Goal: Task Accomplishment & Management: Complete application form

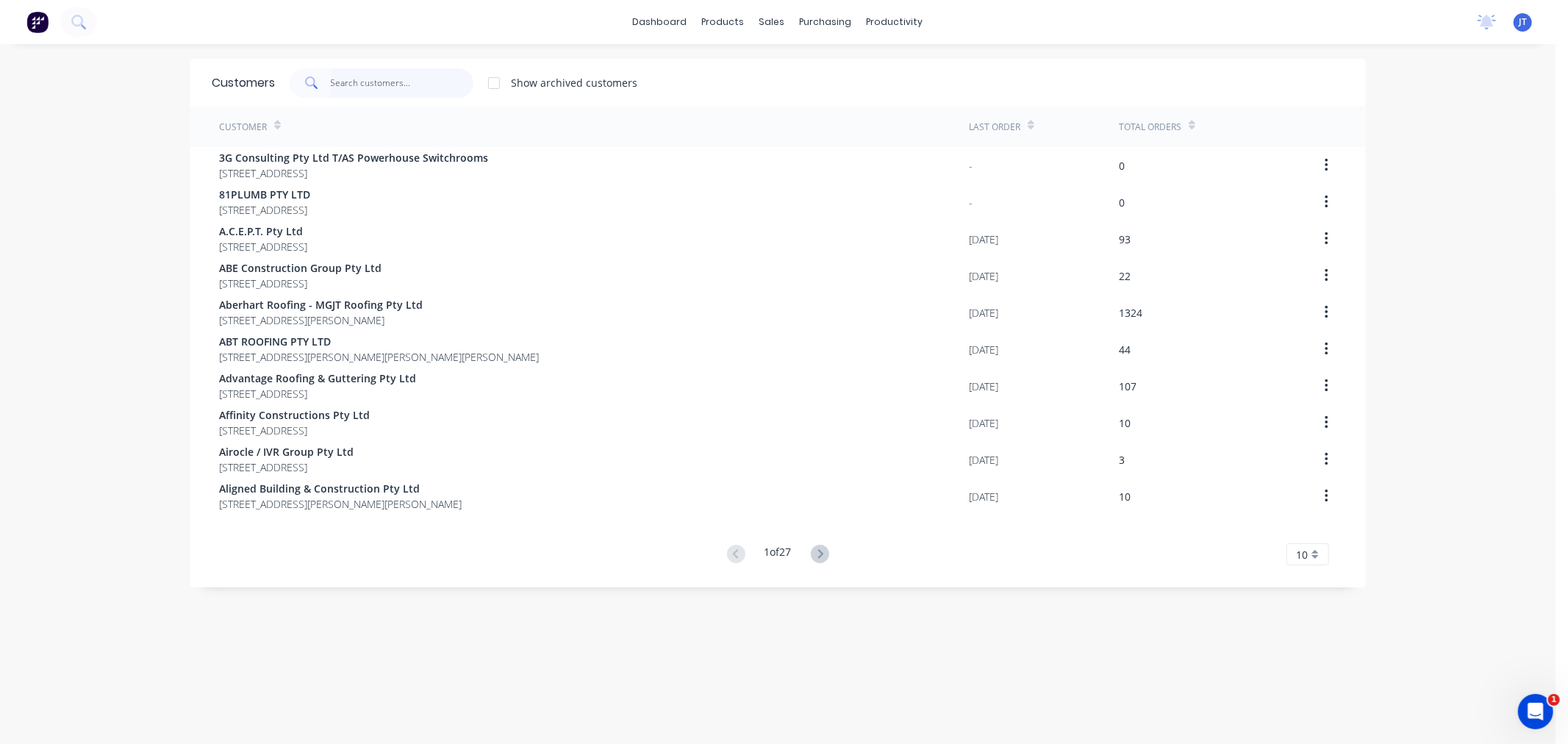
click at [429, 90] on input "text" at bounding box center [402, 83] width 143 height 29
paste input "Bluescope"
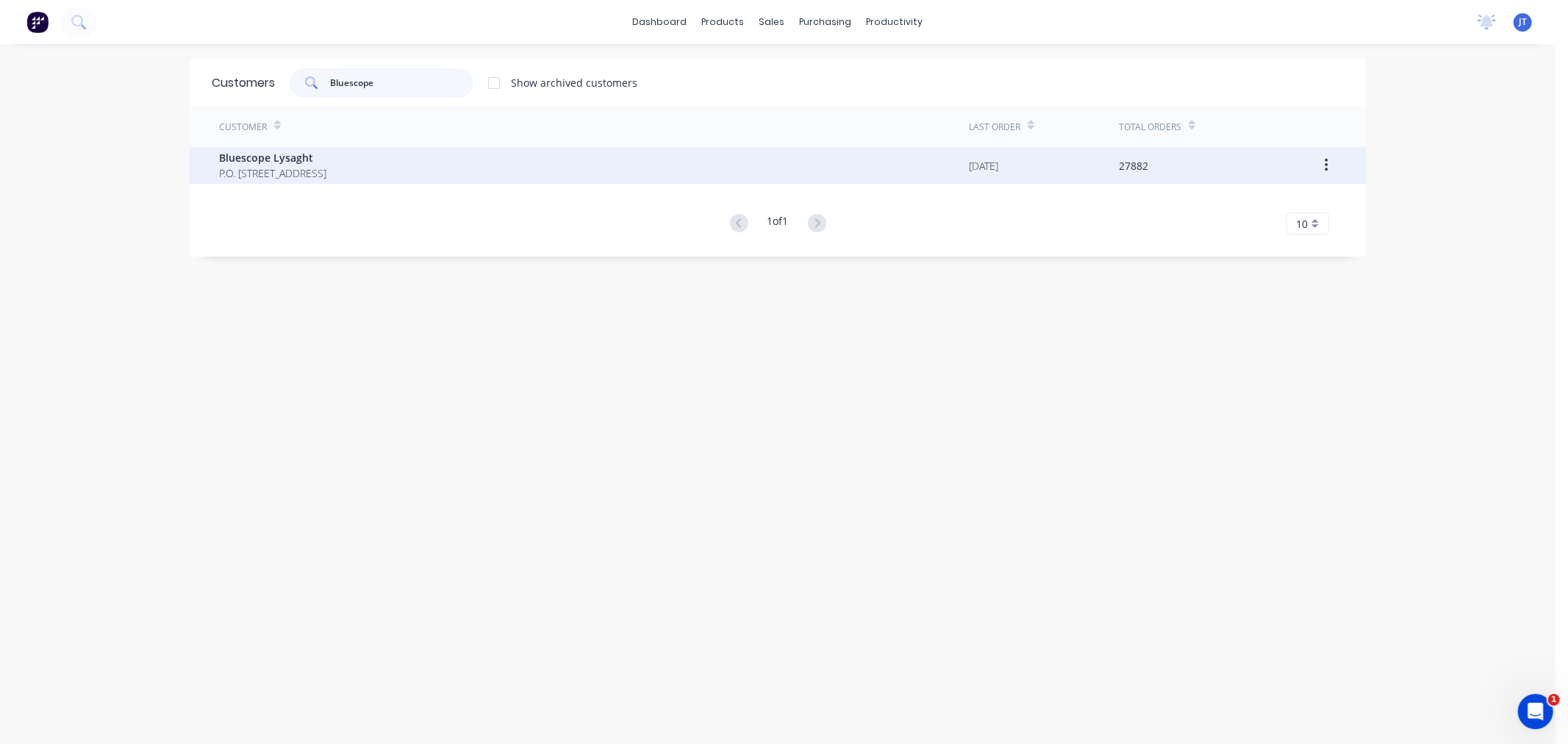
type input "Bluescope"
click at [524, 172] on div "Bluescope Lysaght P.O. [STREET_ADDRESS]" at bounding box center [594, 165] width 750 height 37
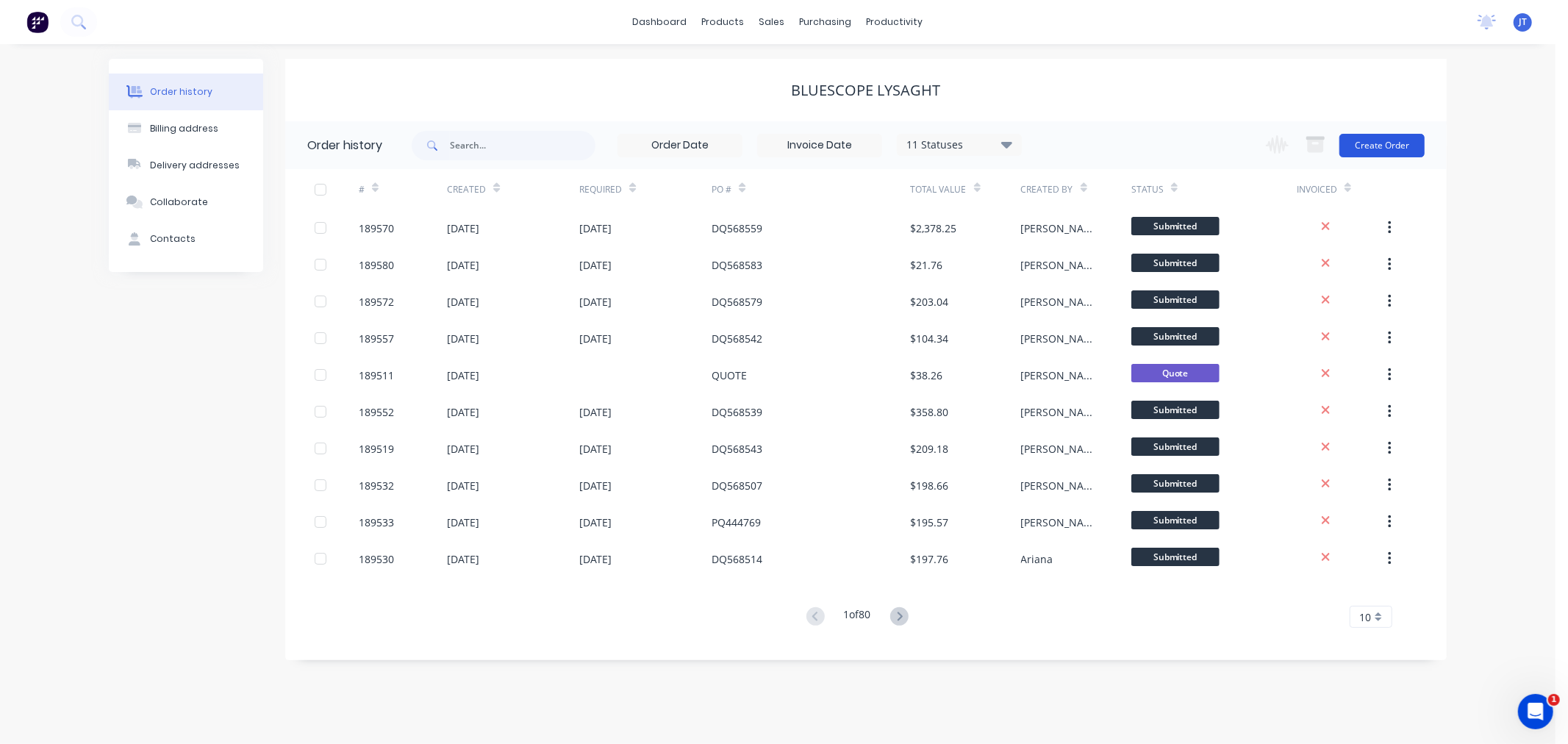
click at [1385, 142] on button "Create Order" at bounding box center [1382, 145] width 85 height 24
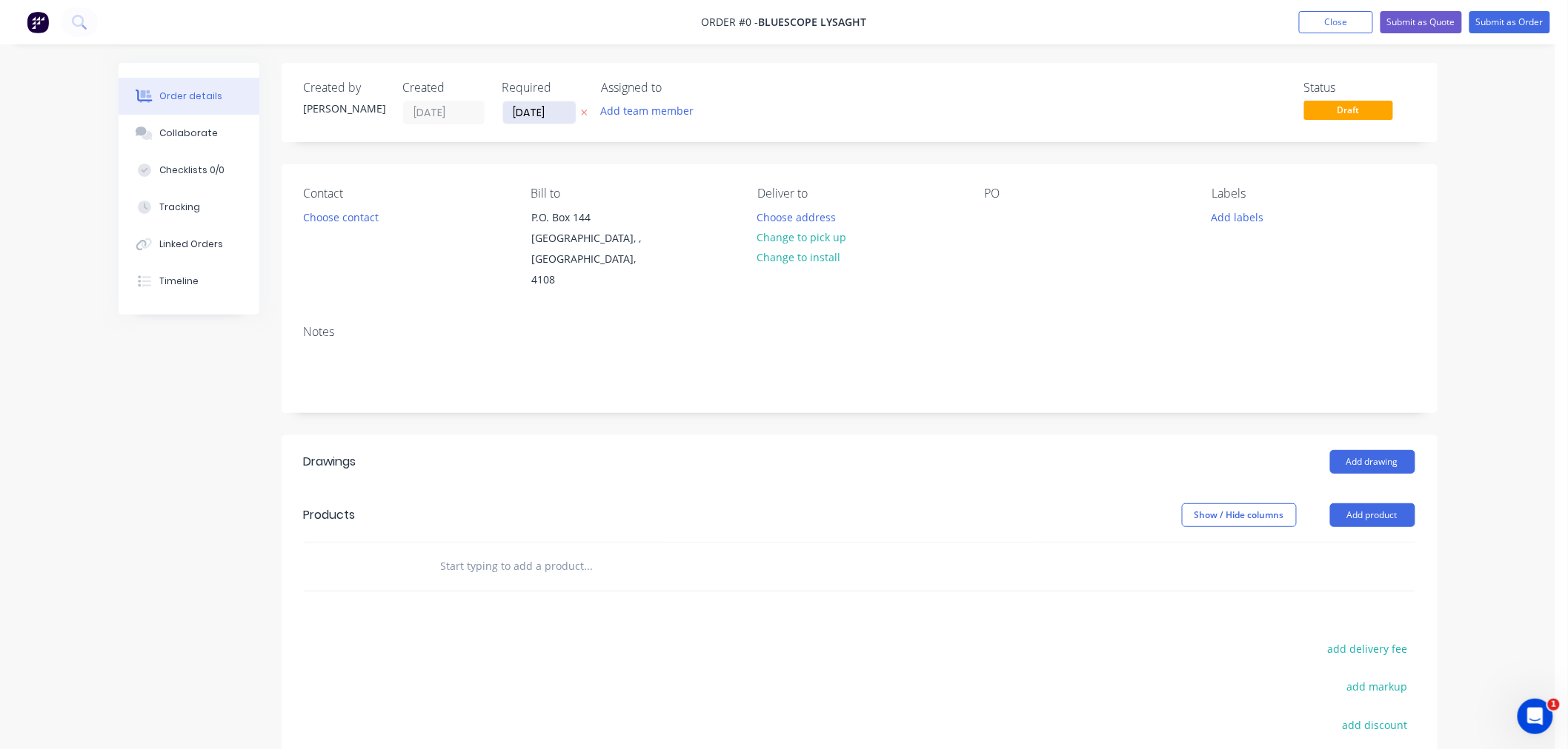
click at [531, 112] on input "[DATE]" at bounding box center [539, 112] width 73 height 22
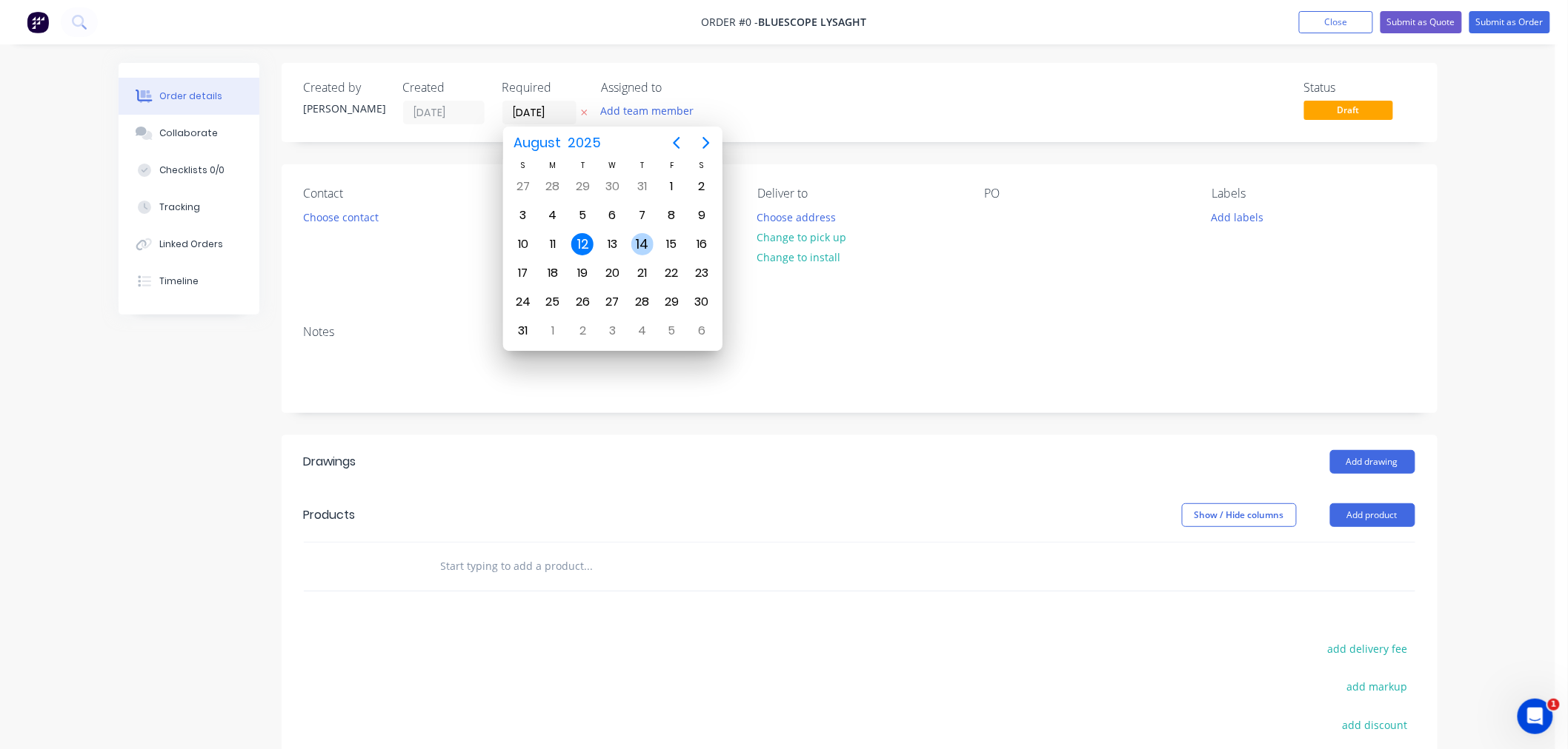
click at [635, 241] on div "14" at bounding box center [643, 244] width 22 height 22
type input "[DATE]"
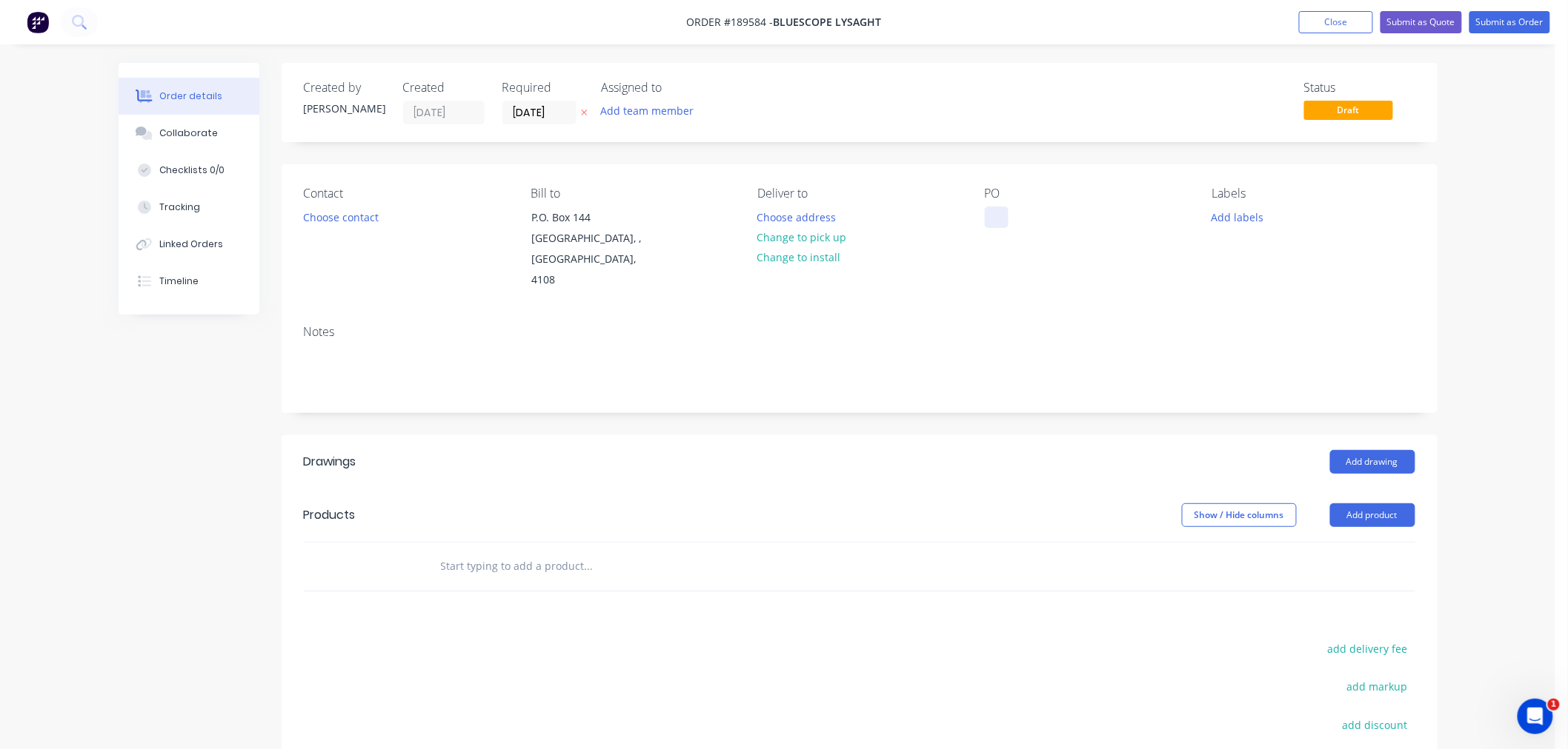
click at [995, 223] on div at bounding box center [996, 217] width 24 height 21
click at [998, 159] on div "Created by [PERSON_NAME] Created [DATE] Required [DATE] Assigned to Add team me…" at bounding box center [859, 504] width 1156 height 884
click at [317, 214] on button "Choose contact" at bounding box center [340, 217] width 91 height 20
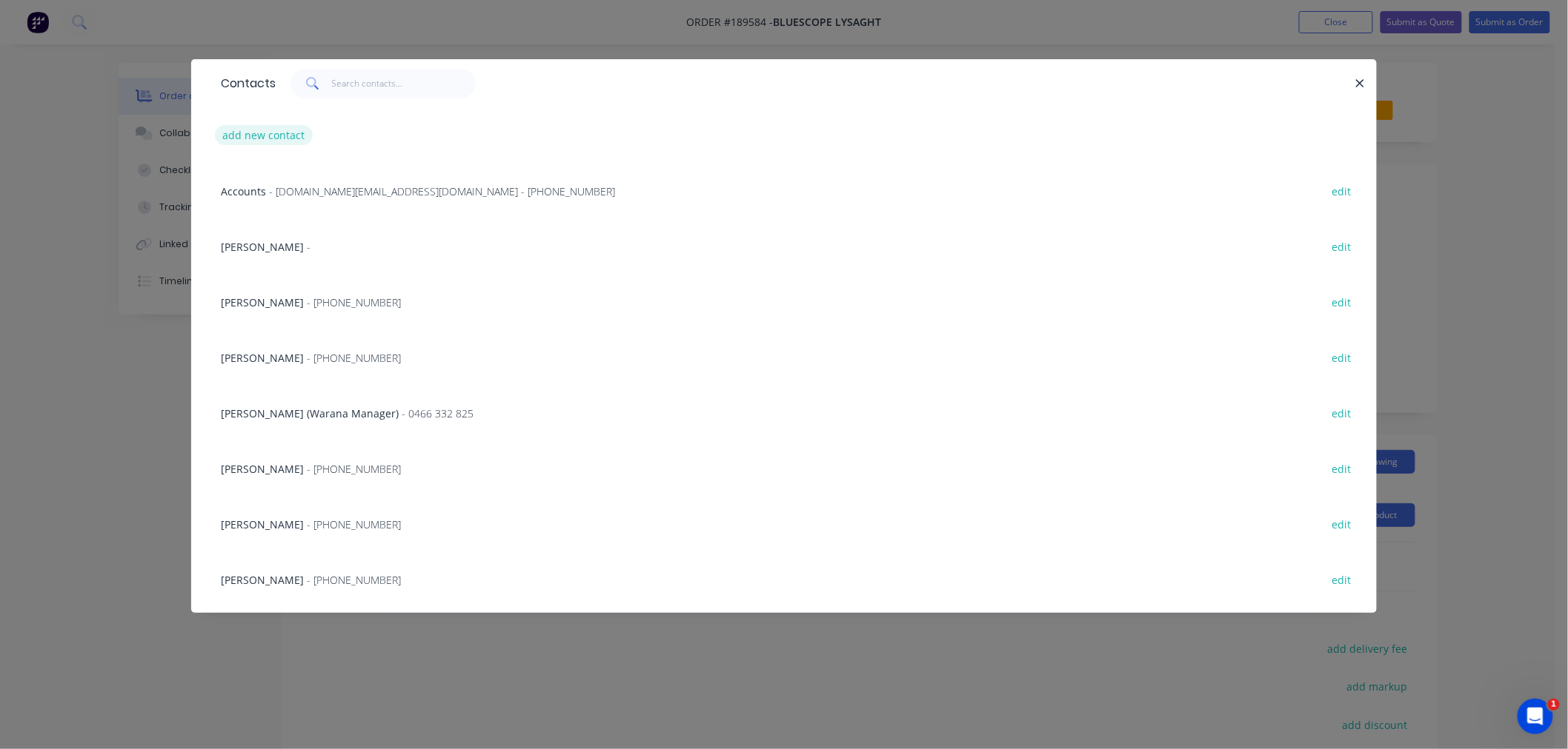
click at [261, 137] on button "add new contact" at bounding box center [263, 135] width 98 height 20
select select "AU"
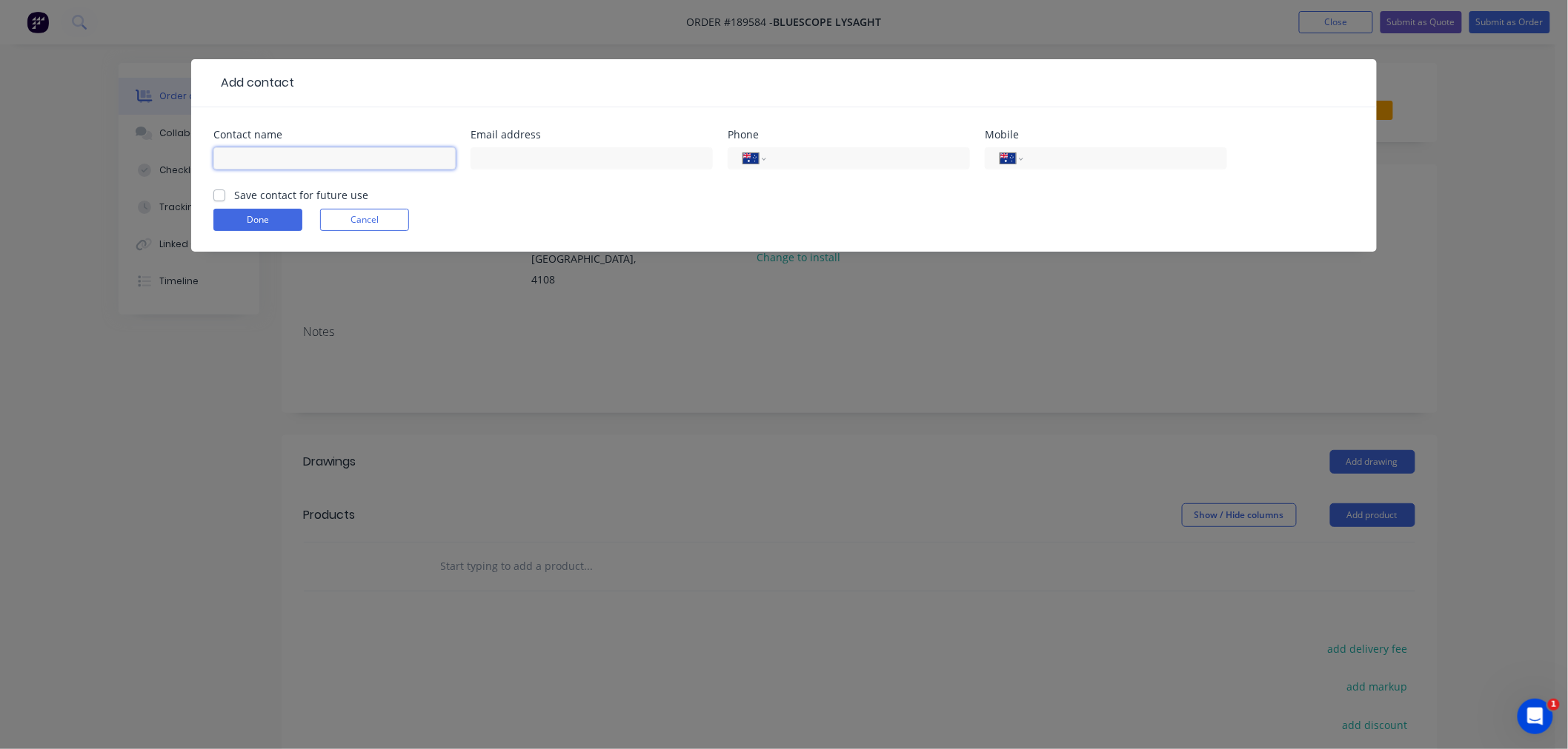
drag, startPoint x: 301, startPoint y: 161, endPoint x: 293, endPoint y: 165, distance: 8.9
click at [297, 163] on input "text" at bounding box center [334, 158] width 242 height 22
type input "[PERSON_NAME]"
type input "[PHONE_NUMBER]"
click button "Done" at bounding box center [258, 220] width 89 height 22
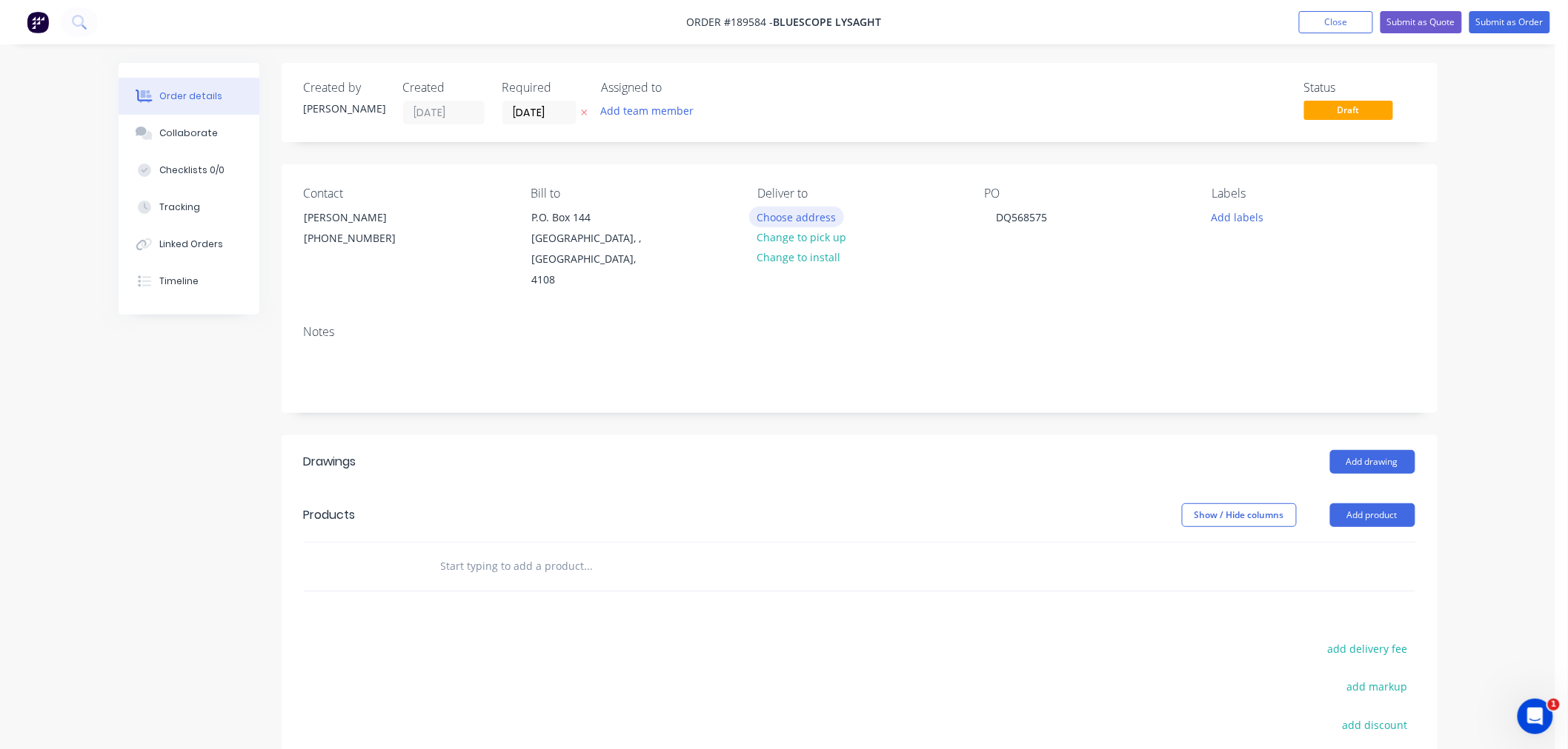
click at [813, 219] on button "Choose address" at bounding box center [796, 217] width 95 height 20
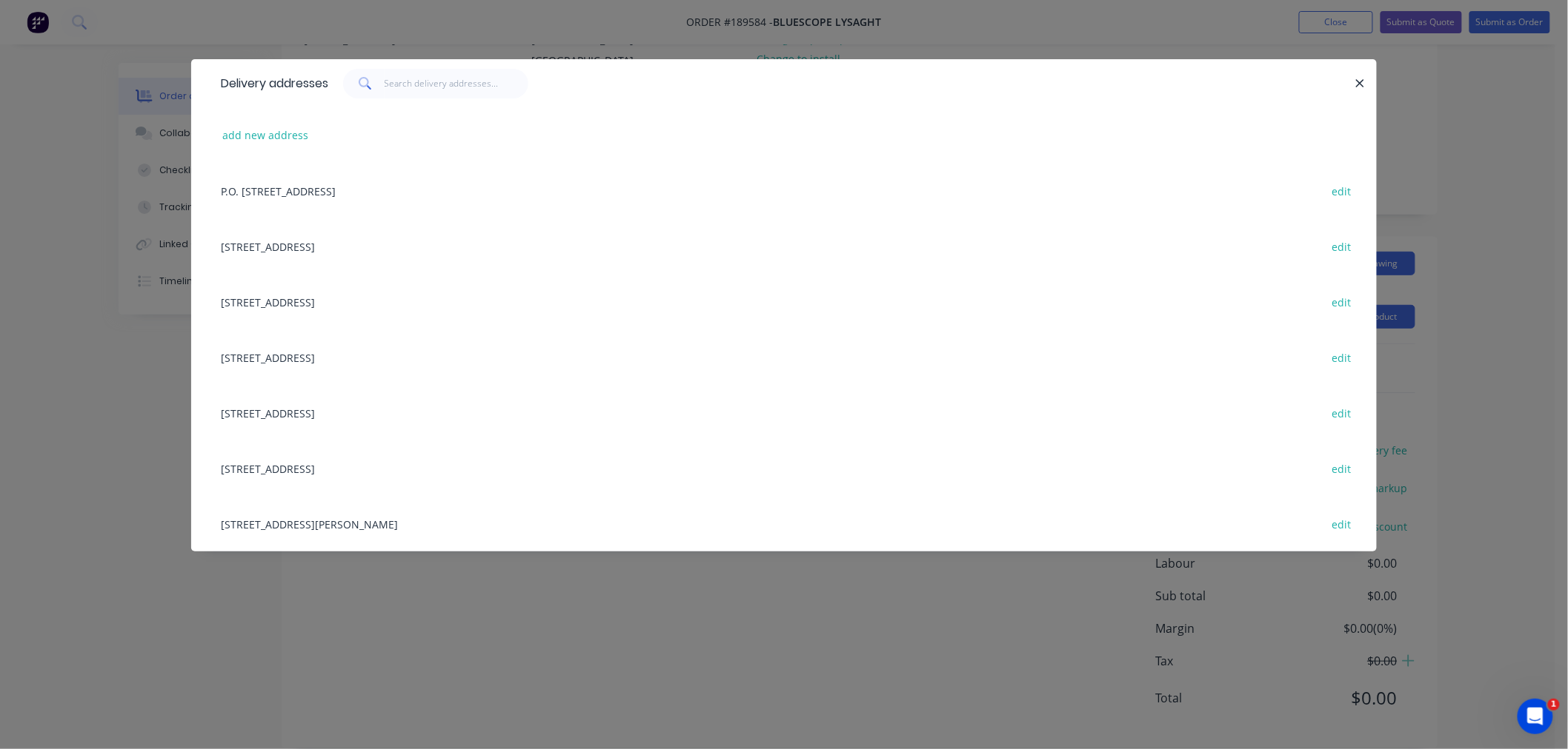
scroll to position [200, 0]
click at [475, 525] on div "[STREET_ADDRESS][PERSON_NAME] edit" at bounding box center [784, 524] width 1141 height 55
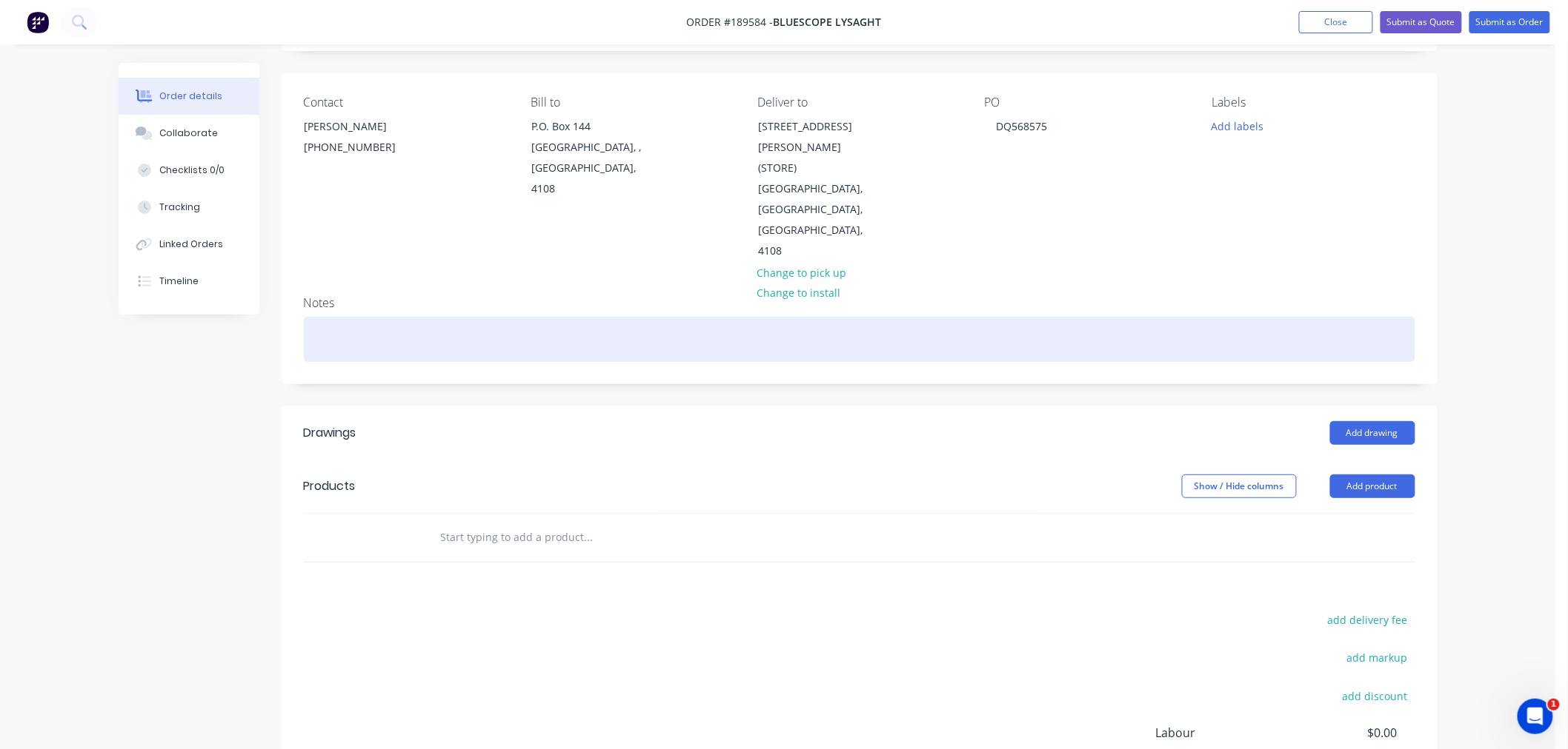
scroll to position [0, 0]
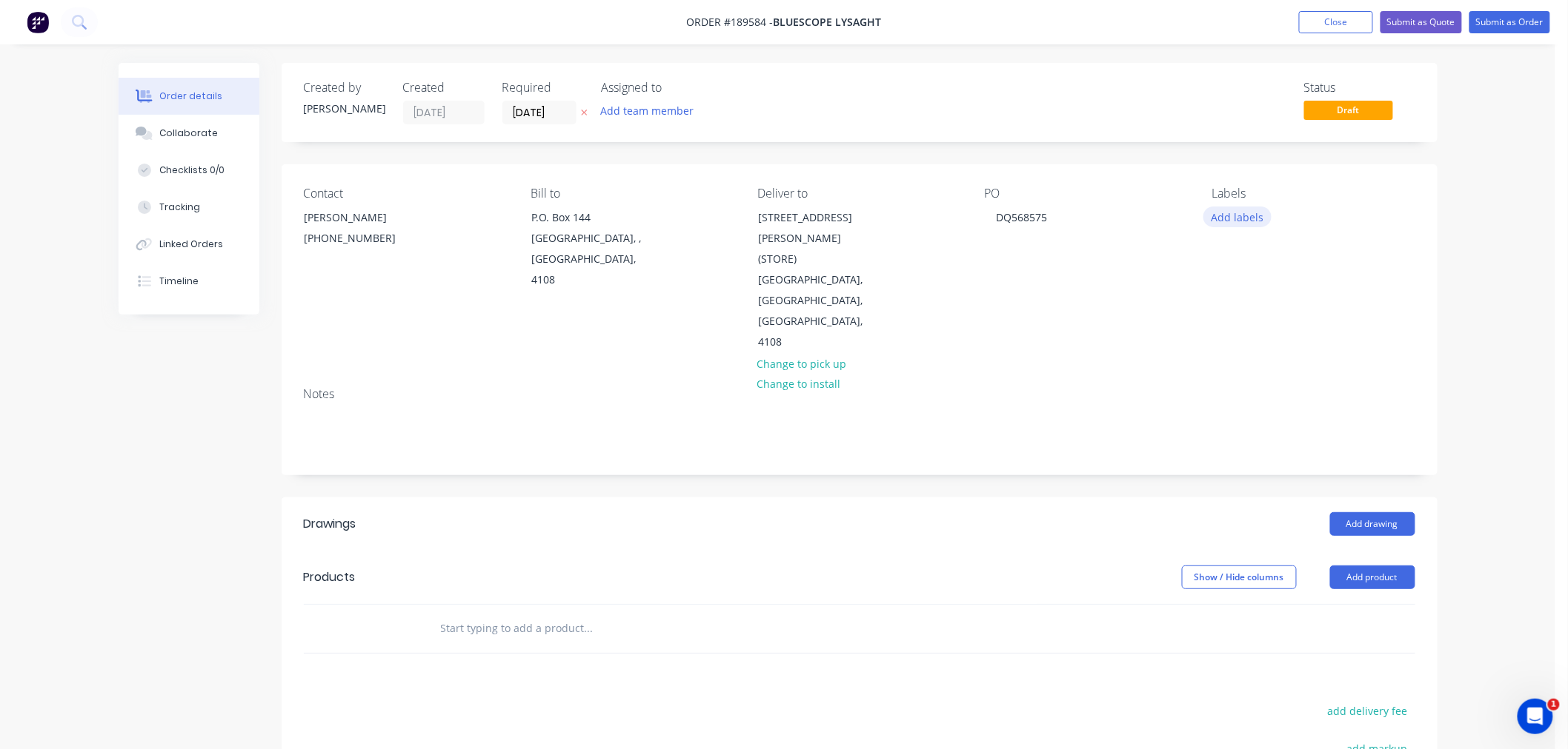
click at [1232, 217] on button "Add labels" at bounding box center [1237, 217] width 68 height 20
click at [1269, 361] on div "ACA Store" at bounding box center [1280, 360] width 55 height 17
click at [1509, 372] on div "Order details Collaborate Checklists 0/0 Tracking Linked Orders Timeline Order …" at bounding box center [777, 515] width 1555 height 1031
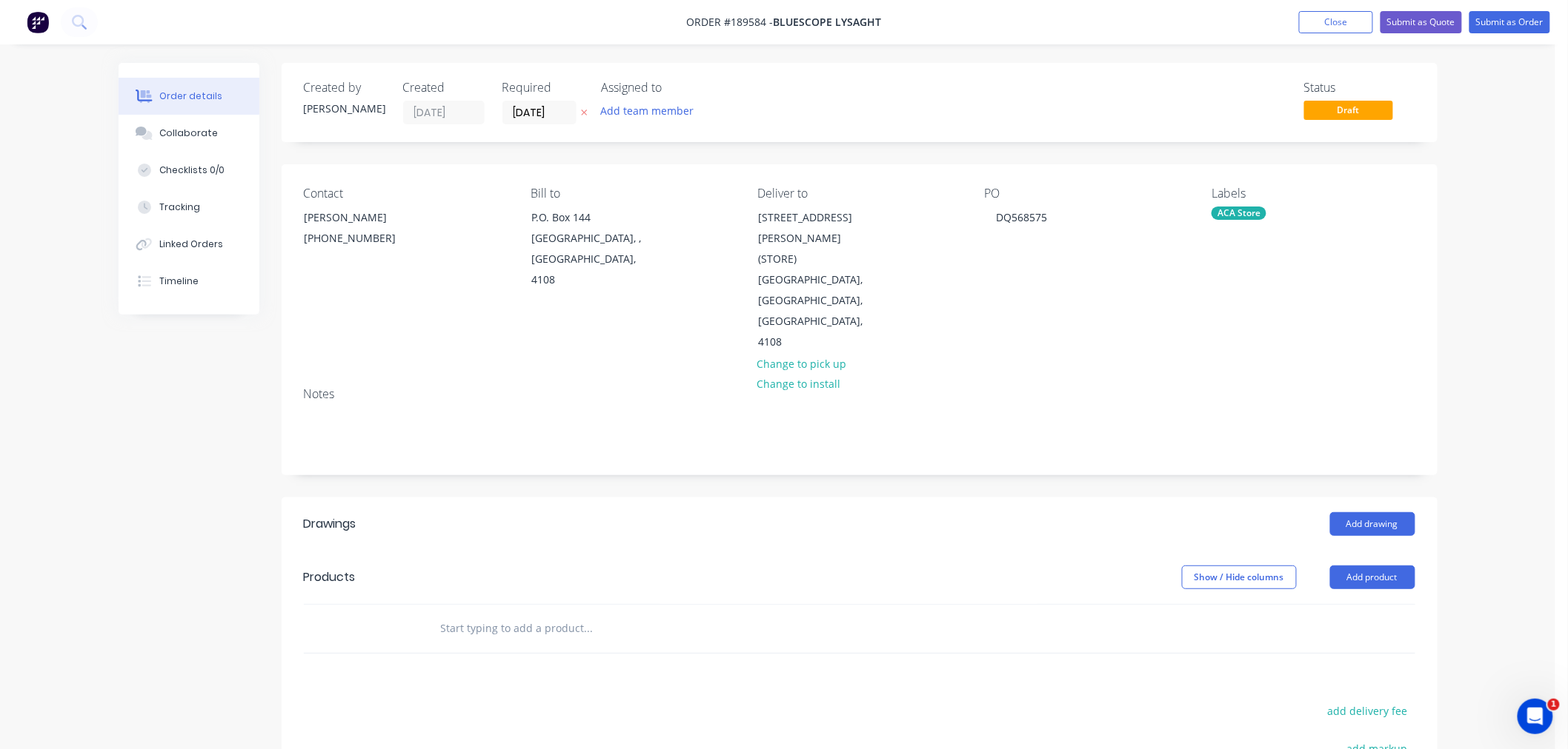
click at [1500, 494] on div "Order details Collaborate Checklists 0/0 Tracking Linked Orders Timeline Order …" at bounding box center [777, 515] width 1555 height 1031
click at [1508, 293] on div "Order details Collaborate Checklists 0/0 Tracking Linked Orders Timeline Order …" at bounding box center [777, 515] width 1555 height 1031
click at [1504, 285] on div "Order details Collaborate Checklists 0/0 Tracking Linked Orders Timeline Order …" at bounding box center [777, 515] width 1555 height 1031
click at [1461, 547] on div "Order details Collaborate Checklists 0/0 Tracking Linked Orders Timeline Order …" at bounding box center [777, 515] width 1555 height 1031
click at [1371, 566] on button "Add product" at bounding box center [1372, 578] width 86 height 24
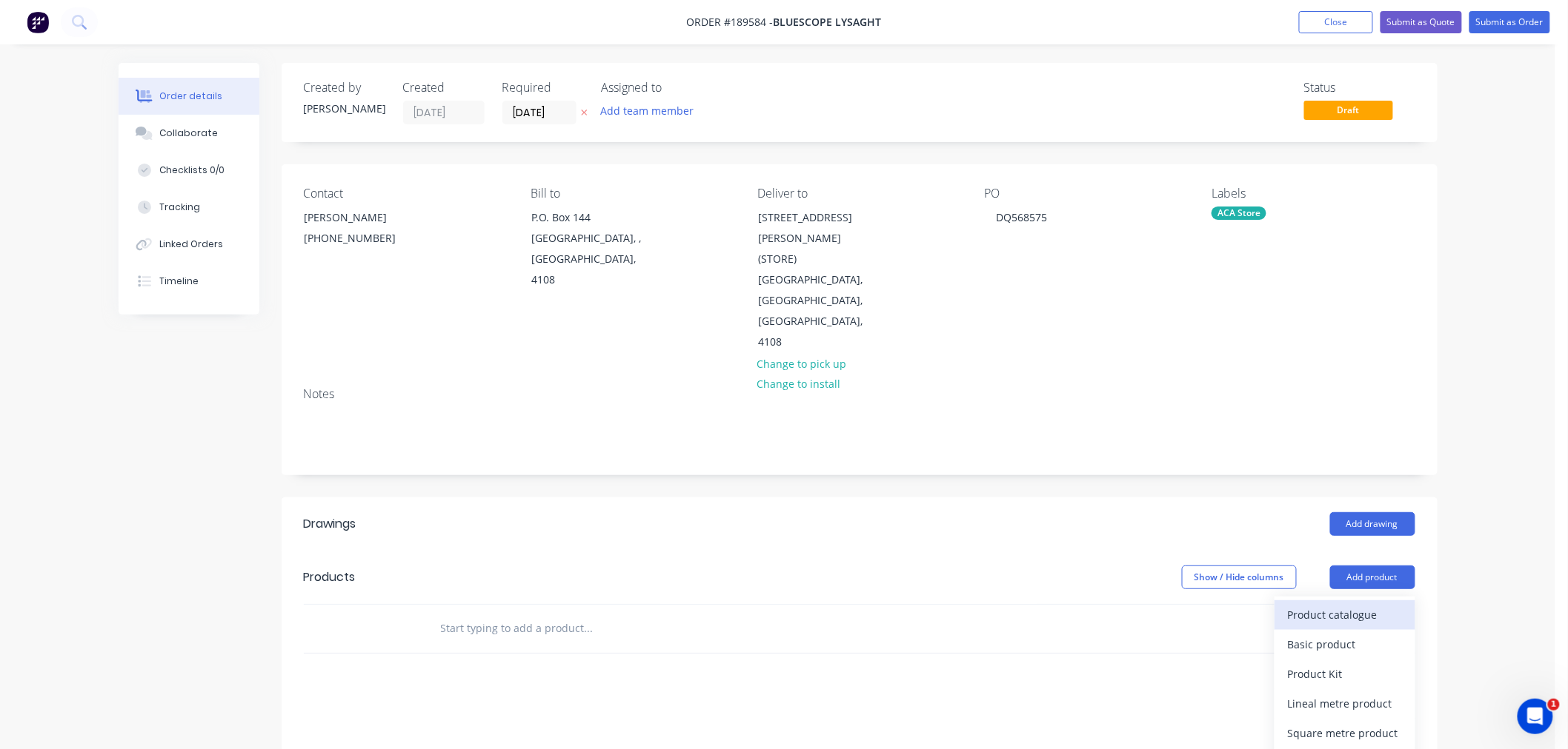
click at [1371, 605] on div "Product catalogue" at bounding box center [1345, 615] width 114 height 21
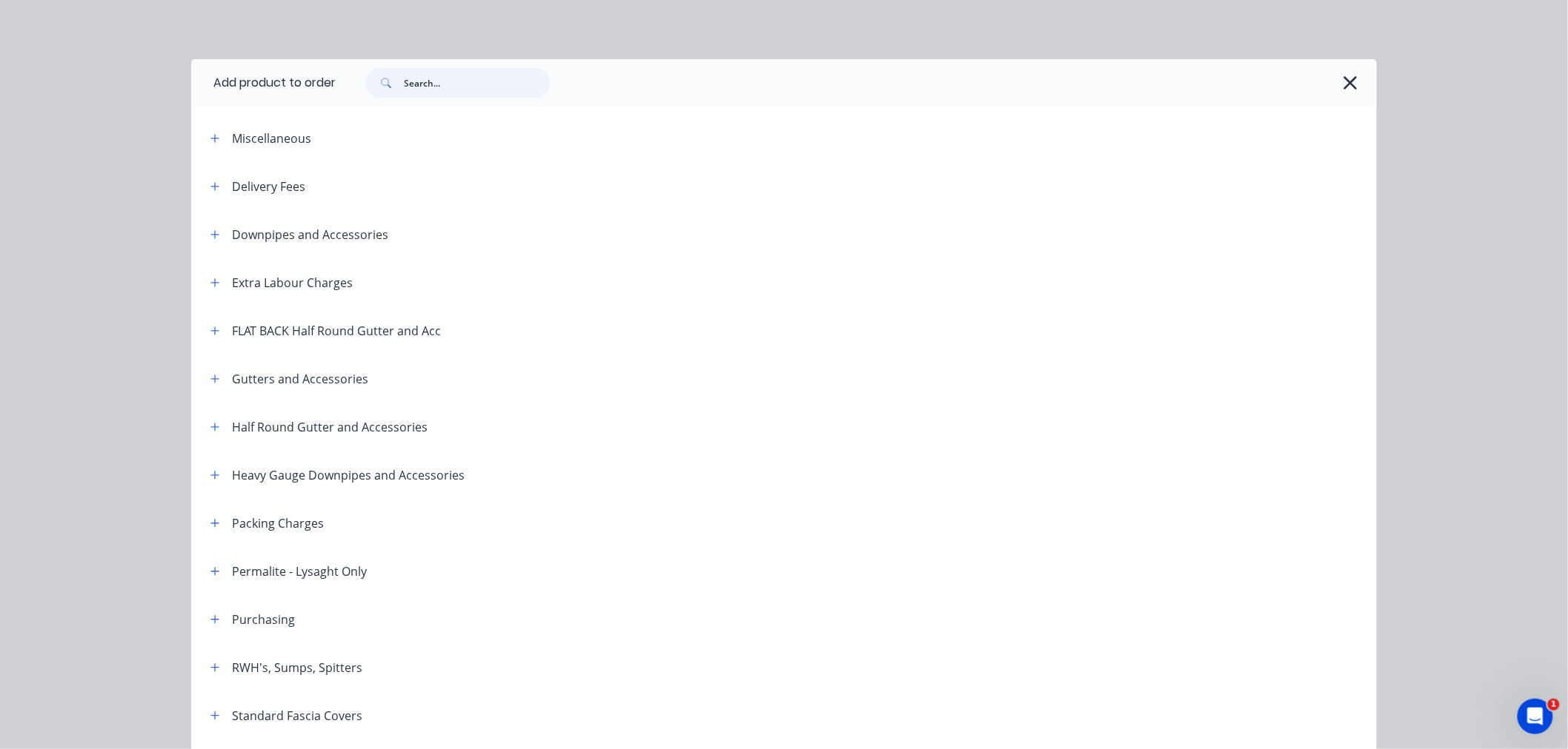
click at [425, 74] on input "text" at bounding box center [477, 83] width 146 height 29
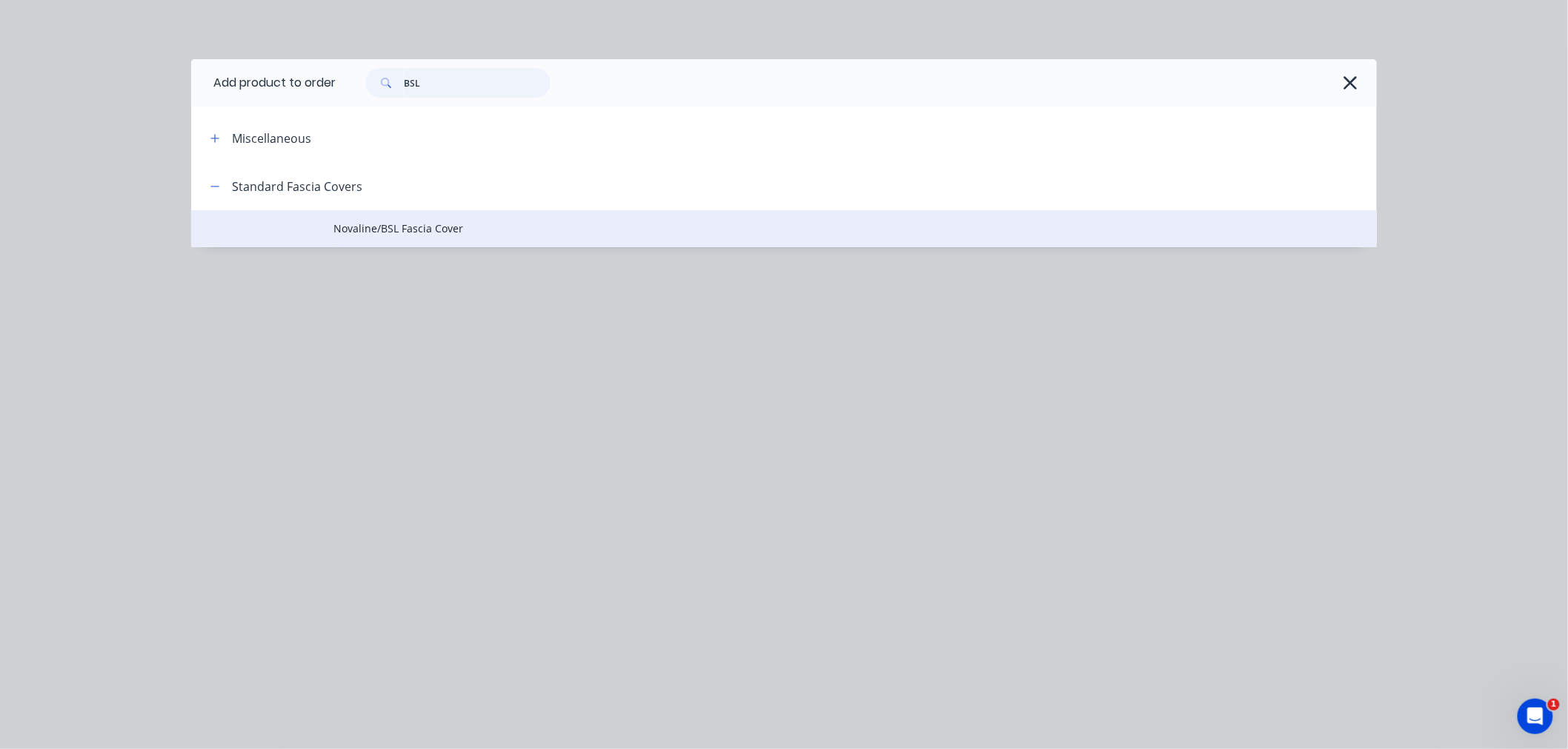
type input "BSL"
click at [416, 230] on span "Novaline/BSL Fascia Cover" at bounding box center [750, 228] width 834 height 16
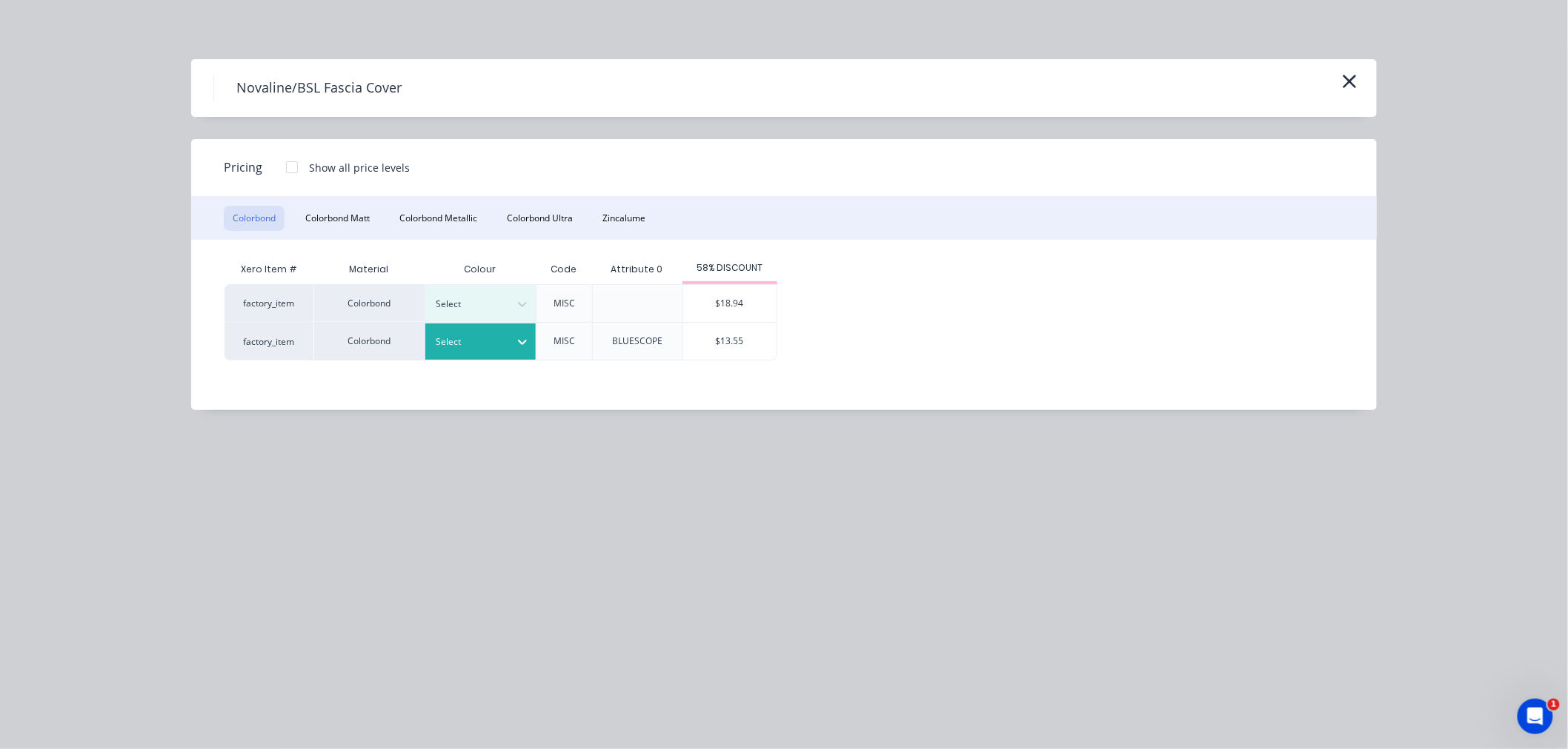
click at [501, 340] on div at bounding box center [470, 342] width 66 height 17
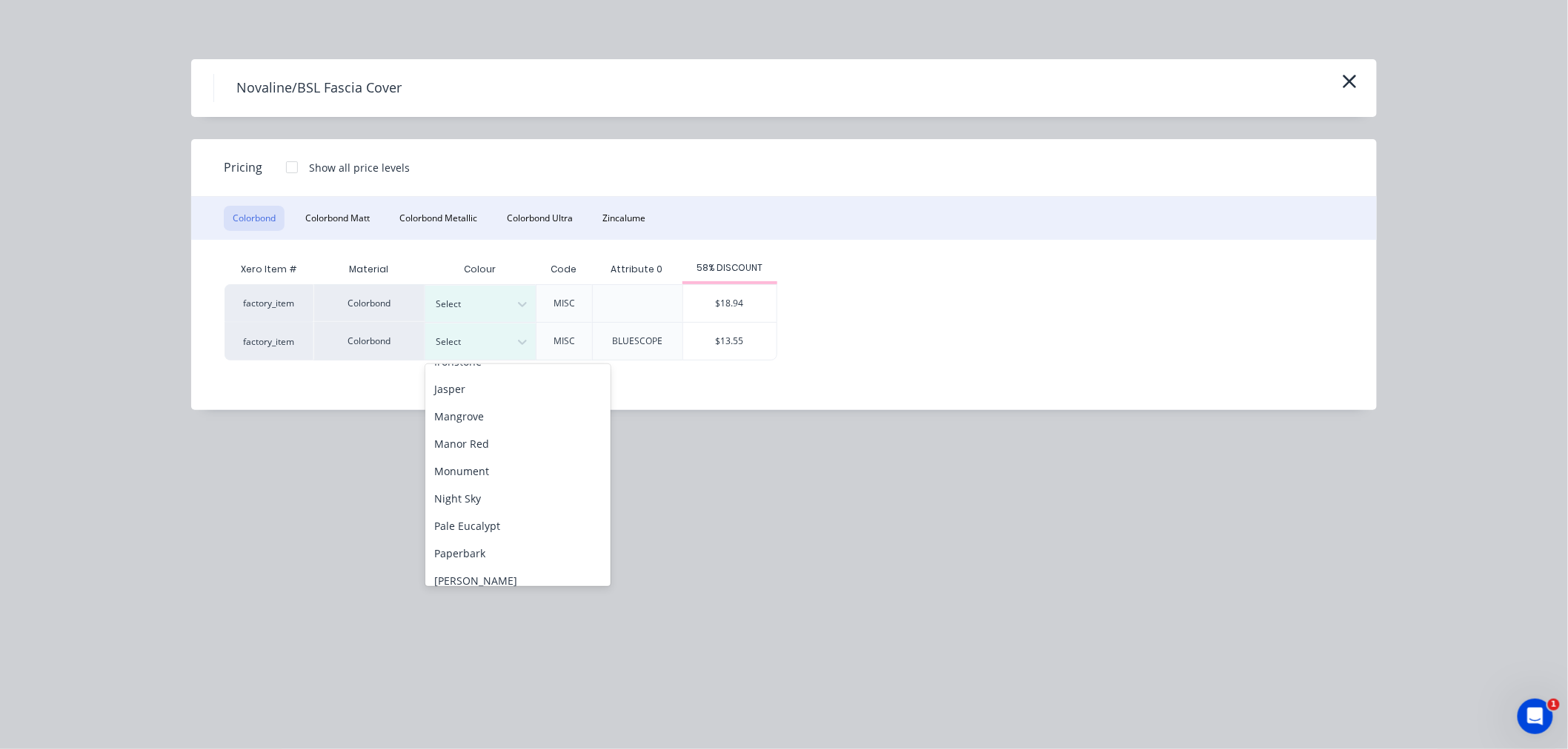
scroll to position [328, 0]
click at [549, 434] on div "Monument" at bounding box center [517, 436] width 185 height 28
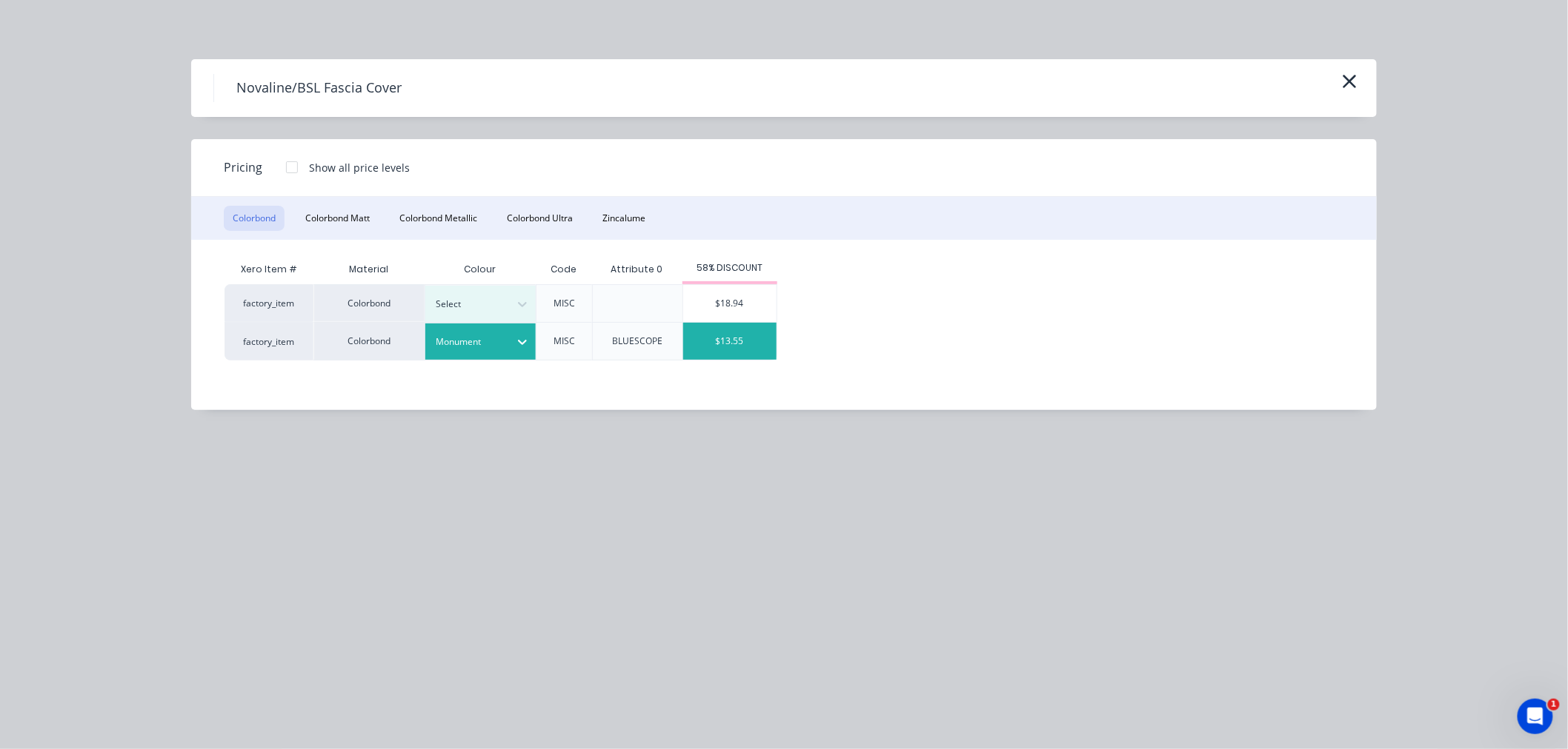
click at [756, 333] on div "$13.55" at bounding box center [729, 341] width 93 height 37
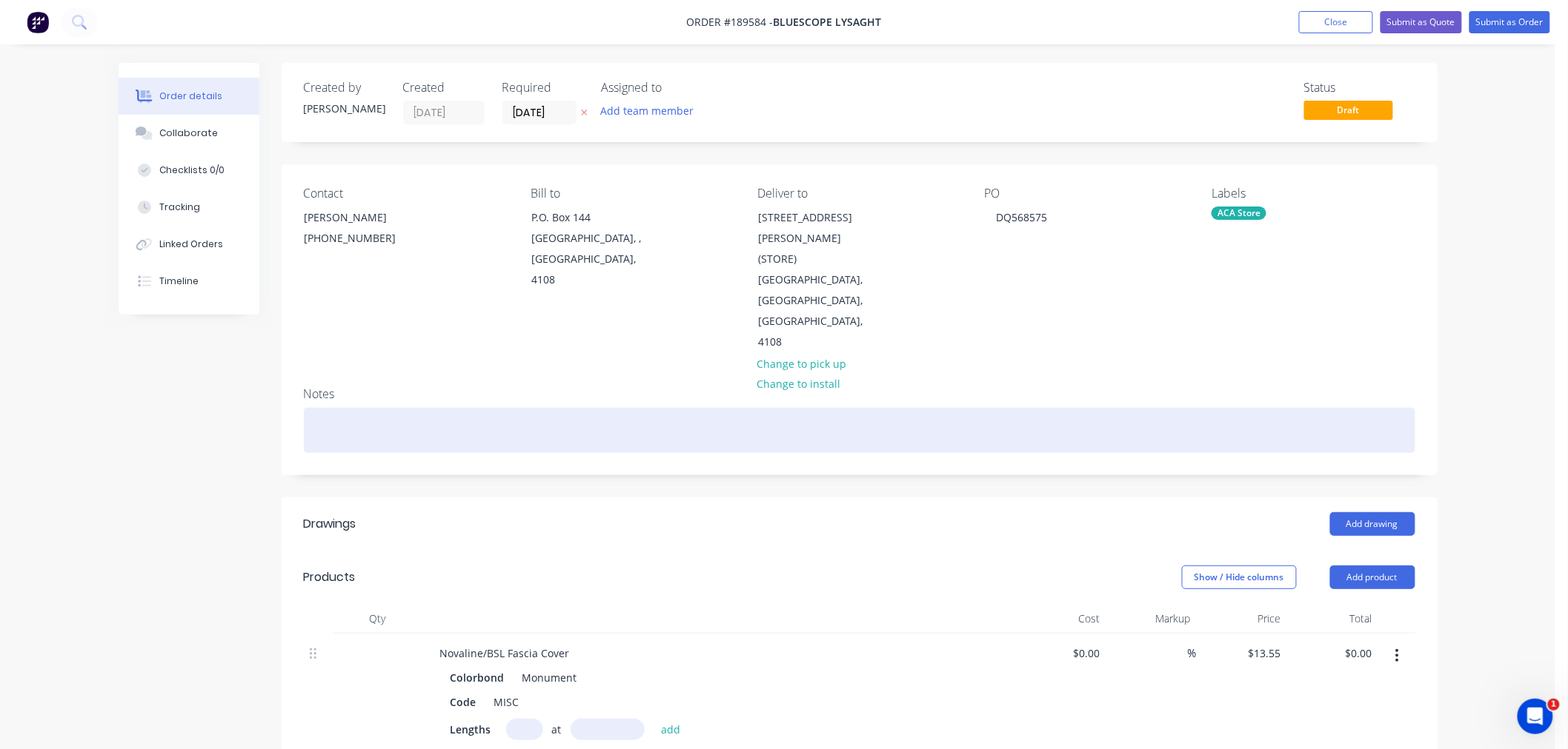
click at [436, 408] on div at bounding box center [859, 430] width 1111 height 45
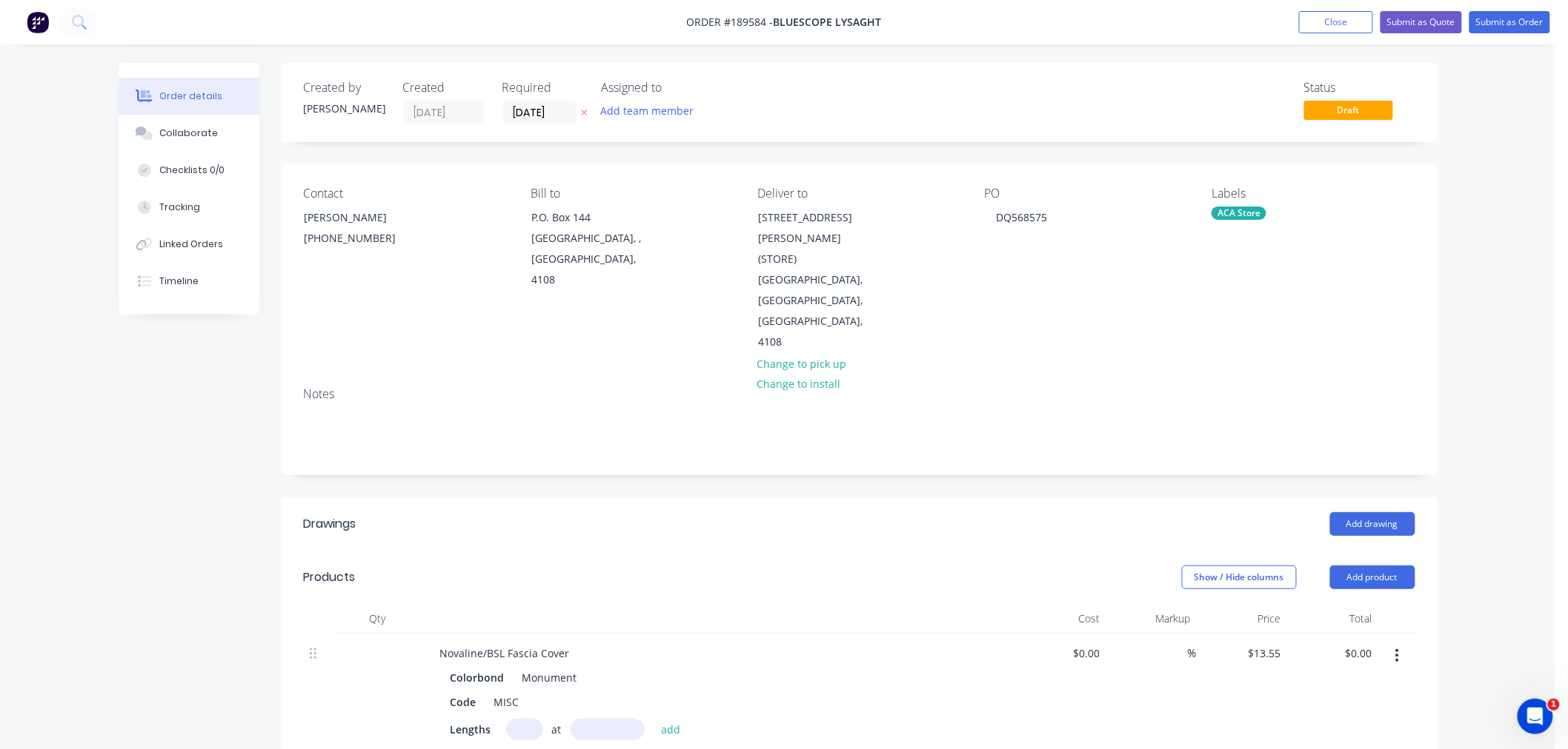
drag, startPoint x: 526, startPoint y: 686, endPoint x: 529, endPoint y: 673, distance: 13.3
click at [526, 719] on input "text" at bounding box center [525, 729] width 37 height 21
type input "1"
type input "7300"
click at [654, 719] on button "add" at bounding box center [671, 729] width 35 height 20
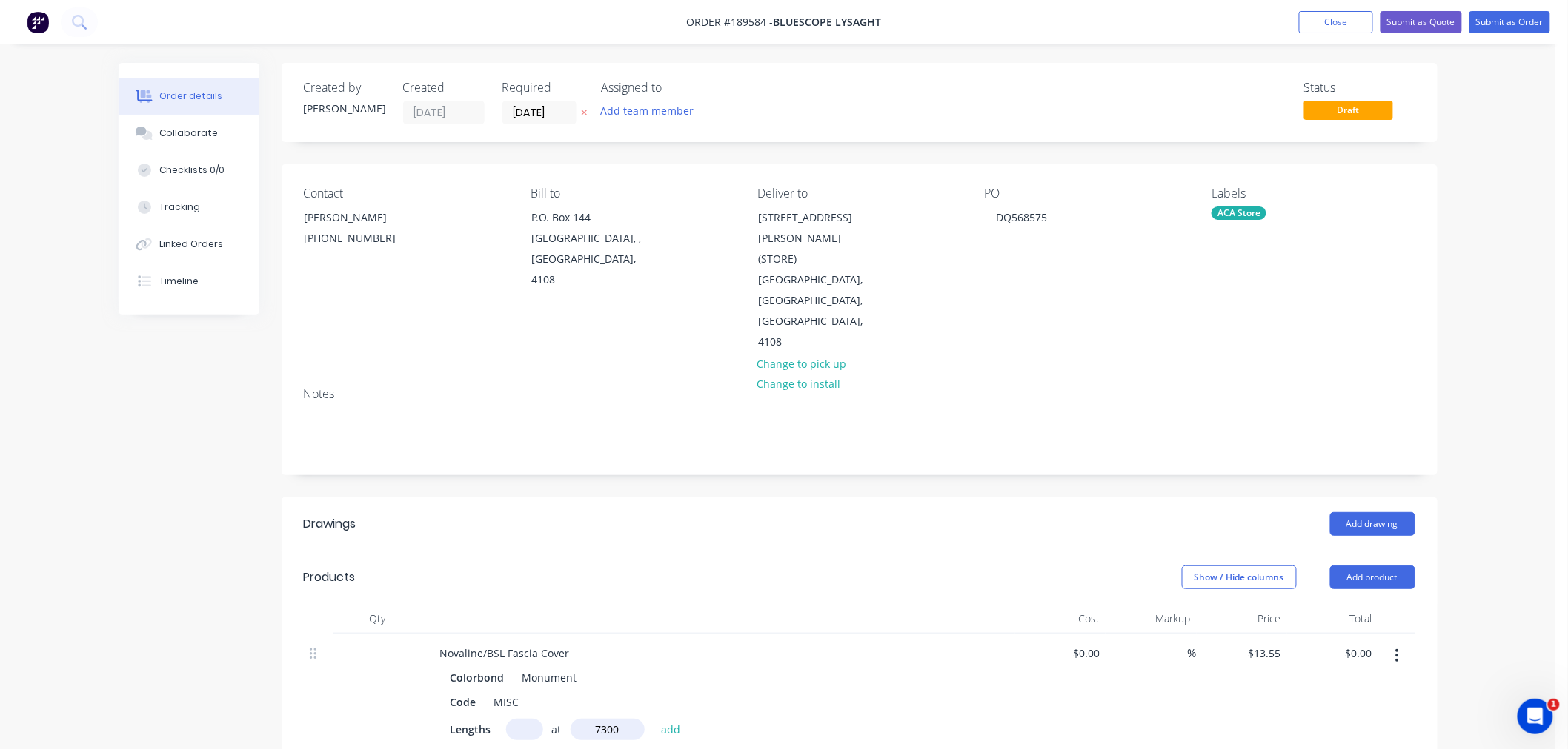
type input "$98.92"
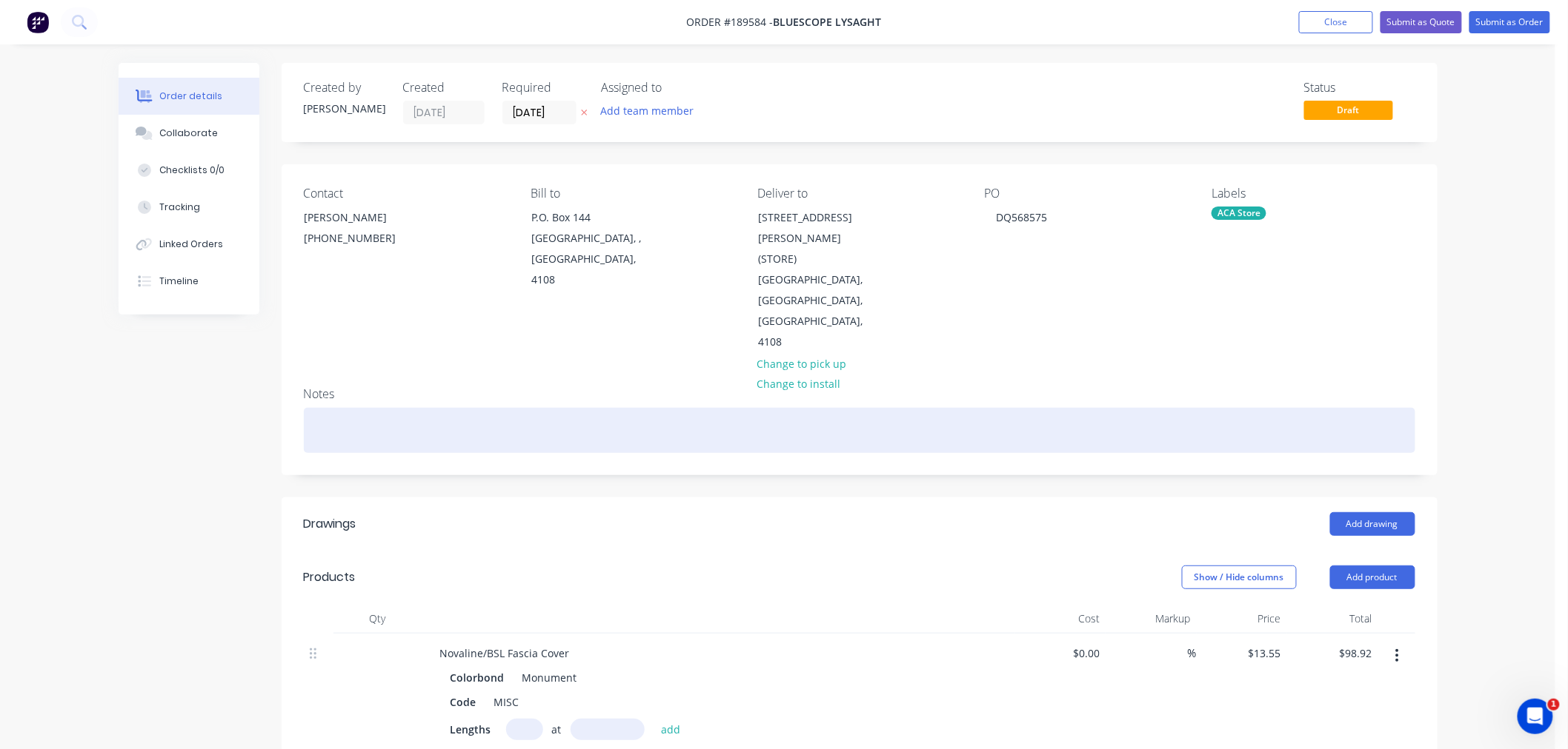
click at [381, 408] on div at bounding box center [859, 430] width 1111 height 45
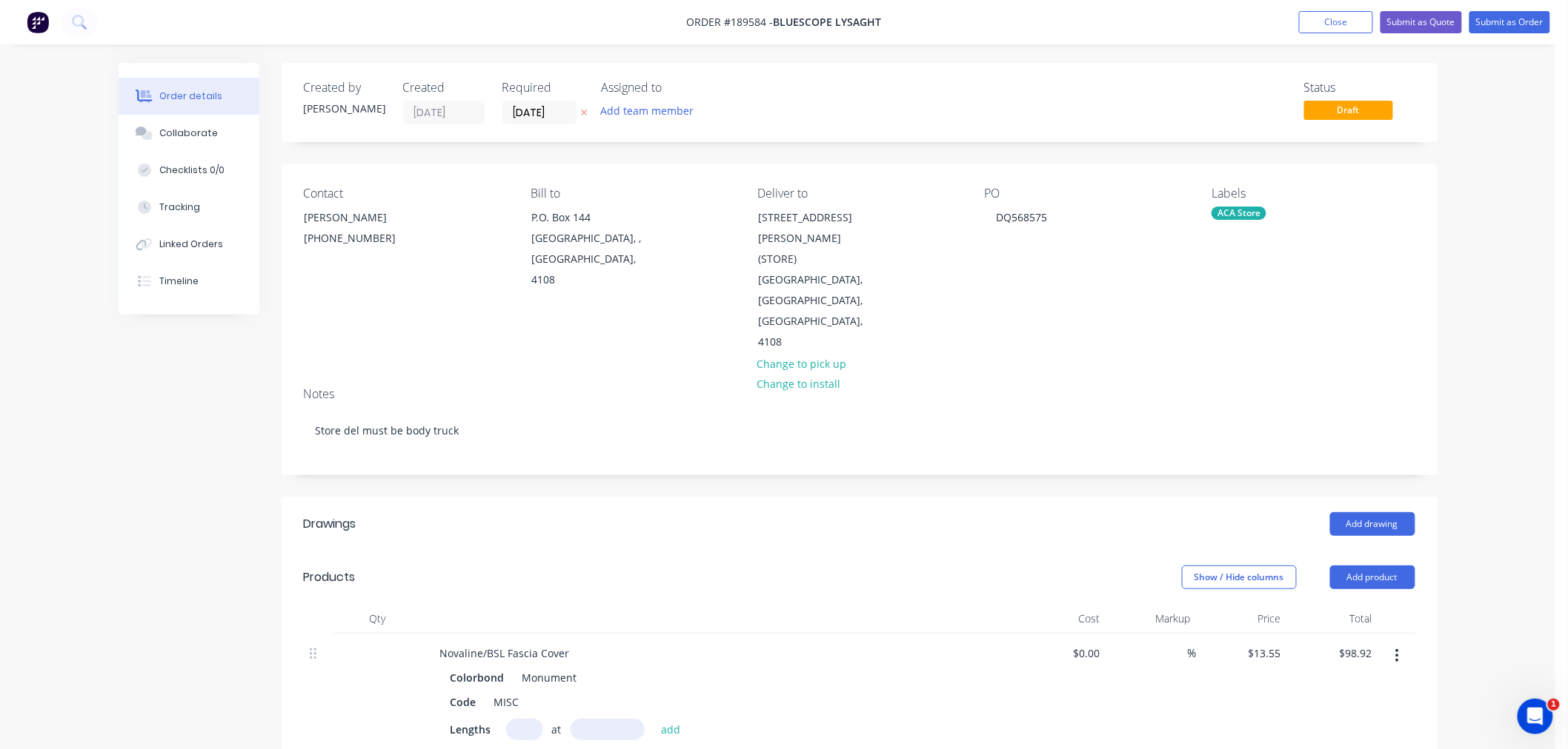
click at [1502, 469] on div "Order details Collaborate Checklists 0/0 Tracking Linked Orders Timeline Order …" at bounding box center [777, 611] width 1555 height 1222
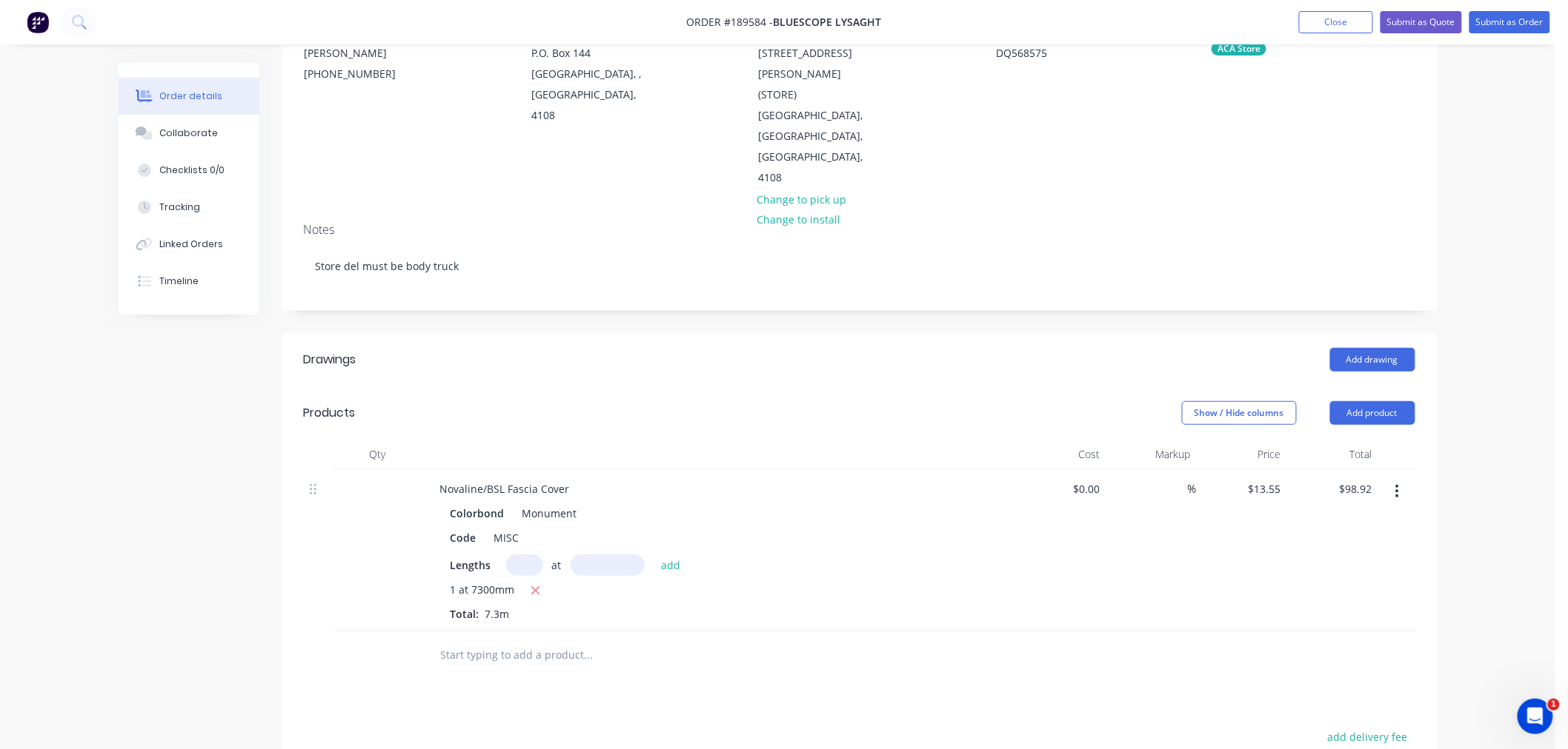
scroll to position [431, 0]
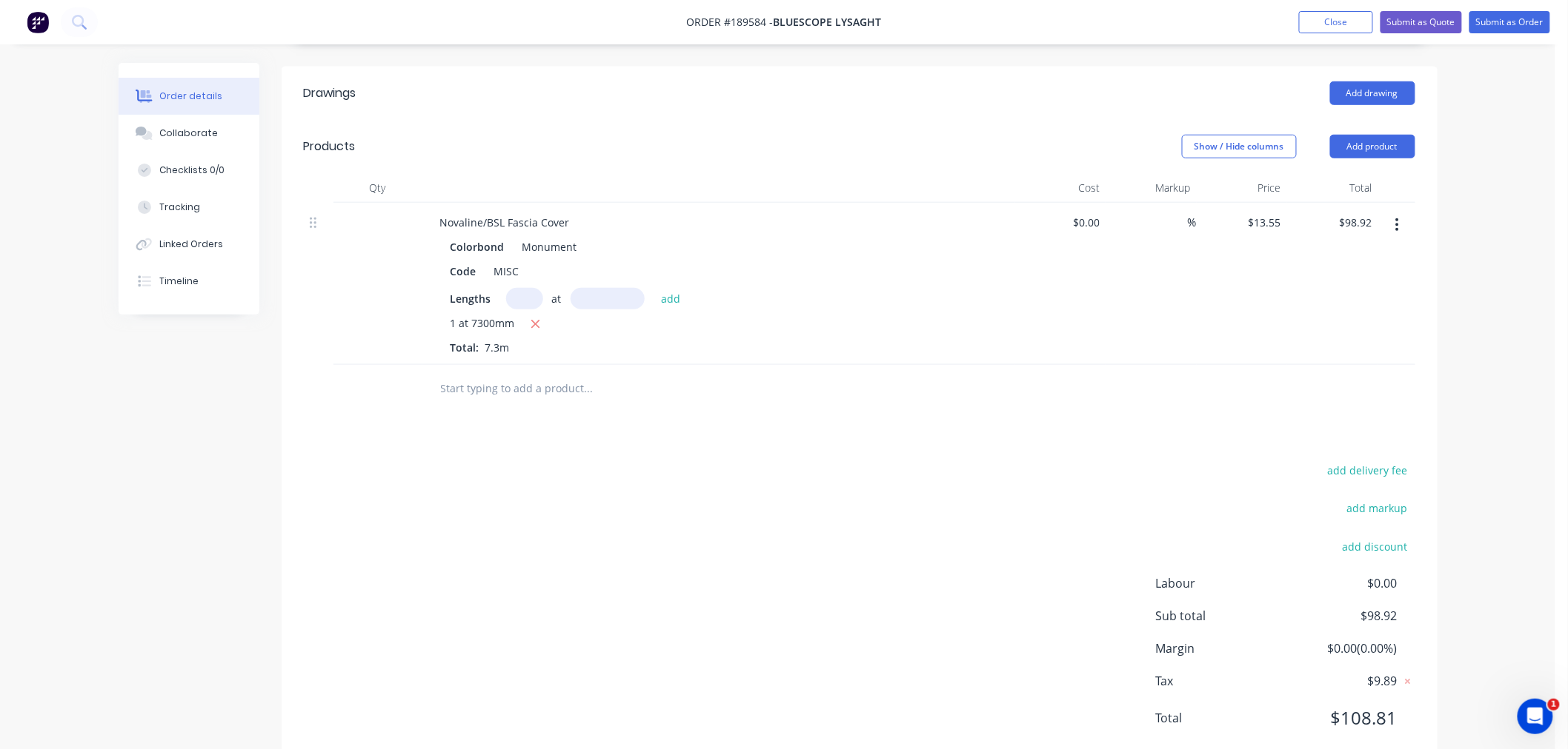
click at [1471, 481] on div "Order details Collaborate Checklists 0/0 Tracking Linked Orders Timeline Order …" at bounding box center [777, 180] width 1555 height 1222
click at [1488, 419] on div "Order details Collaborate Checklists 0/0 Tracking Linked Orders Timeline Order …" at bounding box center [777, 180] width 1555 height 1222
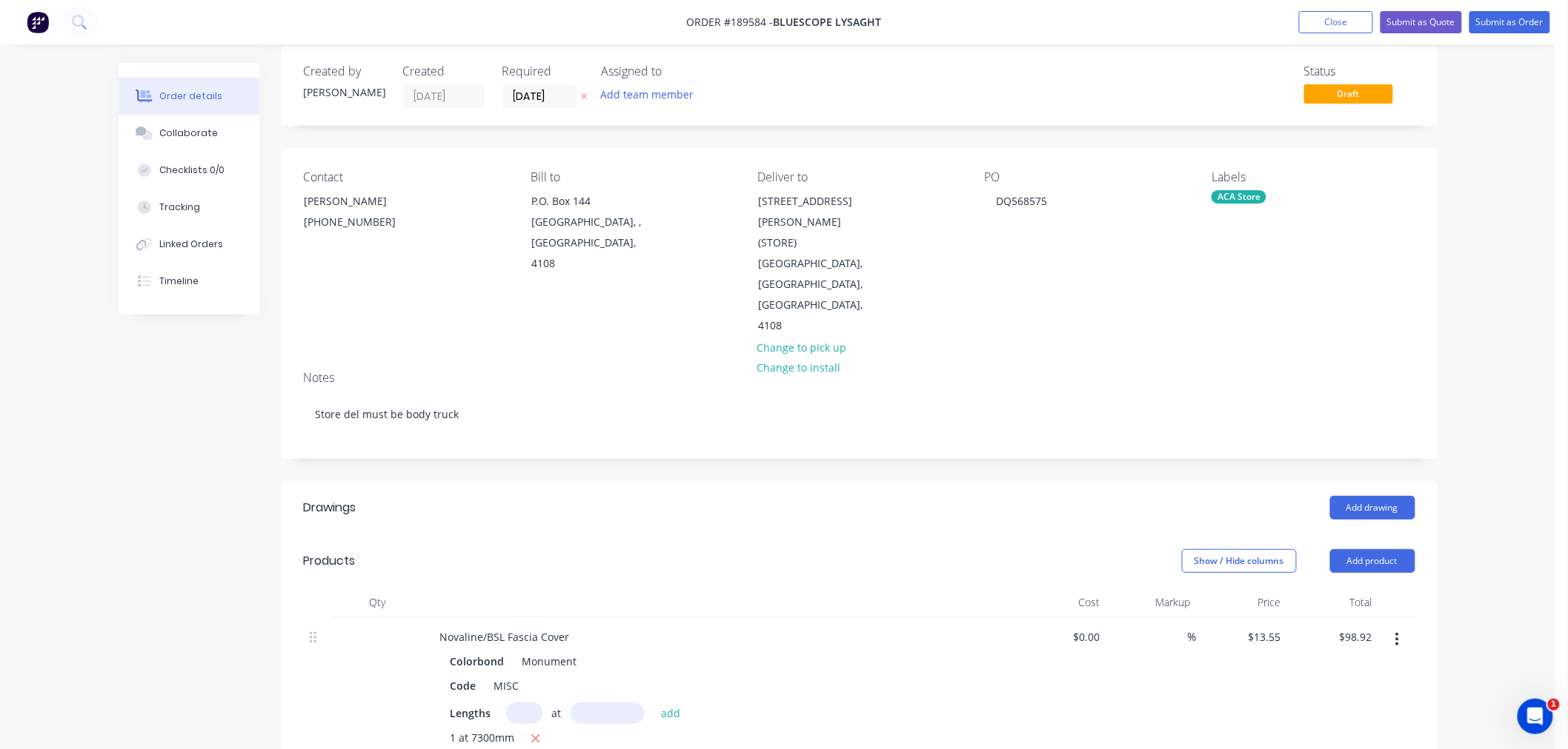
scroll to position [0, 0]
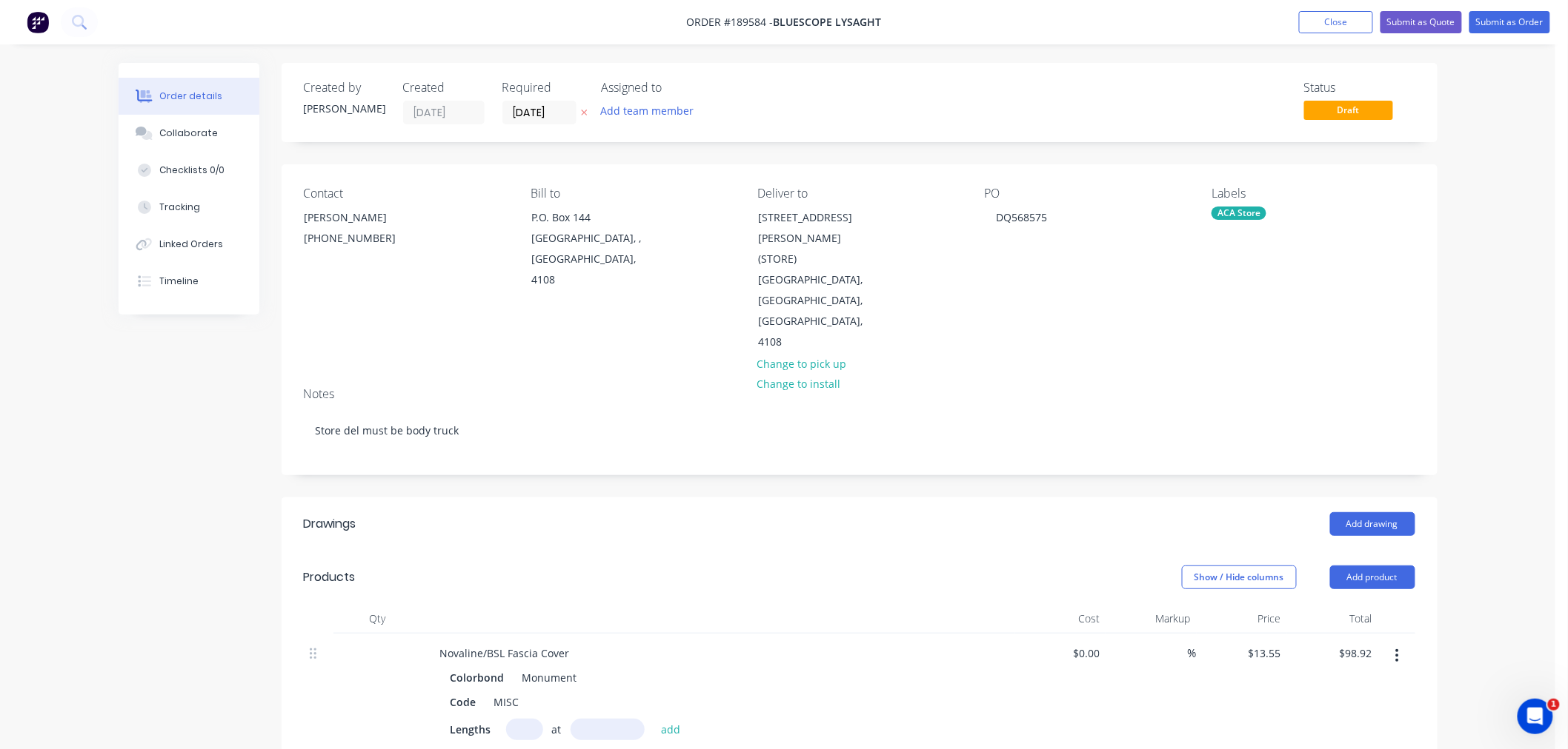
click at [1493, 202] on div "Order details Collaborate Checklists 0/0 Tracking Linked Orders Timeline Order …" at bounding box center [777, 611] width 1555 height 1222
click at [1519, 22] on button "Submit as Order" at bounding box center [1510, 22] width 81 height 22
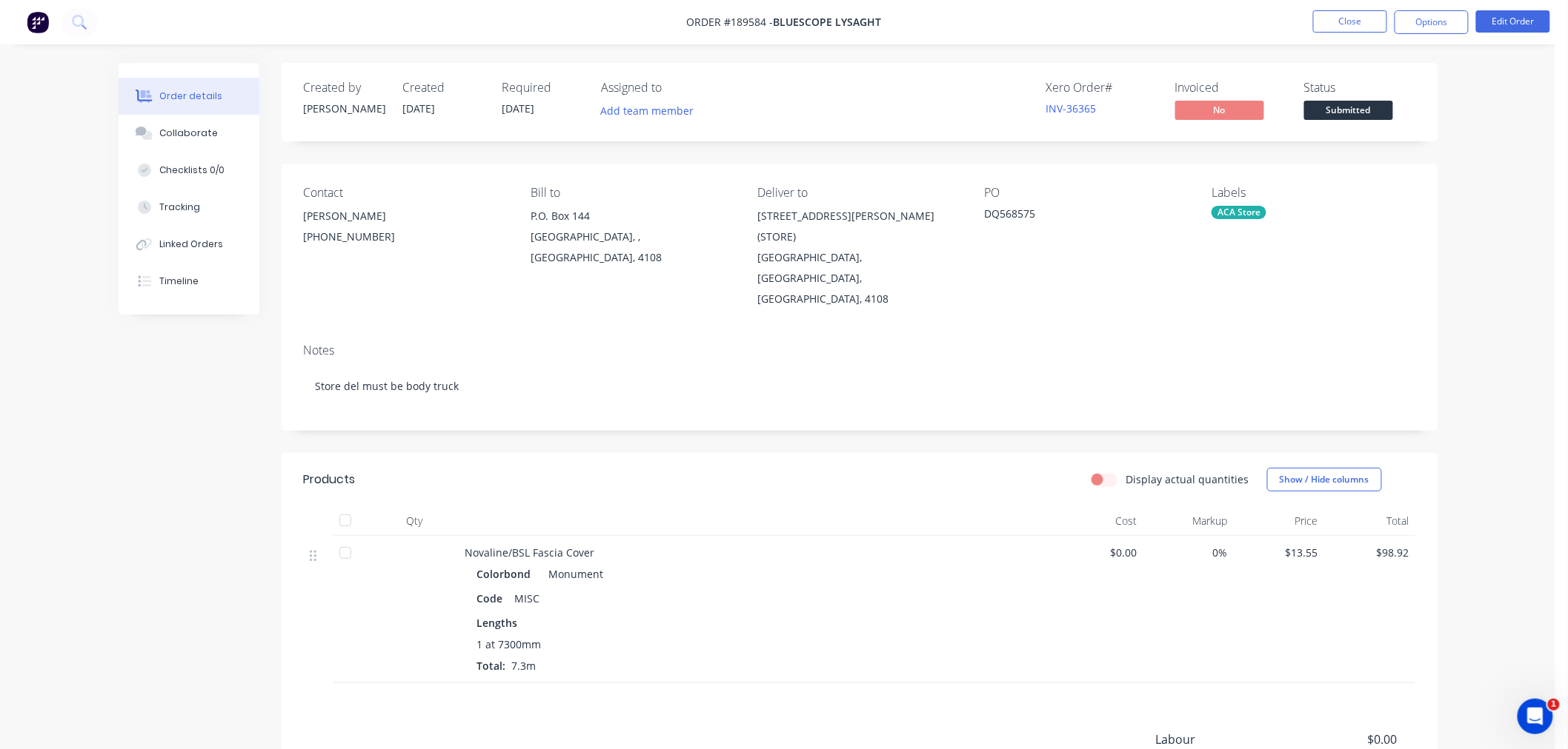
click at [1484, 323] on div "Order details Collaborate Checklists 0/0 Tracking Linked Orders Timeline Order …" at bounding box center [777, 473] width 1555 height 947
click at [1435, 28] on button "Options" at bounding box center [1431, 22] width 74 height 24
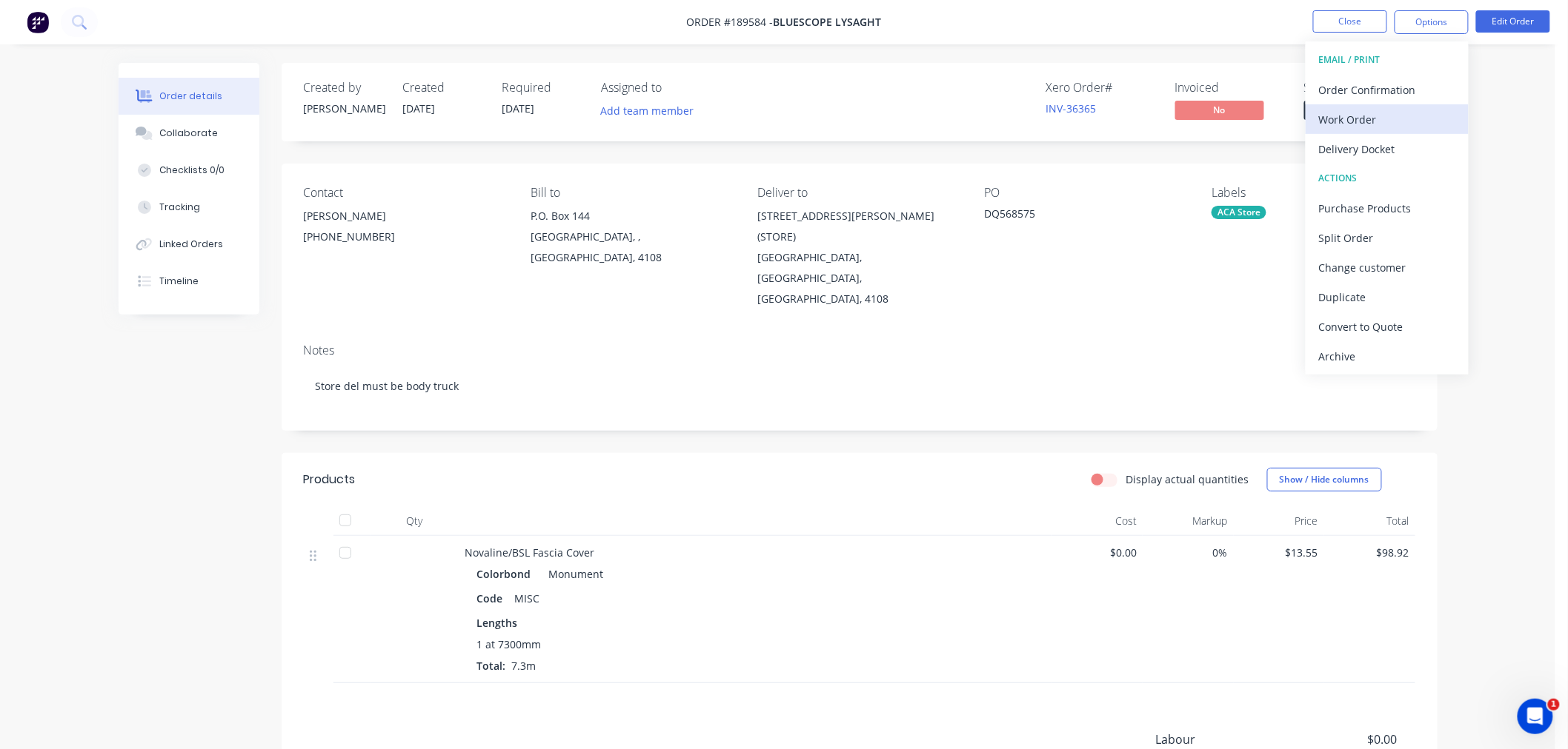
click at [1421, 112] on div "Work Order" at bounding box center [1387, 119] width 136 height 21
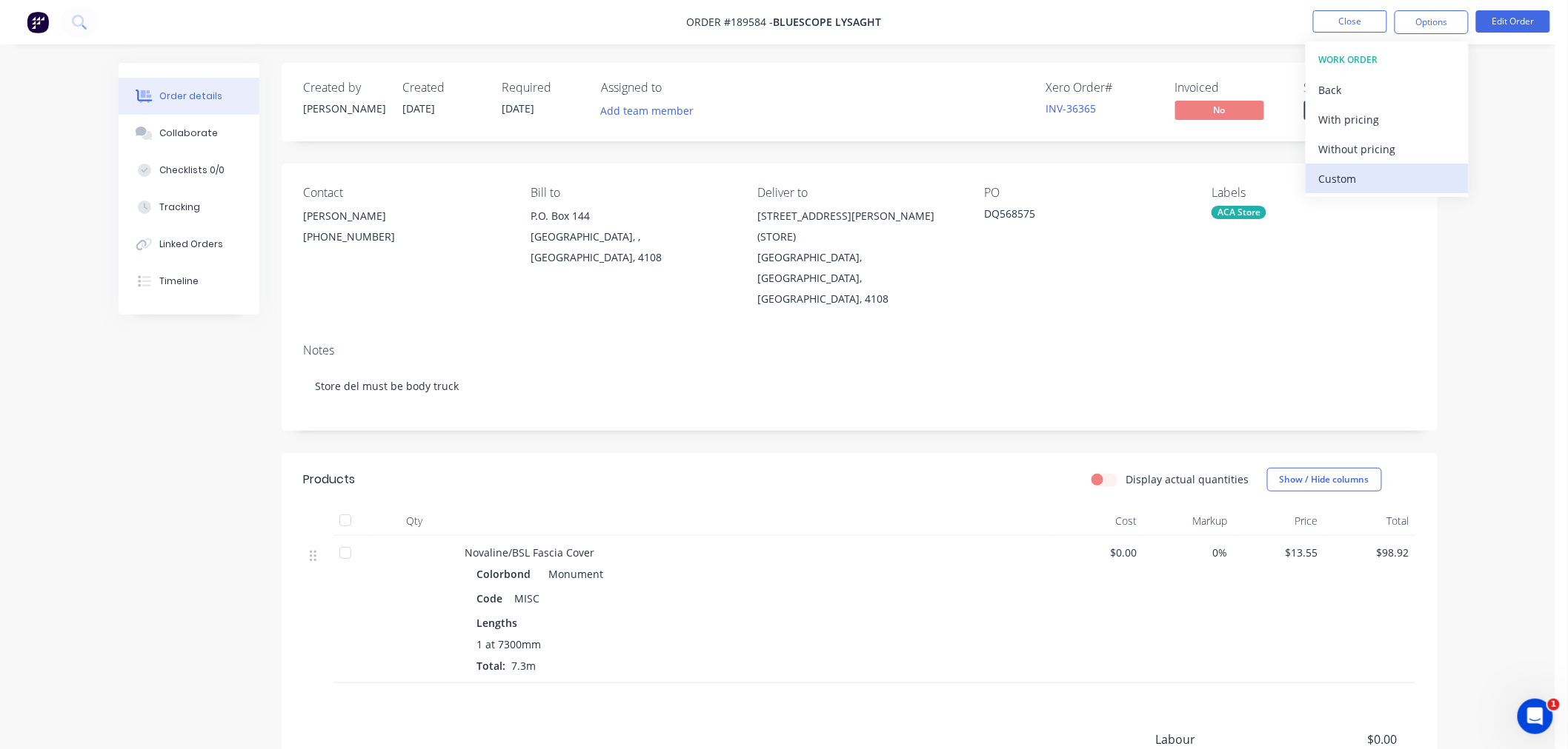
click at [1421, 180] on div "Custom" at bounding box center [1387, 179] width 136 height 21
click at [1413, 144] on div "Without pricing" at bounding box center [1387, 148] width 136 height 21
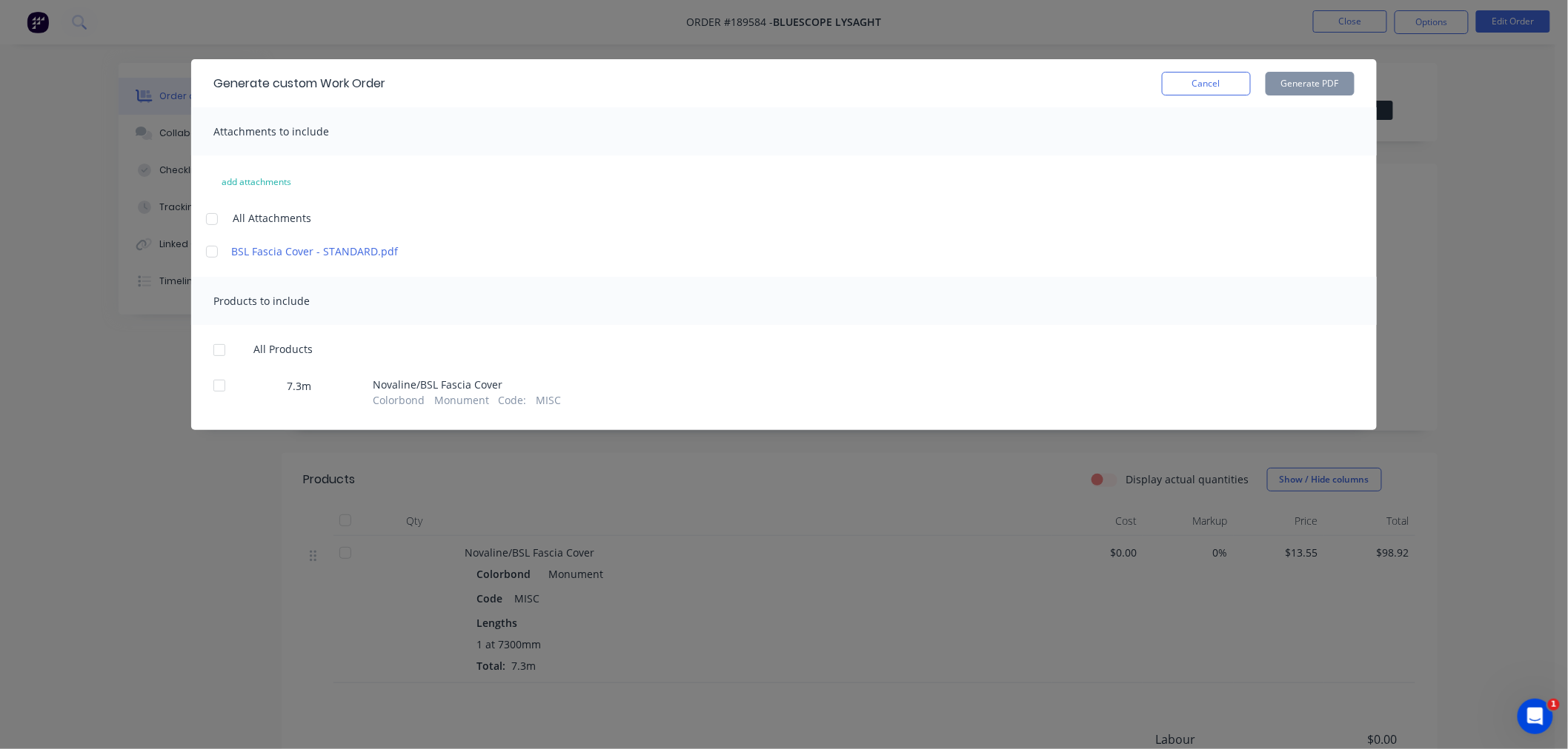
click at [217, 220] on div at bounding box center [212, 219] width 29 height 29
click at [222, 351] on div at bounding box center [219, 351] width 29 height 29
click at [1311, 79] on button "Generate PDF" at bounding box center [1309, 84] width 89 height 24
click at [59, 359] on div "Generate custom Work Order Cancel Generate PDF Attachments to include add attac…" at bounding box center [784, 374] width 1568 height 749
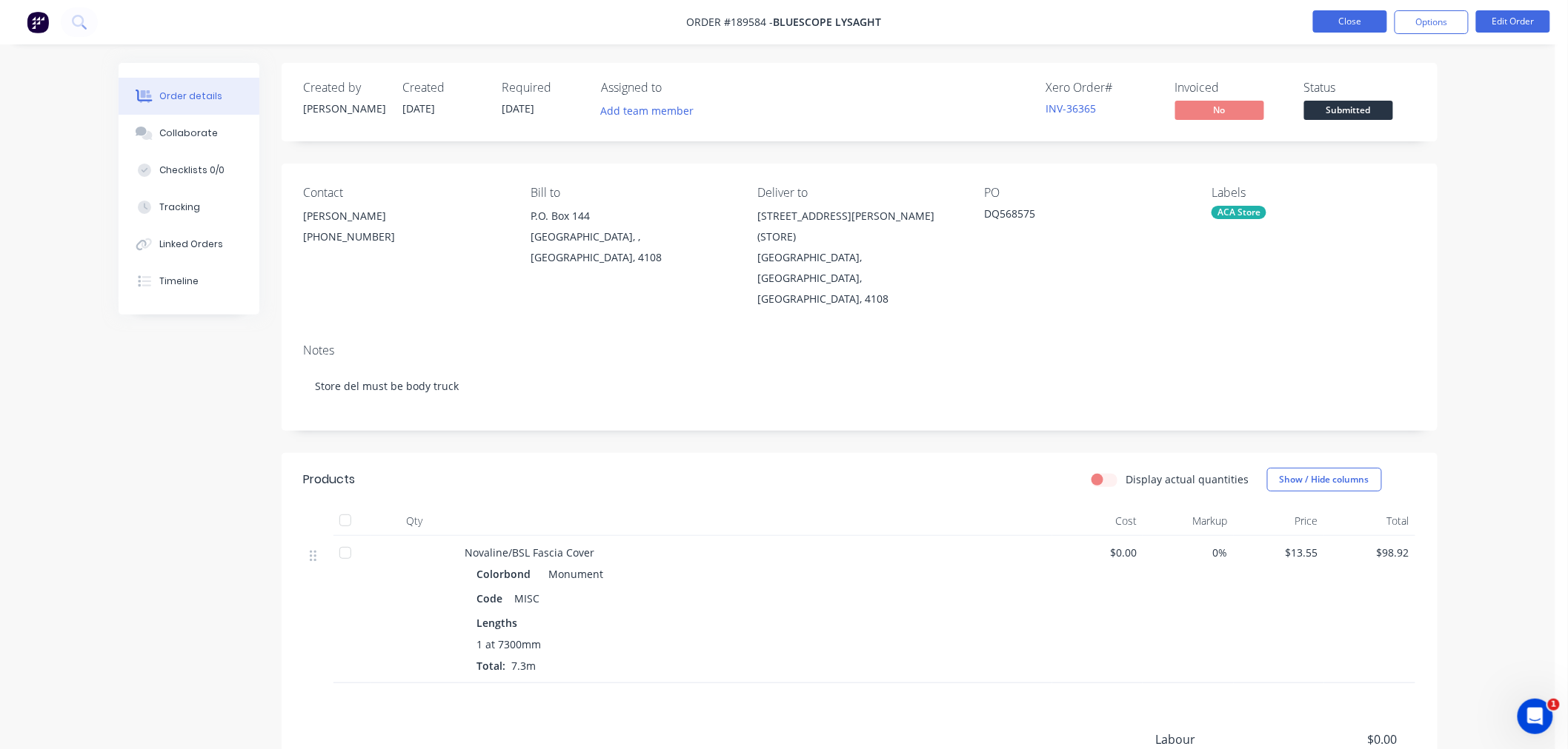
click at [1349, 22] on button "Close" at bounding box center [1350, 21] width 74 height 22
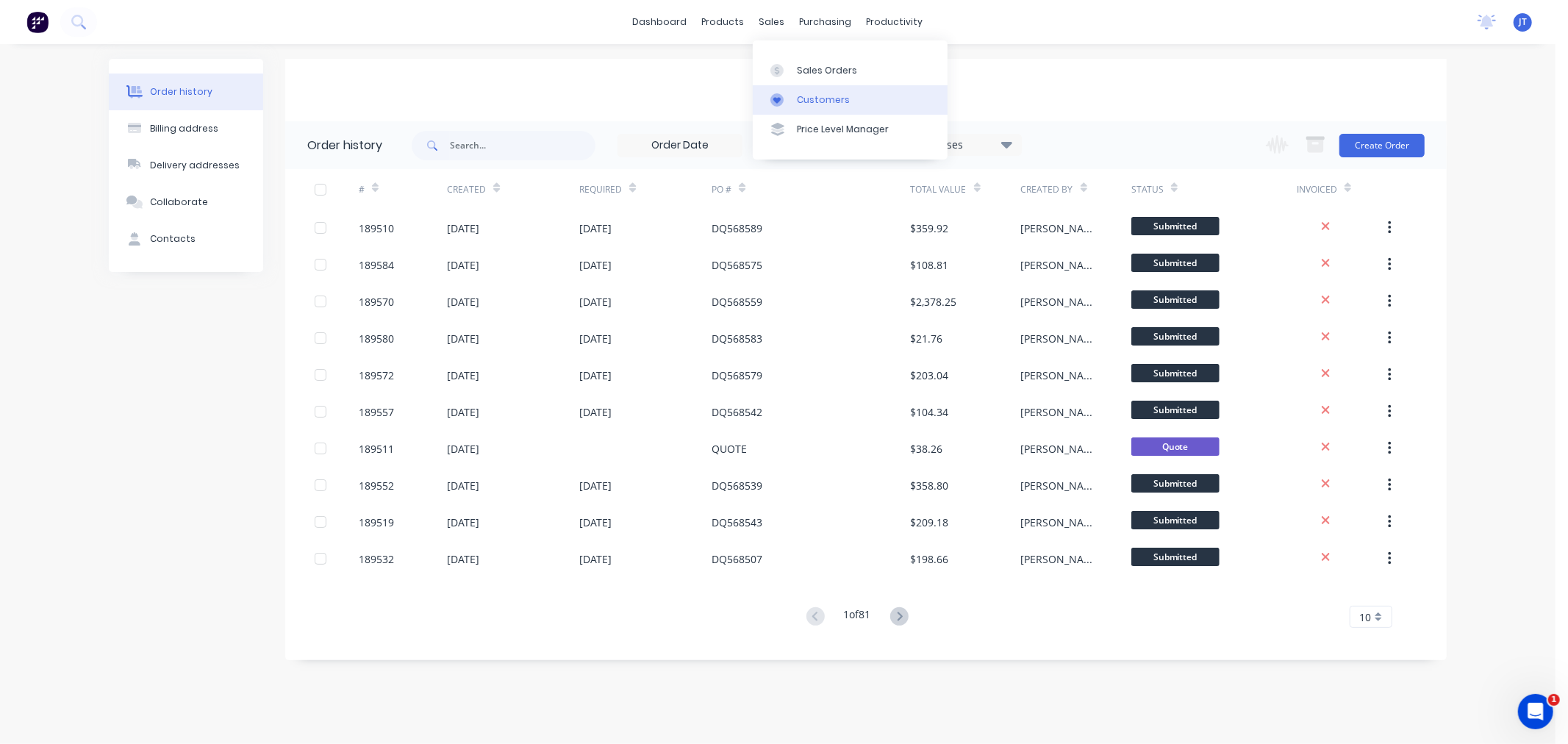
click at [804, 101] on div "Customers" at bounding box center [823, 100] width 53 height 13
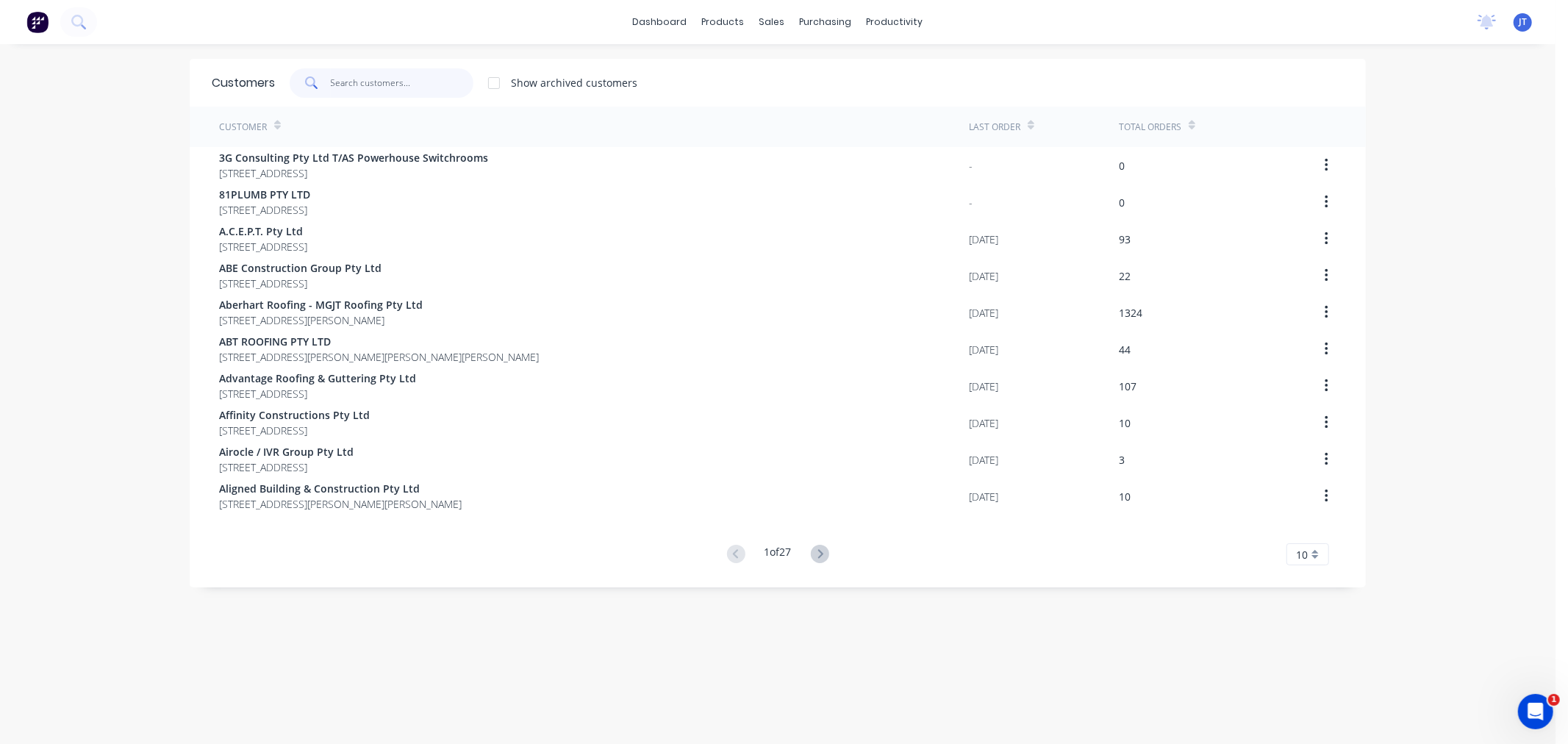
click at [405, 84] on input "text" at bounding box center [402, 83] width 143 height 29
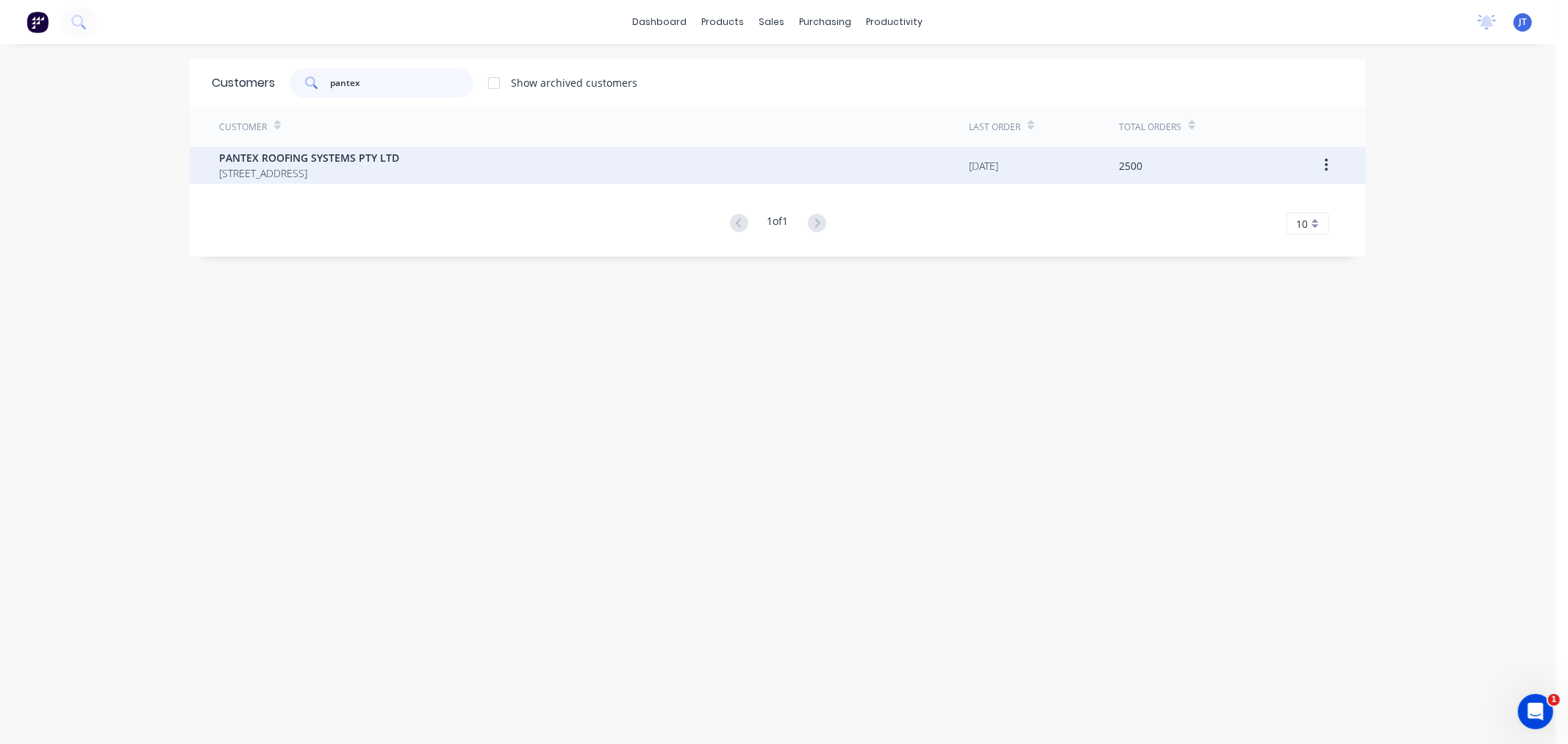
type input "pantex"
click at [399, 167] on span "[STREET_ADDRESS]" at bounding box center [309, 173] width 180 height 16
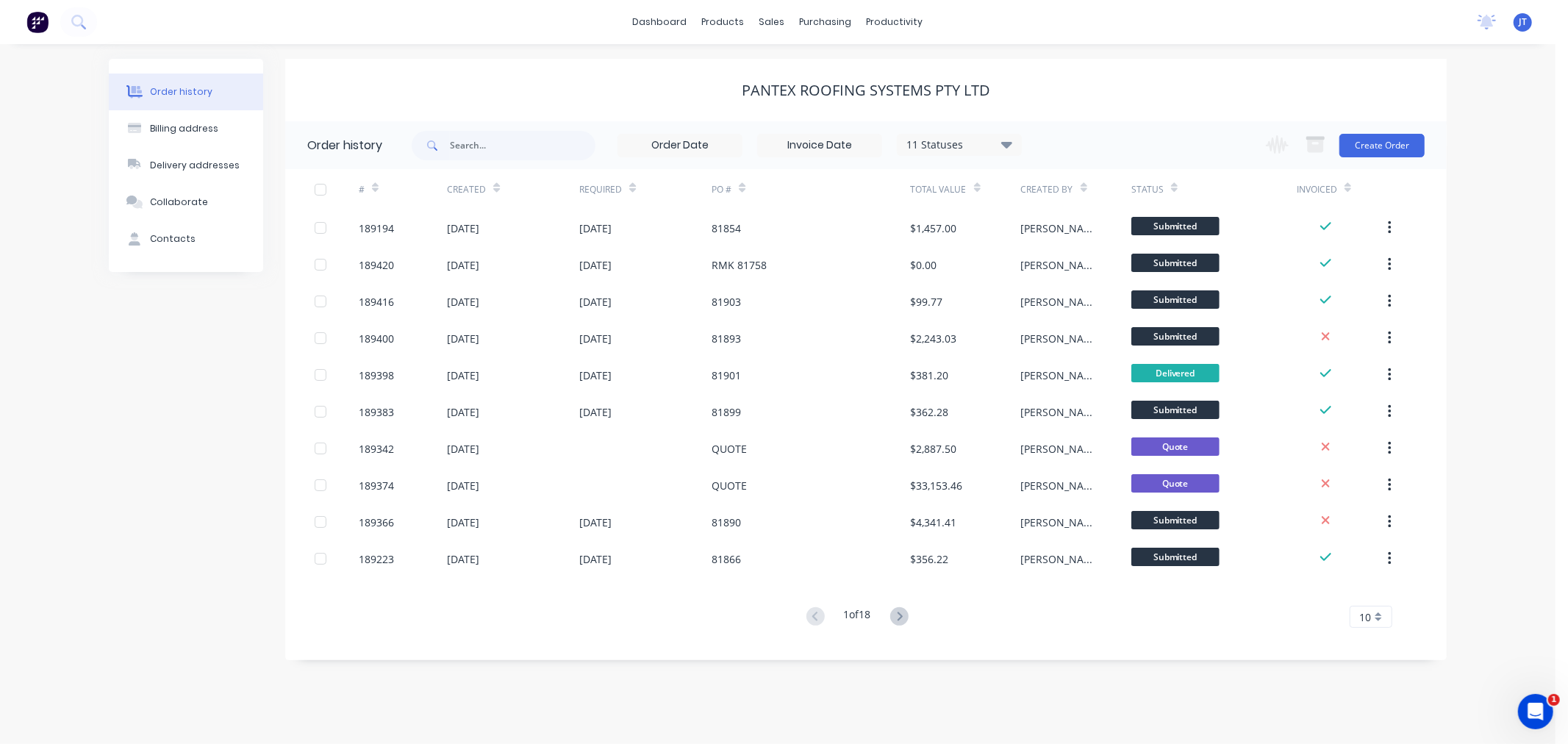
drag, startPoint x: 1506, startPoint y: 100, endPoint x: 1490, endPoint y: 106, distance: 17.1
click at [1506, 100] on div "Order history Billing address Delivery addresses Collaborate Contacts PANTEX RO…" at bounding box center [778, 394] width 1556 height 700
click at [1394, 148] on button "Create Order" at bounding box center [1382, 145] width 85 height 24
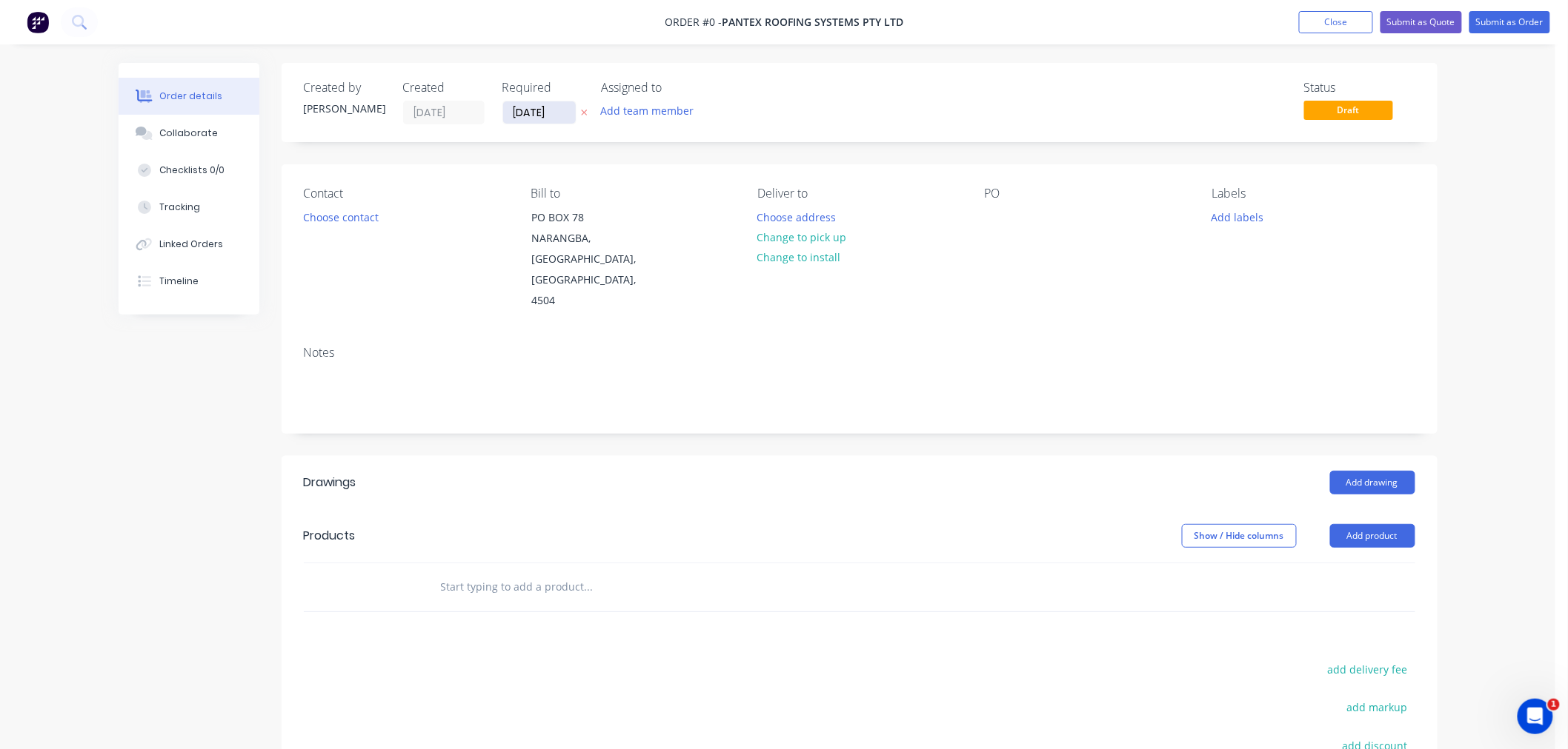
click at [546, 115] on input "[DATE]" at bounding box center [539, 112] width 73 height 22
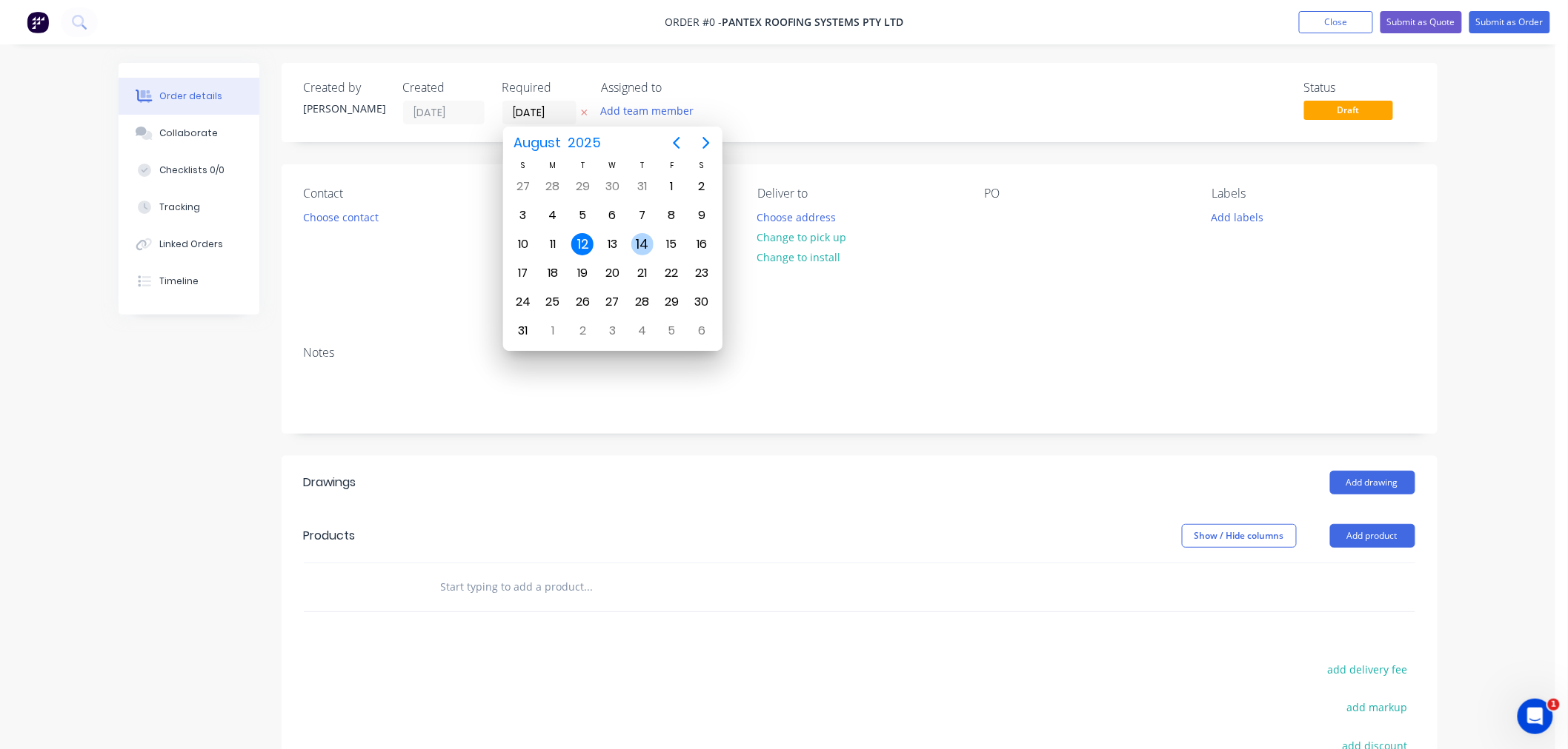
click at [645, 246] on div "14" at bounding box center [643, 244] width 22 height 22
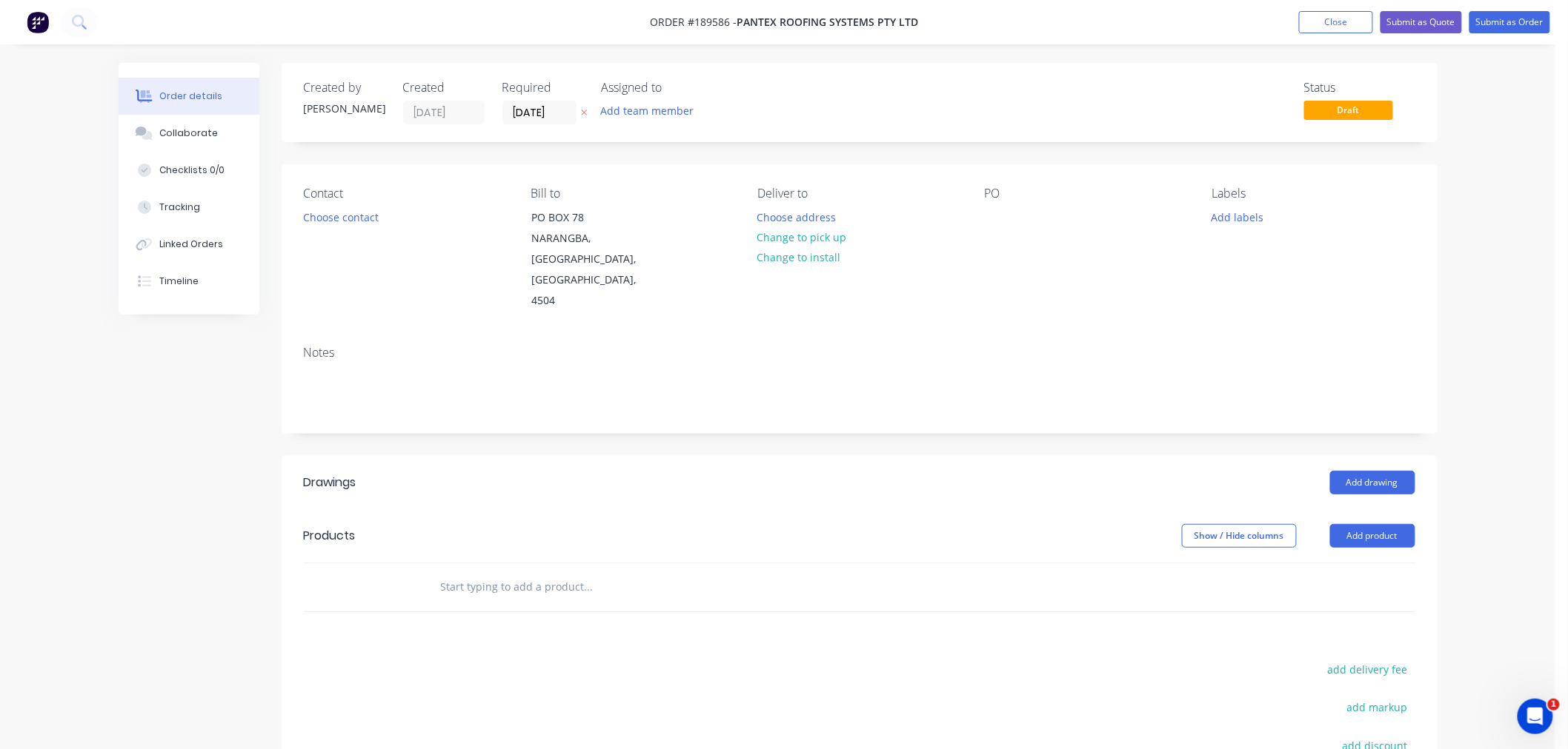
click at [532, 113] on input "[DATE]" at bounding box center [539, 112] width 73 height 22
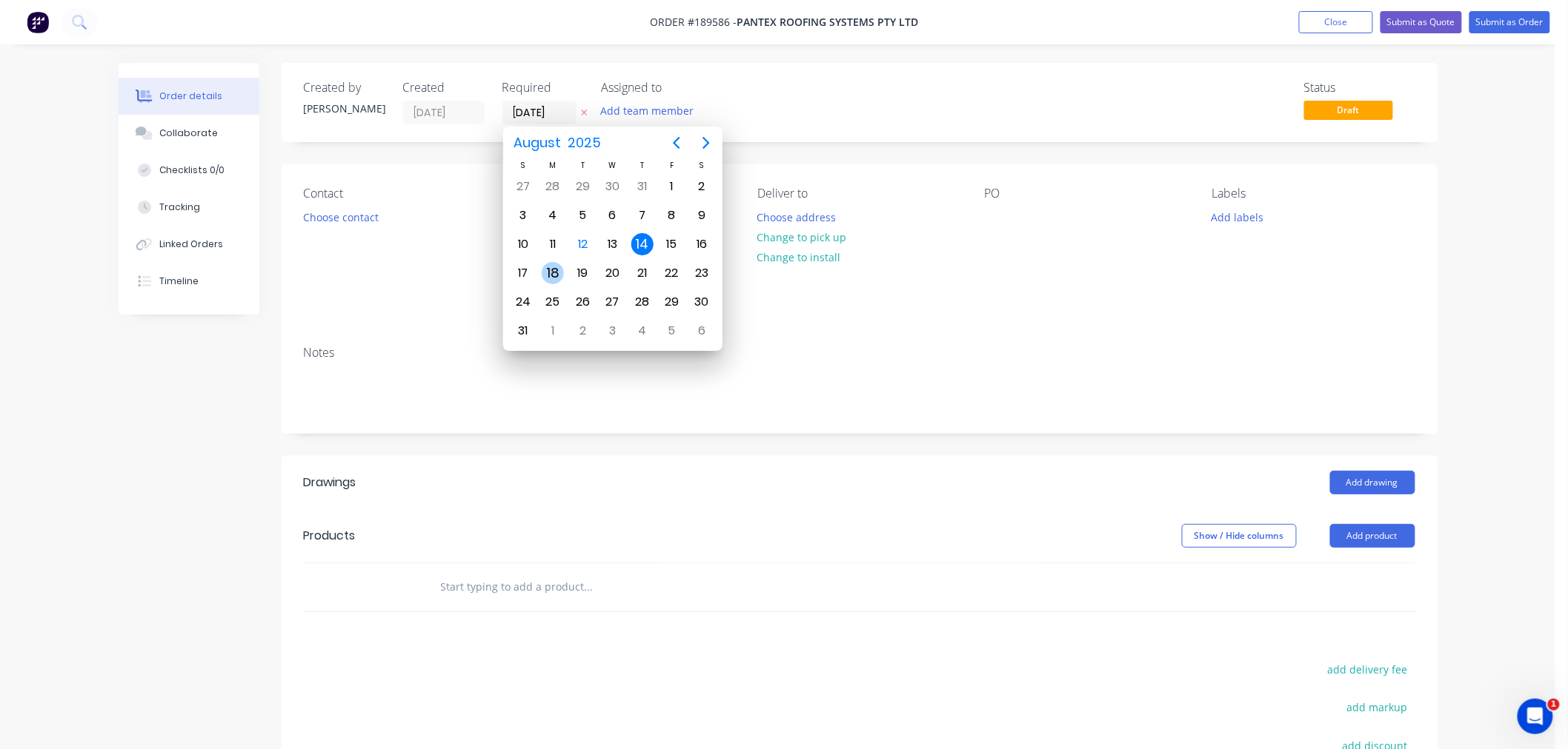
click at [552, 271] on div "18" at bounding box center [552, 273] width 22 height 22
type input "[DATE]"
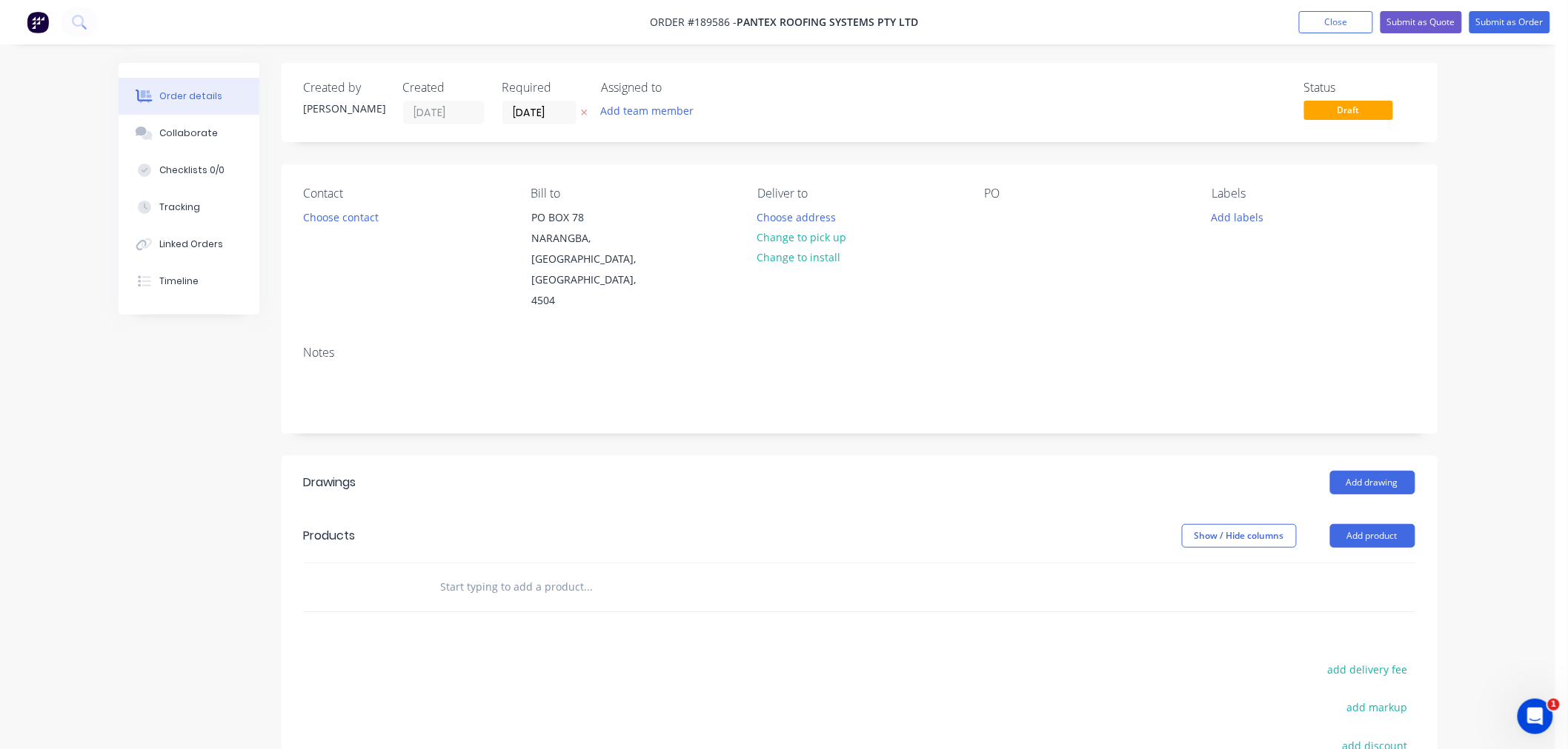
click at [753, 154] on div "Created by [PERSON_NAME] Created [DATE] Required [DATE] Assigned to Add team me…" at bounding box center [859, 514] width 1156 height 905
click at [984, 224] on div at bounding box center [996, 217] width 24 height 21
click at [1225, 218] on button "Add labels" at bounding box center [1237, 217] width 68 height 20
click at [1249, 309] on div at bounding box center [1238, 317] width 29 height 29
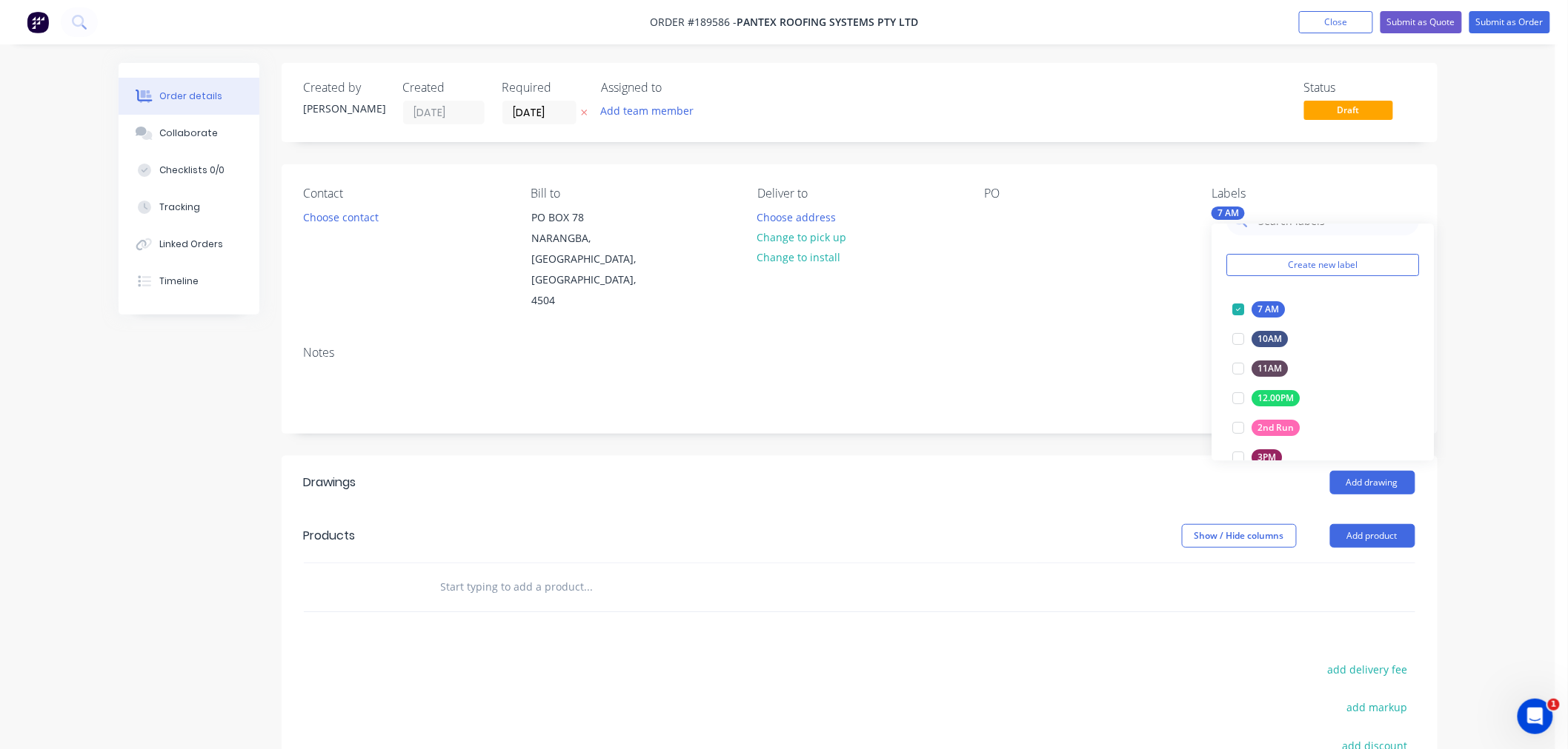
click at [1106, 282] on div "Contact Choose contact [PERSON_NAME] to [GEOGRAPHIC_DATA] Deliver to Choose add…" at bounding box center [859, 249] width 1156 height 169
click at [997, 213] on div at bounding box center [996, 217] width 24 height 21
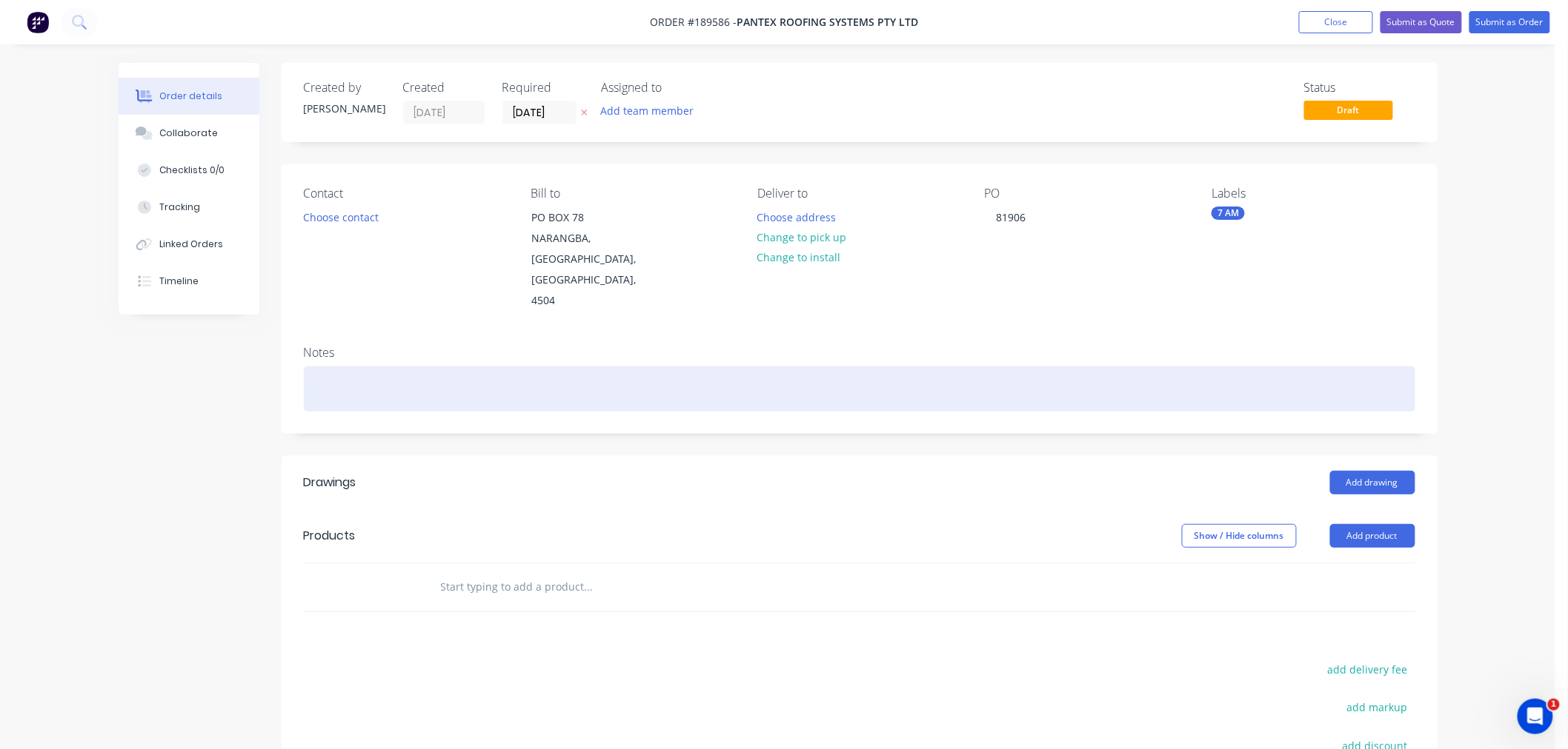
click at [938, 366] on div at bounding box center [859, 388] width 1111 height 45
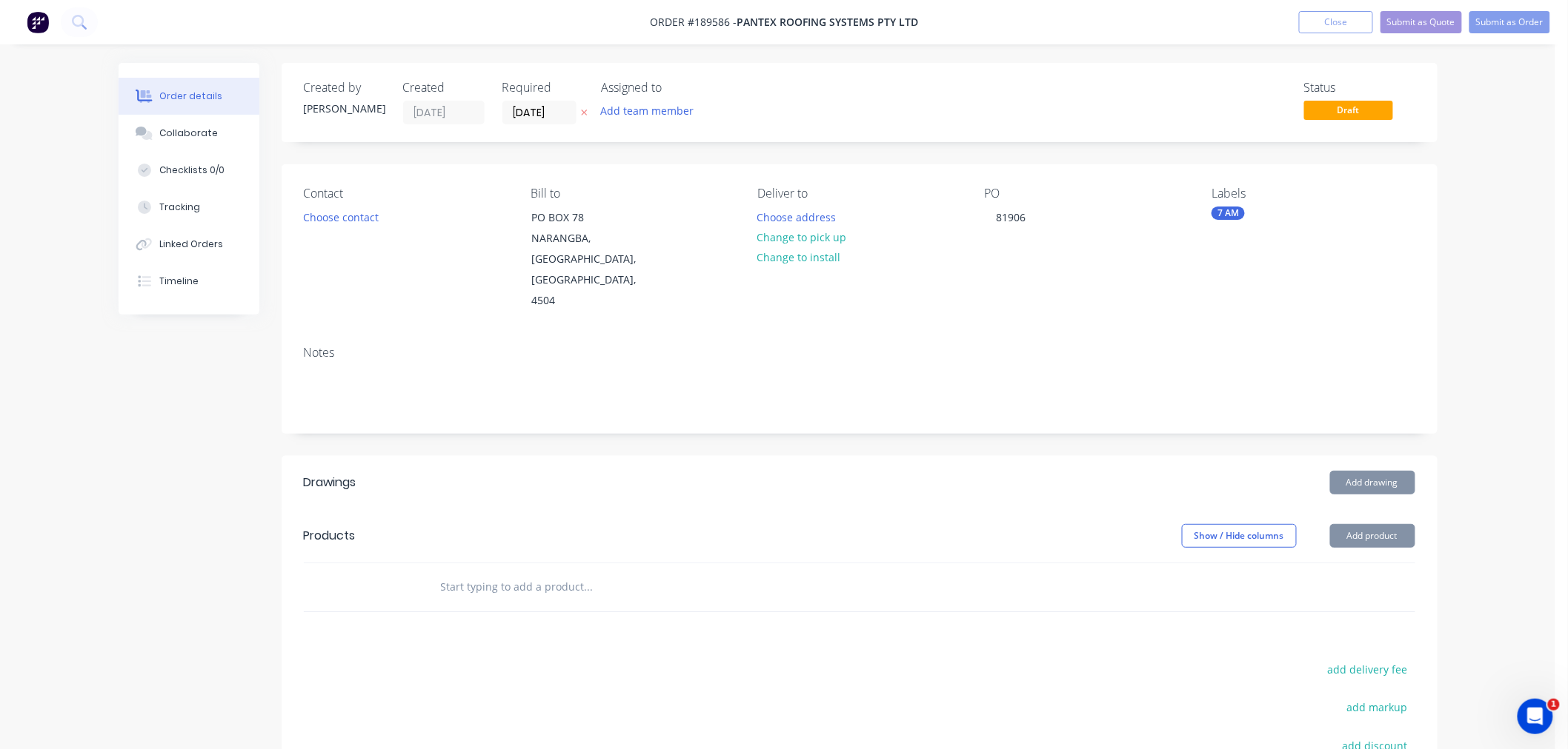
click at [1523, 411] on div "Order details Collaborate Checklists 0/0 Tracking Linked Orders Timeline Order …" at bounding box center [777, 495] width 1555 height 990
click at [327, 222] on button "Choose contact" at bounding box center [340, 217] width 91 height 20
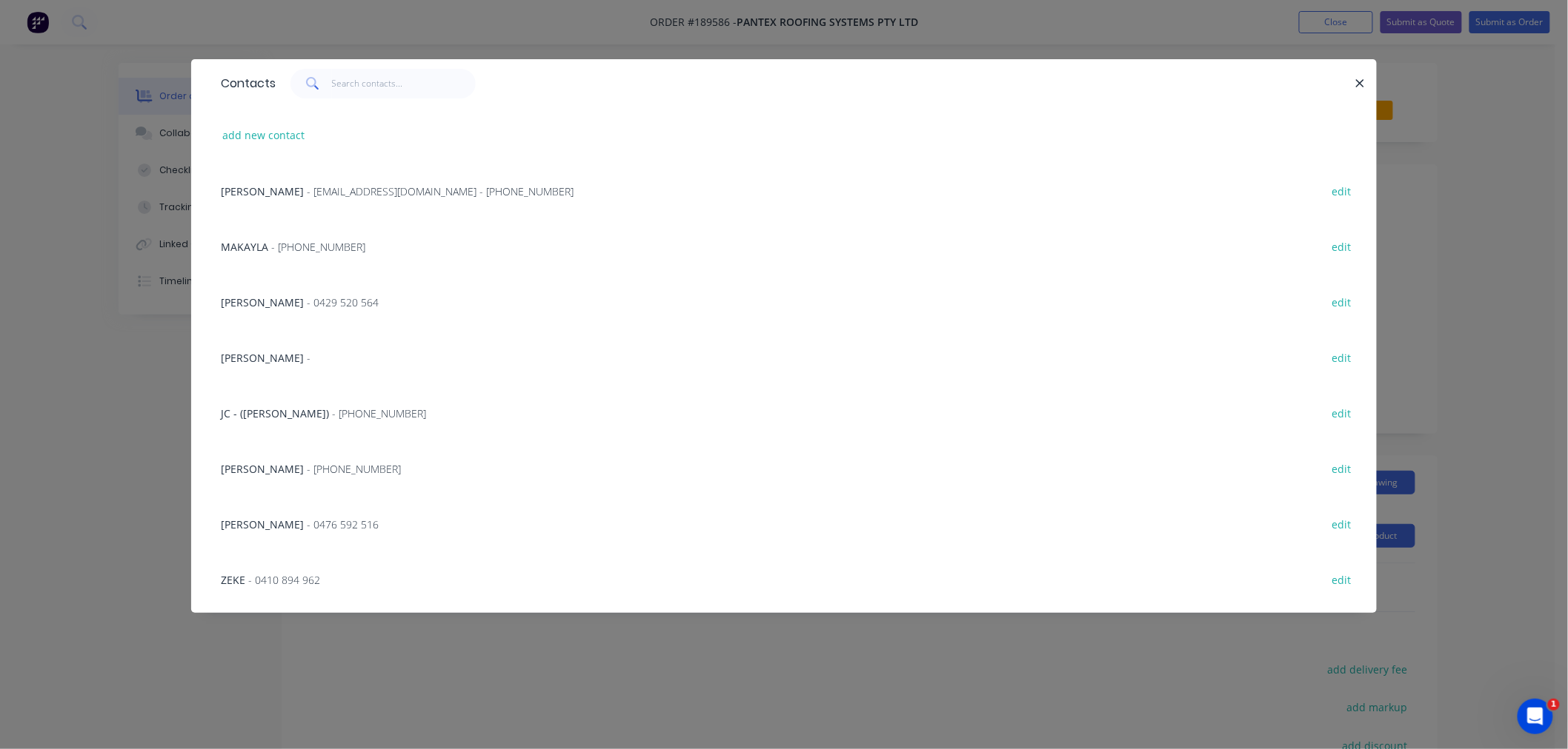
click at [130, 419] on div "Contacts add new contact KERRY - [EMAIL_ADDRESS][DOMAIN_NAME] - [PHONE_NUMBER] …" at bounding box center [784, 374] width 1568 height 749
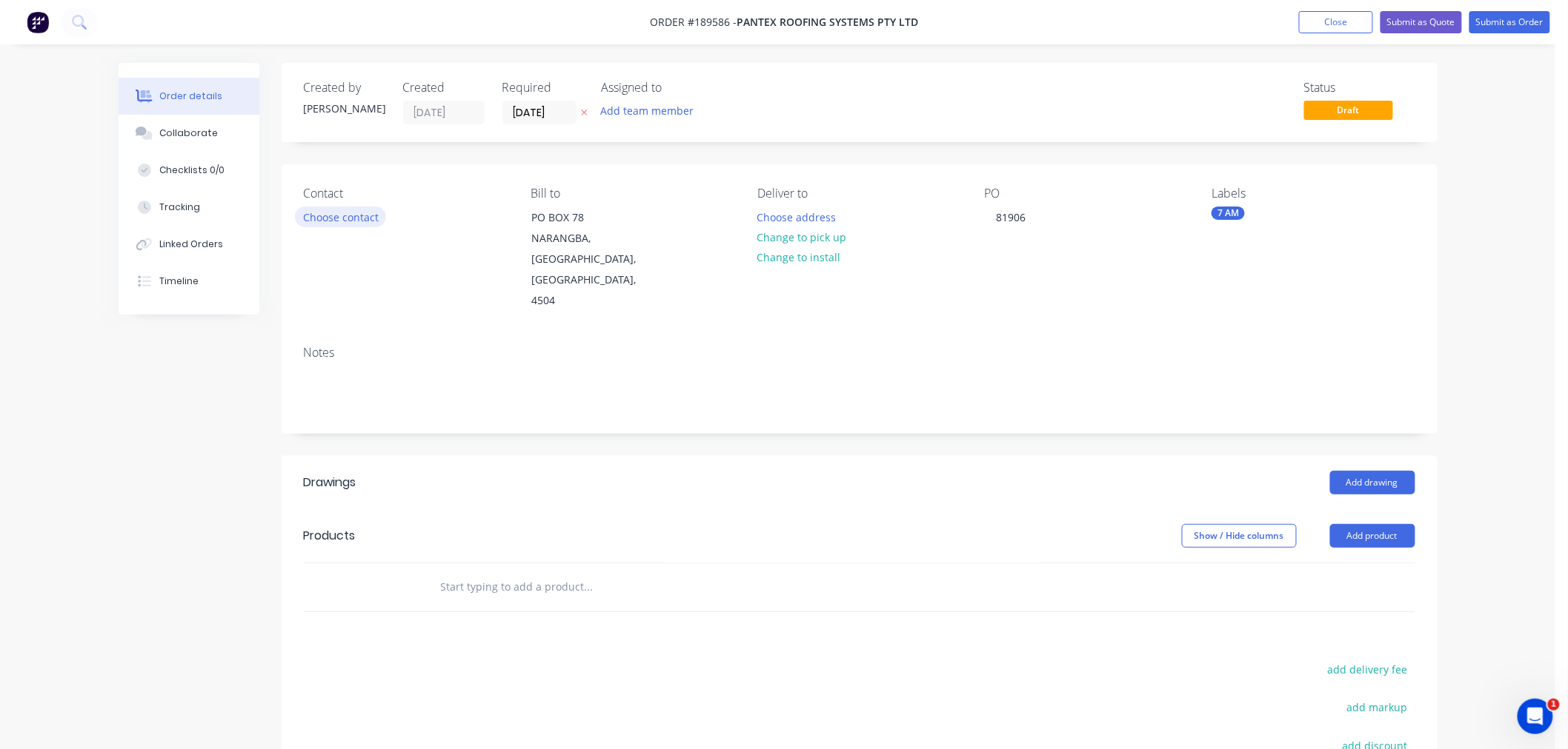
click at [348, 218] on button "Choose contact" at bounding box center [340, 217] width 91 height 20
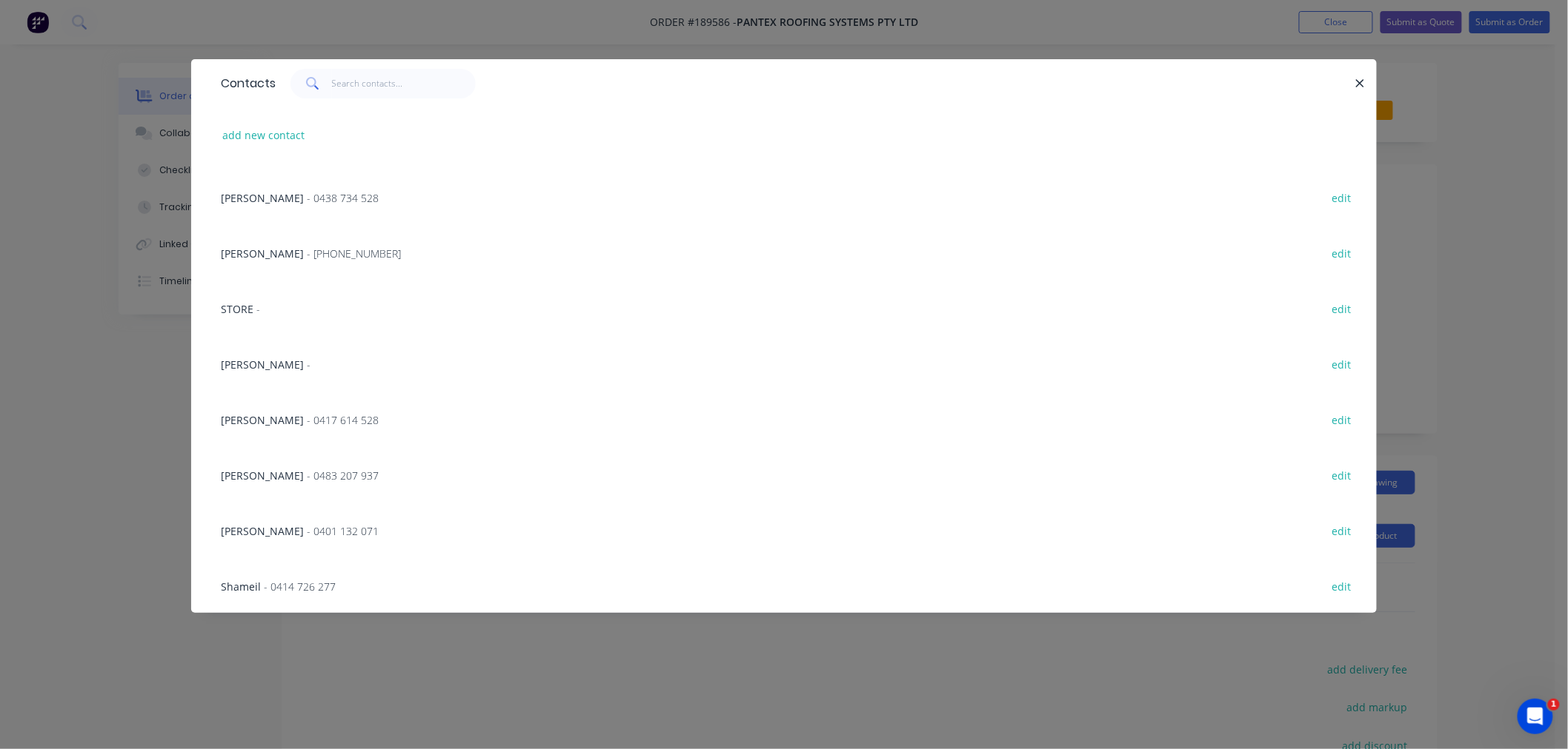
scroll to position [994, 0]
click at [235, 357] on span "[PERSON_NAME]" at bounding box center [262, 363] width 83 height 14
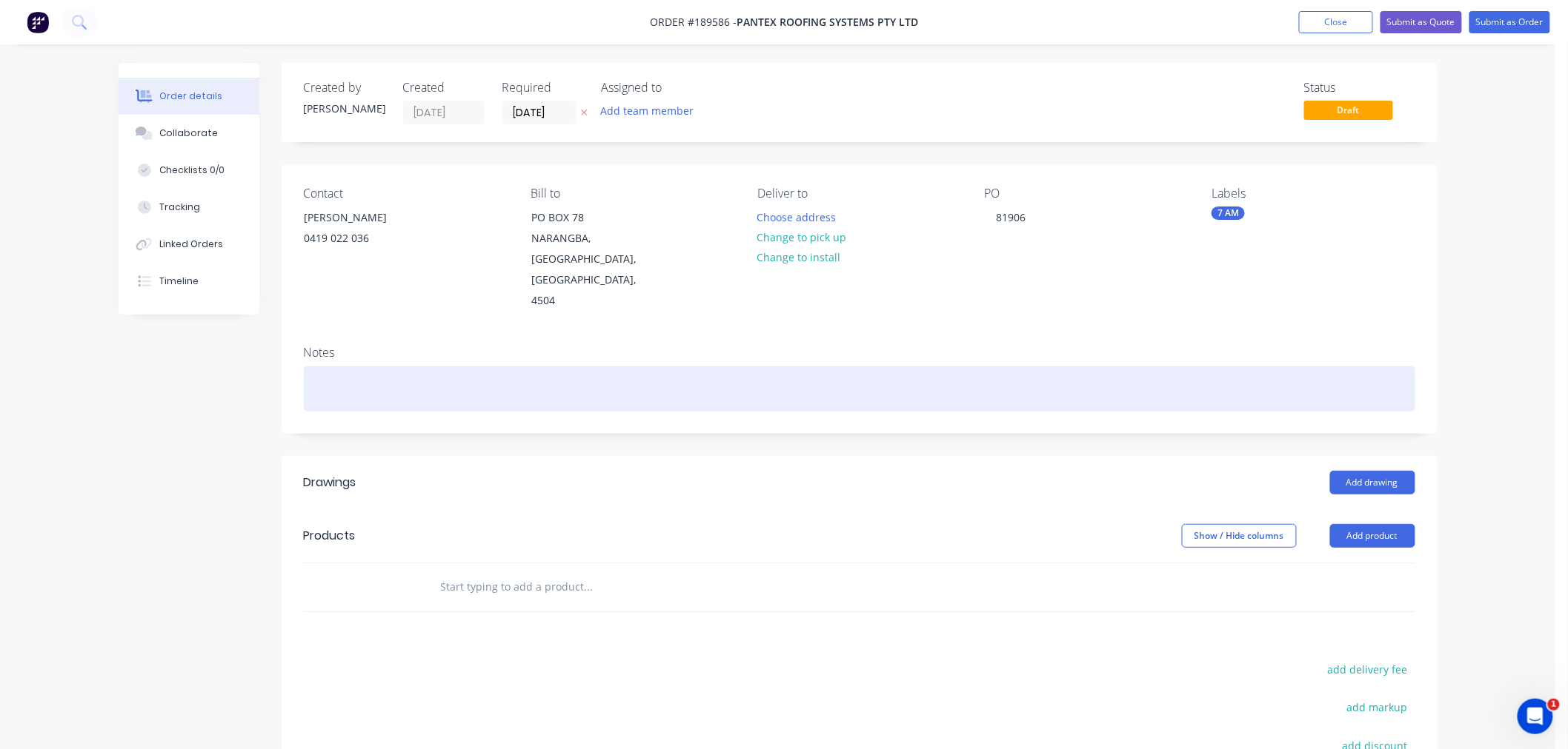
click at [378, 366] on div at bounding box center [859, 388] width 1111 height 45
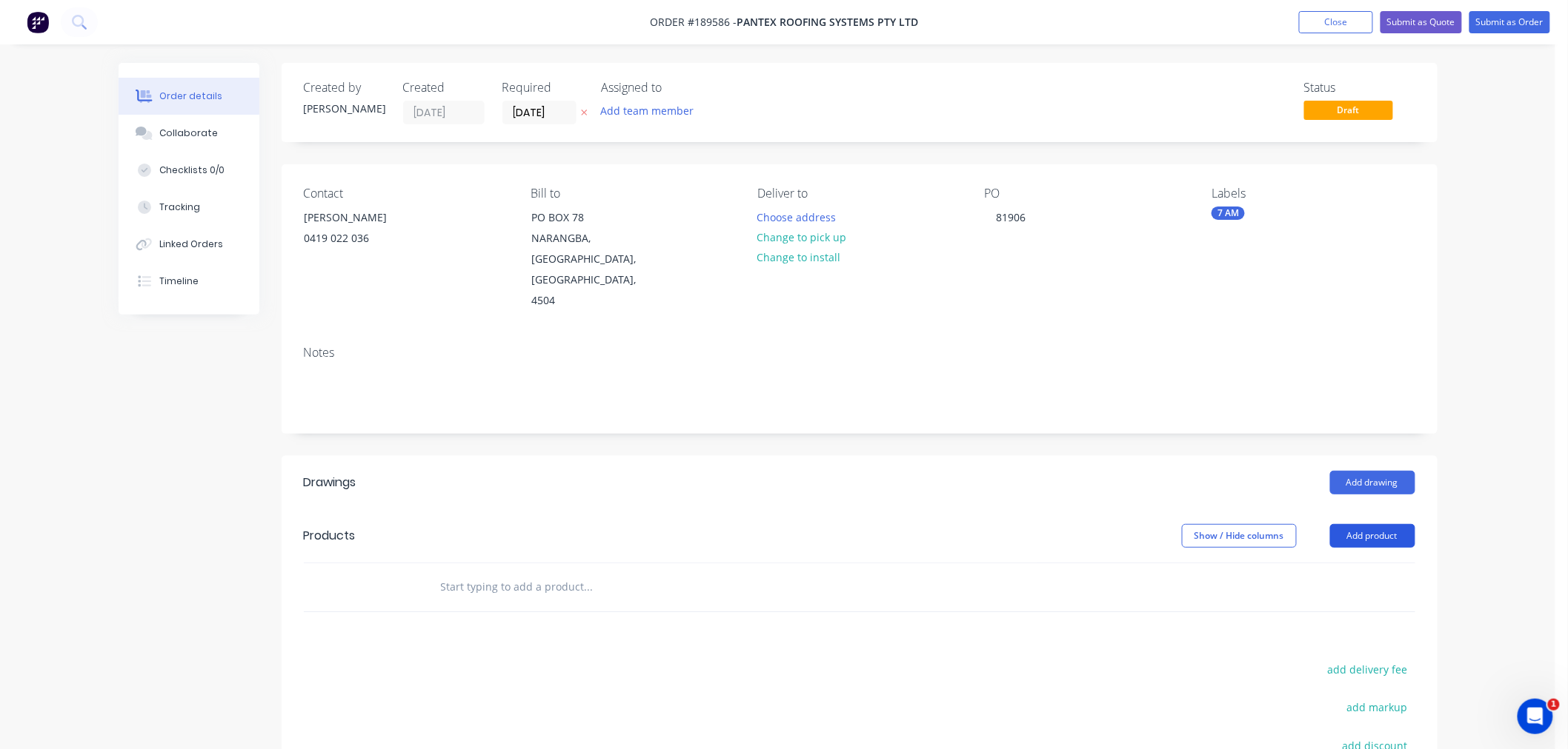
click at [1366, 524] on button "Add product" at bounding box center [1372, 536] width 86 height 24
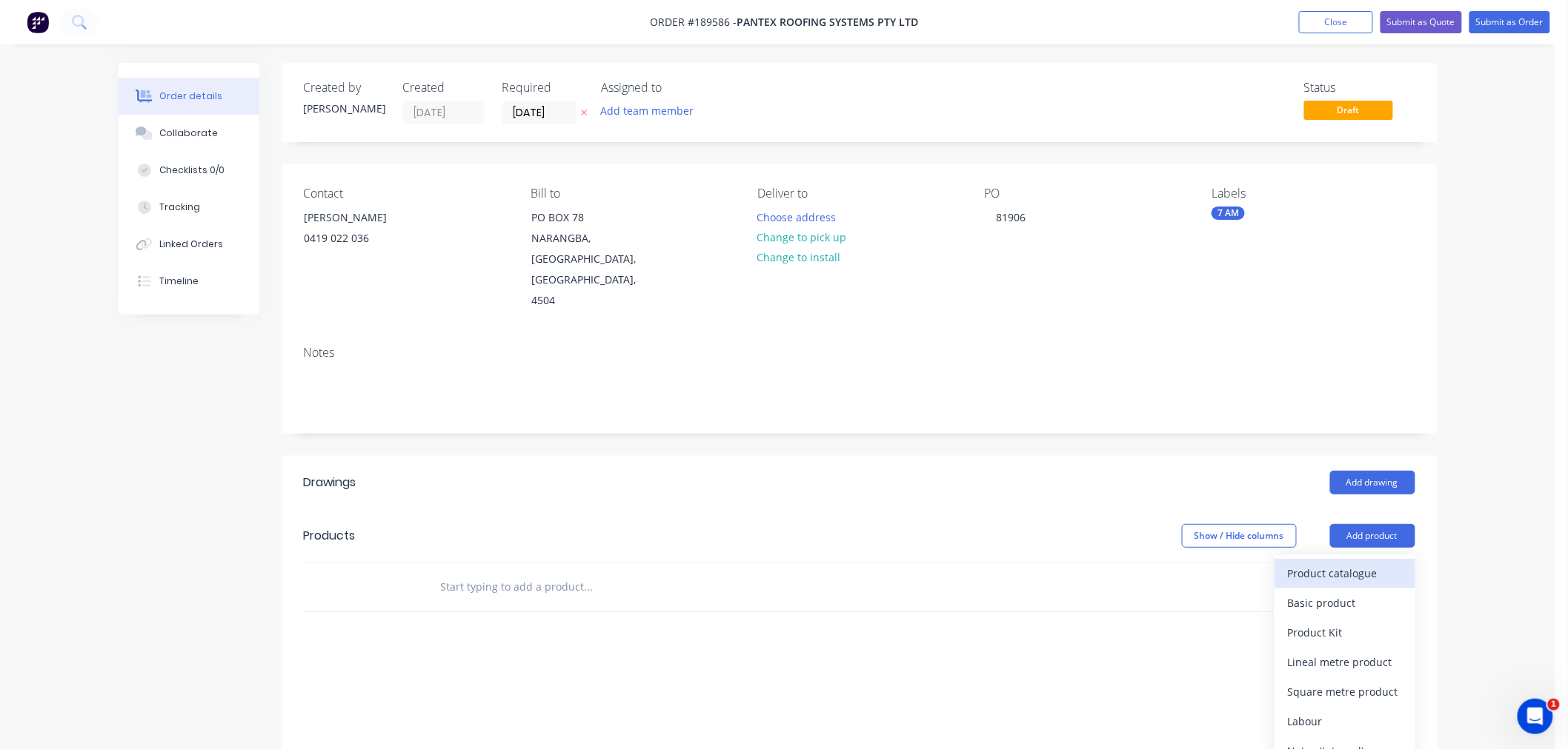
click at [1329, 563] on div "Product catalogue" at bounding box center [1345, 573] width 114 height 21
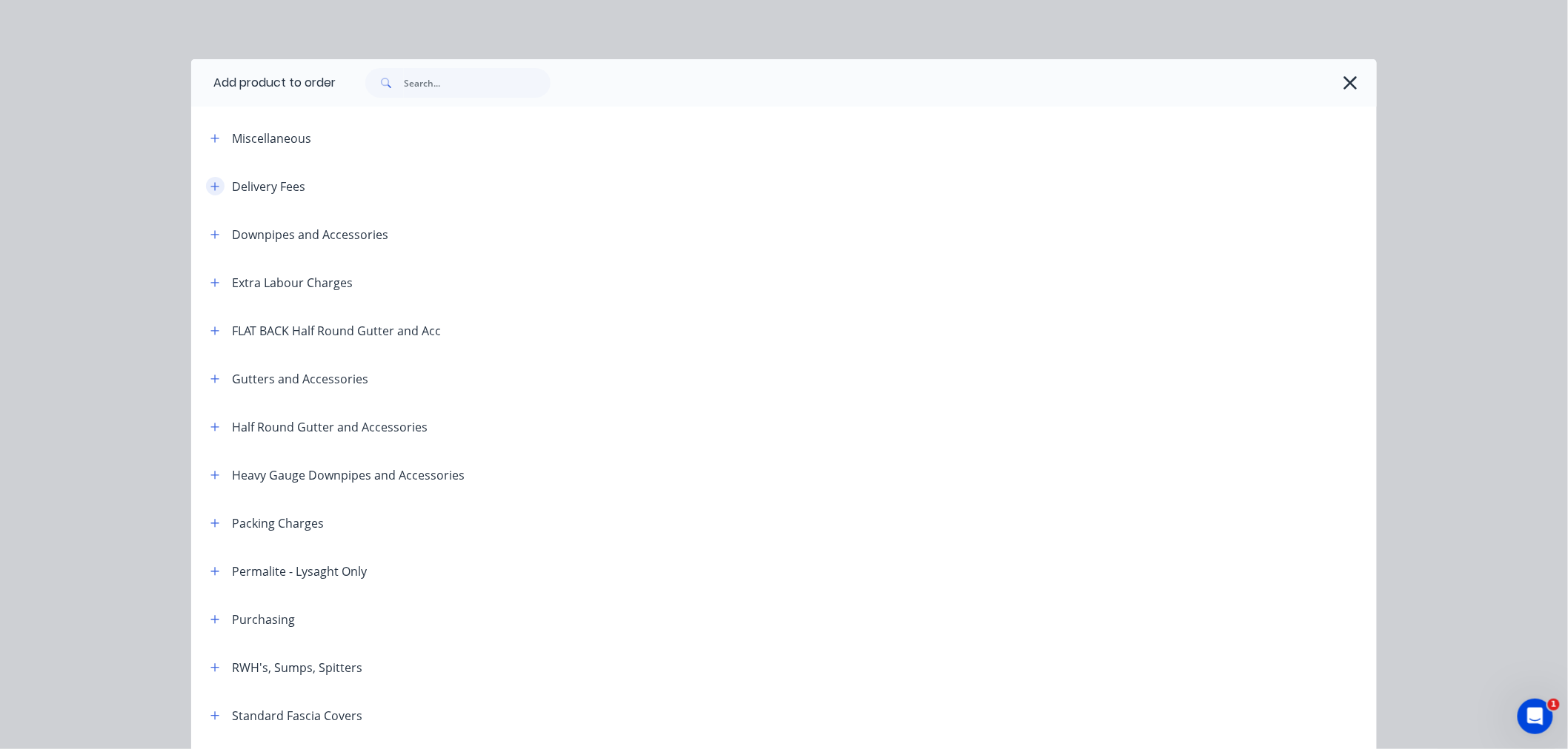
click at [213, 192] on button "button" at bounding box center [215, 186] width 18 height 18
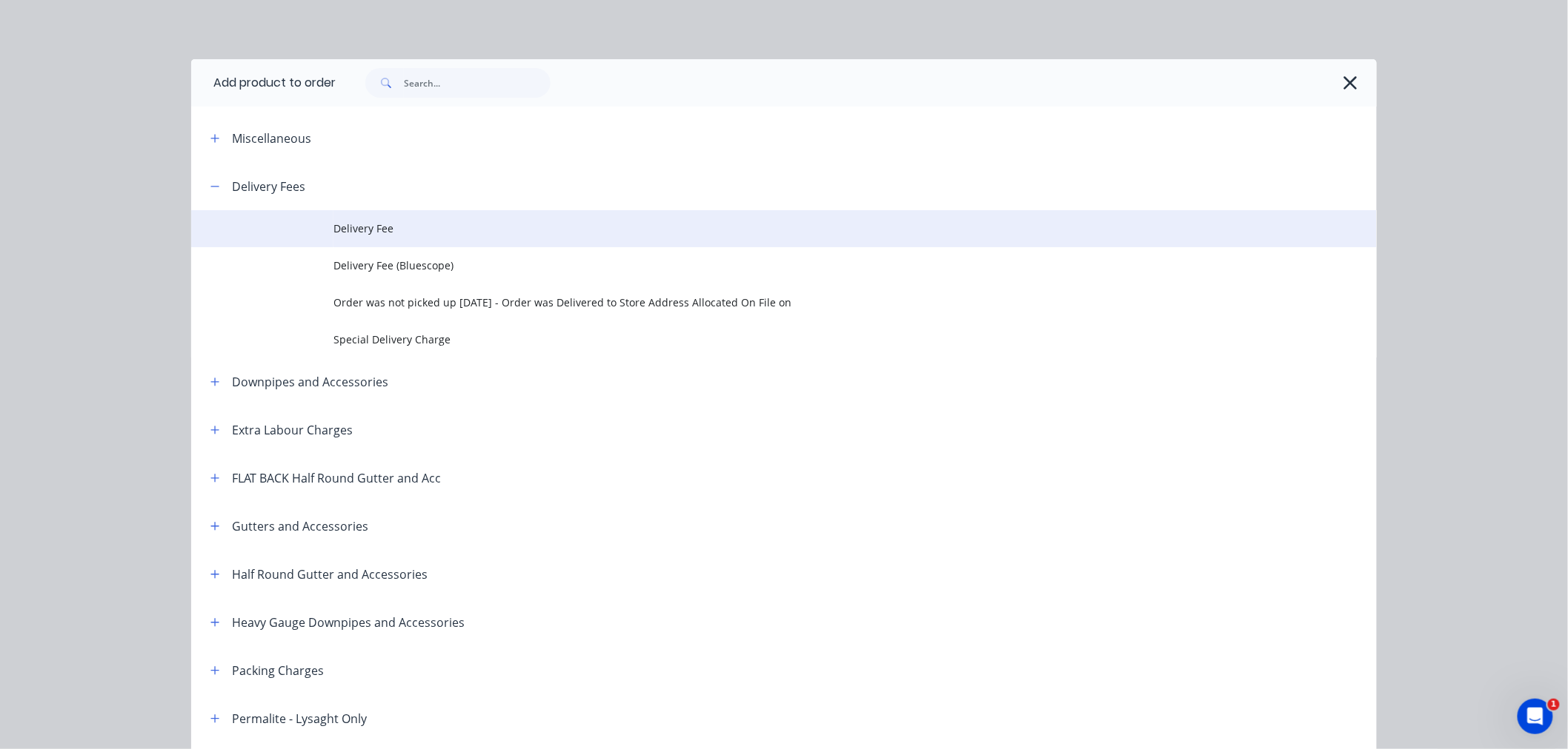
click at [342, 228] on span "Delivery Fee" at bounding box center [750, 228] width 834 height 16
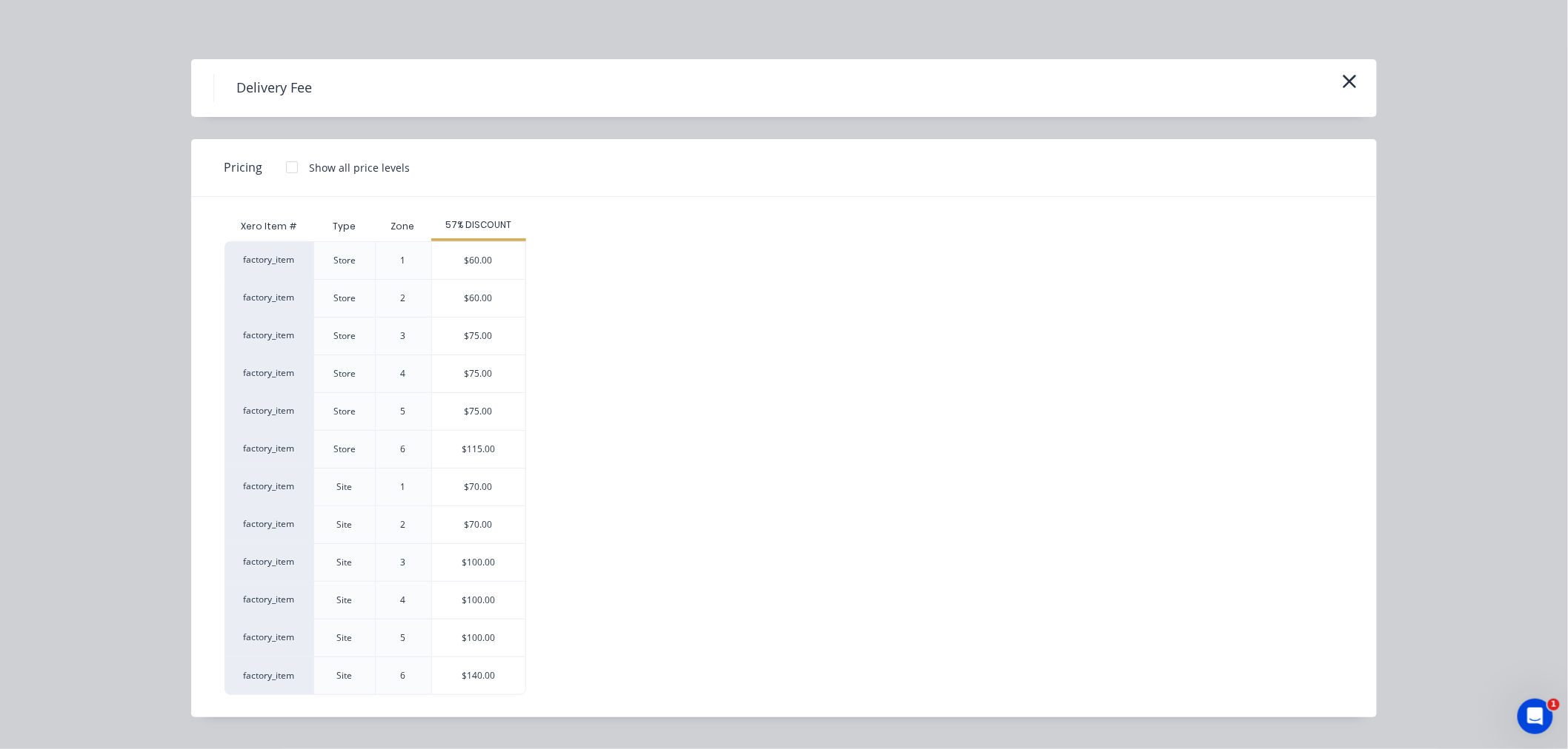
click at [517, 468] on div "$70.00" at bounding box center [478, 487] width 93 height 37
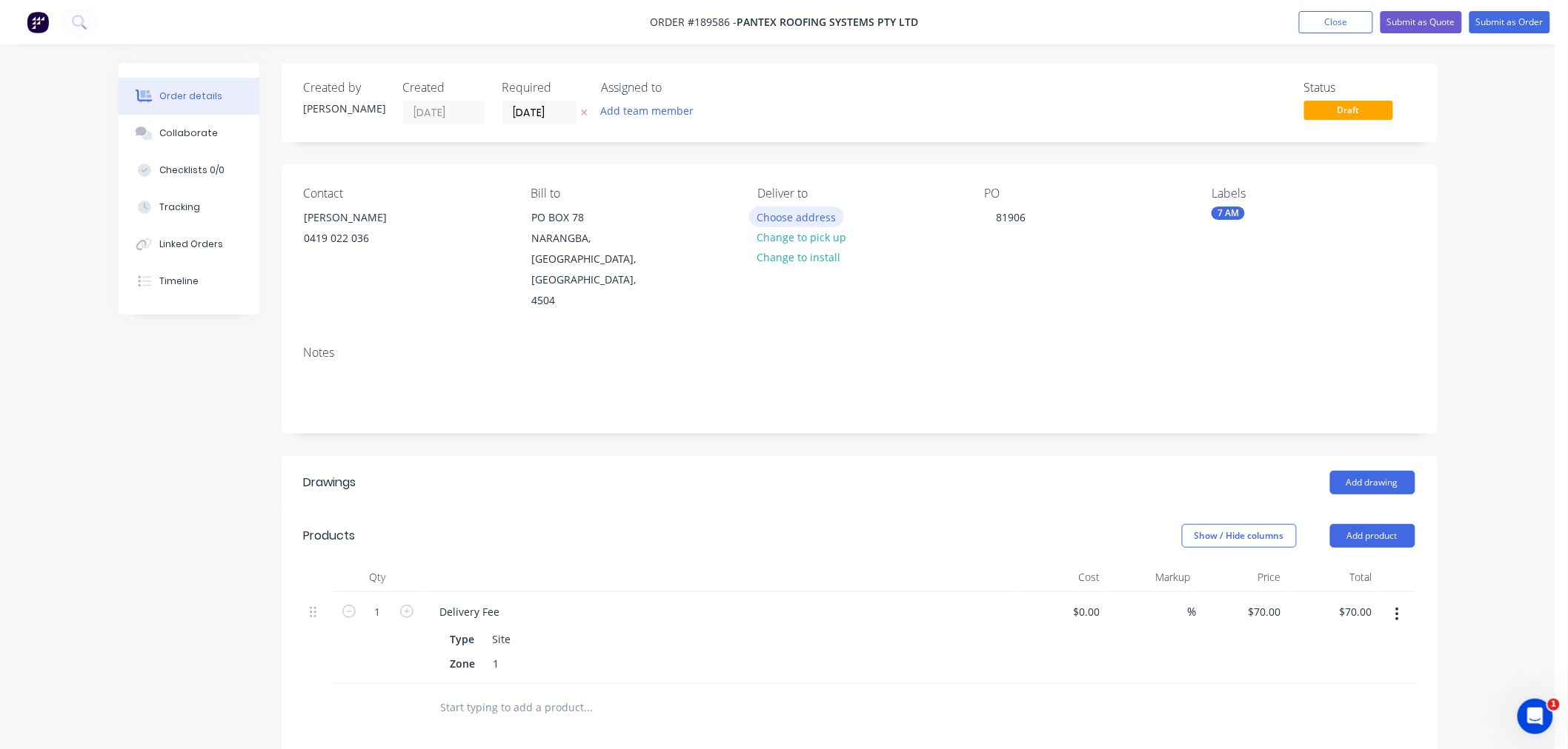
click at [800, 209] on button "Choose address" at bounding box center [796, 217] width 95 height 20
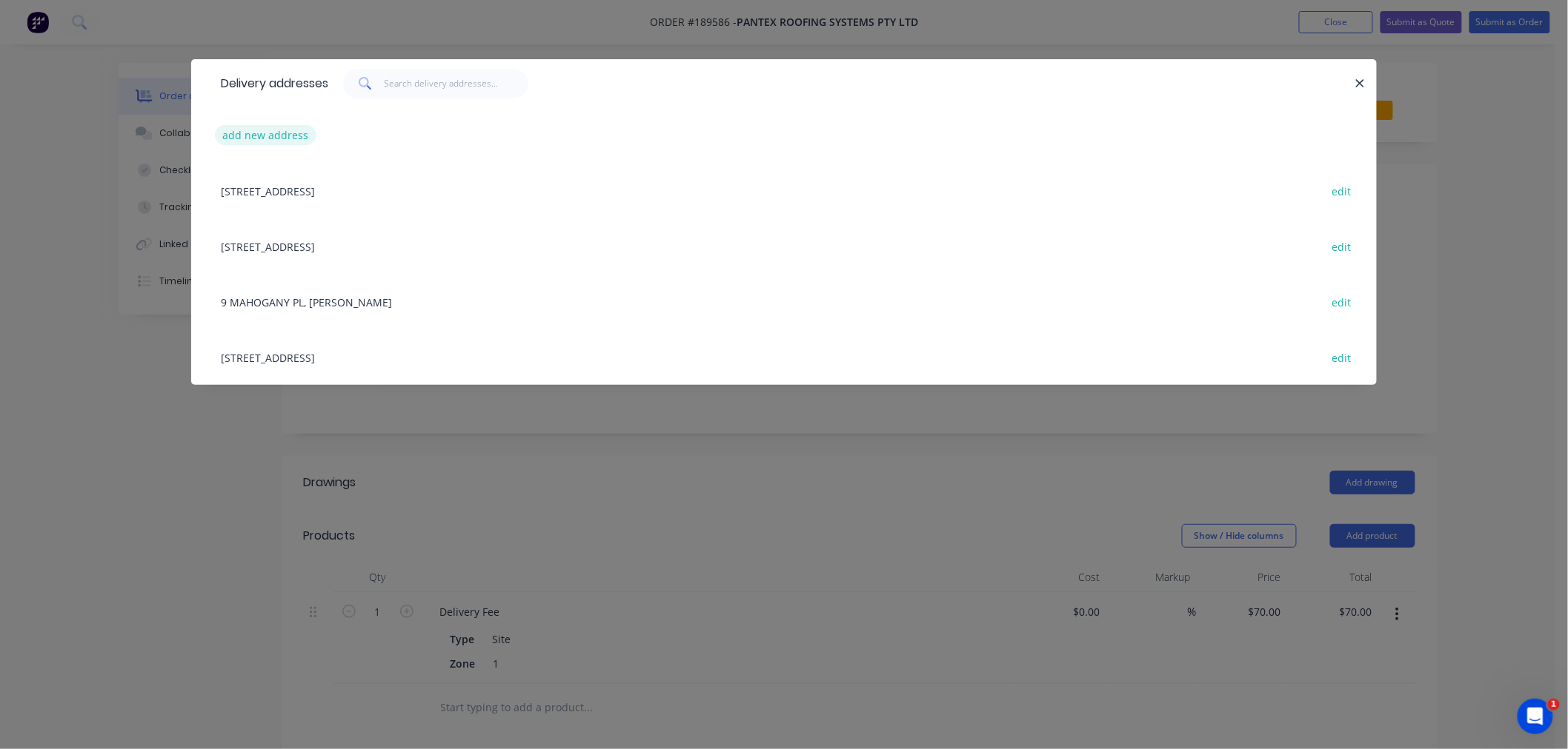
click at [285, 137] on button "add new address" at bounding box center [265, 135] width 101 height 20
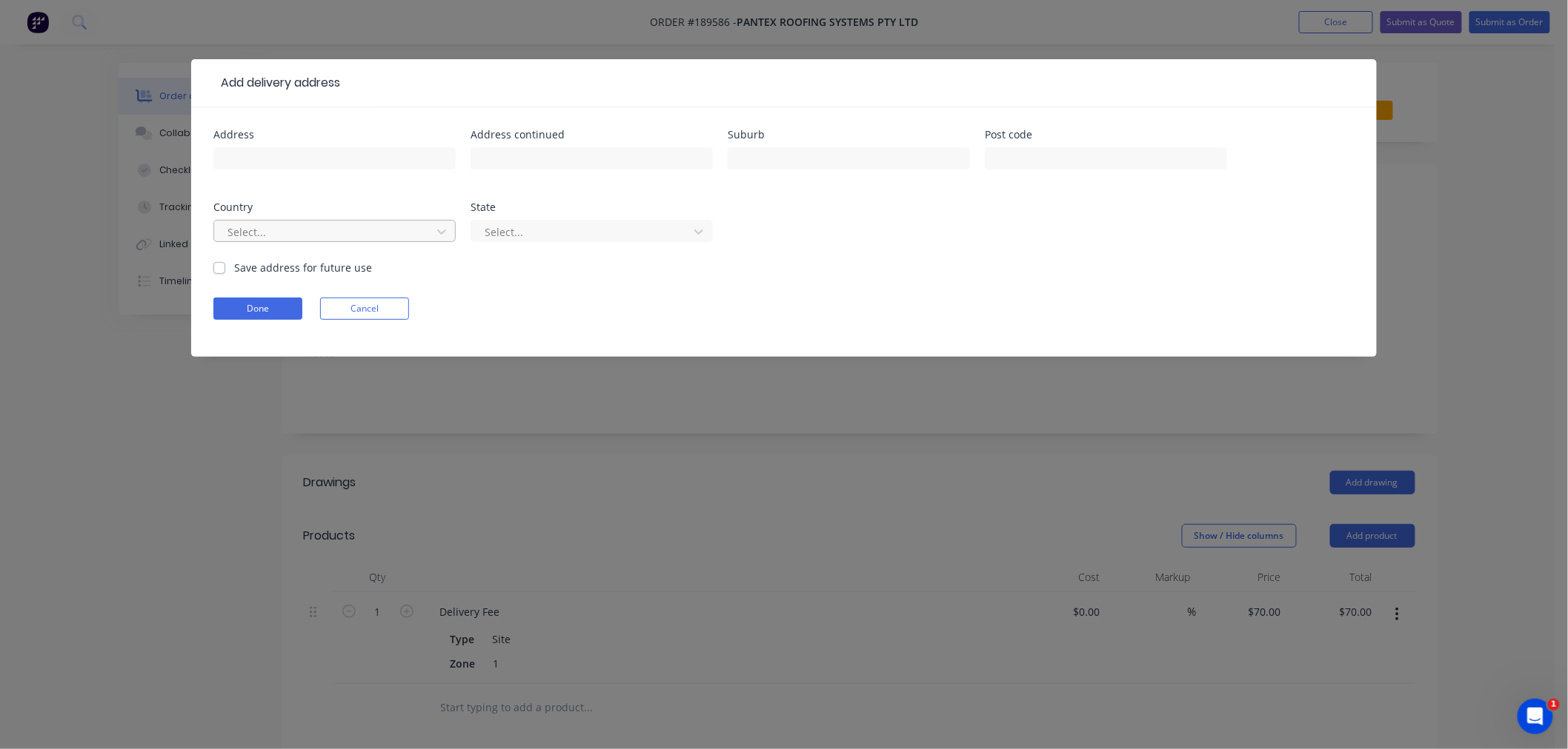
click at [319, 236] on div at bounding box center [324, 232] width 198 height 18
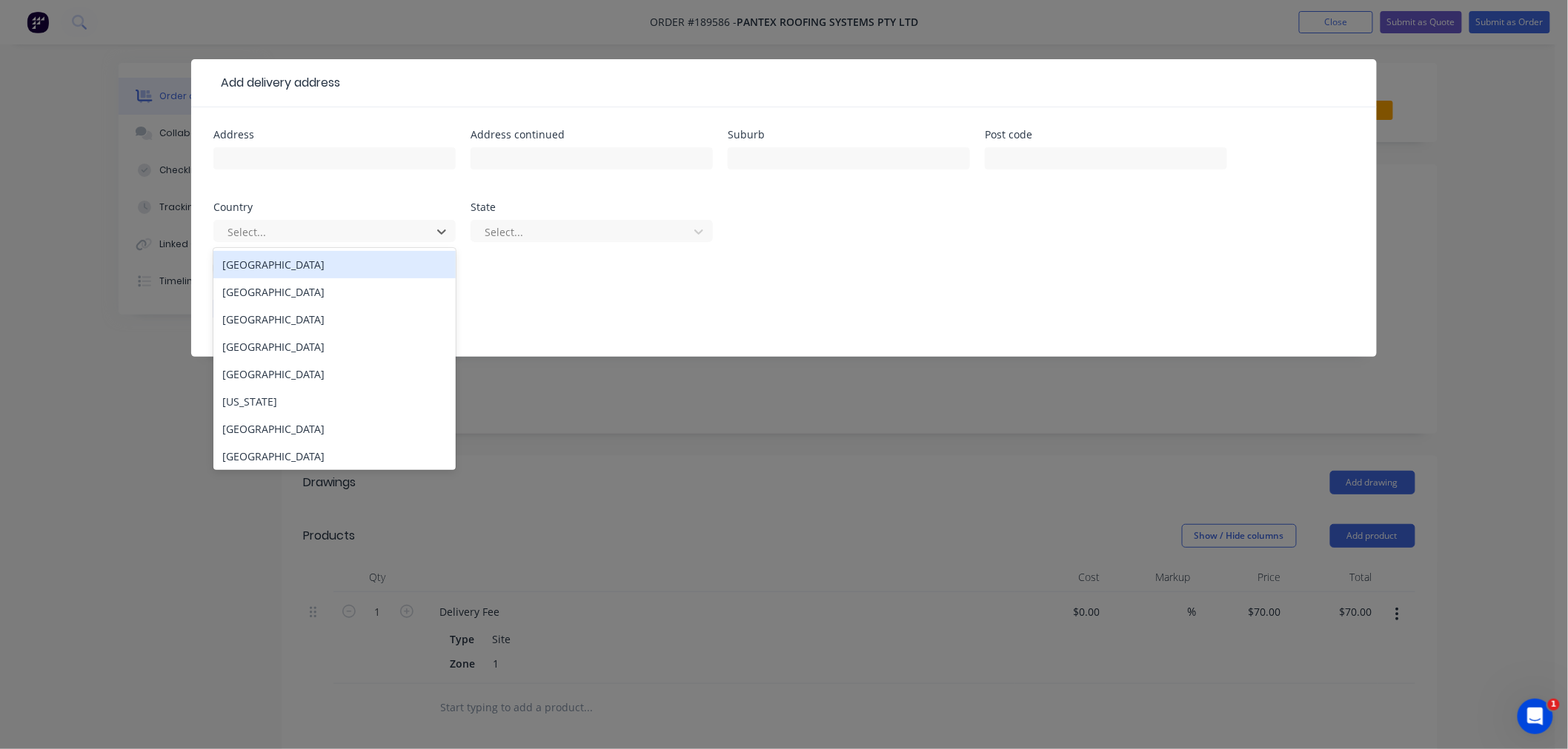
click at [333, 270] on div "[GEOGRAPHIC_DATA]" at bounding box center [334, 265] width 242 height 28
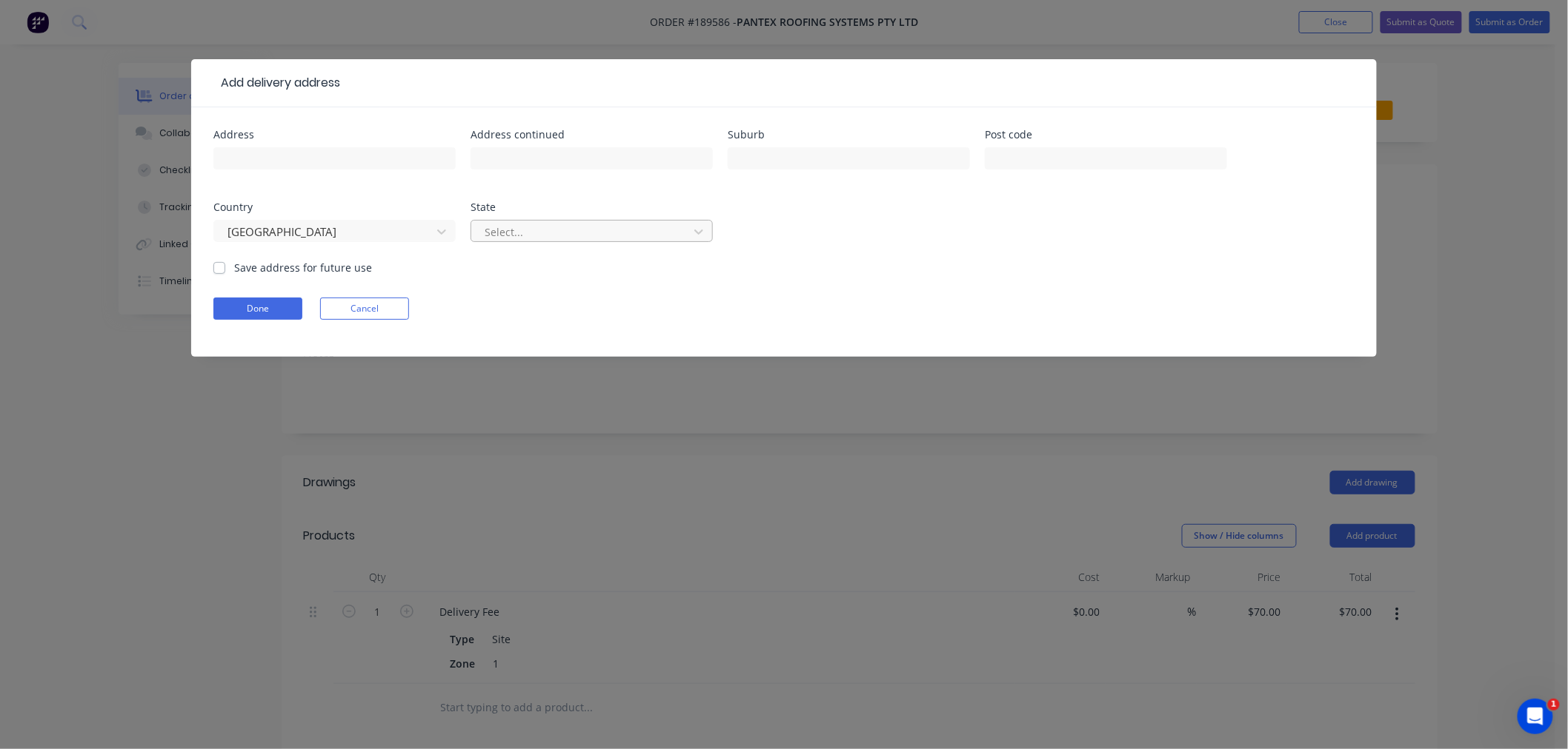
click at [528, 221] on div "Select..." at bounding box center [582, 232] width 207 height 22
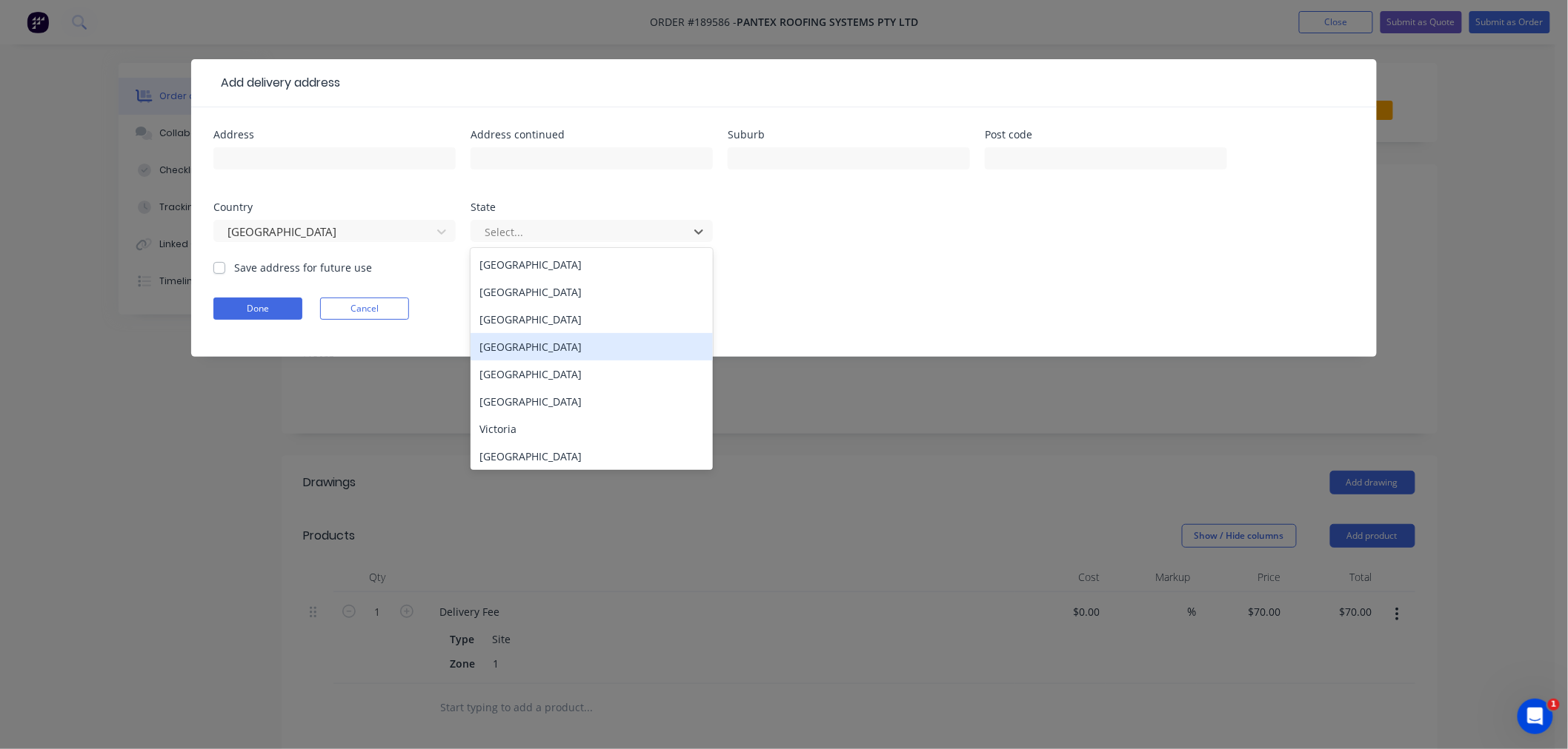
click at [537, 345] on div "[GEOGRAPHIC_DATA]" at bounding box center [591, 347] width 242 height 28
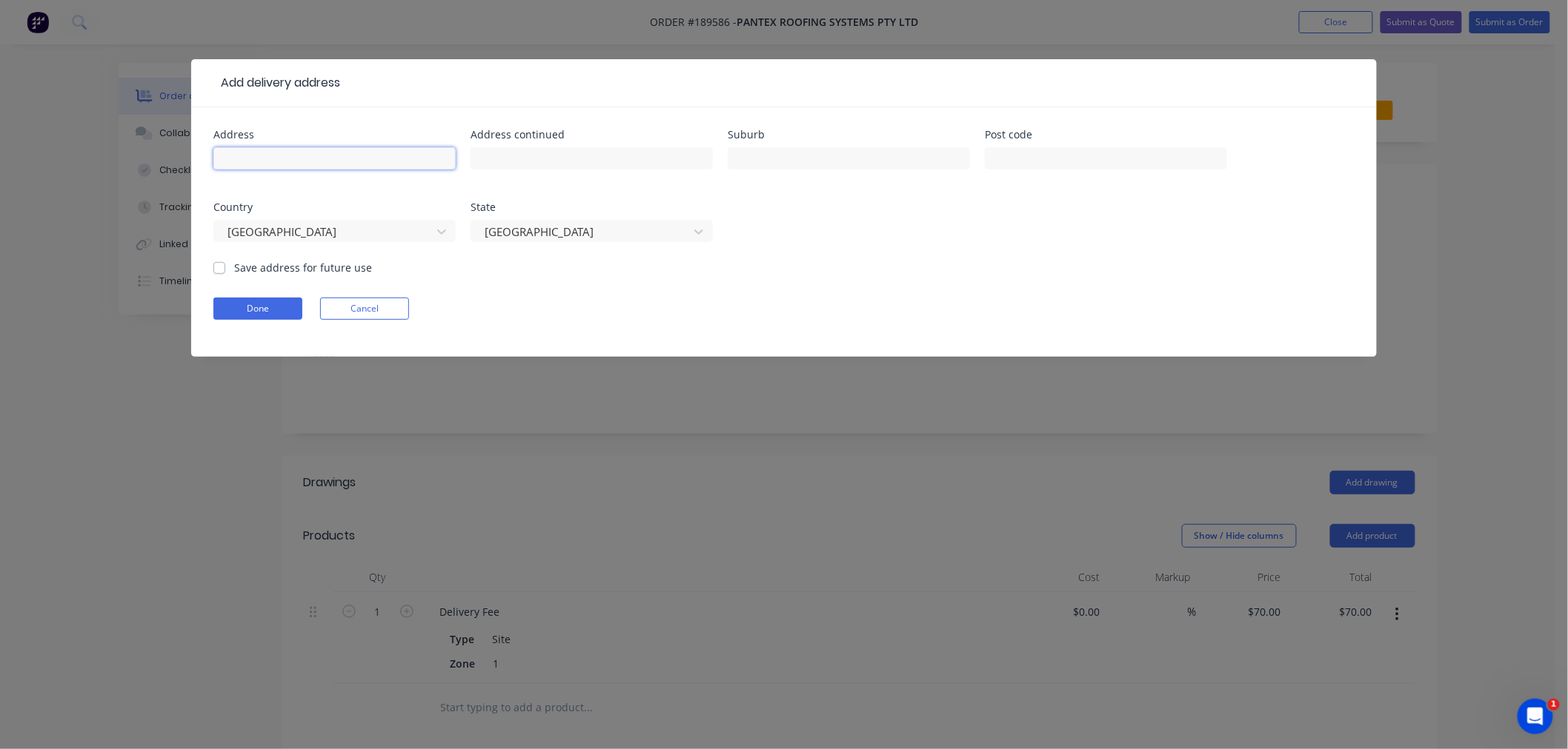
click at [356, 160] on input "text" at bounding box center [334, 158] width 242 height 22
type input "[STREET_ADDRESS]"
type input "[GEOGRAPHIC_DATA]"
click at [327, 161] on input "[STREET_ADDRESS]" at bounding box center [334, 158] width 242 height 22
click at [327, 160] on input "[STREET_ADDRESS]" at bounding box center [334, 158] width 242 height 22
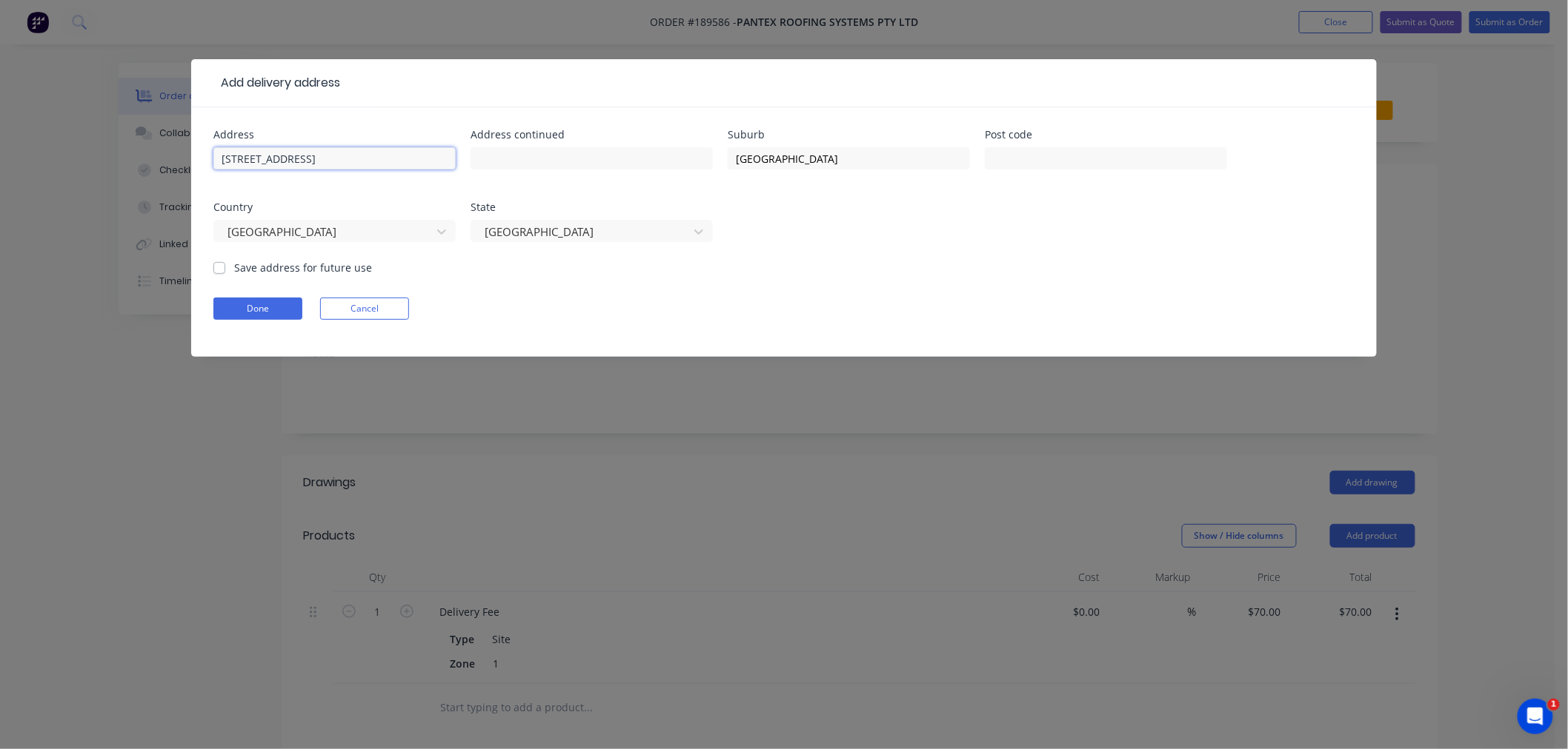
click at [327, 160] on input "[STREET_ADDRESS]" at bounding box center [334, 158] width 242 height 22
type input "4127"
click button "Done" at bounding box center [258, 308] width 89 height 22
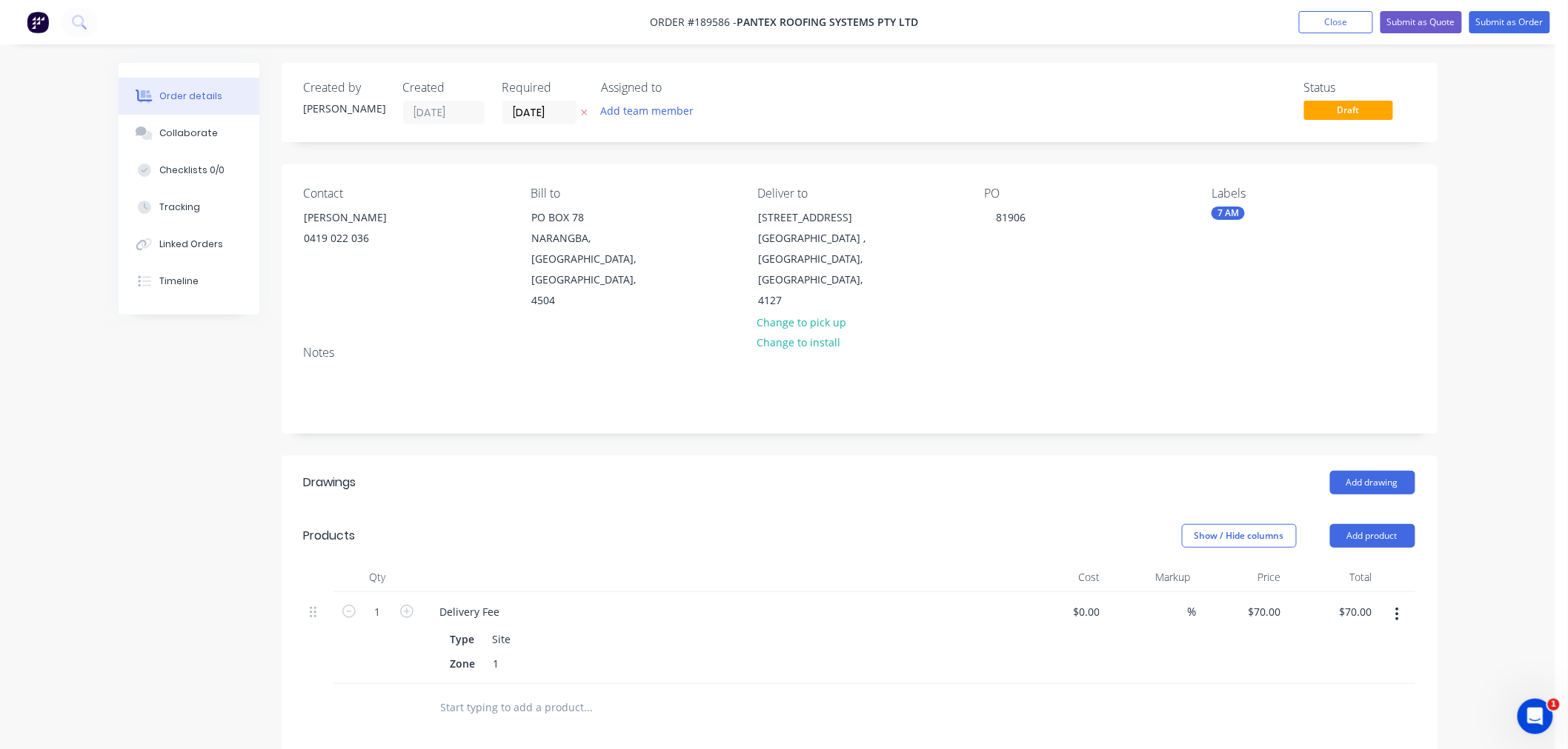
click at [1482, 426] on div "Order details Collaborate Checklists 0/0 Tracking Linked Orders Timeline Order …" at bounding box center [777, 555] width 1555 height 1110
click at [1471, 382] on div "Order details Collaborate Checklists 0/0 Tracking Linked Orders Timeline Order …" at bounding box center [777, 555] width 1555 height 1110
click at [1379, 471] on button "Add drawing" at bounding box center [1372, 483] width 86 height 24
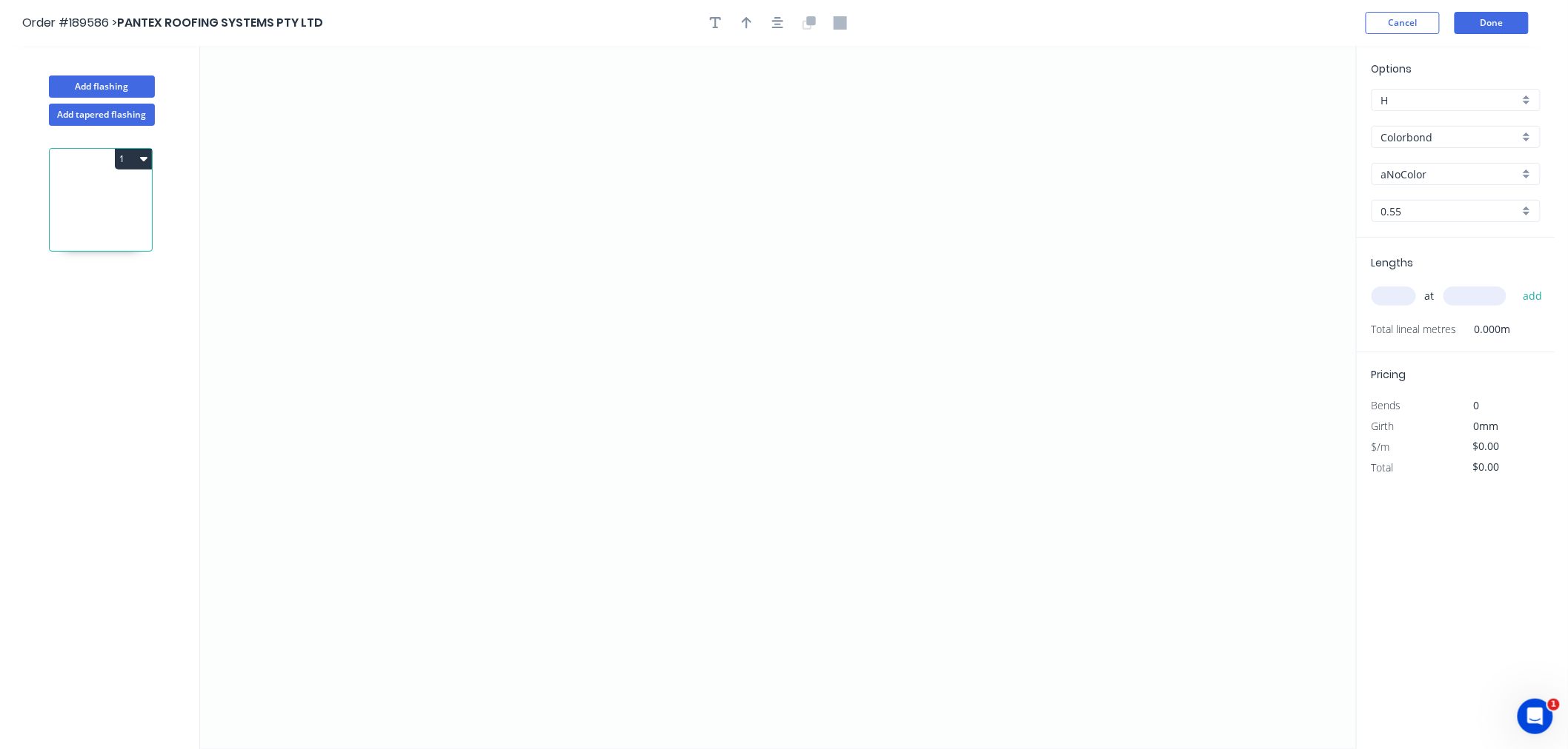
click at [1399, 167] on input "aNoColor" at bounding box center [1450, 174] width 138 height 16
click at [1461, 241] on div "Monument" at bounding box center [1456, 236] width 168 height 26
type input "Monument"
click at [1409, 300] on input "text" at bounding box center [1393, 295] width 44 height 19
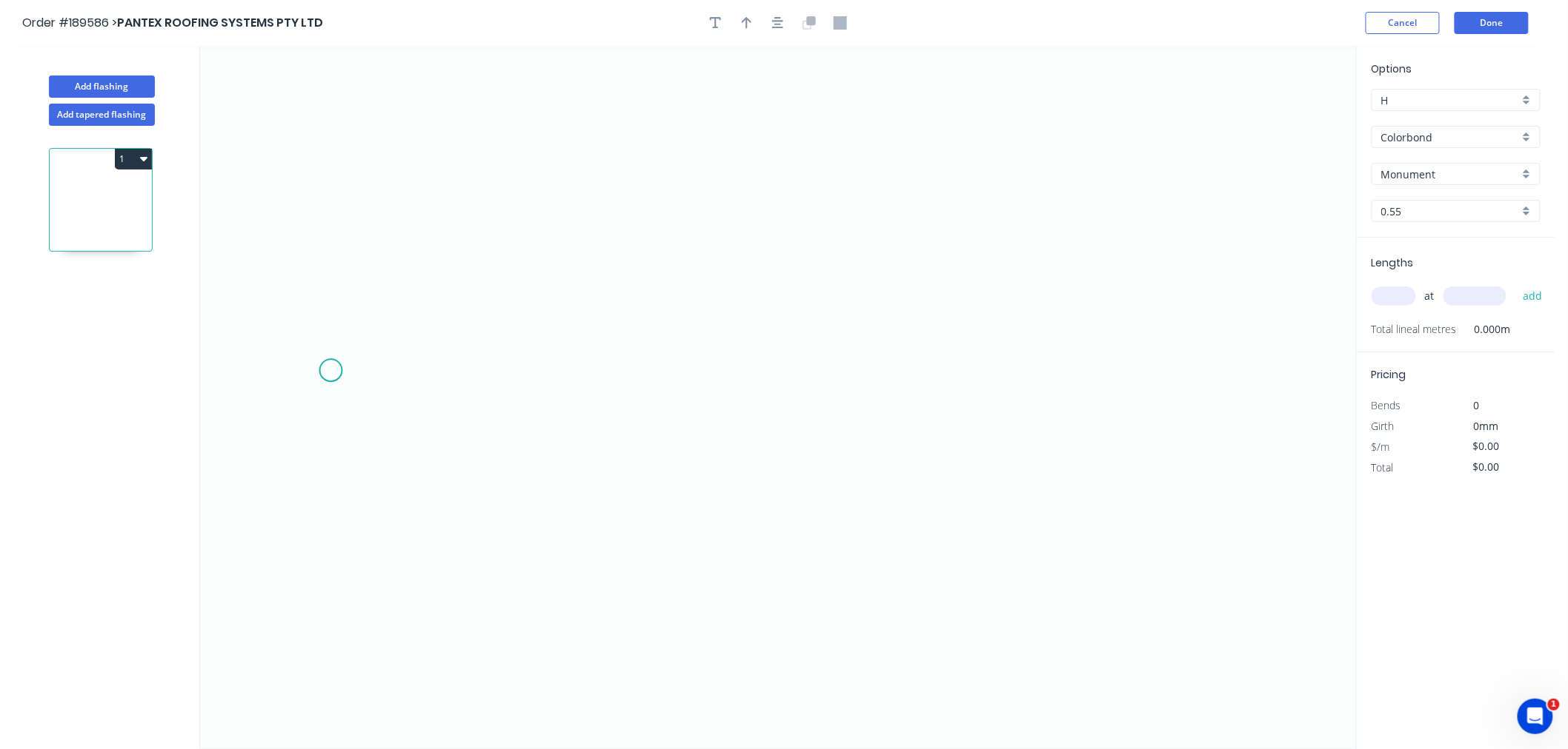
click at [331, 371] on icon "0" at bounding box center [777, 398] width 1156 height 703
click at [377, 285] on icon "0" at bounding box center [777, 398] width 1156 height 703
click at [742, 296] on icon "0 ?" at bounding box center [777, 398] width 1156 height 703
click at [779, 385] on icon "0 ? ? ? º" at bounding box center [777, 398] width 1156 height 703
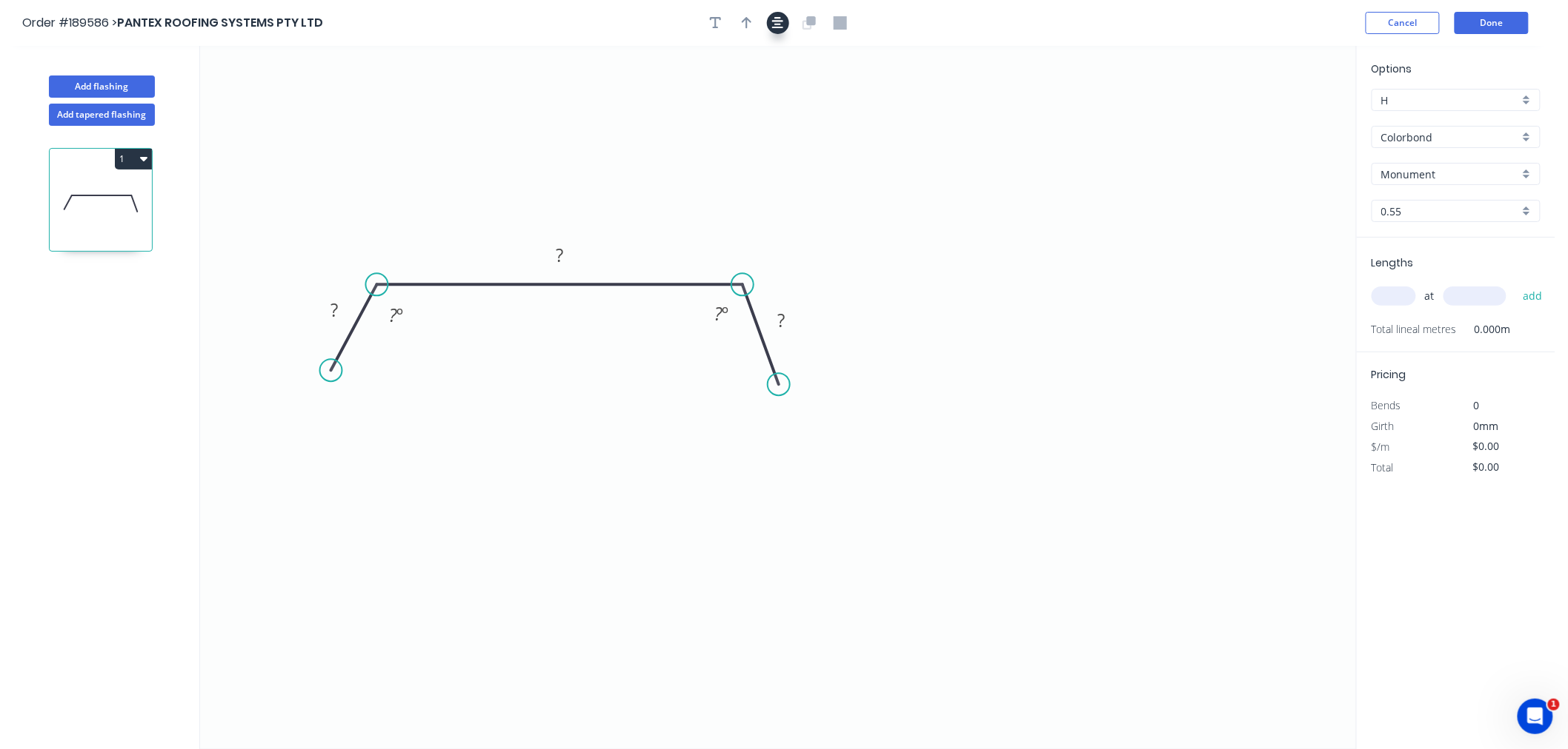
click at [784, 29] on button "button" at bounding box center [778, 23] width 22 height 22
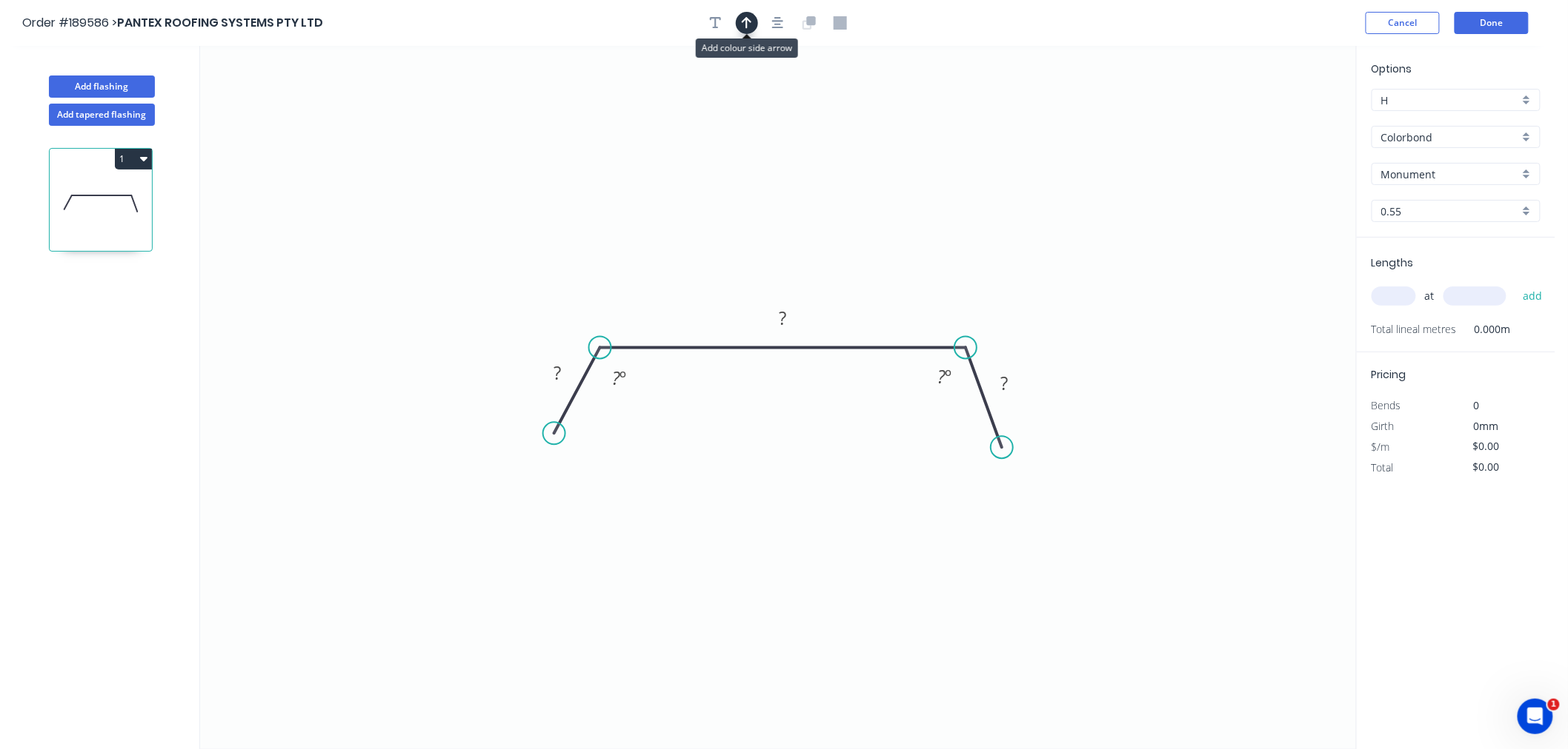
click at [749, 26] on icon "button" at bounding box center [746, 23] width 10 height 13
drag, startPoint x: 1282, startPoint y: 115, endPoint x: 998, endPoint y: 290, distance: 333.6
click at [998, 290] on icon at bounding box center [998, 271] width 13 height 47
click at [1000, 290] on icon at bounding box center [998, 271] width 13 height 47
click at [999, 286] on icon at bounding box center [1000, 271] width 13 height 47
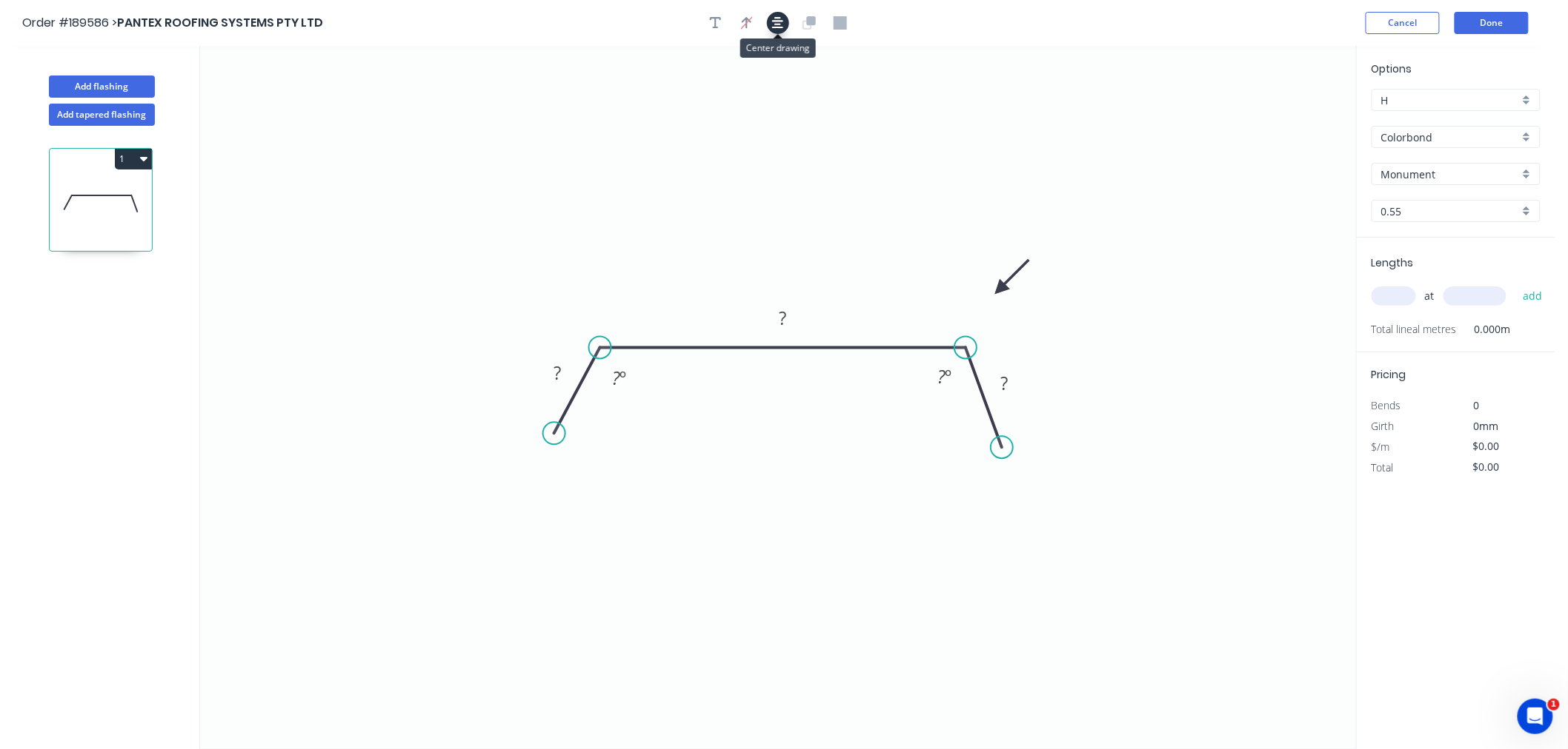
click at [786, 17] on button "button" at bounding box center [778, 23] width 22 height 22
click at [1396, 301] on input "text" at bounding box center [1393, 295] width 44 height 19
type input "1"
type input "1500"
click at [1516, 283] on button "add" at bounding box center [1533, 295] width 35 height 25
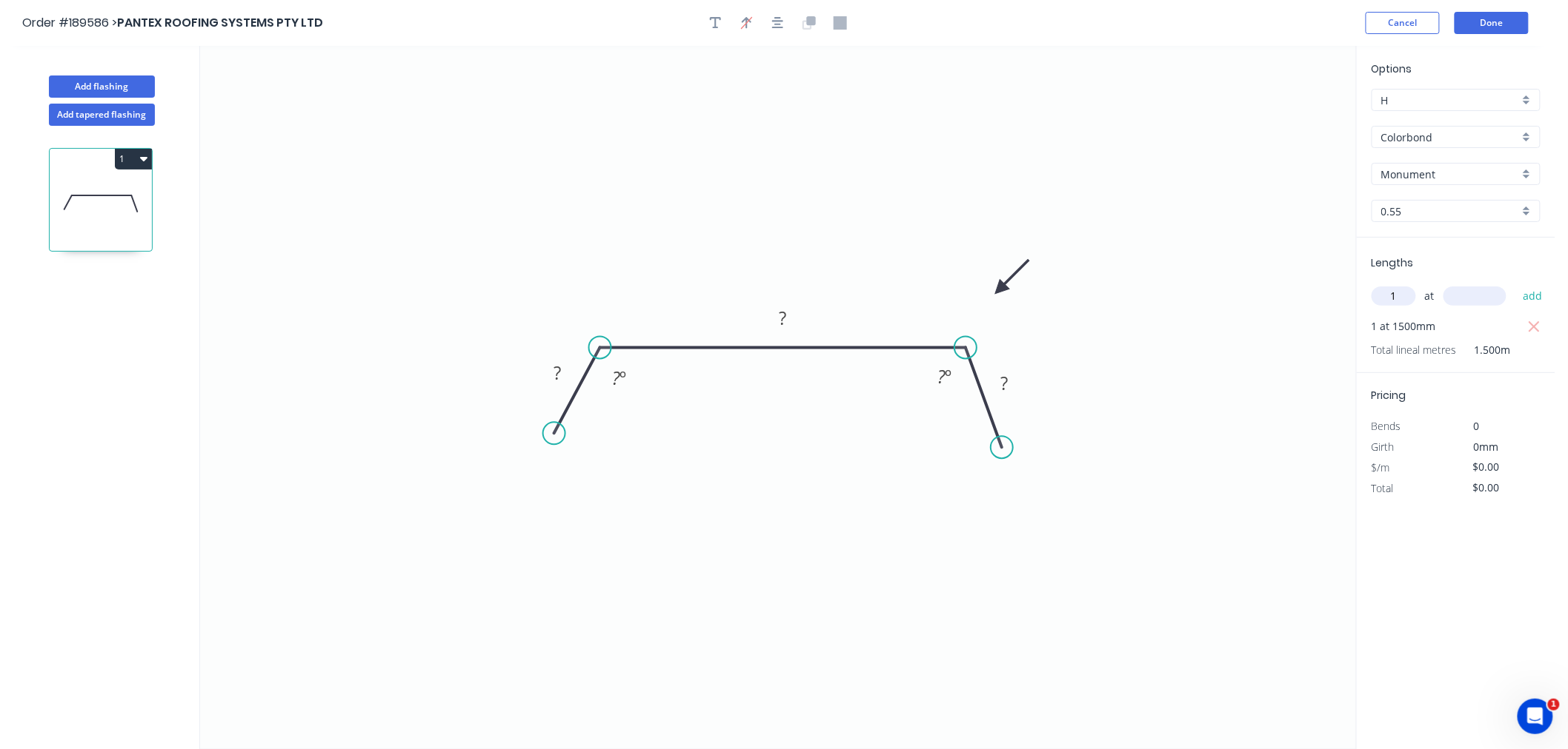
type input "1"
type input "4000"
click at [1516, 283] on button "add" at bounding box center [1533, 295] width 35 height 25
click at [561, 368] on rect at bounding box center [557, 374] width 29 height 21
drag, startPoint x: 833, startPoint y: 227, endPoint x: 798, endPoint y: 132, distance: 101.2
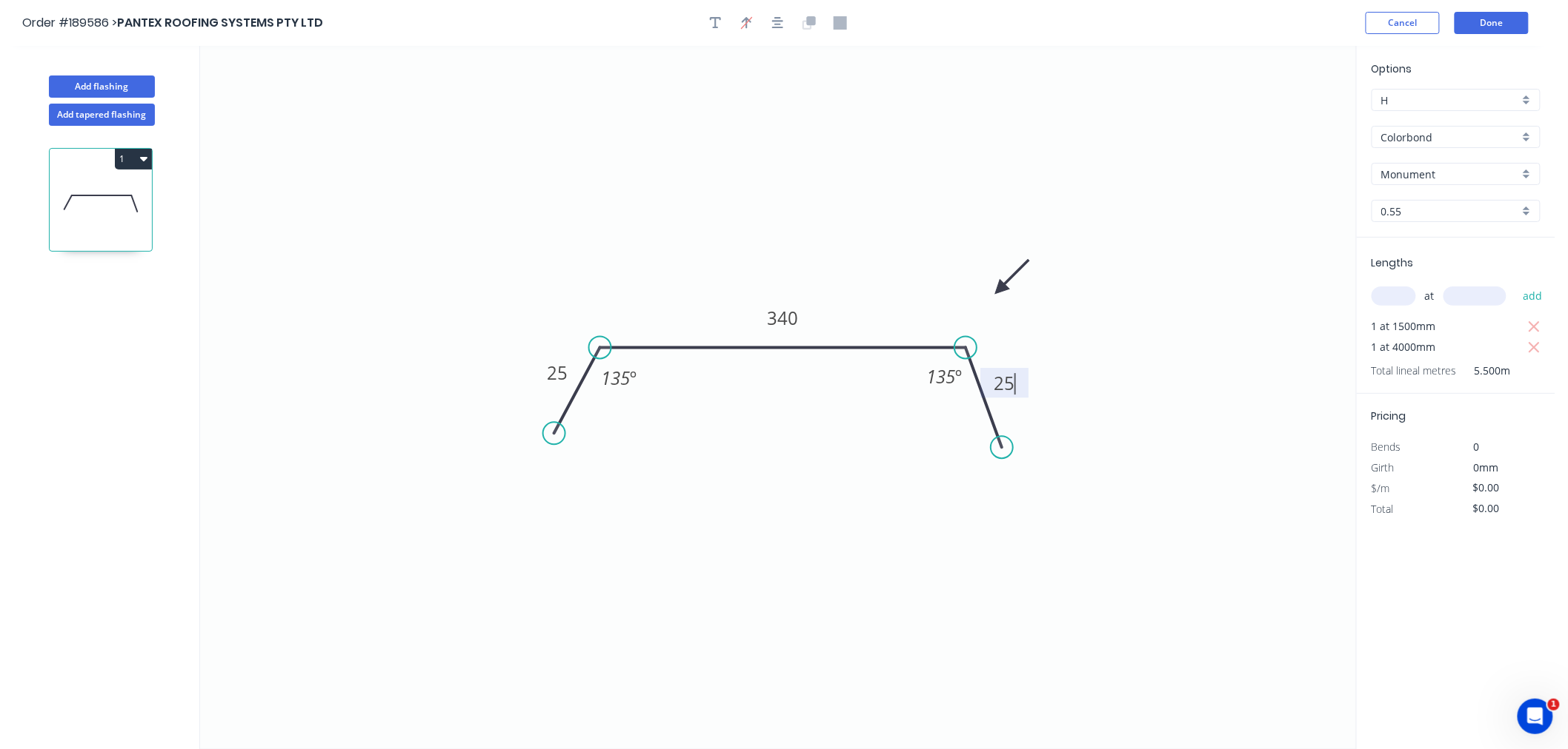
click at [833, 223] on icon "0 25 340 25 135 º 135 º" at bounding box center [777, 398] width 1156 height 703
type input "$12.06"
click at [773, 22] on icon "button" at bounding box center [777, 23] width 12 height 13
drag, startPoint x: 997, startPoint y: 287, endPoint x: 1007, endPoint y: 294, distance: 12.2
click at [1007, 294] on icon "0 25 340 25 135 º 135 º" at bounding box center [777, 398] width 1156 height 703
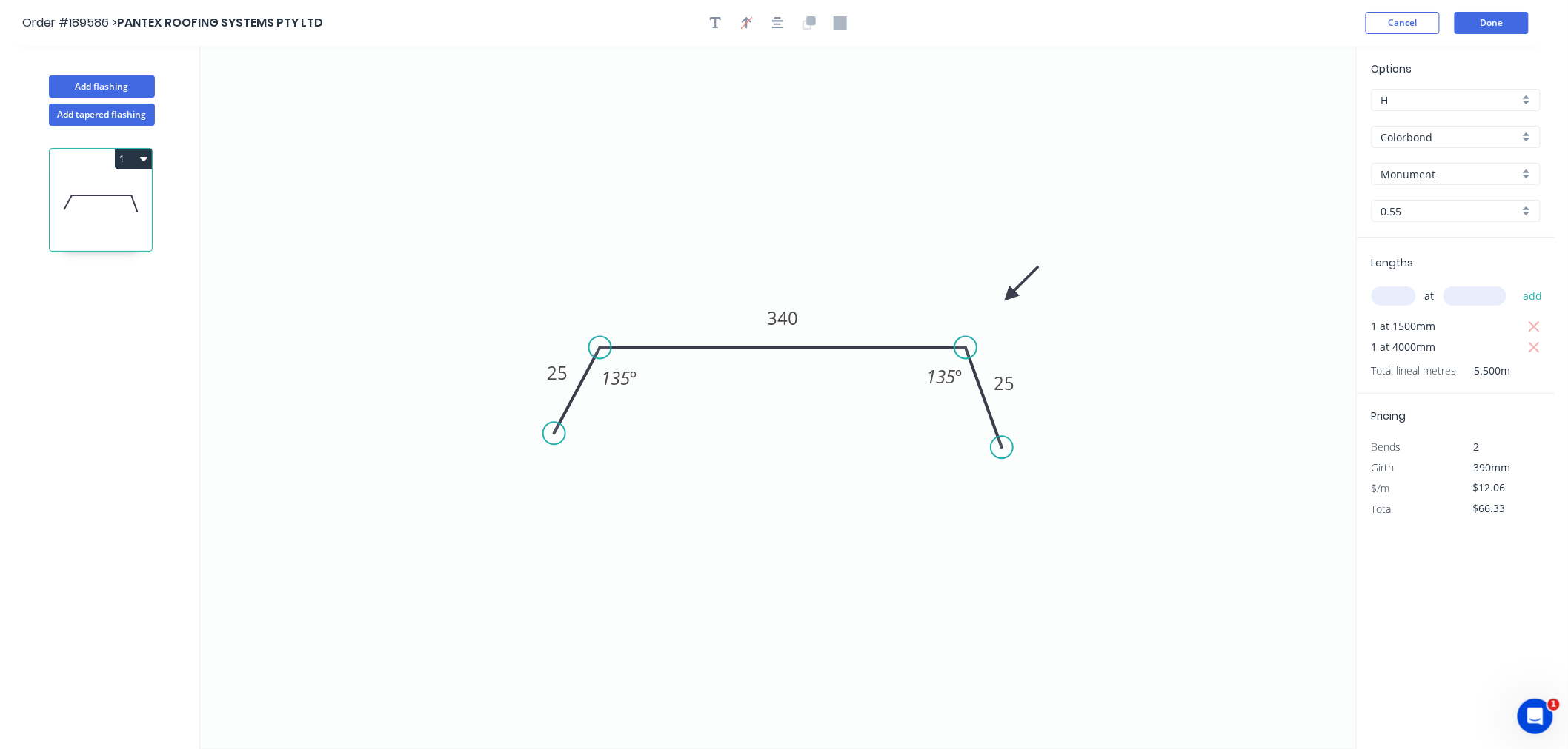
drag, startPoint x: 1001, startPoint y: 286, endPoint x: 1010, endPoint y: 296, distance: 13.5
click at [1010, 296] on icon at bounding box center [1021, 283] width 43 height 43
click at [778, 29] on button "button" at bounding box center [778, 23] width 22 height 22
click at [698, 247] on icon "0 25 340 25 135 º 135 º" at bounding box center [777, 398] width 1156 height 703
click at [140, 161] on icon "button" at bounding box center [144, 158] width 7 height 12
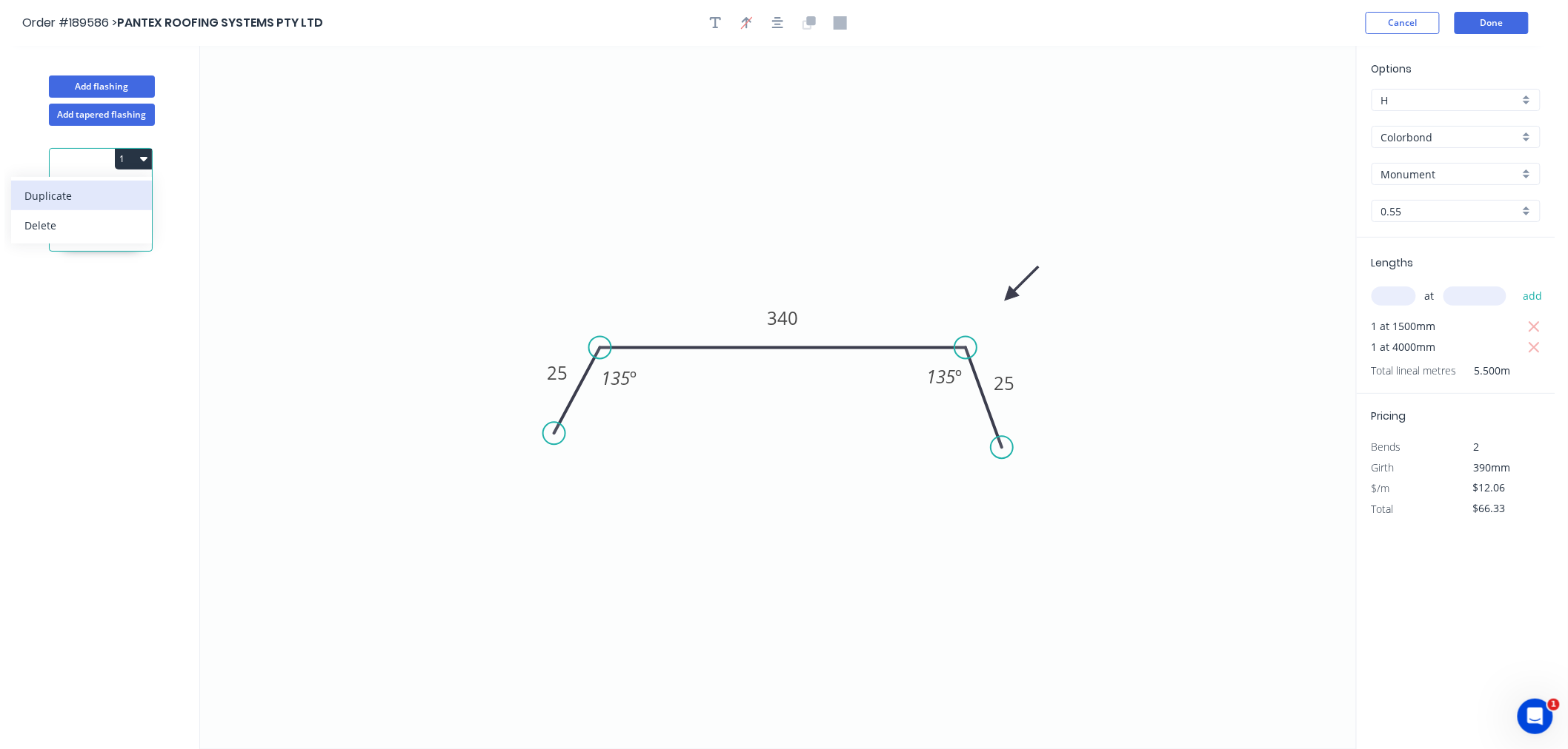
click at [134, 193] on div "Duplicate" at bounding box center [82, 195] width 114 height 21
type input "$0.00"
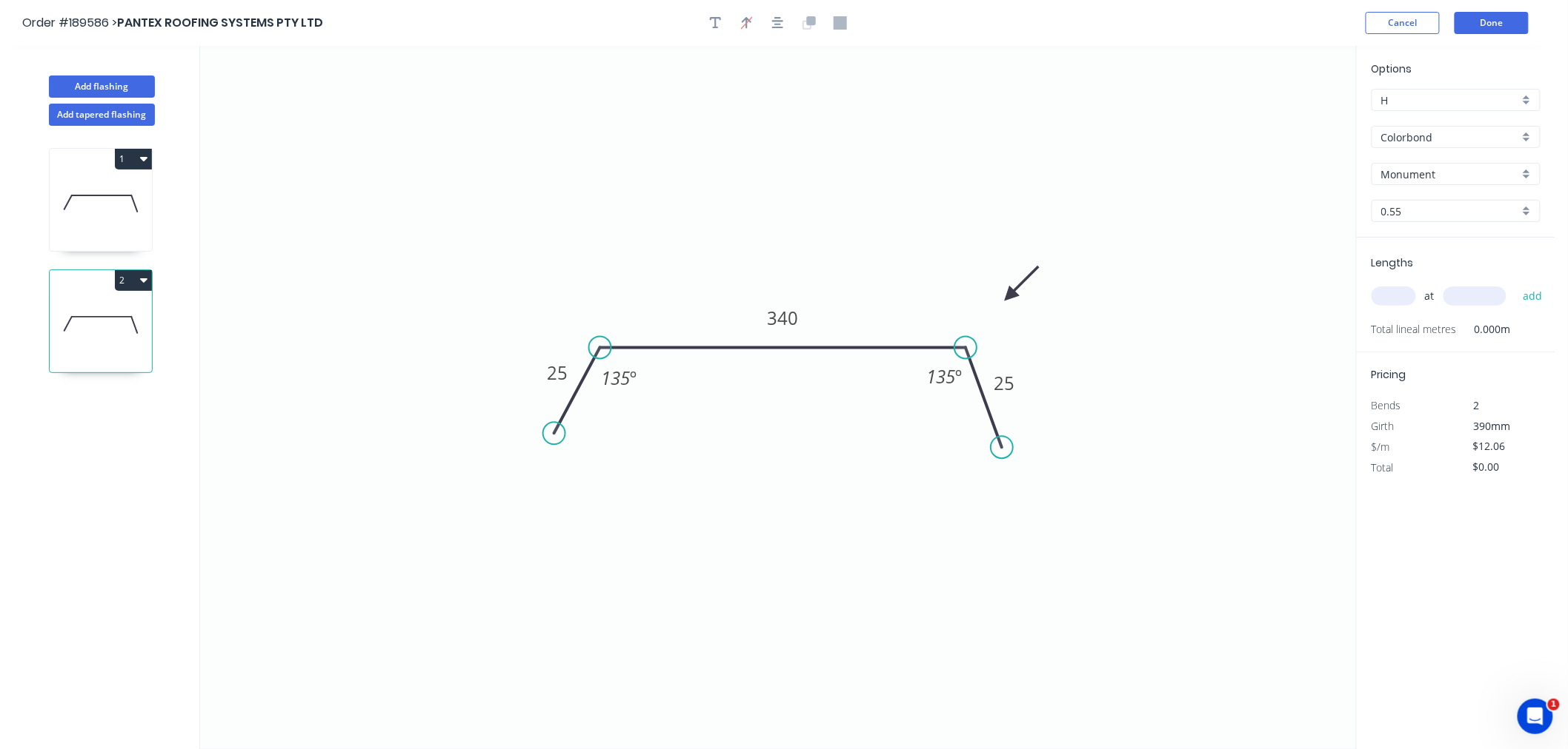
click at [112, 354] on icon at bounding box center [100, 325] width 102 height 95
click at [557, 374] on tspan "25" at bounding box center [557, 373] width 21 height 25
type input "$14.04"
click at [784, 25] on button "button" at bounding box center [778, 23] width 22 height 22
click at [909, 192] on icon "0 25 410 25 135 º 135 º" at bounding box center [777, 398] width 1156 height 703
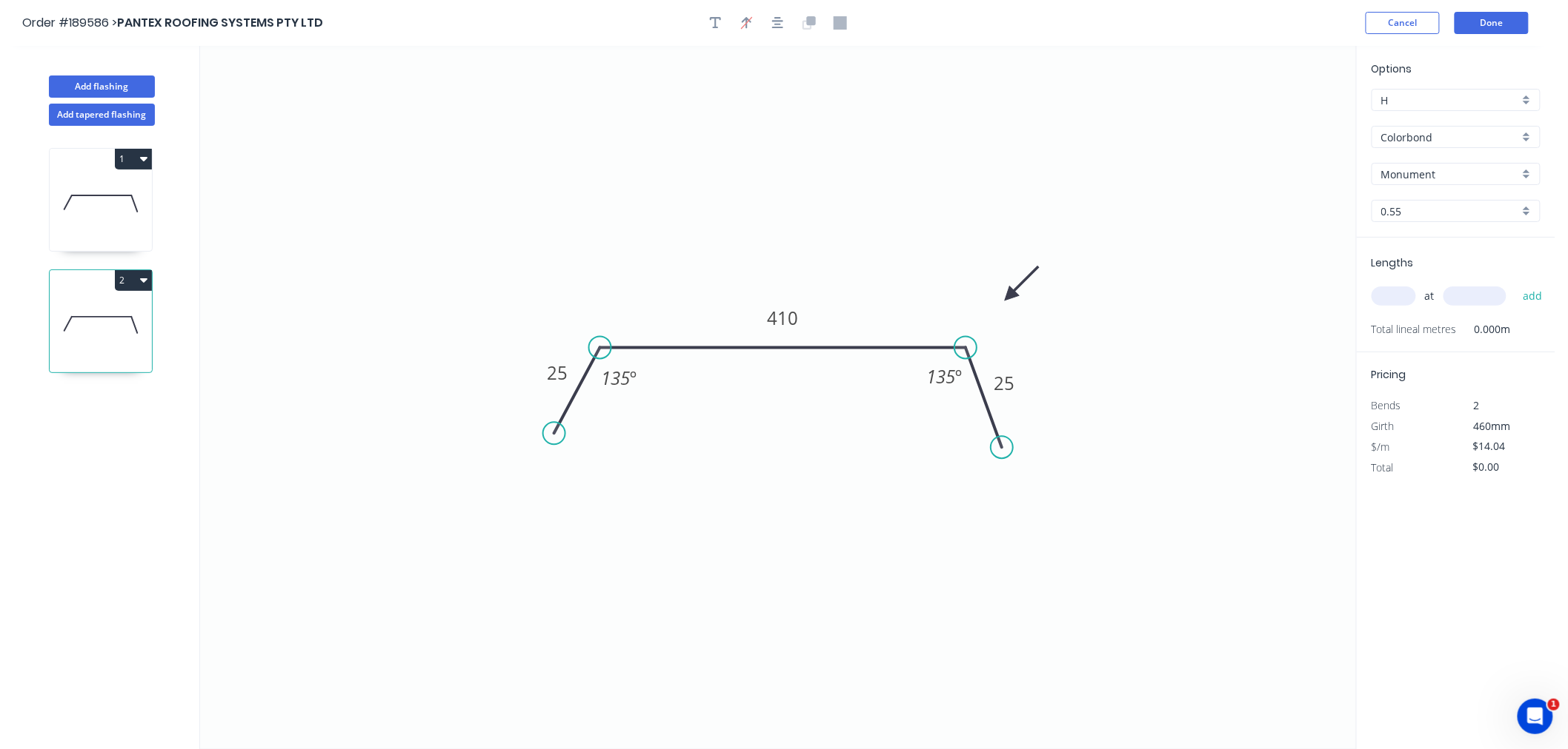
click at [1383, 292] on input "text" at bounding box center [1393, 295] width 44 height 19
type input "4"
type input "1500"
click at [1516, 283] on button "add" at bounding box center [1533, 295] width 35 height 25
type input "$84.24"
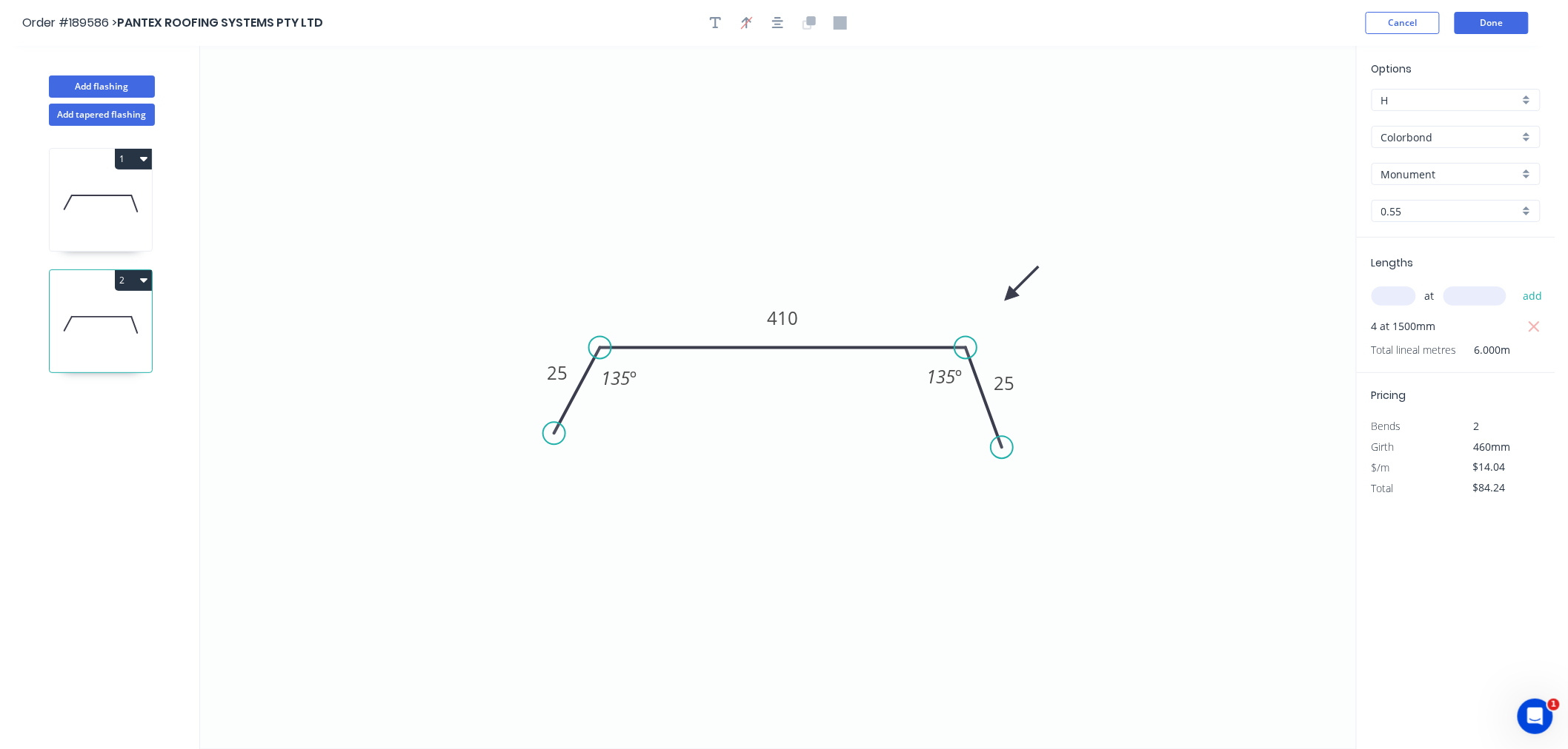
click at [735, 550] on icon "0 25 410 25 135 º 135 º" at bounding box center [777, 398] width 1156 height 703
type input "4"
type input "4000"
click at [1516, 283] on button "add" at bounding box center [1533, 295] width 35 height 25
click at [283, 374] on icon "0 25 410 25 135 º 135 º" at bounding box center [777, 398] width 1156 height 703
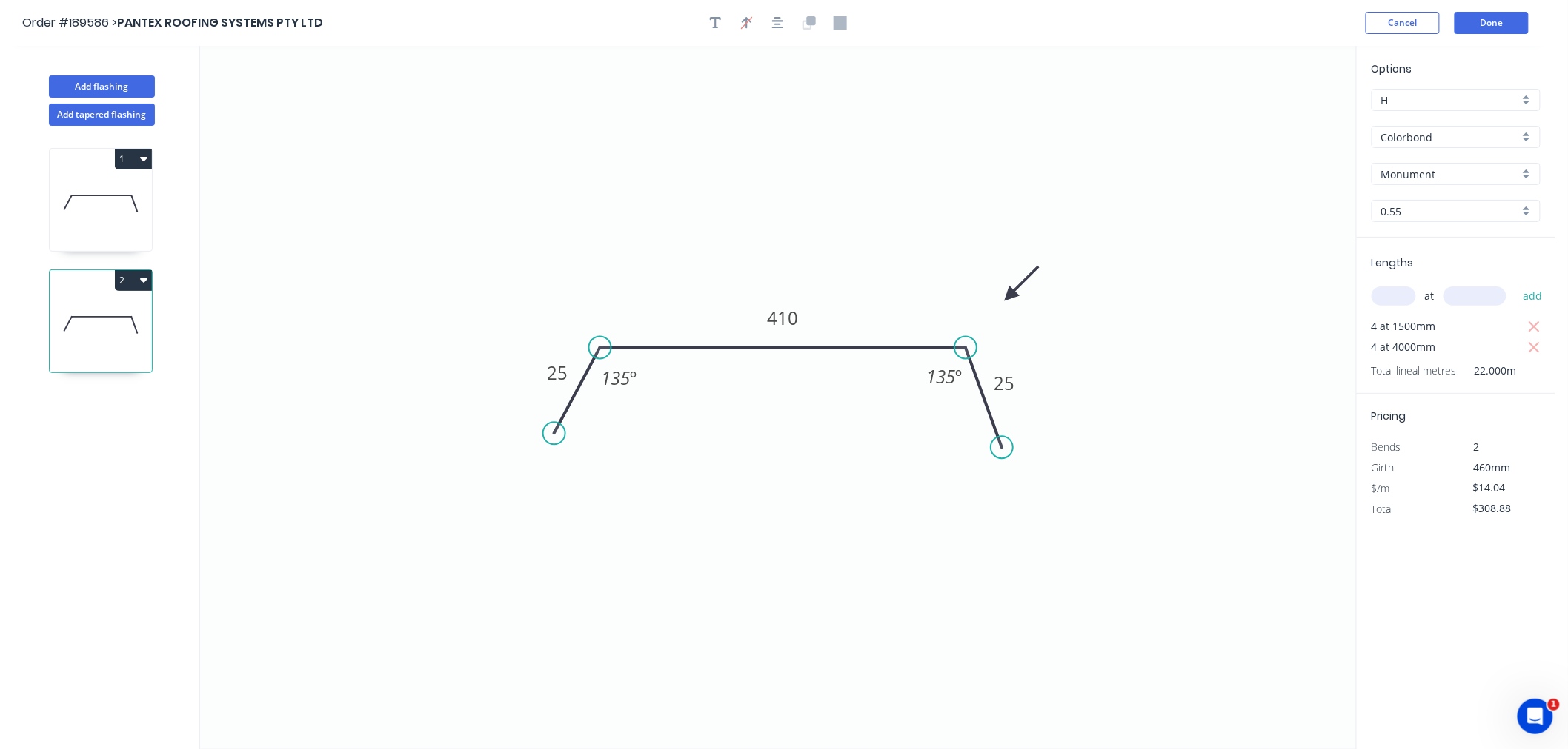
click at [138, 282] on button "2" at bounding box center [134, 281] width 37 height 21
click at [139, 311] on button "Duplicate" at bounding box center [81, 317] width 141 height 29
type input "$0.00"
click at [116, 434] on icon at bounding box center [100, 446] width 102 height 95
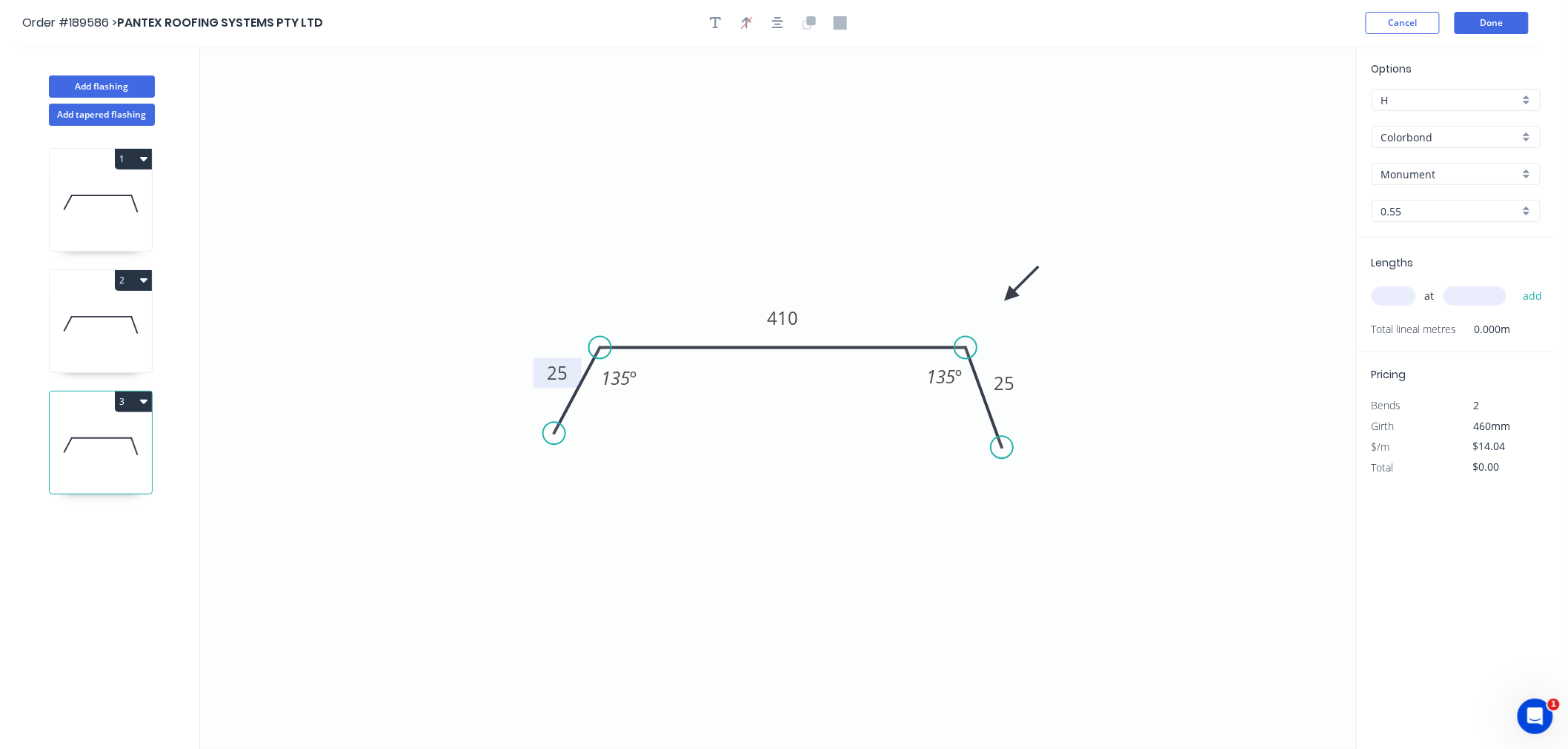
click at [558, 376] on tspan "25" at bounding box center [557, 373] width 21 height 25
type input "$16.02"
click at [1401, 294] on input "text" at bounding box center [1393, 295] width 44 height 19
type input "1"
type input "1500"
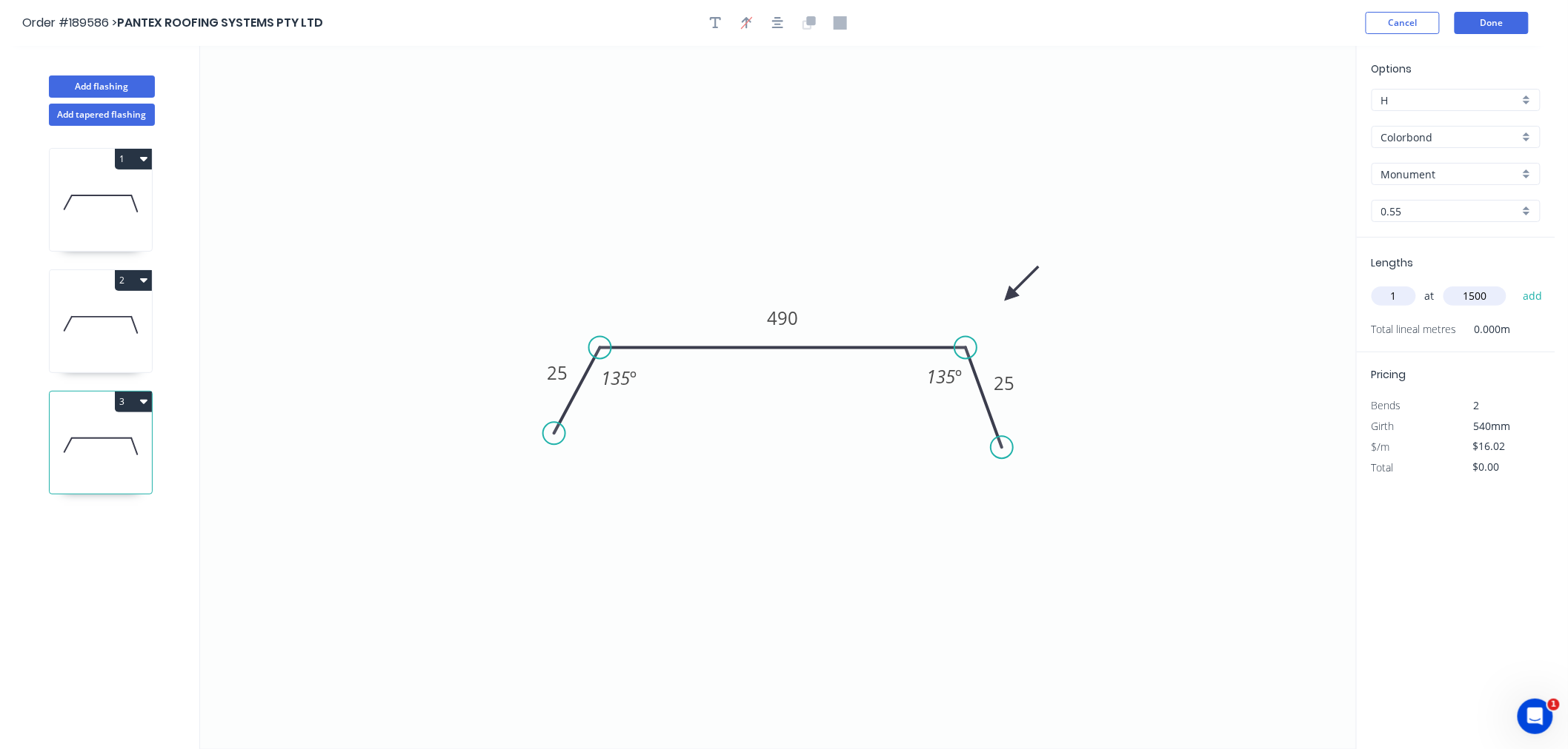
click at [1516, 283] on button "add" at bounding box center [1533, 295] width 35 height 25
type input "$24.03"
type input "1"
type input "4000"
click at [1516, 283] on button "add" at bounding box center [1533, 295] width 35 height 25
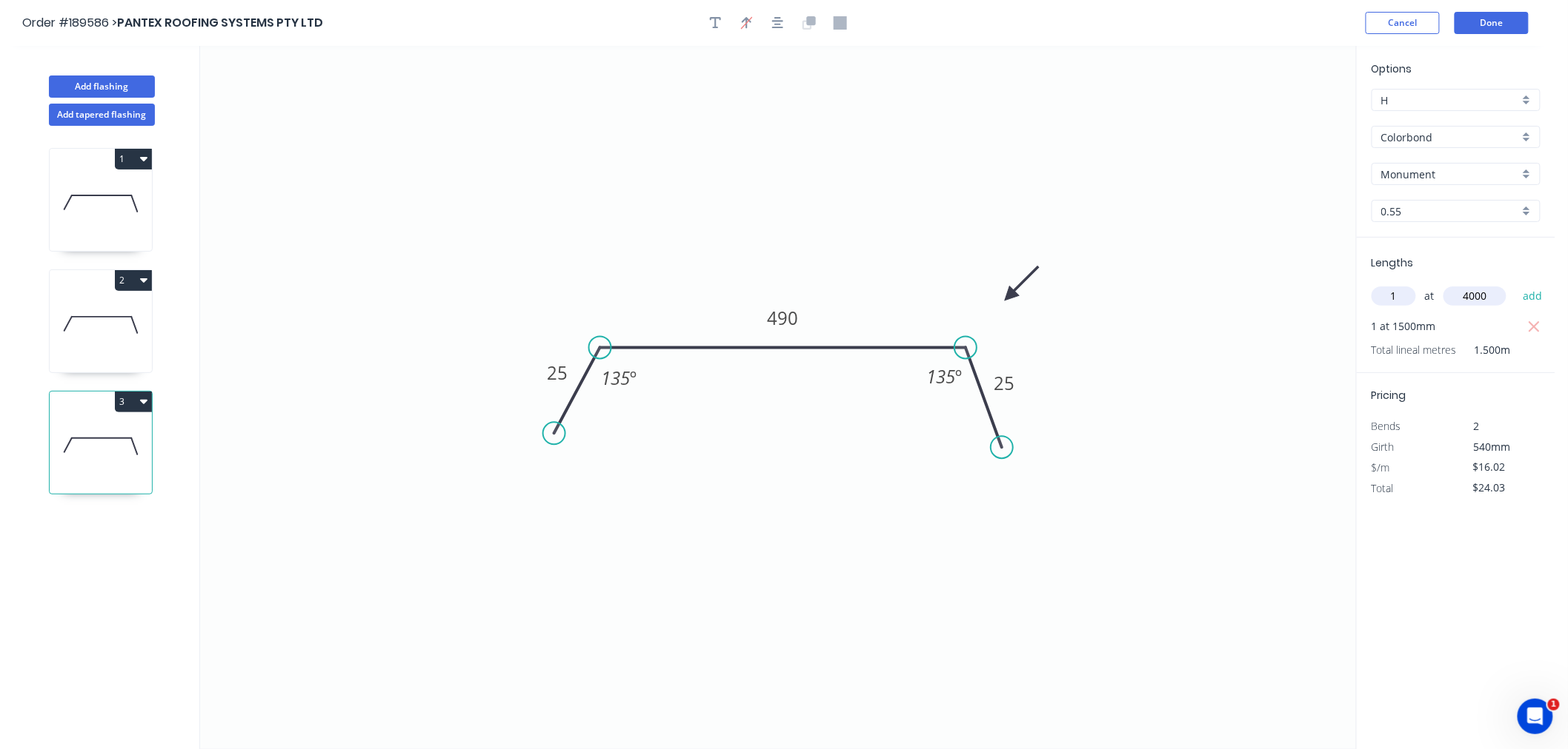
type input "$88.11"
click at [1195, 357] on icon "0 25 490 25 135 º 135 º" at bounding box center [777, 398] width 1156 height 703
click at [775, 22] on icon "button" at bounding box center [777, 23] width 12 height 13
click at [89, 324] on icon at bounding box center [100, 325] width 102 height 95
type input "$14.04"
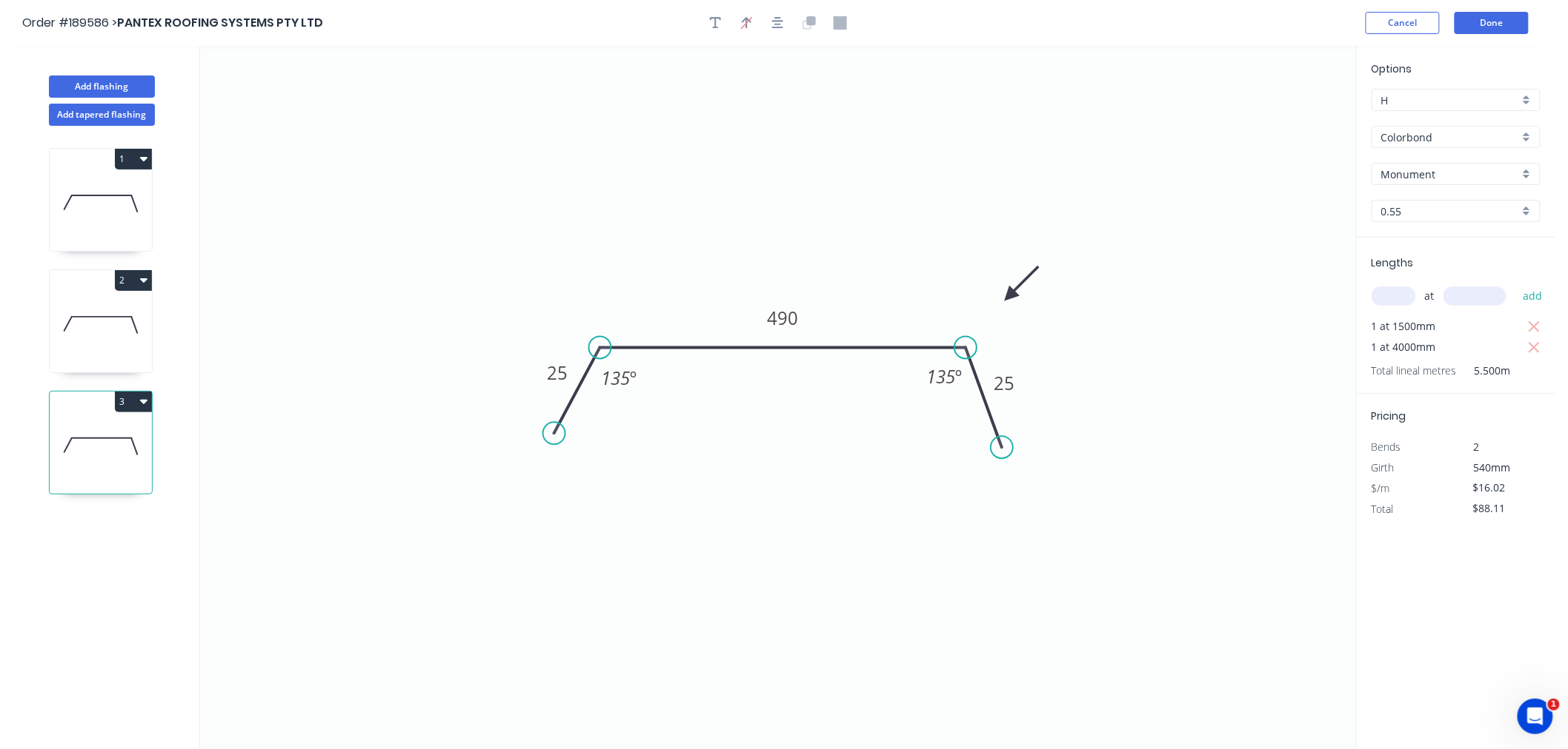
type input "$308.88"
click at [773, 25] on icon "button" at bounding box center [777, 23] width 12 height 13
click at [104, 442] on icon at bounding box center [100, 446] width 102 height 95
type input "$16.02"
type input "$88.11"
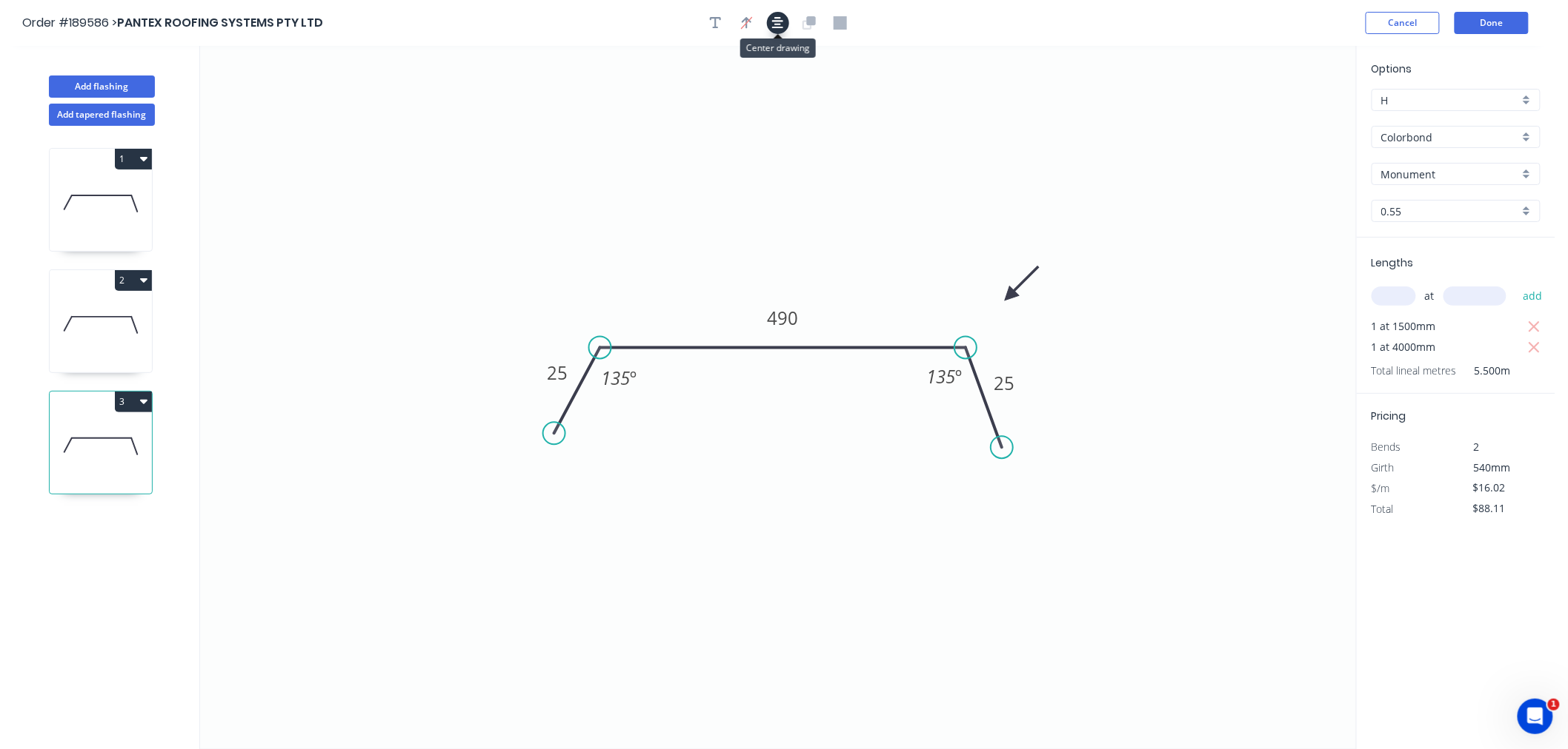
click at [779, 20] on icon "button" at bounding box center [777, 23] width 12 height 12
click at [619, 243] on icon "0 25 490 25 135 º 135 º" at bounding box center [777, 398] width 1156 height 703
click at [104, 83] on button "Add flashing" at bounding box center [101, 86] width 106 height 22
type input "$0.00"
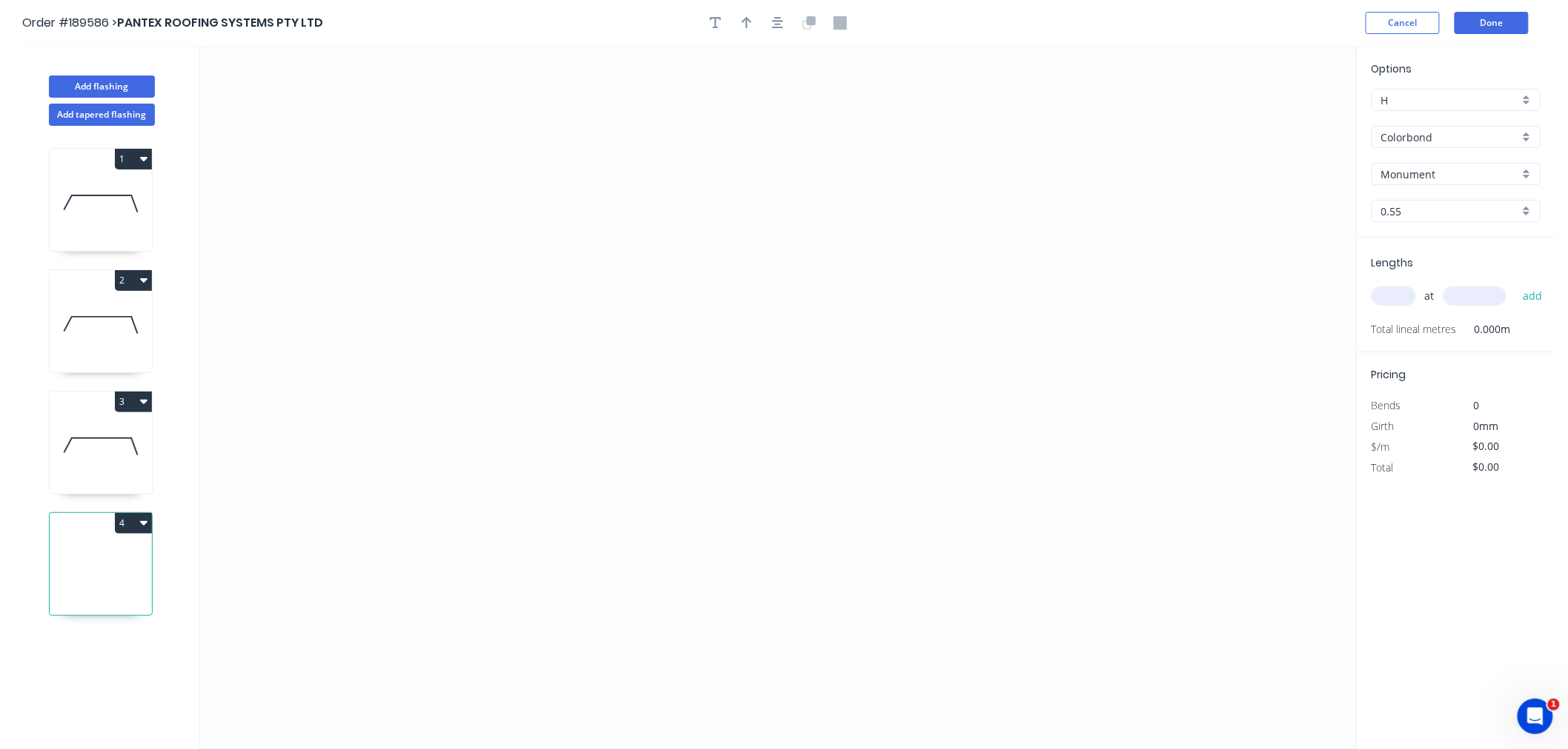
click at [1398, 298] on input "text" at bounding box center [1393, 295] width 44 height 19
type input "2"
type input "4600"
click at [1516, 283] on button "add" at bounding box center [1533, 295] width 35 height 25
click at [662, 267] on icon "0" at bounding box center [777, 398] width 1156 height 703
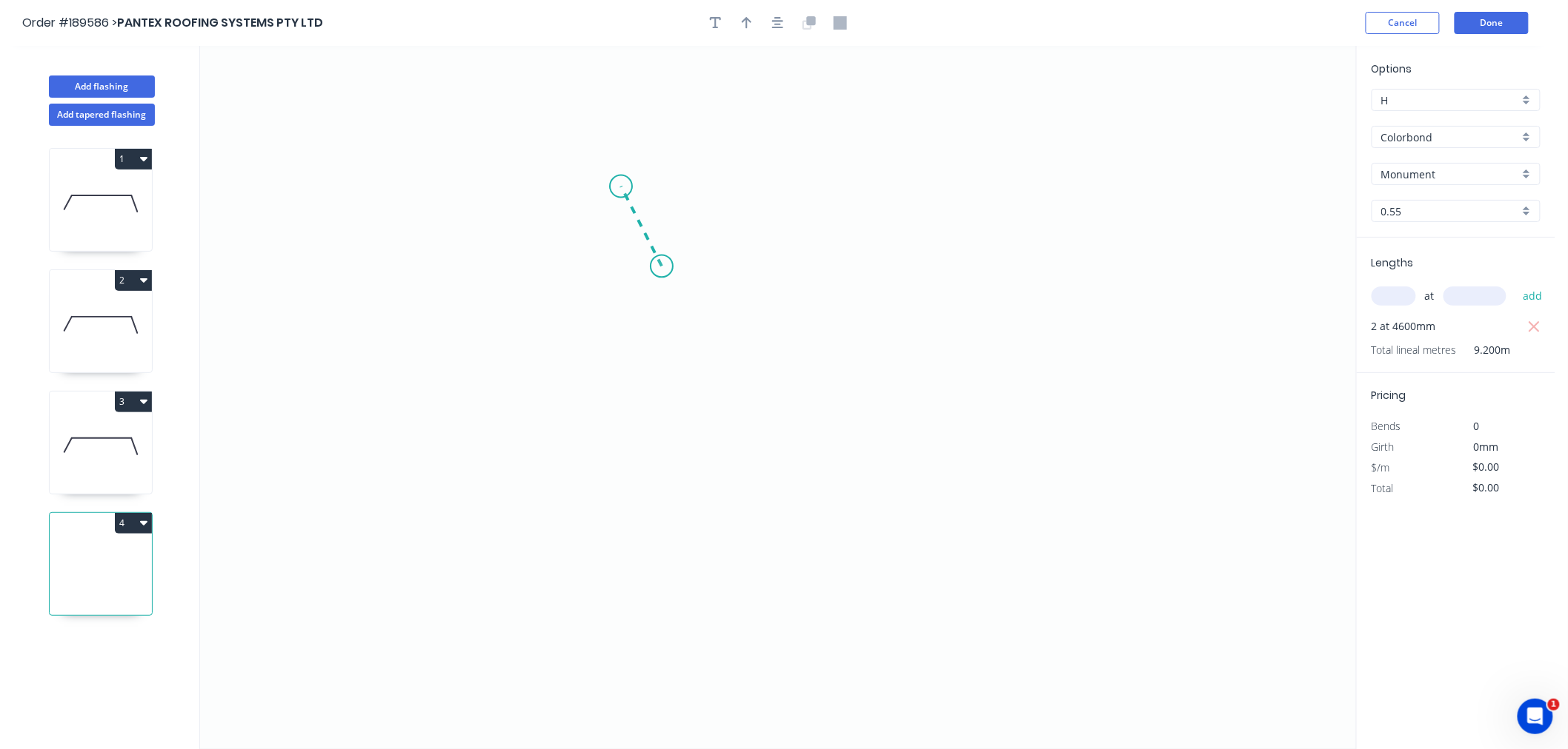
click at [621, 187] on icon at bounding box center [641, 226] width 41 height 80
click at [365, 195] on icon "0 ?" at bounding box center [777, 398] width 1156 height 703
click at [368, 457] on icon "0 ? ? ? º" at bounding box center [777, 398] width 1156 height 703
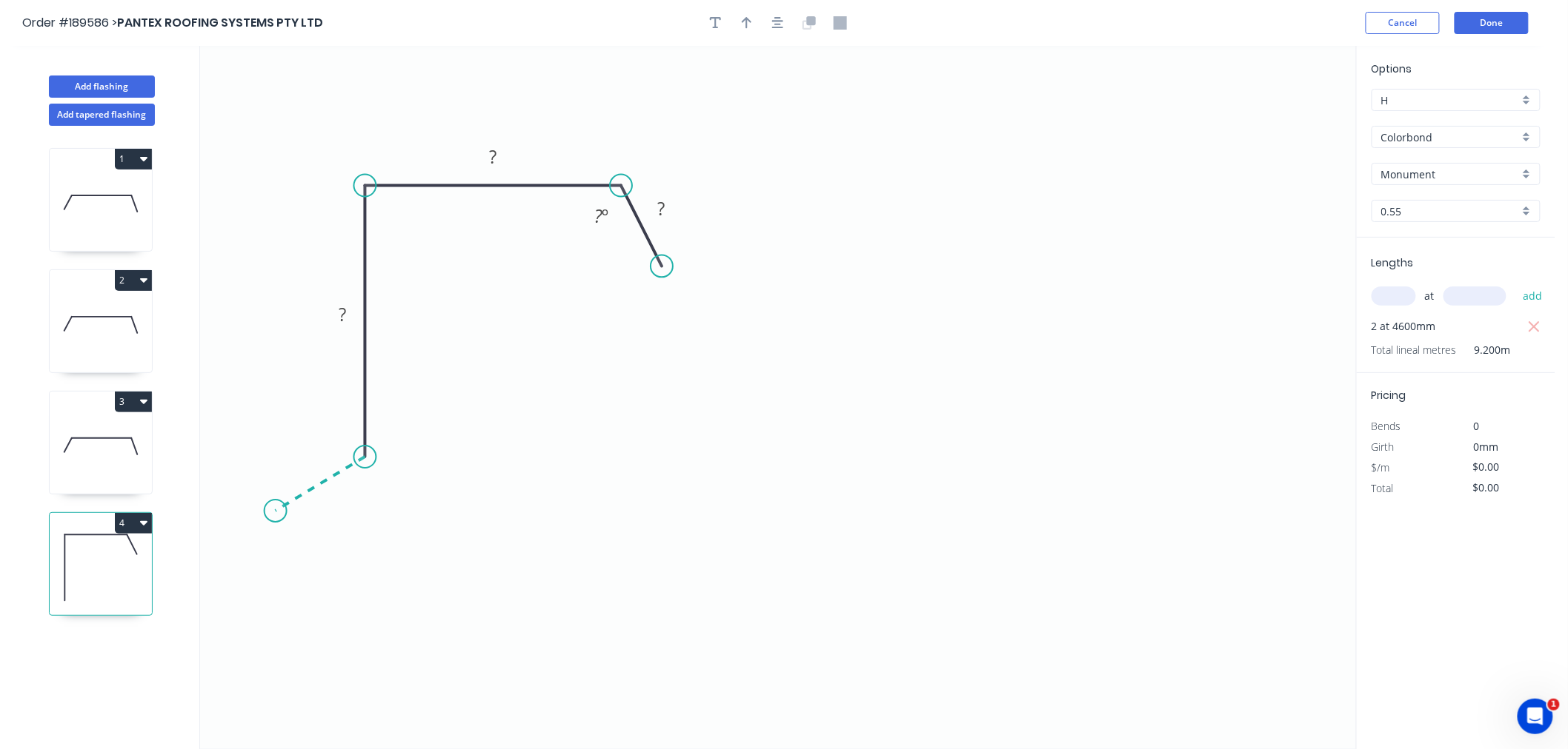
click at [275, 512] on icon "0 ? ? ? ? º" at bounding box center [777, 398] width 1156 height 703
click at [356, 608] on icon "0 ? ? ? ? ? º ? º" at bounding box center [777, 398] width 1156 height 703
drag, startPoint x: 277, startPoint y: 510, endPoint x: 261, endPoint y: 515, distance: 16.8
click at [261, 515] on circle at bounding box center [261, 514] width 22 height 22
click at [321, 570] on div "Hide angle" at bounding box center [365, 570] width 149 height 30
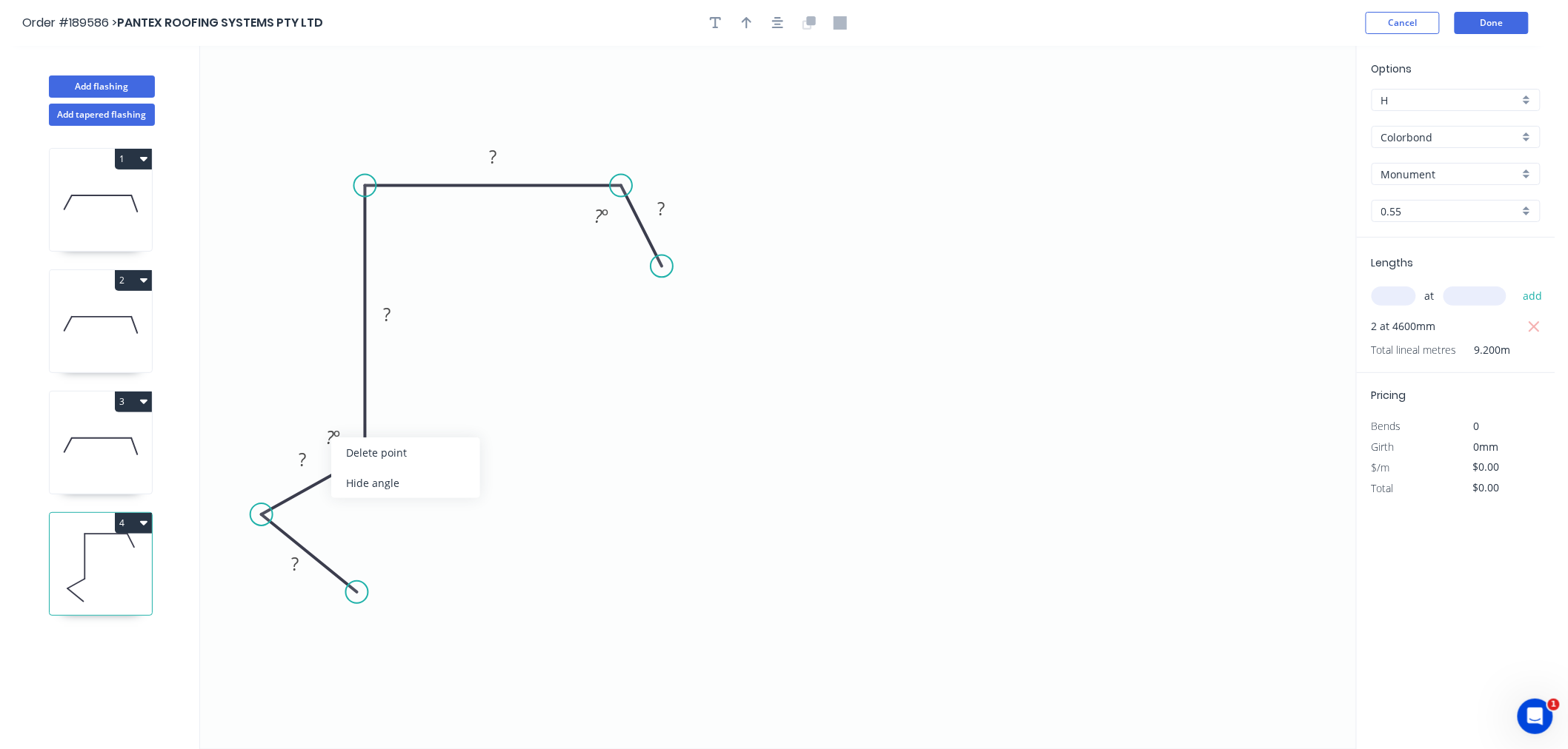
click at [354, 483] on div "Hide angle" at bounding box center [406, 483] width 149 height 30
click at [294, 456] on rect at bounding box center [302, 460] width 29 height 21
click at [395, 225] on div "Show angle" at bounding box center [442, 230] width 149 height 30
type input "$13.61"
drag, startPoint x: 784, startPoint y: 19, endPoint x: 768, endPoint y: 26, distance: 17.5
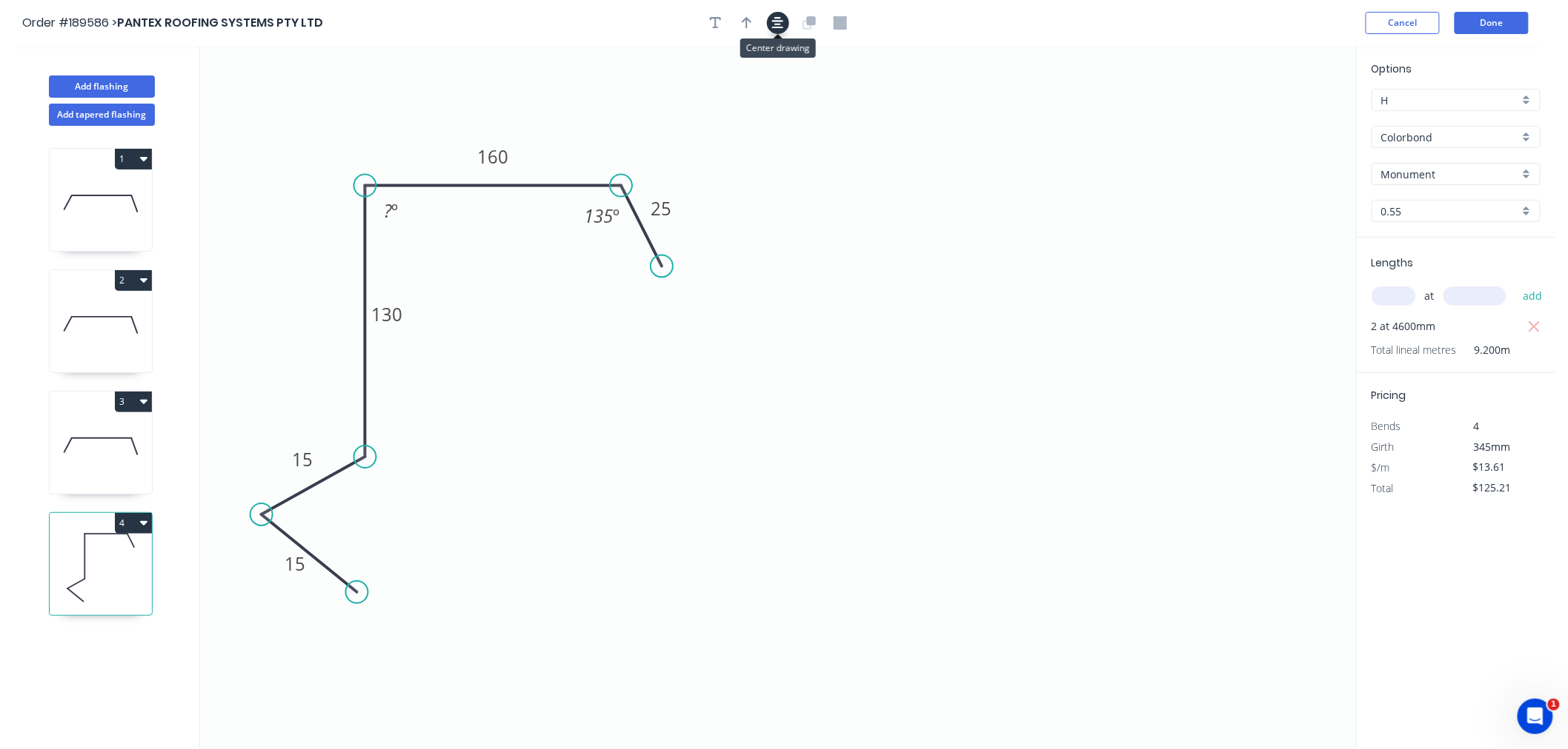
click at [782, 20] on button "button" at bounding box center [778, 23] width 22 height 22
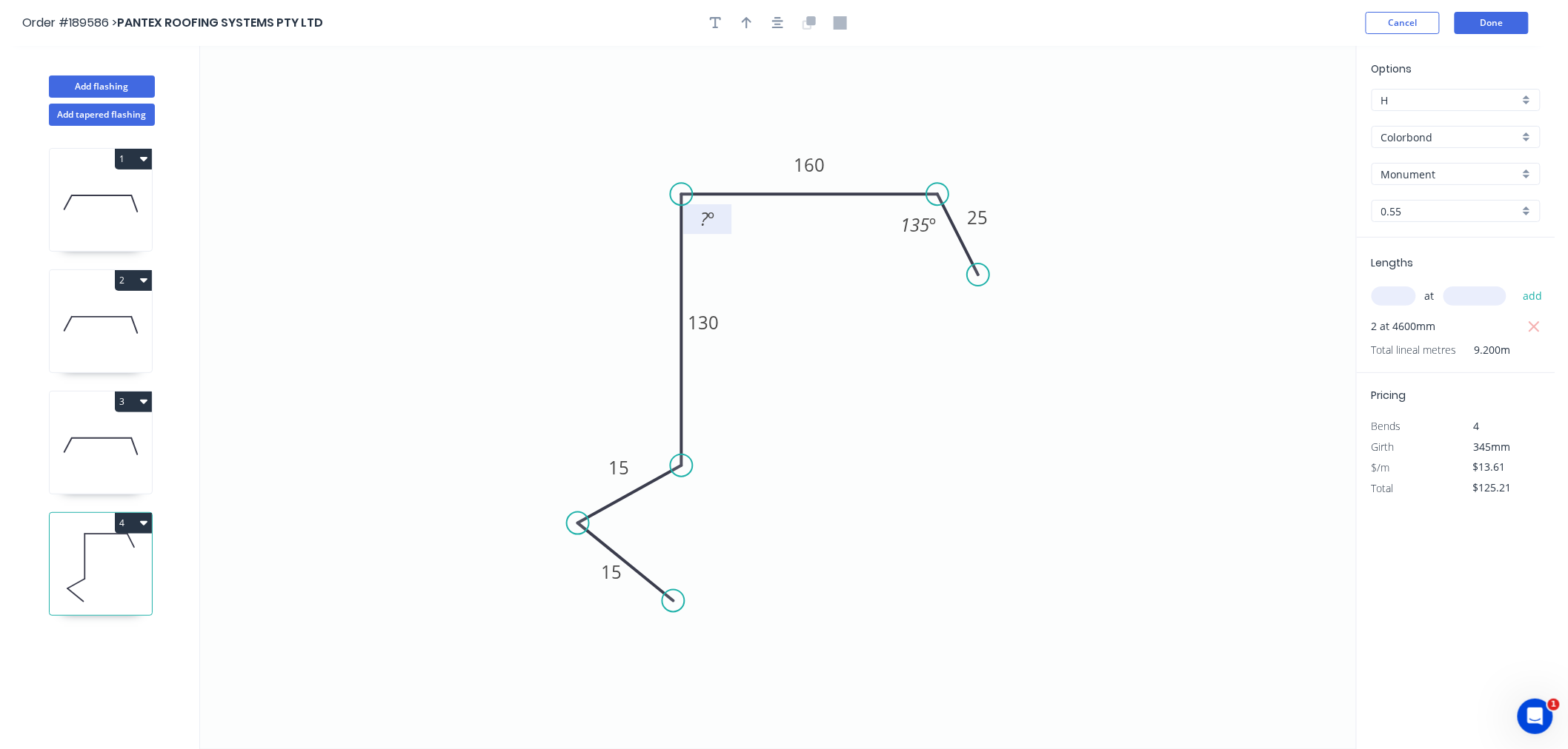
click at [709, 217] on tspan "º" at bounding box center [710, 219] width 6 height 25
click at [730, 93] on icon "0 15 15 130 160 25 135 º 90 º" at bounding box center [777, 398] width 1156 height 703
click at [749, 25] on icon "button" at bounding box center [746, 23] width 10 height 13
drag, startPoint x: 1277, startPoint y: 119, endPoint x: 961, endPoint y: 157, distance: 318.3
click at [961, 157] on icon at bounding box center [960, 139] width 13 height 47
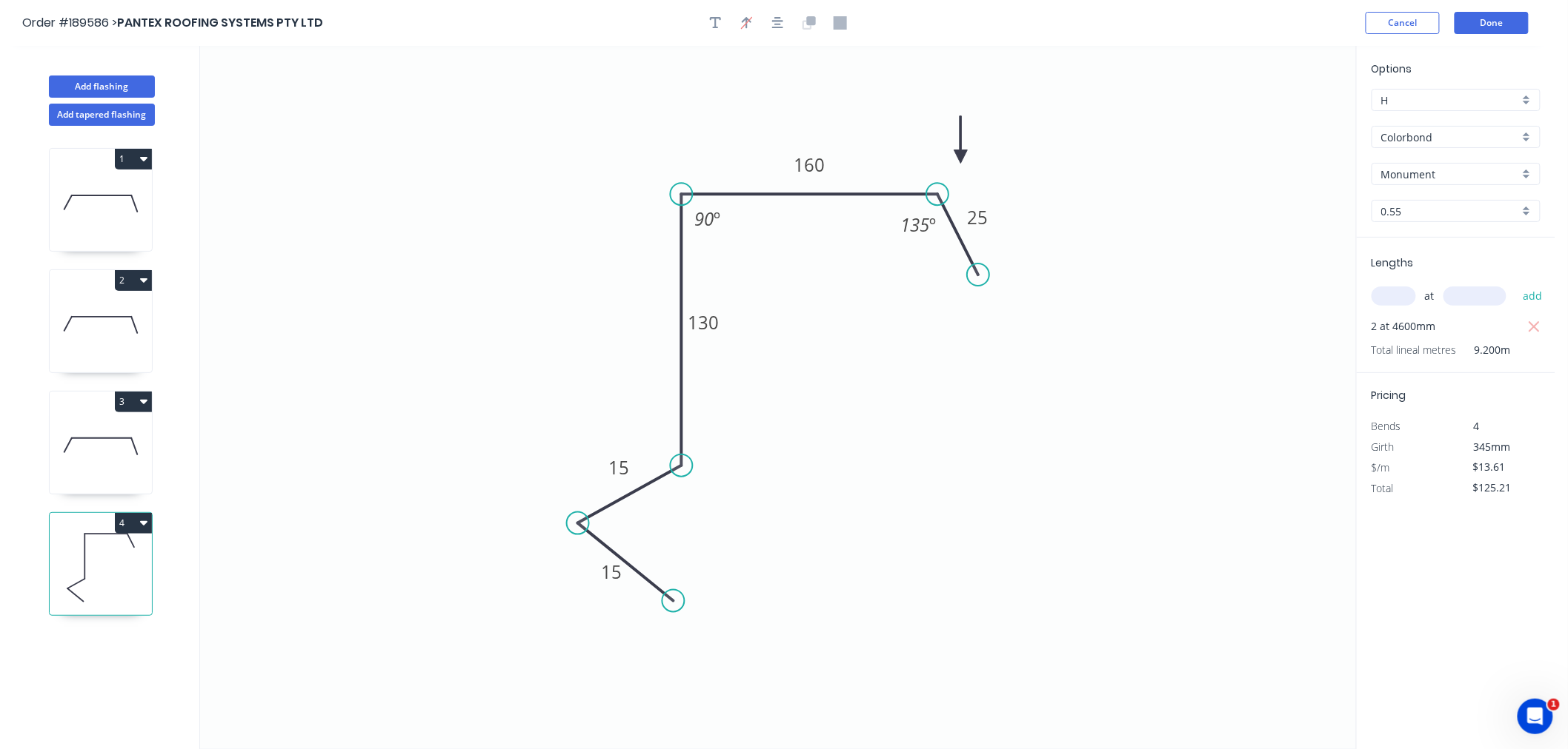
click at [961, 157] on icon at bounding box center [960, 139] width 13 height 47
click at [958, 153] on icon at bounding box center [970, 140] width 43 height 43
click at [780, 24] on icon "button" at bounding box center [777, 23] width 12 height 12
click at [855, 135] on icon "0 15 15 130 160 25 135 º 90 º" at bounding box center [777, 398] width 1156 height 703
drag, startPoint x: 954, startPoint y: 150, endPoint x: 961, endPoint y: 157, distance: 9.9
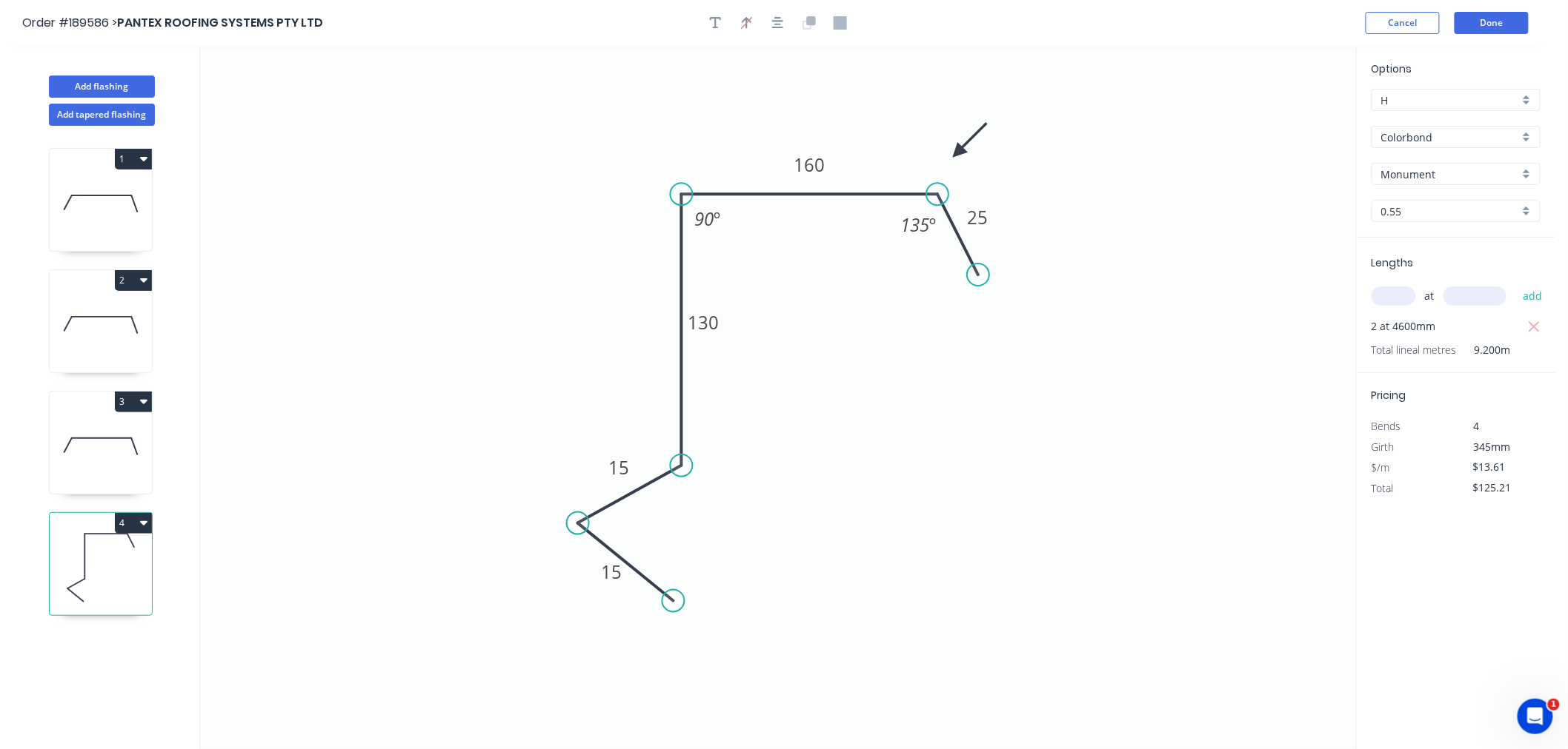
click at [961, 157] on icon "0 15 15 130 160 25 135 º 90 º" at bounding box center [777, 398] width 1156 height 703
drag, startPoint x: 958, startPoint y: 145, endPoint x: 959, endPoint y: 157, distance: 12.0
click at [959, 157] on icon at bounding box center [971, 144] width 43 height 43
click at [781, 22] on icon "button" at bounding box center [777, 23] width 12 height 13
click at [922, 348] on icon "0 15 15 130 160 25 135 º 90 º" at bounding box center [777, 398] width 1156 height 703
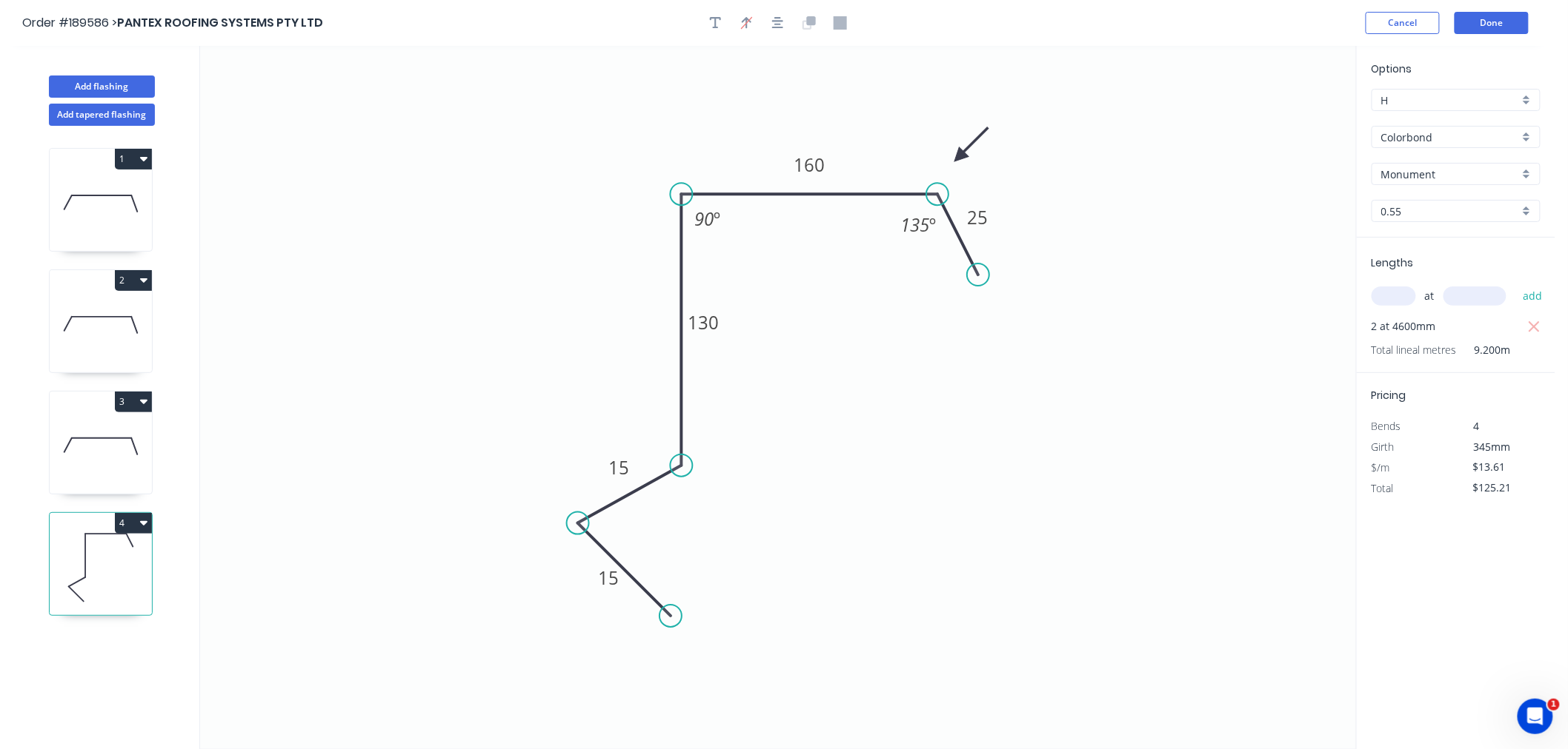
drag, startPoint x: 678, startPoint y: 603, endPoint x: 670, endPoint y: 613, distance: 12.8
click at [670, 613] on circle at bounding box center [670, 616] width 22 height 22
click at [774, 22] on icon "button" at bounding box center [777, 23] width 12 height 13
click at [536, 258] on icon "0 15 15 130 160 25 135 º 90 º" at bounding box center [777, 398] width 1156 height 703
click at [784, 28] on button "button" at bounding box center [778, 23] width 22 height 22
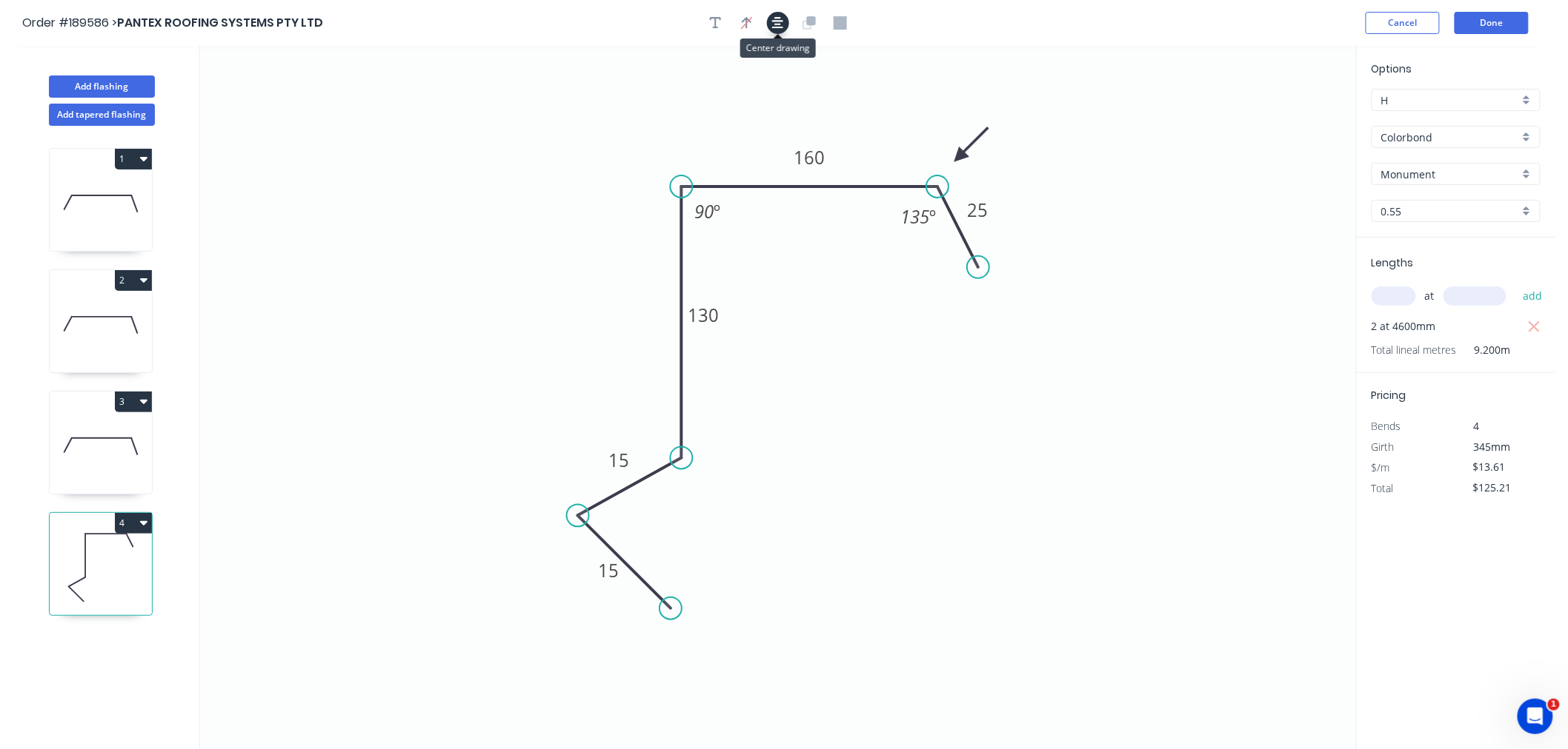
click at [782, 19] on icon "button" at bounding box center [777, 23] width 12 height 13
click at [141, 519] on icon "button" at bounding box center [144, 523] width 7 height 12
click at [135, 557] on div "Duplicate" at bounding box center [82, 559] width 114 height 21
type input "$0.00"
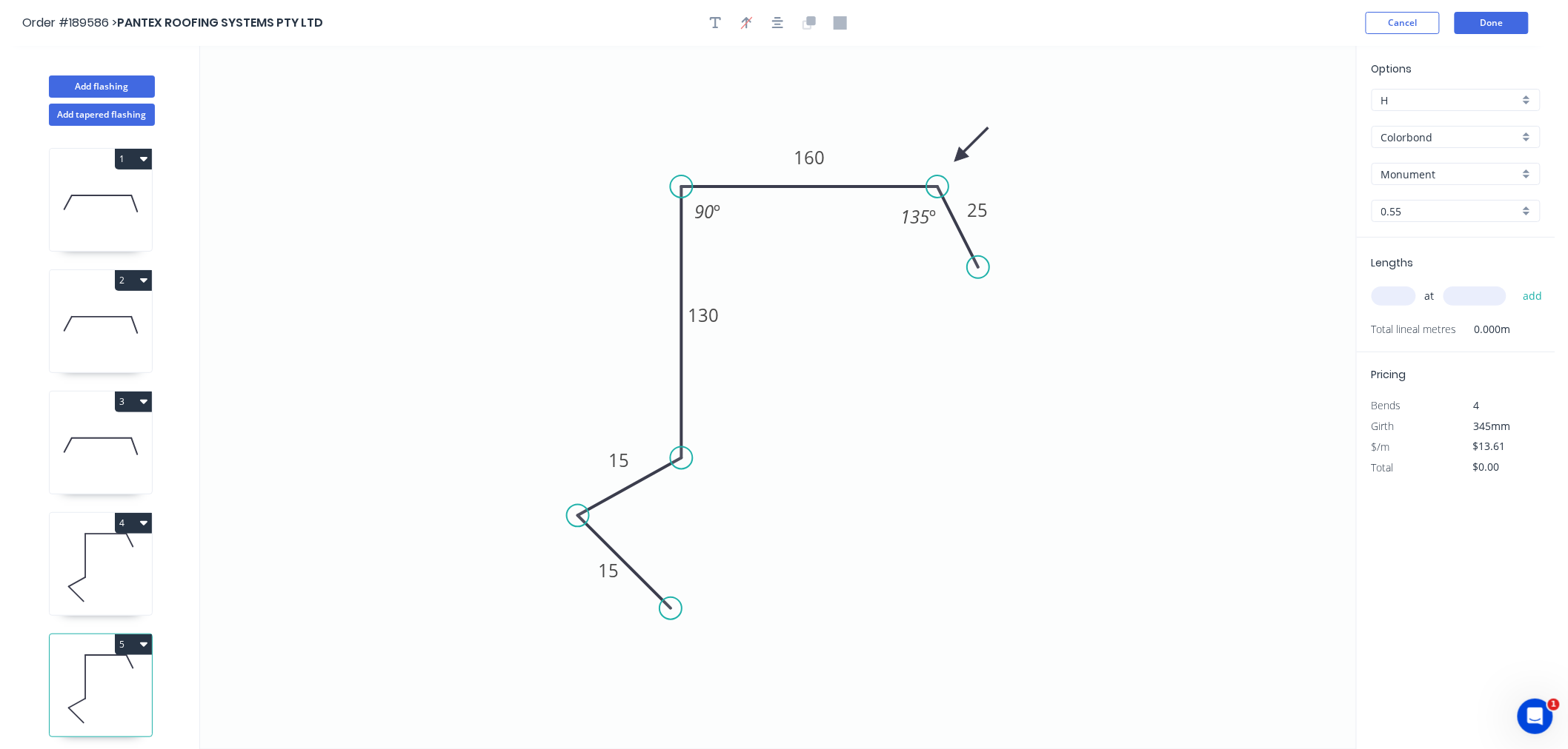
drag, startPoint x: 134, startPoint y: 699, endPoint x: 146, endPoint y: 675, distance: 26.8
click at [134, 699] on icon at bounding box center [100, 689] width 102 height 95
click at [712, 322] on tspan "130" at bounding box center [704, 315] width 31 height 25
click at [552, 173] on icon "0 15 15 130 180 25 135 º 90 º" at bounding box center [777, 398] width 1156 height 703
click at [787, 22] on button "button" at bounding box center [778, 23] width 22 height 22
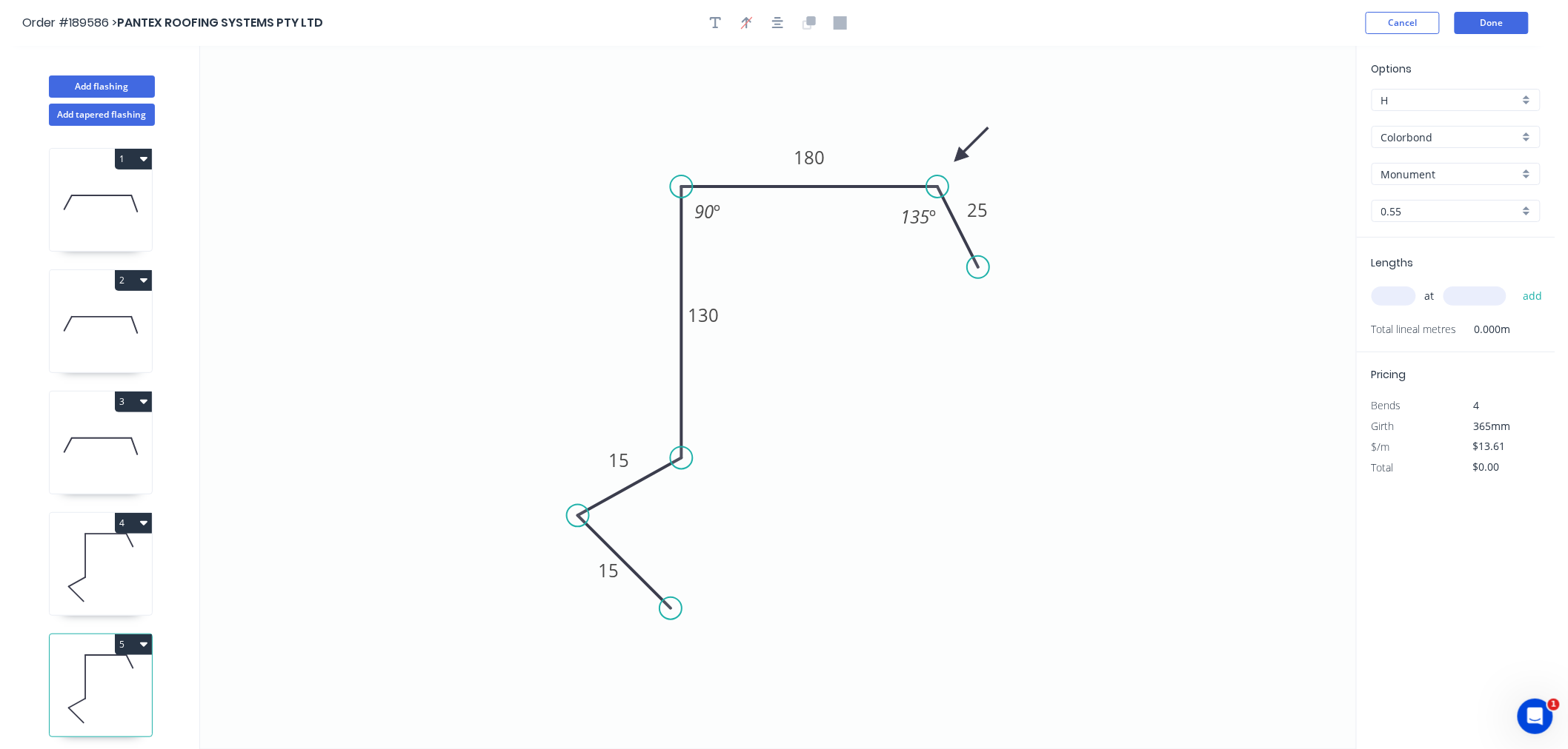
click at [1398, 294] on input "text" at bounding box center [1393, 295] width 44 height 19
type input "2"
type input "4600"
click at [1516, 283] on button "add" at bounding box center [1533, 295] width 35 height 25
type input "$125.21"
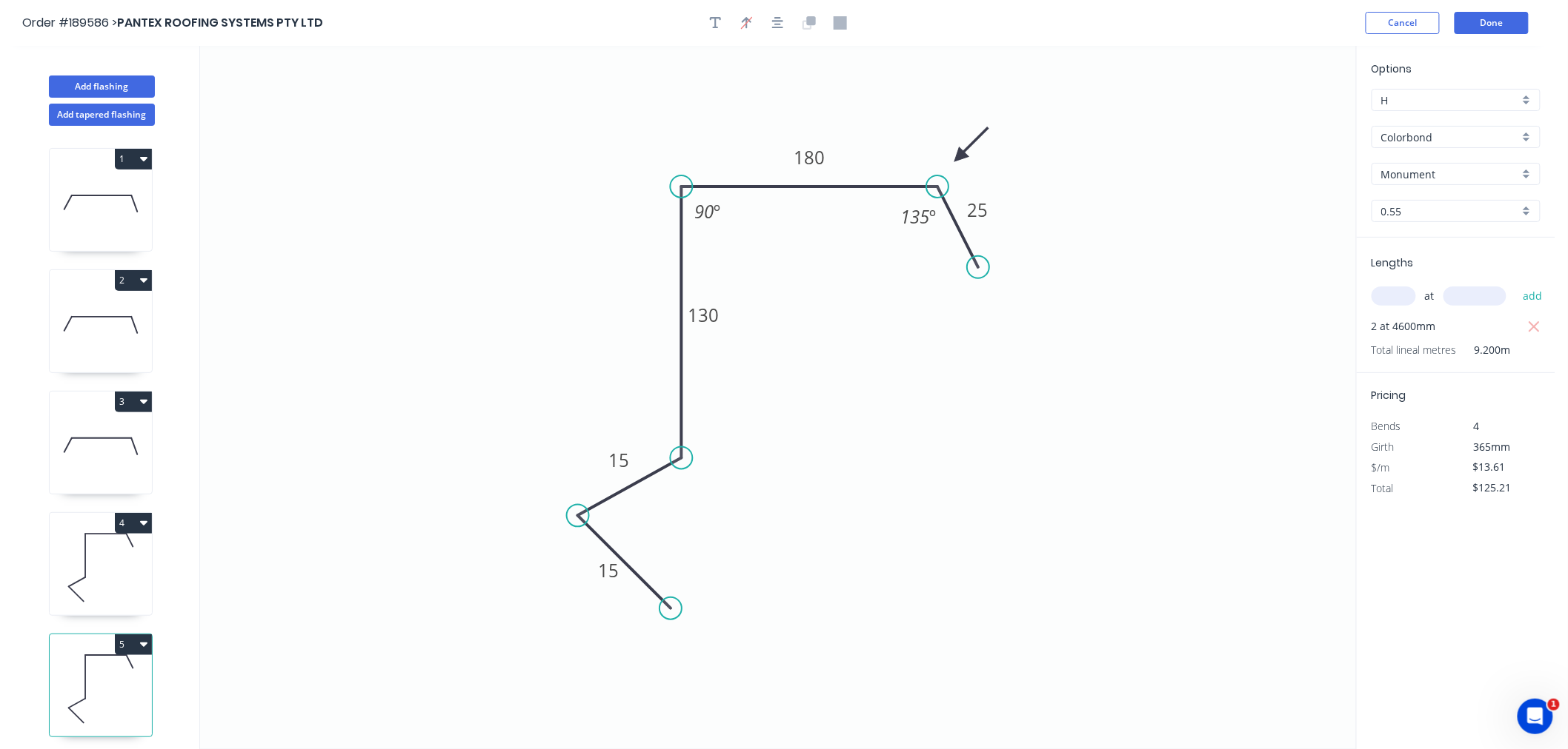
click at [1202, 500] on icon "0 15 15 130 180 25 135 º 90 º" at bounding box center [777, 398] width 1156 height 703
click at [775, 24] on icon "button" at bounding box center [777, 23] width 12 height 12
click at [120, 86] on button "Add flashing" at bounding box center [101, 86] width 106 height 22
type input "$0.00"
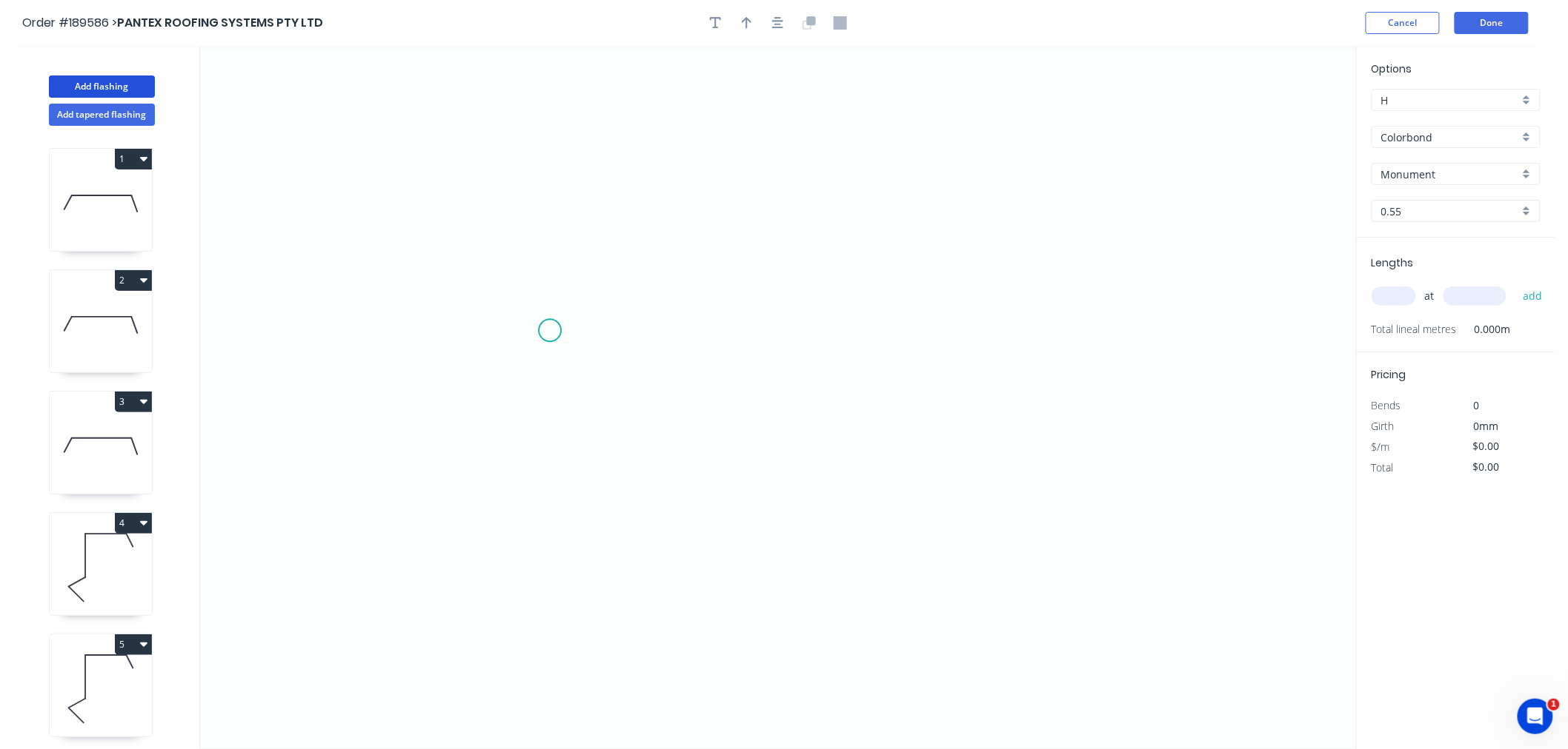
drag, startPoint x: 418, startPoint y: 331, endPoint x: 440, endPoint y: 326, distance: 22.6
click at [418, 331] on icon "0" at bounding box center [777, 398] width 1156 height 703
click at [987, 323] on icon "0 ?" at bounding box center [777, 398] width 1156 height 703
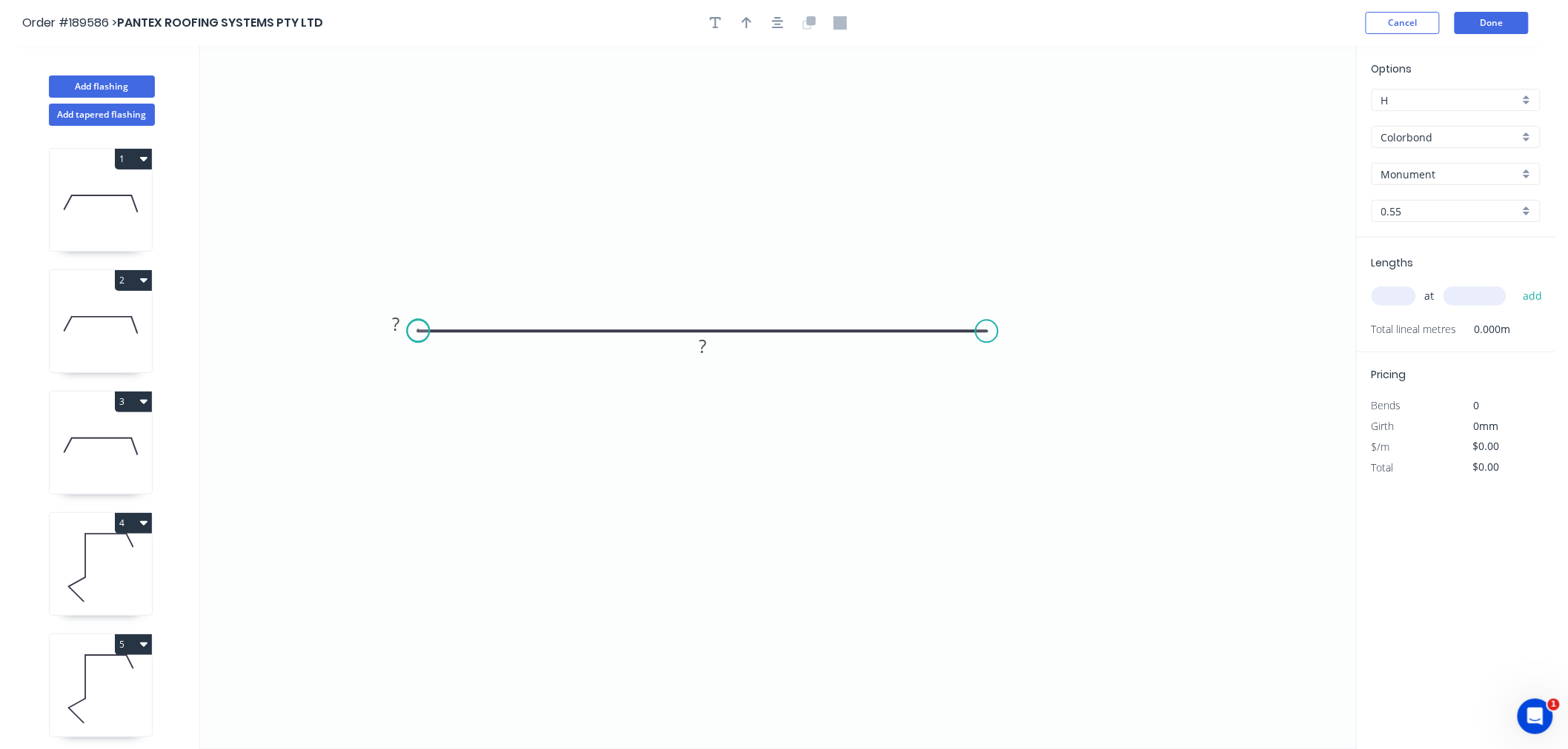
click at [929, 24] on div "Order #189586 > PANTEX ROOFING SYSTEMS PTY LTD Cancel Done" at bounding box center [777, 23] width 1511 height 22
drag, startPoint x: 1002, startPoint y: 359, endPoint x: 1001, endPoint y: 351, distance: 8.1
click at [1001, 358] on div "Delete point" at bounding box center [1063, 348] width 149 height 30
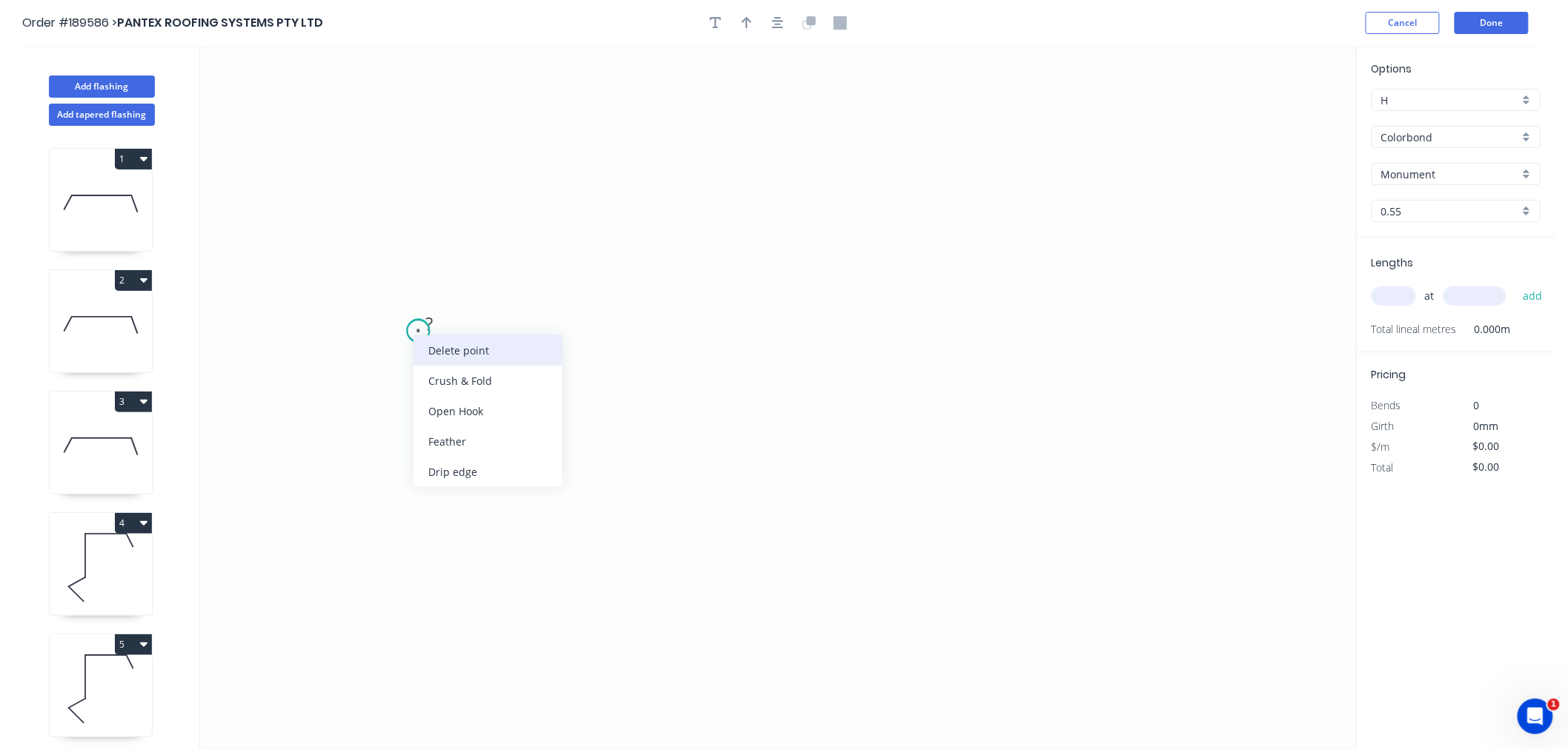
click at [436, 350] on div "Delete point" at bounding box center [488, 351] width 149 height 30
click at [420, 284] on icon "0" at bounding box center [777, 398] width 1156 height 703
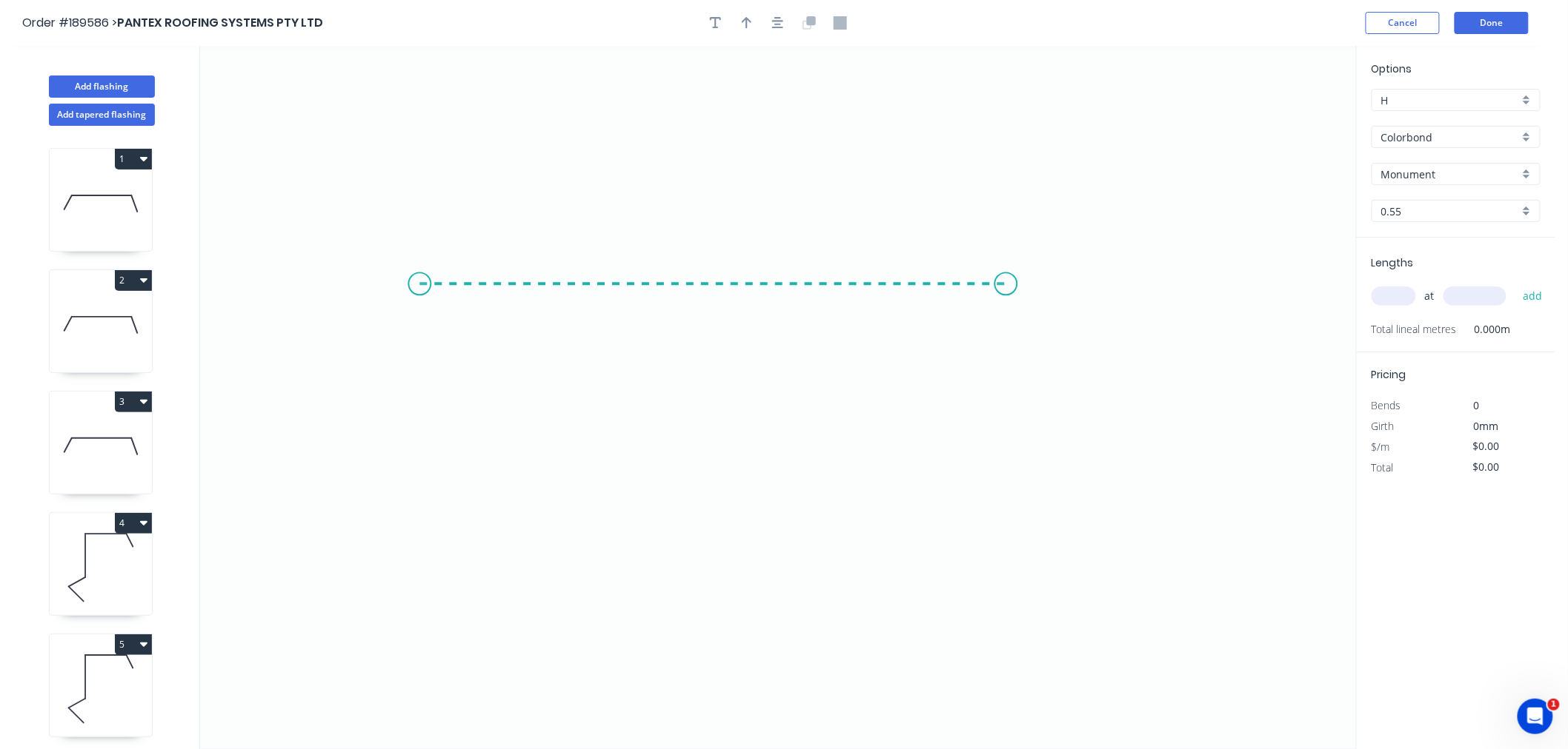
click at [1006, 287] on icon "0" at bounding box center [777, 398] width 1156 height 703
click at [772, 24] on icon "button" at bounding box center [777, 23] width 12 height 13
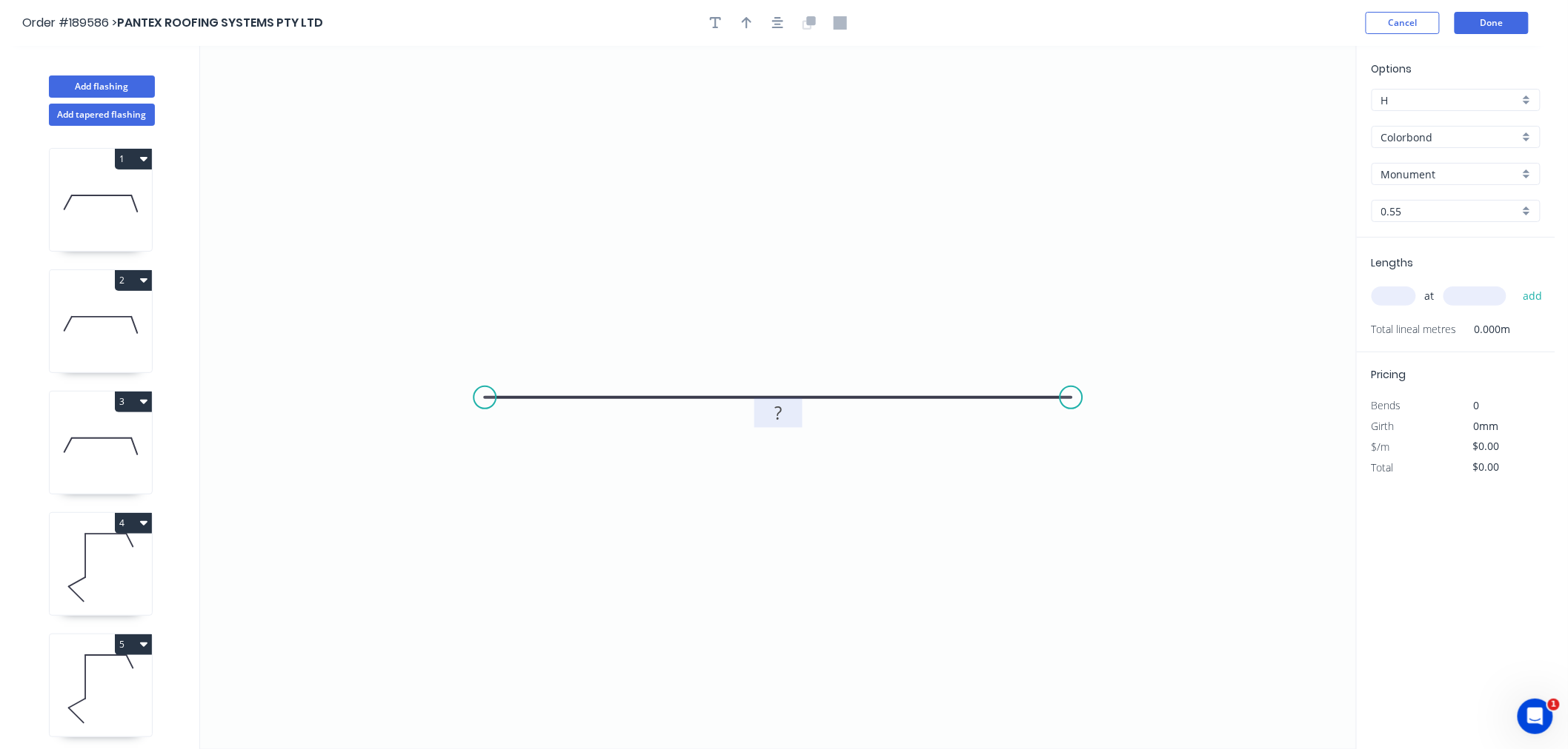
click at [778, 415] on tspan "?" at bounding box center [778, 412] width 7 height 25
type input "$12.49"
click at [1400, 294] on input "text" at bounding box center [1393, 295] width 44 height 19
type input "1"
type input "500"
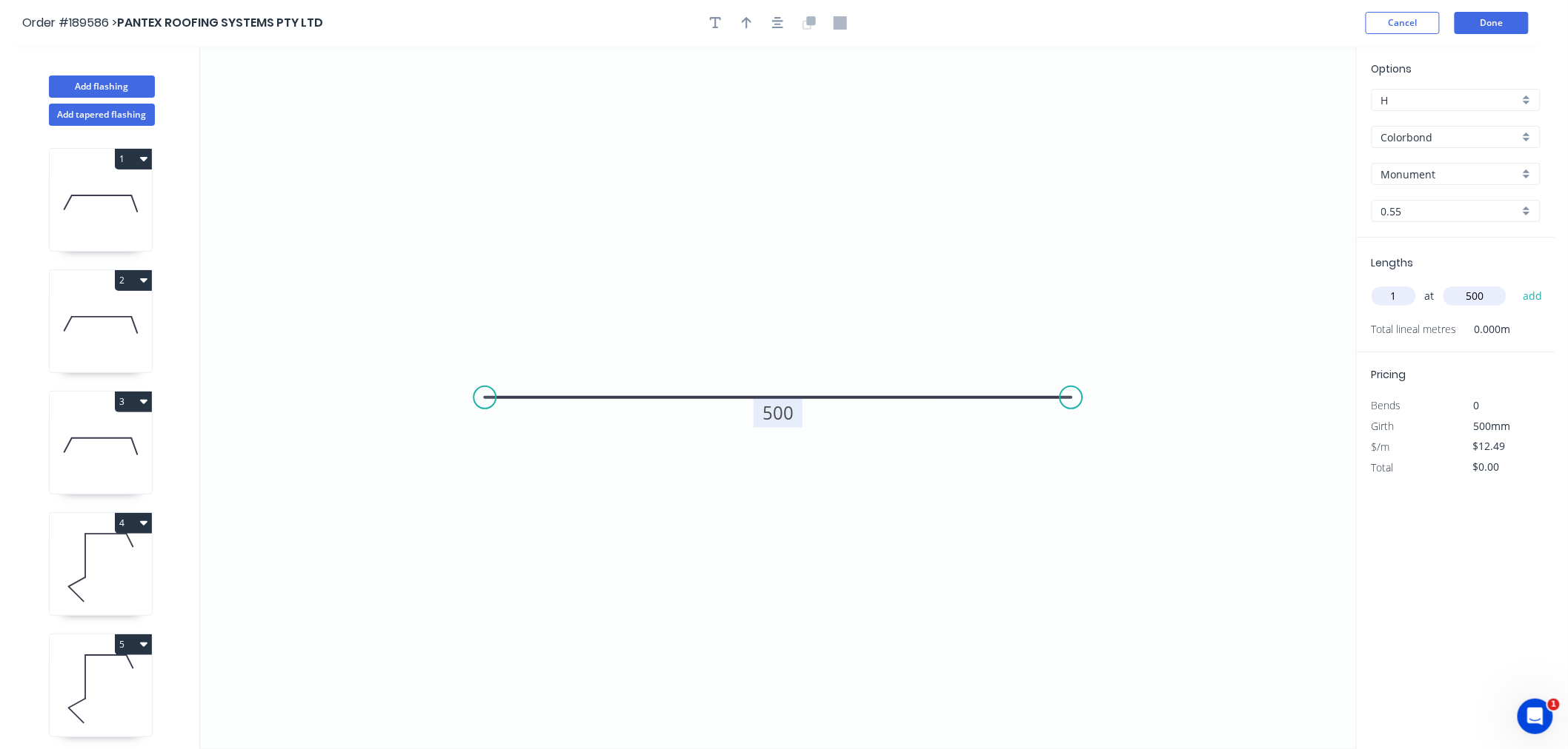
click at [1516, 283] on button "add" at bounding box center [1533, 295] width 35 height 25
type input "$12.49"
click at [1144, 271] on icon "0 500" at bounding box center [777, 398] width 1156 height 703
click at [1485, 176] on input "Monument" at bounding box center [1450, 174] width 138 height 16
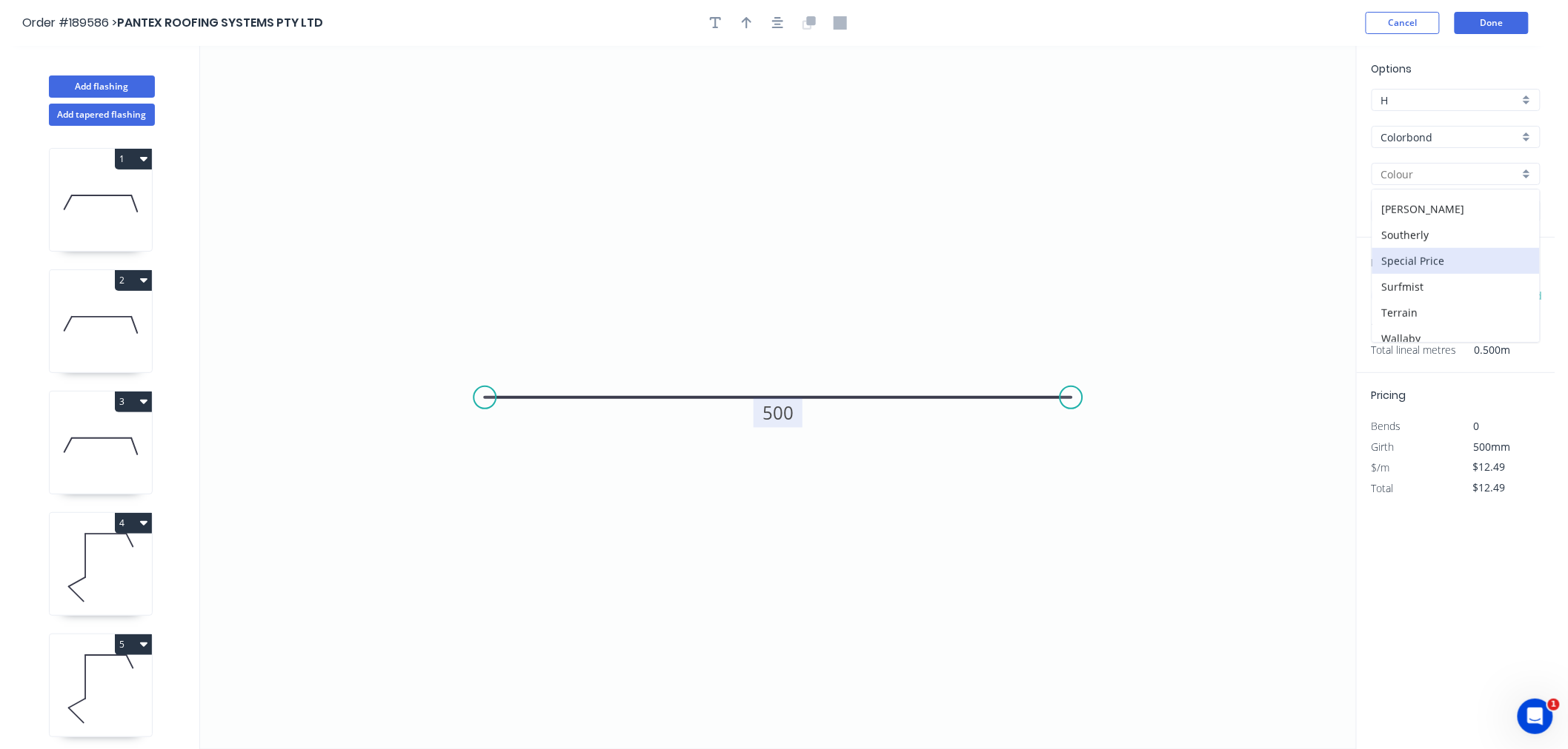
scroll to position [478, 0]
click at [1432, 294] on div "Surfmist" at bounding box center [1456, 294] width 168 height 26
type input "Surfmist"
click at [1482, 19] on button "Done" at bounding box center [1492, 23] width 74 height 22
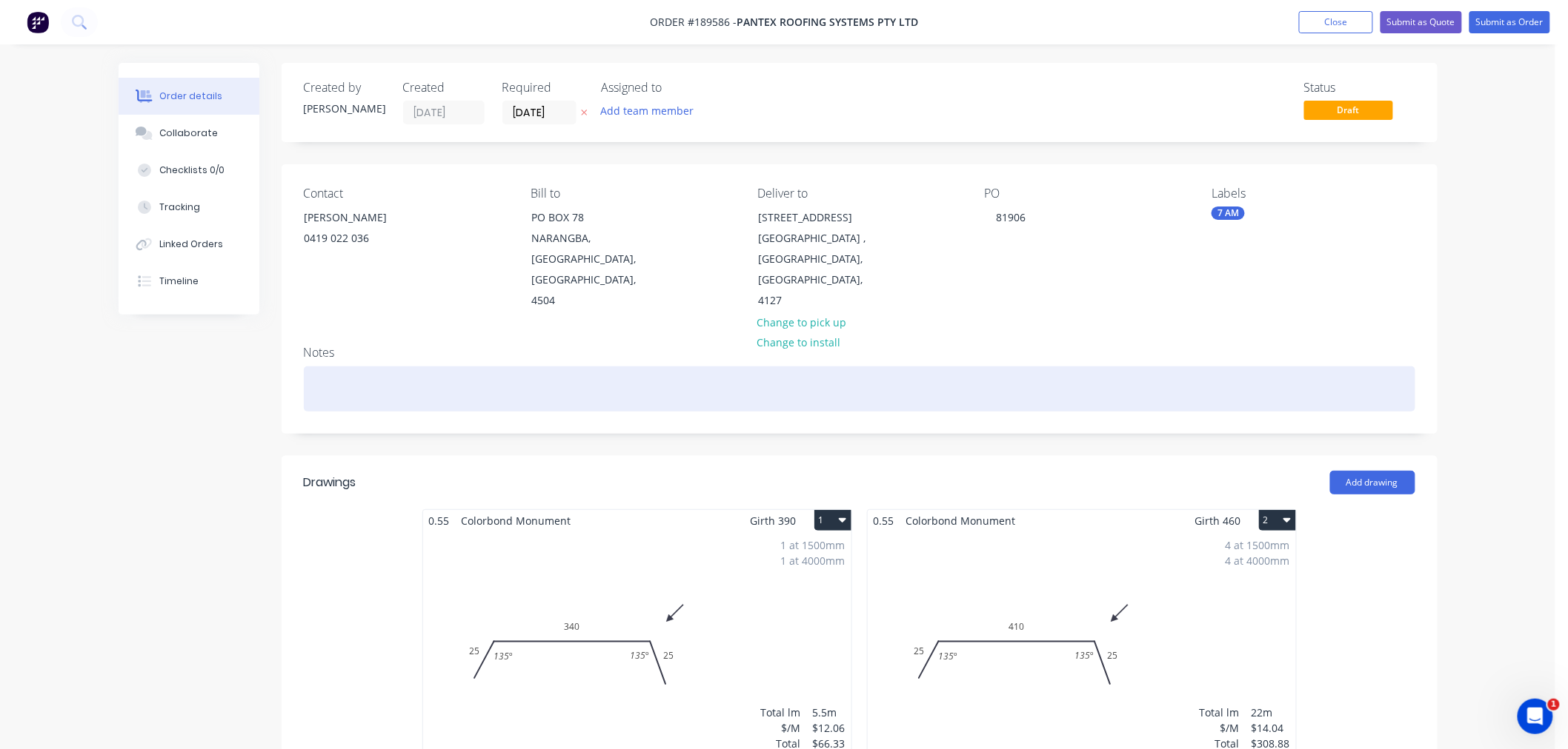
click at [480, 368] on div at bounding box center [859, 388] width 1111 height 45
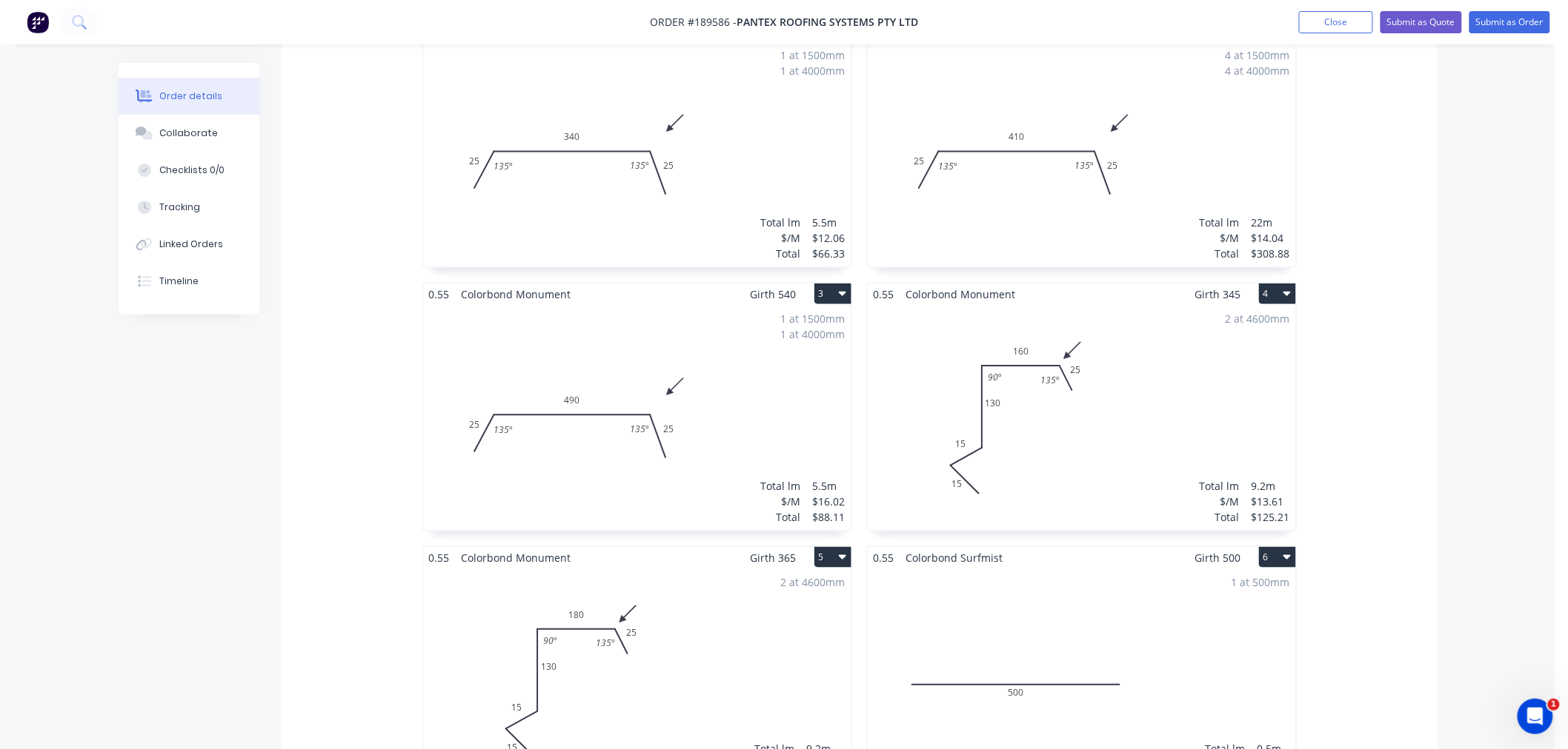
scroll to position [823, 0]
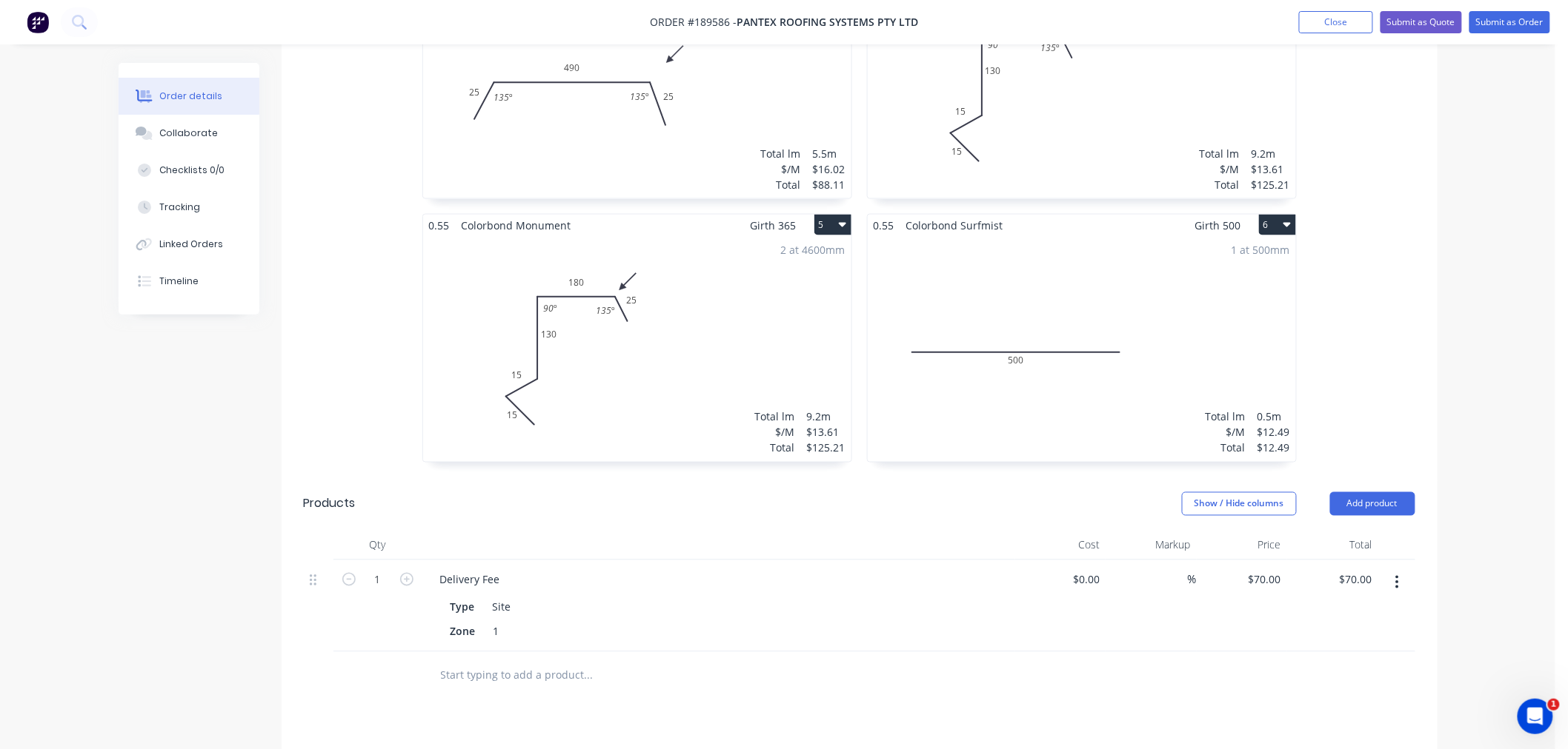
click at [1056, 320] on div "1 at 500mm Total lm $/M Total 0.5m $12.49 $12.49" at bounding box center [1081, 349] width 428 height 225
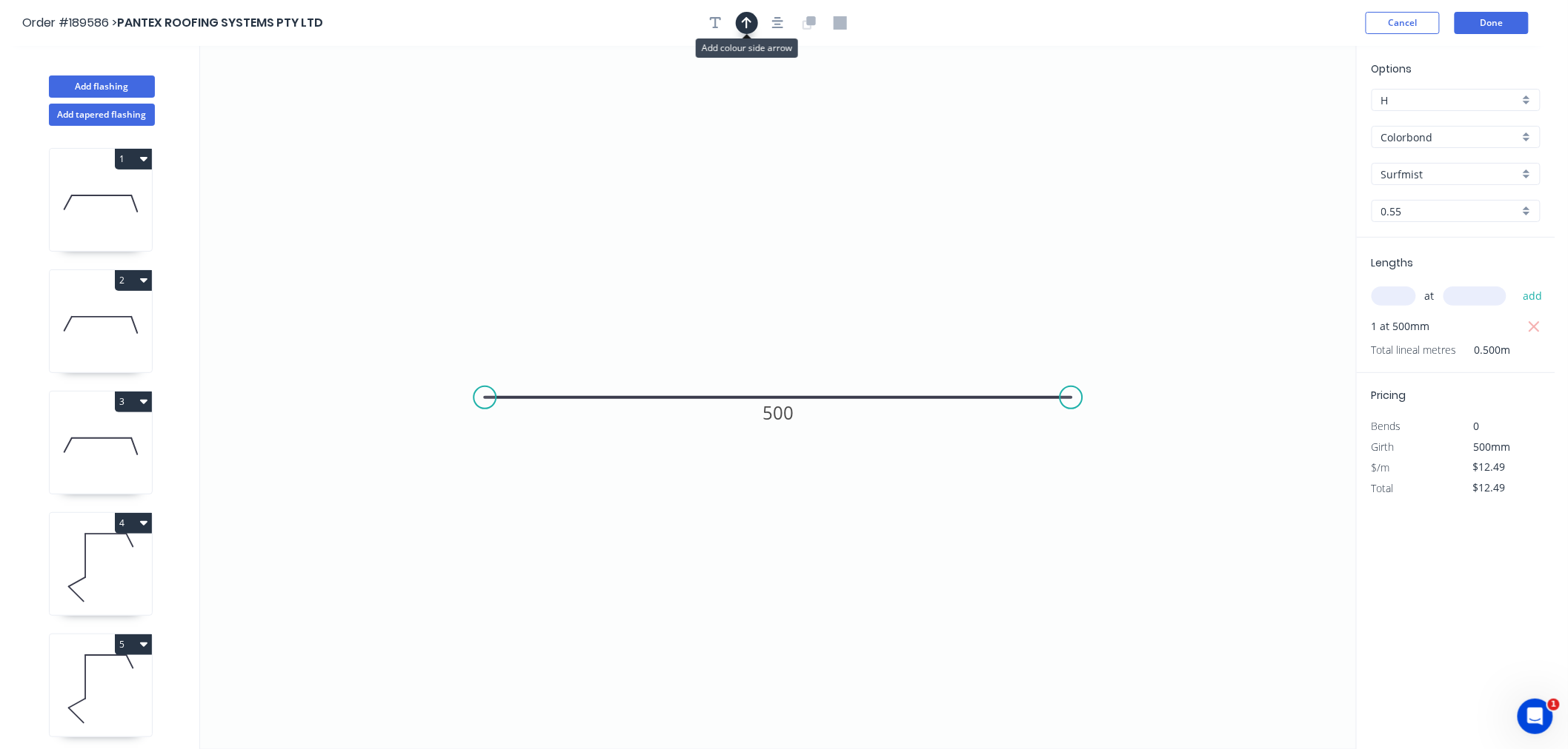
click at [753, 21] on button "button" at bounding box center [747, 23] width 22 height 22
drag, startPoint x: 1278, startPoint y: 112, endPoint x: 1098, endPoint y: 175, distance: 190.7
click at [1020, 207] on icon "0 500" at bounding box center [777, 398] width 1156 height 703
drag, startPoint x: 1283, startPoint y: 116, endPoint x: 935, endPoint y: 333, distance: 410.1
click at [935, 333] on icon at bounding box center [935, 315] width 13 height 47
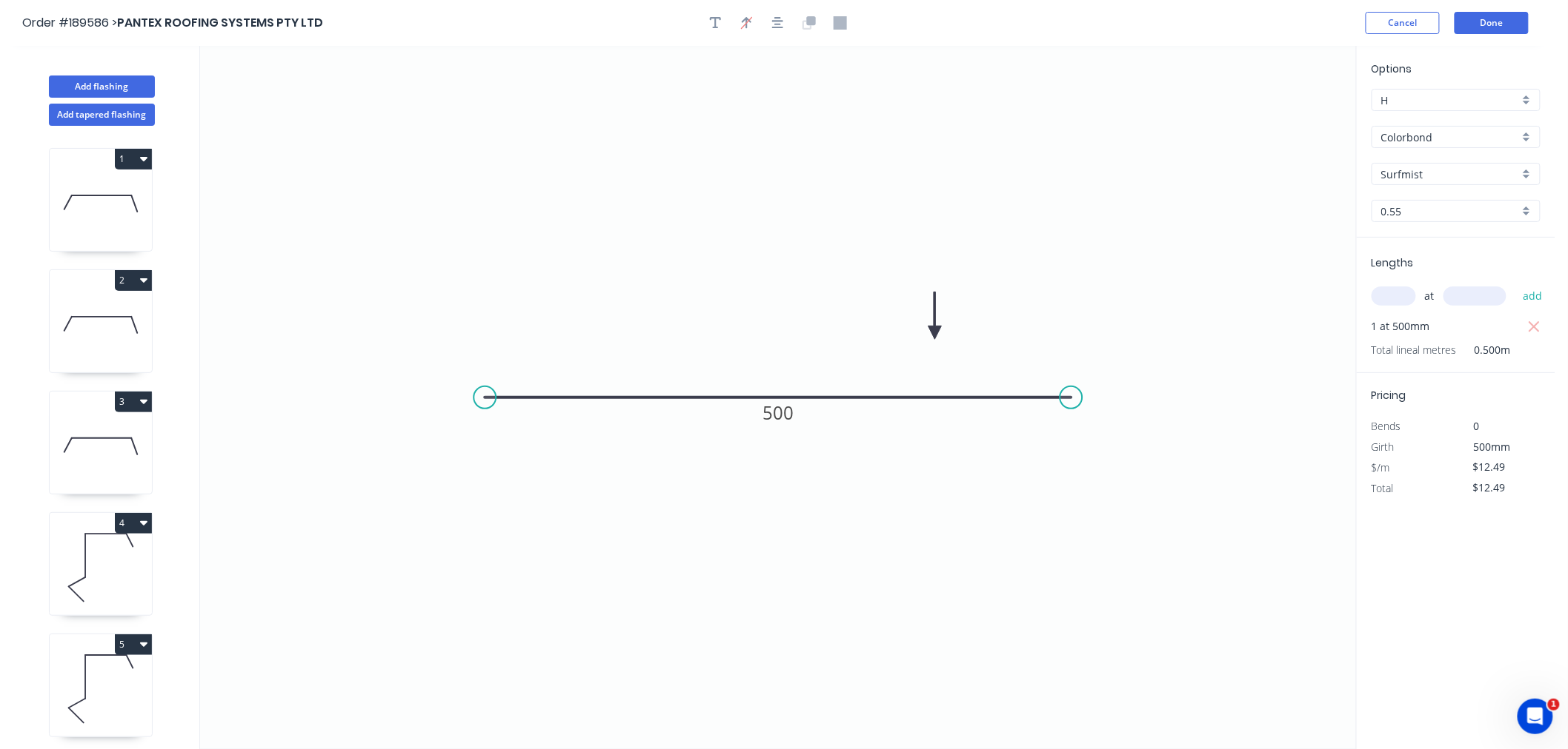
click at [935, 328] on icon at bounding box center [935, 315] width 13 height 47
click at [783, 25] on icon "button" at bounding box center [777, 23] width 12 height 13
click at [1483, 27] on button "Done" at bounding box center [1492, 23] width 74 height 22
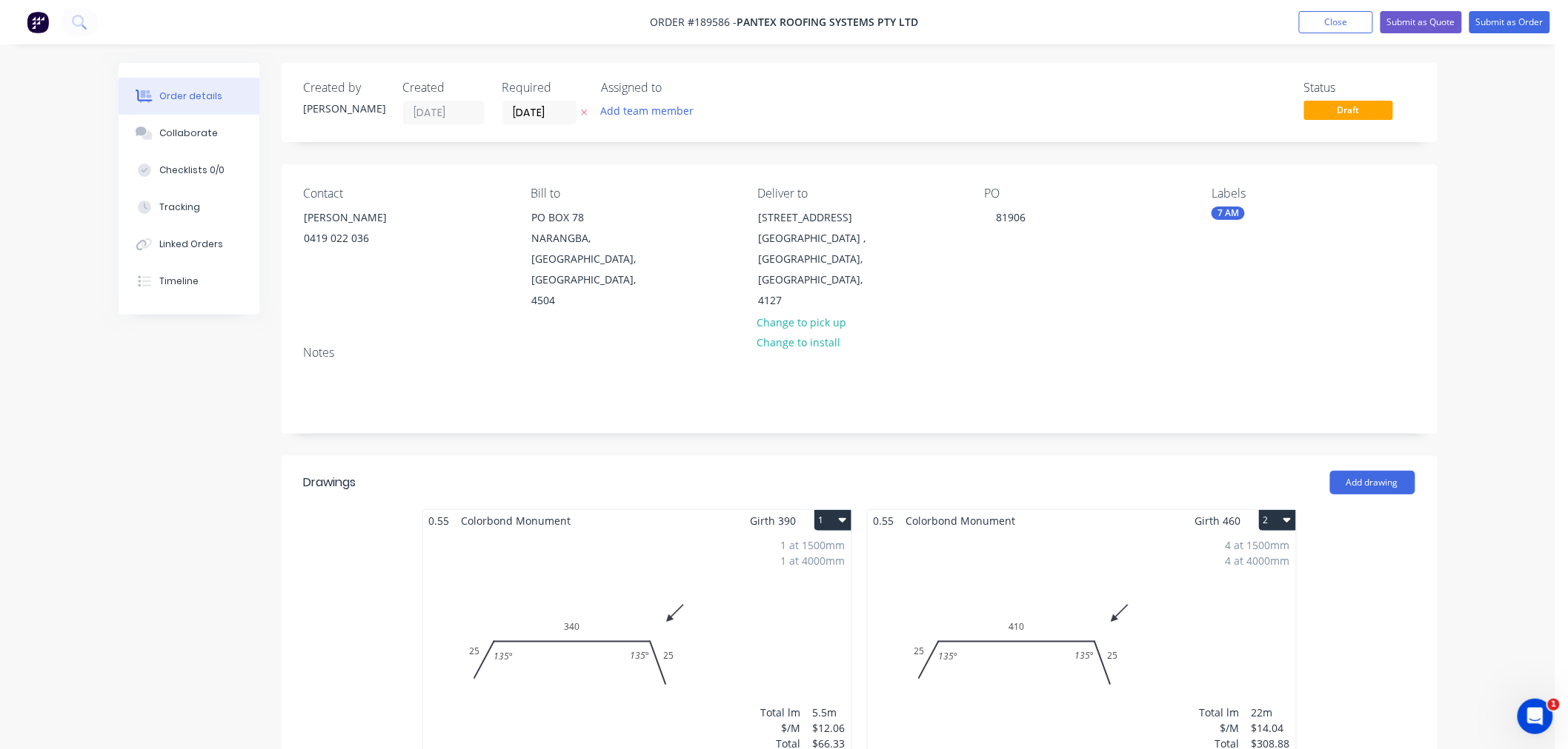
click at [1501, 19] on button "Submit as Order" at bounding box center [1510, 22] width 81 height 22
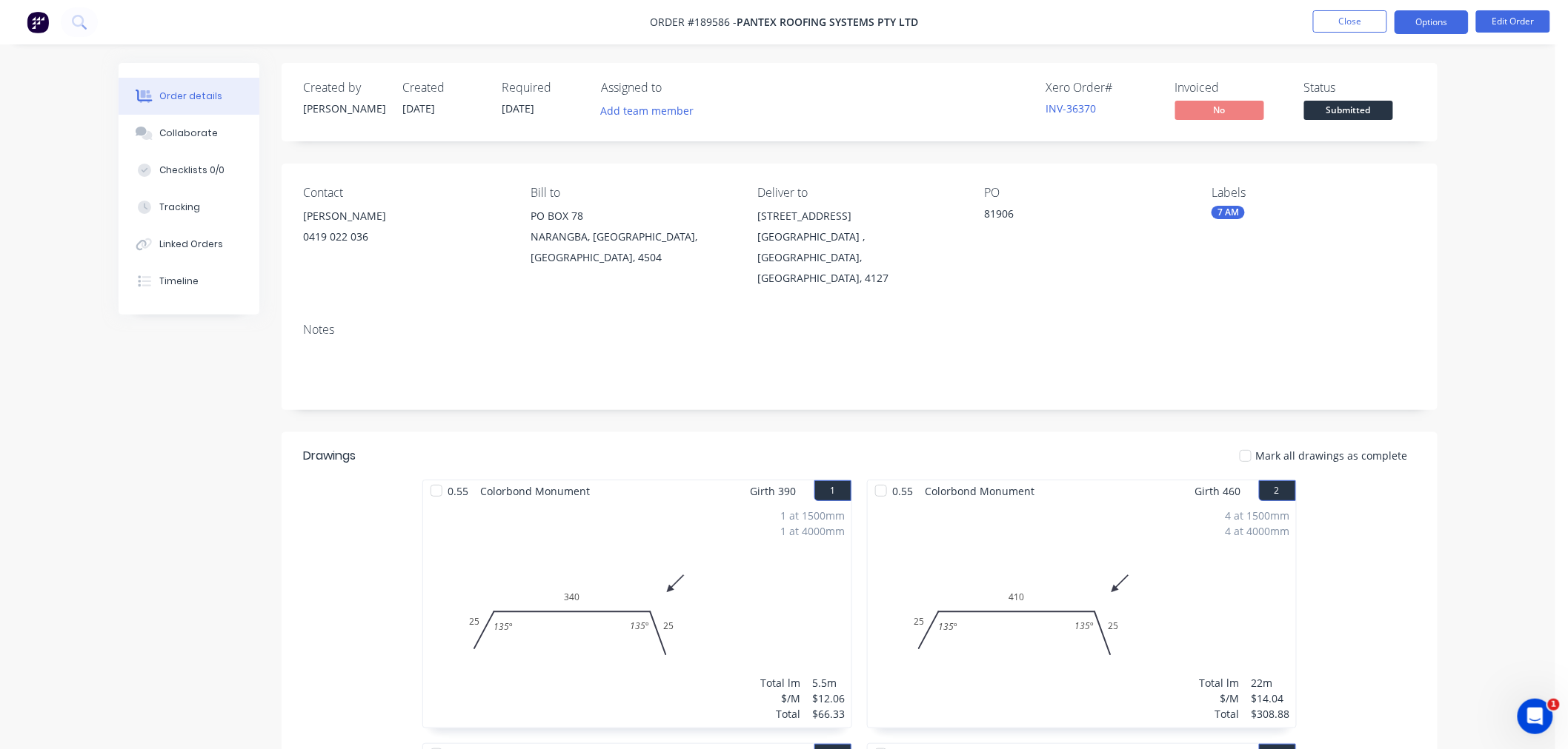
click at [1420, 20] on button "Options" at bounding box center [1431, 22] width 74 height 24
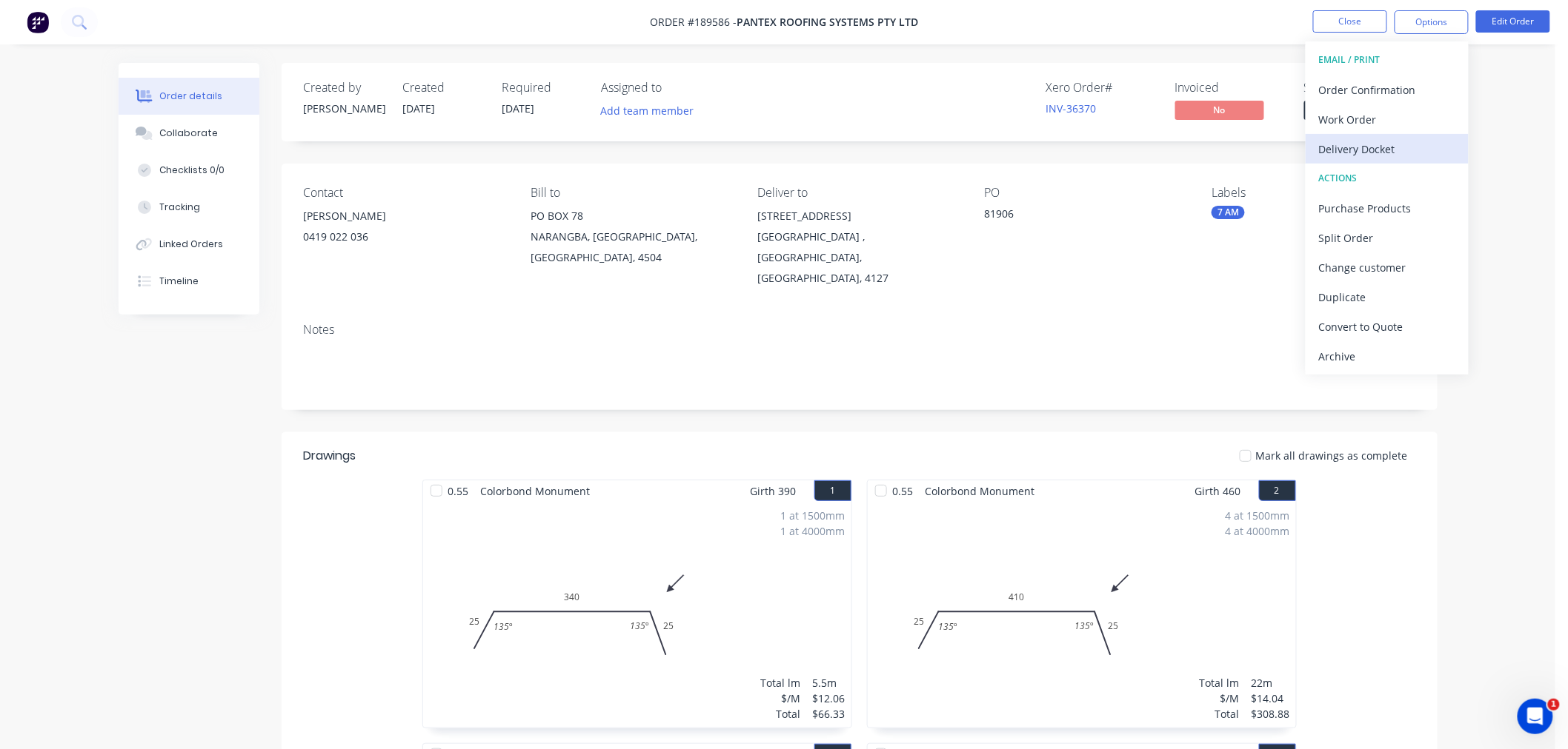
click at [1406, 134] on button "Delivery Docket" at bounding box center [1387, 149] width 163 height 29
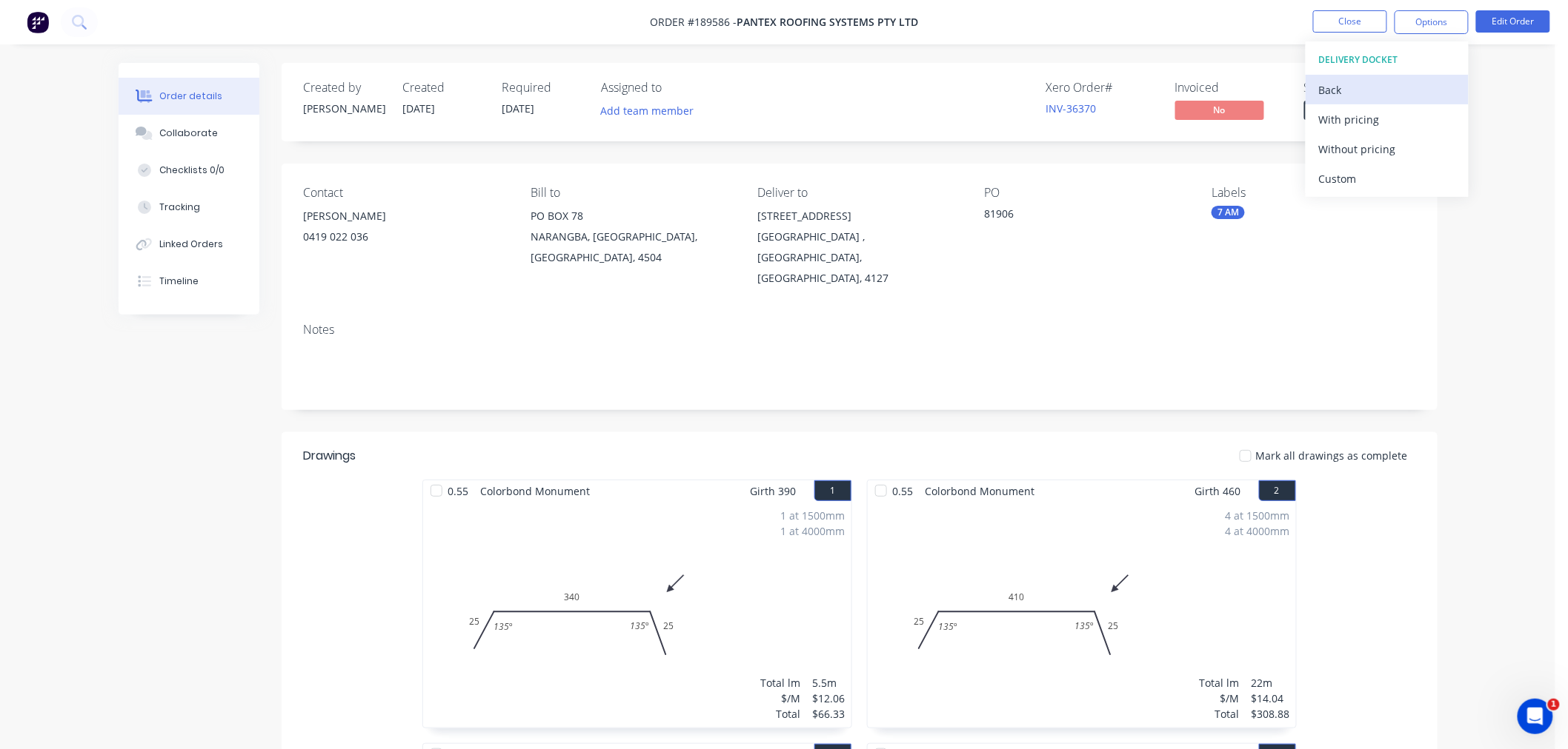
click at [1376, 86] on div "Back" at bounding box center [1387, 89] width 136 height 21
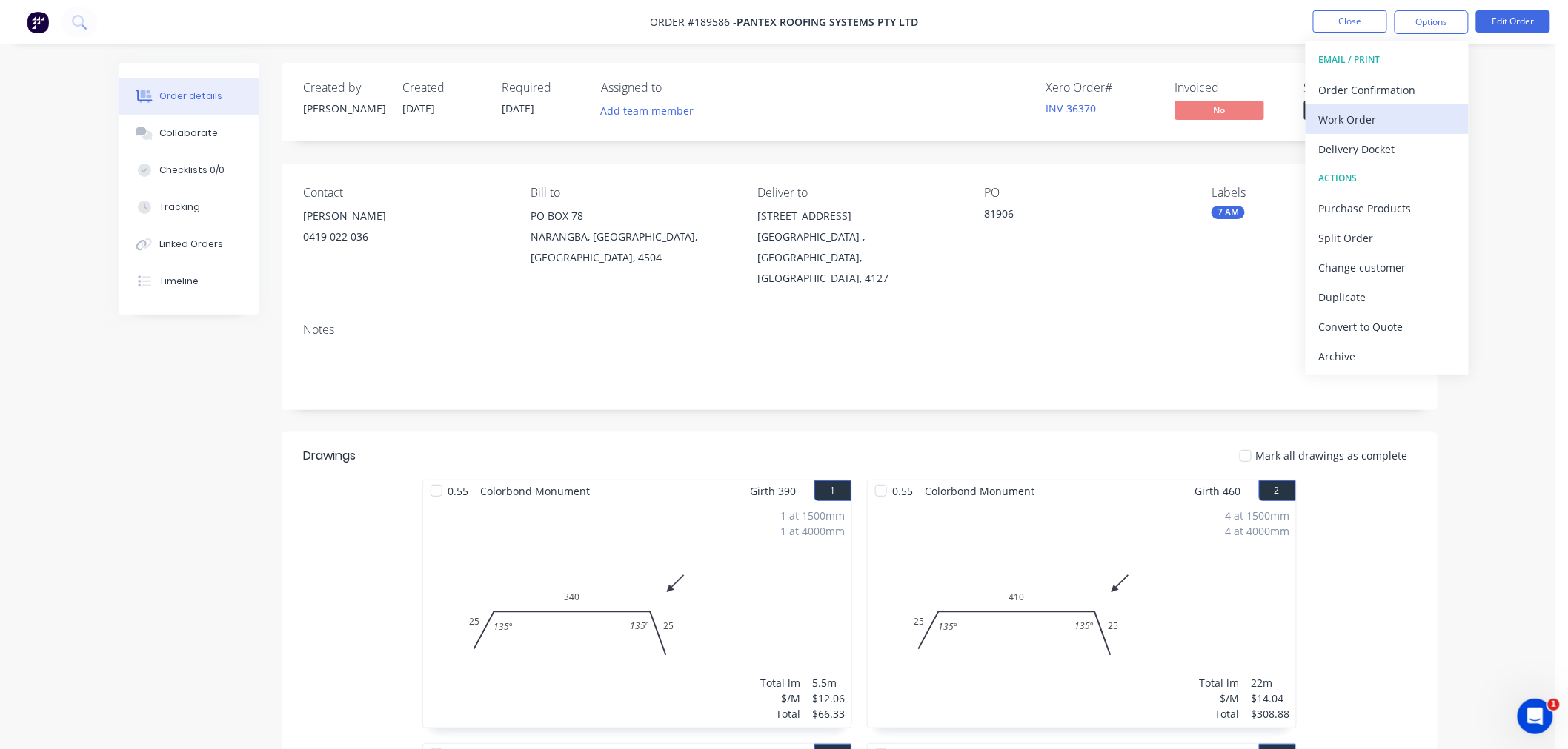
click at [1406, 124] on div "Work Order" at bounding box center [1387, 119] width 136 height 21
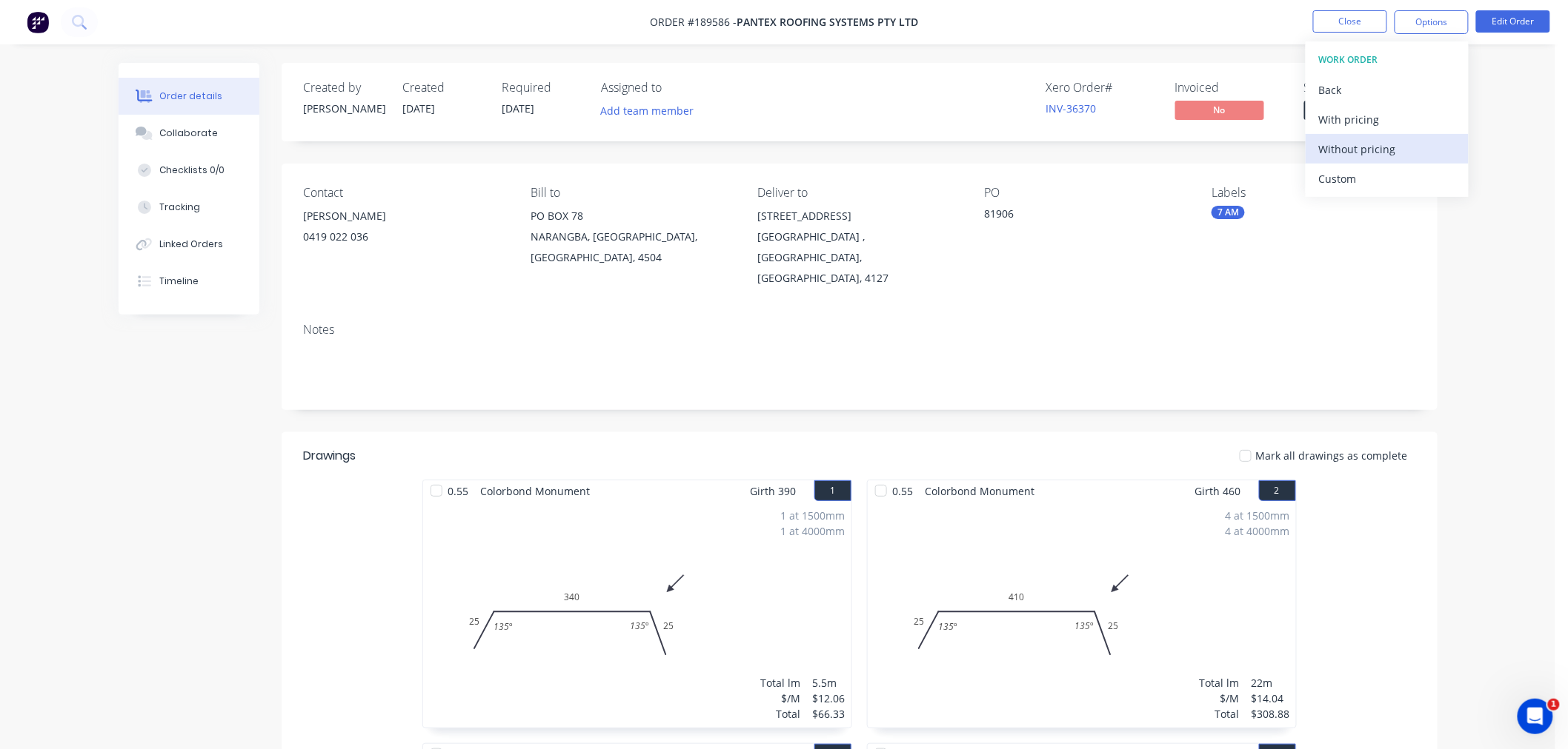
click at [1411, 153] on div "Without pricing" at bounding box center [1387, 148] width 136 height 21
click at [1332, 17] on button "Close" at bounding box center [1350, 21] width 74 height 22
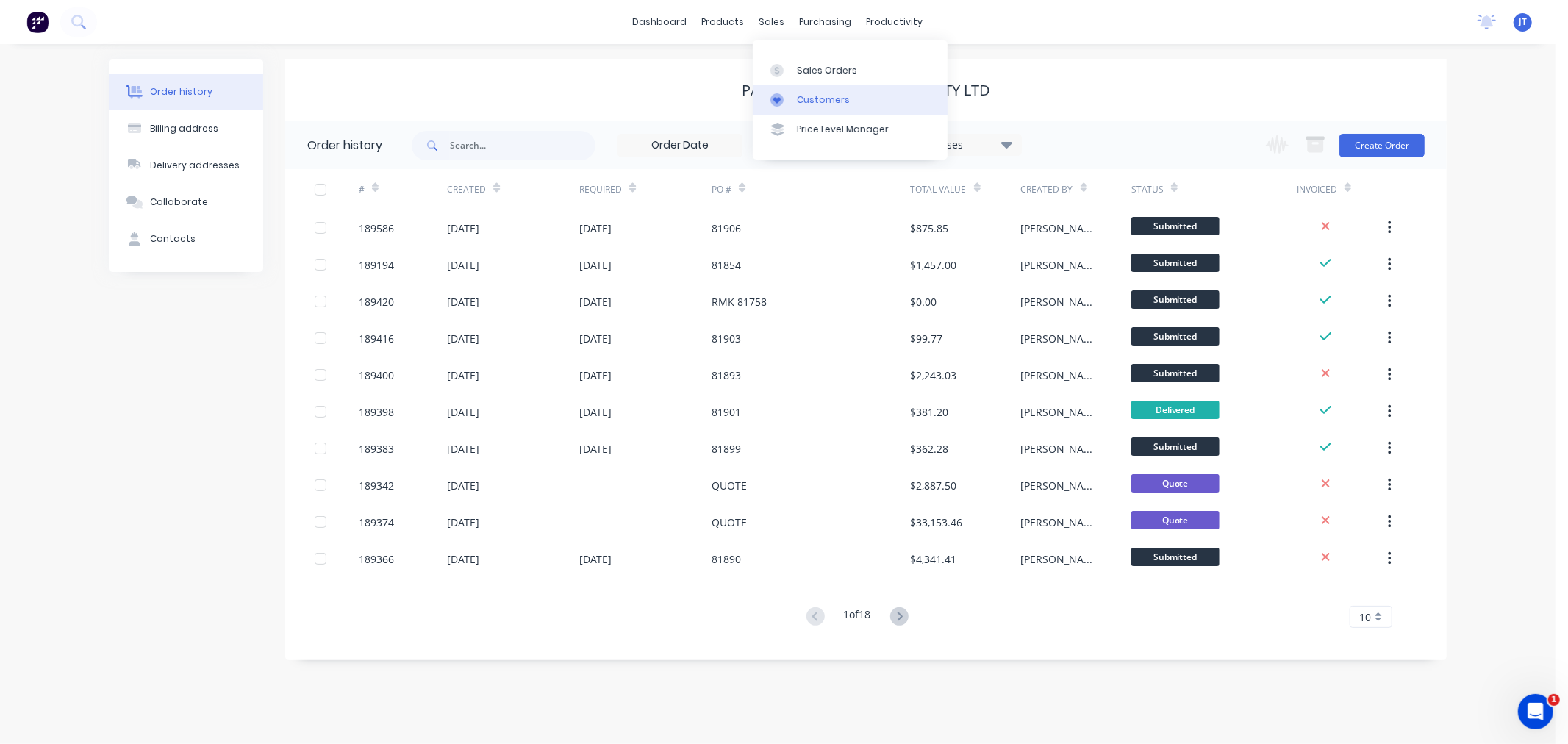
click at [814, 90] on link "Customers" at bounding box center [850, 100] width 195 height 29
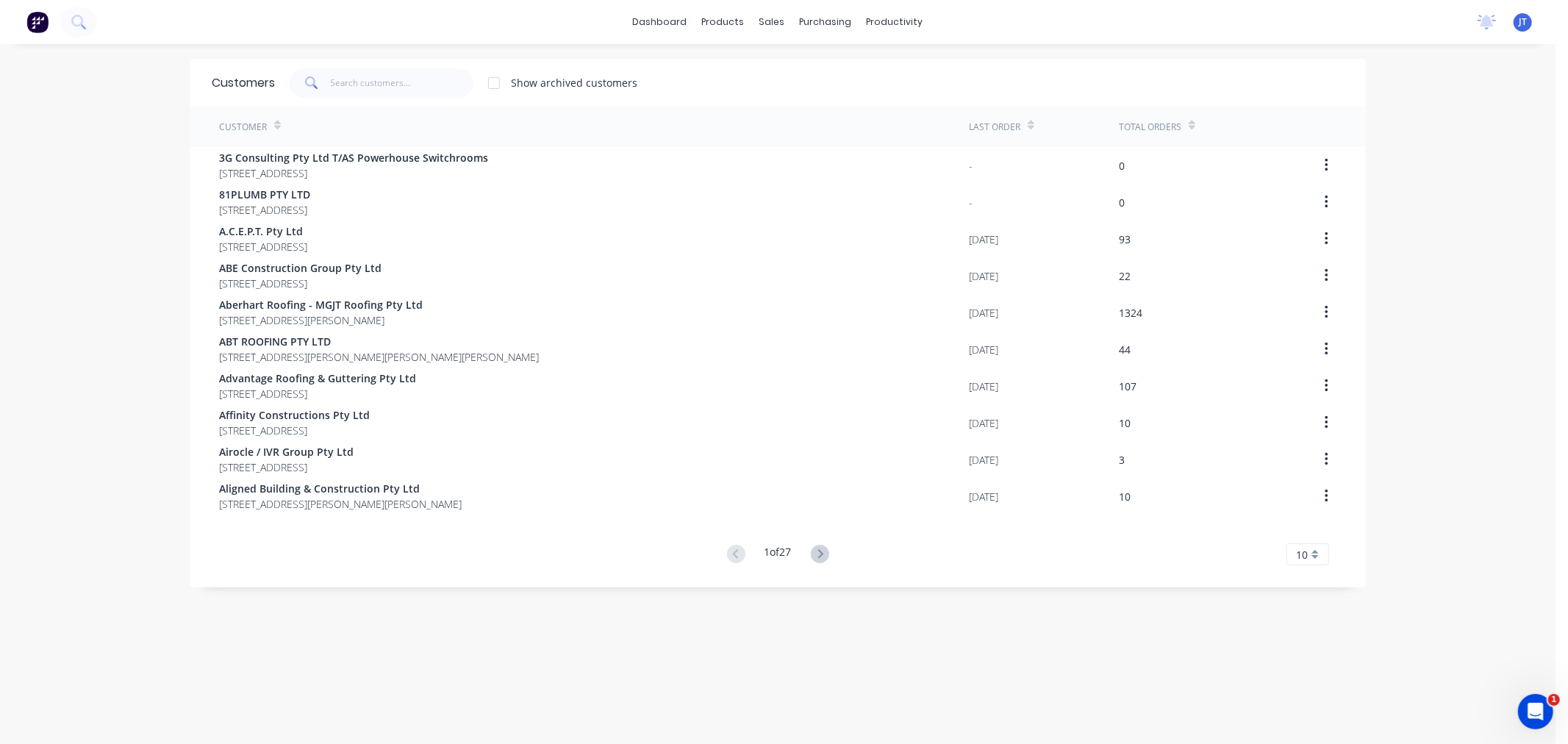
click at [87, 107] on div "dashboard products sales purchasing productivity dashboard products Product Cat…" at bounding box center [778, 372] width 1556 height 744
click at [397, 76] on input "text" at bounding box center [402, 83] width 143 height 29
paste input "maintek"
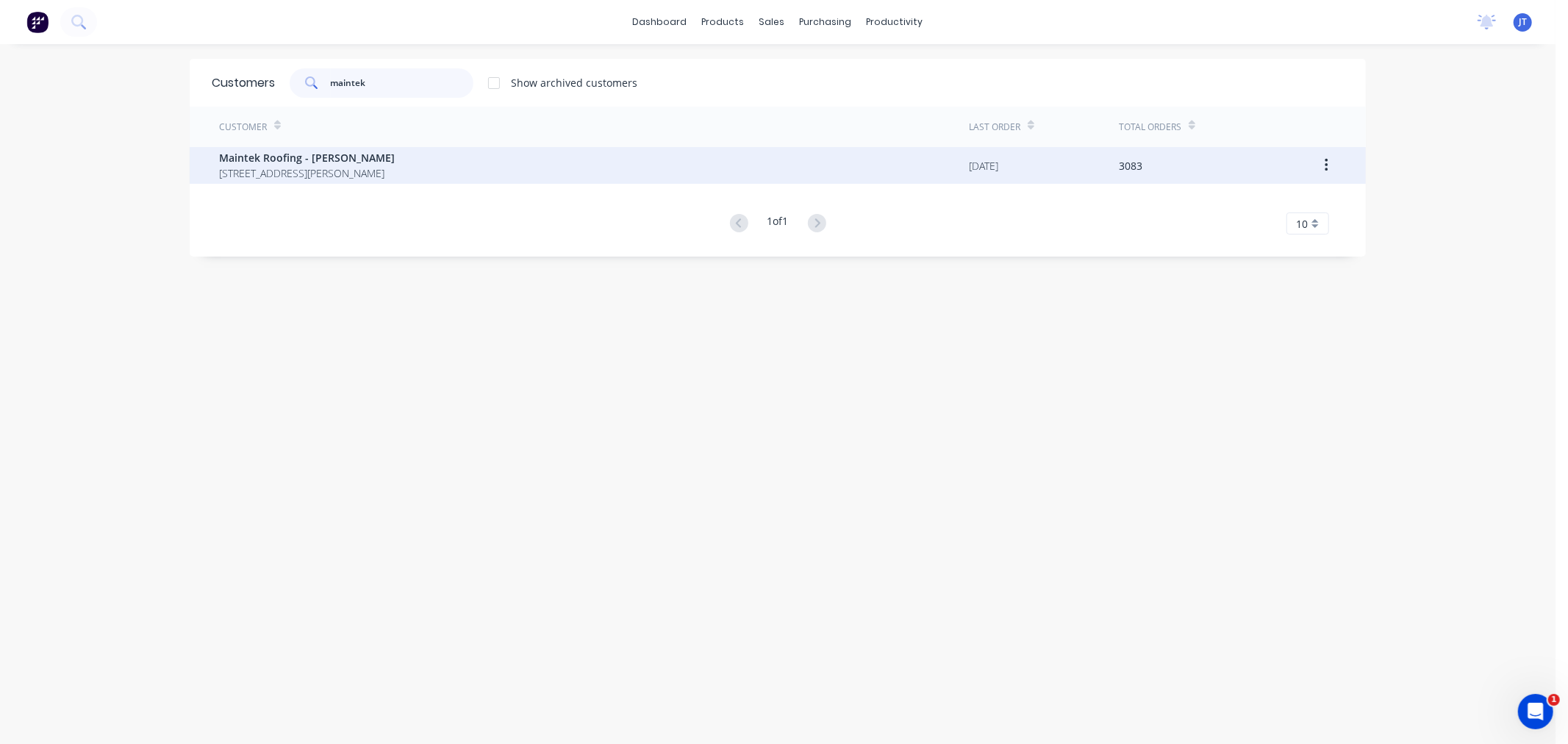
type input "maintek"
click at [509, 173] on div "Maintek Roofing - [PERSON_NAME] [STREET_ADDRESS][PERSON_NAME]" at bounding box center [594, 165] width 750 height 37
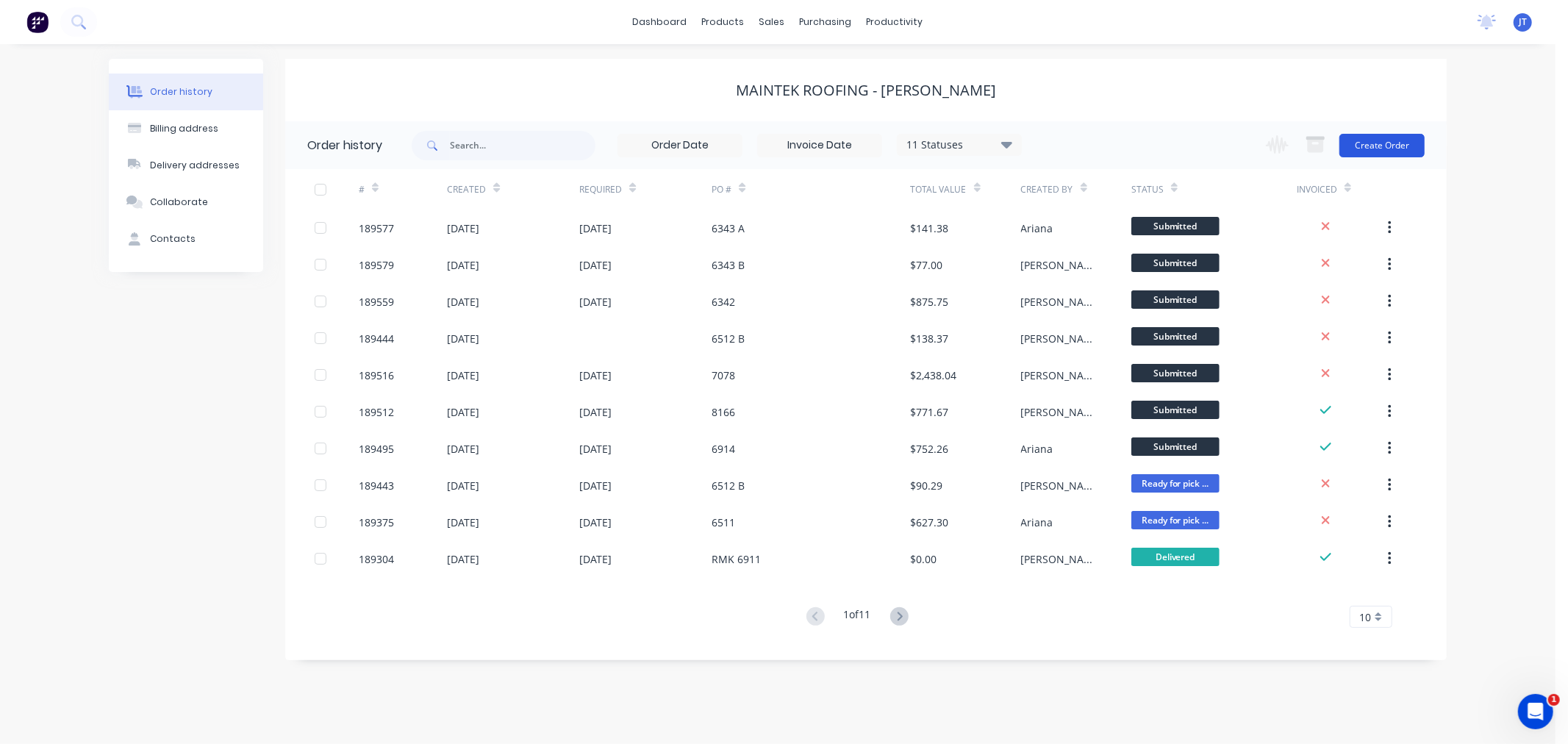
click at [1413, 144] on button "Create Order" at bounding box center [1382, 145] width 85 height 24
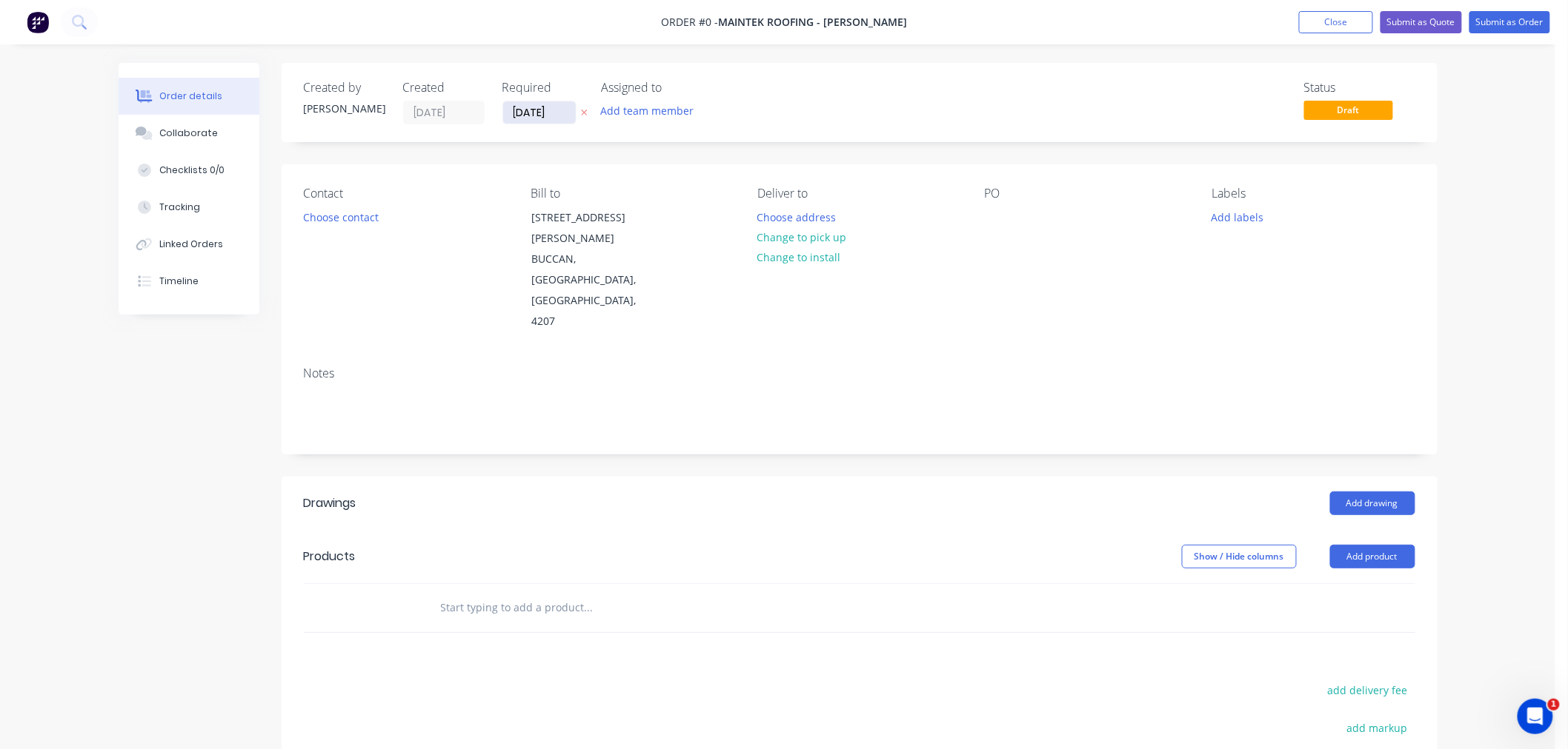
click at [517, 109] on input "[DATE]" at bounding box center [539, 112] width 73 height 22
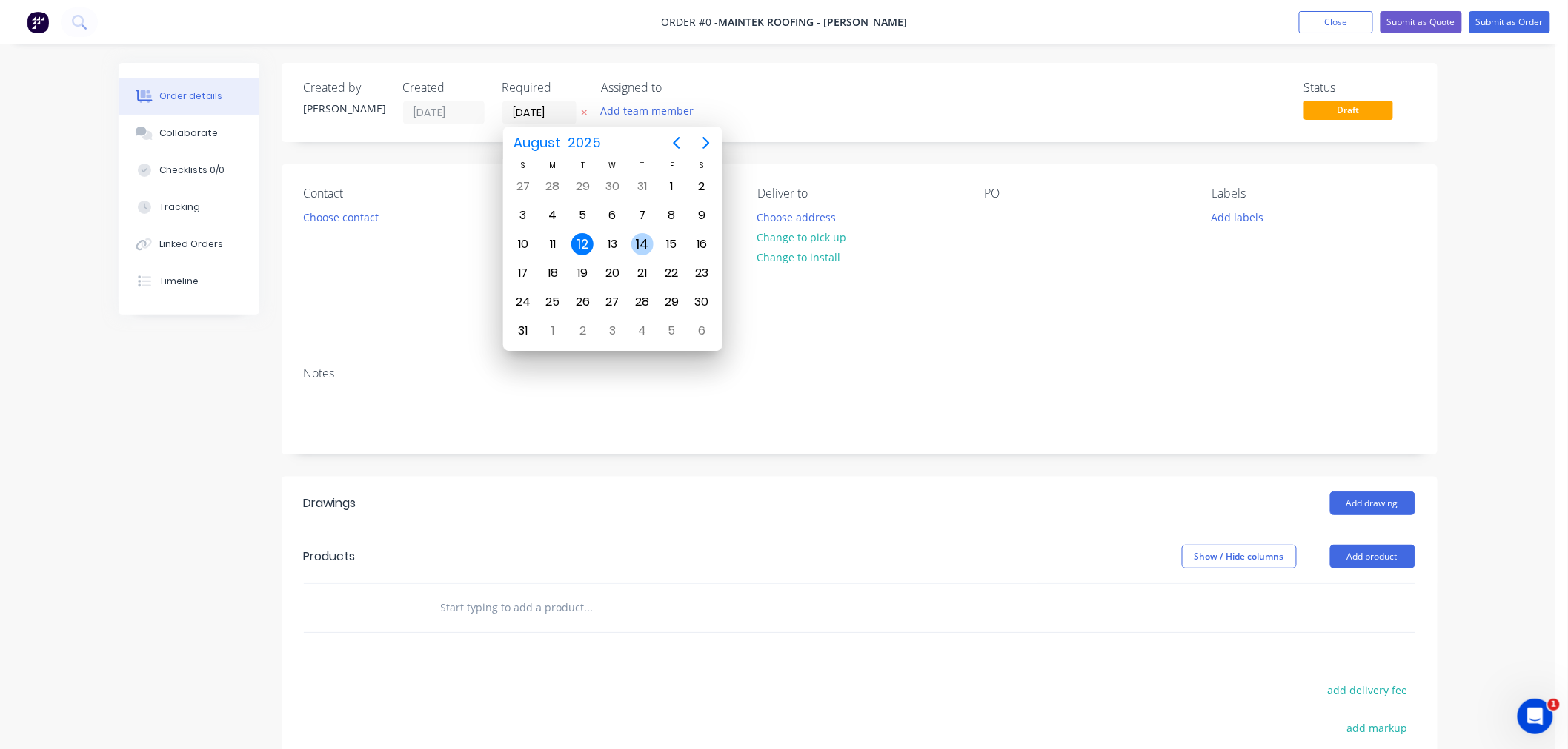
click at [640, 234] on div "14" at bounding box center [643, 244] width 22 height 22
type input "[DATE]"
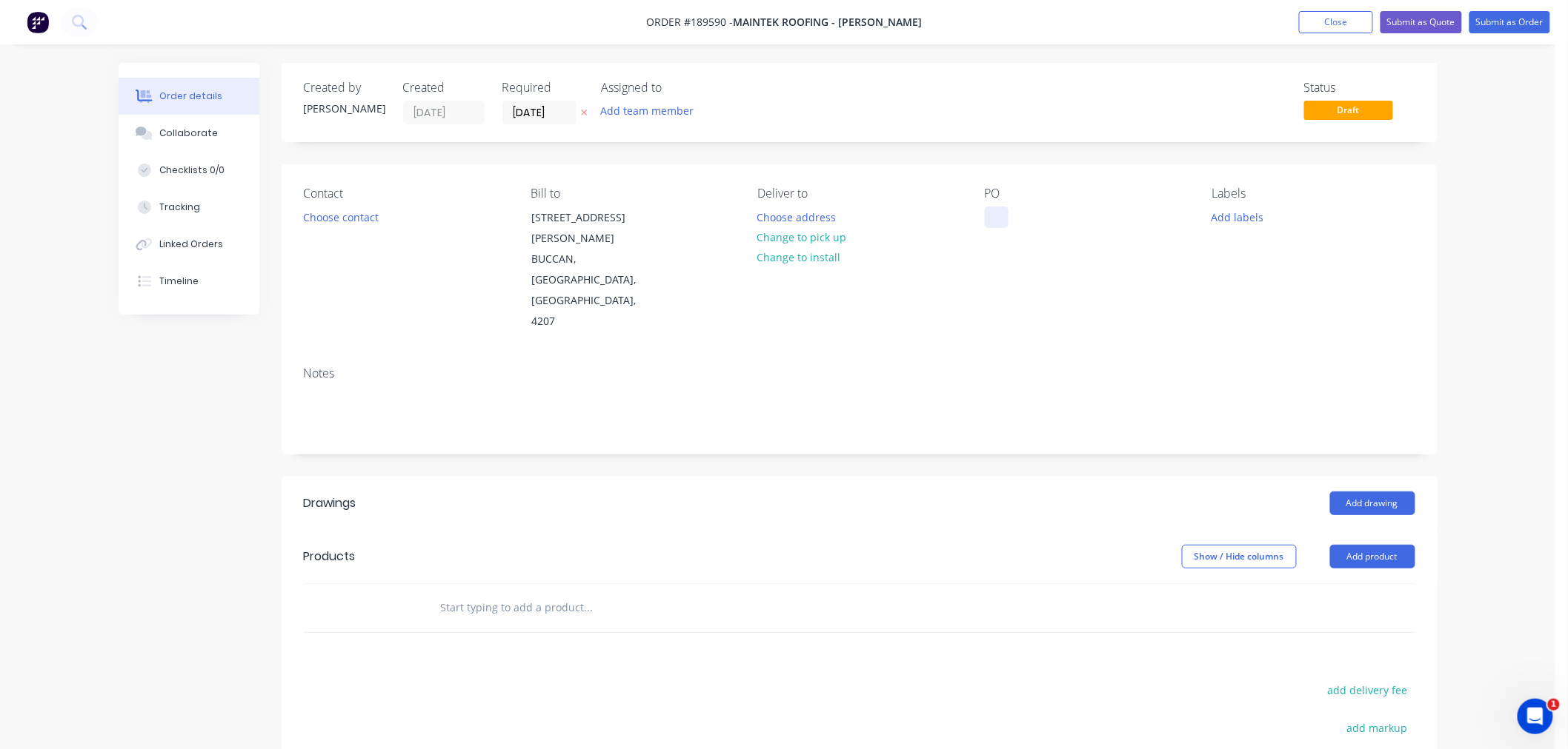
click at [1007, 216] on div at bounding box center [996, 217] width 24 height 21
click at [1228, 220] on button "Add labels" at bounding box center [1237, 217] width 68 height 20
click at [1285, 450] on div "6:30 am" at bounding box center [1274, 452] width 45 height 17
click at [993, 217] on div at bounding box center [996, 217] width 24 height 21
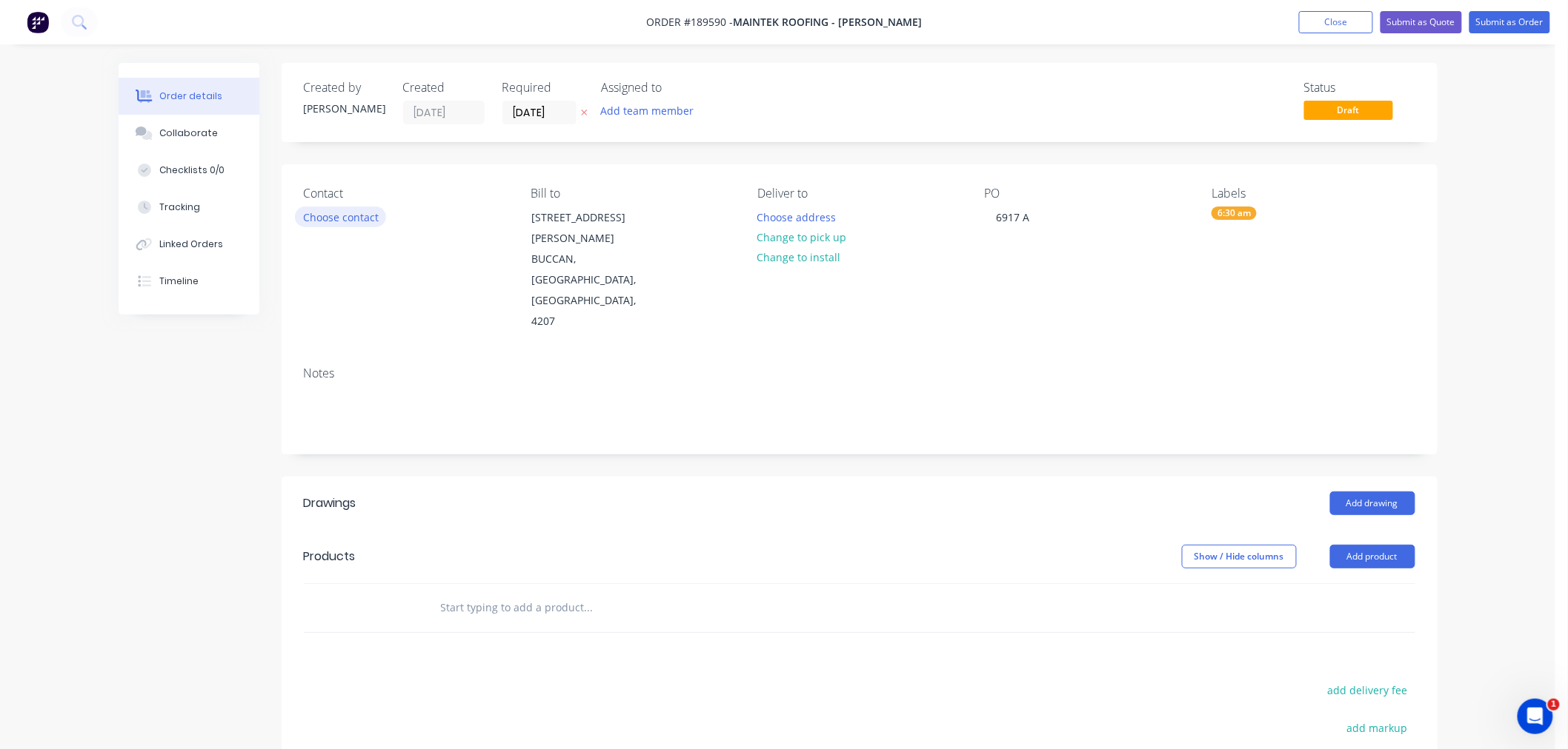
click at [336, 212] on button "Choose contact" at bounding box center [340, 217] width 91 height 20
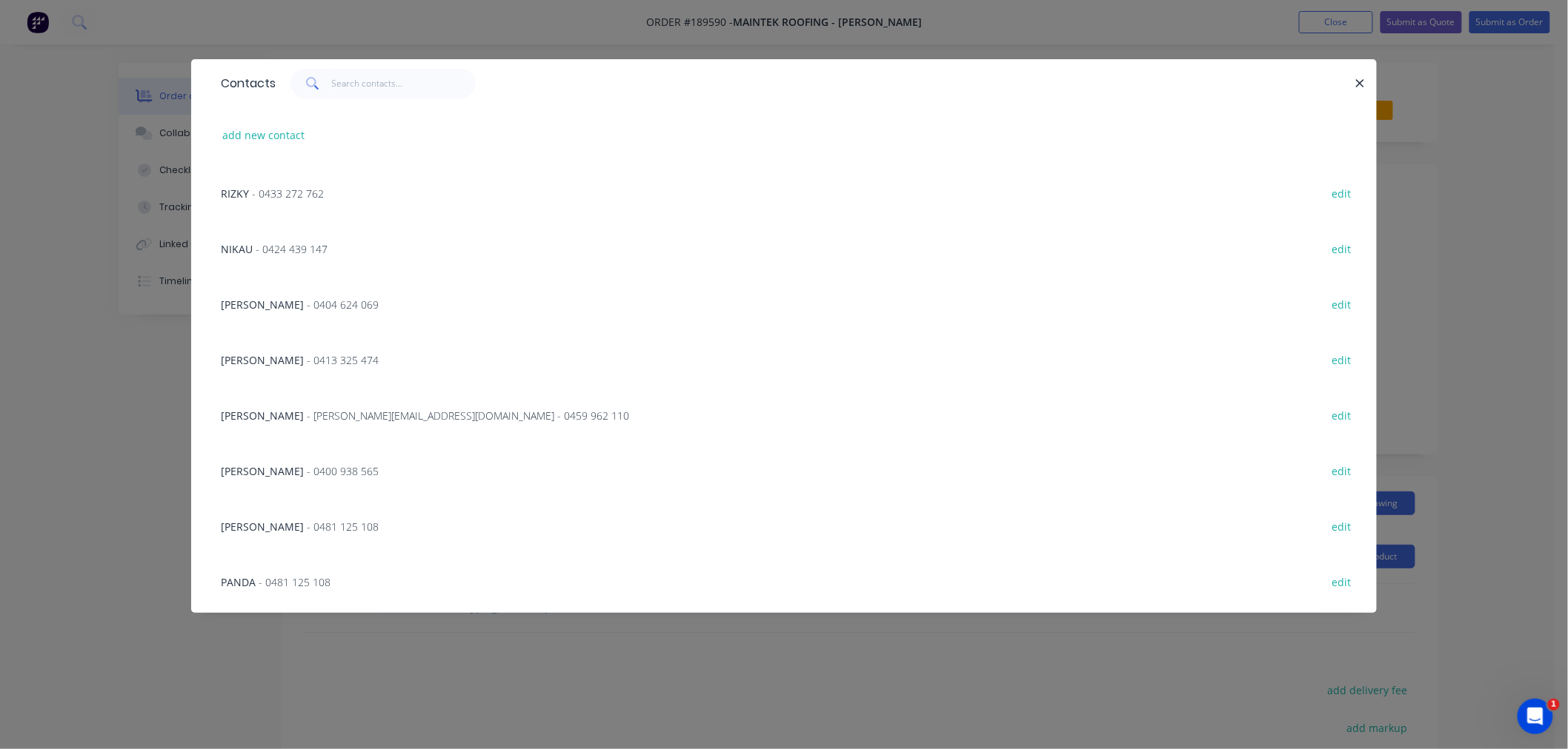
click at [319, 476] on span "- 0400 938 565" at bounding box center [343, 471] width 72 height 14
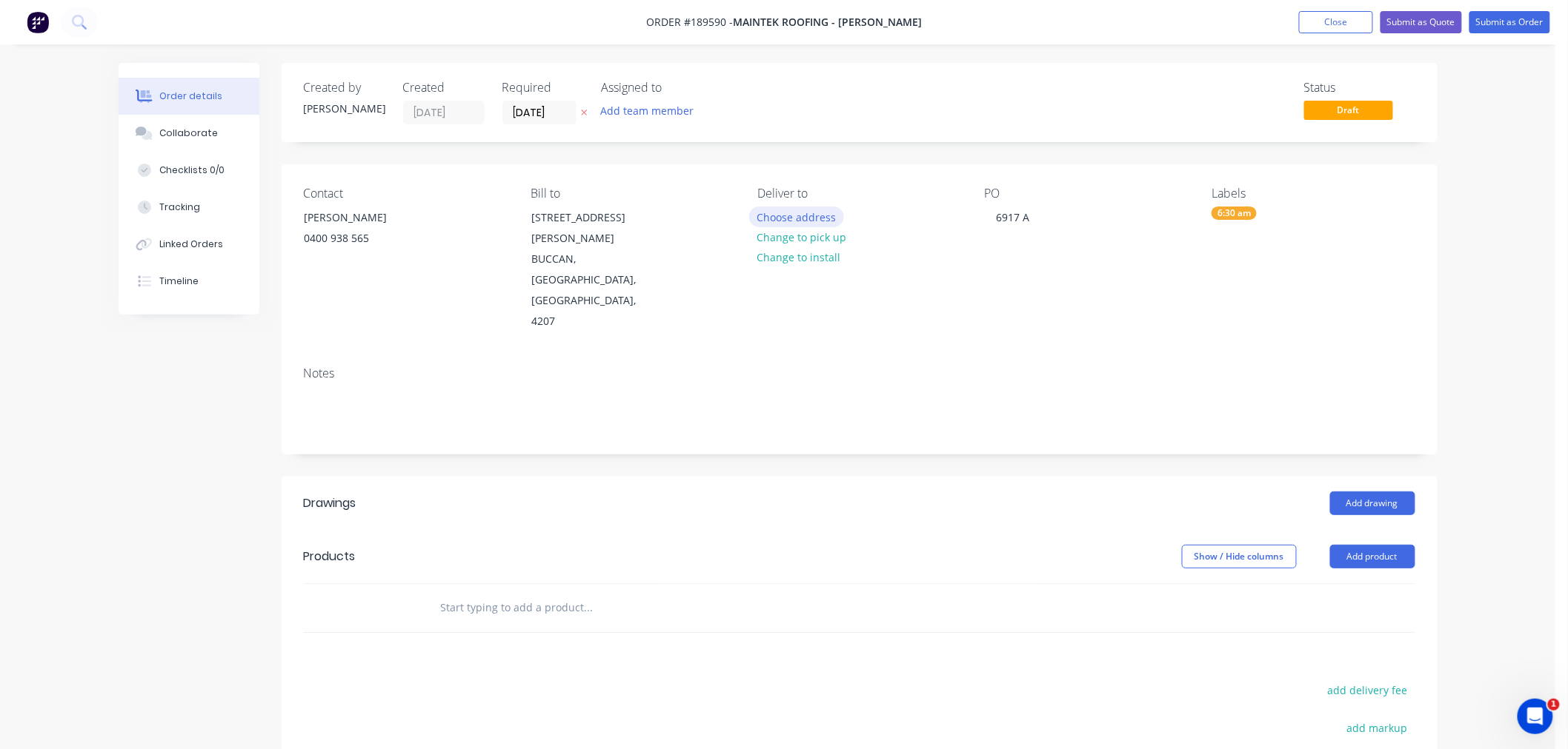
click at [798, 210] on button "Choose address" at bounding box center [796, 217] width 95 height 20
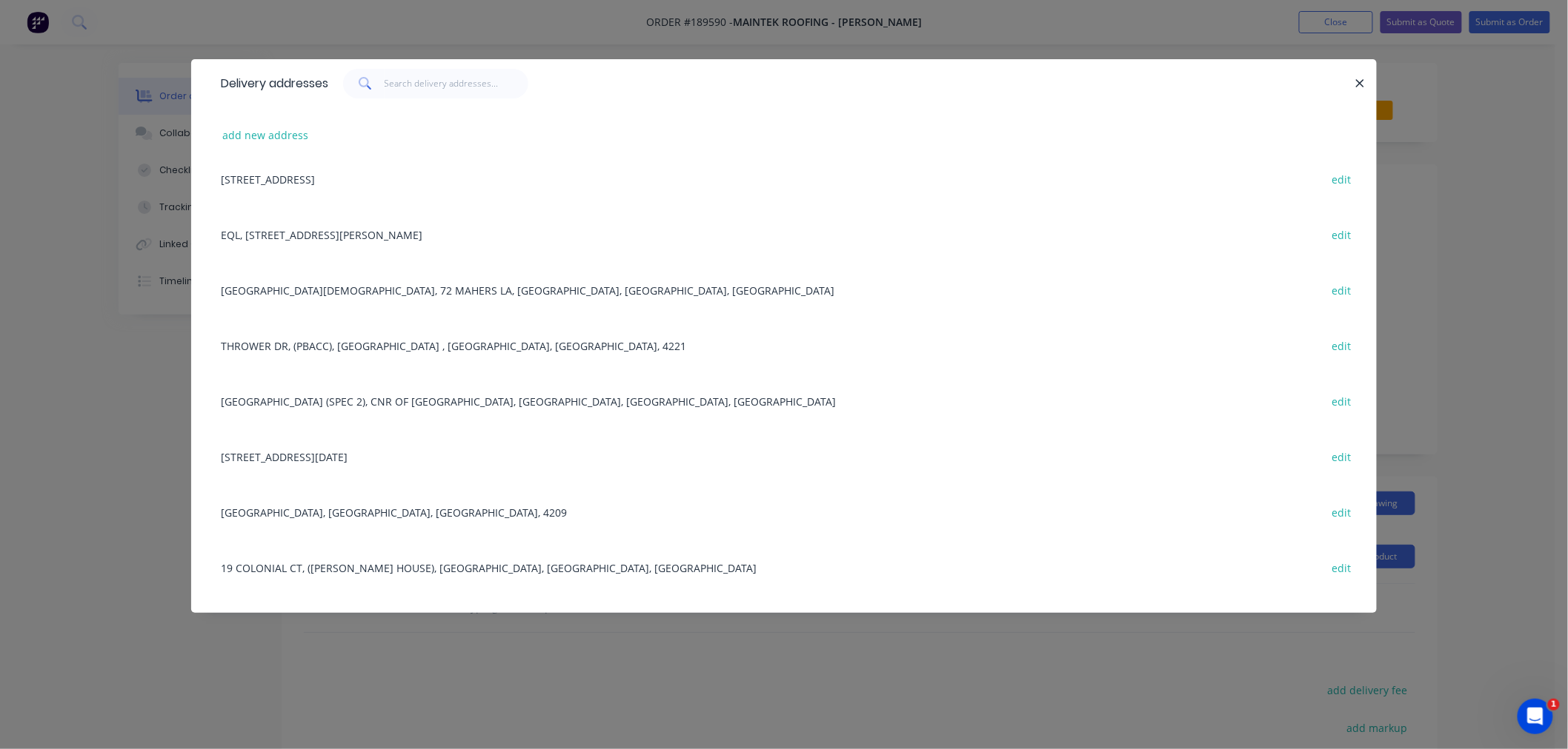
scroll to position [1272, 0]
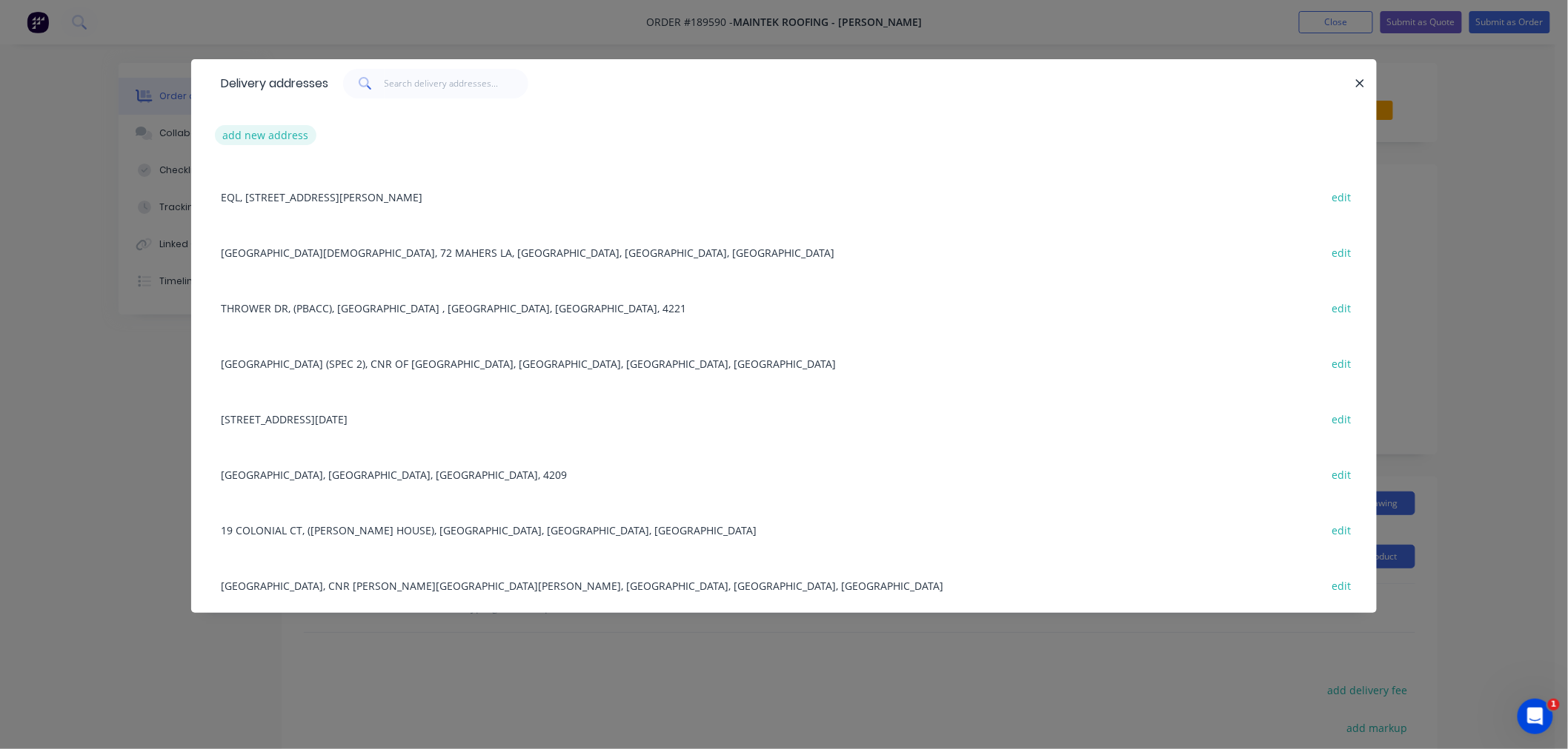
click at [257, 125] on button "add new address" at bounding box center [265, 135] width 101 height 20
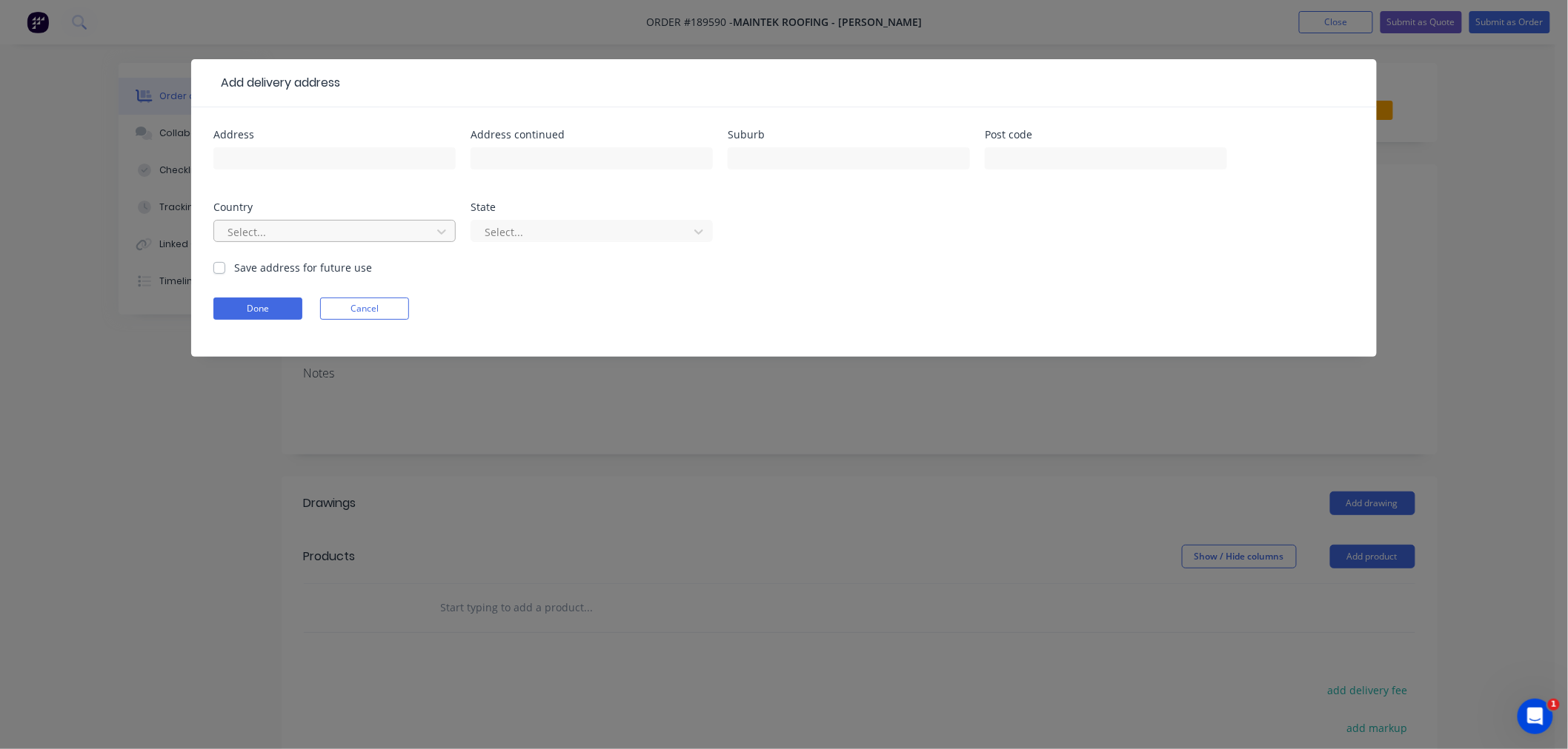
click at [295, 228] on div at bounding box center [324, 232] width 198 height 18
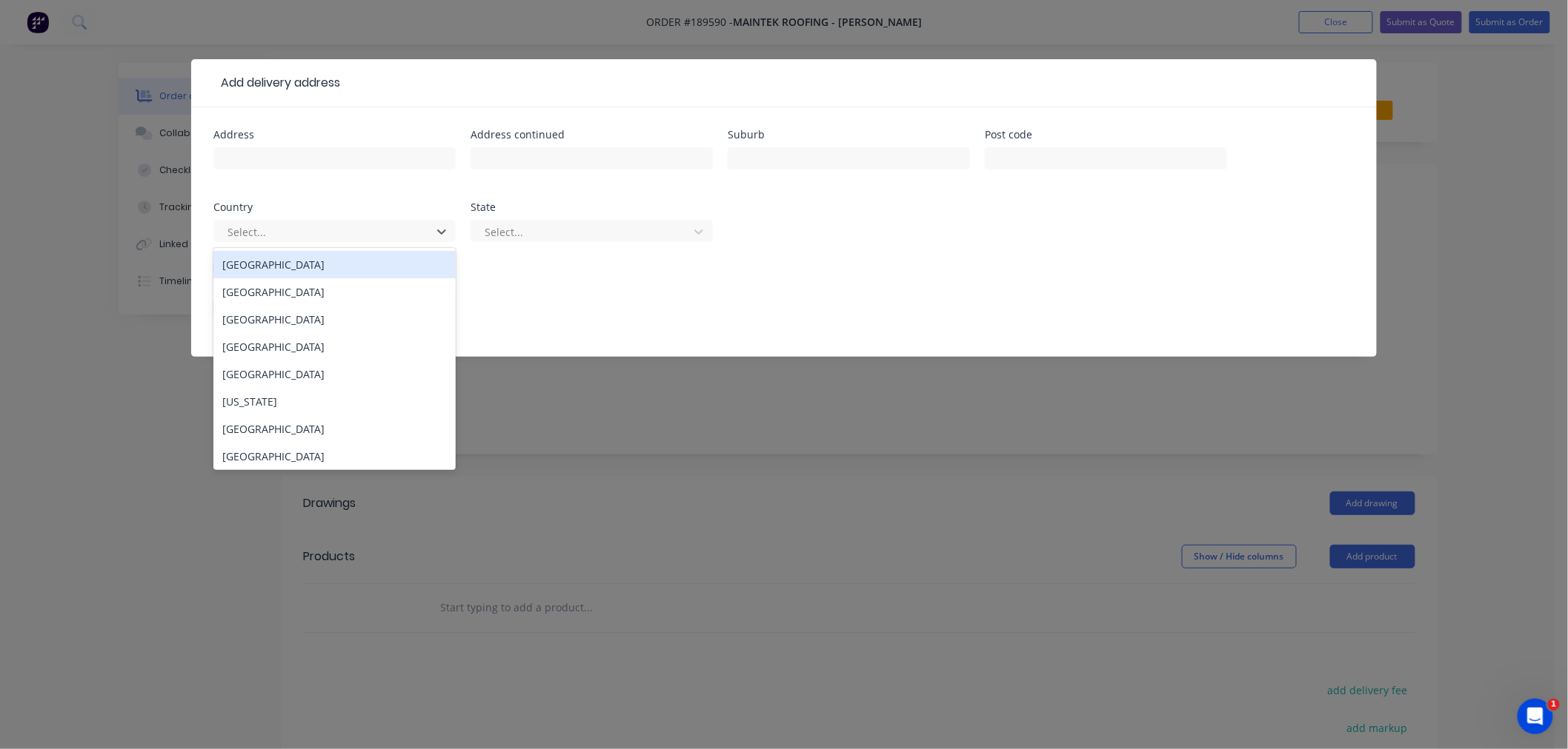
drag, startPoint x: 300, startPoint y: 265, endPoint x: 397, endPoint y: 252, distance: 97.9
click at [301, 265] on div "[GEOGRAPHIC_DATA]" at bounding box center [334, 265] width 242 height 28
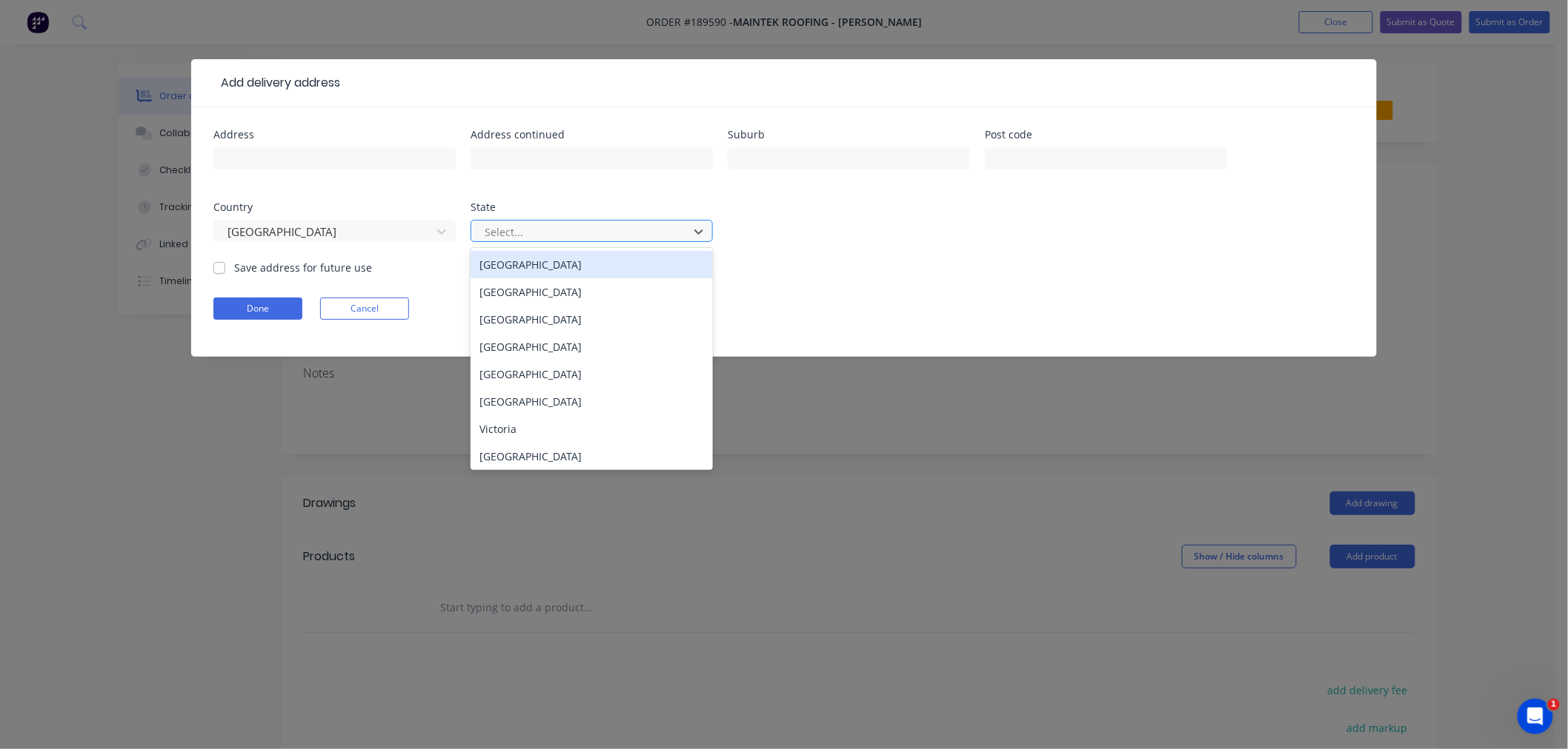
click at [537, 236] on div at bounding box center [582, 232] width 198 height 18
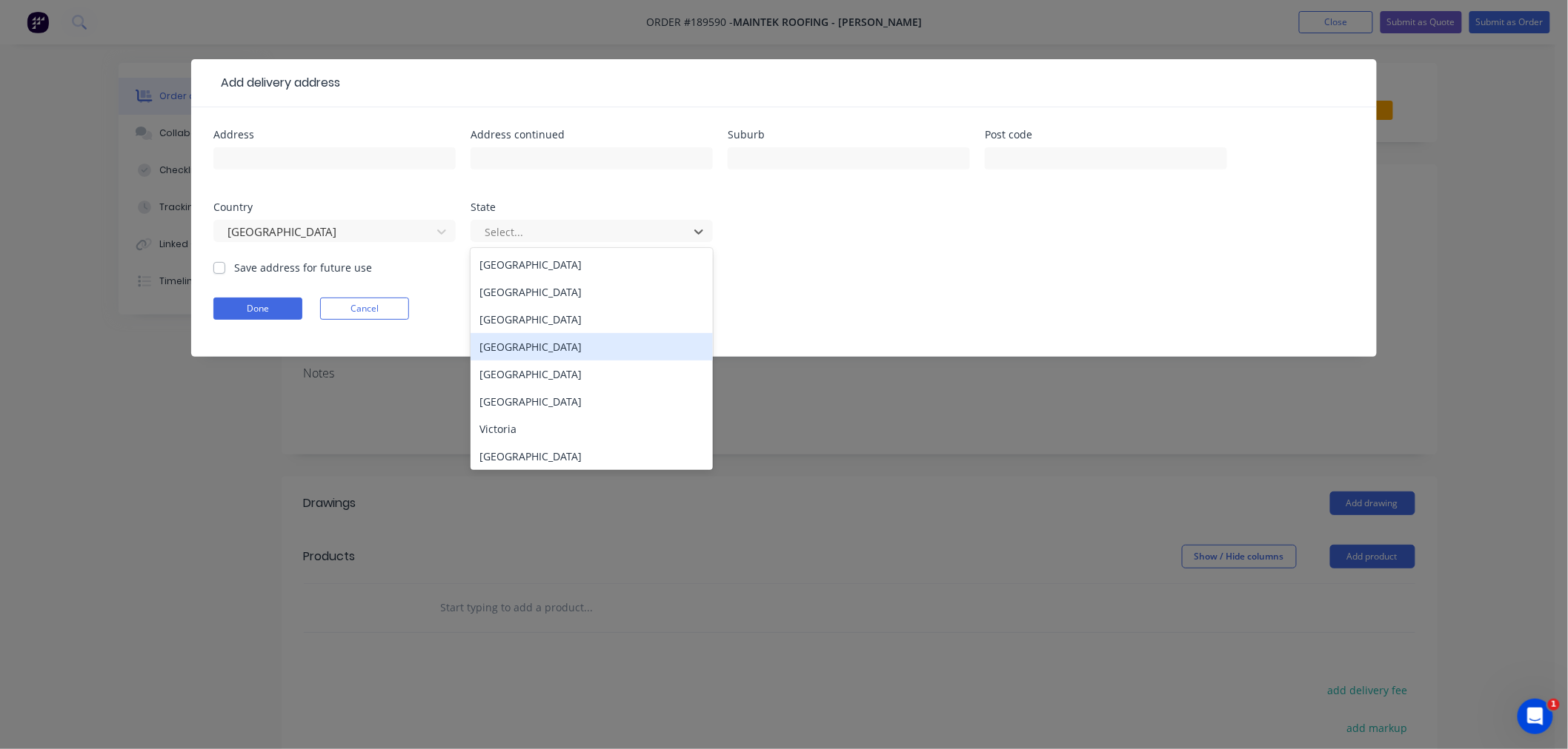
click at [549, 341] on div "[GEOGRAPHIC_DATA]" at bounding box center [591, 347] width 242 height 28
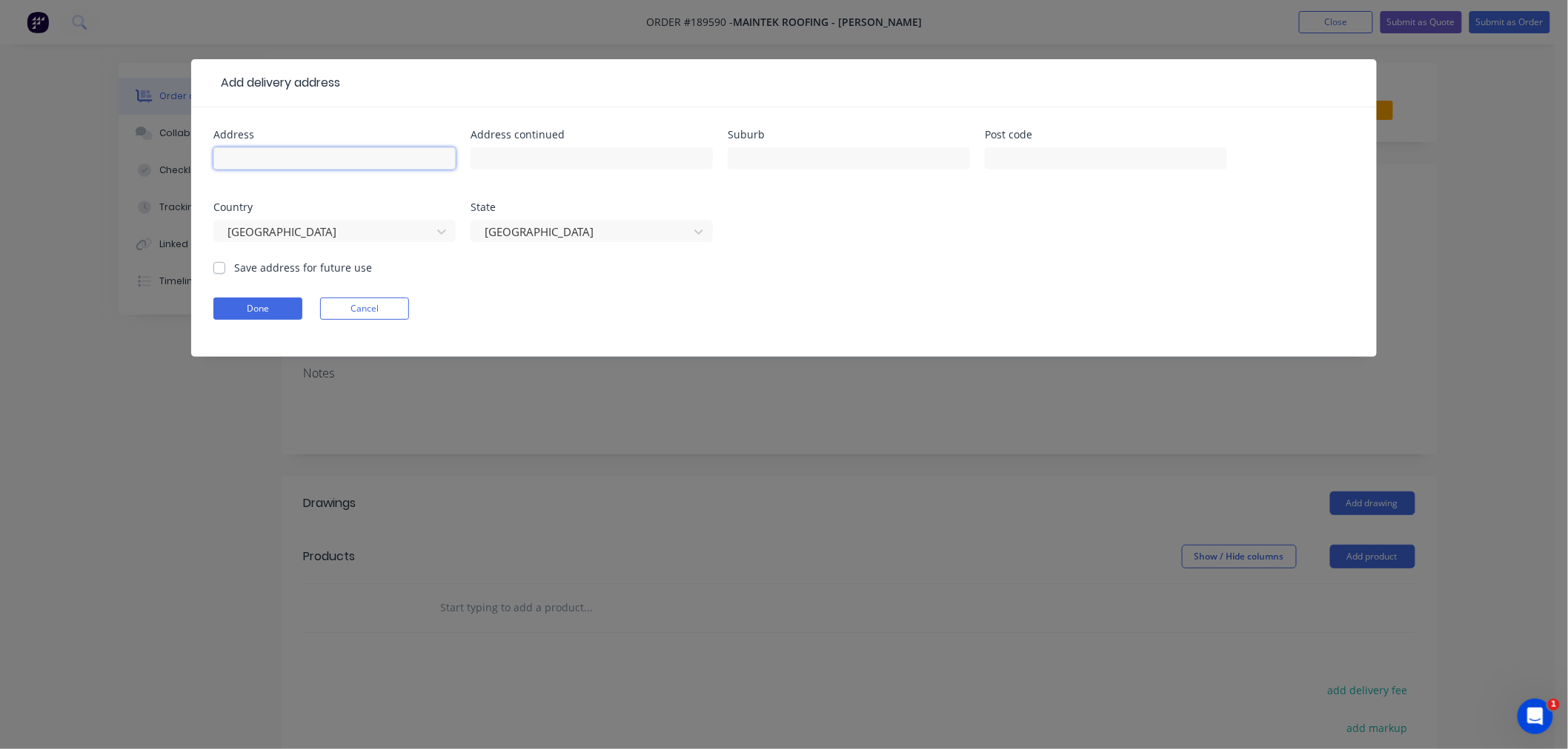
click at [343, 154] on input "text" at bounding box center [334, 158] width 242 height 22
type input "[GEOGRAPHIC_DATA]"
type input "SOUTH [PERSON_NAME]"
click at [384, 157] on input "[GEOGRAPHIC_DATA]" at bounding box center [334, 158] width 242 height 22
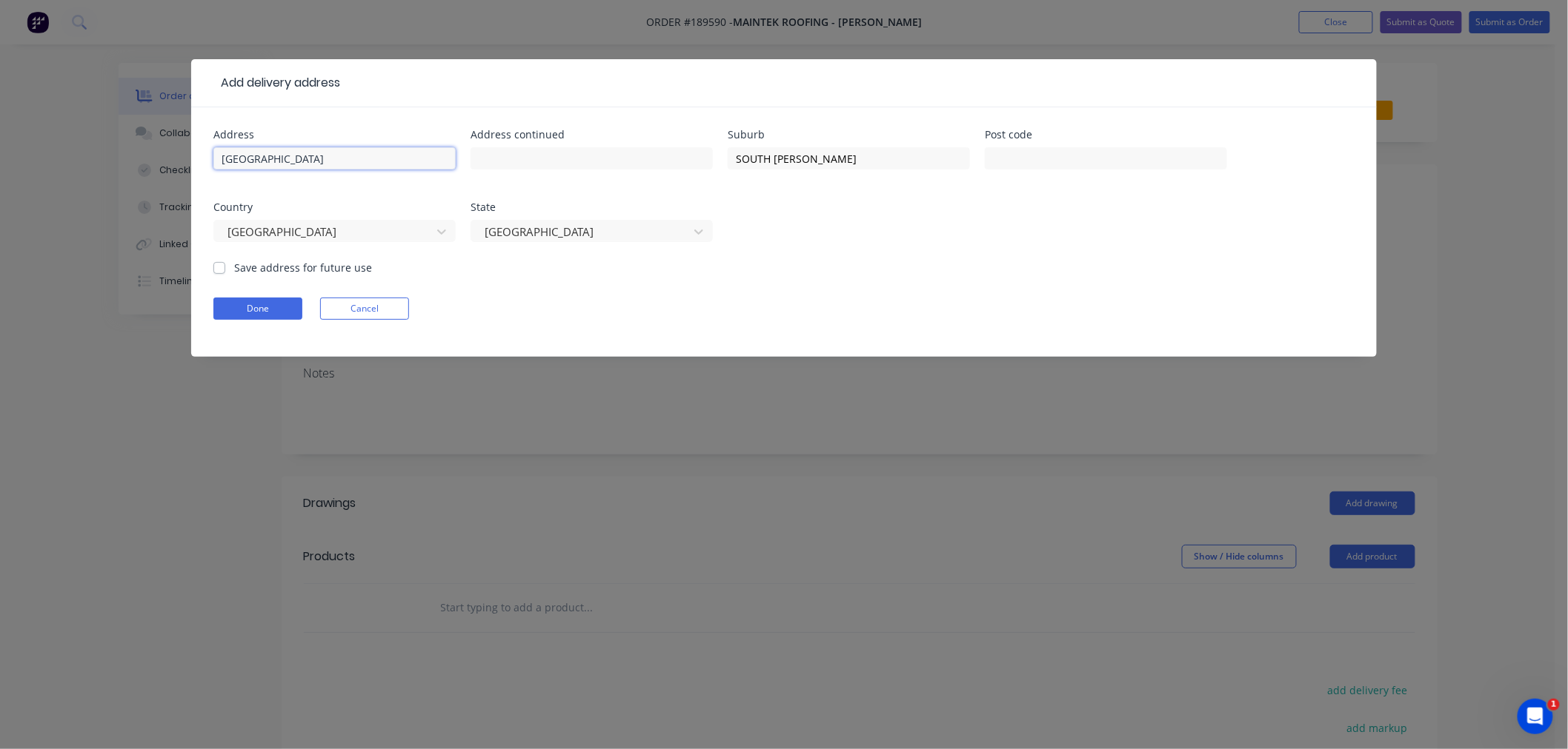
click at [384, 157] on input "[GEOGRAPHIC_DATA]" at bounding box center [334, 158] width 242 height 22
click at [249, 161] on input "[GEOGRAPHIC_DATA]" at bounding box center [334, 158] width 242 height 22
click at [391, 154] on input "[GEOGRAPHIC_DATA]" at bounding box center [334, 158] width 242 height 22
type input "[GEOGRAPHIC_DATA]"
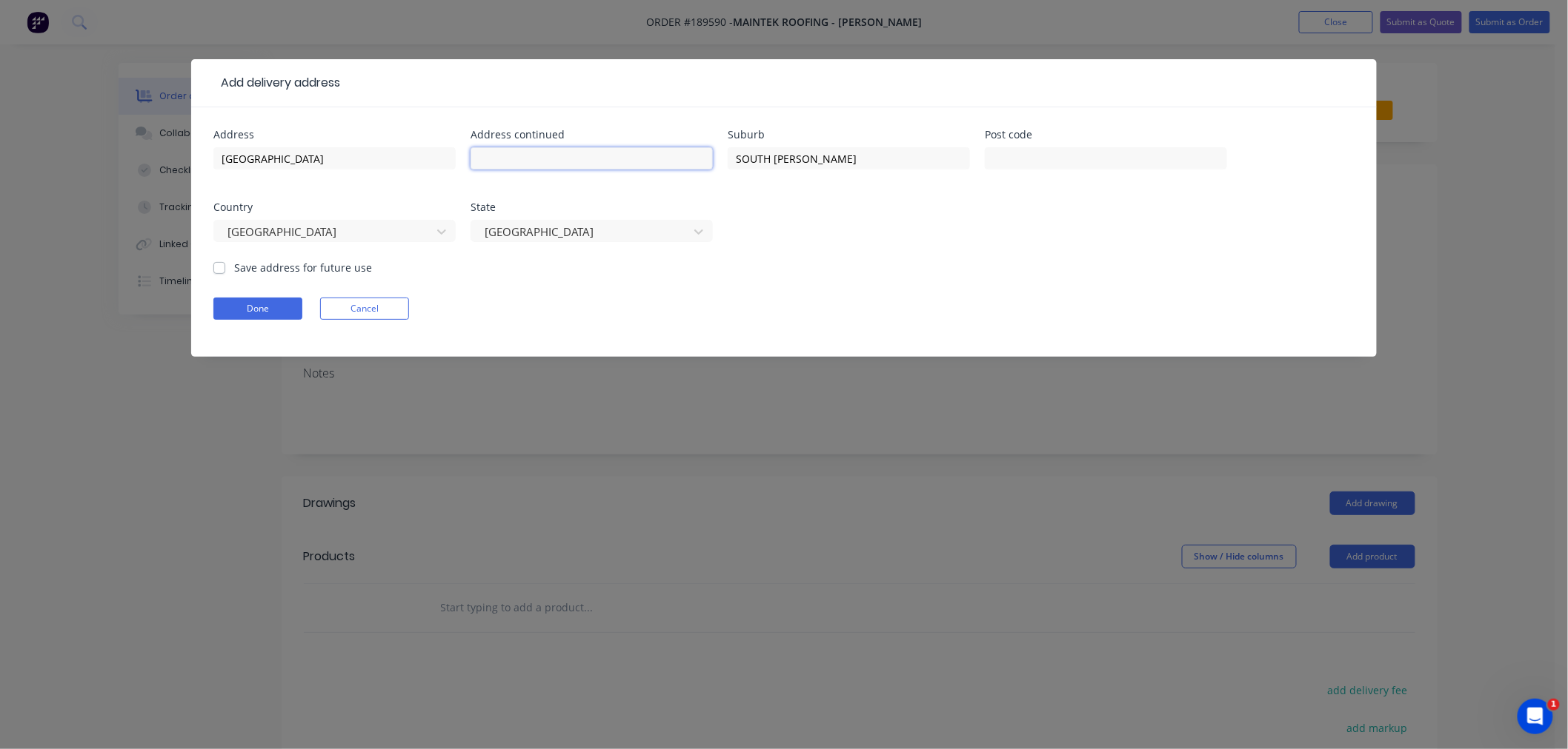
click at [531, 159] on input "text" at bounding box center [591, 158] width 242 height 22
type input "6 [PERSON_NAME]"
type input "4306"
click button "Done" at bounding box center [258, 308] width 89 height 22
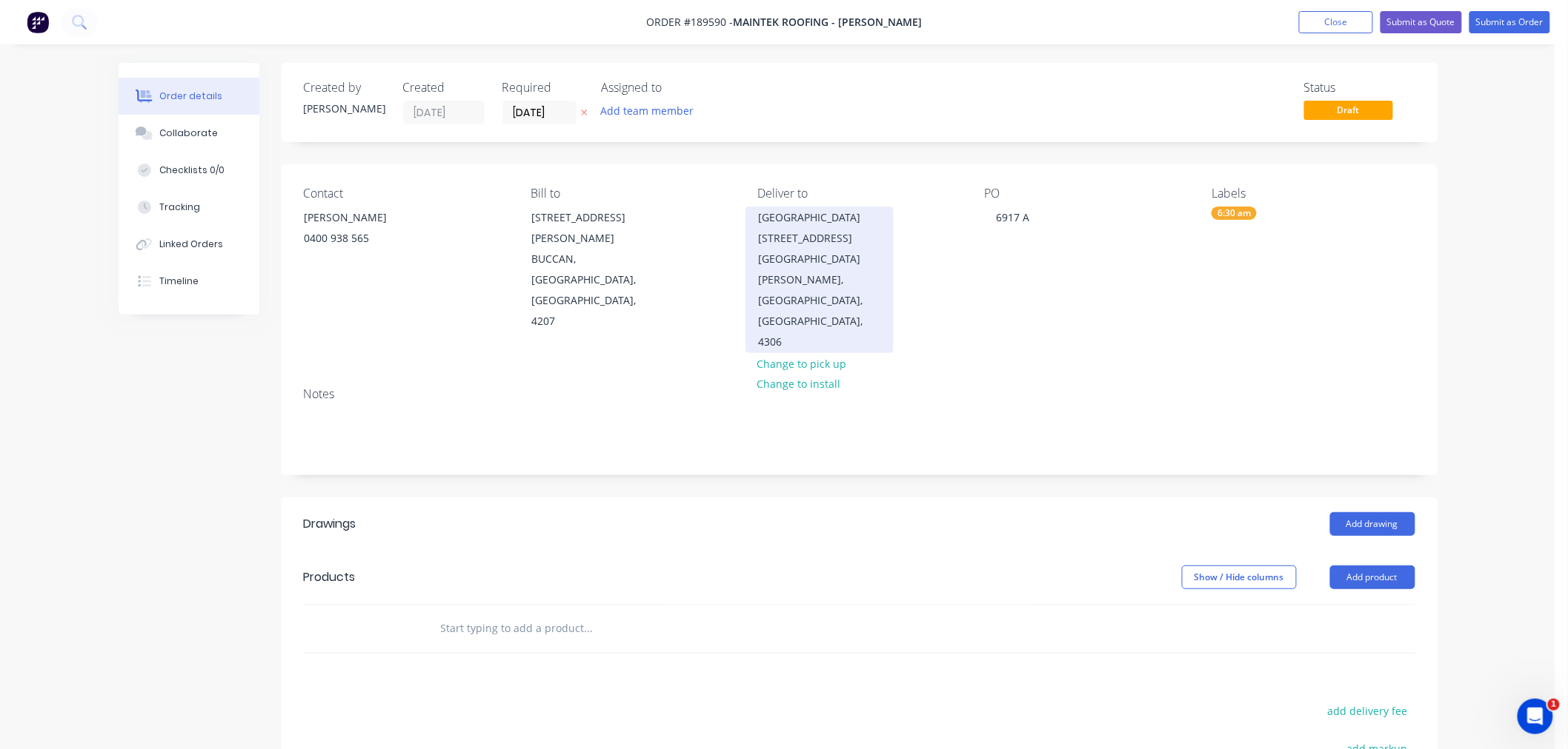
click at [795, 238] on div "[GEOGRAPHIC_DATA] [STREET_ADDRESS]" at bounding box center [819, 227] width 123 height 41
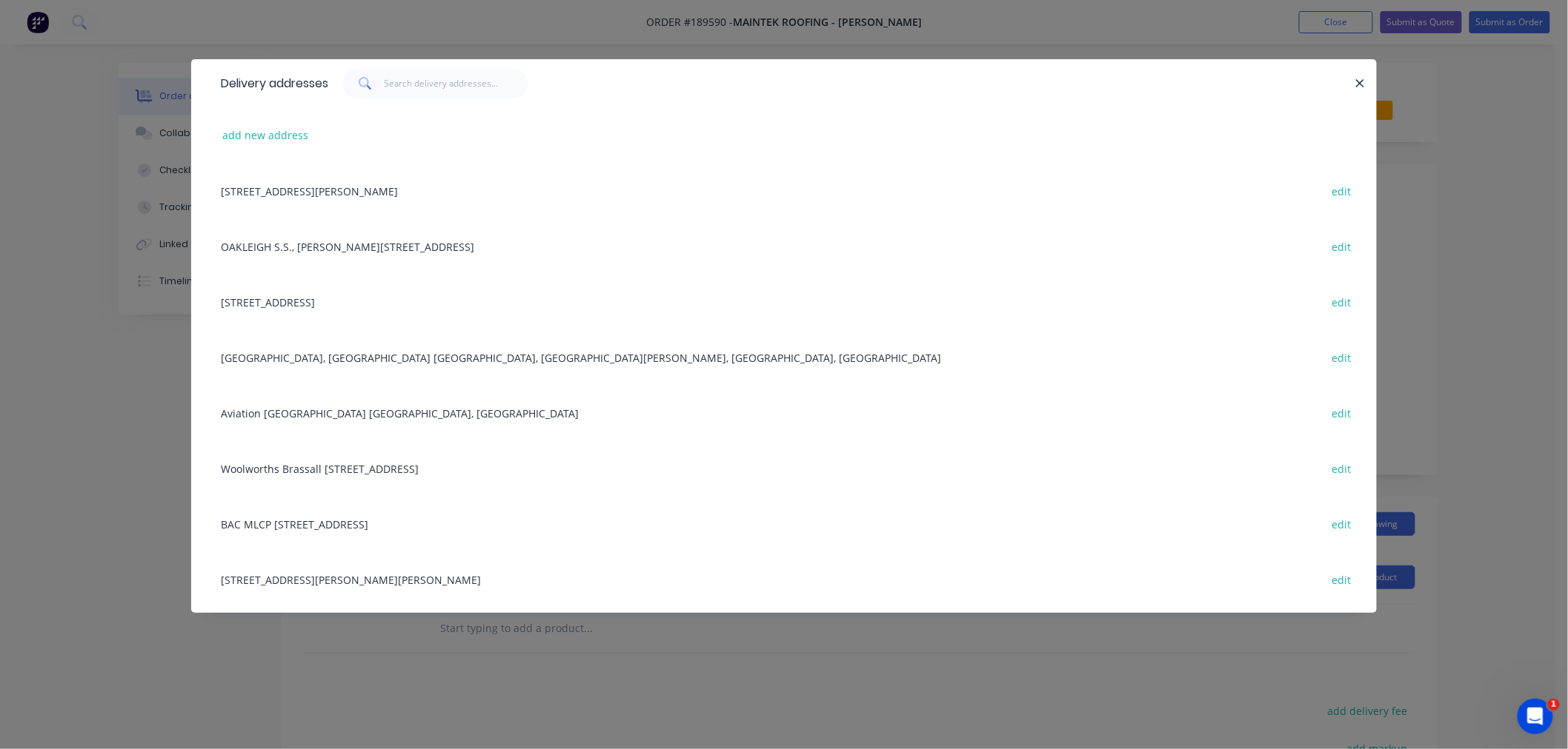
click at [87, 403] on div "Delivery addresses add new address [STREET_ADDRESS][PERSON_NAME], [STREET_ADDRE…" at bounding box center [784, 374] width 1568 height 749
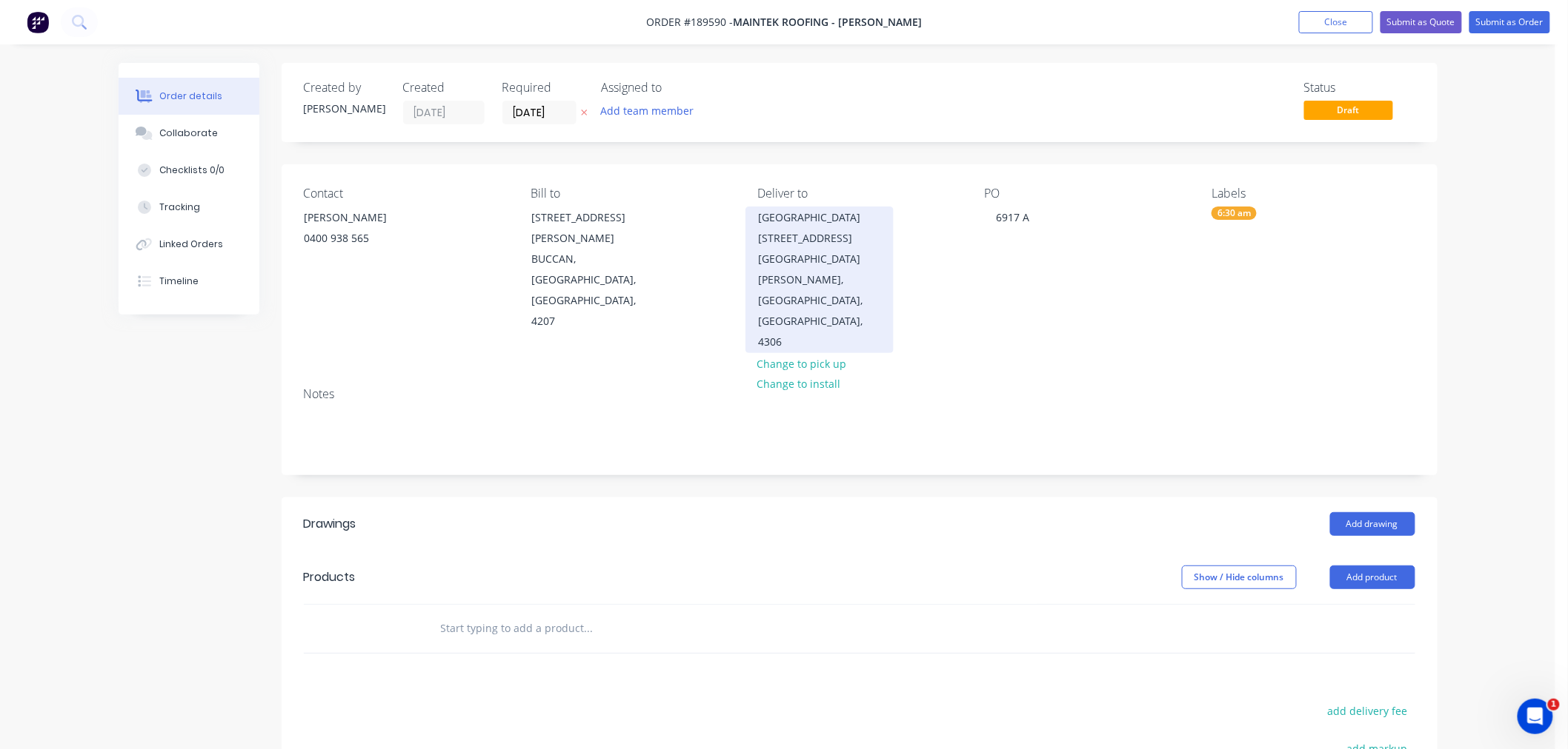
click at [790, 234] on div "[GEOGRAPHIC_DATA] [STREET_ADDRESS]" at bounding box center [819, 227] width 123 height 41
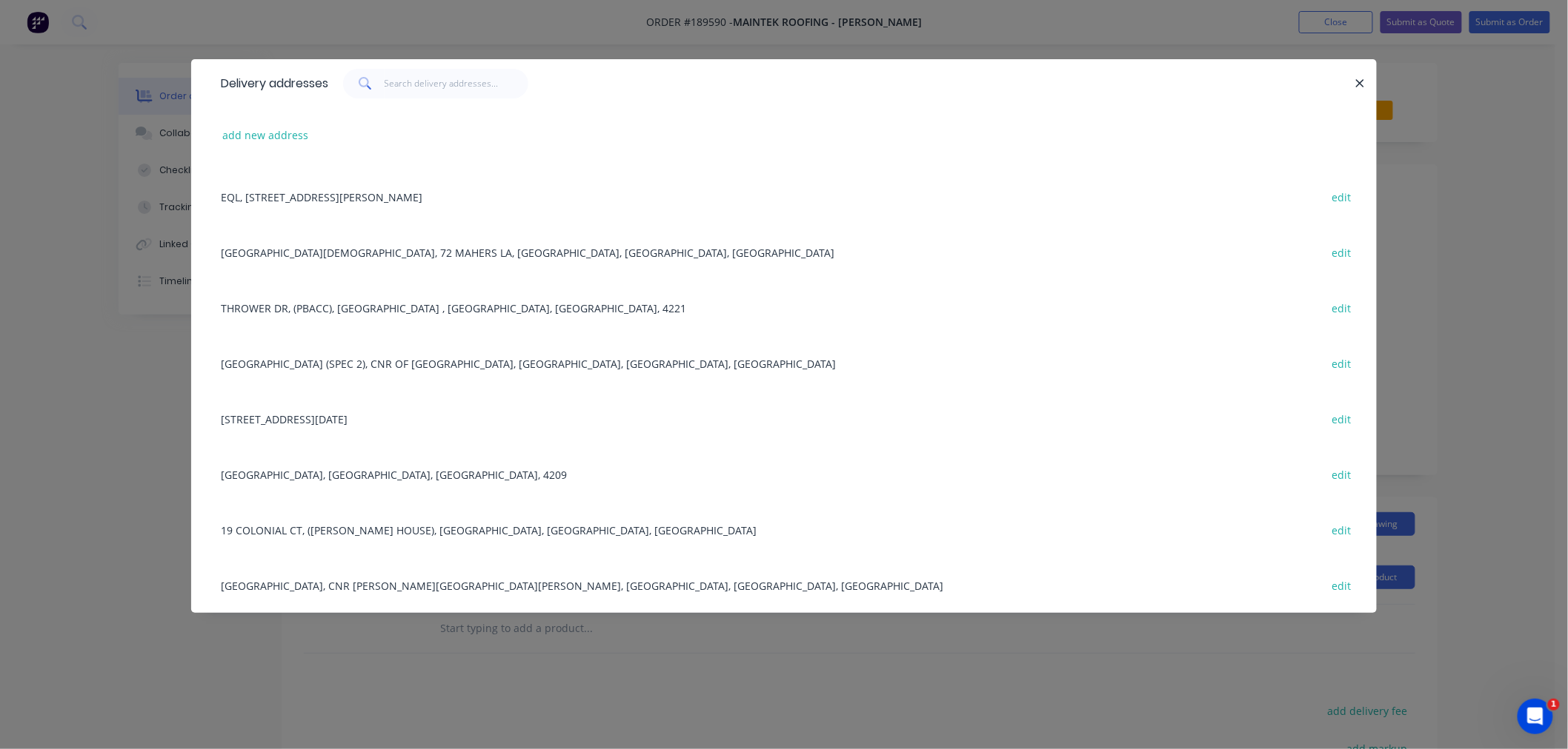
click at [123, 465] on div "Delivery addresses add new address [GEOGRAPHIC_DATA], [STREET_ADDRESS] edit [ST…" at bounding box center [784, 374] width 1568 height 749
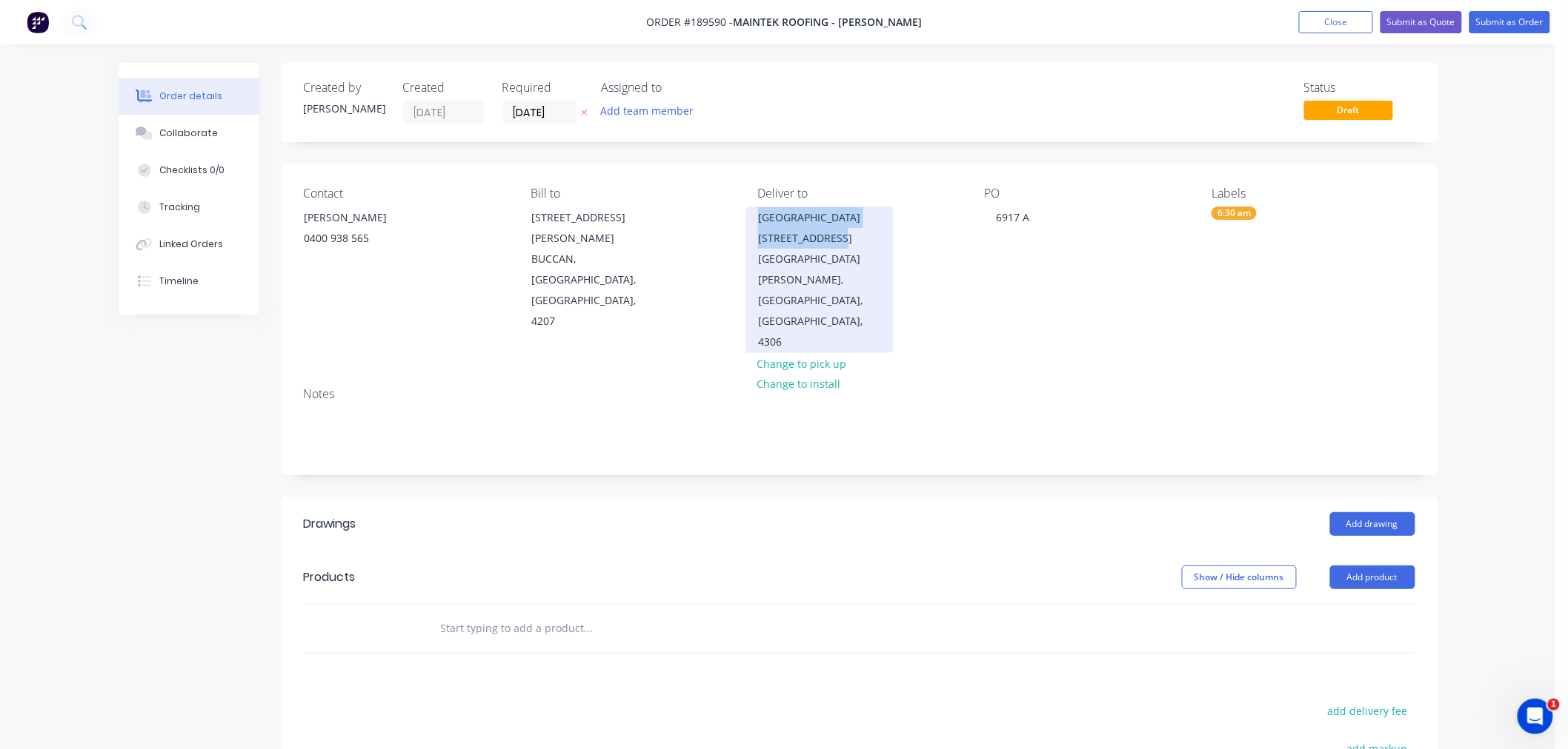
drag, startPoint x: 757, startPoint y: 213, endPoint x: 856, endPoint y: 240, distance: 102.6
click at [856, 240] on div "[GEOGRAPHIC_DATA] [STREET_ADDRESS][PERSON_NAME]" at bounding box center [819, 280] width 148 height 146
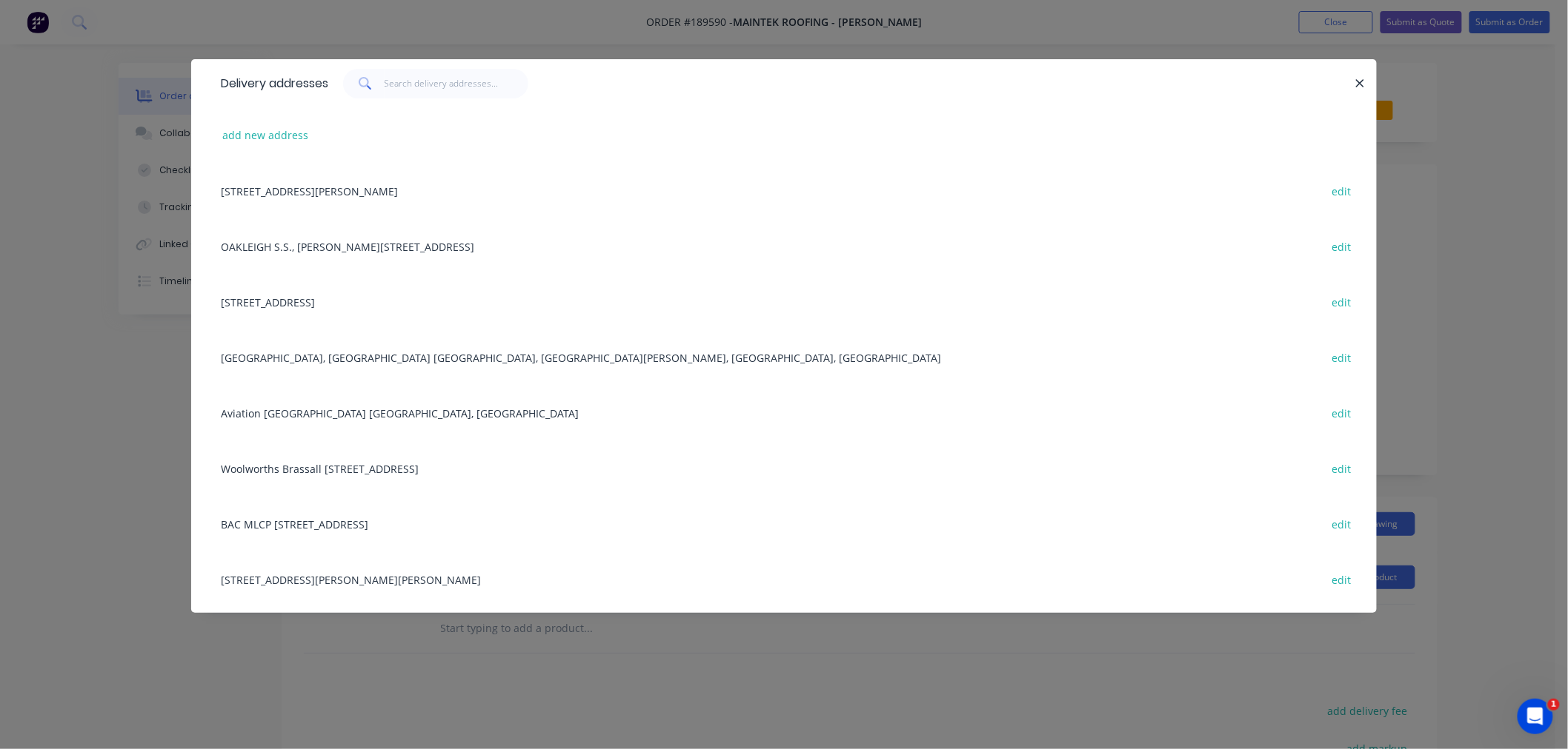
copy div "[GEOGRAPHIC_DATA] [STREET_ADDRESS]"
click at [287, 135] on button "add new address" at bounding box center [265, 135] width 101 height 20
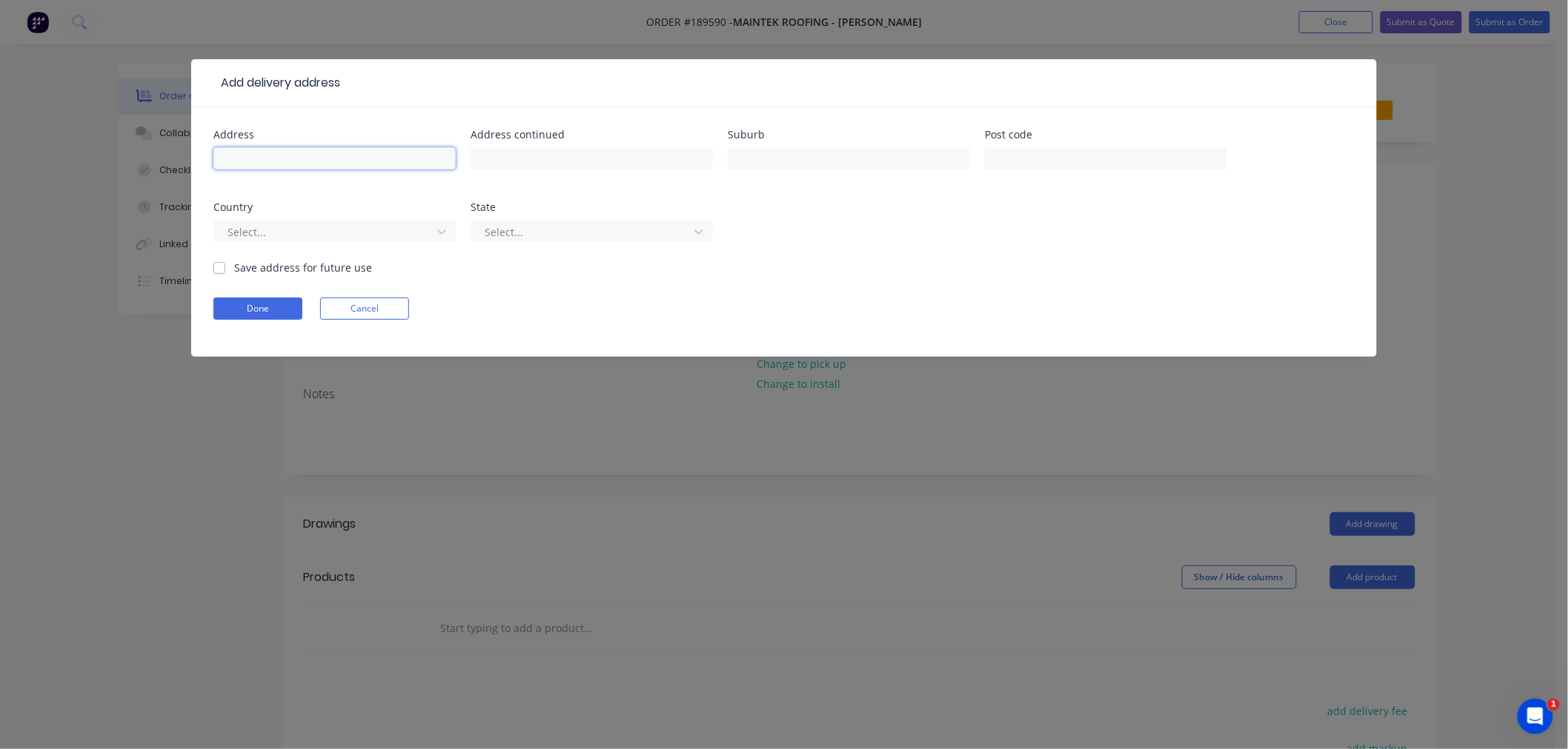
click at [294, 167] on input "text" at bounding box center [334, 158] width 242 height 22
paste input "[GEOGRAPHIC_DATA] [STREET_ADDRESS]"
click at [358, 157] on input "[GEOGRAPHIC_DATA] [STREET_ADDRESS]" at bounding box center [334, 158] width 242 height 22
type input "[GEOGRAPHIC_DATA],"
paste input "6 [PERSON_NAME]"
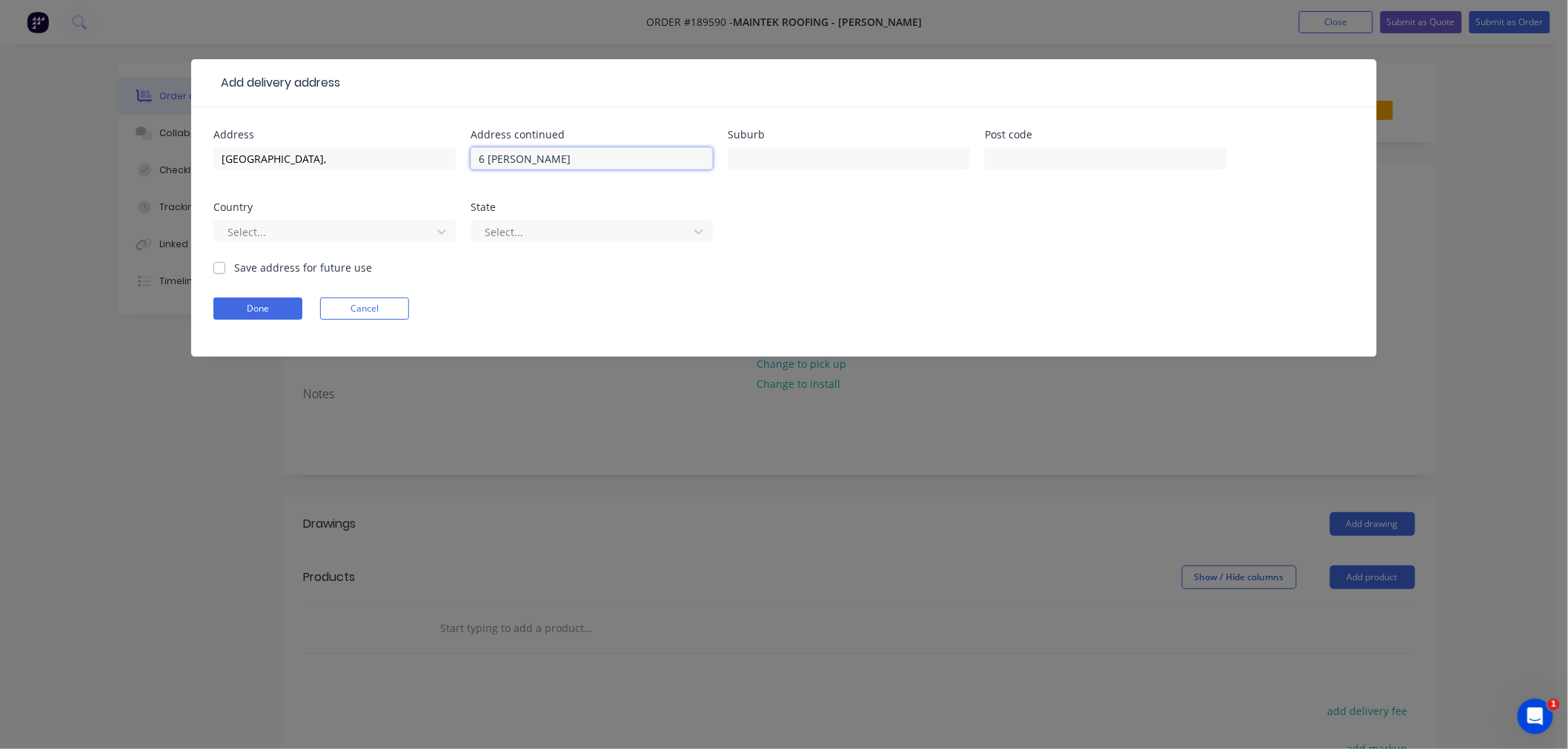
type input "6 [PERSON_NAME]"
type input "SOUTH [PERSON_NAME]"
type input "4306"
click at [304, 216] on div "Select..." at bounding box center [334, 237] width 242 height 43
click at [302, 237] on div at bounding box center [324, 232] width 198 height 18
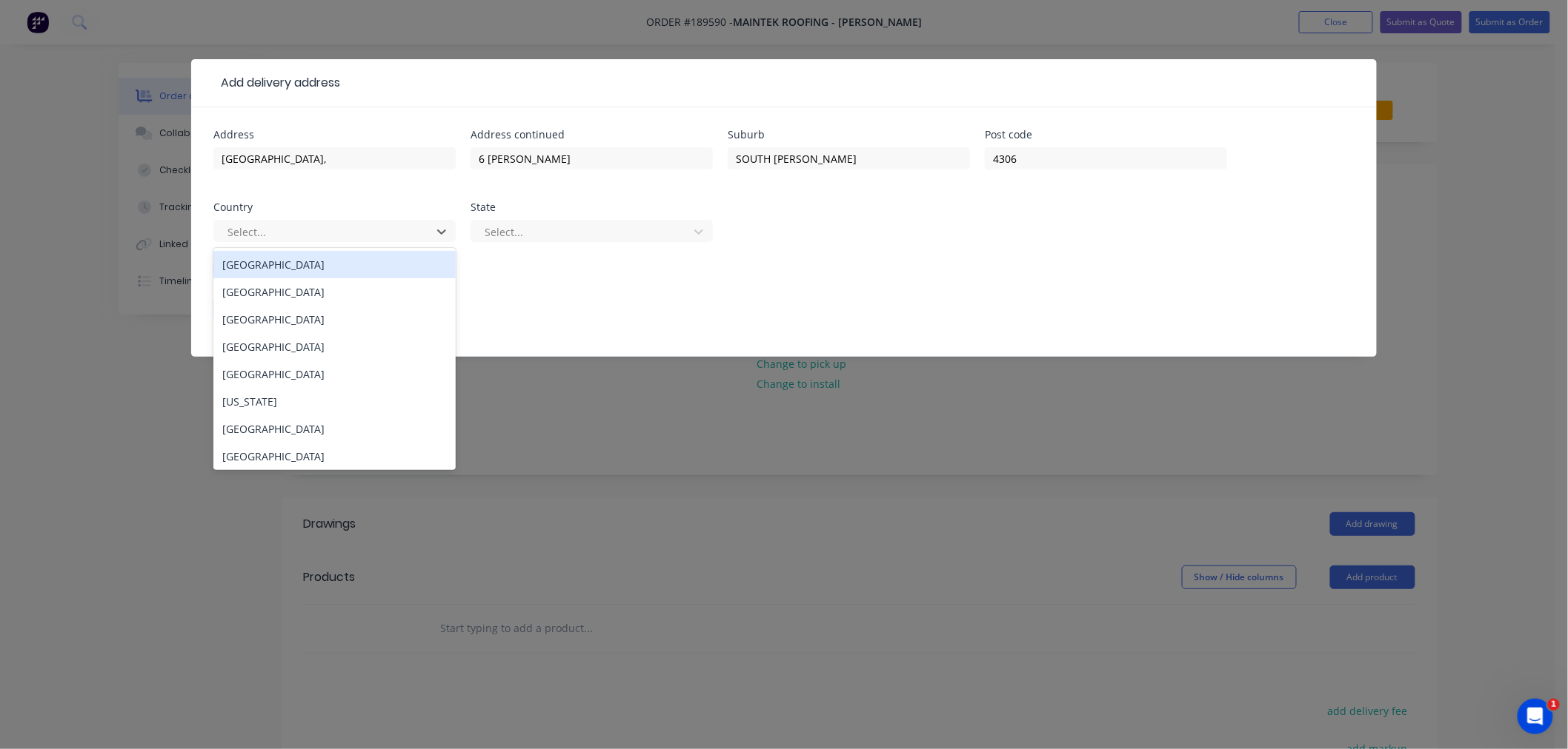
click at [306, 267] on div "[GEOGRAPHIC_DATA]" at bounding box center [334, 265] width 242 height 28
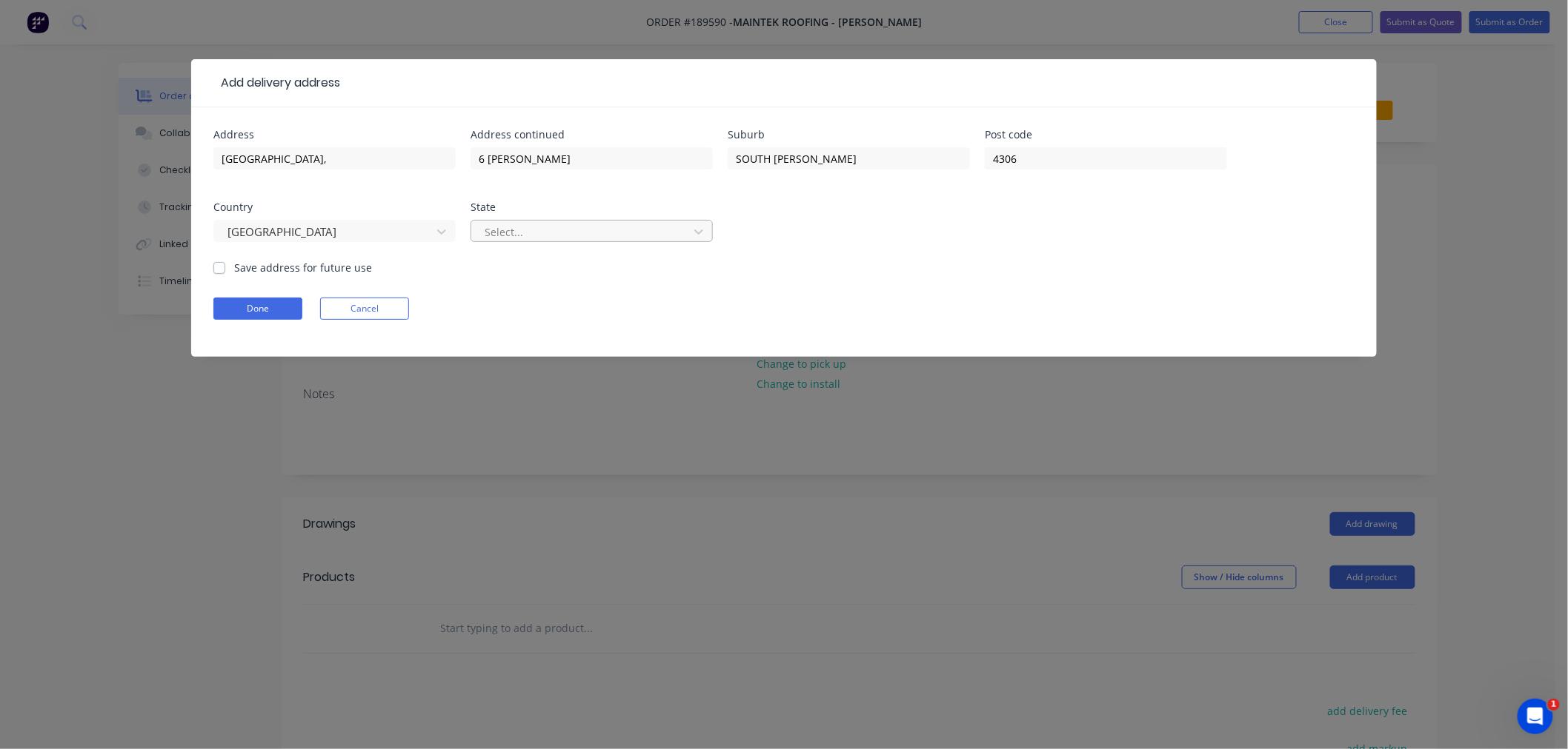
click at [487, 236] on div at bounding box center [582, 232] width 198 height 18
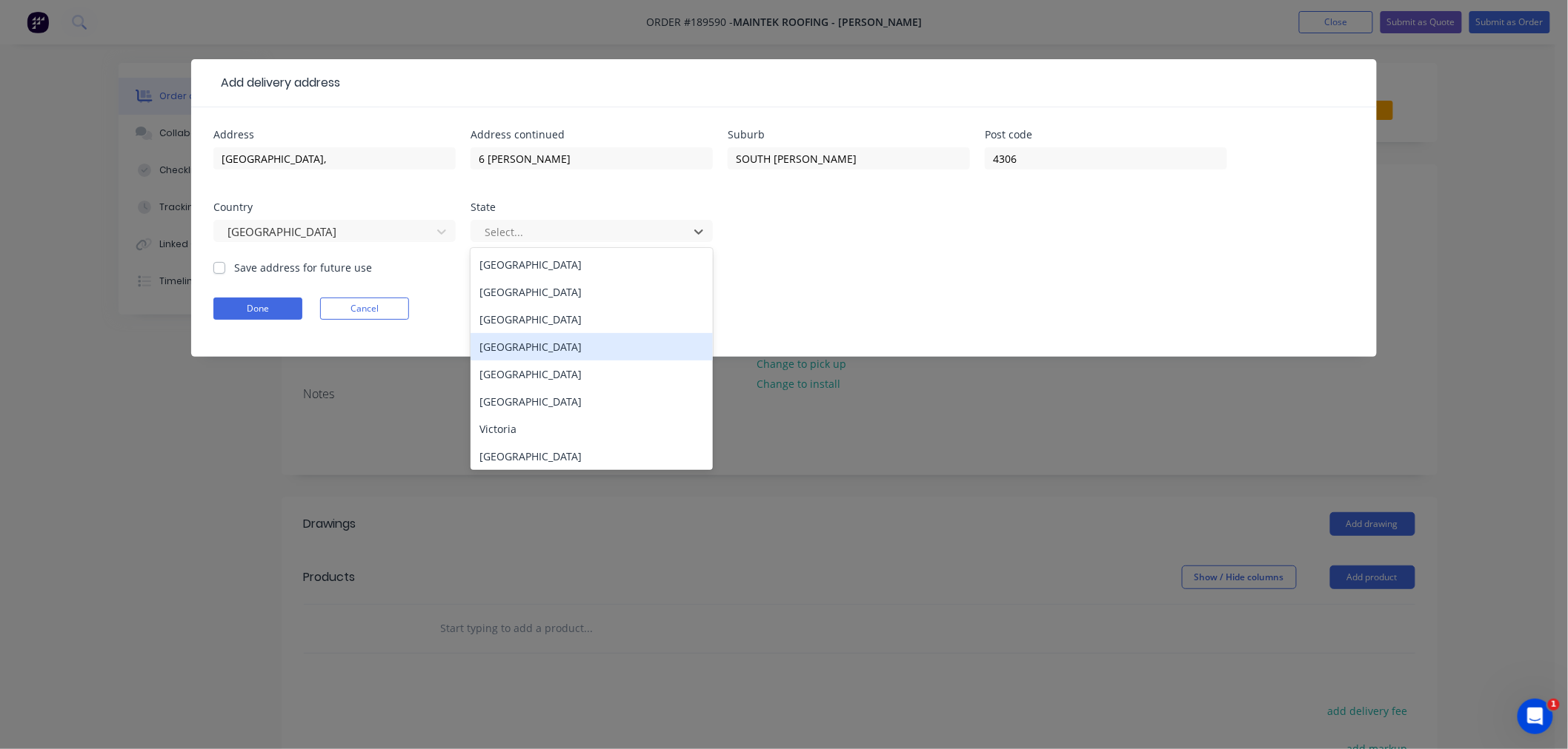
click at [509, 342] on div "[GEOGRAPHIC_DATA]" at bounding box center [591, 347] width 242 height 28
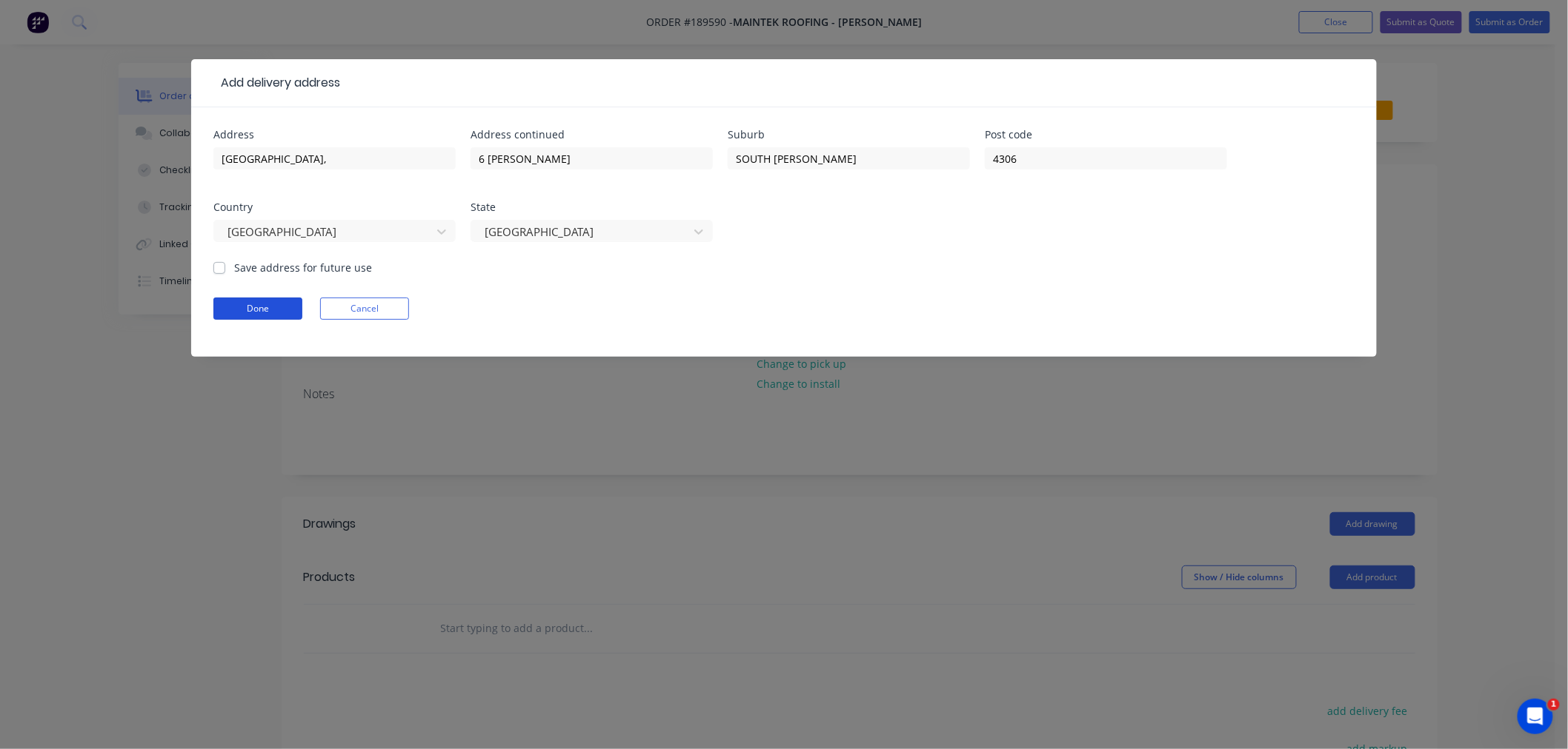
click at [275, 318] on button "Done" at bounding box center [258, 308] width 89 height 22
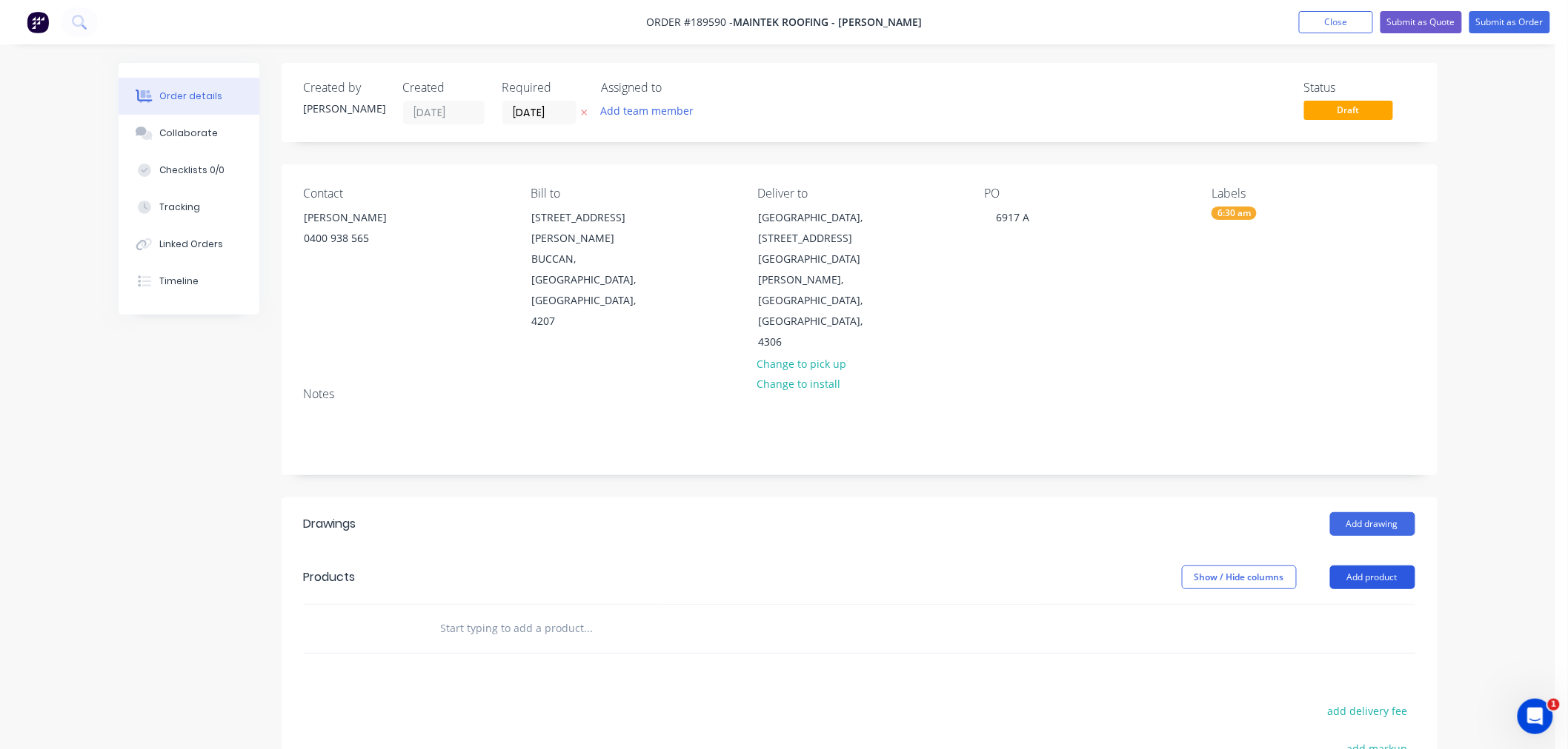
click at [1376, 566] on button "Add product" at bounding box center [1372, 578] width 86 height 24
click at [1371, 605] on div "Product catalogue" at bounding box center [1345, 615] width 114 height 21
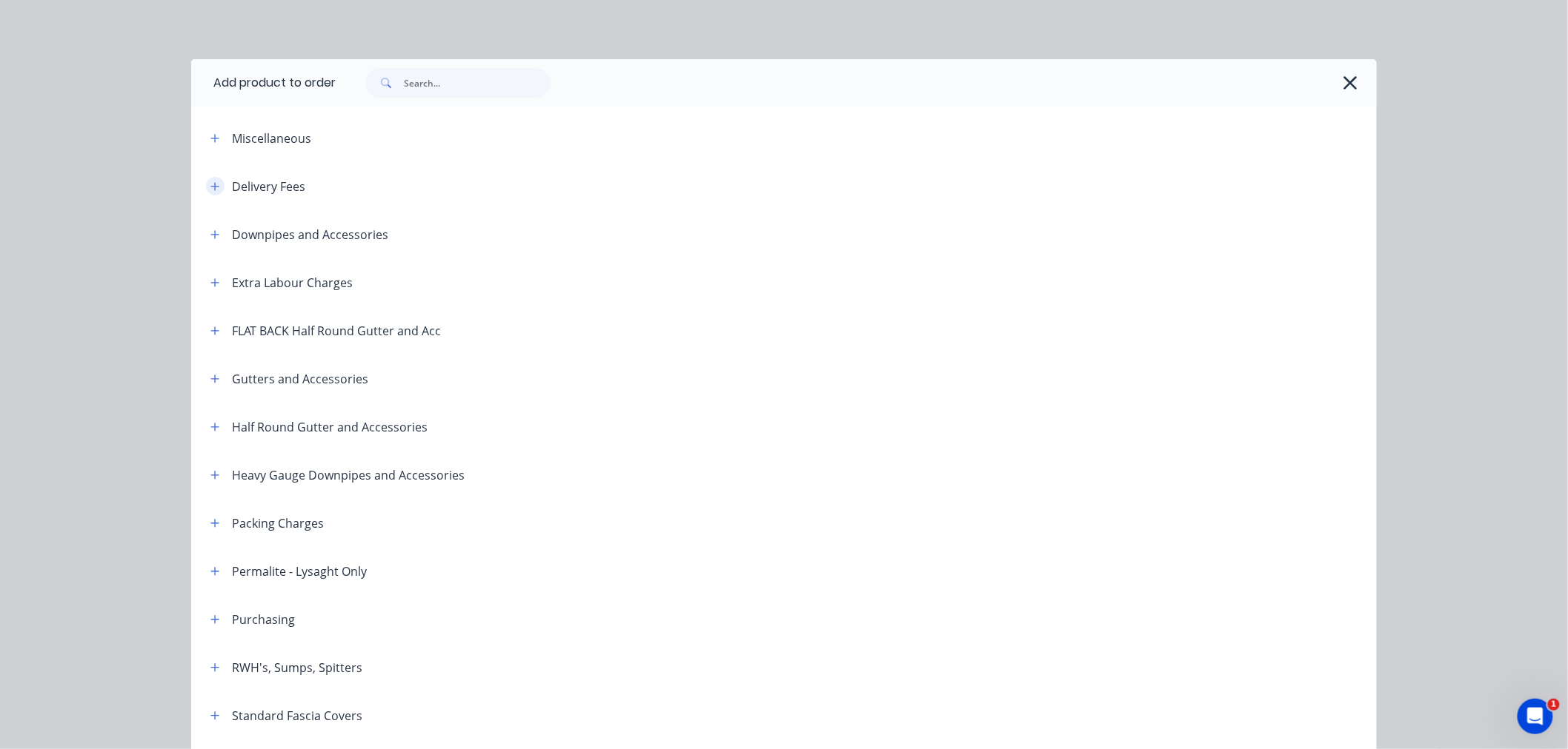
click at [215, 191] on button "button" at bounding box center [215, 186] width 18 height 18
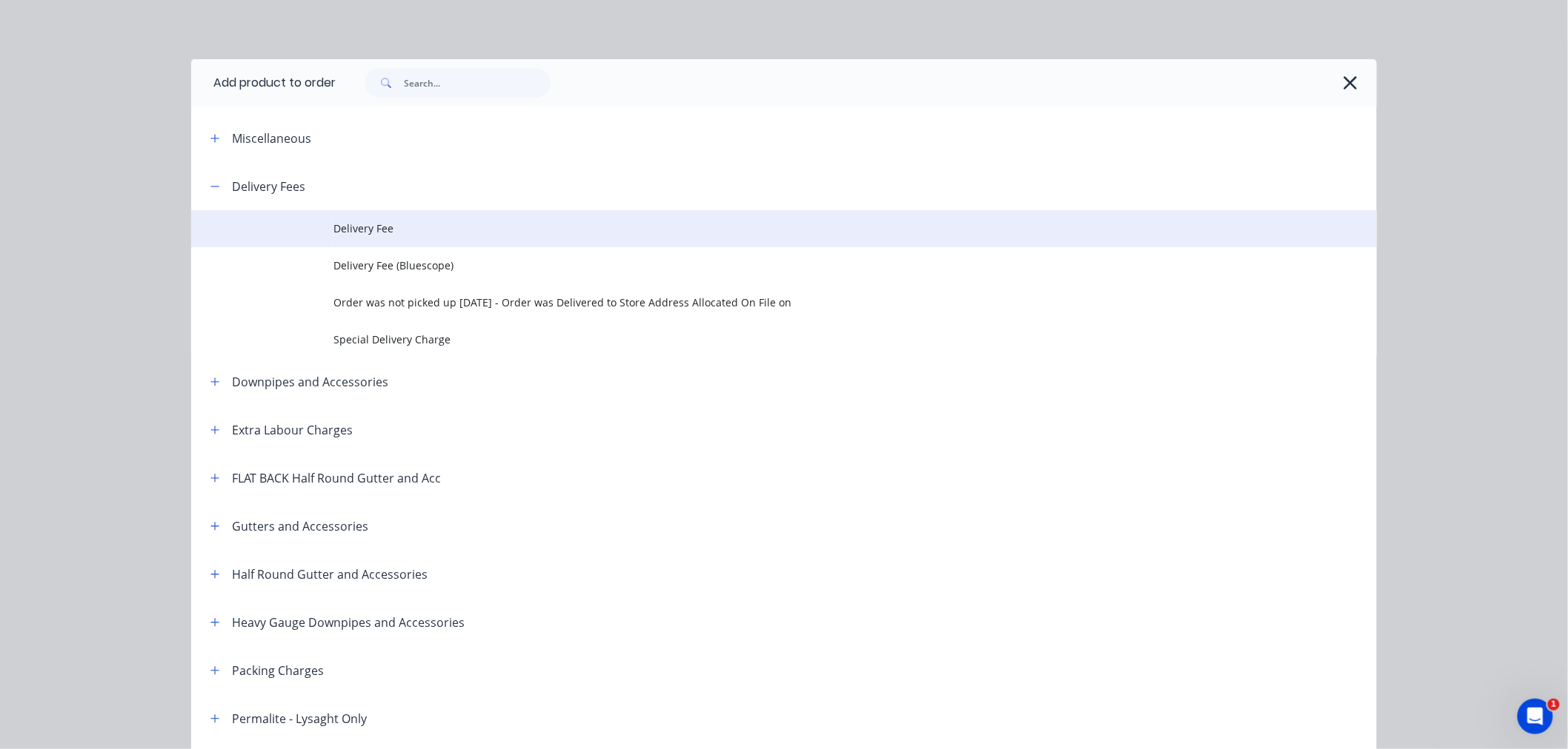
click at [349, 231] on span "Delivery Fee" at bounding box center [750, 228] width 834 height 16
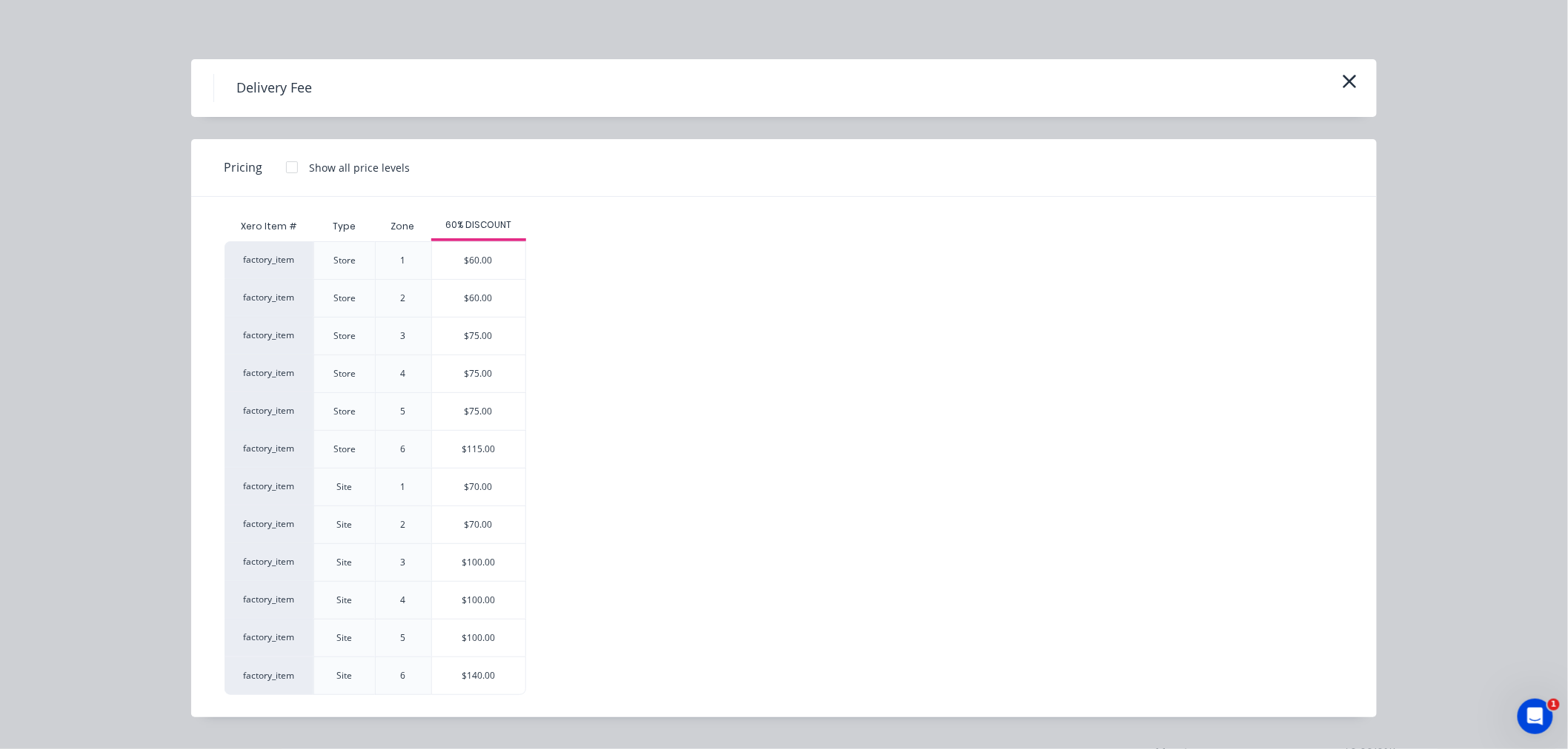
scroll to position [262, 0]
click at [500, 477] on div "$70.00" at bounding box center [478, 487] width 93 height 37
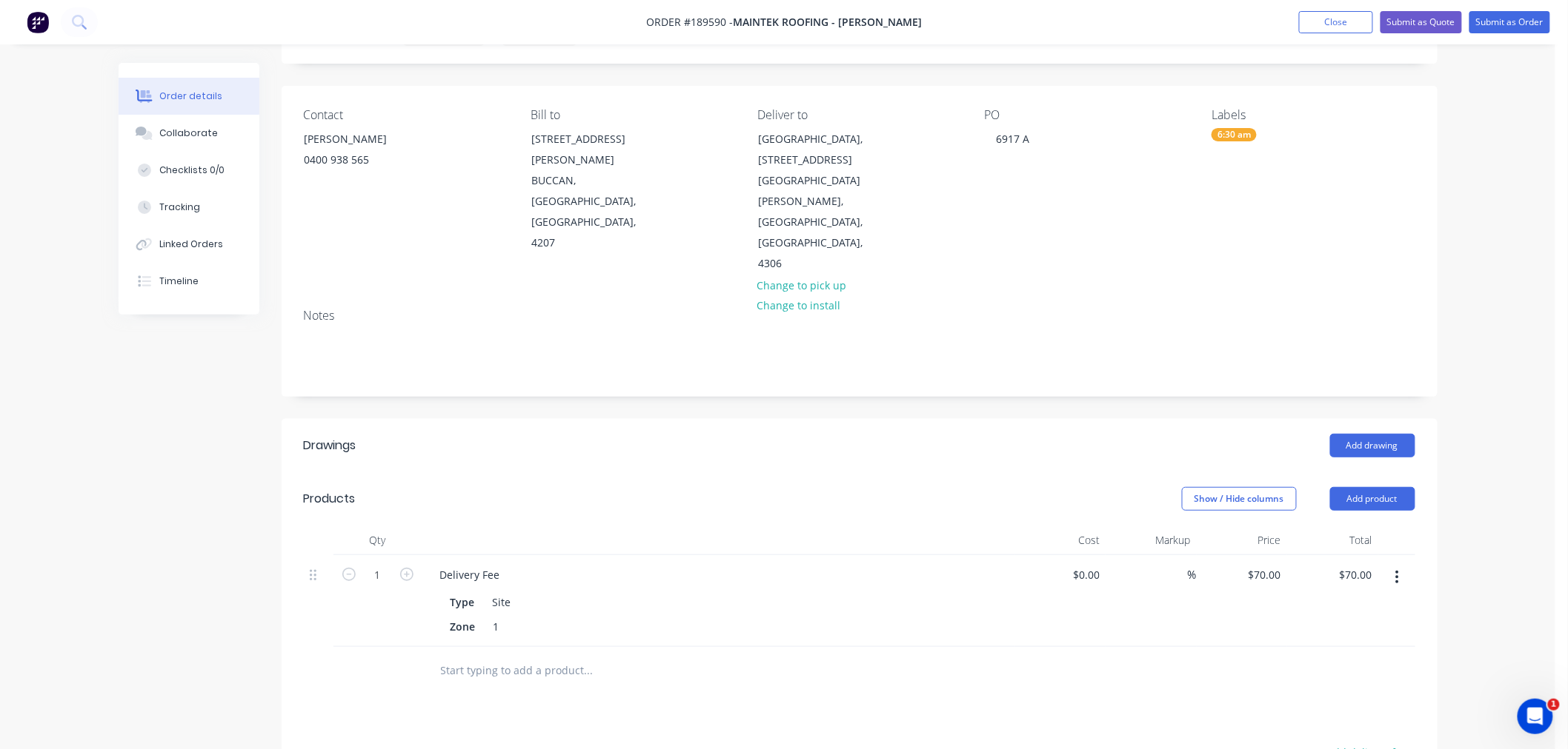
scroll to position [0, 0]
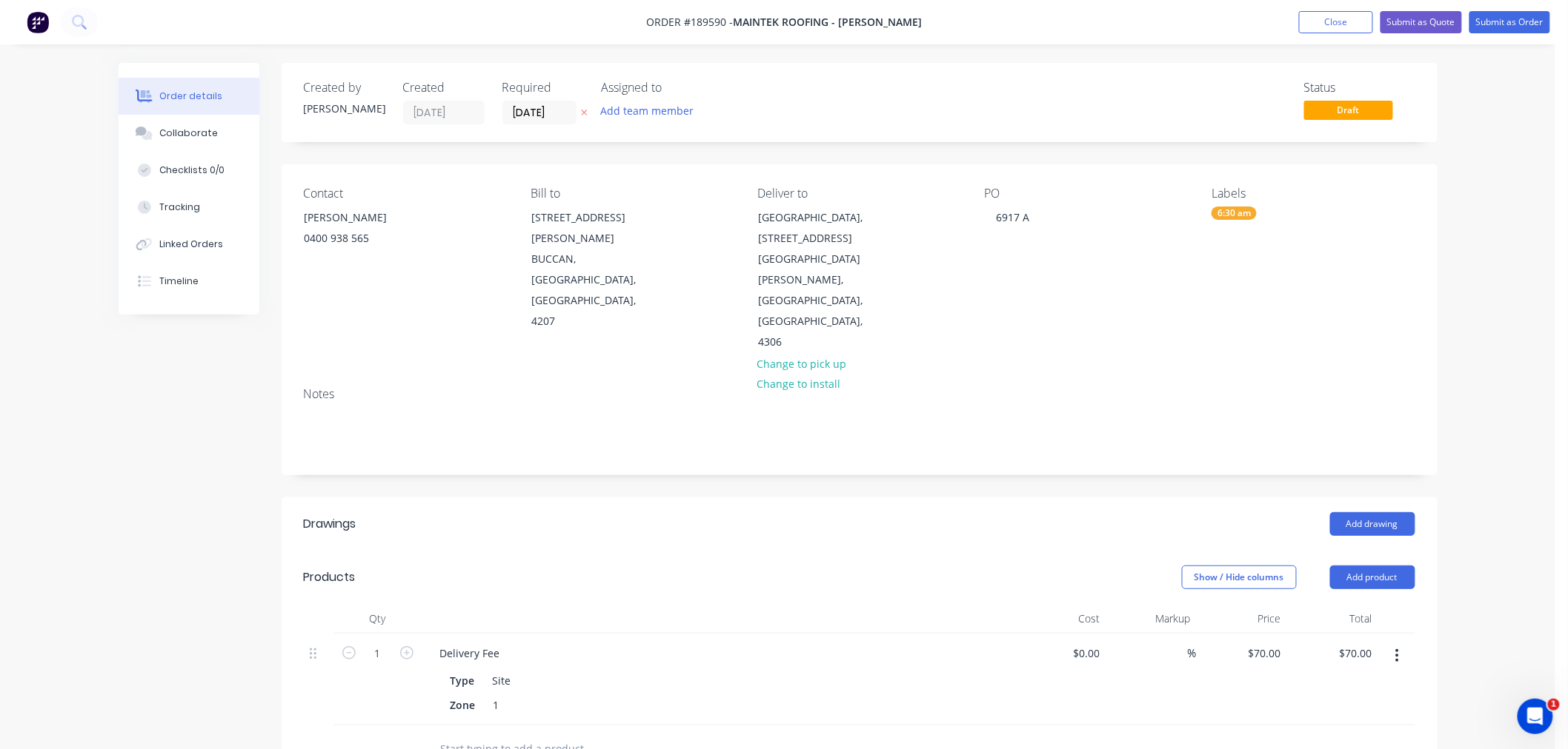
click at [1492, 367] on div "Order details Collaborate Checklists 0/0 Tracking Linked Orders Timeline Order …" at bounding box center [777, 575] width 1555 height 1151
click at [1375, 513] on button "Add drawing" at bounding box center [1372, 524] width 86 height 24
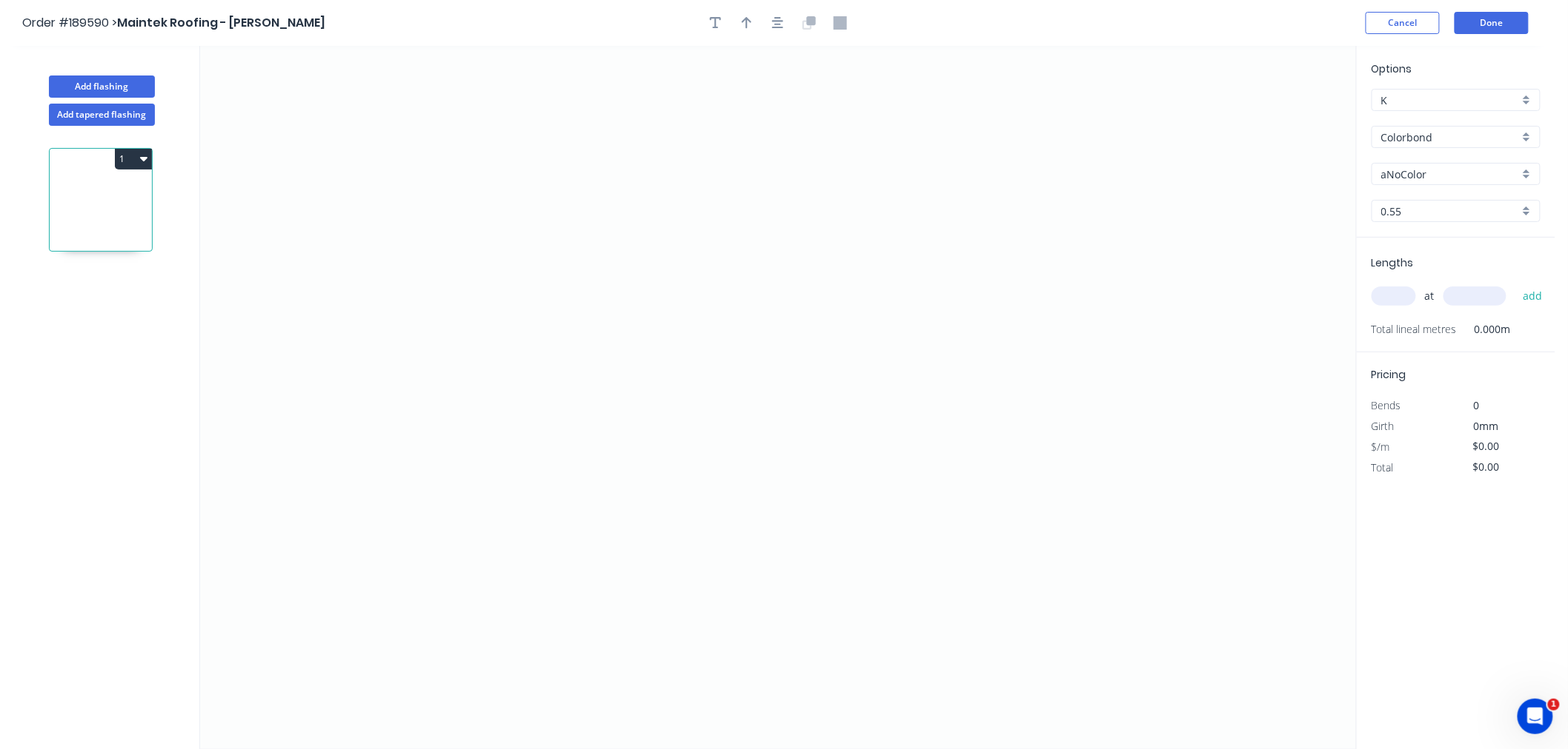
click at [1398, 168] on input "aNoColor" at bounding box center [1450, 174] width 138 height 16
click at [1480, 284] on div "Southerly" at bounding box center [1456, 275] width 168 height 26
type input "Southerly"
click at [1395, 302] on input "text" at bounding box center [1393, 295] width 44 height 19
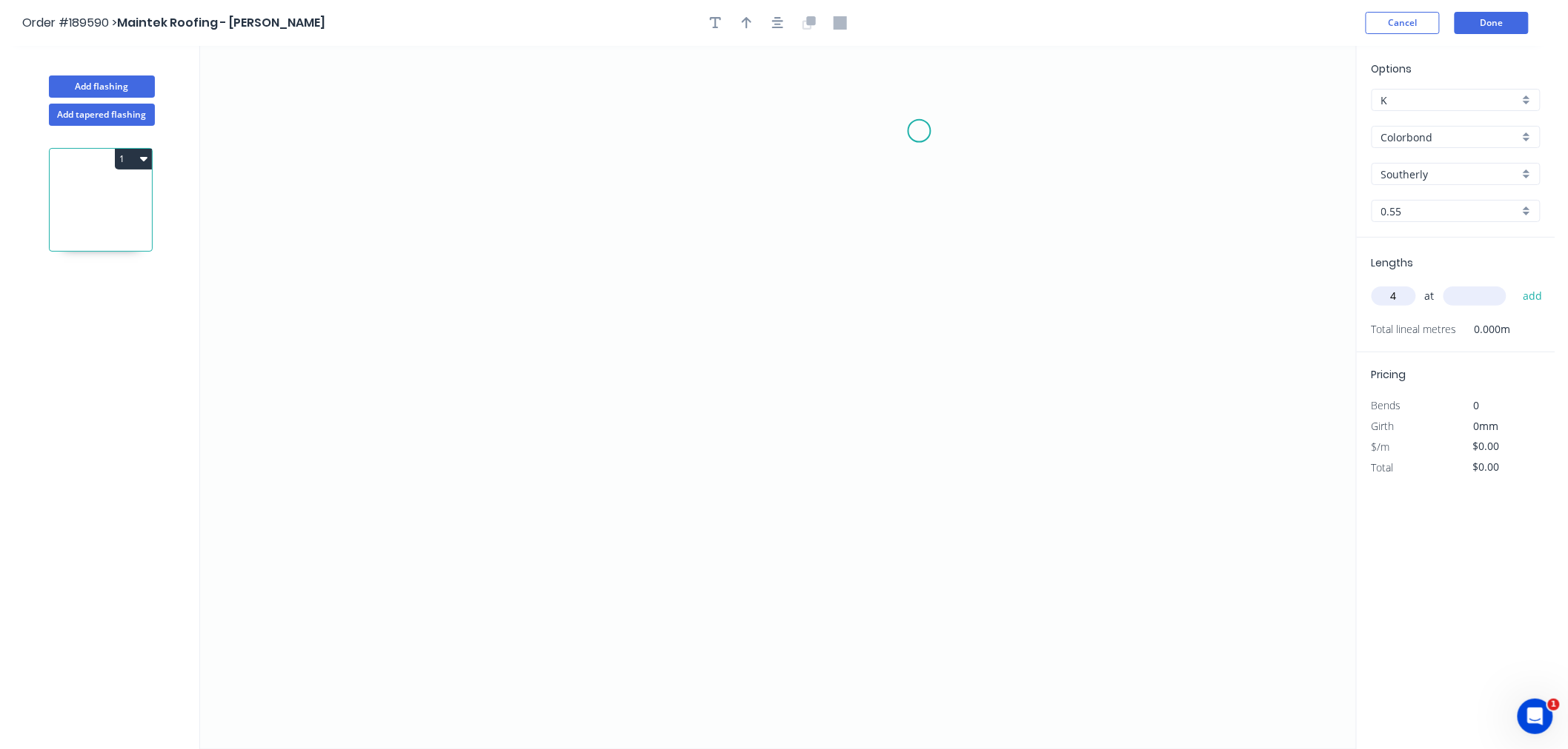
type input "4"
type input "5300"
click at [1516, 283] on button "add" at bounding box center [1533, 295] width 35 height 25
click at [356, 358] on icon "0" at bounding box center [777, 398] width 1156 height 703
click at [358, 482] on icon "0" at bounding box center [777, 398] width 1156 height 703
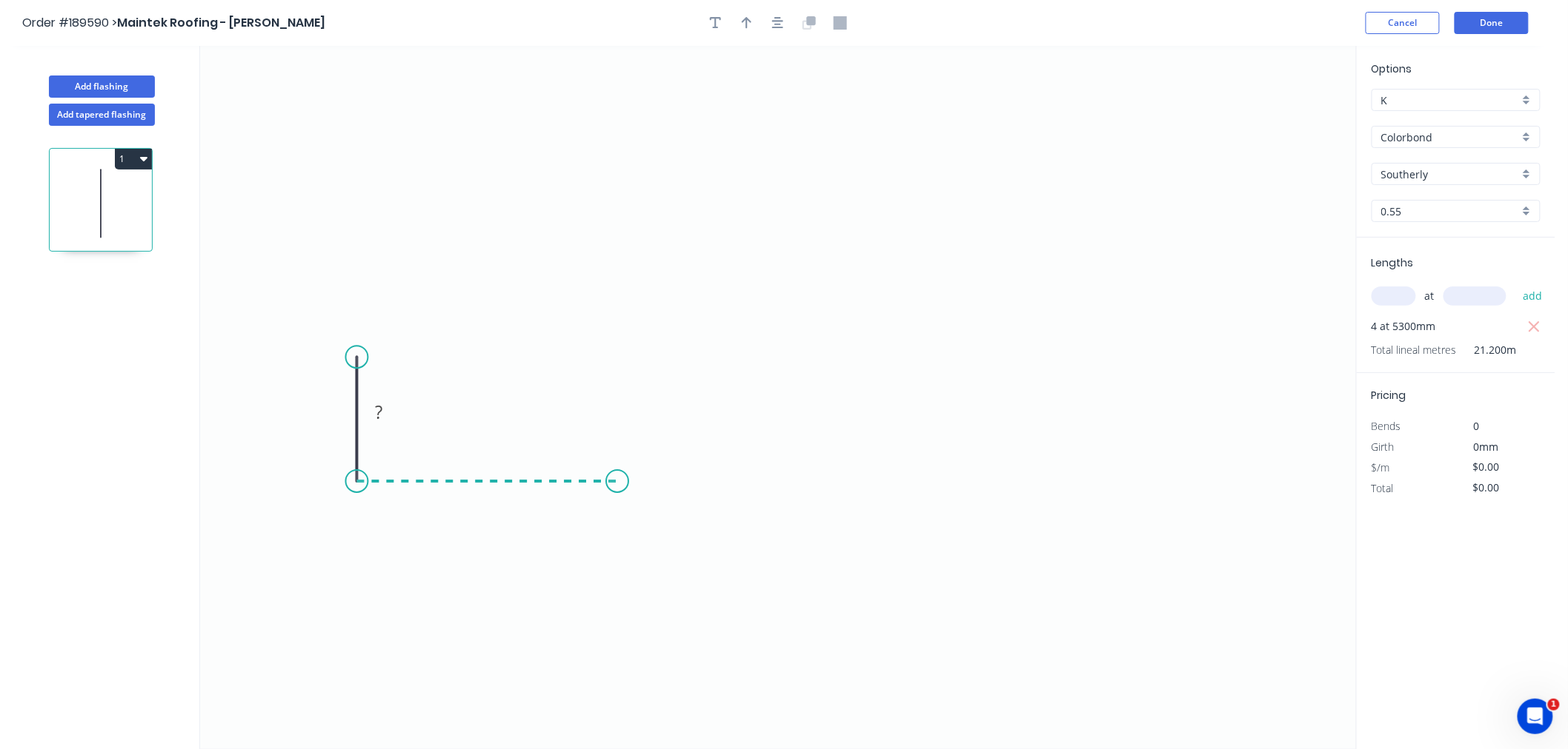
click at [617, 485] on icon "0 ?" at bounding box center [777, 398] width 1156 height 703
click at [617, 241] on icon at bounding box center [617, 362] width 0 height 241
click at [772, 17] on icon "button" at bounding box center [777, 23] width 12 height 13
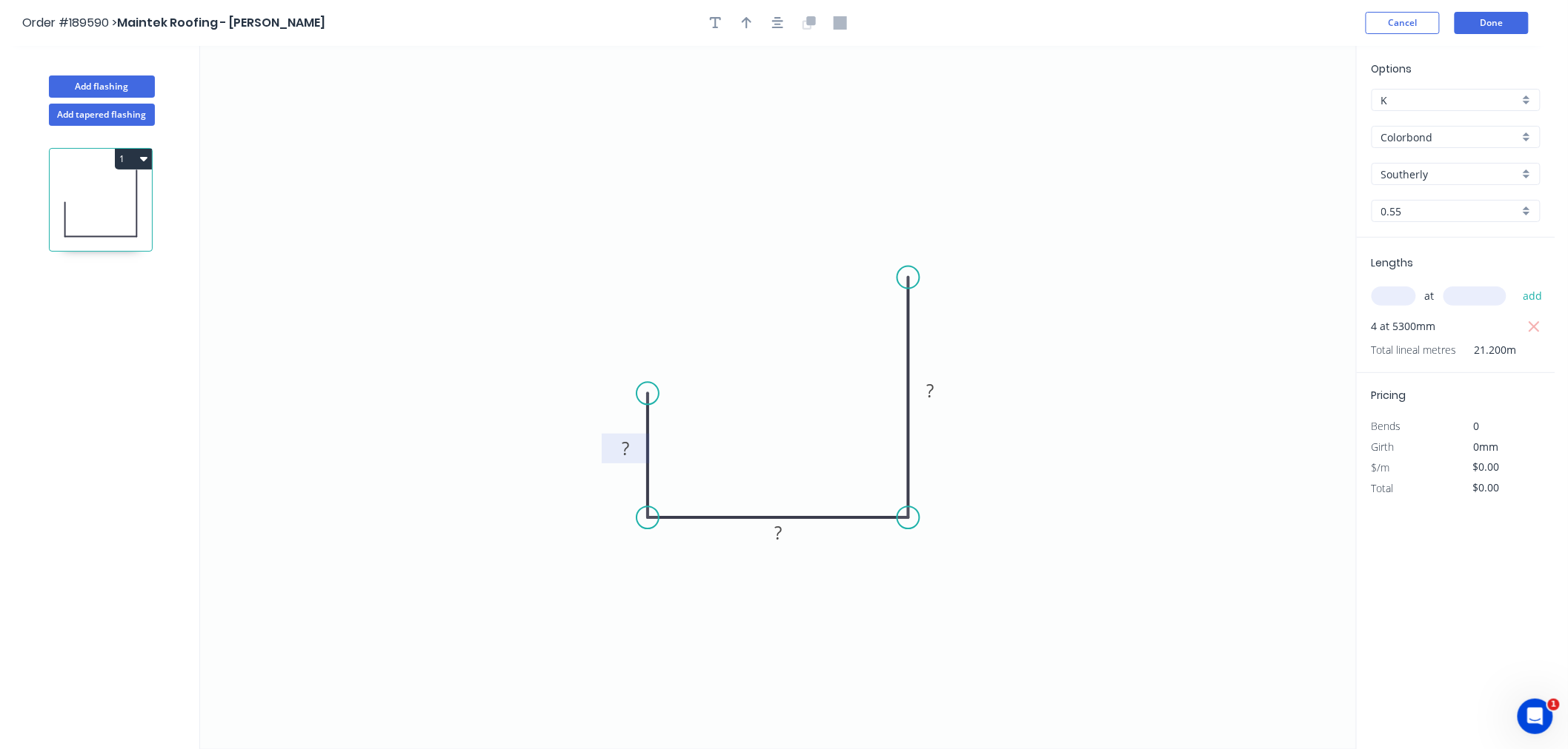
click at [628, 444] on tspan "?" at bounding box center [625, 448] width 7 height 25
click at [741, 21] on button "button" at bounding box center [747, 23] width 22 height 22
drag, startPoint x: 1282, startPoint y: 116, endPoint x: 759, endPoint y: 413, distance: 601.4
click at [759, 409] on icon at bounding box center [763, 385] width 13 height 47
click at [626, 448] on tspan "?" at bounding box center [625, 448] width 7 height 25
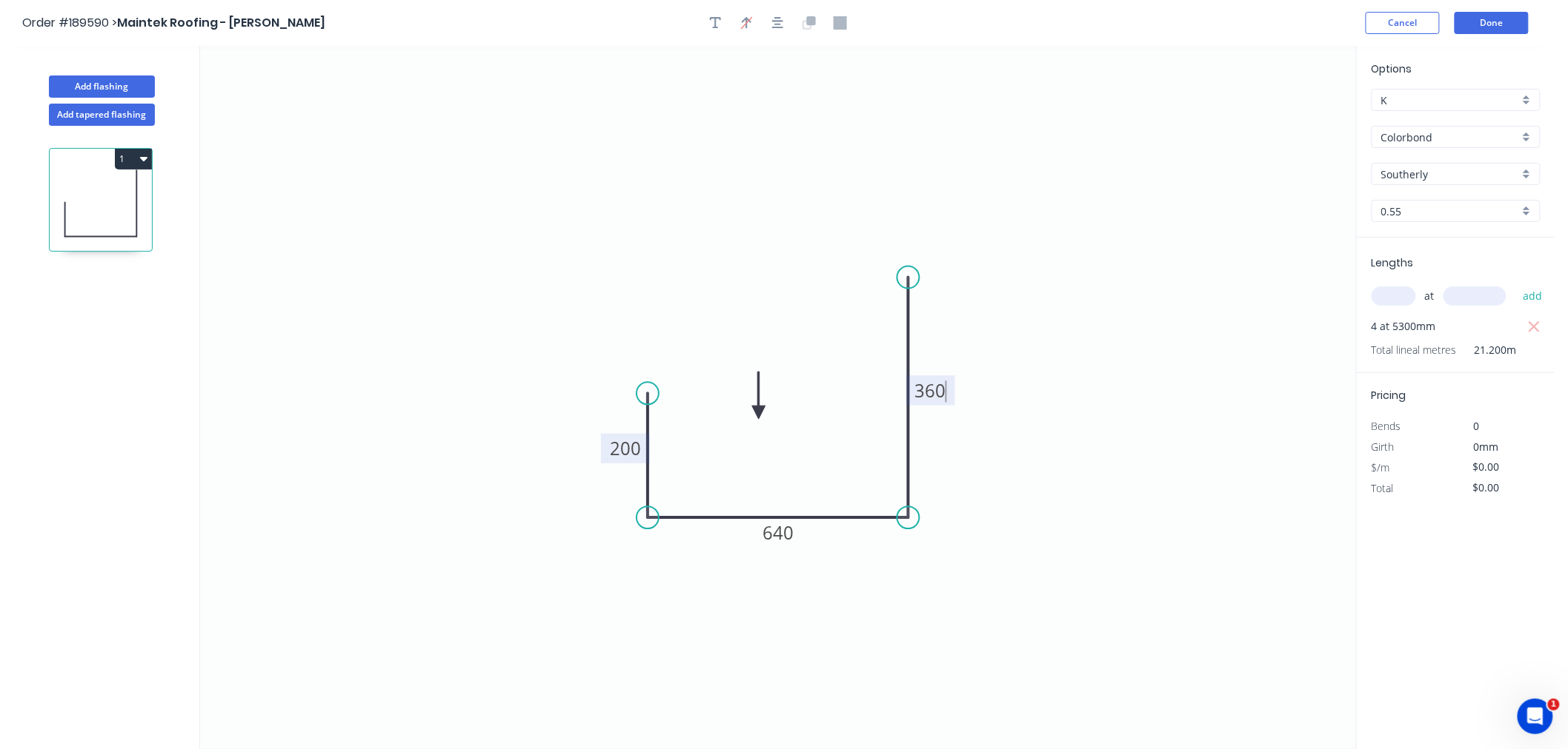
click at [1060, 338] on icon "0 200 640 360" at bounding box center [777, 398] width 1156 height 703
type input "$25.97"
type input "$550.56"
click at [106, 87] on button "Add flashing" at bounding box center [101, 86] width 106 height 22
type input "$0.00"
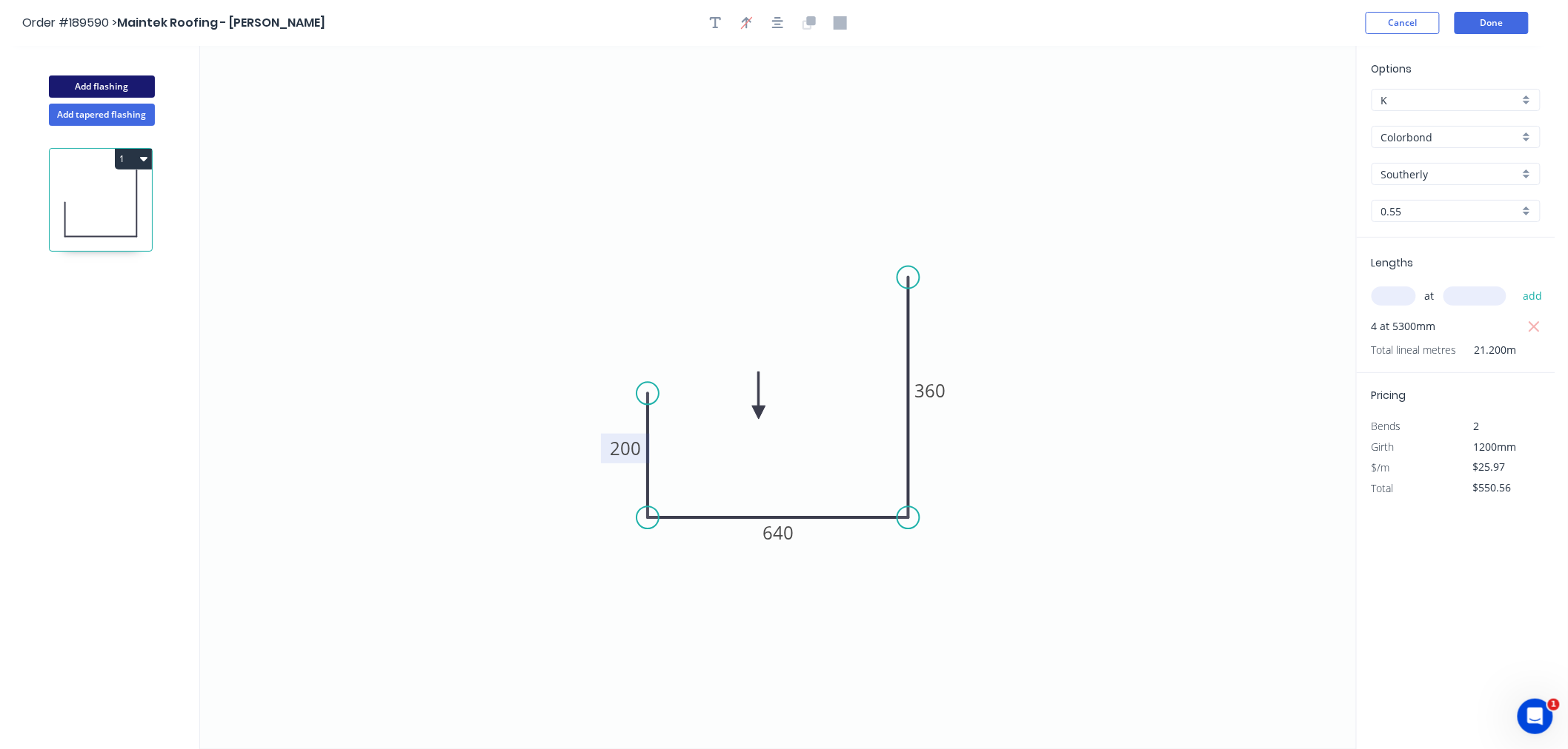
type input "$0.00"
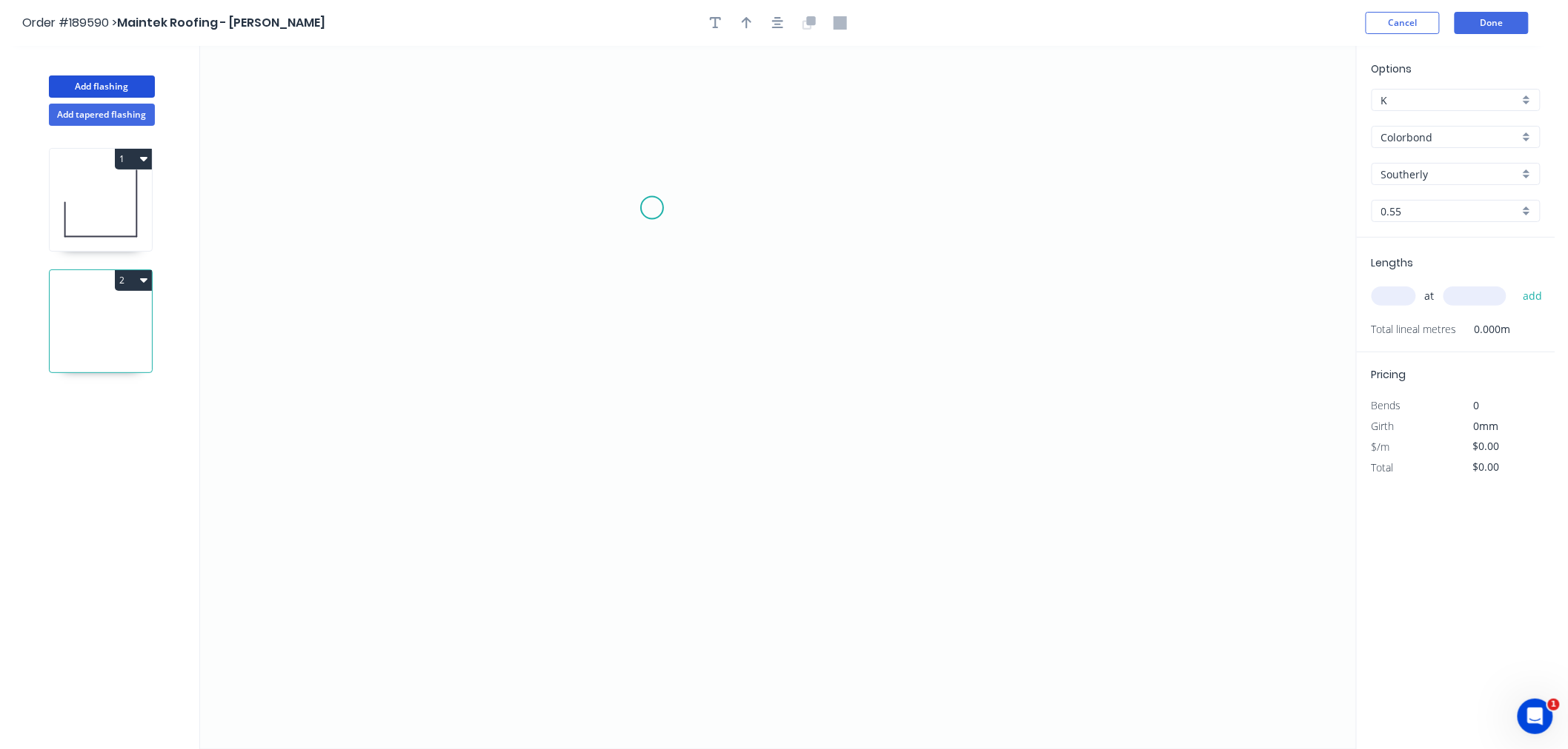
click at [655, 208] on icon "0" at bounding box center [777, 398] width 1156 height 703
click at [446, 216] on icon "0" at bounding box center [777, 398] width 1156 height 703
click at [447, 366] on icon "0 ?" at bounding box center [777, 398] width 1156 height 703
click at [499, 327] on icon at bounding box center [472, 345] width 53 height 40
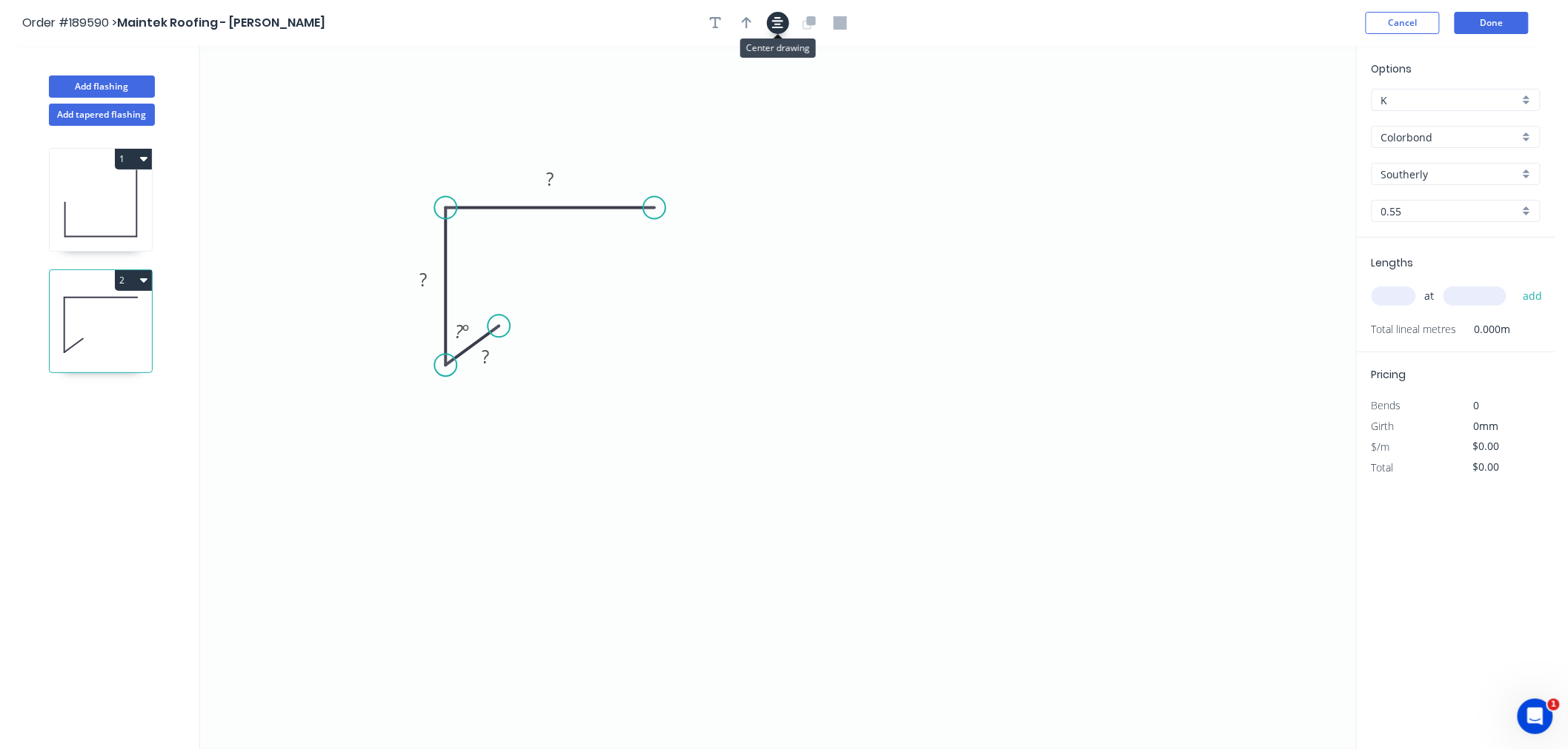
click at [771, 26] on button "button" at bounding box center [778, 23] width 22 height 22
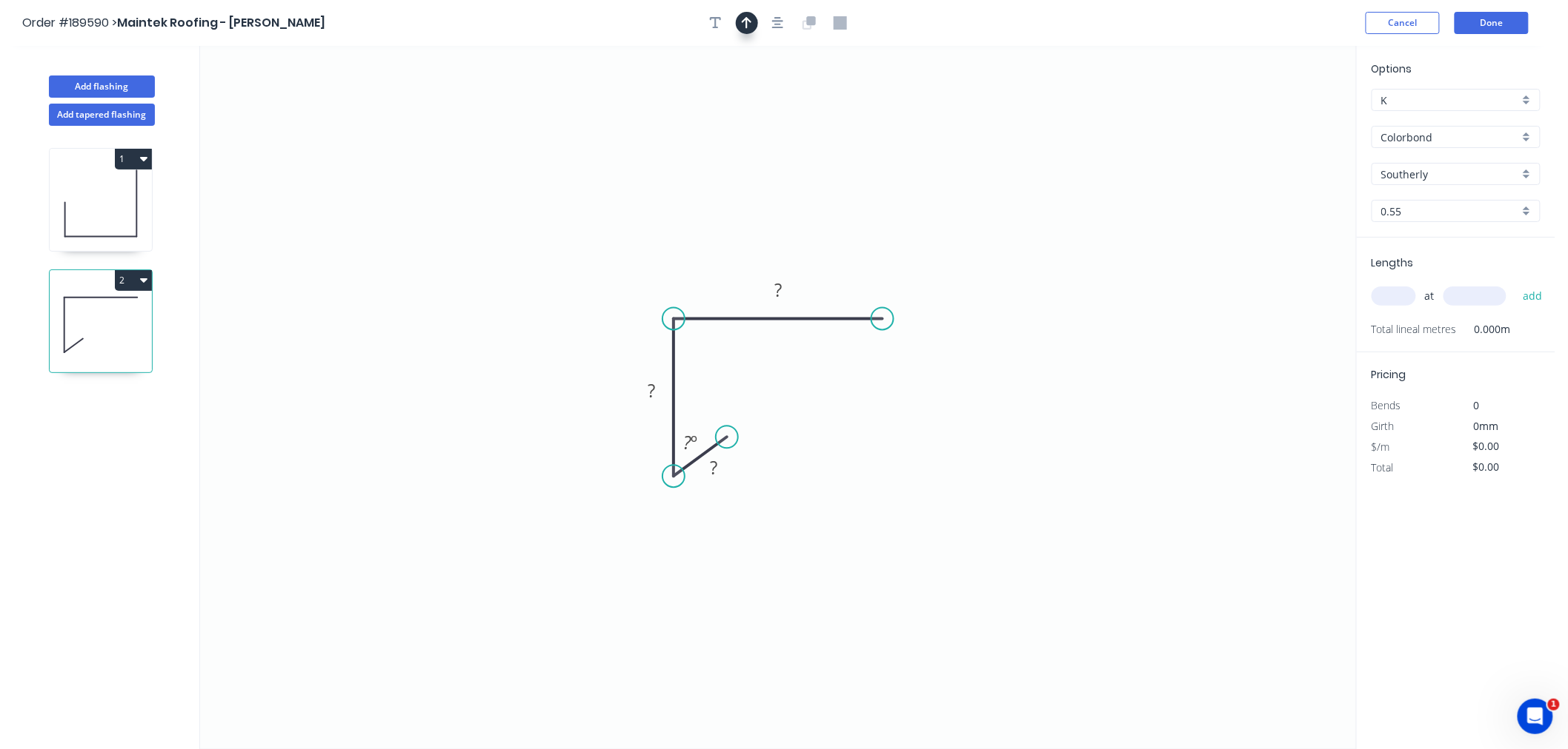
click at [749, 25] on icon "button" at bounding box center [746, 23] width 10 height 13
drag, startPoint x: 1278, startPoint y: 116, endPoint x: 637, endPoint y: 275, distance: 660.4
click at [637, 275] on icon at bounding box center [637, 258] width 13 height 47
click at [637, 275] on icon at bounding box center [649, 262] width 43 height 43
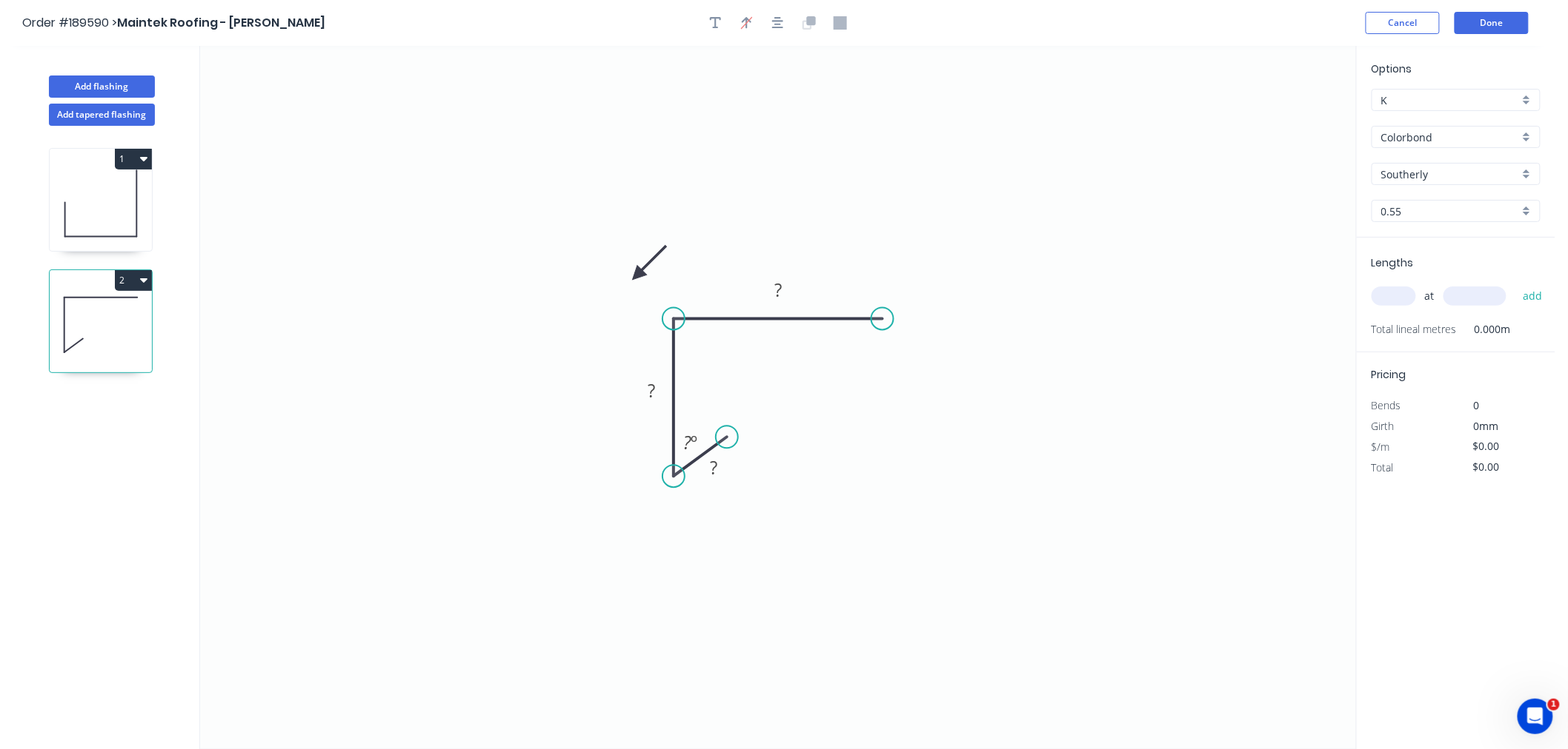
click at [637, 275] on icon at bounding box center [649, 262] width 43 height 43
click at [635, 275] on icon at bounding box center [649, 287] width 43 height 43
click at [635, 275] on icon at bounding box center [637, 291] width 13 height 47
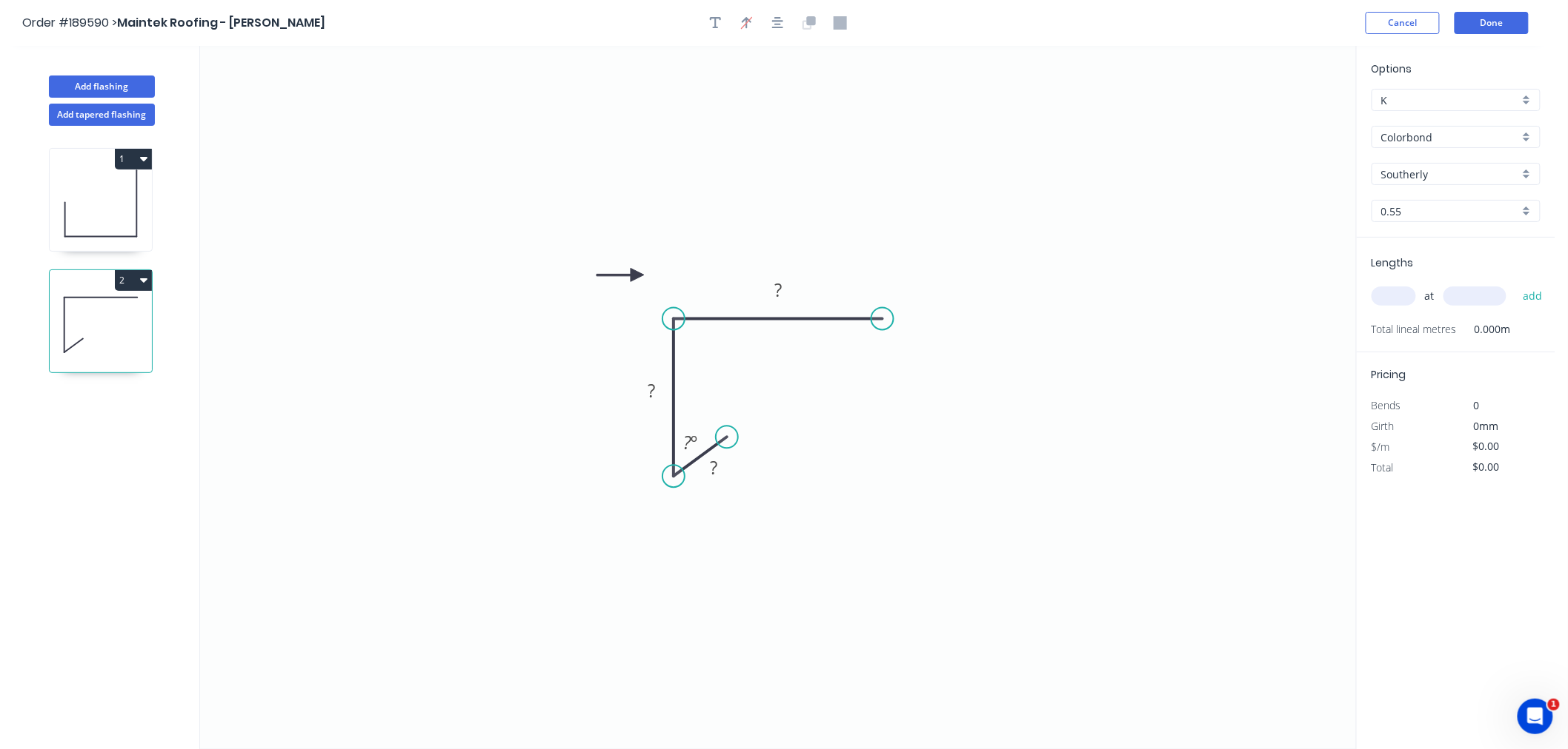
click at [635, 275] on icon at bounding box center [620, 274] width 47 height 13
click at [1383, 294] on input "text" at bounding box center [1393, 295] width 44 height 19
type input "4"
type input "53003"
click at [1516, 283] on button "add" at bounding box center [1533, 295] width 35 height 25
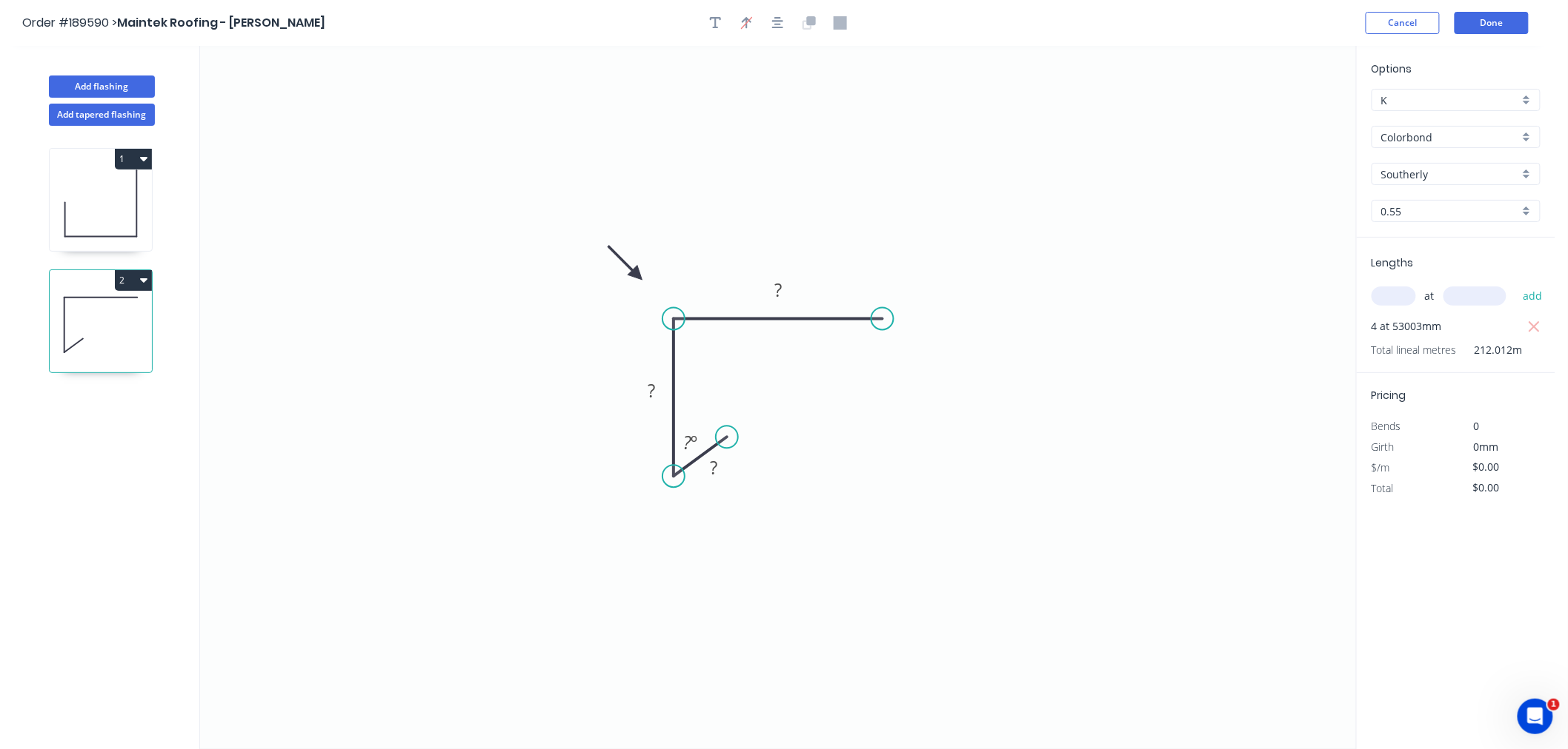
drag, startPoint x: 1534, startPoint y: 329, endPoint x: 1512, endPoint y: 324, distance: 22.6
click at [1534, 328] on icon "button" at bounding box center [1534, 327] width 13 height 17
click at [1408, 302] on input "text" at bounding box center [1393, 295] width 44 height 19
type input "4"
type input "5300"
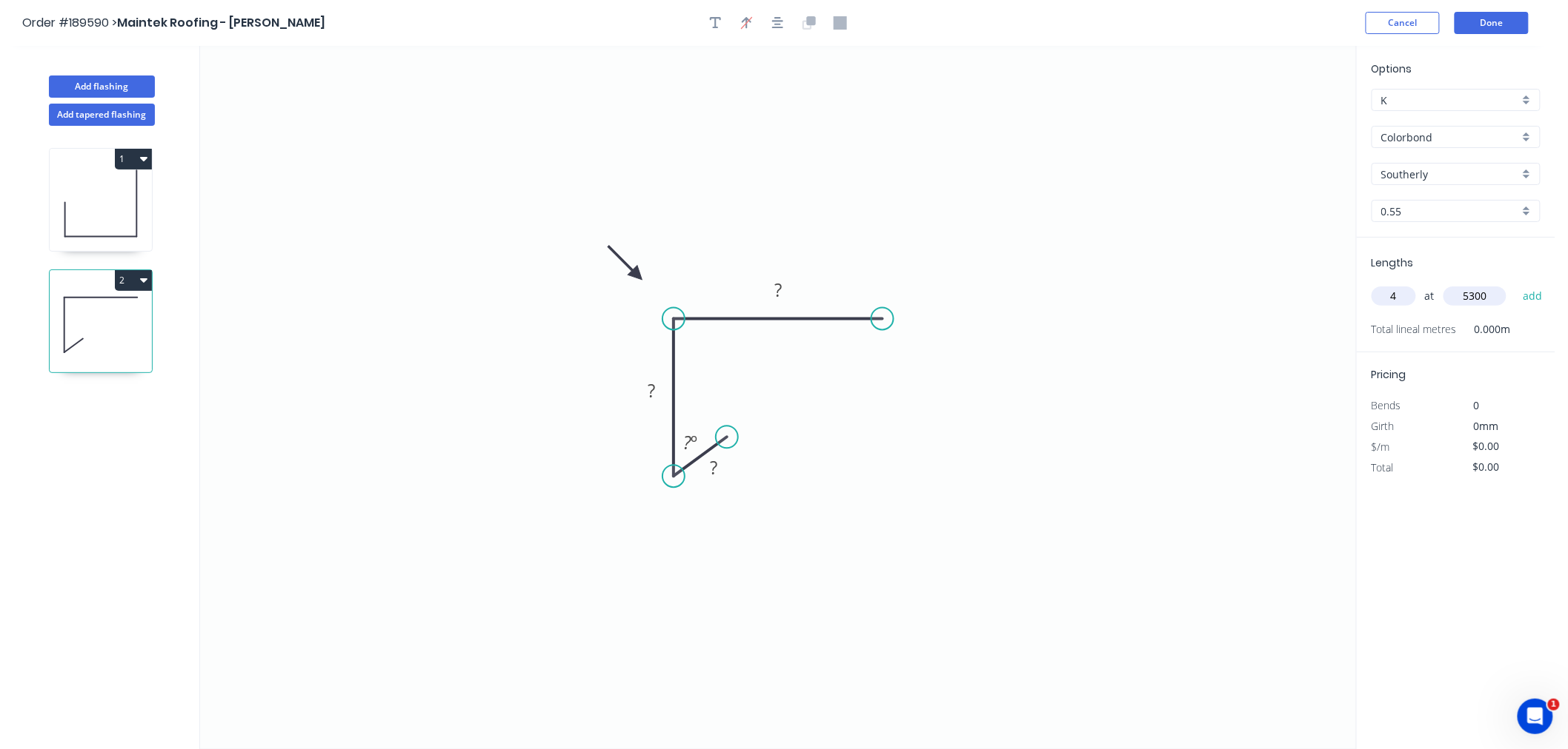
click at [1516, 283] on button "add" at bounding box center [1533, 295] width 35 height 25
type input "6"
type input "5500"
click at [1516, 283] on button "add" at bounding box center [1533, 295] width 35 height 25
click at [715, 490] on div "Hide angle" at bounding box center [765, 488] width 149 height 30
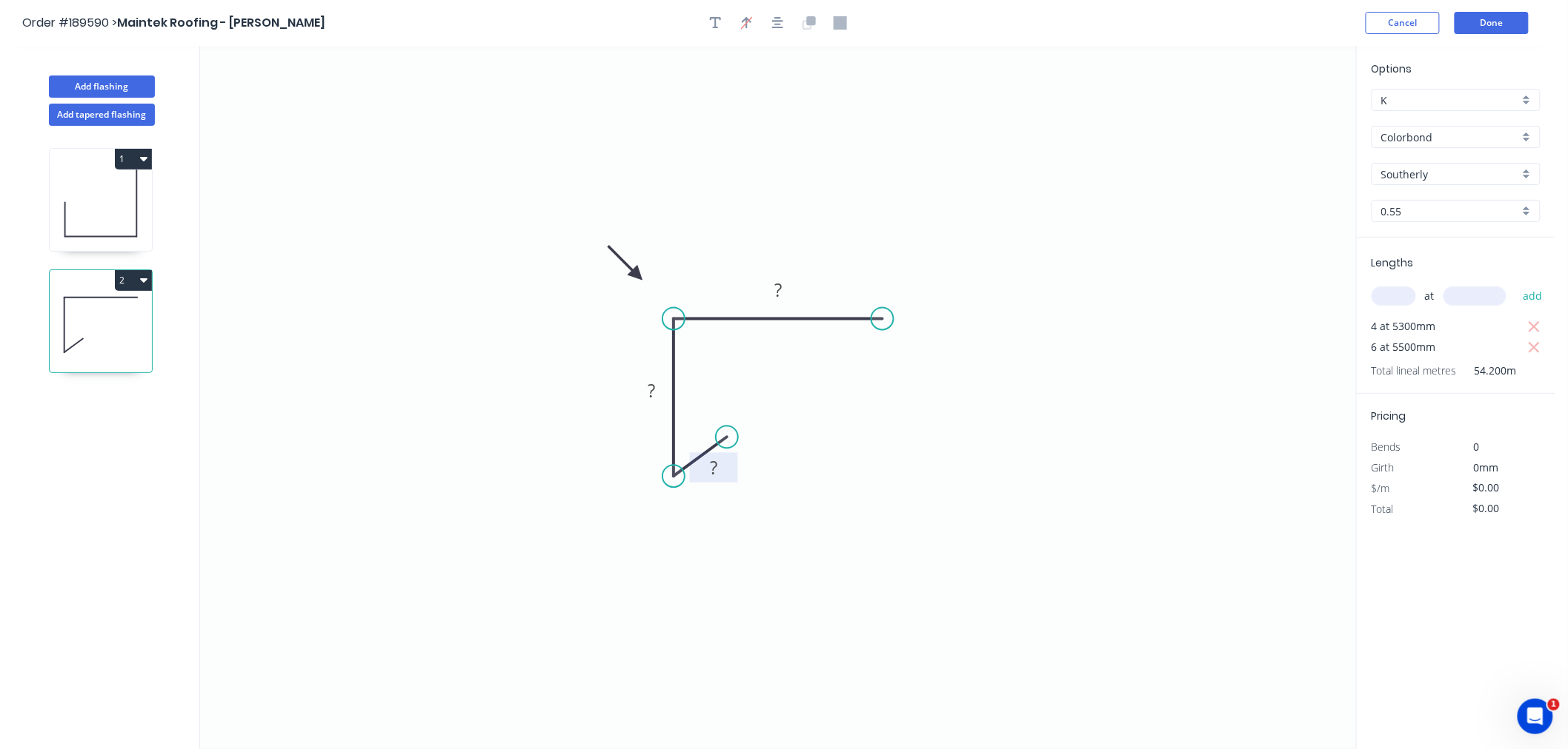
click at [719, 468] on rect at bounding box center [714, 468] width 29 height 21
drag, startPoint x: 678, startPoint y: 476, endPoint x: 679, endPoint y: 518, distance: 42.0
click at [679, 518] on circle at bounding box center [673, 517] width 22 height 22
type input "$7.53"
type input "$408.13"
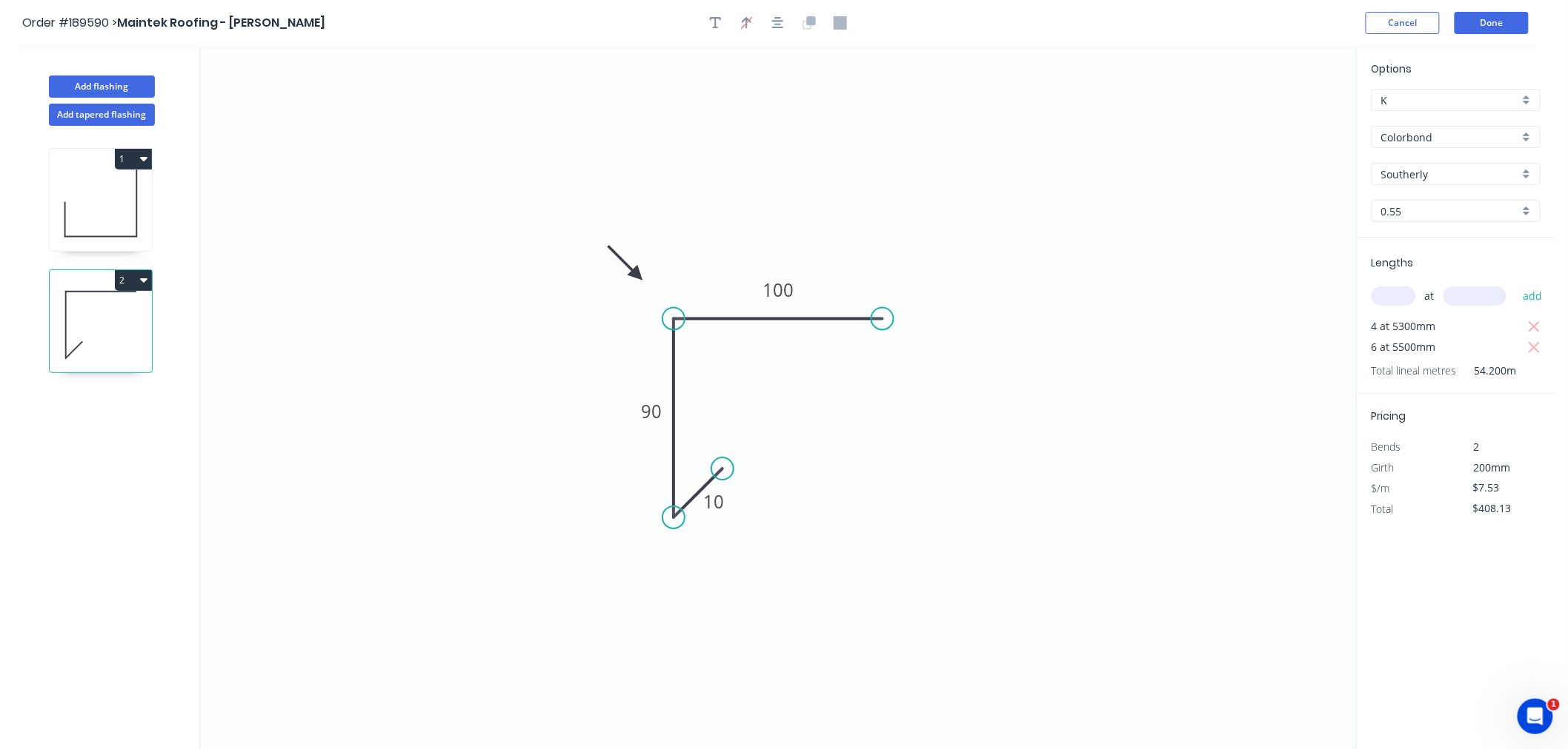
drag, startPoint x: 721, startPoint y: 432, endPoint x: 723, endPoint y: 465, distance: 33.1
click at [723, 465] on circle at bounding box center [722, 468] width 22 height 22
drag, startPoint x: 879, startPoint y: 317, endPoint x: 893, endPoint y: 315, distance: 14.1
click at [893, 315] on circle at bounding box center [893, 319] width 22 height 22
click at [776, 18] on icon "button" at bounding box center [777, 23] width 12 height 13
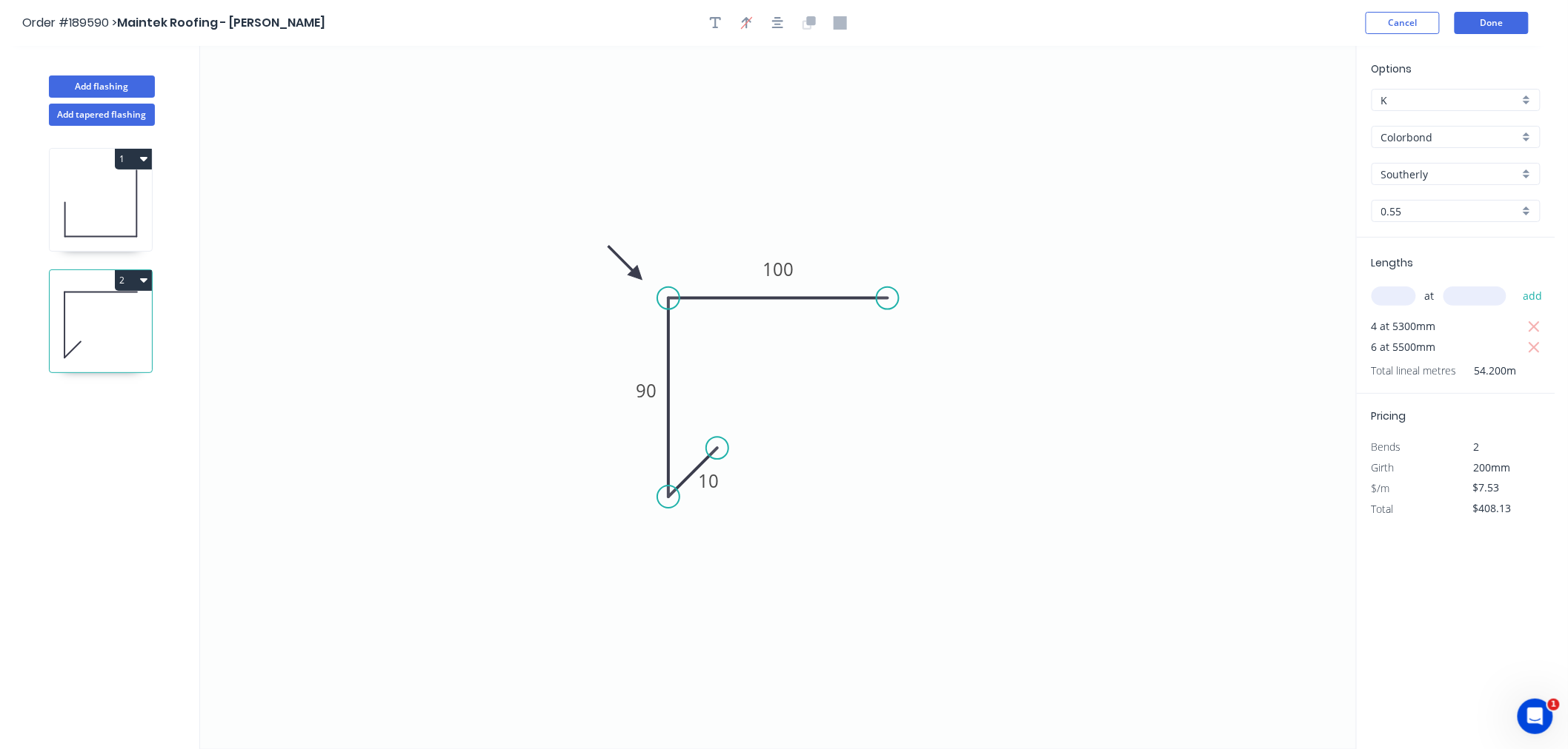
click at [989, 528] on icon "0 10 90 100" at bounding box center [777, 398] width 1156 height 703
click at [105, 94] on button "Add flashing" at bounding box center [101, 86] width 106 height 22
type input "$0.00"
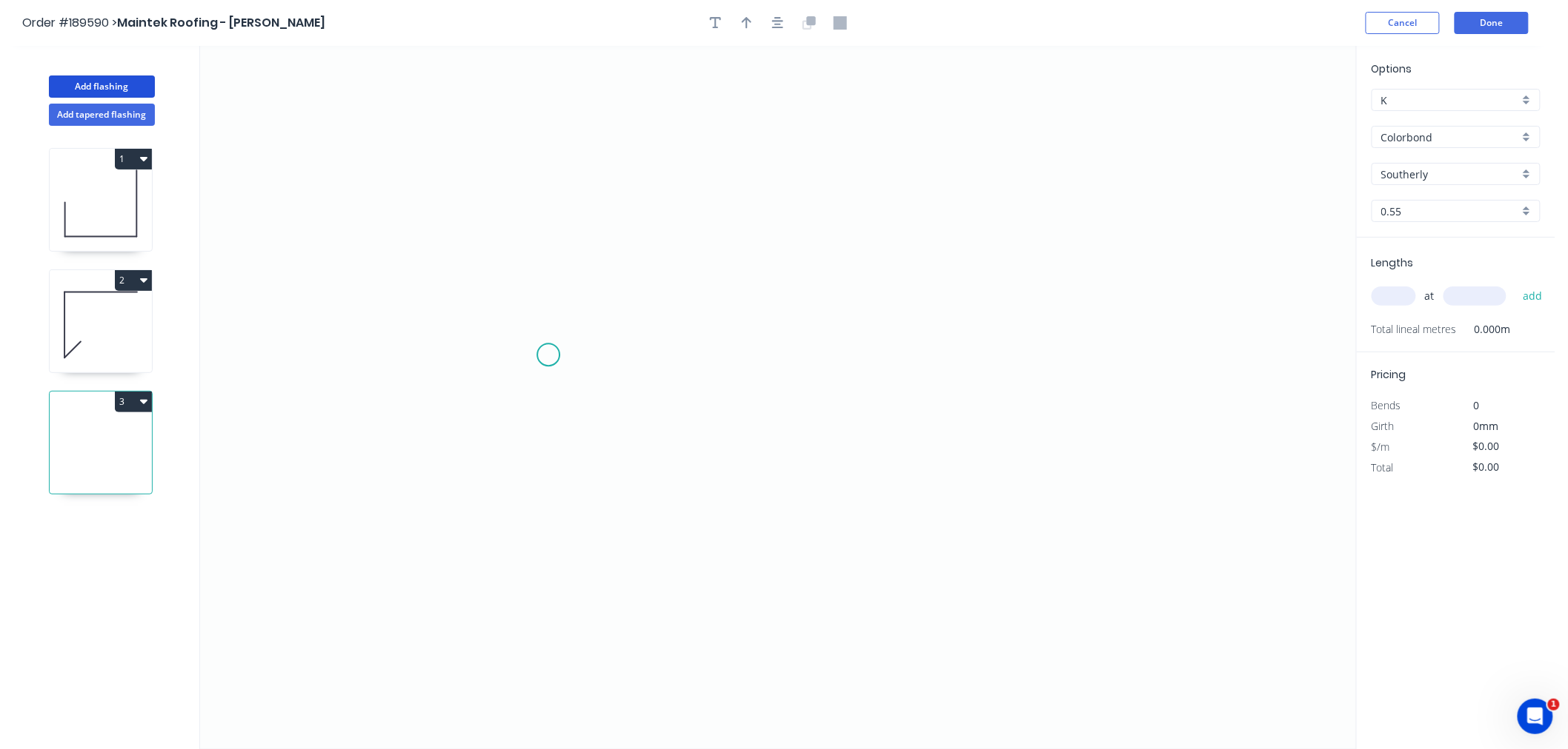
click at [548, 355] on icon "0" at bounding box center [777, 398] width 1156 height 703
click at [547, 258] on icon "0" at bounding box center [777, 398] width 1156 height 703
click at [886, 255] on icon "0 ?" at bounding box center [777, 398] width 1156 height 703
click at [889, 355] on icon "0 ? ?" at bounding box center [777, 398] width 1156 height 703
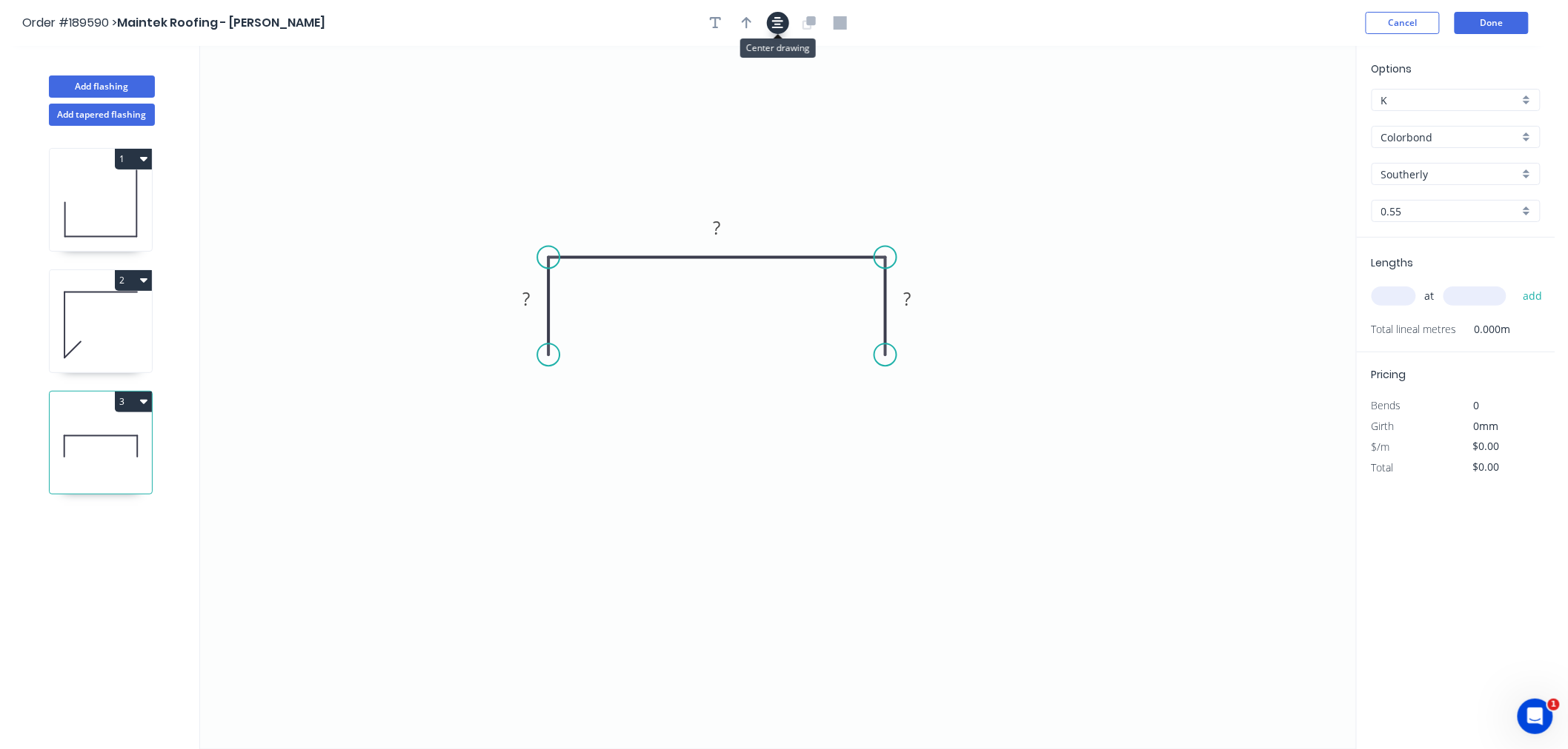
click at [774, 25] on icon "button" at bounding box center [777, 23] width 12 height 13
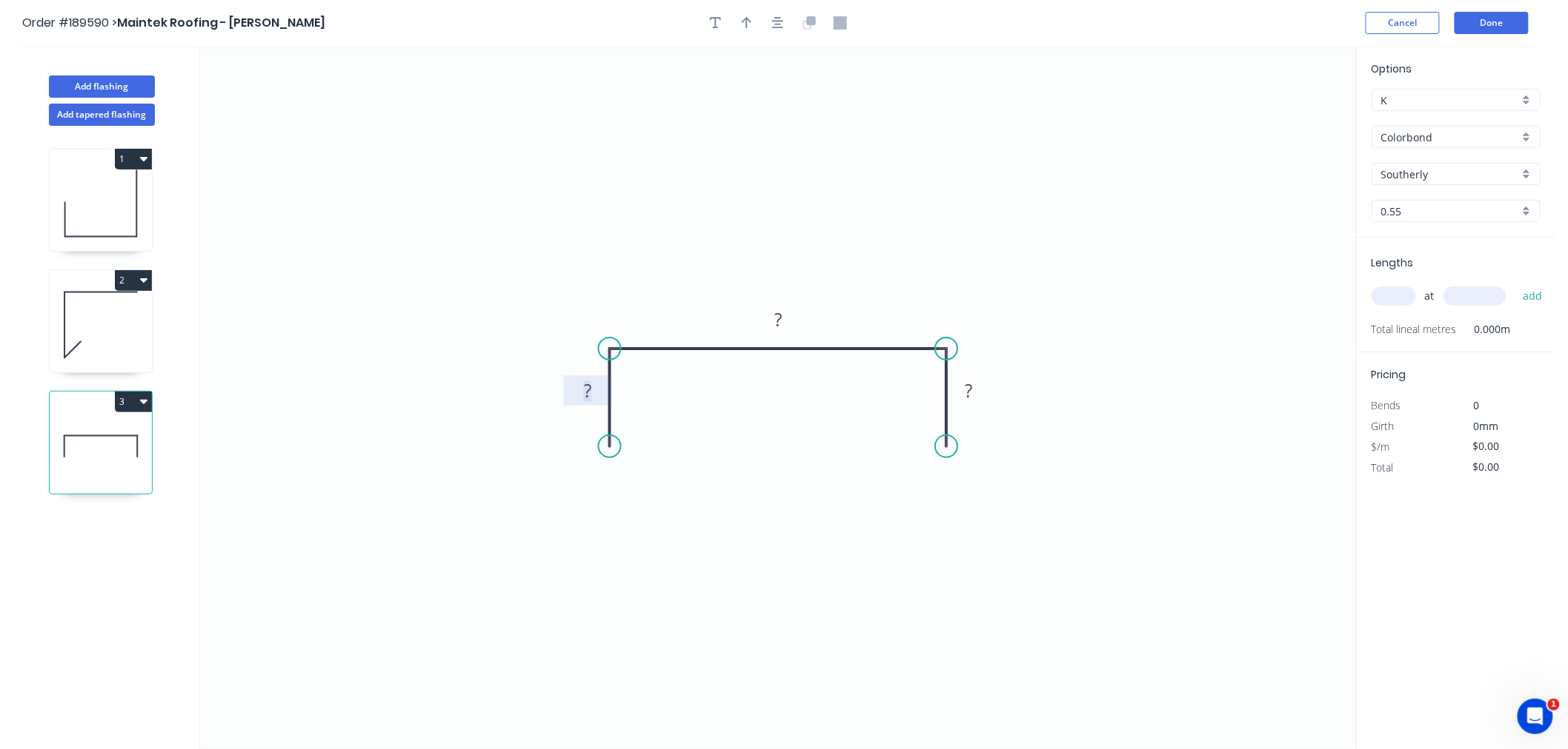
click at [574, 396] on rect at bounding box center [587, 391] width 29 height 21
click at [584, 388] on tspan "?" at bounding box center [587, 390] width 7 height 25
drag, startPoint x: 609, startPoint y: 445, endPoint x: 611, endPoint y: 491, distance: 46.0
click at [611, 491] on circle at bounding box center [610, 490] width 22 height 22
drag, startPoint x: 950, startPoint y: 445, endPoint x: 948, endPoint y: 497, distance: 52.0
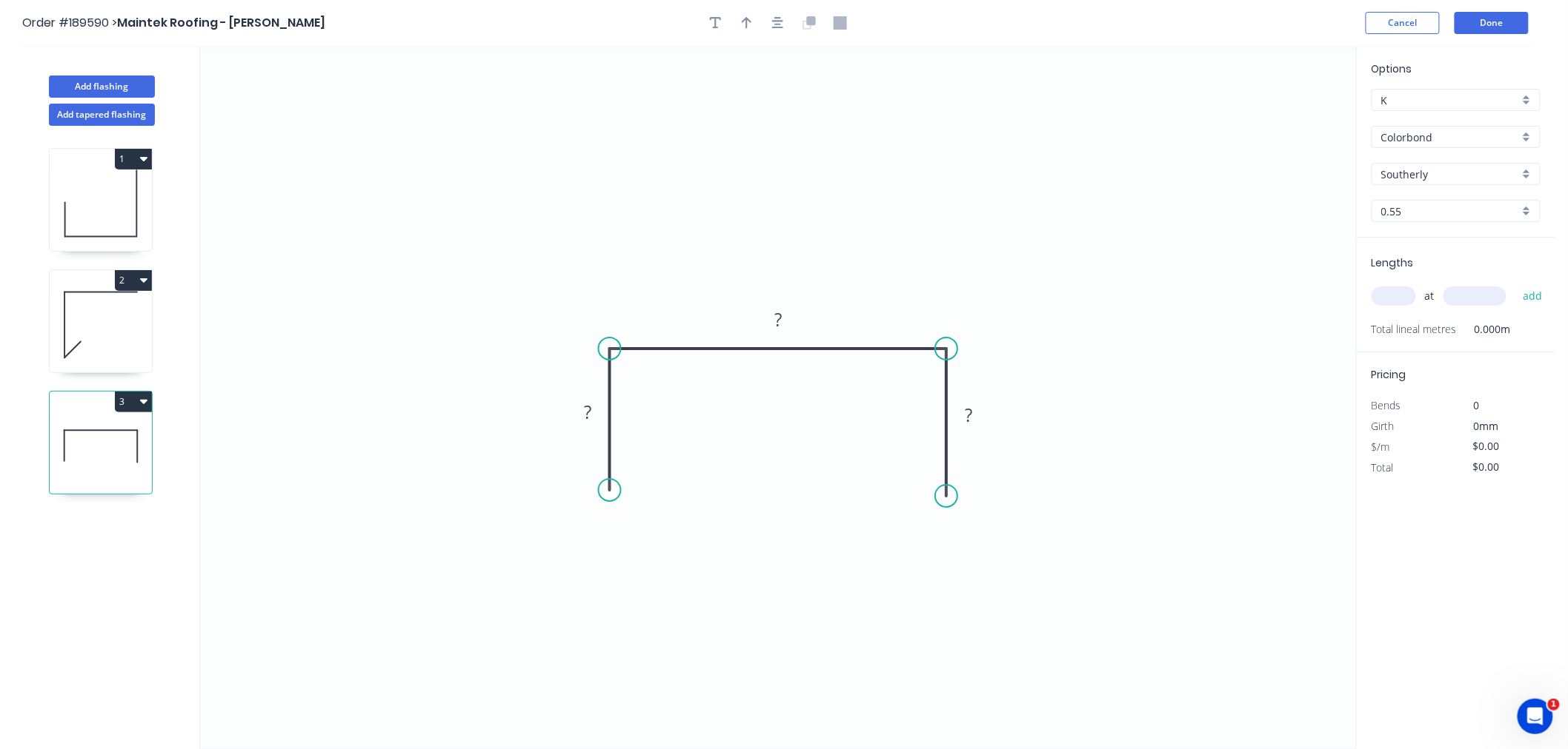
click at [948, 497] on circle at bounding box center [947, 496] width 22 height 22
click at [775, 32] on button "button" at bounding box center [778, 23] width 22 height 22
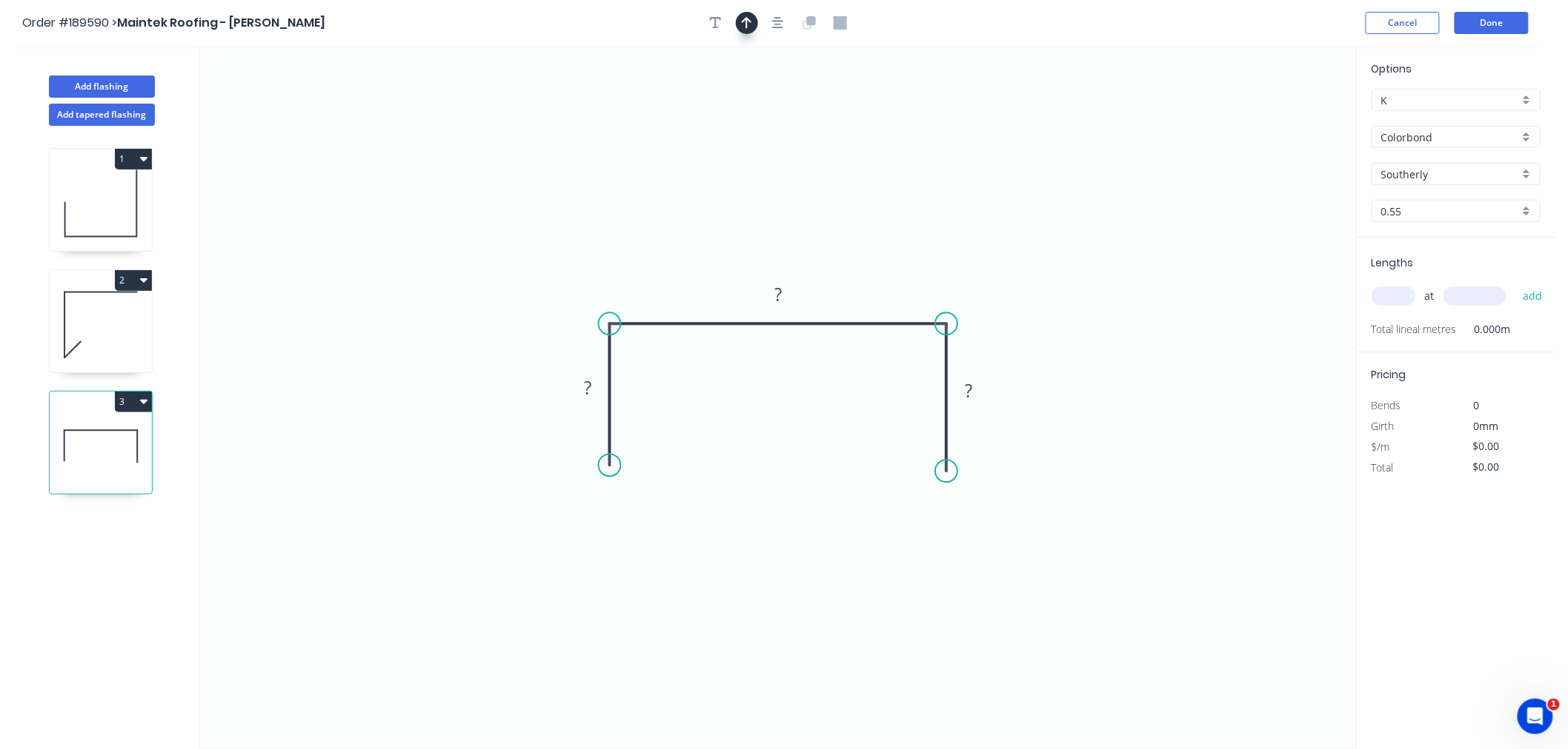
click at [739, 19] on button "button" at bounding box center [747, 23] width 22 height 22
drag, startPoint x: 1278, startPoint y: 115, endPoint x: 968, endPoint y: 252, distance: 338.9
click at [968, 252] on icon at bounding box center [965, 234] width 13 height 47
click at [968, 252] on icon at bounding box center [968, 235] width 13 height 47
click at [587, 383] on tspan "?" at bounding box center [587, 387] width 7 height 25
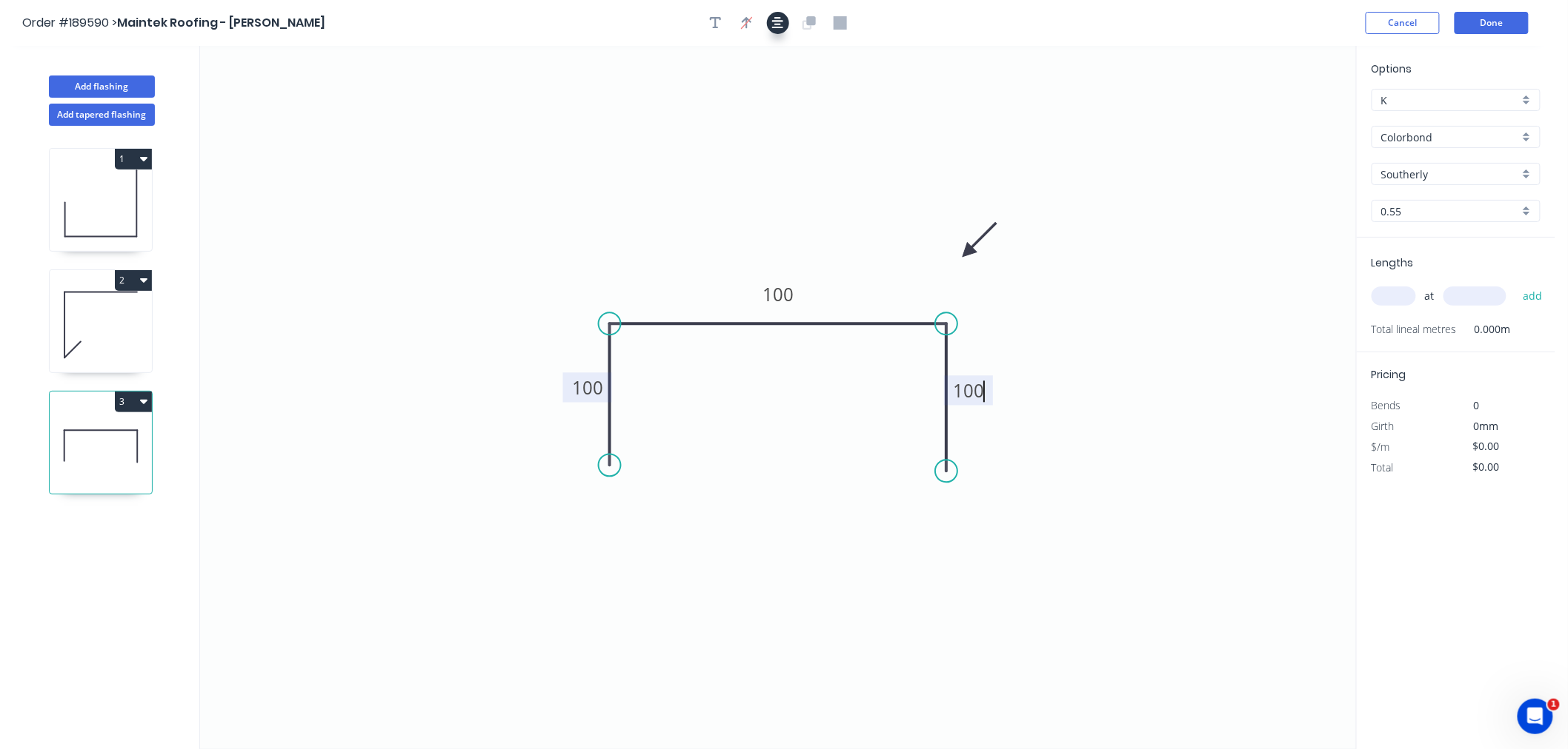
click at [778, 25] on icon "button" at bounding box center [777, 23] width 12 height 13
type input "$9.38"
click at [1381, 287] on input "text" at bounding box center [1393, 295] width 44 height 19
type input "1"
type input "1000"
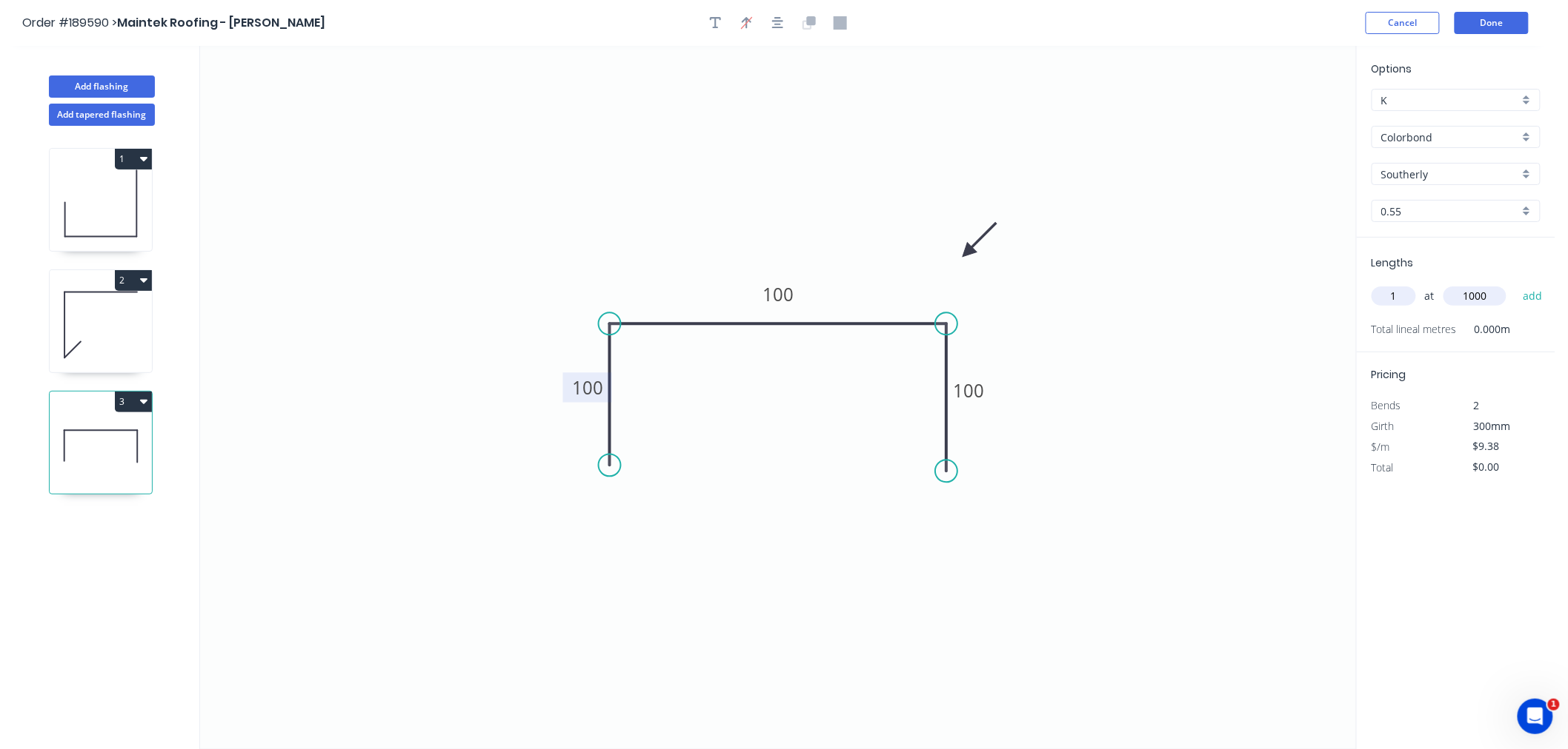
click at [1516, 283] on button "add" at bounding box center [1533, 295] width 35 height 25
type input "$9.38"
click at [469, 238] on icon "0 100 100 100" at bounding box center [777, 398] width 1156 height 703
click at [111, 82] on button "Add flashing" at bounding box center [101, 86] width 106 height 22
type input "$0.00"
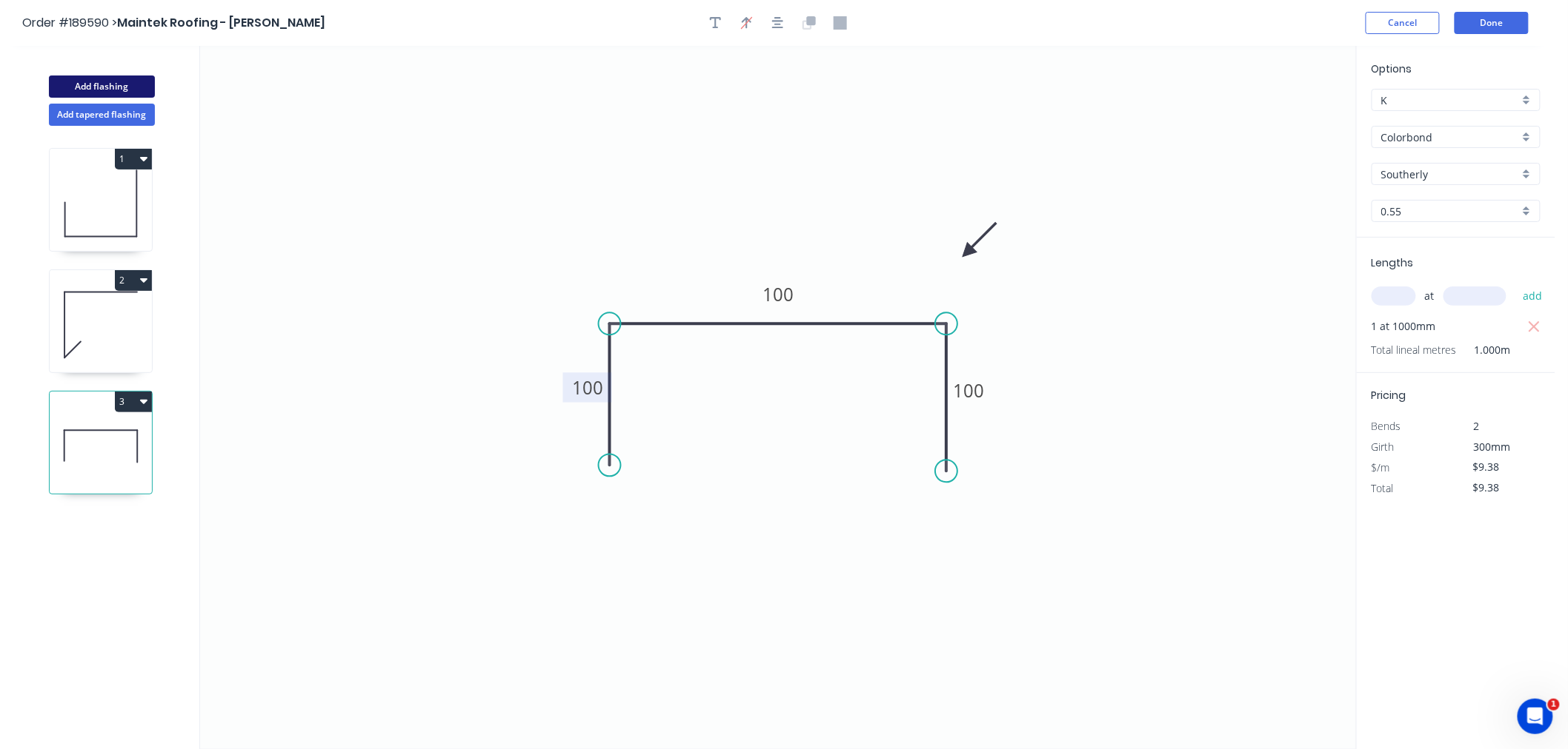
type input "$0.00"
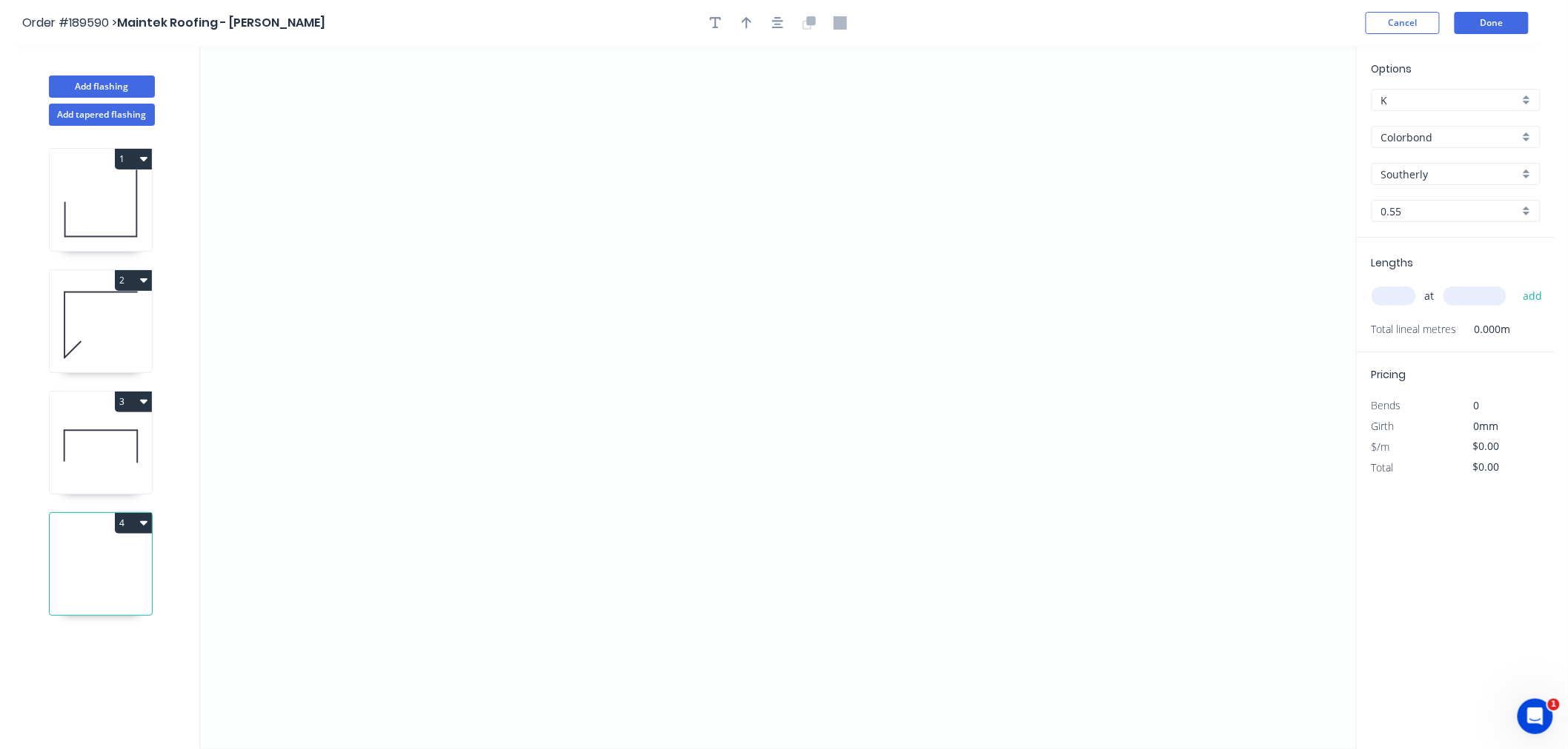
click at [1397, 300] on input "text" at bounding box center [1393, 295] width 44 height 19
type input "6"
type input "5500"
click at [1516, 283] on button "add" at bounding box center [1533, 295] width 35 height 25
click at [584, 265] on icon "0" at bounding box center [777, 398] width 1156 height 703
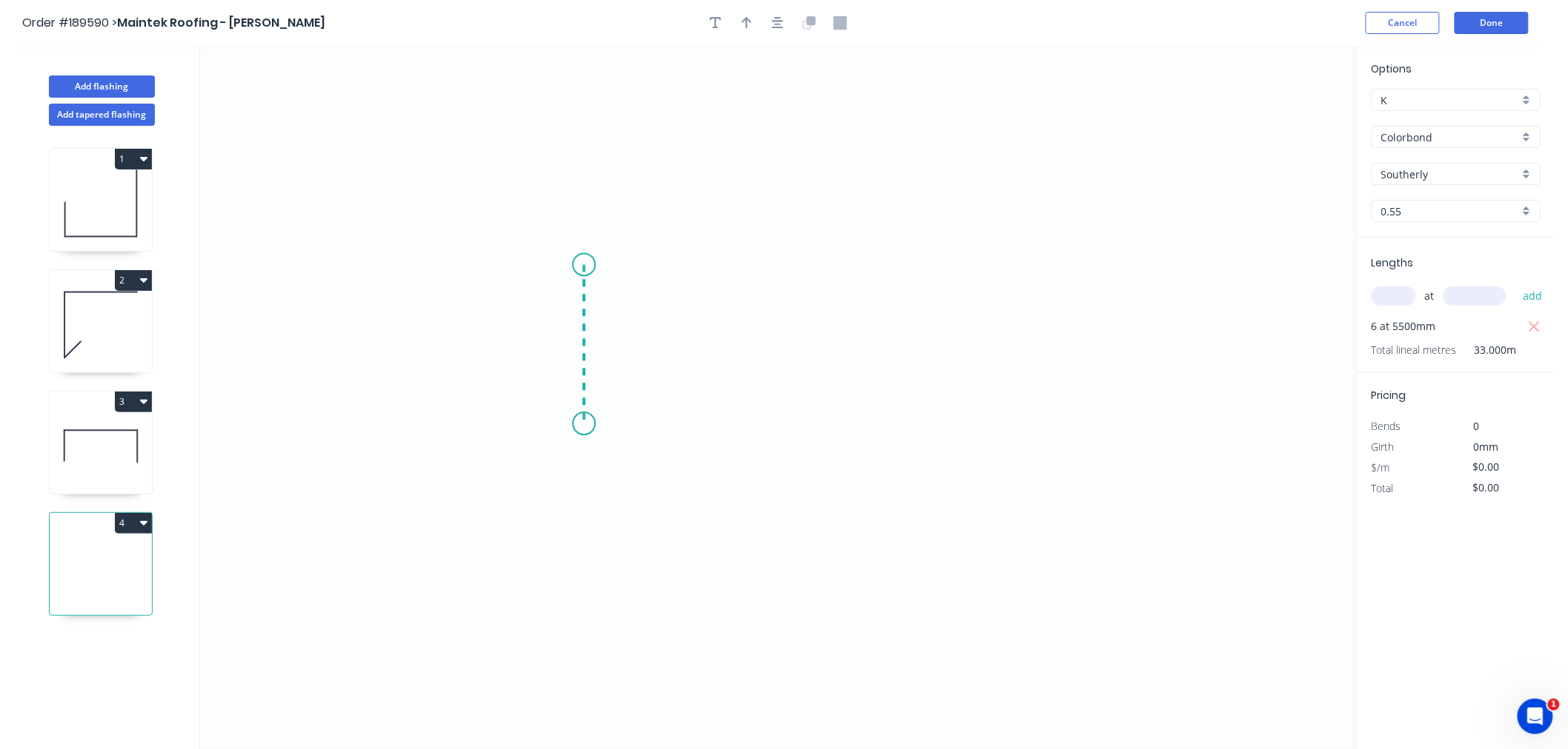
click at [595, 424] on icon "0" at bounding box center [777, 398] width 1156 height 703
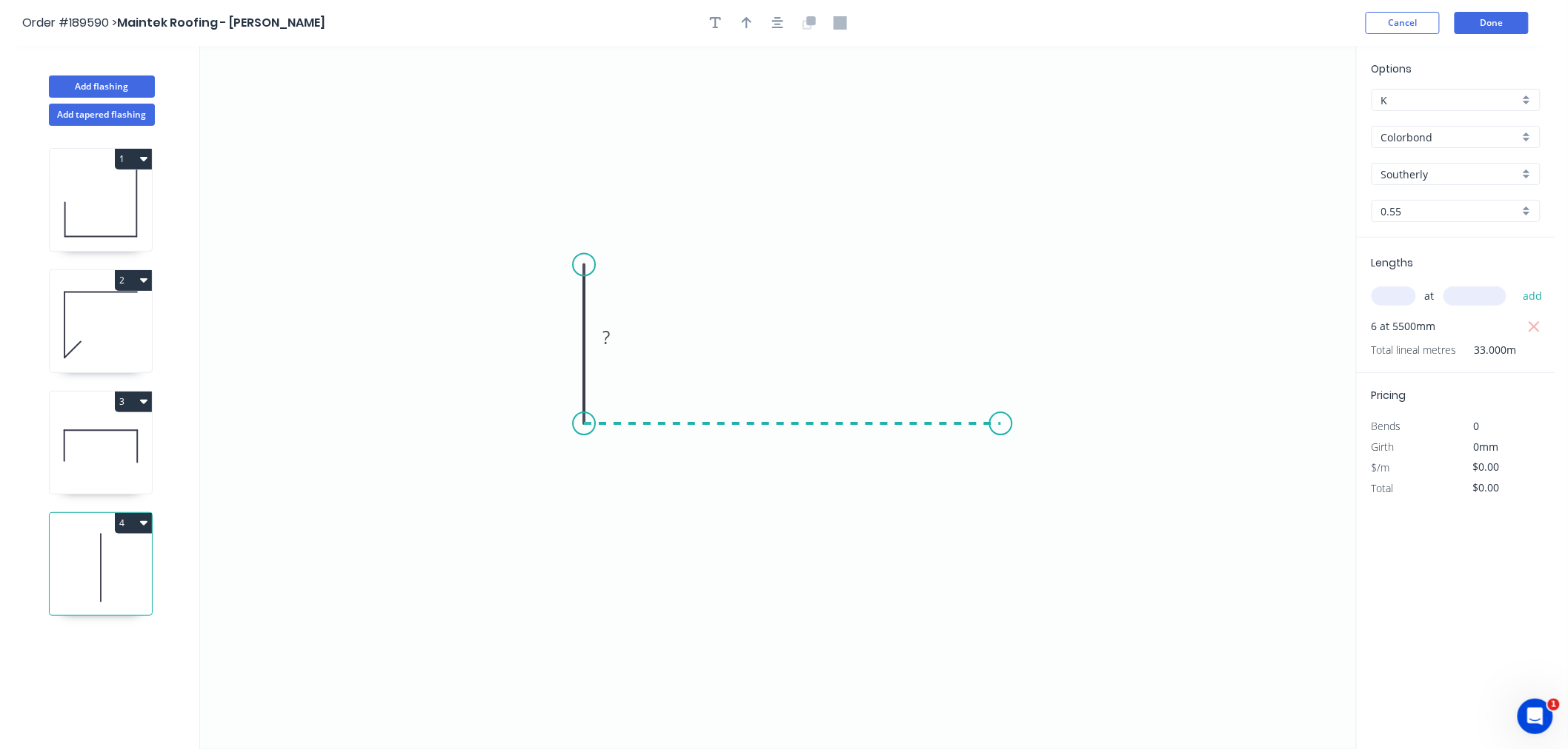
click at [1001, 432] on icon "0 ?" at bounding box center [777, 398] width 1156 height 703
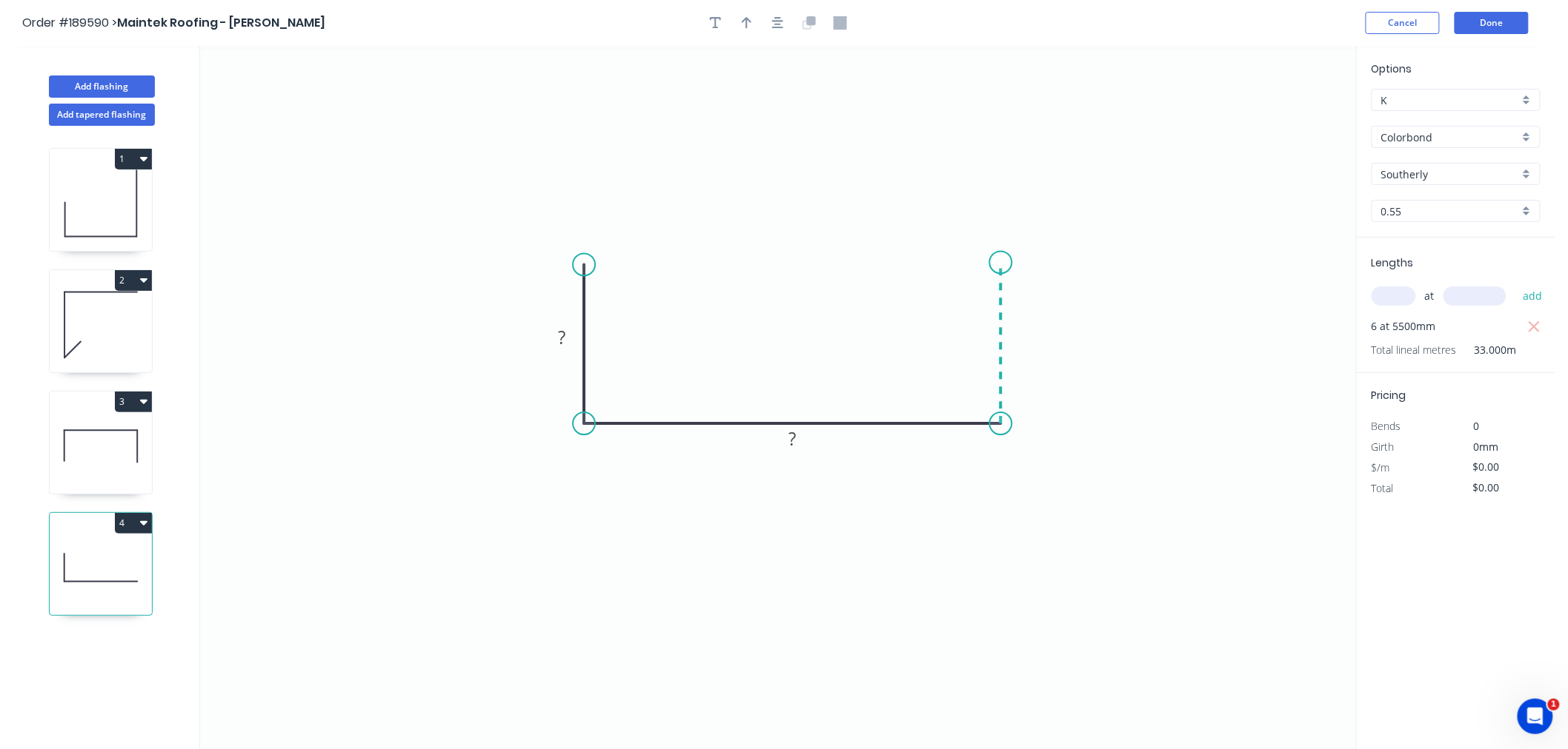
click at [997, 263] on icon "0 ? ?" at bounding box center [777, 398] width 1156 height 703
click at [787, 17] on div at bounding box center [777, 23] width 156 height 22
click at [116, 468] on icon at bounding box center [100, 446] width 102 height 95
type input "$9.38"
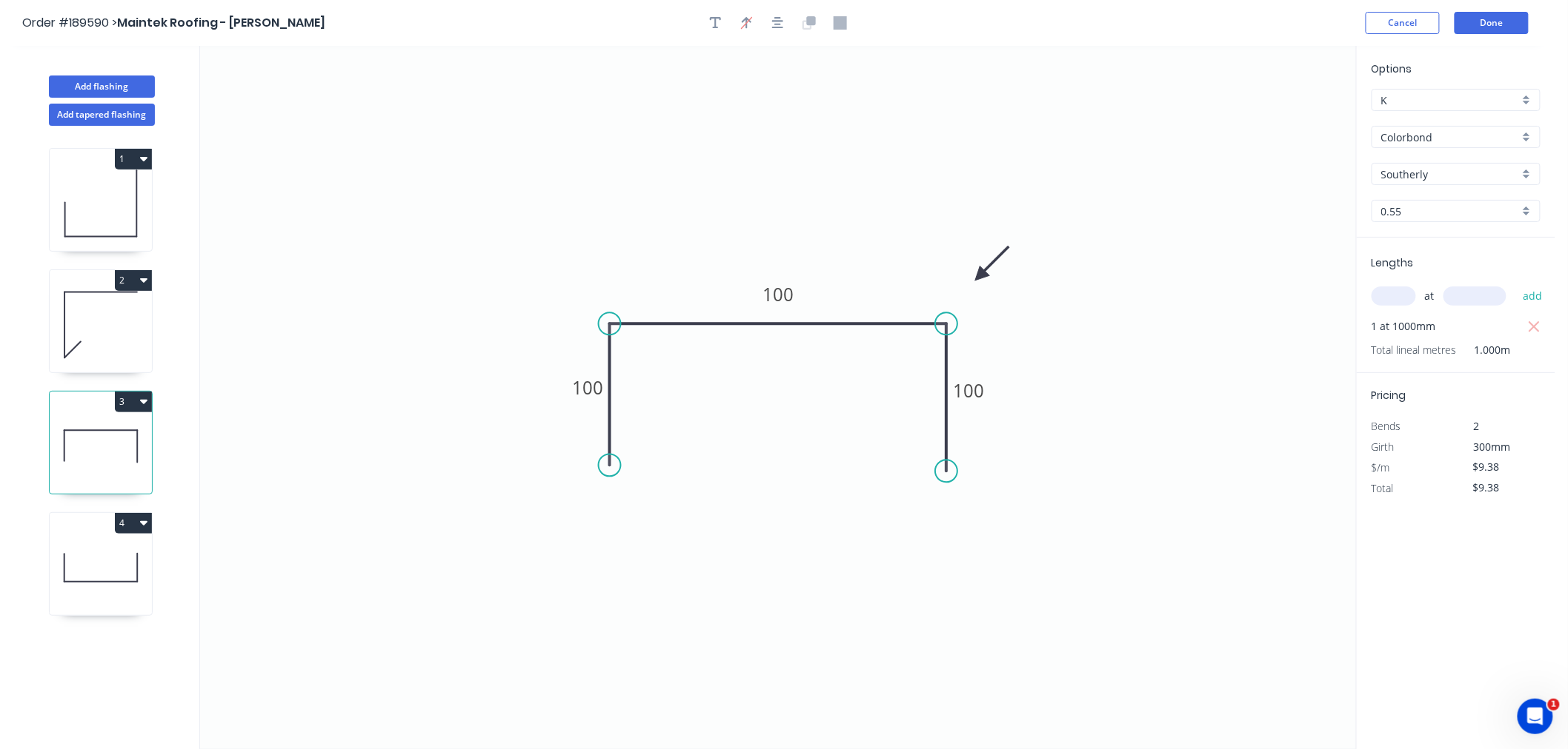
drag, startPoint x: 970, startPoint y: 252, endPoint x: 981, endPoint y: 277, distance: 27.3
click at [981, 277] on icon at bounding box center [992, 263] width 43 height 43
click at [778, 12] on button "button" at bounding box center [778, 23] width 22 height 22
click at [105, 548] on icon at bounding box center [100, 568] width 102 height 95
type input "$0.00"
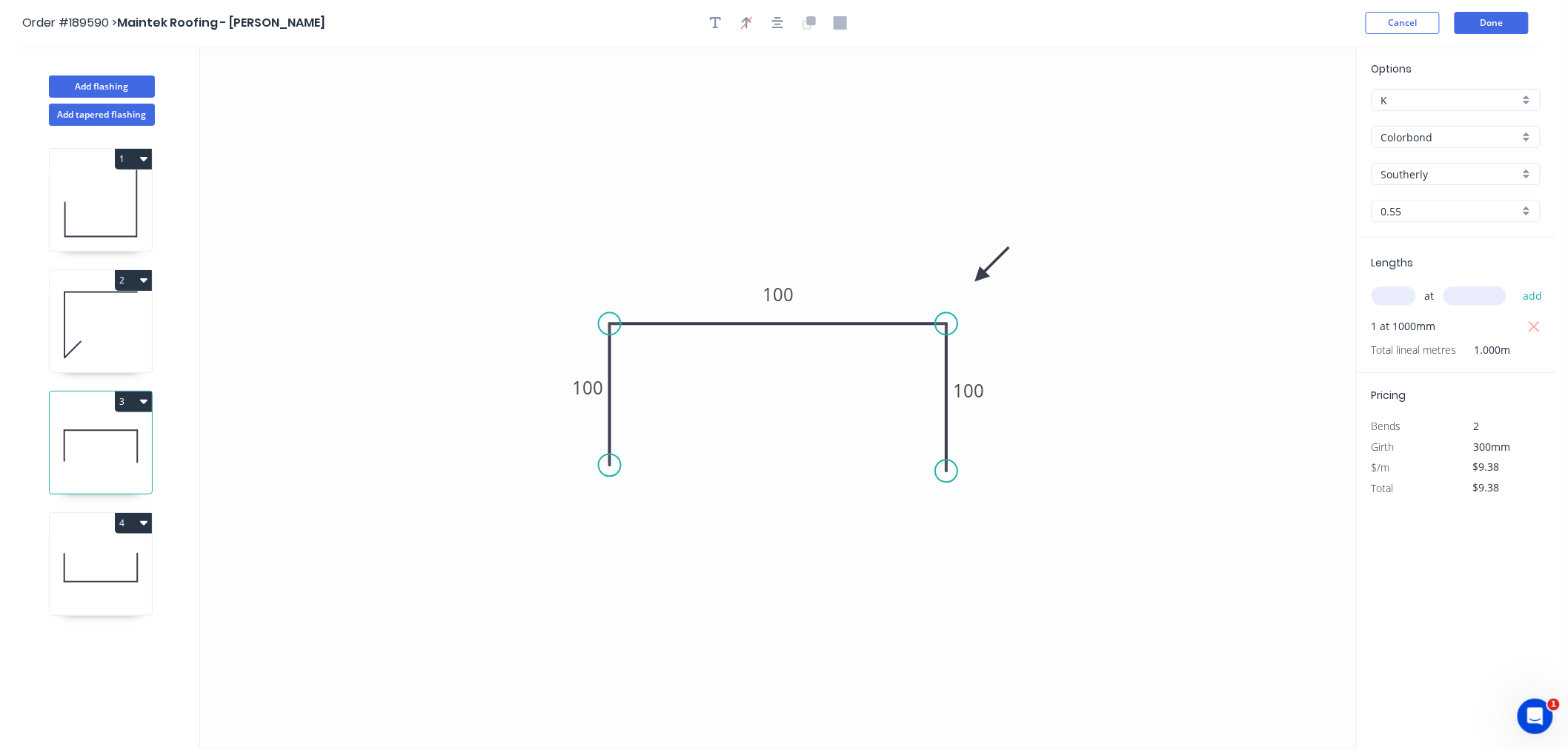
type input "$0.00"
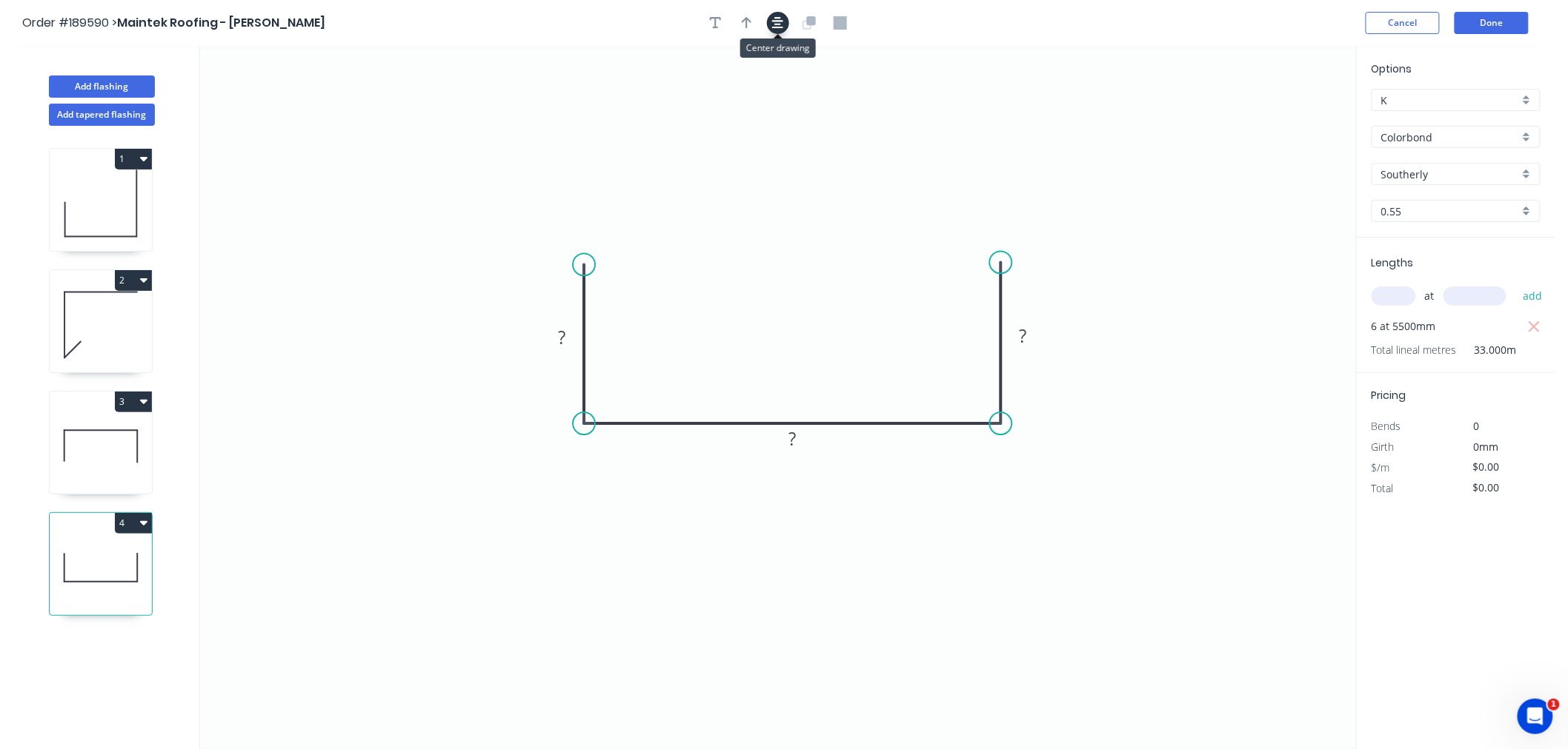
click at [781, 17] on icon "button" at bounding box center [777, 23] width 12 height 13
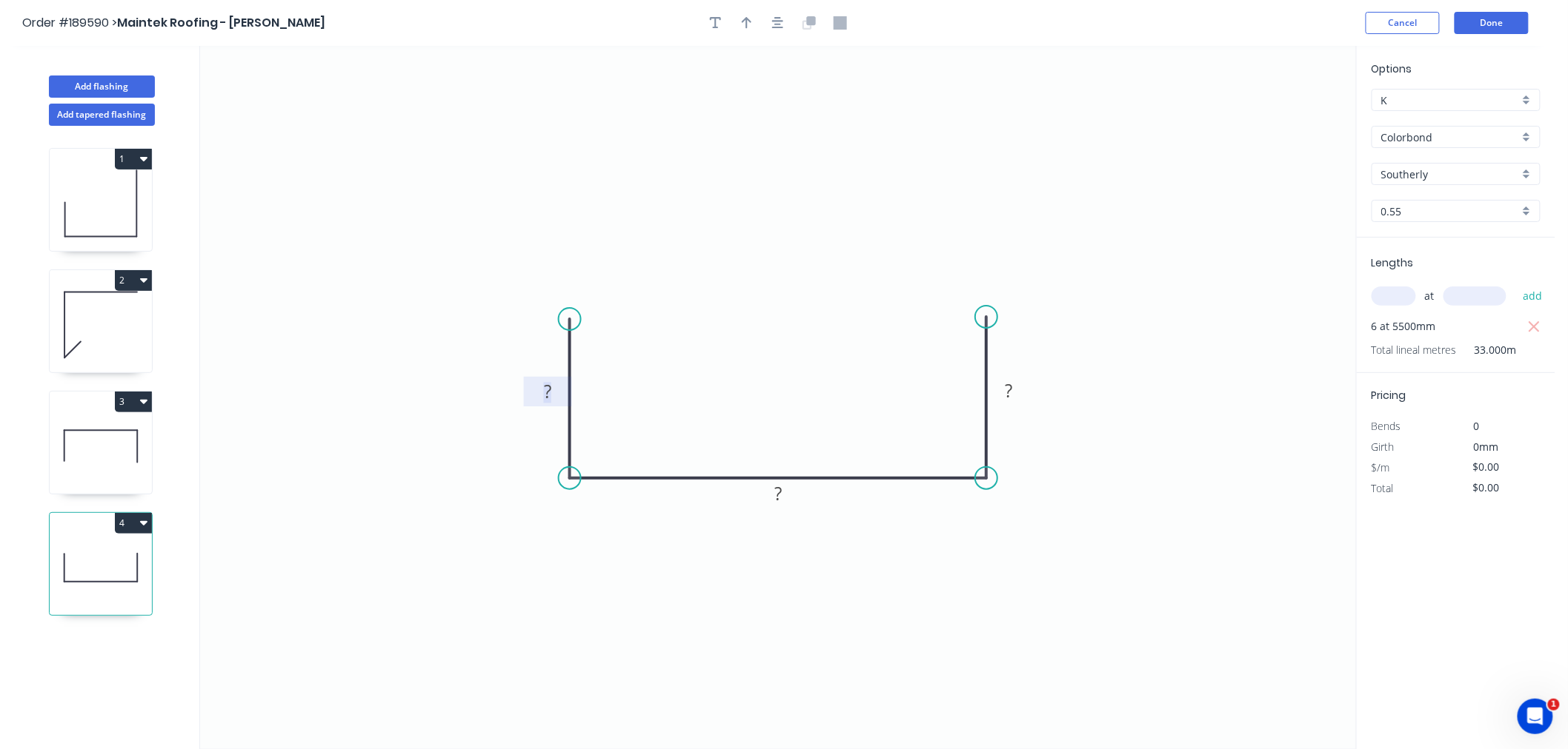
click at [545, 392] on tspan "?" at bounding box center [548, 391] width 7 height 25
click at [749, 26] on icon "button" at bounding box center [746, 23] width 10 height 13
type input "$22.28"
type input "$735.24"
drag, startPoint x: 1280, startPoint y: 116, endPoint x: 802, endPoint y: 384, distance: 548.0
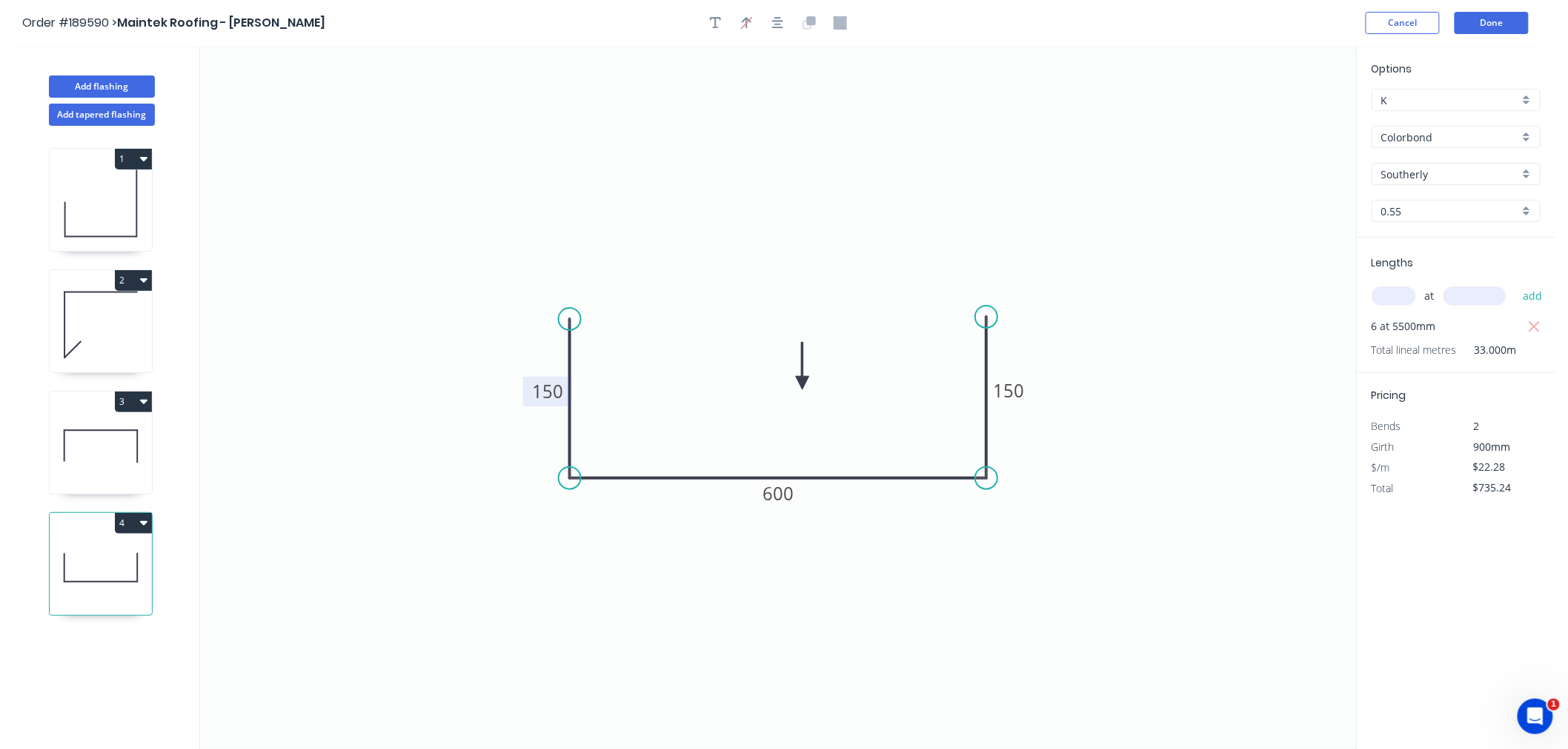
click at [802, 384] on icon at bounding box center [802, 365] width 13 height 47
click at [782, 26] on icon "button" at bounding box center [777, 23] width 12 height 13
click at [838, 279] on icon "0 150 600 150" at bounding box center [777, 398] width 1156 height 703
click at [116, 86] on button "Add flashing" at bounding box center [101, 86] width 106 height 22
type input "$0.00"
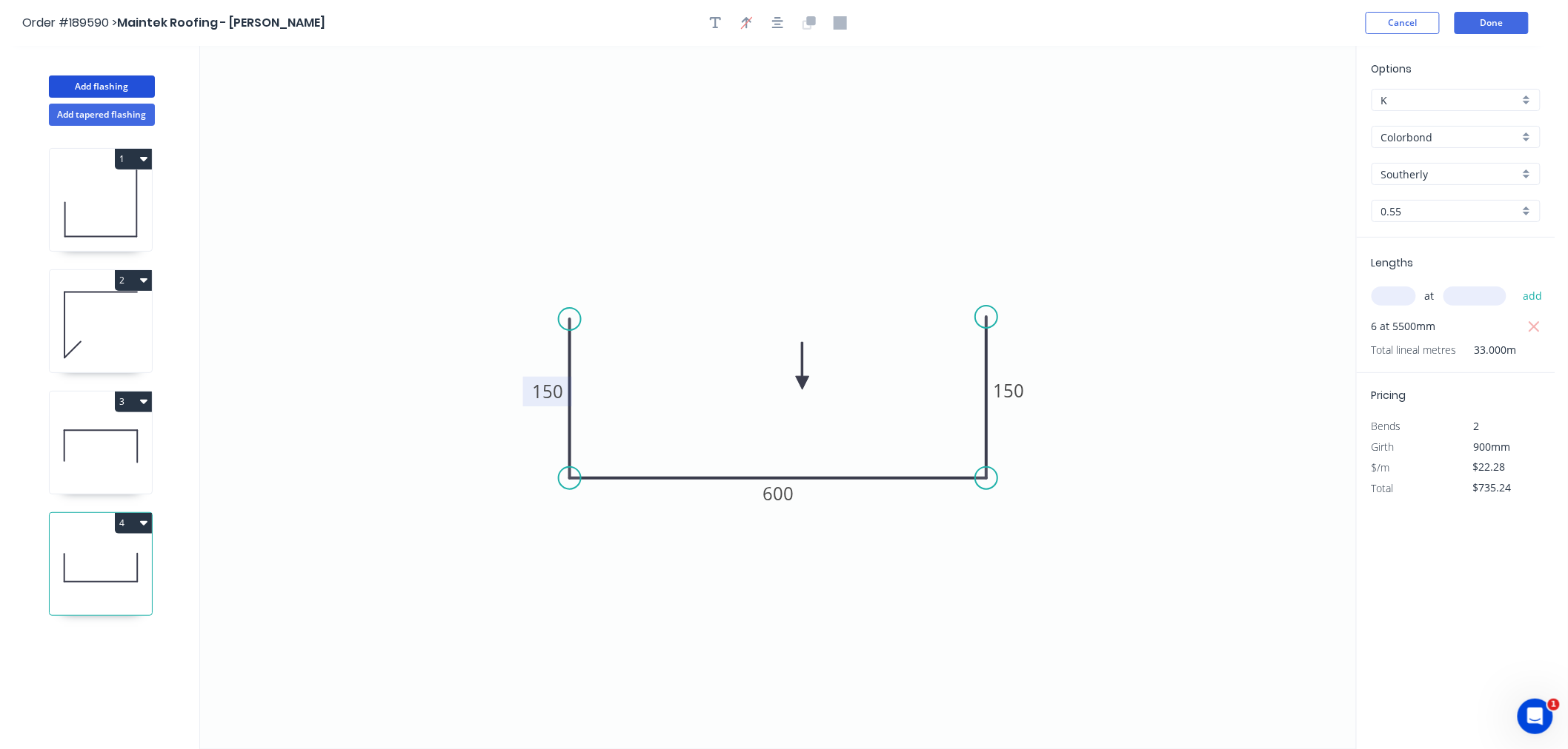
type input "$0.00"
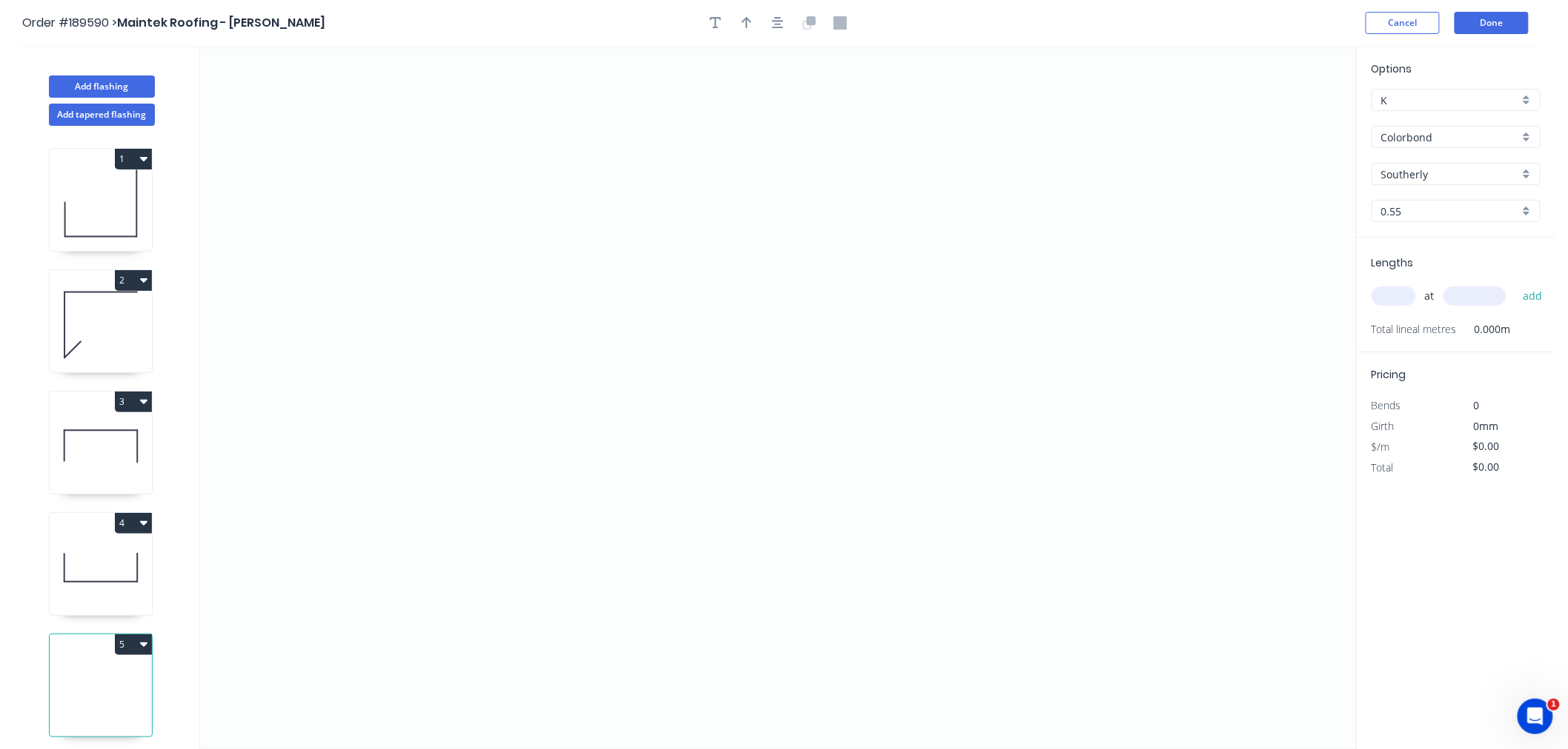
click at [1421, 170] on input "Southerly" at bounding box center [1450, 174] width 138 height 16
click at [1507, 246] on div "Monument" at bounding box center [1456, 236] width 168 height 26
type input "Monument"
click at [1393, 294] on input "text" at bounding box center [1393, 295] width 44 height 19
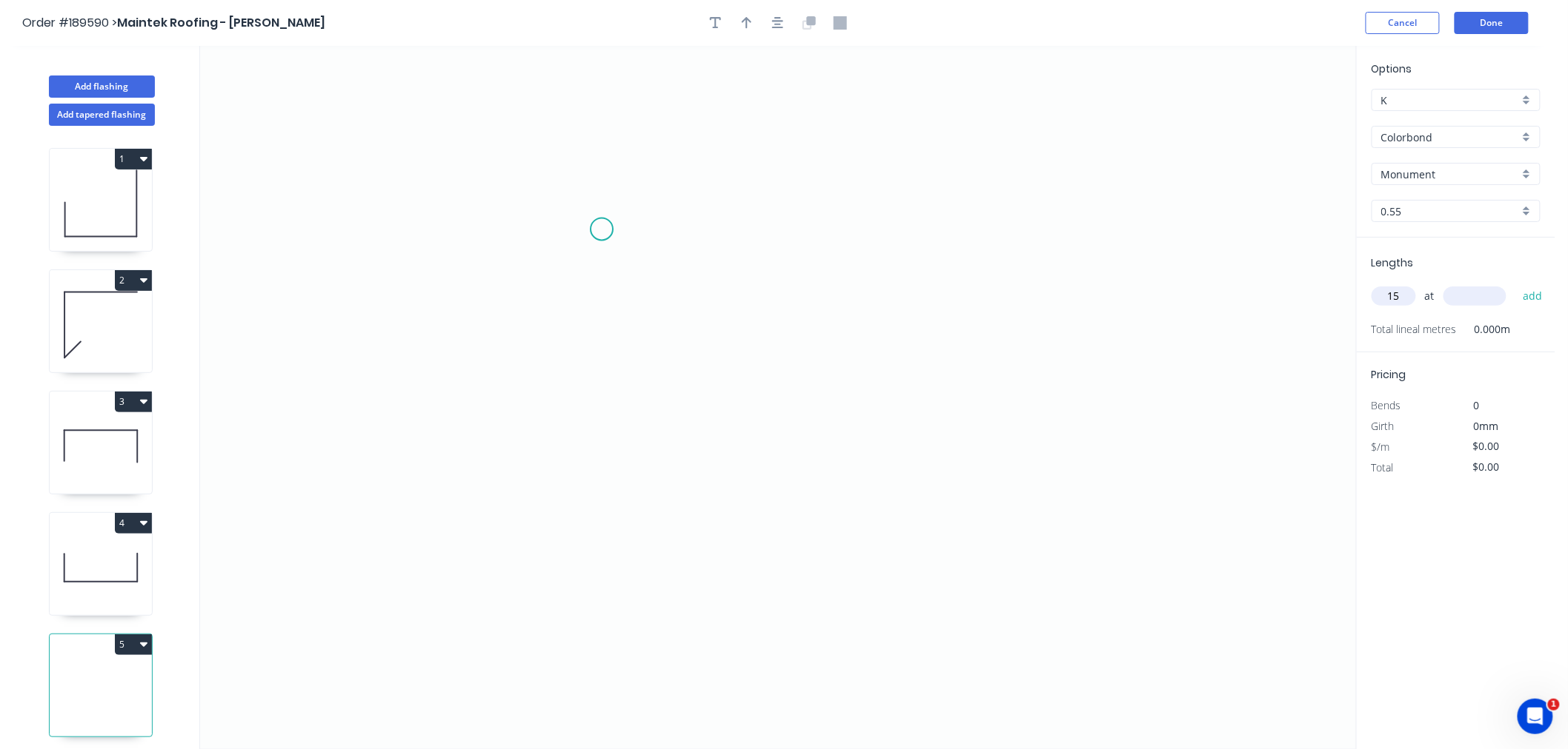
type input "15"
type input "5500"
click at [1516, 283] on button "add" at bounding box center [1533, 295] width 35 height 25
type input "4"
type input "5800"
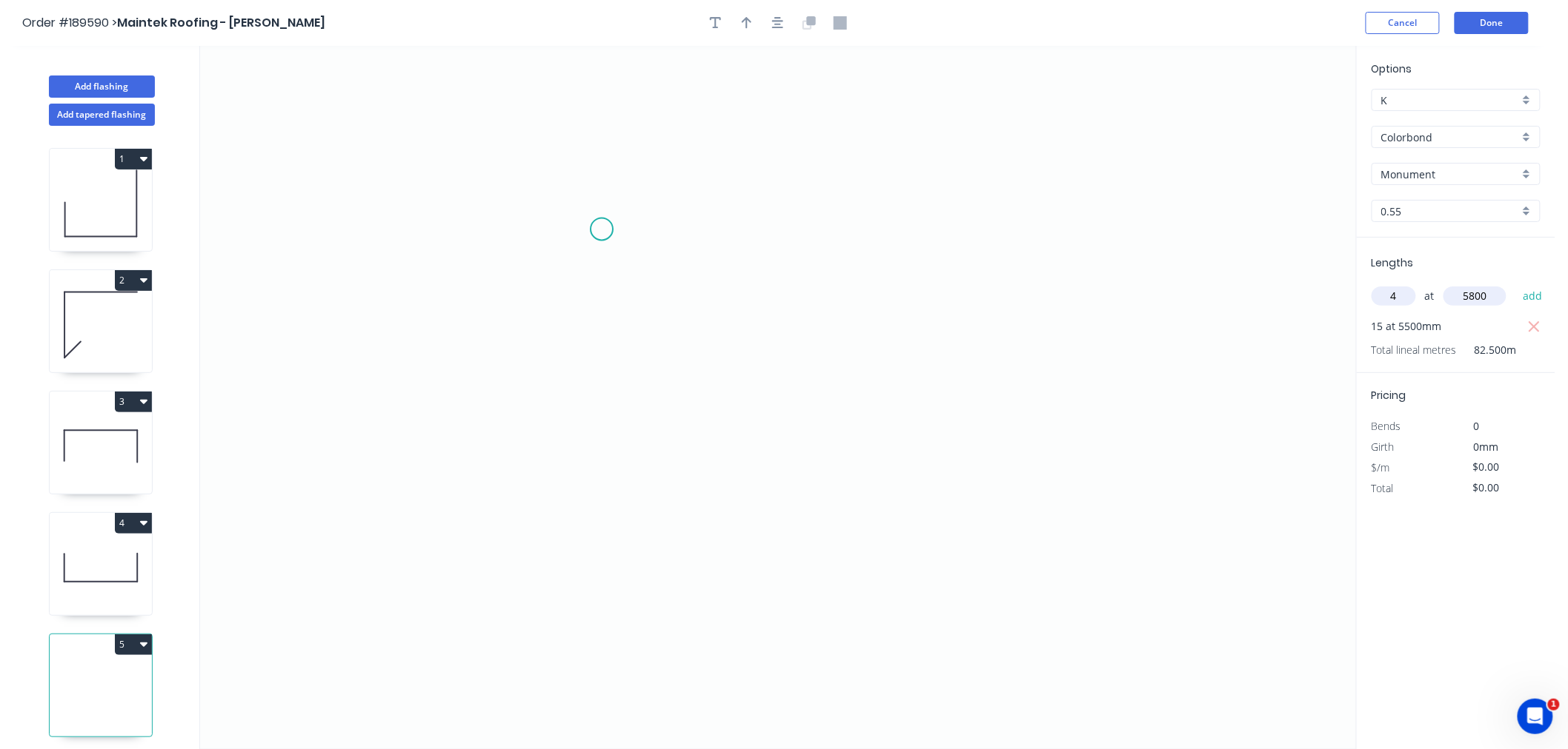
click at [1516, 283] on button "add" at bounding box center [1533, 295] width 35 height 25
type input "2"
type input "6400"
click at [1516, 283] on button "add" at bounding box center [1533, 295] width 35 height 25
type input "2"
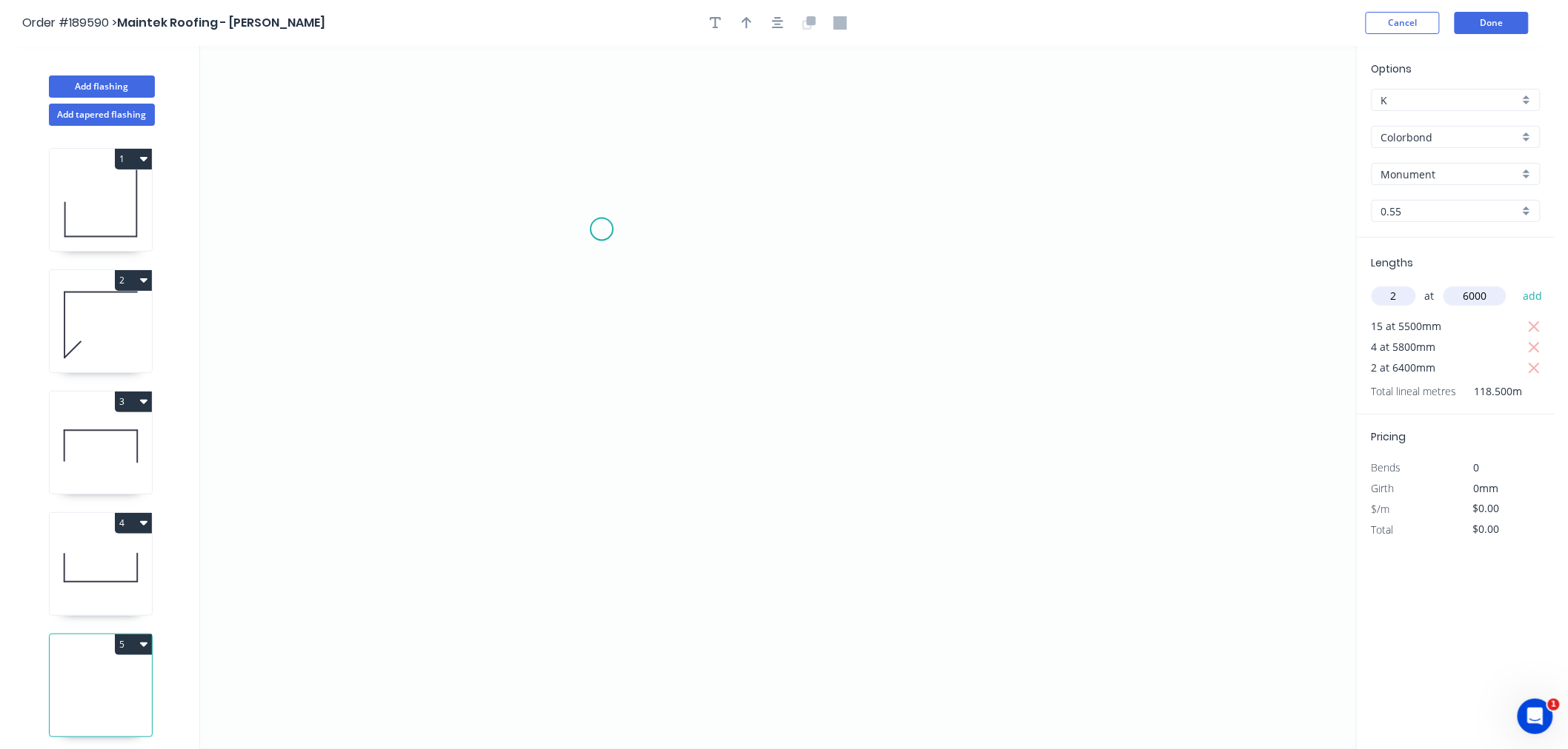
type input "6000"
click at [1516, 283] on button "add" at bounding box center [1533, 295] width 35 height 25
click at [525, 522] on icon "0" at bounding box center [777, 398] width 1156 height 703
click at [529, 421] on icon "0" at bounding box center [777, 398] width 1156 height 703
click at [448, 424] on icon "0 ?" at bounding box center [777, 398] width 1156 height 703
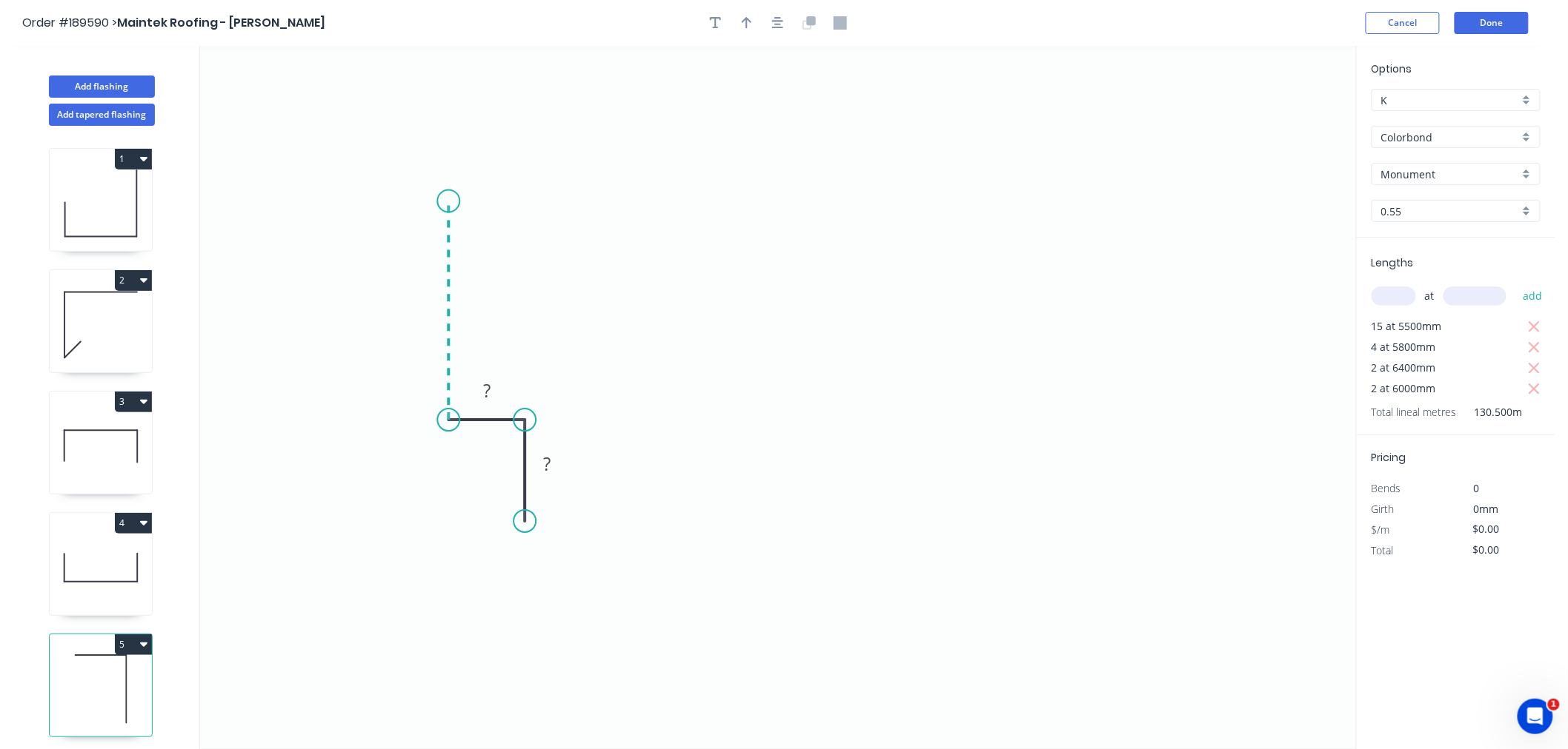
click at [448, 202] on icon "0 ? ?" at bounding box center [777, 398] width 1156 height 703
click at [842, 241] on icon "0 ? ? ?" at bounding box center [777, 398] width 1156 height 703
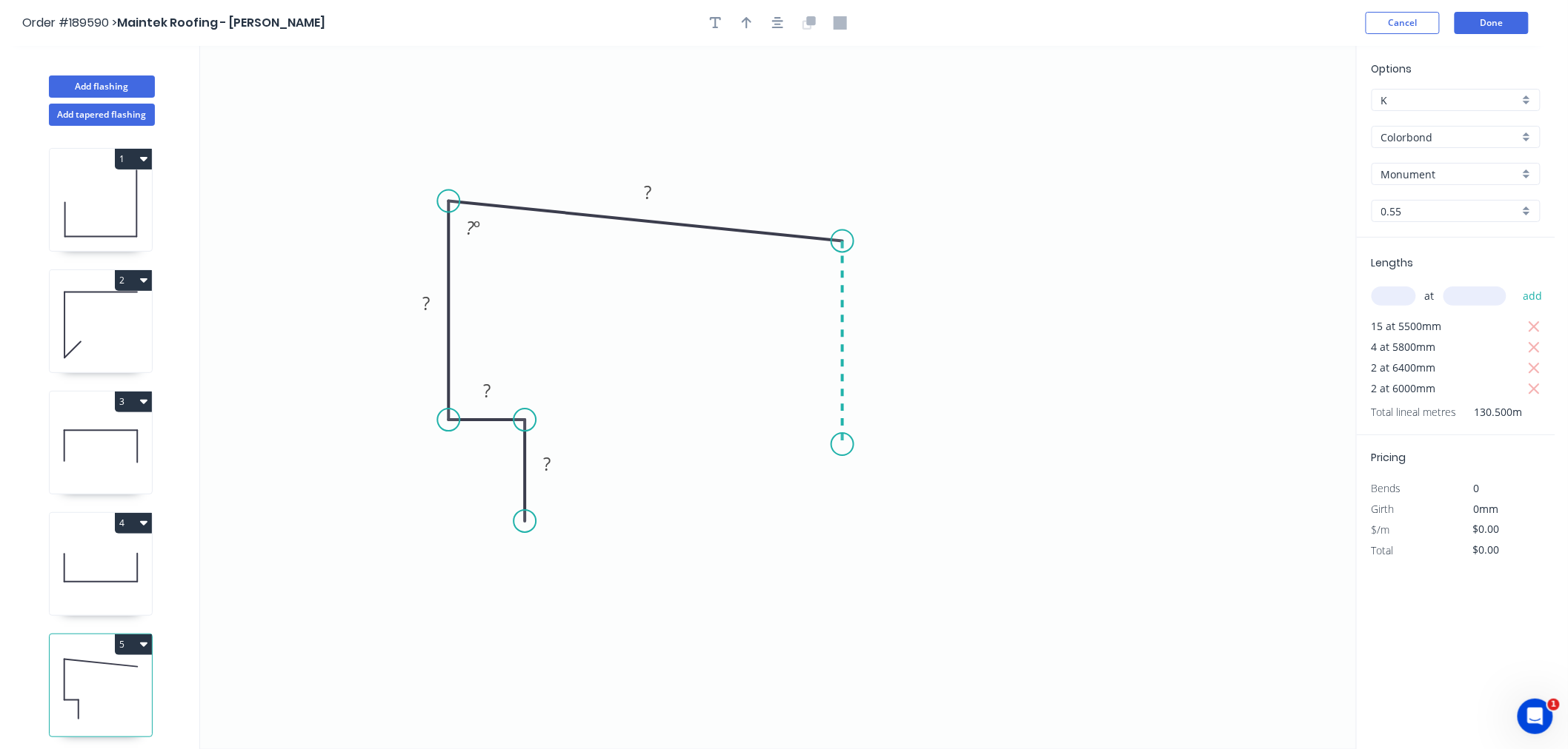
click at [842, 445] on icon "0 ? ? ? ? ? º" at bounding box center [777, 398] width 1156 height 703
click at [802, 477] on icon "0 ? ? ? ? ? ? º ? º" at bounding box center [777, 398] width 1156 height 703
click at [769, 25] on button "button" at bounding box center [778, 23] width 22 height 22
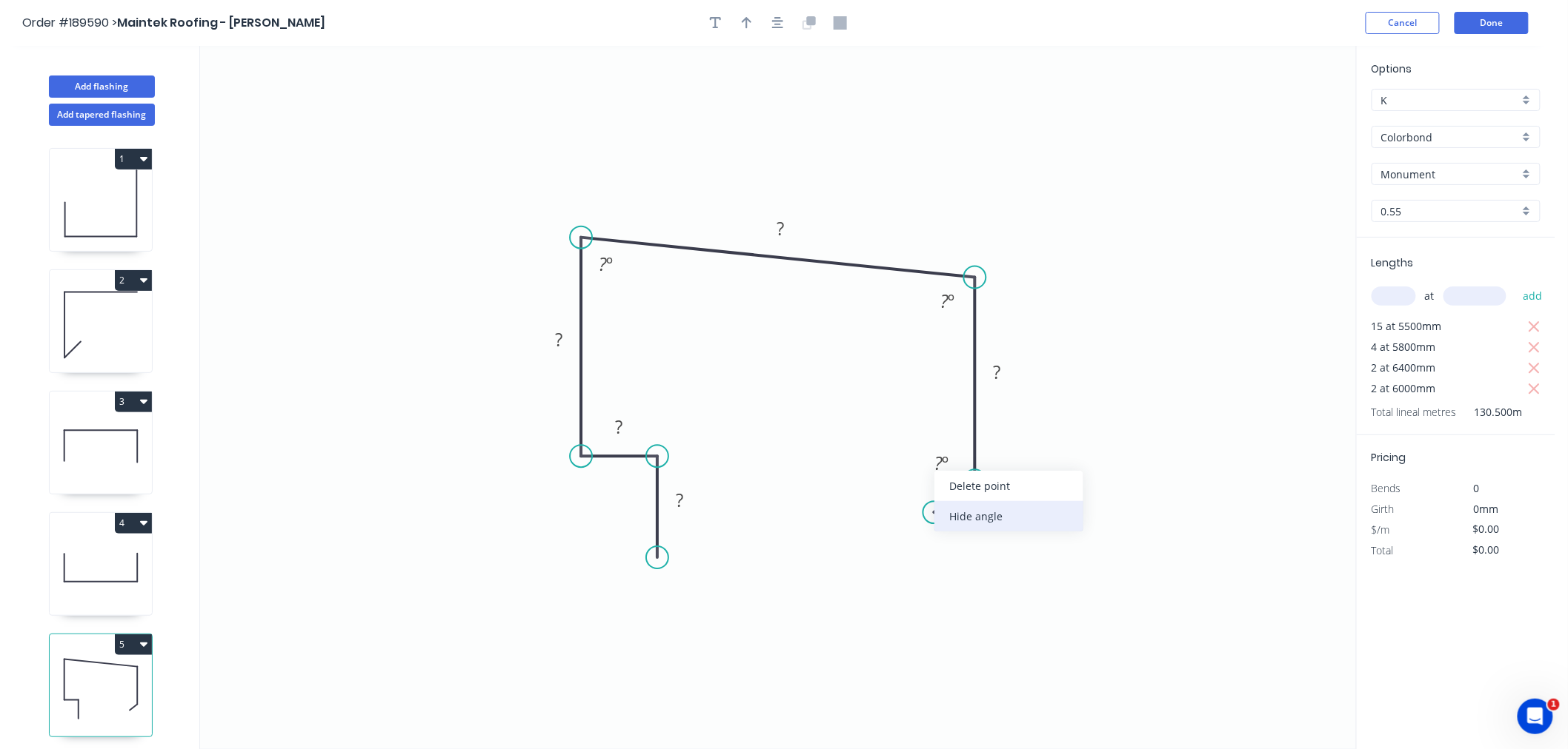
click at [965, 519] on div "Hide angle" at bounding box center [1009, 516] width 149 height 30
click at [859, 411] on icon "0 ? ? ? ? ? ? ? º ? º" at bounding box center [777, 398] width 1156 height 703
click at [672, 507] on rect at bounding box center [679, 501] width 29 height 21
click at [749, 101] on icon "0 20 10 100 168 100 ? 85 º 90 º" at bounding box center [777, 398] width 1156 height 703
click at [775, 22] on icon "button" at bounding box center [777, 23] width 12 height 13
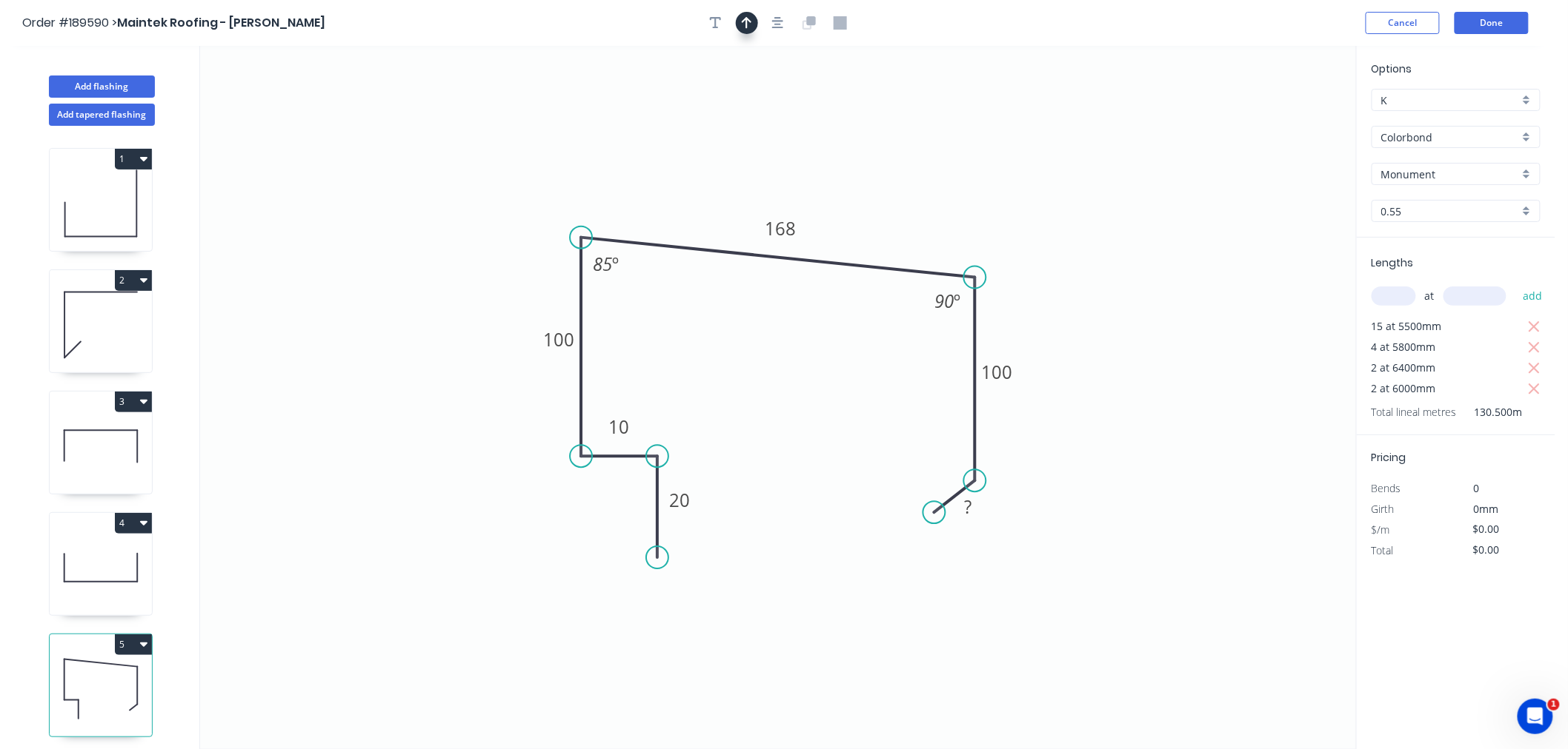
click at [751, 25] on icon "button" at bounding box center [746, 23] width 10 height 13
drag, startPoint x: 1283, startPoint y: 116, endPoint x: 892, endPoint y: 196, distance: 399.1
click at [892, 196] on icon at bounding box center [892, 179] width 13 height 47
click at [1009, 164] on icon "0 20 10 100 168 100 ? 85 º 90 º" at bounding box center [777, 398] width 1156 height 703
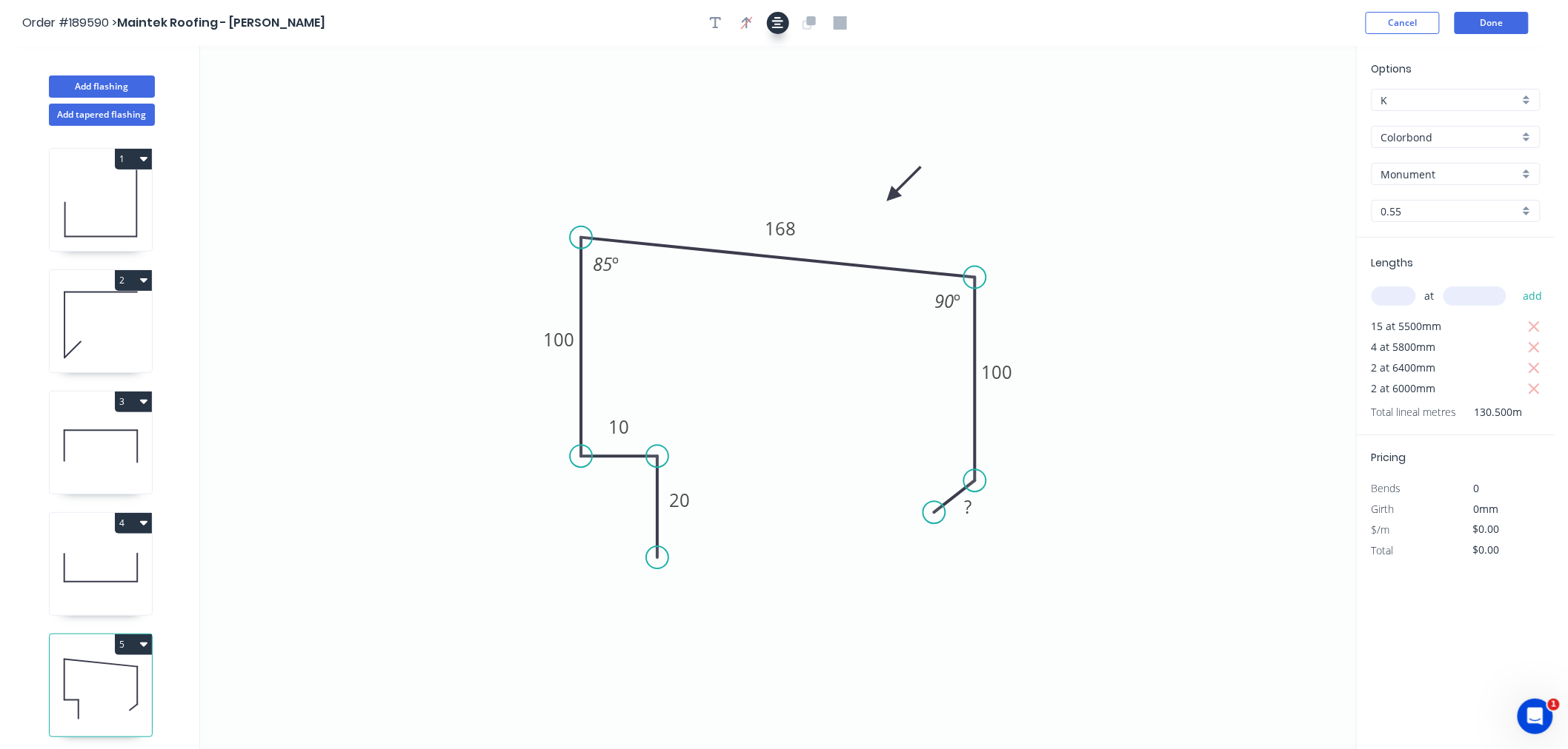
click at [779, 21] on icon "button" at bounding box center [777, 23] width 12 height 12
click at [959, 531] on div "Delete point" at bounding box center [1009, 528] width 149 height 30
click at [1014, 589] on div "Feather" at bounding box center [1049, 588] width 149 height 30
type input "$15.22"
type input "$1,986.21"
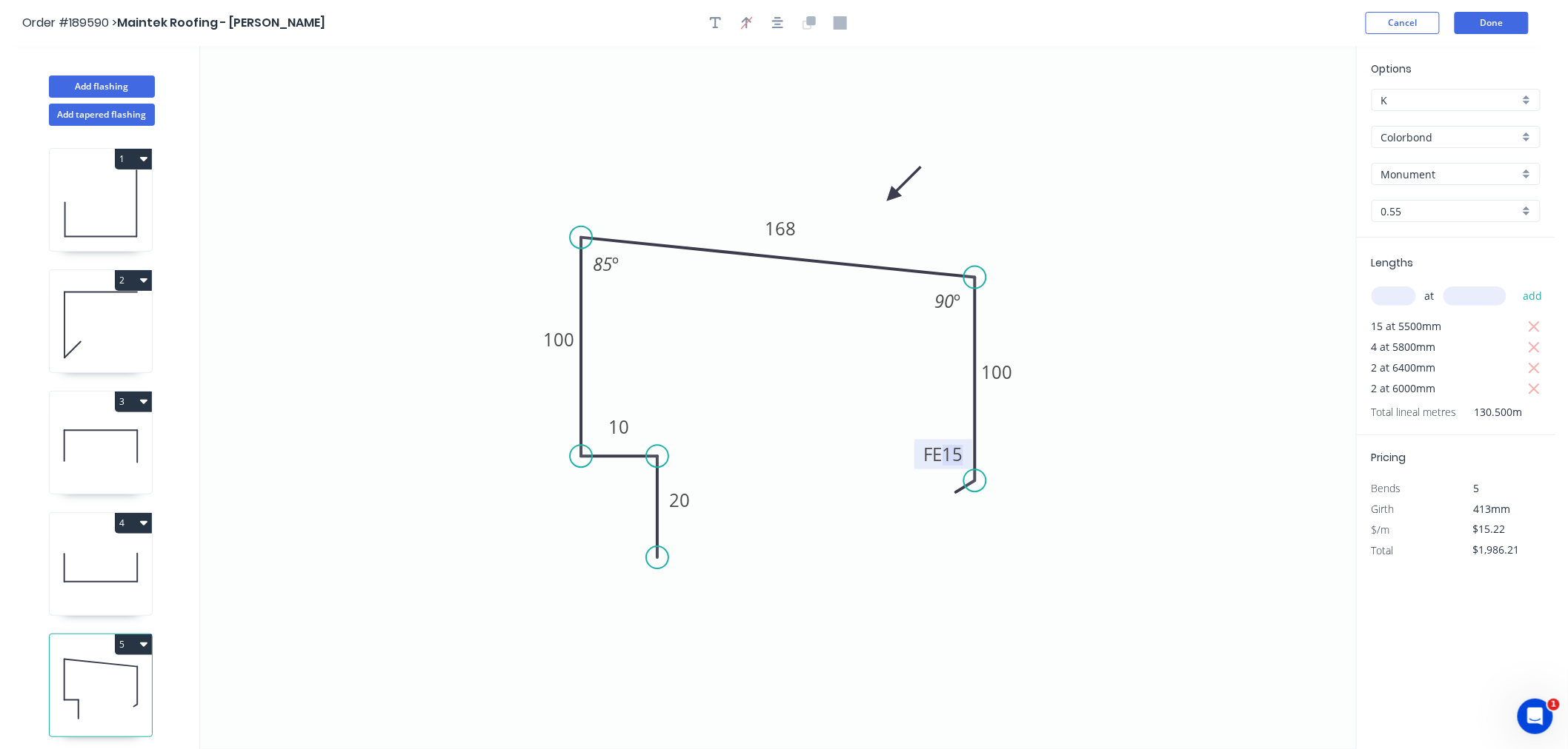
click at [960, 456] on tspan "15" at bounding box center [953, 454] width 21 height 25
click at [1067, 426] on icon "0 20 10 100 168 FE 10 100 85 º 90 º" at bounding box center [777, 398] width 1156 height 703
click at [1007, 374] on tspan "100" at bounding box center [997, 372] width 31 height 25
click at [1116, 328] on icon "0 20 10 100 168 FE 10 90 85 º 90 º" at bounding box center [777, 398] width 1156 height 703
type input "$13.38"
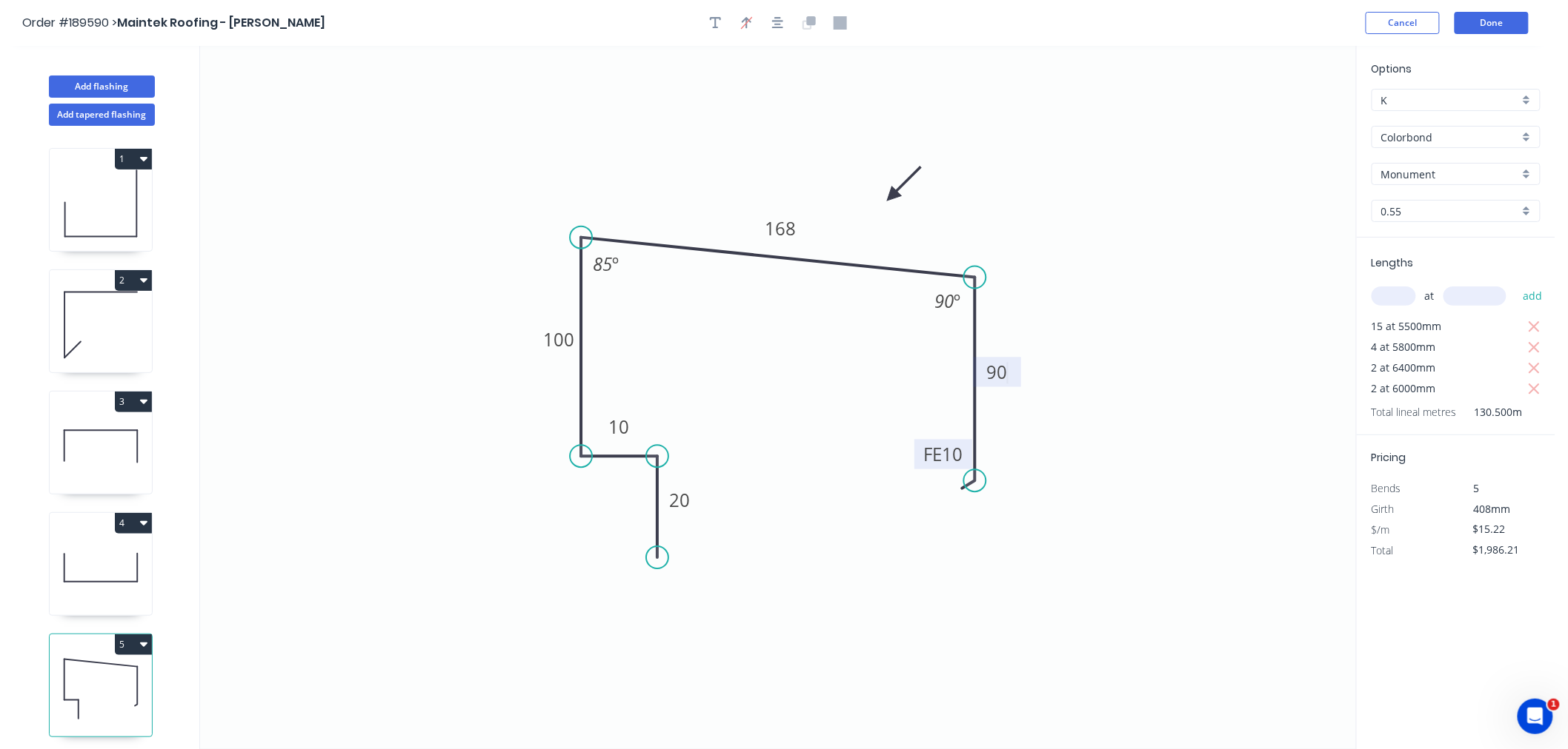
type input "$1,746.09"
click at [776, 26] on icon "button" at bounding box center [777, 23] width 12 height 13
click at [802, 179] on icon "0 20 10 100 168 FE 10 90 85 º 90 º" at bounding box center [777, 398] width 1156 height 703
click at [111, 94] on button "Add flashing" at bounding box center [101, 86] width 106 height 22
type input "$0.00"
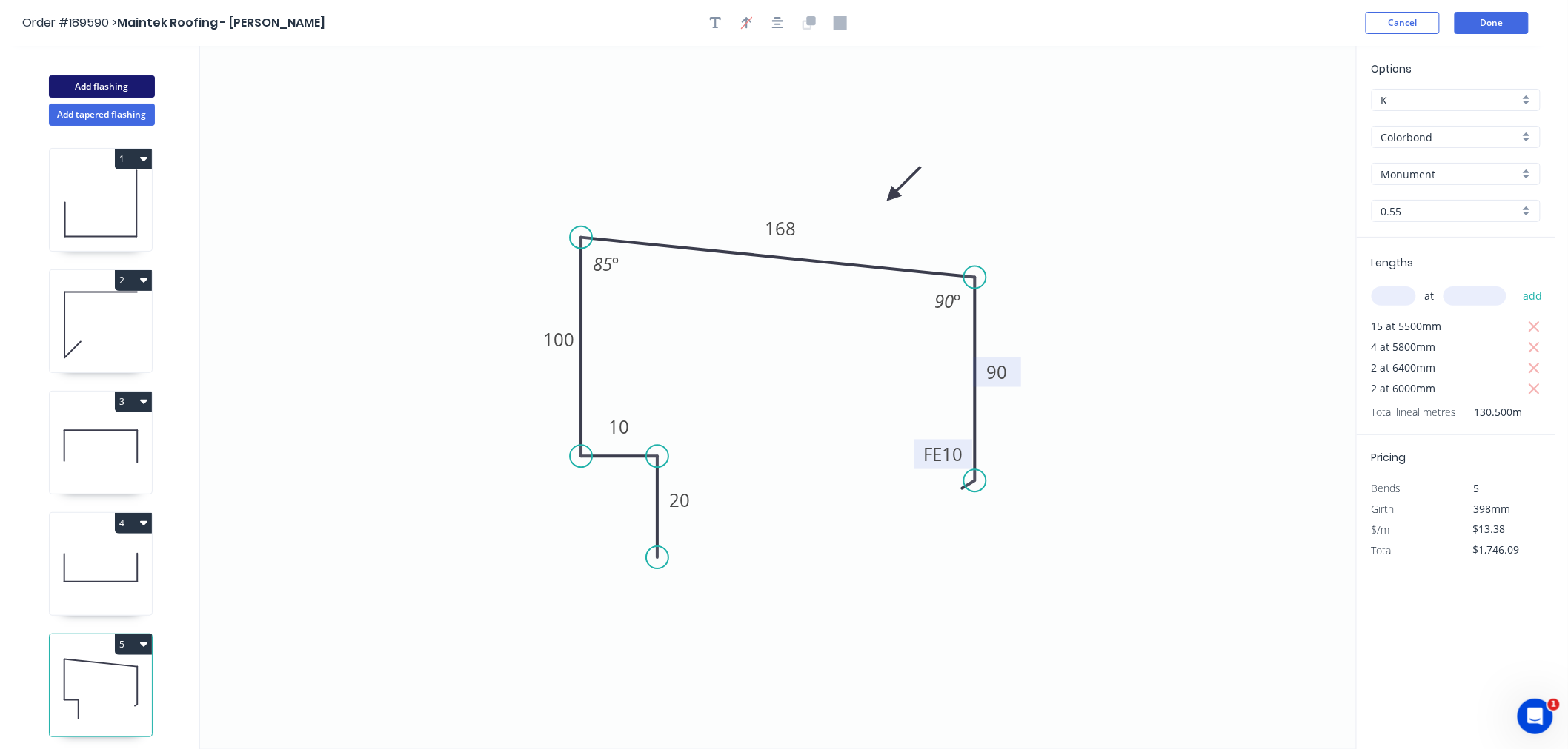
type input "$0.00"
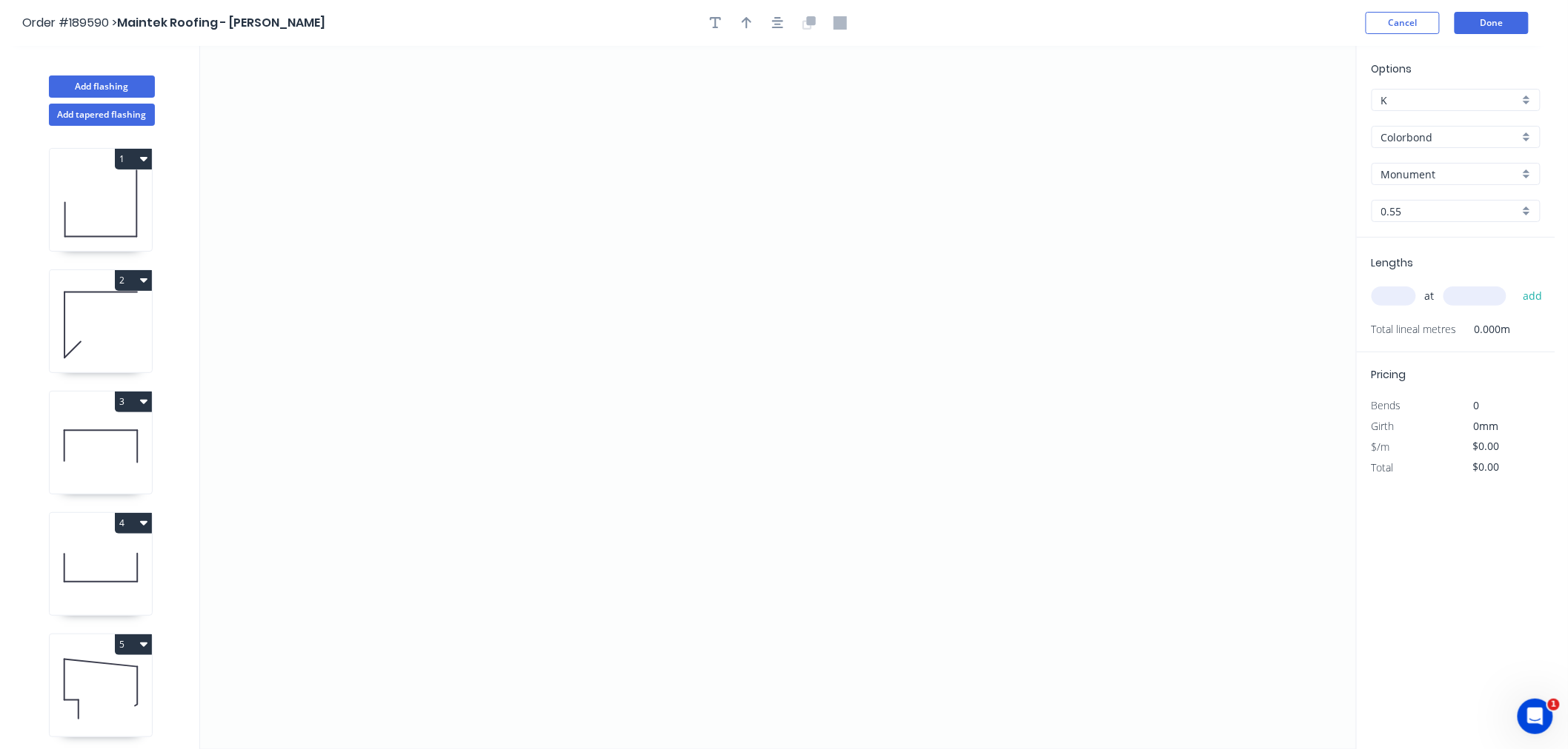
click at [1410, 135] on input "Colorbond" at bounding box center [1450, 137] width 138 height 16
click at [1469, 262] on div "Zincalume" at bounding box center [1456, 266] width 168 height 26
type input "Zincalume"
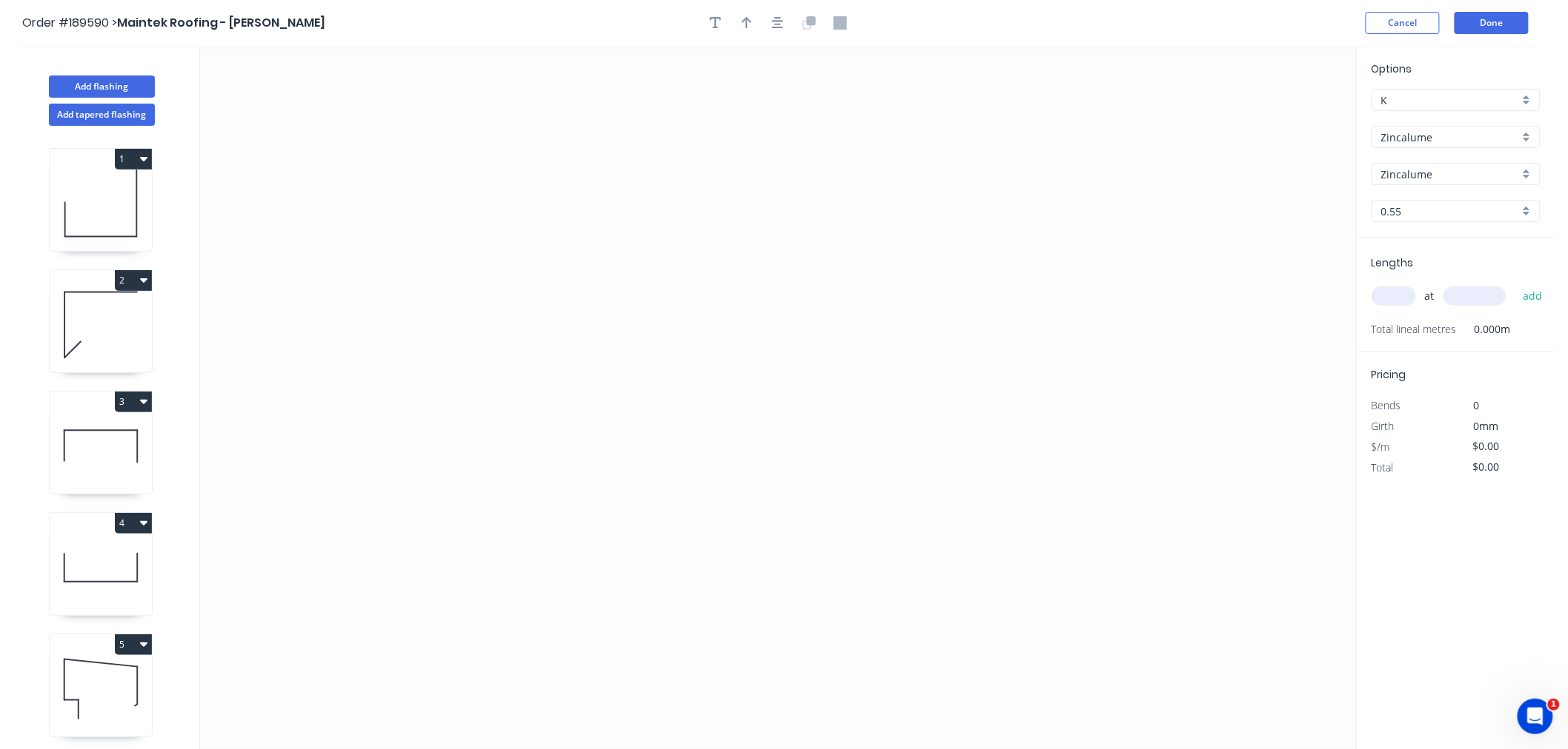
click at [1410, 300] on input "text" at bounding box center [1393, 295] width 44 height 19
click at [1423, 209] on input "0.55" at bounding box center [1450, 211] width 138 height 16
click at [1424, 259] on div "0.8" at bounding box center [1456, 265] width 168 height 26
type input "0.8"
click at [1397, 301] on input "text" at bounding box center [1393, 295] width 44 height 19
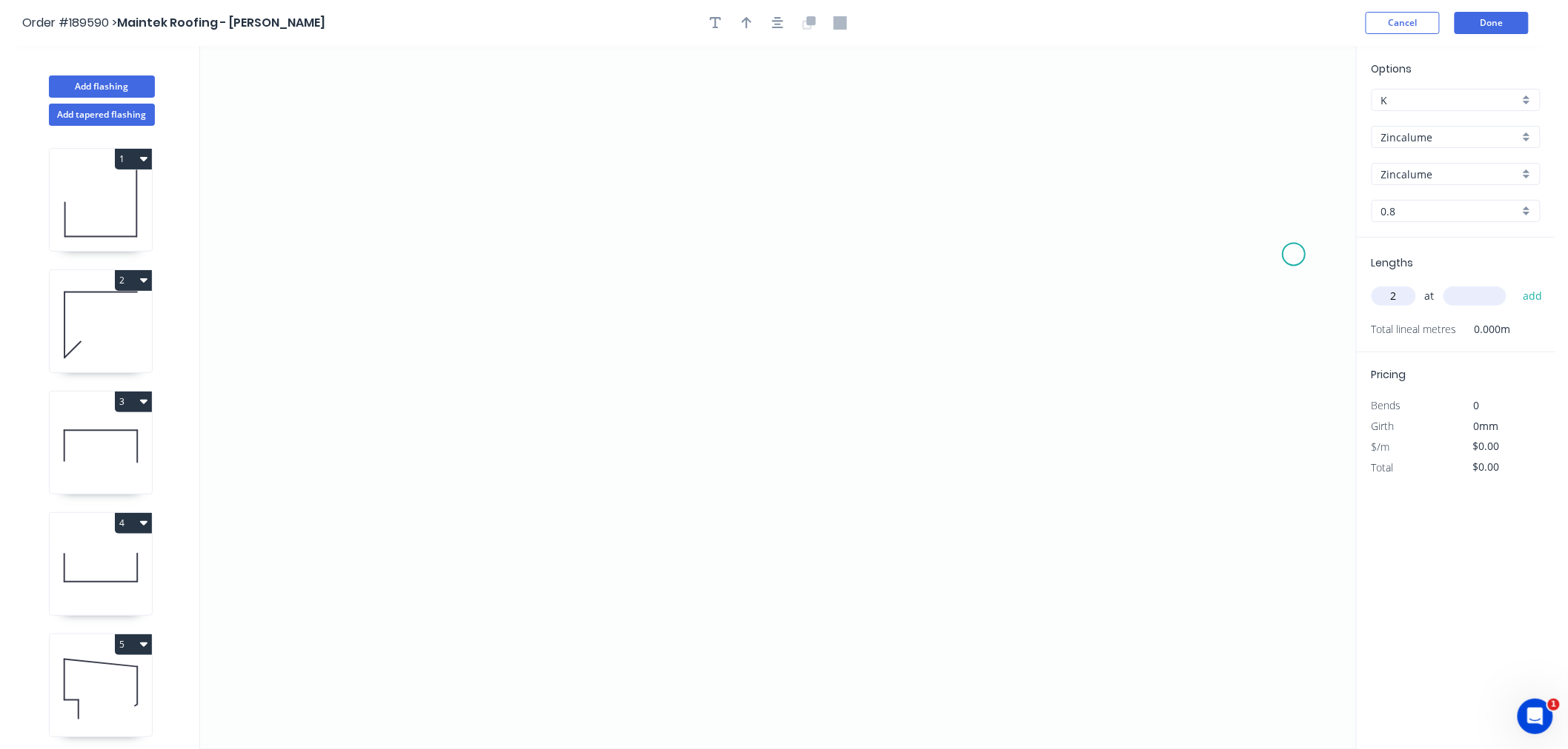
type input "2"
type input "5200"
click at [1516, 283] on button "add" at bounding box center [1533, 295] width 35 height 25
click at [548, 374] on icon "0" at bounding box center [777, 398] width 1156 height 703
click at [628, 381] on icon "0" at bounding box center [777, 398] width 1156 height 703
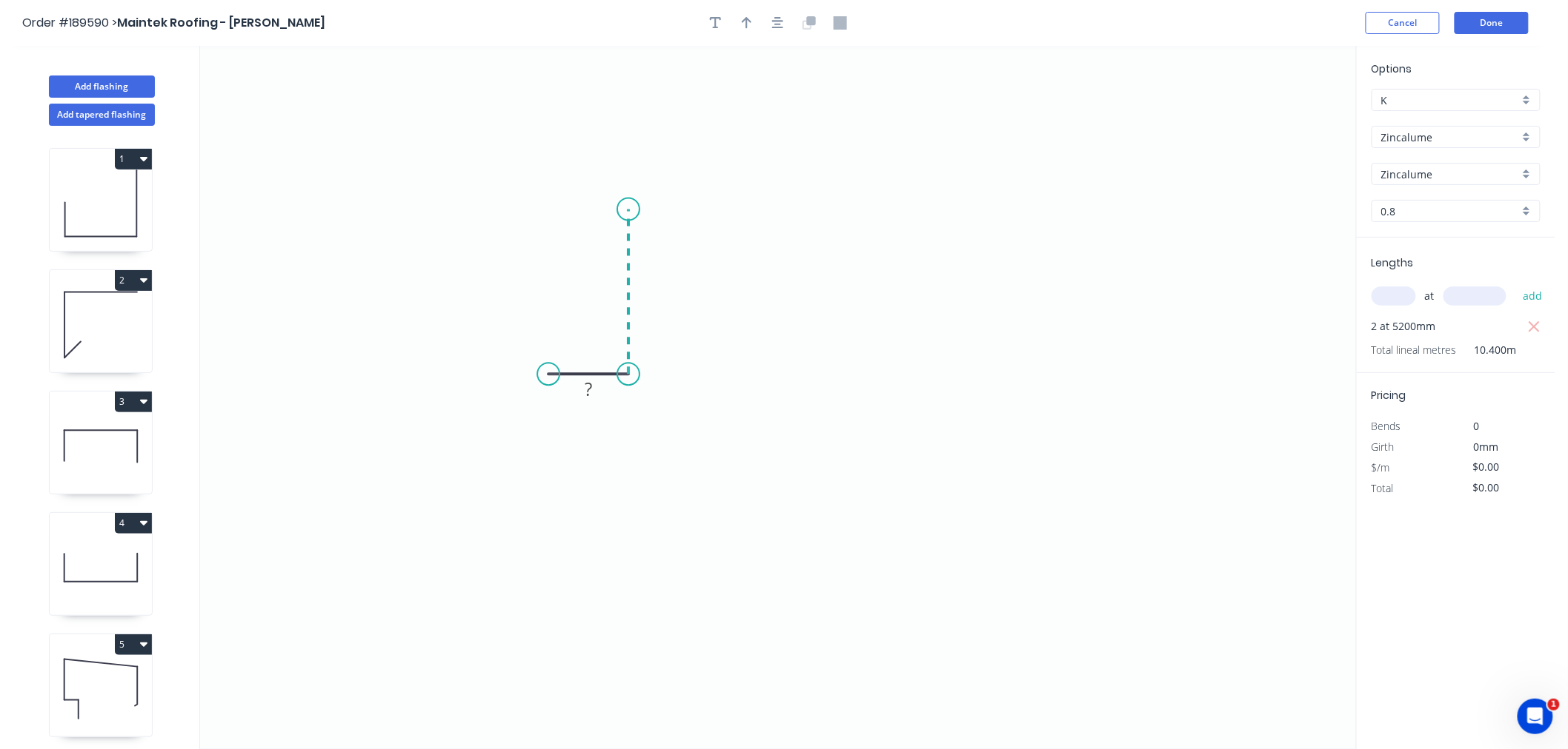
click at [643, 210] on icon "0 ?" at bounding box center [777, 398] width 1156 height 703
click at [821, 214] on icon "0 ? ?" at bounding box center [777, 398] width 1156 height 703
click at [808, 372] on icon "0 ? ? ?" at bounding box center [777, 398] width 1156 height 703
click at [915, 379] on icon "0 ? ? ? ?" at bounding box center [777, 398] width 1156 height 703
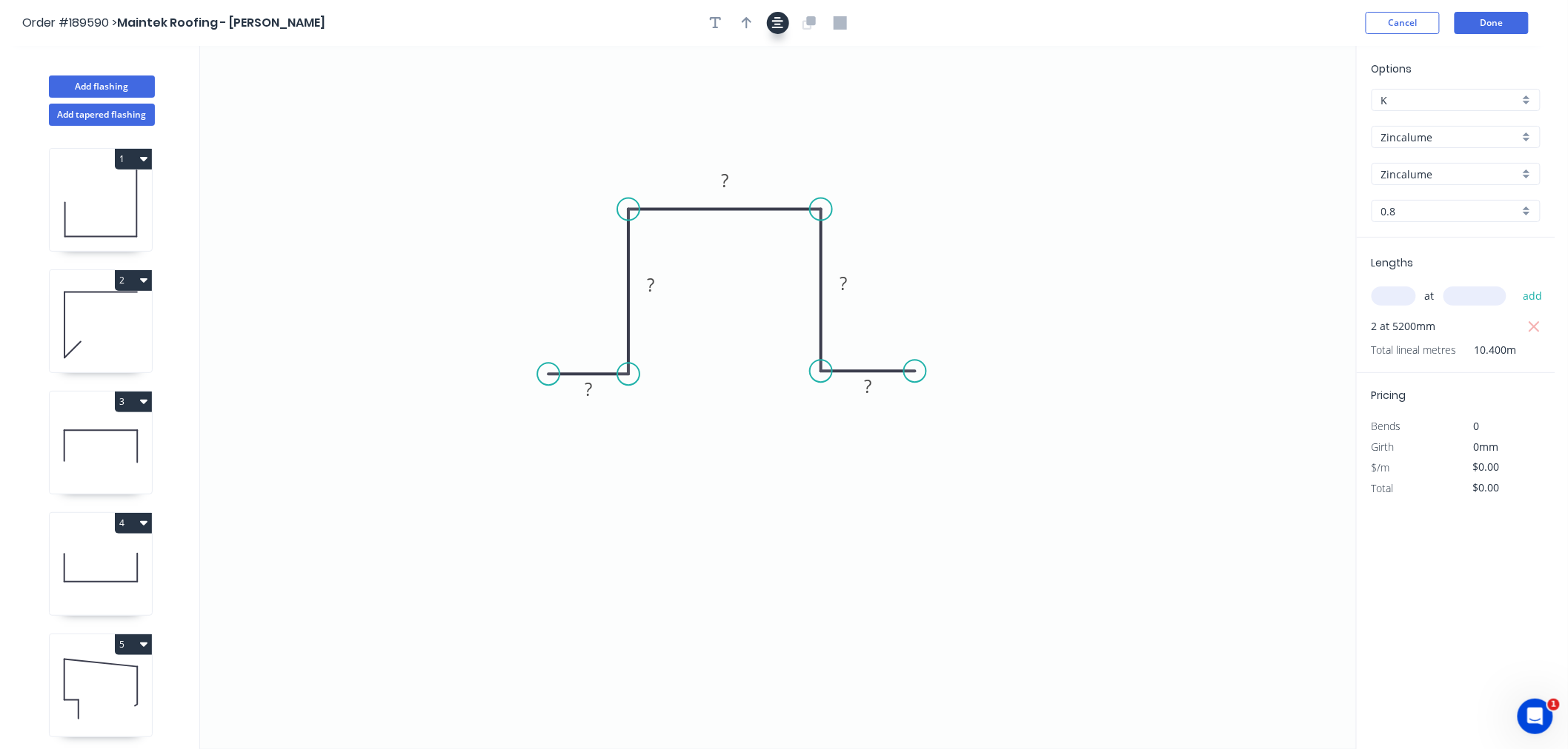
click at [775, 28] on icon "button" at bounding box center [777, 23] width 12 height 13
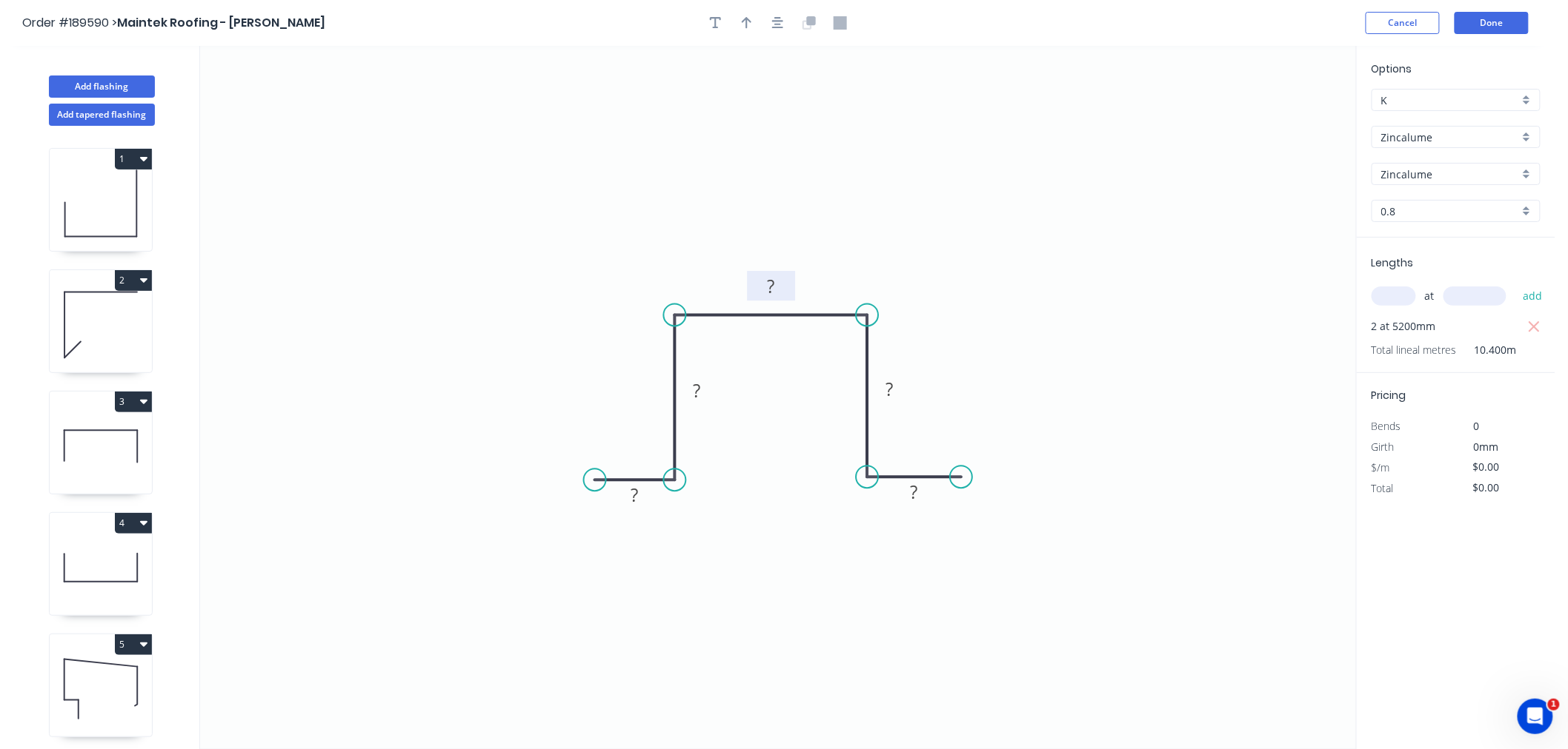
click at [772, 283] on tspan "?" at bounding box center [772, 286] width 7 height 25
click at [775, 27] on icon "button" at bounding box center [777, 23] width 12 height 12
type input "$17.48"
type input "$181.79"
click at [752, 22] on button "button" at bounding box center [747, 23] width 22 height 22
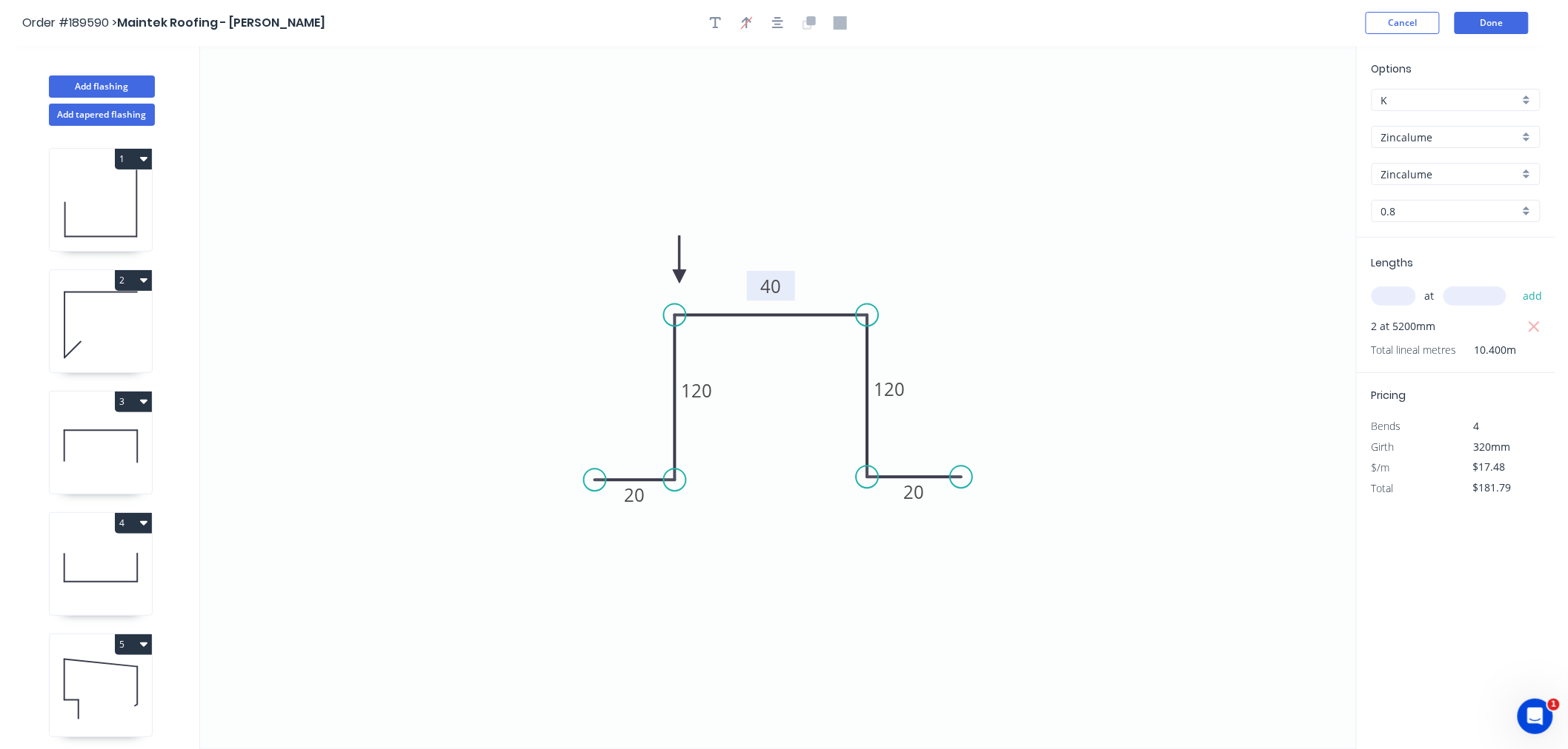
drag, startPoint x: 1284, startPoint y: 115, endPoint x: 679, endPoint y: 277, distance: 626.3
click at [679, 277] on icon at bounding box center [679, 259] width 13 height 47
click at [679, 277] on icon at bounding box center [696, 276] width 47 height 13
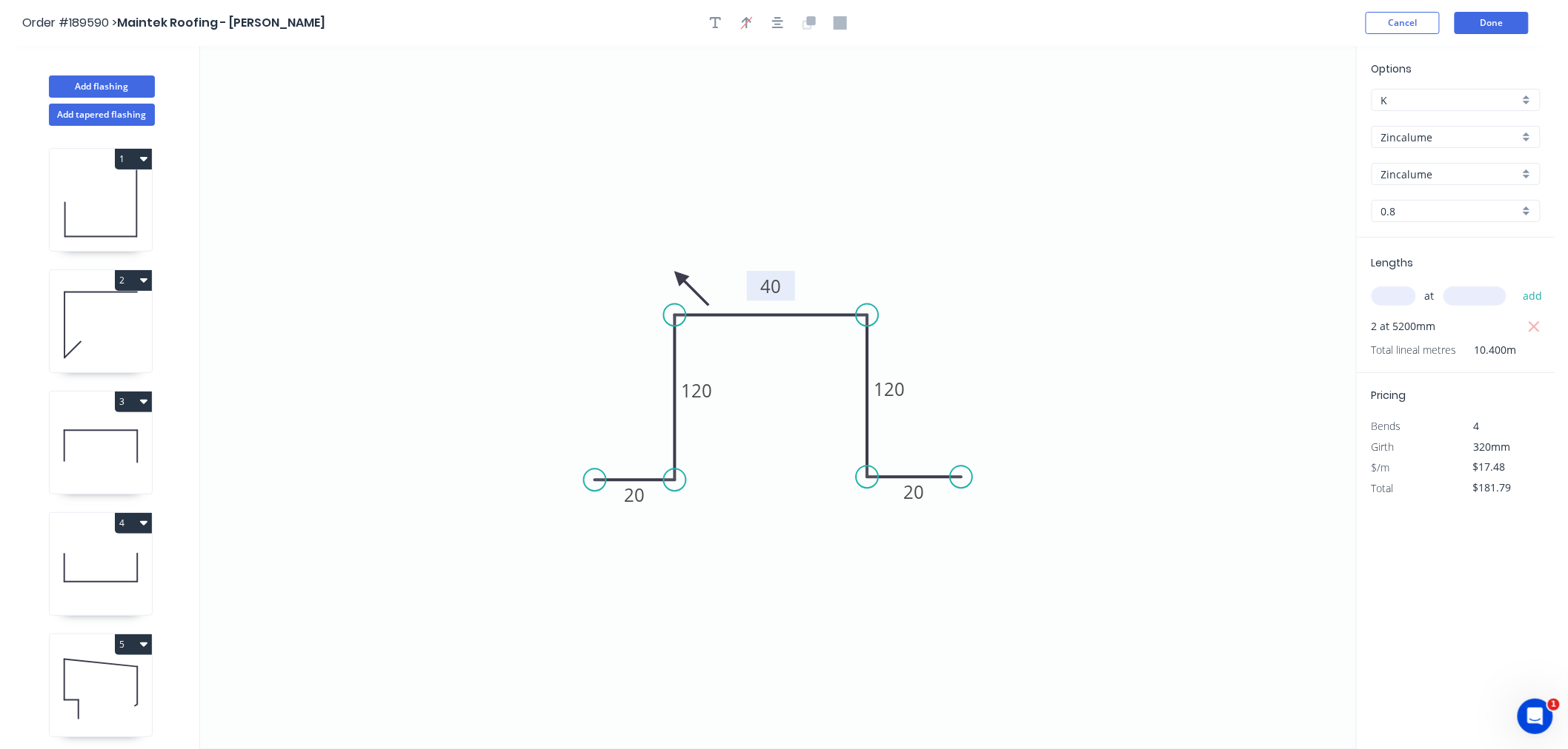
click at [679, 277] on icon at bounding box center [691, 288] width 43 height 43
click at [679, 277] on icon at bounding box center [668, 288] width 43 height 43
click at [679, 277] on icon at bounding box center [662, 276] width 47 height 13
click at [785, 20] on button "button" at bounding box center [778, 23] width 22 height 22
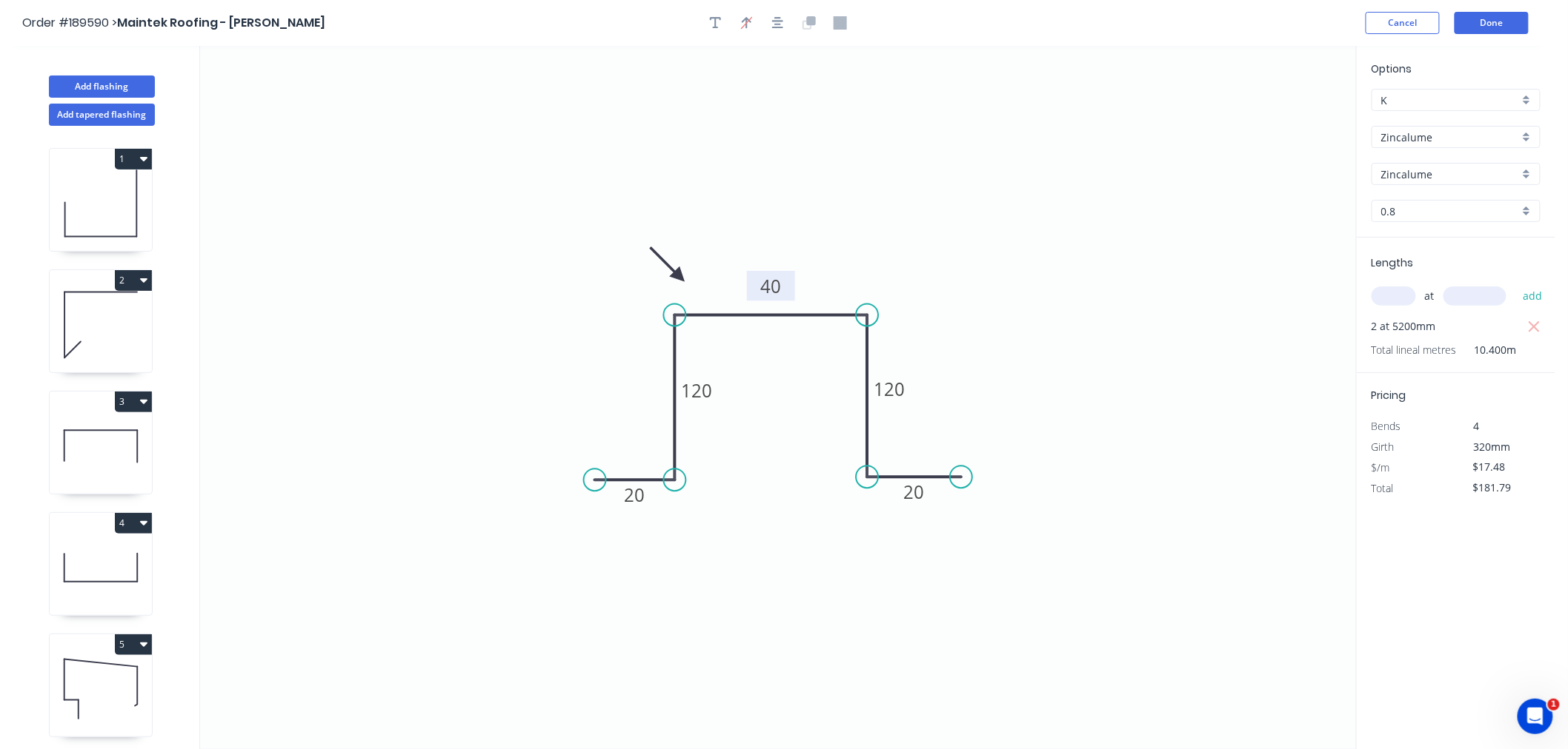
click at [865, 195] on icon "0 20 120 40 120 20" at bounding box center [777, 398] width 1156 height 703
click at [781, 13] on button "button" at bounding box center [778, 23] width 22 height 22
click at [707, 152] on icon "0 20 120 40 120 20" at bounding box center [777, 398] width 1156 height 703
click at [1481, 21] on button "Done" at bounding box center [1492, 23] width 74 height 22
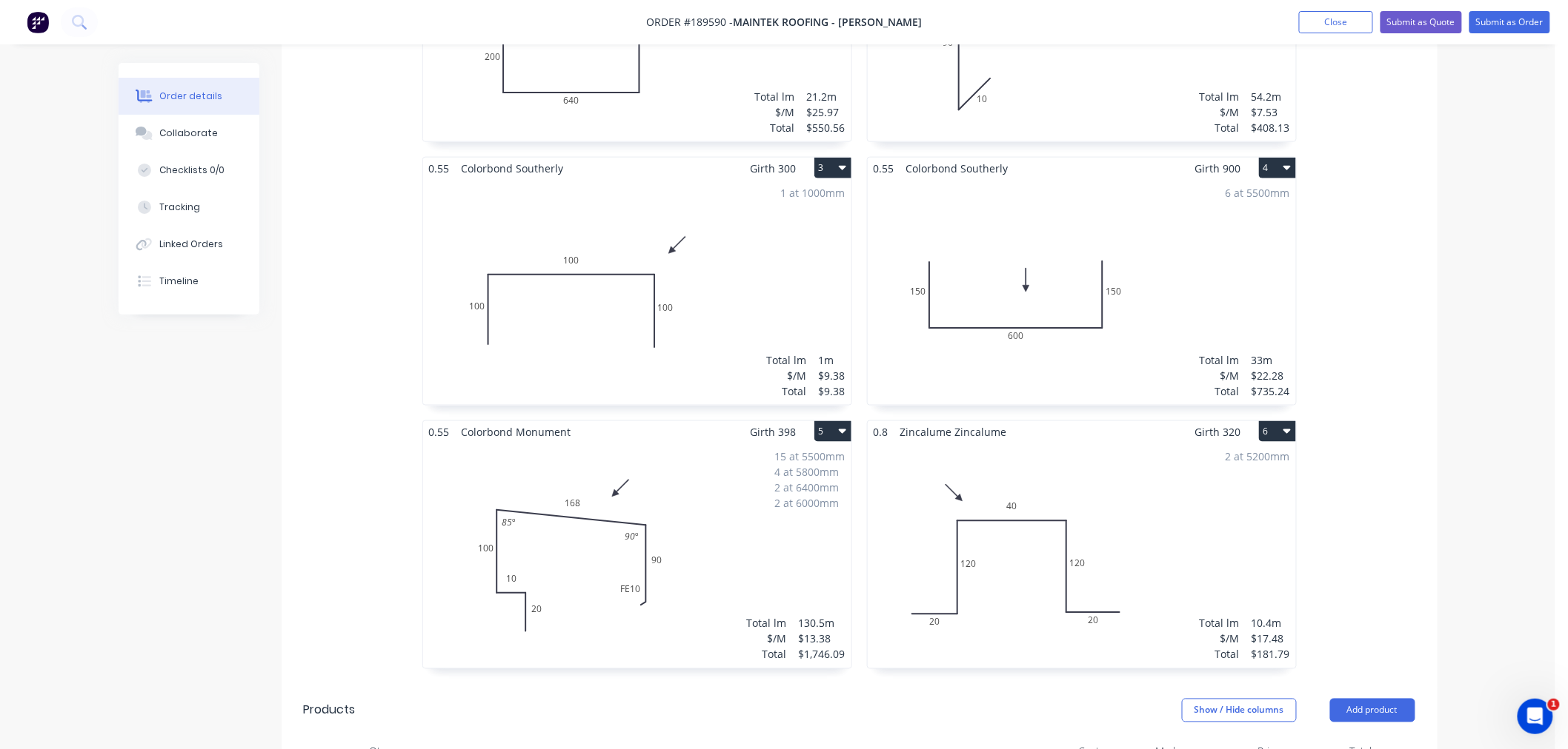
click at [725, 550] on div "15 at 5500mm 4 at 5800mm 2 at 6400mm 2 at 6000mm Total lm $/M Total 130.5m $13.…" at bounding box center [636, 555] width 428 height 225
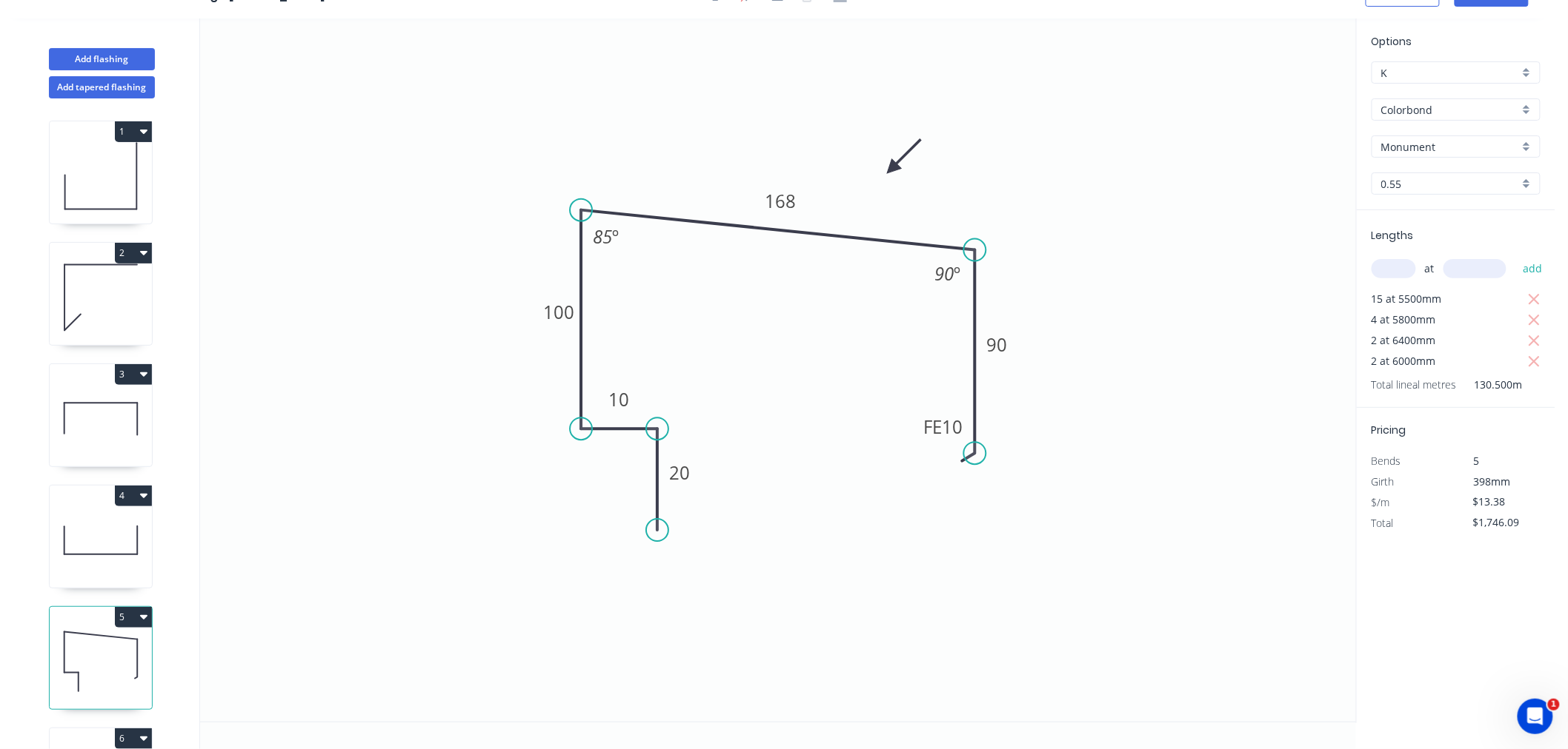
scroll to position [28, 0]
click at [957, 424] on tspan "10" at bounding box center [953, 427] width 21 height 25
click at [1121, 415] on icon "0 20 10 100 168 FE 10 90 85 º 90 º" at bounding box center [777, 370] width 1156 height 703
click at [950, 426] on tspan "10" at bounding box center [953, 427] width 21 height 25
drag, startPoint x: 917, startPoint y: 434, endPoint x: 894, endPoint y: 443, distance: 24.7
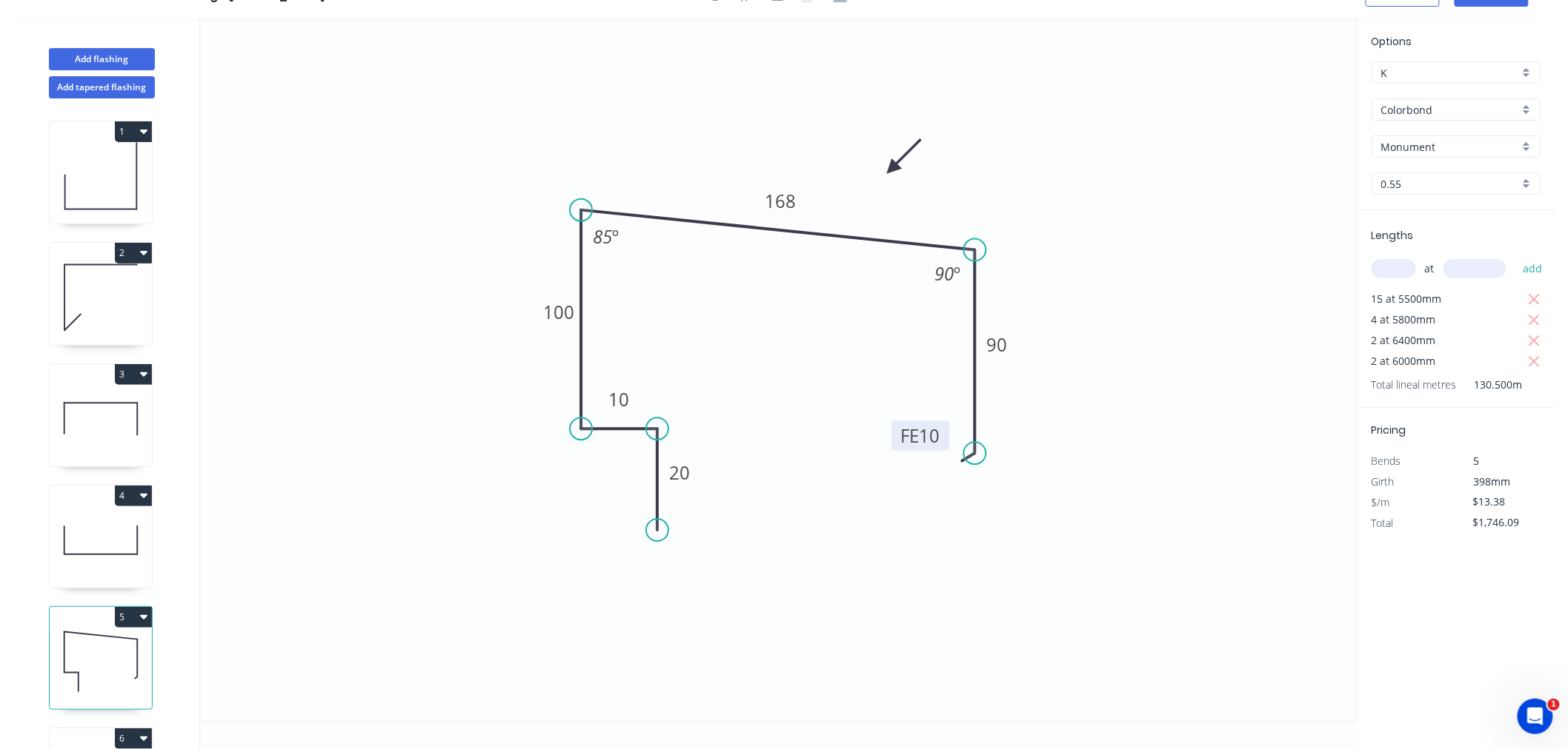
click at [894, 443] on rect at bounding box center [920, 436] width 58 height 29
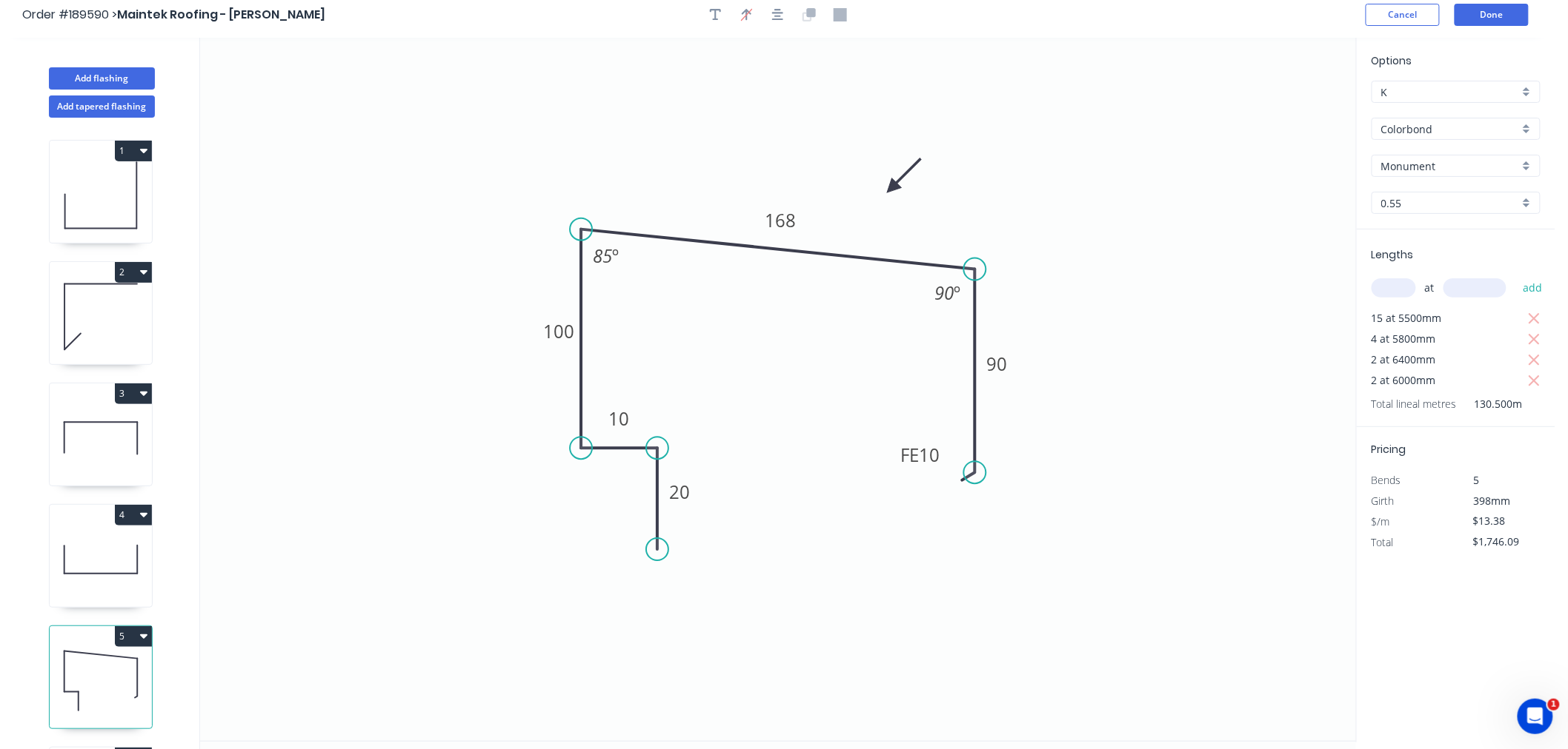
scroll to position [0, 0]
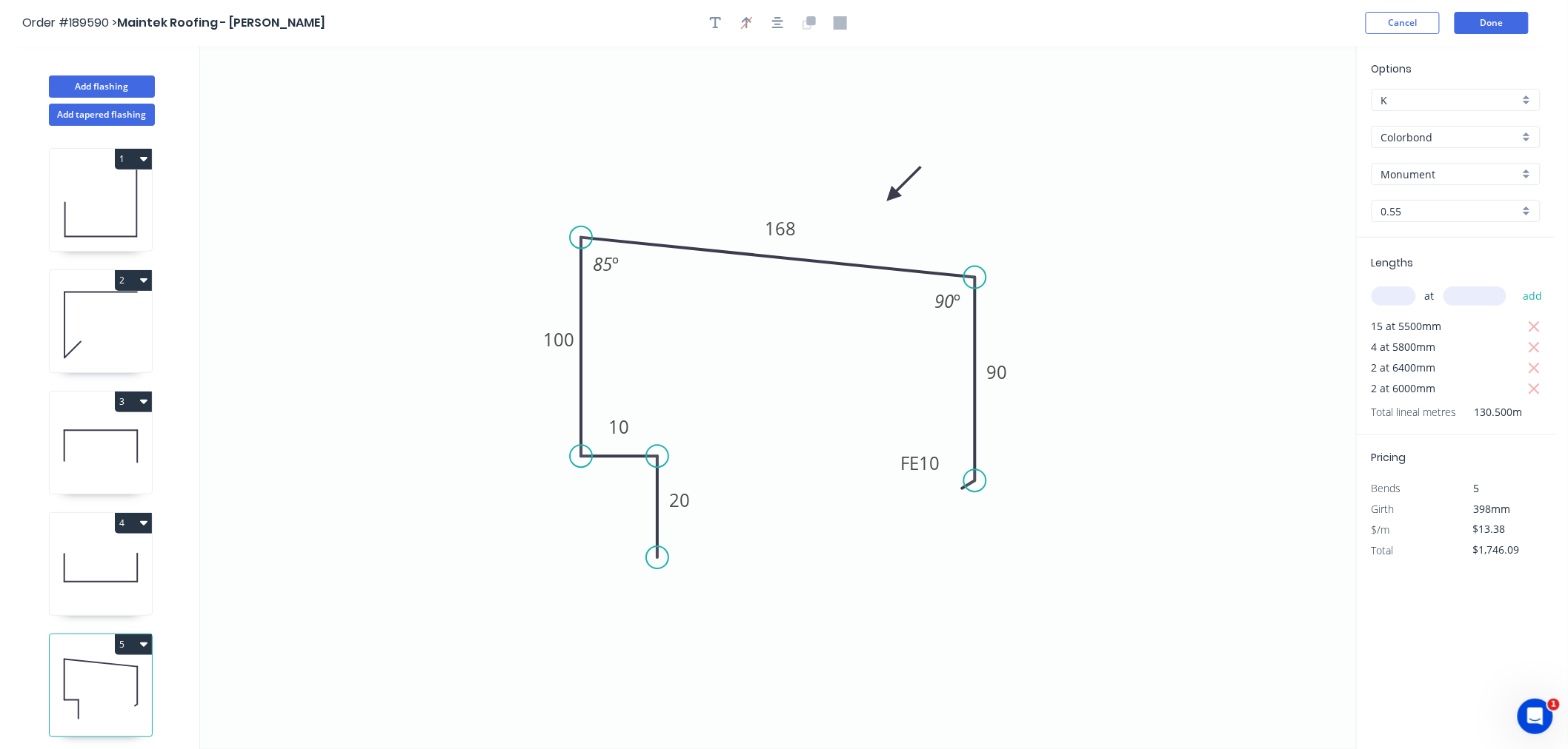
click at [775, 10] on header "Order #189590 > Maintek Roofing - [PERSON_NAME] Cancel Done" at bounding box center [777, 23] width 1555 height 46
click at [1143, 294] on icon "0 20 10 100 168 FE 10 90 85 º 90 º" at bounding box center [777, 398] width 1156 height 703
click at [782, 19] on icon "button" at bounding box center [777, 23] width 12 height 13
click at [1247, 42] on header "Order #189590 > Maintek Roofing - [PERSON_NAME] Cancel Done" at bounding box center [777, 23] width 1555 height 46
click at [1513, 24] on button "Done" at bounding box center [1492, 23] width 74 height 22
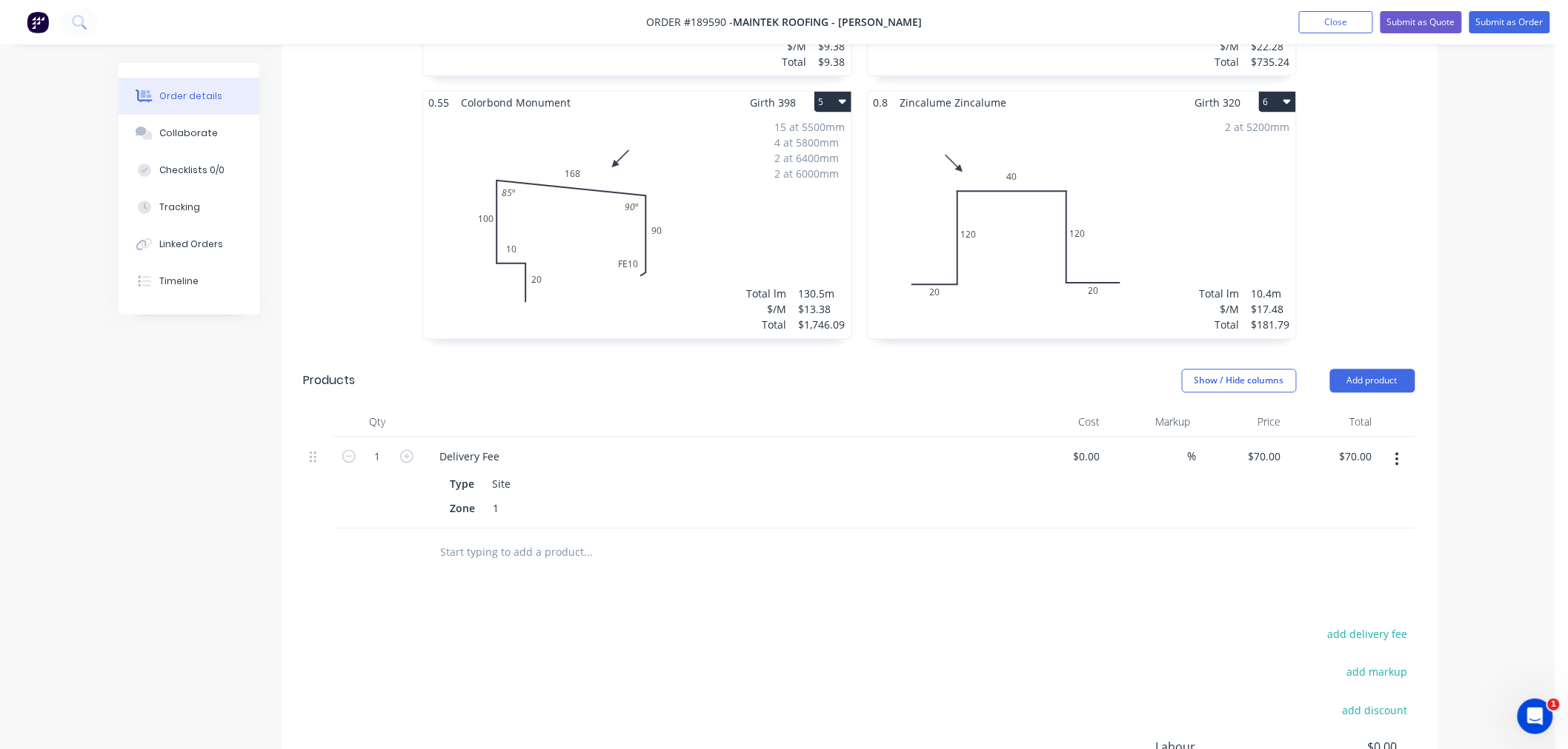
scroll to position [823, 0]
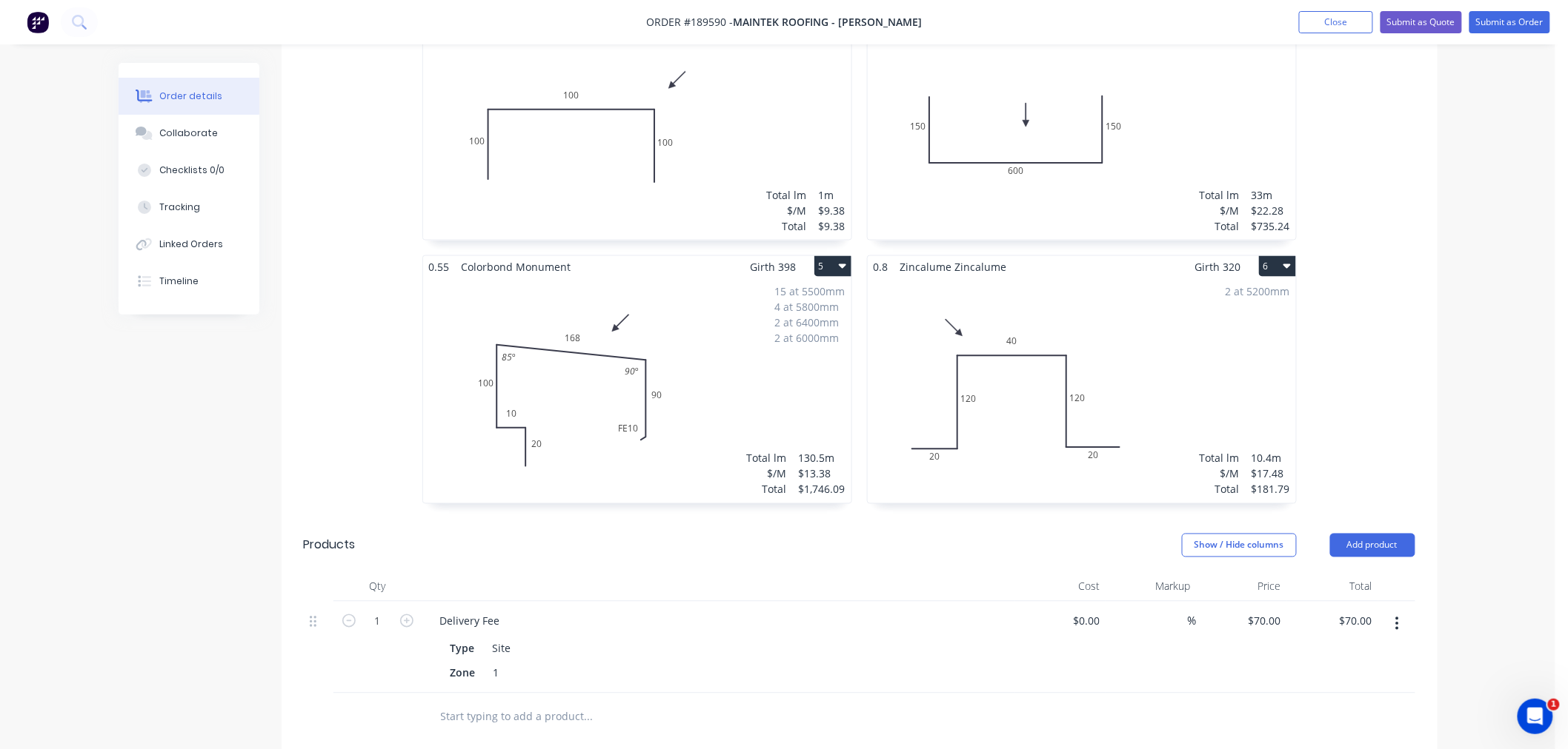
click at [1466, 304] on div "Order details Collaborate Checklists 0/0 Tracking Linked Orders Timeline Order …" at bounding box center [777, 148] width 1555 height 1942
click at [1477, 234] on div "Order details Collaborate Checklists 0/0 Tracking Linked Orders Timeline Order …" at bounding box center [777, 148] width 1555 height 1942
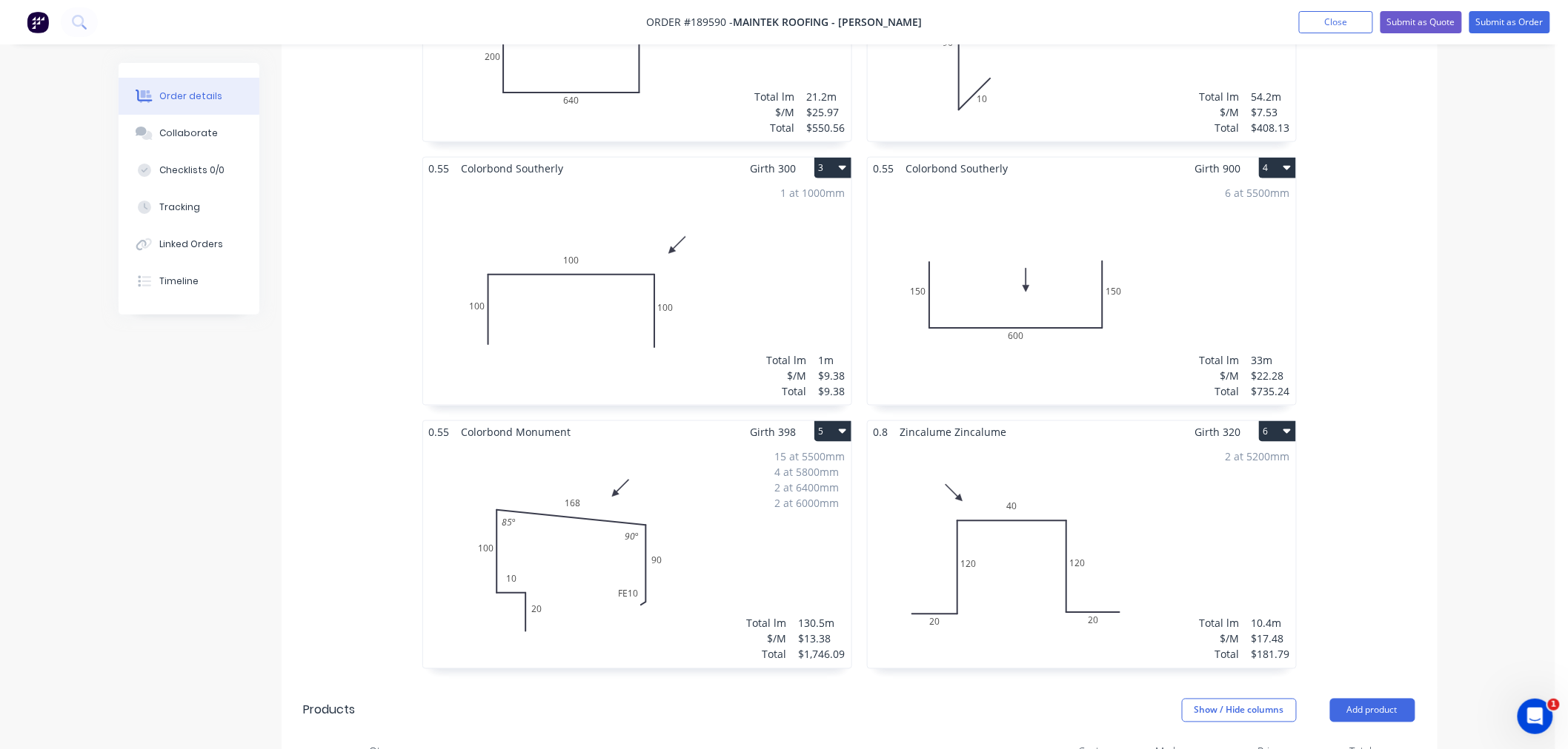
click at [750, 513] on div "15 at 5500mm 4 at 5800mm 2 at 6400mm 2 at 6000mm Total lm $/M Total 130.5m $13.…" at bounding box center [636, 555] width 428 height 225
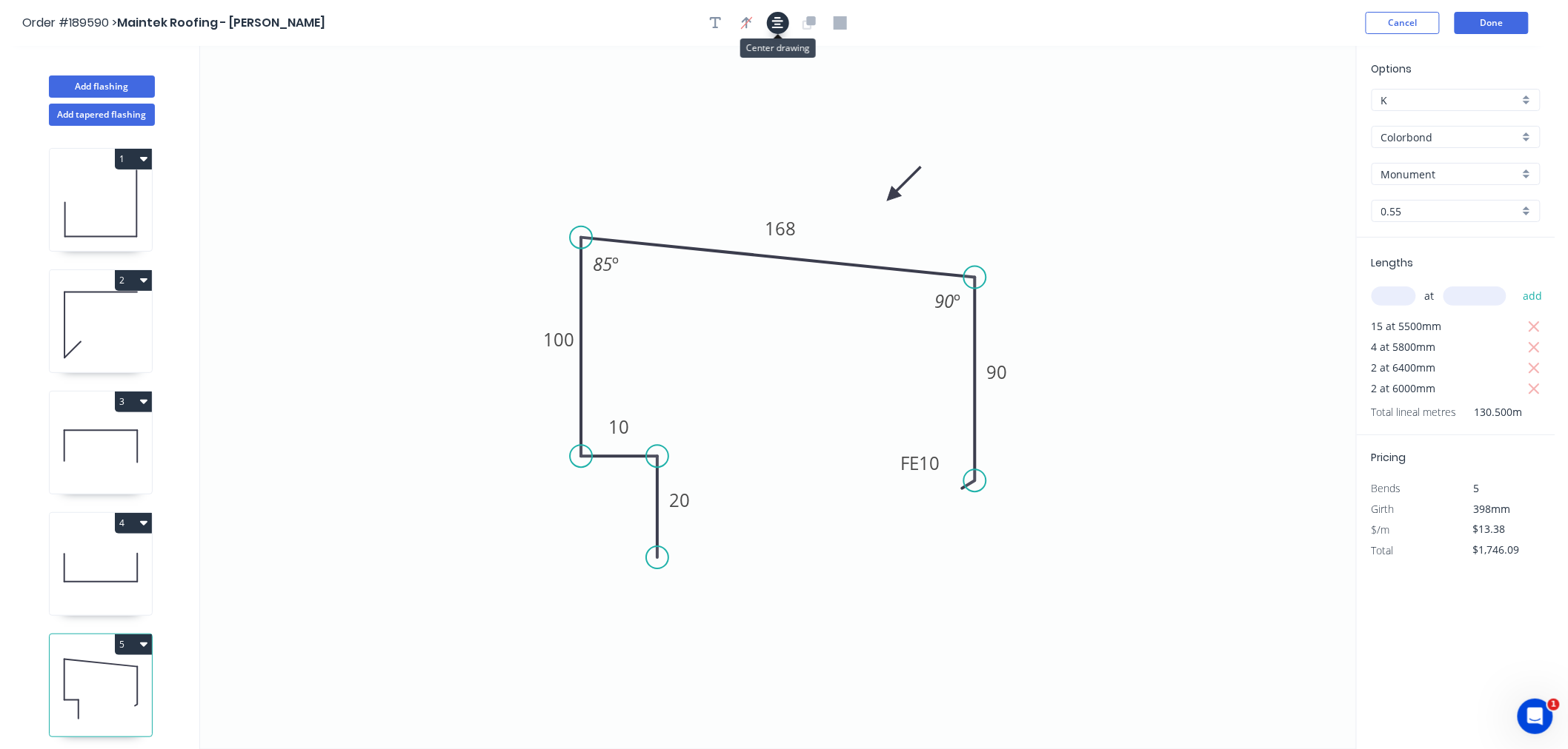
click at [775, 21] on icon "button" at bounding box center [777, 23] width 12 height 12
click at [772, 19] on icon "button" at bounding box center [777, 23] width 12 height 13
click at [1194, 47] on icon "0 20 10 100 168 FE 10 90 85 º 90 º" at bounding box center [777, 398] width 1156 height 703
click at [1484, 22] on button "Done" at bounding box center [1492, 23] width 74 height 22
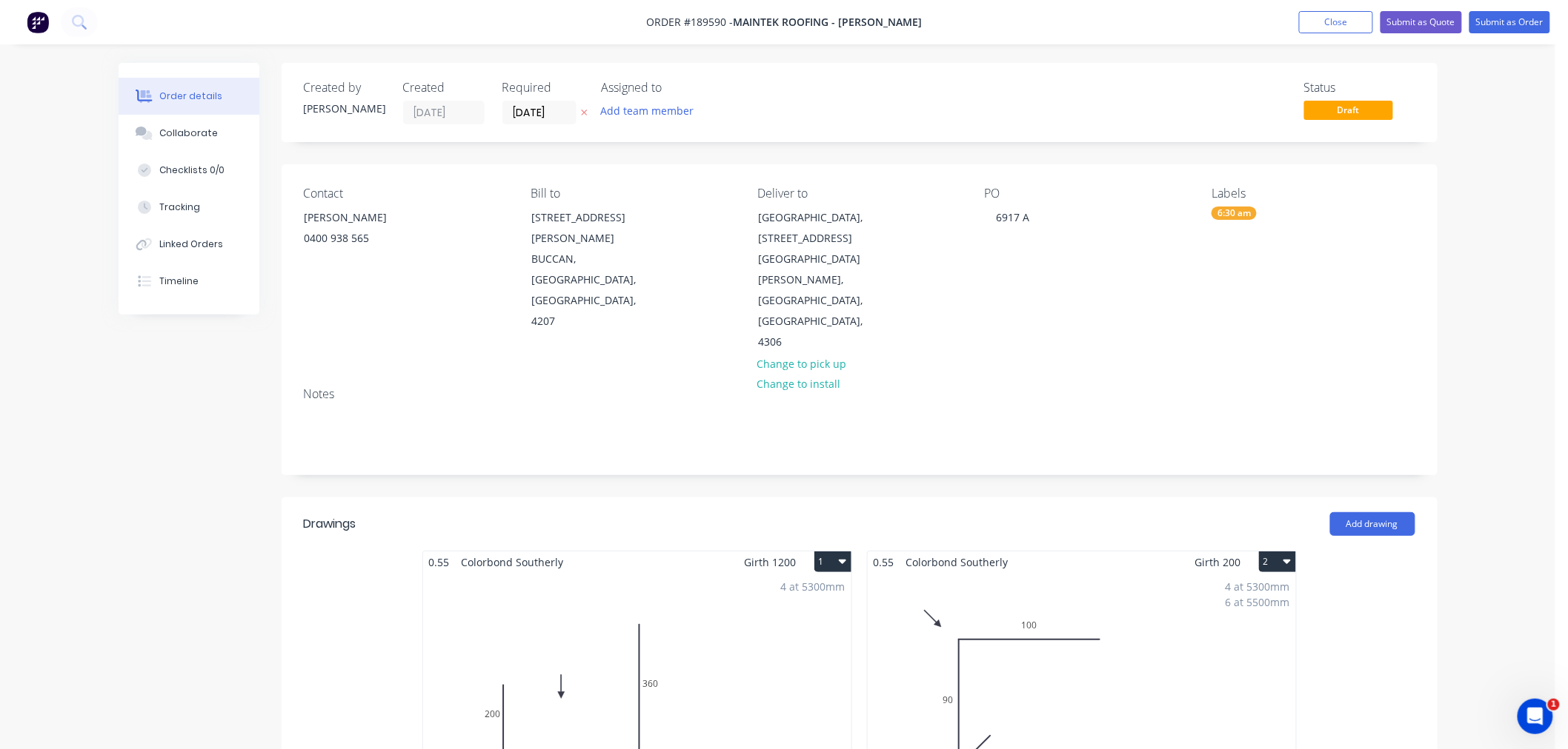
click at [1504, 19] on button "Submit as Order" at bounding box center [1510, 22] width 81 height 22
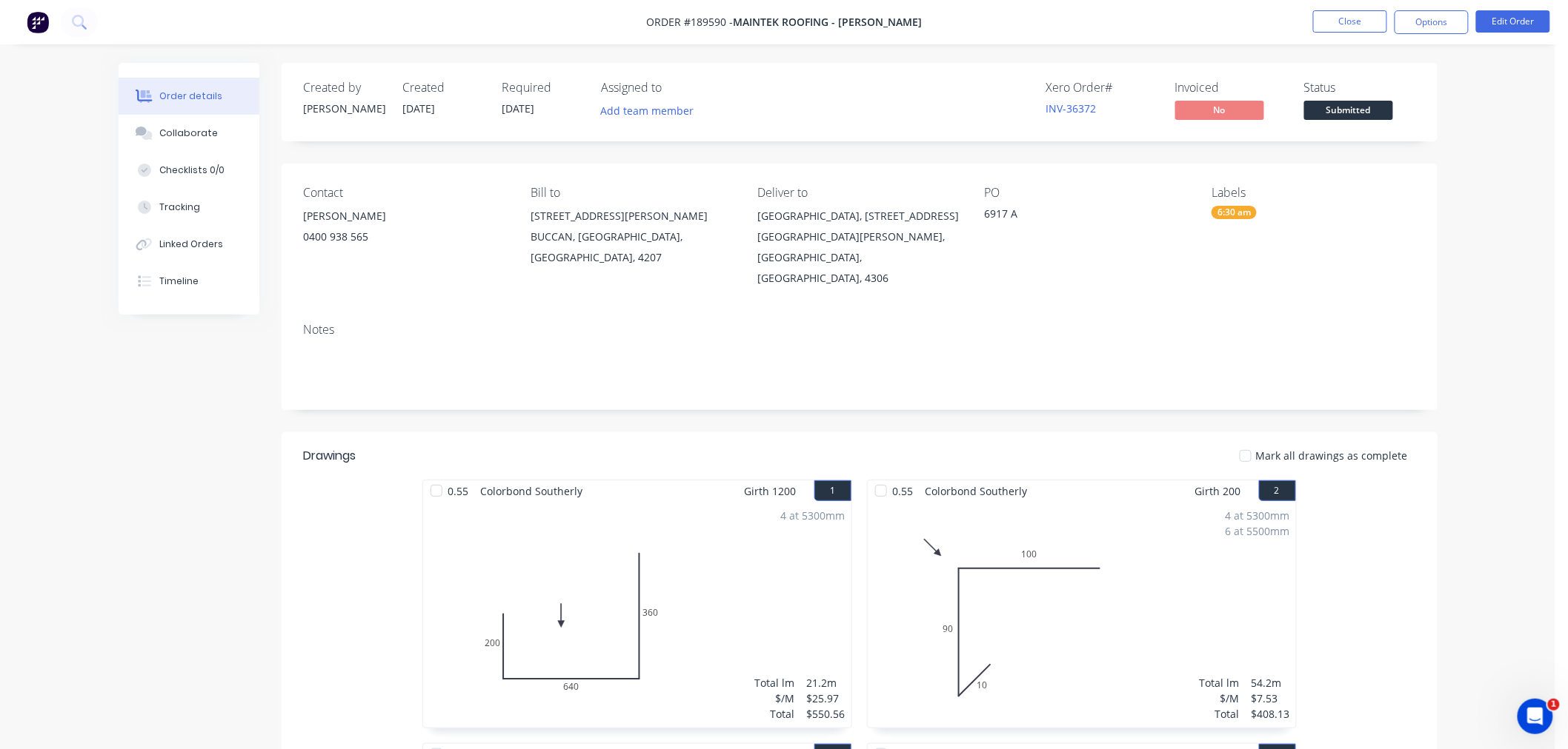
click at [1438, 24] on button "Options" at bounding box center [1431, 22] width 74 height 24
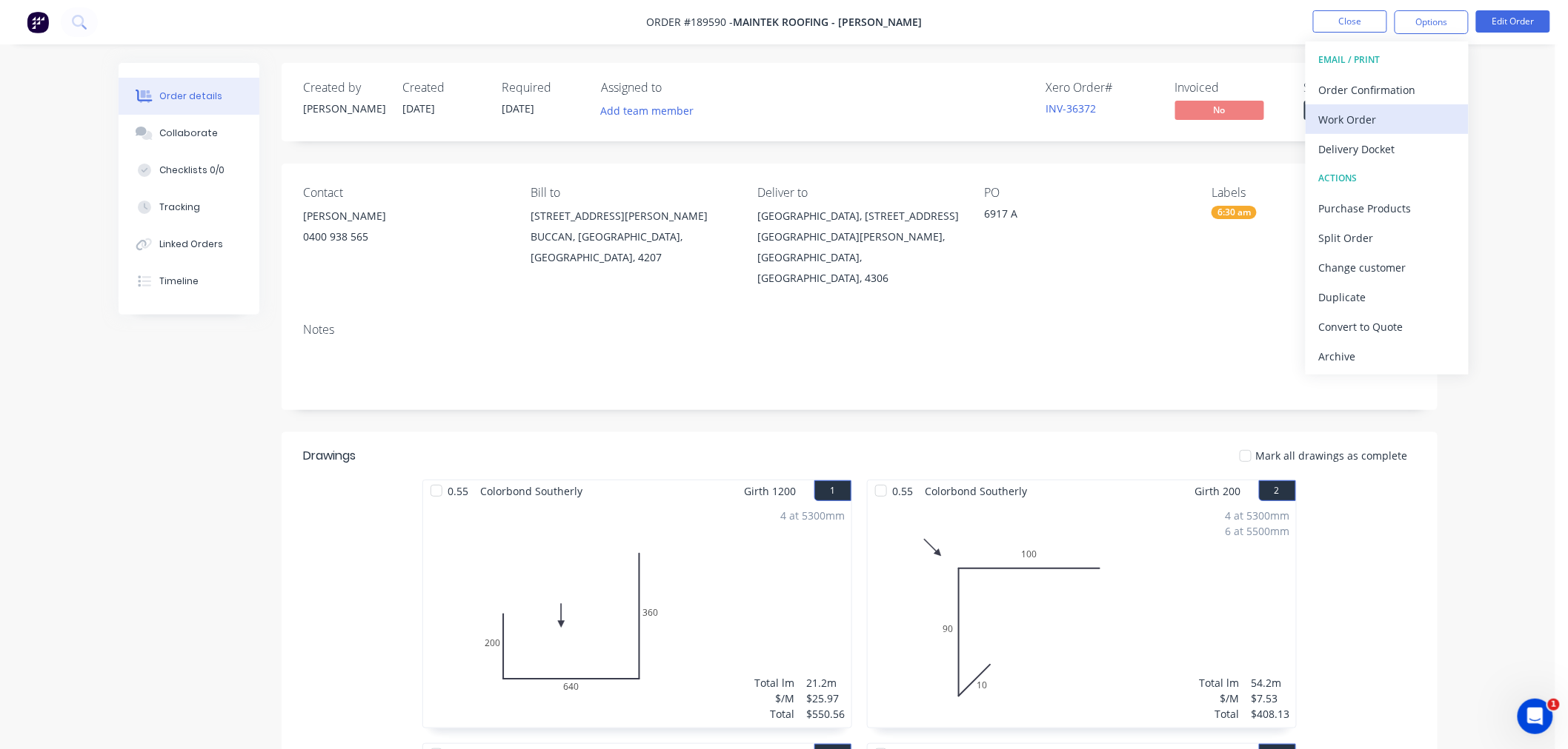
click at [1421, 113] on div "Work Order" at bounding box center [1387, 119] width 136 height 21
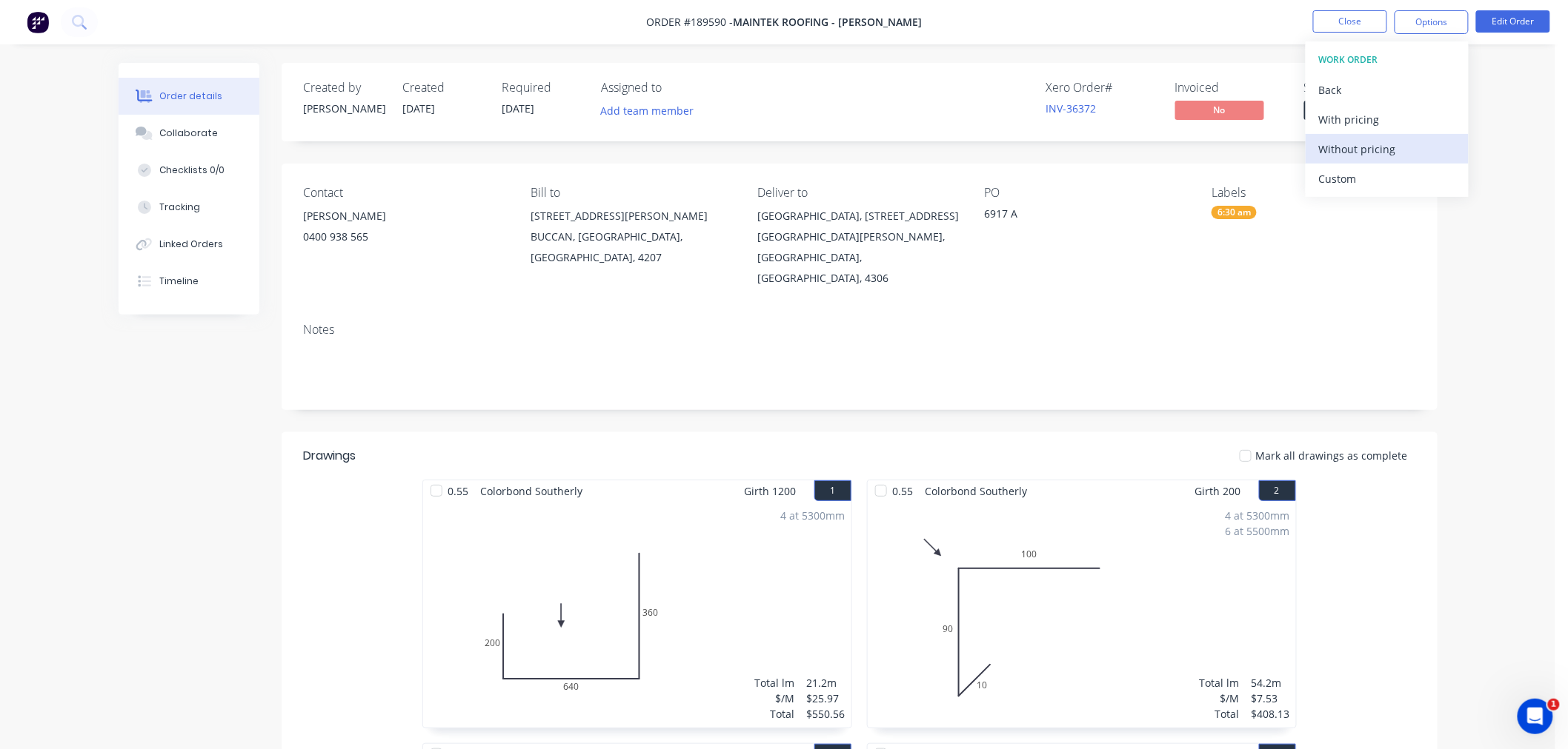
click at [1421, 146] on div "Without pricing" at bounding box center [1387, 148] width 136 height 21
drag, startPoint x: 1220, startPoint y: 10, endPoint x: 1232, endPoint y: 11, distance: 12.0
click at [1224, 13] on nav "Order #189590 - Maintek Roofing - [PERSON_NAME] Close Options EMAIL / PRINT Ord…" at bounding box center [784, 22] width 1568 height 44
click at [1342, 18] on button "Close" at bounding box center [1350, 21] width 74 height 22
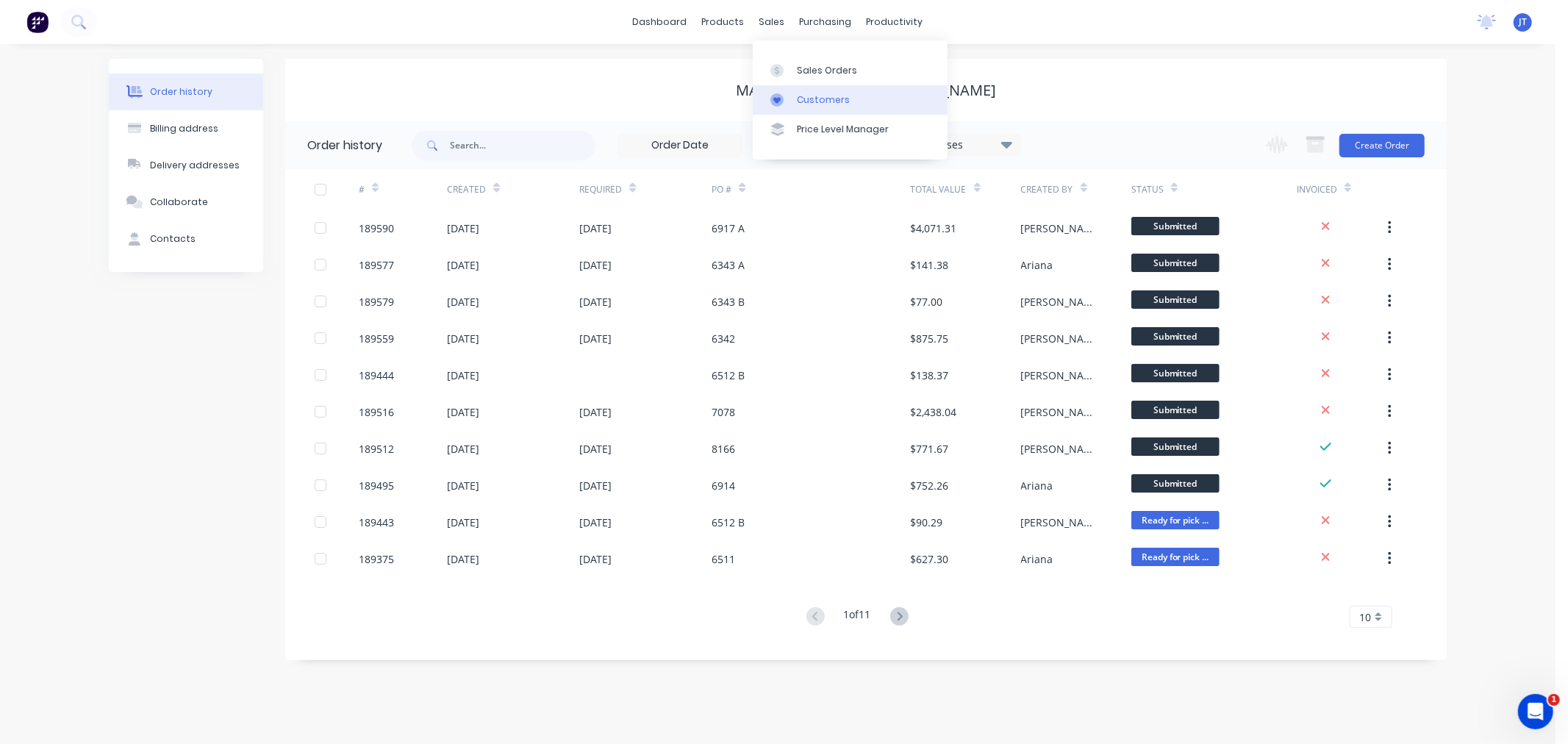
click at [804, 96] on div "Customers" at bounding box center [823, 100] width 53 height 13
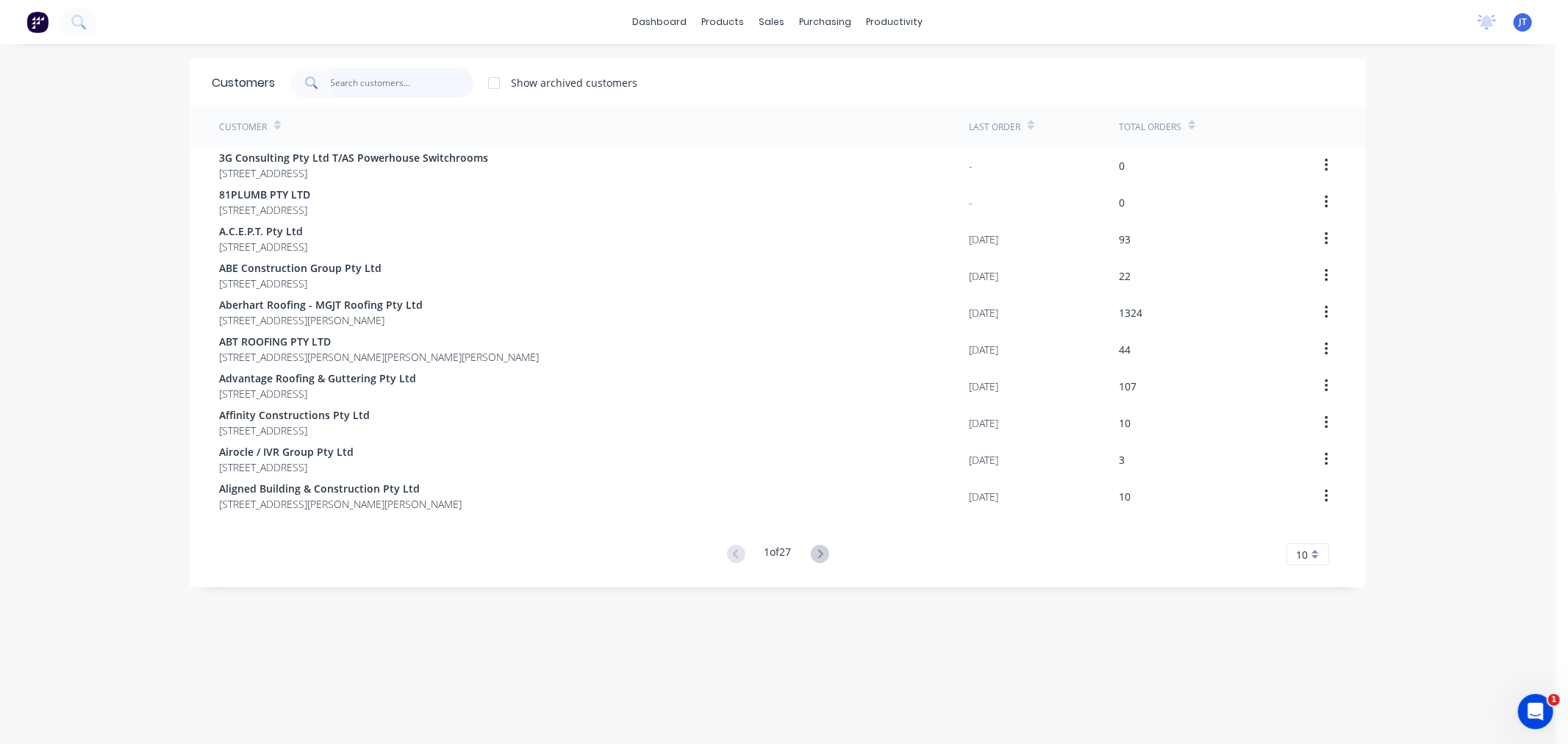
click at [416, 81] on input "text" at bounding box center [402, 83] width 143 height 29
paste input "[DEMOGRAPHIC_DATA]"
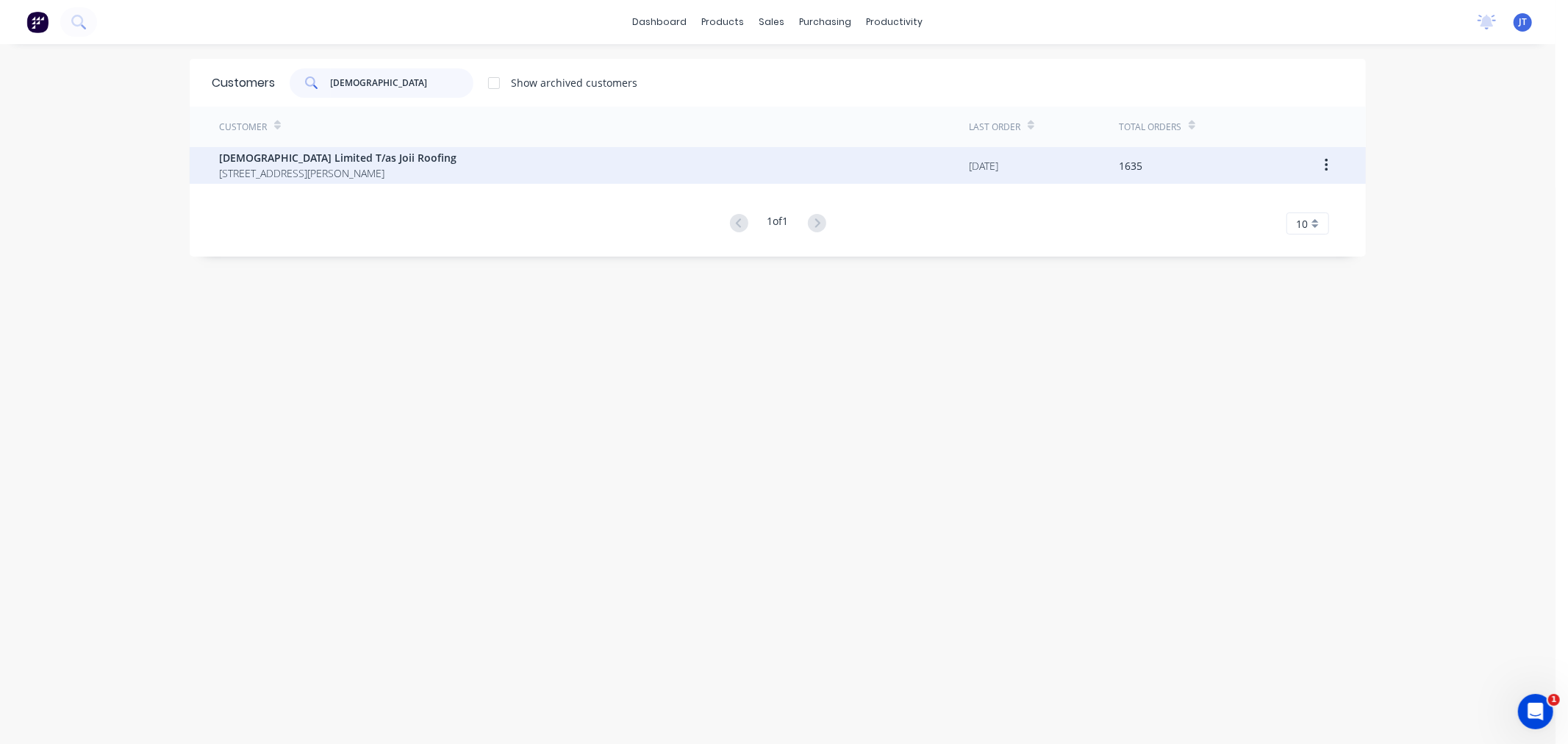
type input "[DEMOGRAPHIC_DATA]"
click at [436, 159] on span "[DEMOGRAPHIC_DATA] Limited T/as Joii Roofing" at bounding box center [338, 157] width 238 height 16
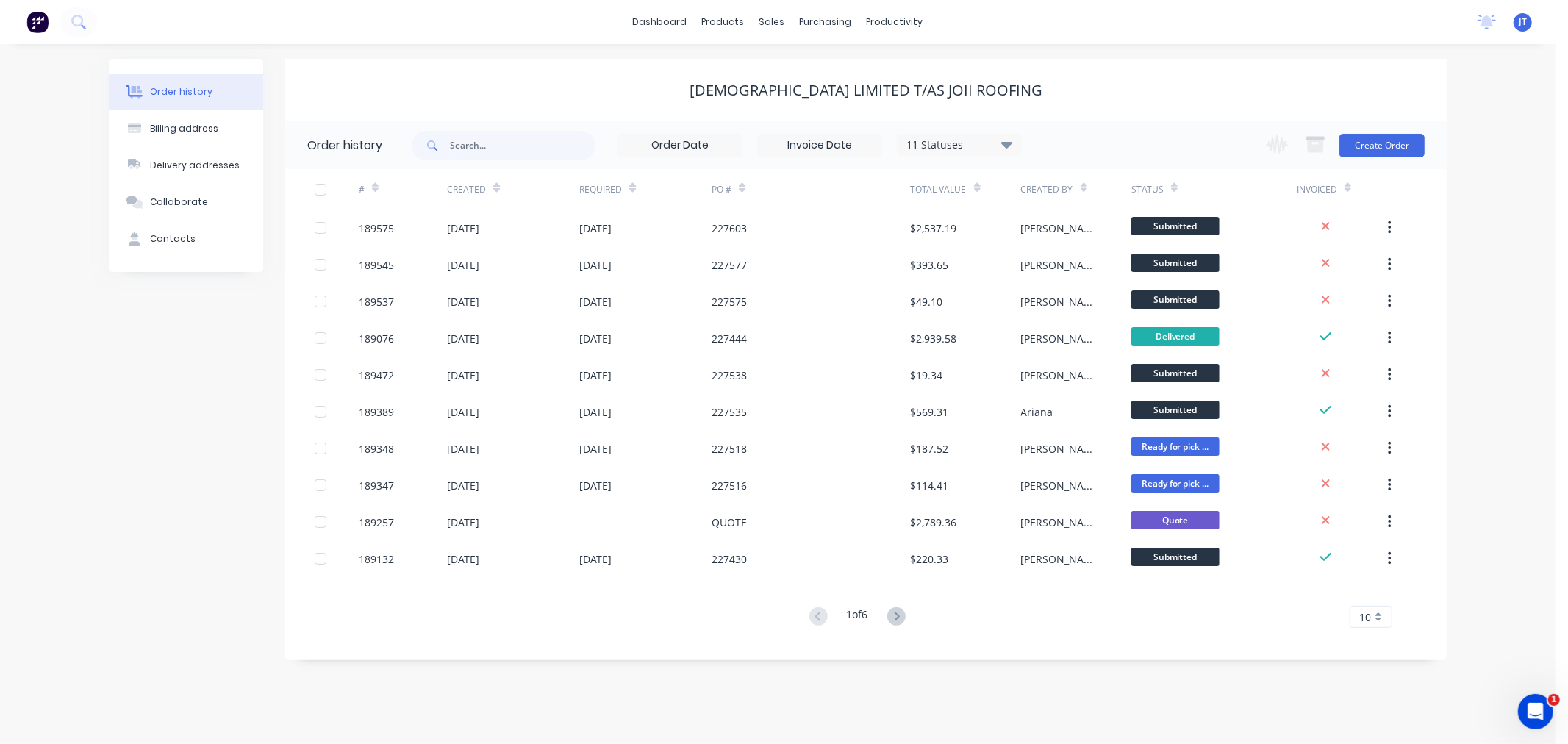
drag, startPoint x: 1504, startPoint y: 165, endPoint x: 1441, endPoint y: 147, distance: 65.5
click at [1504, 165] on div "Order history Billing address Delivery addresses Collaborate Contacts Joii Limi…" at bounding box center [778, 394] width 1556 height 700
click at [1366, 141] on button "Create Order" at bounding box center [1382, 145] width 85 height 24
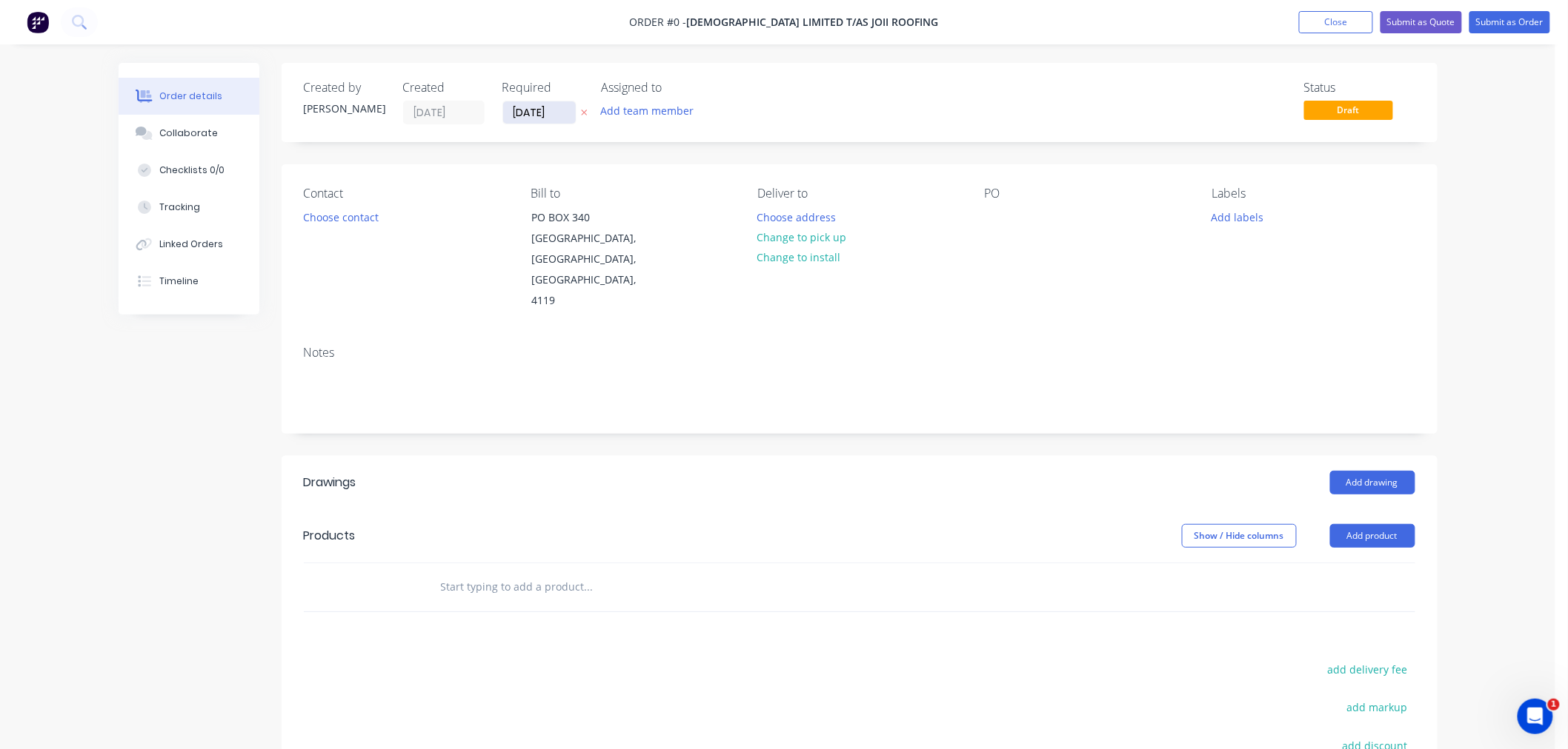
click at [514, 108] on input "[DATE]" at bounding box center [539, 112] width 73 height 22
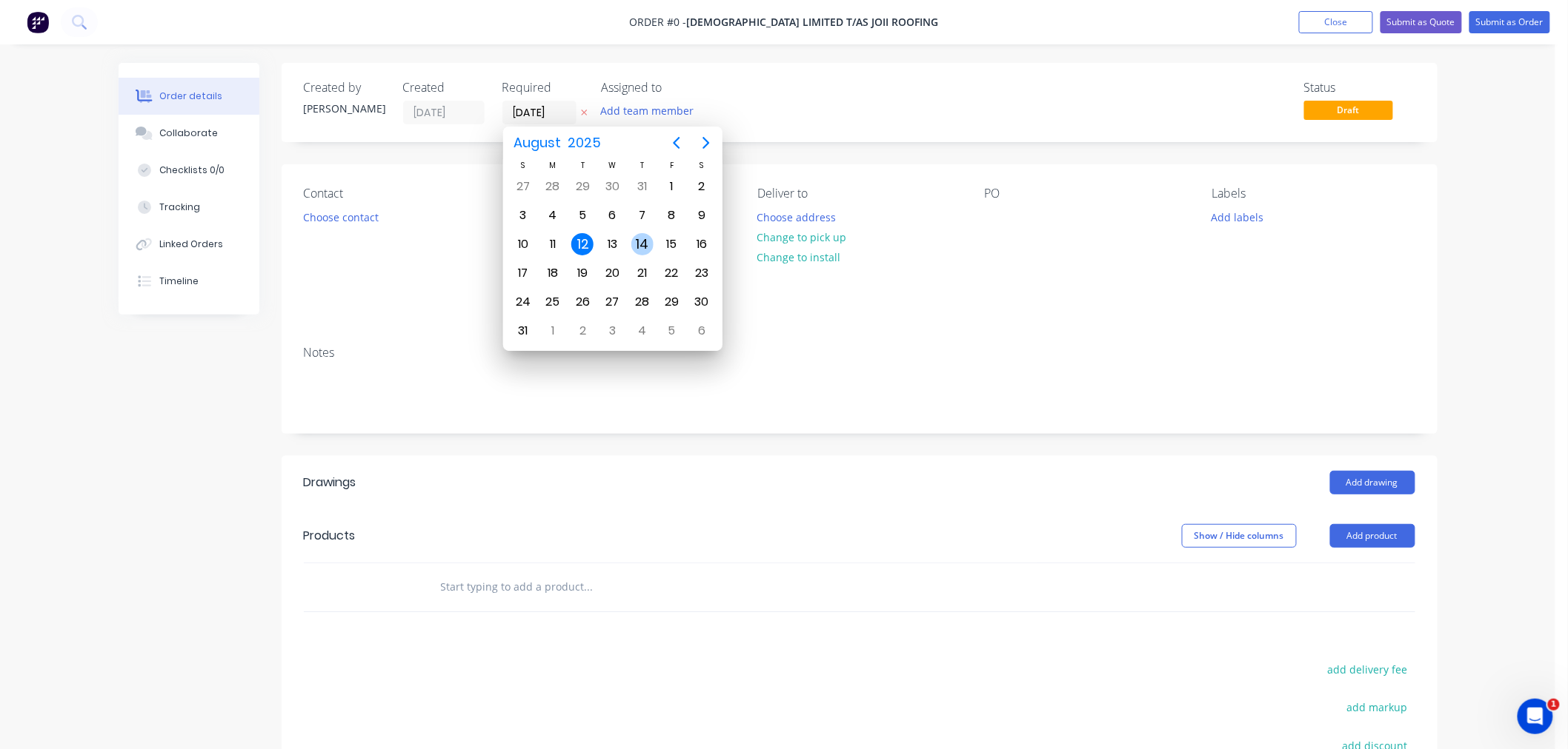
click at [646, 253] on div "14" at bounding box center [642, 244] width 29 height 29
type input "[DATE]"
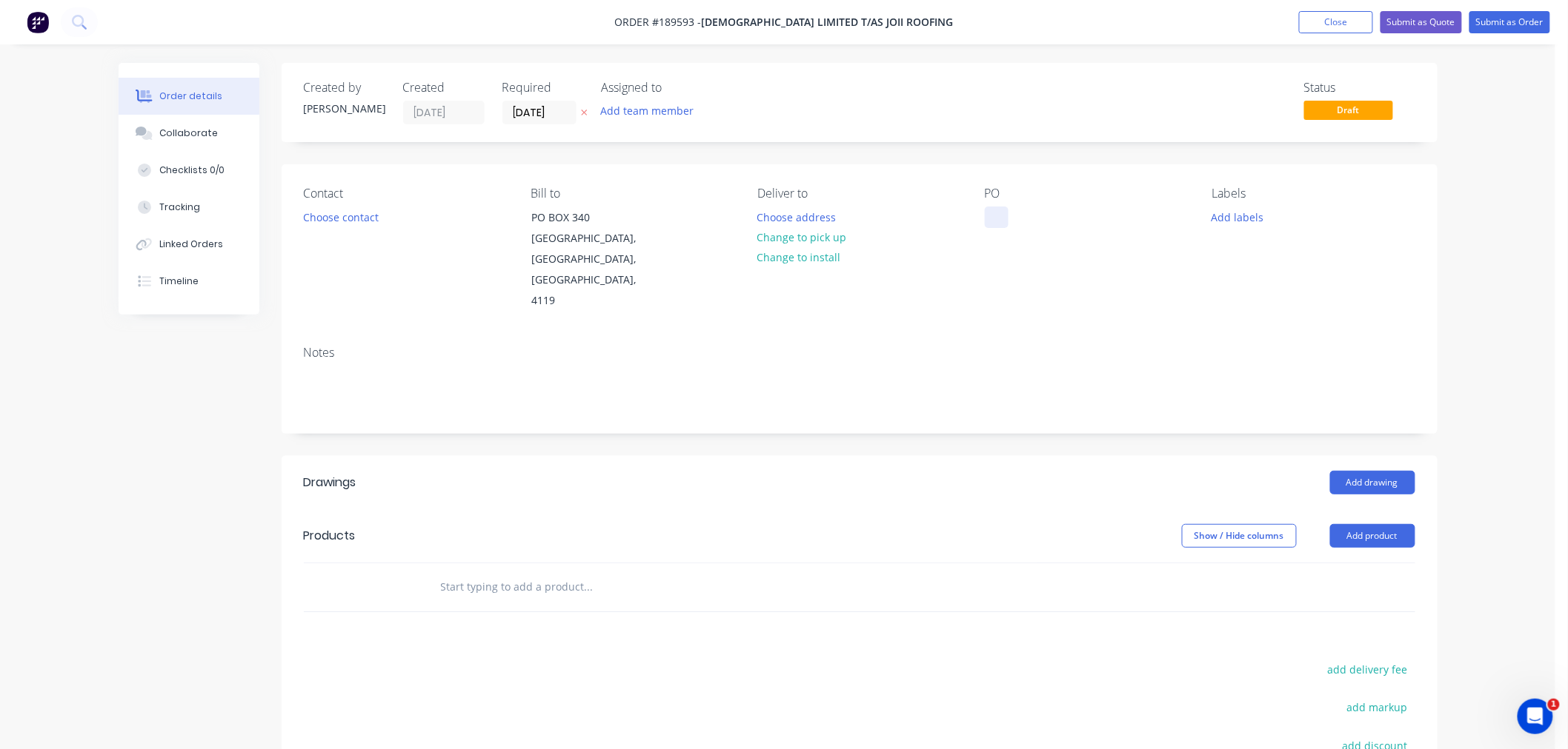
click at [1000, 222] on div at bounding box center [996, 217] width 24 height 21
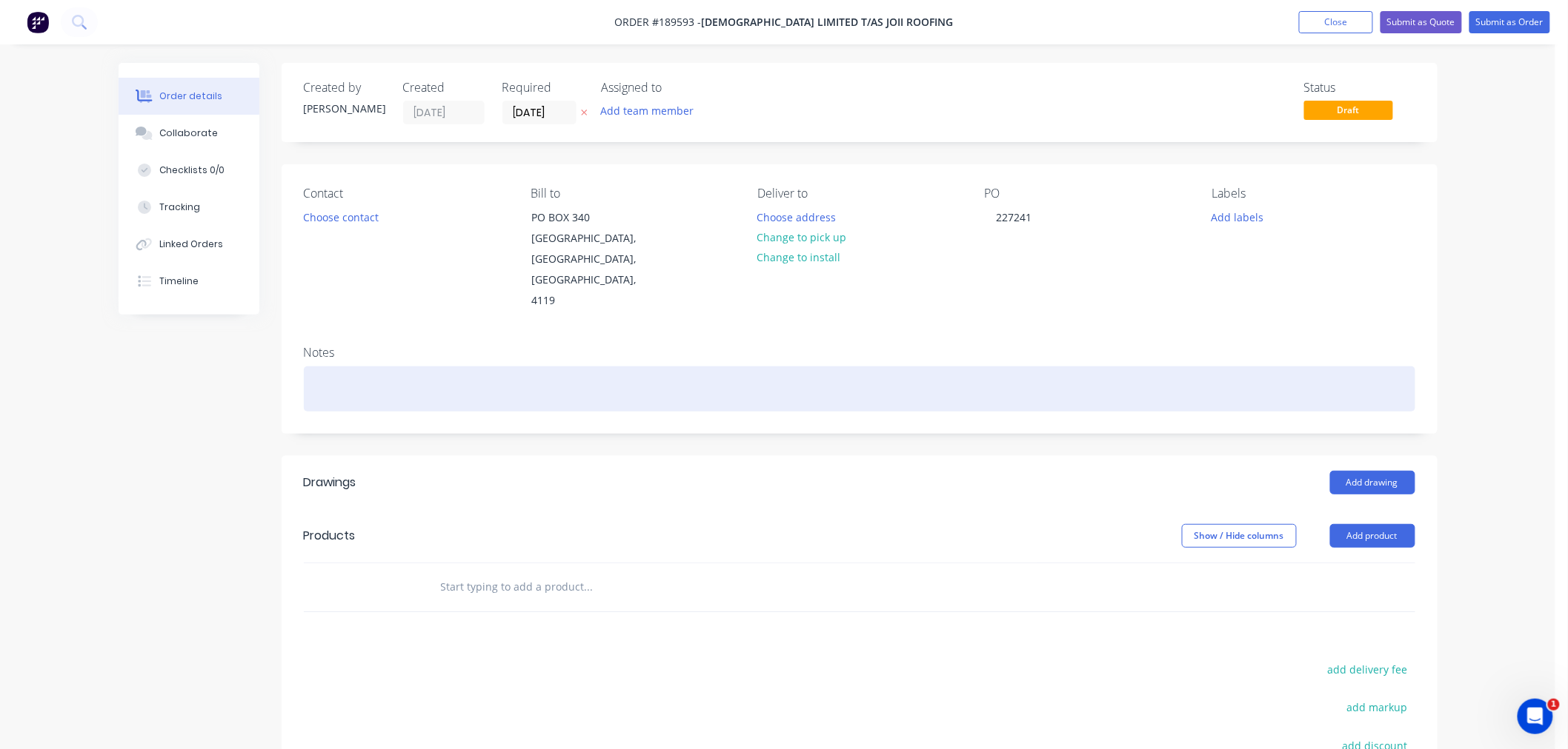
click at [1287, 383] on div at bounding box center [859, 388] width 1111 height 45
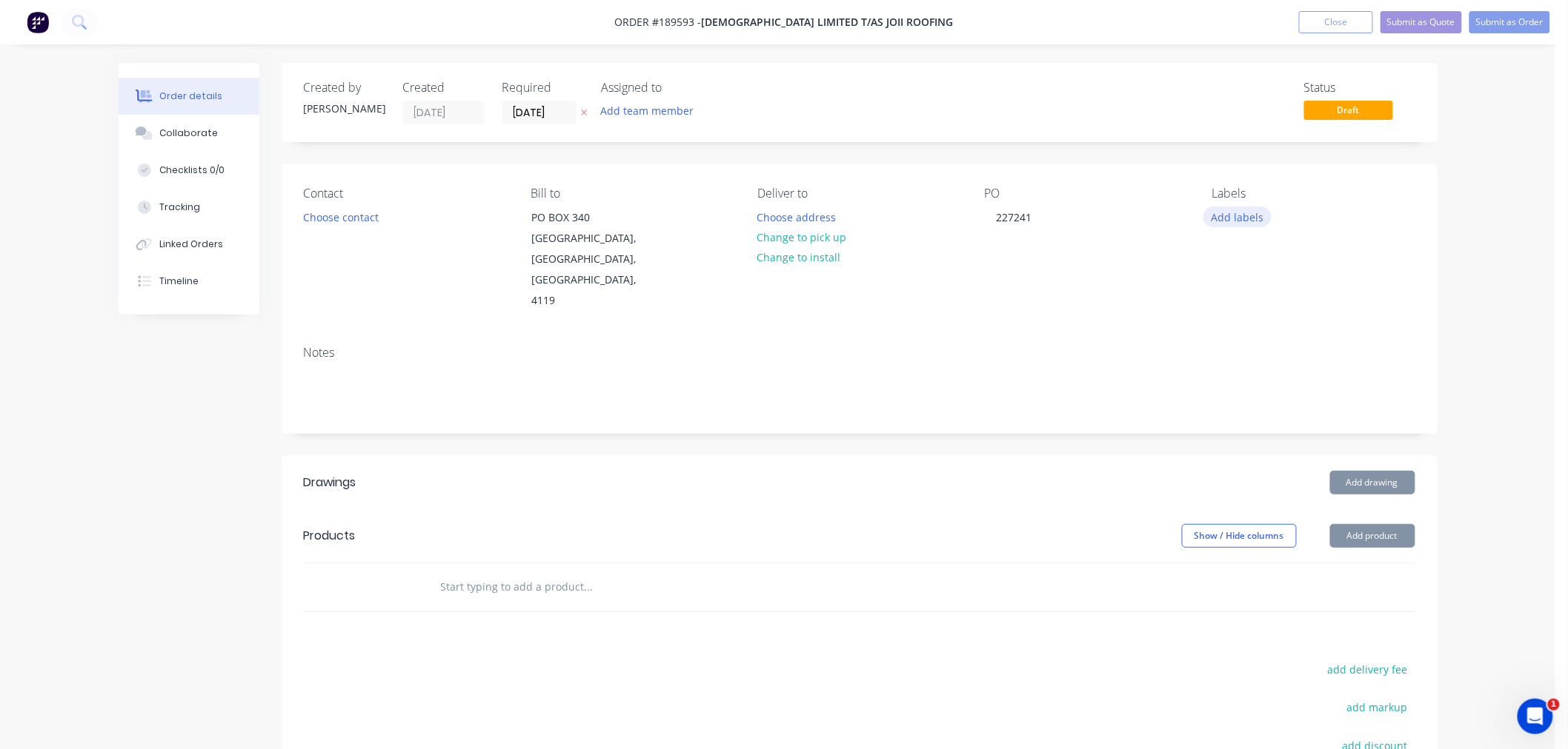
click at [1232, 211] on button "Add labels" at bounding box center [1237, 217] width 68 height 20
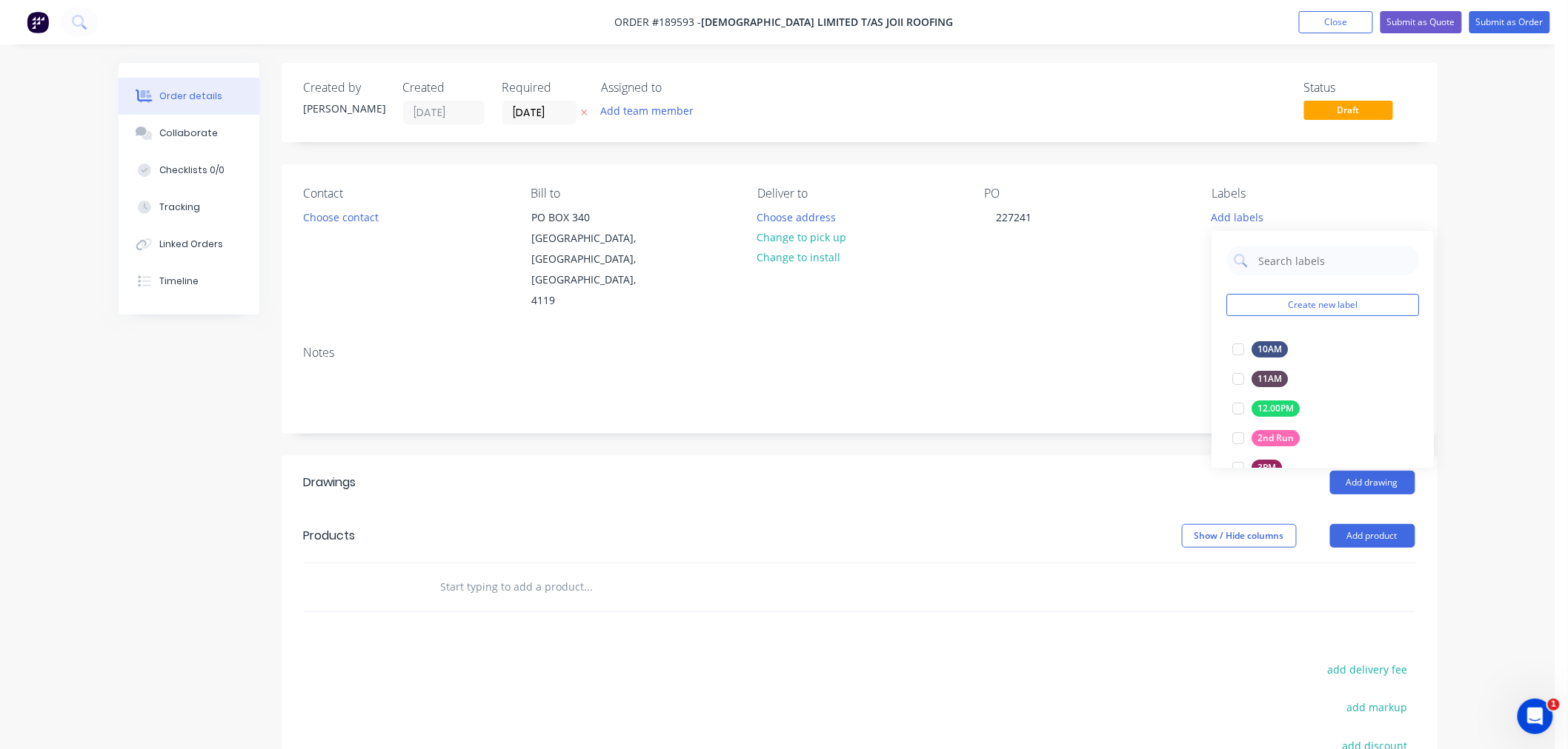
click at [1474, 297] on div "Order details Collaborate Checklists 0/0 Tracking Linked Orders Timeline Order …" at bounding box center [777, 495] width 1555 height 990
click at [1379, 524] on button "Add product" at bounding box center [1372, 536] width 86 height 24
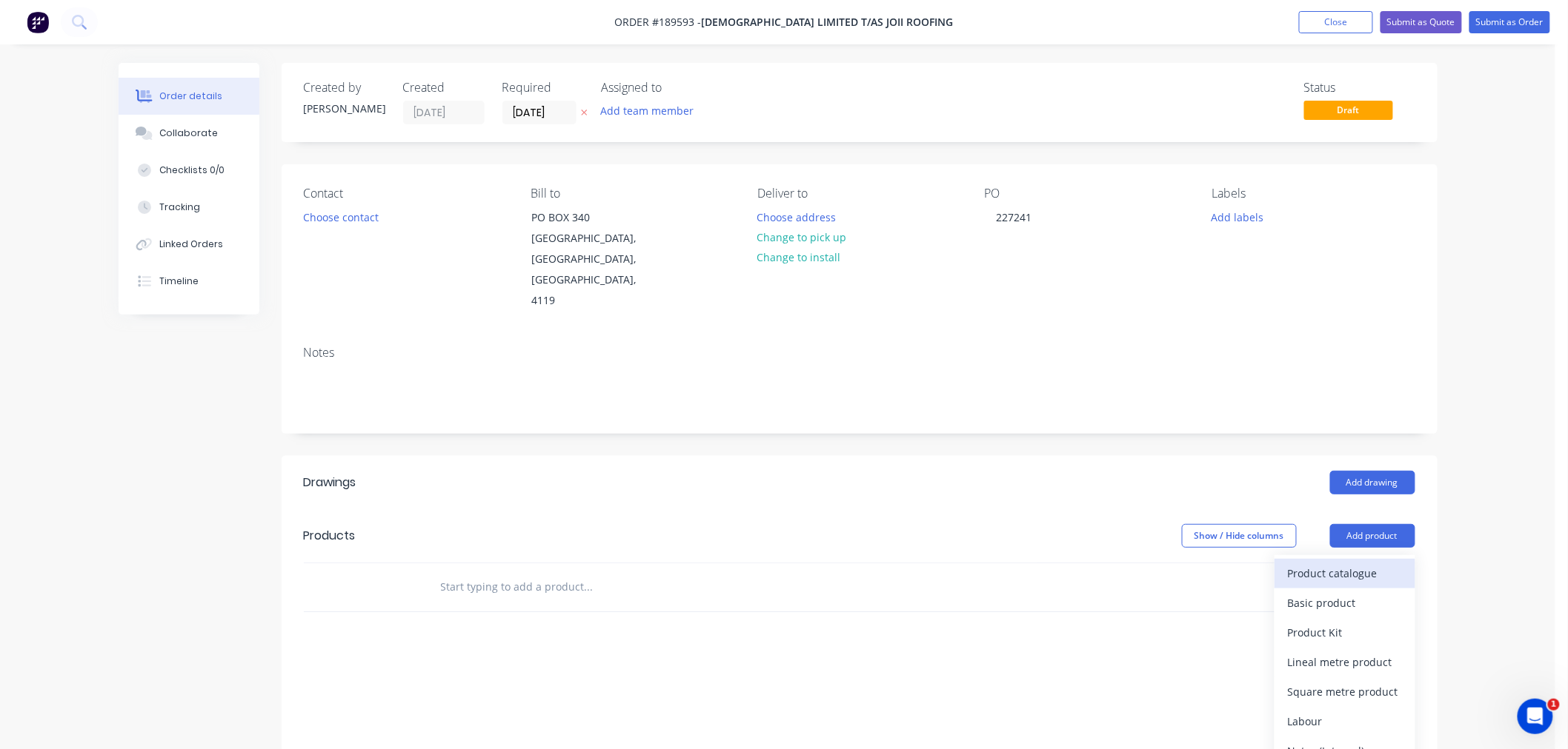
click at [1378, 563] on div "Product catalogue" at bounding box center [1345, 573] width 114 height 21
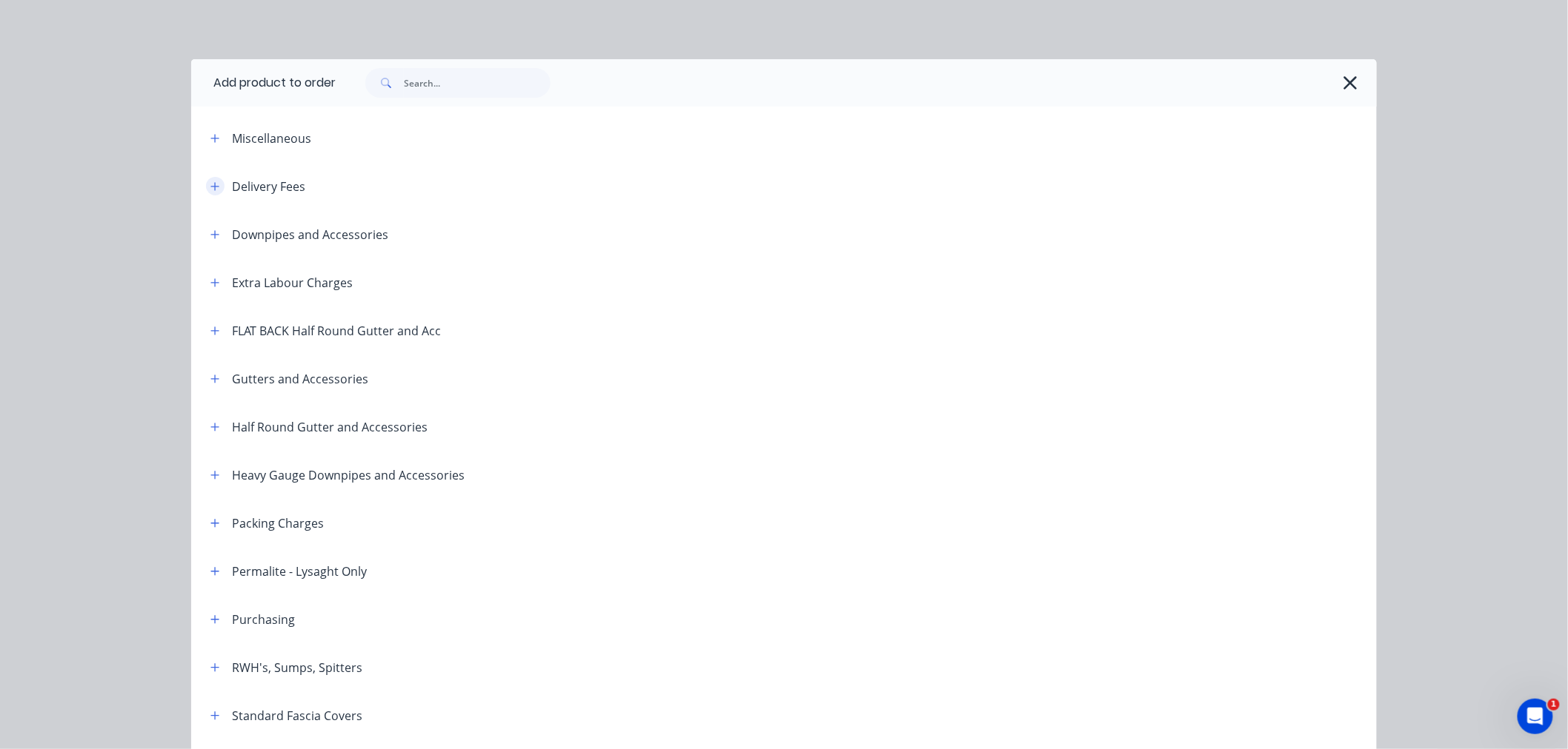
click at [215, 190] on button "button" at bounding box center [215, 186] width 18 height 18
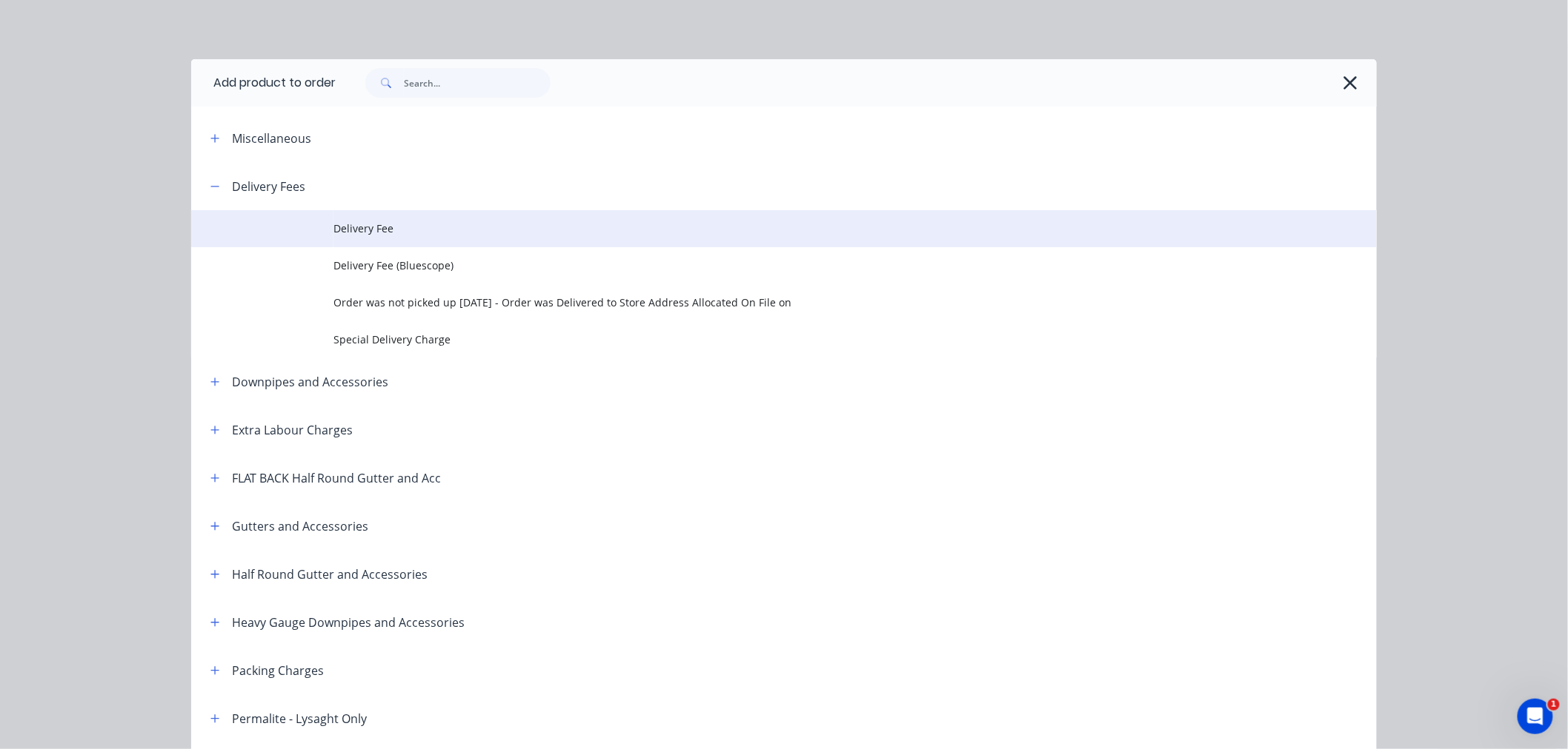
click at [341, 238] on td "Delivery Fee" at bounding box center [854, 229] width 1043 height 37
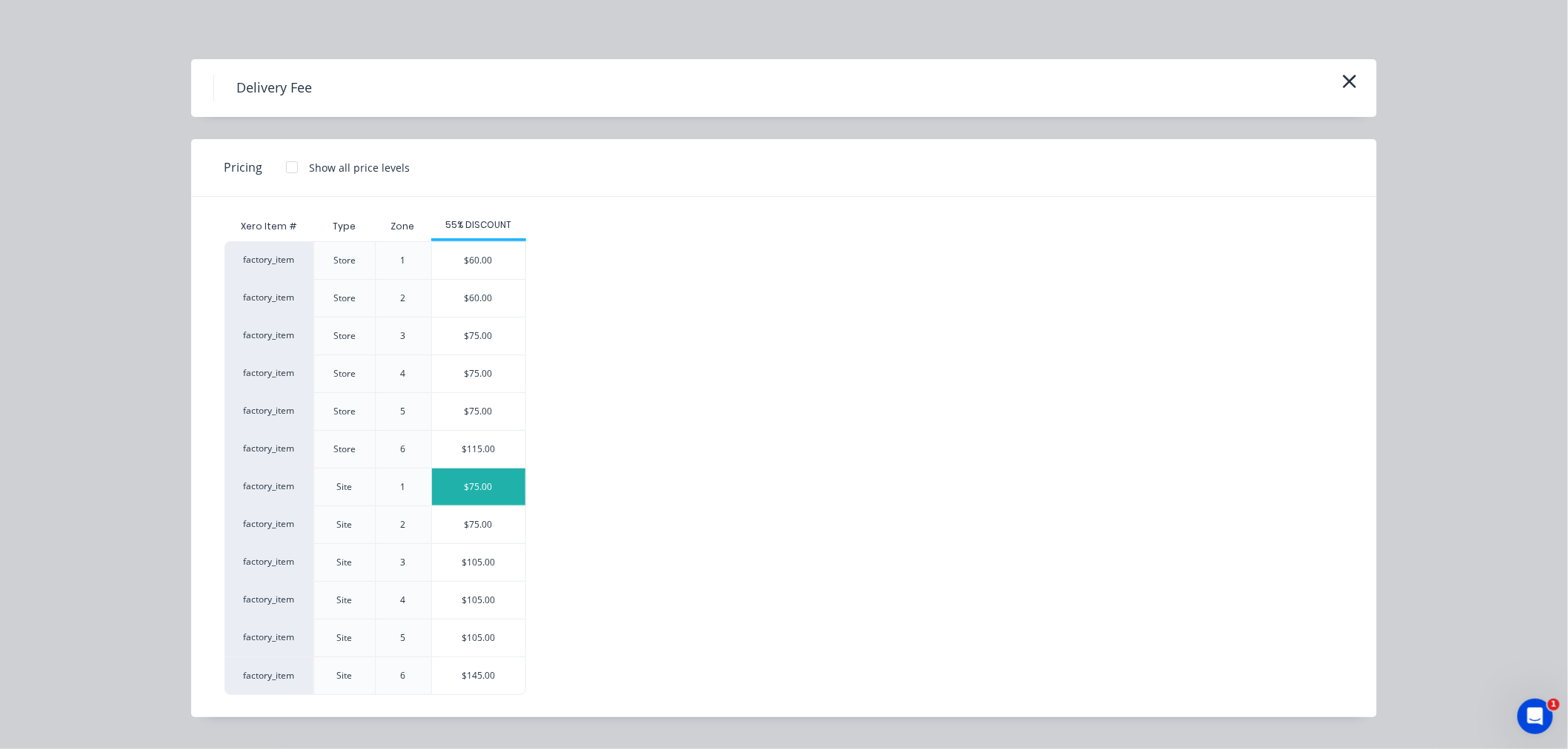
click at [482, 495] on div "$75.00" at bounding box center [478, 487] width 93 height 37
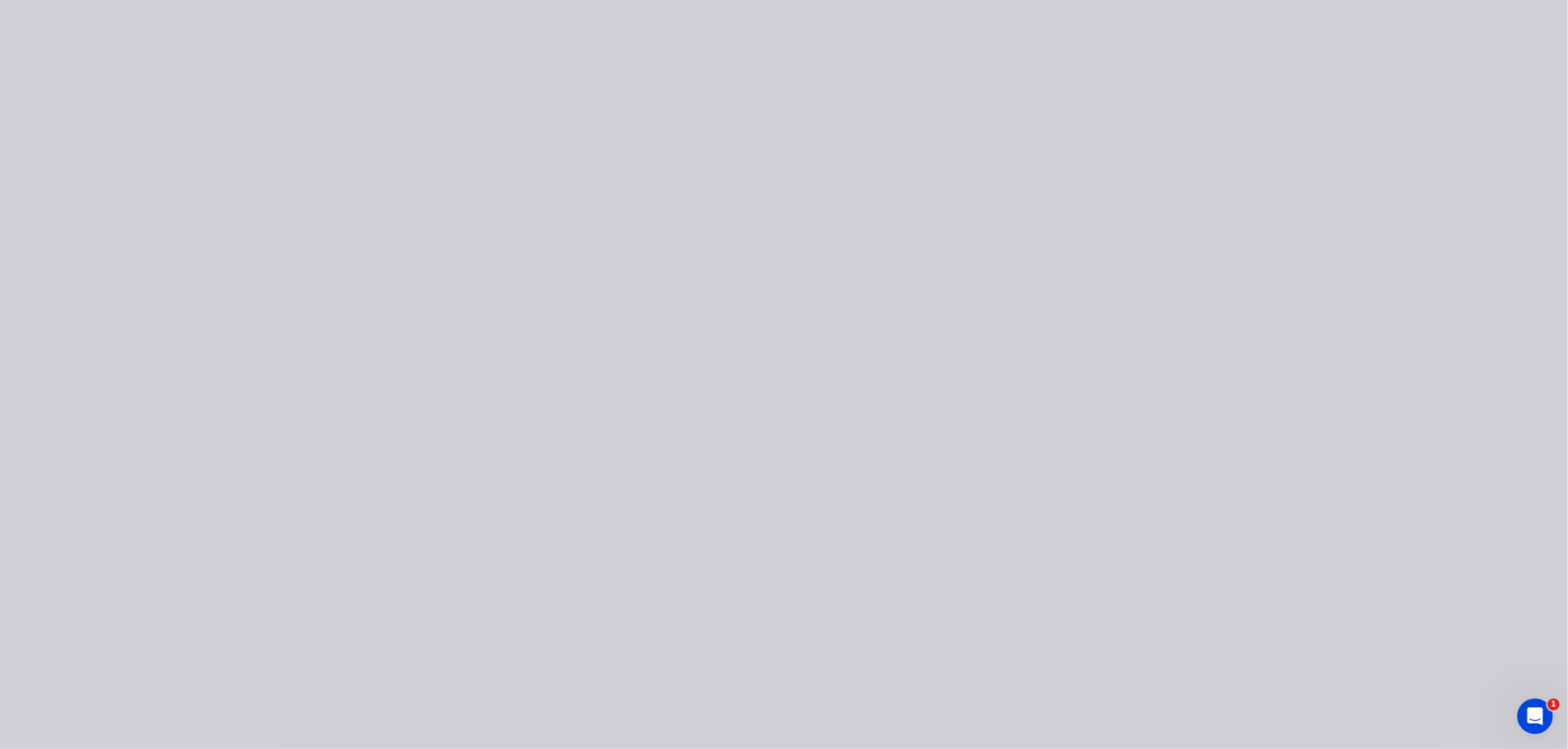
type input "$75.00"
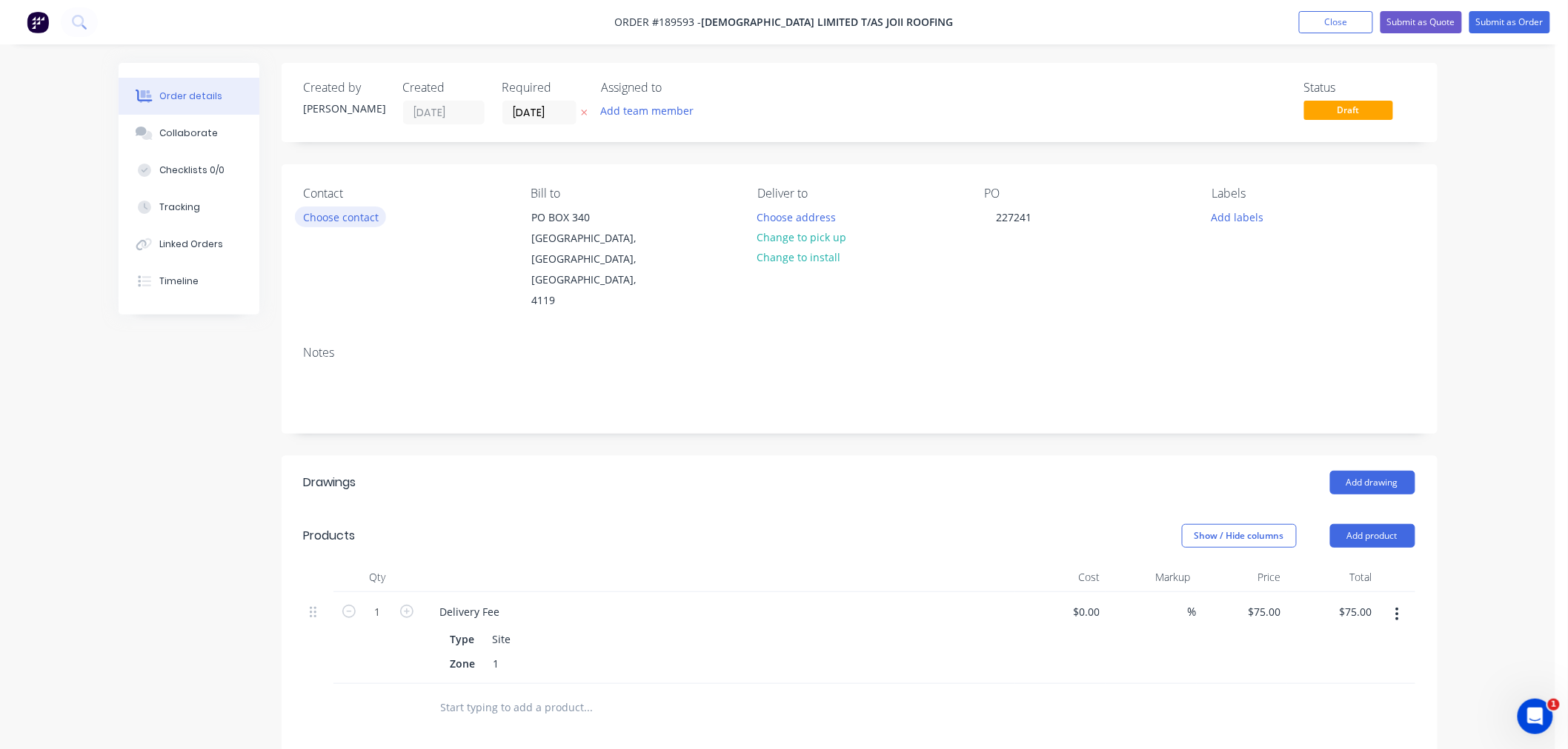
click at [366, 217] on button "Choose contact" at bounding box center [340, 217] width 91 height 20
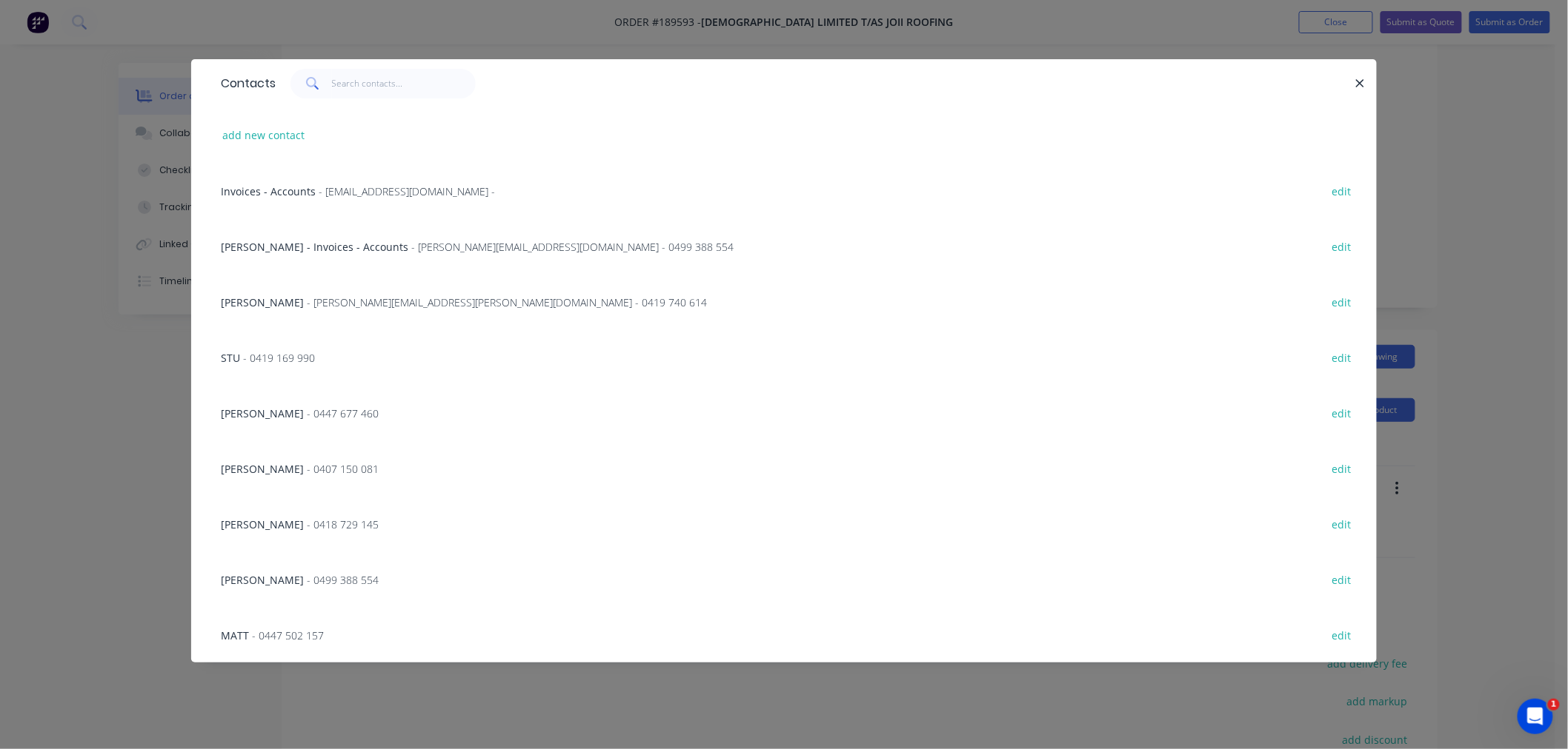
scroll to position [165, 0]
click at [367, 311] on div "TERRY NORKETT - [EMAIL_ADDRESS][PERSON_NAME][DOMAIN_NAME] - 0419 740 614 edit" at bounding box center [784, 302] width 1141 height 55
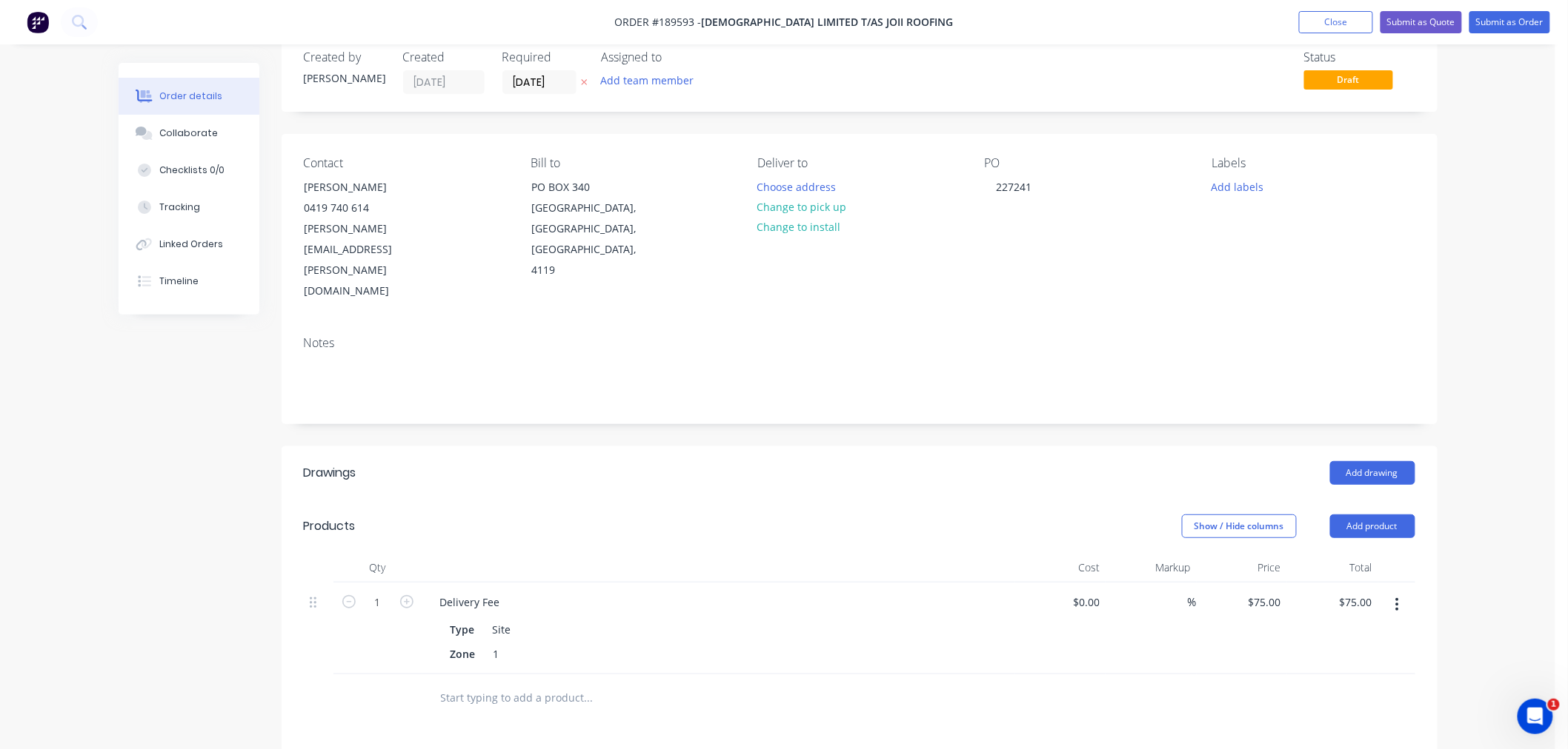
scroll to position [0, 0]
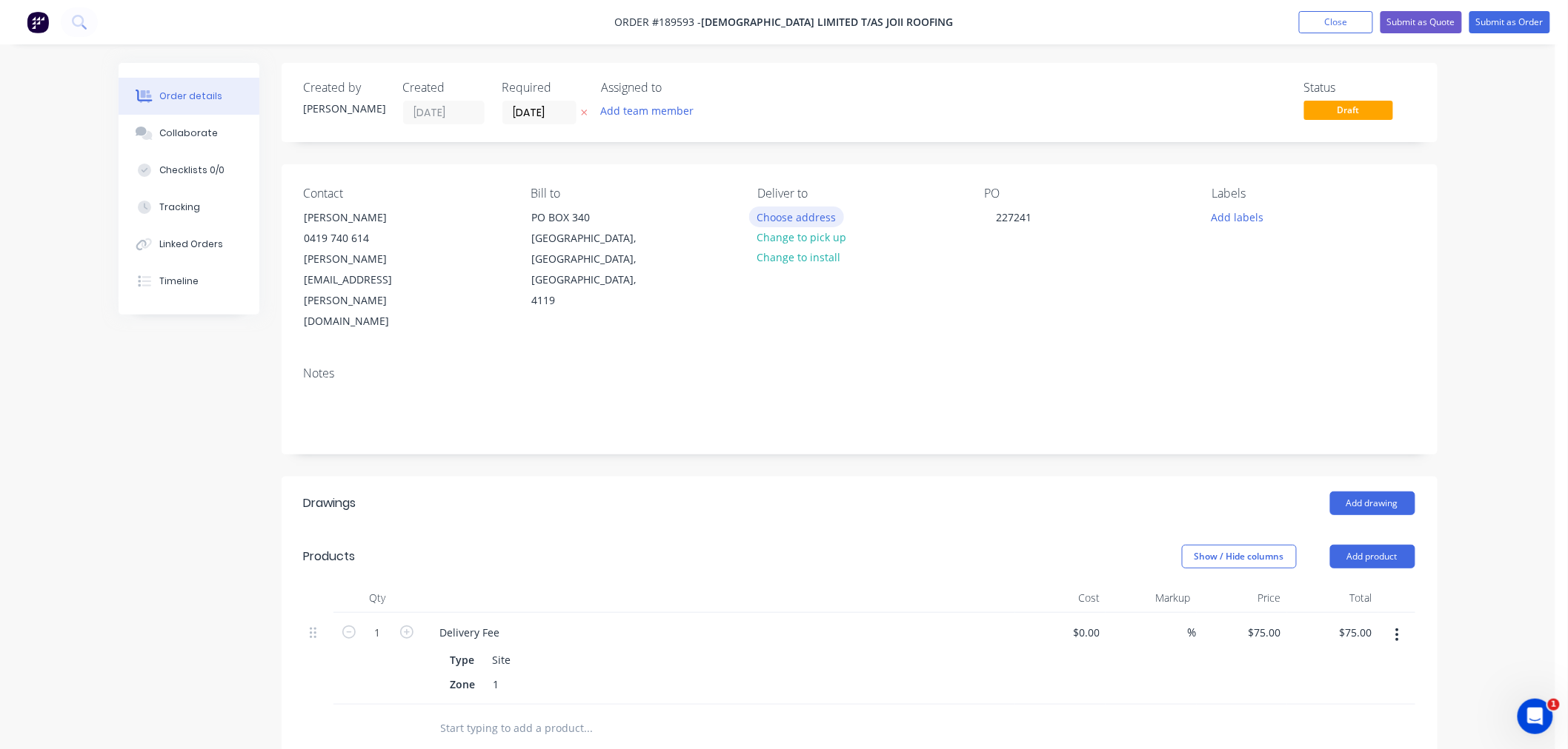
click at [785, 216] on button "Choose address" at bounding box center [796, 217] width 95 height 20
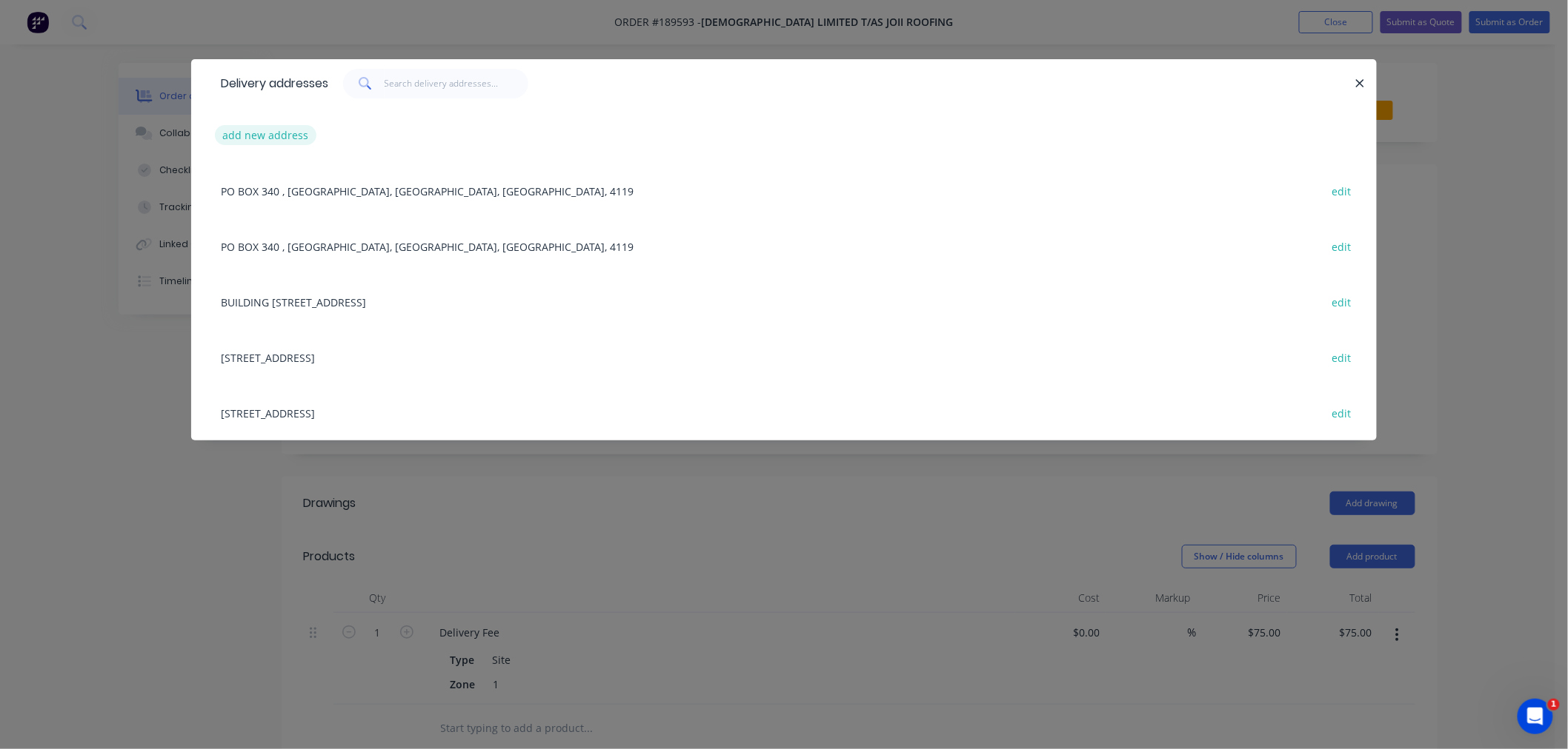
click at [285, 135] on button "add new address" at bounding box center [265, 135] width 101 height 20
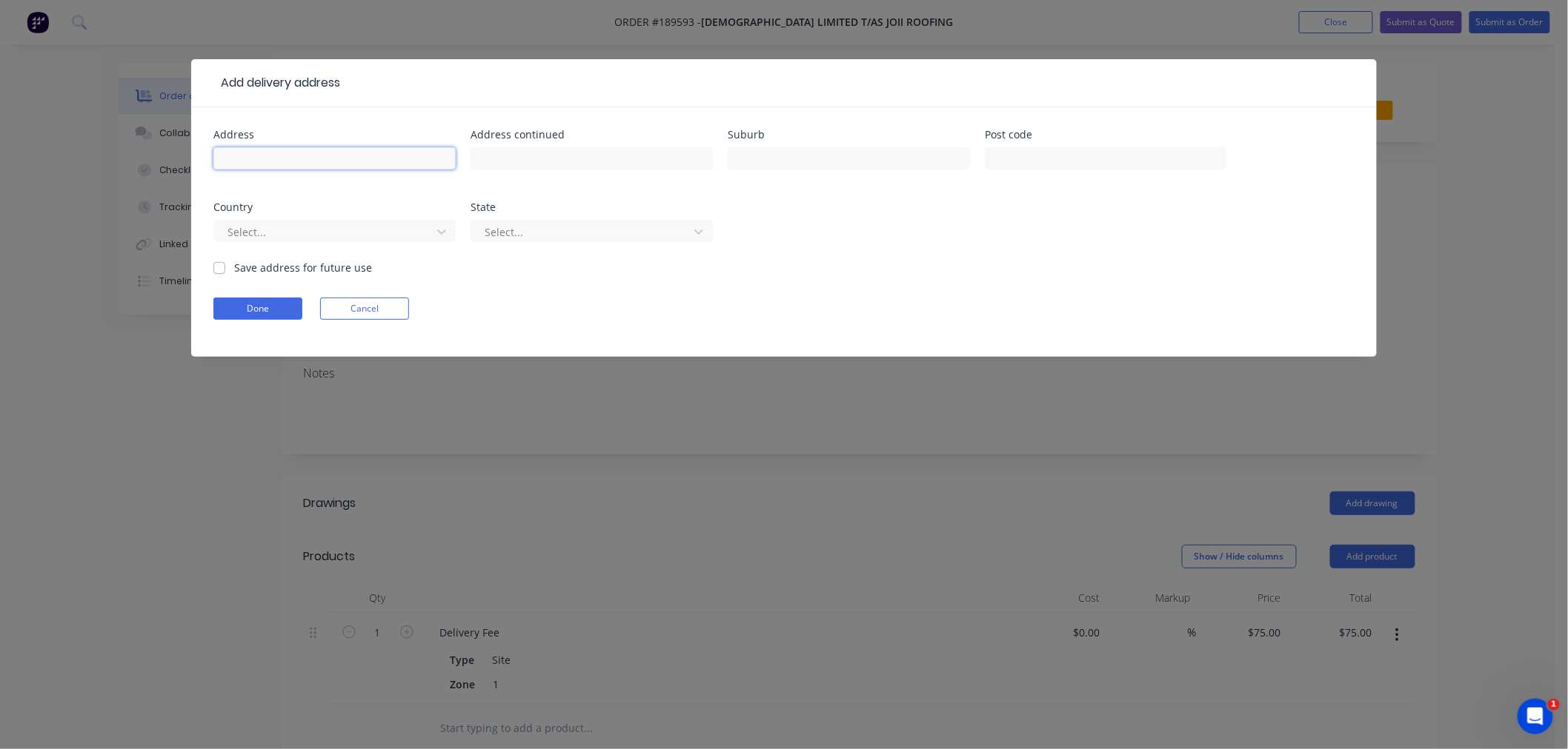
click at [297, 164] on input "text" at bounding box center [334, 158] width 242 height 22
click at [265, 234] on div at bounding box center [324, 232] width 198 height 18
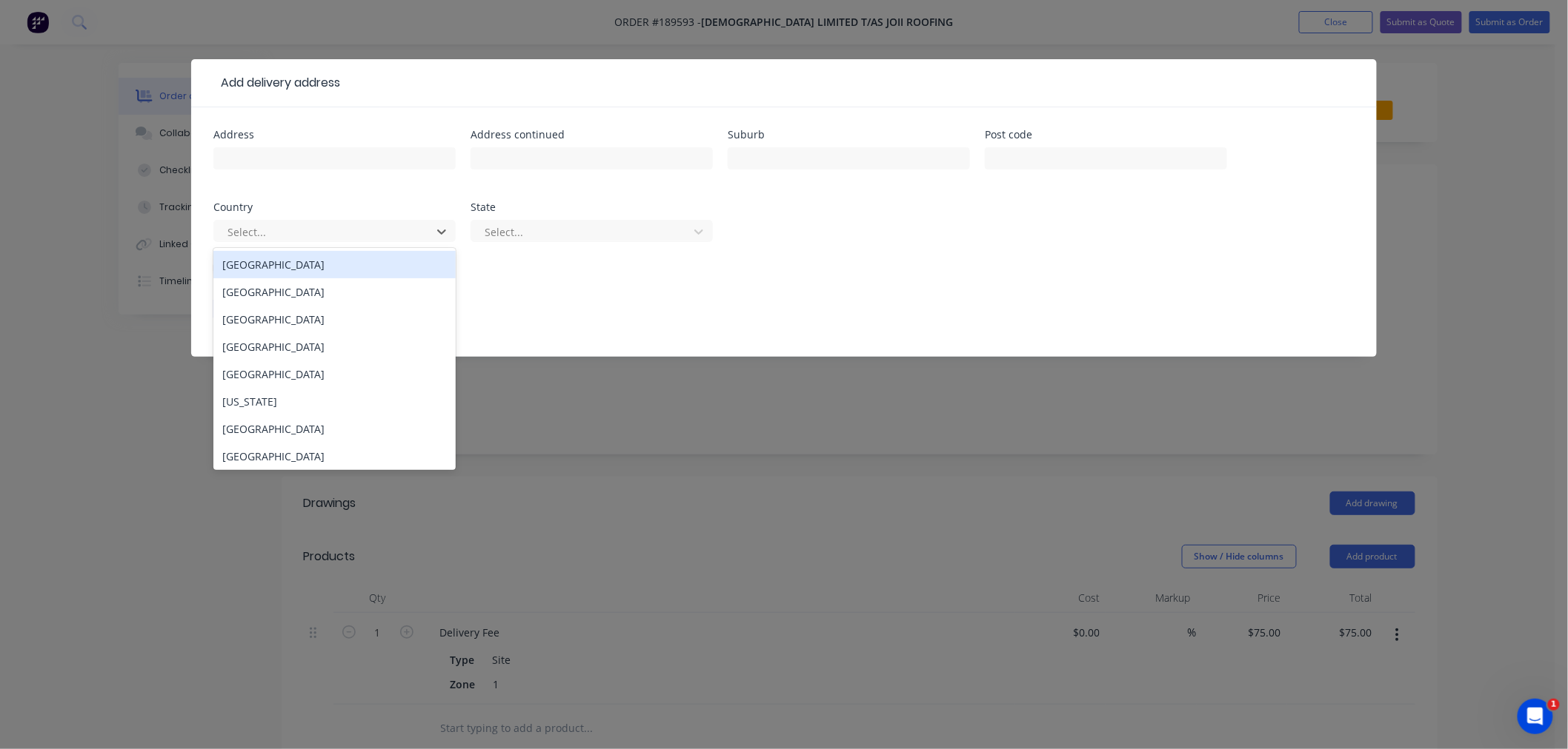
click at [277, 259] on div "[GEOGRAPHIC_DATA]" at bounding box center [334, 265] width 242 height 28
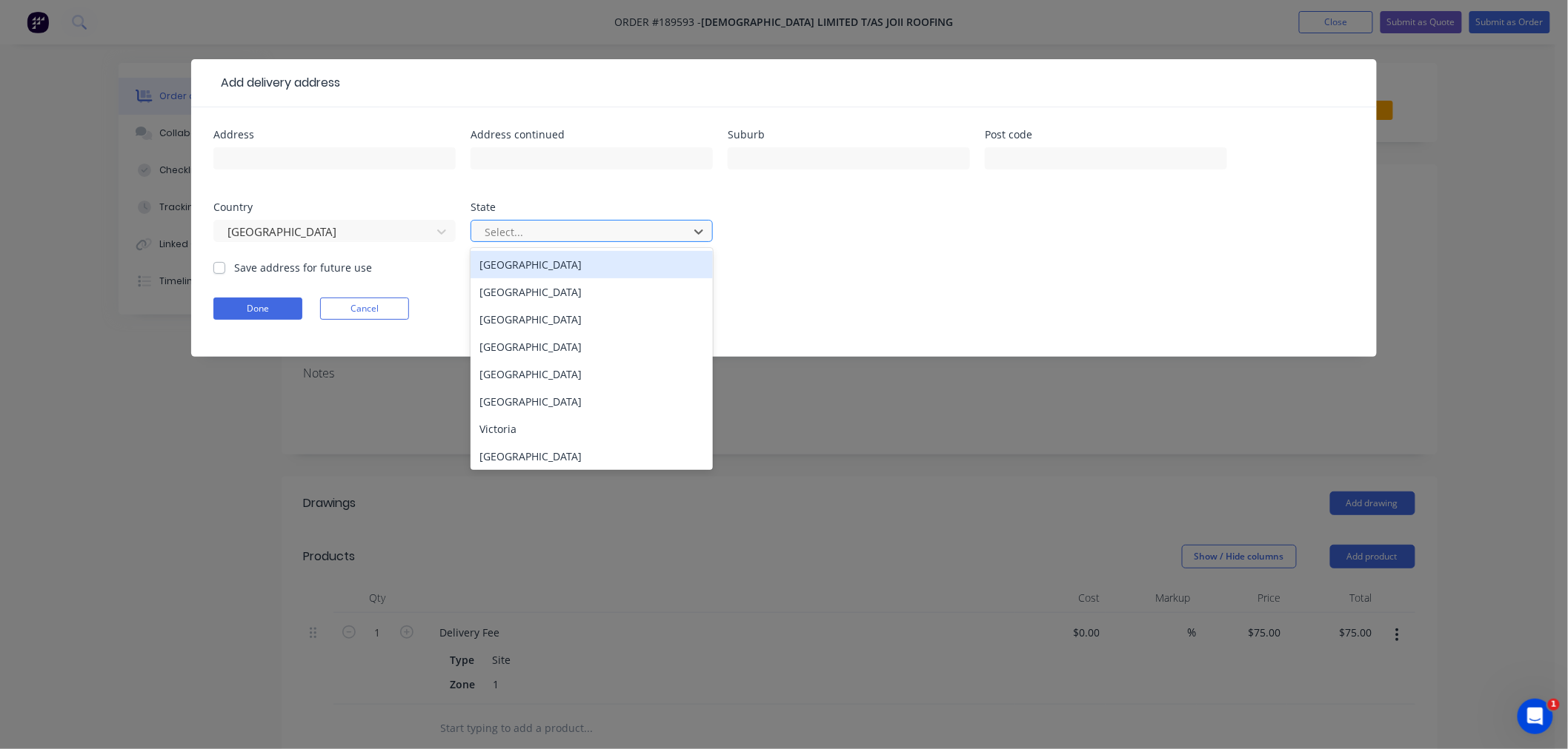
click at [541, 232] on div at bounding box center [582, 232] width 198 height 18
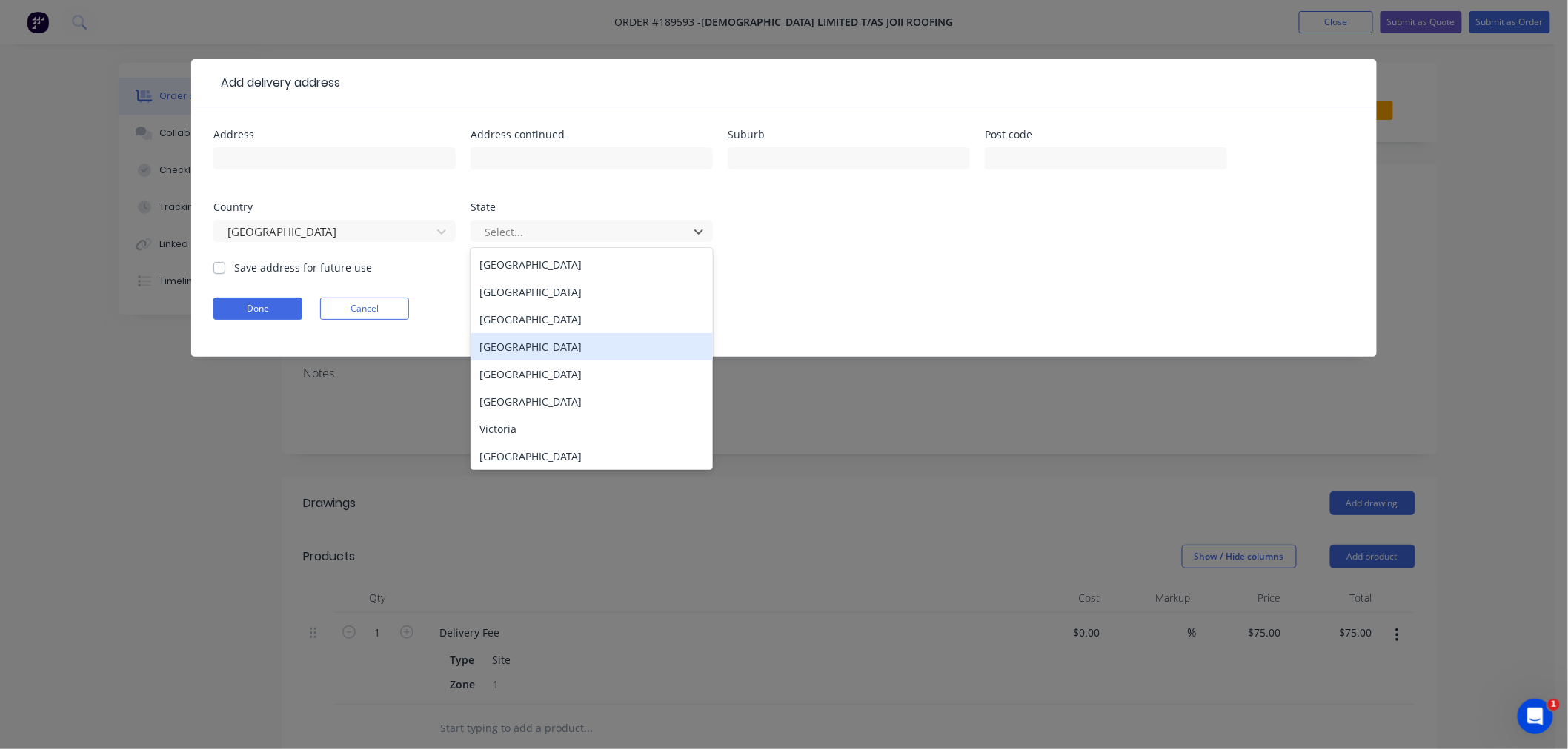
click at [533, 351] on div "[GEOGRAPHIC_DATA]" at bounding box center [591, 347] width 242 height 28
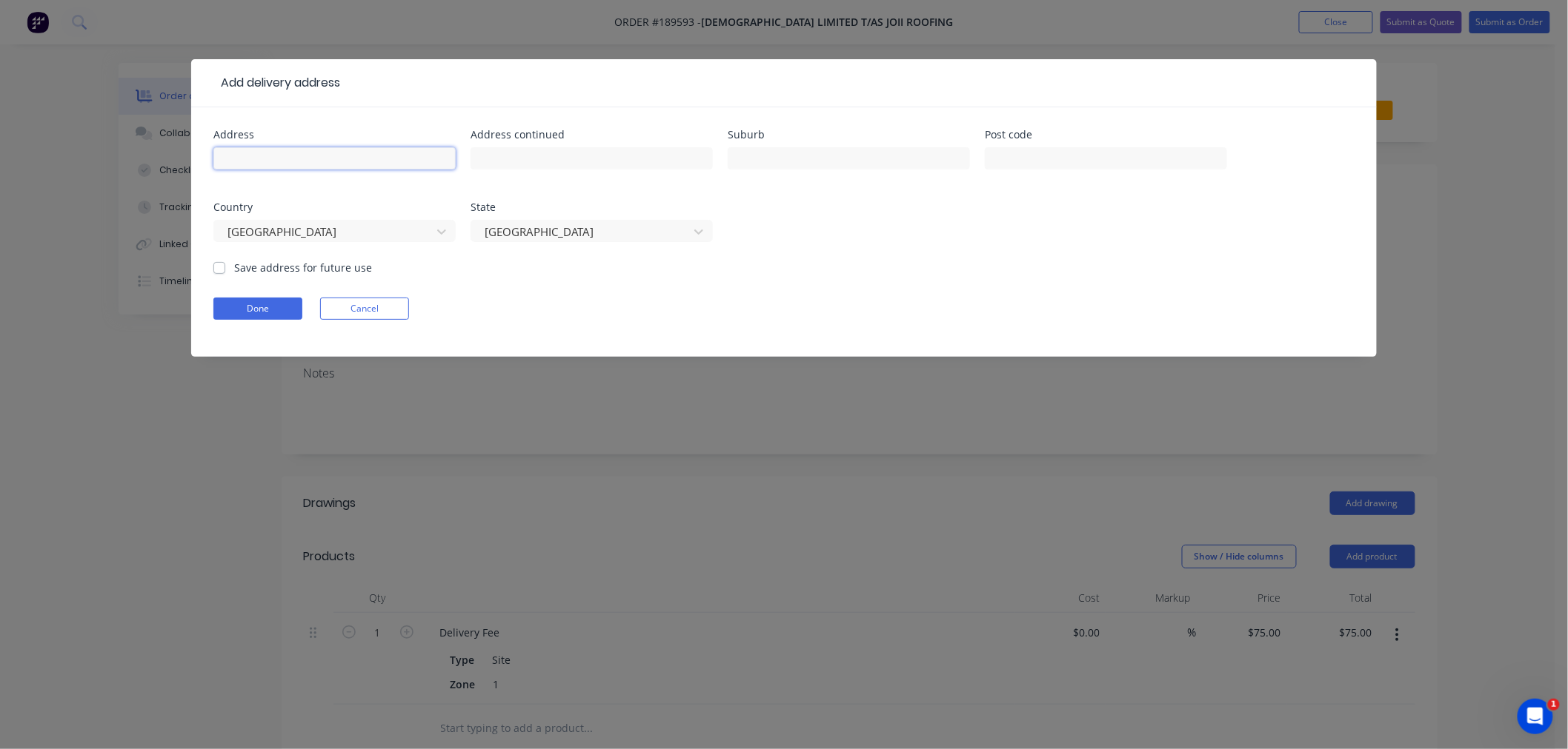
click at [366, 161] on input "text" at bounding box center [334, 158] width 242 height 22
type input "10 ASTAL CRT"
type input "FLINDERS VIEW"
click at [366, 161] on input "10 ASTAL CRT" at bounding box center [334, 158] width 242 height 22
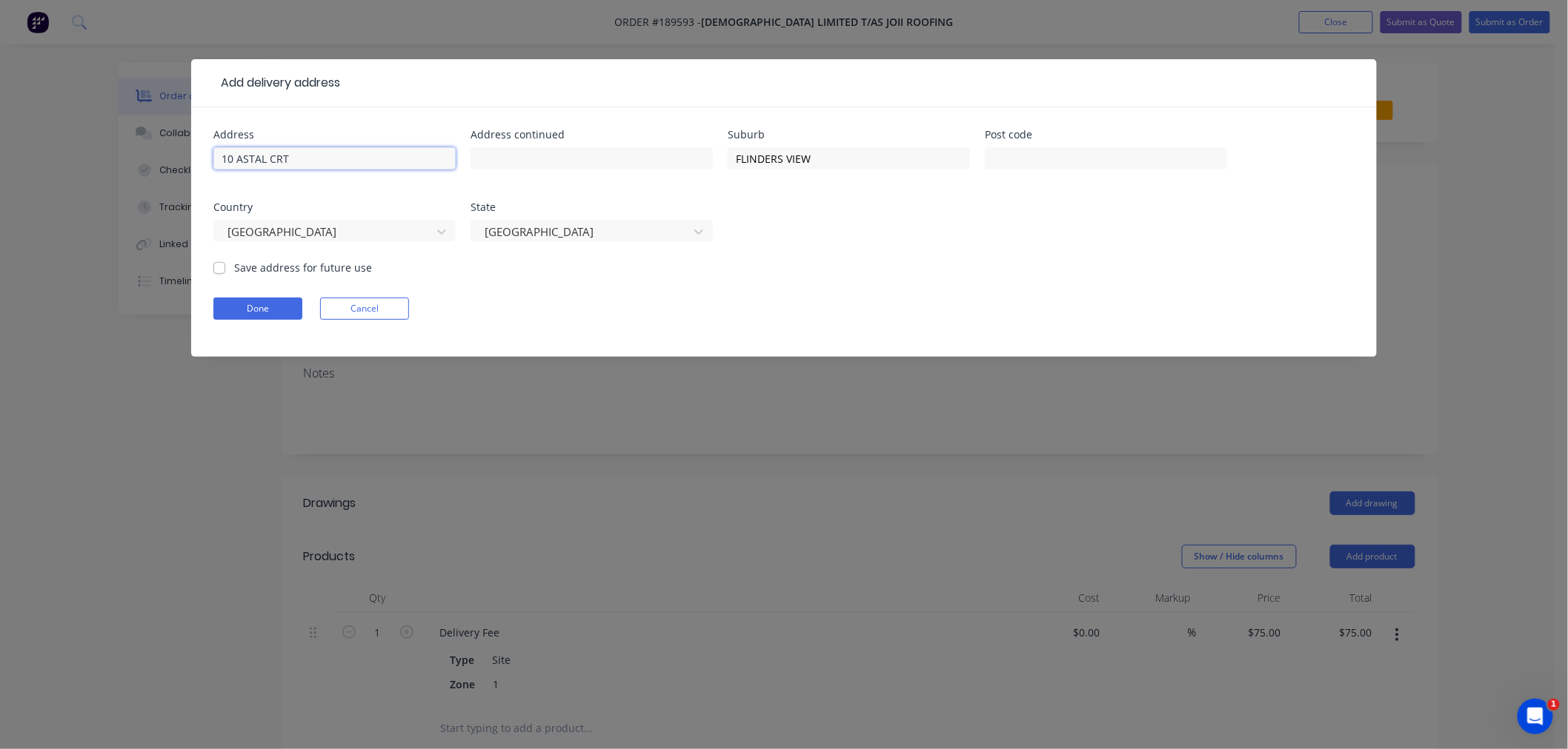
click at [366, 161] on input "10 ASTAL CRT" at bounding box center [334, 158] width 242 height 22
type input "4305"
click button "Done" at bounding box center [258, 308] width 89 height 22
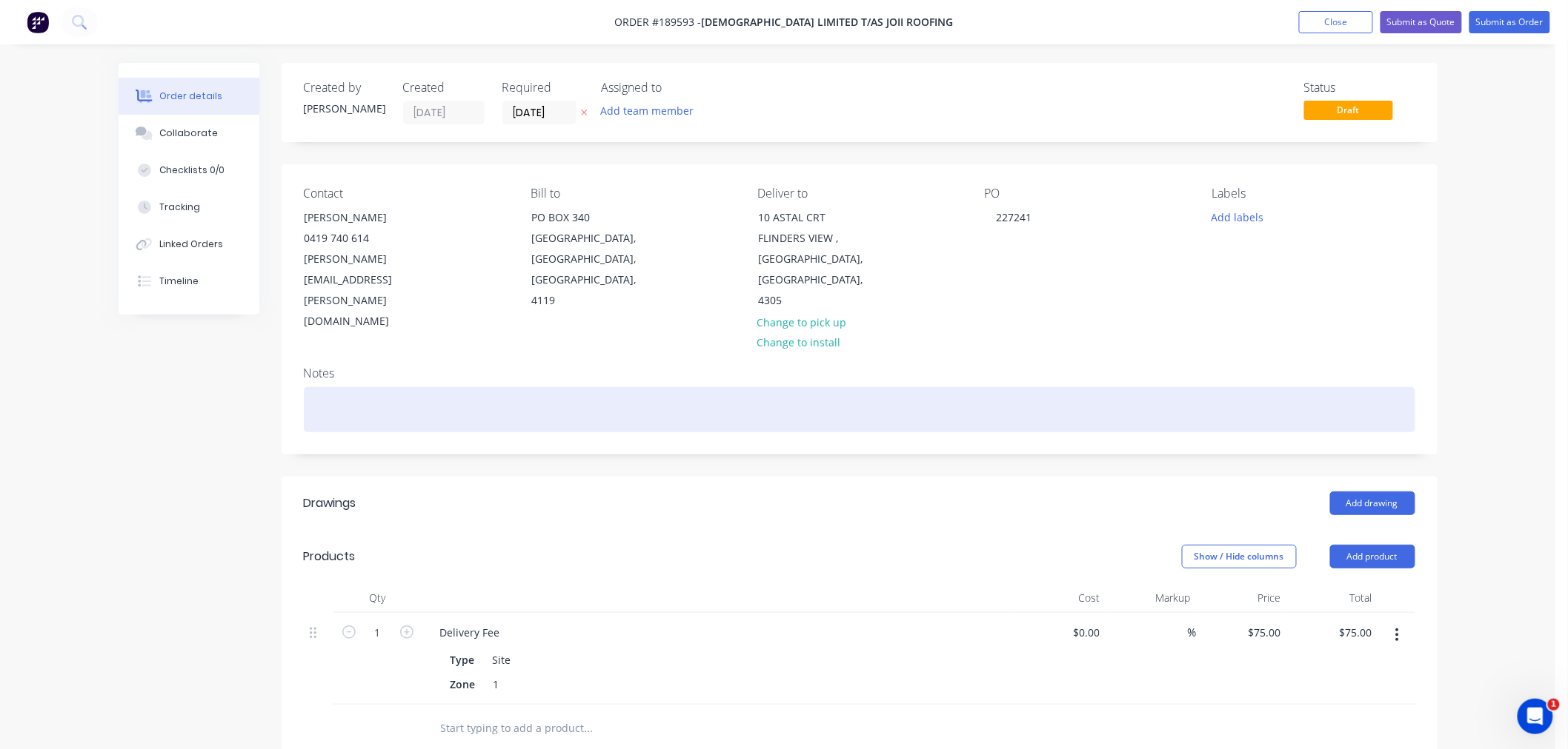
click at [394, 387] on div at bounding box center [859, 409] width 1111 height 45
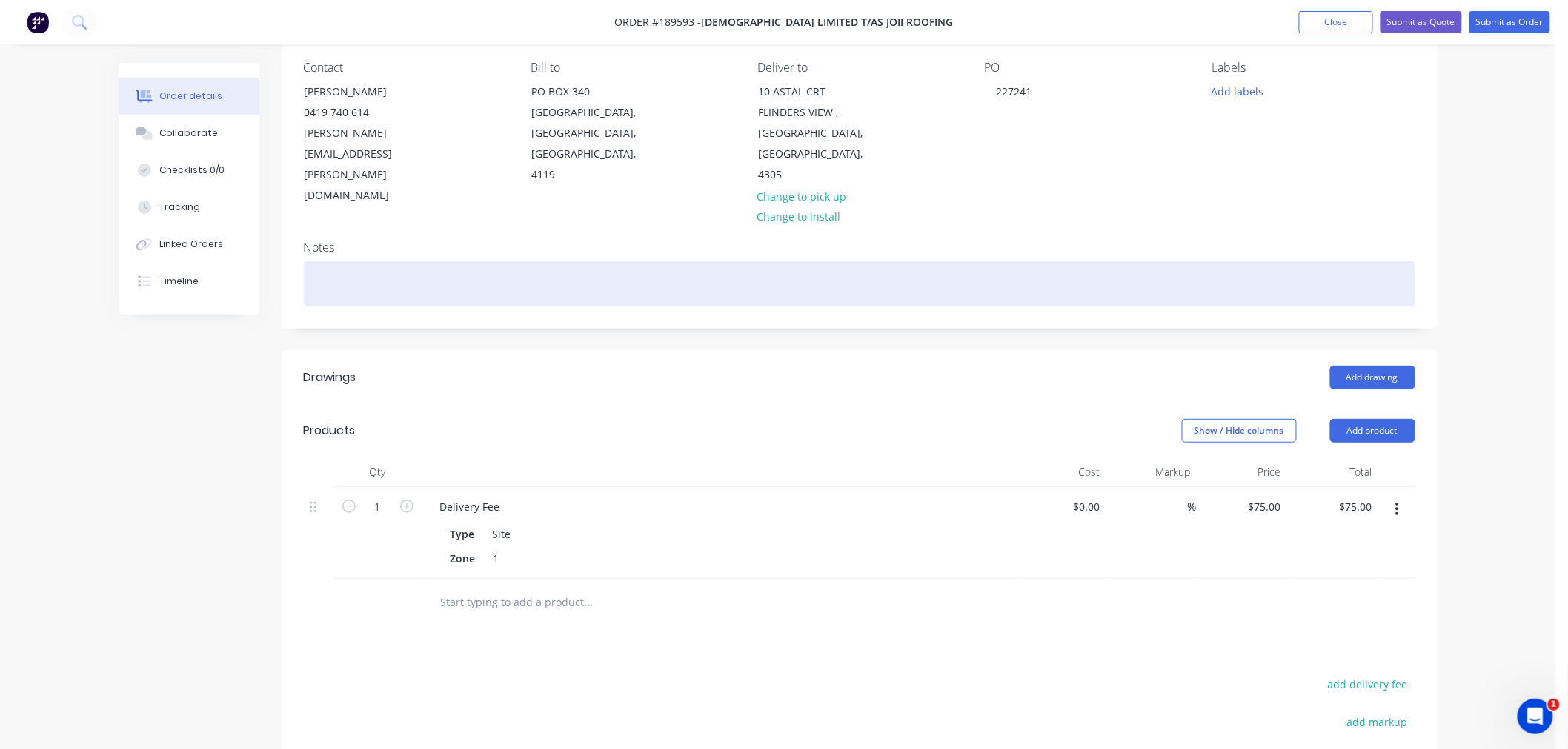
scroll to position [165, 0]
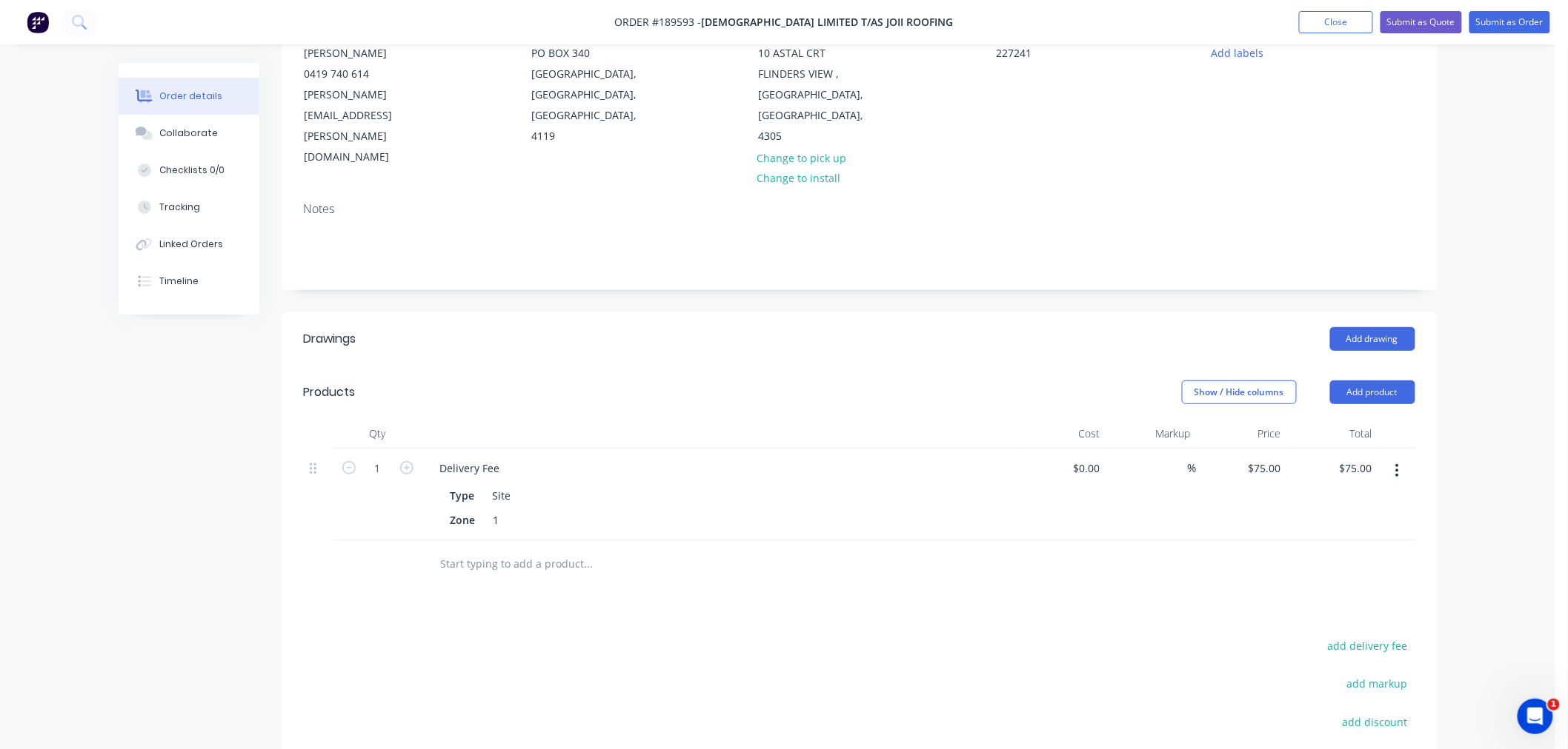
click at [1476, 384] on div "Order details Collaborate Checklists 0/0 Tracking Linked Orders Timeline Order …" at bounding box center [777, 400] width 1555 height 1131
click at [1375, 328] on button "Add drawing" at bounding box center [1372, 340] width 86 height 24
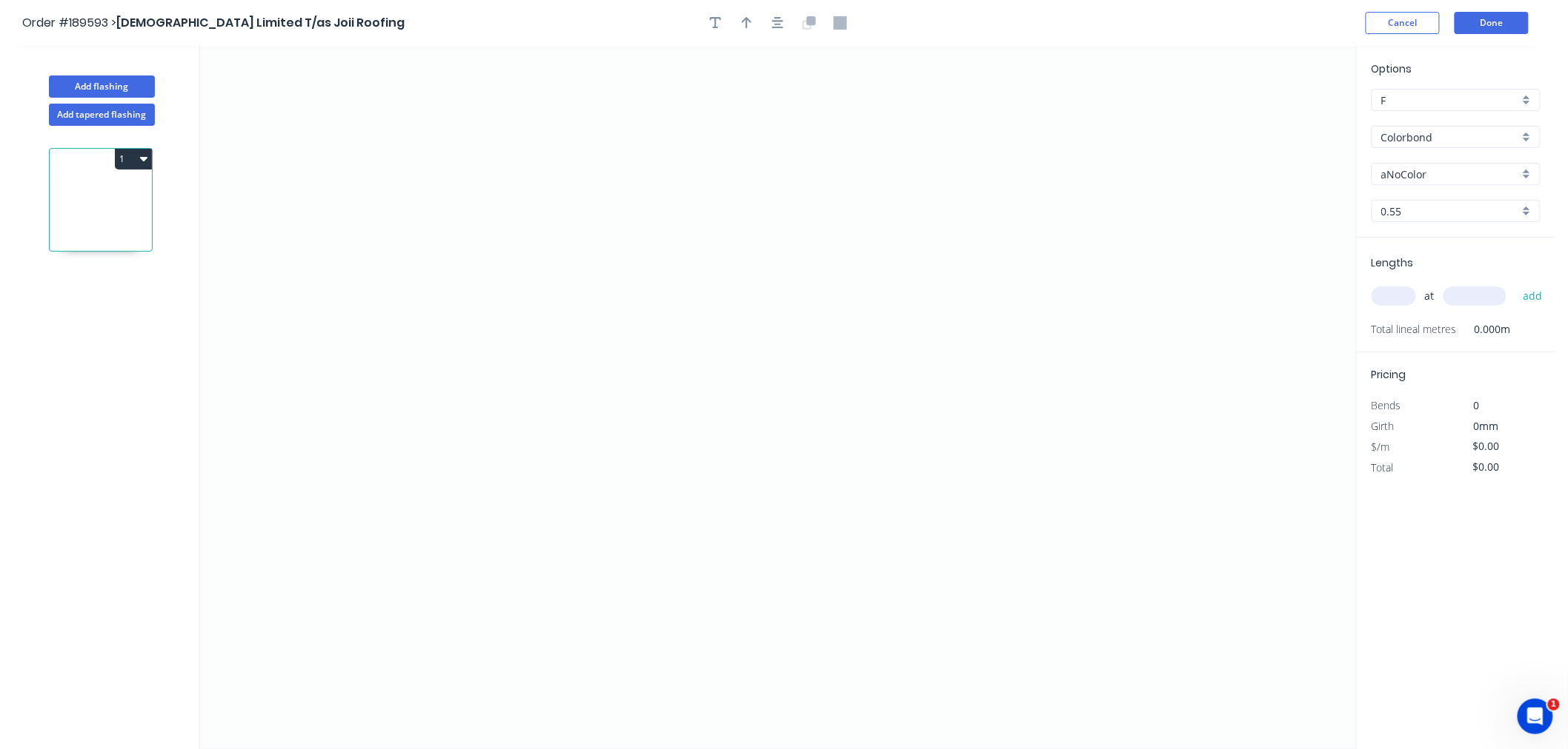
click at [1445, 167] on input "aNoColor" at bounding box center [1450, 174] width 138 height 16
click at [1479, 233] on div "Southerly" at bounding box center [1456, 227] width 168 height 26
type input "Southerly"
click at [1394, 305] on input "text" at bounding box center [1393, 295] width 44 height 19
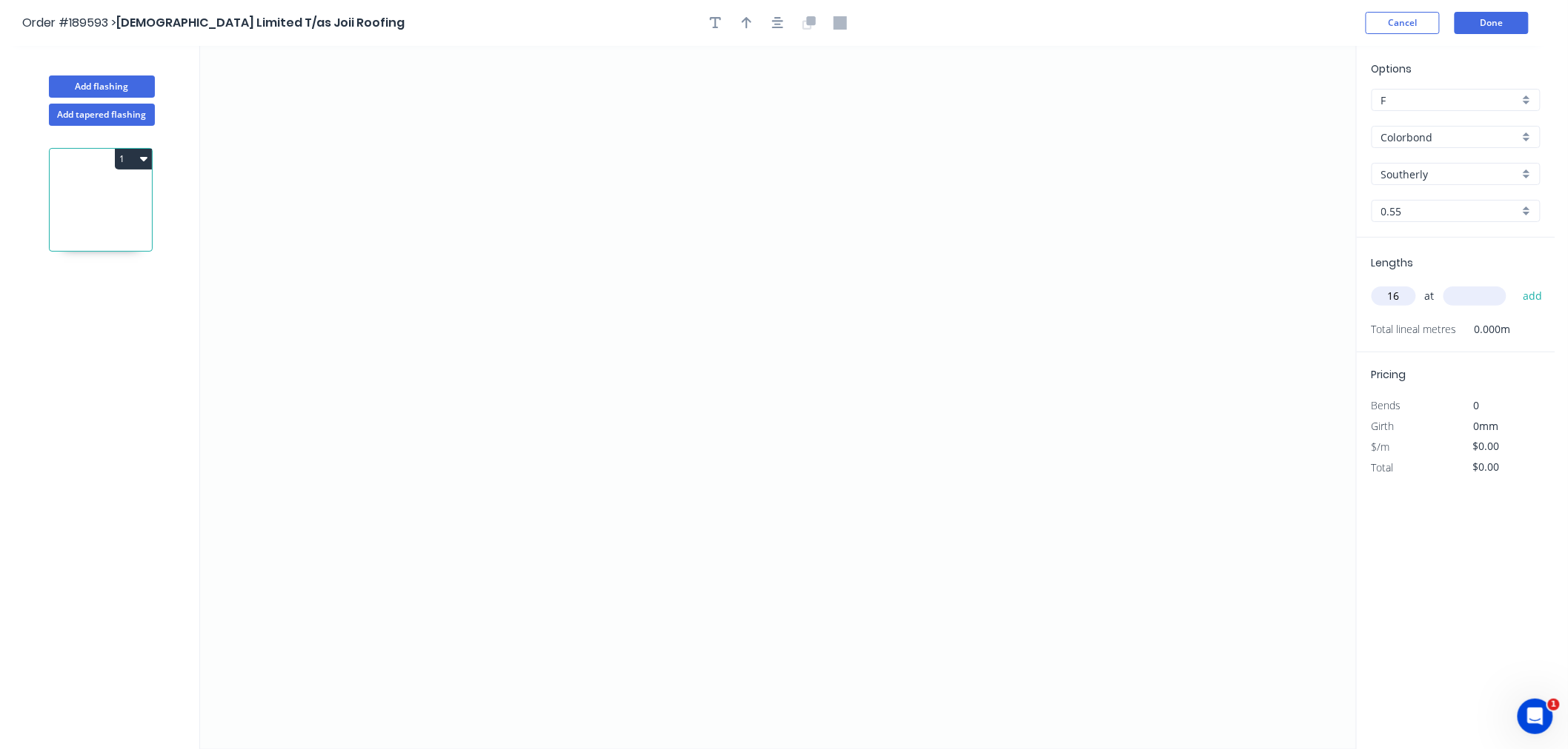
type input "16"
type input "5000"
click at [1516, 283] on button "add" at bounding box center [1533, 295] width 35 height 25
click at [354, 164] on icon "0" at bounding box center [777, 398] width 1156 height 703
click at [356, 351] on icon "0" at bounding box center [777, 398] width 1156 height 703
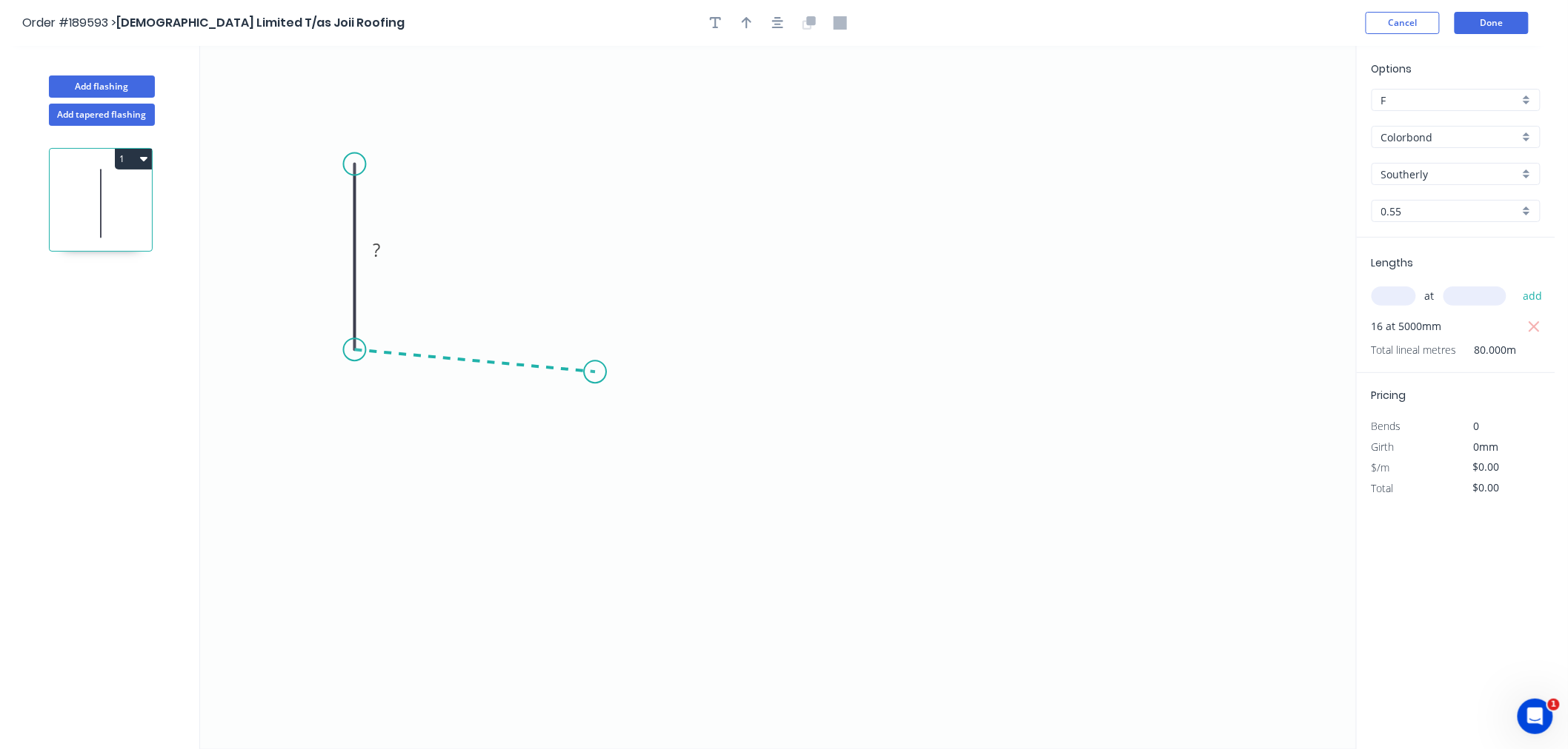
click at [595, 373] on icon "0 ?" at bounding box center [777, 398] width 1156 height 703
click at [596, 534] on icon "0 ? ? ? º" at bounding box center [777, 398] width 1156 height 703
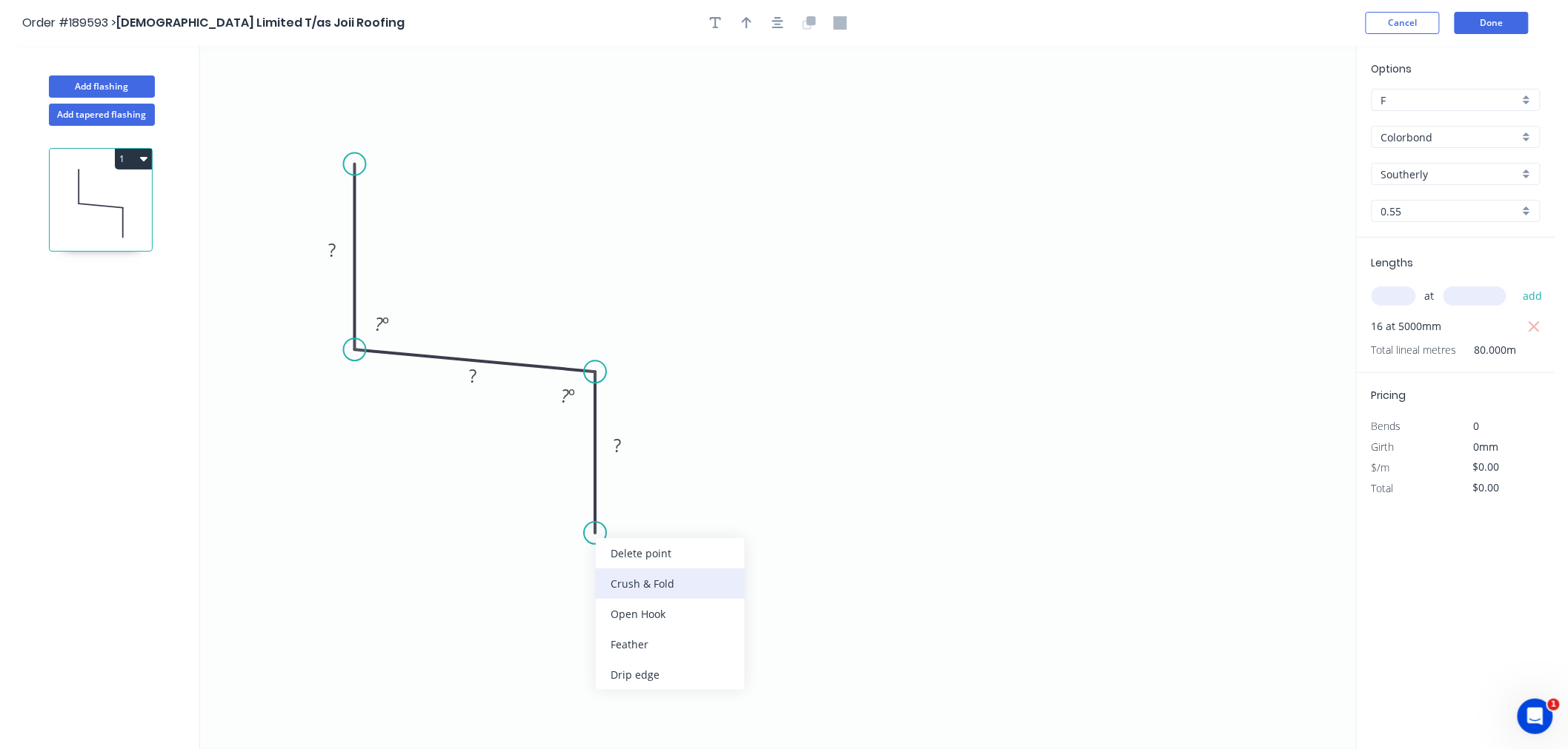
click at [624, 578] on div "Crush & Fold" at bounding box center [670, 583] width 149 height 30
click at [621, 578] on div "Flip bend" at bounding box center [669, 578] width 149 height 30
drag, startPoint x: 594, startPoint y: 529, endPoint x: 597, endPoint y: 520, distance: 9.5
click at [597, 520] on circle at bounding box center [595, 519] width 22 height 22
drag, startPoint x: 649, startPoint y: 491, endPoint x: 661, endPoint y: 497, distance: 13.4
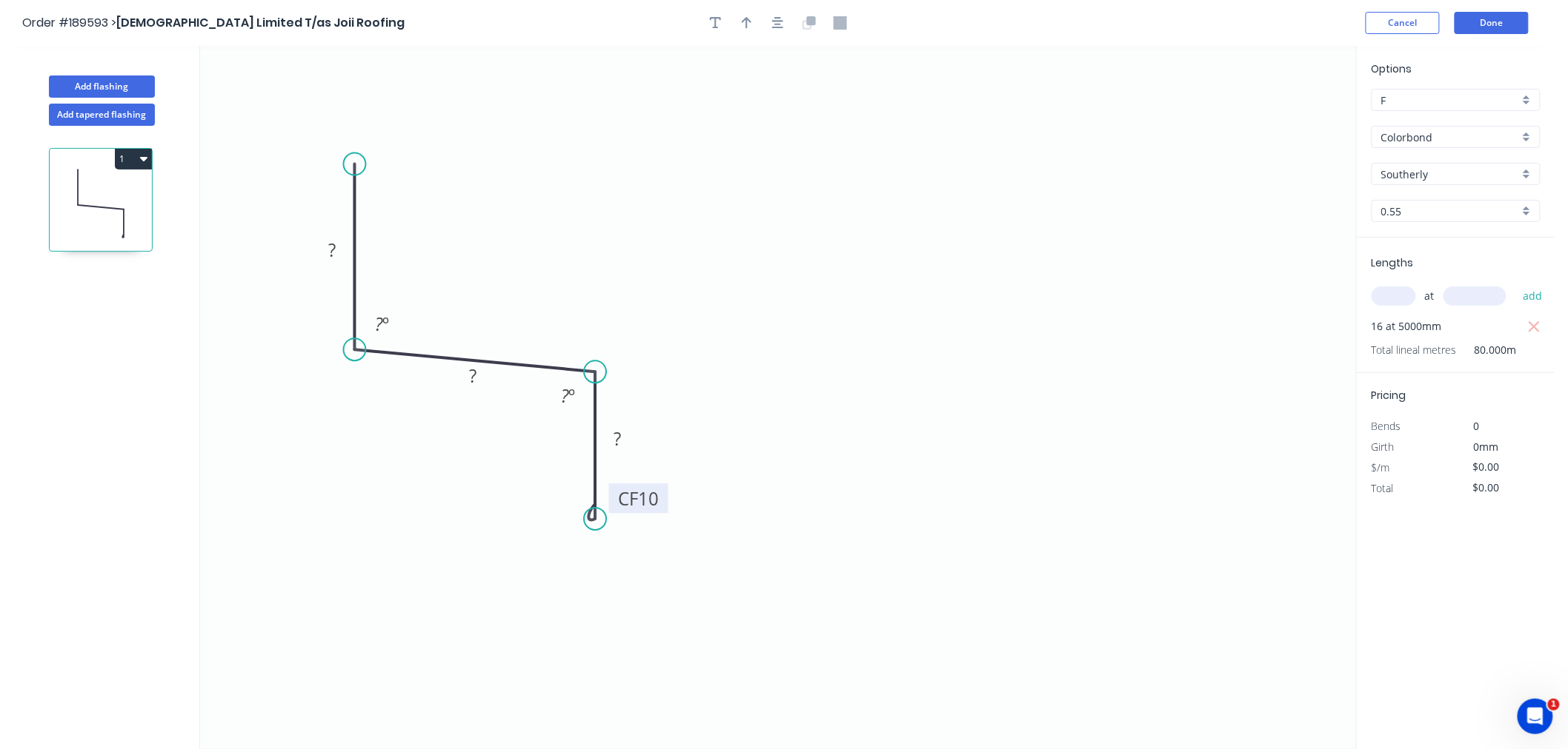
click at [661, 497] on rect at bounding box center [638, 498] width 59 height 29
drag, startPoint x: 354, startPoint y: 165, endPoint x: 356, endPoint y: 142, distance: 23.1
click at [356, 142] on circle at bounding box center [354, 142] width 22 height 22
click at [446, 205] on icon "0 ? ? CF 10 ? ? º ? º" at bounding box center [777, 398] width 1156 height 703
click at [783, 12] on button "button" at bounding box center [778, 23] width 22 height 22
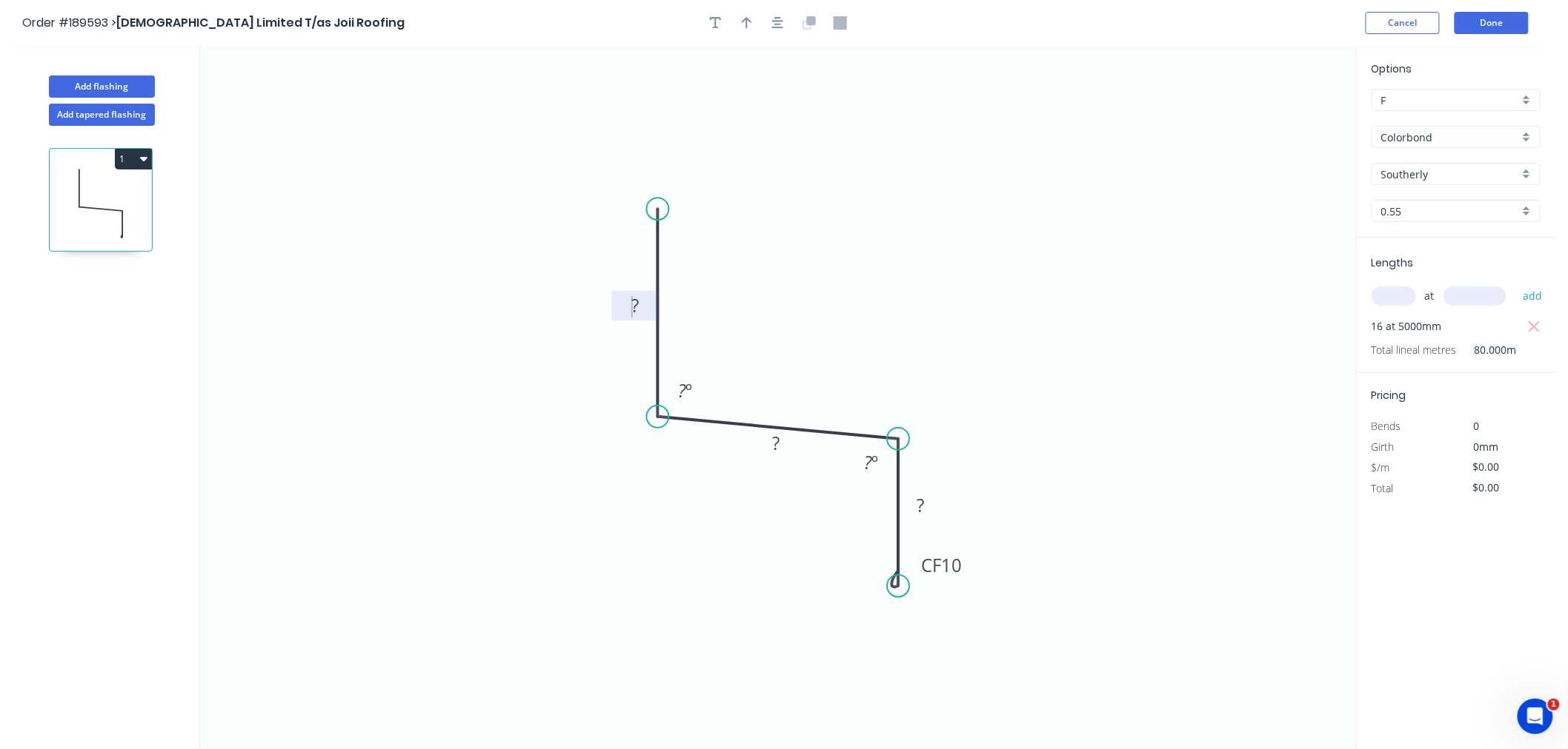
click at [632, 307] on tspan "?" at bounding box center [635, 305] width 7 height 25
drag, startPoint x: 645, startPoint y: 302, endPoint x: 627, endPoint y: 305, distance: 18.2
click at [627, 305] on rect at bounding box center [635, 307] width 29 height 21
type input "$10.09"
type input "$807.20"
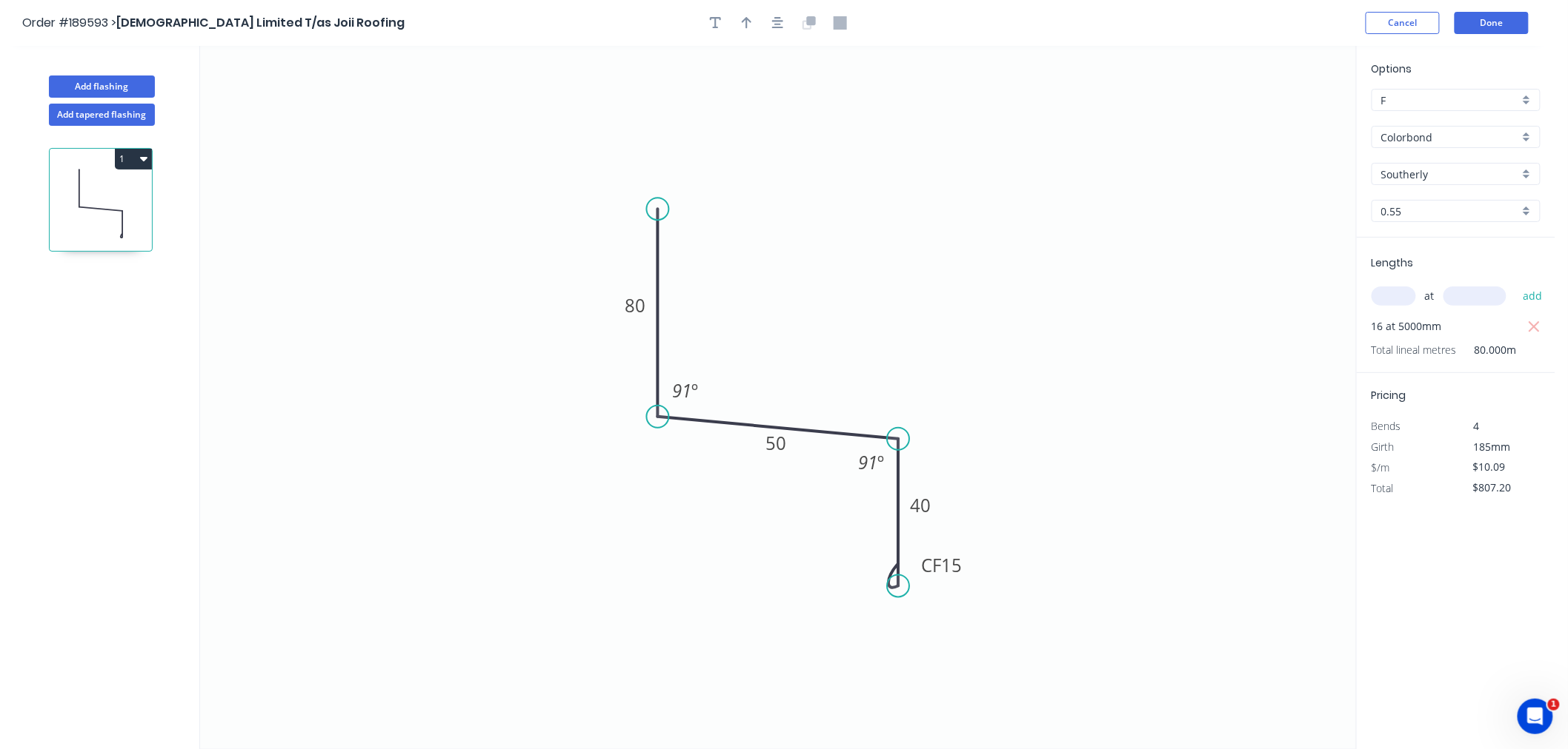
click at [966, 229] on icon "0 80 50 CF 15 40 91 º 91 º" at bounding box center [777, 398] width 1156 height 703
click at [744, 17] on icon "button" at bounding box center [746, 23] width 10 height 13
drag, startPoint x: 1279, startPoint y: 116, endPoint x: 863, endPoint y: 365, distance: 484.8
click at [863, 365] on icon at bounding box center [862, 347] width 13 height 47
click at [855, 365] on icon "0 80 50 CF 15 40 91 º 91 º" at bounding box center [777, 398] width 1156 height 703
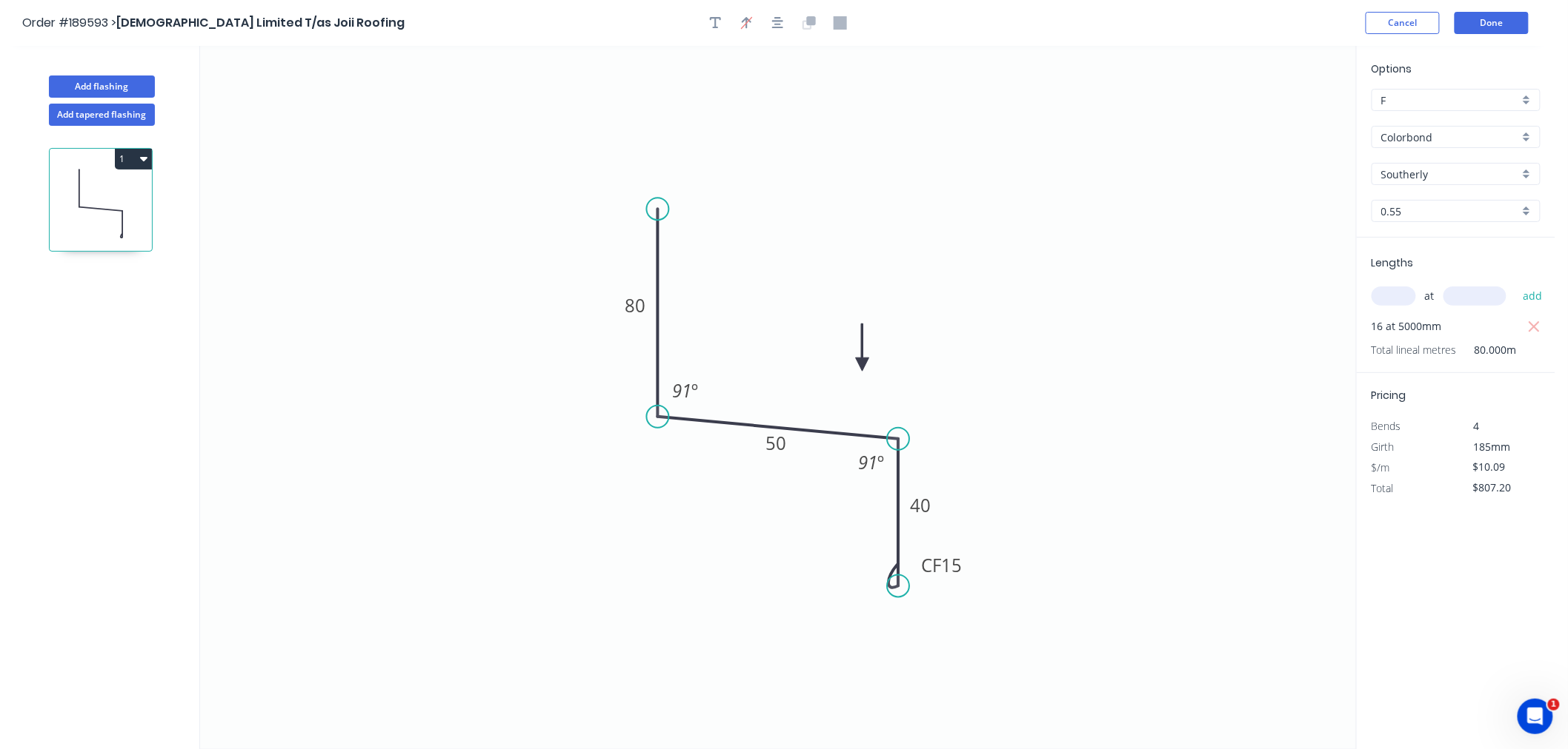
click at [858, 364] on icon "0 80 50 CF 15 40 91 º 91 º" at bounding box center [777, 398] width 1156 height 703
drag, startPoint x: 863, startPoint y: 361, endPoint x: 836, endPoint y: 366, distance: 27.5
click at [836, 366] on icon at bounding box center [849, 352] width 43 height 43
drag, startPoint x: 796, startPoint y: 180, endPoint x: 791, endPoint y: 65, distance: 115.1
click at [796, 179] on icon "0 80 50 CF 15 40 91 º 91 º" at bounding box center [777, 398] width 1156 height 703
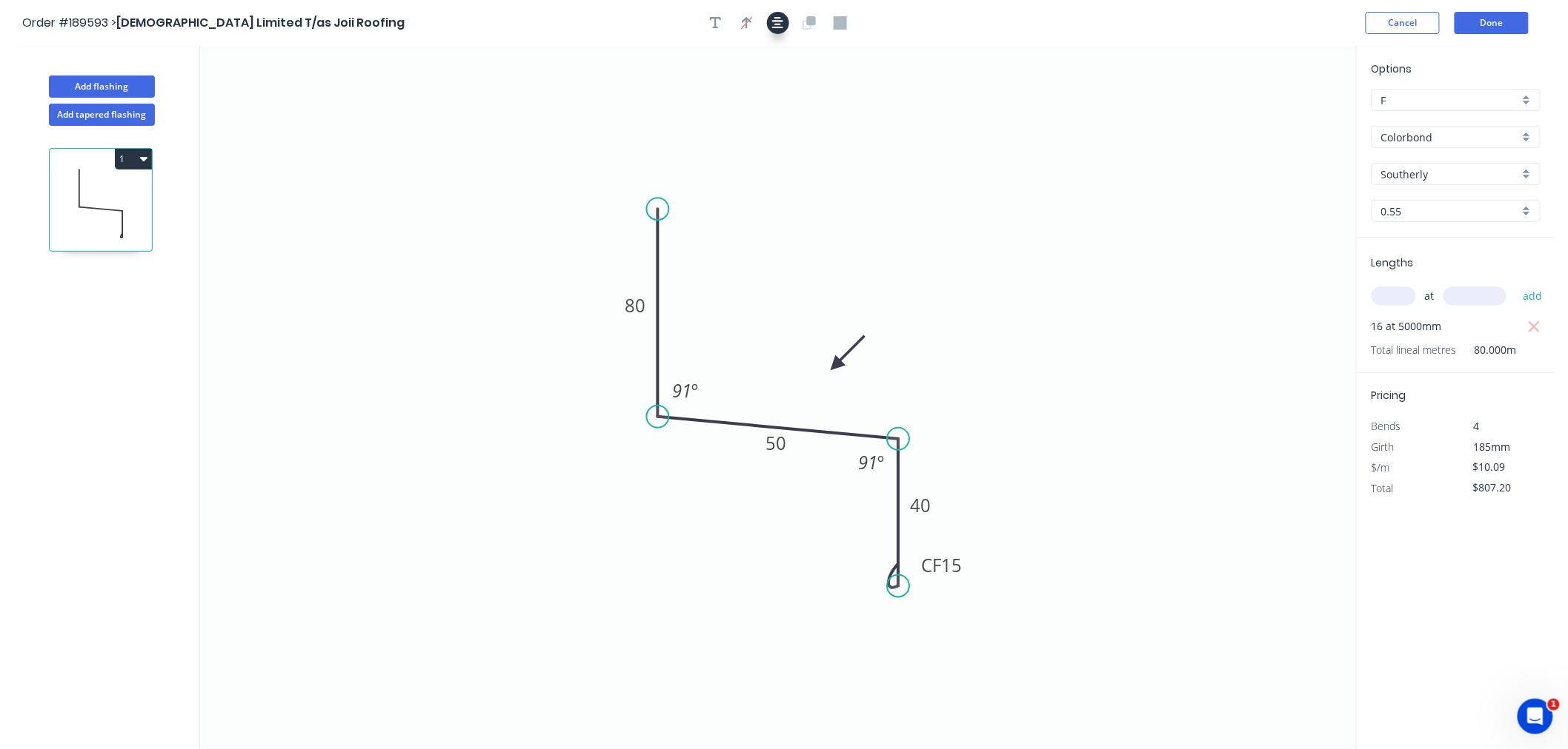
click at [776, 19] on icon "button" at bounding box center [777, 23] width 12 height 13
click at [521, 205] on icon "0 80 50 CF 15 40 91 º 91 º" at bounding box center [777, 398] width 1156 height 703
click at [122, 87] on button "Add flashing" at bounding box center [101, 86] width 106 height 22
type input "$0.00"
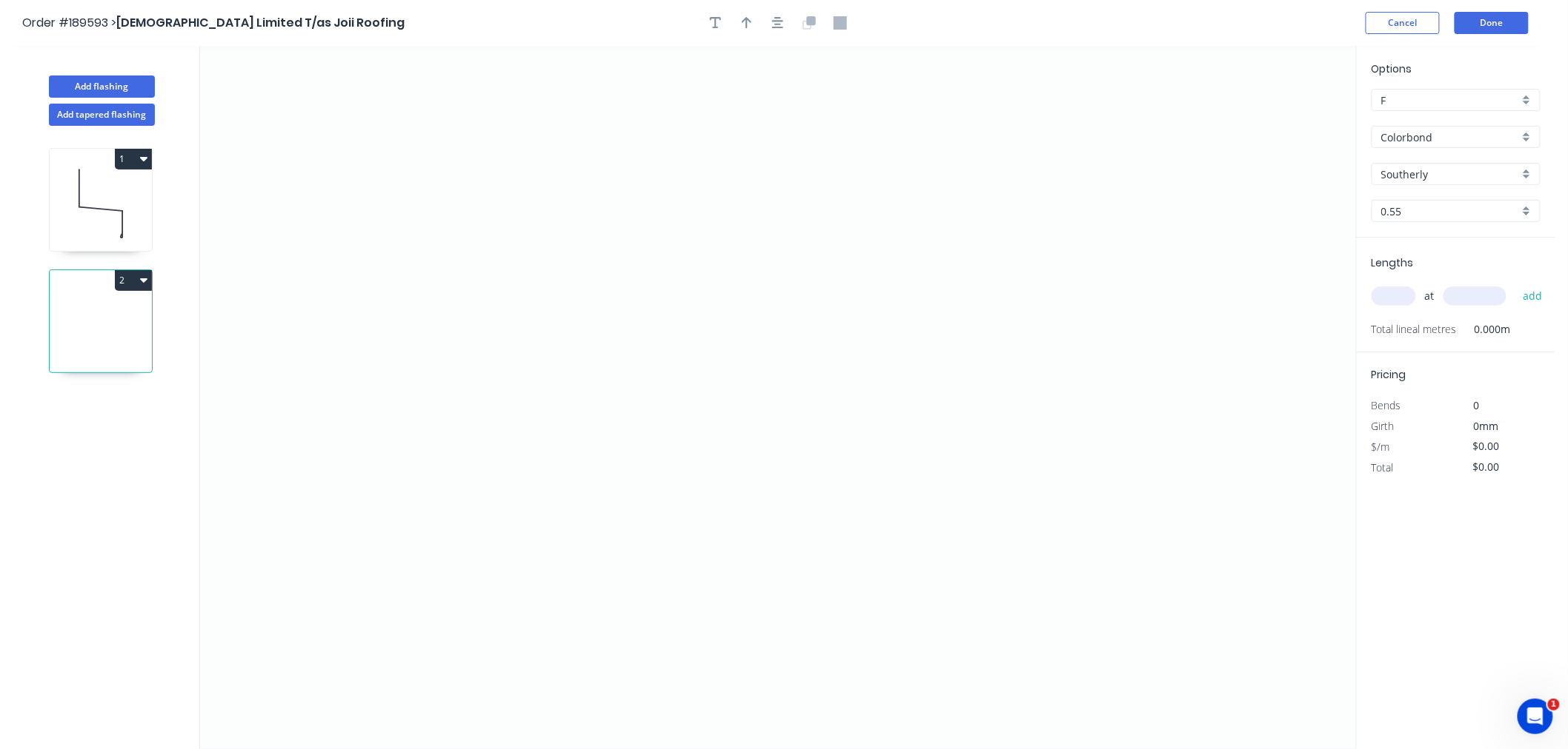
click at [104, 203] on icon at bounding box center [100, 203] width 102 height 95
type input "$10.09"
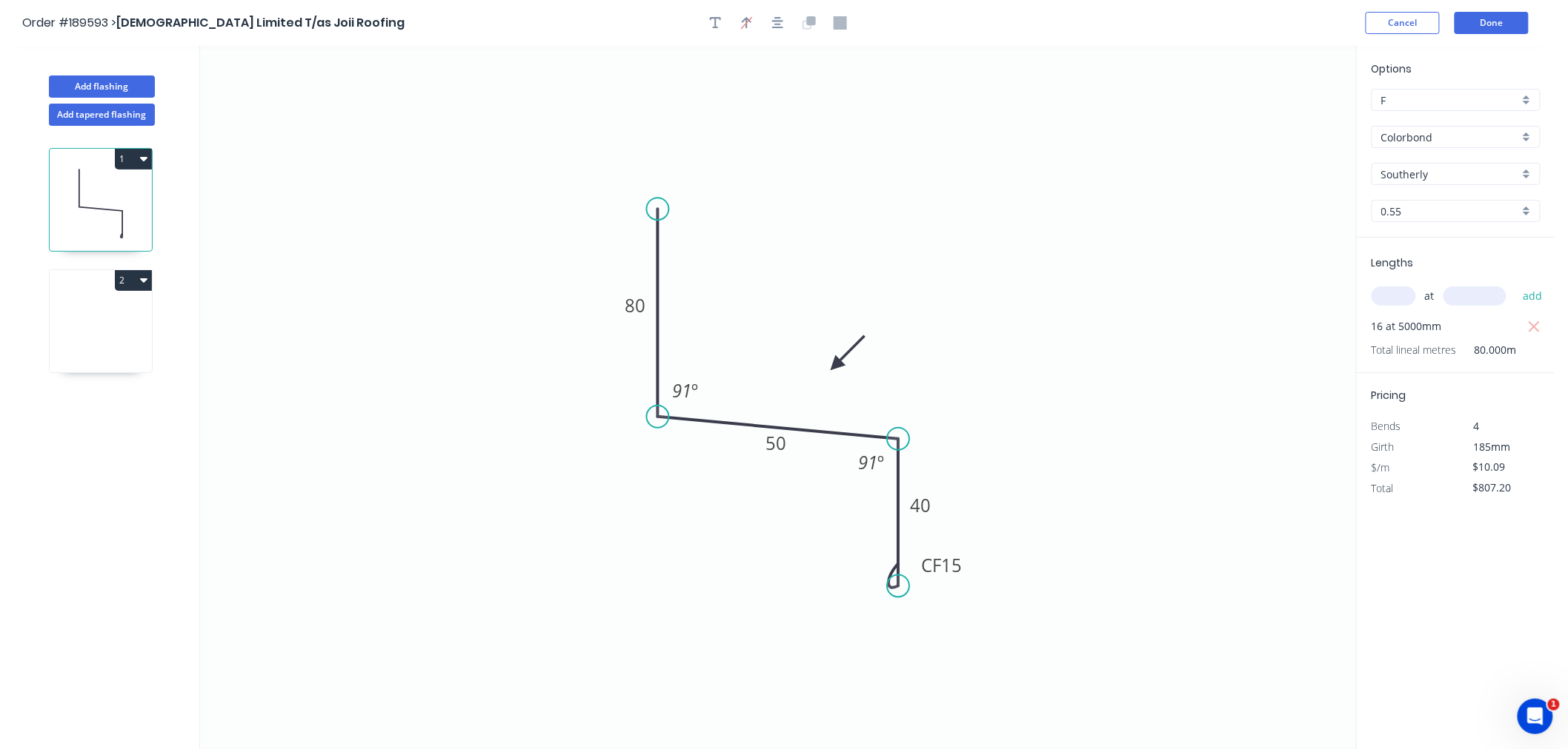
click at [143, 279] on icon "button" at bounding box center [144, 280] width 7 height 12
click at [134, 344] on div "Delete" at bounding box center [82, 346] width 114 height 21
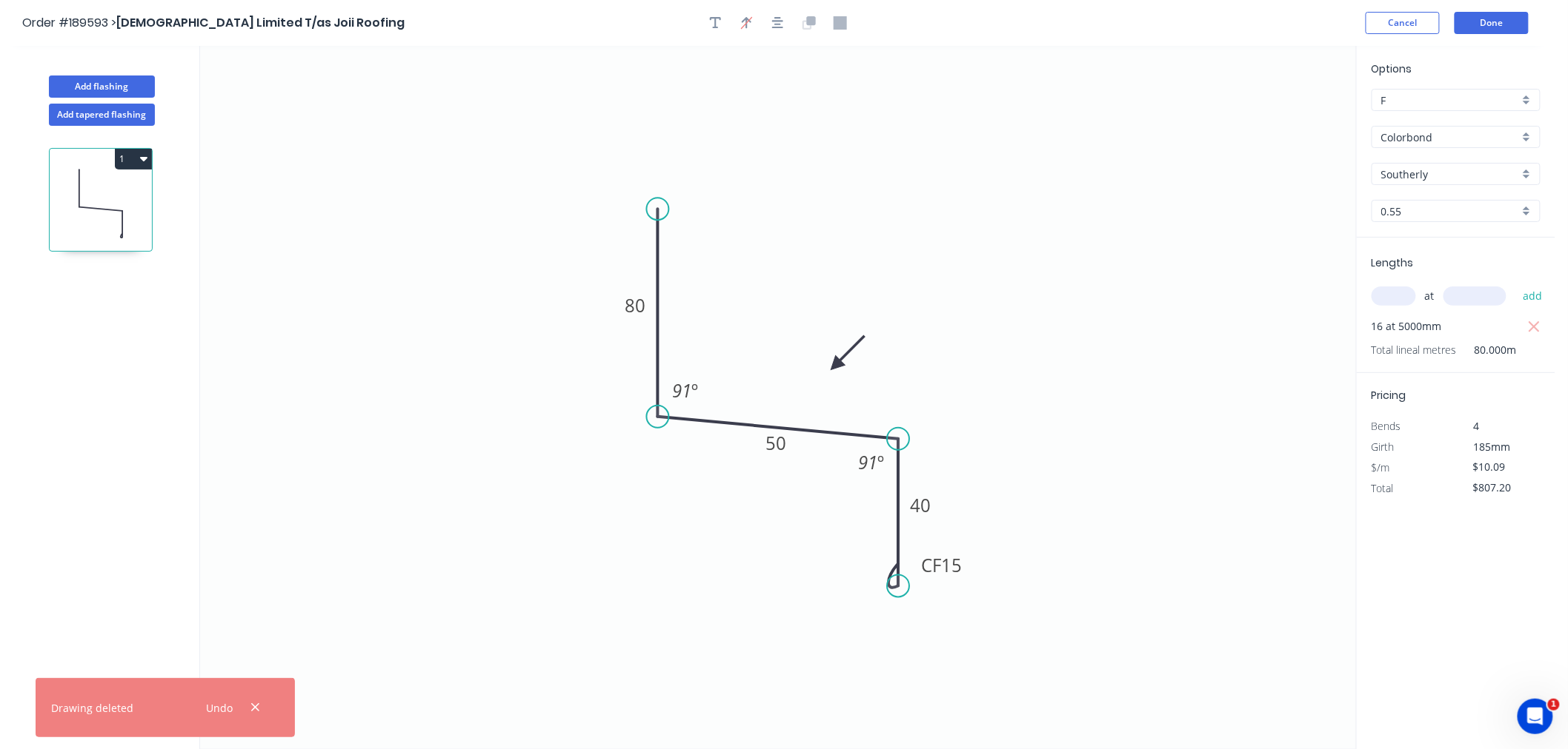
click at [145, 154] on icon "button" at bounding box center [144, 158] width 7 height 12
click at [131, 185] on div "Duplicate" at bounding box center [82, 195] width 114 height 21
type input "$0.00"
click at [115, 341] on icon at bounding box center [100, 325] width 102 height 95
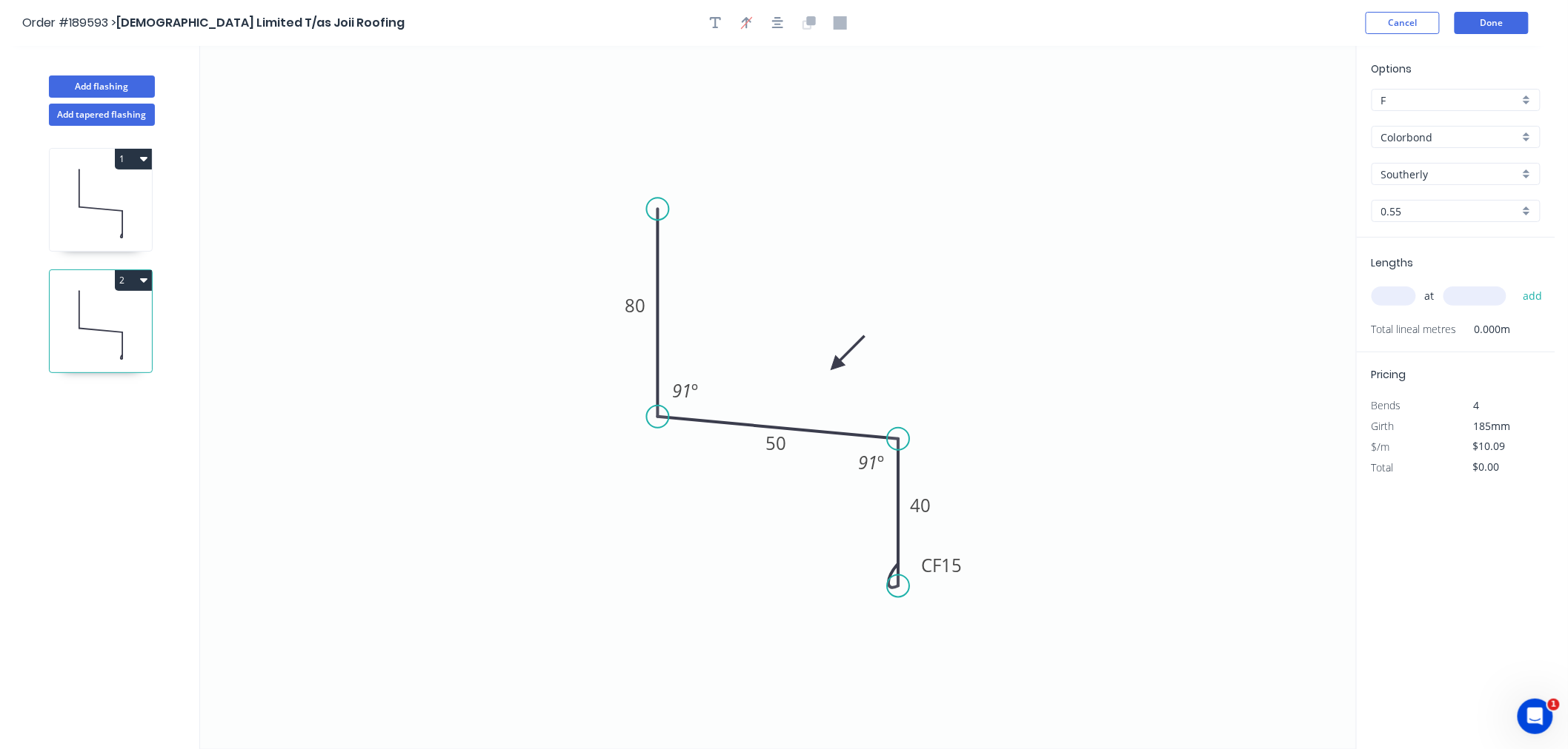
click at [1428, 172] on input "Southerly" at bounding box center [1450, 174] width 138 height 16
click at [1453, 193] on div "Surfmist" at bounding box center [1456, 200] width 168 height 26
type input "Surfmist"
click at [1401, 302] on input "text" at bounding box center [1393, 295] width 44 height 19
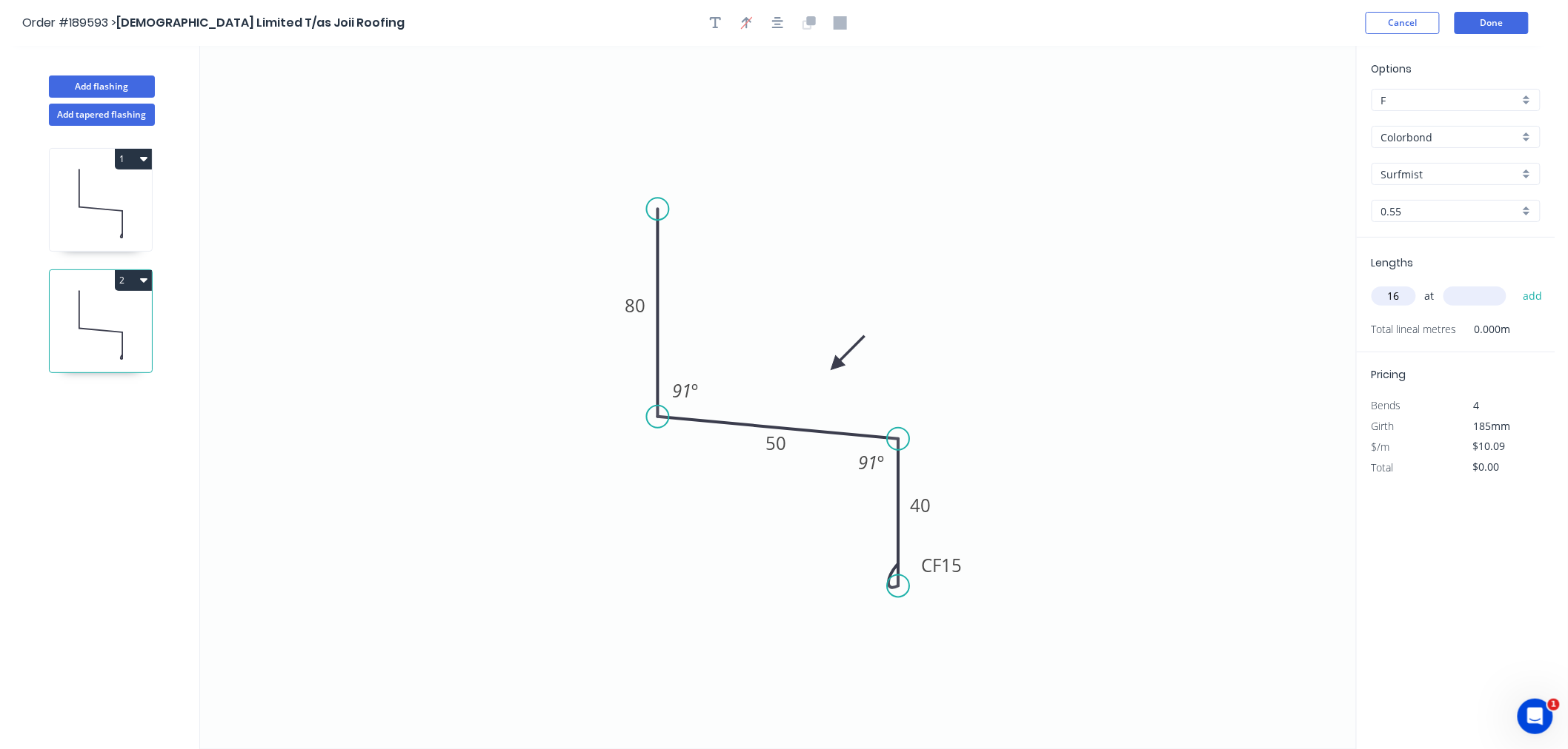
type input "16"
type input "5000"
click at [1516, 283] on button "add" at bounding box center [1533, 295] width 35 height 25
type input "$807.20"
click at [1145, 216] on icon "0 80 50 CF 15 40 91 º 91 º" at bounding box center [777, 398] width 1156 height 703
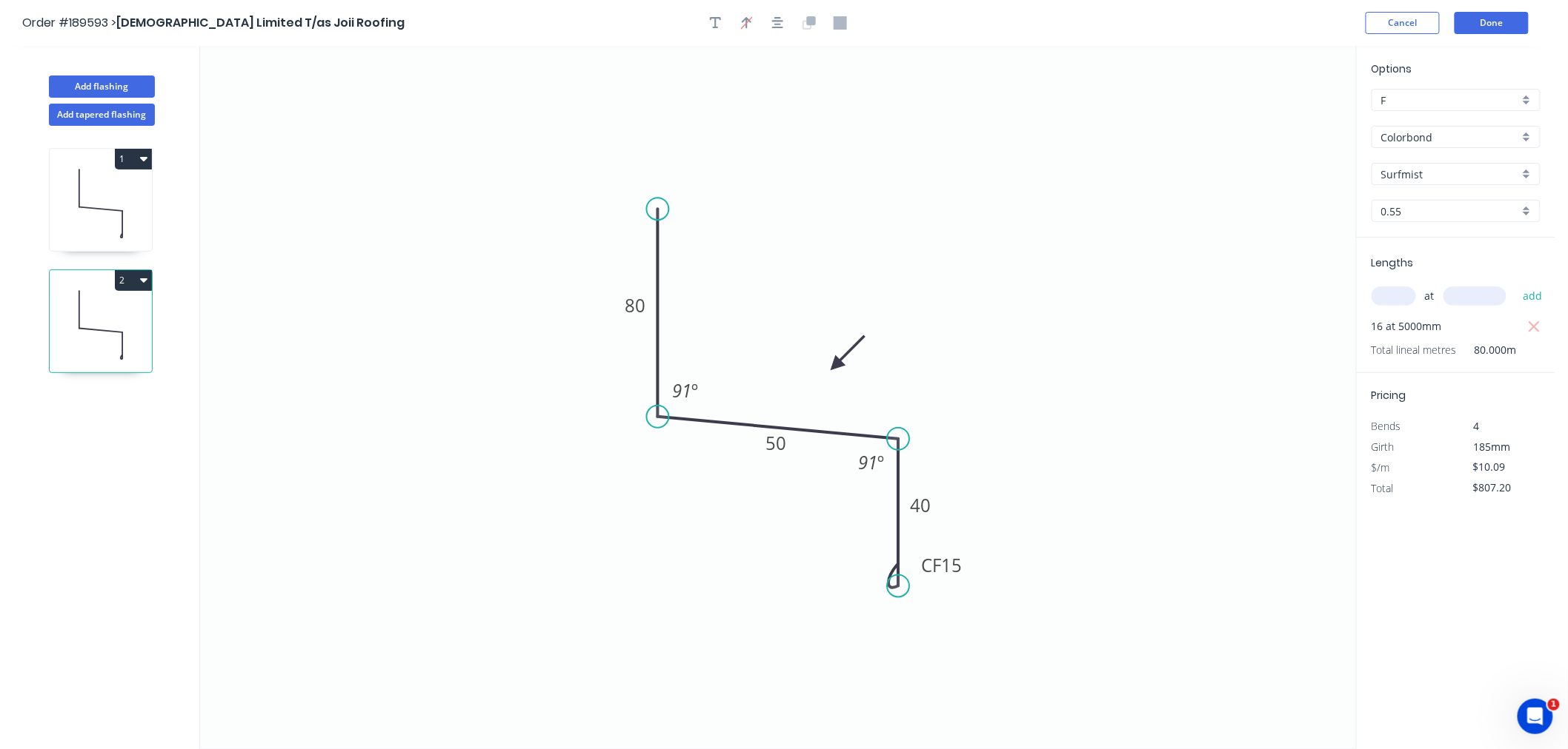
click at [117, 199] on icon at bounding box center [100, 203] width 102 height 95
type input "Southerly"
click at [1387, 299] on input "text" at bounding box center [1393, 295] width 44 height 19
type input "14"
type input "5000"
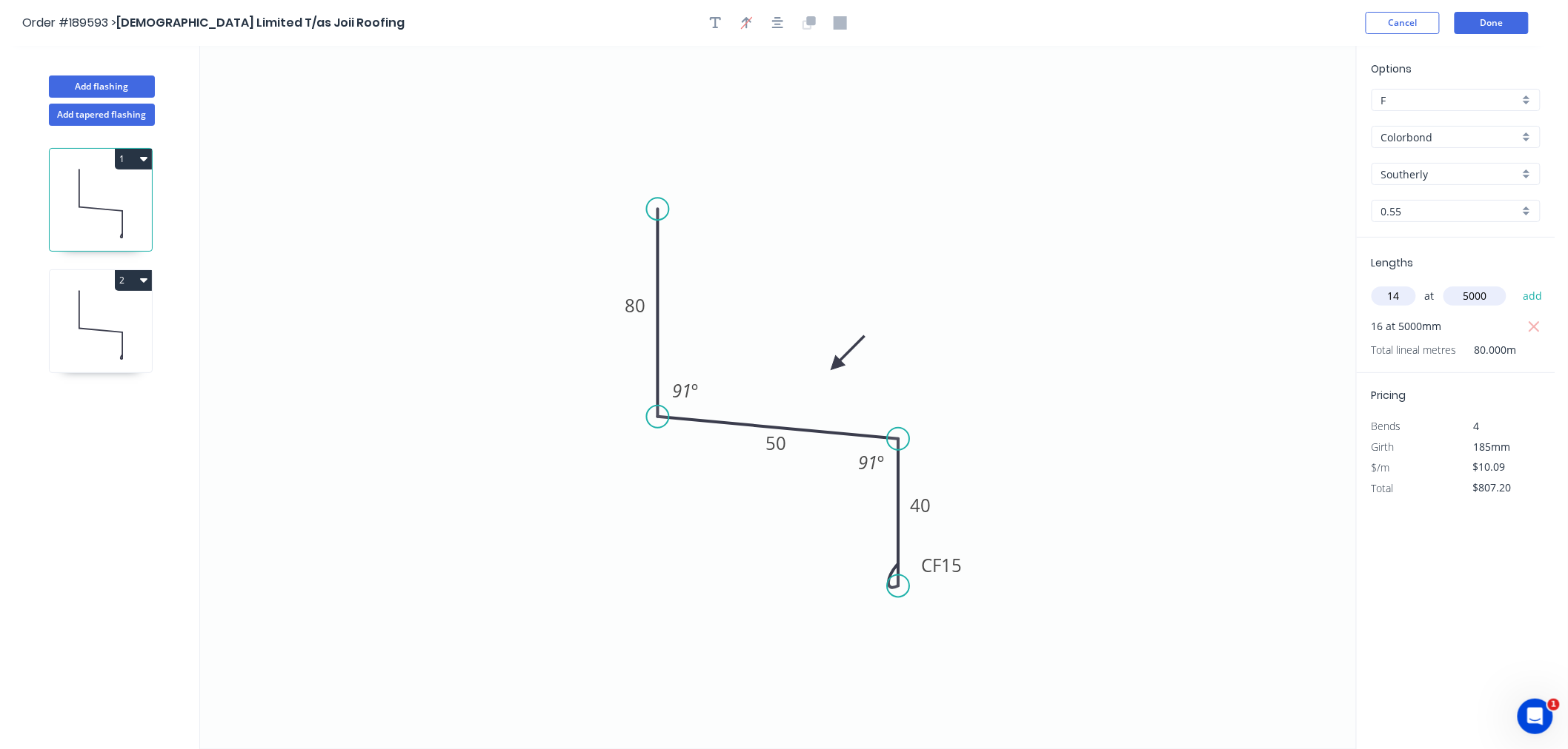
click at [1516, 283] on button "add" at bounding box center [1533, 295] width 35 height 25
type input "$1,513.50"
click at [1071, 284] on icon "0 80 50 CF 15 40 91 º 91 º" at bounding box center [777, 398] width 1156 height 703
click at [78, 336] on icon at bounding box center [100, 325] width 102 height 95
type input "Surfmist"
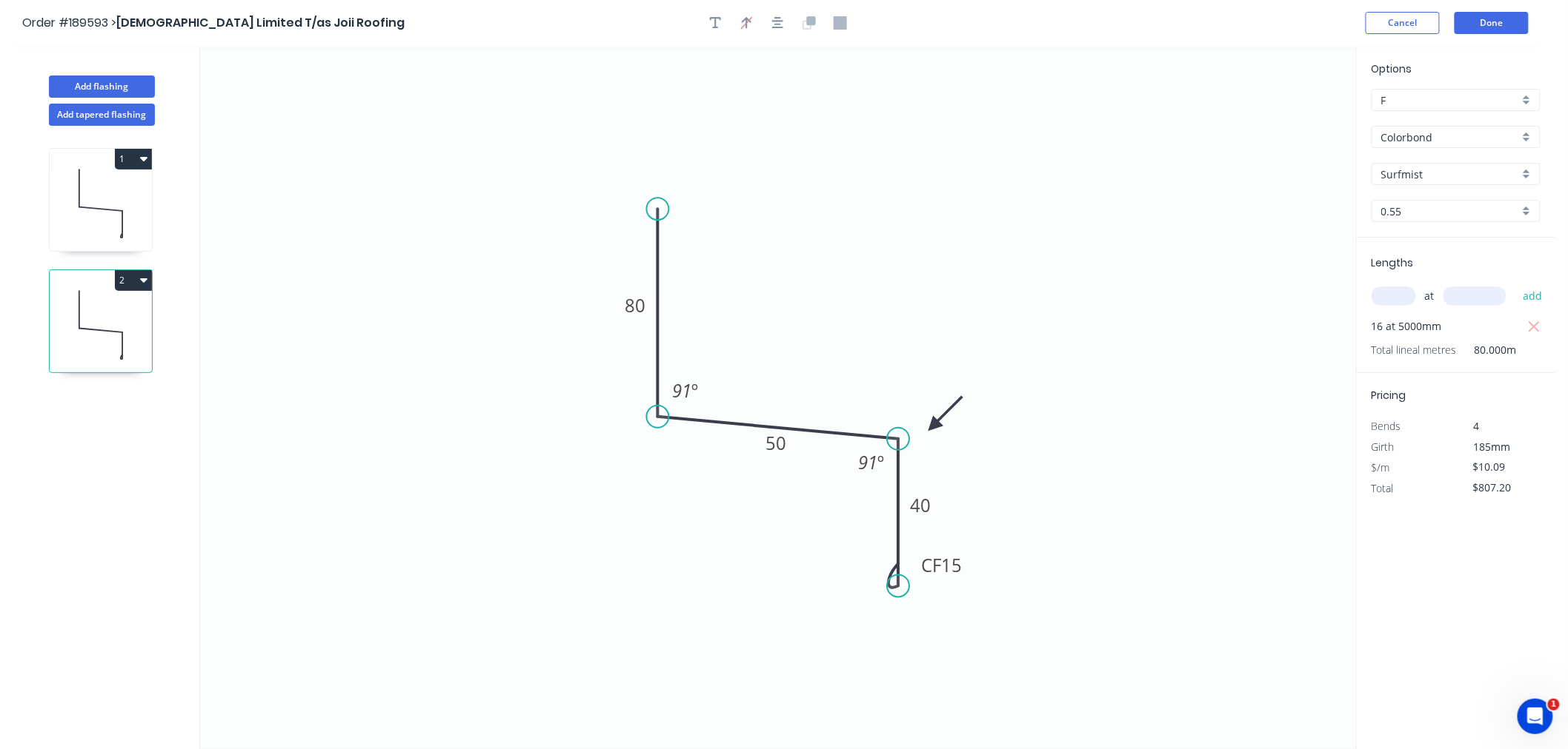
drag, startPoint x: 868, startPoint y: 374, endPoint x: 934, endPoint y: 426, distance: 84.0
click at [934, 426] on icon at bounding box center [945, 413] width 43 height 43
click at [780, 24] on icon "button" at bounding box center [777, 23] width 12 height 12
drag, startPoint x: 936, startPoint y: 419, endPoint x: 929, endPoint y: 415, distance: 8.1
click at [929, 415] on icon "0 80 50 CF 15 40 91 º 91 º" at bounding box center [777, 398] width 1156 height 703
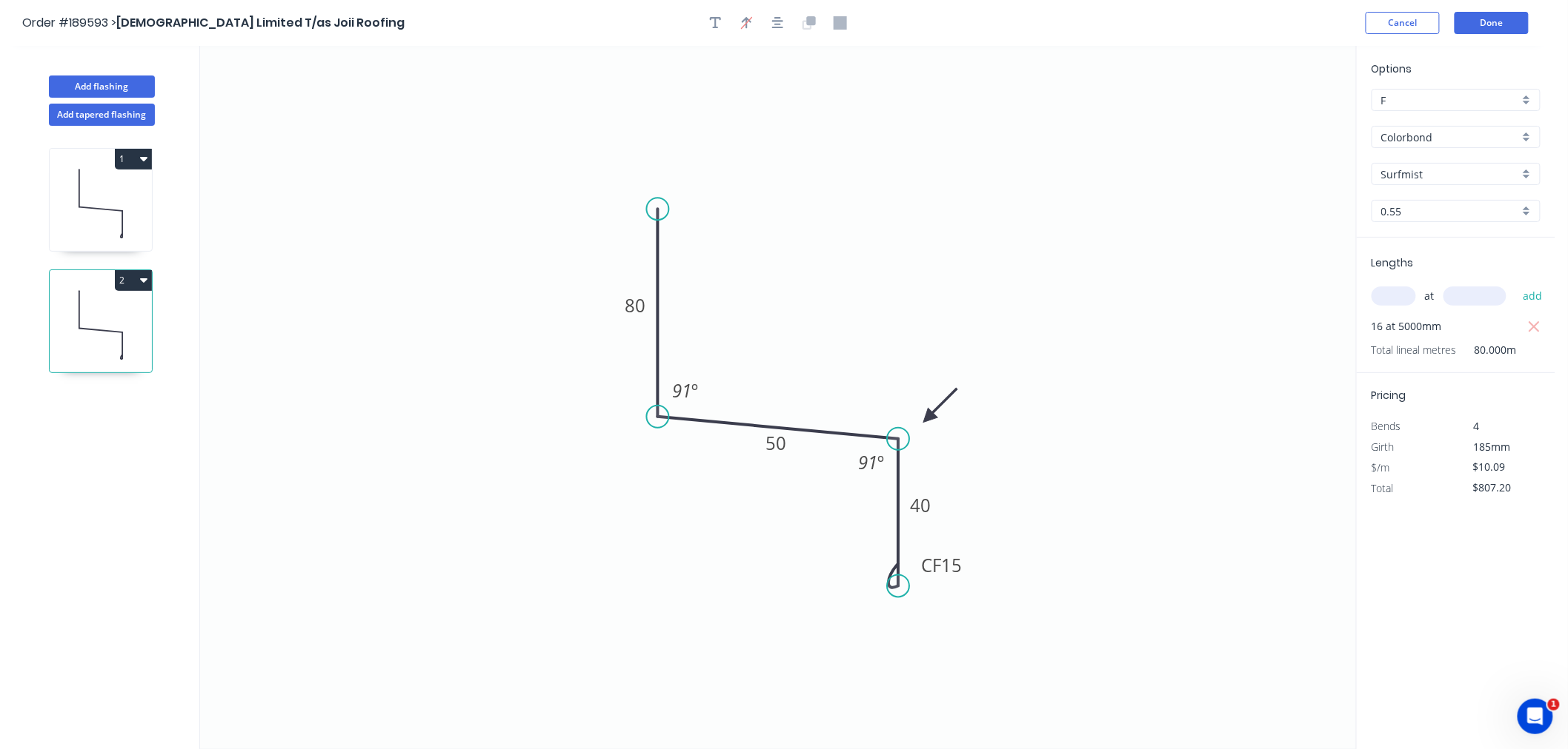
drag, startPoint x: 938, startPoint y: 422, endPoint x: 928, endPoint y: 419, distance: 10.4
click at [928, 419] on icon at bounding box center [940, 406] width 43 height 43
click at [94, 205] on icon at bounding box center [100, 203] width 102 height 95
click at [1532, 346] on icon "button" at bounding box center [1534, 348] width 11 height 11
click at [773, 22] on icon "button" at bounding box center [777, 23] width 12 height 13
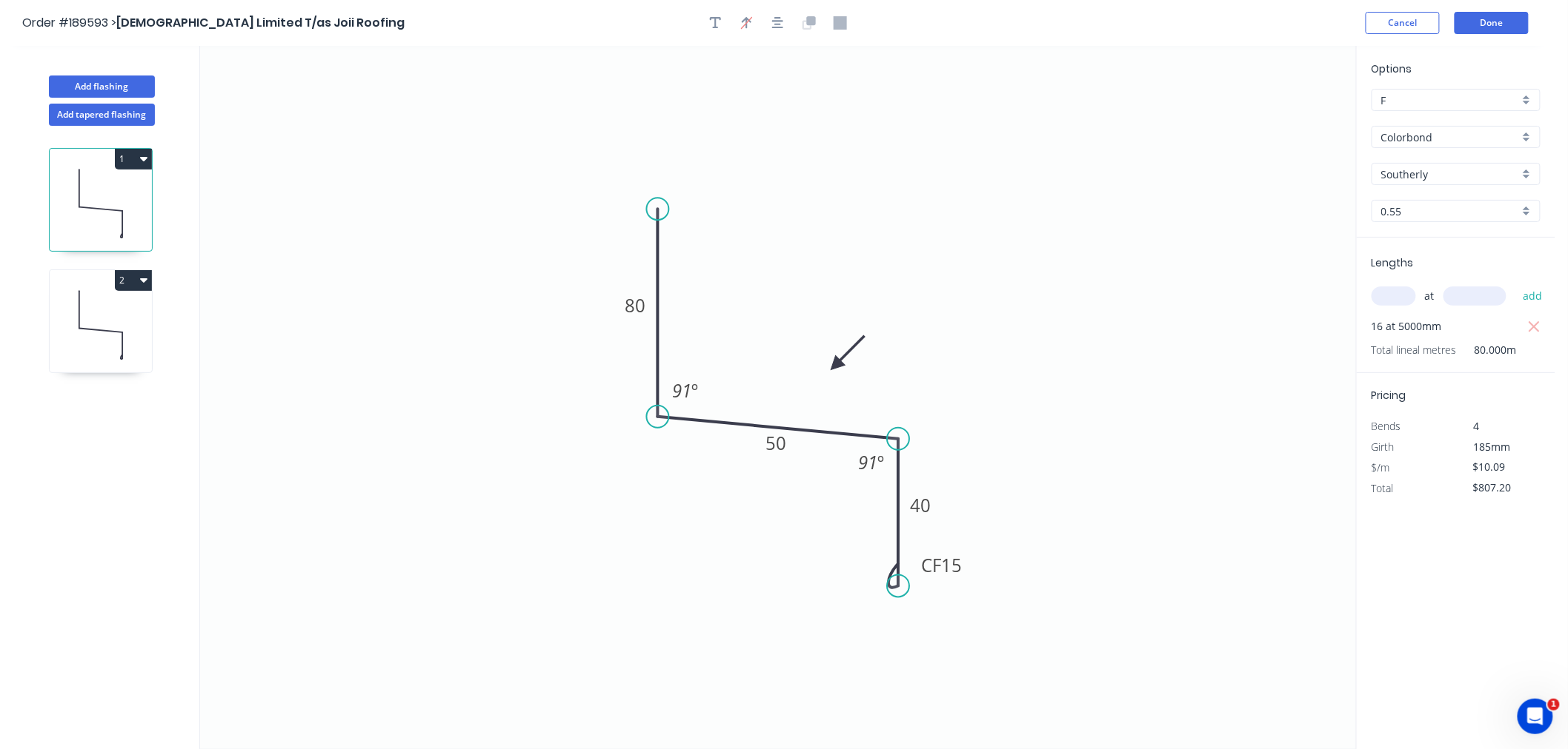
click at [113, 329] on icon at bounding box center [100, 325] width 102 height 95
click at [142, 283] on icon "button" at bounding box center [144, 280] width 7 height 12
click at [135, 322] on div "Duplicate" at bounding box center [82, 317] width 114 height 21
click at [120, 449] on icon at bounding box center [100, 446] width 102 height 95
click at [1413, 176] on input "Surfmist" at bounding box center [1450, 174] width 138 height 16
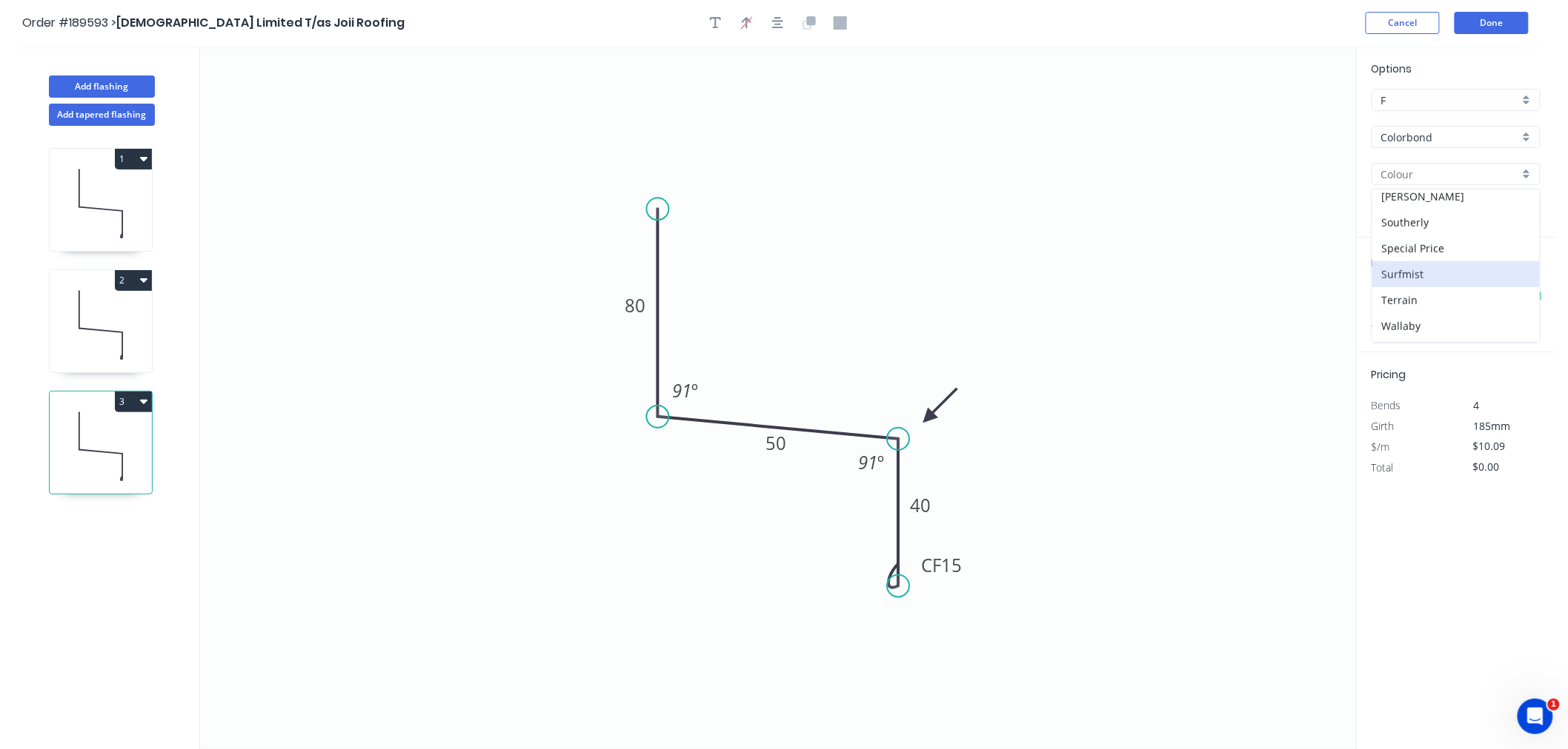
scroll to position [478, 0]
click at [1484, 241] on div "Southerly" at bounding box center [1456, 242] width 168 height 26
click at [1393, 299] on input "text" at bounding box center [1393, 295] width 44 height 19
click at [1516, 283] on button "add" at bounding box center [1533, 295] width 35 height 25
click at [116, 317] on icon at bounding box center [100, 325] width 102 height 95
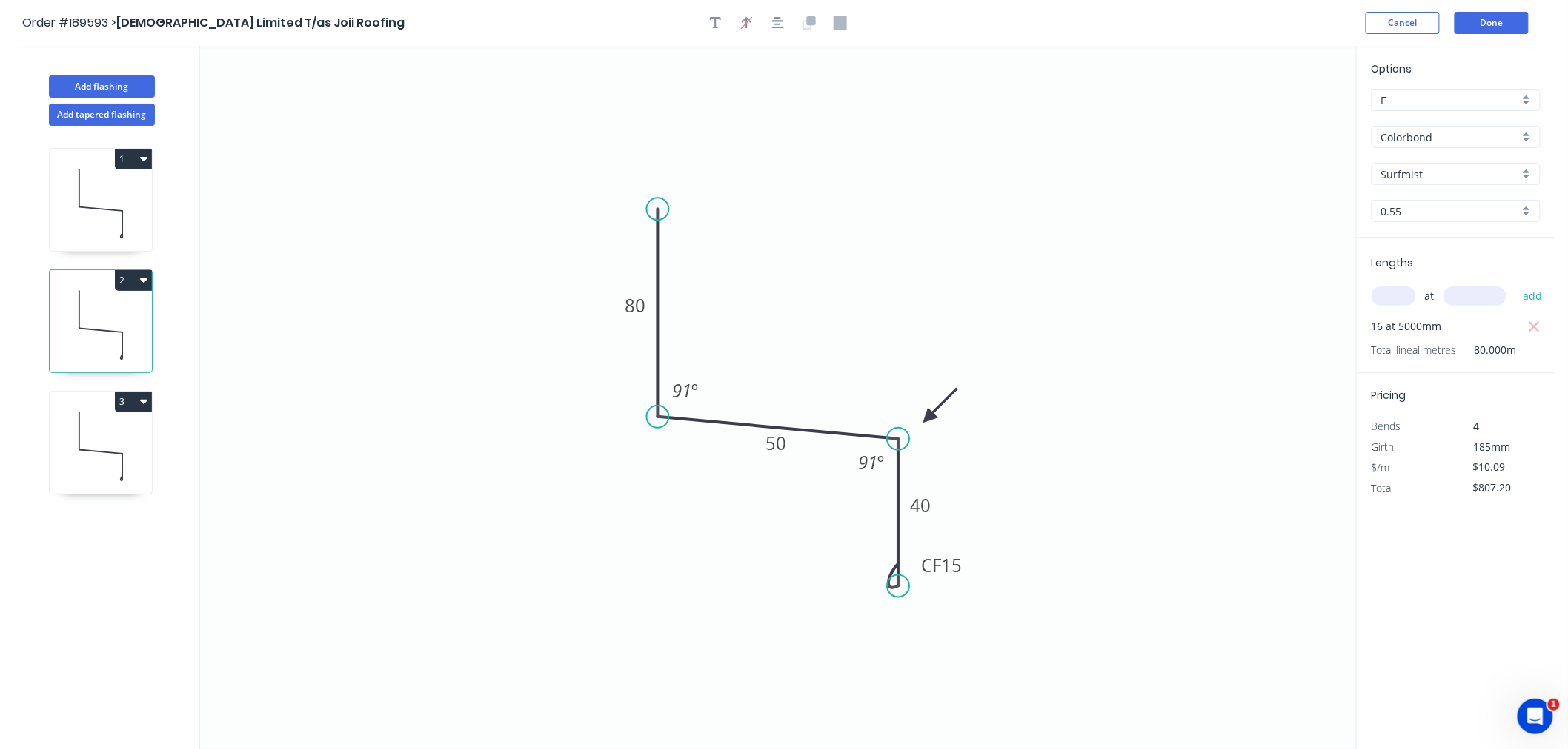
click at [108, 195] on icon at bounding box center [100, 203] width 102 height 95
click at [117, 323] on icon at bounding box center [100, 325] width 102 height 95
click at [115, 433] on icon at bounding box center [100, 446] width 102 height 95
click at [781, 22] on icon "button" at bounding box center [777, 23] width 12 height 13
click at [127, 344] on icon at bounding box center [100, 325] width 102 height 95
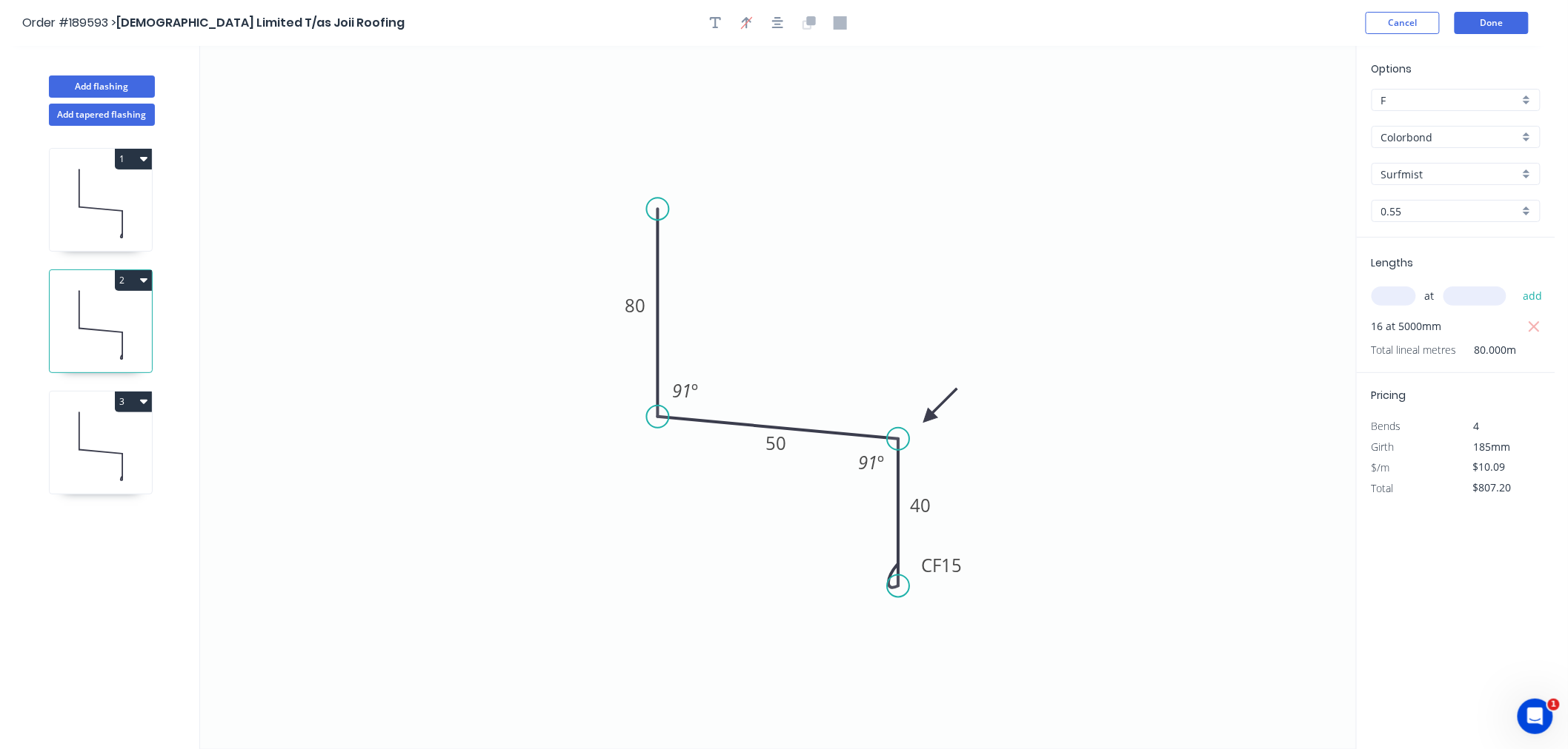
click at [134, 437] on icon at bounding box center [100, 446] width 102 height 95
click at [119, 336] on icon at bounding box center [100, 325] width 102 height 95
click at [120, 442] on icon at bounding box center [100, 446] width 102 height 95
click at [127, 198] on icon at bounding box center [100, 203] width 102 height 95
click at [146, 157] on button "1" at bounding box center [134, 159] width 37 height 21
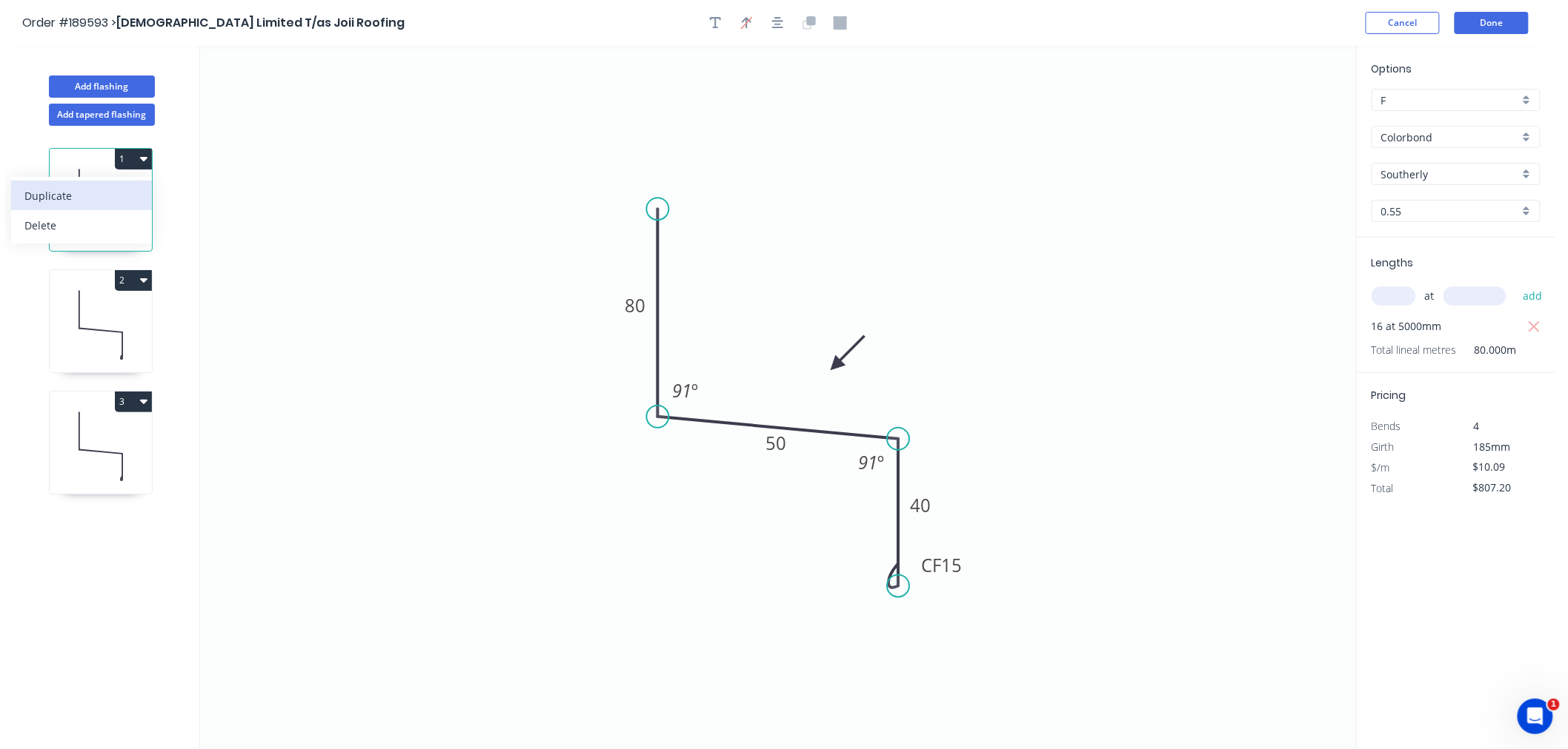
click at [131, 202] on div "Duplicate" at bounding box center [82, 195] width 114 height 21
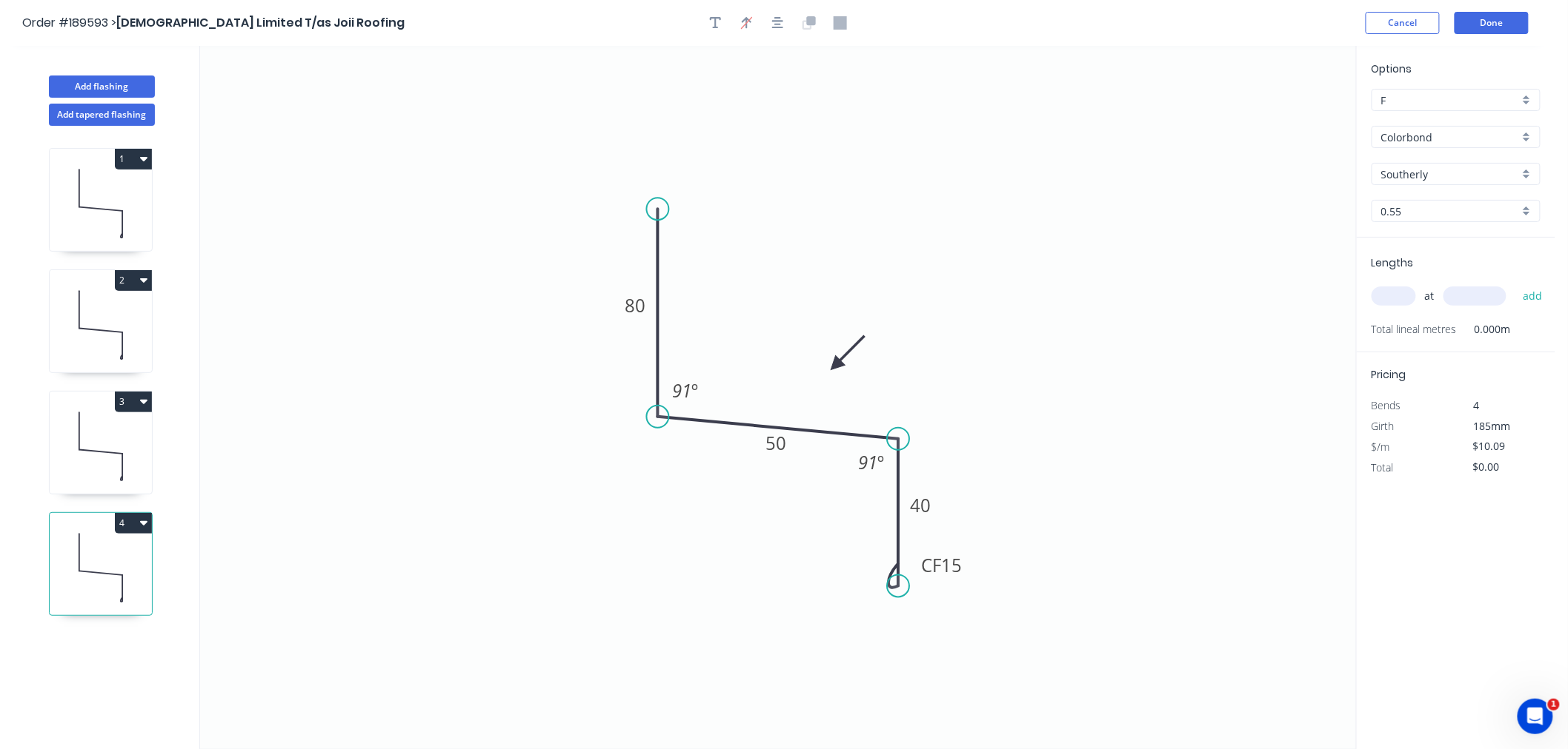
click at [123, 559] on icon at bounding box center [100, 568] width 102 height 95
drag, startPoint x: 837, startPoint y: 363, endPoint x: 924, endPoint y: 396, distance: 93.0
click at [924, 396] on icon at bounding box center [936, 383] width 43 height 43
click at [1390, 297] on input "text" at bounding box center [1393, 295] width 44 height 19
click at [1516, 283] on button "add" at bounding box center [1533, 295] width 35 height 25
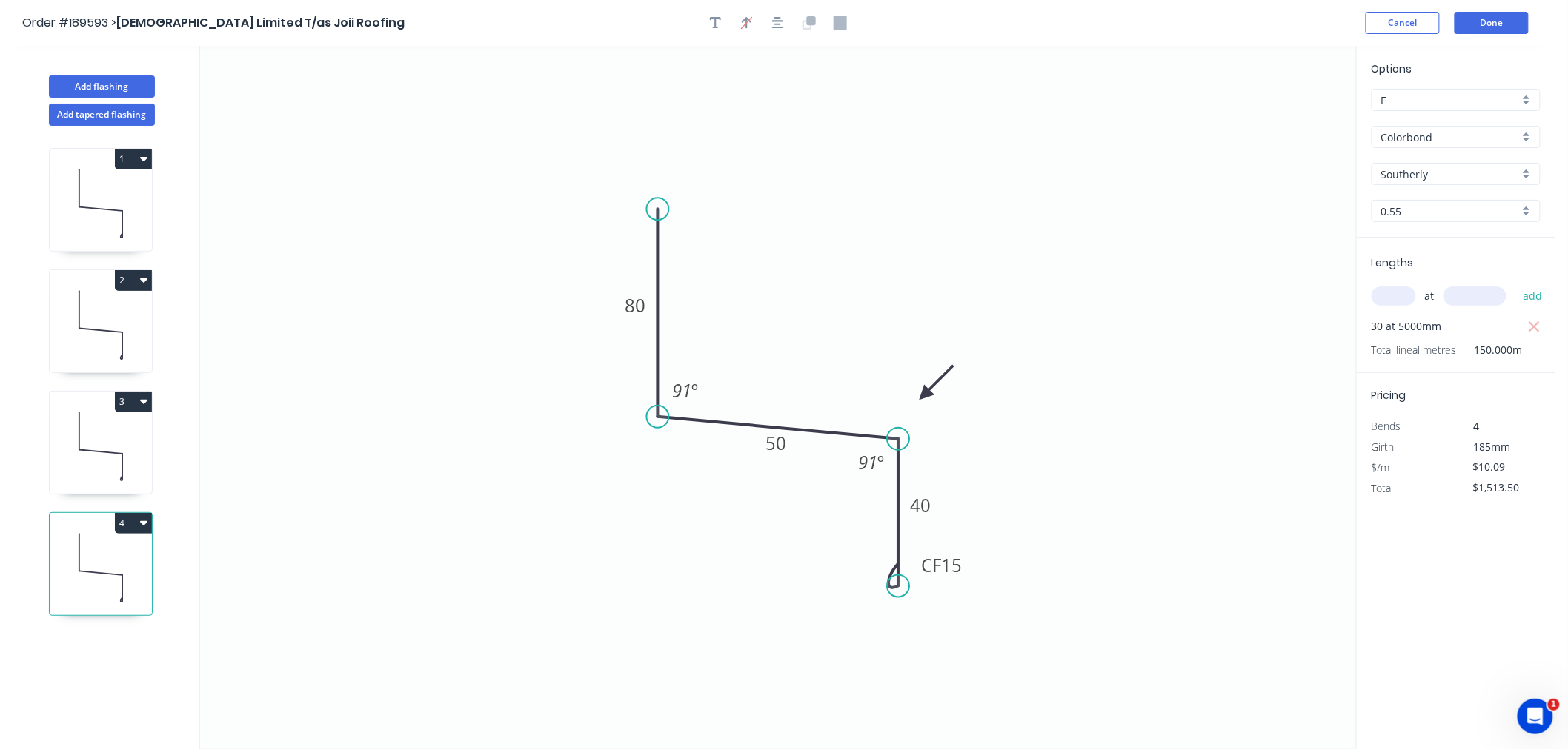
drag, startPoint x: 922, startPoint y: 388, endPoint x: 935, endPoint y: 398, distance: 16.4
click at [935, 398] on icon "0 80 50 CF 15 40 91 º 91 º" at bounding box center [777, 398] width 1156 height 703
drag, startPoint x: 923, startPoint y: 393, endPoint x: 932, endPoint y: 401, distance: 12.0
click at [932, 401] on icon at bounding box center [944, 388] width 43 height 43
click at [780, 25] on icon "button" at bounding box center [777, 23] width 12 height 12
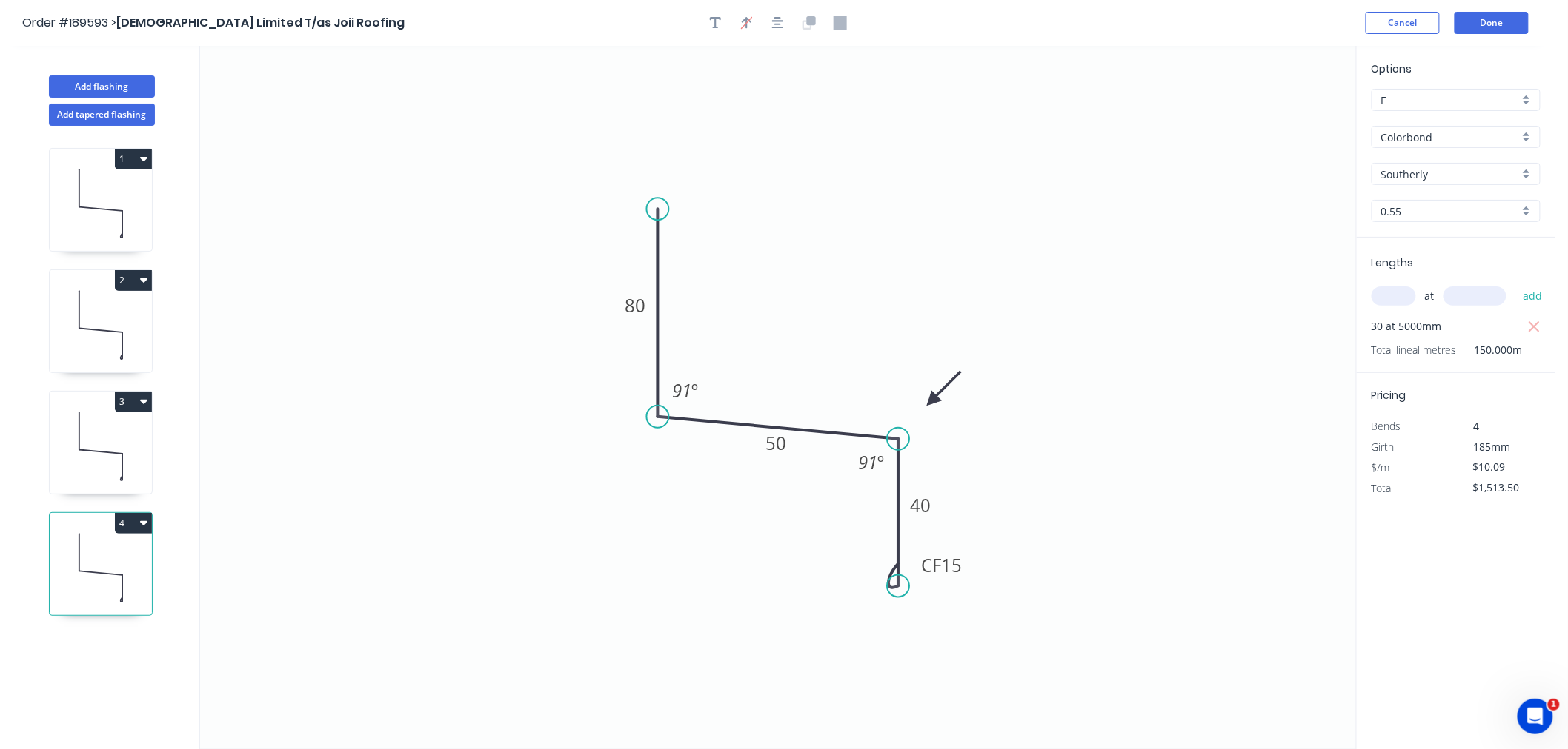
click at [815, 204] on icon "0 80 50 CF 15 40 91 º 91 º" at bounding box center [777, 398] width 1156 height 703
click at [113, 208] on icon at bounding box center [100, 203] width 102 height 95
click at [128, 328] on icon at bounding box center [100, 325] width 102 height 95
click at [110, 202] on icon at bounding box center [100, 203] width 102 height 95
click at [109, 315] on icon at bounding box center [100, 325] width 102 height 95
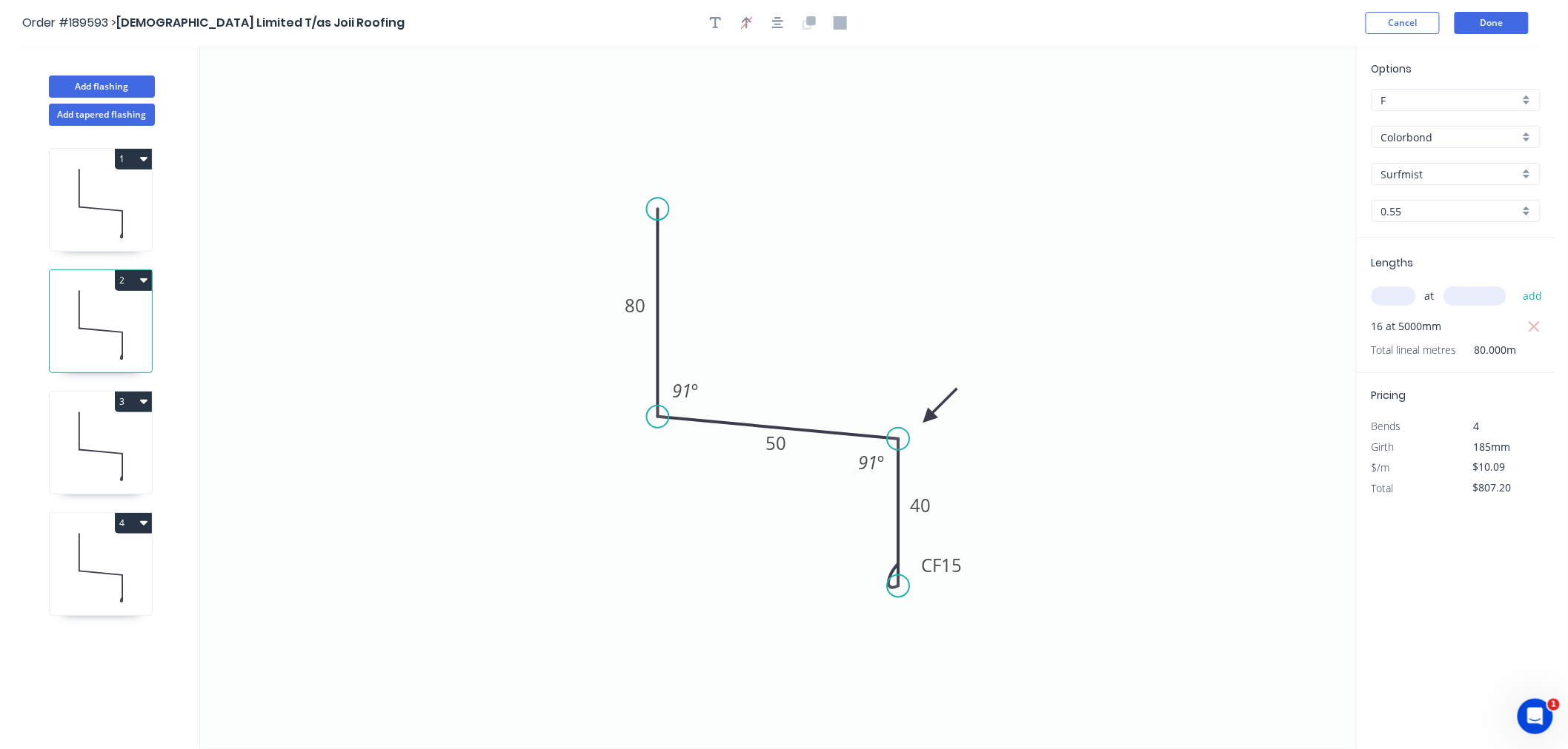
click at [105, 442] on icon at bounding box center [100, 446] width 102 height 95
click at [109, 559] on icon at bounding box center [100, 568] width 102 height 95
drag, startPoint x: 932, startPoint y: 397, endPoint x: 899, endPoint y: 393, distance: 33.2
click at [899, 393] on icon at bounding box center [911, 380] width 43 height 43
click at [776, 20] on icon "button" at bounding box center [777, 23] width 12 height 13
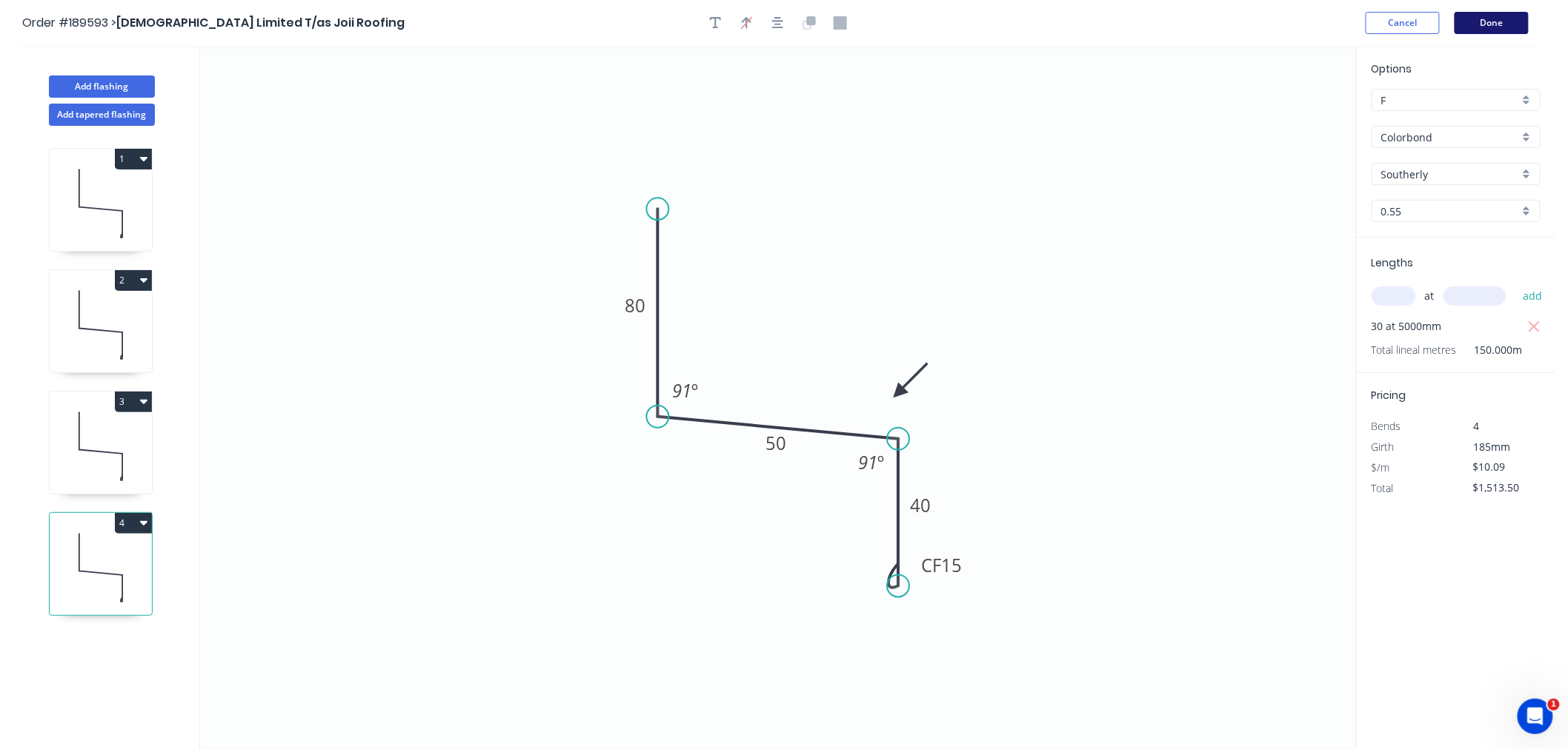
click at [1486, 17] on button "Done" at bounding box center [1492, 23] width 74 height 22
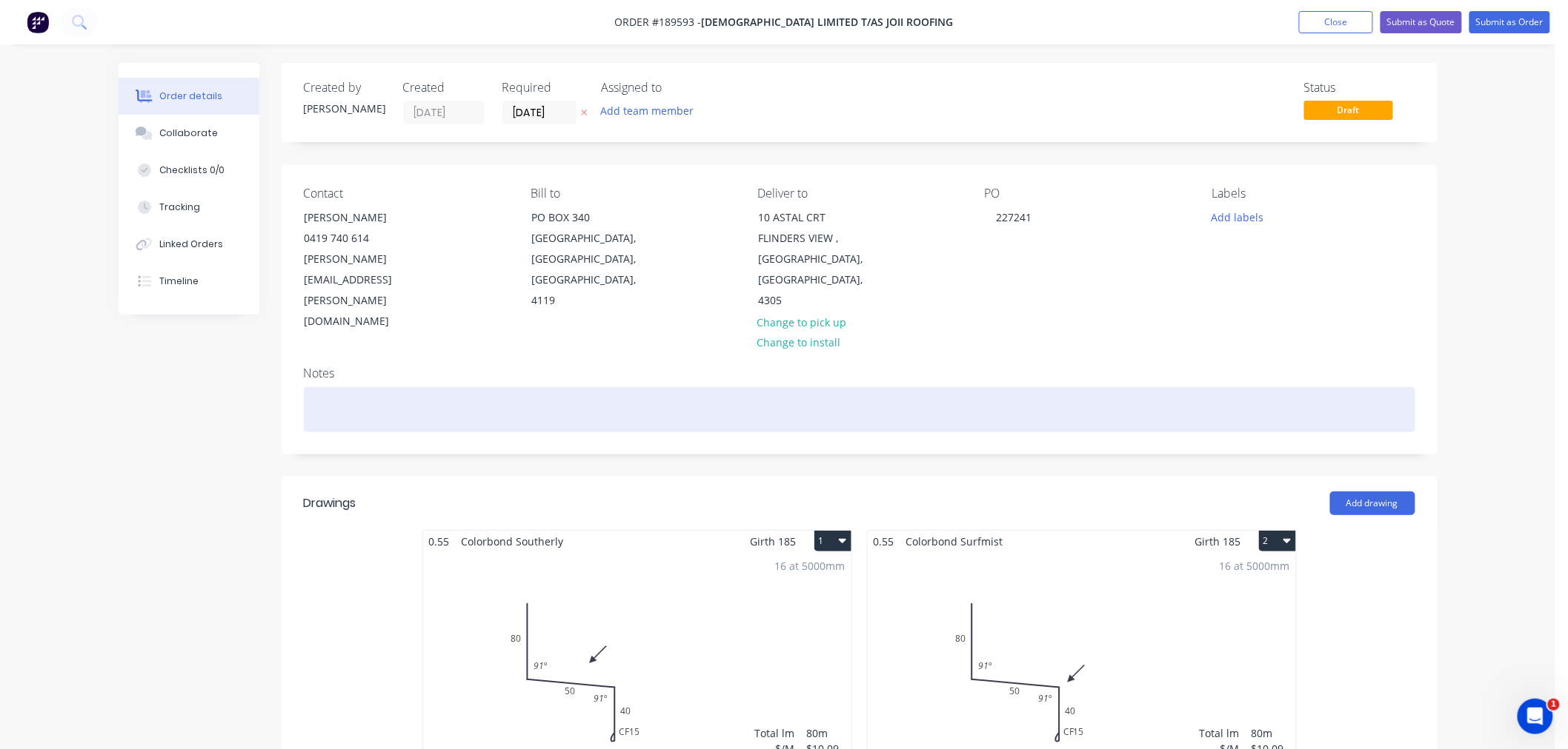
click at [487, 387] on div at bounding box center [859, 409] width 1111 height 45
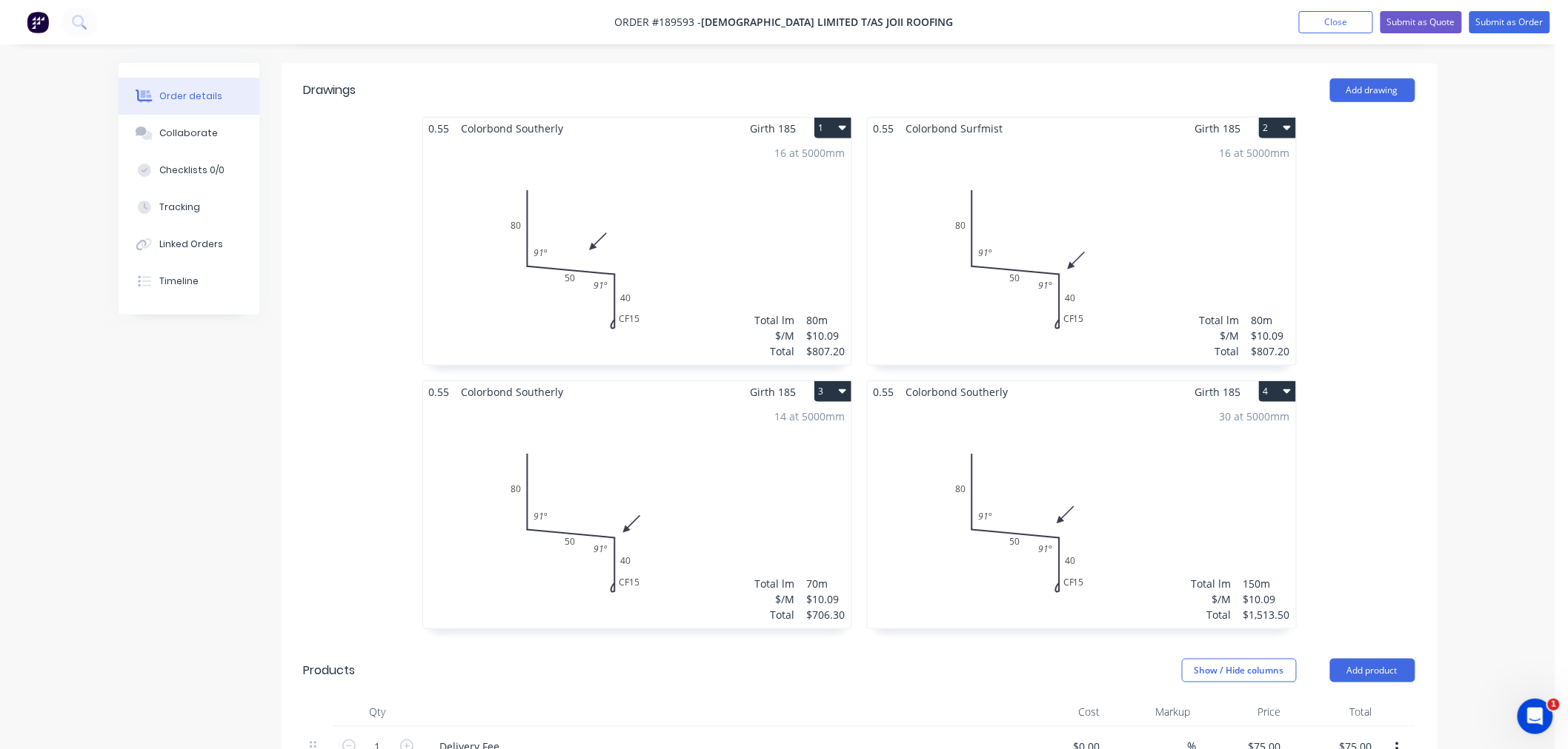
scroll to position [374, 0]
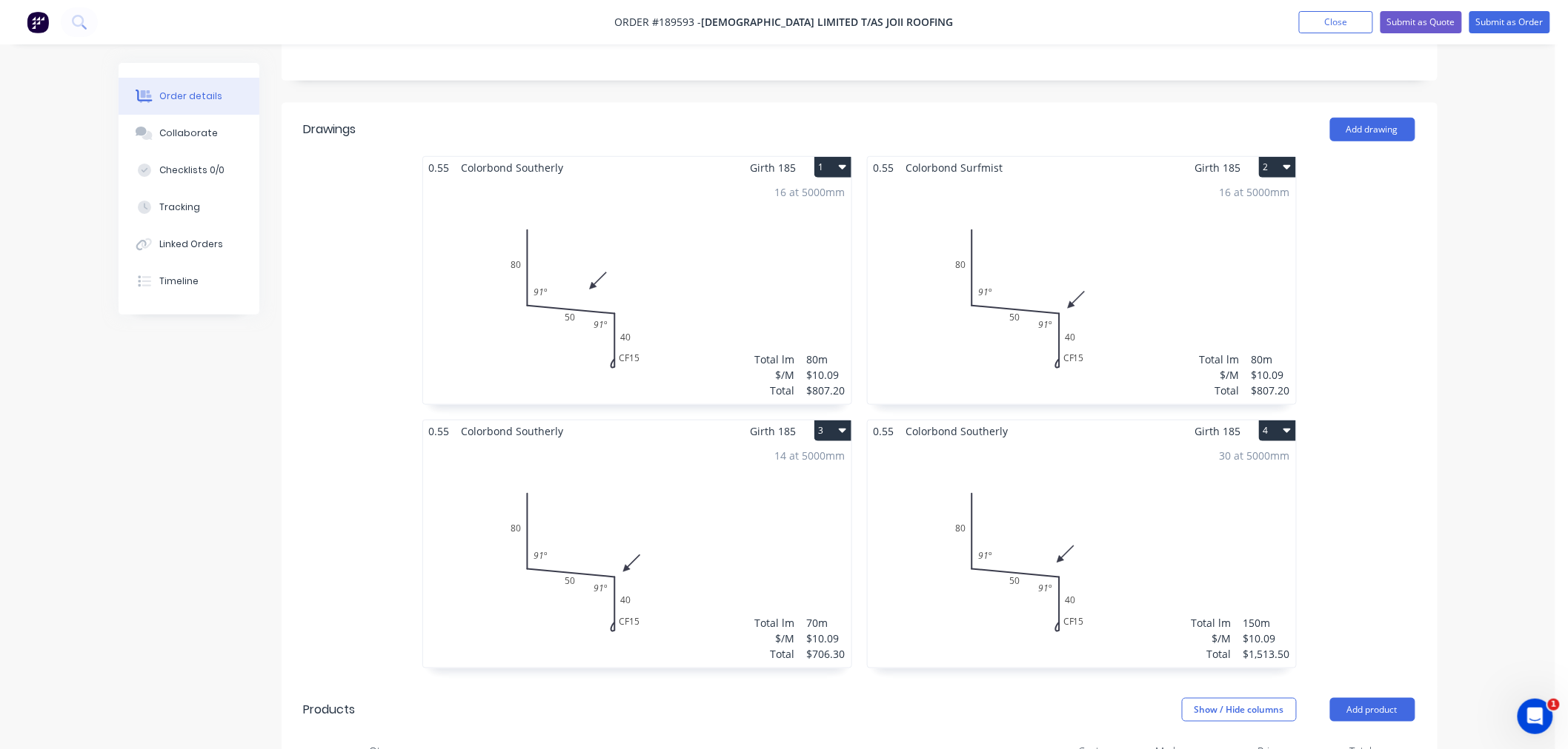
click at [726, 328] on div "16 at 5000mm Total lm $/M Total 80m $10.09 $807.20" at bounding box center [636, 291] width 428 height 225
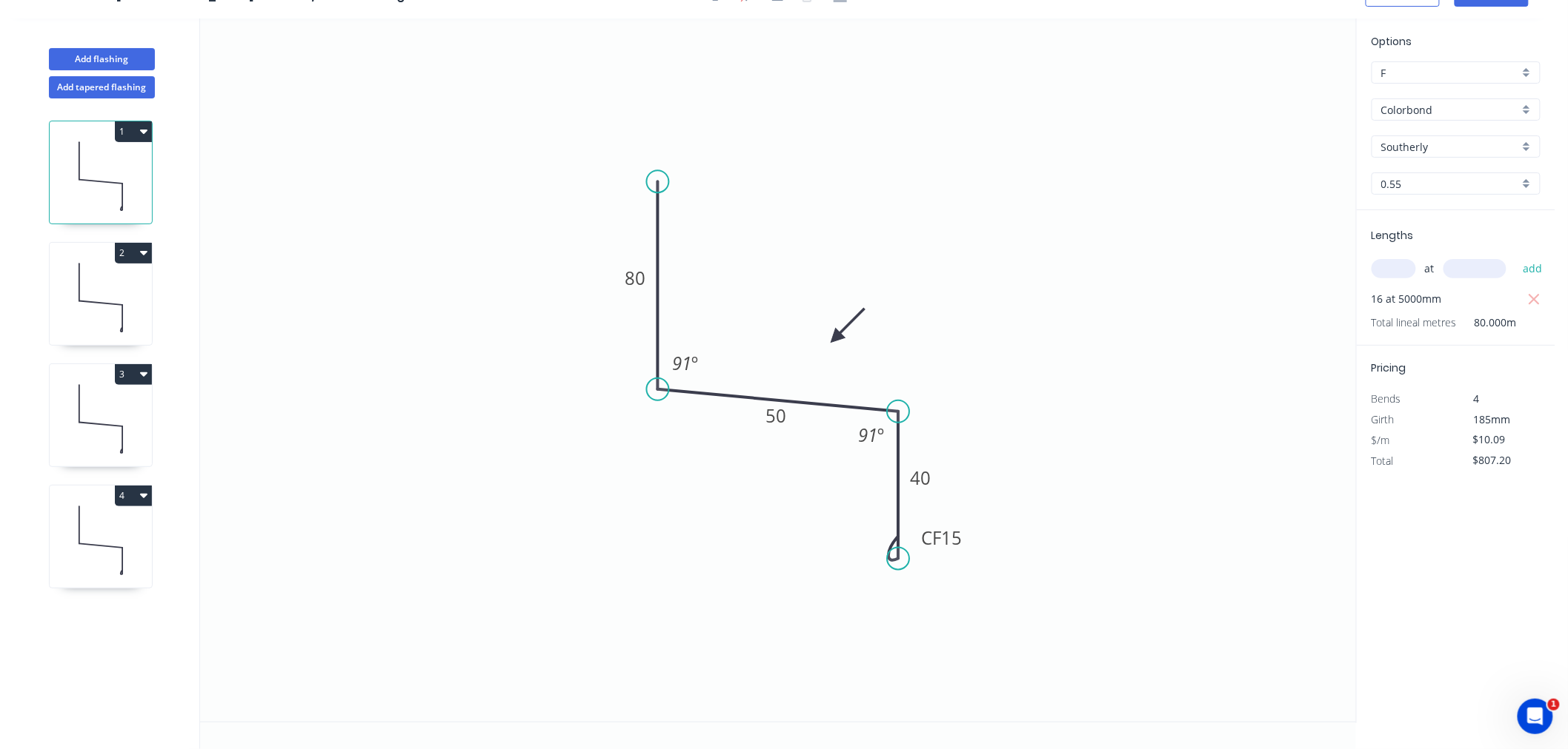
scroll to position [28, 0]
drag, startPoint x: 939, startPoint y: 478, endPoint x: 947, endPoint y: 470, distance: 11.3
click at [947, 470] on rect at bounding box center [928, 470] width 48 height 29
click at [93, 304] on icon at bounding box center [100, 297] width 102 height 95
drag, startPoint x: 938, startPoint y: 475, endPoint x: 951, endPoint y: 468, distance: 14.8
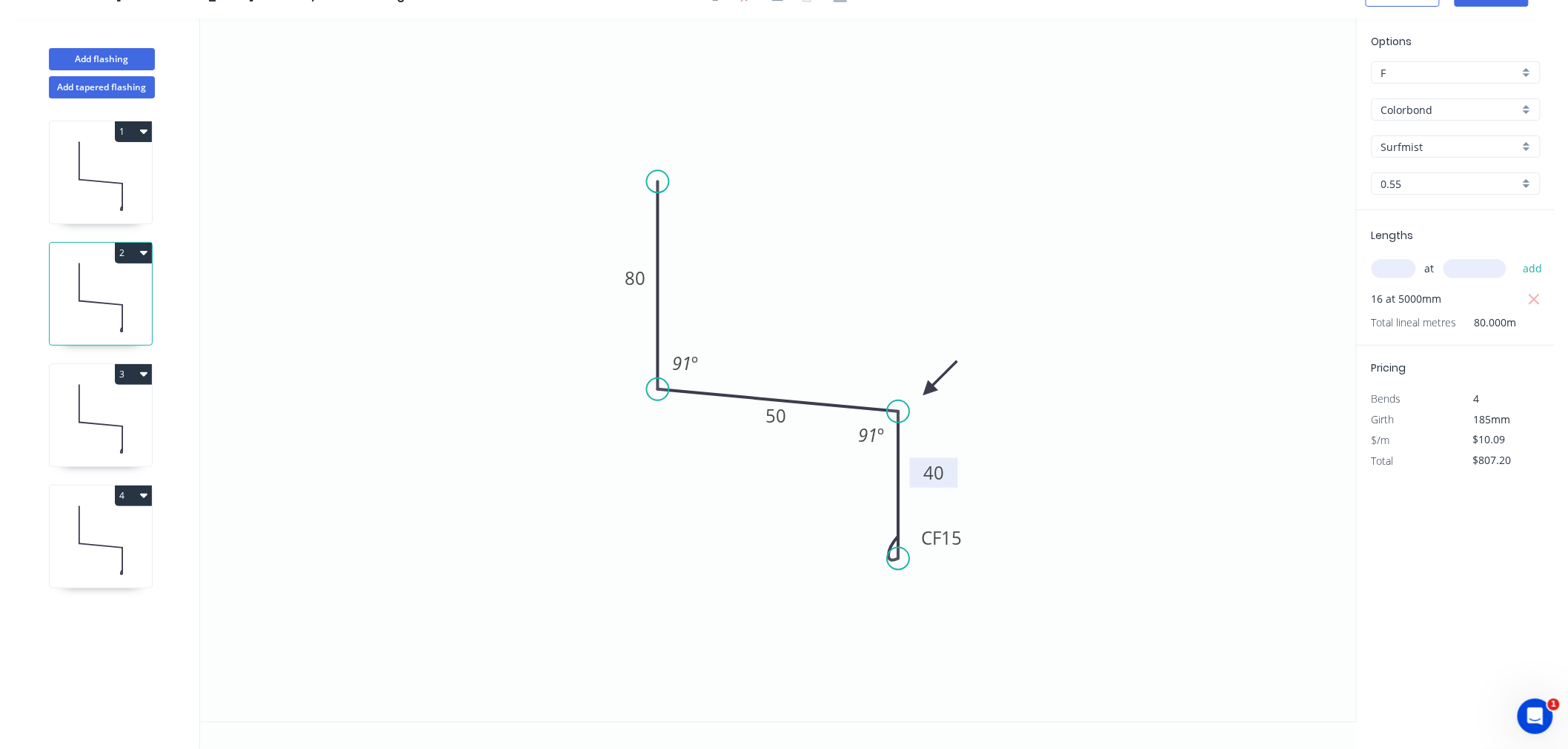
click at [951, 468] on rect at bounding box center [934, 473] width 48 height 29
click at [87, 412] on icon at bounding box center [100, 419] width 102 height 95
drag, startPoint x: 936, startPoint y: 472, endPoint x: 947, endPoint y: 467, distance: 12.1
click at [947, 467] on rect at bounding box center [930, 473] width 48 height 29
click at [109, 529] on icon at bounding box center [100, 540] width 102 height 95
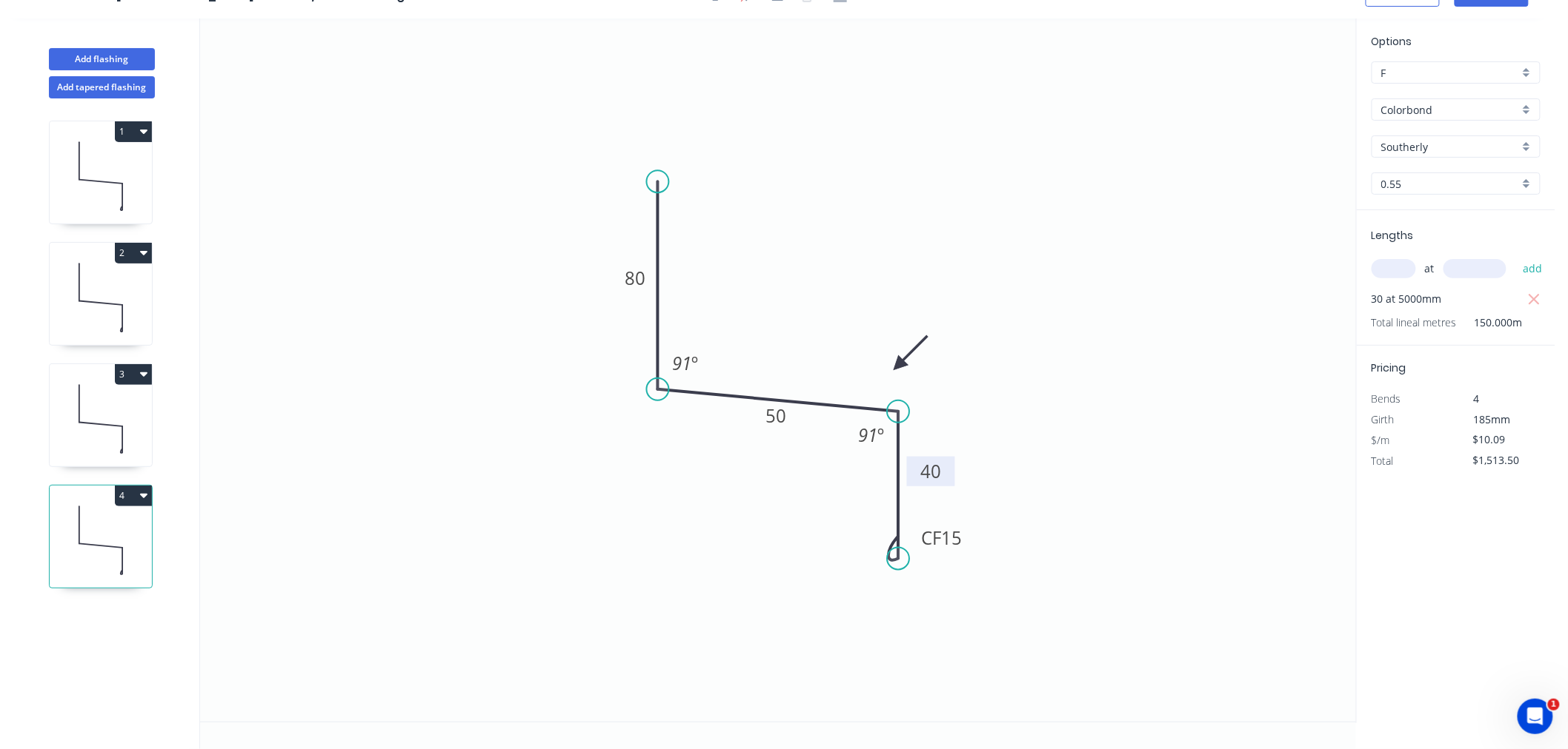
drag, startPoint x: 938, startPoint y: 478, endPoint x: 948, endPoint y: 472, distance: 11.7
click at [948, 472] on rect at bounding box center [931, 471] width 48 height 29
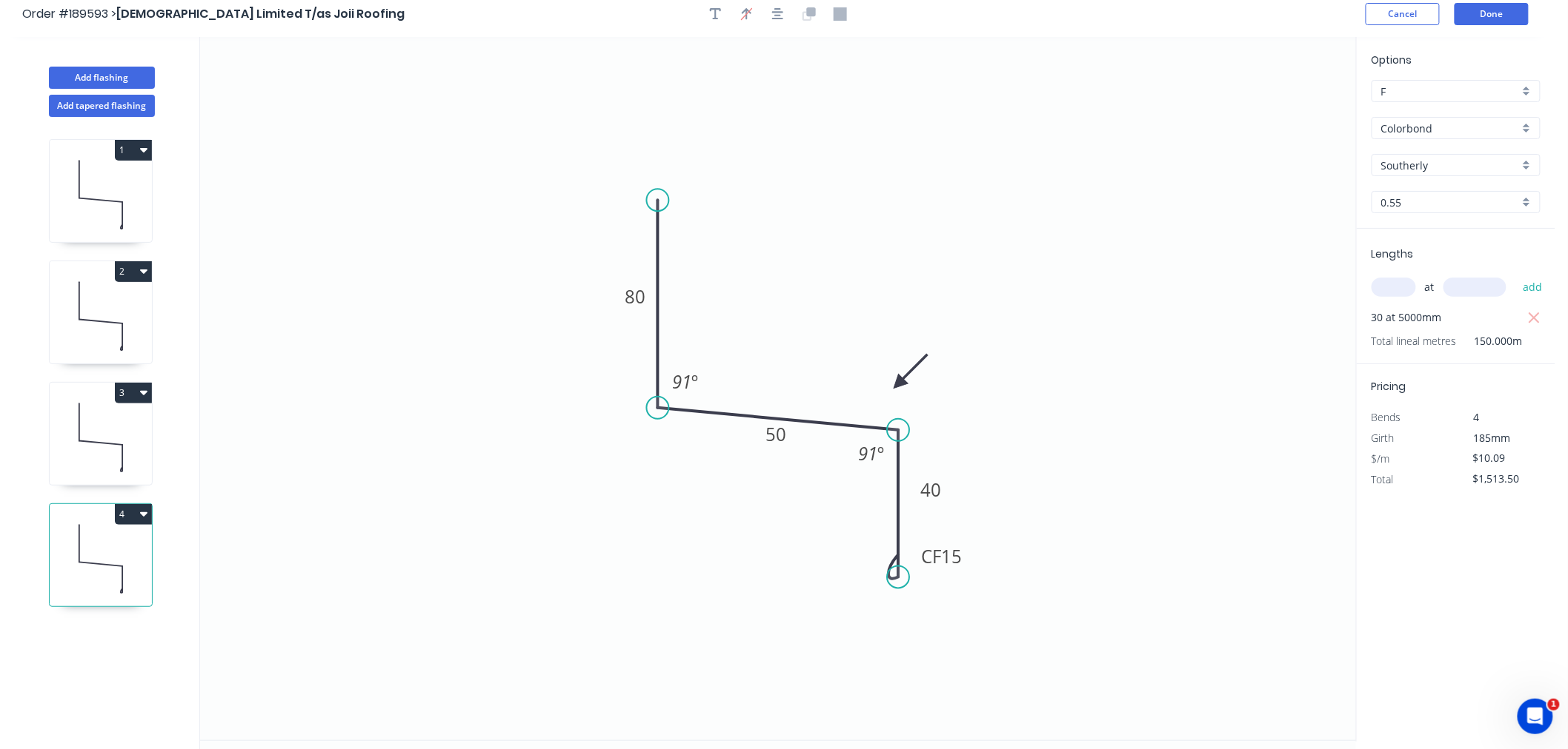
scroll to position [0, 0]
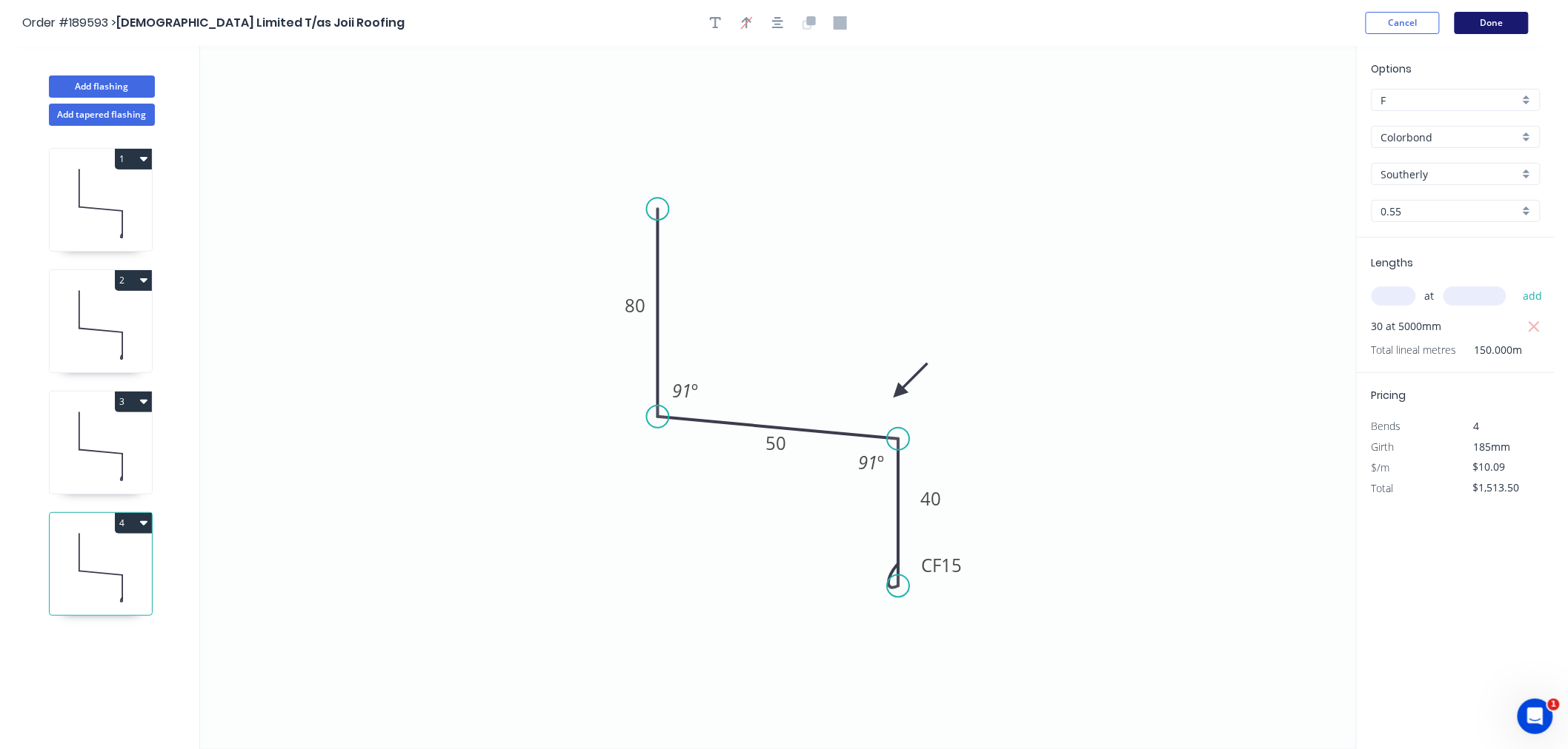
click at [1484, 27] on button "Done" at bounding box center [1492, 23] width 74 height 22
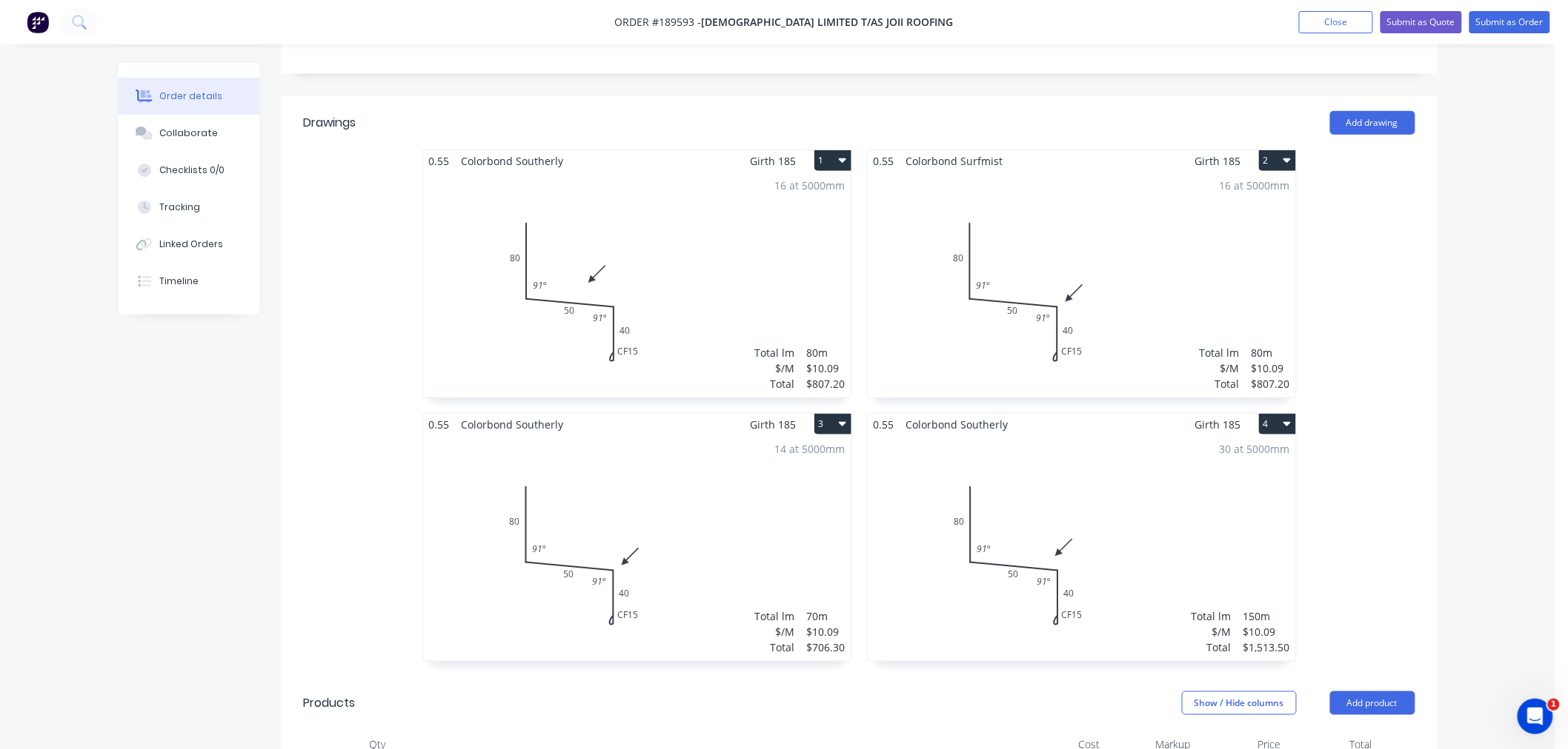
scroll to position [868, 0]
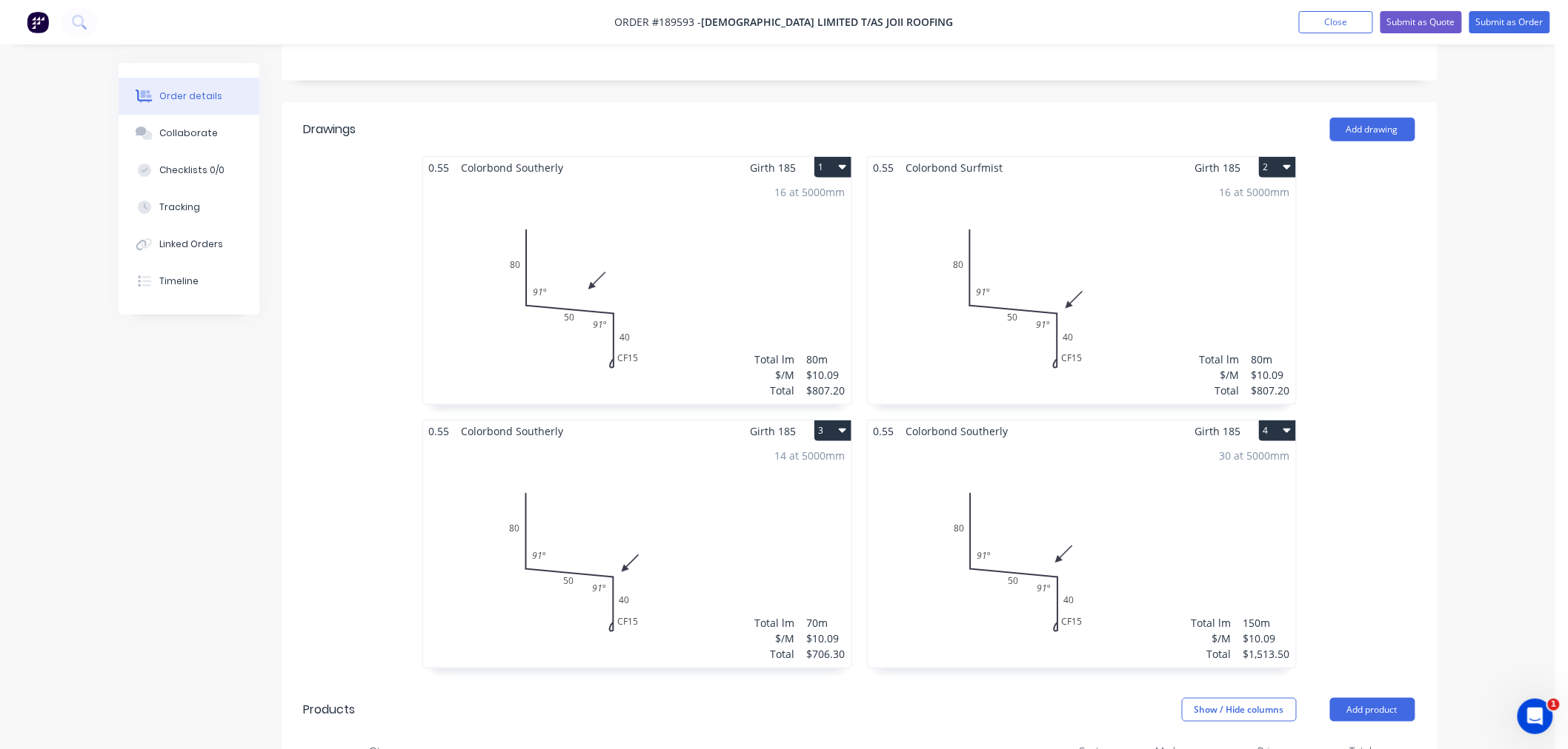
click at [1486, 454] on div "Order details Collaborate Checklists 0/0 Tracking Linked Orders Timeline Order …" at bounding box center [777, 455] width 1555 height 1658
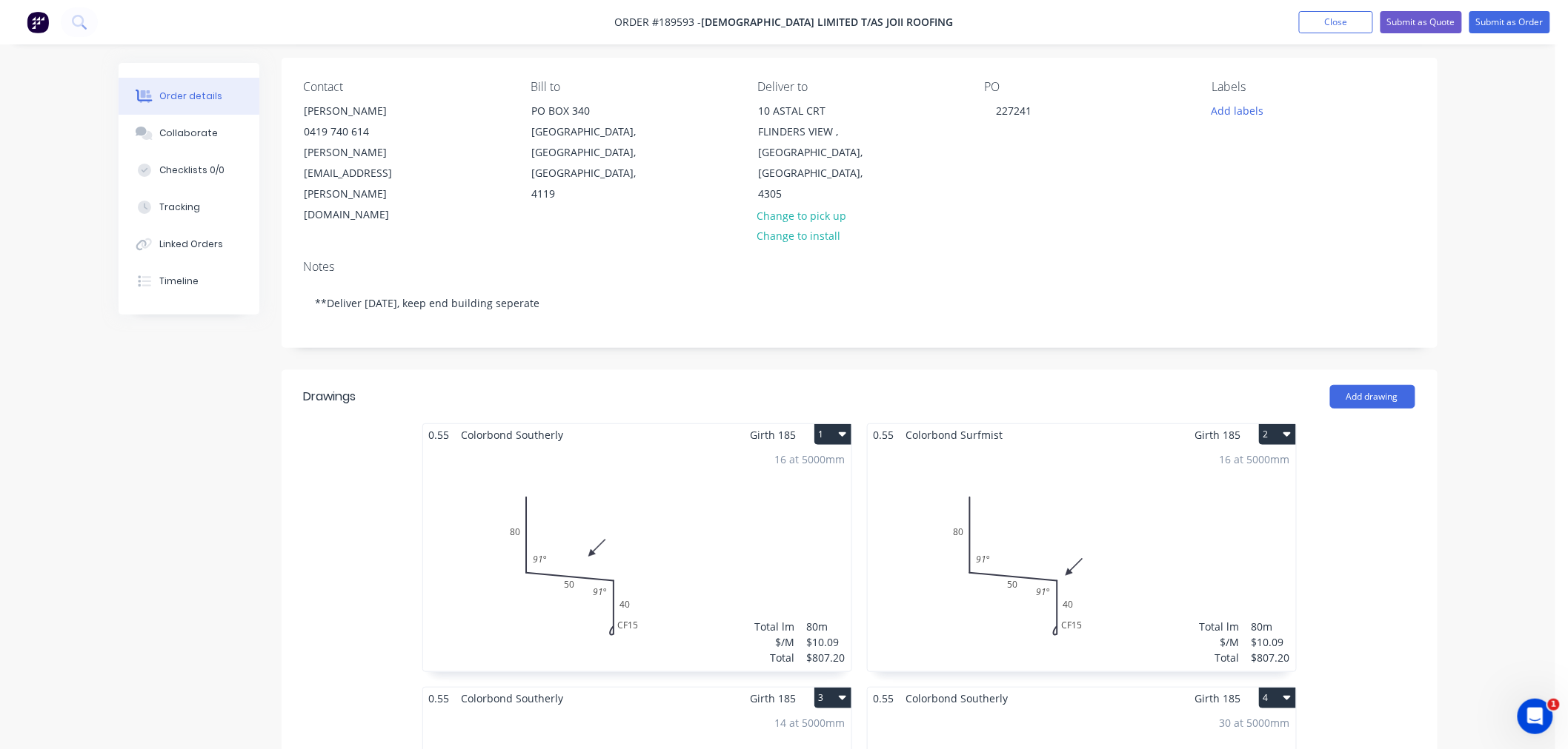
scroll to position [0, 0]
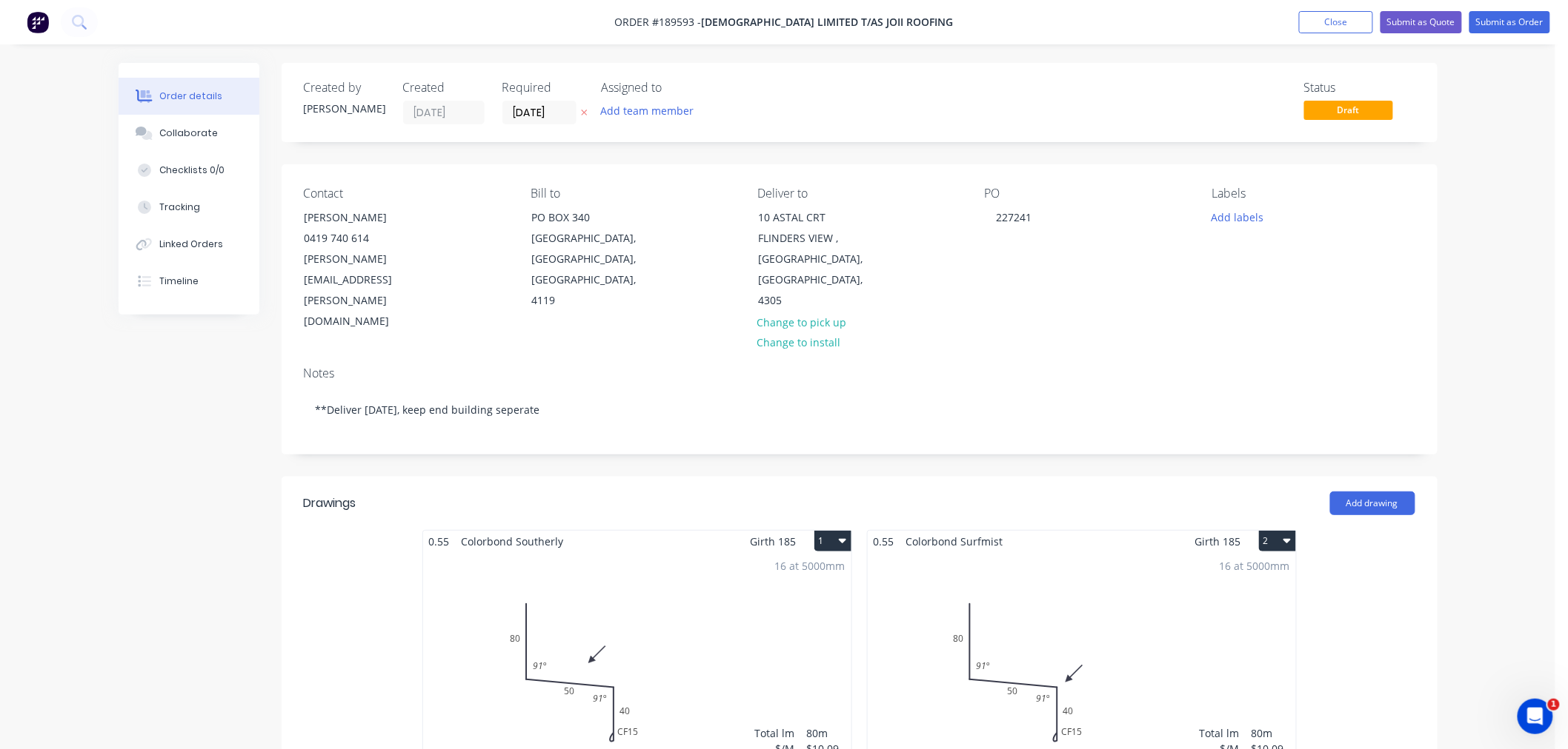
click at [1507, 17] on button "Submit as Order" at bounding box center [1510, 22] width 81 height 22
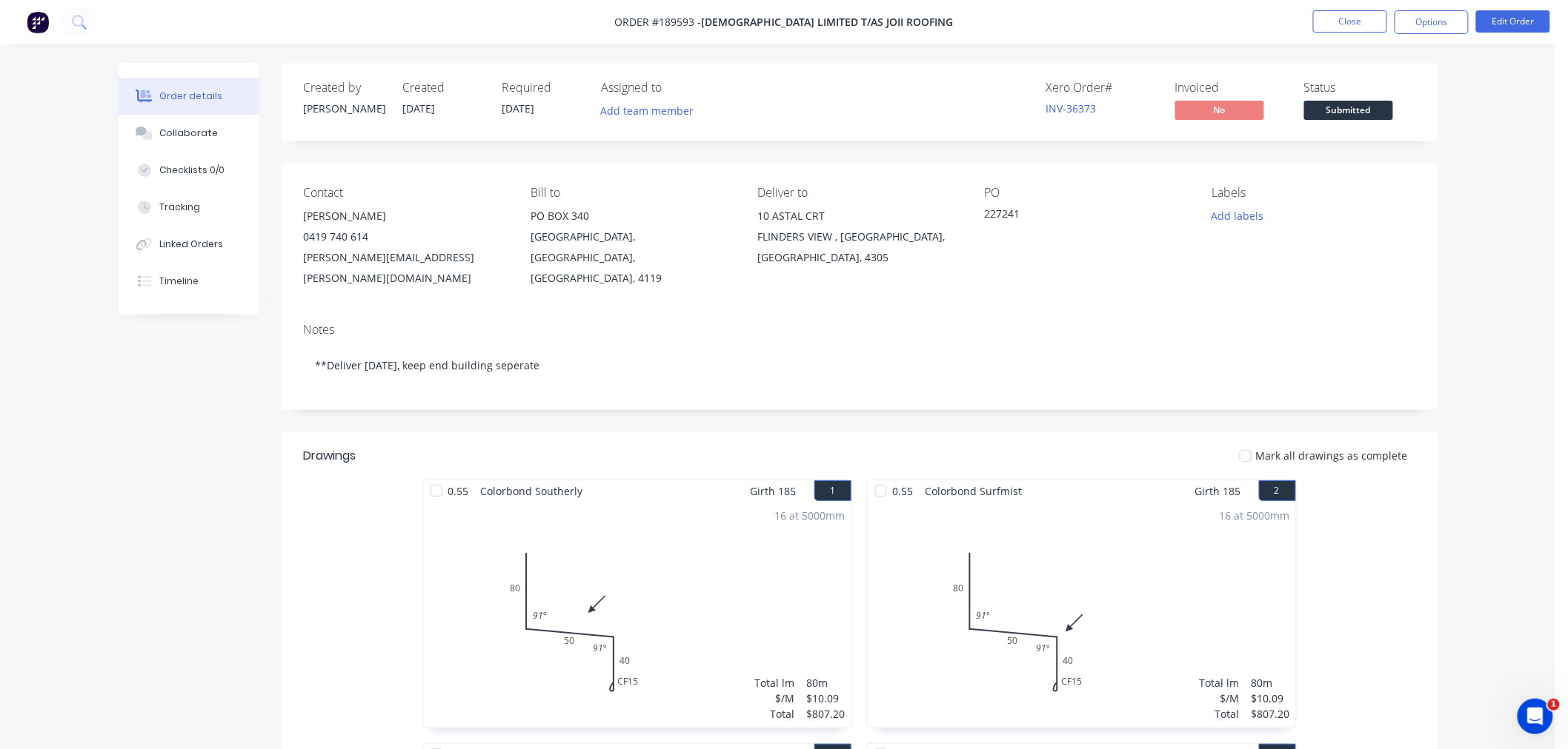
click at [1485, 329] on div "Order details Collaborate Checklists 0/0 Tracking Linked Orders Timeline Order …" at bounding box center [777, 720] width 1555 height 1439
click at [1424, 24] on button "Options" at bounding box center [1431, 22] width 74 height 24
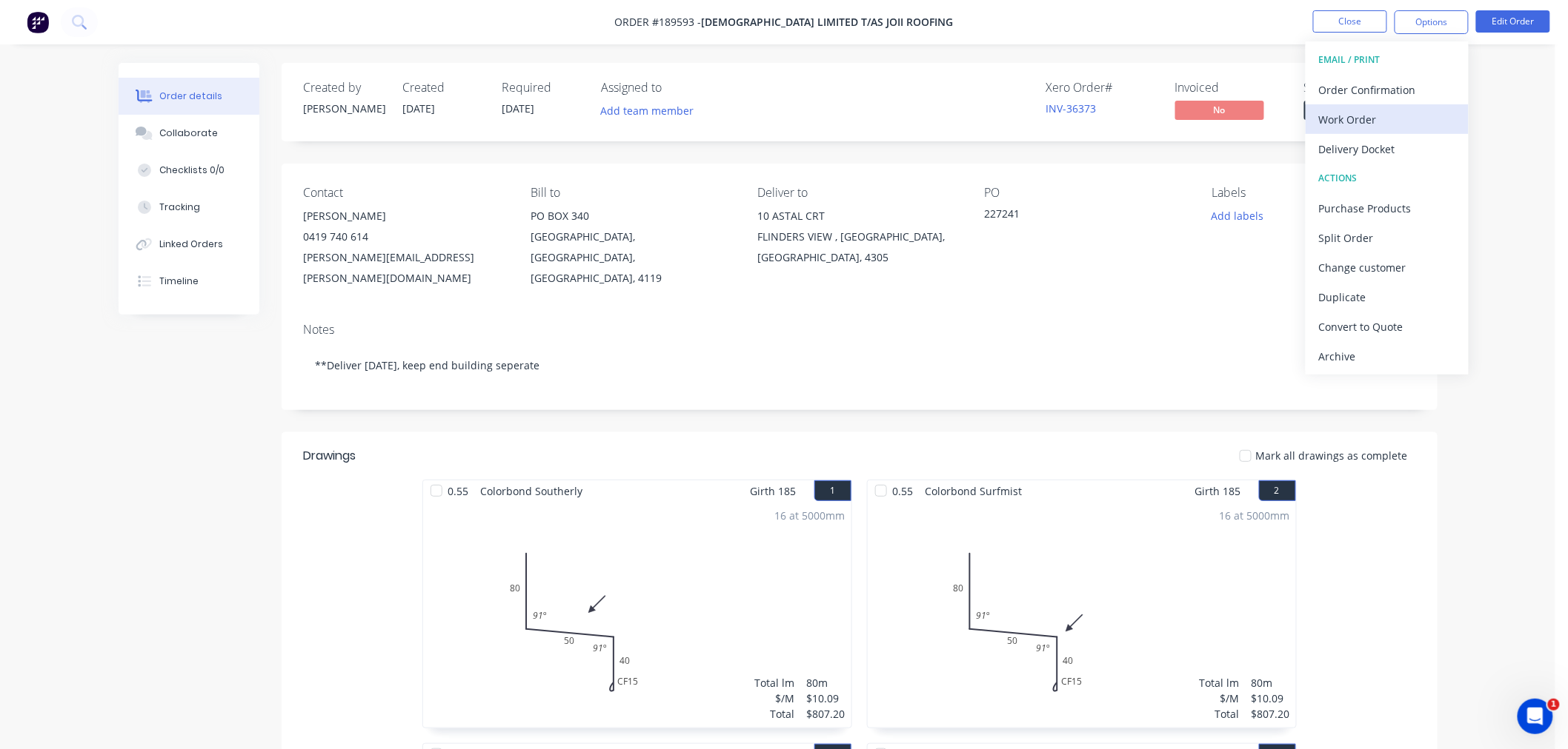
click at [1421, 115] on div "Work Order" at bounding box center [1387, 119] width 136 height 21
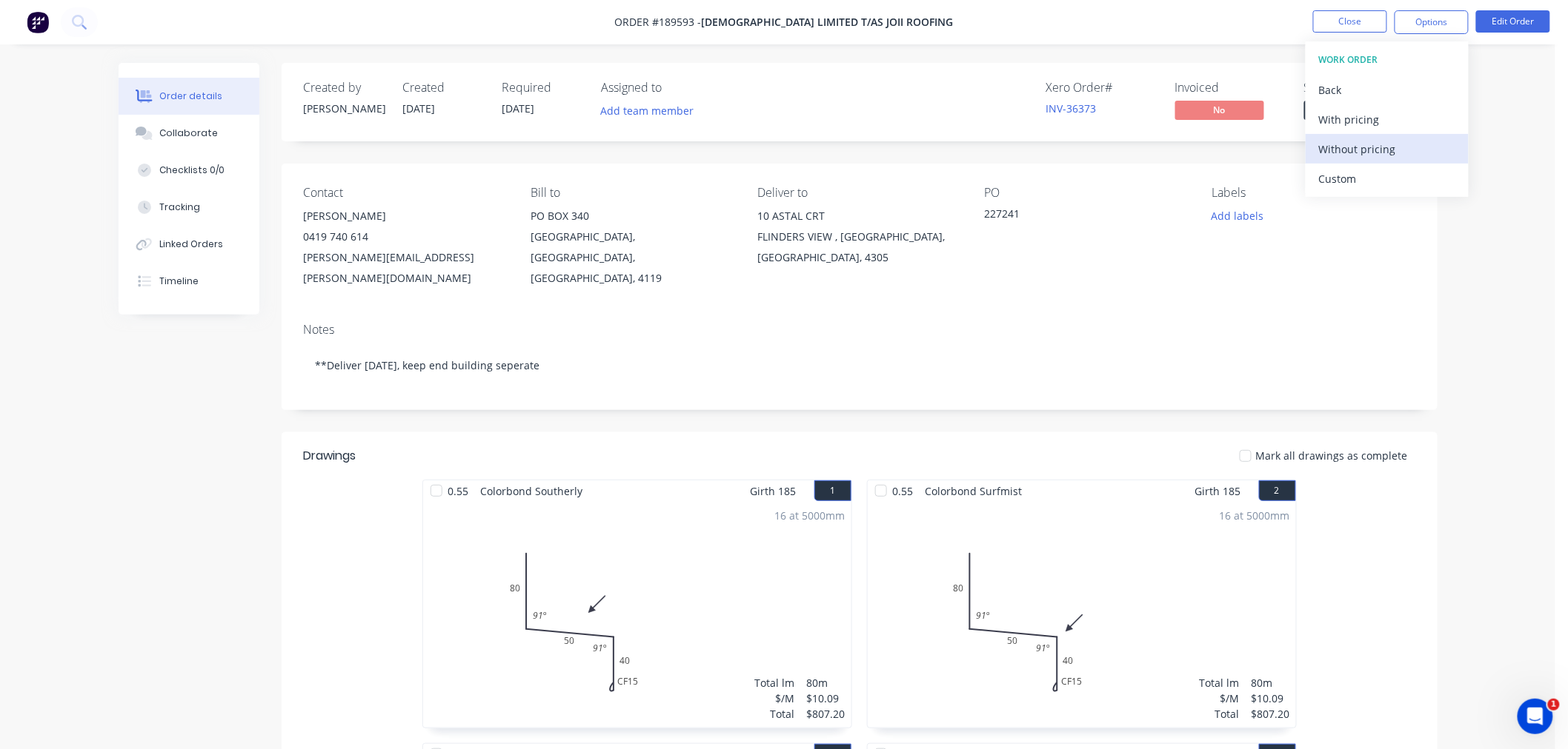
click at [1411, 149] on div "Without pricing" at bounding box center [1387, 148] width 136 height 21
click at [851, 72] on div "Created by [PERSON_NAME] Created [DATE] Required [DATE] Assigned to Add team me…" at bounding box center [859, 101] width 1156 height 78
click at [1122, 25] on nav "Order #189593 - Joii Limited T/as Joii Roofing Close Options Edit Order" at bounding box center [784, 22] width 1568 height 44
click at [1325, 16] on button "Close" at bounding box center [1350, 21] width 74 height 22
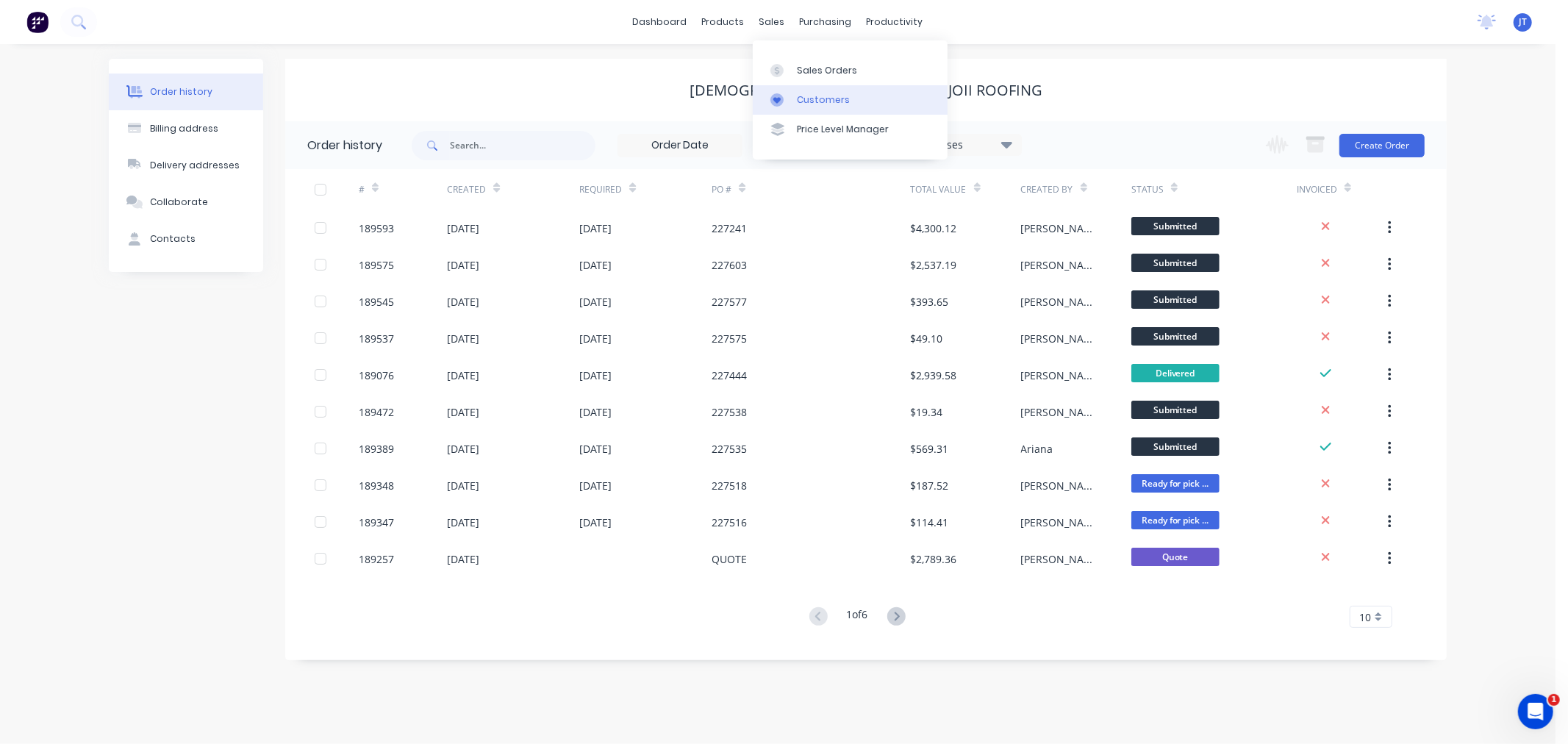
click at [813, 91] on link "Customers" at bounding box center [850, 100] width 195 height 29
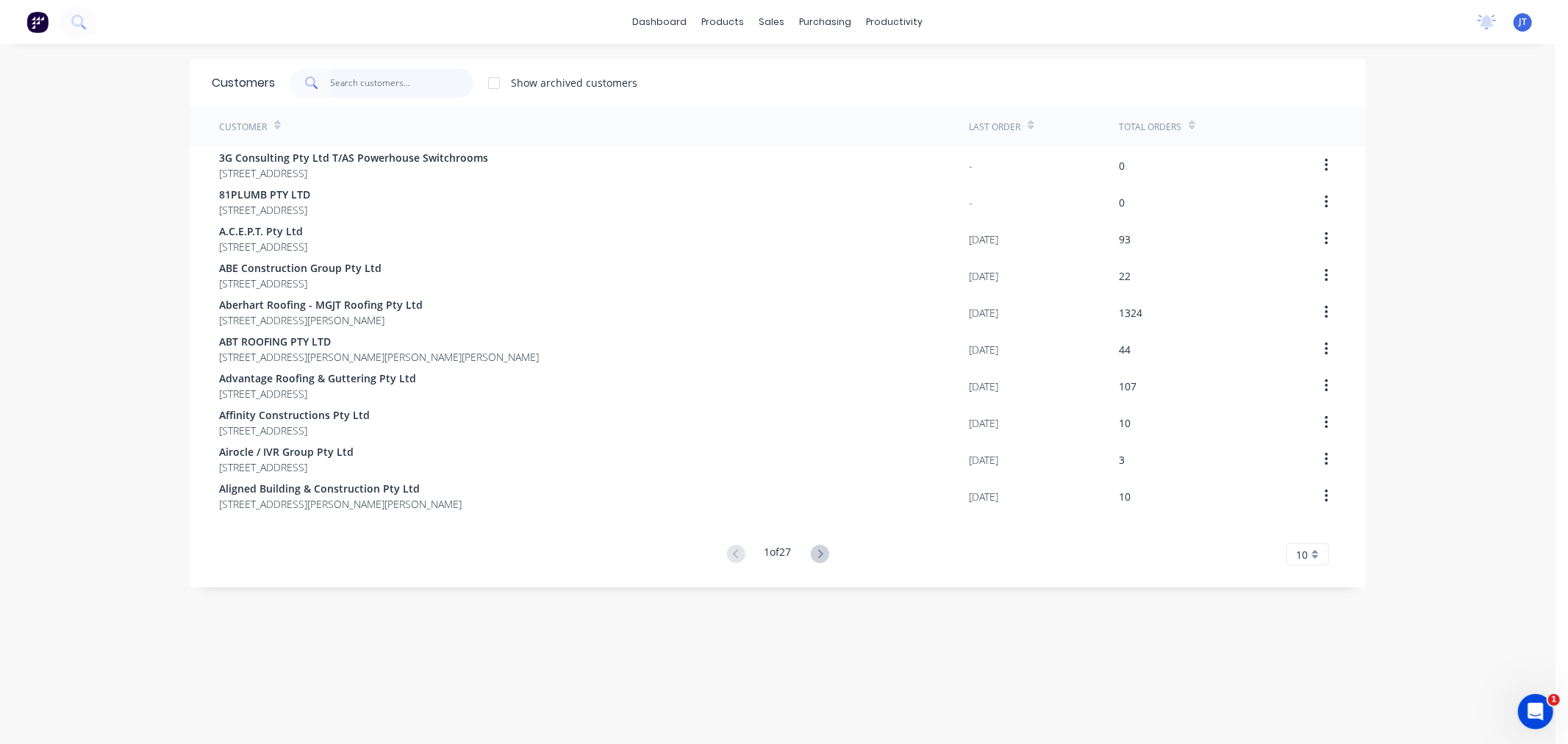
click at [412, 92] on input "text" at bounding box center [402, 83] width 143 height 29
click at [337, 74] on input "text" at bounding box center [402, 83] width 143 height 29
click at [421, 81] on input "text" at bounding box center [402, 83] width 143 height 29
click at [1456, 277] on div "dashboard products sales purchasing productivity dashboard products Product Cat…" at bounding box center [778, 372] width 1556 height 744
click at [365, 81] on input "text" at bounding box center [402, 83] width 143 height 29
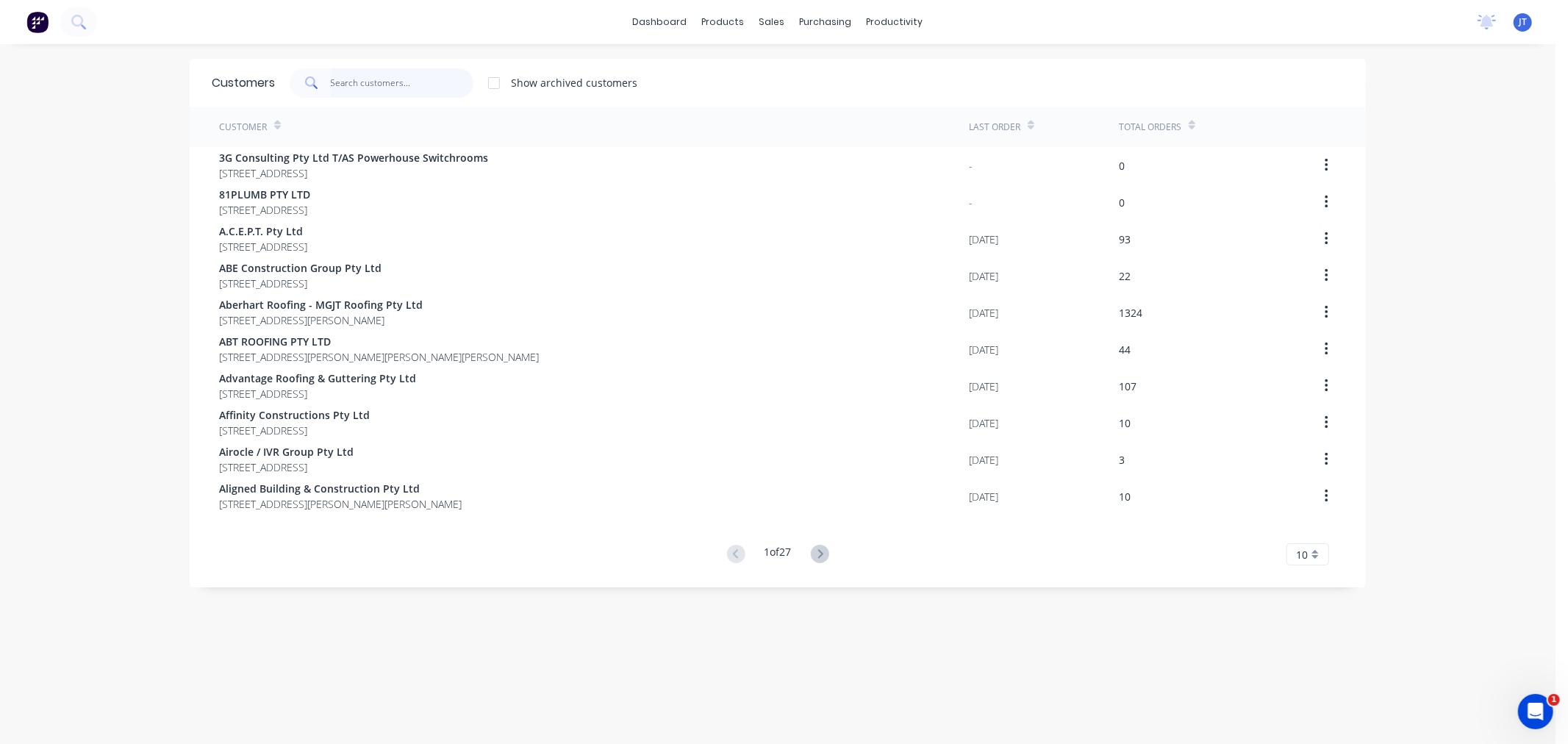
click at [420, 90] on input "text" at bounding box center [402, 83] width 143 height 29
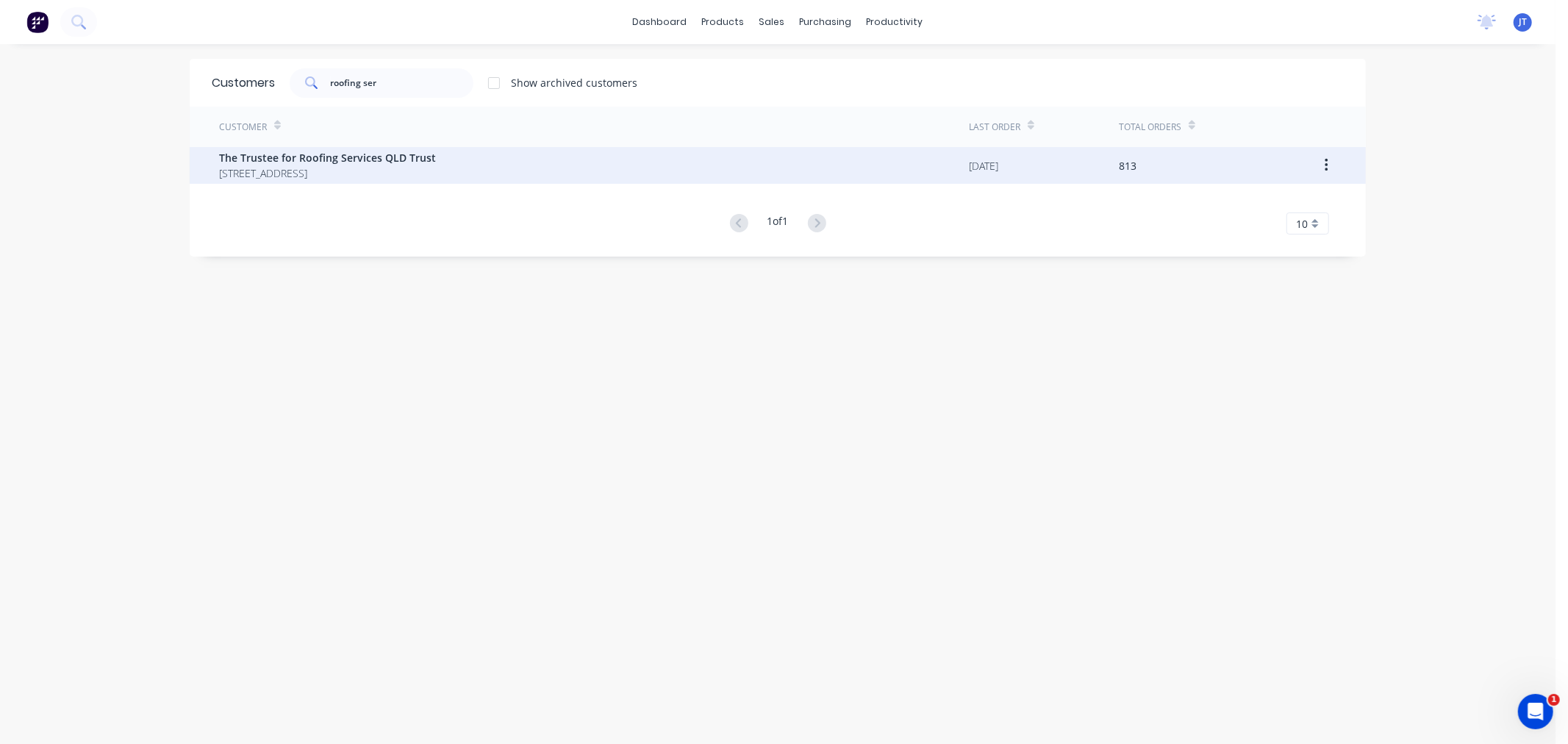
click at [398, 165] on span "[STREET_ADDRESS]" at bounding box center [327, 173] width 217 height 16
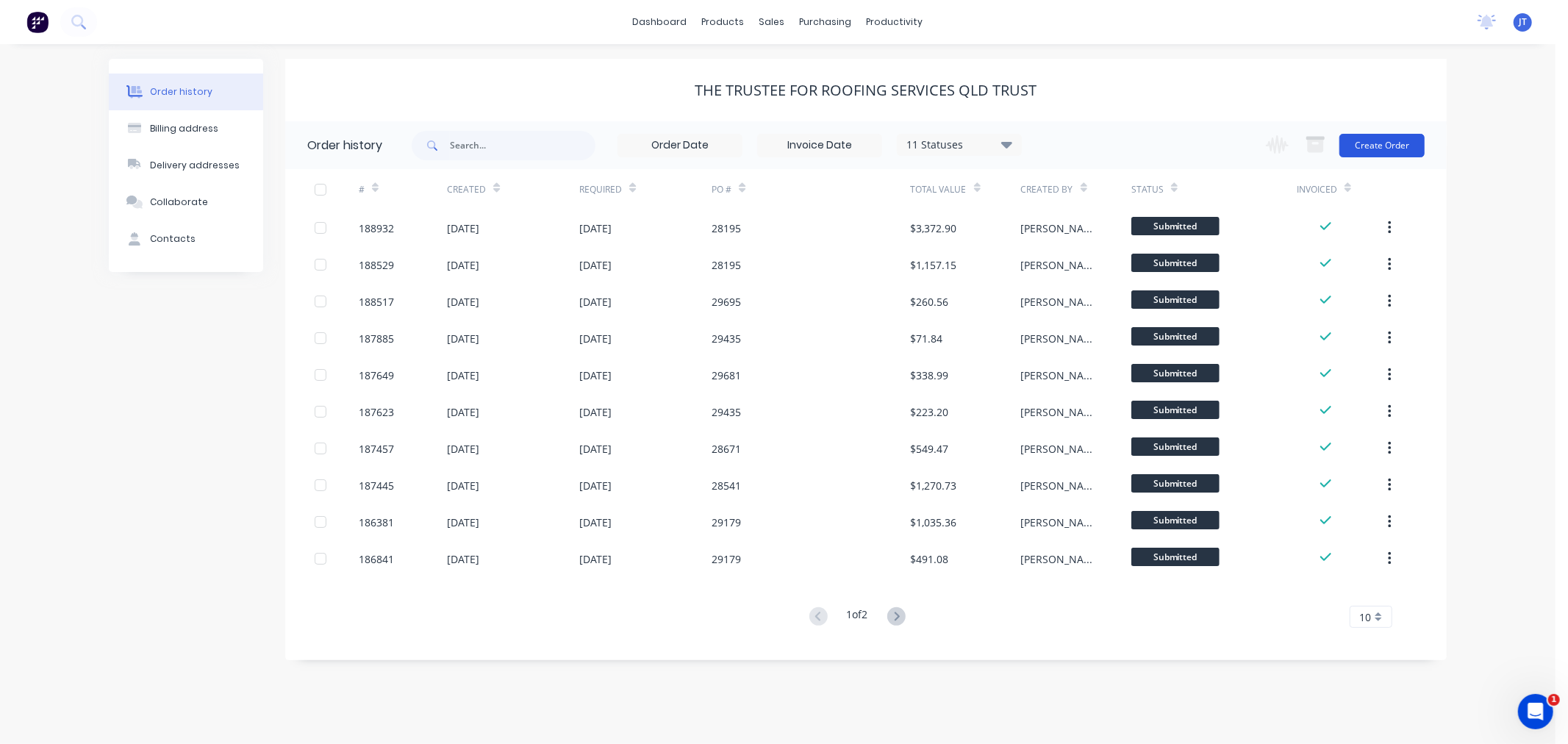
click at [1387, 145] on button "Create Order" at bounding box center [1382, 145] width 85 height 24
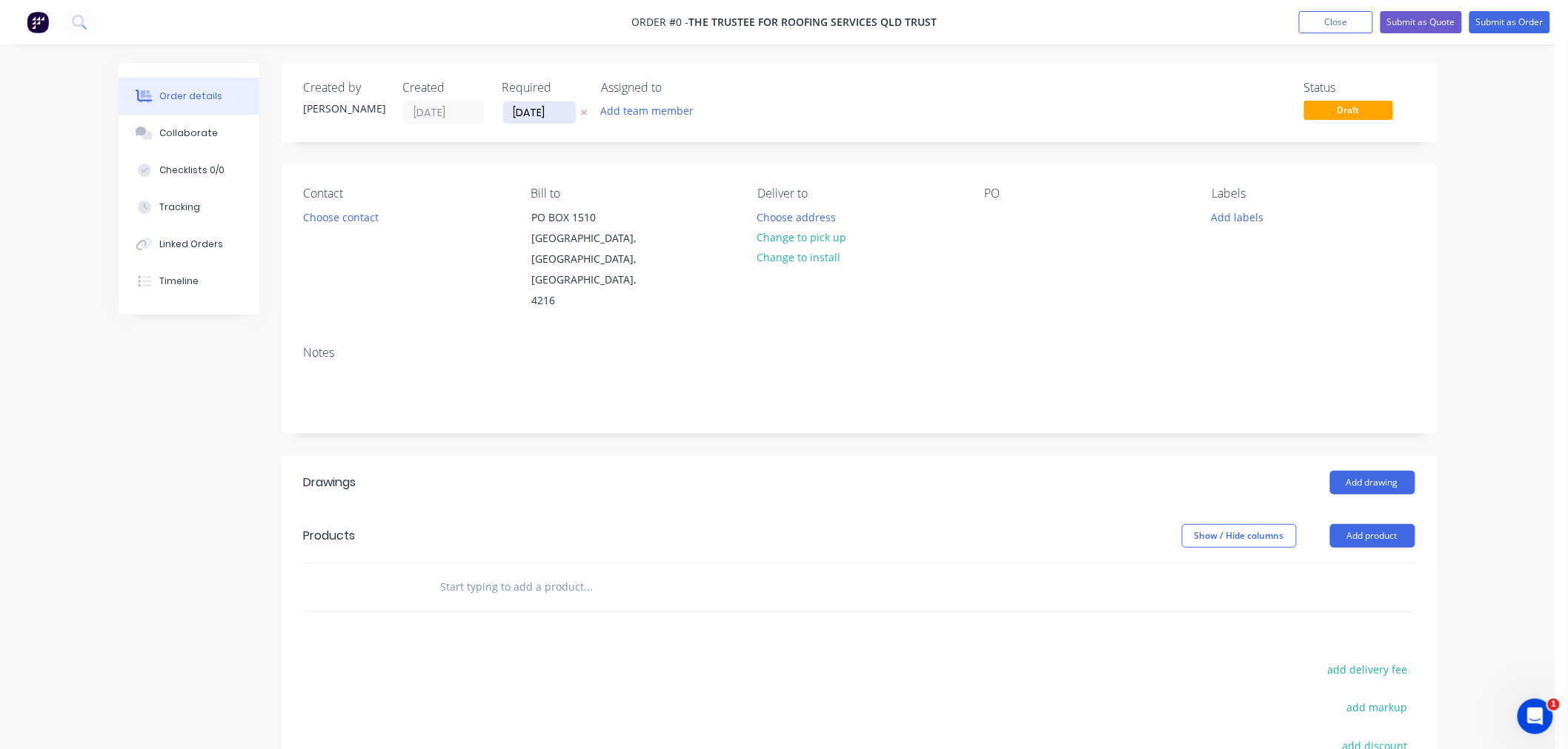
click at [529, 109] on input "[DATE]" at bounding box center [539, 112] width 73 height 22
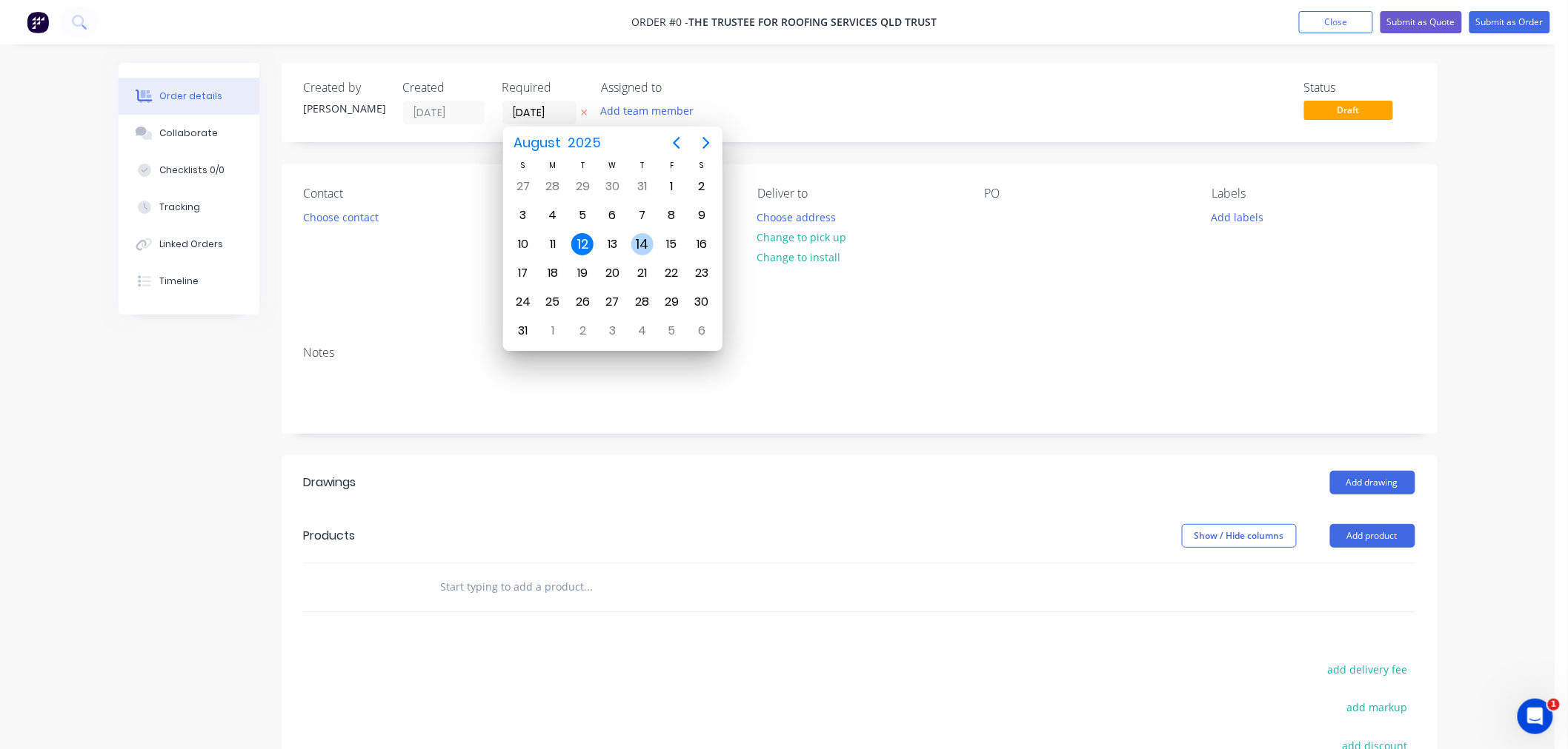
click at [642, 238] on div "14" at bounding box center [643, 244] width 22 height 22
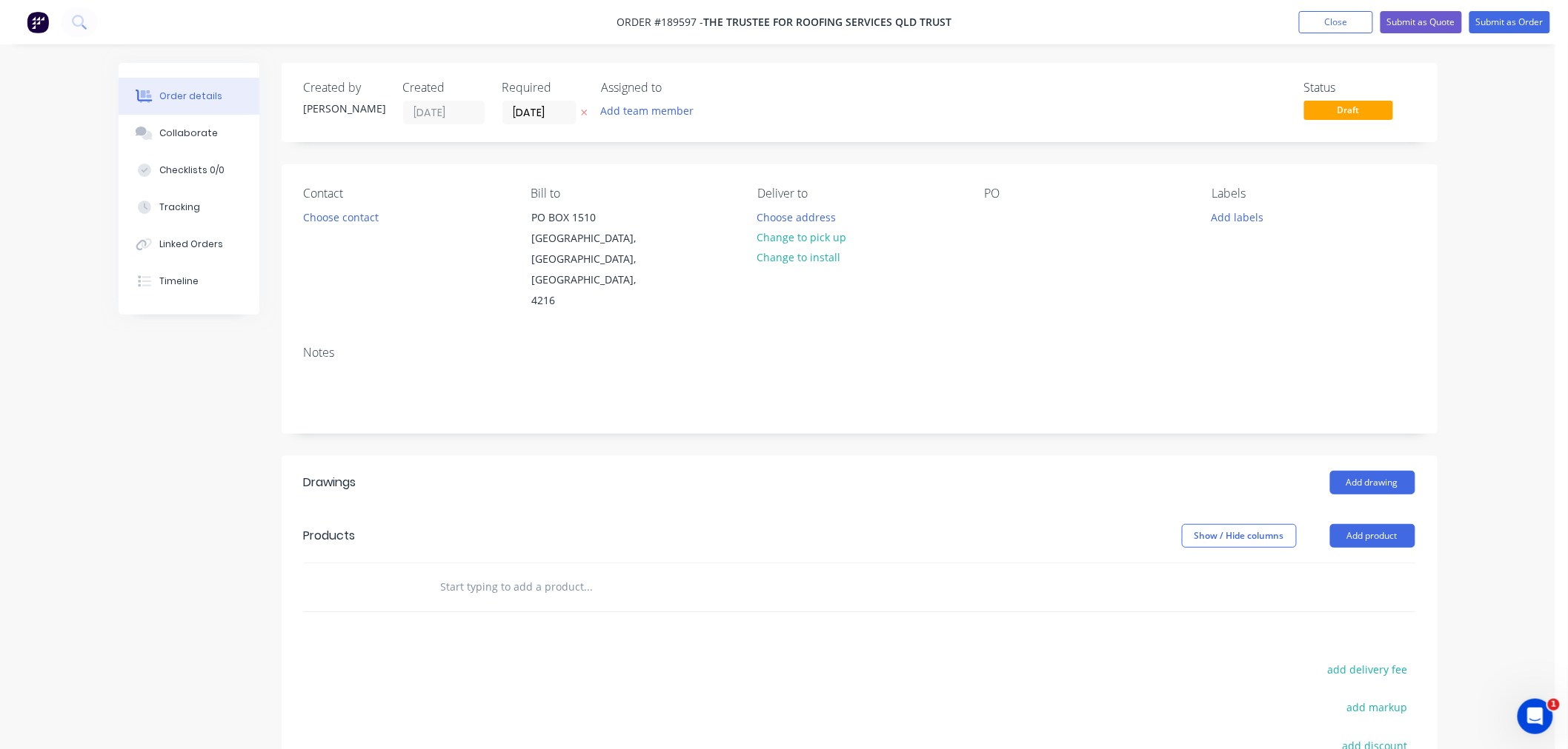
click at [980, 175] on div "Contact Choose contact [PERSON_NAME] to [STREET_ADDRESS] Deliver to Choose addr…" at bounding box center [859, 249] width 1156 height 169
click at [997, 220] on div at bounding box center [996, 217] width 24 height 21
click at [1021, 165] on div "Contact Choose contact [PERSON_NAME] to [STREET_ADDRESS] Deliver to Choose addr…" at bounding box center [859, 249] width 1156 height 169
click at [344, 221] on button "Choose contact" at bounding box center [340, 217] width 91 height 20
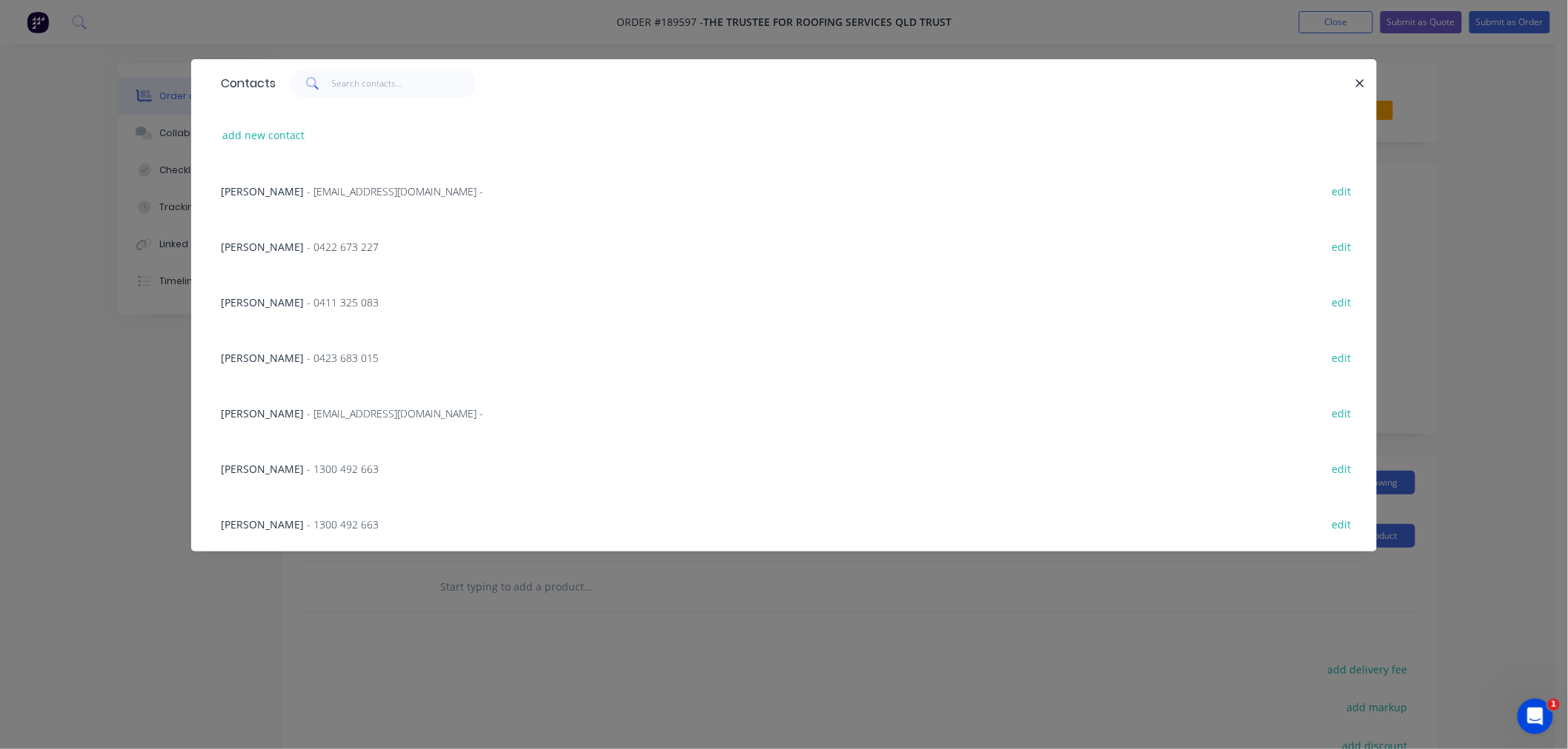
click at [307, 301] on span "- 0411 325 083" at bounding box center [343, 302] width 72 height 14
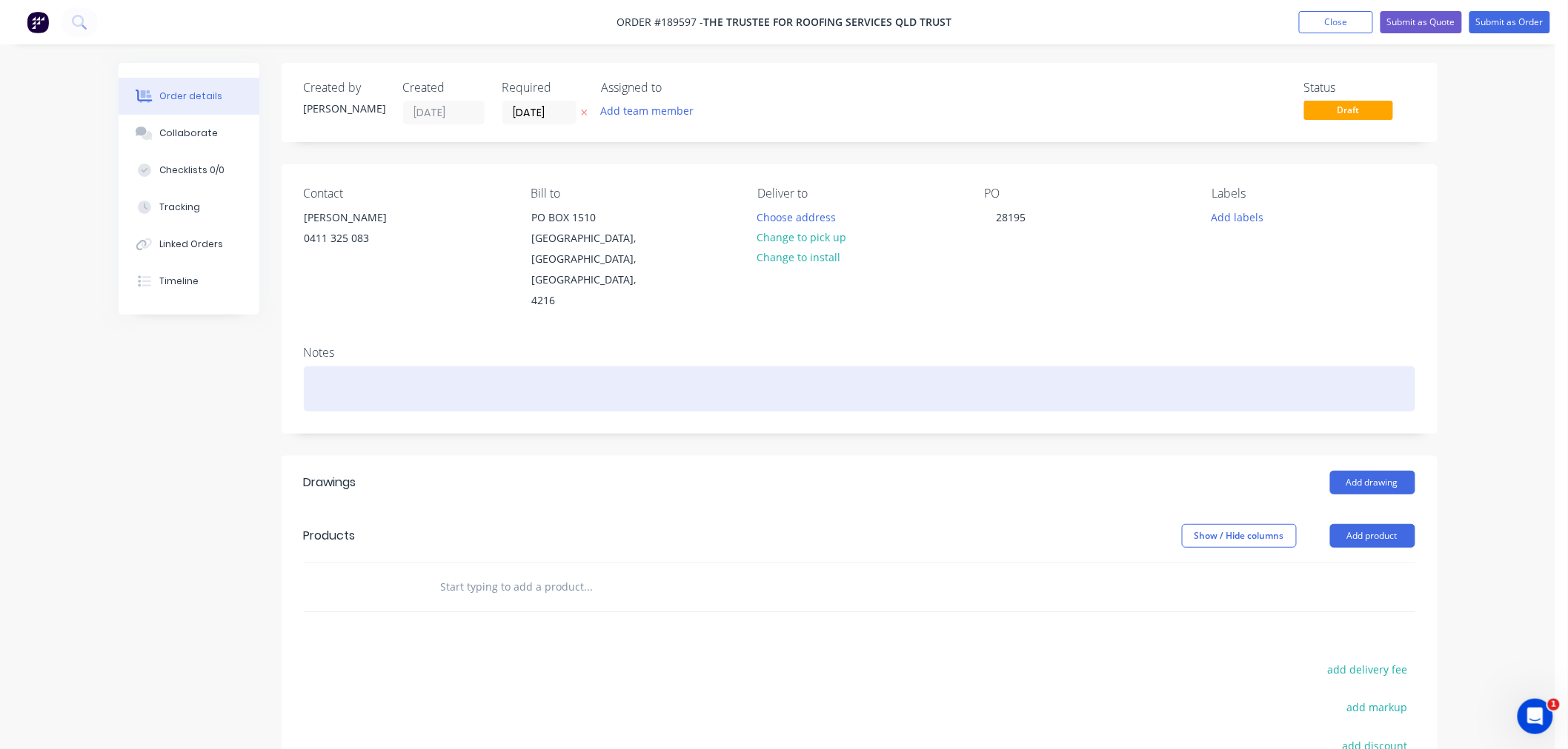
click at [381, 366] on div at bounding box center [859, 388] width 1111 height 45
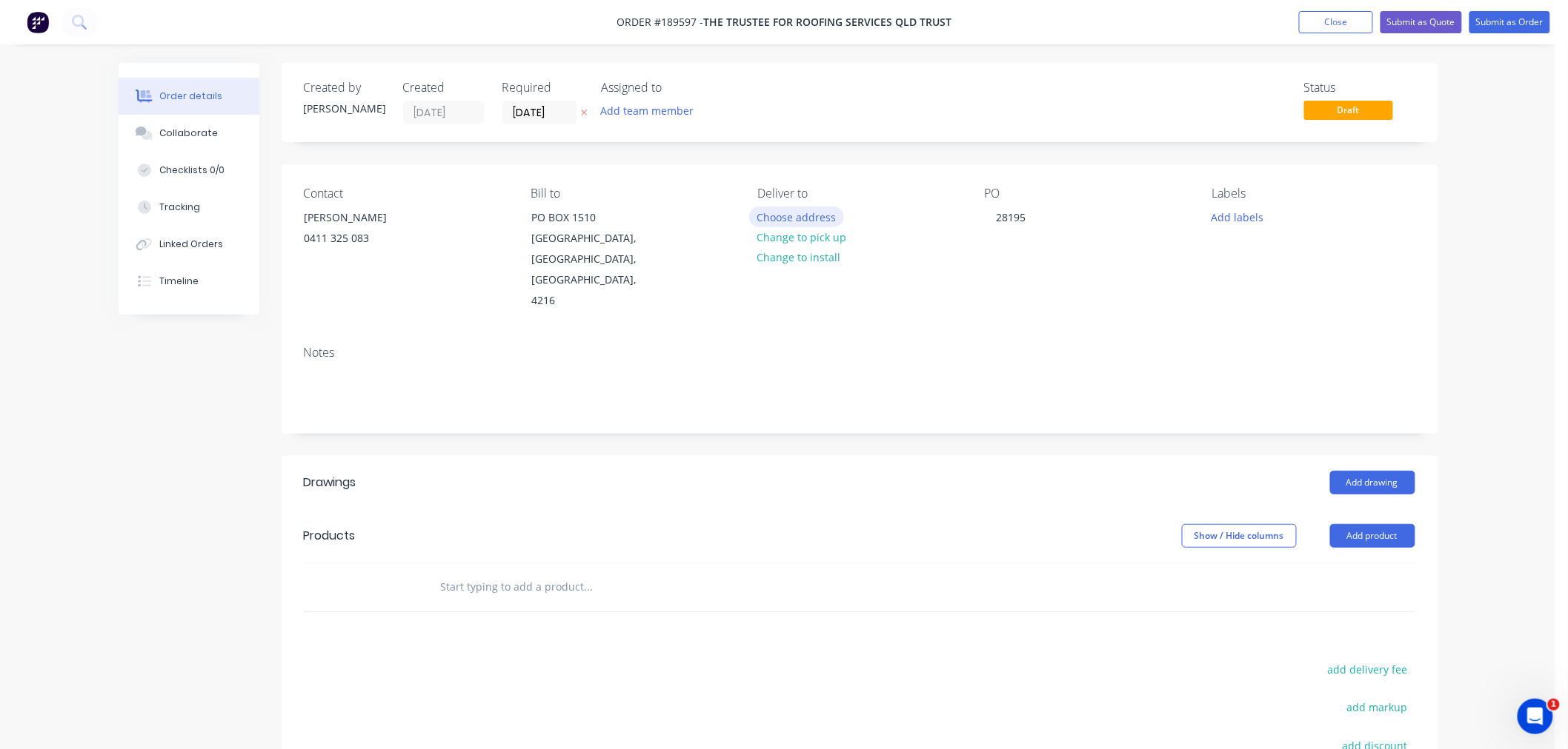
click at [804, 220] on button "Choose address" at bounding box center [796, 217] width 95 height 20
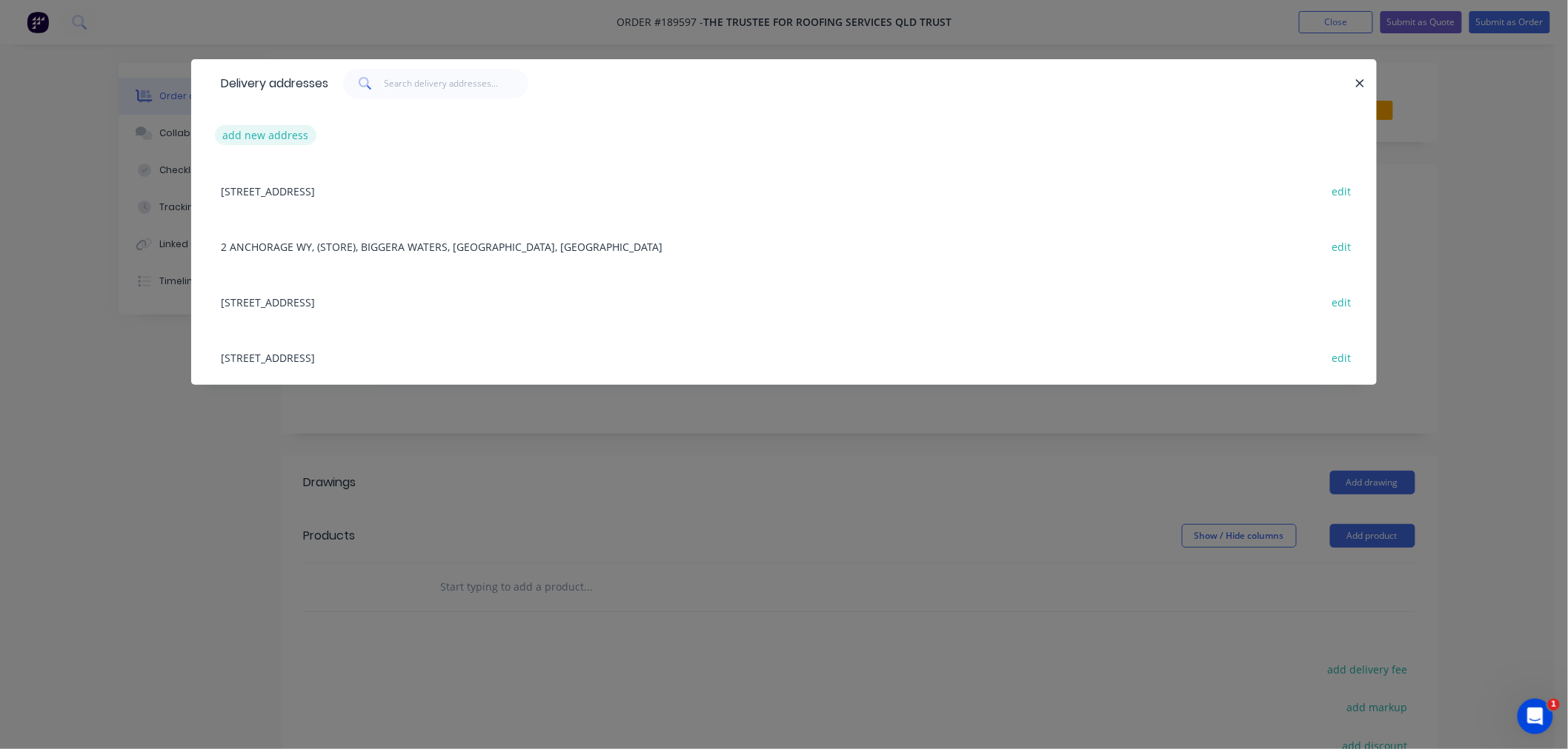
click at [267, 133] on button "add new address" at bounding box center [265, 135] width 101 height 20
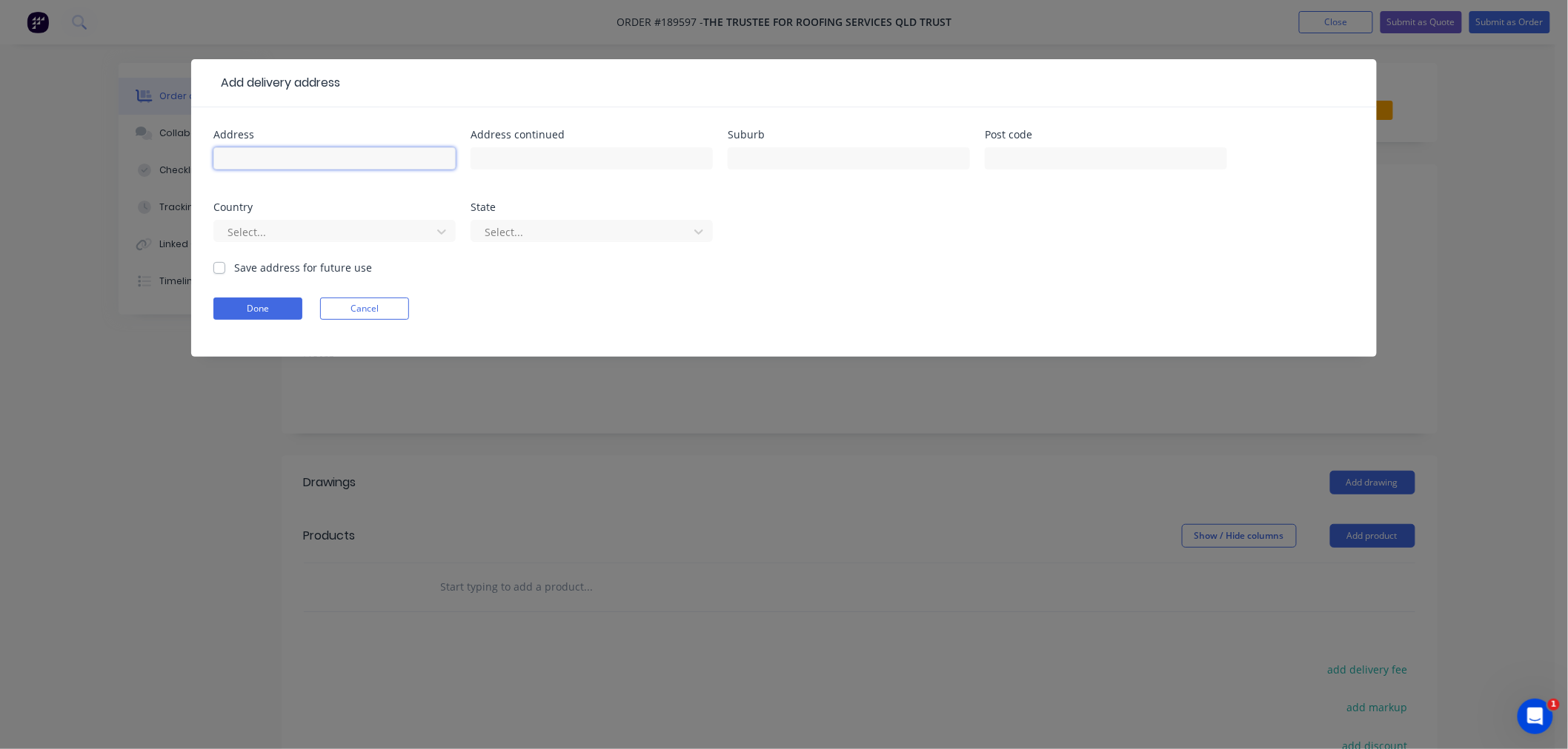
click at [279, 161] on input "text" at bounding box center [334, 158] width 242 height 22
click at [263, 231] on div at bounding box center [324, 232] width 198 height 18
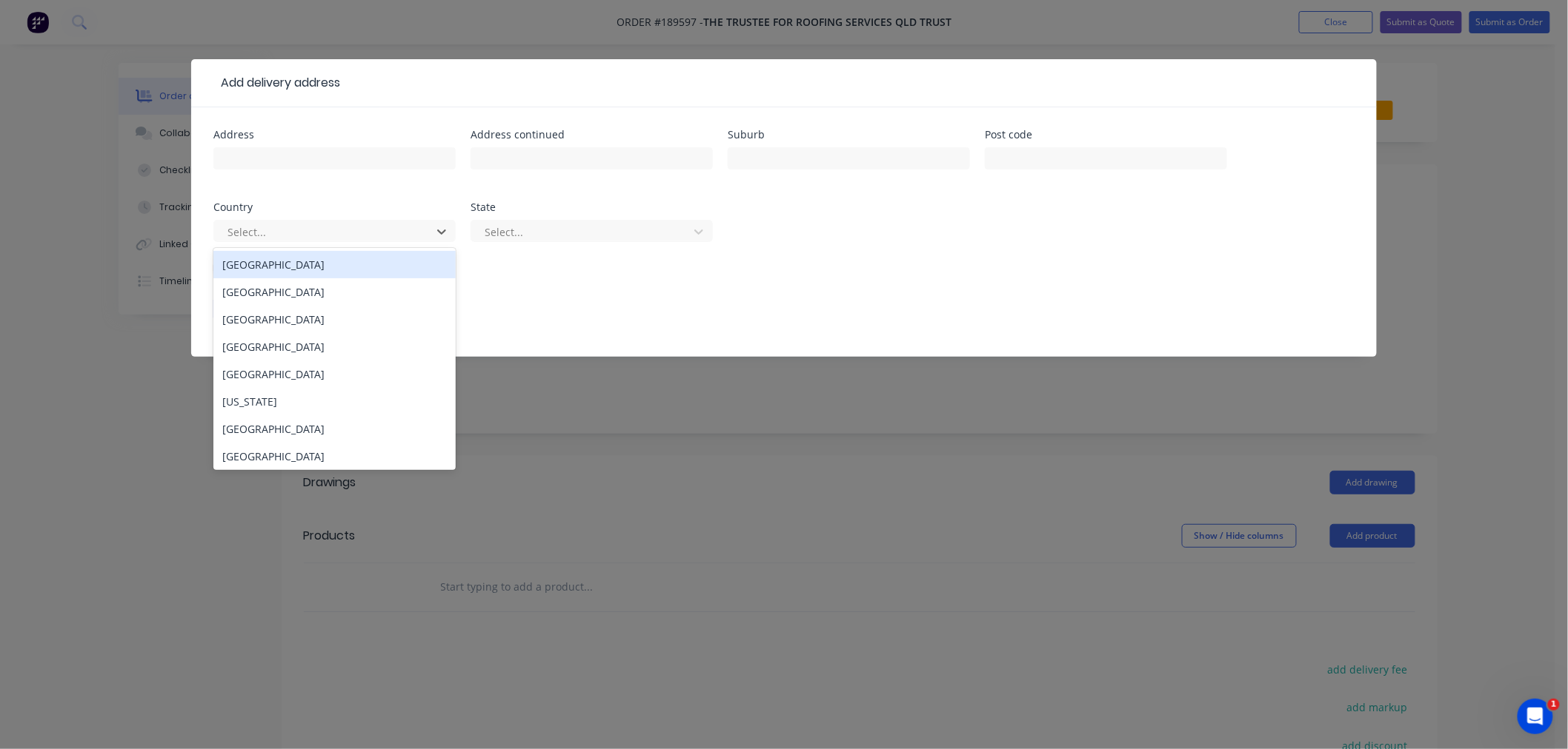
click at [278, 267] on div "[GEOGRAPHIC_DATA]" at bounding box center [334, 265] width 242 height 28
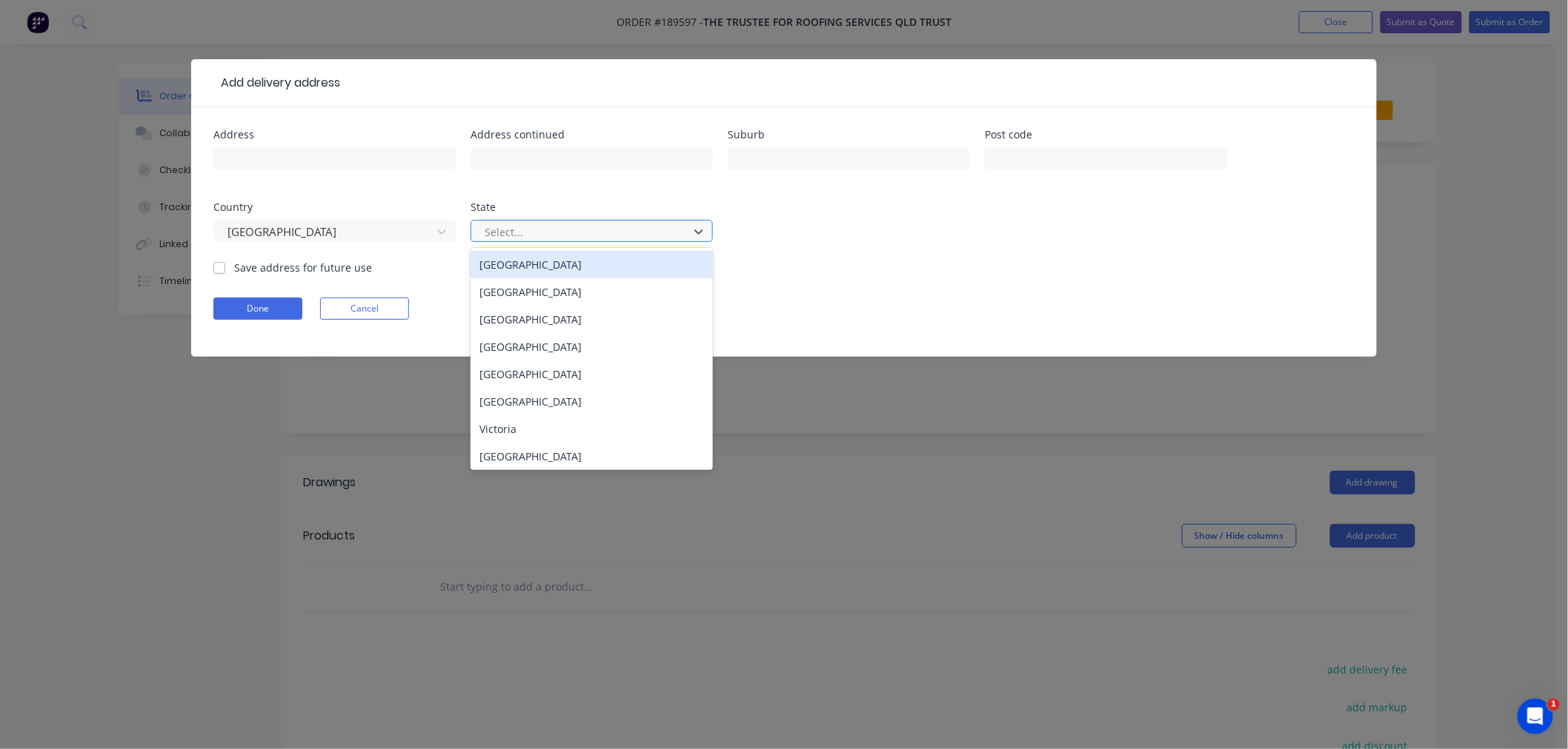
click at [517, 237] on div at bounding box center [582, 232] width 198 height 18
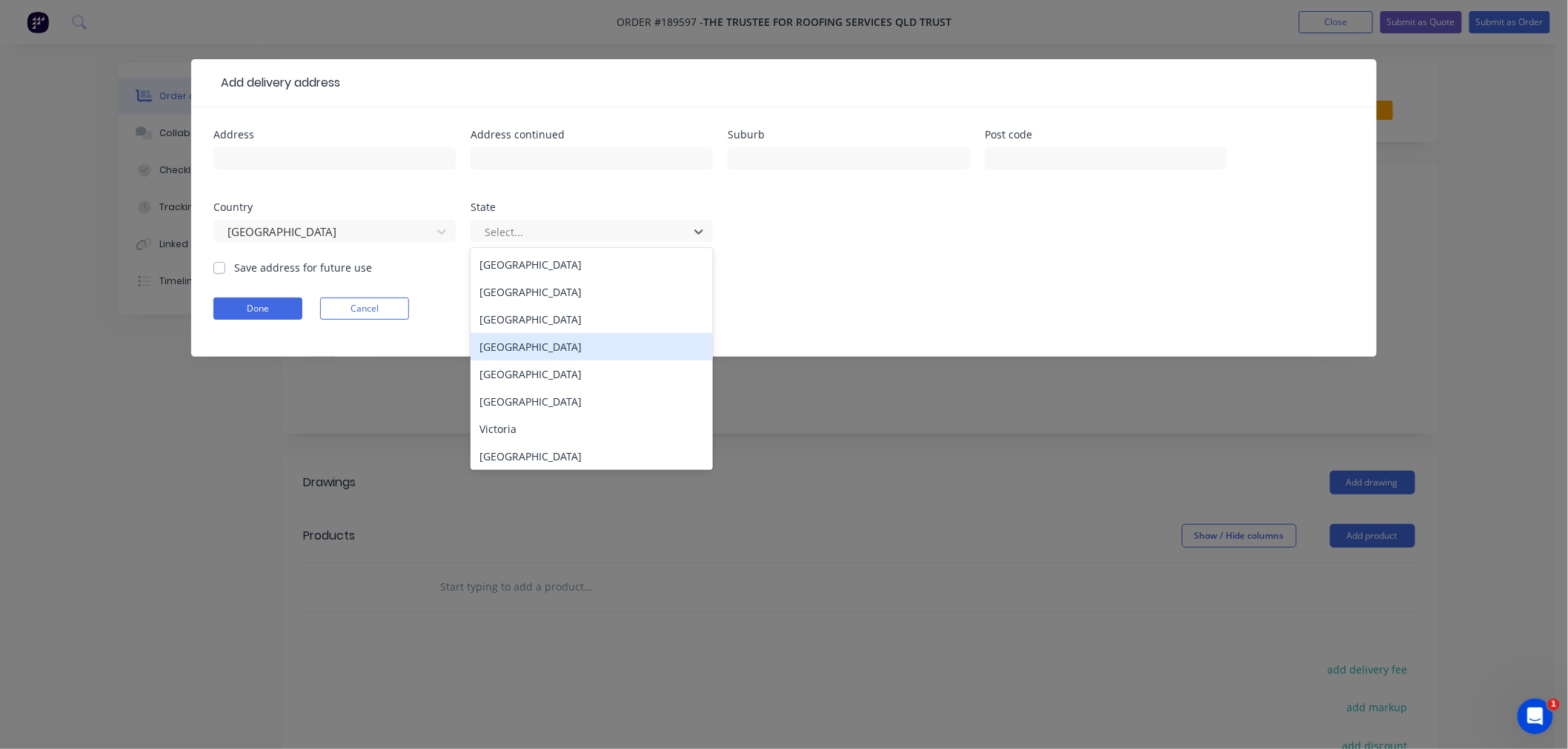
drag, startPoint x: 544, startPoint y: 349, endPoint x: 491, endPoint y: 296, distance: 75.0
click at [544, 348] on div "[GEOGRAPHIC_DATA]" at bounding box center [591, 347] width 242 height 28
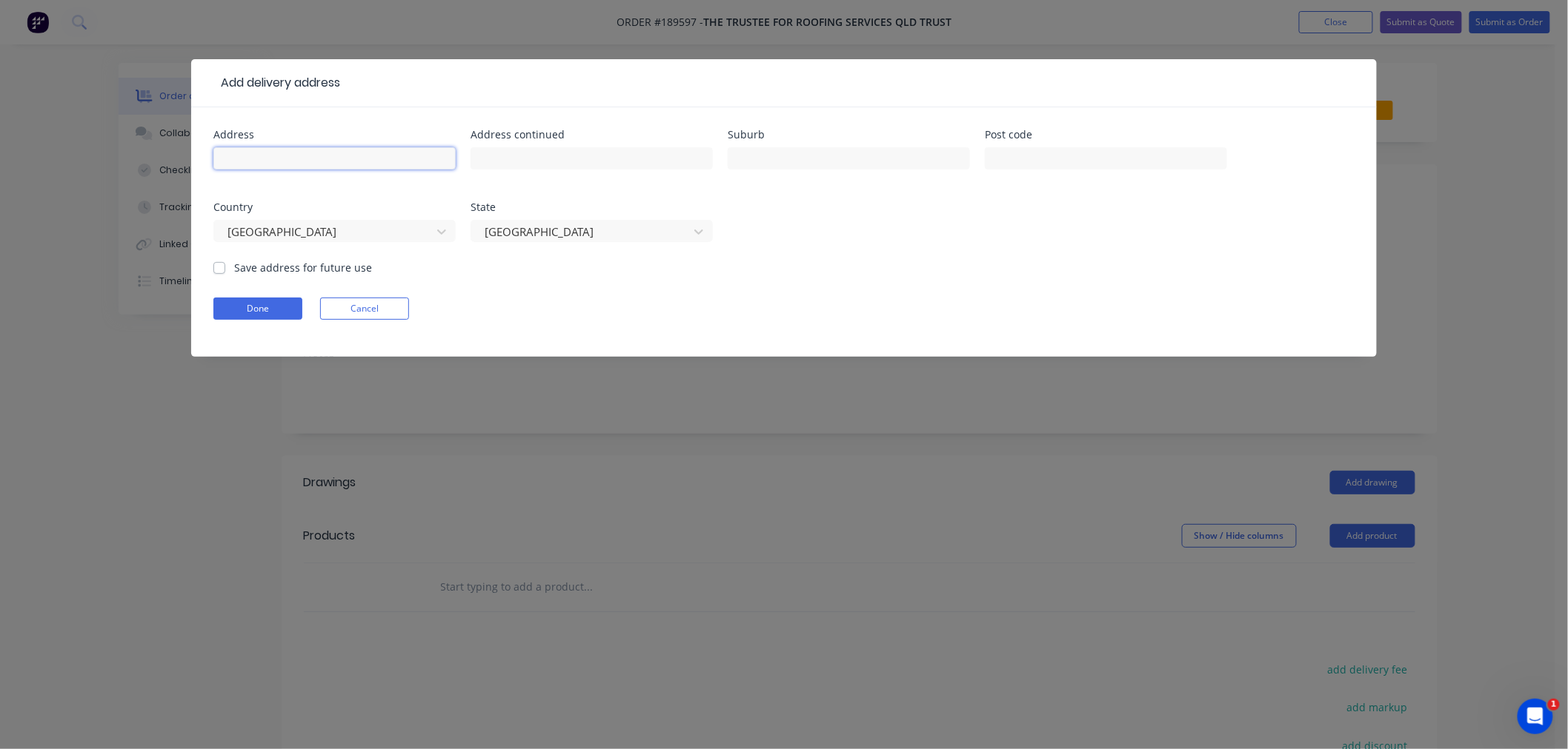
click at [378, 158] on input "text" at bounding box center [334, 158] width 242 height 22
click at [204, 431] on div "Add delivery address Address Address continued Suburb Post code Country [GEOGRA…" at bounding box center [784, 374] width 1568 height 749
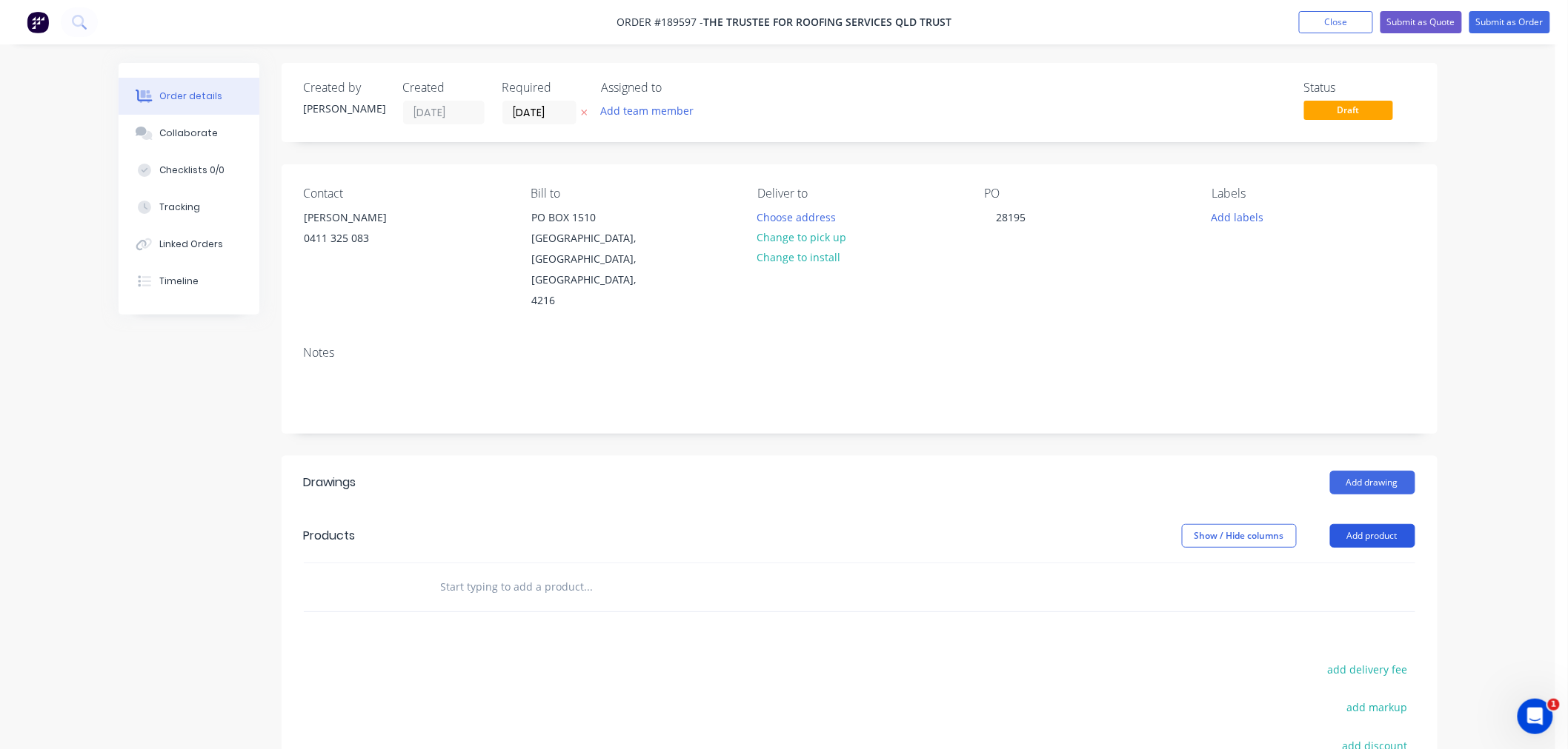
click at [1376, 524] on button "Add product" at bounding box center [1372, 536] width 86 height 24
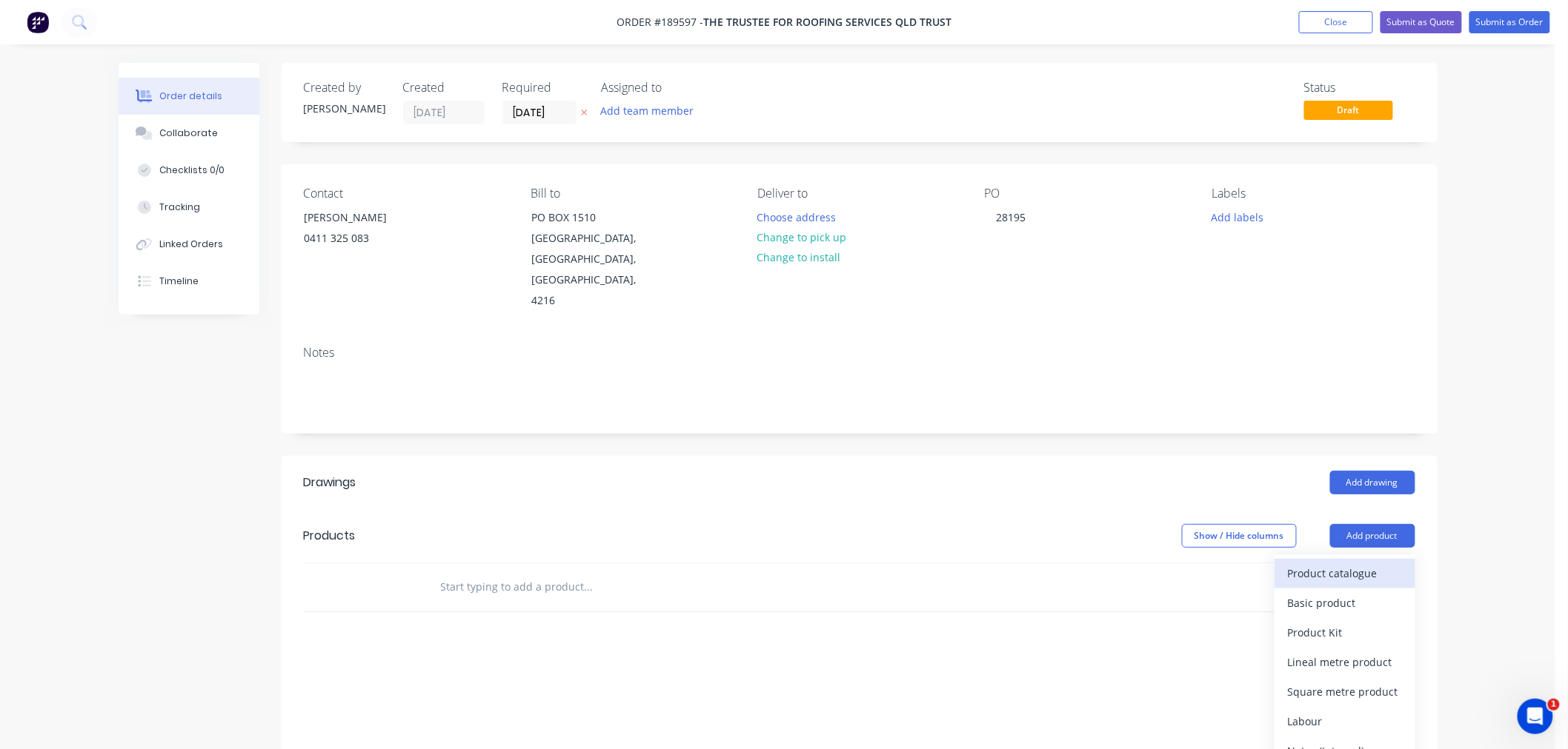
click at [1378, 563] on div "Product catalogue" at bounding box center [1345, 573] width 114 height 21
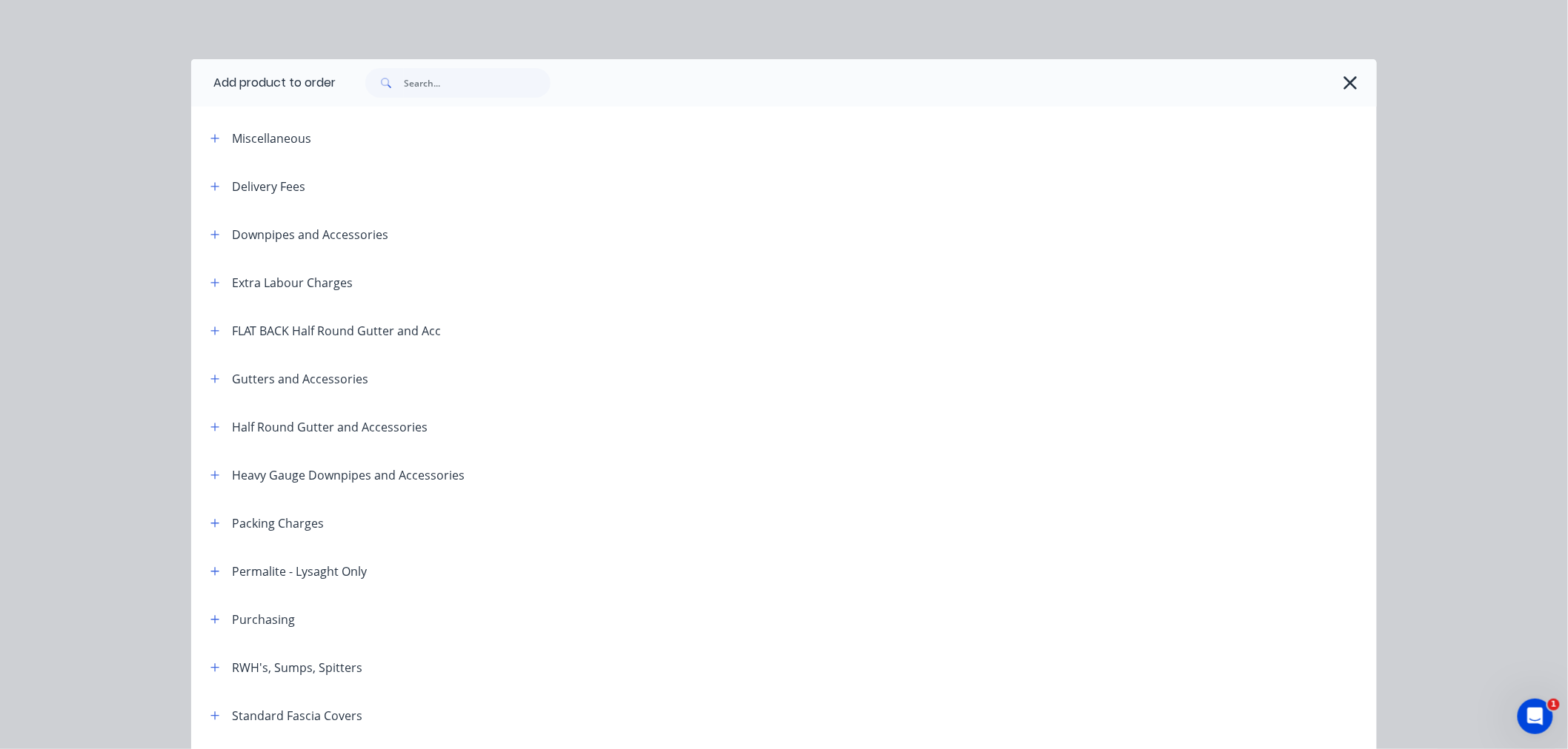
click at [242, 182] on div "Delivery Fees" at bounding box center [269, 186] width 74 height 17
click at [211, 188] on icon "button" at bounding box center [215, 186] width 9 height 10
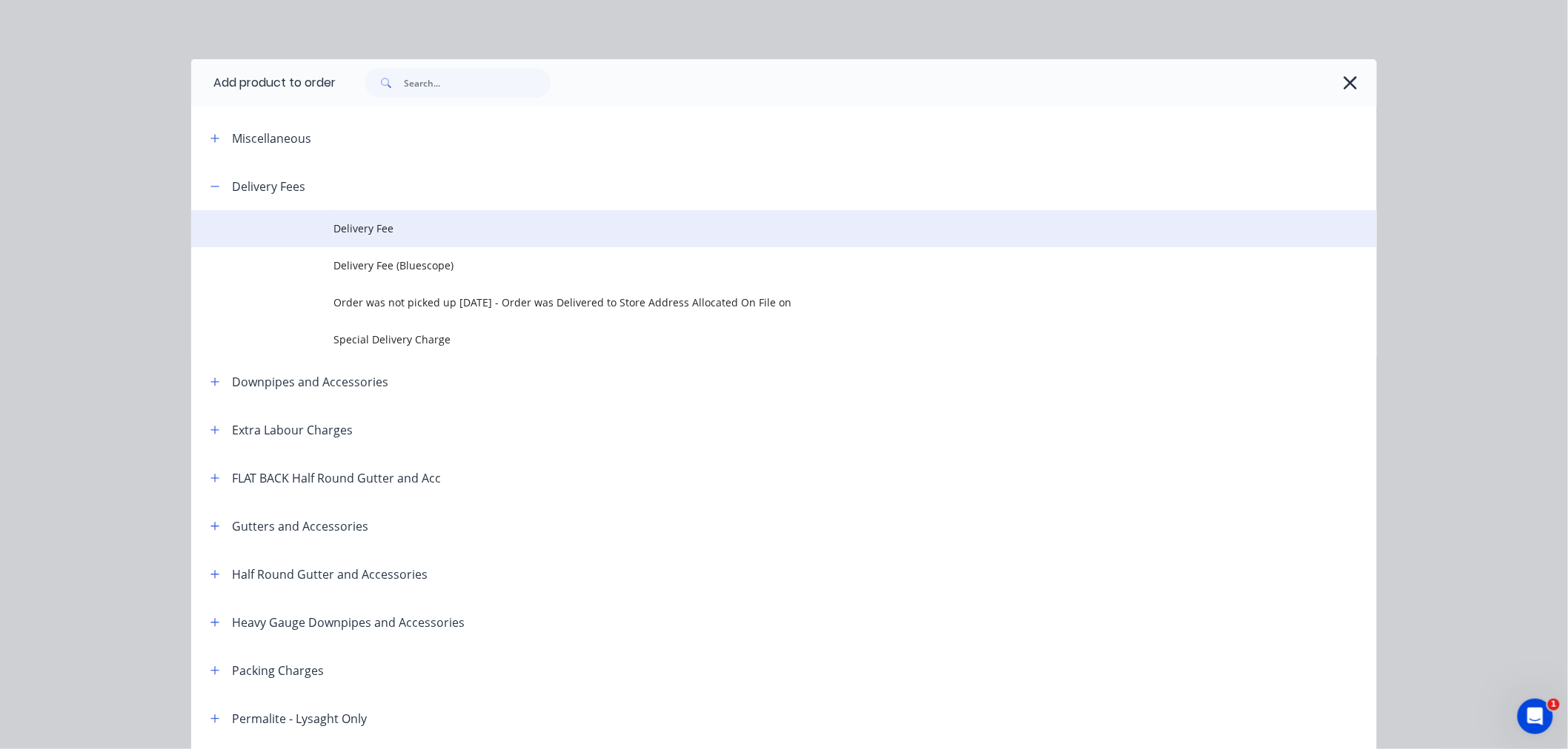
click at [351, 235] on span "Delivery Fee" at bounding box center [750, 228] width 834 height 16
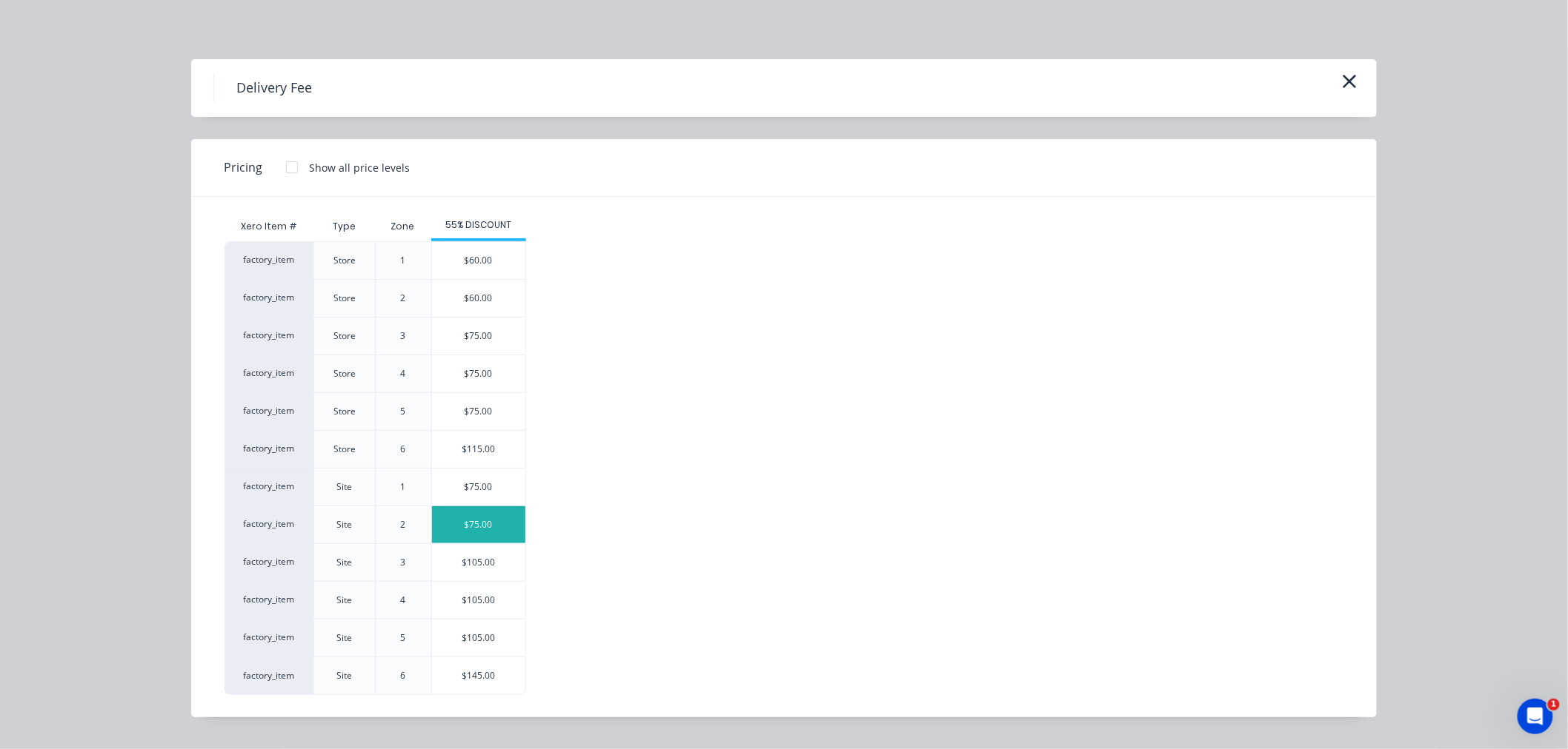
click at [497, 513] on div "$75.00" at bounding box center [478, 524] width 93 height 37
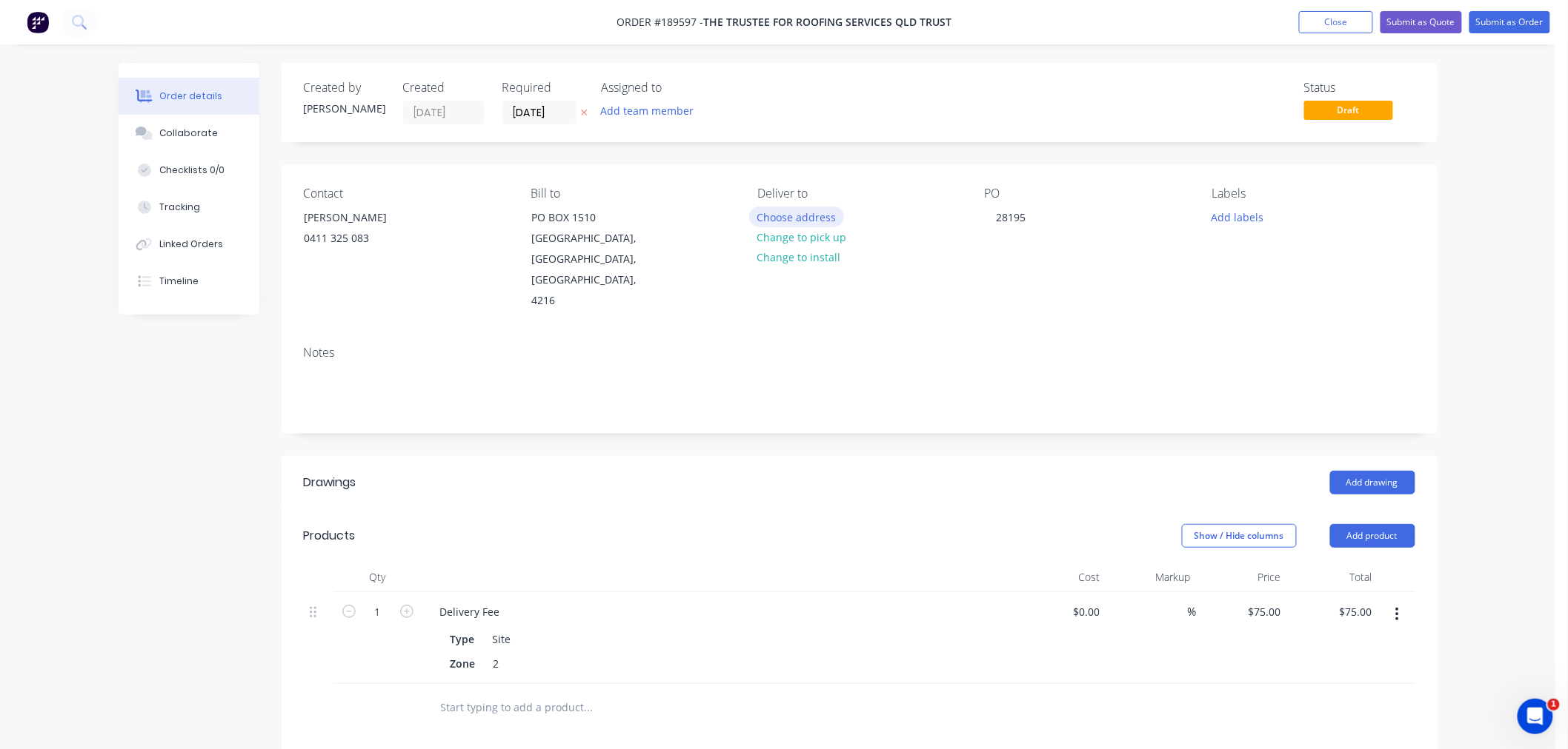
click at [812, 215] on button "Choose address" at bounding box center [796, 217] width 95 height 20
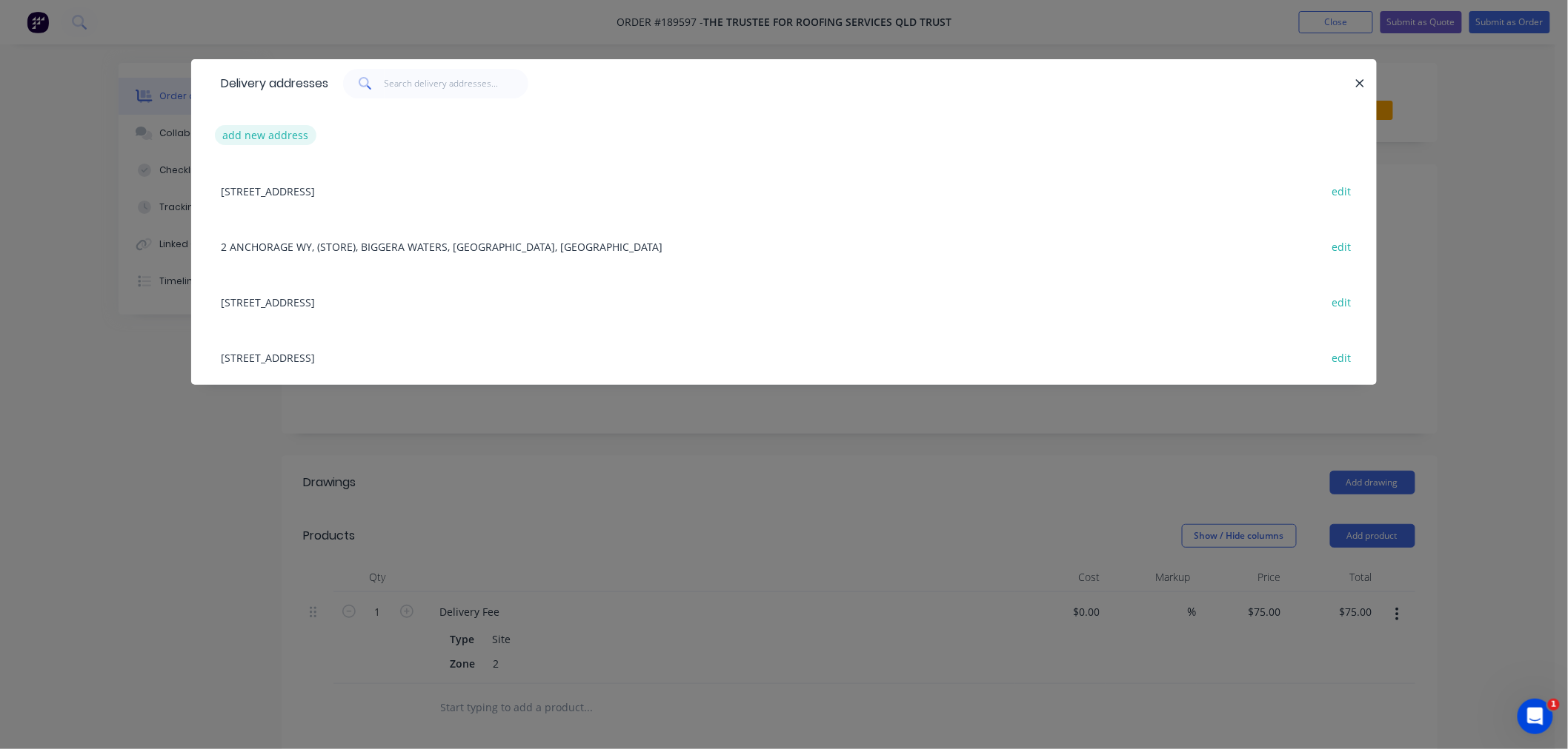
click at [274, 126] on button "add new address" at bounding box center [265, 135] width 101 height 20
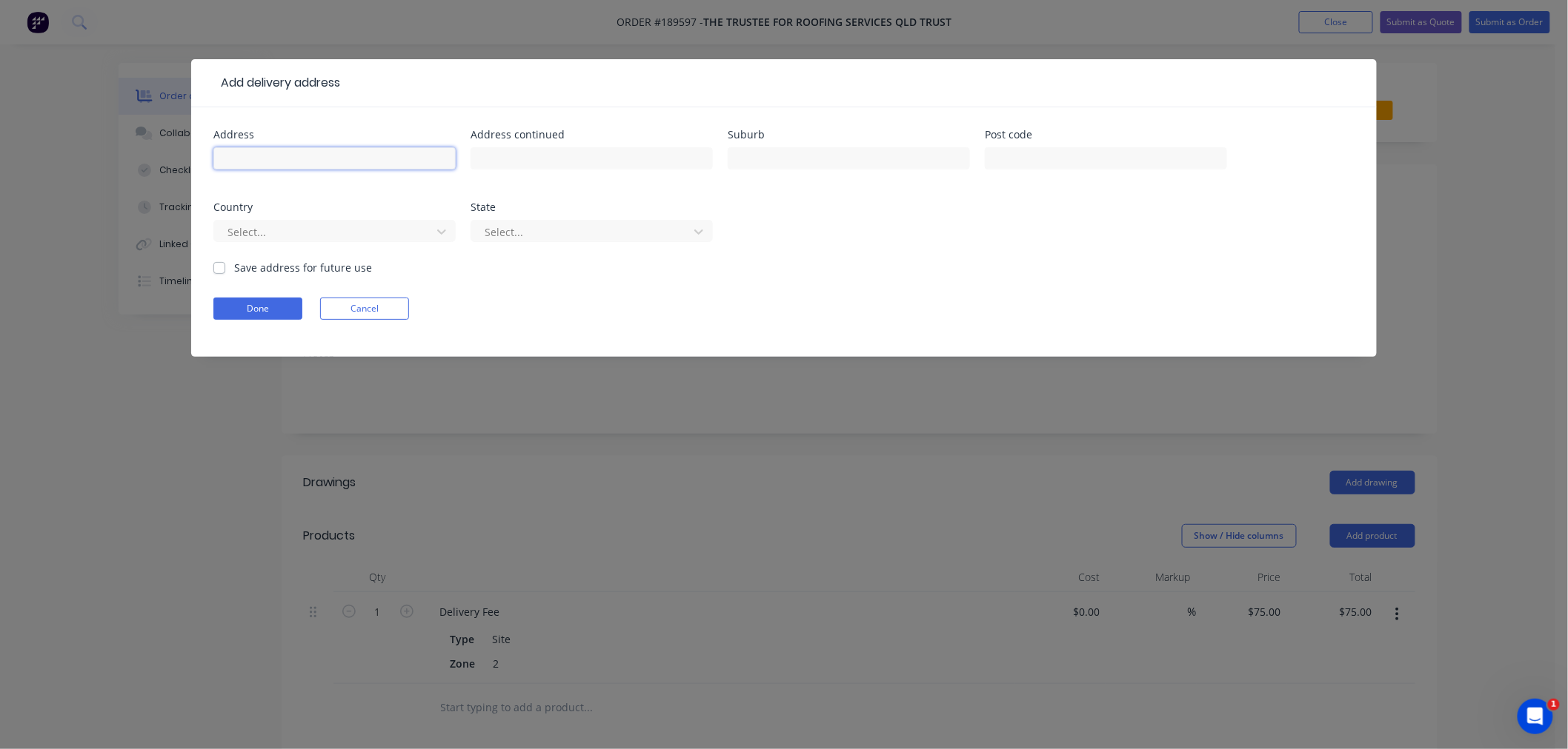
click at [291, 152] on input "text" at bounding box center [334, 158] width 242 height 22
click at [272, 234] on div at bounding box center [324, 232] width 198 height 18
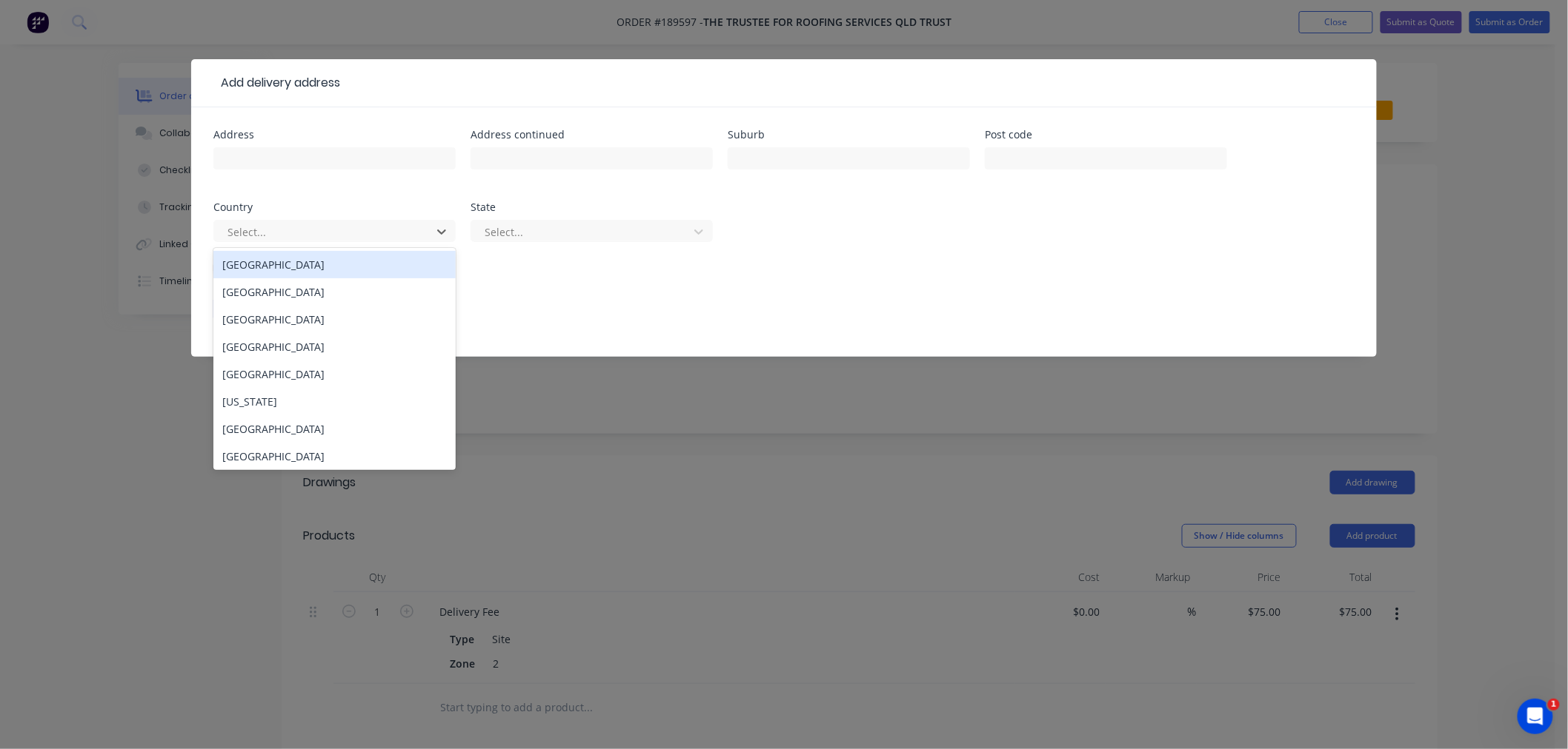
click at [285, 271] on div "[GEOGRAPHIC_DATA]" at bounding box center [334, 265] width 242 height 28
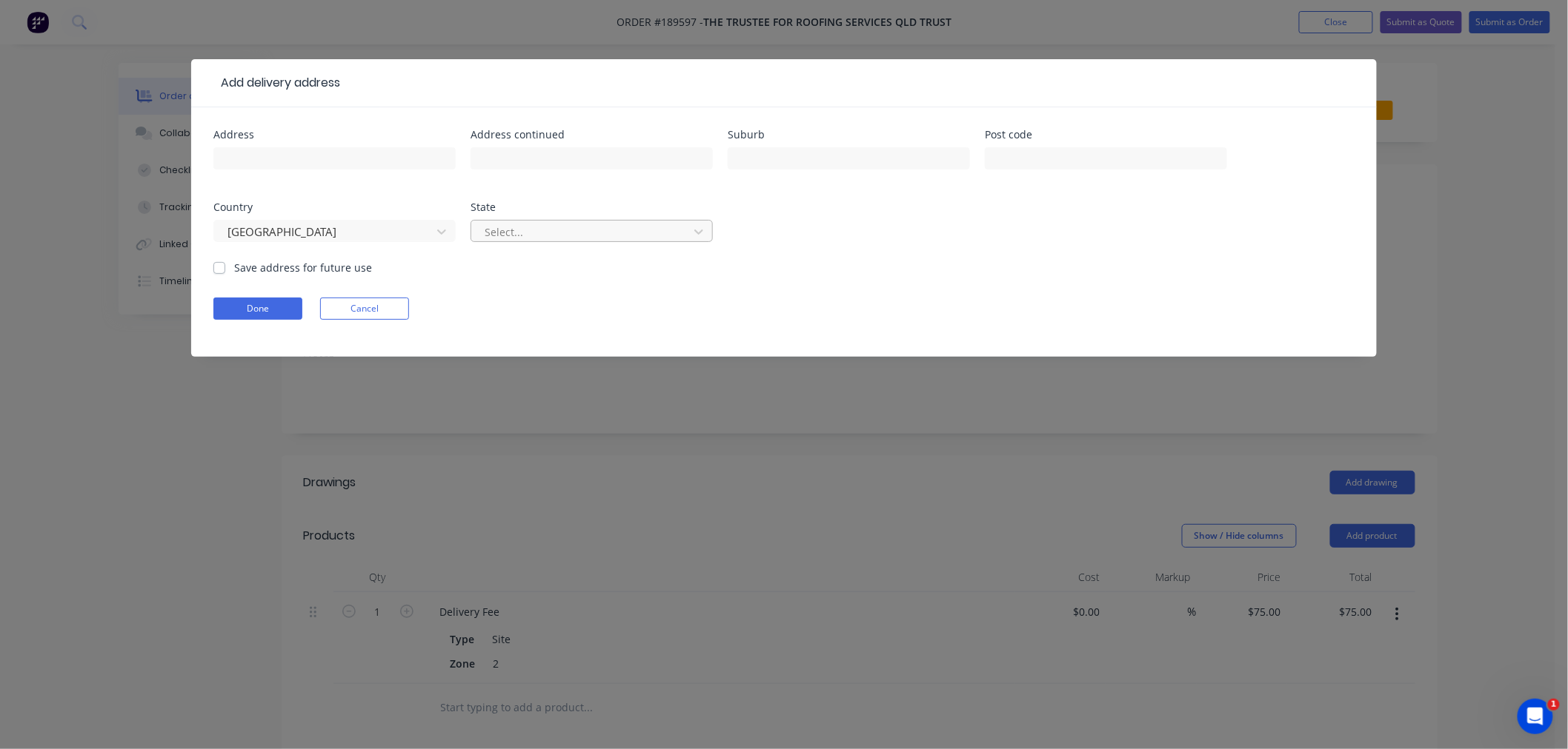
click at [506, 236] on div at bounding box center [582, 232] width 198 height 18
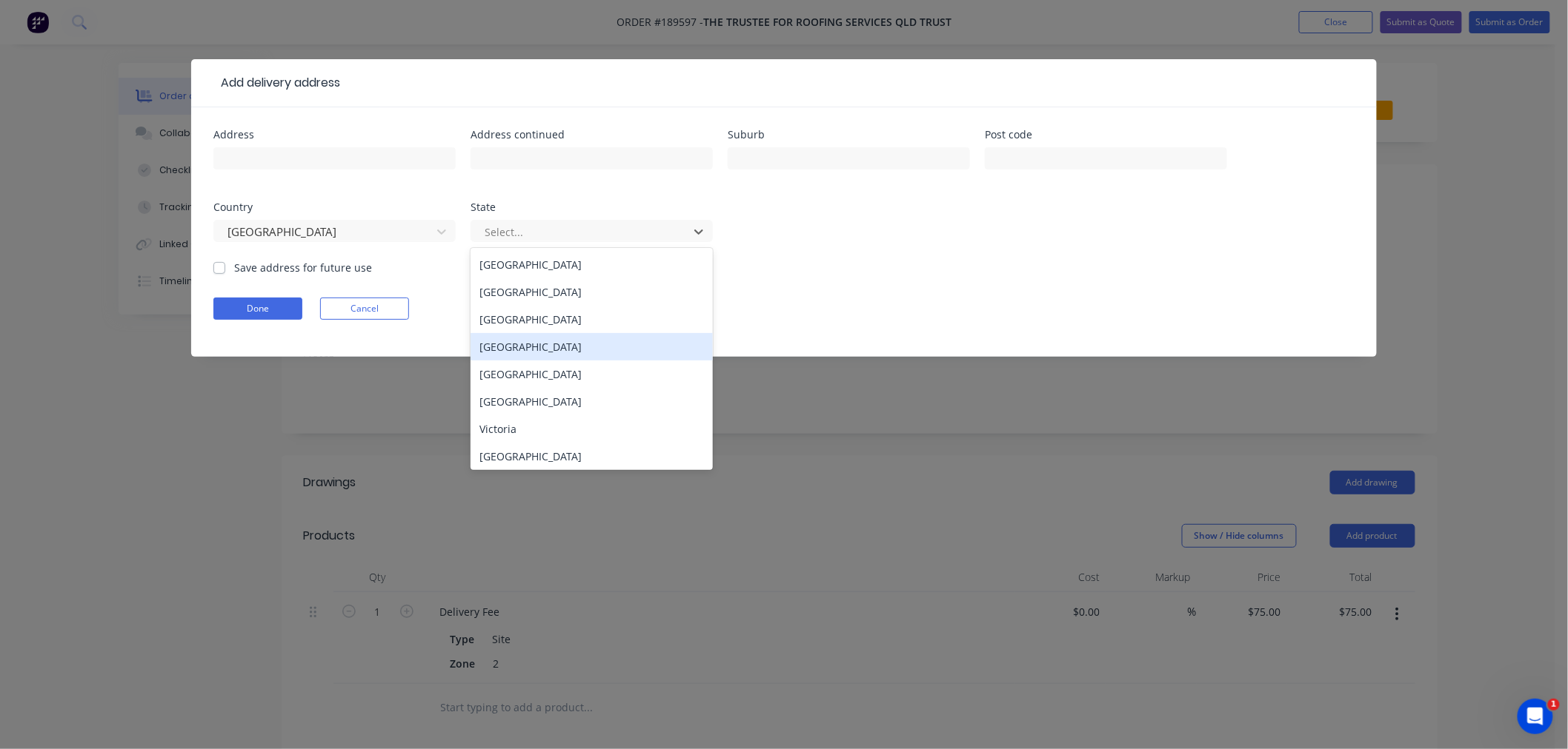
click at [521, 348] on div "[GEOGRAPHIC_DATA]" at bounding box center [591, 347] width 242 height 28
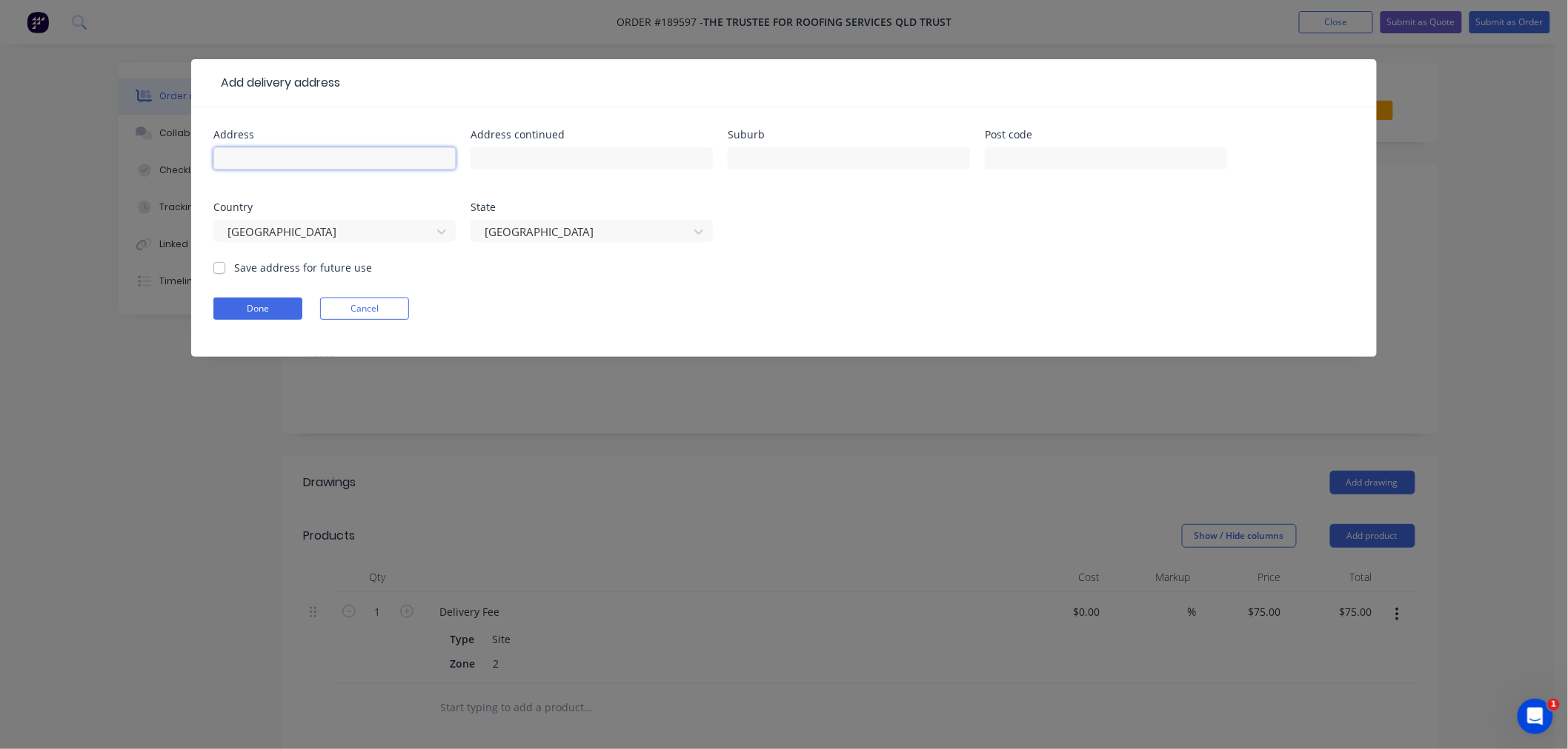
click at [307, 154] on input "text" at bounding box center [334, 158] width 242 height 22
click at [225, 302] on button "Done" at bounding box center [258, 308] width 89 height 22
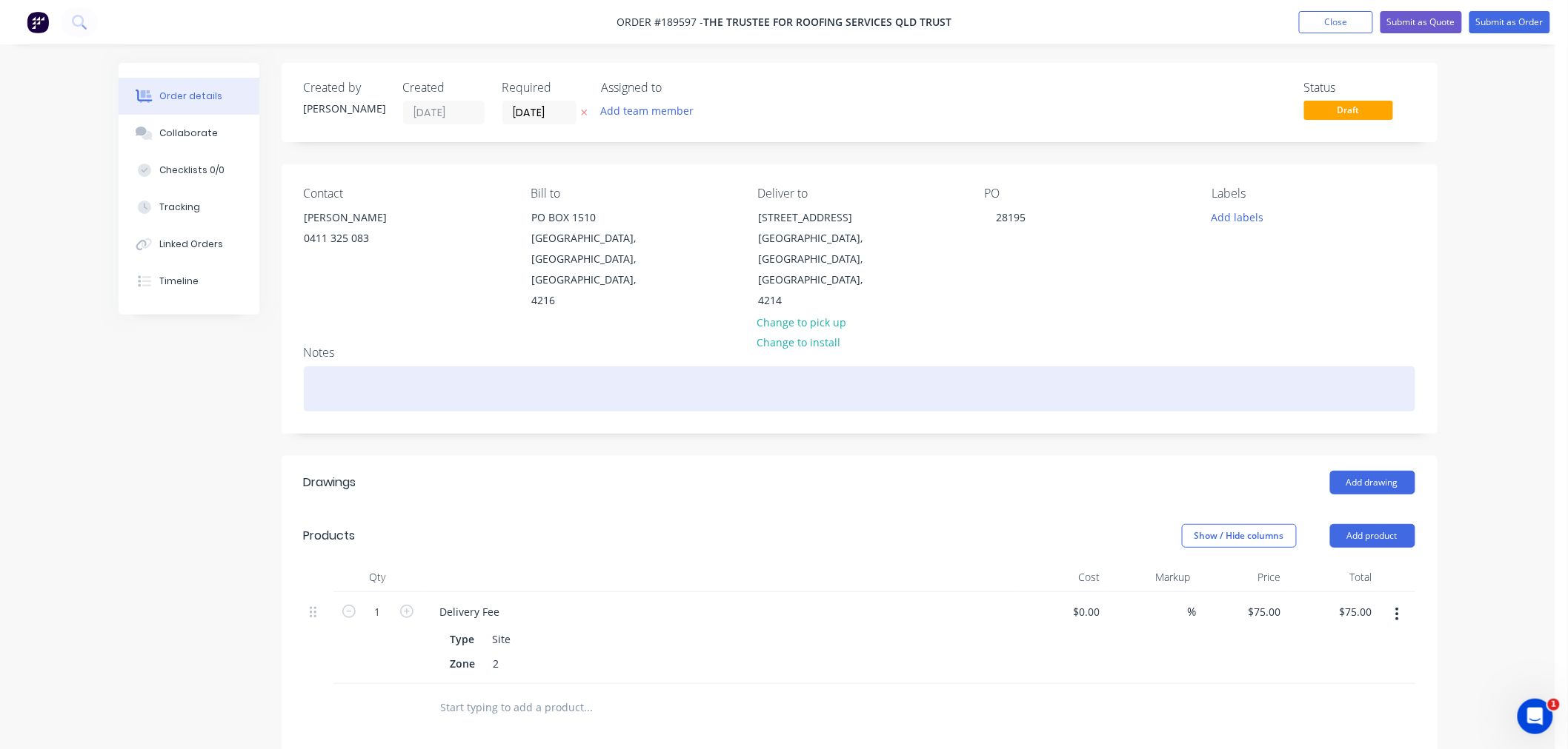
click at [634, 372] on div at bounding box center [859, 388] width 1111 height 45
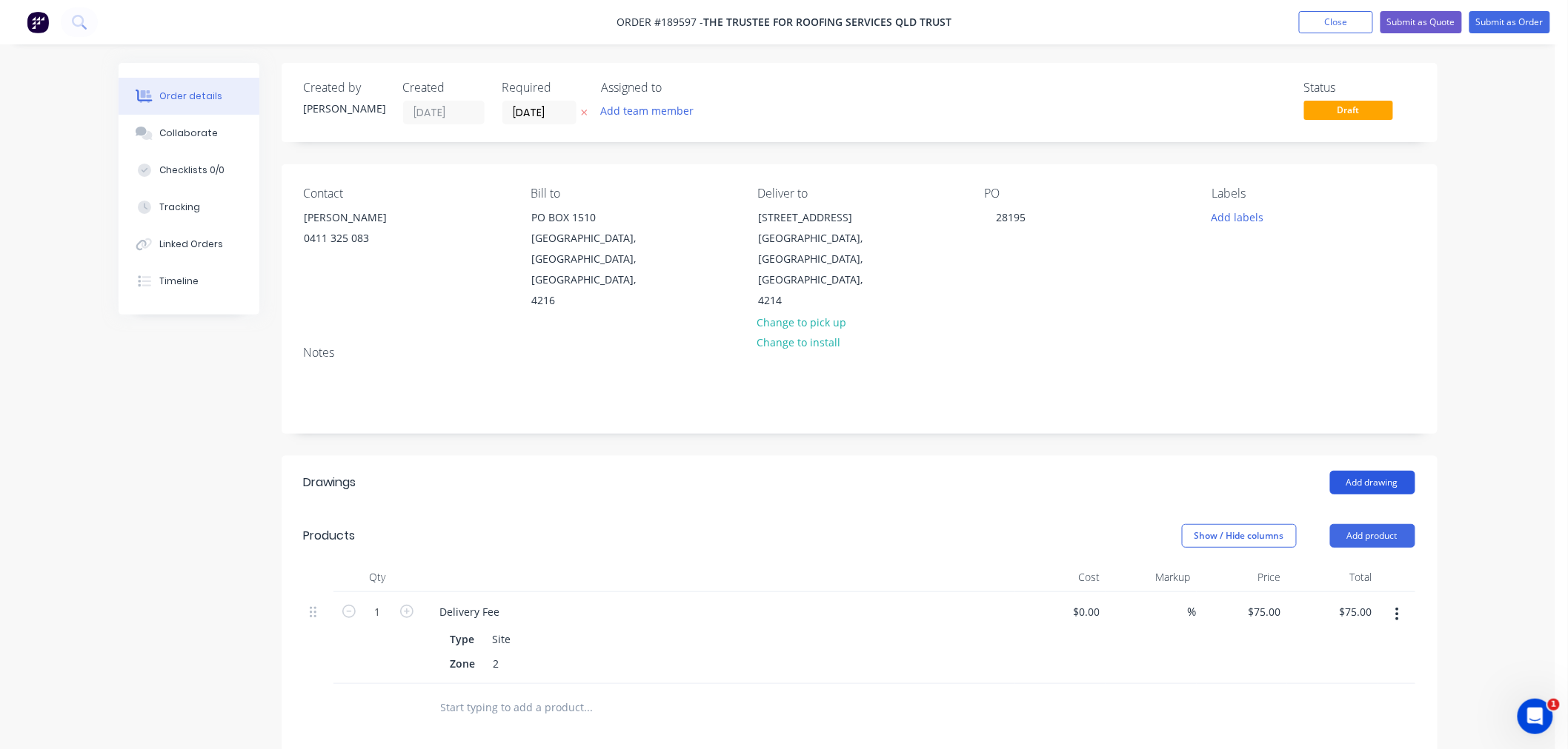
click at [1380, 471] on button "Add drawing" at bounding box center [1372, 483] width 86 height 24
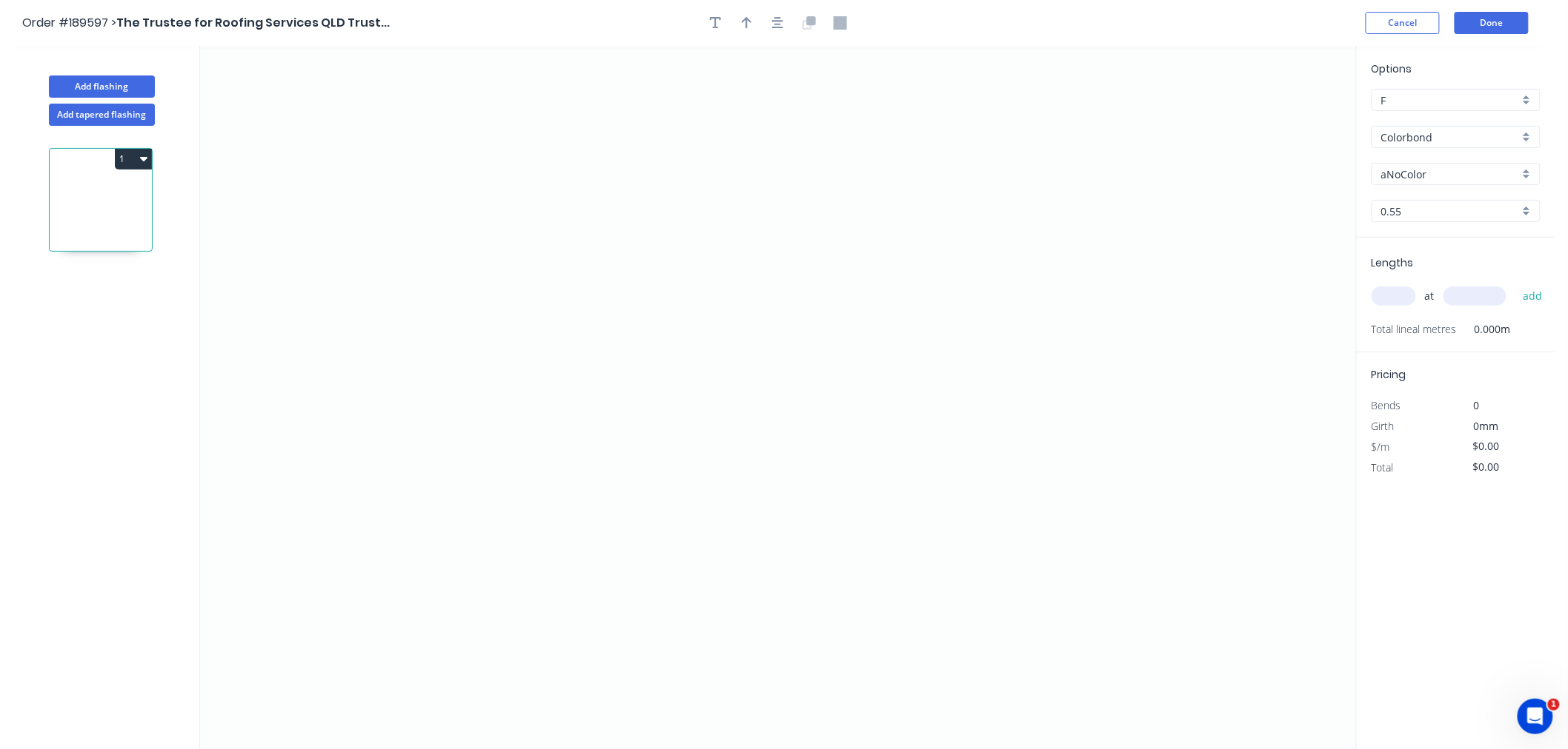
click at [1419, 167] on input "aNoColor" at bounding box center [1450, 174] width 138 height 16
click at [1456, 263] on div "Night Sky" at bounding box center [1456, 262] width 168 height 26
click at [1399, 294] on input "text" at bounding box center [1393, 295] width 44 height 19
click at [1396, 294] on input "text" at bounding box center [1393, 295] width 44 height 19
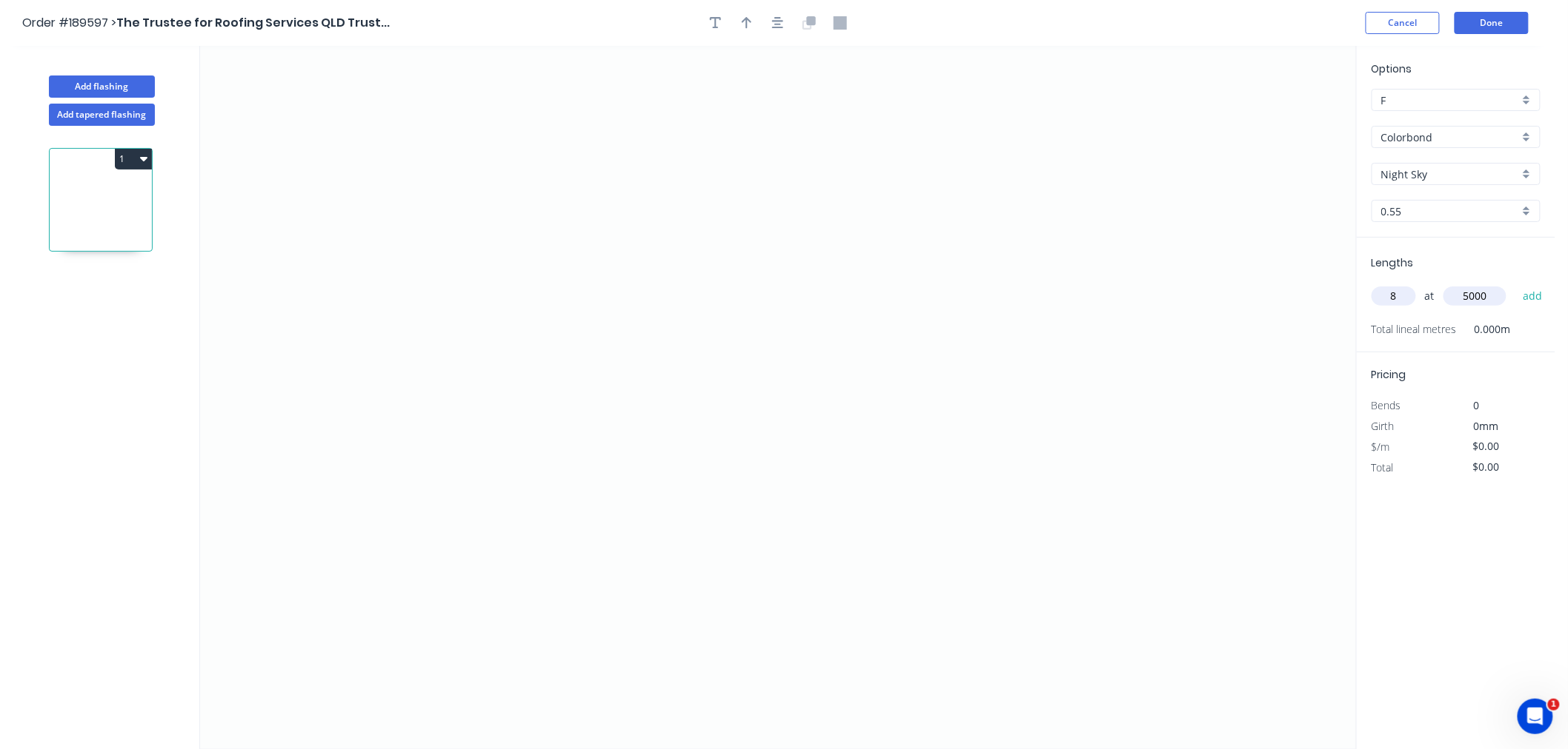
click at [1516, 283] on button "add" at bounding box center [1533, 295] width 35 height 25
click at [926, 389] on icon "0" at bounding box center [777, 398] width 1156 height 703
click at [931, 171] on icon "0" at bounding box center [777, 398] width 1156 height 703
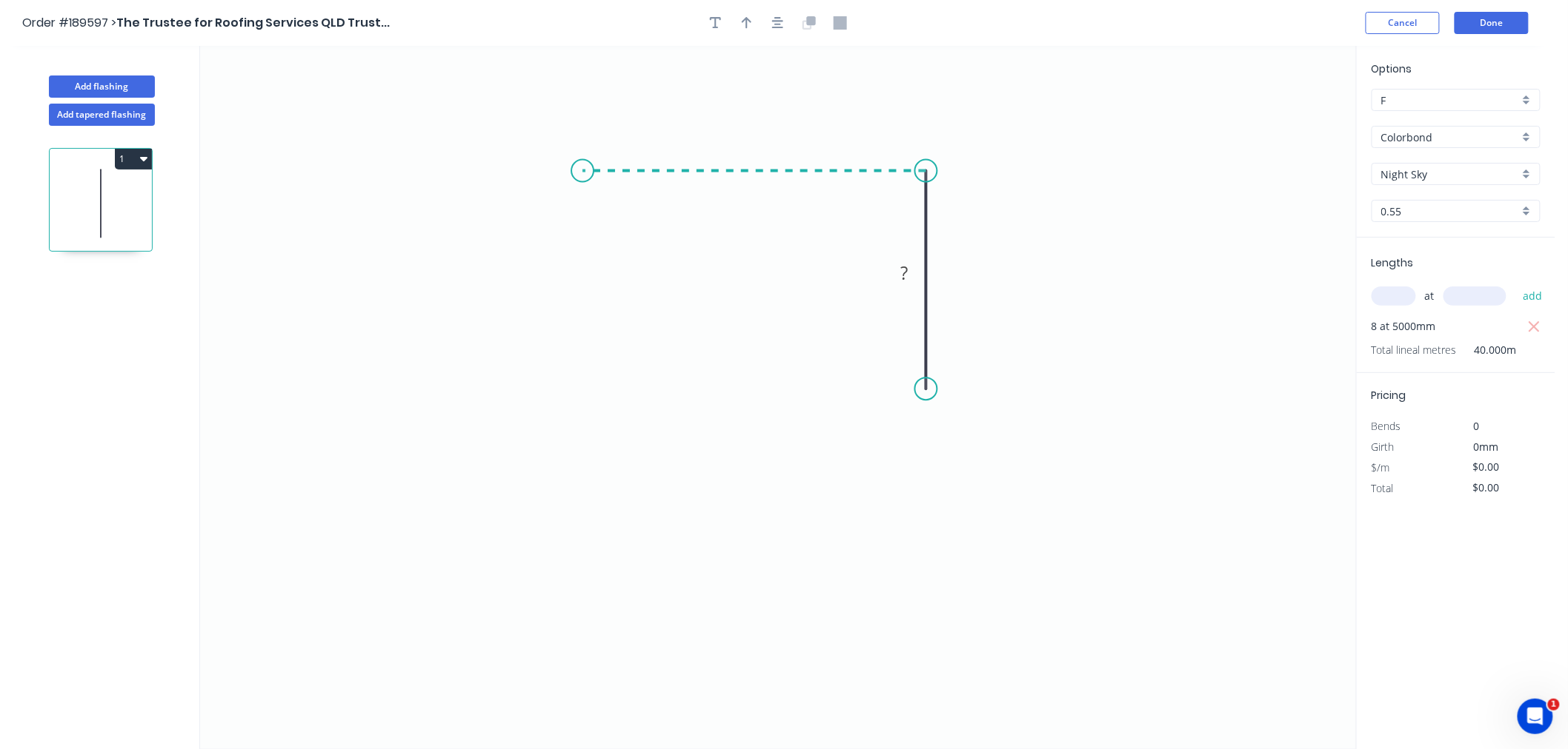
click at [582, 186] on icon "0 ?" at bounding box center [777, 398] width 1156 height 703
click at [587, 319] on icon "0 ? ?" at bounding box center [777, 398] width 1156 height 703
click at [471, 386] on icon "0 ? ? ?" at bounding box center [777, 398] width 1156 height 703
click at [544, 471] on icon "0 ? ? ? ? ? º" at bounding box center [777, 398] width 1156 height 703
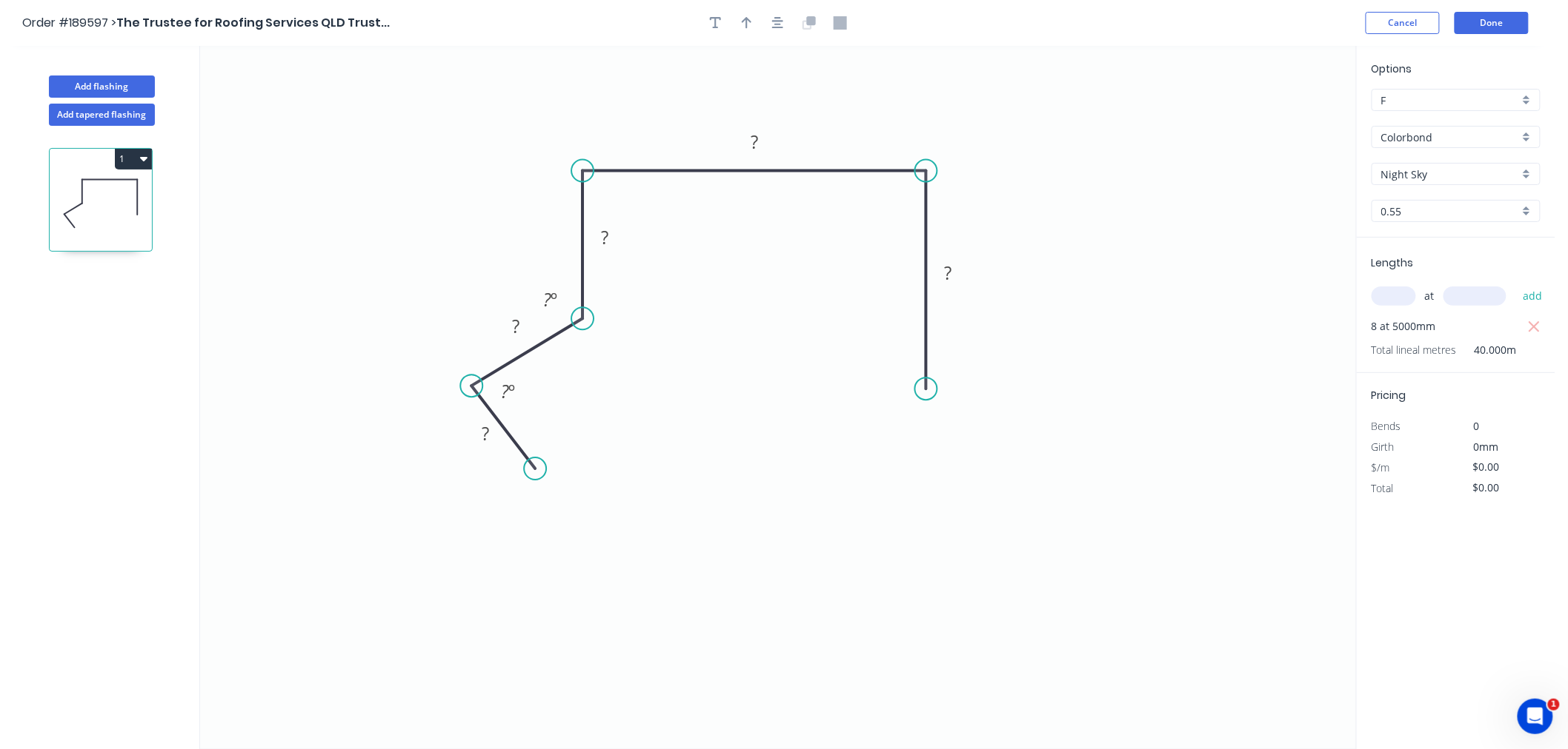
drag, startPoint x: 546, startPoint y: 463, endPoint x: 535, endPoint y: 469, distance: 12.5
click at [535, 469] on circle at bounding box center [535, 468] width 22 height 22
click at [580, 342] on div "Hide angle" at bounding box center [623, 342] width 149 height 30
click at [538, 432] on div "Hide angle" at bounding box center [583, 432] width 149 height 30
drag, startPoint x: 537, startPoint y: 471, endPoint x: 545, endPoint y: 482, distance: 13.6
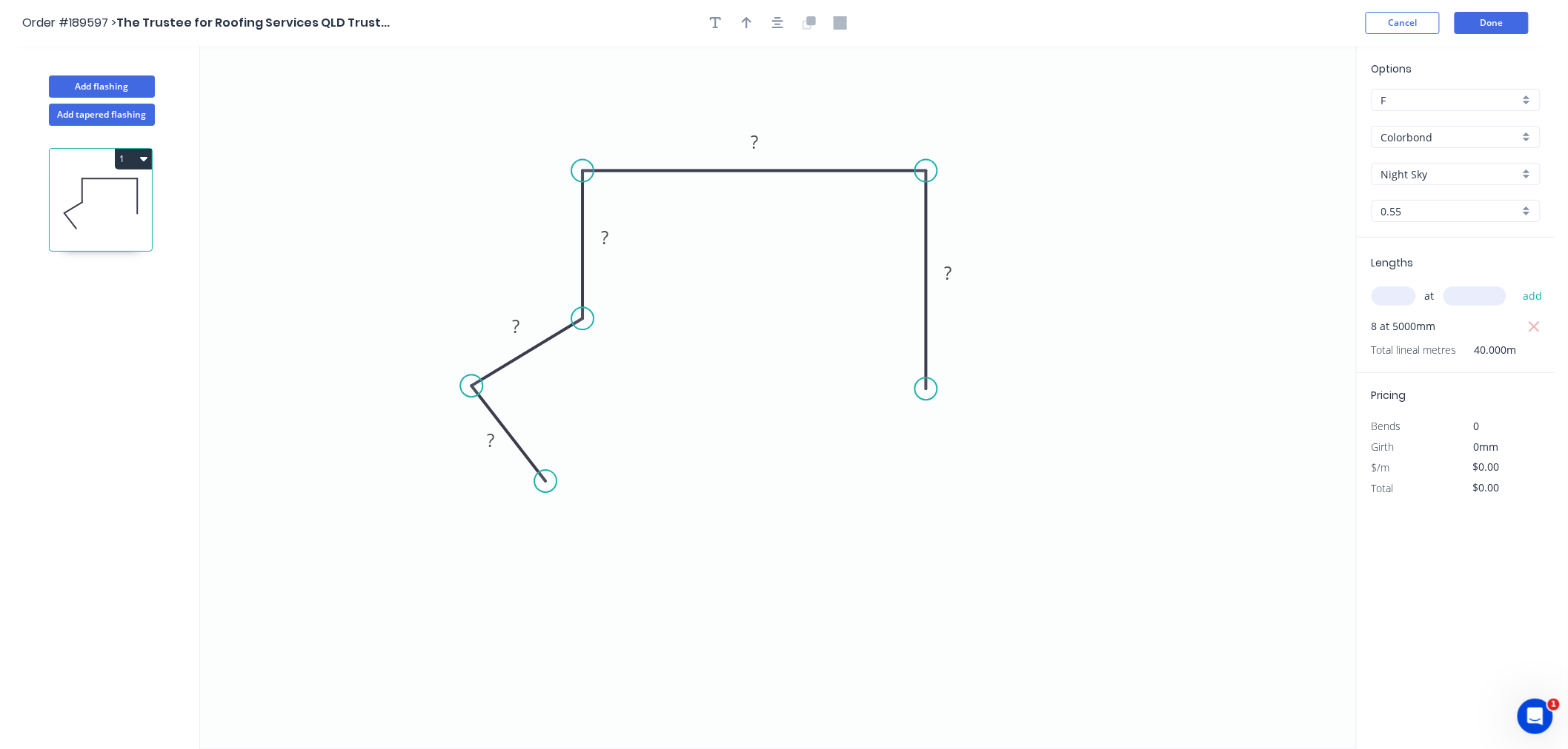
click at [545, 482] on circle at bounding box center [545, 481] width 22 height 22
drag, startPoint x: 471, startPoint y: 385, endPoint x: 449, endPoint y: 392, distance: 23.1
click at [449, 392] on circle at bounding box center [449, 385] width 22 height 22
click at [772, 17] on icon "button" at bounding box center [777, 23] width 12 height 13
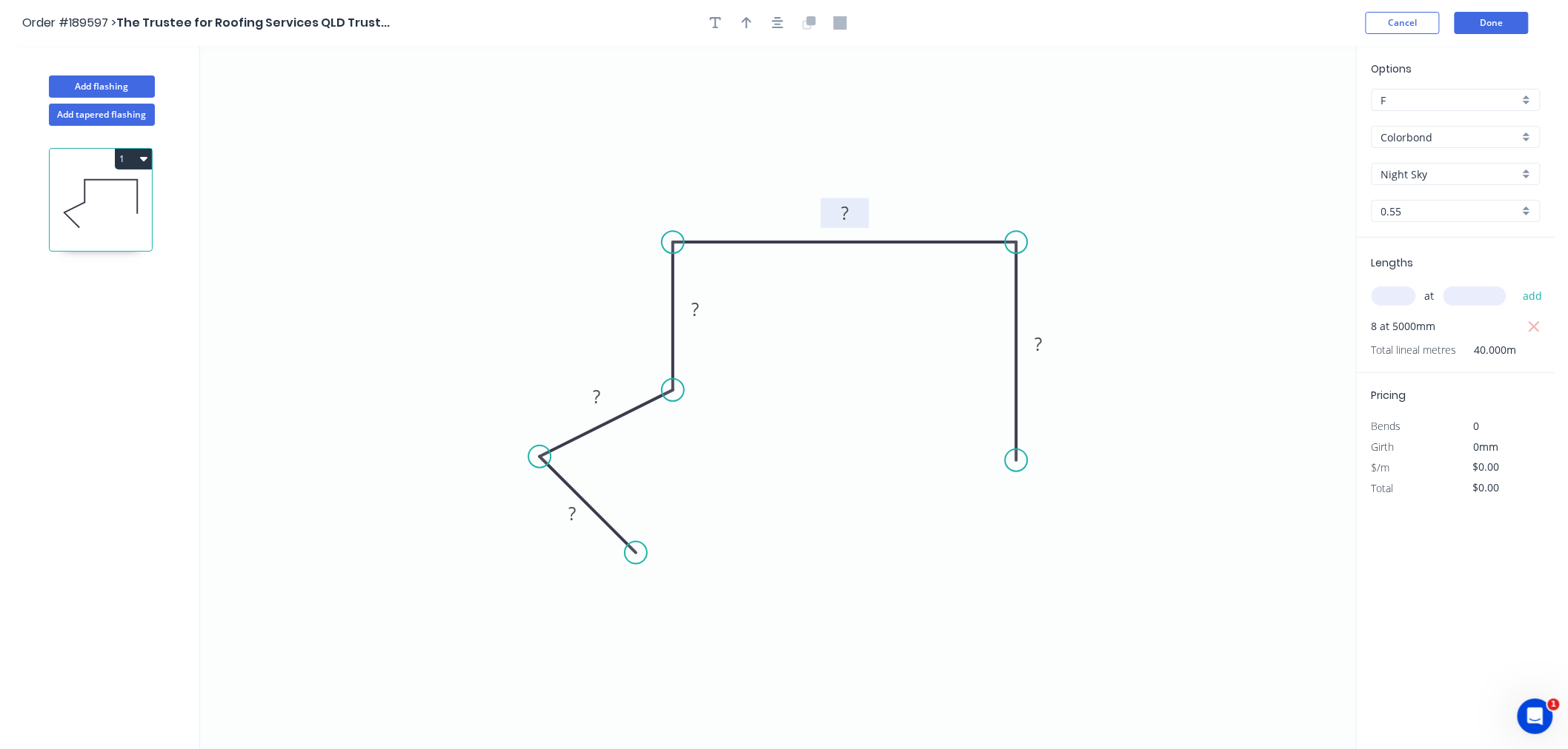
click at [848, 220] on tspan "?" at bounding box center [844, 213] width 7 height 25
click at [1063, 566] on div "Feather" at bounding box center [1093, 570] width 149 height 30
click at [995, 432] on tspan "15" at bounding box center [994, 434] width 21 height 25
click at [1041, 349] on tspan "90" at bounding box center [1039, 344] width 21 height 25
click at [559, 318] on icon "0 15 15 65 190 FE 10 90" at bounding box center [777, 398] width 1156 height 703
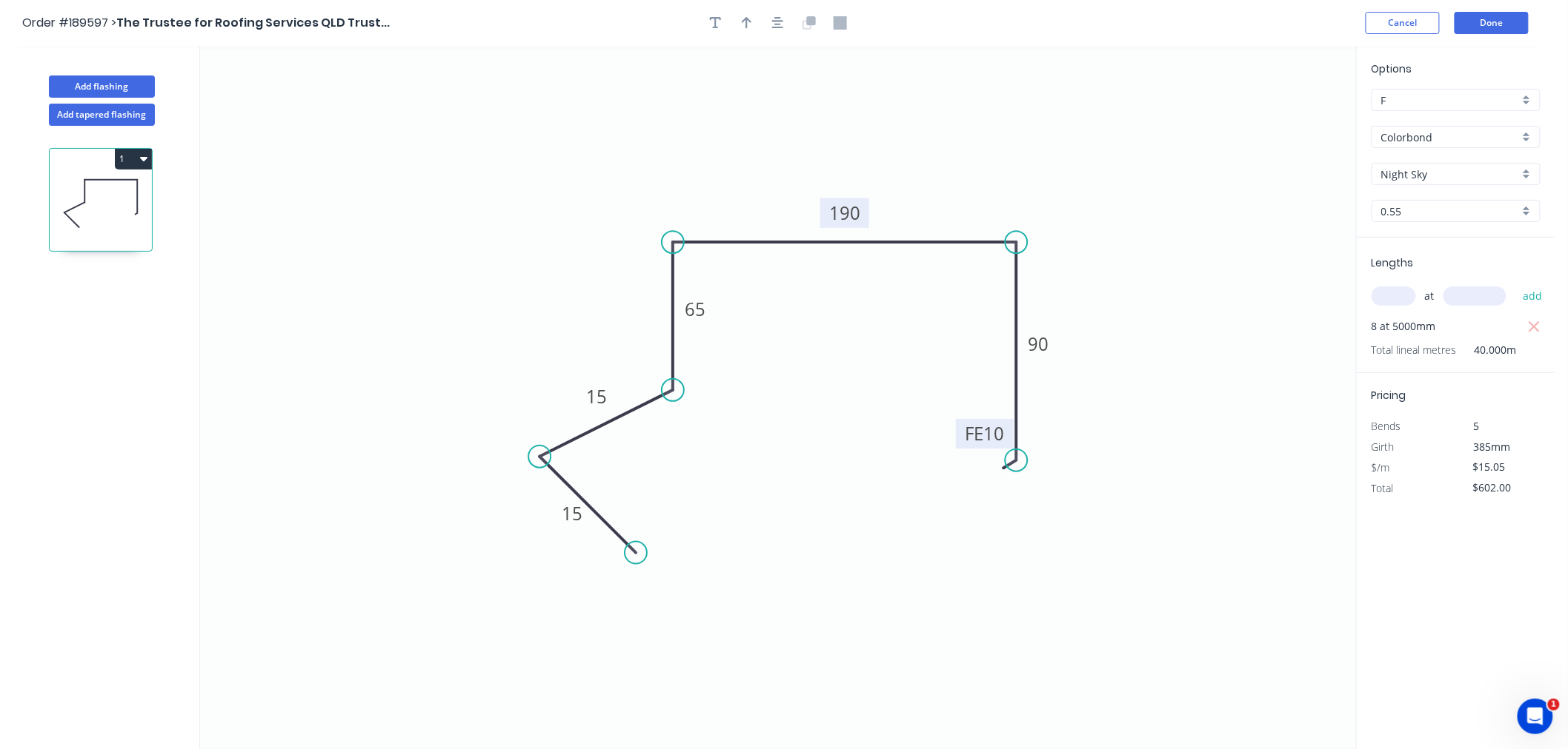
click at [790, 24] on div at bounding box center [777, 23] width 156 height 22
click at [781, 21] on icon "button" at bounding box center [777, 23] width 12 height 12
click at [749, 27] on icon "button" at bounding box center [746, 23] width 10 height 13
drag, startPoint x: 1276, startPoint y: 116, endPoint x: 1053, endPoint y: 208, distance: 241.2
click at [1053, 208] on icon "0 15 15 65 190 FE 10 90" at bounding box center [777, 398] width 1156 height 703
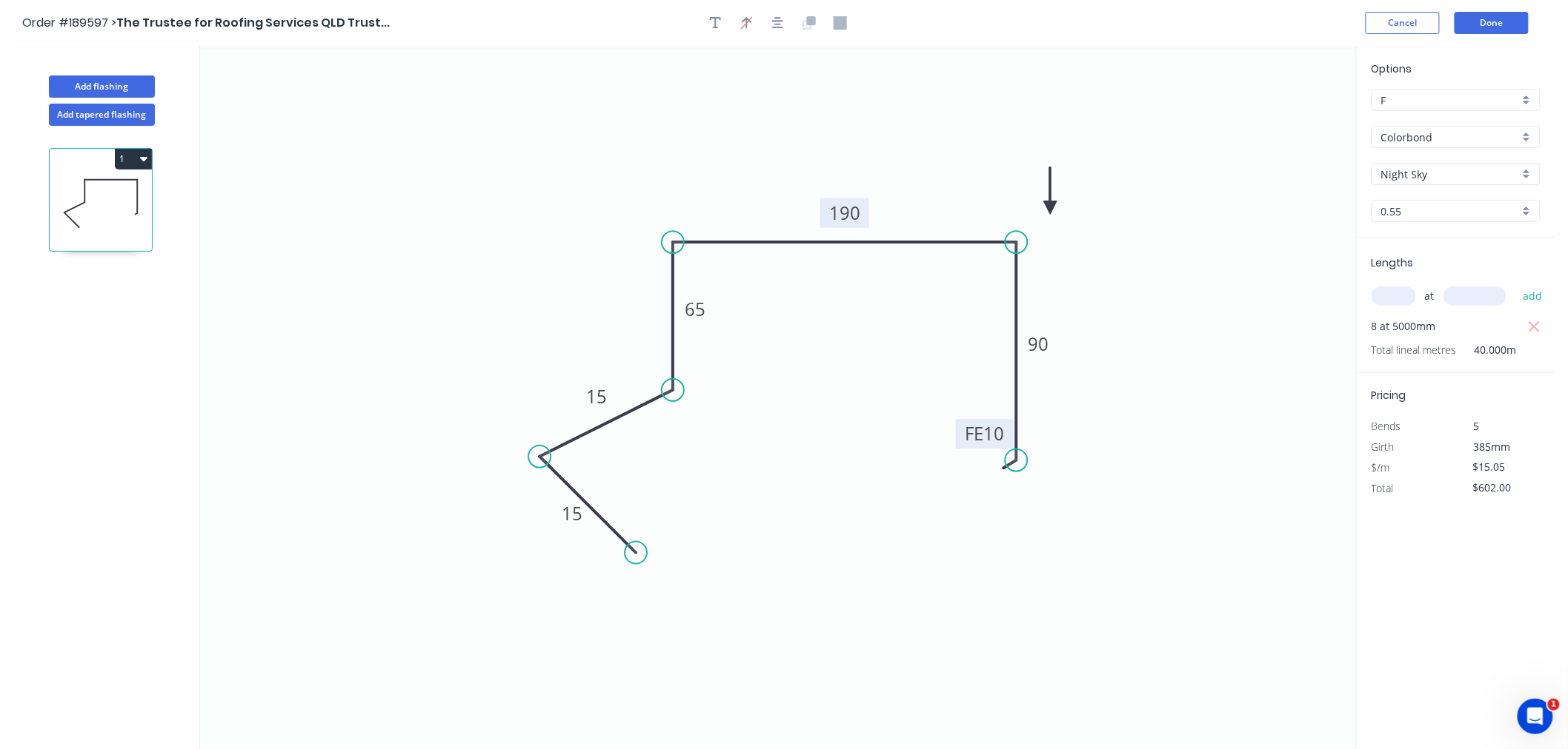
drag, startPoint x: 1280, startPoint y: 116, endPoint x: 1051, endPoint y: 208, distance: 246.8
click at [1051, 208] on icon at bounding box center [1051, 190] width 13 height 47
drag, startPoint x: 543, startPoint y: 455, endPoint x: 537, endPoint y: 474, distance: 19.9
click at [537, 474] on circle at bounding box center [537, 473] width 22 height 22
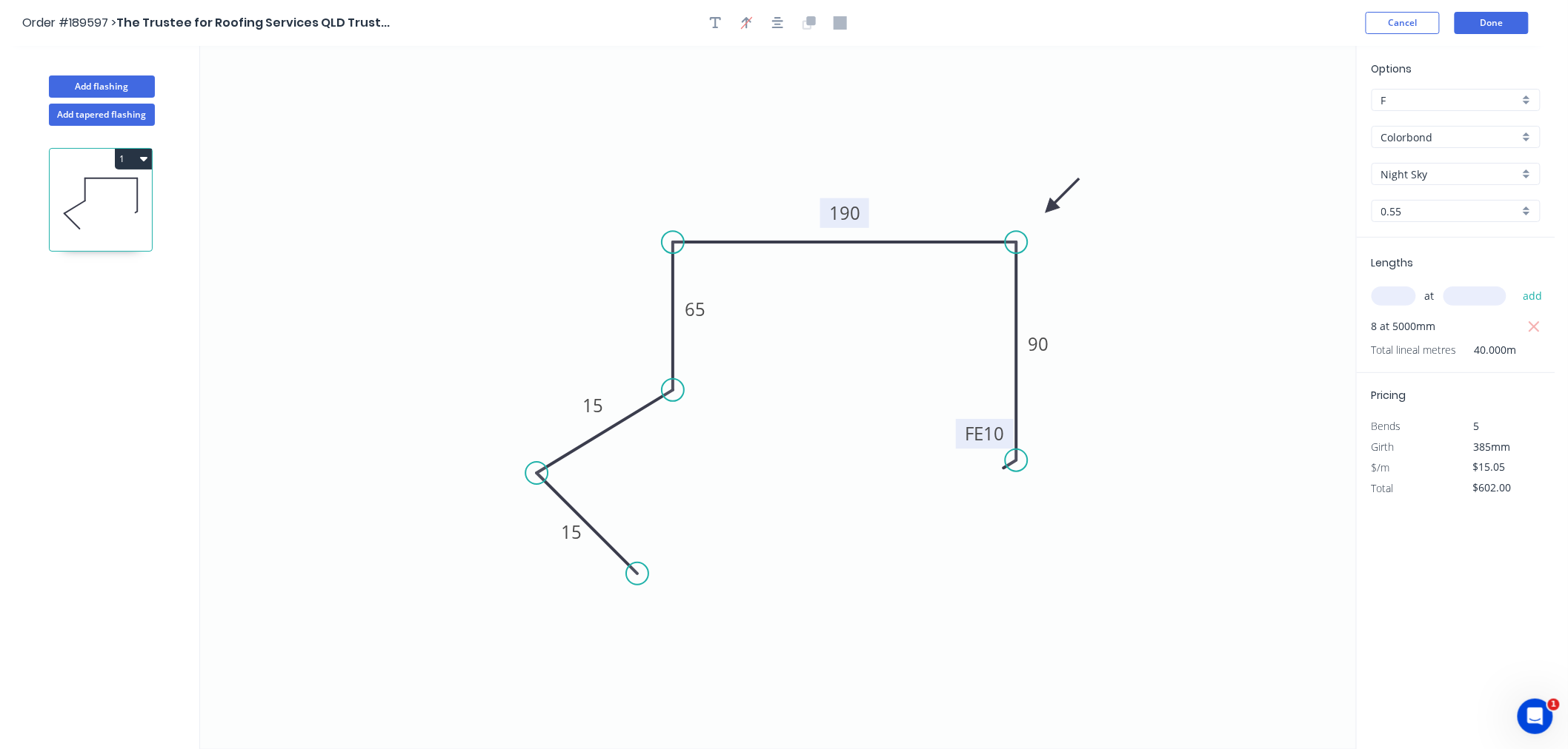
drag, startPoint x: 633, startPoint y: 554, endPoint x: 637, endPoint y: 587, distance: 33.2
click at [637, 587] on icon "0 15 15 65 190 FE 10 90" at bounding box center [777, 398] width 1156 height 703
click at [780, 32] on button "button" at bounding box center [778, 23] width 22 height 22
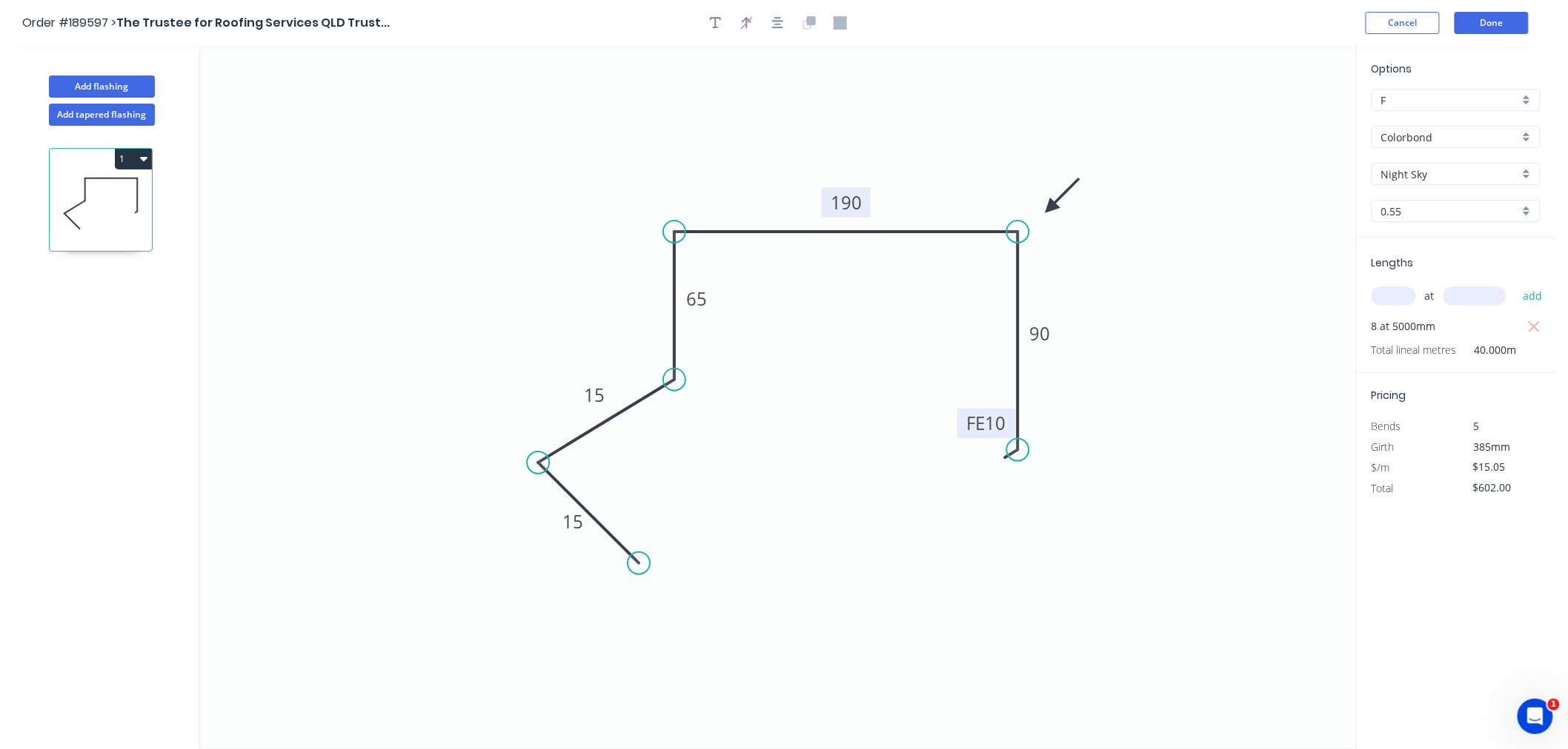
click at [597, 150] on icon "0 15 15 65 190 FE 10 90" at bounding box center [777, 398] width 1156 height 703
click at [778, 20] on icon "button" at bounding box center [777, 23] width 12 height 12
click at [990, 84] on icon "0 15 15 65 190 FE 10 90" at bounding box center [777, 398] width 1156 height 703
click at [1485, 25] on button "Done" at bounding box center [1492, 23] width 74 height 22
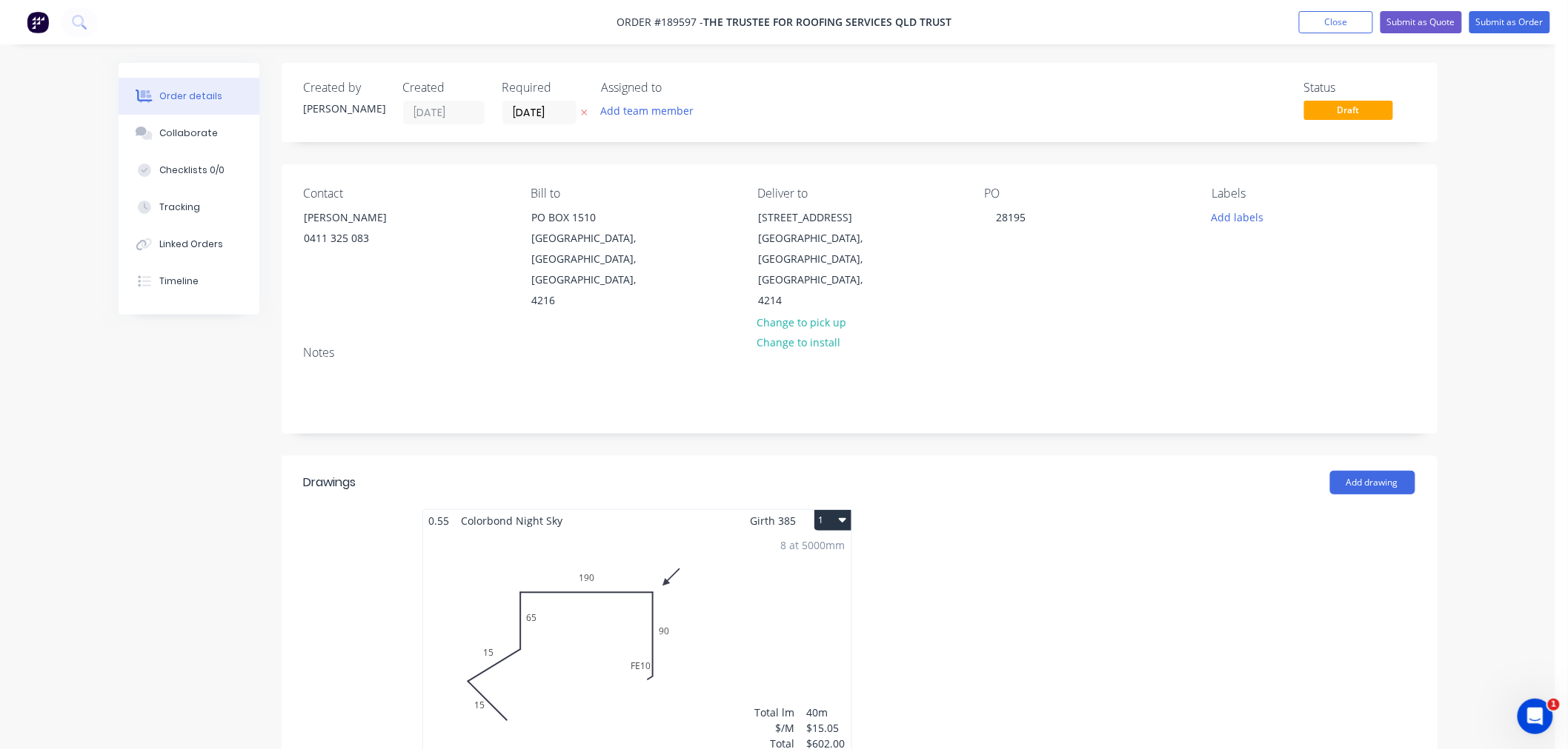
click at [832, 510] on button "1" at bounding box center [832, 520] width 37 height 21
click at [825, 546] on div "Use larger box size" at bounding box center [781, 556] width 114 height 21
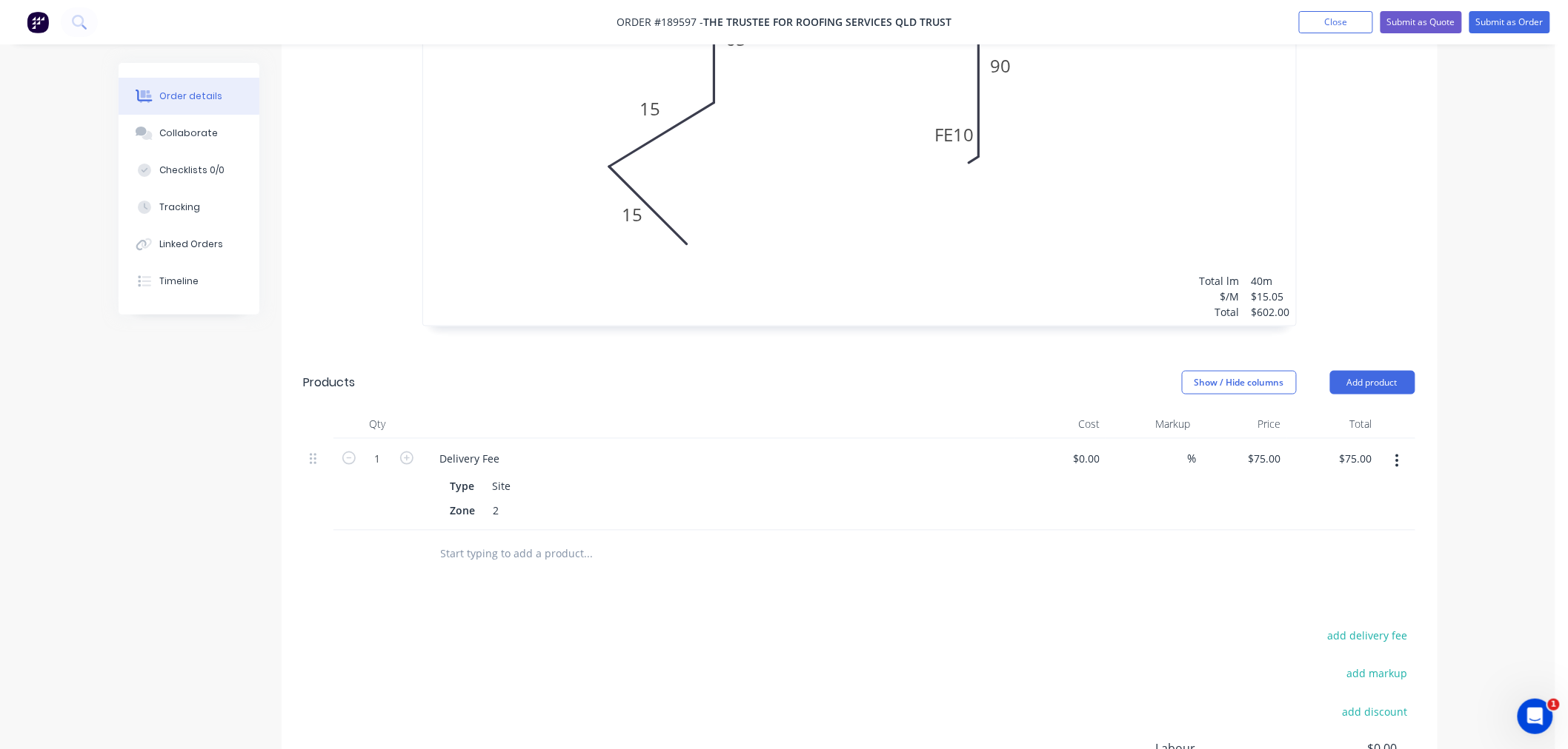
scroll to position [823, 0]
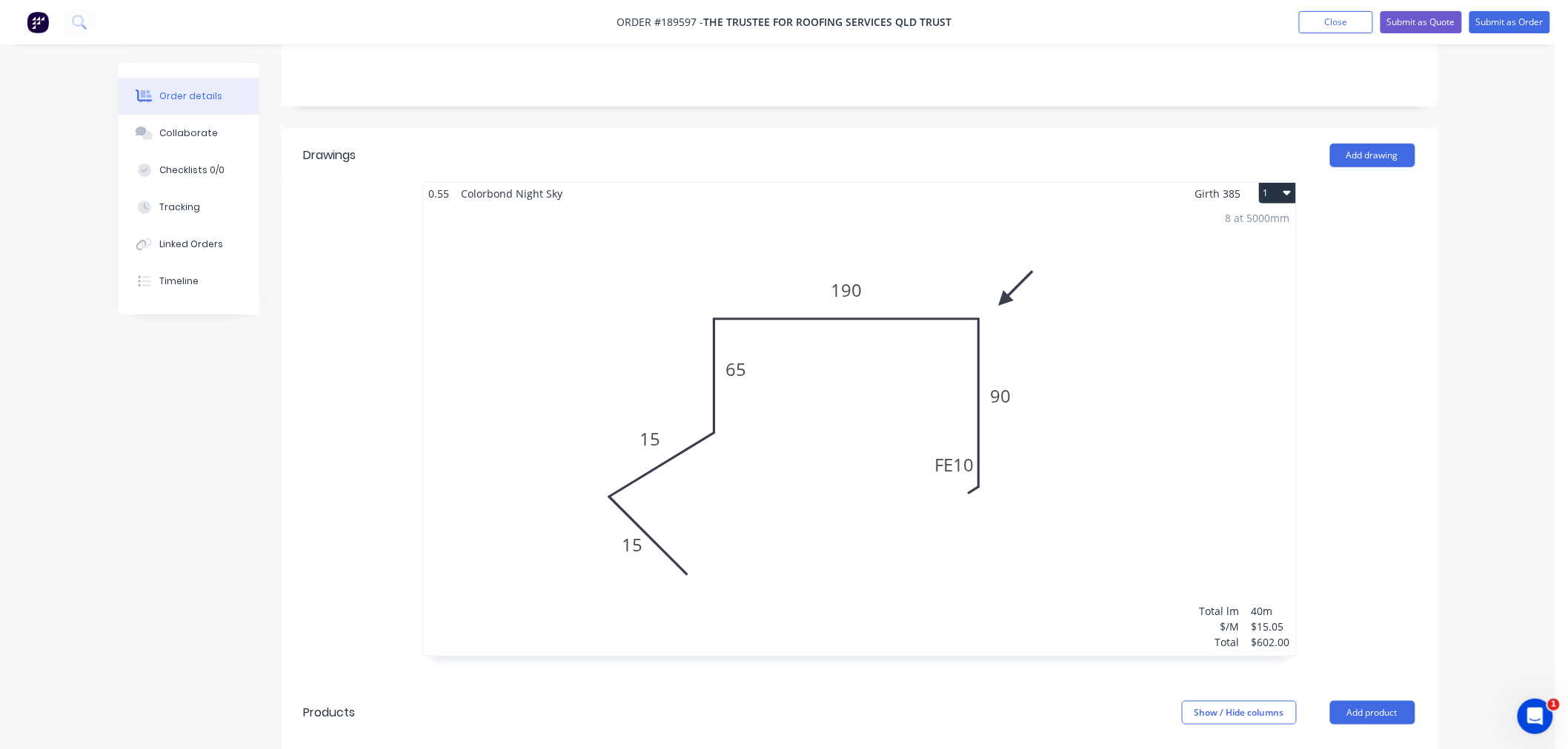
scroll to position [0, 0]
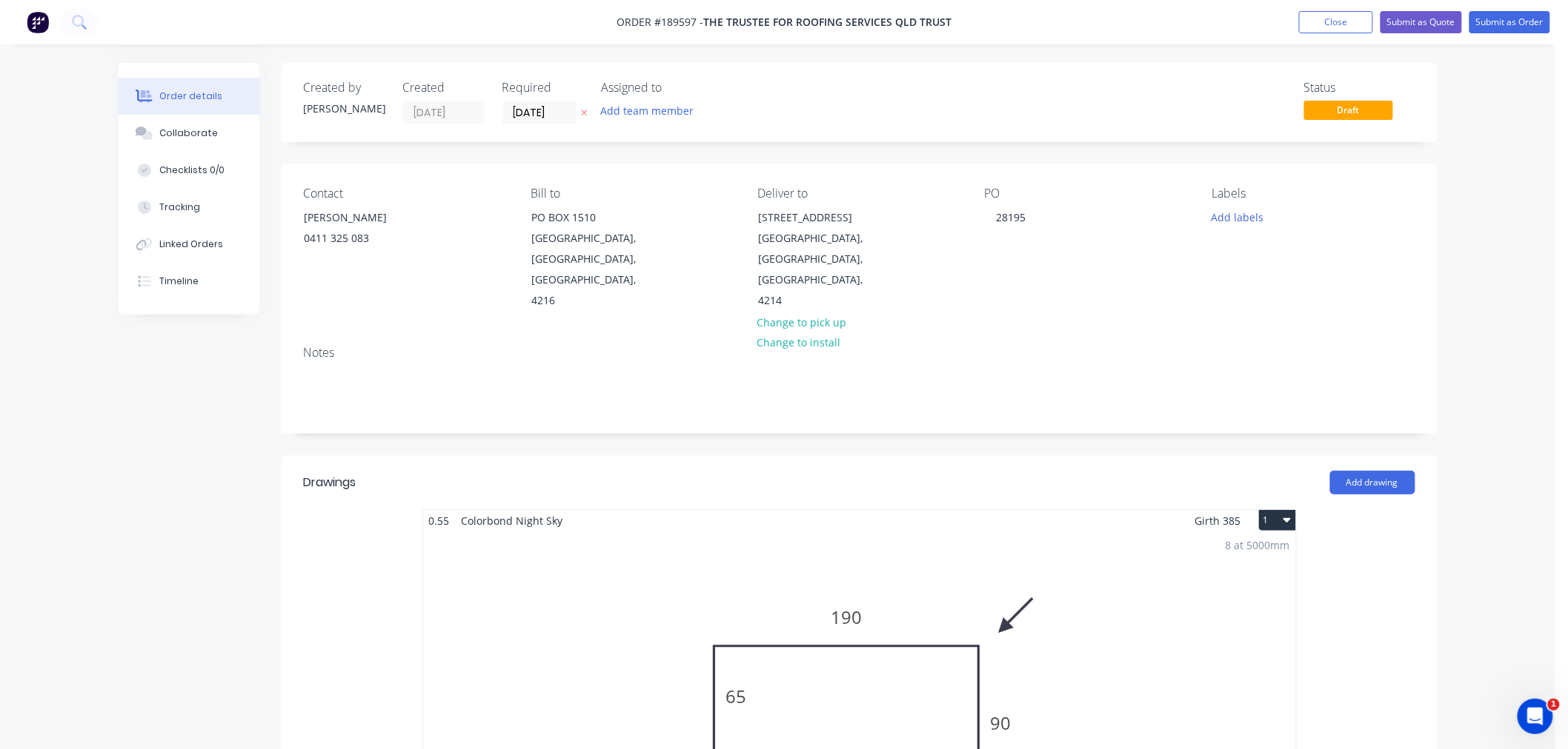
click at [1508, 15] on button "Submit as Order" at bounding box center [1510, 22] width 81 height 22
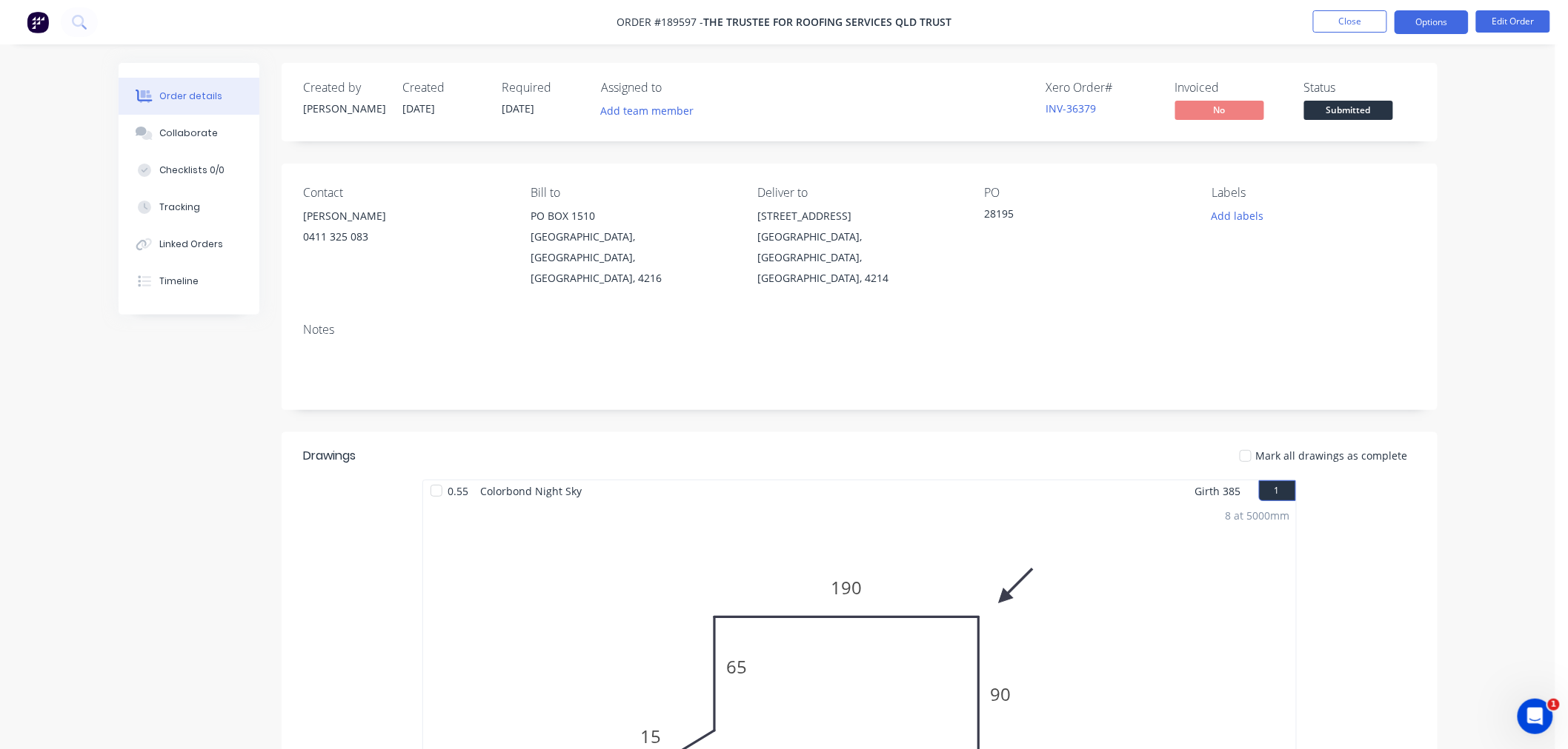
click at [1423, 13] on button "Options" at bounding box center [1431, 22] width 74 height 24
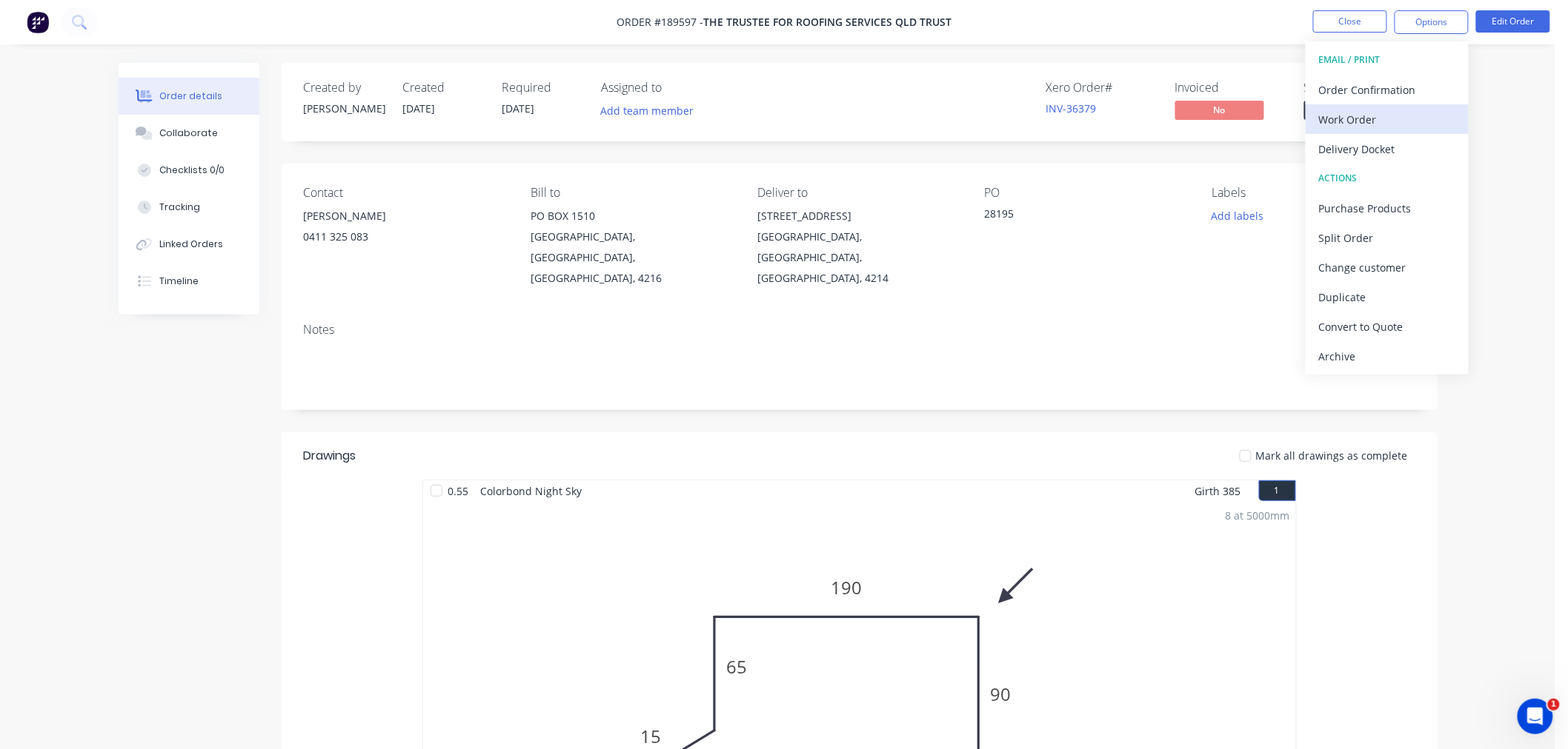
click at [1393, 115] on div "Work Order" at bounding box center [1387, 119] width 136 height 21
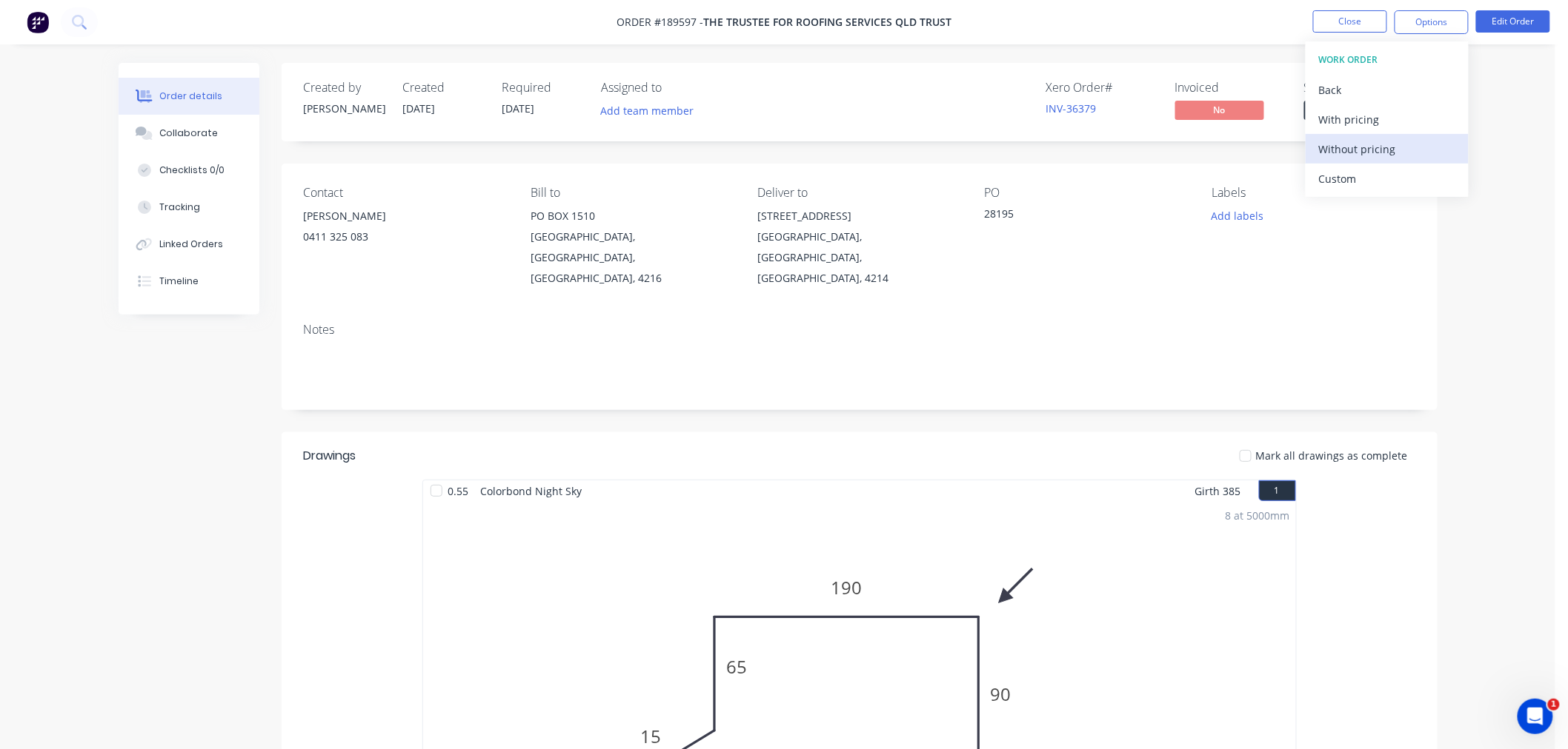
click at [1386, 144] on div "Without pricing" at bounding box center [1387, 148] width 136 height 21
click at [1535, 91] on div "Order details Collaborate Checklists 0/0 Tracking Linked Orders Timeline Order …" at bounding box center [777, 708] width 1555 height 1416
click at [1519, 21] on button "Edit Order" at bounding box center [1513, 21] width 74 height 22
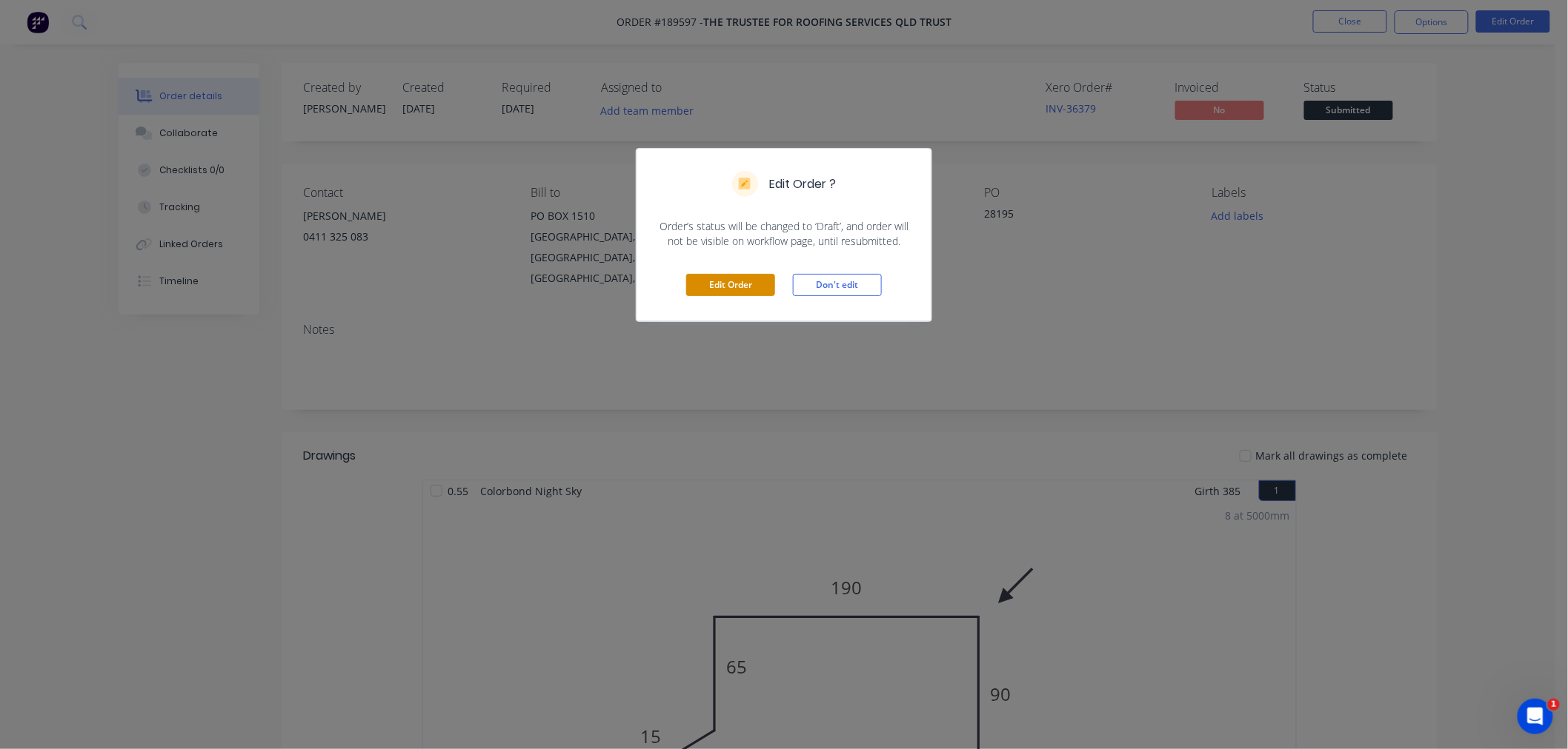
click at [724, 292] on button "Edit Order" at bounding box center [730, 285] width 89 height 22
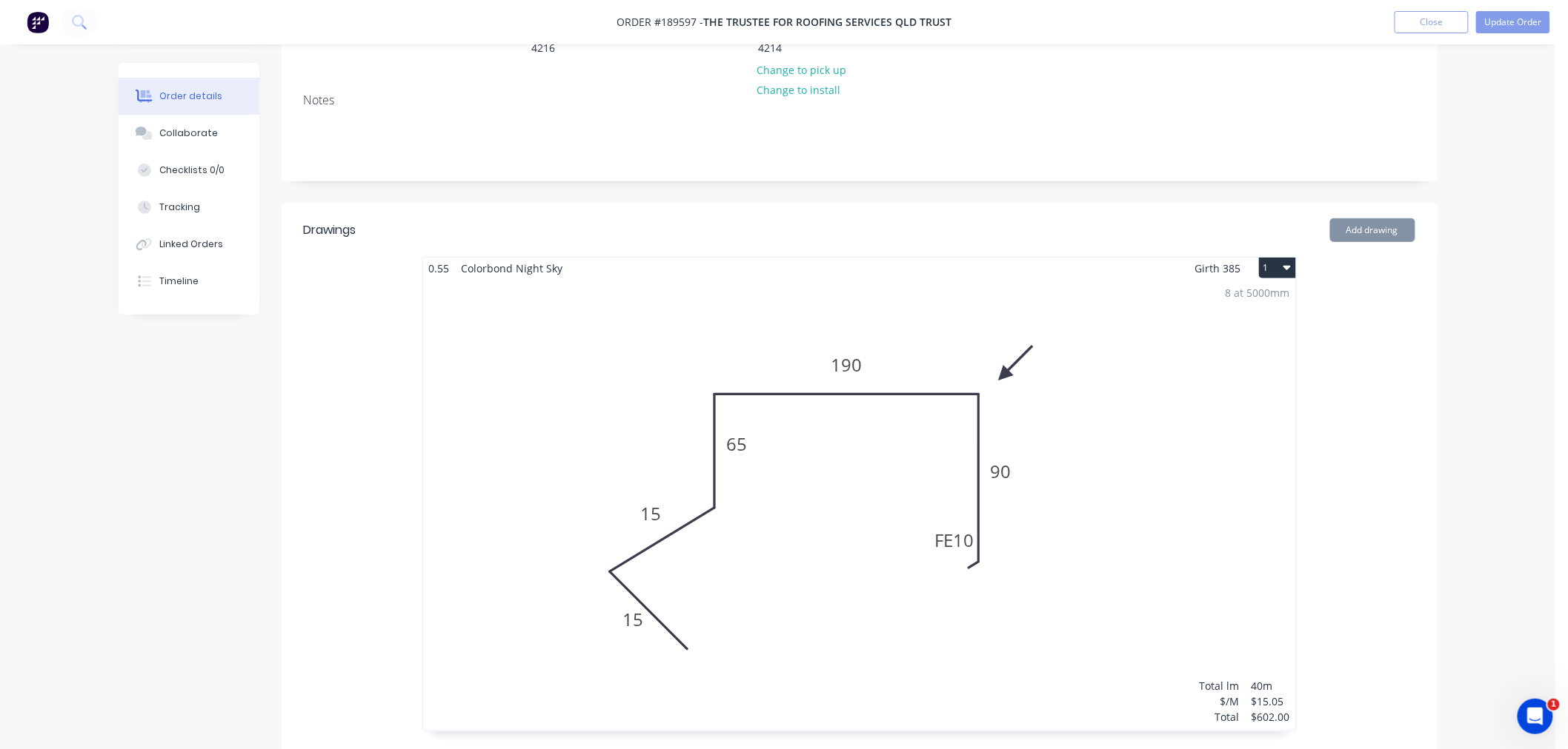
scroll to position [493, 0]
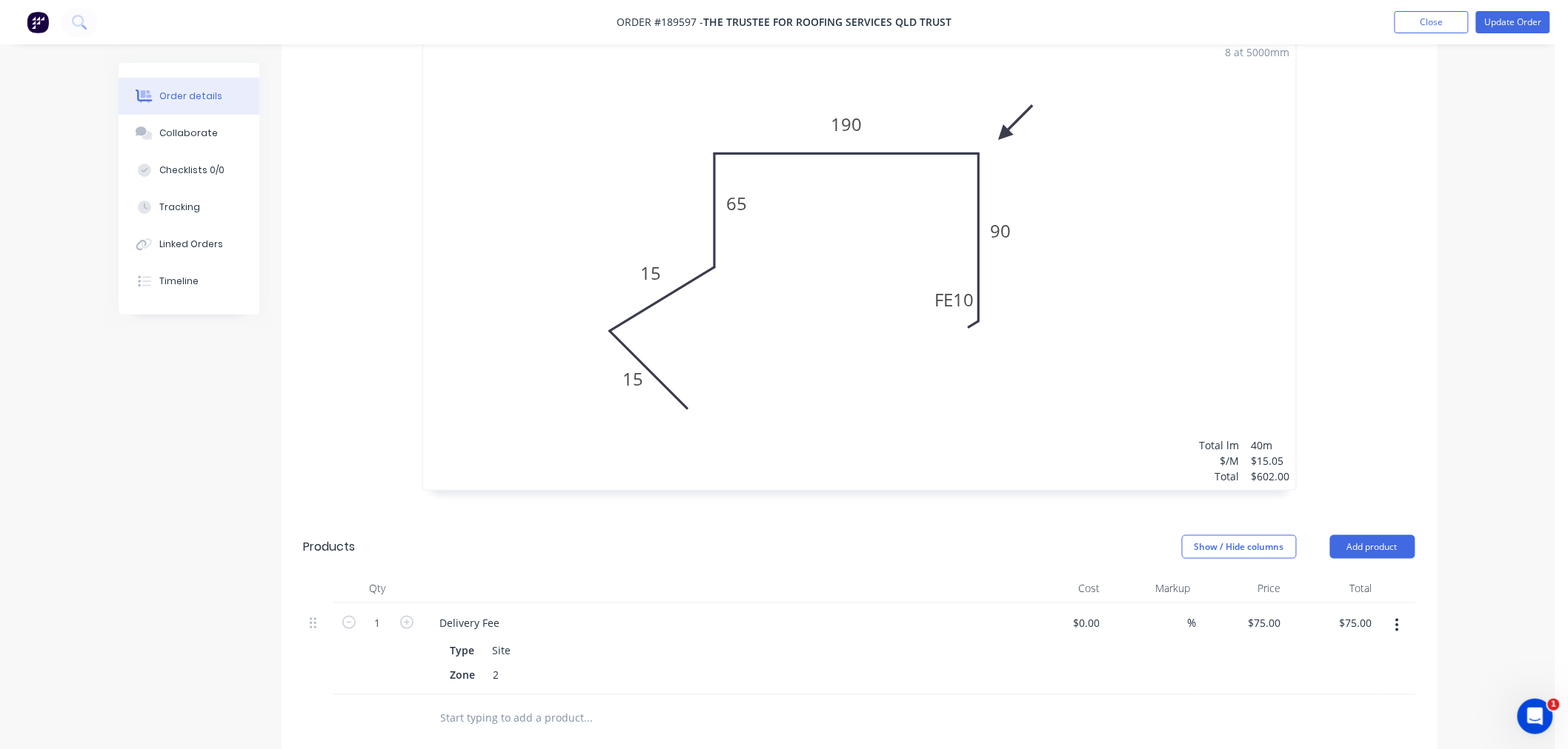
click at [1078, 243] on div "8 at 5000mm Total lm $/M Total 40m $15.05 $602.00" at bounding box center [859, 264] width 873 height 452
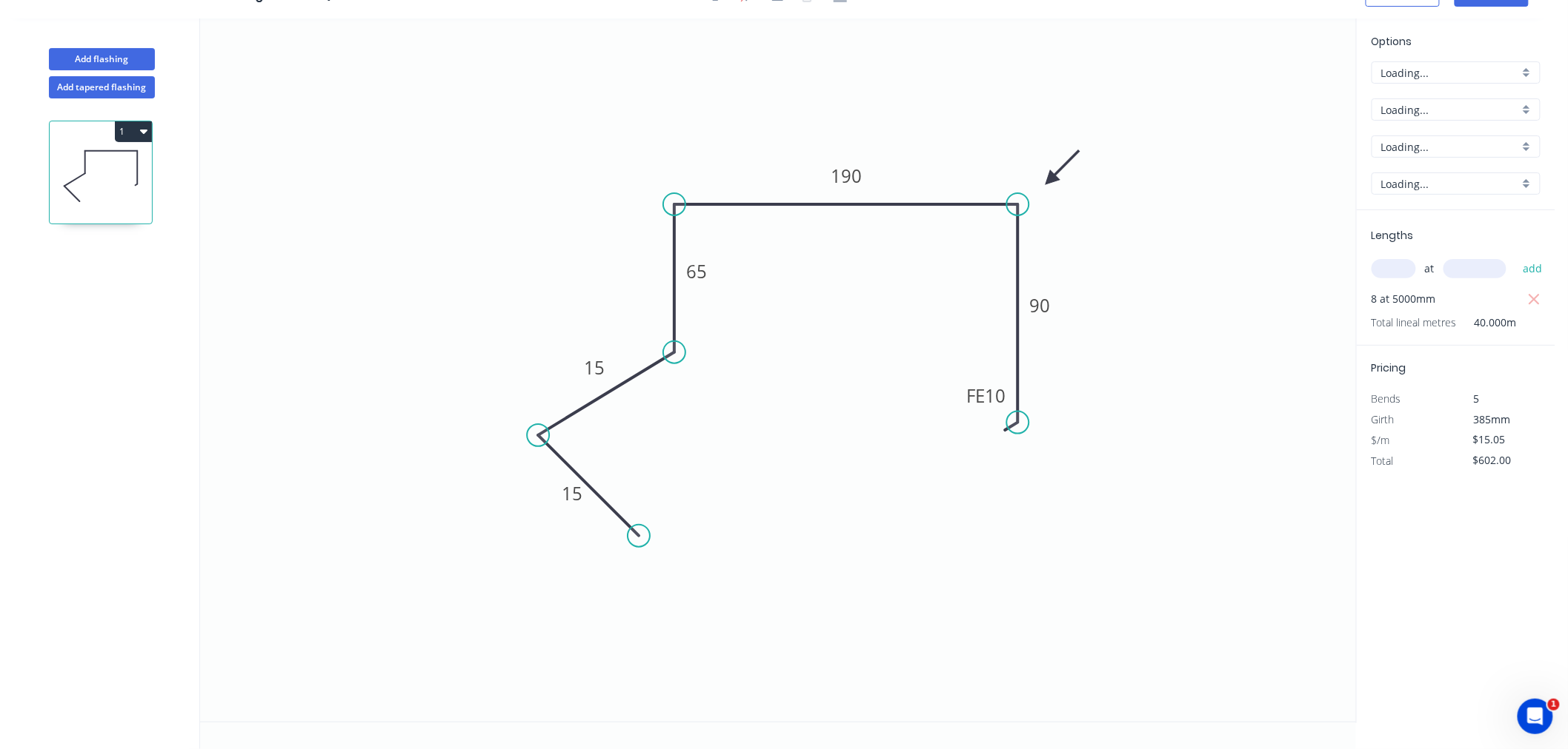
scroll to position [28, 0]
drag, startPoint x: 960, startPoint y: 402, endPoint x: 935, endPoint y: 404, distance: 25.1
click at [935, 404] on rect at bounding box center [961, 398] width 58 height 29
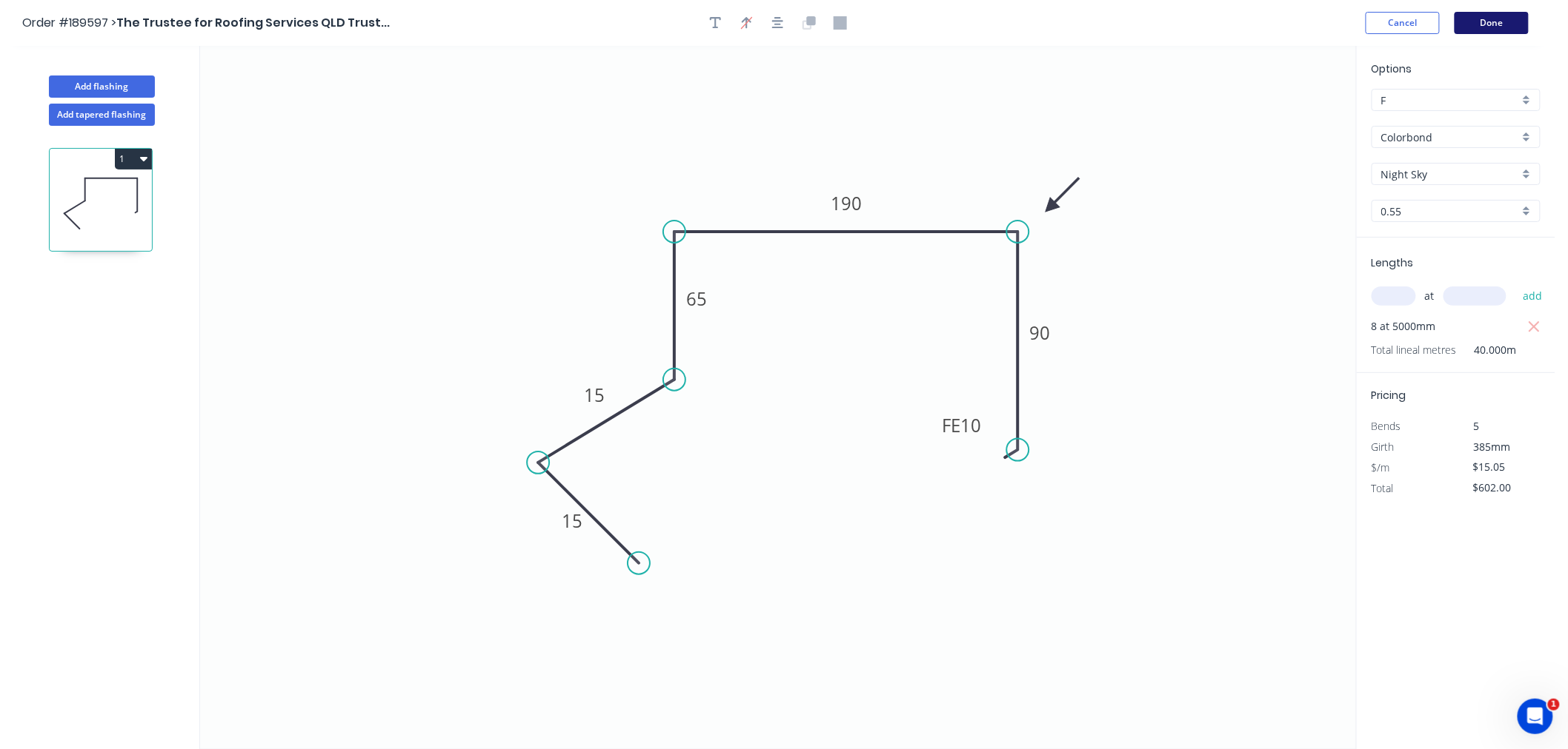
click at [1489, 19] on button "Done" at bounding box center [1492, 23] width 74 height 22
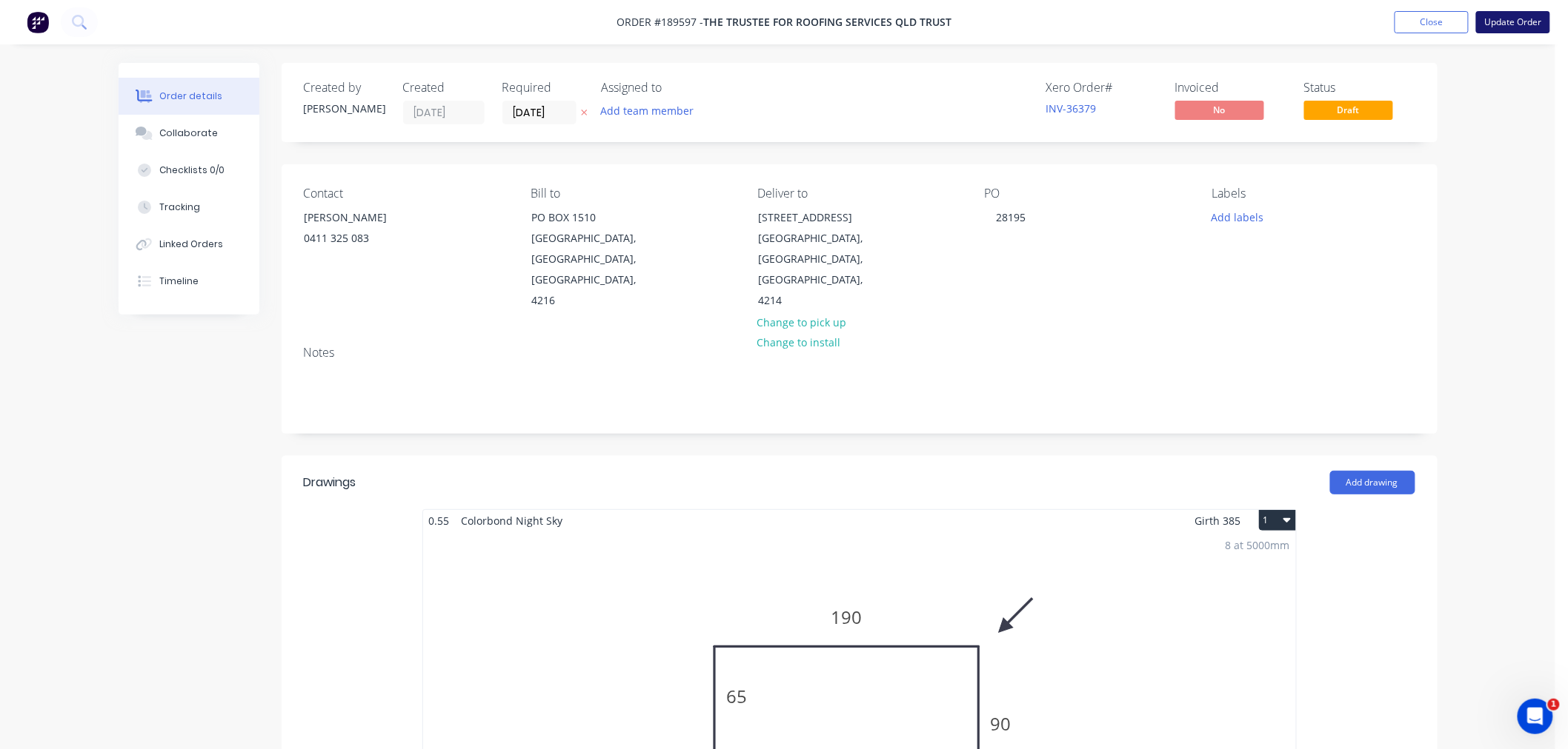
click at [1527, 21] on button "Update Order" at bounding box center [1513, 22] width 74 height 22
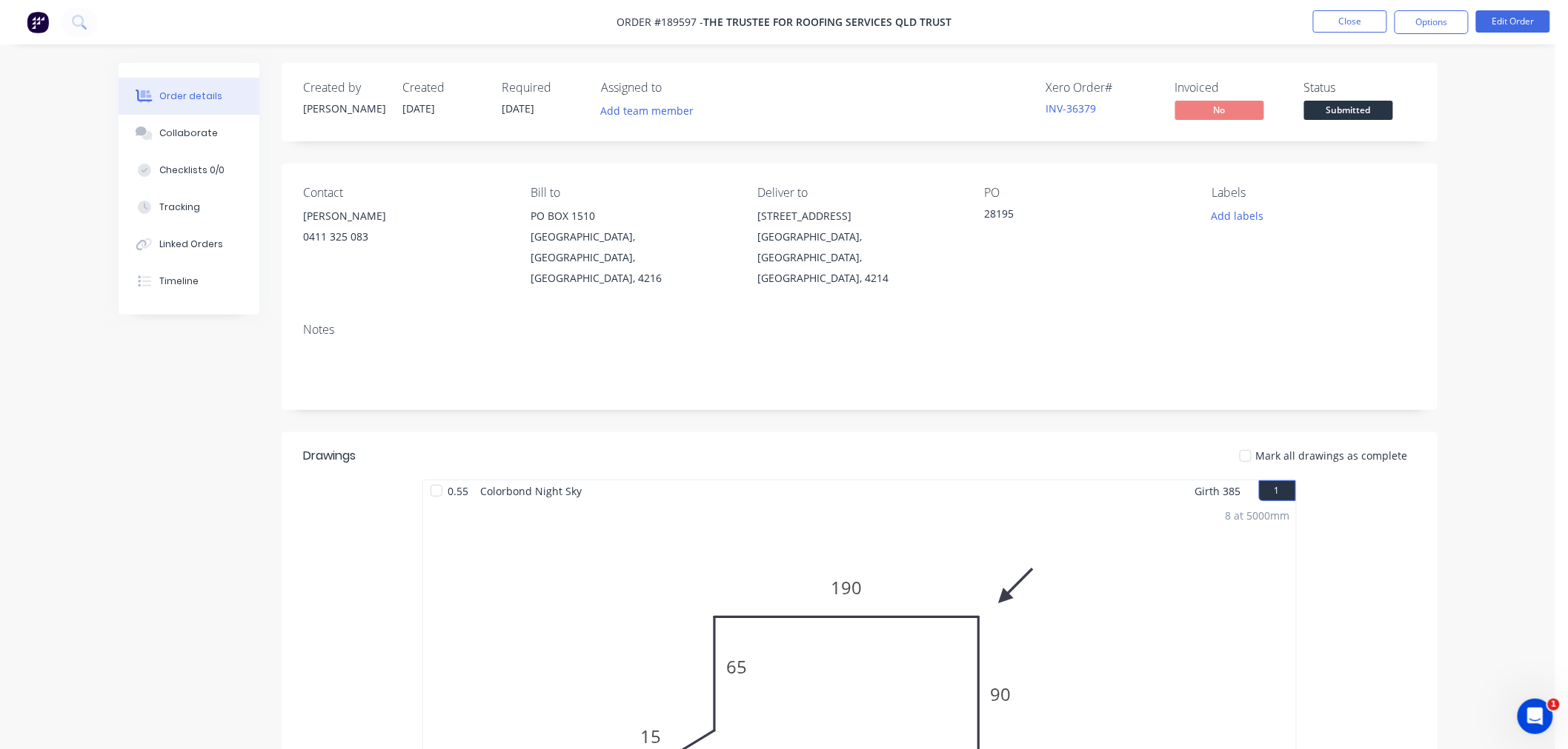
click at [1492, 108] on div "Order details Collaborate Checklists 0/0 Tracking Linked Orders Timeline Order …" at bounding box center [777, 708] width 1555 height 1416
click at [1447, 25] on button "Options" at bounding box center [1431, 22] width 74 height 24
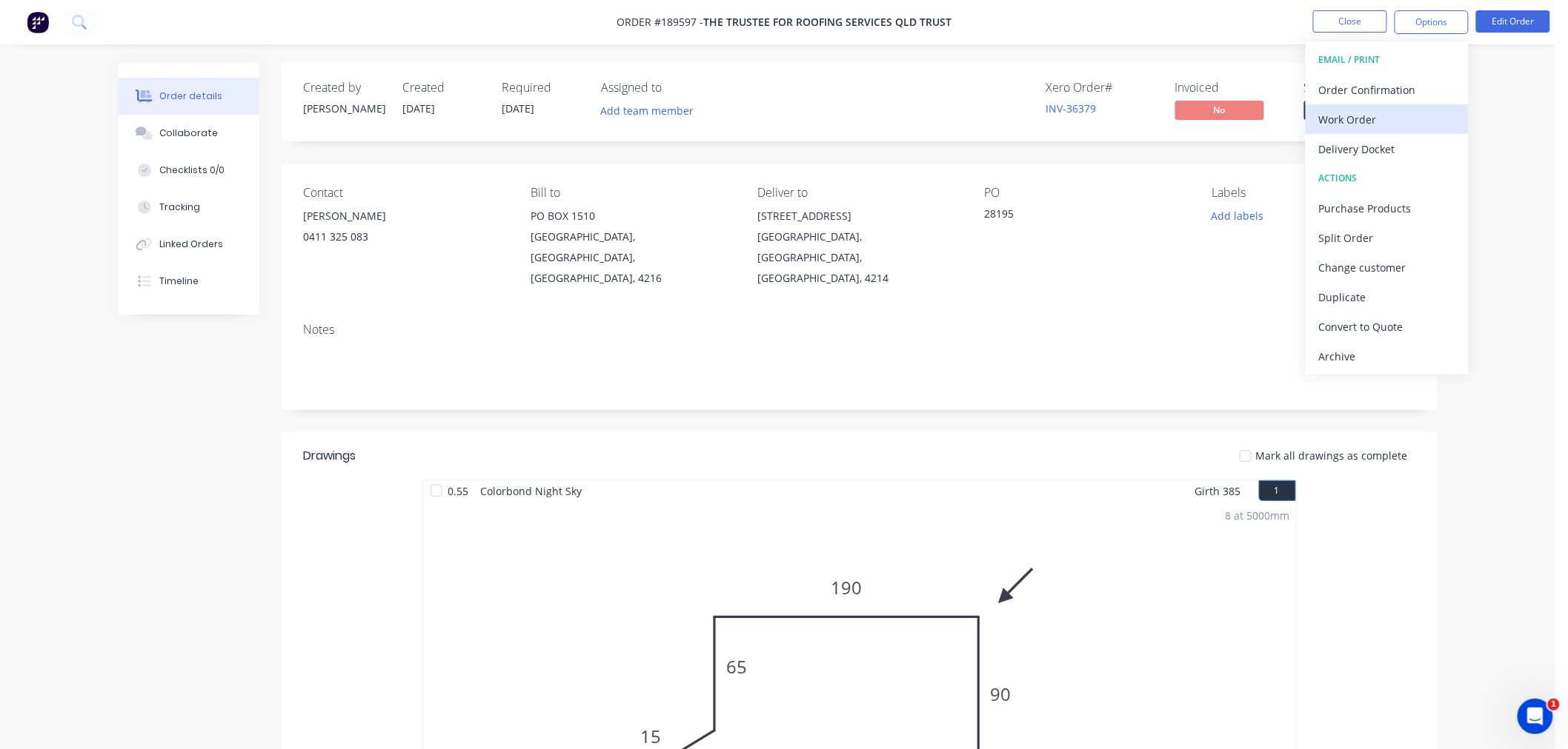
click at [1421, 127] on div "Work Order" at bounding box center [1387, 119] width 136 height 21
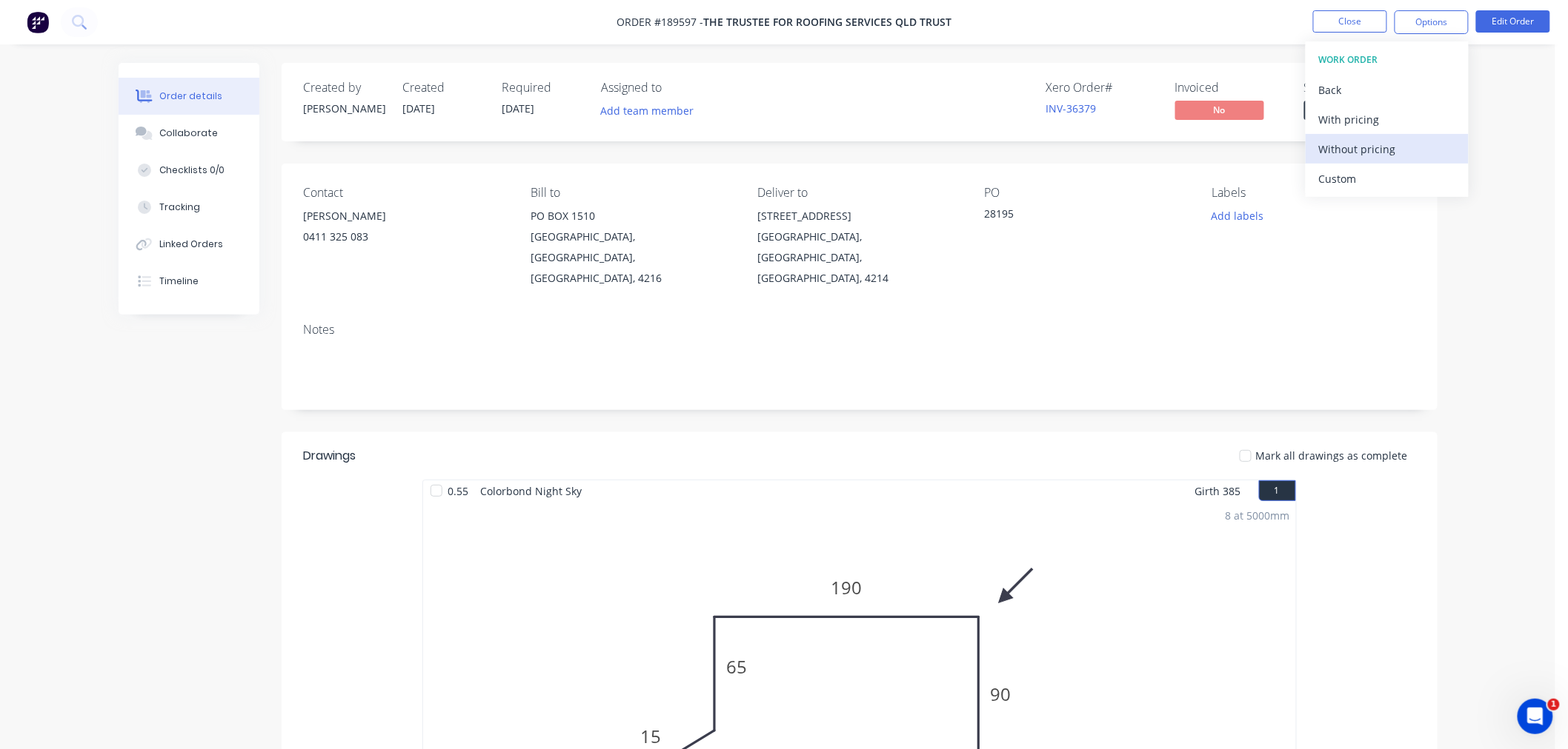
click at [1413, 148] on div "Without pricing" at bounding box center [1387, 148] width 136 height 21
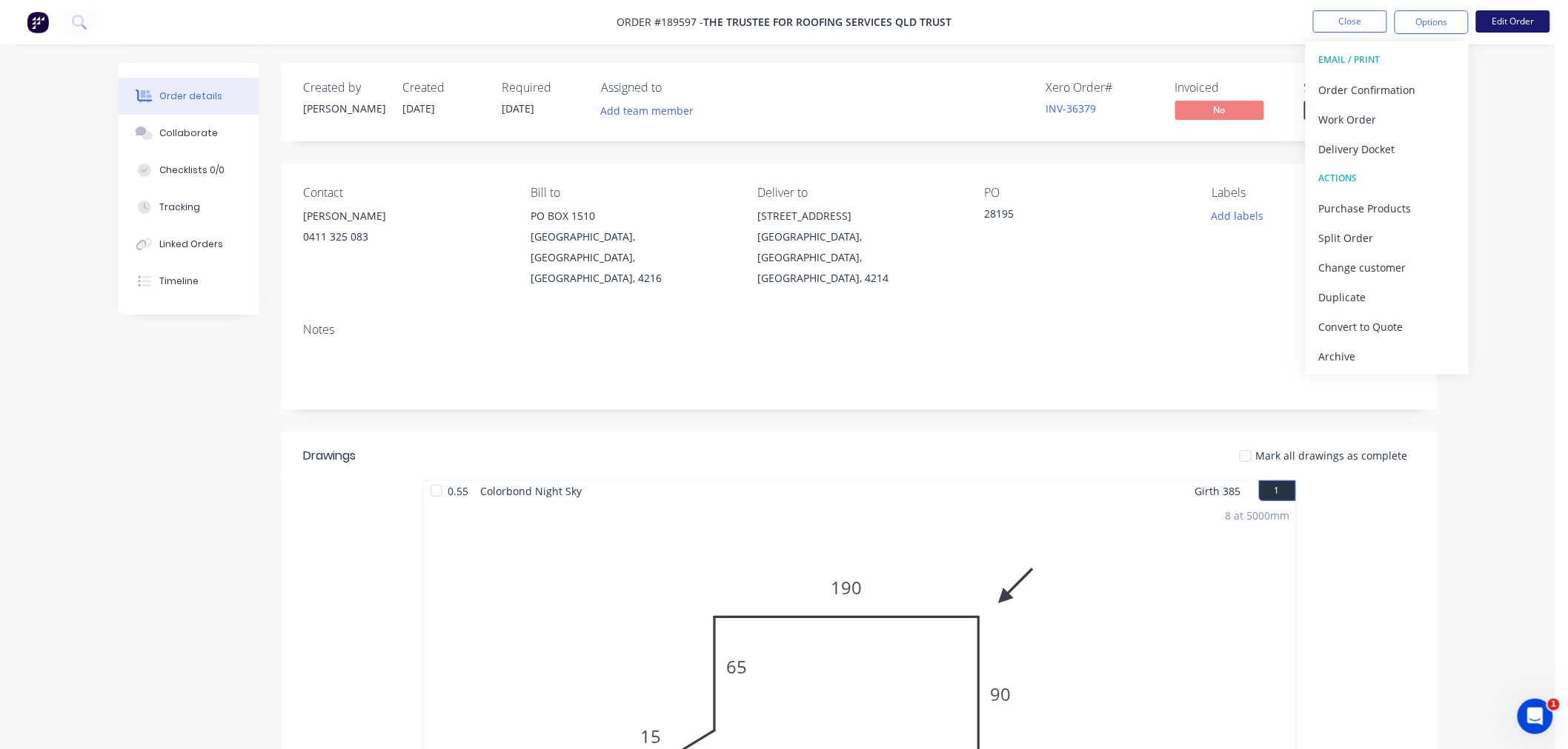
click at [1514, 29] on button "Edit Order" at bounding box center [1513, 21] width 74 height 22
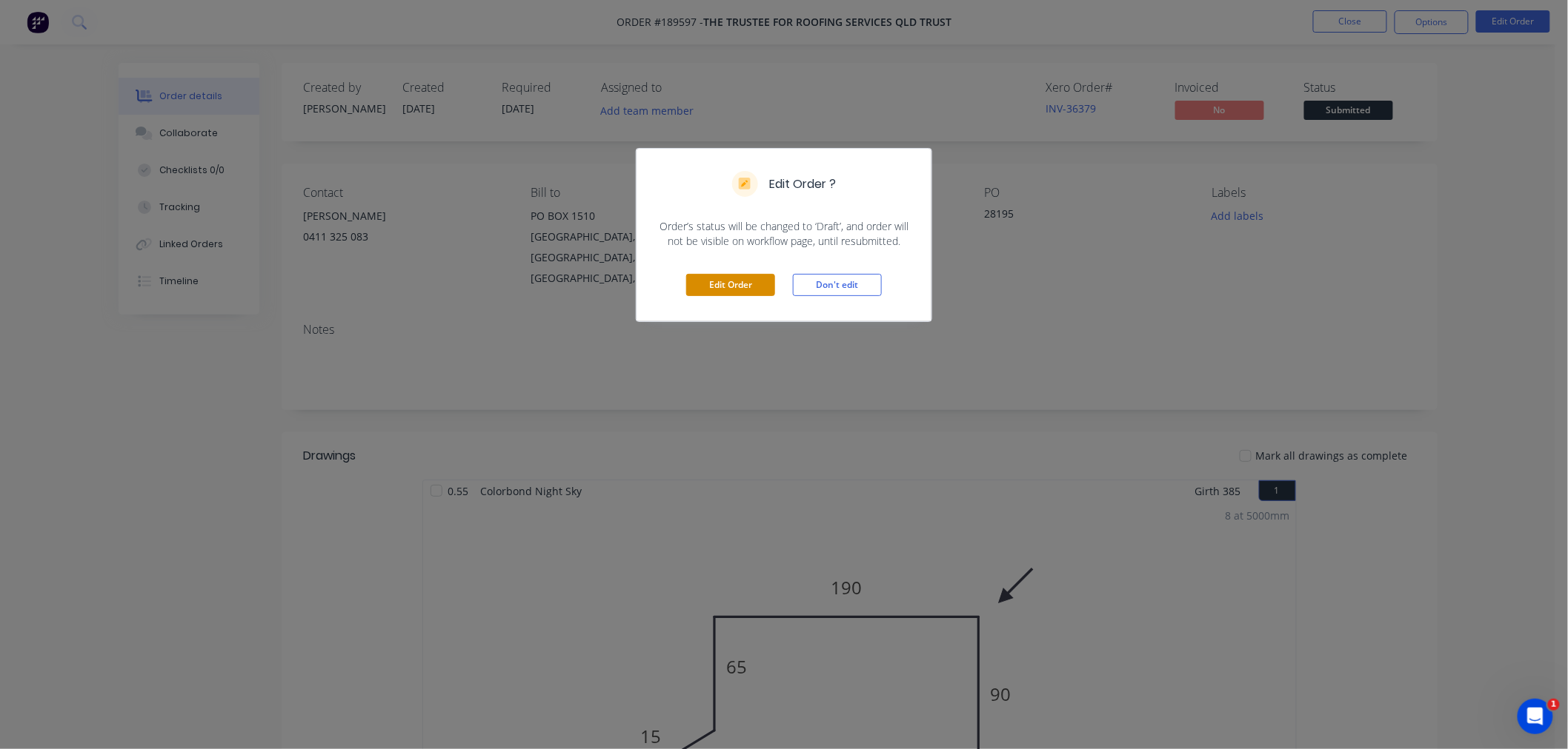
click at [734, 279] on button "Edit Order" at bounding box center [730, 285] width 89 height 22
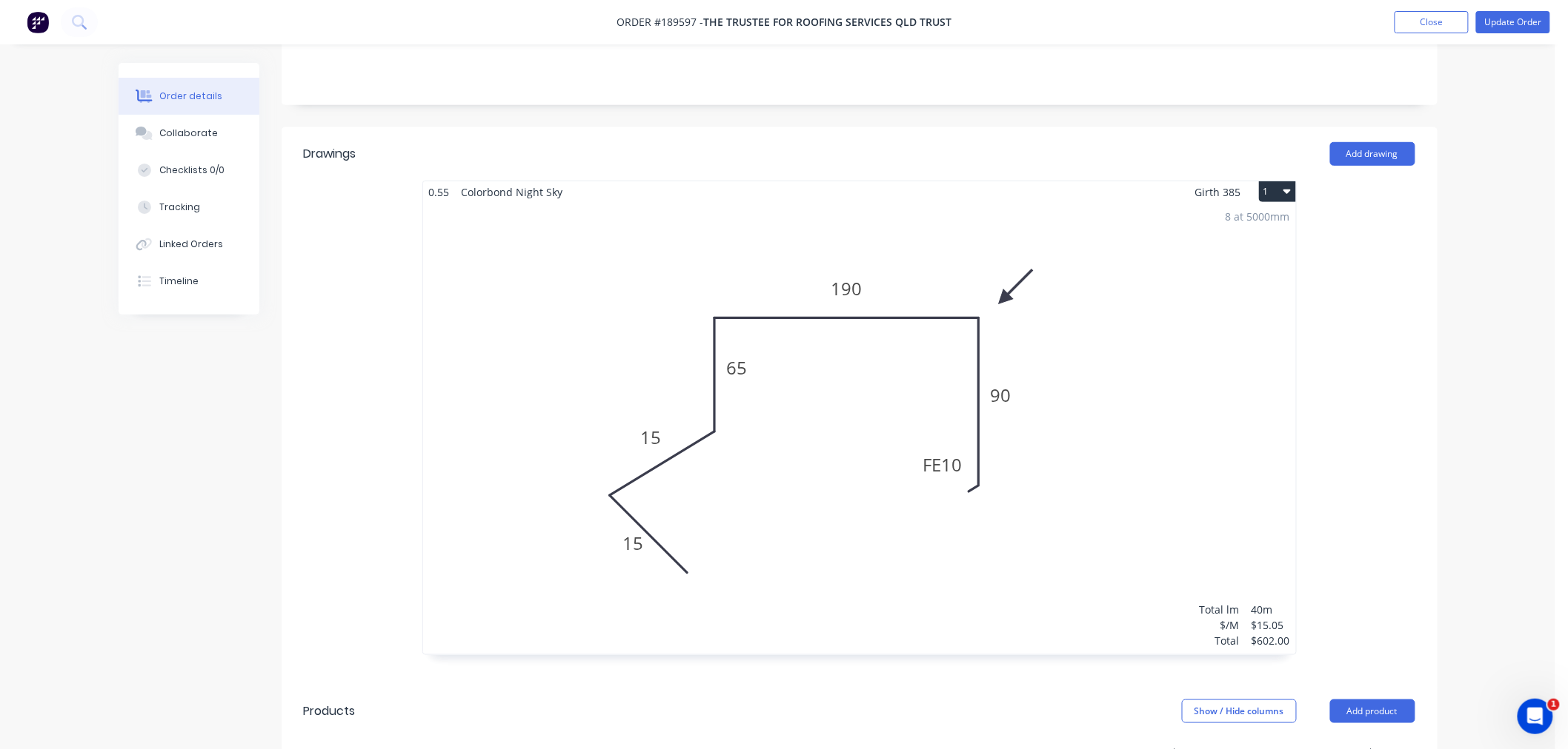
click at [1071, 517] on div "8 at 5000mm Total lm $/M Total 40m $15.05 $602.00" at bounding box center [859, 428] width 873 height 452
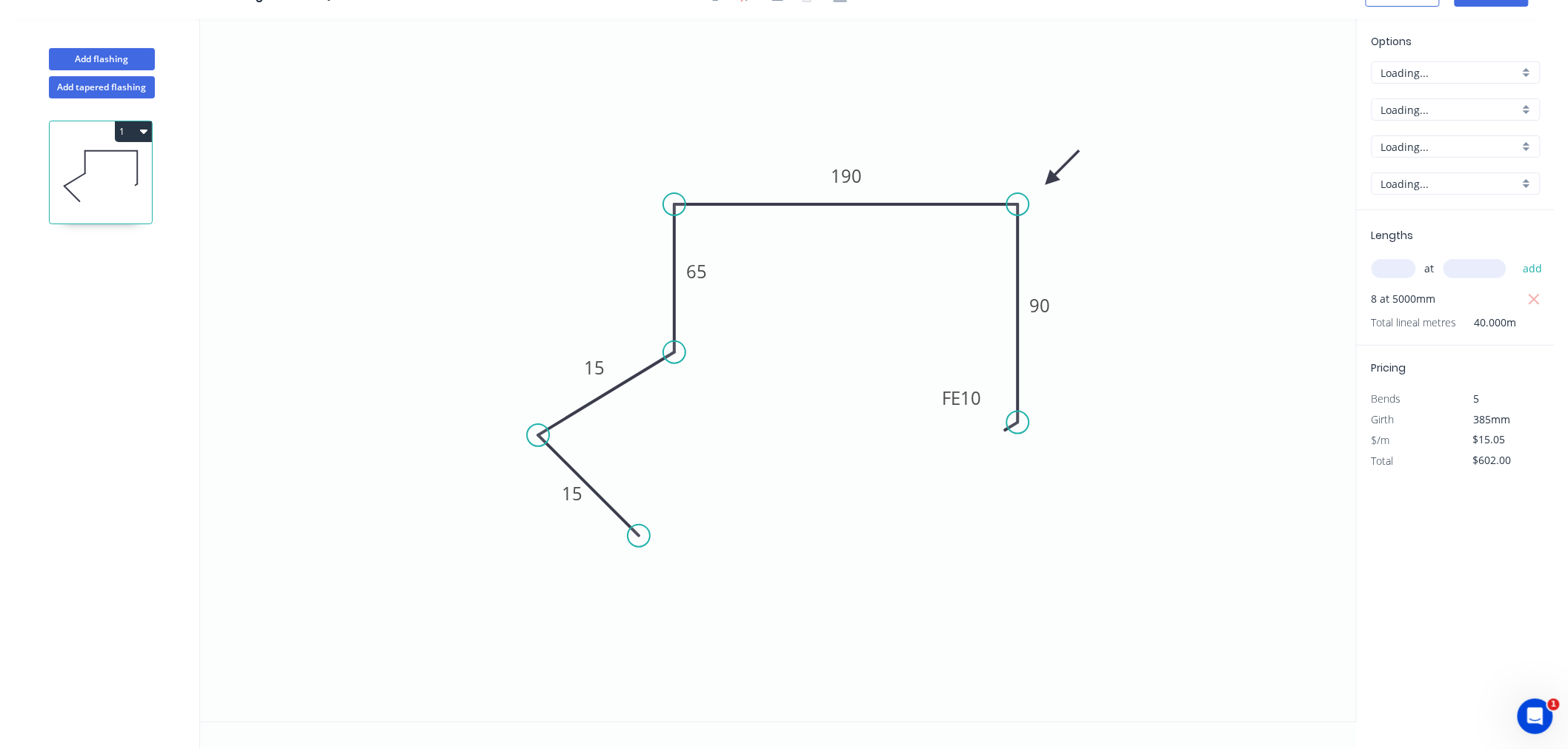
scroll to position [28, 0]
click at [1051, 301] on rect at bounding box center [1040, 307] width 29 height 21
click at [1206, 426] on icon "0 15 15 65 190 FE 10 100" at bounding box center [777, 370] width 1156 height 703
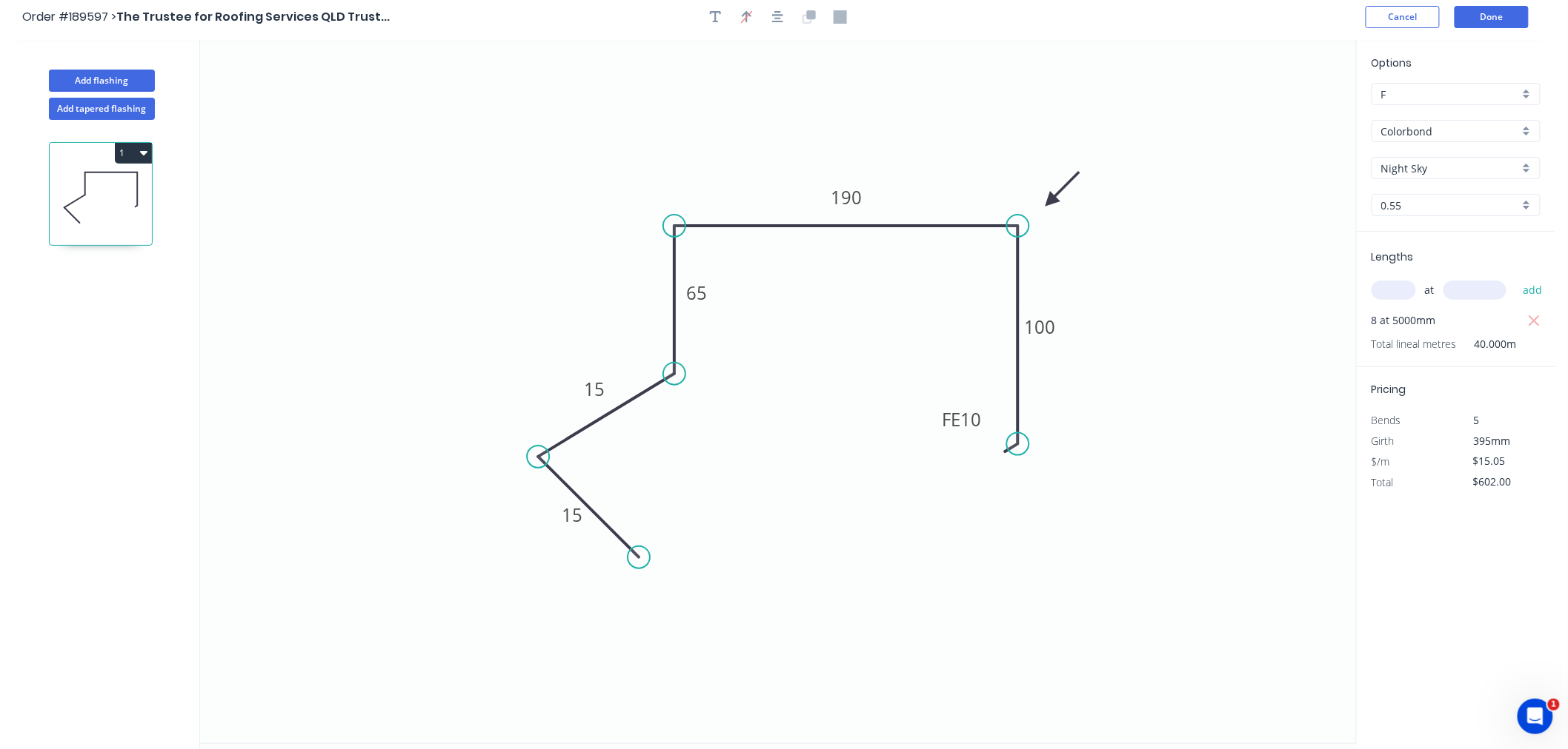
scroll to position [0, 0]
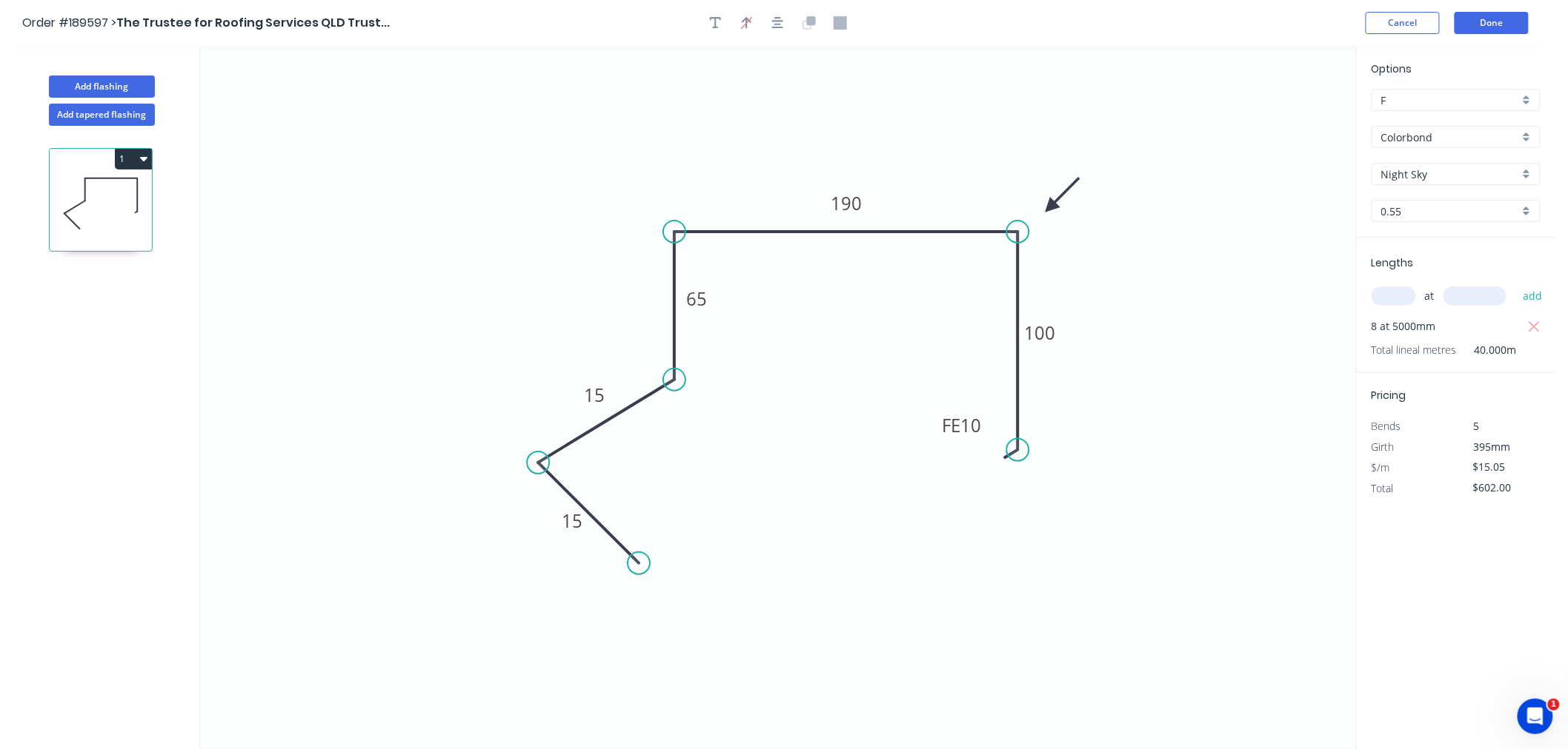
click at [783, 26] on icon "button" at bounding box center [777, 23] width 12 height 13
click at [1028, 12] on div "Order #189597 > The Trustee for Roofing Services QLD Trust... Cancel Done" at bounding box center [777, 23] width 1511 height 22
click at [1512, 20] on button "Done" at bounding box center [1492, 23] width 74 height 22
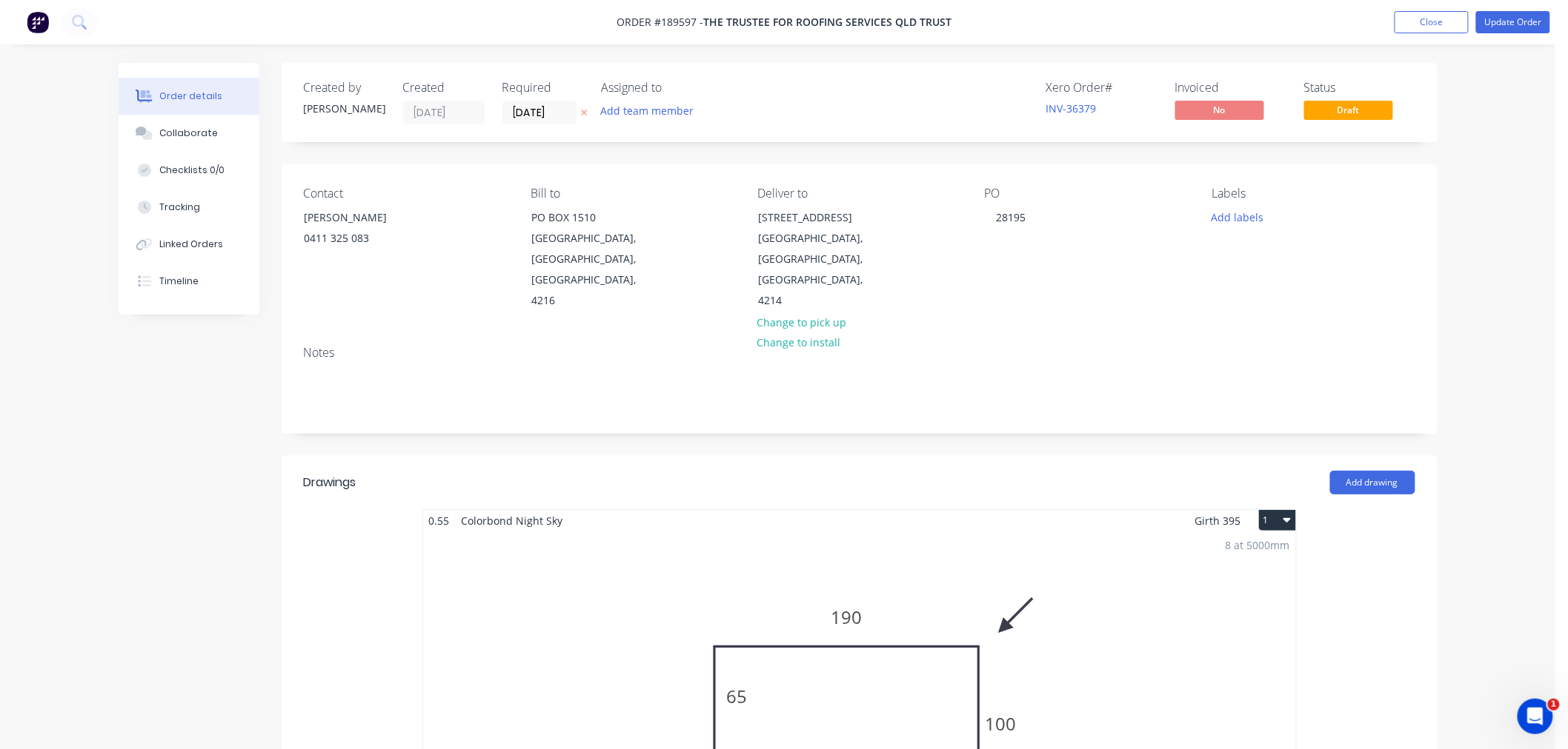
click at [1525, 20] on button "Update Order" at bounding box center [1513, 22] width 74 height 22
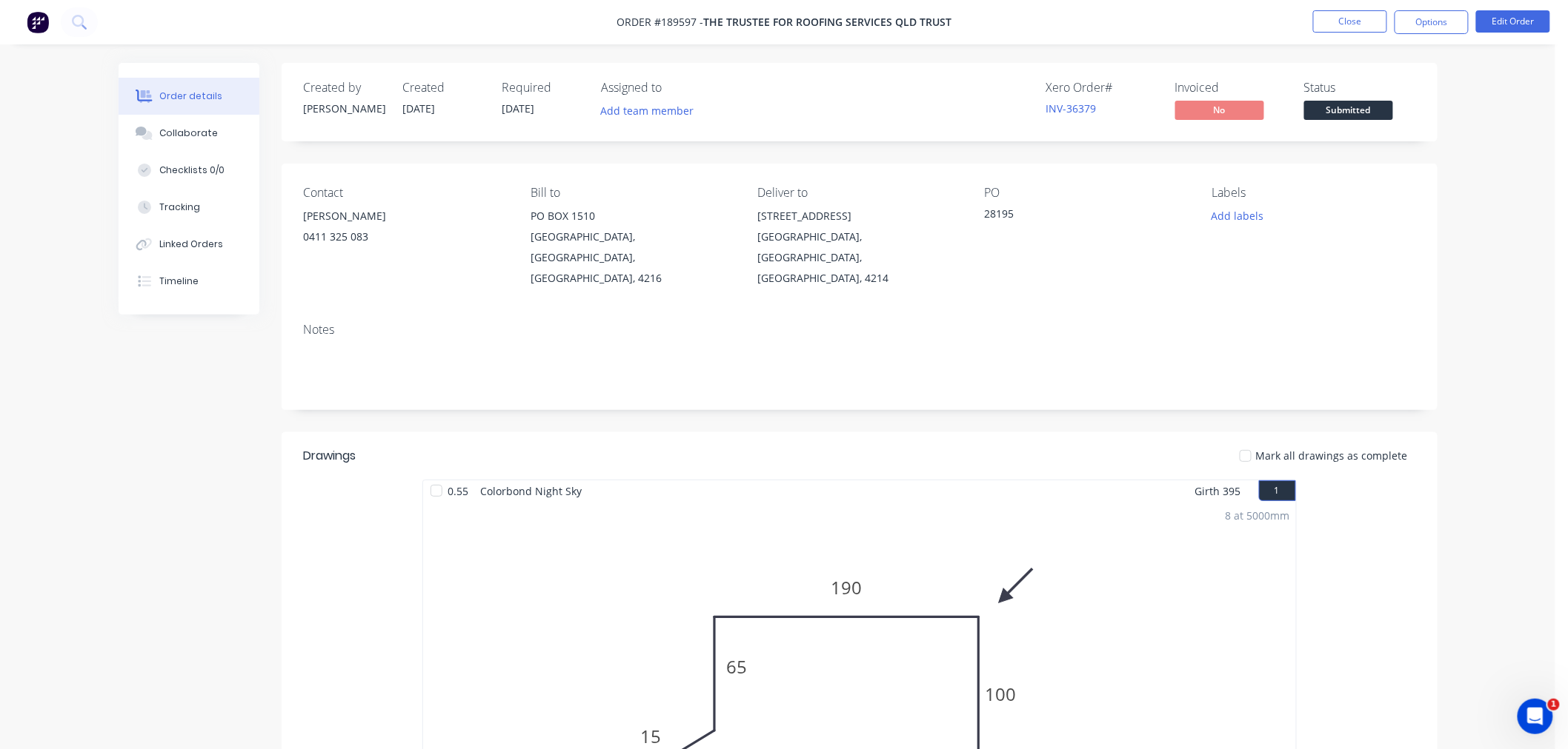
drag, startPoint x: 1536, startPoint y: 166, endPoint x: 1523, endPoint y: 150, distance: 20.6
click at [1534, 161] on div "Order details Collaborate Checklists 0/0 Tracking Linked Orders Timeline Order …" at bounding box center [777, 708] width 1555 height 1416
click at [1445, 25] on button "Options" at bounding box center [1431, 22] width 74 height 24
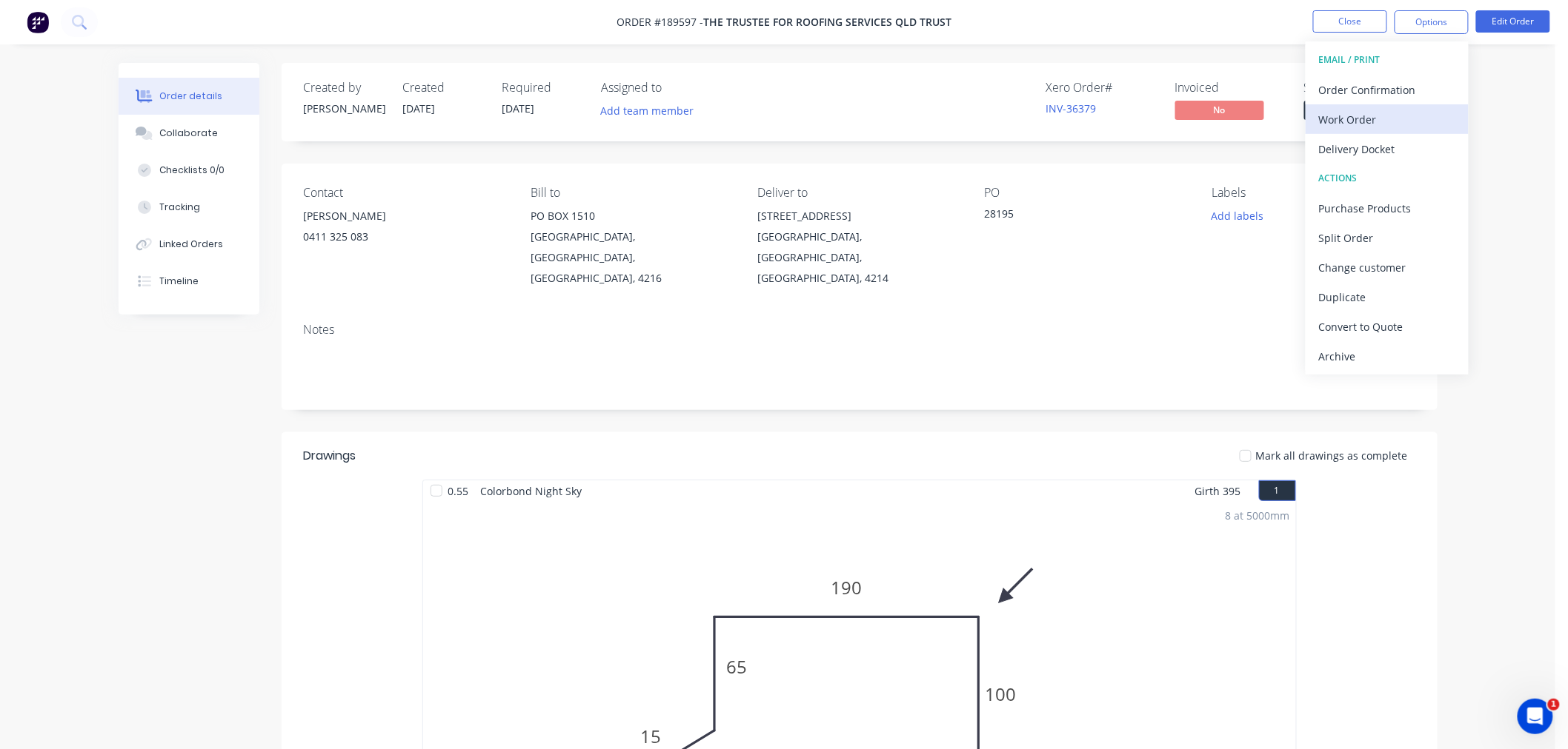
click at [1409, 121] on div "Work Order" at bounding box center [1387, 119] width 136 height 21
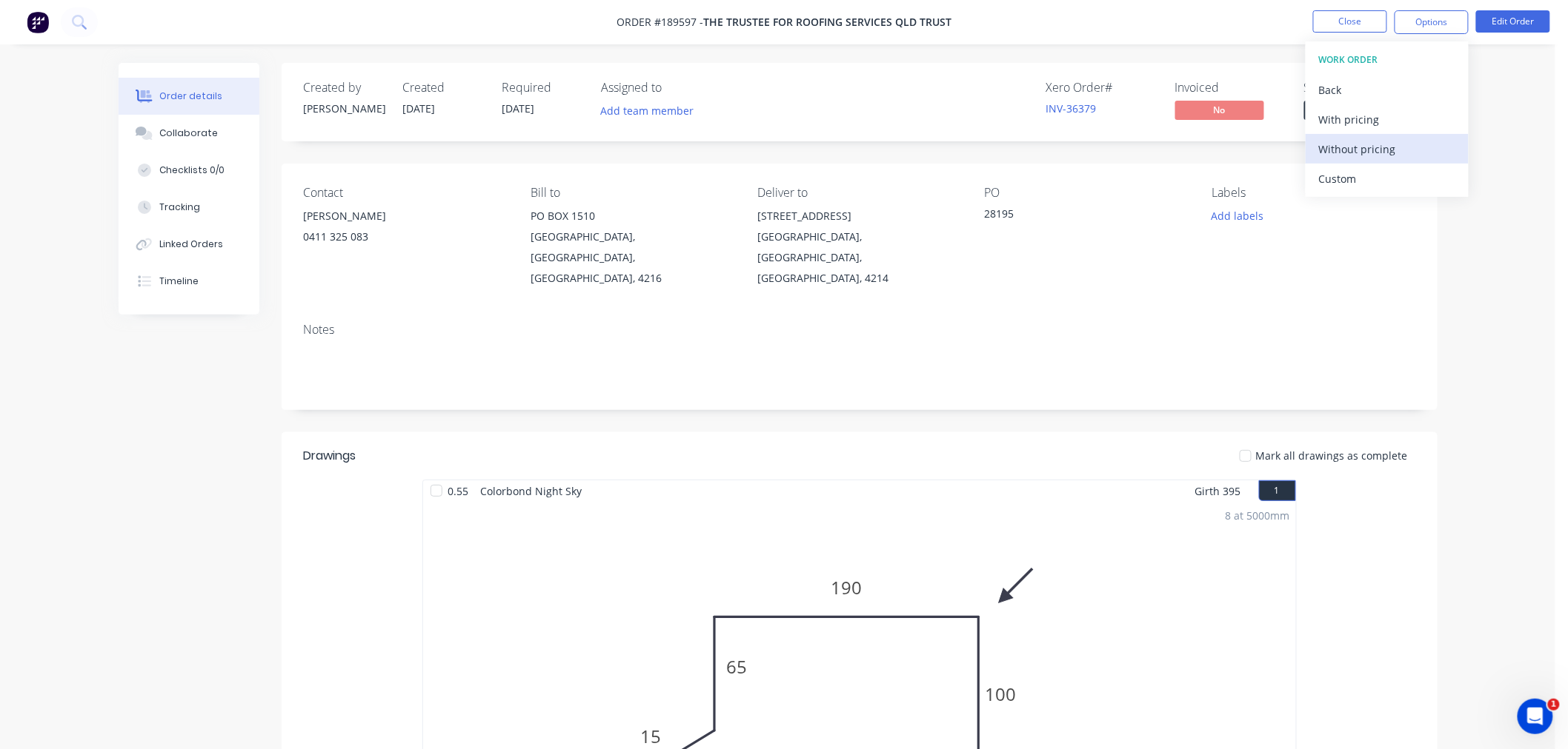
click at [1402, 145] on div "Without pricing" at bounding box center [1387, 148] width 136 height 21
click at [446, 168] on div "Contact [PERSON_NAME] [PHONE_NUMBER] Bill to [STREET_ADDRESS] Deliver to [STREE…" at bounding box center [859, 237] width 1156 height 147
click at [1476, 327] on div "Order details Collaborate Checklists 0/0 Tracking Linked Orders Timeline Order …" at bounding box center [777, 708] width 1555 height 1416
click at [1470, 269] on div "Order details Collaborate Checklists 0/0 Tracking Linked Orders Timeline Order …" at bounding box center [777, 708] width 1555 height 1416
click at [1365, 21] on button "Close" at bounding box center [1350, 21] width 74 height 22
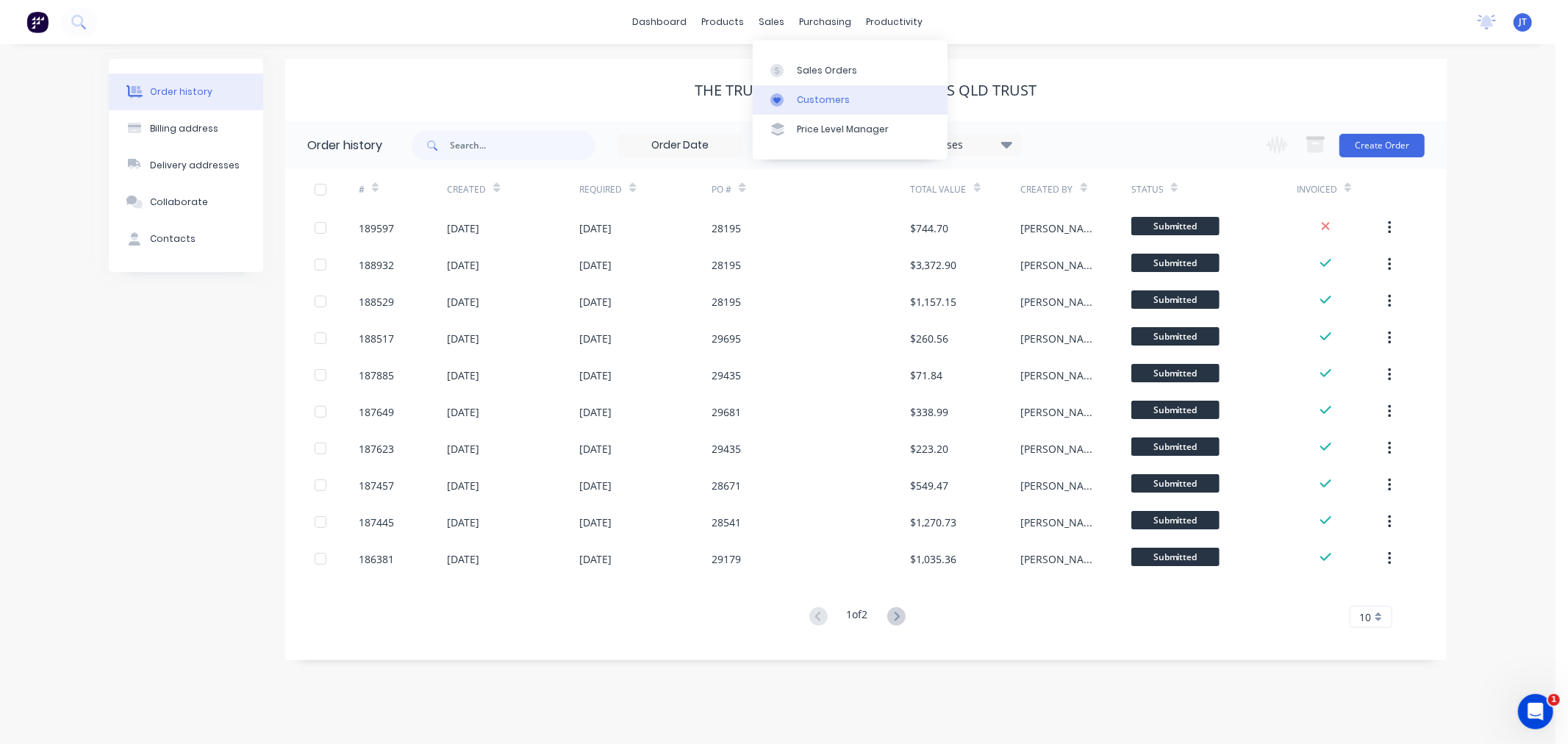
click at [800, 93] on div "Customers" at bounding box center [823, 100] width 53 height 13
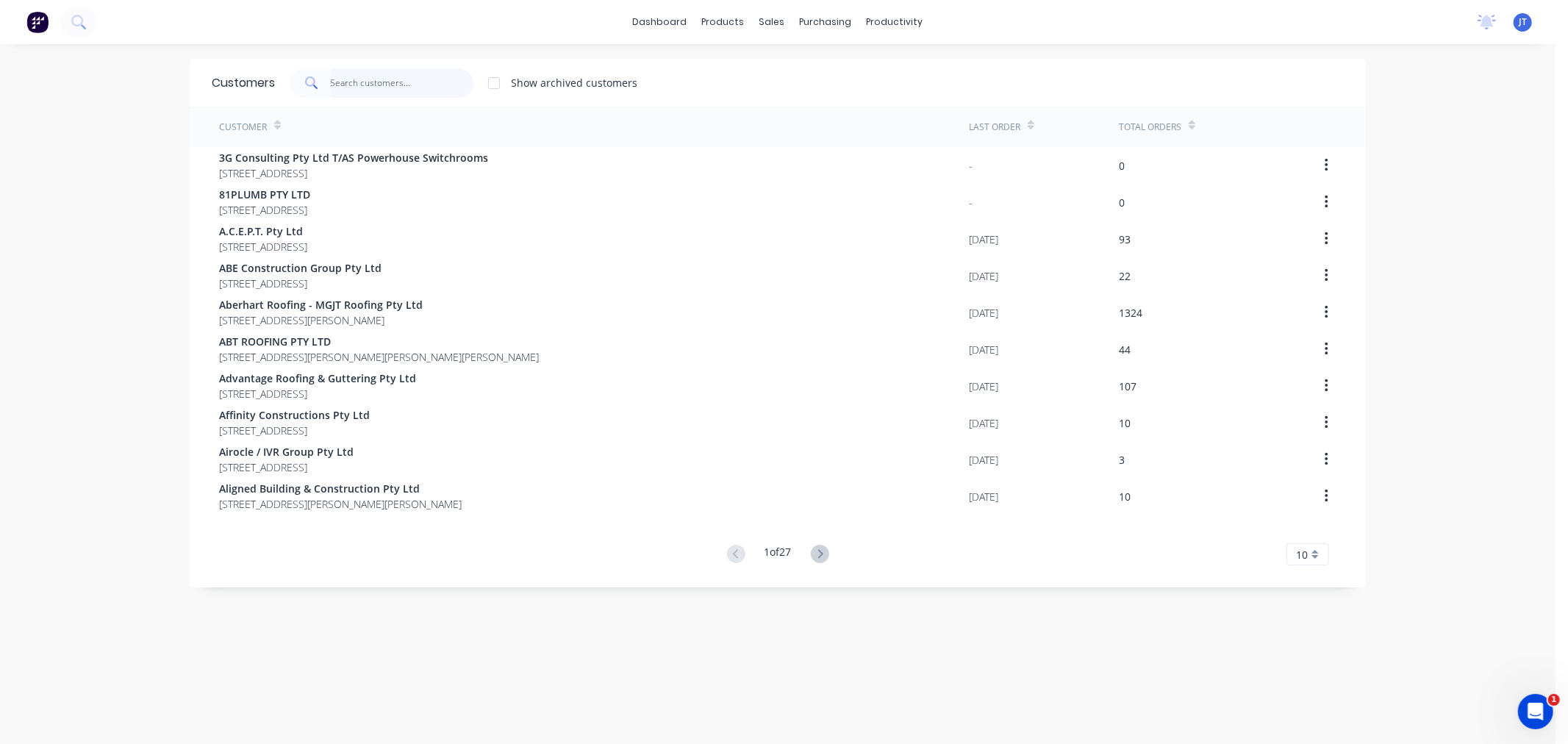
click at [397, 93] on input "text" at bounding box center [402, 83] width 143 height 29
click at [377, 79] on input "text" at bounding box center [402, 83] width 143 height 29
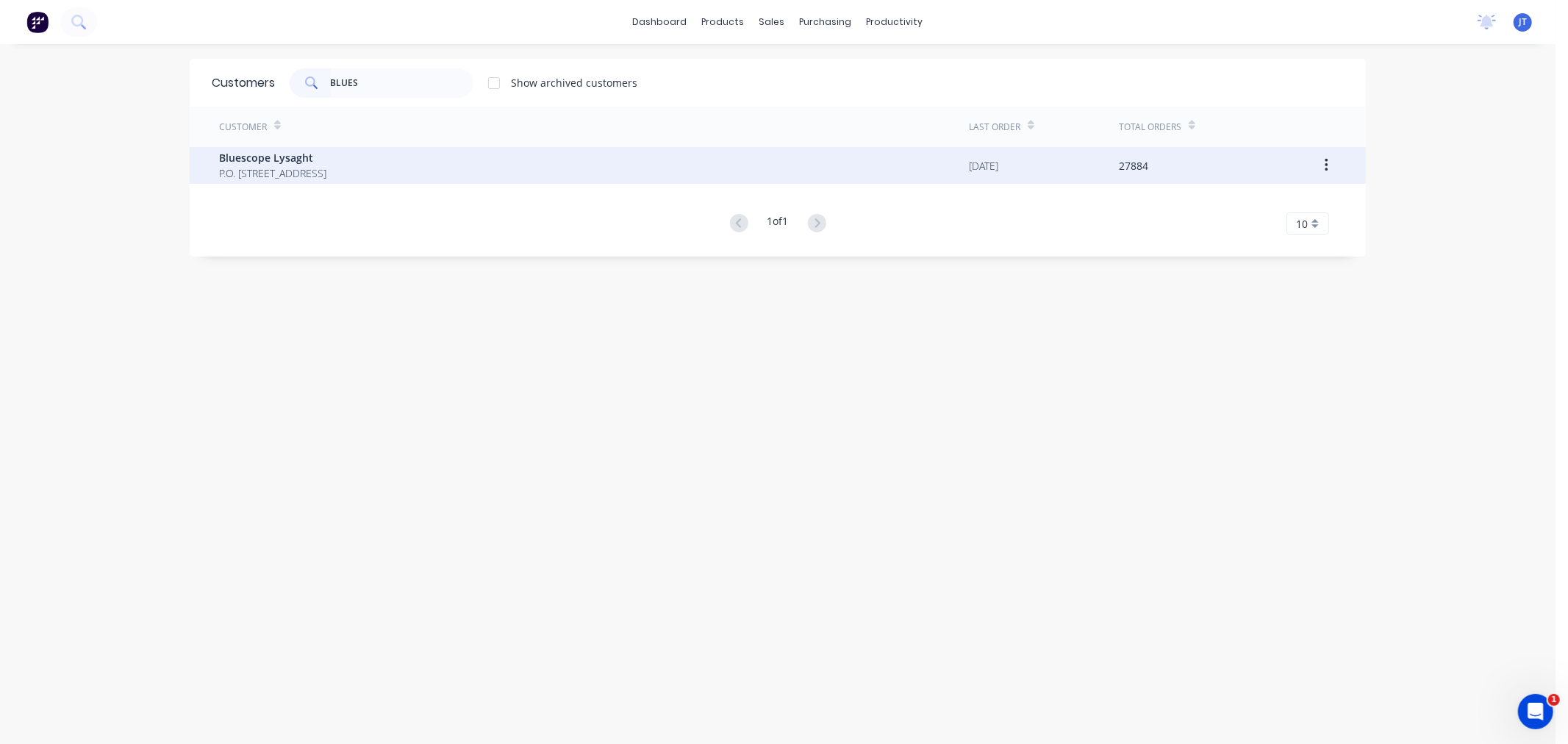
click at [408, 173] on div "Bluescope Lysaght P.O. [STREET_ADDRESS]" at bounding box center [594, 165] width 750 height 37
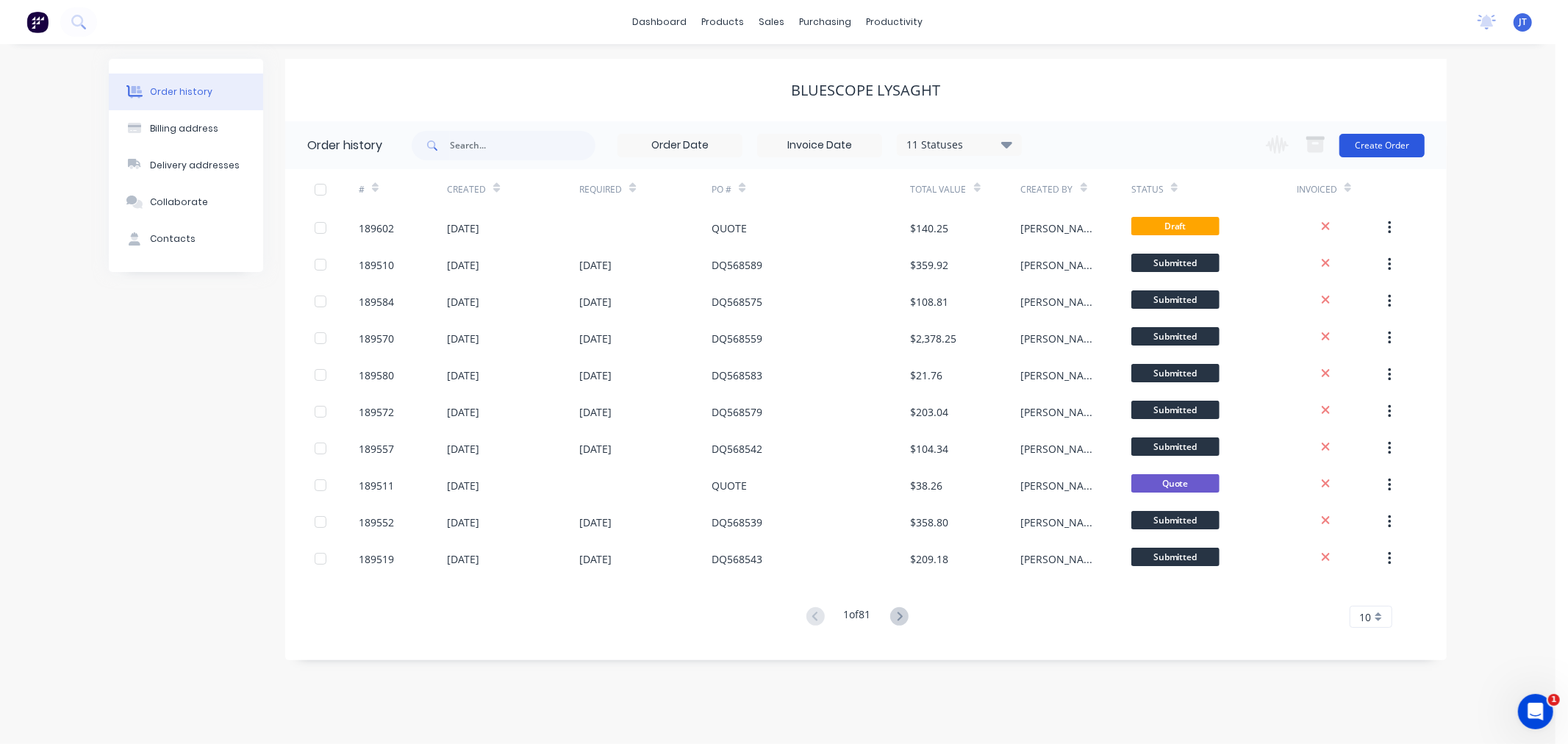
drag, startPoint x: 1493, startPoint y: 201, endPoint x: 1412, endPoint y: 154, distance: 93.6
click at [1493, 201] on div "Order history Billing address Delivery addresses Collaborate Contacts Bluescope…" at bounding box center [778, 394] width 1556 height 700
click at [1403, 140] on button "Create Order" at bounding box center [1382, 145] width 85 height 24
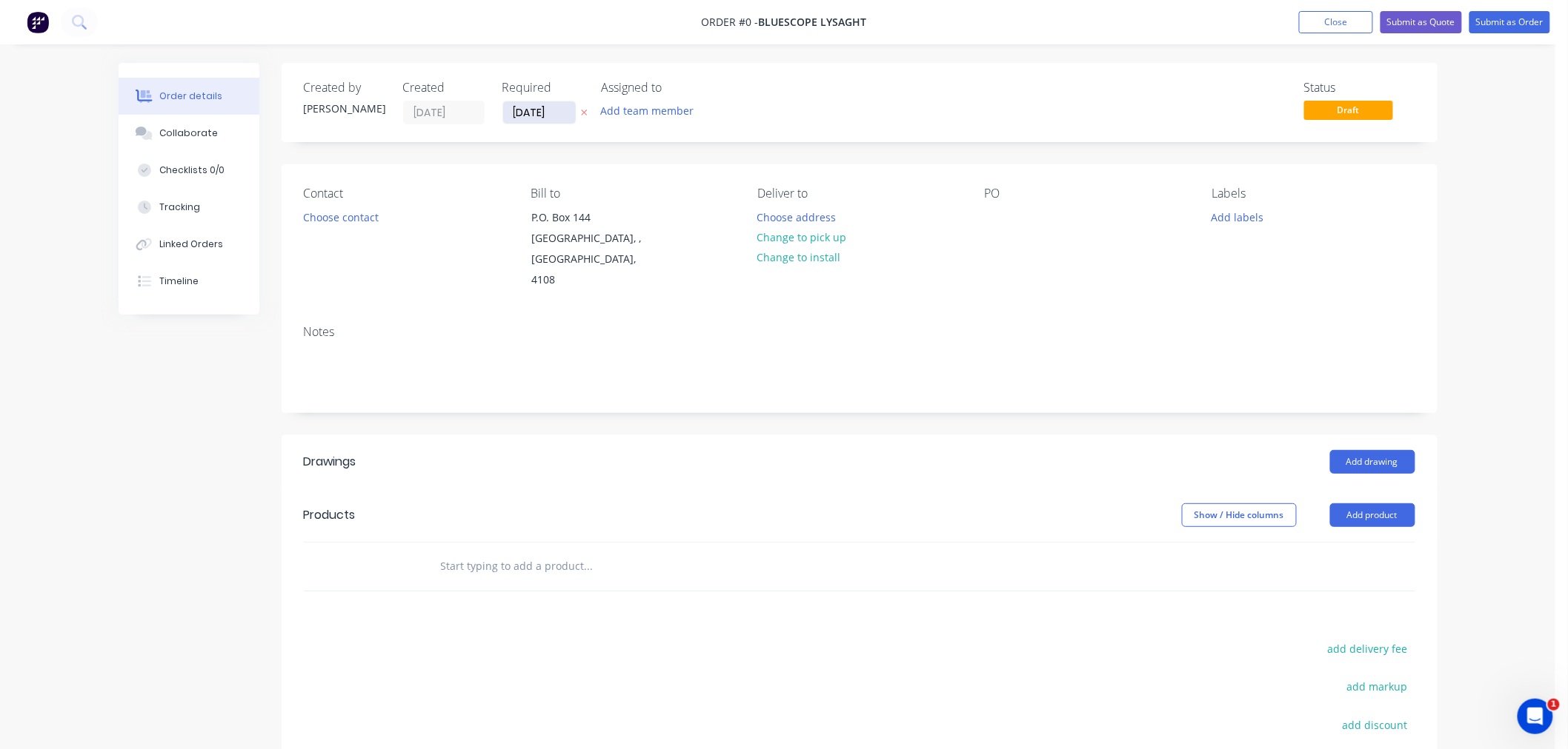
click at [521, 111] on input "[DATE]" at bounding box center [539, 112] width 73 height 22
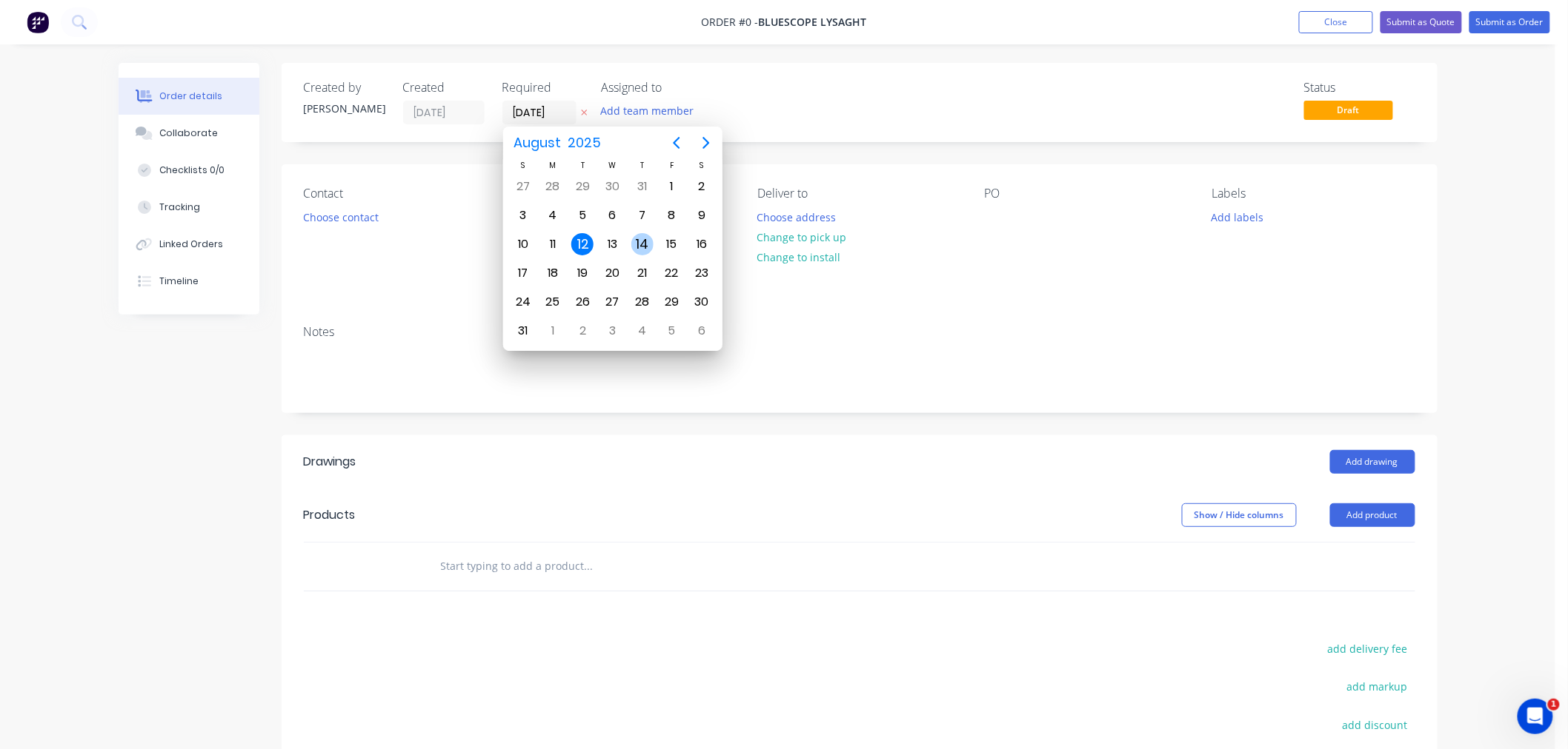
click at [643, 238] on div "14" at bounding box center [643, 244] width 22 height 22
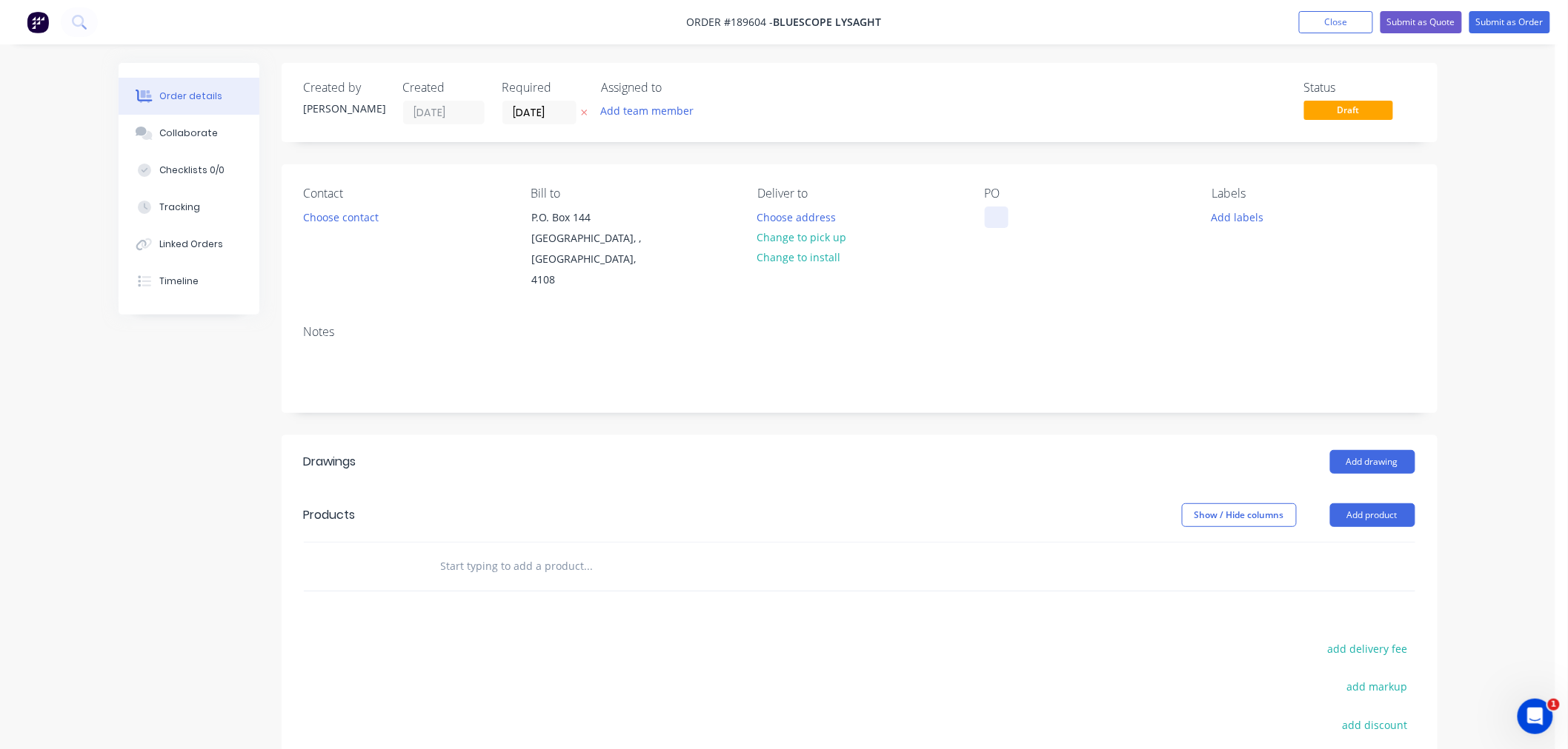
click at [998, 218] on div at bounding box center [996, 217] width 24 height 21
click at [346, 213] on button "Choose contact" at bounding box center [340, 217] width 91 height 20
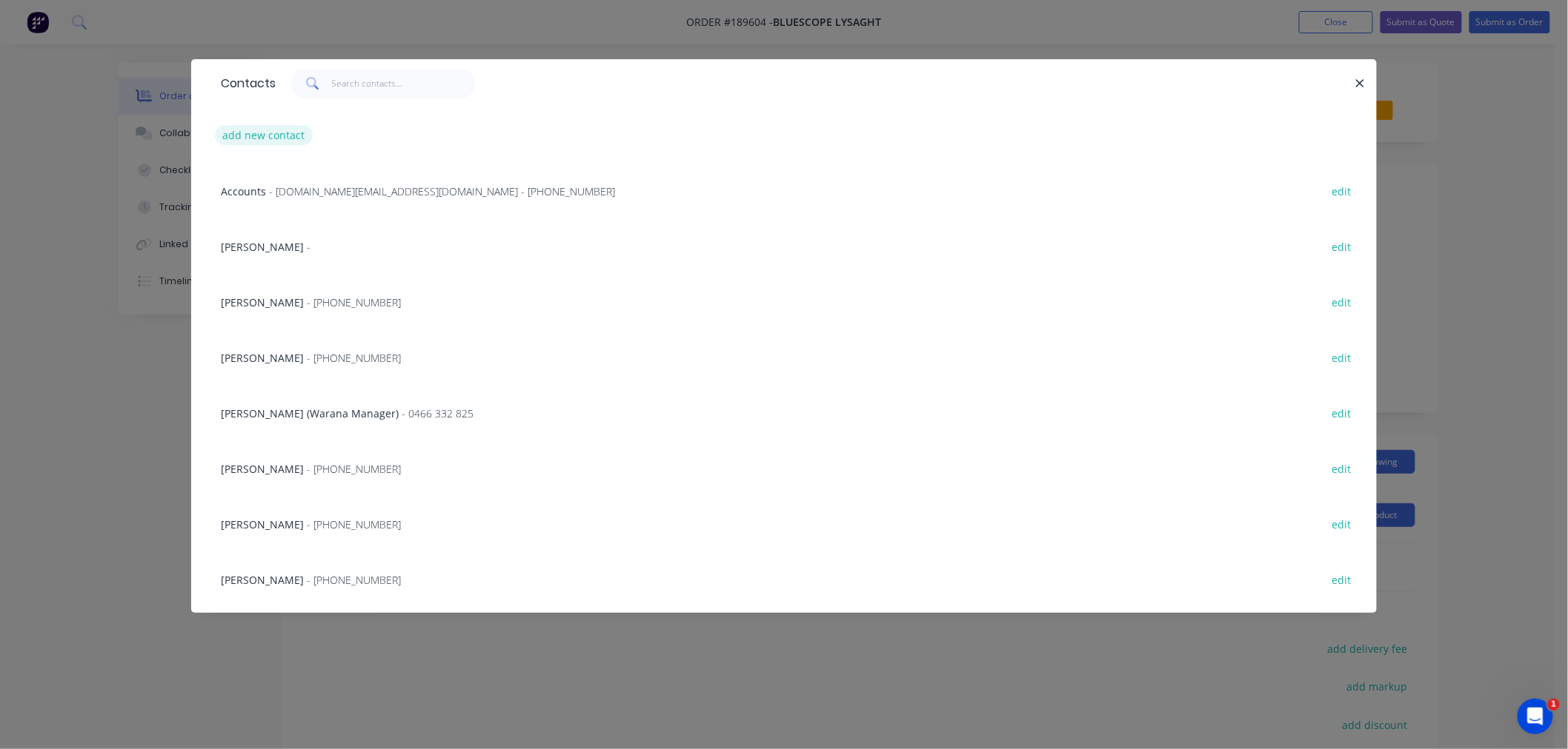
click at [257, 142] on button "add new contact" at bounding box center [263, 135] width 98 height 20
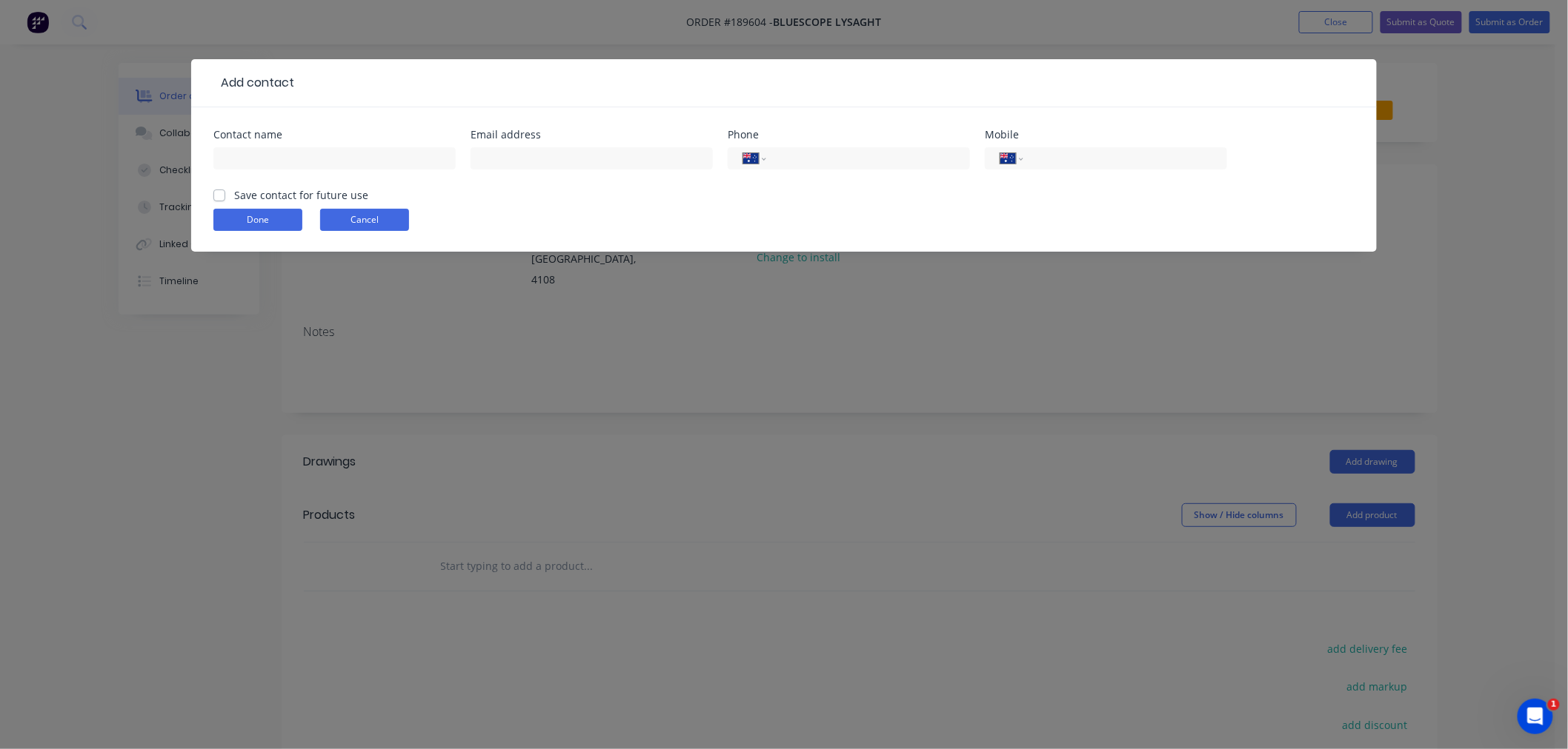
click at [370, 218] on button "Cancel" at bounding box center [365, 220] width 89 height 22
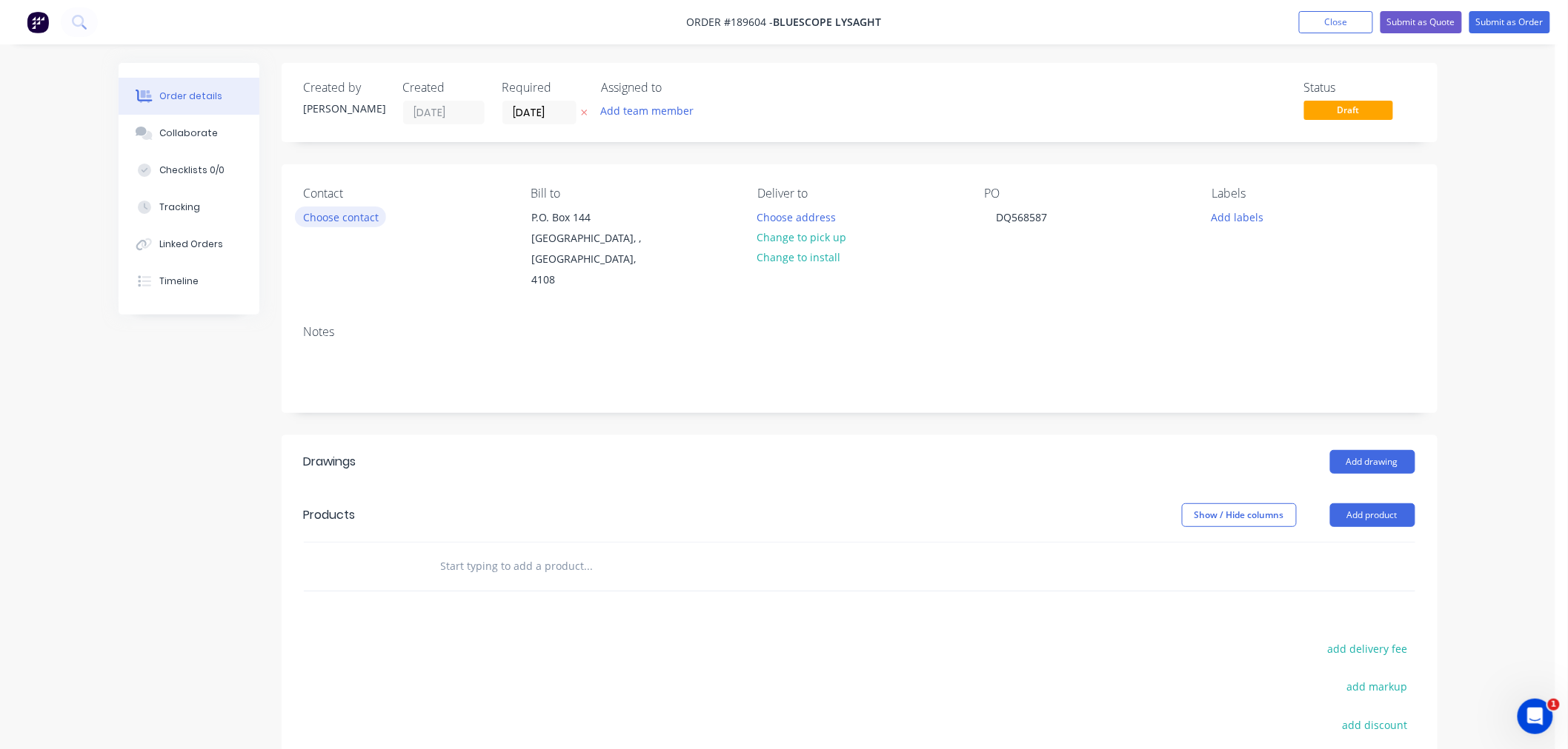
click at [354, 213] on button "Choose contact" at bounding box center [340, 217] width 91 height 20
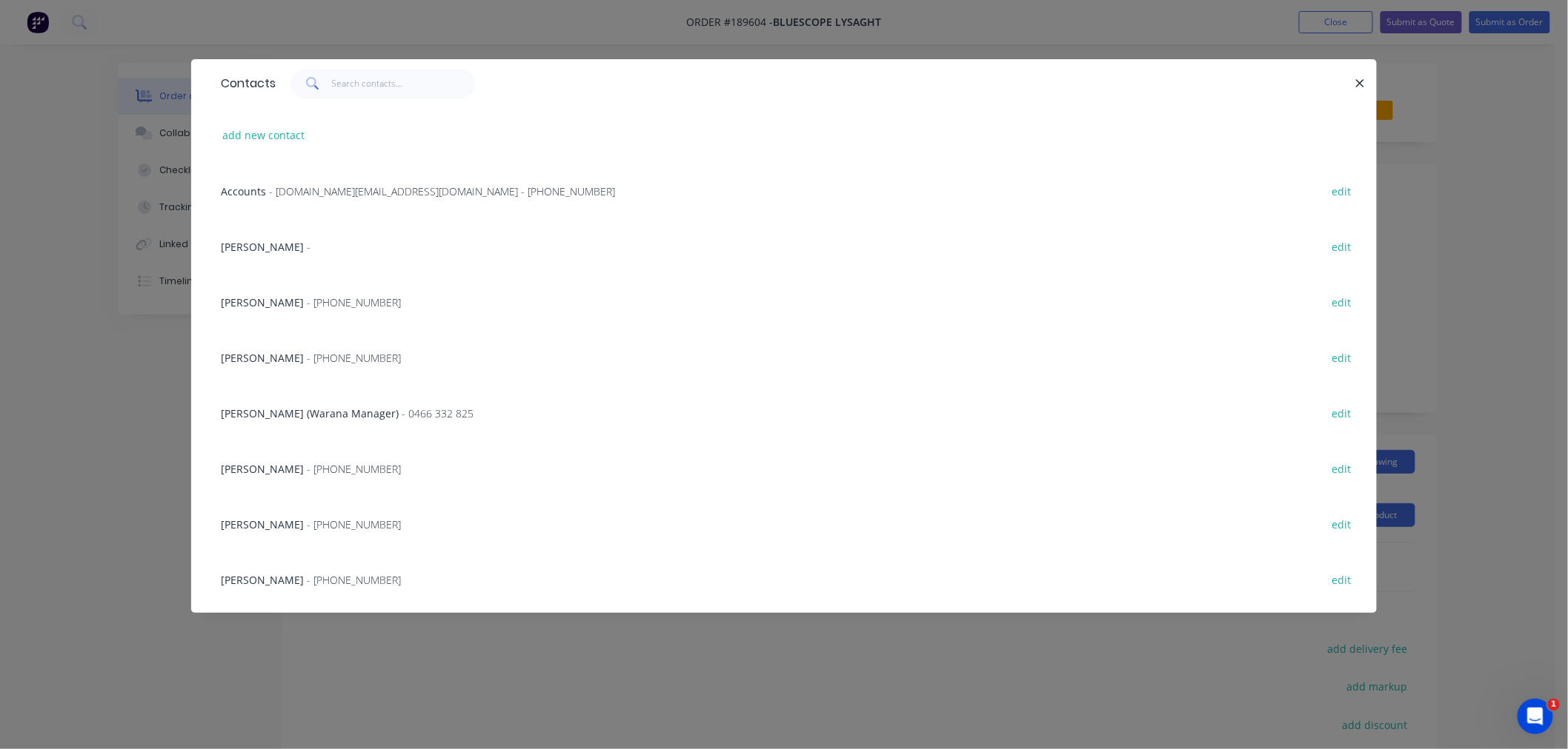
click at [245, 363] on span "[PERSON_NAME]" at bounding box center [262, 357] width 83 height 14
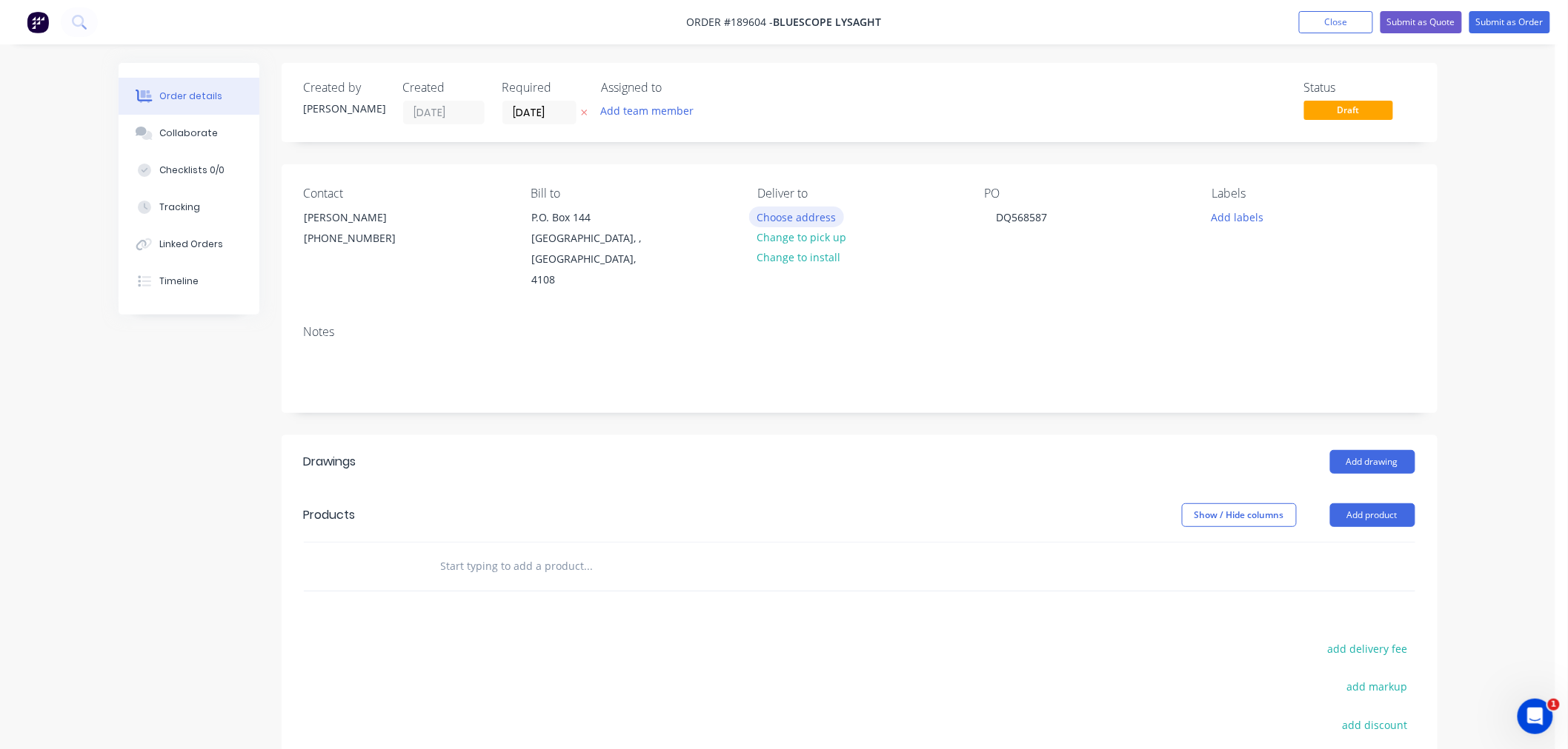
click at [813, 217] on button "Choose address" at bounding box center [796, 217] width 95 height 20
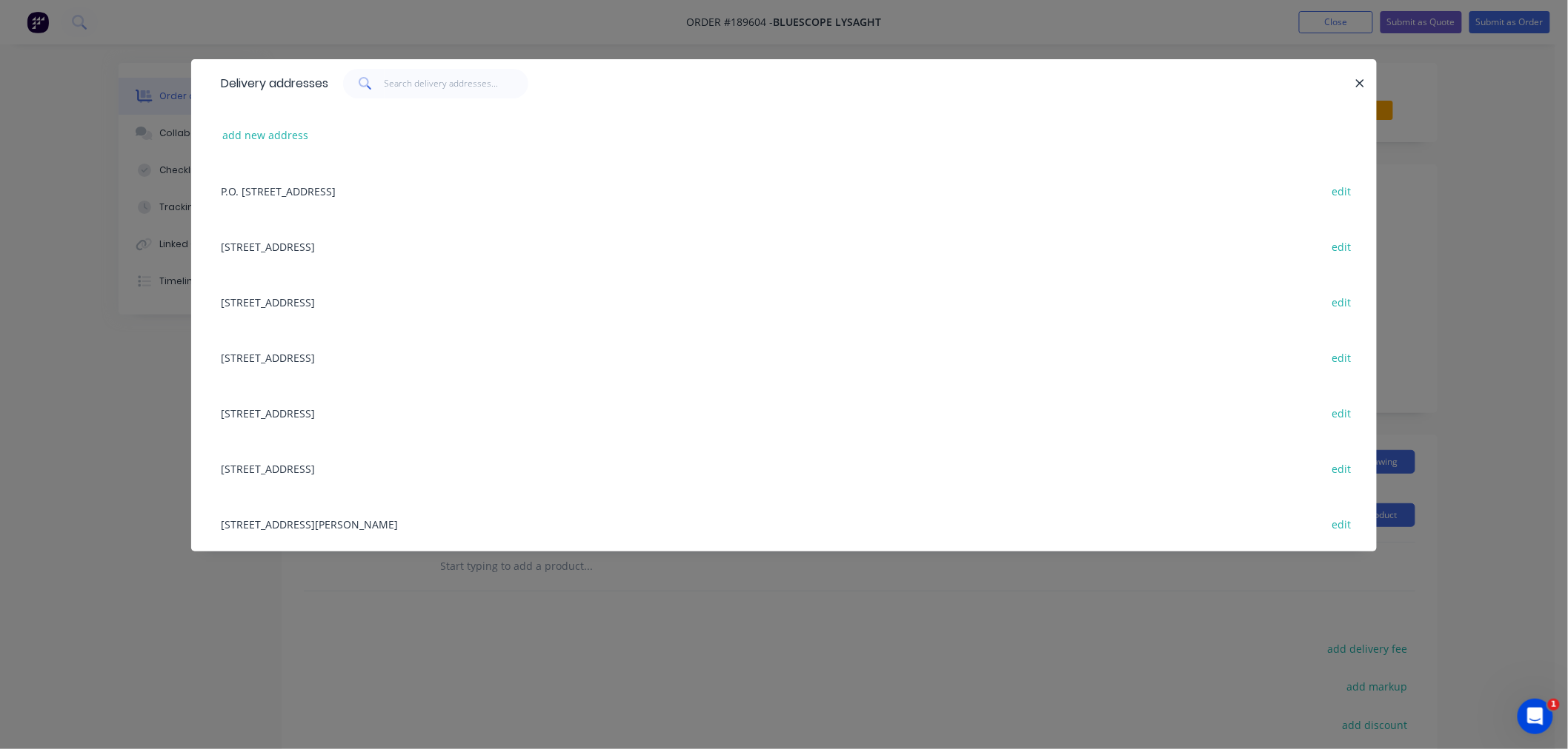
click at [354, 411] on div "[STREET_ADDRESS] edit" at bounding box center [784, 412] width 1141 height 55
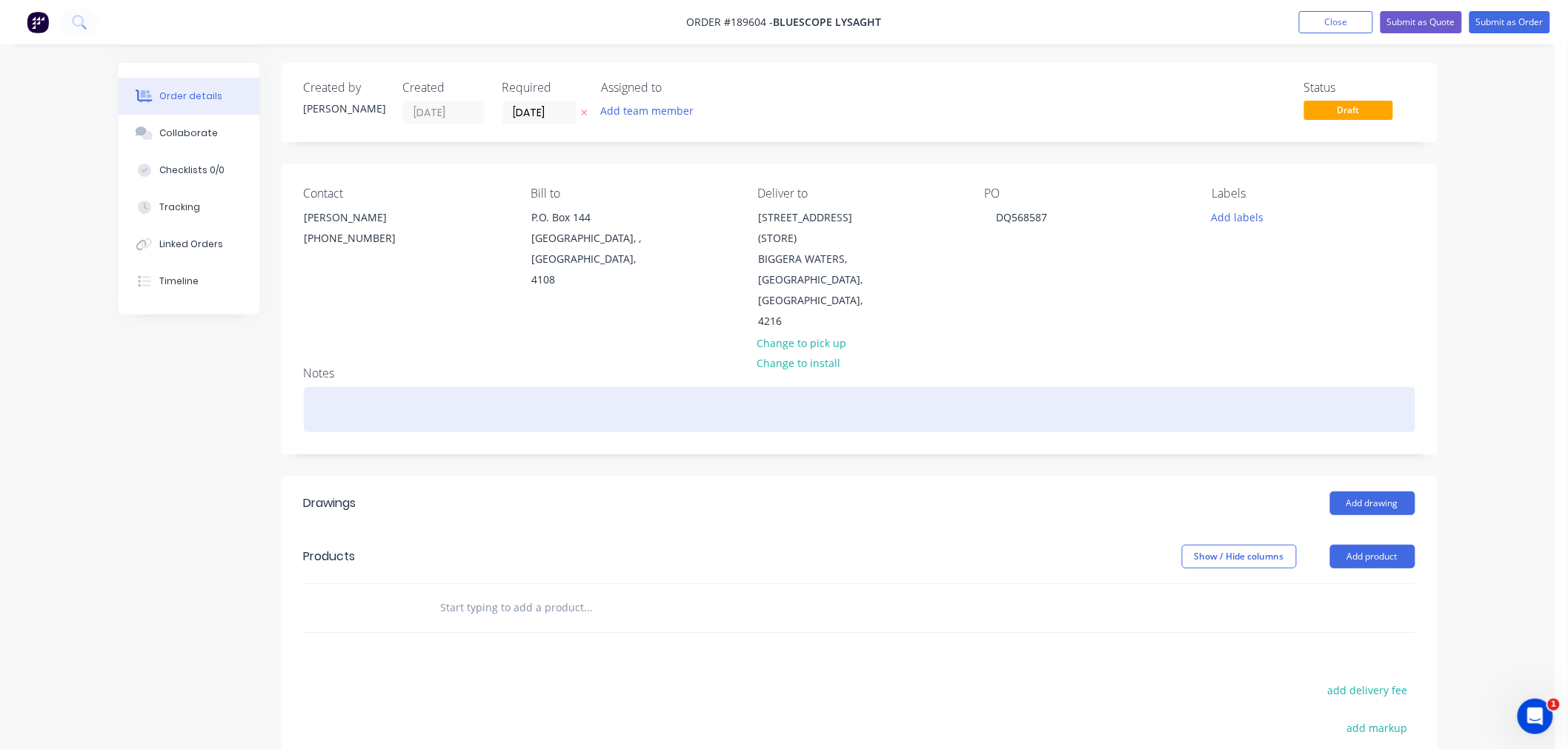
click at [537, 387] on div at bounding box center [859, 409] width 1111 height 45
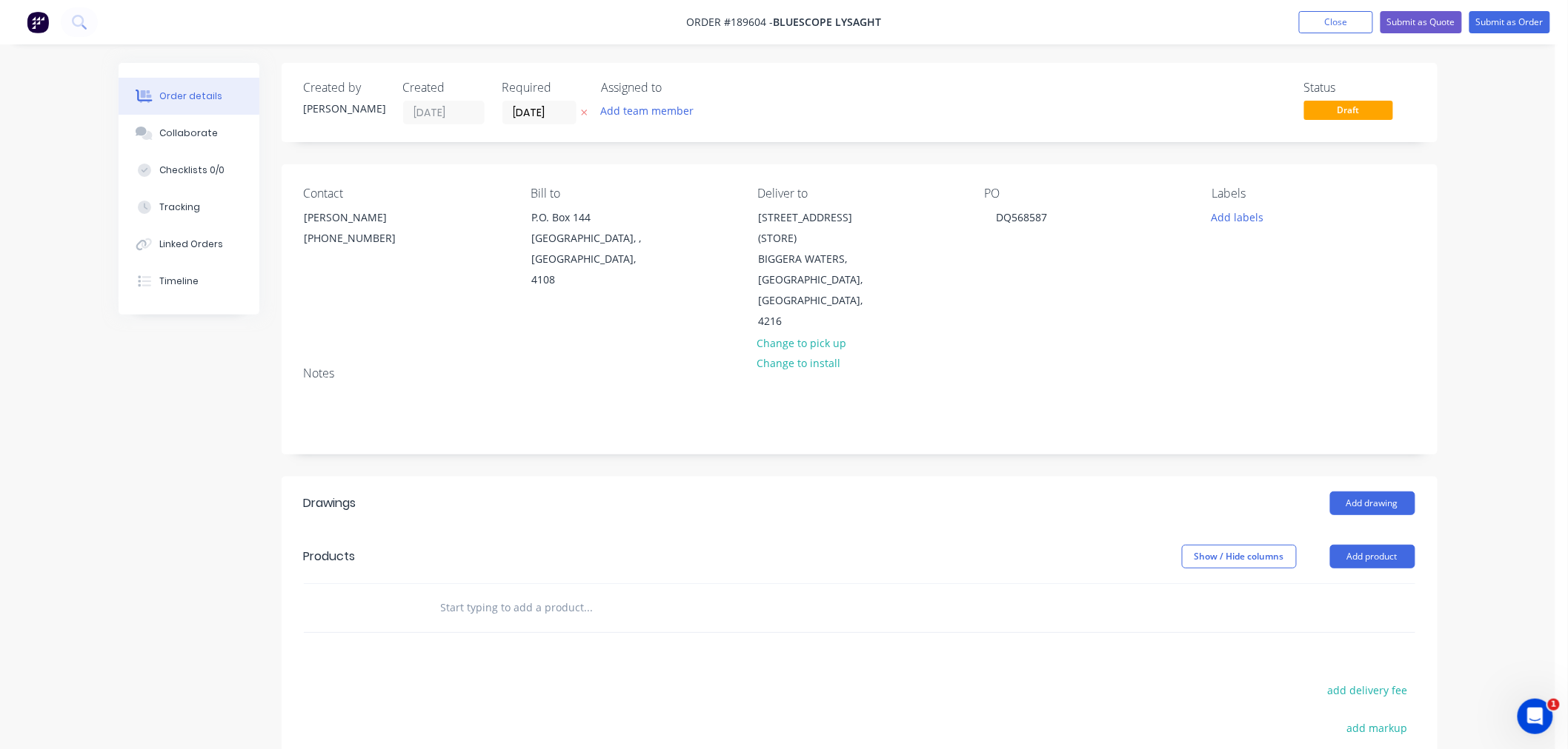
click at [415, 365] on div "Notes" at bounding box center [859, 404] width 1156 height 99
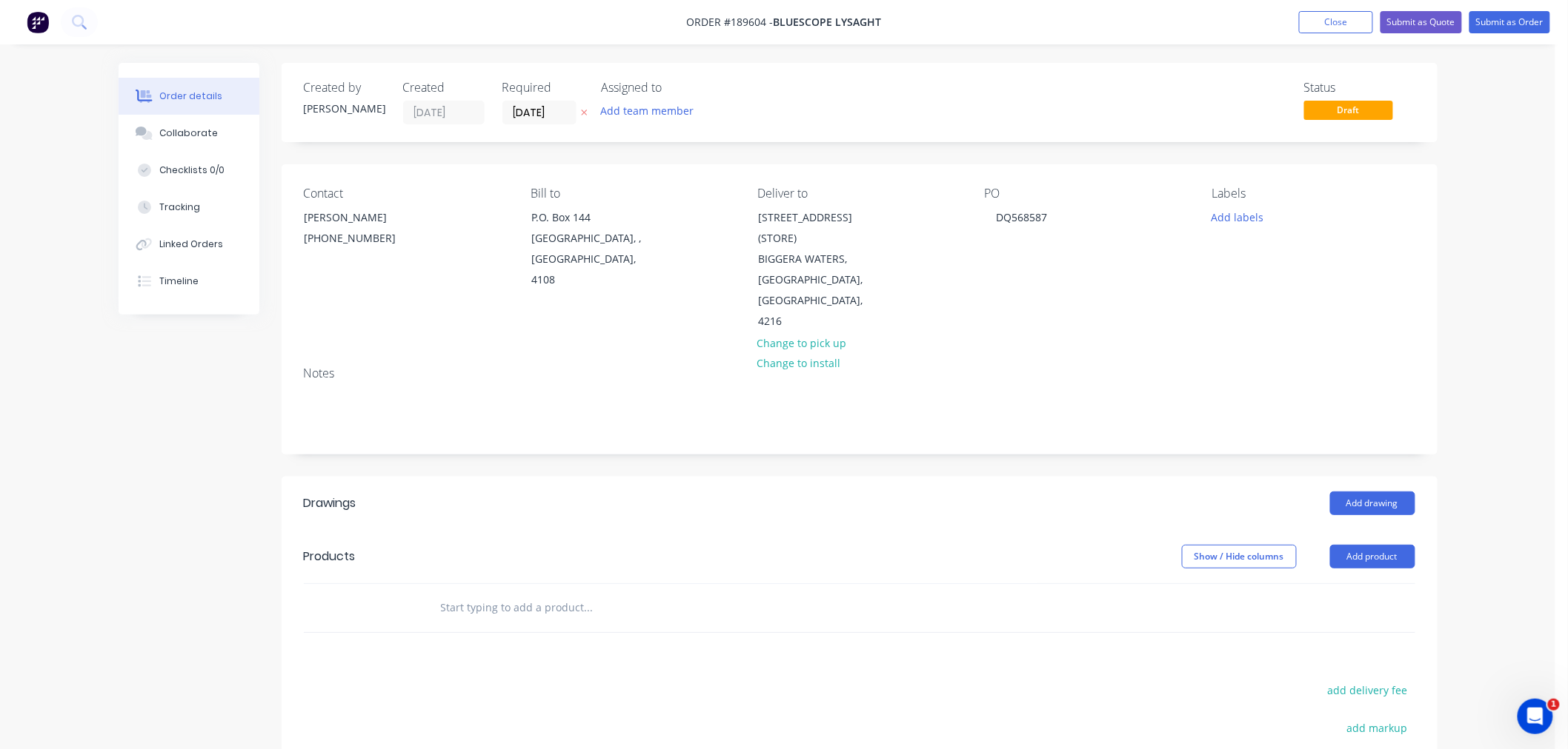
click at [415, 365] on div "Notes" at bounding box center [859, 404] width 1156 height 99
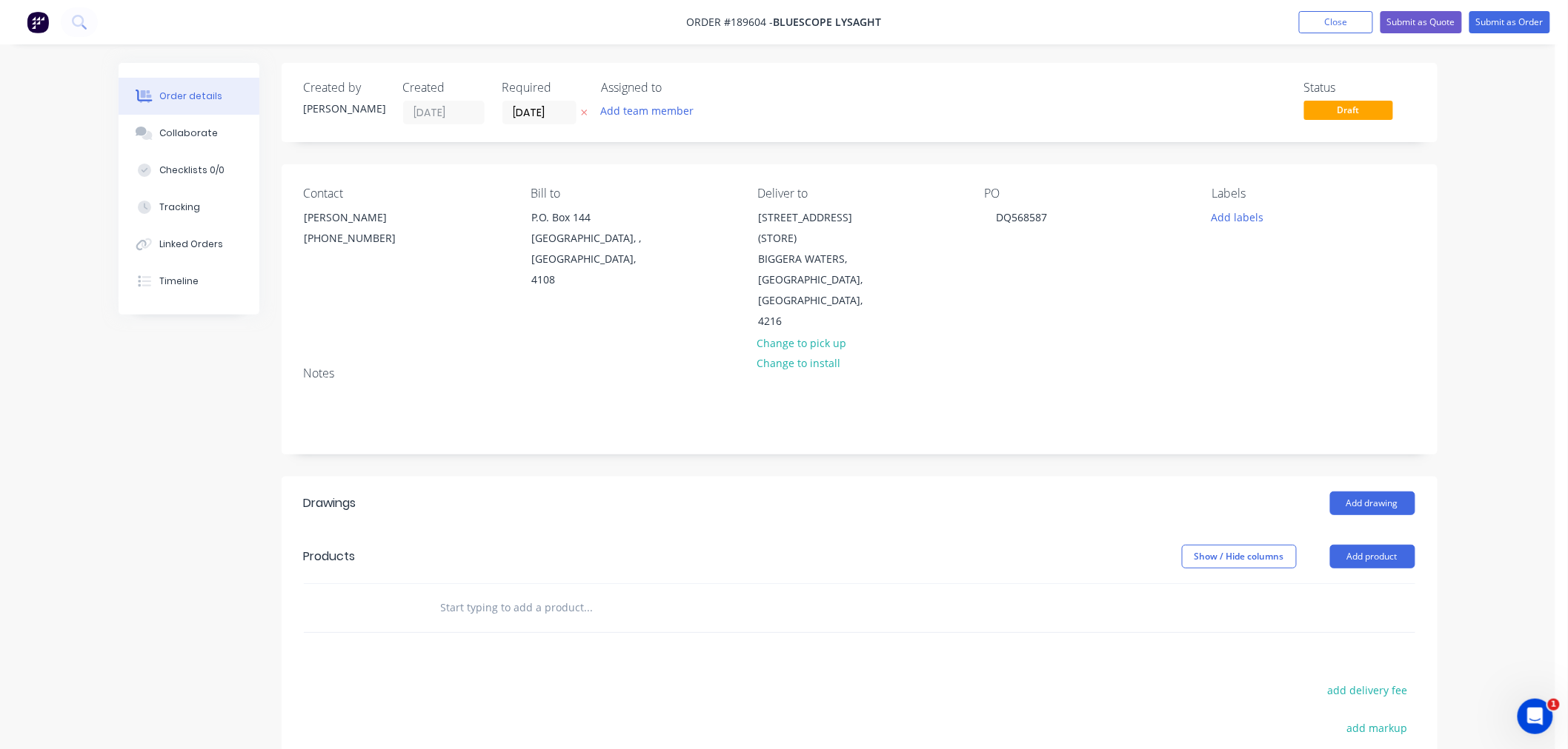
click at [415, 365] on div "Notes" at bounding box center [859, 404] width 1156 height 99
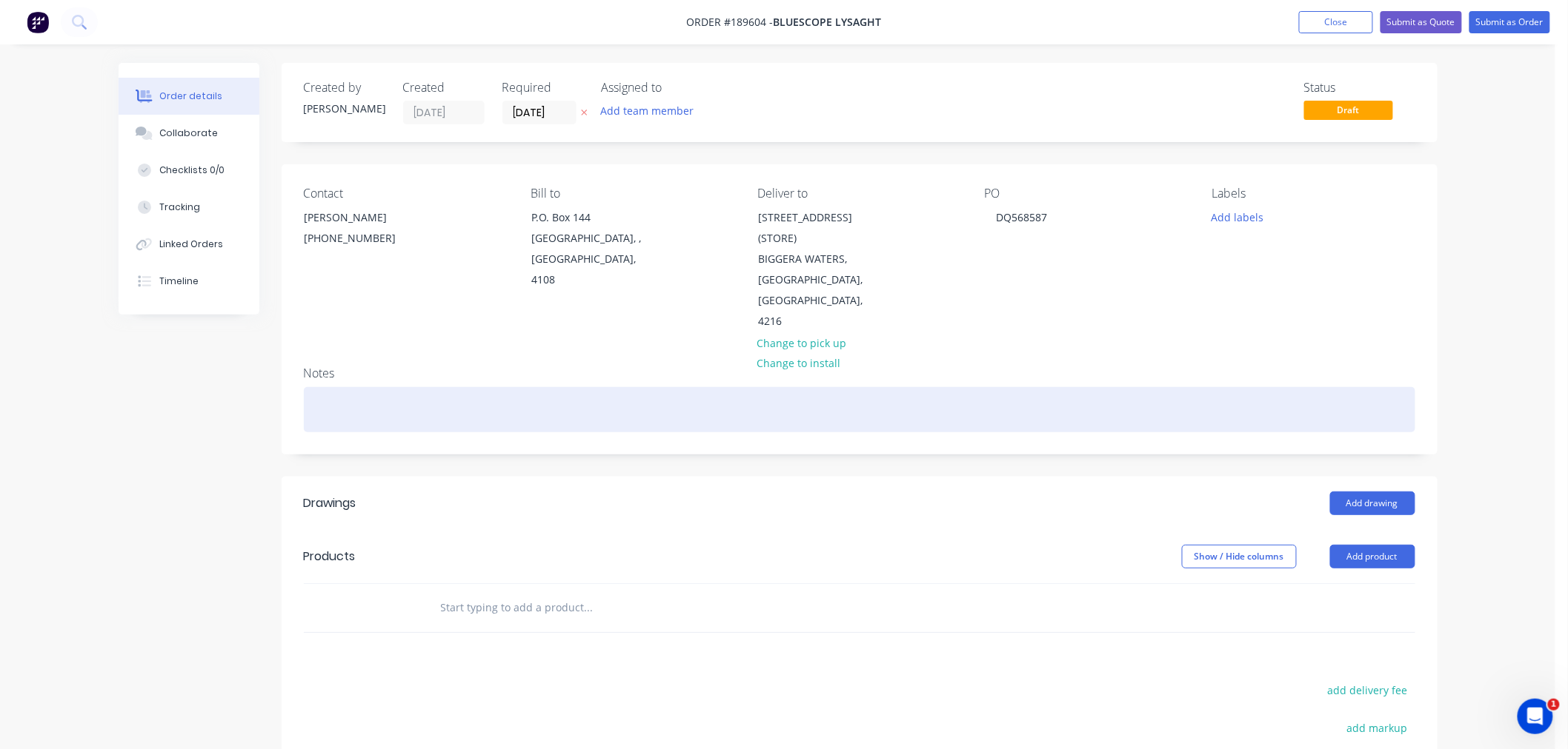
click at [1264, 397] on div at bounding box center [859, 409] width 1111 height 45
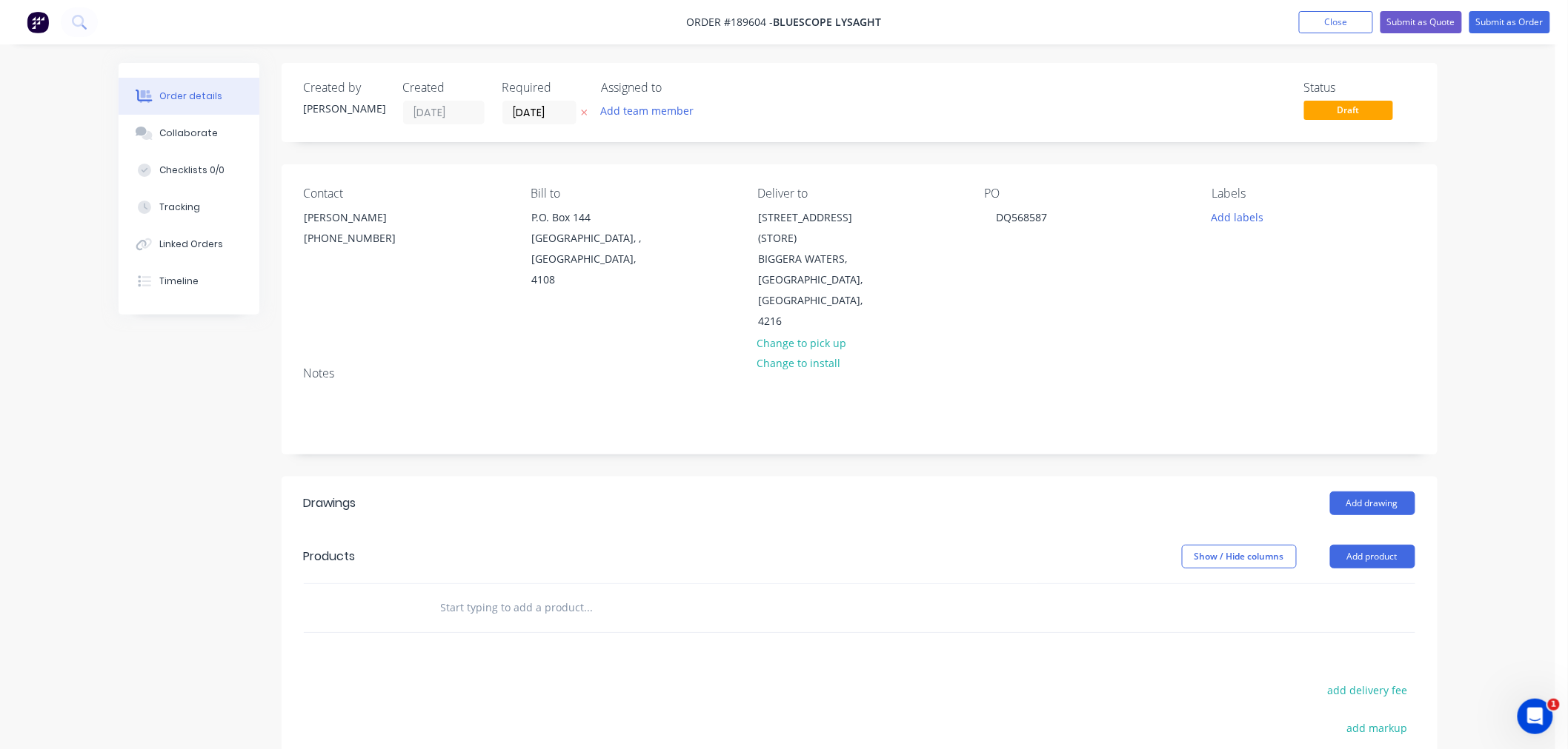
click at [1513, 405] on div "Order details Collaborate Checklists 0/0 Tracking Linked Orders Timeline Order …" at bounding box center [777, 505] width 1555 height 1010
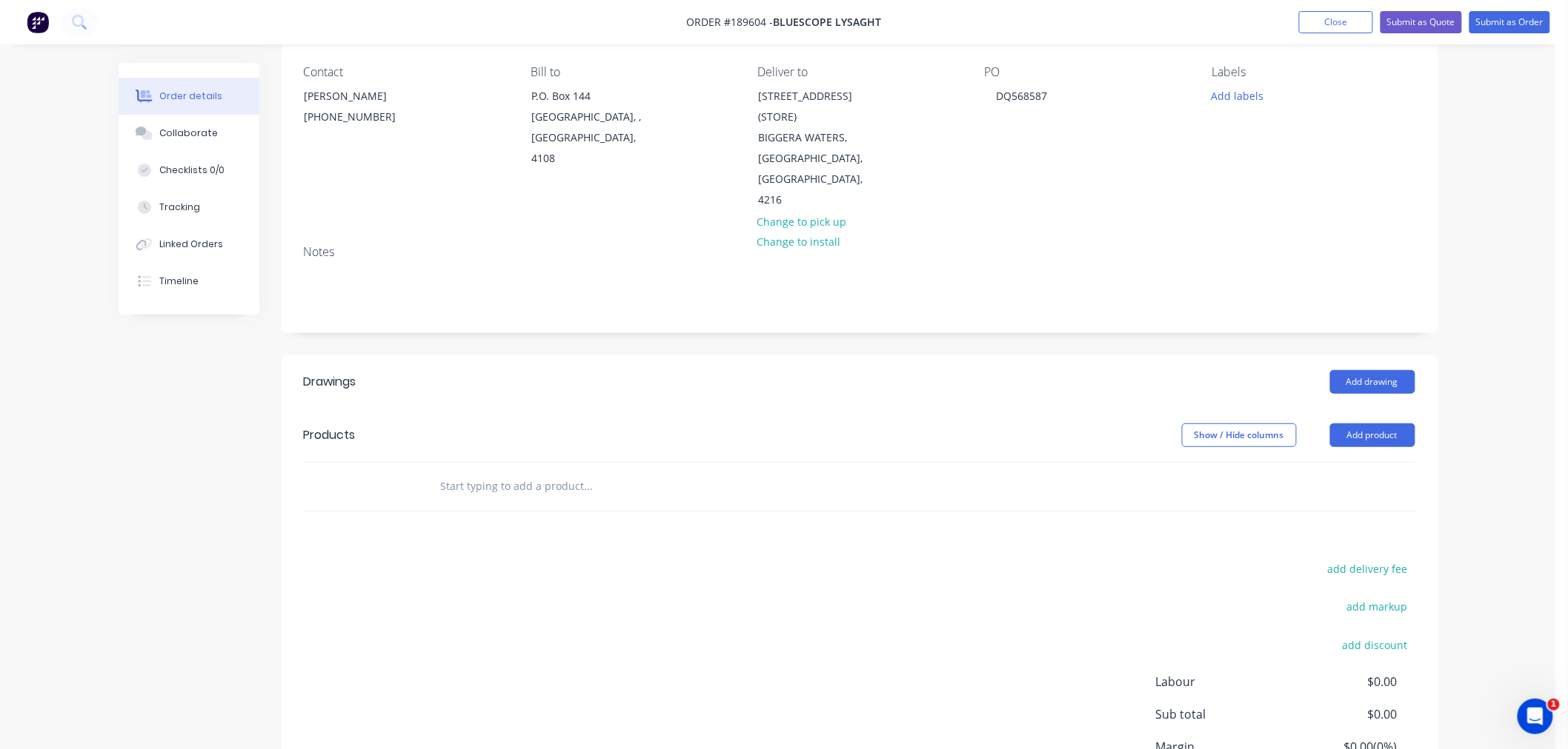
scroll to position [241, 0]
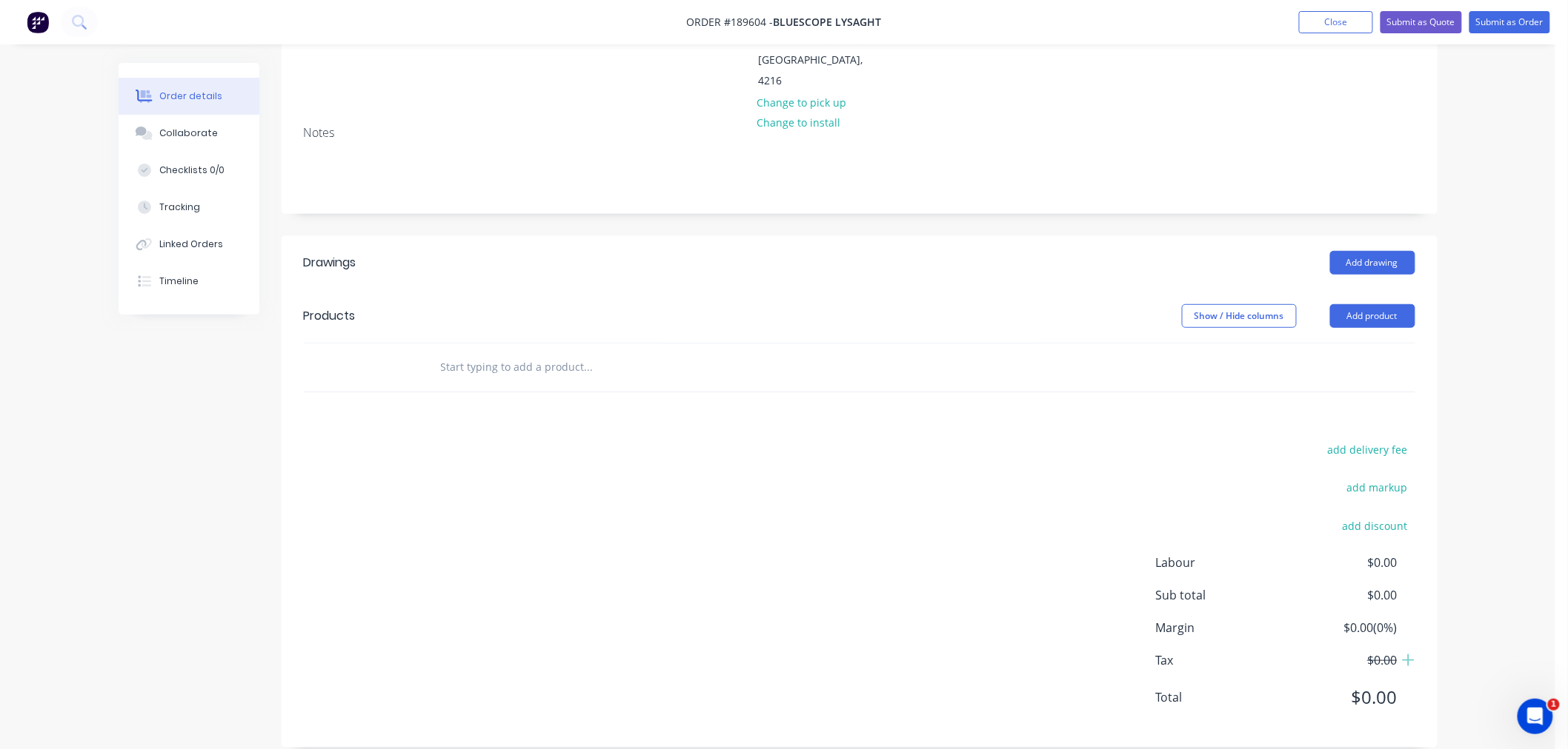
click at [1514, 628] on div "Order details Collaborate Checklists 0/0 Tracking Linked Orders Timeline Order …" at bounding box center [777, 264] width 1555 height 1010
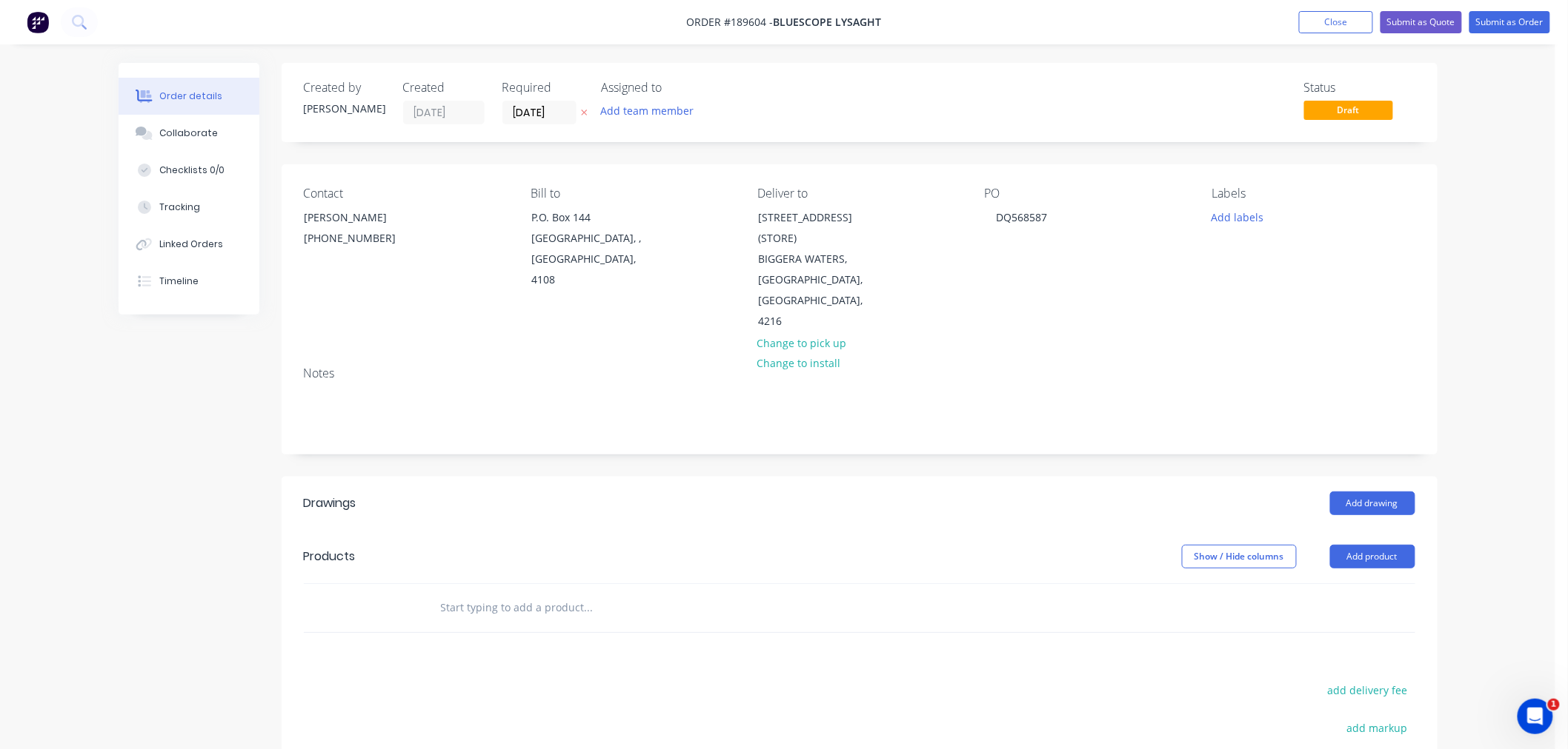
click at [1500, 440] on div "Order details Collaborate Checklists 0/0 Tracking Linked Orders Timeline Order …" at bounding box center [777, 505] width 1555 height 1010
click at [1375, 491] on button "Add drawing" at bounding box center [1372, 503] width 86 height 24
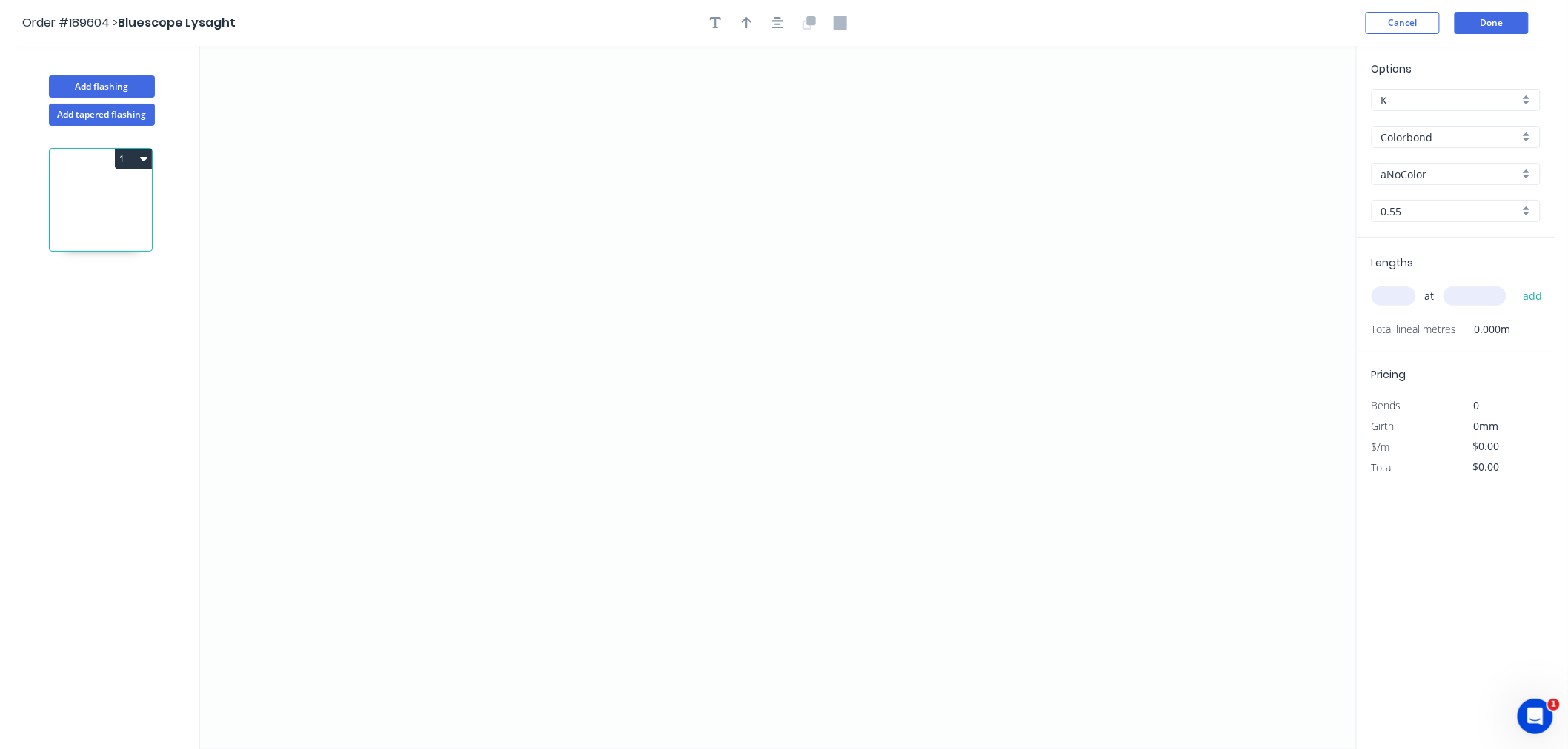
click at [1423, 173] on input "aNoColor" at bounding box center [1450, 174] width 138 height 16
click at [1492, 240] on div "Wallaby" at bounding box center [1456, 251] width 168 height 26
click at [1395, 301] on input "text" at bounding box center [1393, 295] width 44 height 19
click at [1516, 283] on button "add" at bounding box center [1533, 295] width 35 height 25
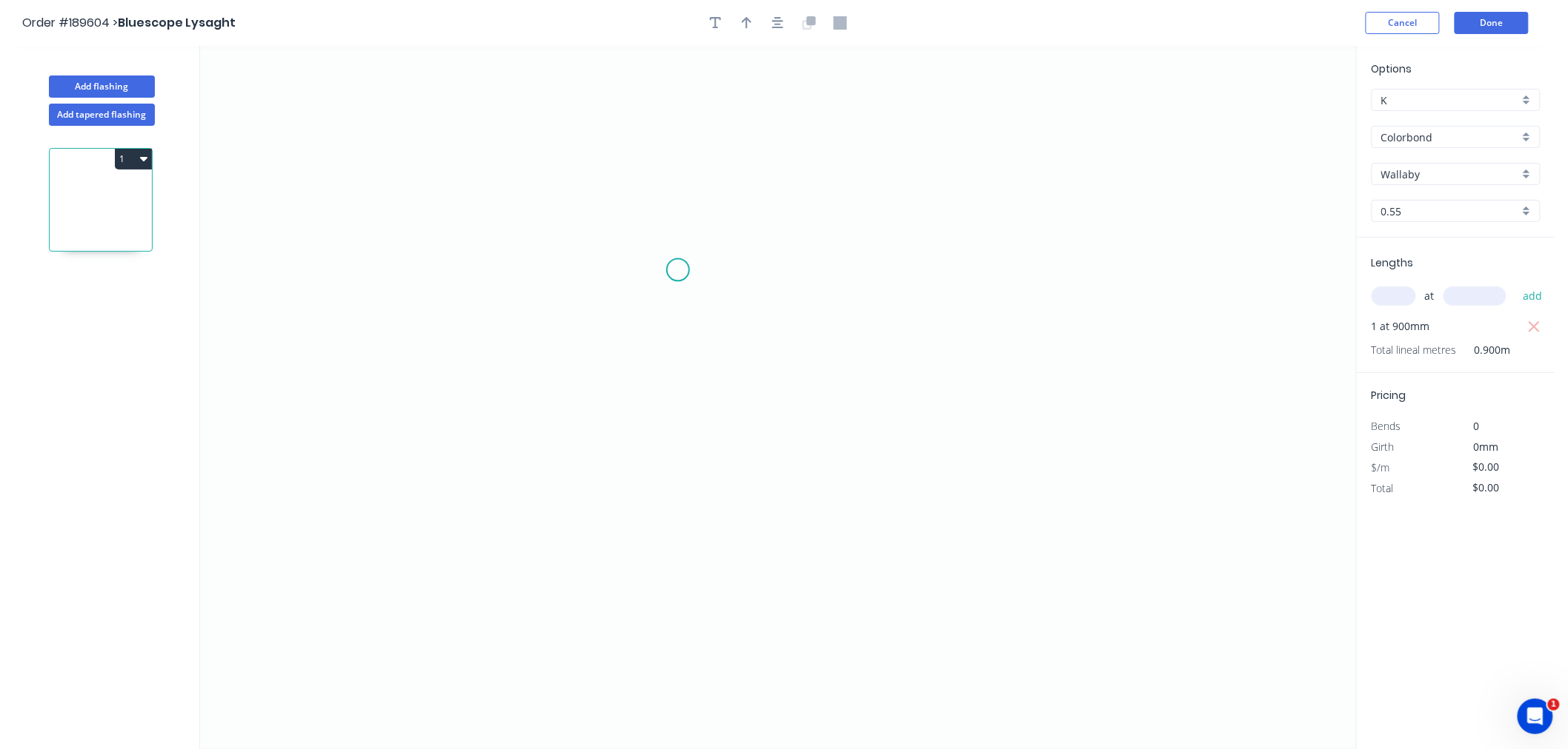
click at [685, 272] on icon "0" at bounding box center [777, 398] width 1156 height 703
click at [648, 191] on icon "0" at bounding box center [777, 398] width 1156 height 703
click at [432, 195] on icon "0 ?" at bounding box center [777, 398] width 1156 height 703
click at [417, 424] on icon "0 ? ? ? º" at bounding box center [777, 398] width 1156 height 703
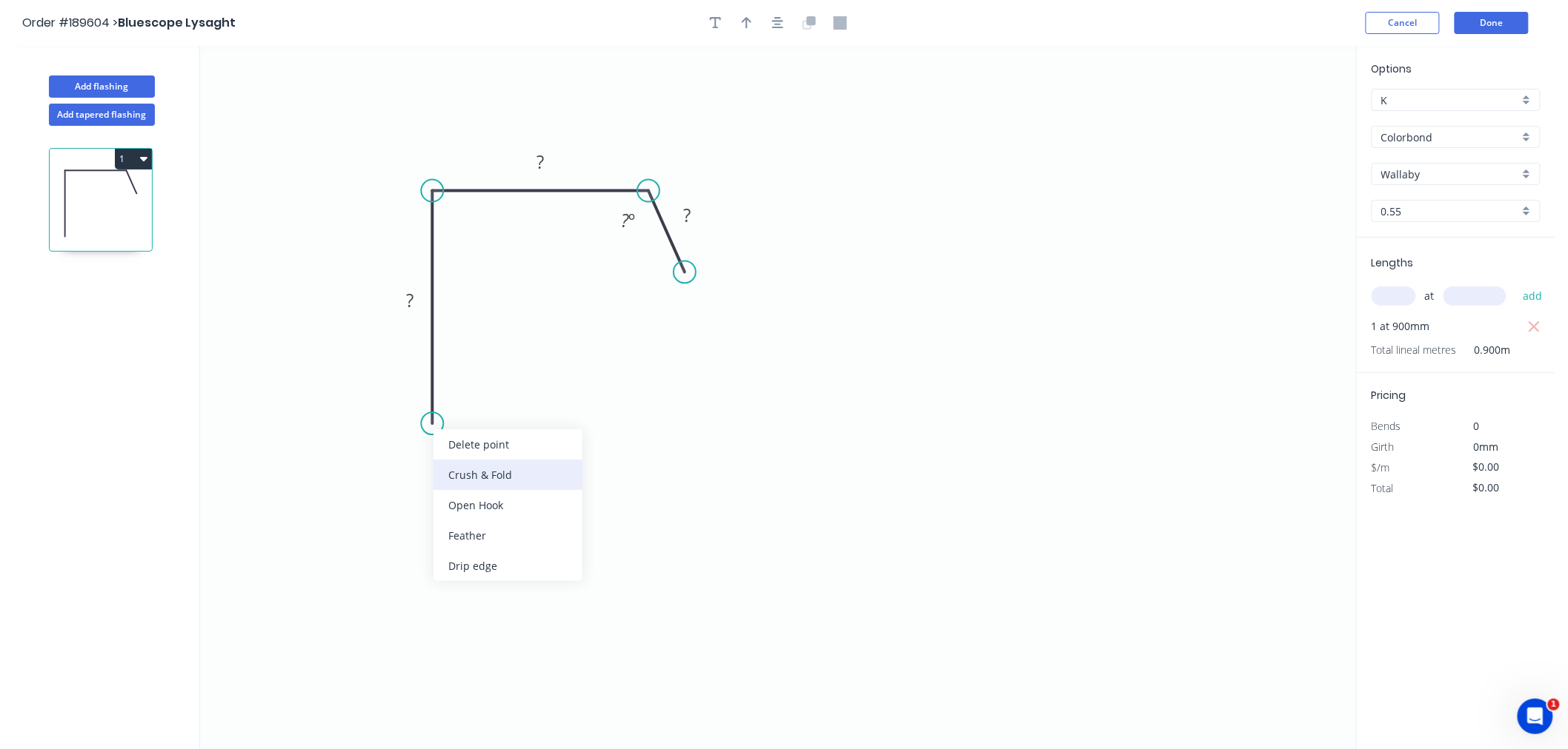
click at [477, 478] on div "Crush & Fold" at bounding box center [508, 475] width 149 height 30
click at [424, 396] on rect at bounding box center [401, 397] width 59 height 29
click at [410, 401] on tspan "10" at bounding box center [410, 397] width 21 height 25
click at [844, 425] on icon "0 CF 10 110 200 20 135 º" at bounding box center [777, 398] width 1156 height 703
click at [776, 25] on icon "button" at bounding box center [777, 23] width 12 height 12
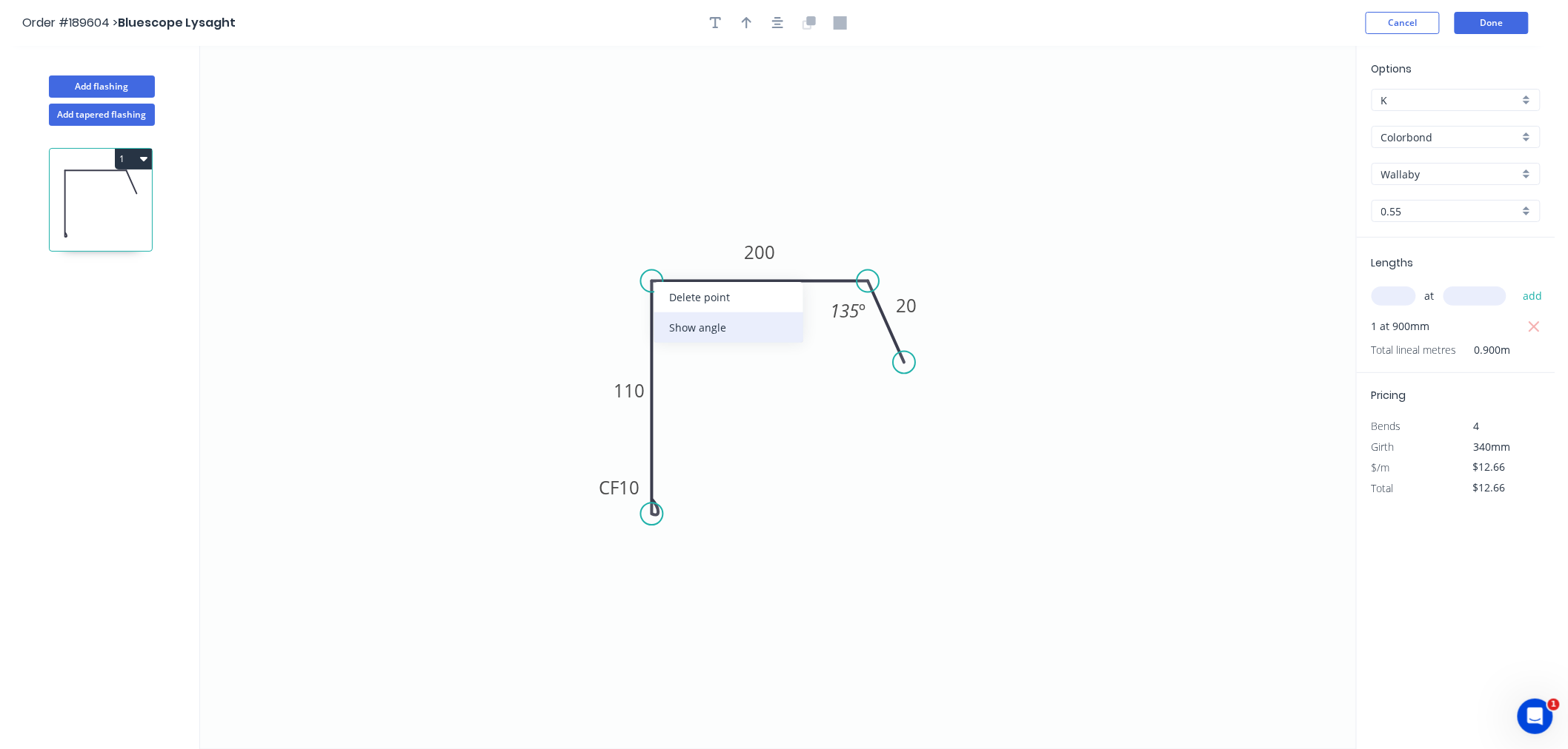
click at [685, 331] on div "Show angle" at bounding box center [729, 328] width 149 height 30
click at [678, 313] on tspan "º" at bounding box center [680, 305] width 6 height 25
click at [747, 138] on icon "0 CF 10 110 200 20 135 º 90 º" at bounding box center [777, 398] width 1156 height 703
click at [746, 25] on icon "button" at bounding box center [746, 23] width 10 height 12
drag, startPoint x: 1283, startPoint y: 116, endPoint x: 843, endPoint y: 237, distance: 456.3
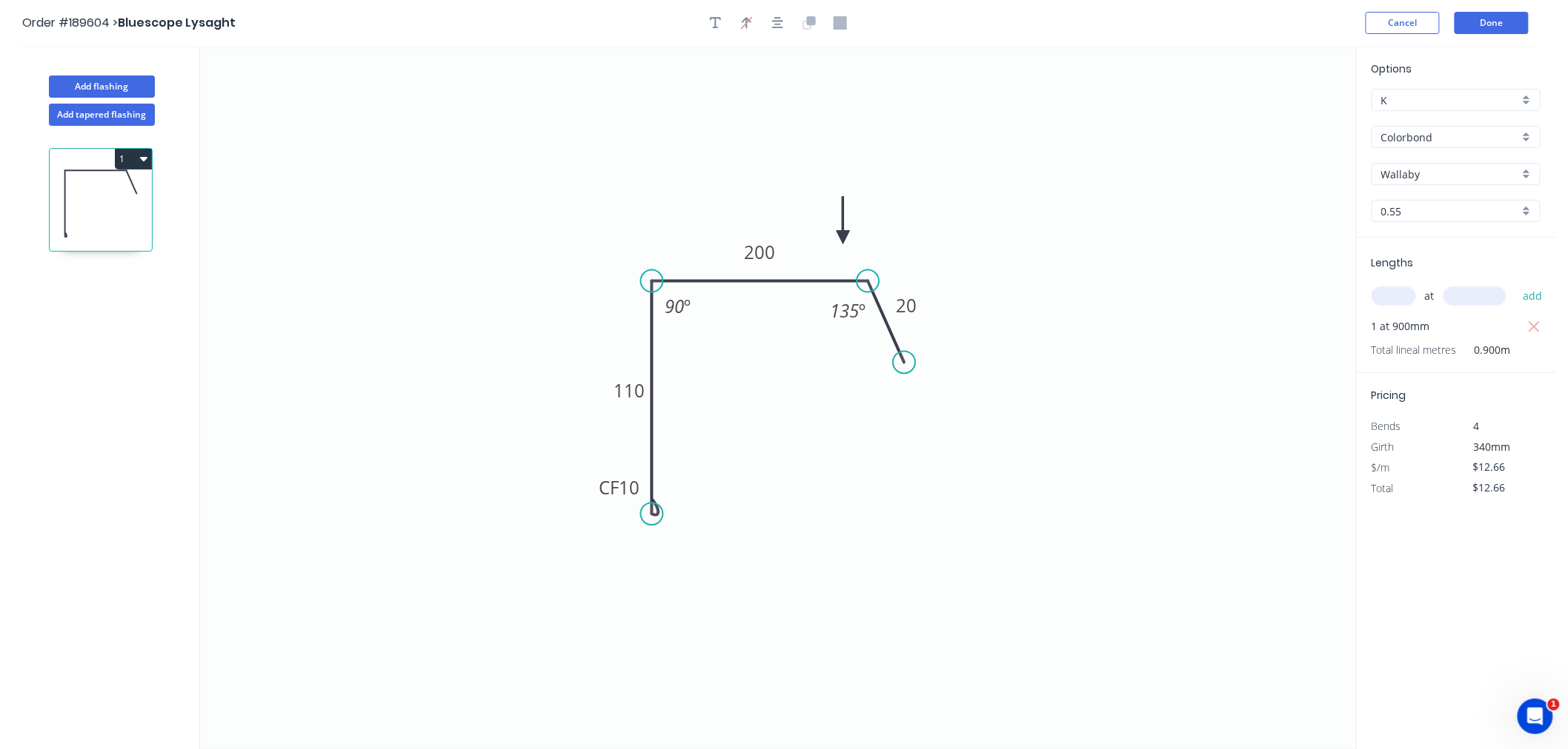
click at [843, 237] on icon at bounding box center [842, 220] width 13 height 47
click at [775, 25] on icon "button" at bounding box center [777, 23] width 12 height 13
drag, startPoint x: 904, startPoint y: 359, endPoint x: 912, endPoint y: 371, distance: 14.4
click at [912, 371] on circle at bounding box center [912, 370] width 22 height 22
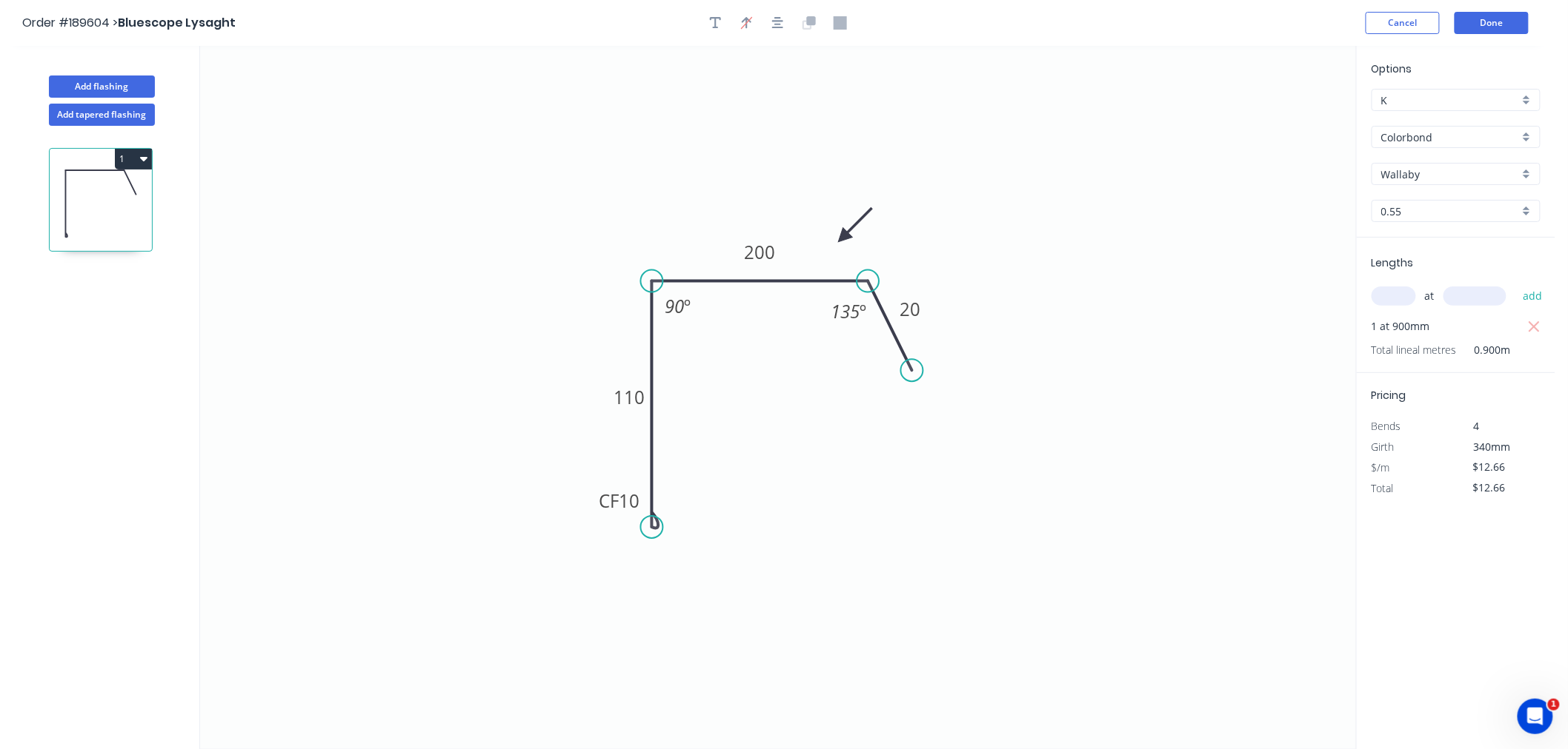
drag, startPoint x: 655, startPoint y: 510, endPoint x: 658, endPoint y: 528, distance: 18.2
click at [658, 528] on circle at bounding box center [652, 527] width 22 height 22
click at [683, 98] on icon "0 CF 10 110 200 20 135 º 90 º" at bounding box center [777, 398] width 1156 height 703
click at [776, 24] on icon "button" at bounding box center [777, 23] width 12 height 12
click at [119, 86] on button "Add flashing" at bounding box center [101, 86] width 106 height 22
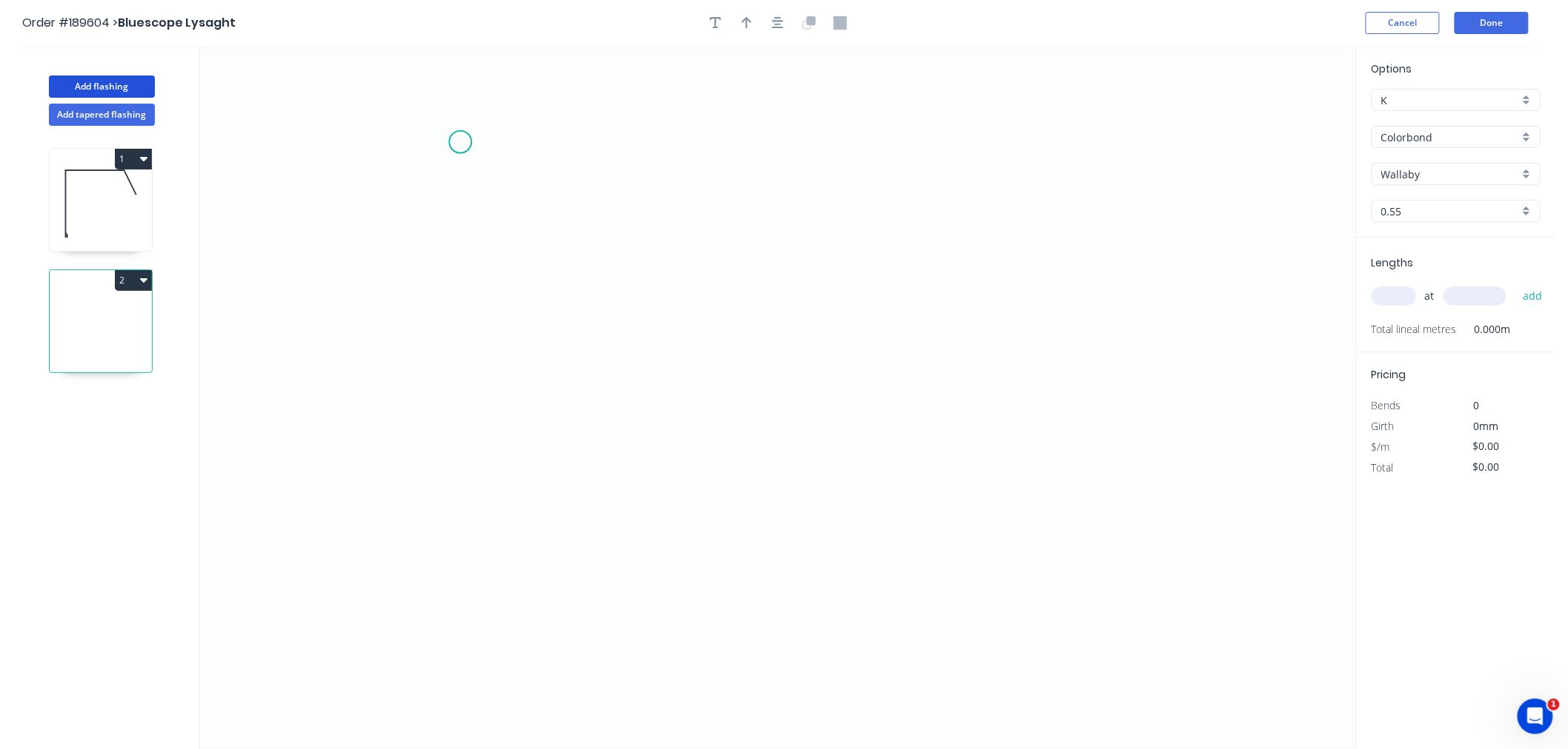
click at [460, 142] on icon "0" at bounding box center [777, 398] width 1156 height 703
click at [458, 400] on icon "0" at bounding box center [777, 398] width 1156 height 703
click at [670, 400] on icon "0 ?" at bounding box center [777, 398] width 1156 height 703
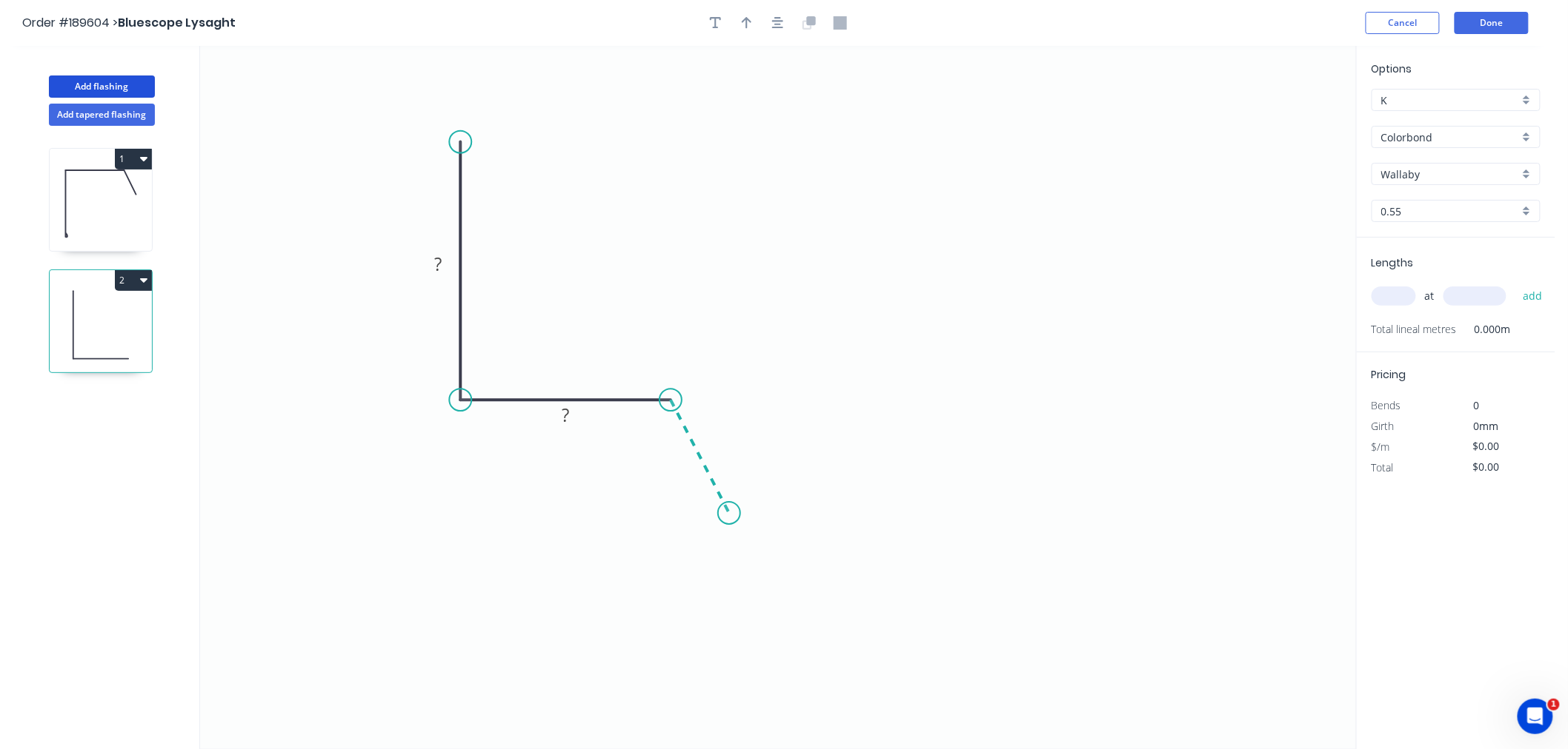
click at [729, 513] on icon "0 ? ?" at bounding box center [777, 398] width 1156 height 703
click at [779, 21] on icon "button" at bounding box center [777, 23] width 12 height 12
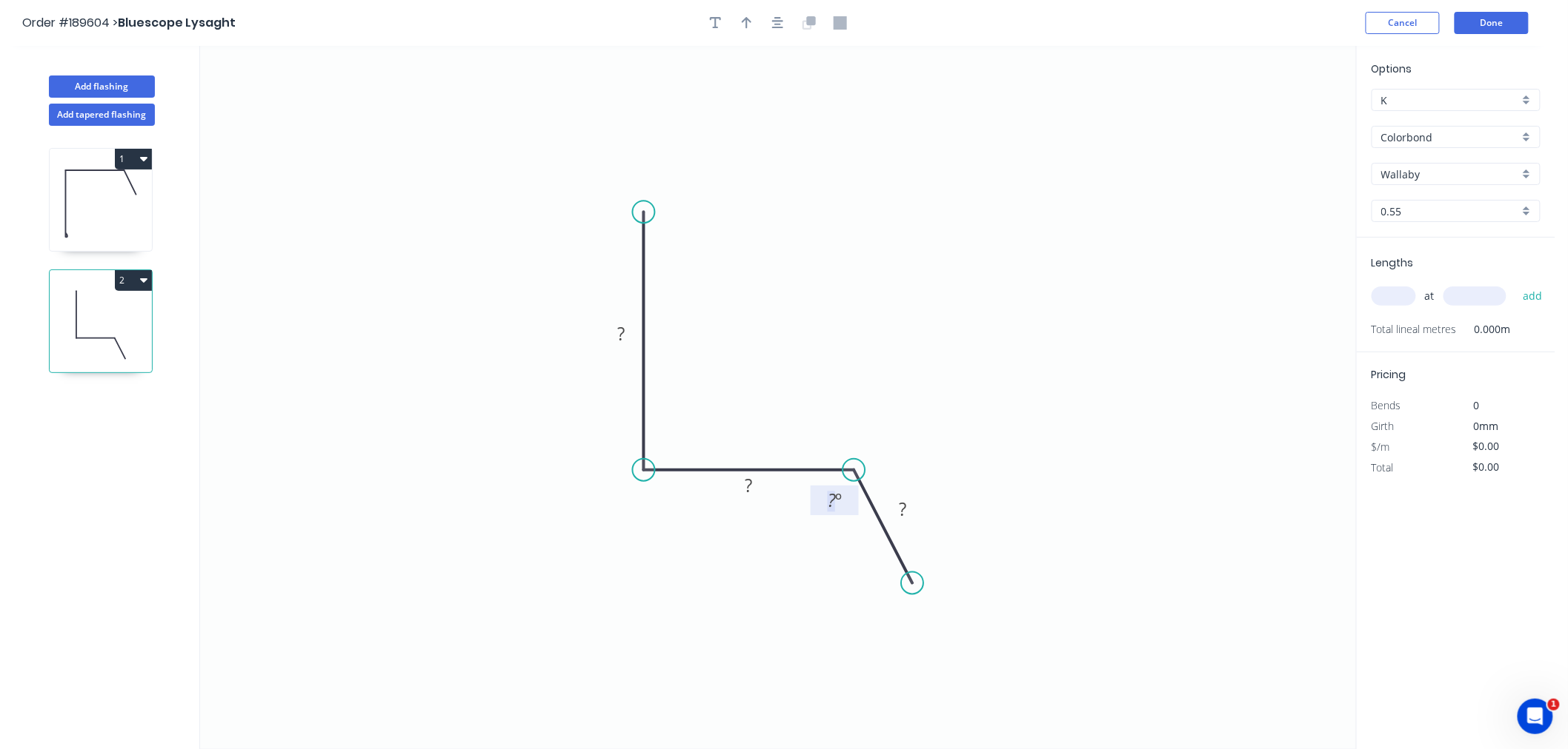
click at [828, 498] on tspan "?" at bounding box center [831, 501] width 8 height 25
click at [676, 505] on div "Show angle" at bounding box center [717, 513] width 149 height 30
click at [669, 444] on tspan "?" at bounding box center [667, 443] width 8 height 25
click at [831, 153] on icon "0 330 200 20 90 º 135 º" at bounding box center [777, 398] width 1156 height 703
click at [764, 17] on div at bounding box center [777, 23] width 156 height 22
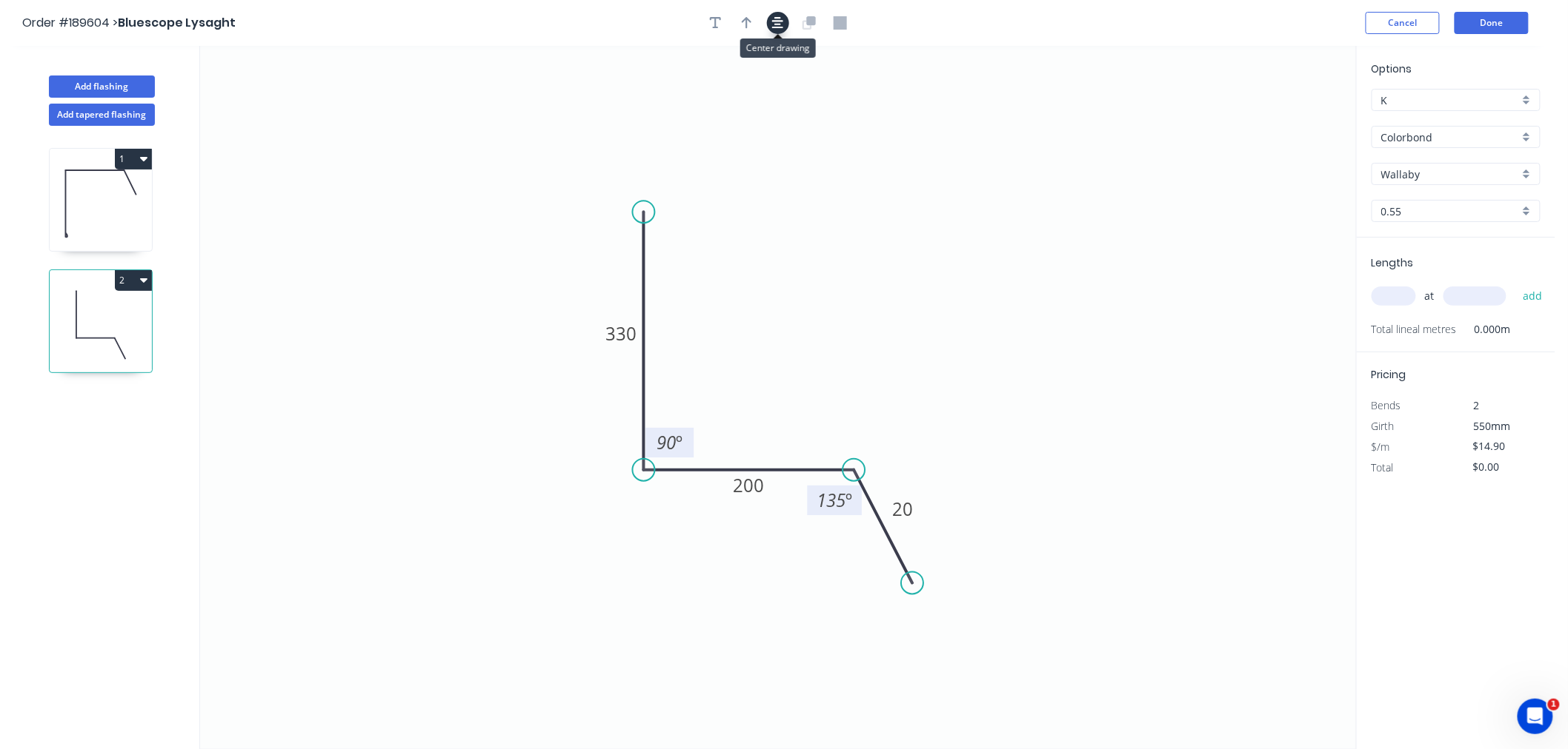
click at [775, 26] on icon "button" at bounding box center [777, 23] width 12 height 13
click at [744, 28] on icon "button" at bounding box center [746, 23] width 10 height 13
drag, startPoint x: 1264, startPoint y: 146, endPoint x: 840, endPoint y: 402, distance: 495.3
click at [865, 400] on icon at bounding box center [871, 376] width 13 height 47
click at [840, 402] on icon at bounding box center [839, 384] width 13 height 47
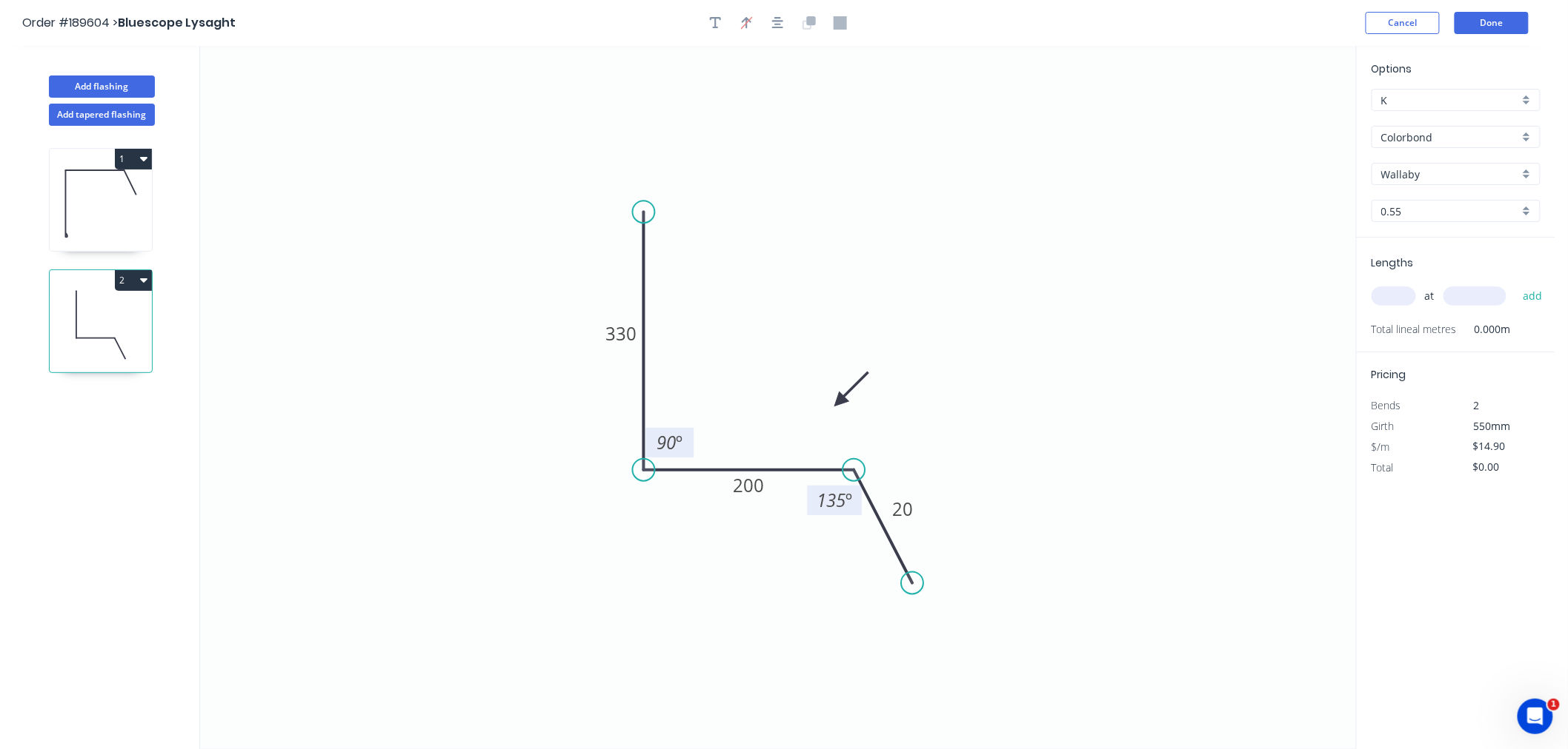
click at [1384, 291] on input "text" at bounding box center [1393, 295] width 44 height 19
click at [1516, 283] on button "add" at bounding box center [1533, 295] width 35 height 25
click at [1152, 452] on icon "0 330 200 20 90 º 135 º" at bounding box center [777, 398] width 1156 height 703
click at [1502, 24] on button "Done" at bounding box center [1492, 23] width 74 height 22
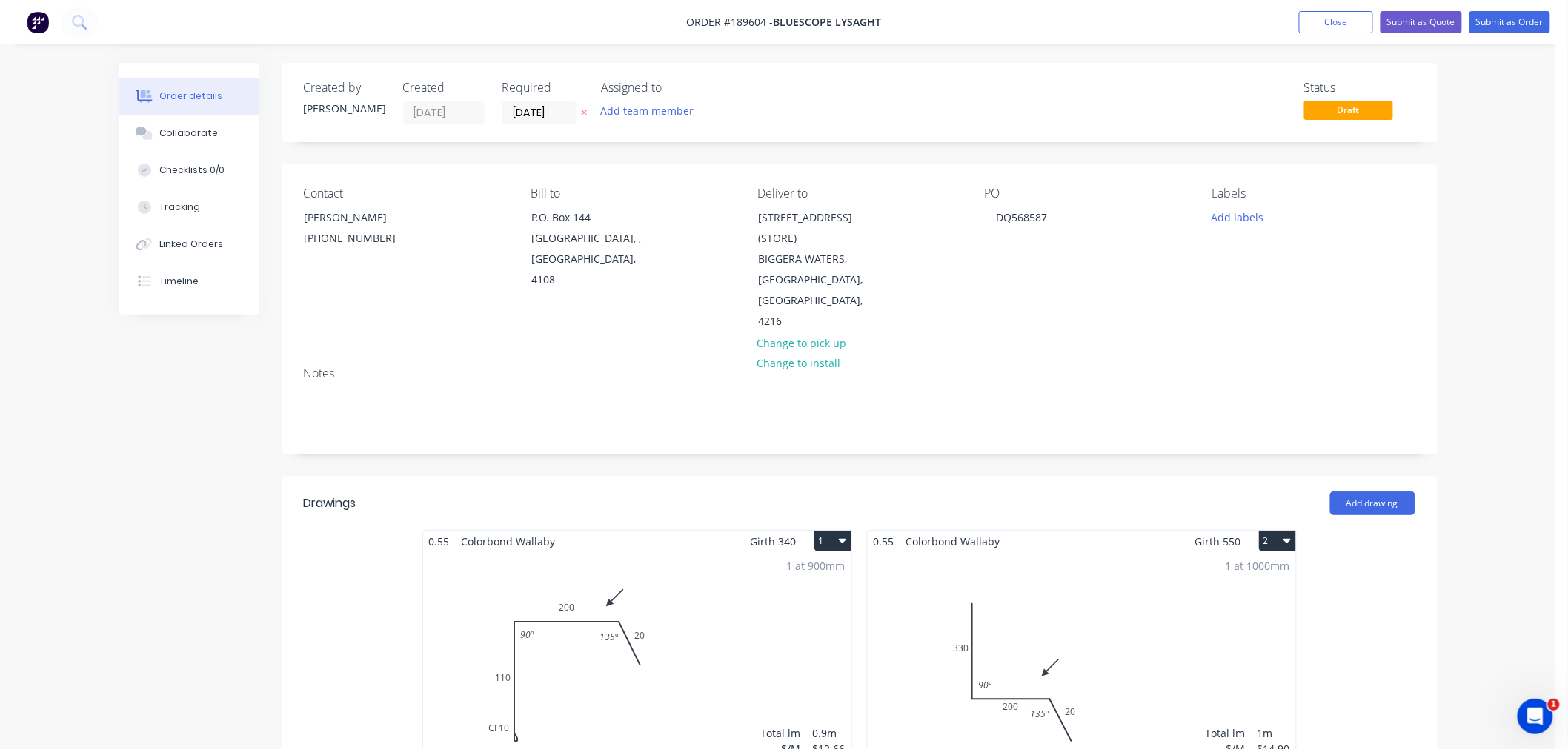
drag, startPoint x: 1487, startPoint y: 241, endPoint x: 1513, endPoint y: 142, distance: 102.4
click at [1488, 241] on div "Order details Collaborate Checklists 0/0 Tracking Linked Orders Timeline Order …" at bounding box center [777, 637] width 1555 height 1274
click at [1527, 13] on button "Submit as Order" at bounding box center [1510, 22] width 81 height 22
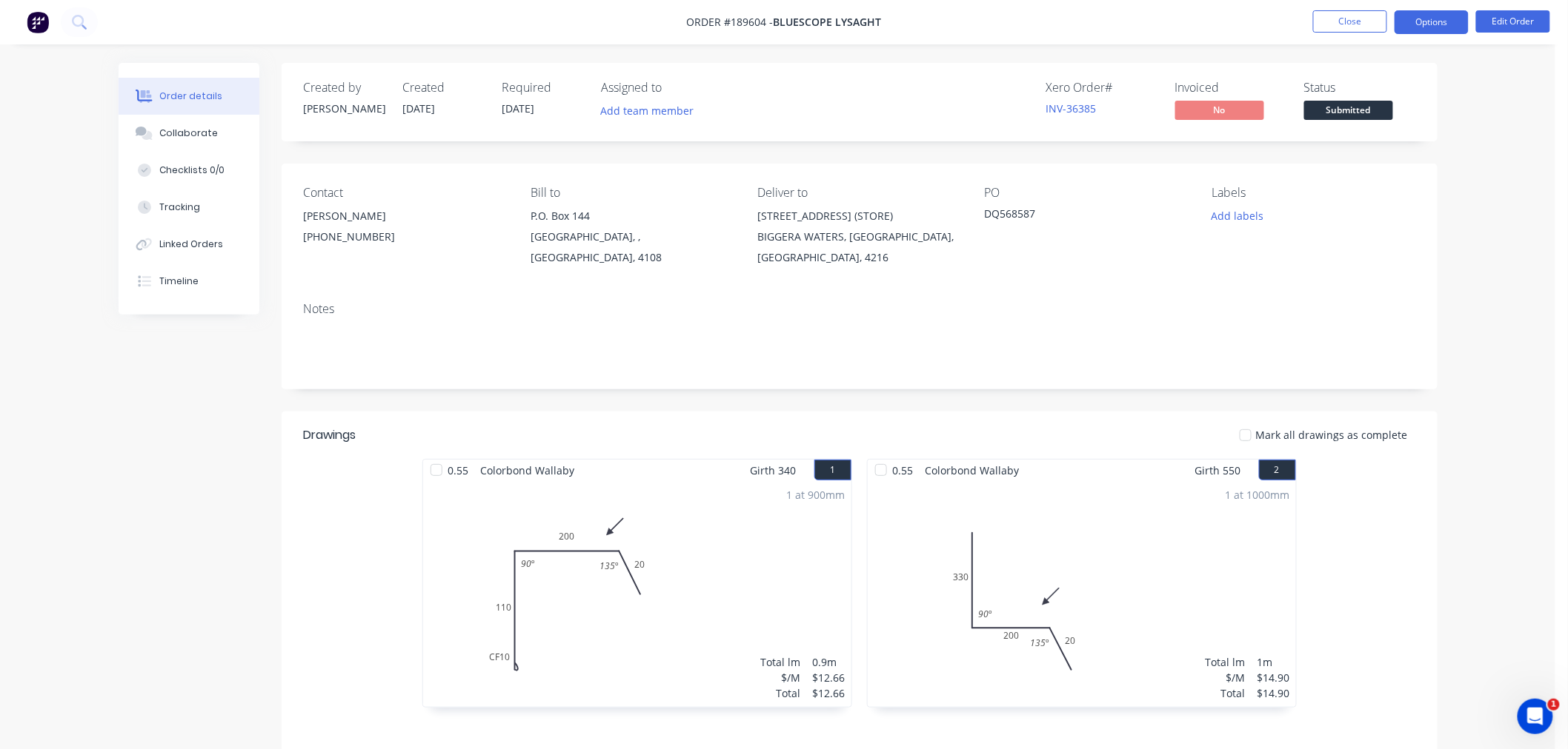
click at [1423, 18] on button "Options" at bounding box center [1431, 22] width 74 height 24
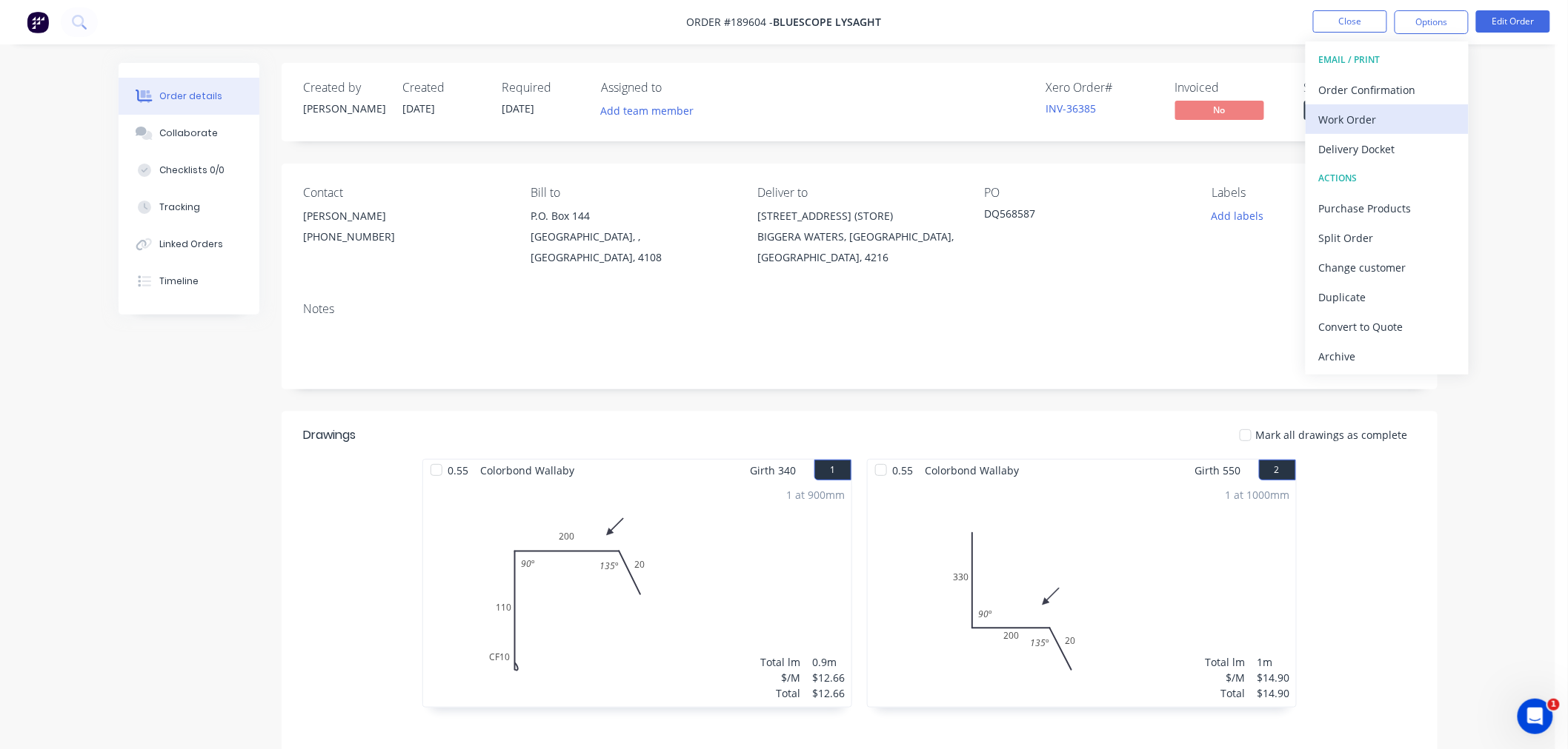
click at [1415, 109] on div "Work Order" at bounding box center [1387, 119] width 136 height 21
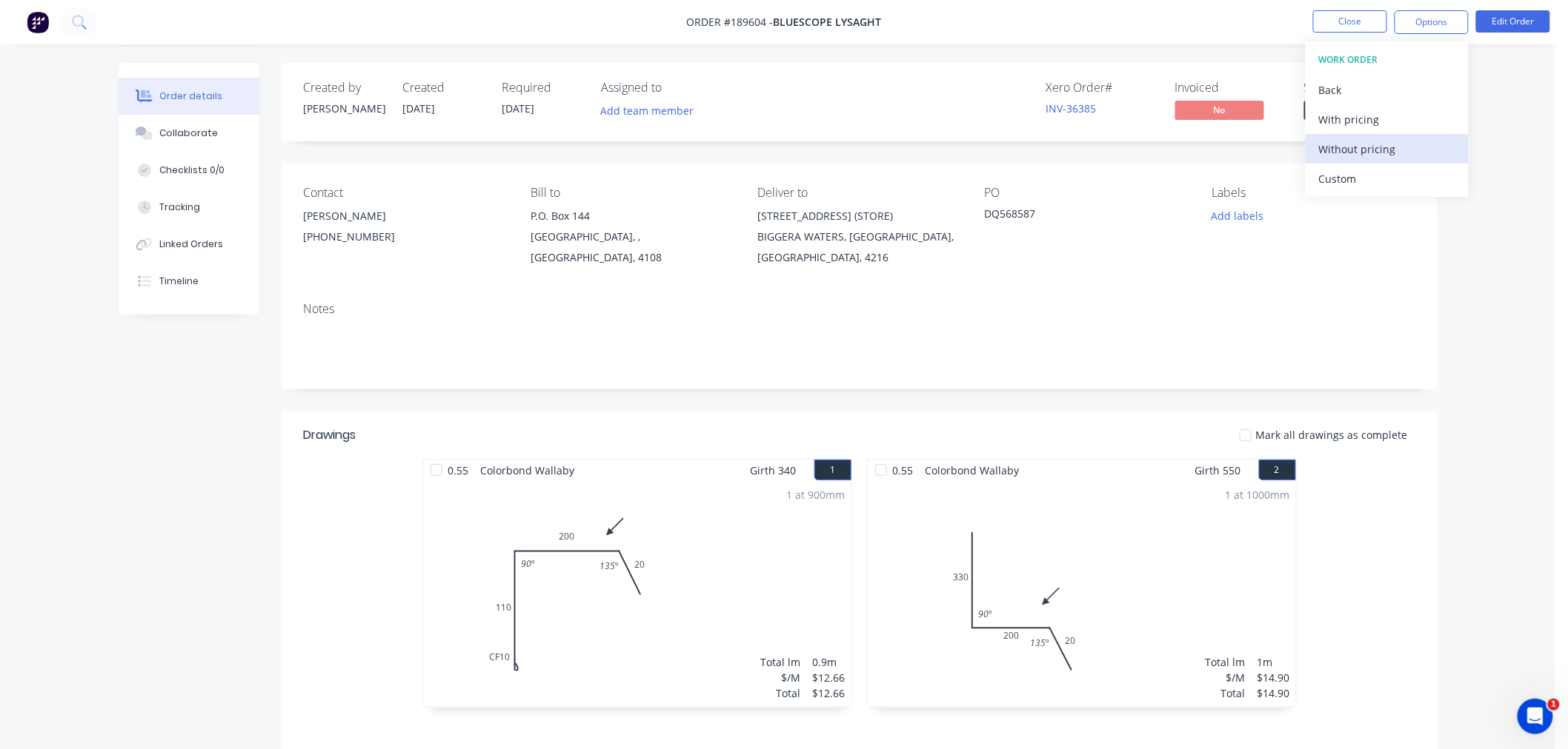
click at [1402, 156] on div "Without pricing" at bounding box center [1387, 148] width 136 height 21
click at [1051, 12] on nav "Order #189604 - Bluescope Lysaght Close Options EMAIL / PRINT Order Confirmatio…" at bounding box center [784, 22] width 1568 height 44
click at [1008, 36] on nav "Order #189604 - Bluescope Lysaght Close Options Edit Order" at bounding box center [784, 22] width 1568 height 44
click at [1337, 11] on button "Close" at bounding box center [1350, 21] width 74 height 22
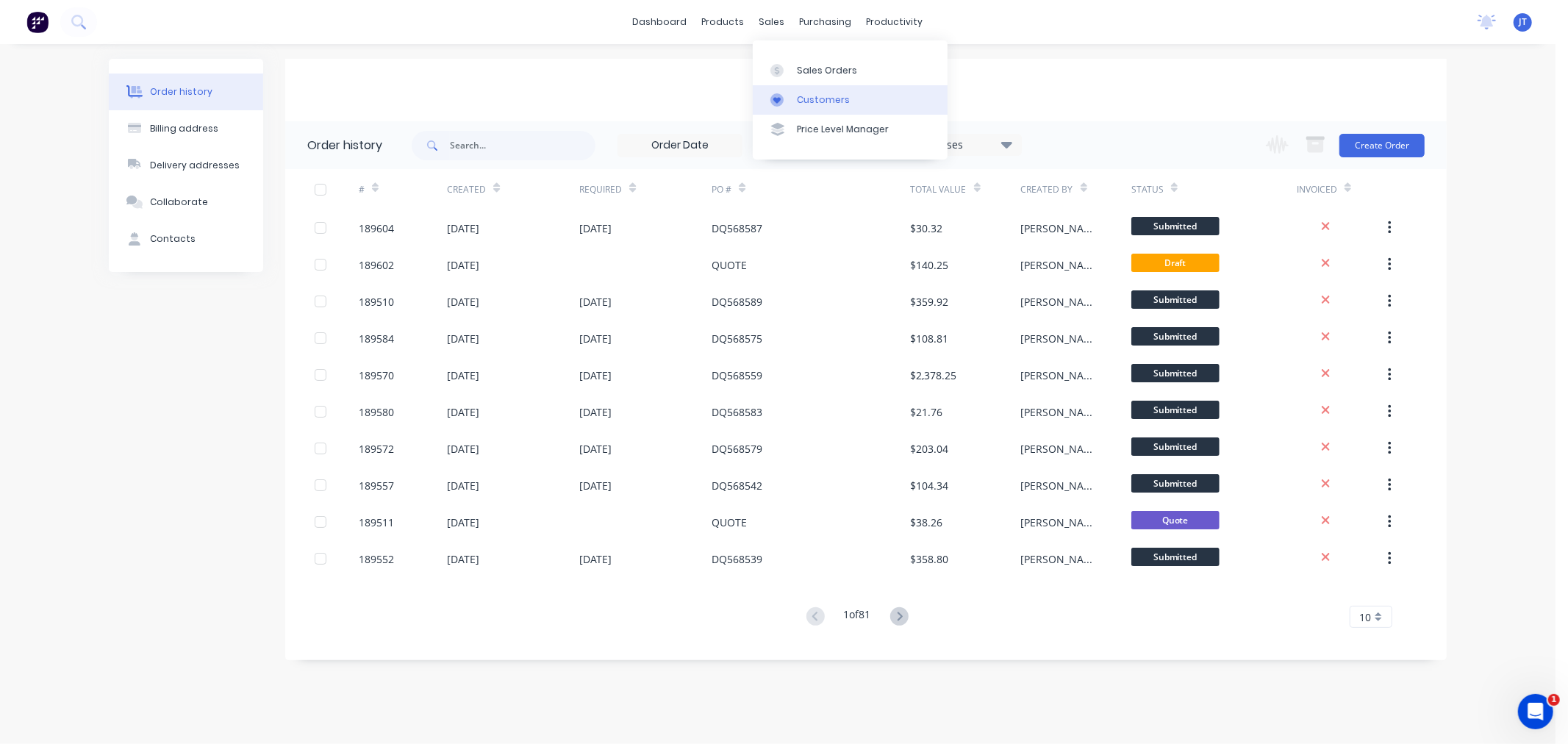
click at [802, 96] on div "Customers" at bounding box center [823, 100] width 53 height 13
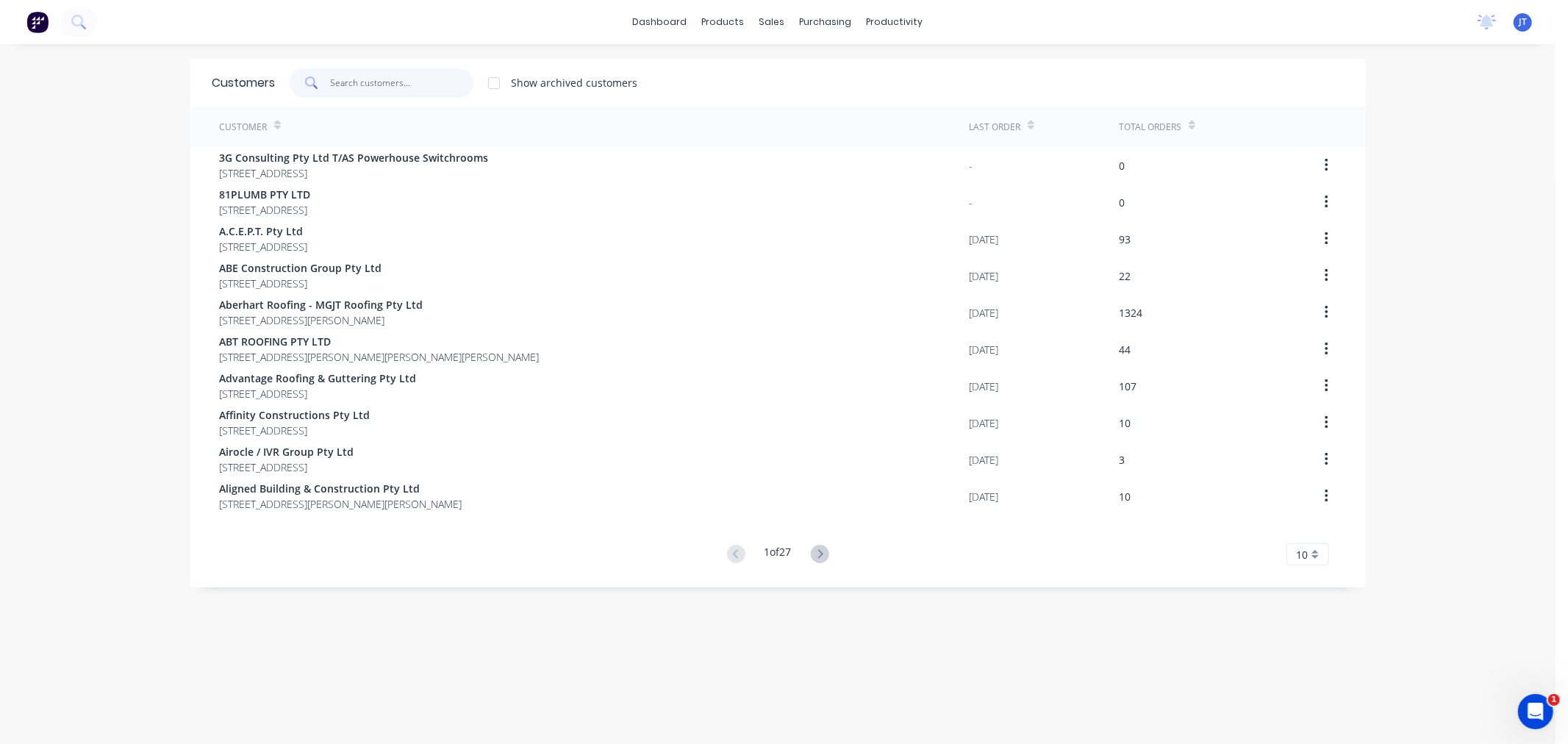
click at [381, 94] on input "text" at bounding box center [402, 83] width 143 height 29
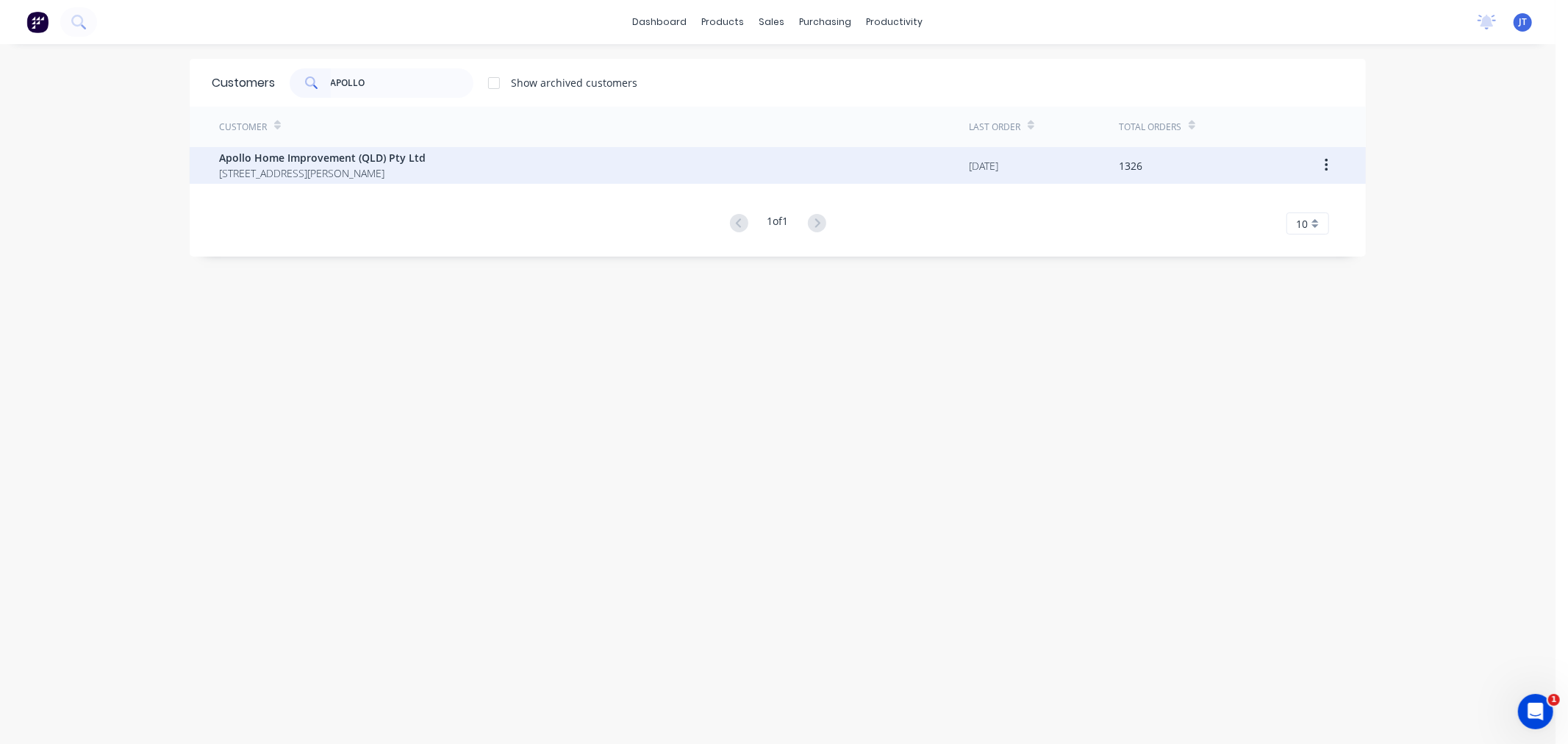
click at [469, 175] on div "Apollo Home Improvement (QLD) Pty Ltd [STREET_ADDRESS][PERSON_NAME]" at bounding box center [594, 165] width 750 height 37
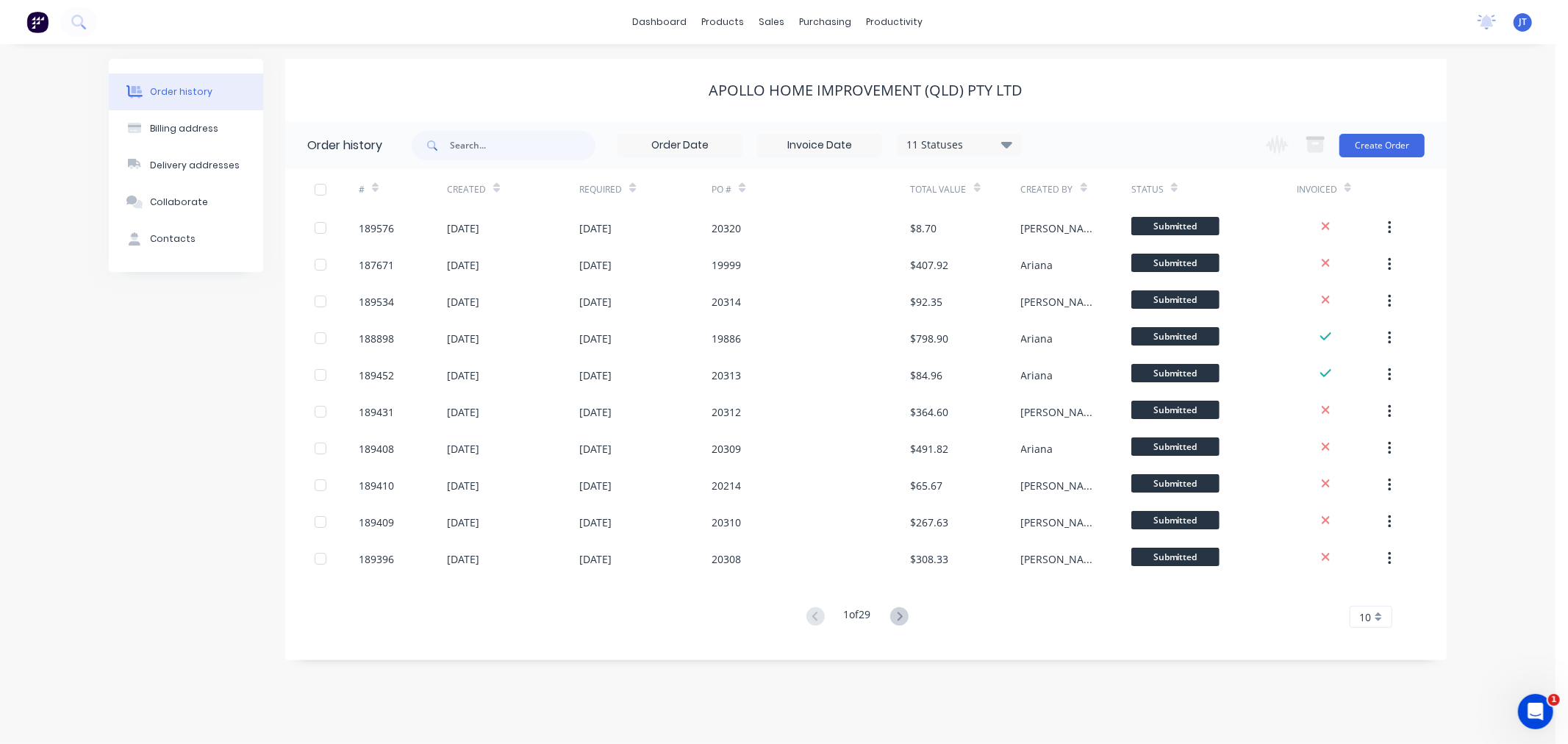
click at [1522, 212] on div "Order history Billing address Delivery addresses Collaborate Contacts Apollo Ho…" at bounding box center [778, 394] width 1556 height 700
click at [1400, 143] on button "Create Order" at bounding box center [1382, 145] width 85 height 24
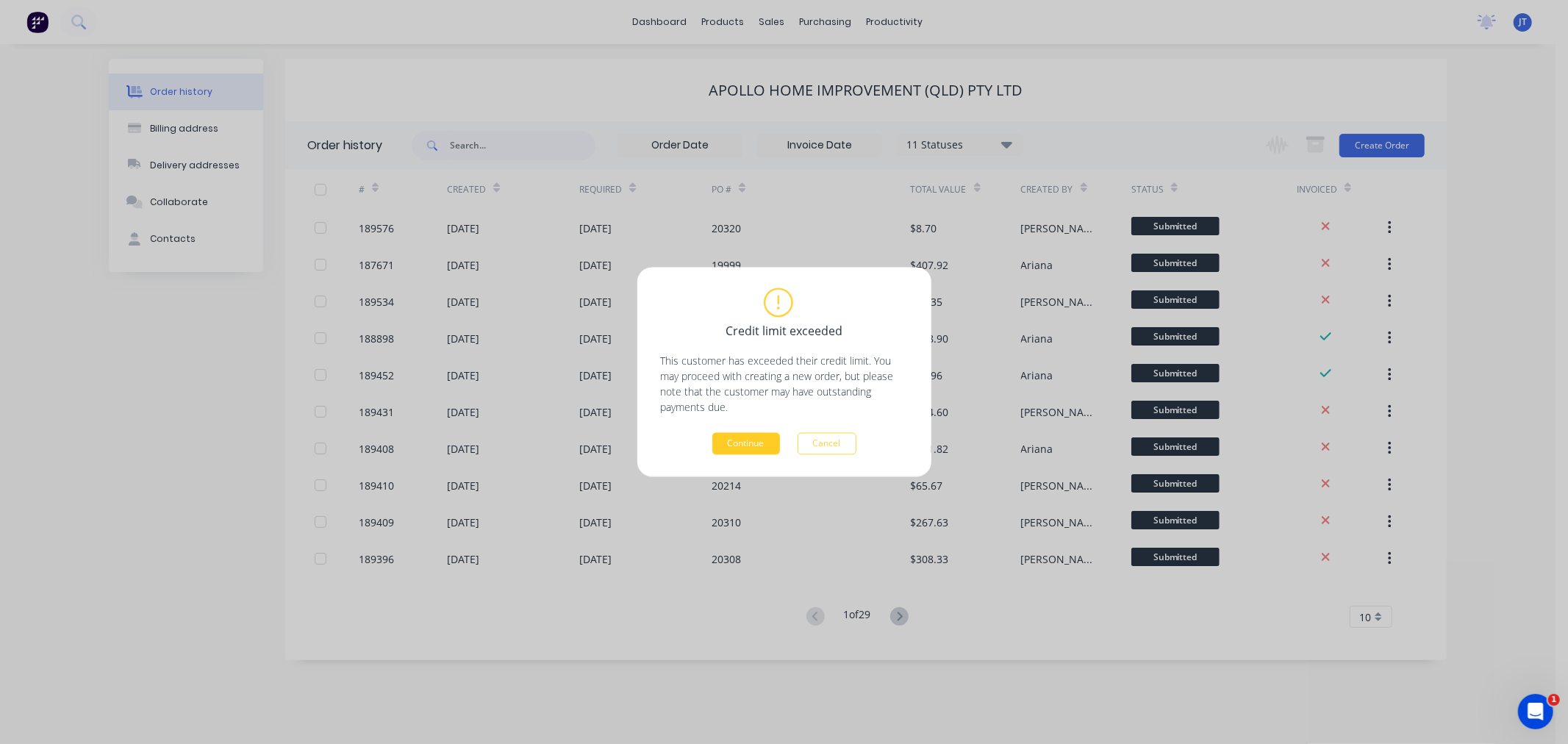
click at [746, 444] on button "Continue" at bounding box center [747, 444] width 68 height 22
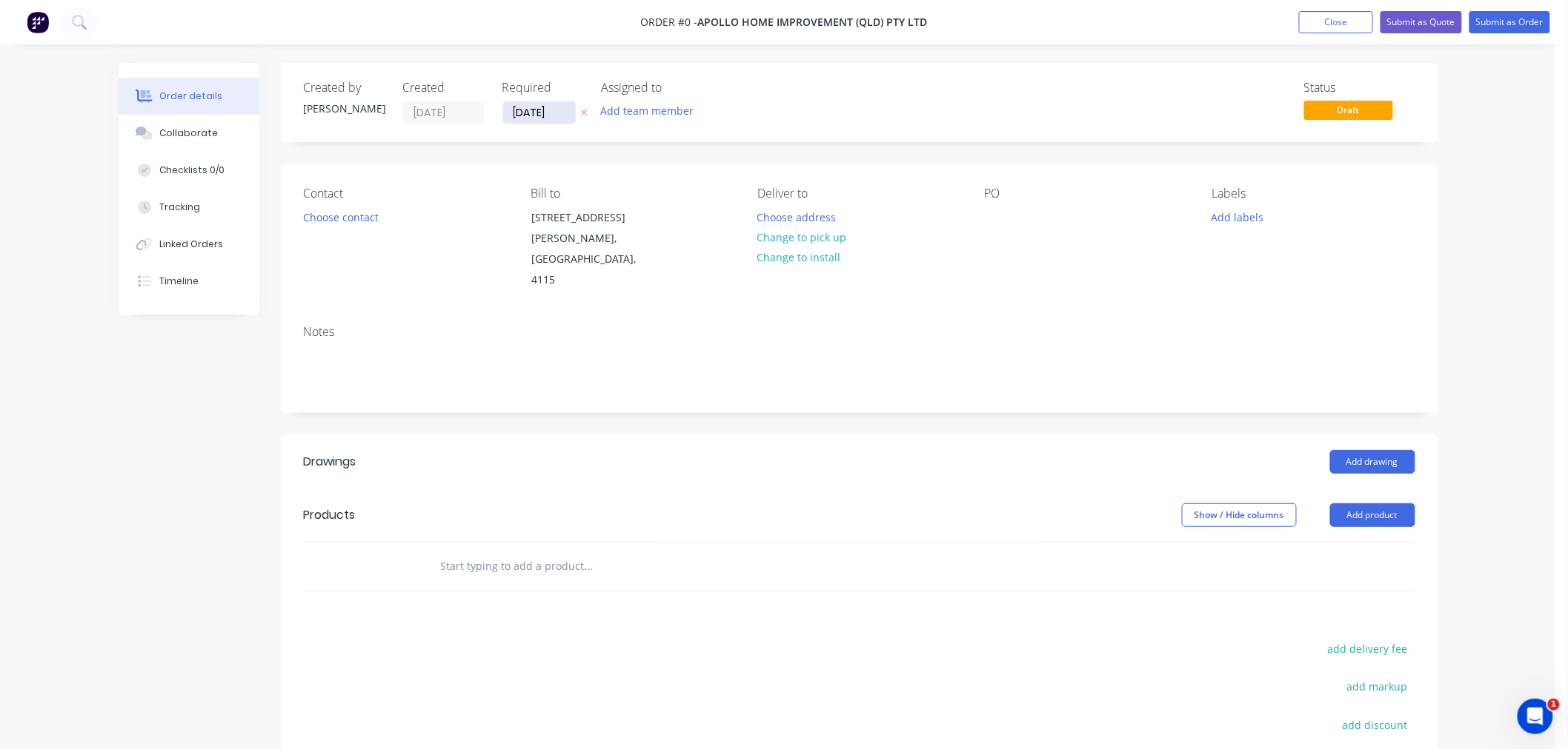
click at [523, 112] on input "[DATE]" at bounding box center [539, 112] width 73 height 22
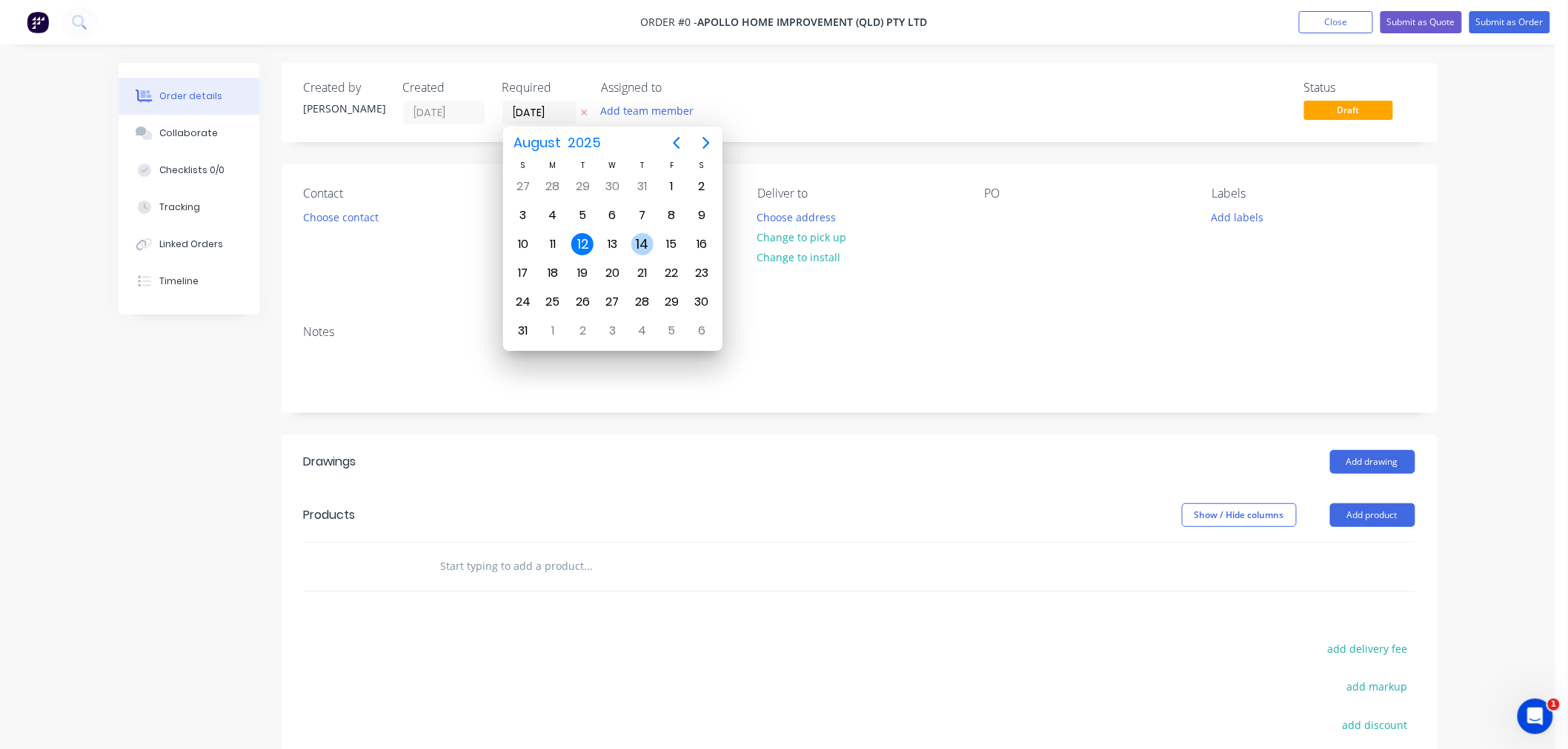
click at [654, 246] on div "14" at bounding box center [642, 244] width 29 height 29
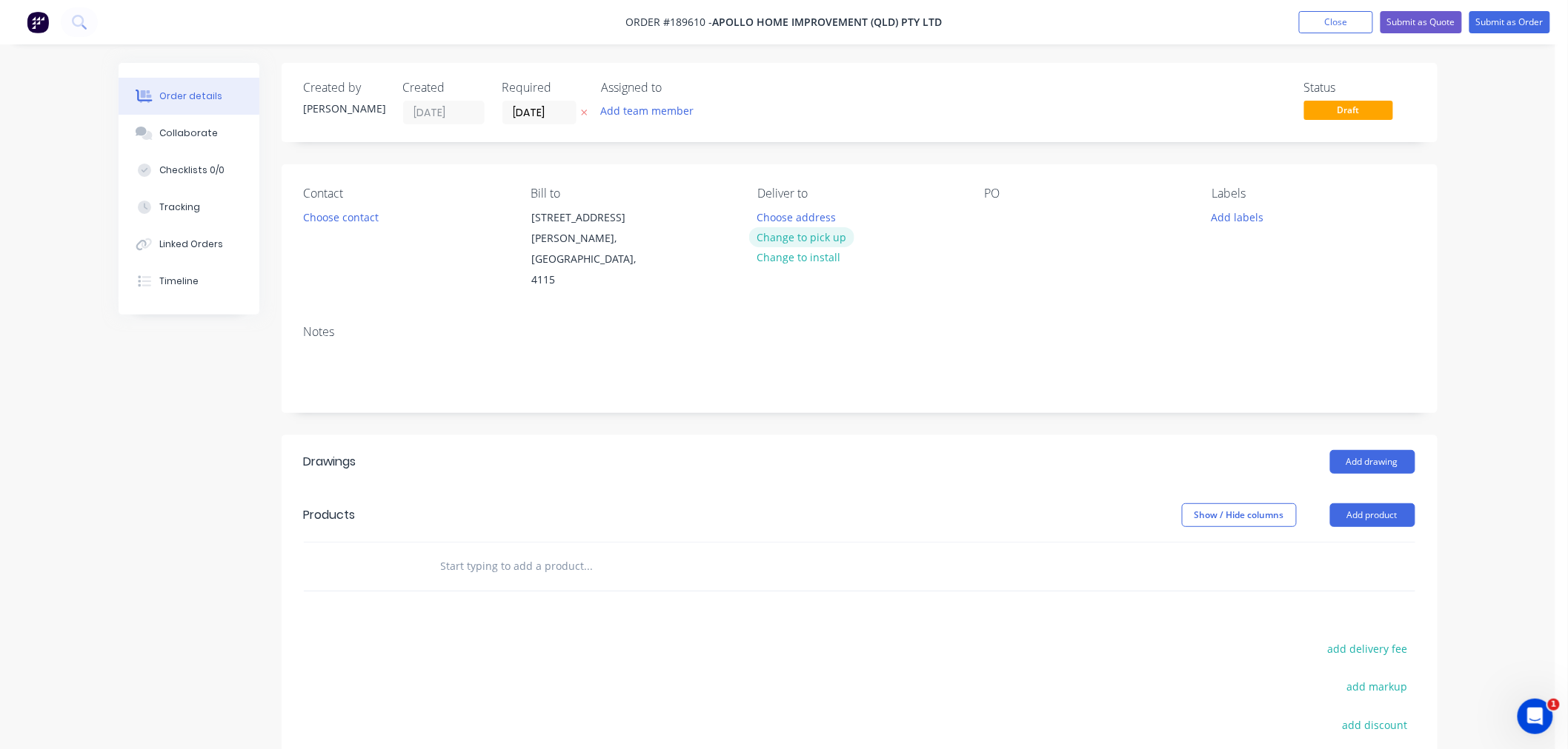
click at [813, 236] on button "Change to pick up" at bounding box center [802, 237] width 105 height 20
click at [1005, 218] on div at bounding box center [996, 217] width 24 height 21
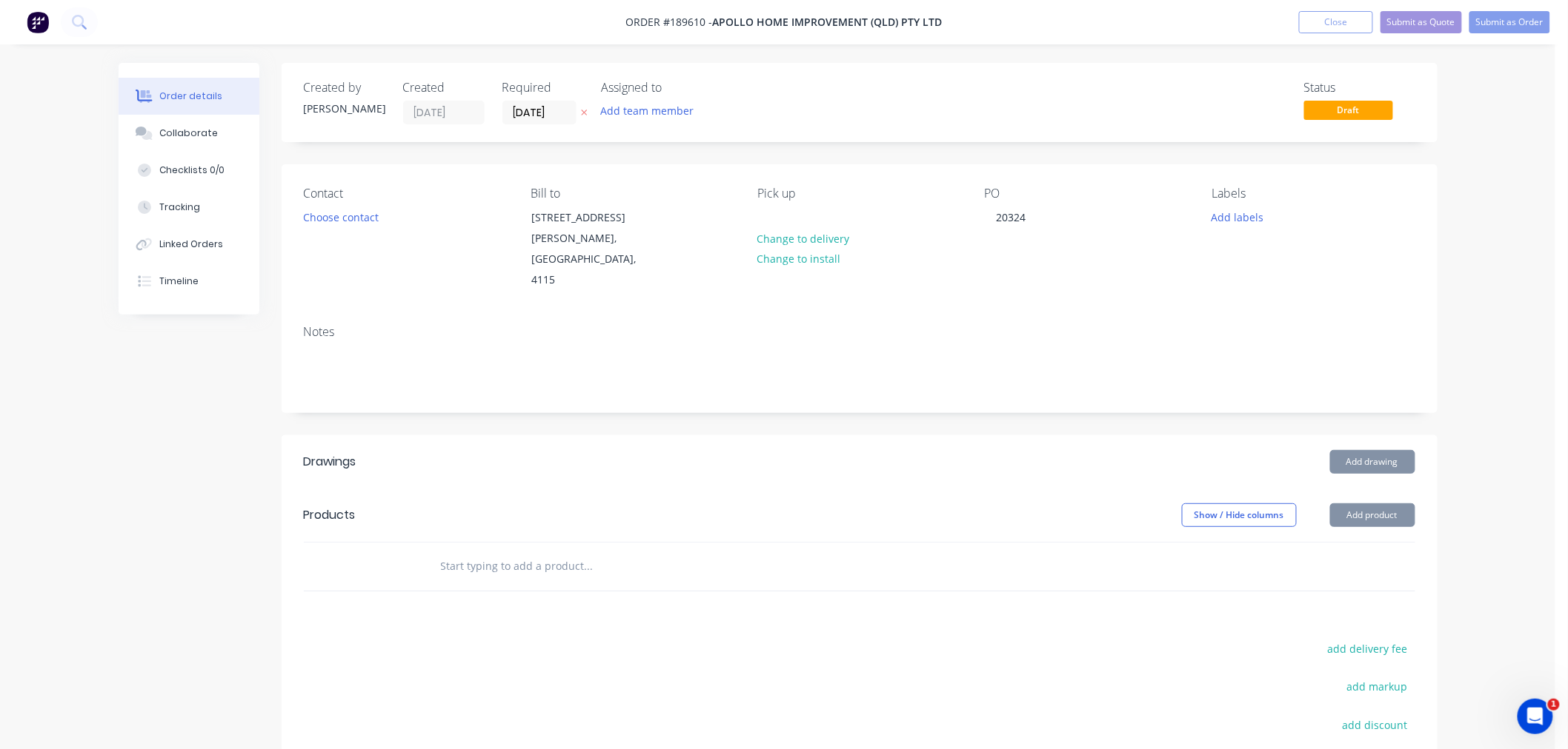
click at [1014, 134] on div "Created by [PERSON_NAME] Created [DATE] Required [DATE] Assigned to Add team me…" at bounding box center [859, 102] width 1156 height 79
click at [780, 225] on div at bounding box center [769, 217] width 24 height 21
click at [632, 325] on div "Notes" at bounding box center [859, 331] width 1111 height 14
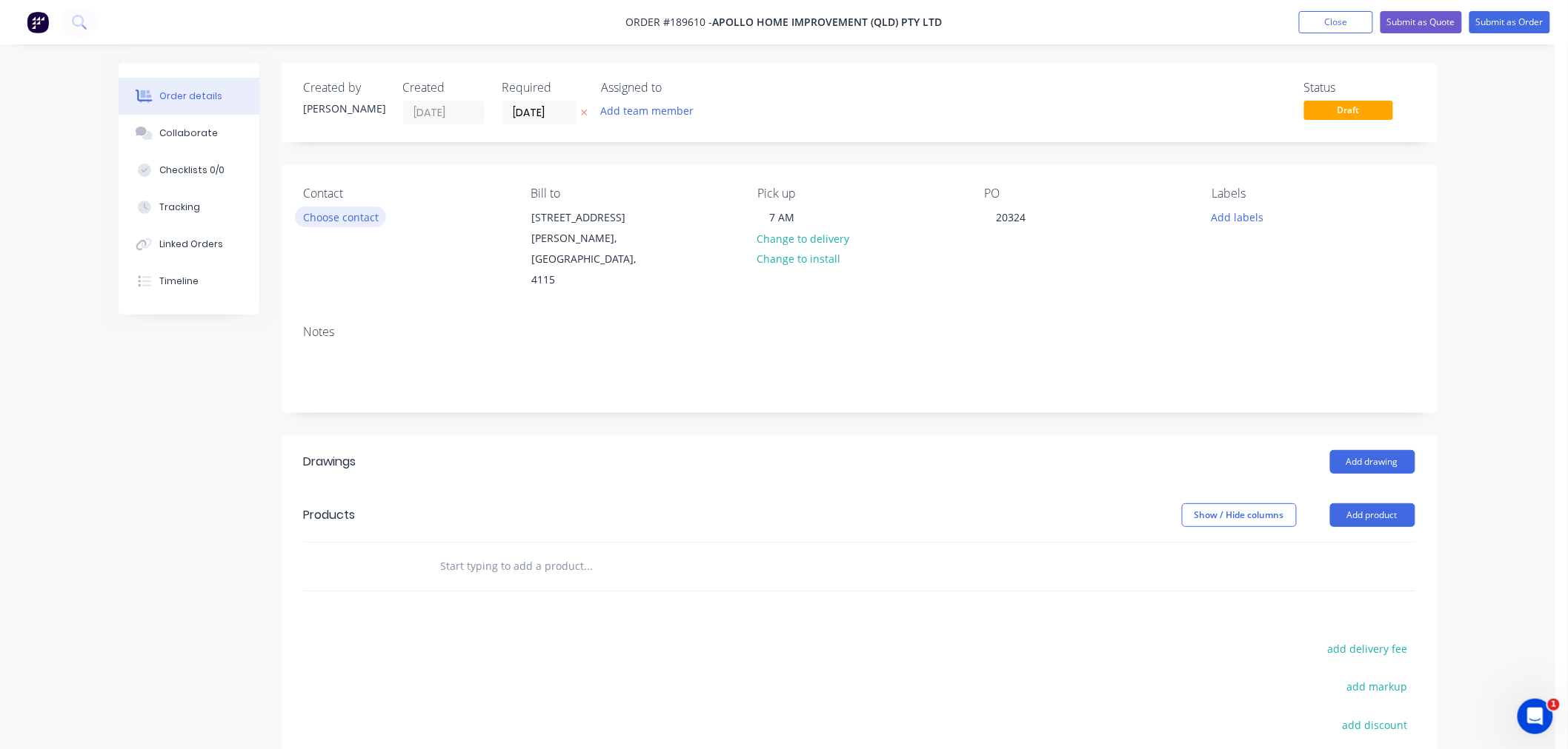
click at [343, 215] on button "Choose contact" at bounding box center [340, 217] width 91 height 20
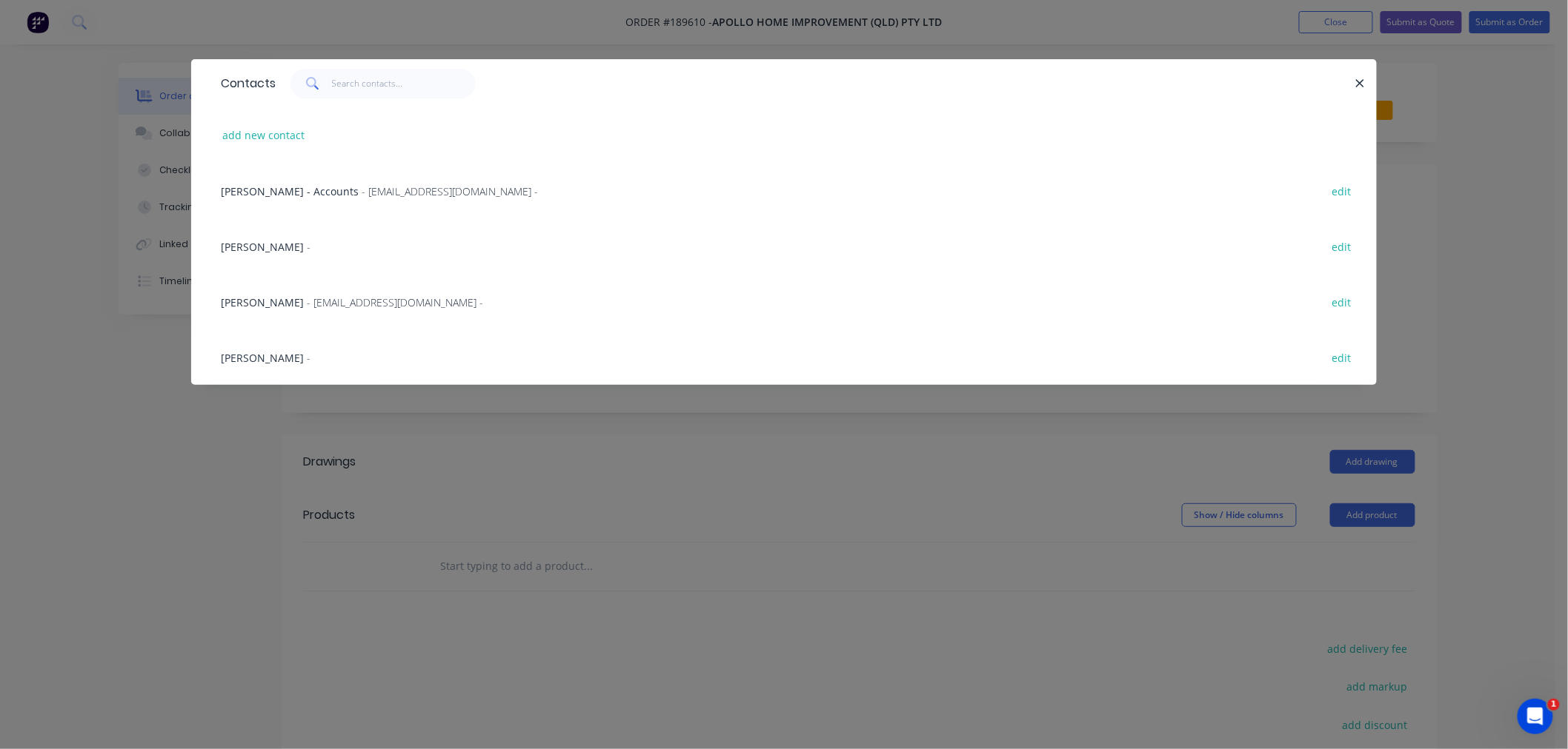
click at [268, 358] on span "[PERSON_NAME]" at bounding box center [262, 357] width 83 height 14
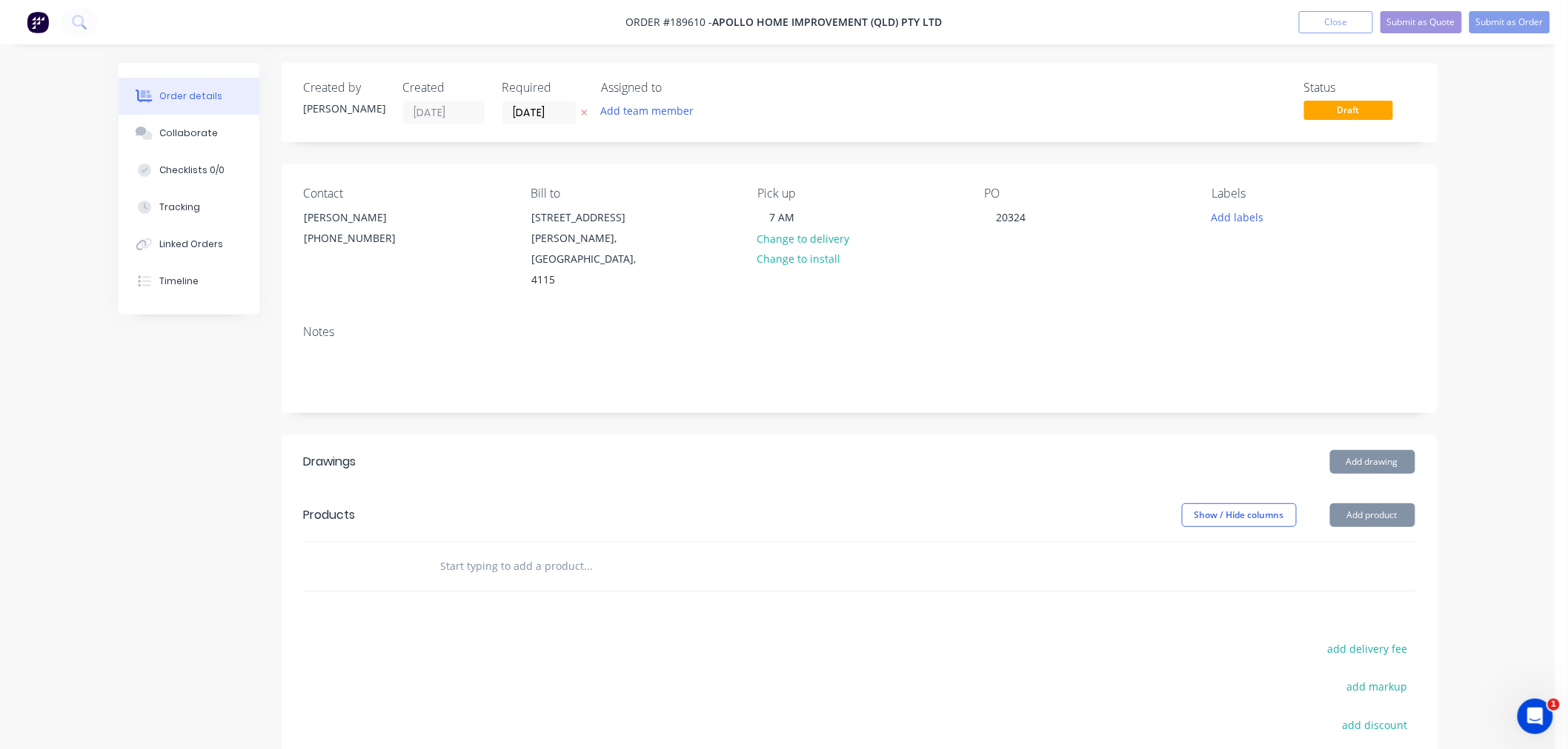
click at [243, 440] on div "Created by [PERSON_NAME] Created [DATE] Required [DATE] Assigned to Add team me…" at bounding box center [778, 515] width 1318 height 906
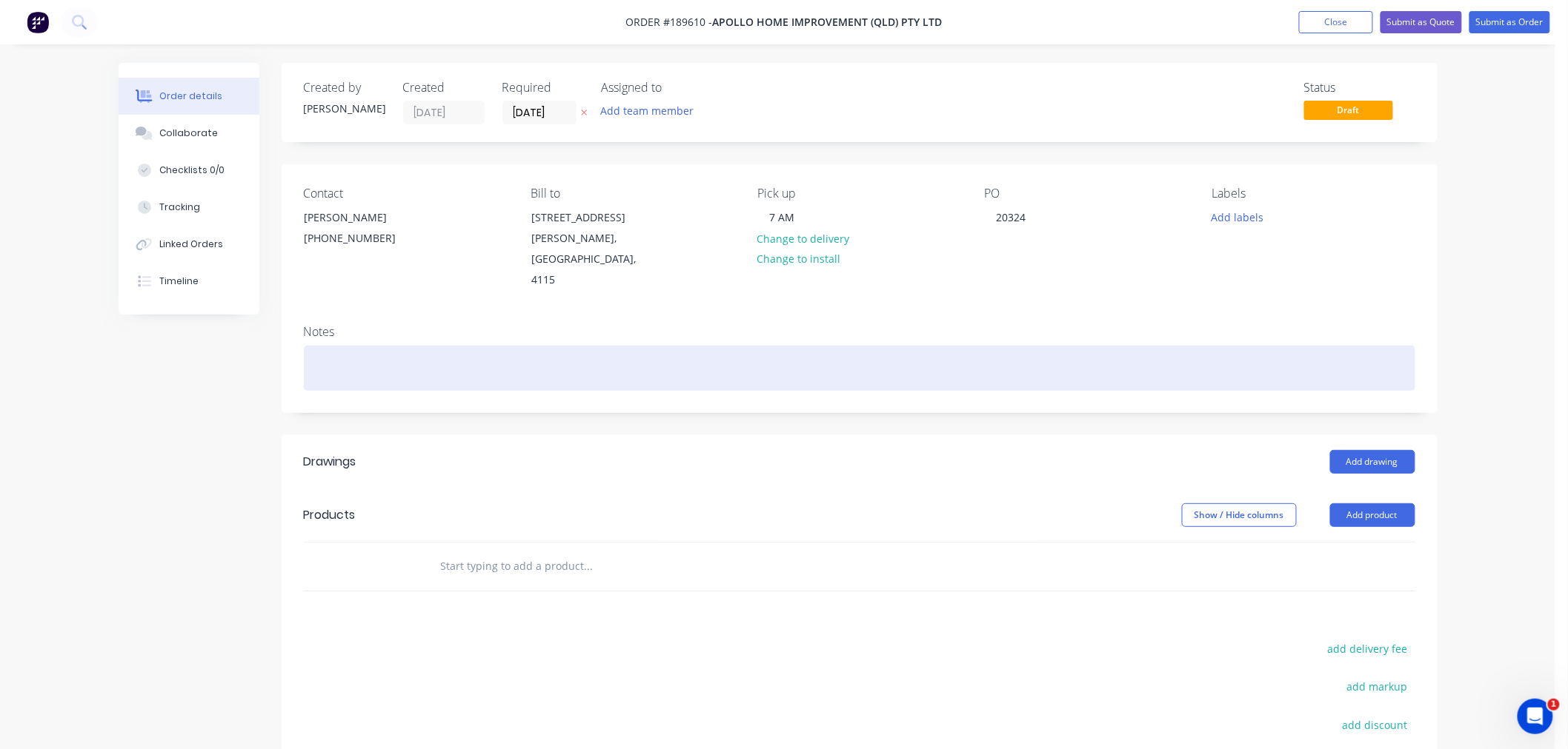
click at [560, 347] on div at bounding box center [859, 368] width 1111 height 45
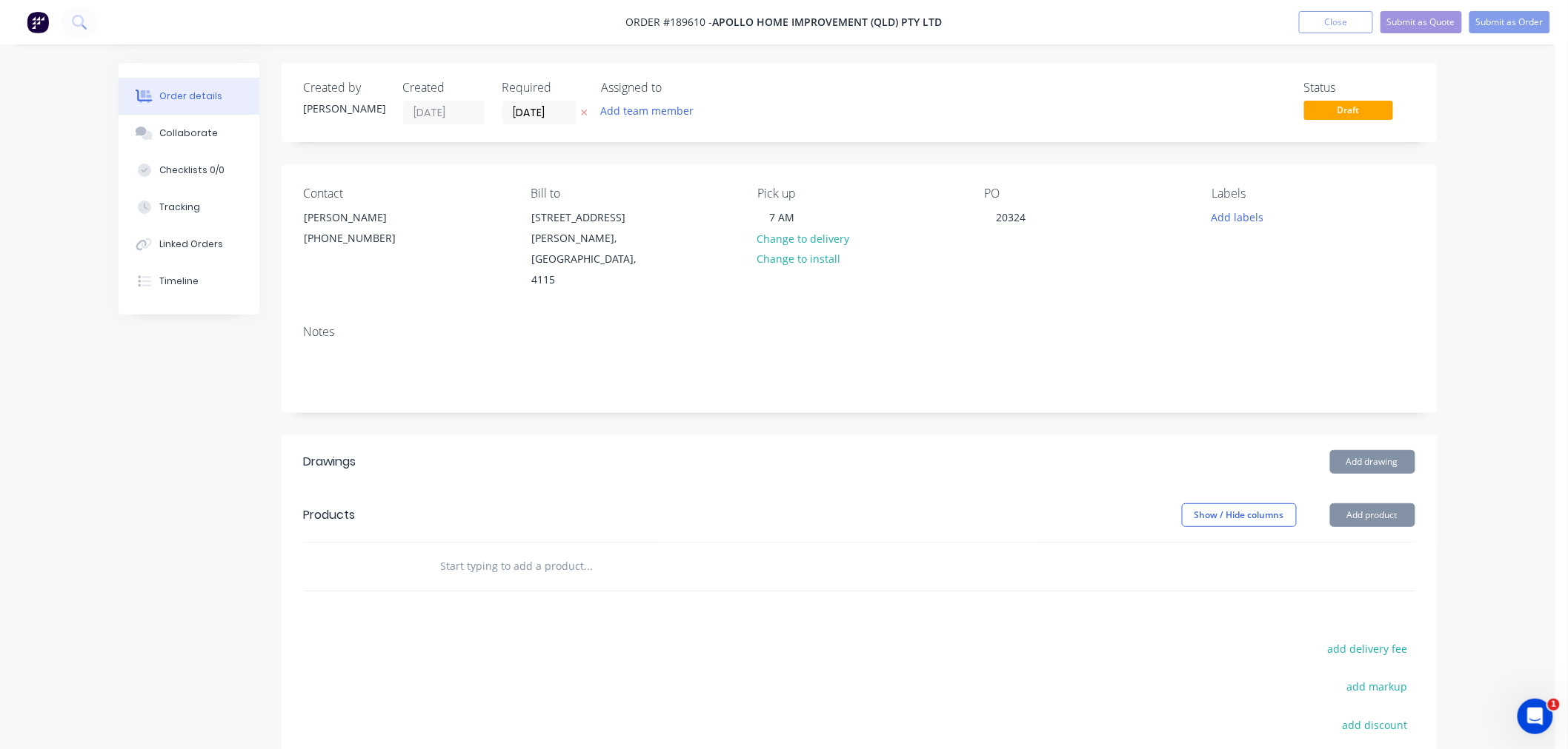
click at [1498, 274] on div "Order details Collaborate Checklists 0/0 Tracking Linked Orders Timeline Order …" at bounding box center [777, 484] width 1555 height 969
click at [1494, 314] on div "Order details Collaborate Checklists 0/0 Tracking Linked Orders Timeline Order …" at bounding box center [777, 484] width 1555 height 969
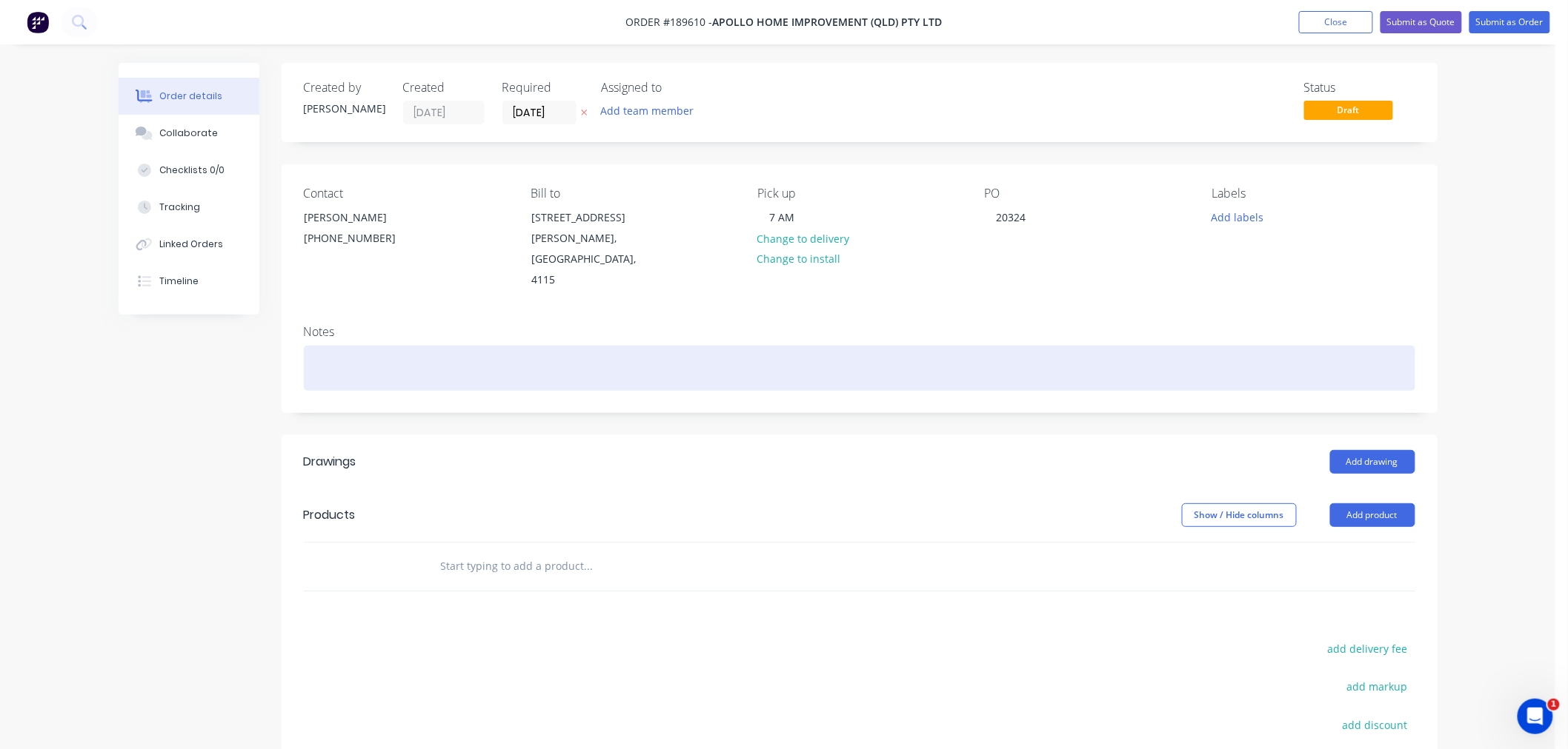
drag, startPoint x: 559, startPoint y: 345, endPoint x: 578, endPoint y: 346, distance: 19.0
click at [559, 346] on div at bounding box center [859, 368] width 1111 height 45
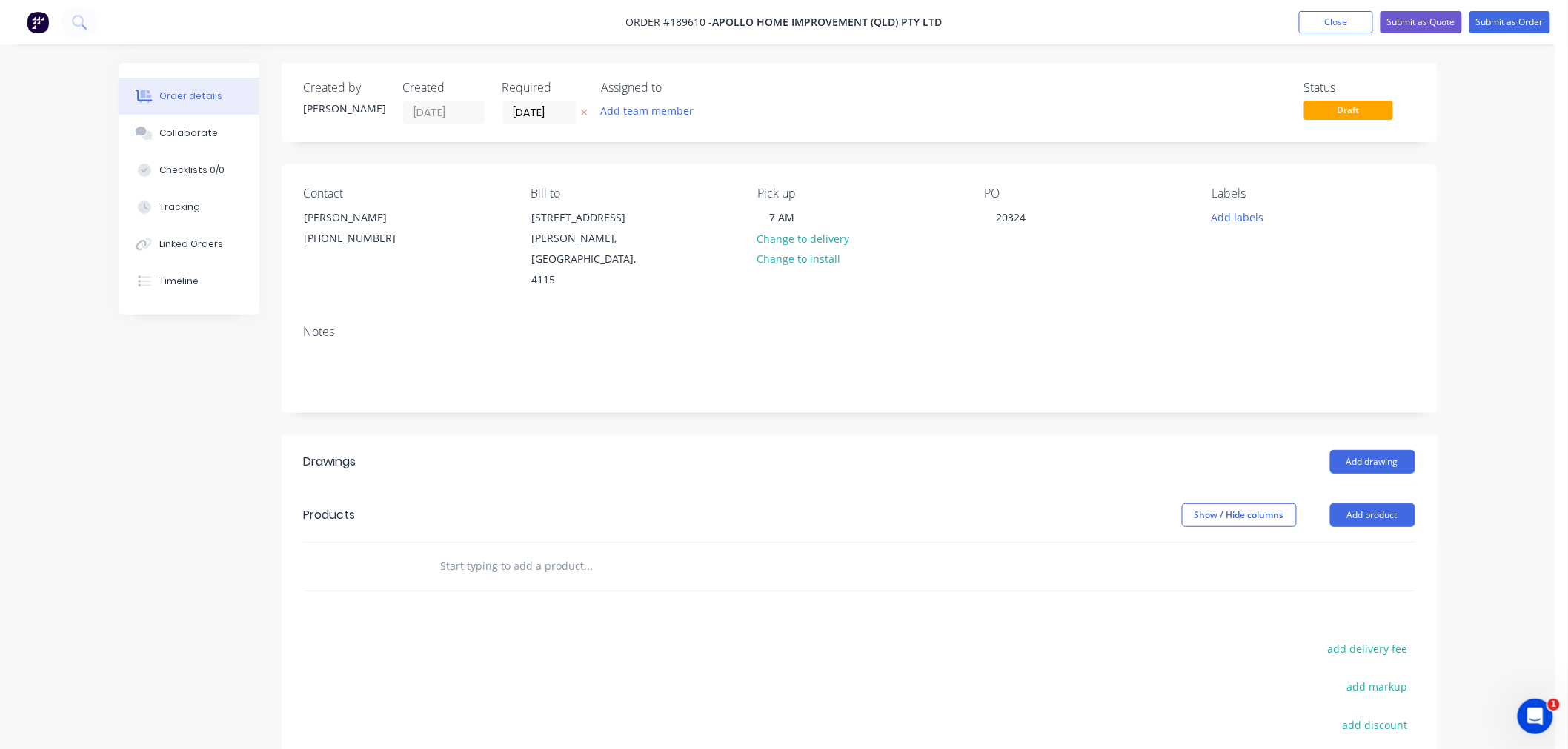
click at [1462, 483] on div "Order details Collaborate Checklists 0/0 Tracking Linked Orders Timeline Order …" at bounding box center [777, 484] width 1555 height 969
click at [1376, 489] on header "Products Show / Hide columns Add product" at bounding box center [859, 515] width 1156 height 53
click at [1389, 503] on button "Add product" at bounding box center [1372, 515] width 86 height 24
click at [1387, 542] on div "Product catalogue" at bounding box center [1345, 552] width 114 height 21
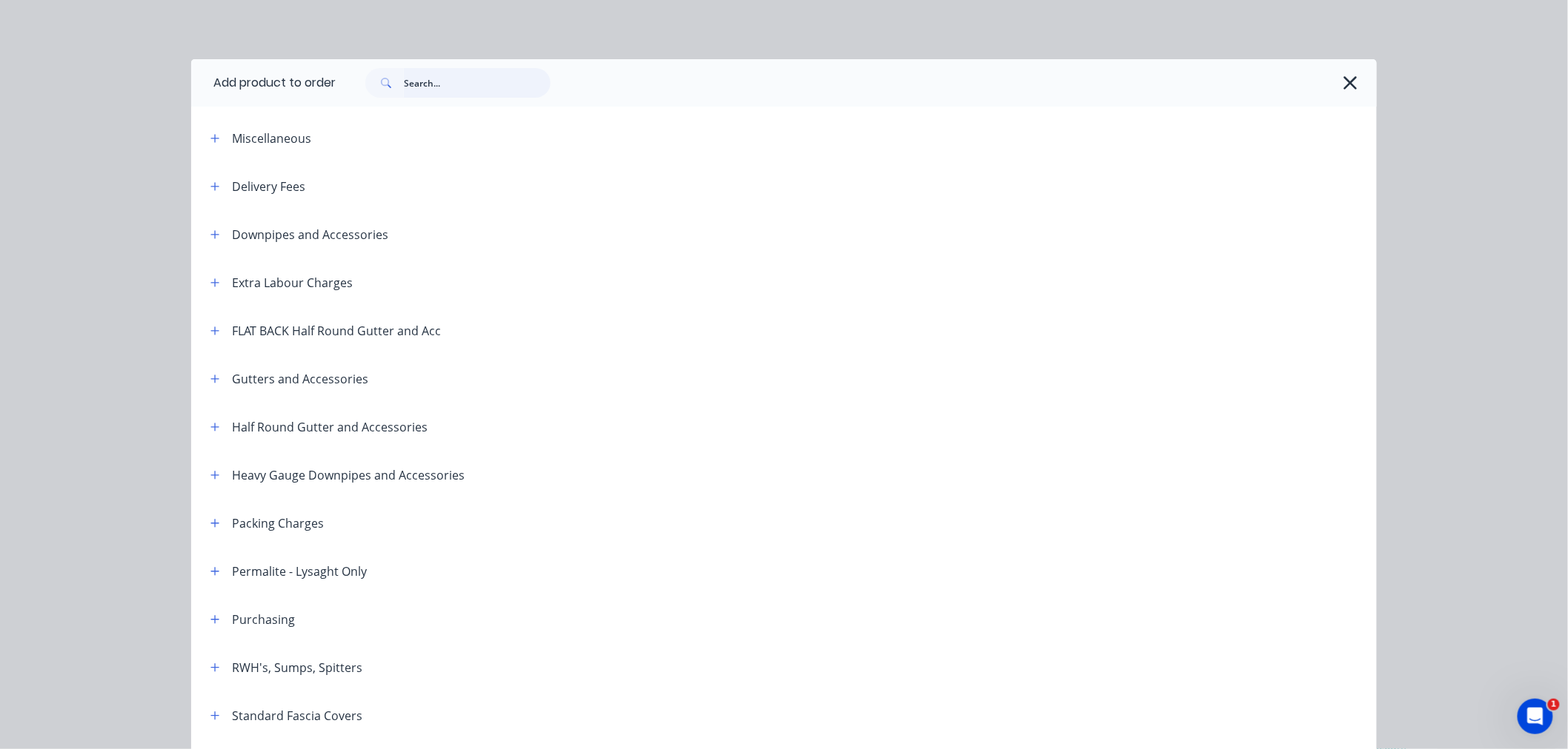
click at [433, 82] on input "text" at bounding box center [477, 83] width 146 height 29
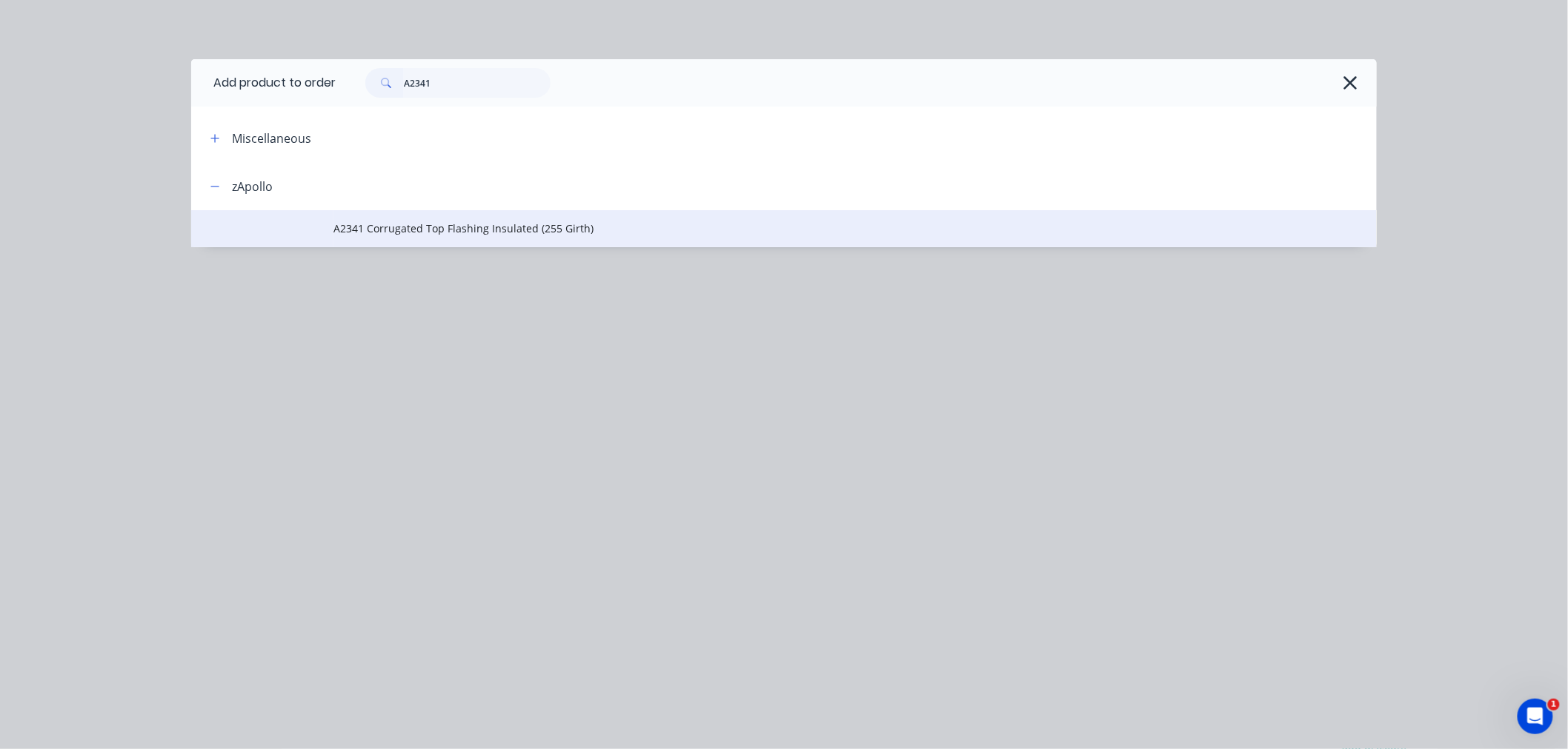
click at [516, 226] on span "A2341 Corrugated Top Flashing Insulated (255 Girth)" at bounding box center [750, 228] width 834 height 16
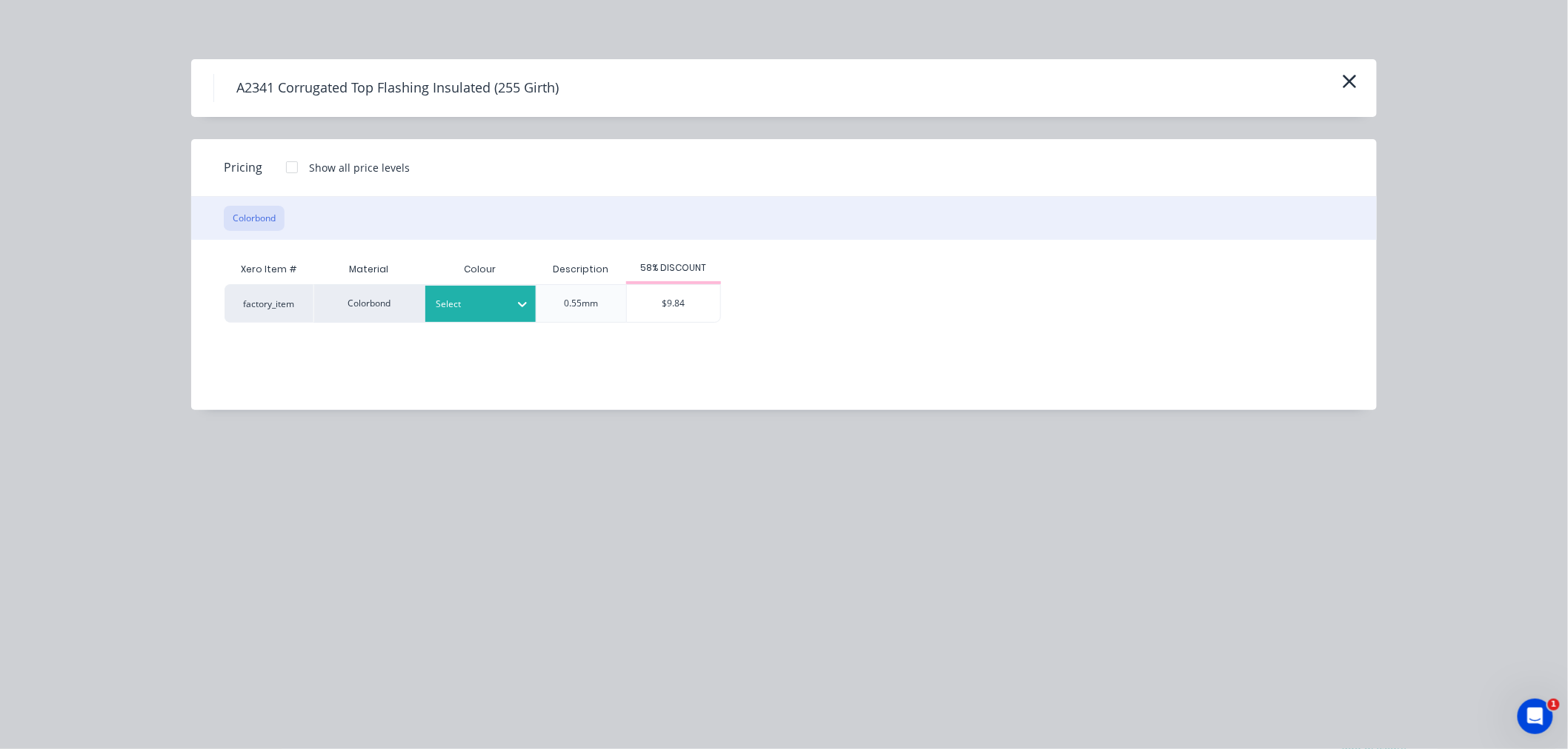
click at [463, 298] on div at bounding box center [470, 305] width 66 height 17
click at [674, 304] on div "$9.84" at bounding box center [673, 304] width 93 height 37
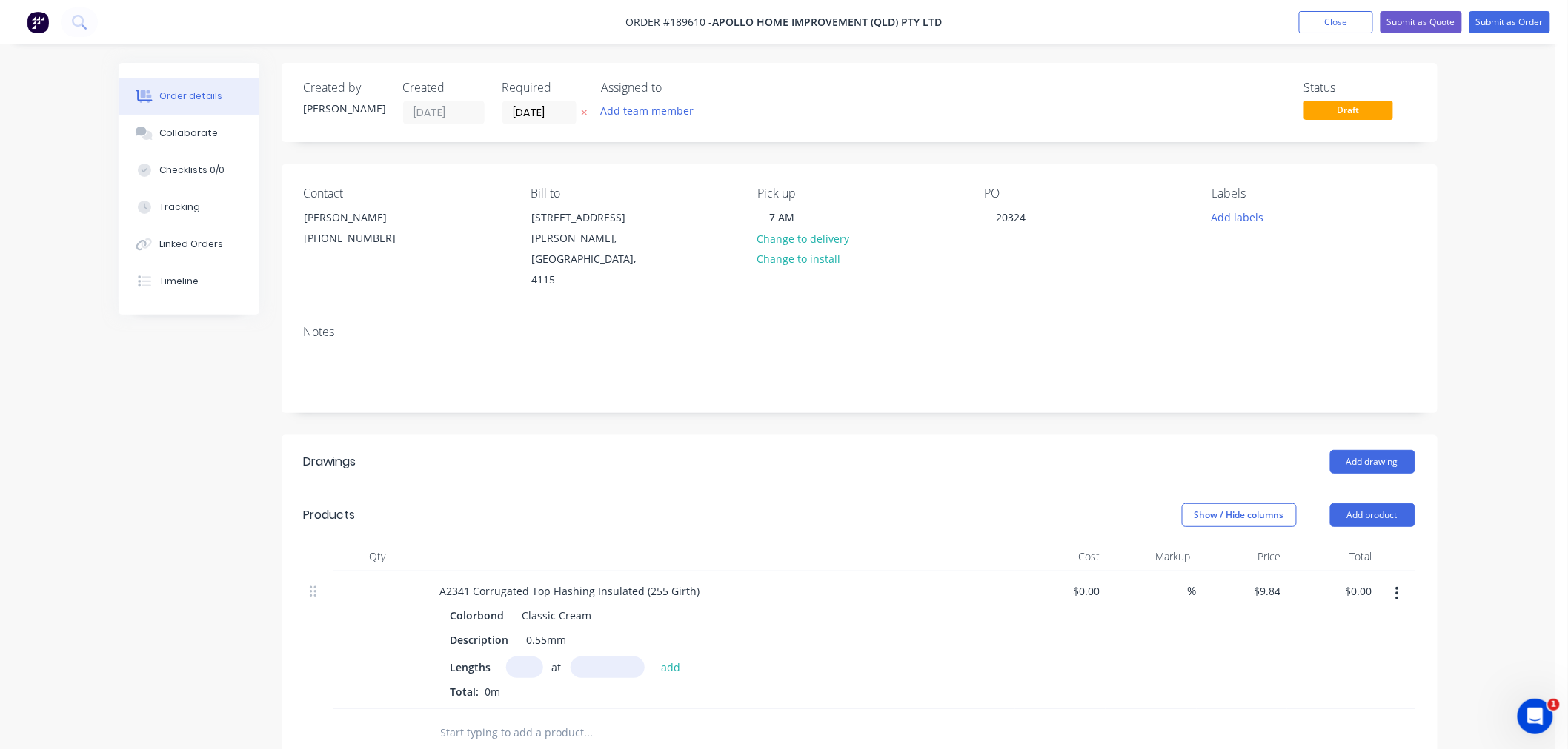
click at [533, 658] on div "Lengths at add Total: 0m" at bounding box center [718, 678] width 537 height 43
click at [526, 657] on input "text" at bounding box center [525, 667] width 37 height 21
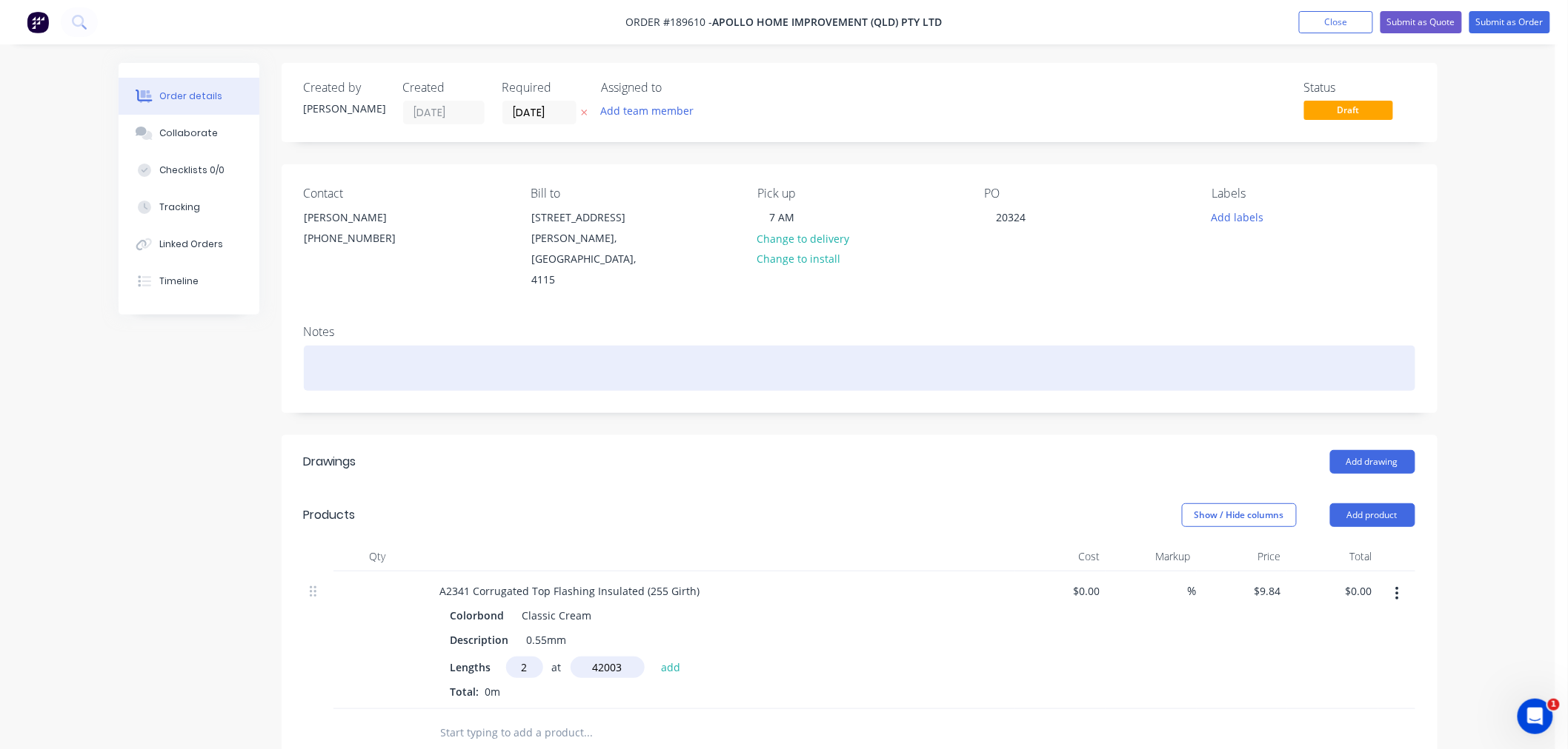
click at [654, 657] on button "add" at bounding box center [671, 667] width 35 height 20
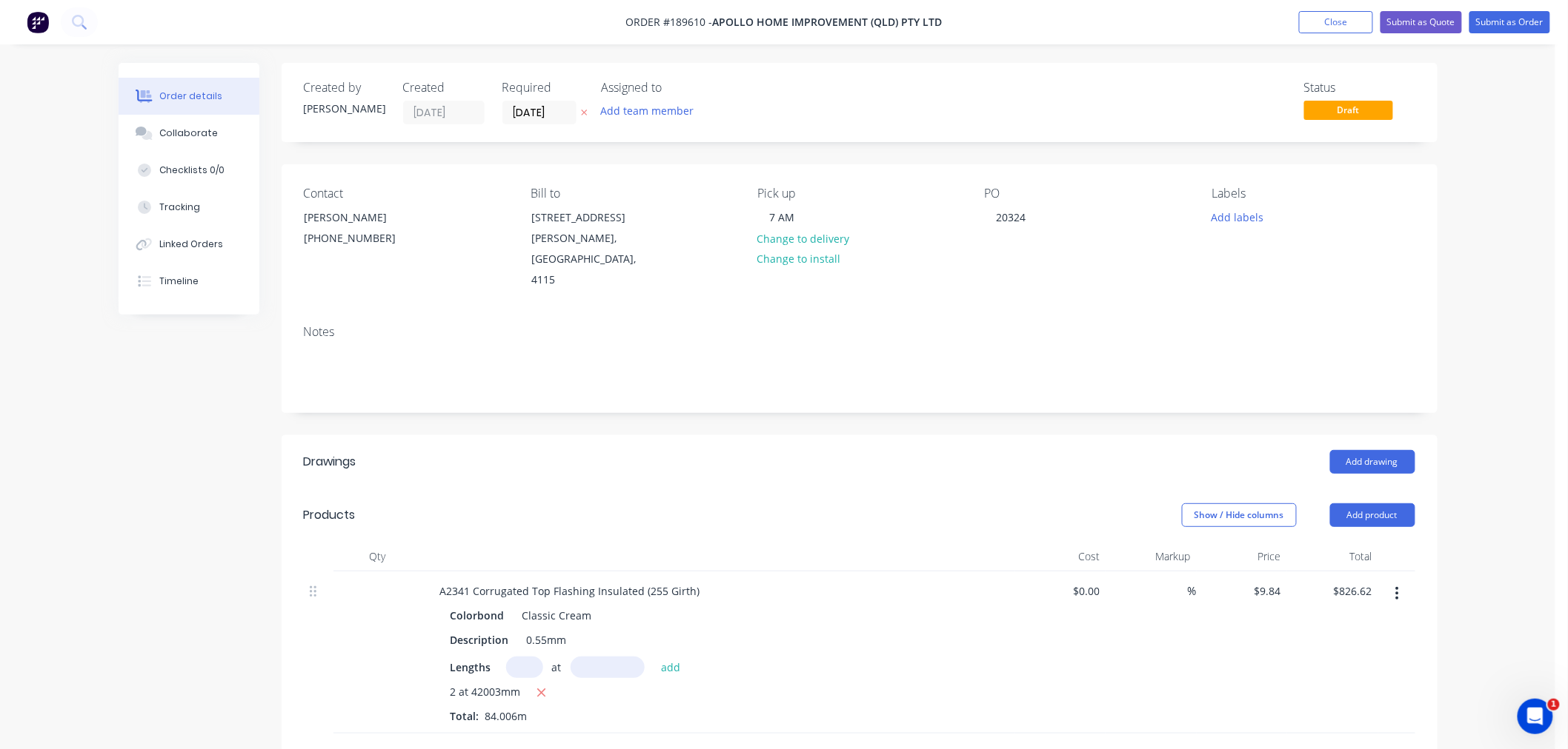
click at [540, 686] on icon "button" at bounding box center [541, 693] width 9 height 13
click at [528, 657] on input "text" at bounding box center [525, 667] width 37 height 21
click at [654, 657] on button "add" at bounding box center [671, 667] width 35 height 20
click at [1367, 450] on button "Add drawing" at bounding box center [1372, 462] width 86 height 24
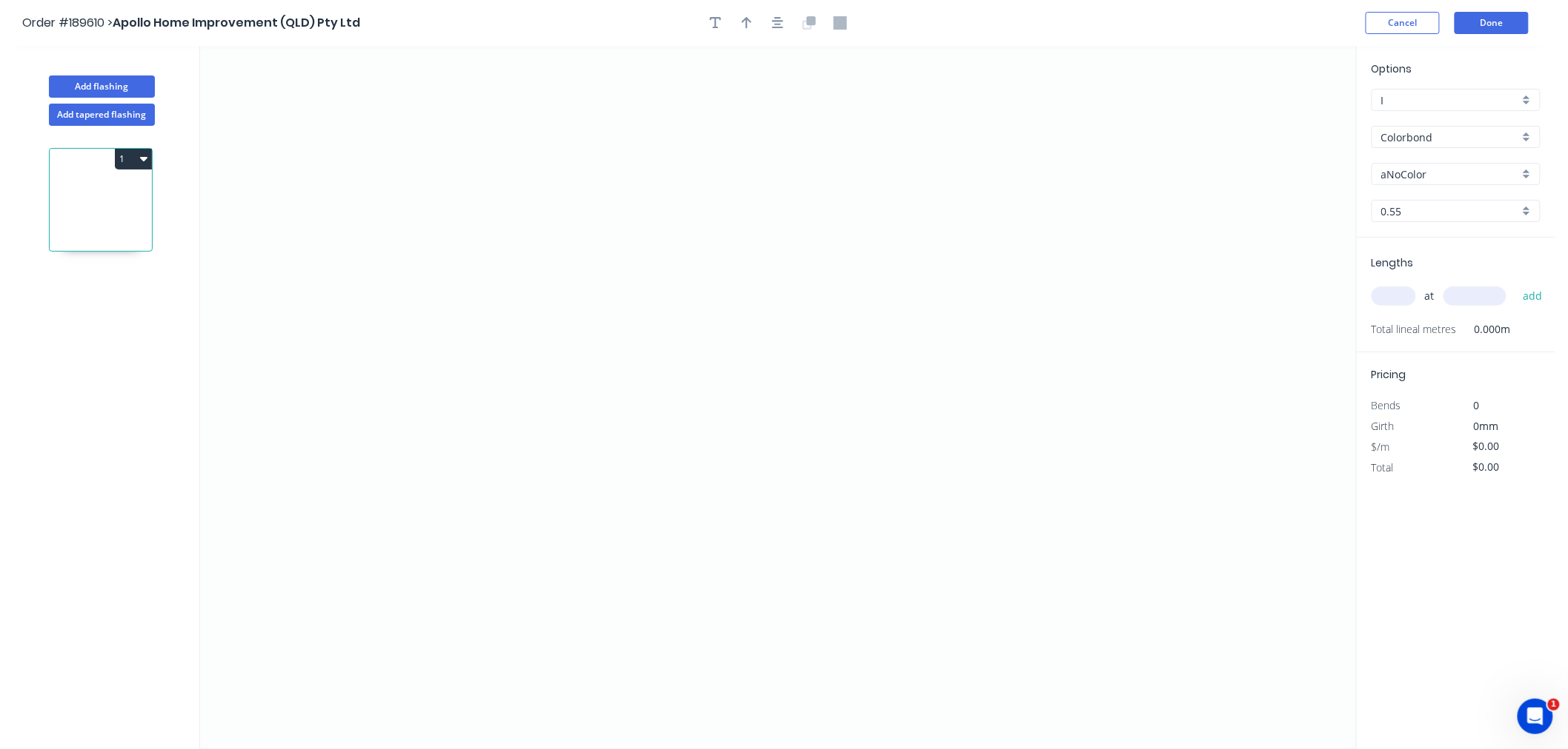
click at [1401, 168] on input "aNoColor" at bounding box center [1450, 174] width 138 height 16
click at [1467, 248] on div "Classic Cream" at bounding box center [1456, 254] width 168 height 26
click at [1404, 294] on input "text" at bounding box center [1393, 295] width 44 height 19
click at [1516, 283] on button "add" at bounding box center [1533, 295] width 35 height 25
click at [688, 185] on icon "0" at bounding box center [777, 398] width 1156 height 703
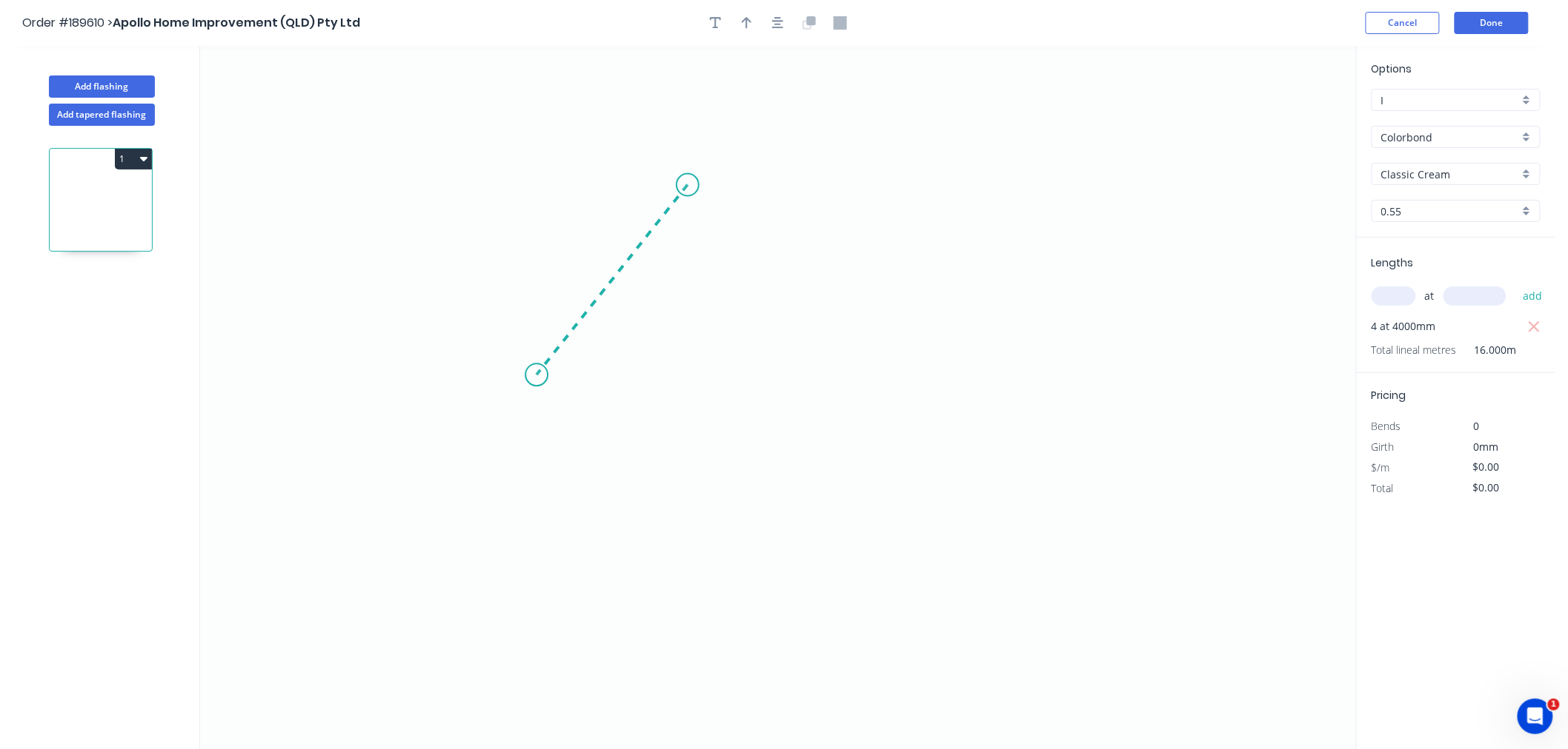
click at [537, 375] on icon "0" at bounding box center [777, 398] width 1156 height 703
click at [772, 381] on icon "0 ?" at bounding box center [777, 398] width 1156 height 703
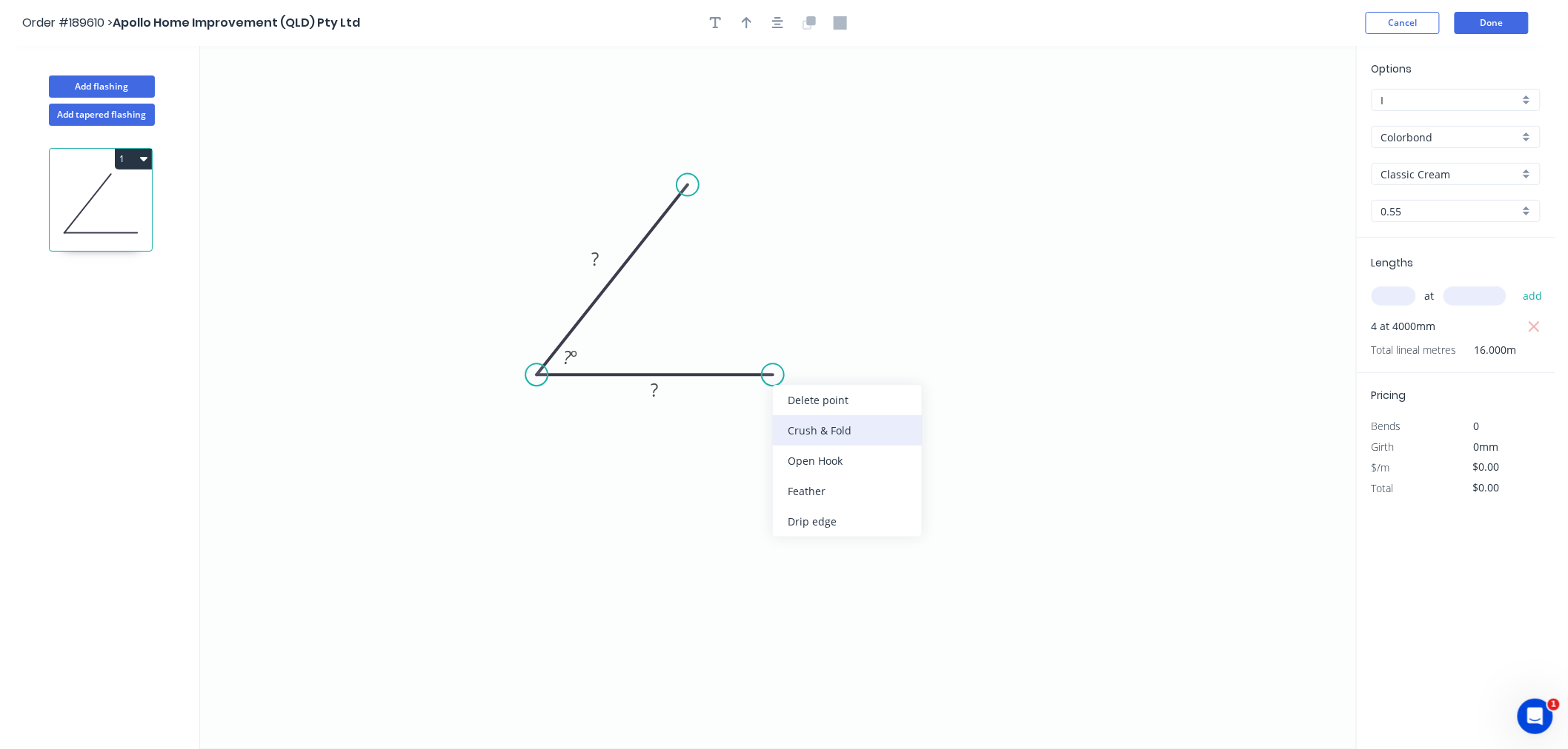
click at [800, 434] on div "Crush & Fold" at bounding box center [847, 430] width 149 height 30
click at [571, 358] on tspan "º" at bounding box center [574, 358] width 6 height 25
click at [720, 324] on icon "0 ? CF 10 ? 70 º" at bounding box center [777, 398] width 1156 height 703
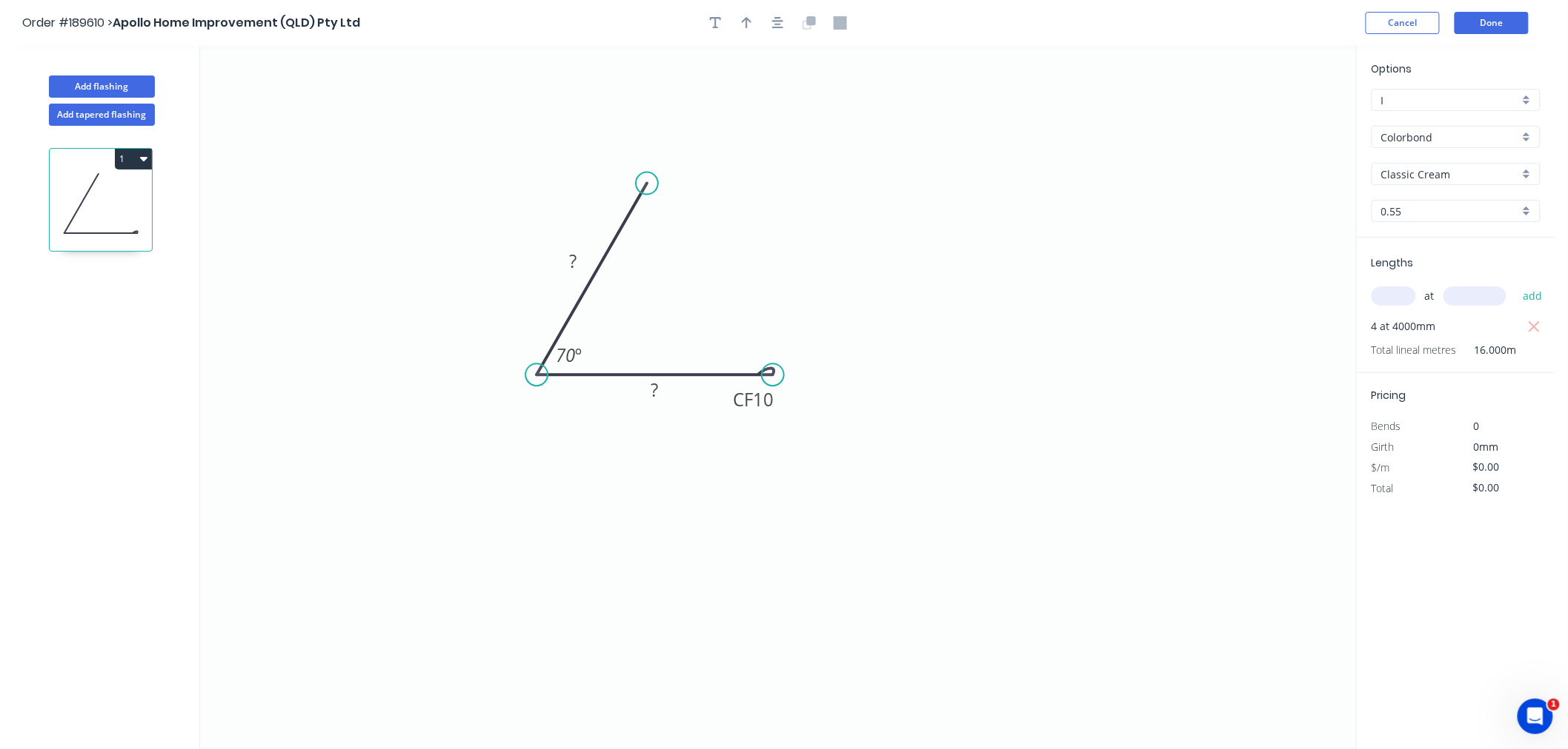
drag, startPoint x: 687, startPoint y: 183, endPoint x: 646, endPoint y: 184, distance: 41.0
click at [646, 184] on circle at bounding box center [646, 183] width 22 height 22
click at [575, 255] on tspan "?" at bounding box center [573, 260] width 7 height 25
drag, startPoint x: 739, startPoint y: 205, endPoint x: 741, endPoint y: 133, distance: 72.0
click at [741, 205] on icon "0 40 CF 10 40 70 º" at bounding box center [777, 398] width 1156 height 703
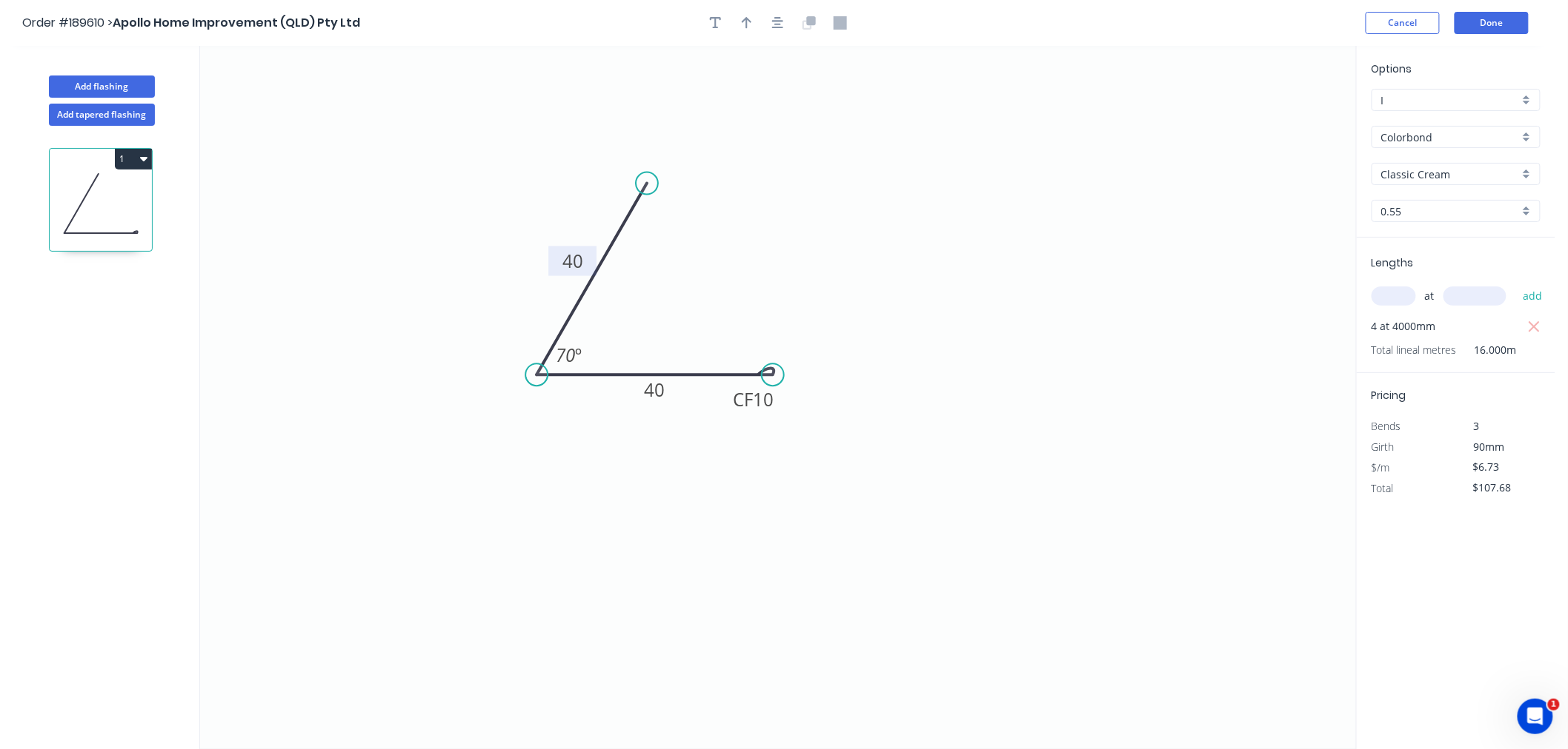
click at [782, 26] on icon "button" at bounding box center [777, 23] width 12 height 13
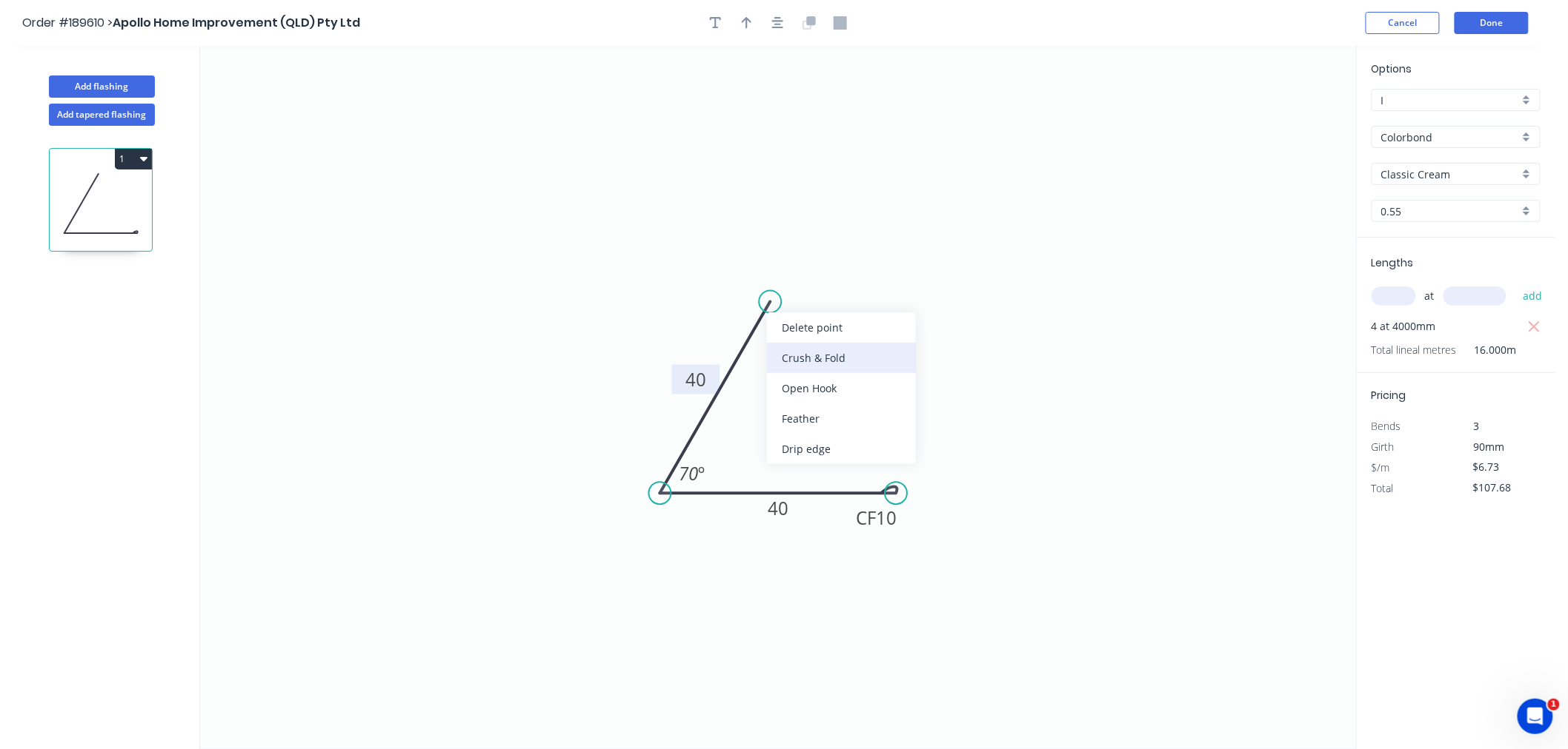
click at [790, 346] on div "Crush & Fold" at bounding box center [842, 358] width 149 height 30
click at [793, 358] on div "Flip bend" at bounding box center [838, 353] width 149 height 30
click at [775, 19] on icon "button" at bounding box center [777, 23] width 12 height 13
click at [745, 21] on icon "button" at bounding box center [746, 23] width 10 height 13
drag, startPoint x: 1283, startPoint y: 116, endPoint x: 661, endPoint y: 331, distance: 658.1
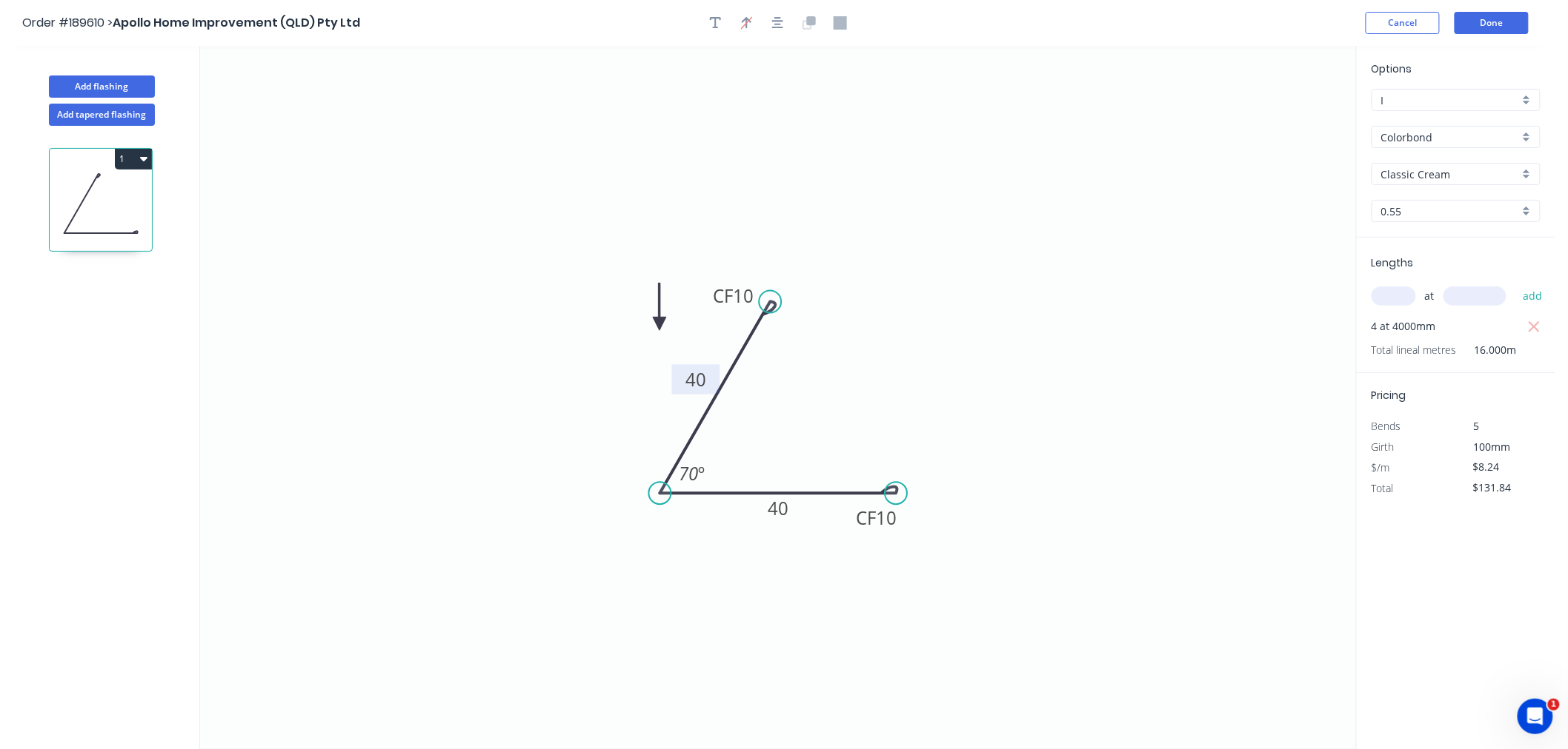
click at [660, 327] on icon at bounding box center [659, 305] width 13 height 47
click at [661, 331] on icon "0 CF 10 40 CF 10 40 70 º" at bounding box center [777, 398] width 1156 height 703
click at [656, 328] on icon "0 CF 10 40 CF 10 40 70 º" at bounding box center [777, 398] width 1156 height 703
click at [656, 328] on icon "0 CF 10 40 CF 10 40 70 º" at bounding box center [777, 398] width 1156 height 703
click at [659, 321] on icon at bounding box center [660, 308] width 13 height 47
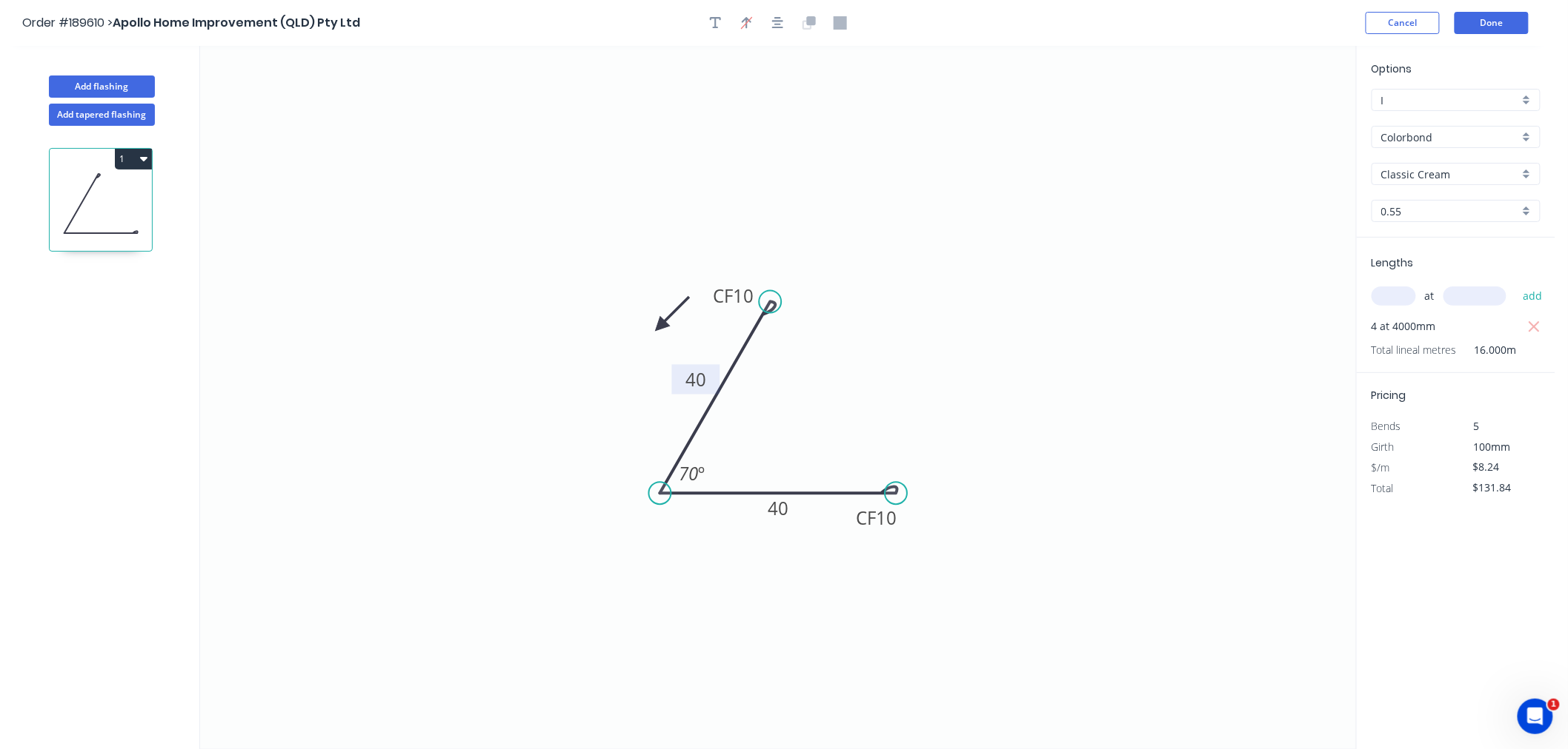
click at [659, 321] on icon at bounding box center [672, 314] width 43 height 43
click at [659, 321] on icon "0 CF 10 40 CF 10 40 70 º" at bounding box center [777, 398] width 1156 height 703
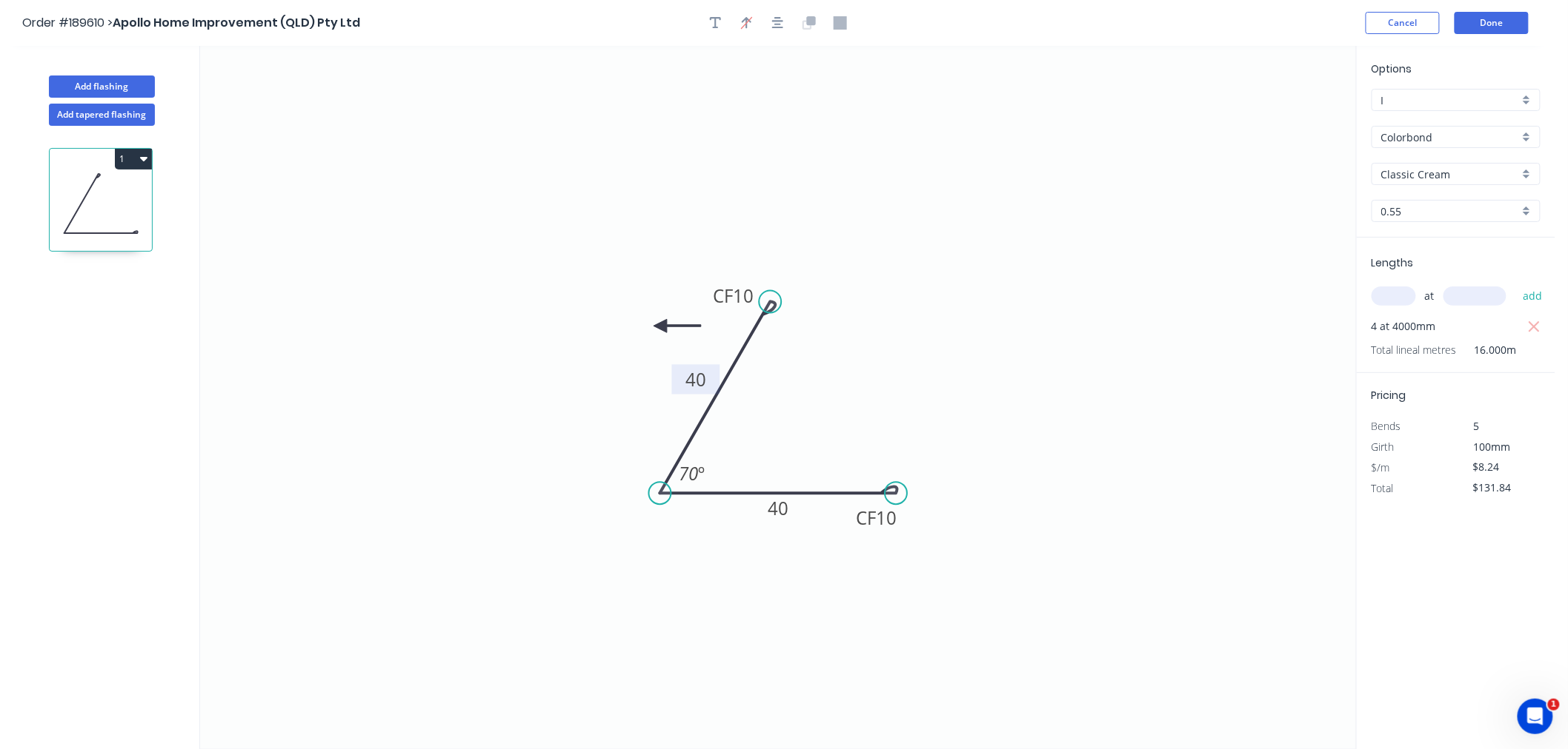
click at [666, 327] on icon at bounding box center [677, 326] width 47 height 13
click at [666, 327] on icon "0 CF 10 40 CF 10 40 70 º" at bounding box center [777, 398] width 1156 height 703
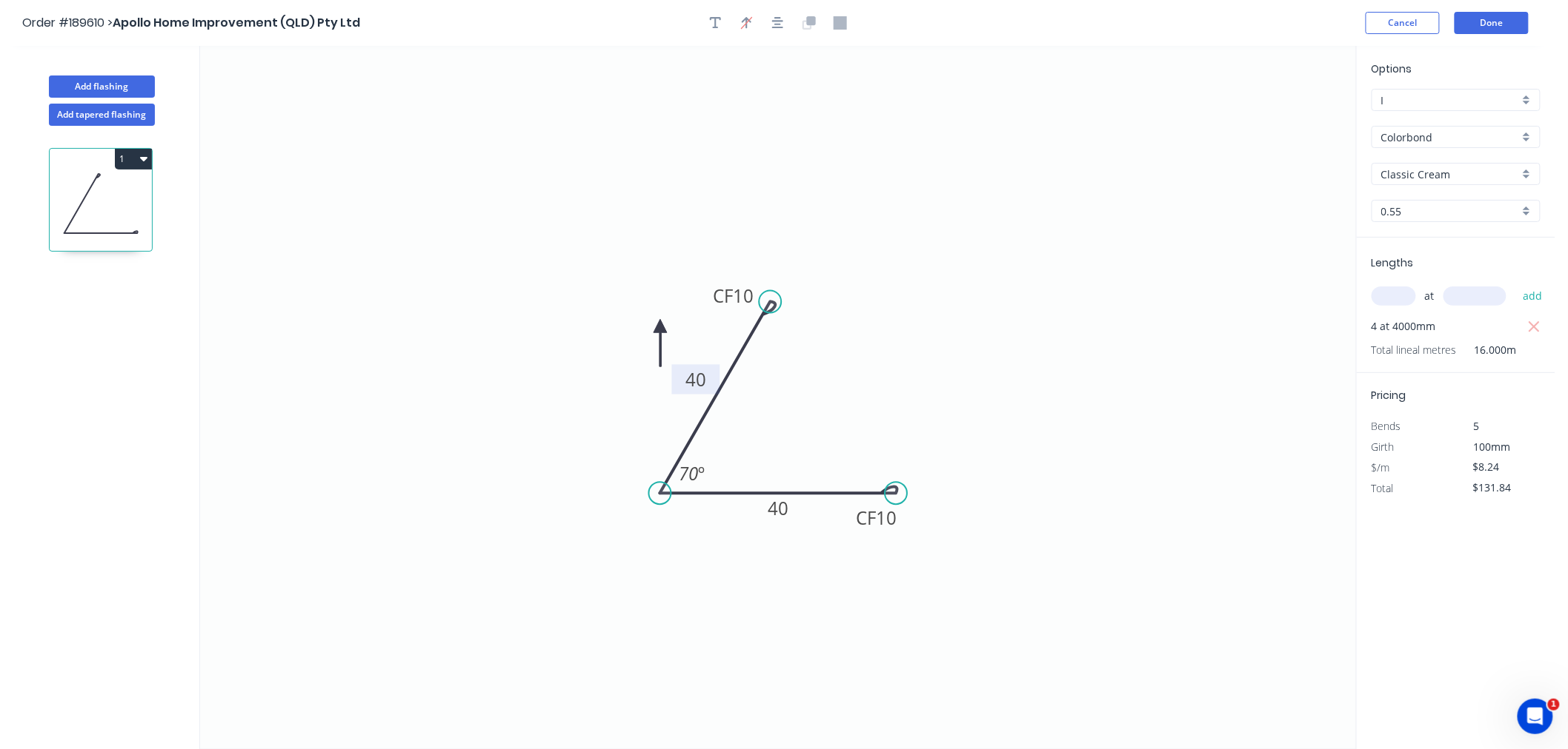
click at [657, 324] on icon at bounding box center [660, 342] width 13 height 47
click at [657, 323] on icon at bounding box center [660, 342] width 13 height 47
click at [657, 323] on icon at bounding box center [645, 334] width 43 height 43
click at [657, 323] on icon at bounding box center [639, 322] width 47 height 13
drag, startPoint x: 655, startPoint y: 317, endPoint x: 632, endPoint y: 331, distance: 26.9
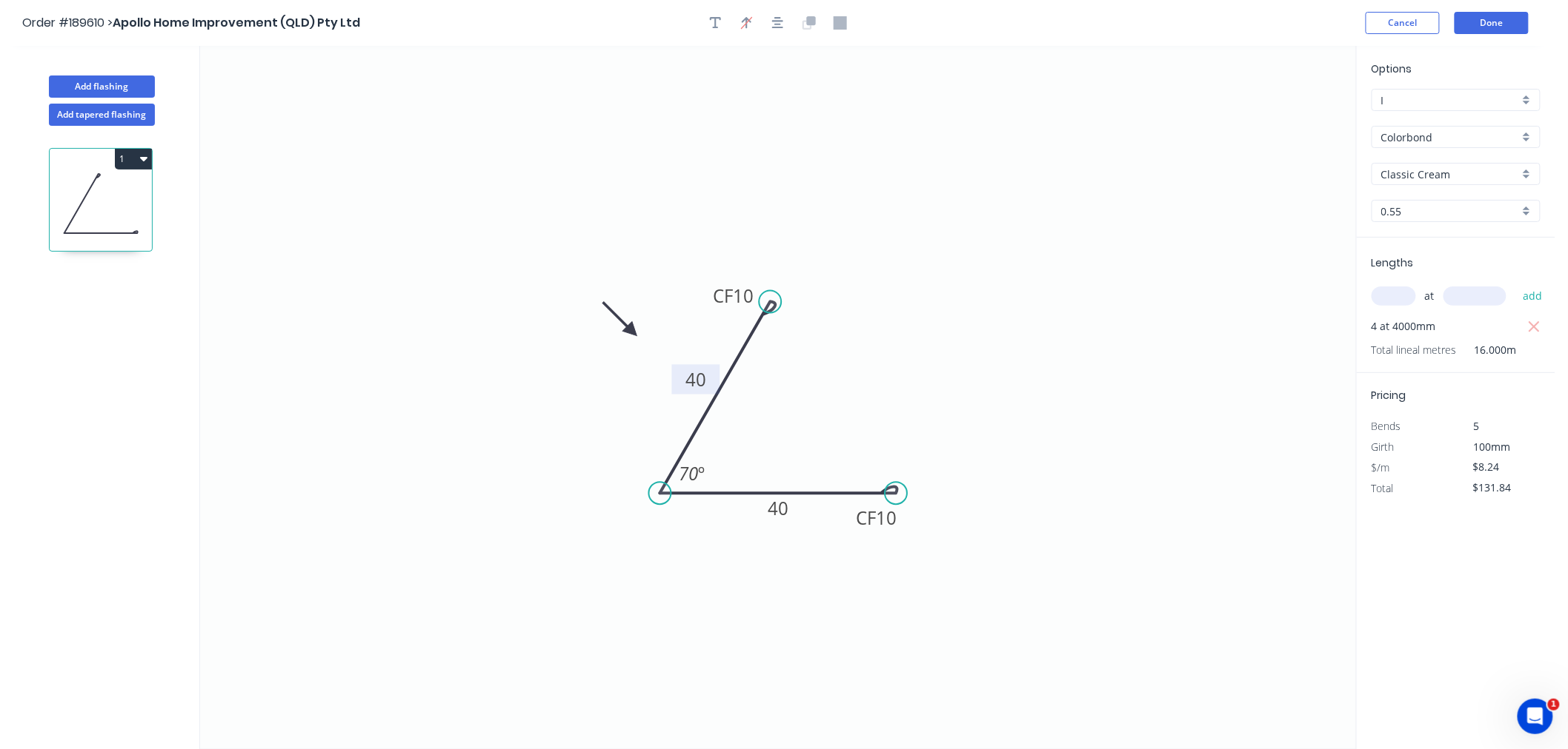
click at [632, 331] on icon at bounding box center [620, 318] width 43 height 43
click at [781, 22] on icon "button" at bounding box center [777, 23] width 12 height 13
click at [938, 210] on icon "0 CF 10 40 CF 10 40 70 º" at bounding box center [777, 398] width 1156 height 703
click at [1497, 13] on button "Done" at bounding box center [1492, 23] width 74 height 22
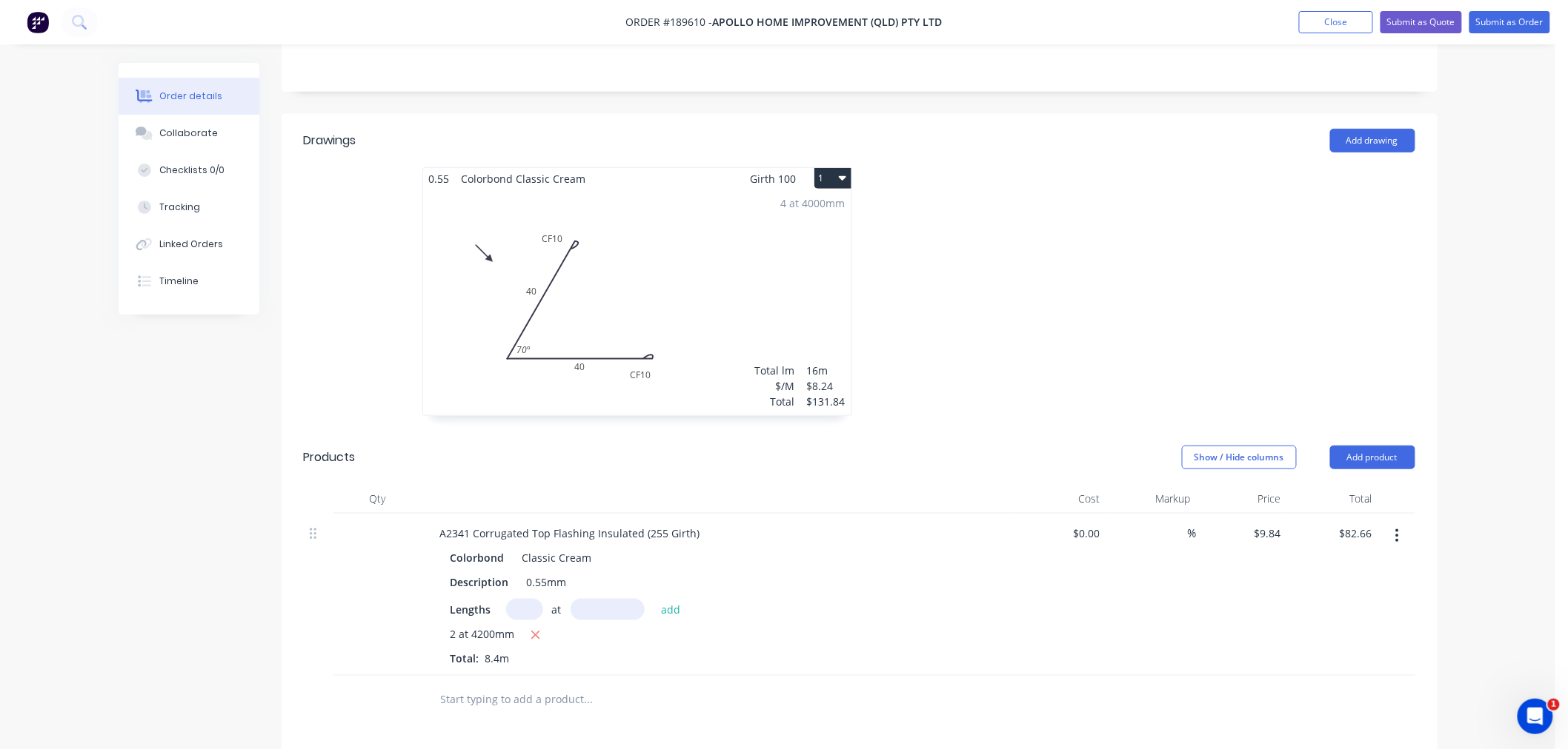
scroll to position [328, 0]
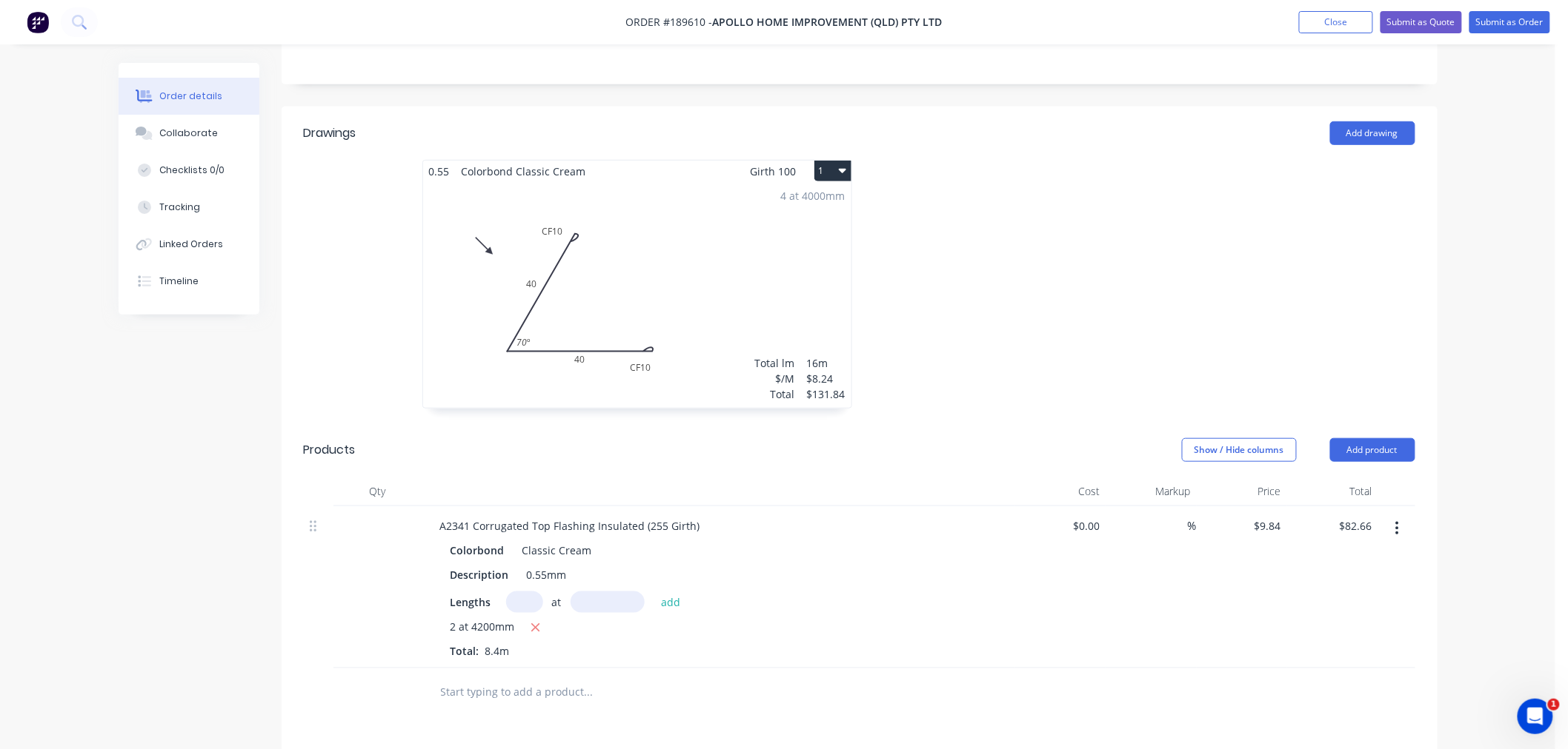
click at [848, 161] on button "1" at bounding box center [832, 171] width 37 height 21
click at [841, 192] on button "Use larger box size" at bounding box center [781, 207] width 141 height 29
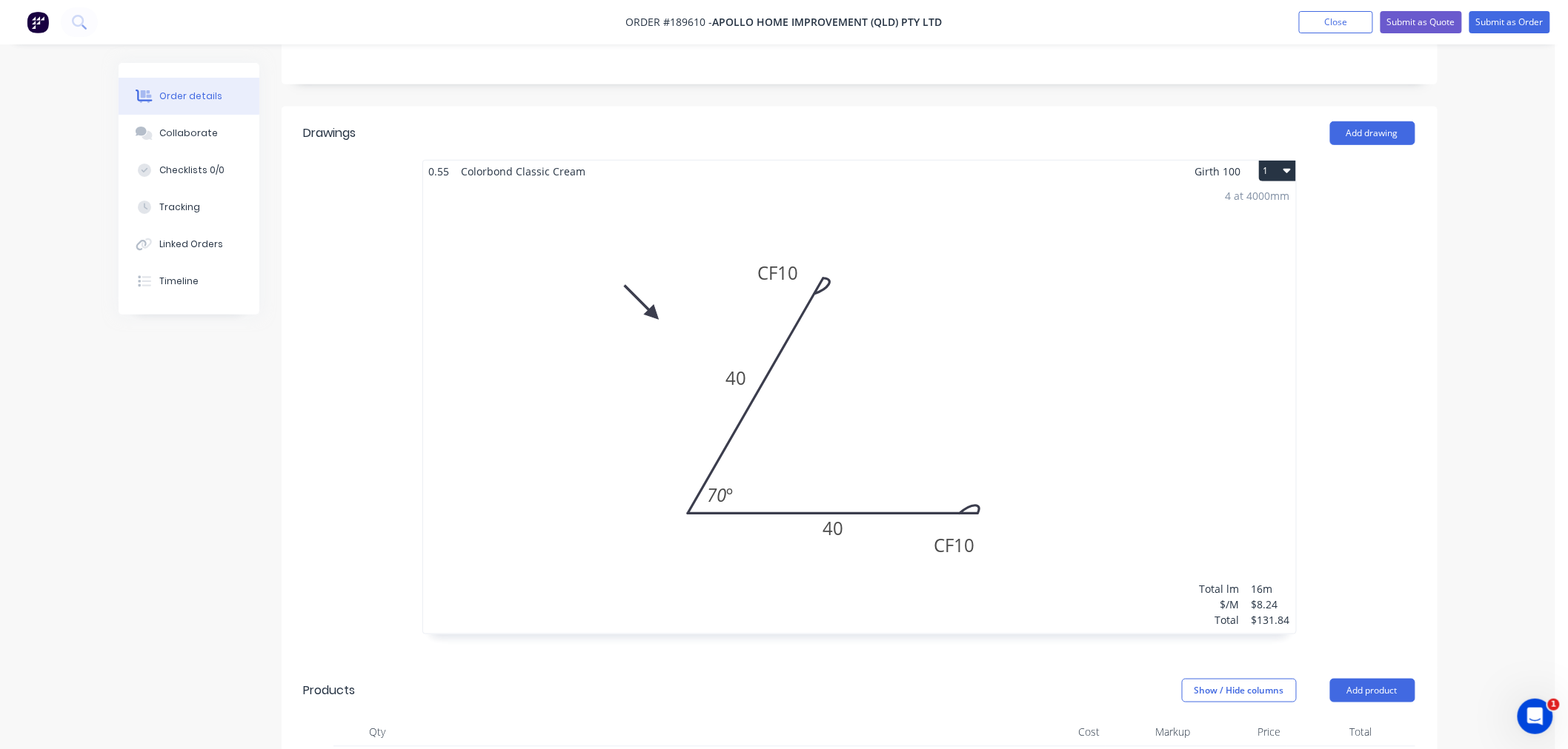
click at [1486, 356] on div "Order details Collaborate Checklists 0/0 Tracking Linked Orders Timeline Order …" at bounding box center [777, 503] width 1555 height 1664
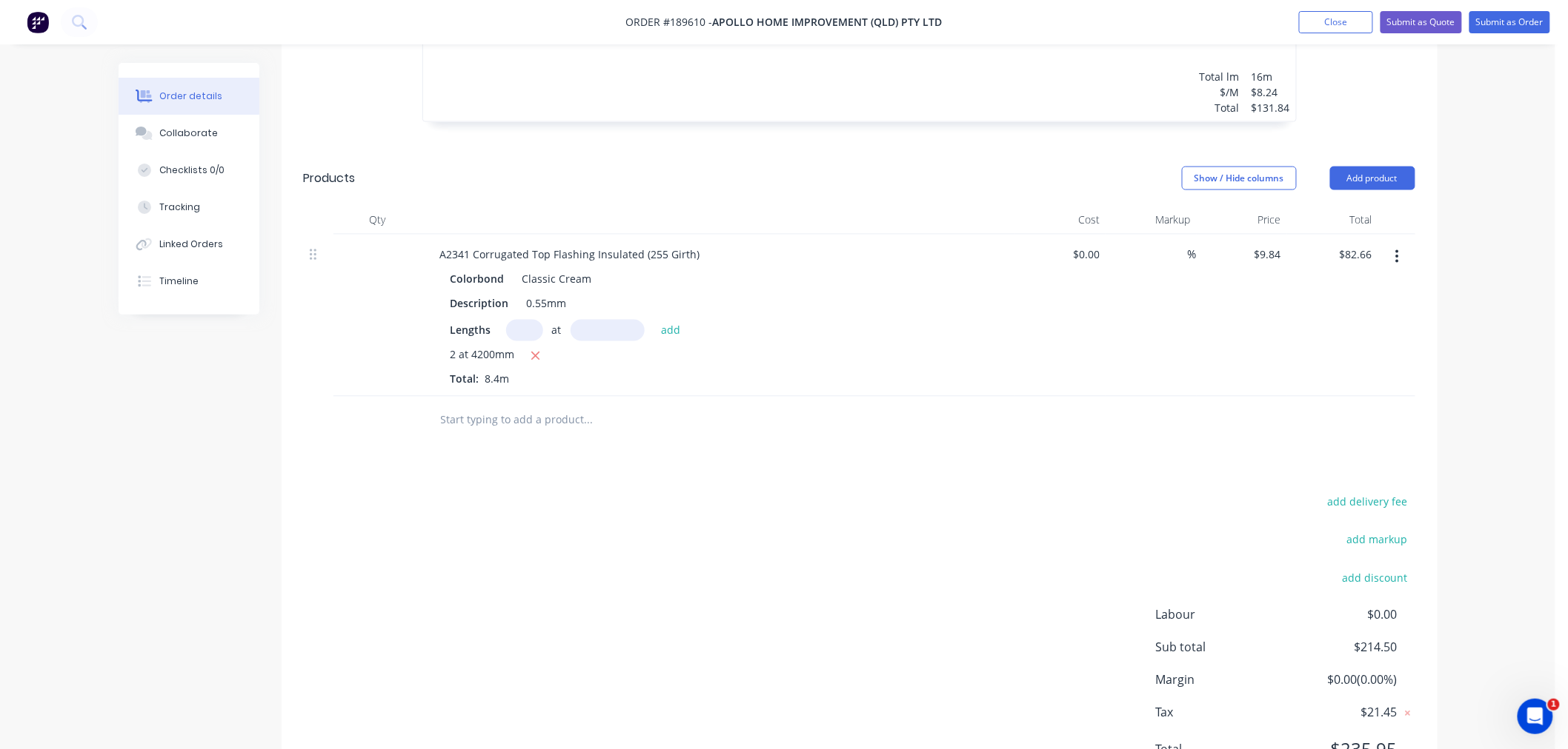
scroll to position [893, 0]
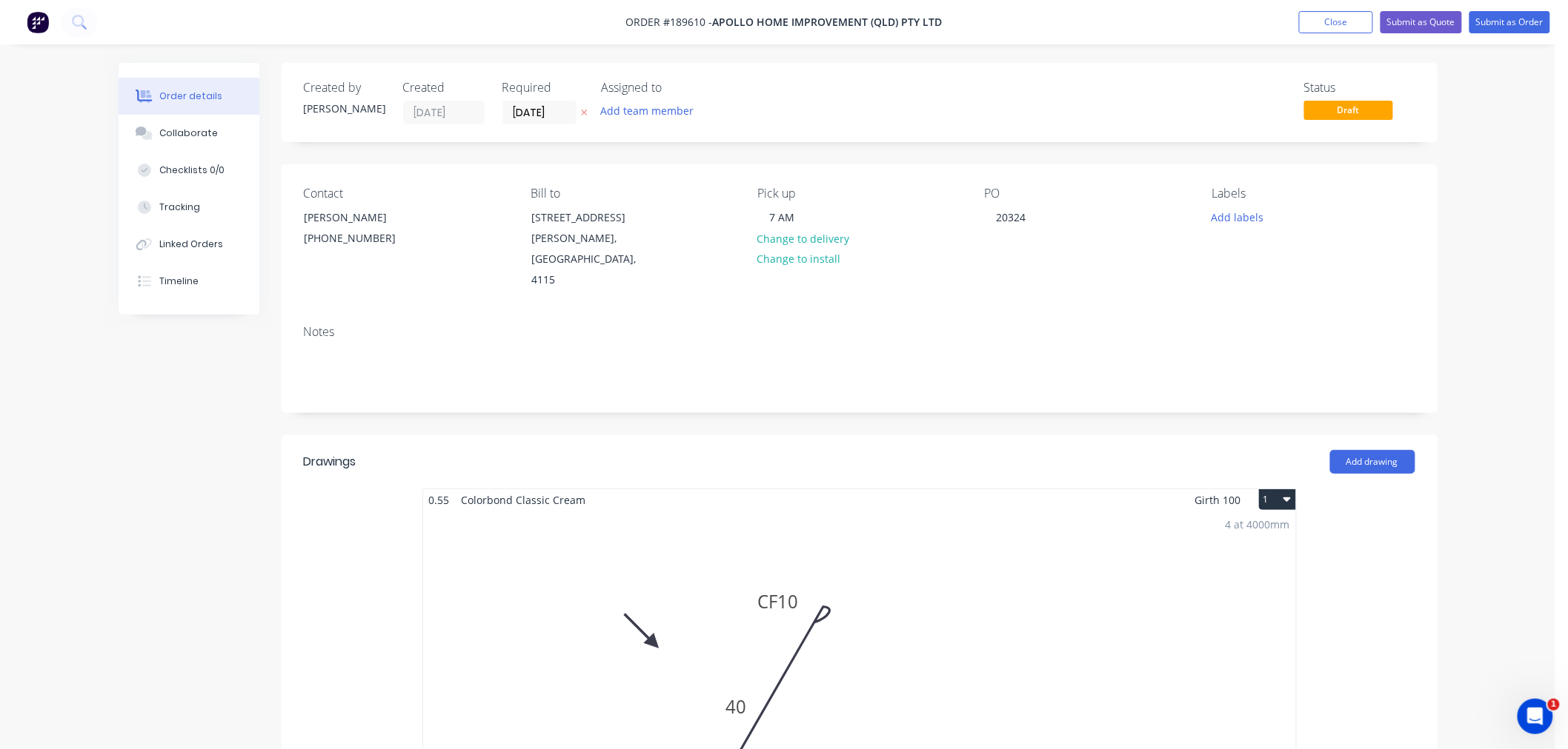
click at [1500, 21] on button "Submit as Order" at bounding box center [1510, 22] width 81 height 22
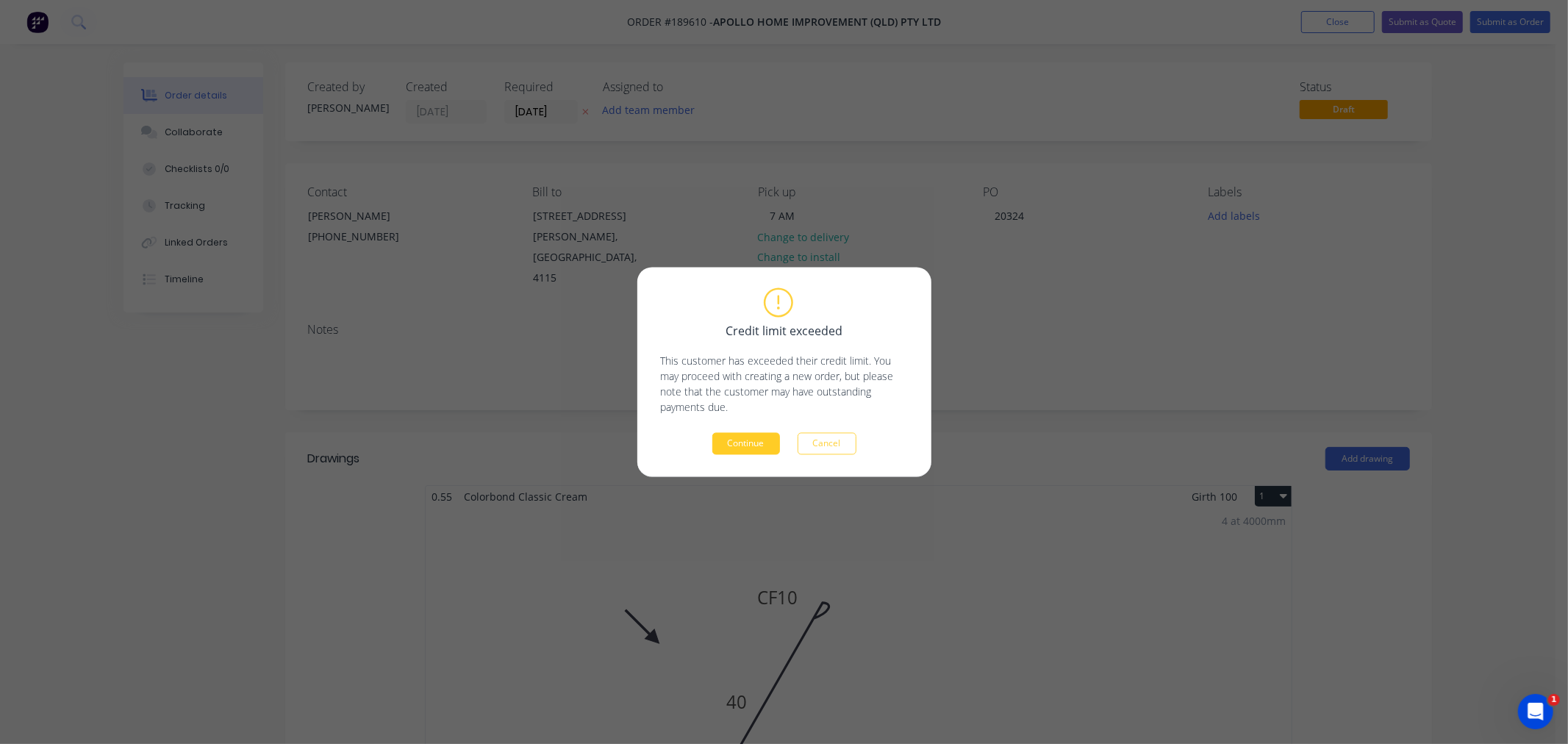
click at [759, 450] on button "Continue" at bounding box center [747, 444] width 68 height 22
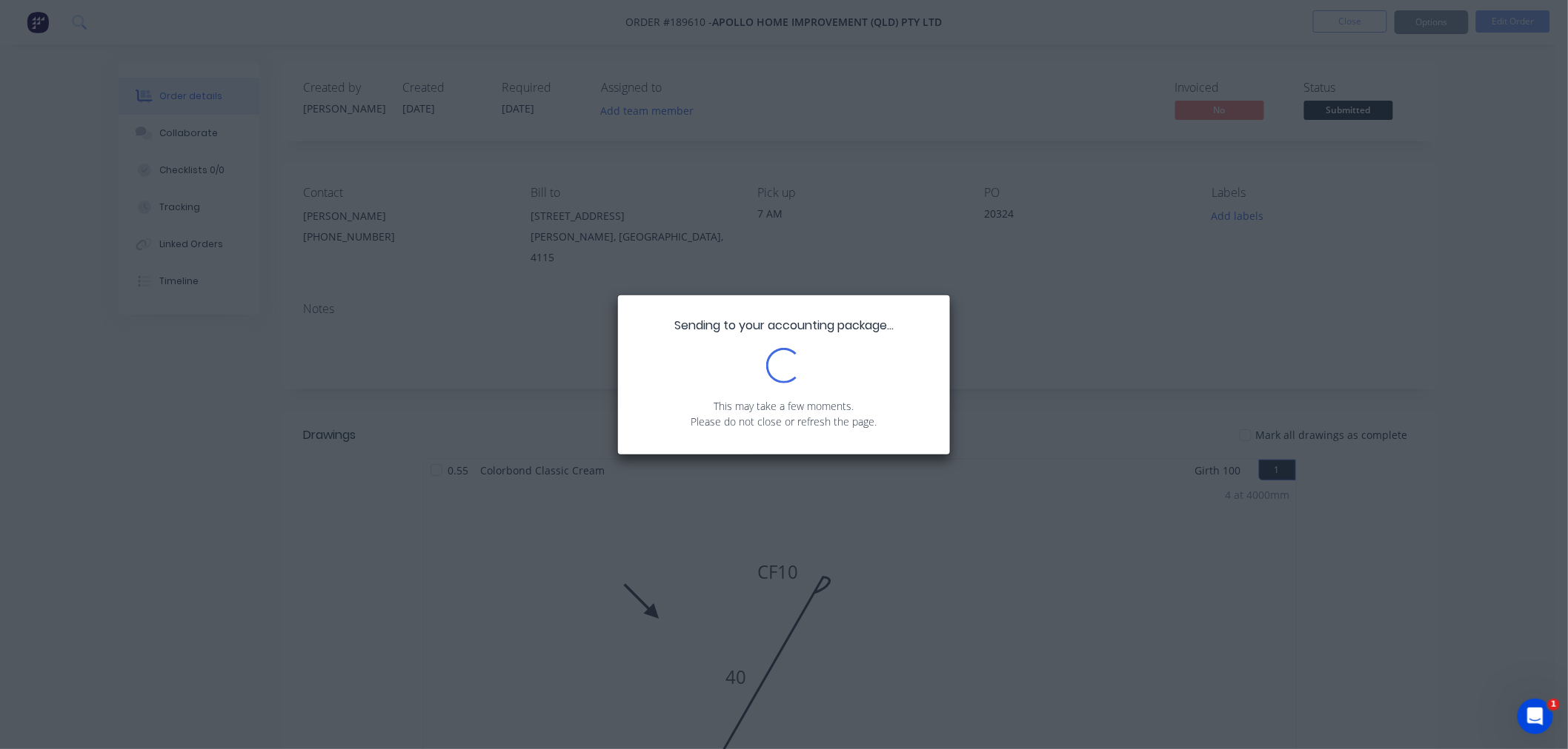
scroll to position [658, 0]
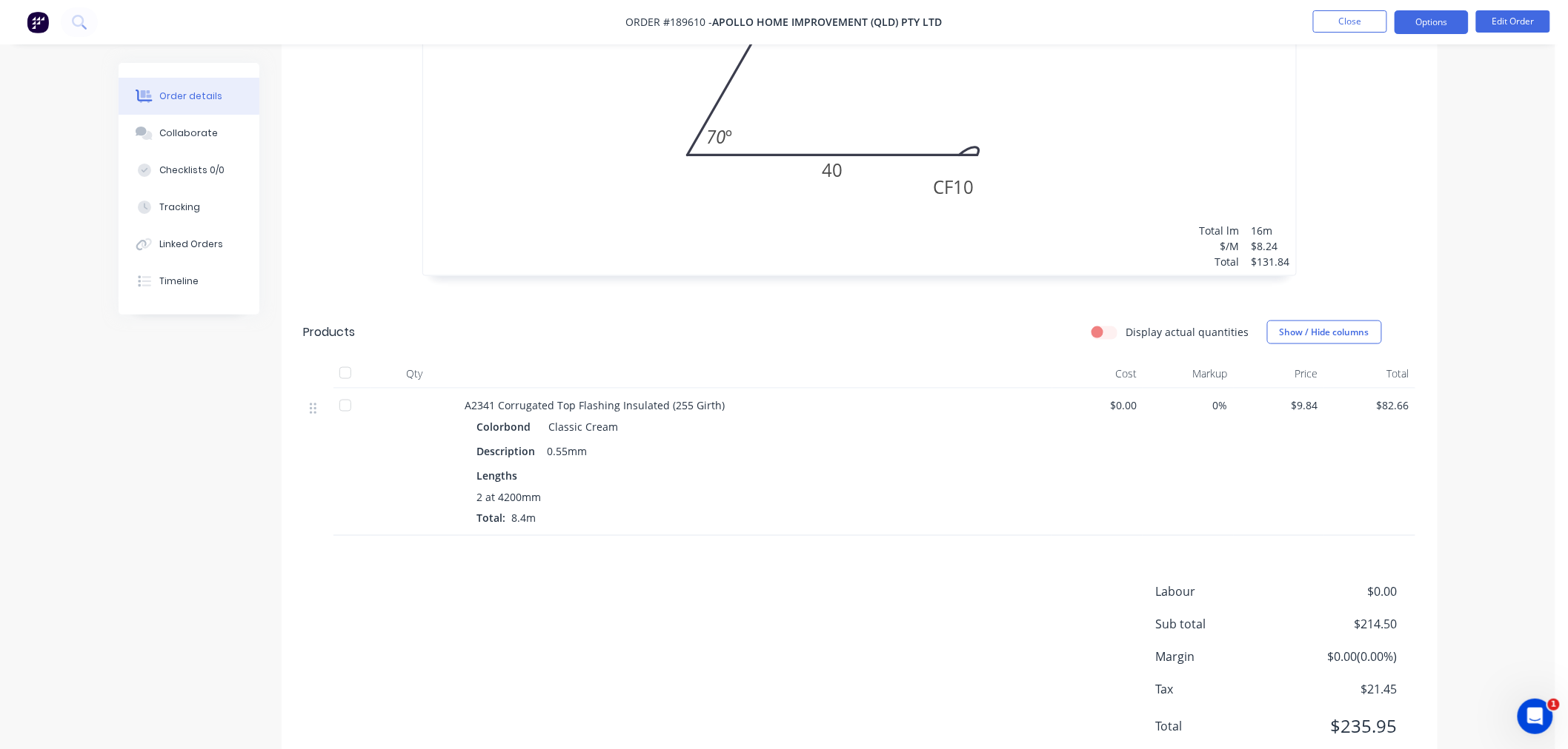
click at [1434, 22] on button "Options" at bounding box center [1431, 22] width 74 height 24
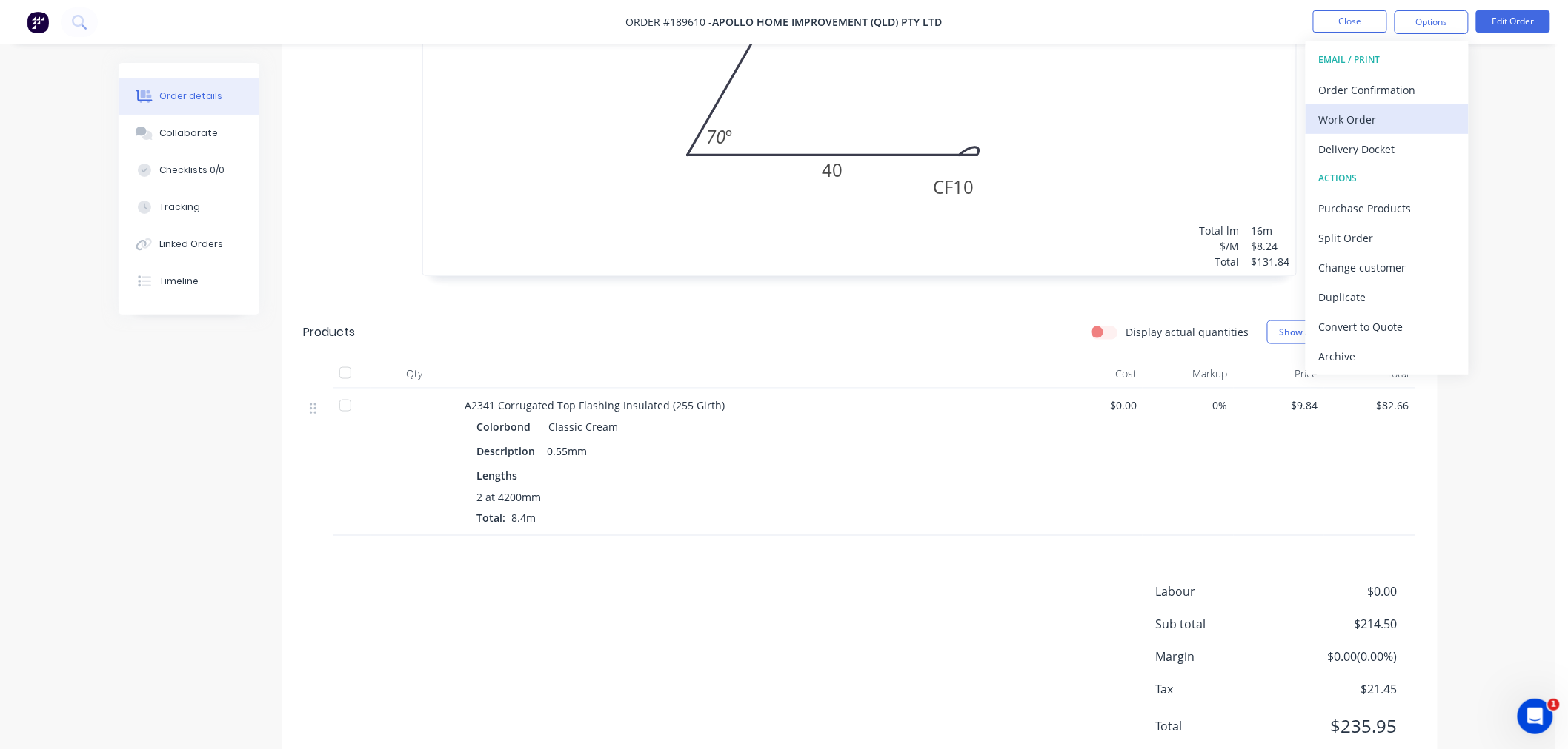
click at [1412, 112] on div "Work Order" at bounding box center [1387, 119] width 136 height 21
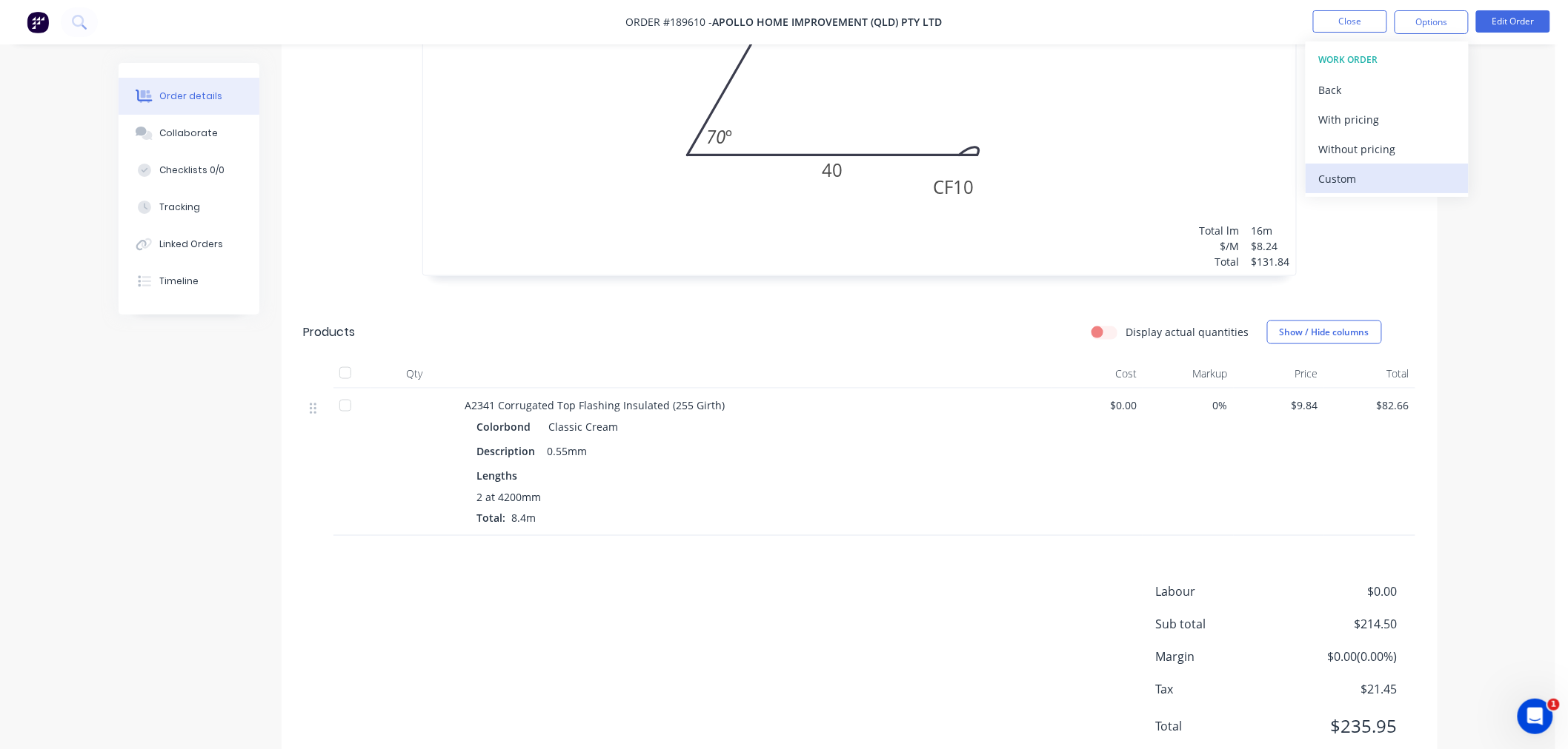
click at [1380, 180] on div "Custom" at bounding box center [1387, 179] width 136 height 21
click at [1375, 145] on div "Without pricing" at bounding box center [1387, 148] width 136 height 21
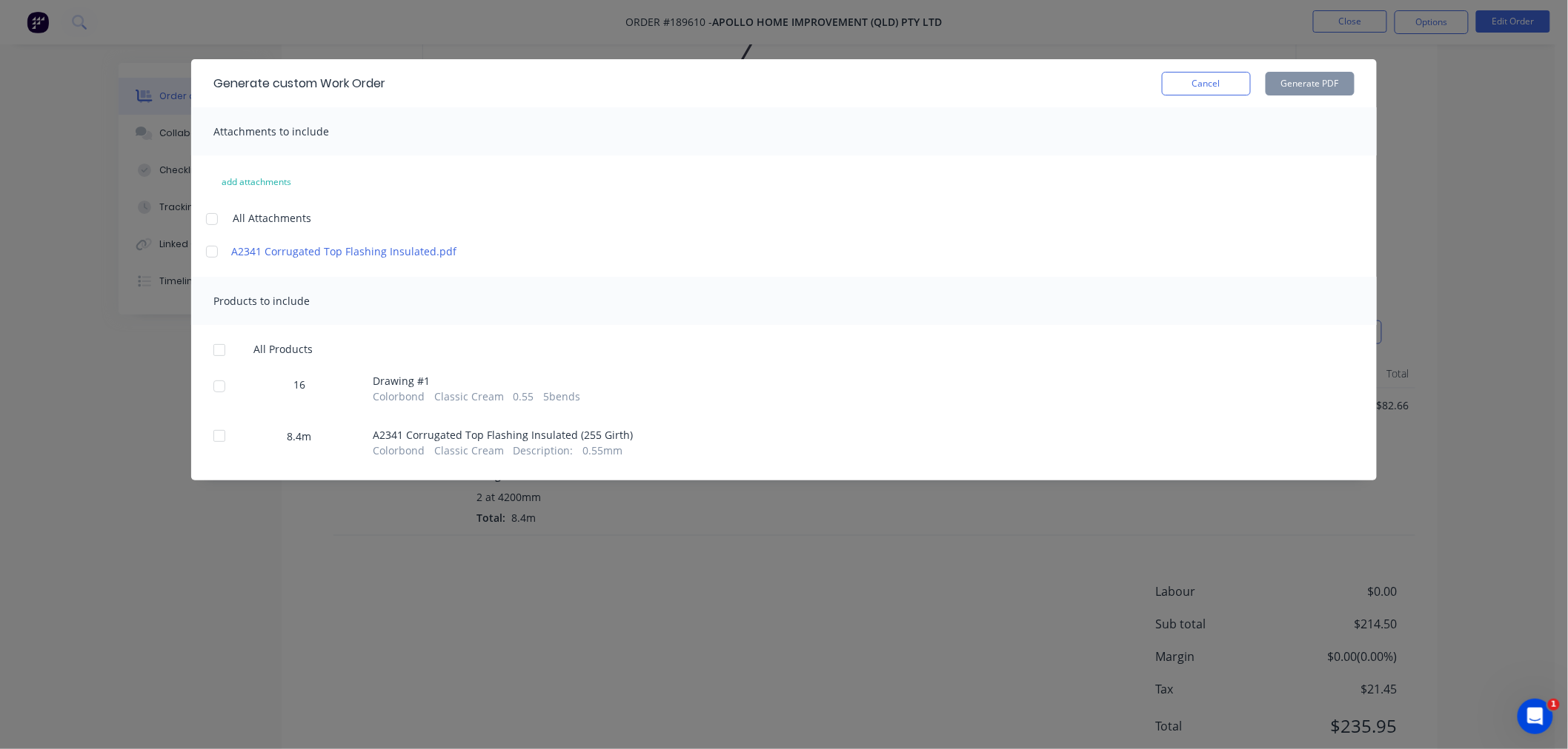
click at [211, 215] on div at bounding box center [212, 219] width 29 height 29
click at [219, 351] on div at bounding box center [219, 351] width 29 height 29
click at [1315, 82] on button "Generate PDF" at bounding box center [1309, 84] width 89 height 24
drag, startPoint x: 54, startPoint y: 328, endPoint x: 189, endPoint y: 224, distance: 170.4
click at [55, 328] on div "Generate custom Work Order Cancel Generate PDF Attachments to include add attac…" at bounding box center [784, 374] width 1568 height 749
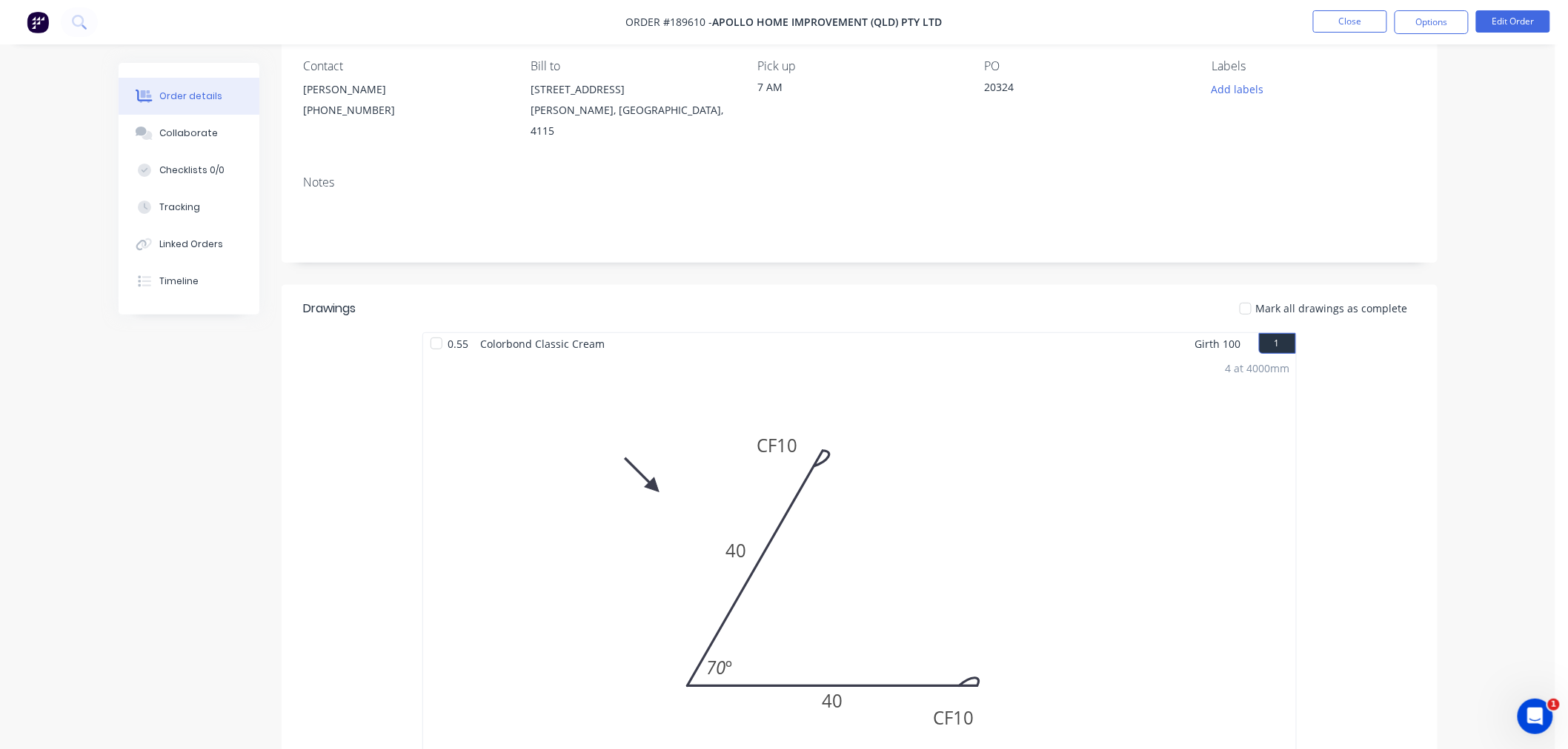
scroll to position [0, 0]
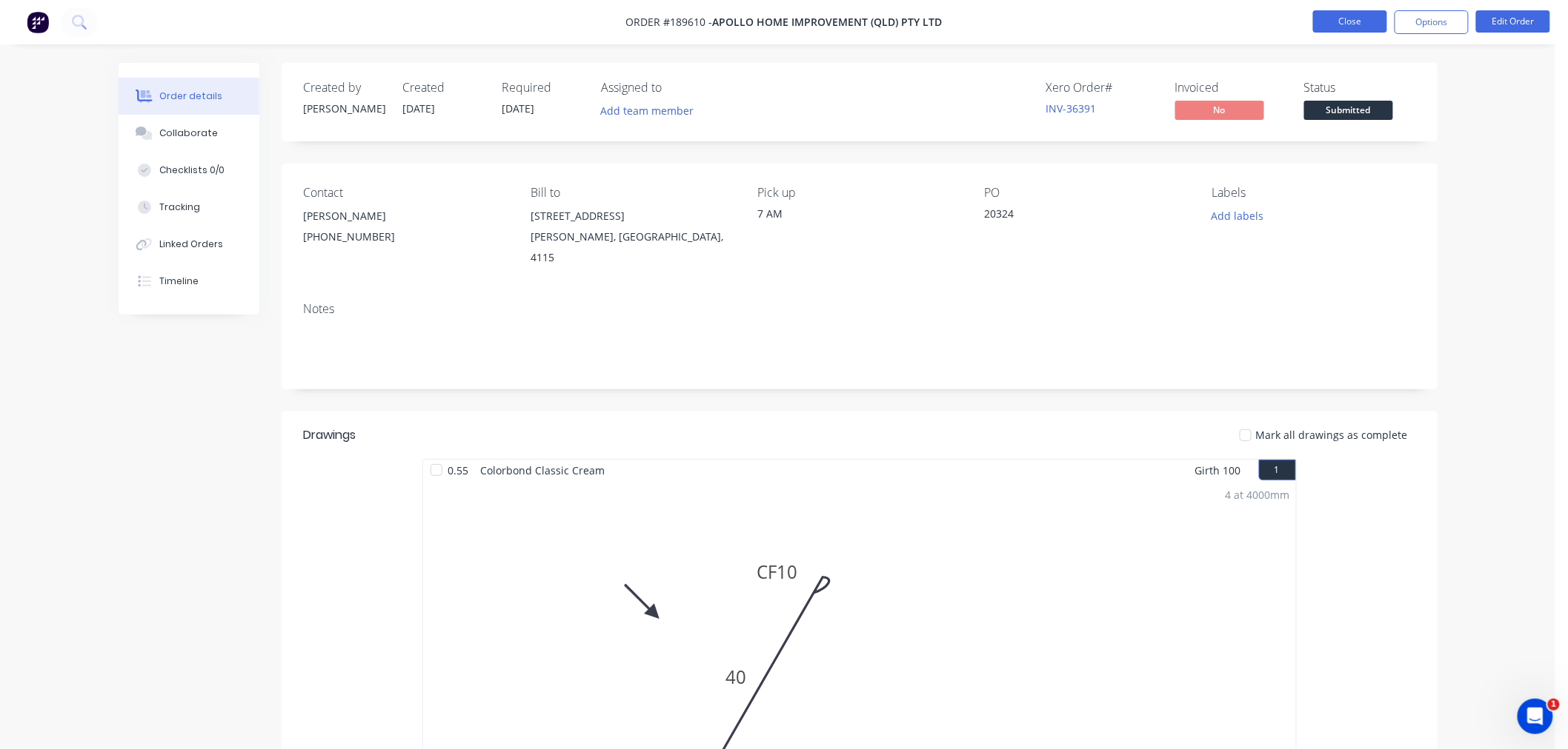
click at [1330, 29] on button "Close" at bounding box center [1350, 21] width 74 height 22
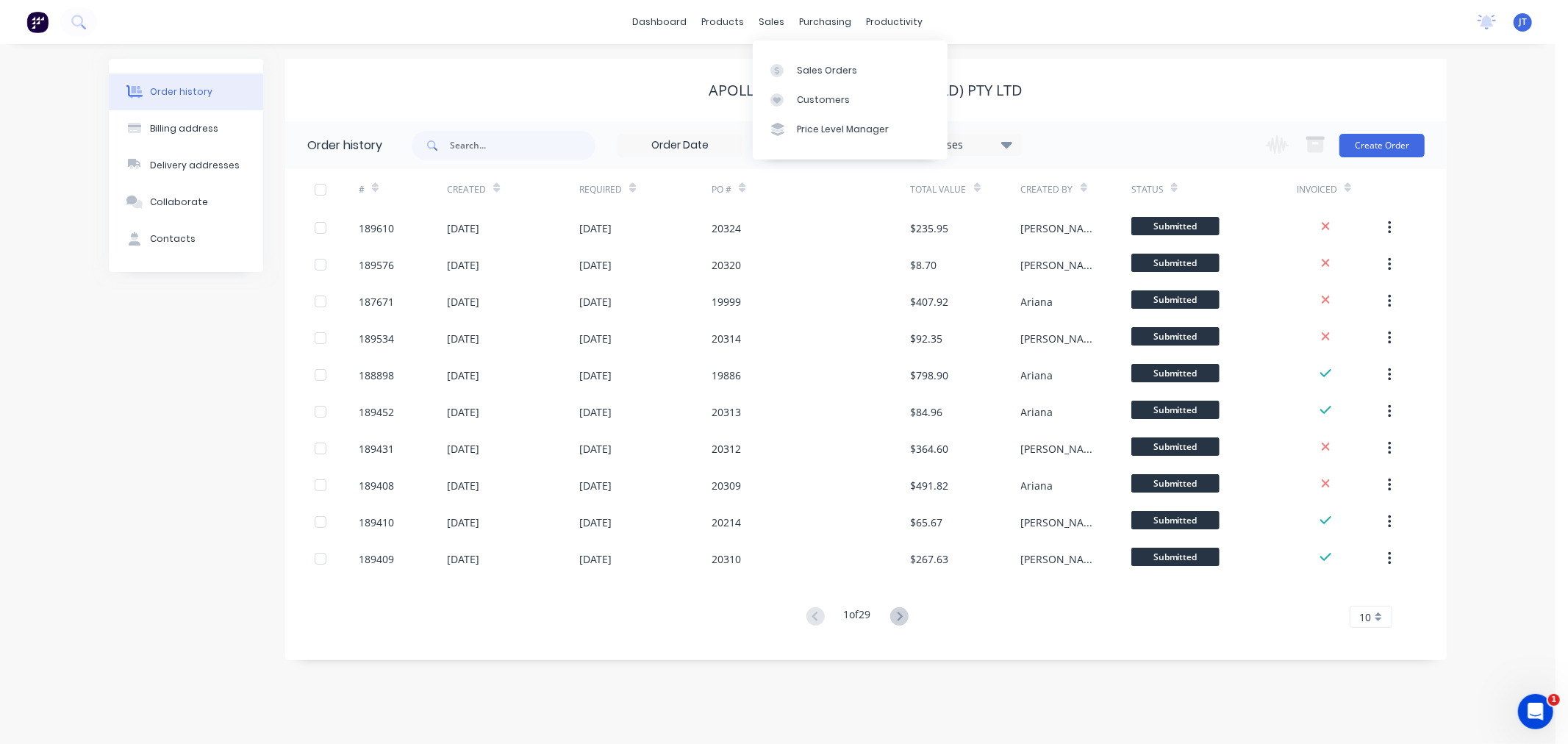
click at [670, 45] on div "Order history Billing address Delivery addresses Collaborate Contacts Apollo Ho…" at bounding box center [778, 394] width 1556 height 700
click at [797, 93] on div "Customers" at bounding box center [823, 100] width 53 height 13
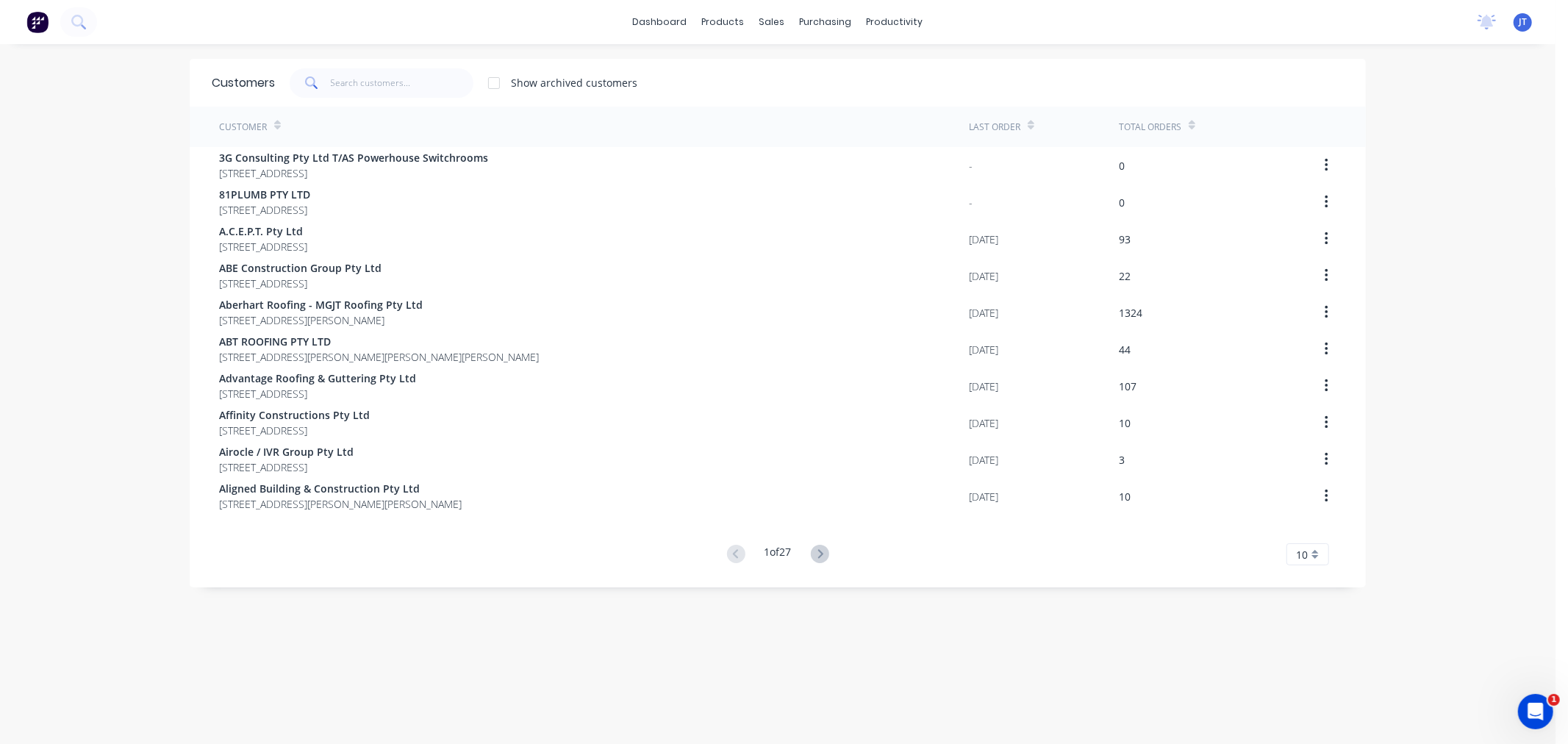
click at [1470, 364] on div "dashboard products sales purchasing productivity dashboard products Product Cat…" at bounding box center [778, 372] width 1556 height 744
click at [364, 83] on input "text" at bounding box center [402, 83] width 143 height 29
paste input "Bluescope"
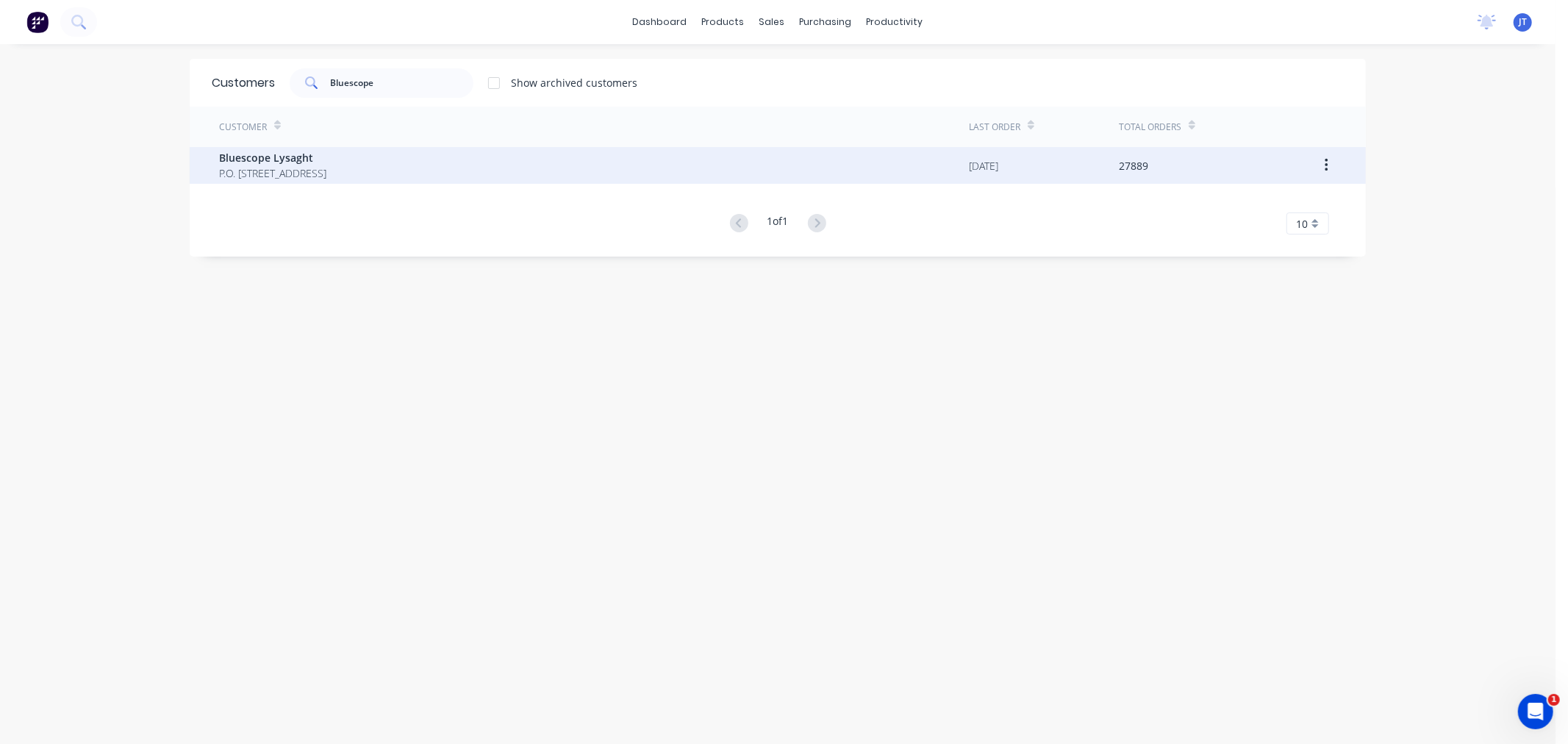
click at [395, 173] on div "Bluescope Lysaght P.O. [STREET_ADDRESS]" at bounding box center [594, 165] width 750 height 37
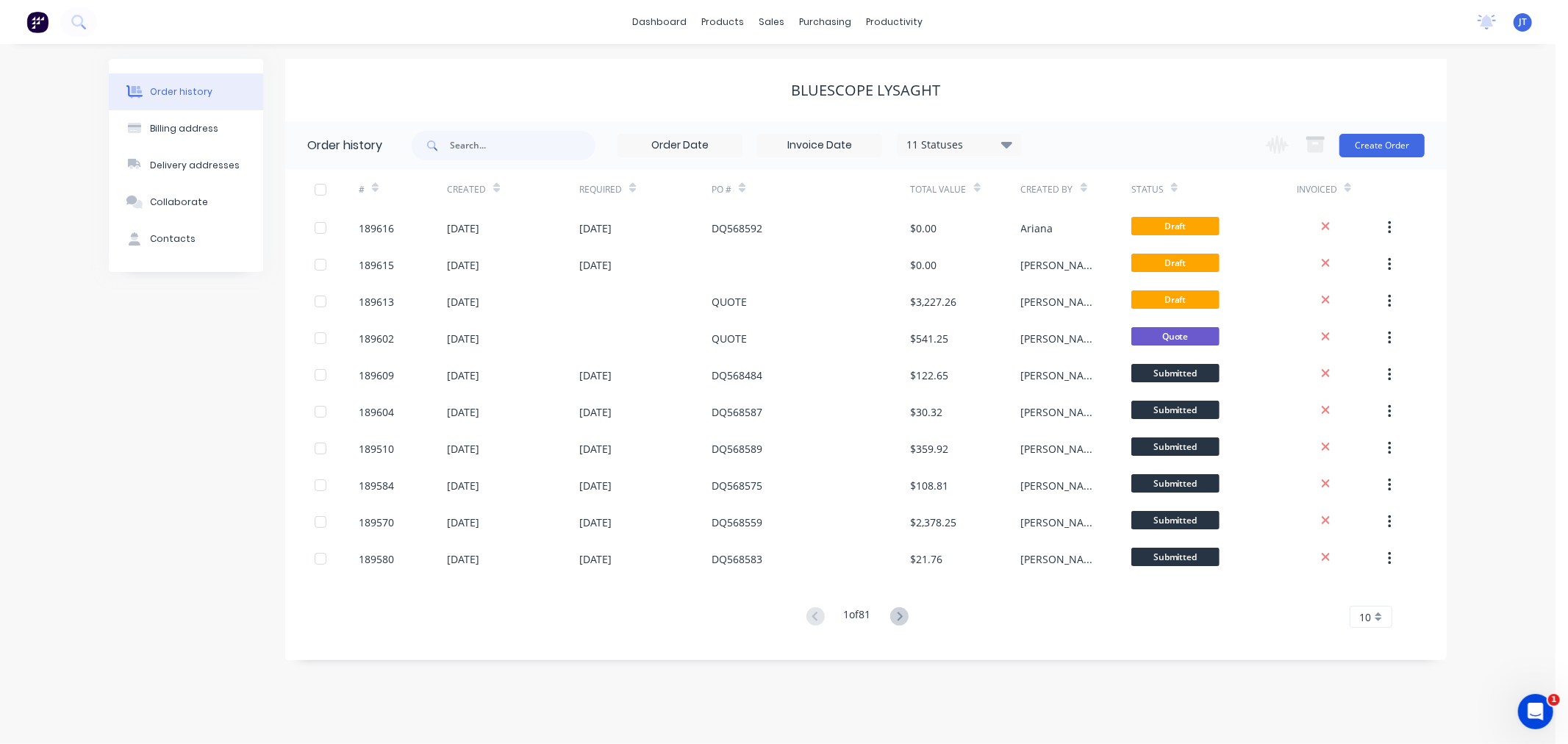
click at [1478, 111] on div "Order history Billing address Delivery addresses Collaborate Contacts Bluescope…" at bounding box center [778, 394] width 1556 height 700
click at [1390, 147] on button "Create Order" at bounding box center [1382, 145] width 85 height 24
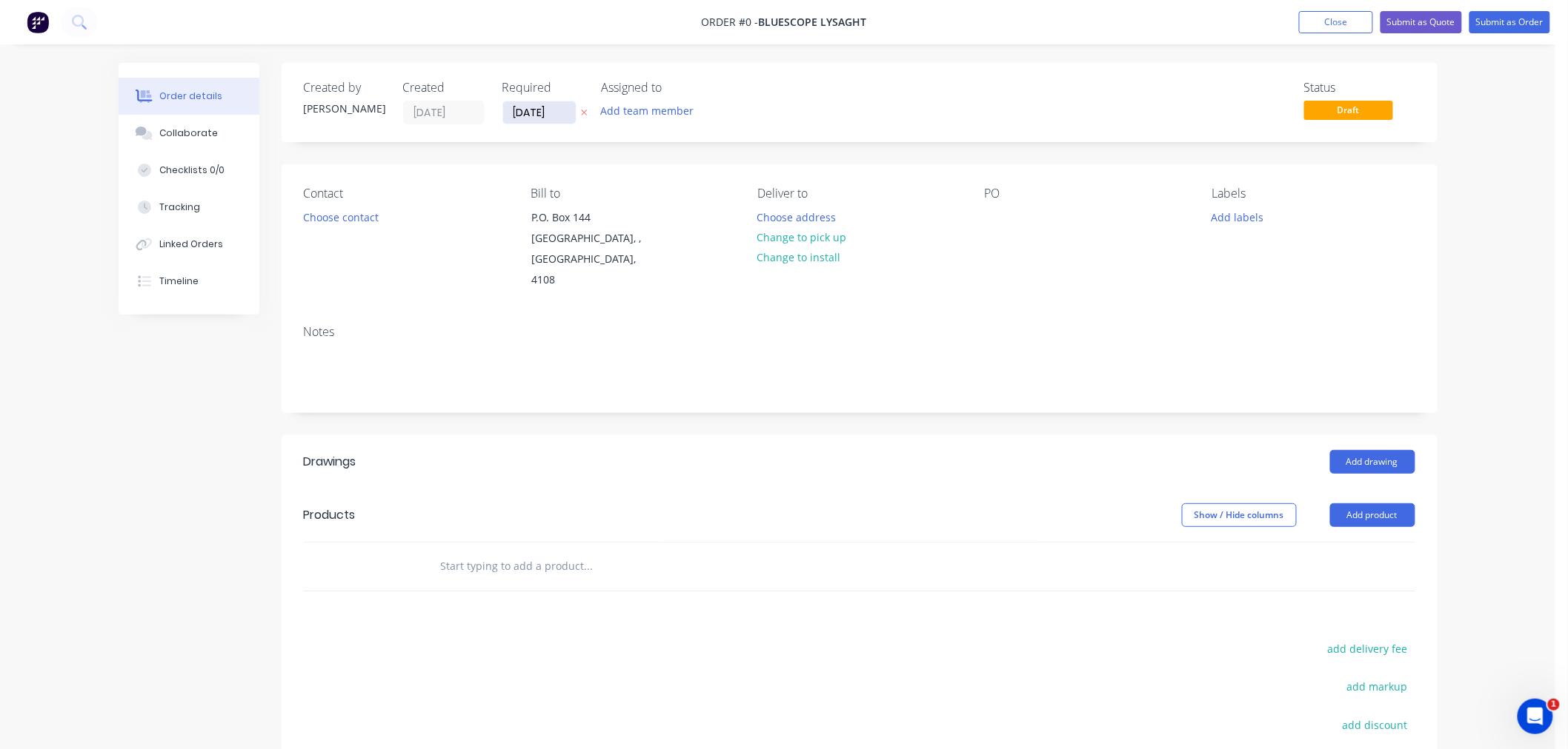
click at [527, 114] on input "[DATE]" at bounding box center [539, 112] width 73 height 22
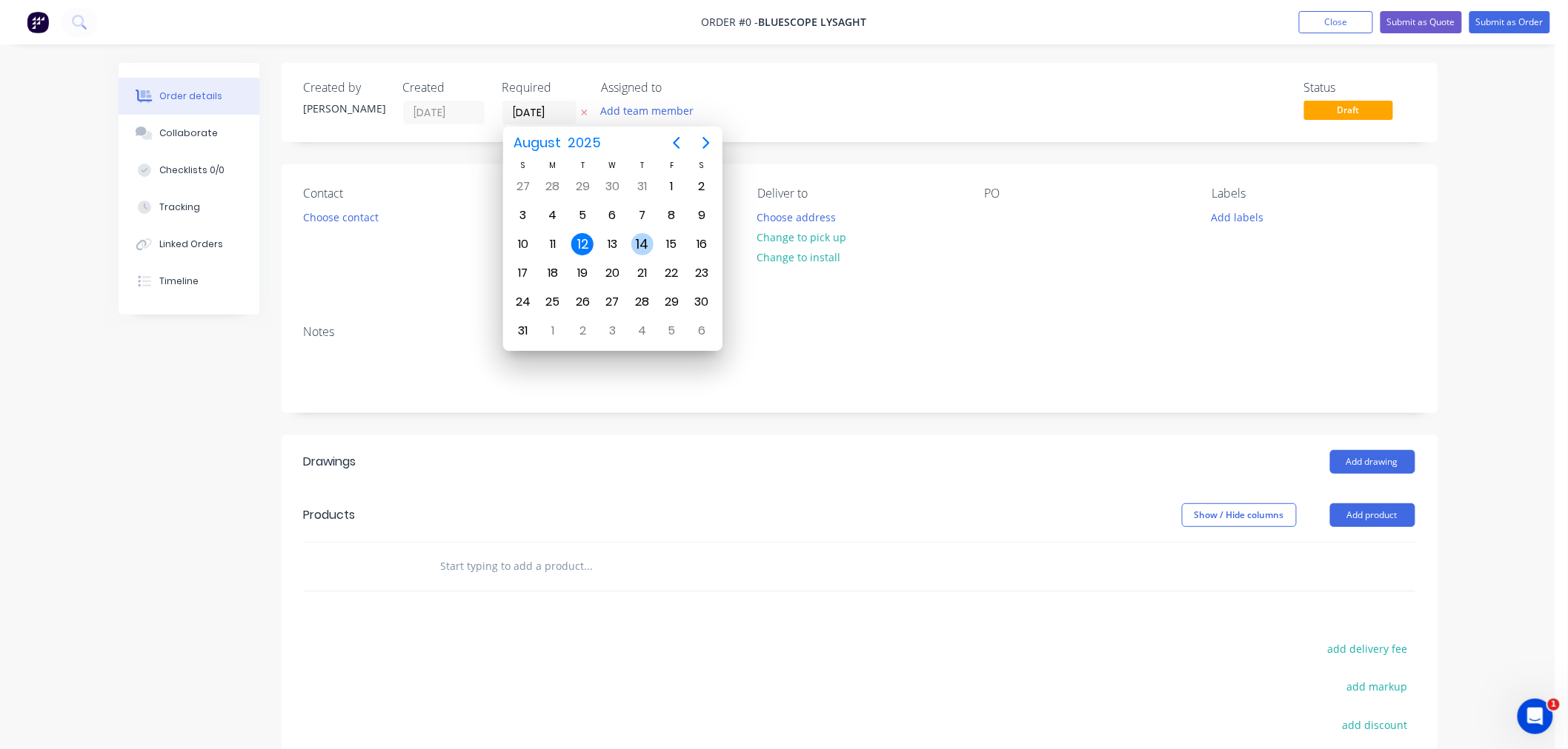
click at [643, 242] on div "14" at bounding box center [643, 244] width 22 height 22
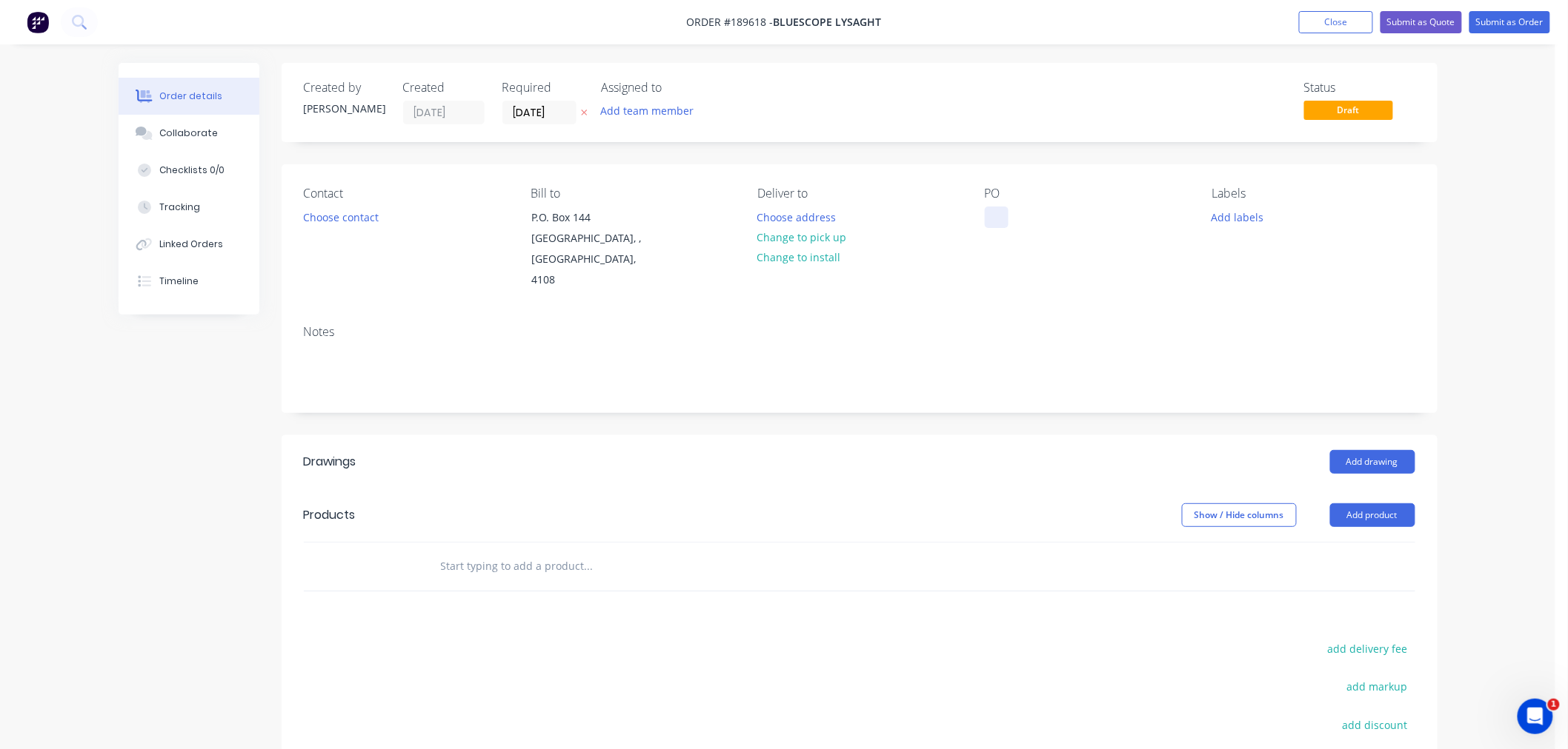
drag, startPoint x: 968, startPoint y: 214, endPoint x: 988, endPoint y: 220, distance: 20.9
click at [972, 218] on div "Contact Choose contact [PERSON_NAME] to P.O. [GEOGRAPHIC_DATA] Deliver to Choos…" at bounding box center [859, 239] width 1156 height 149
click at [989, 220] on div at bounding box center [996, 217] width 24 height 21
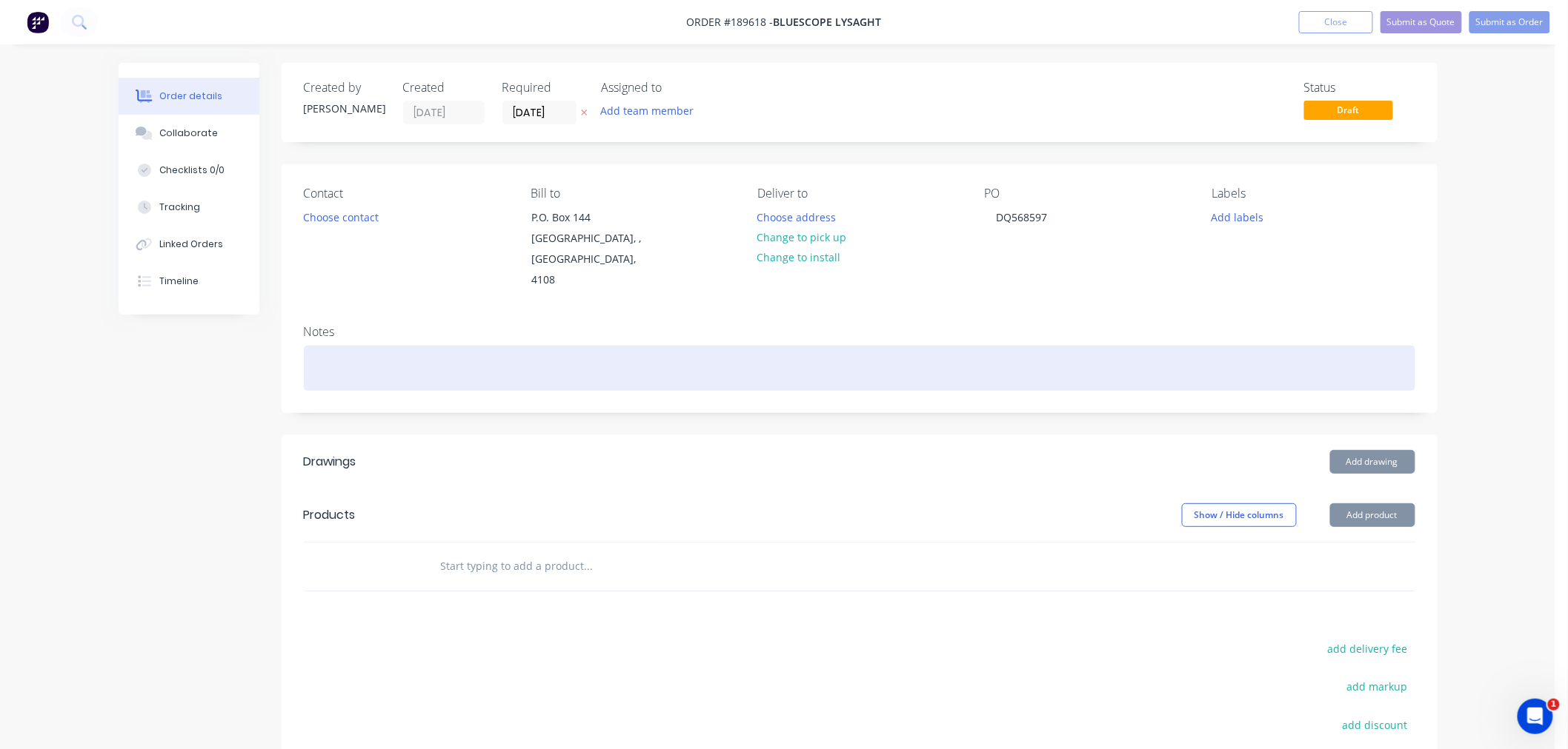
click at [366, 346] on div at bounding box center [859, 368] width 1111 height 45
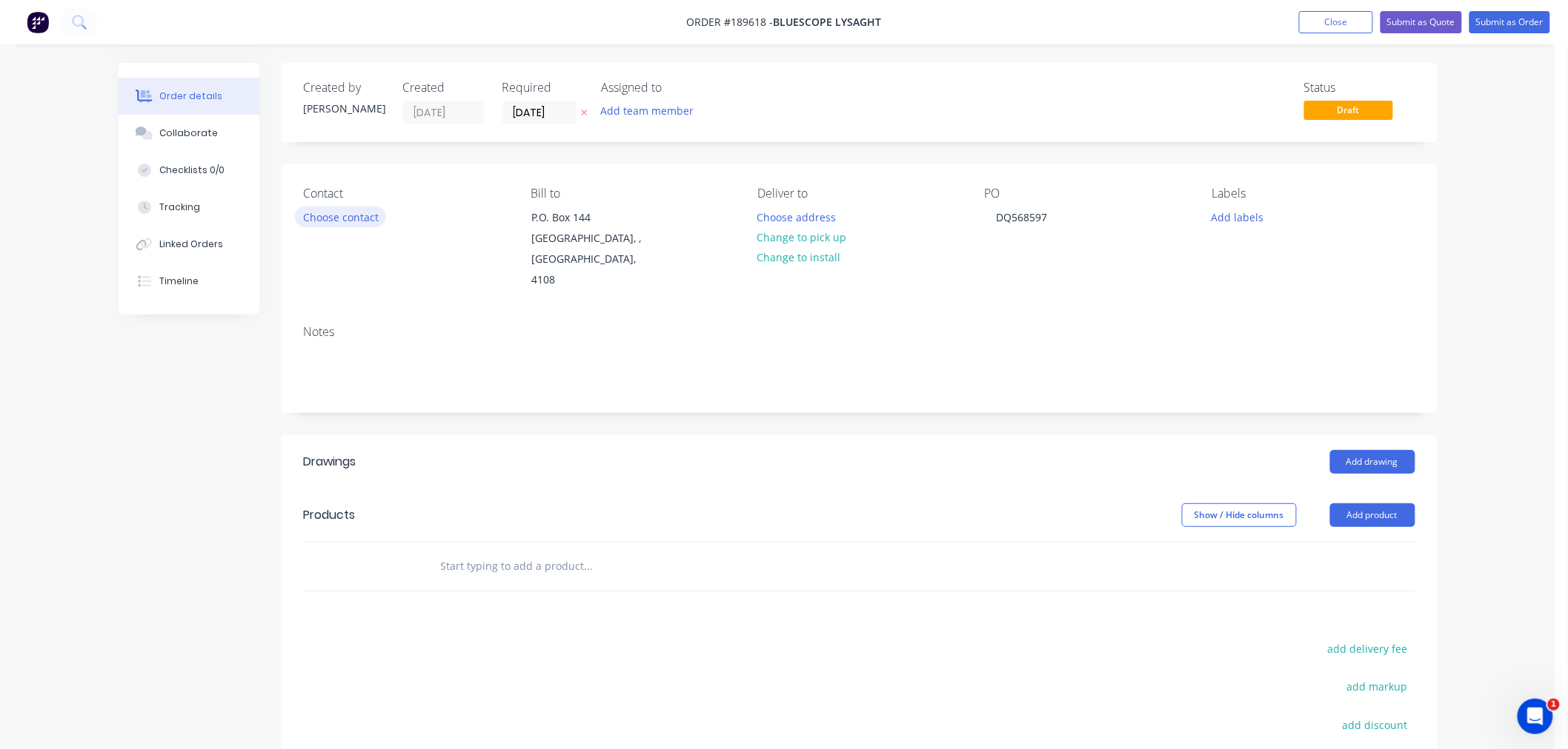
click at [342, 219] on button "Choose contact" at bounding box center [340, 217] width 91 height 20
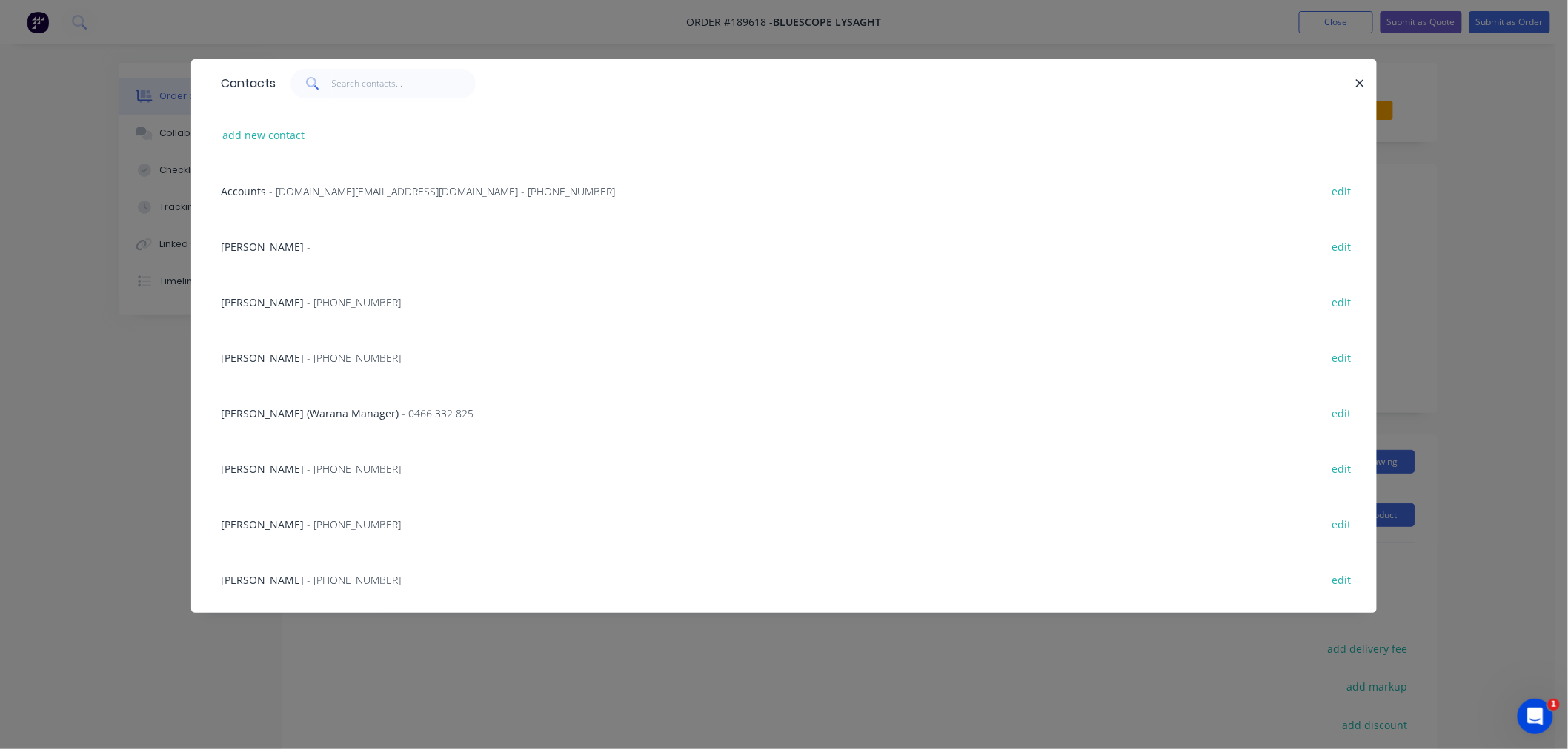
click at [1504, 144] on div "Contacts add new contact Accounts - [DOMAIN_NAME][EMAIL_ADDRESS][DOMAIN_NAME] -…" at bounding box center [784, 374] width 1568 height 749
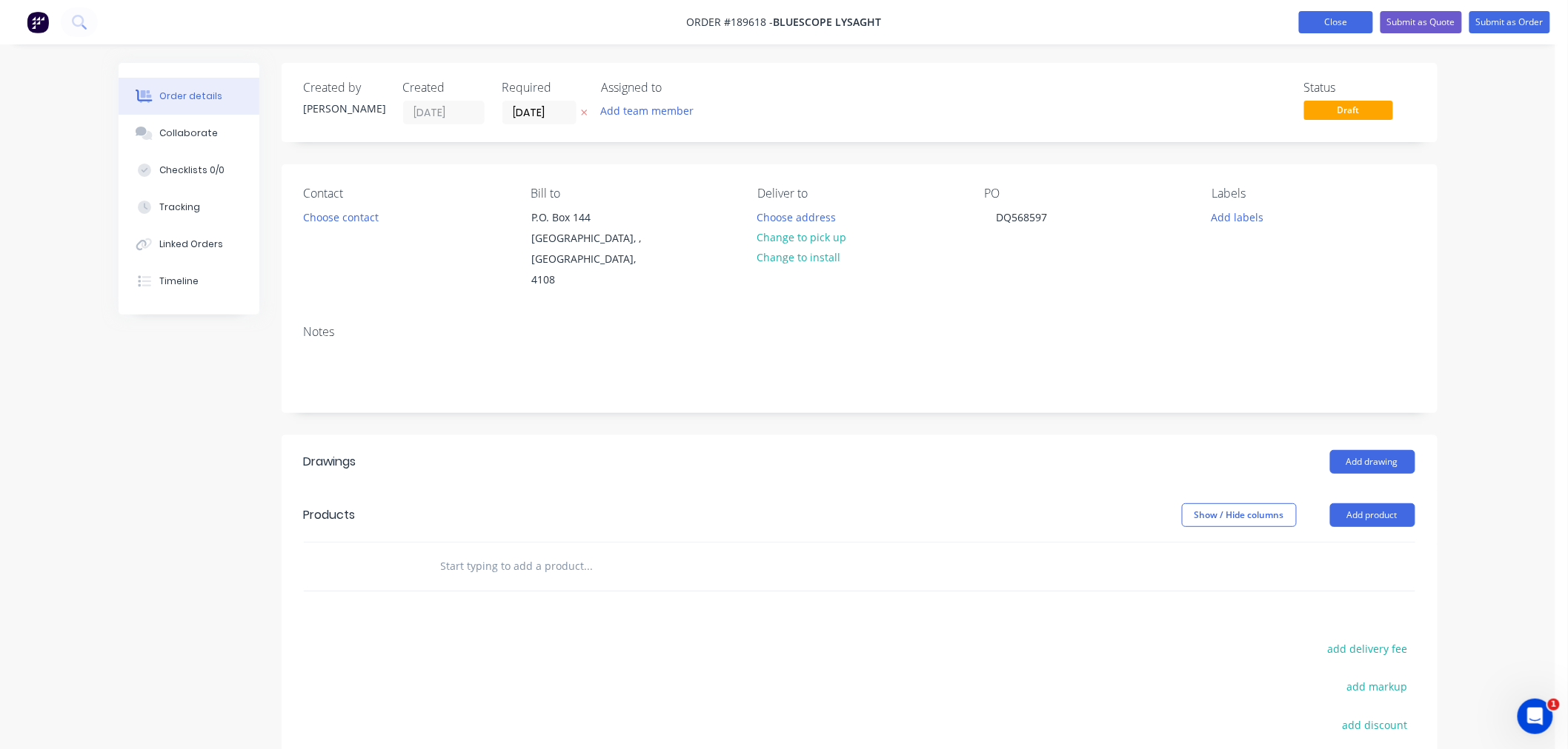
click at [1318, 13] on button "Close" at bounding box center [1336, 22] width 74 height 22
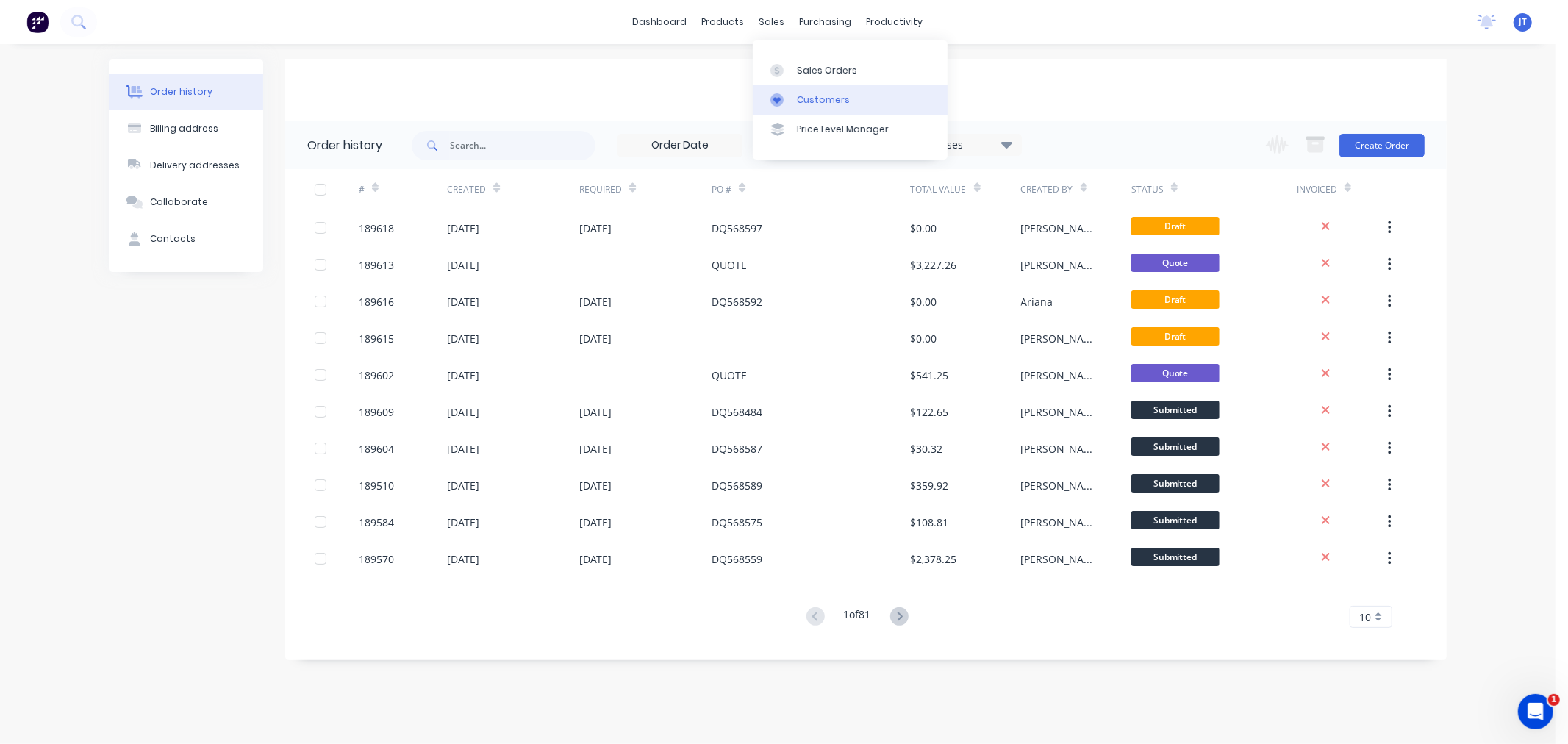
click at [792, 103] on div at bounding box center [781, 100] width 22 height 13
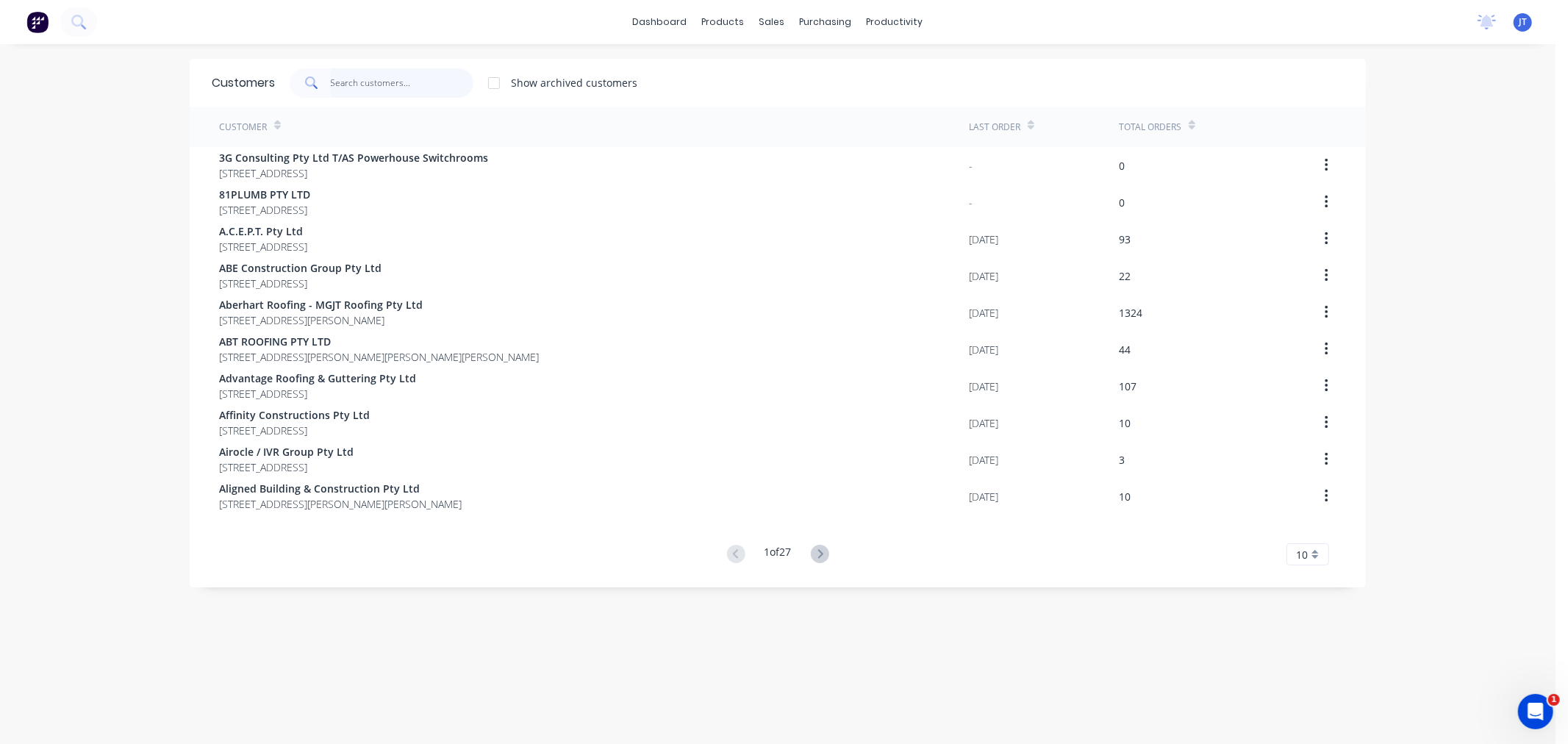
click at [369, 78] on input "text" at bounding box center [402, 83] width 143 height 29
paste input "APOLLO"
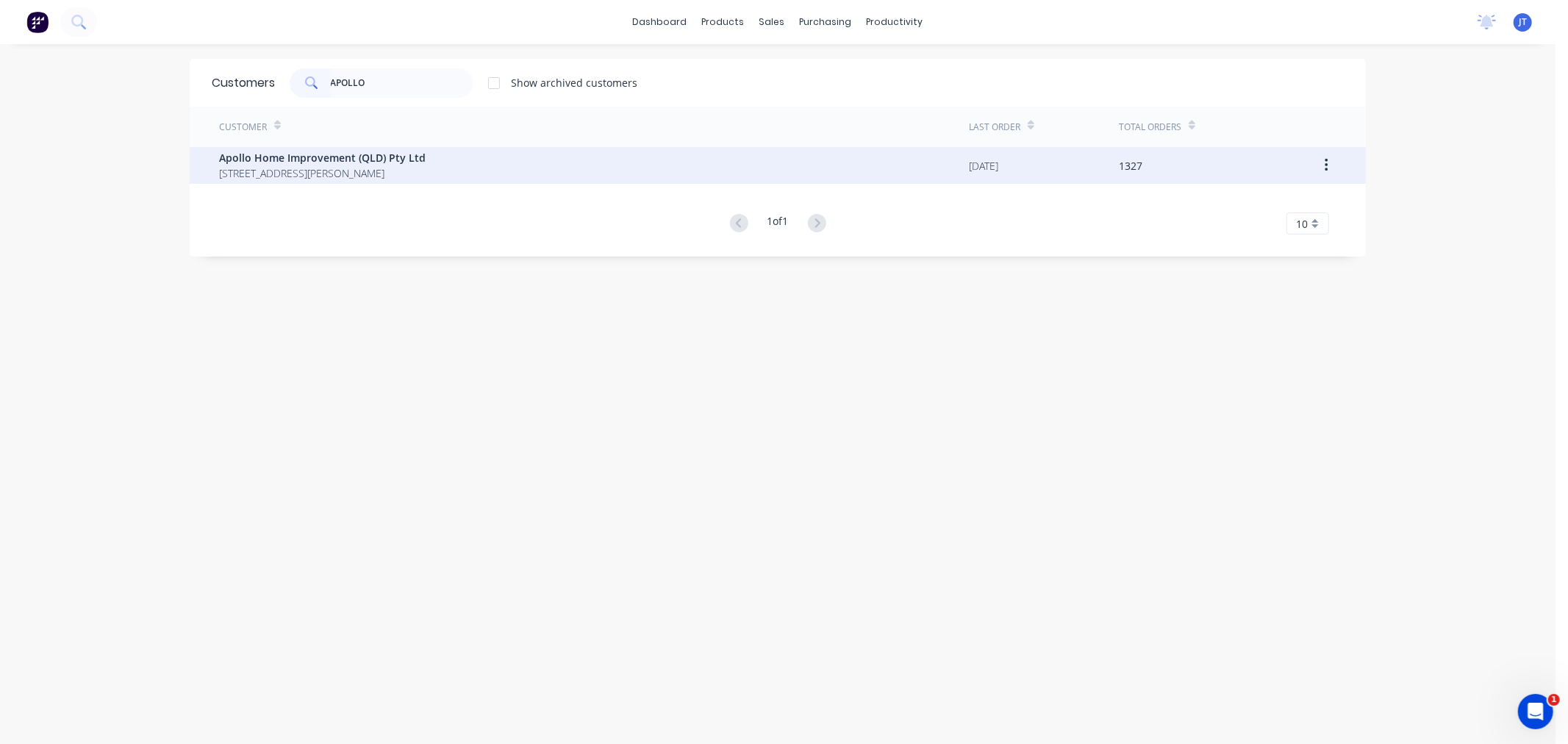
click at [405, 166] on span "[STREET_ADDRESS][PERSON_NAME]" at bounding box center [323, 173] width 207 height 16
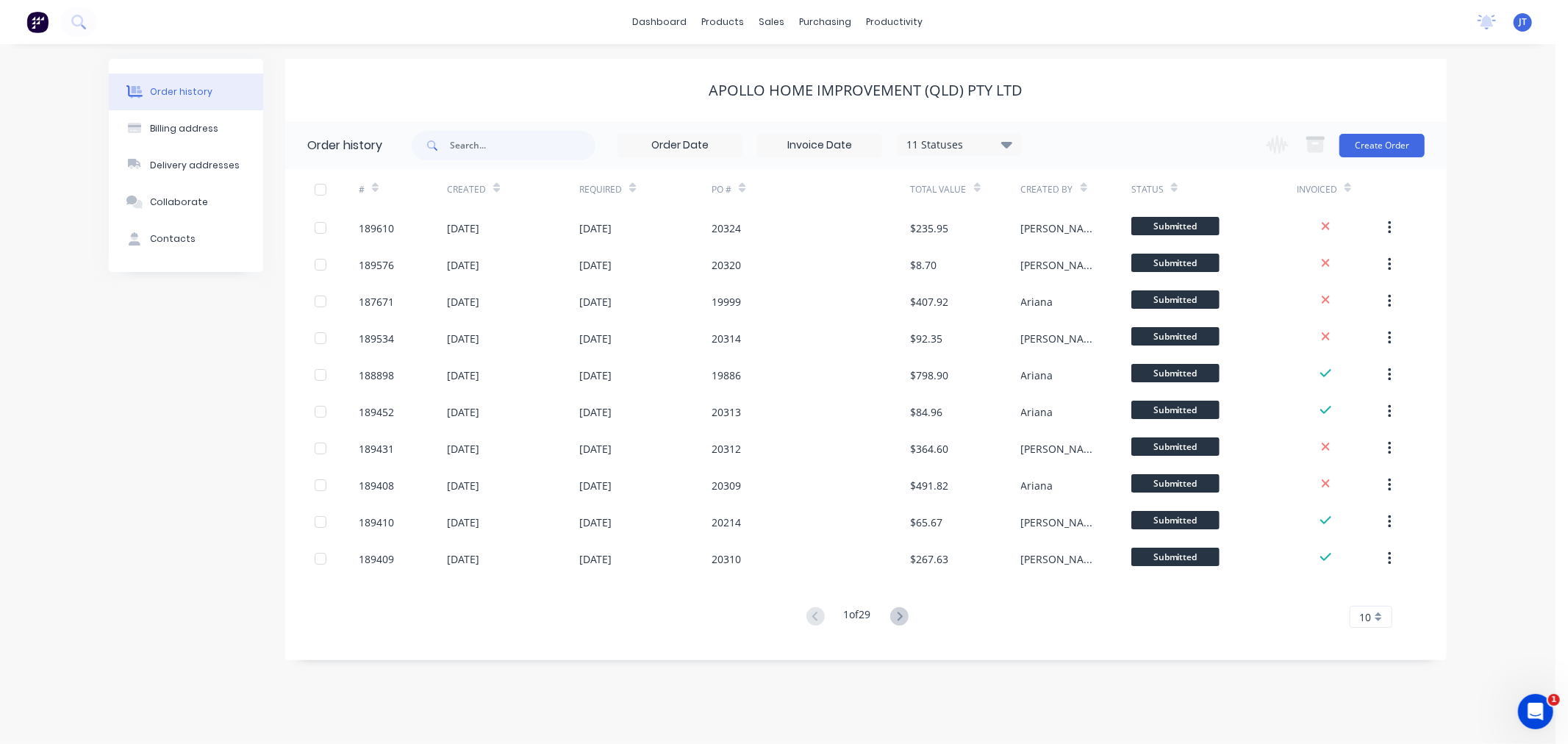
click at [1518, 239] on div "Order history Billing address Delivery addresses Collaborate Contacts Apollo Ho…" at bounding box center [778, 394] width 1556 height 700
click at [800, 107] on link "Customers" at bounding box center [850, 100] width 195 height 29
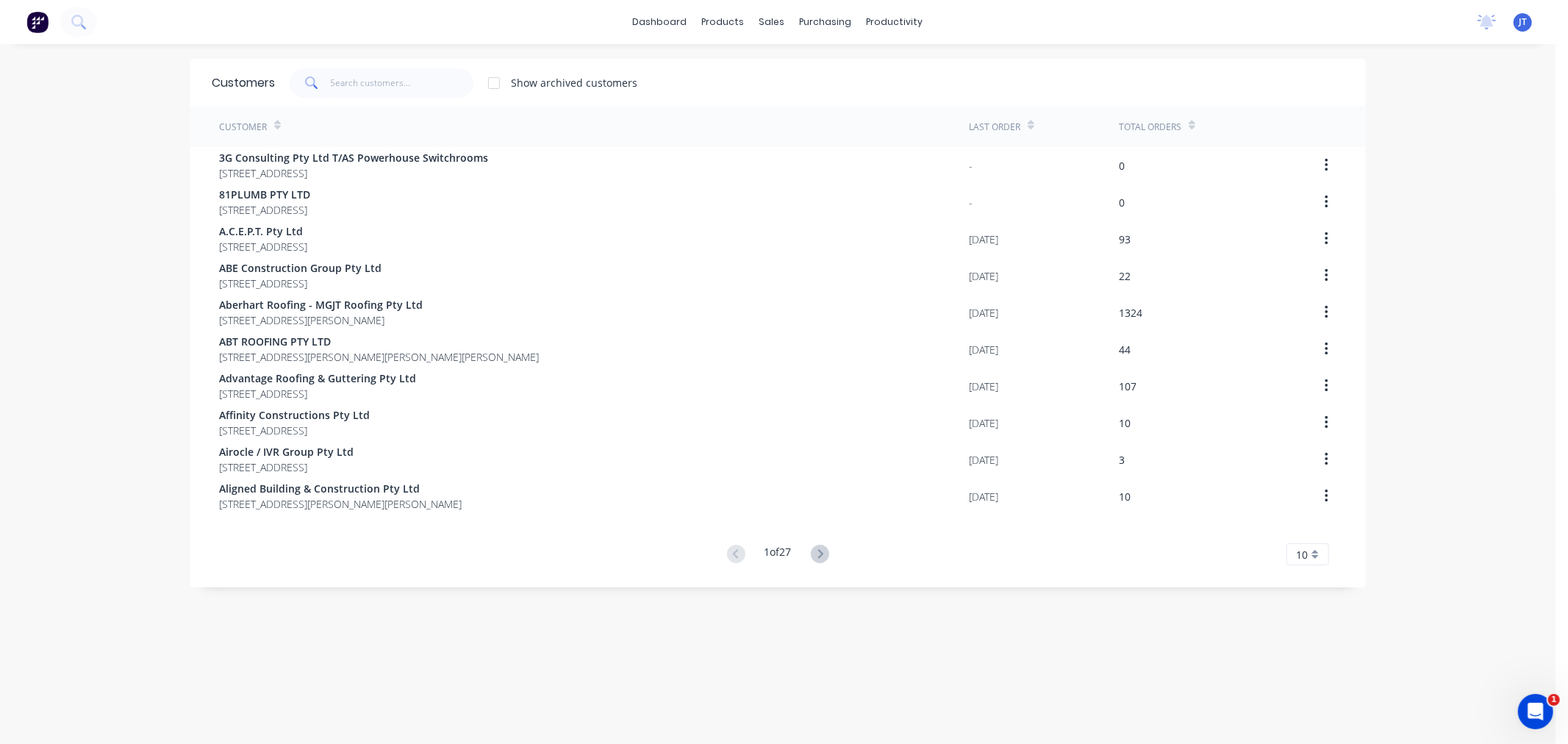
click at [1464, 263] on div "dashboard products sales purchasing productivity dashboard products Product Cat…" at bounding box center [778, 372] width 1556 height 744
click at [389, 76] on input "text" at bounding box center [402, 83] width 143 height 29
click at [405, 92] on input "text" at bounding box center [402, 83] width 143 height 29
click at [401, 86] on input "text" at bounding box center [402, 83] width 143 height 29
click at [400, 83] on input "text" at bounding box center [402, 83] width 143 height 29
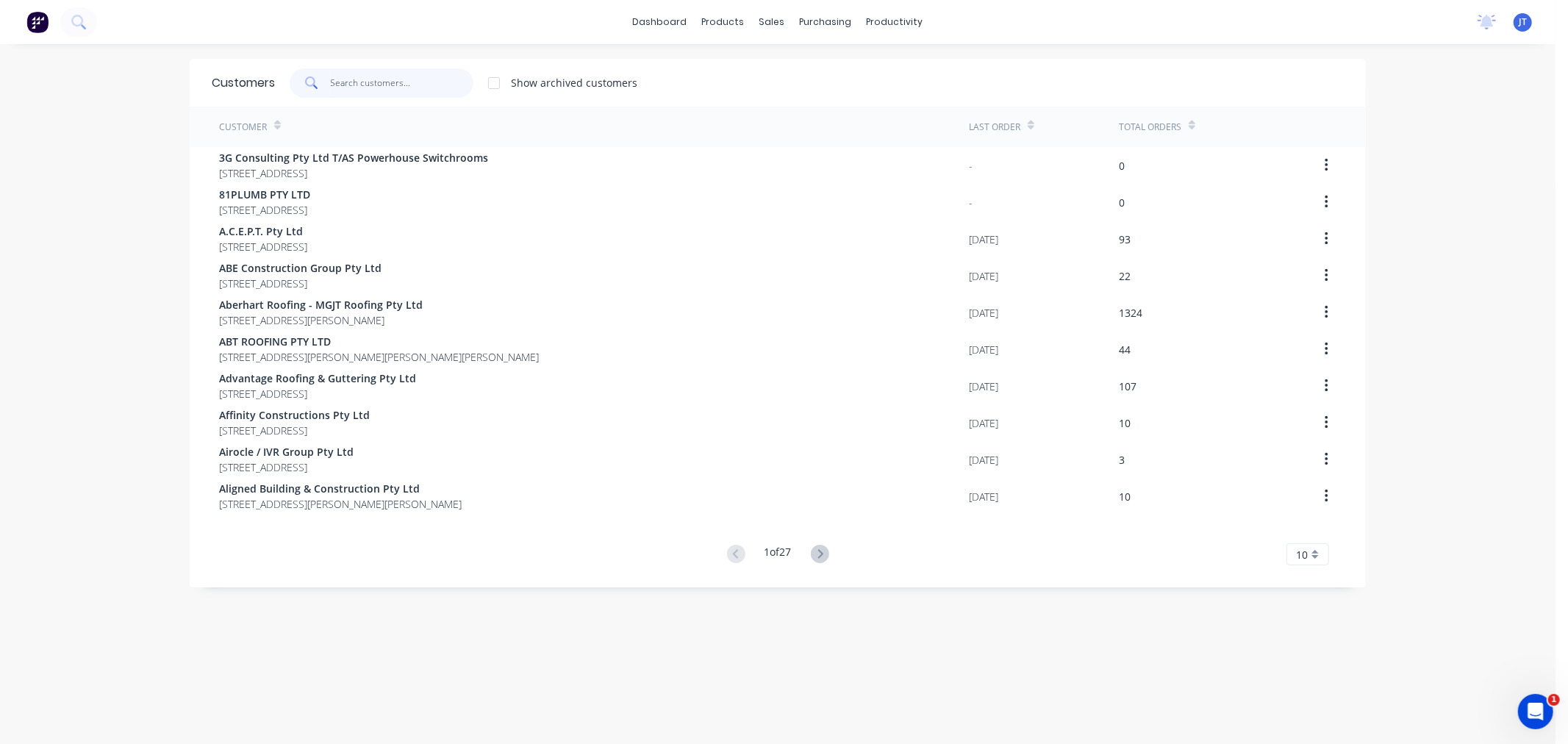
paste input "Bluescope"
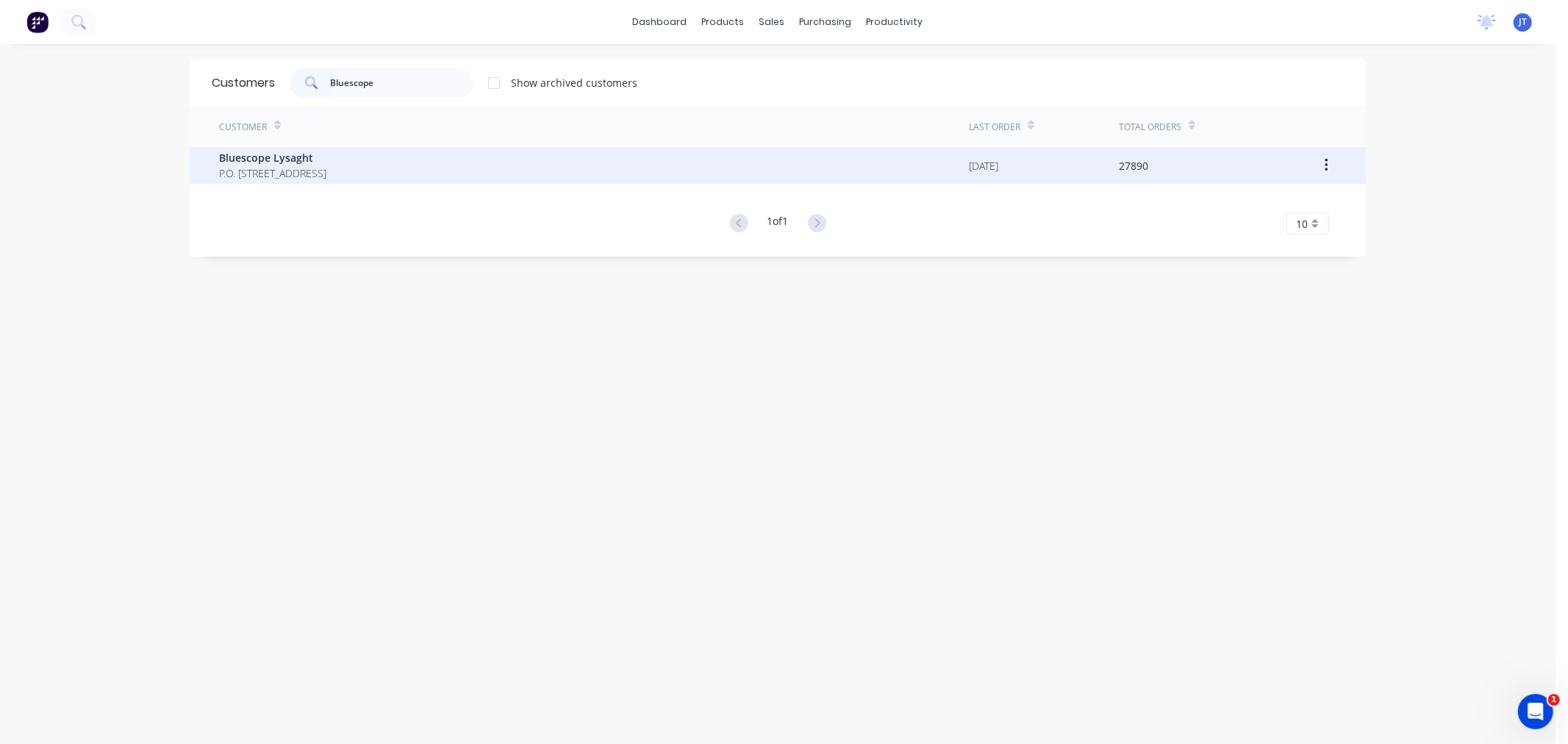
click at [326, 162] on span "Bluescope Lysaght" at bounding box center [272, 157] width 107 height 16
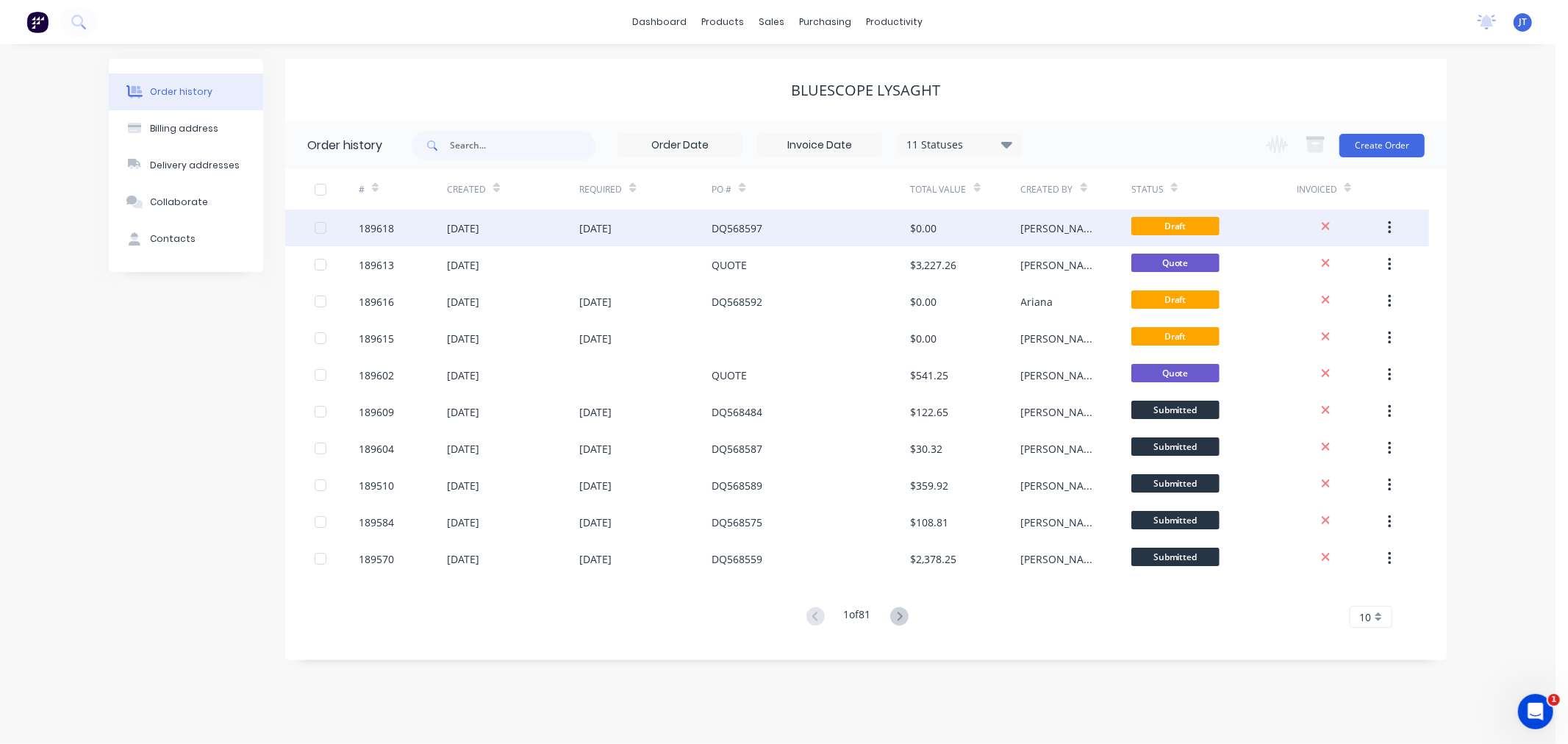
click at [453, 229] on div "[DATE]" at bounding box center [462, 228] width 32 height 16
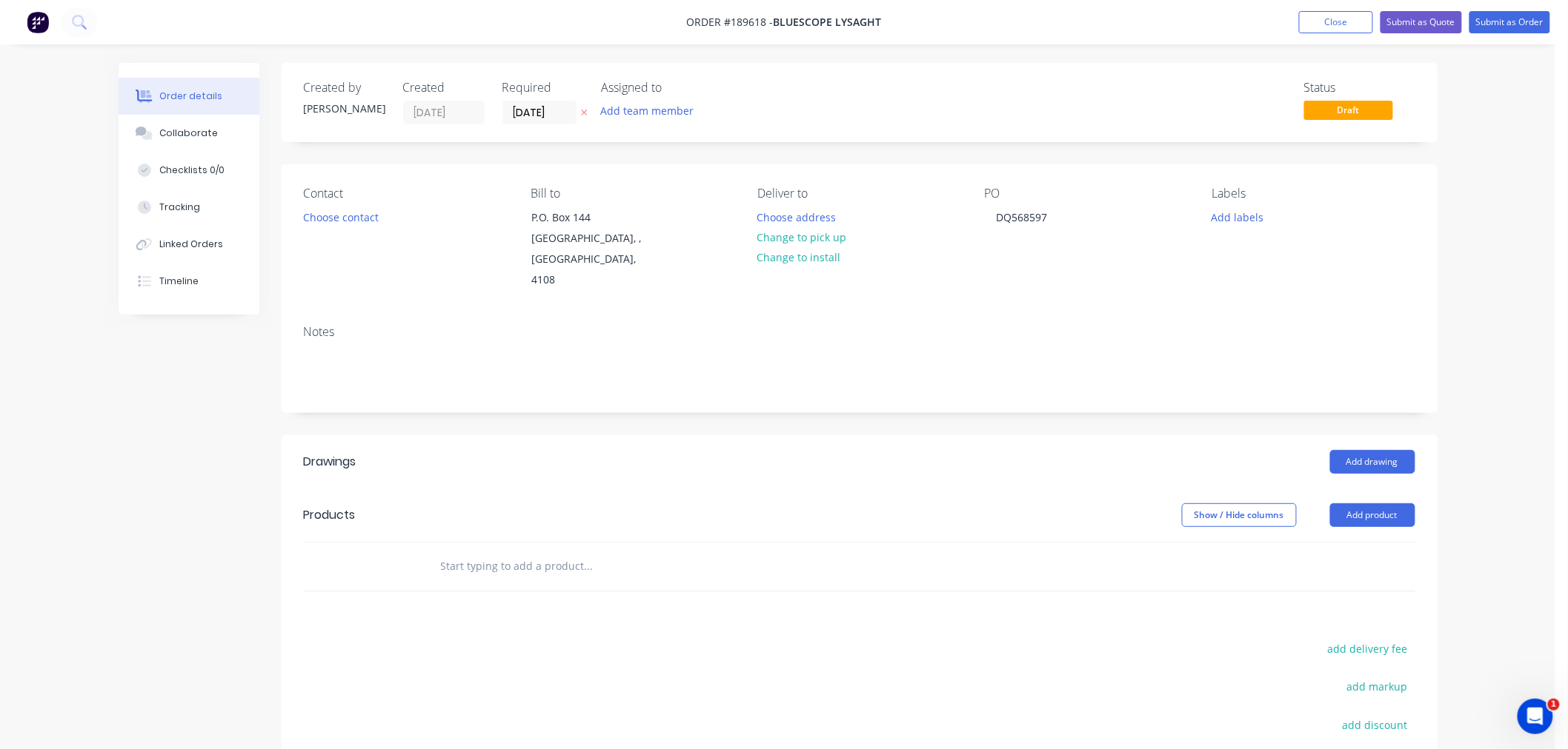
click at [1505, 207] on div "Order details Collaborate Checklists 0/0 Tracking Linked Orders Timeline Order …" at bounding box center [777, 484] width 1555 height 969
click at [781, 211] on button "Choose address" at bounding box center [796, 217] width 95 height 20
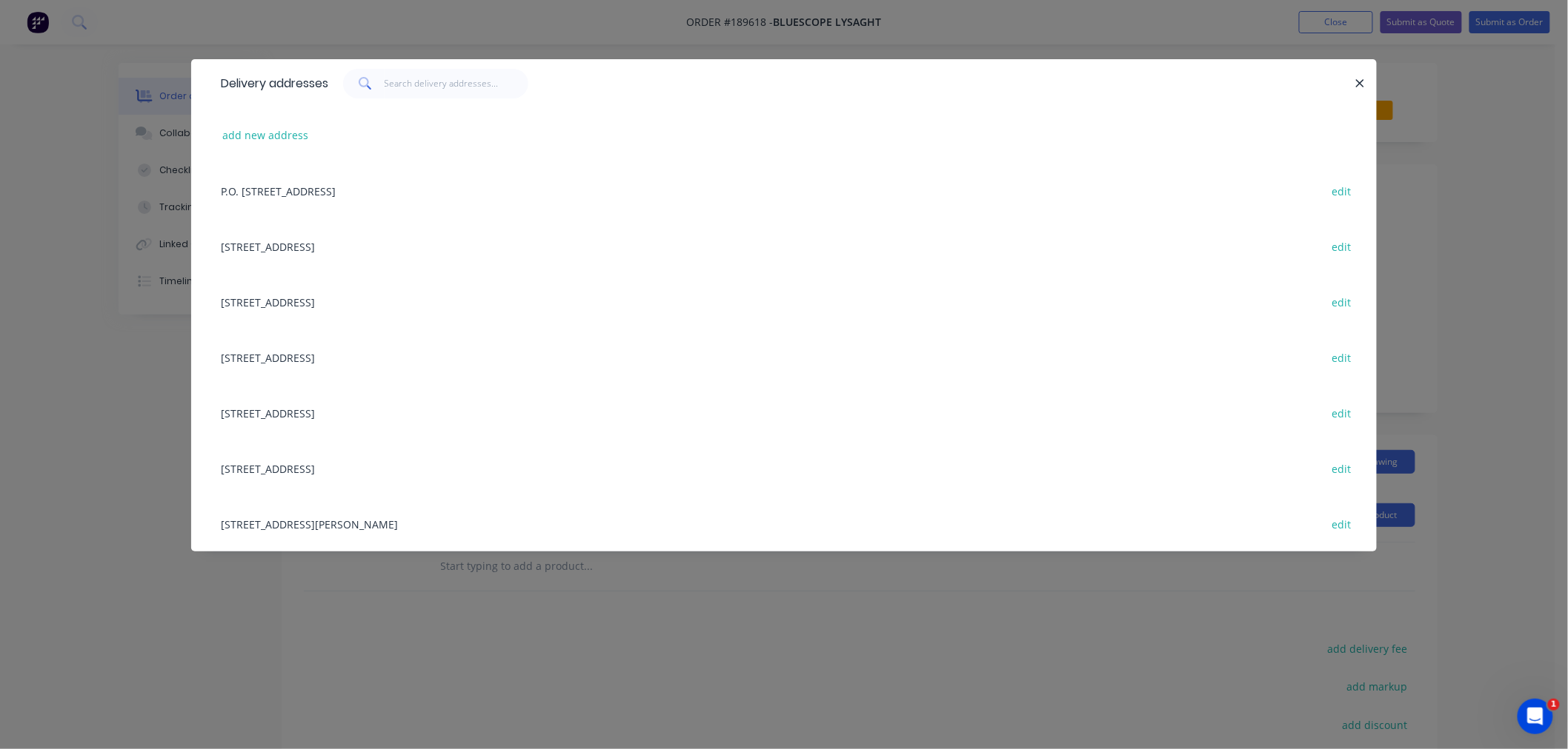
click at [44, 400] on div "Delivery addresses add new address P.O. [GEOGRAPHIC_DATA], undefined, [GEOGRAPH…" at bounding box center [784, 374] width 1568 height 749
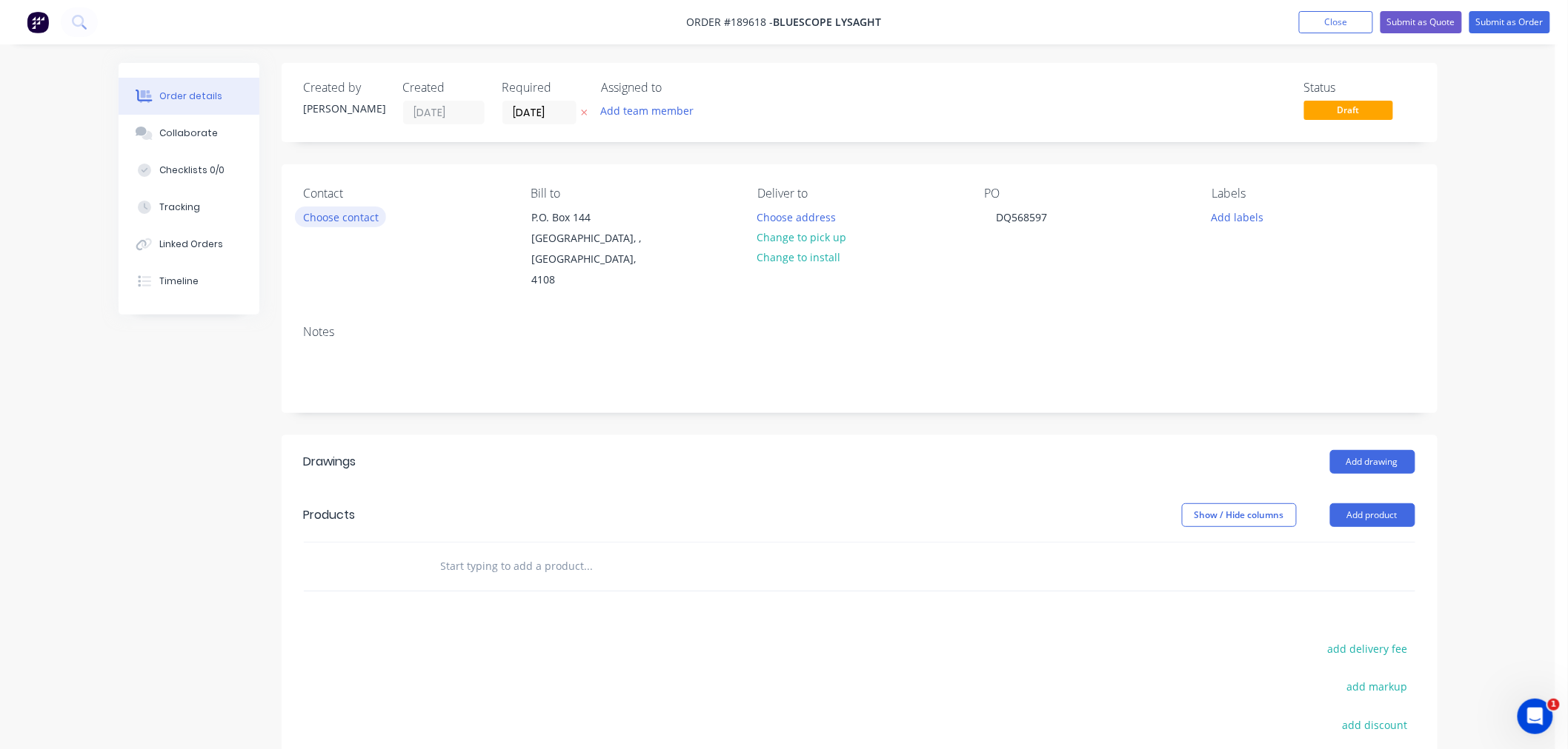
click at [351, 220] on button "Choose contact" at bounding box center [340, 217] width 91 height 20
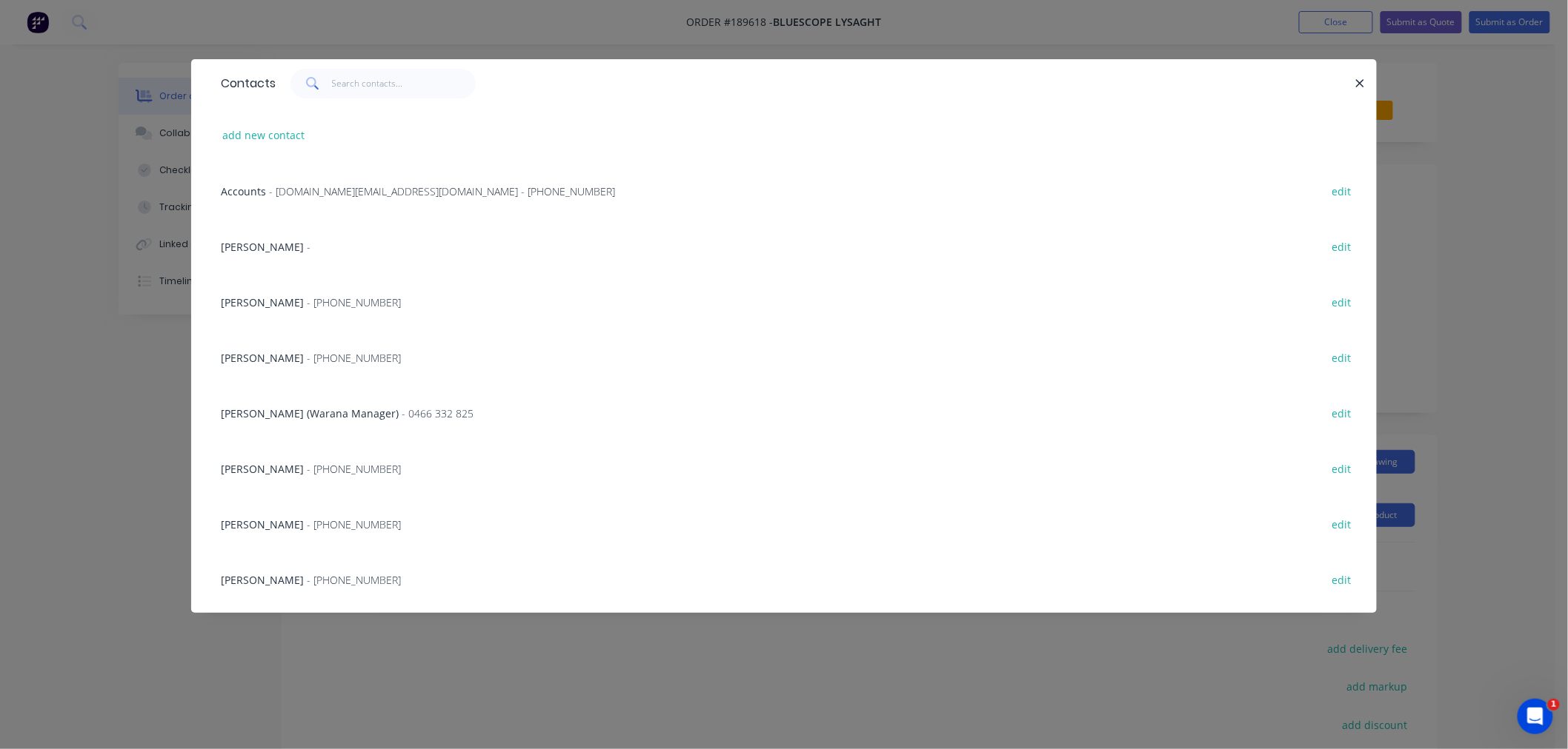
click at [345, 358] on span "- [PHONE_NUMBER]" at bounding box center [354, 357] width 94 height 14
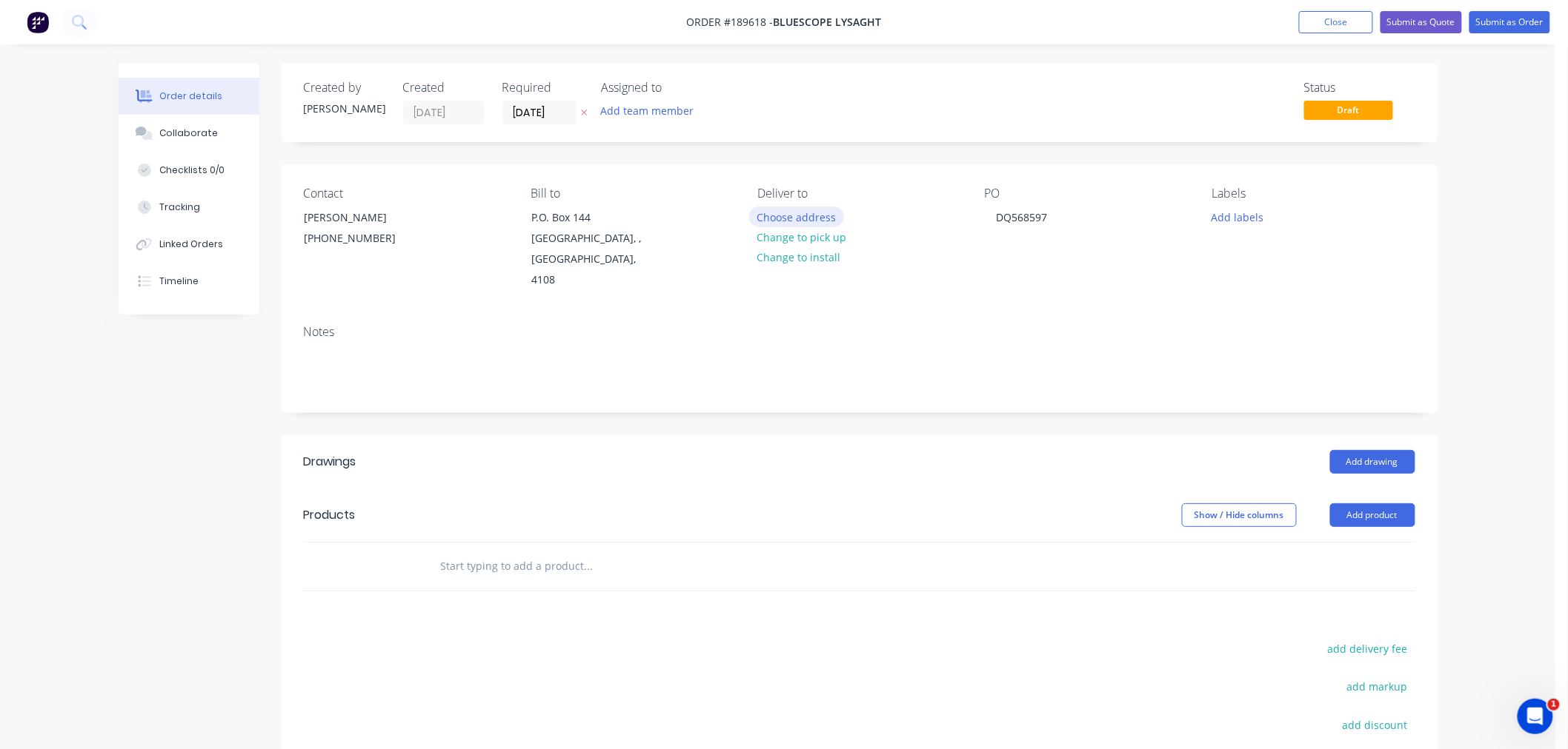
click at [806, 211] on button "Choose address" at bounding box center [796, 217] width 95 height 20
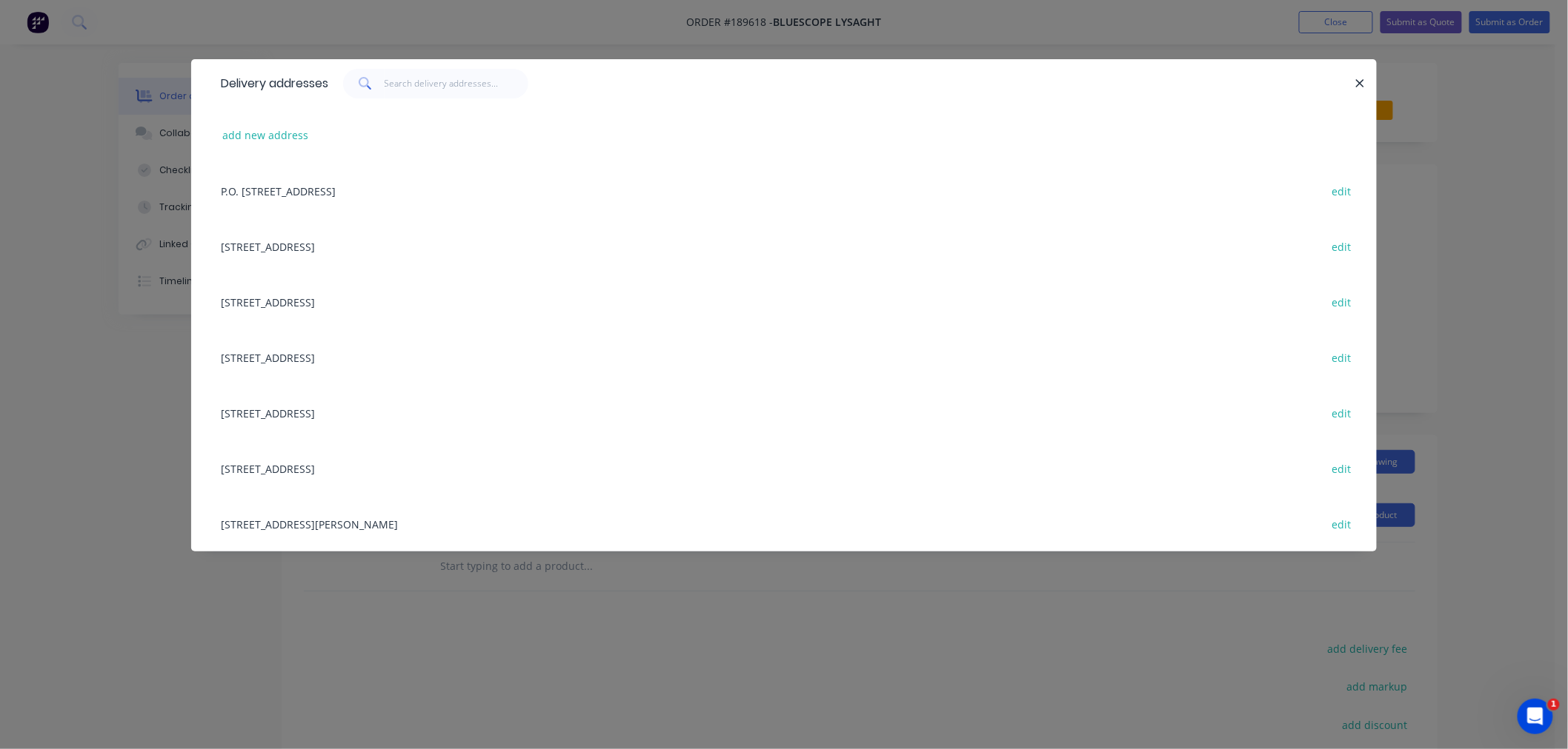
click at [408, 304] on div "[STREET_ADDRESS] edit" at bounding box center [784, 302] width 1141 height 55
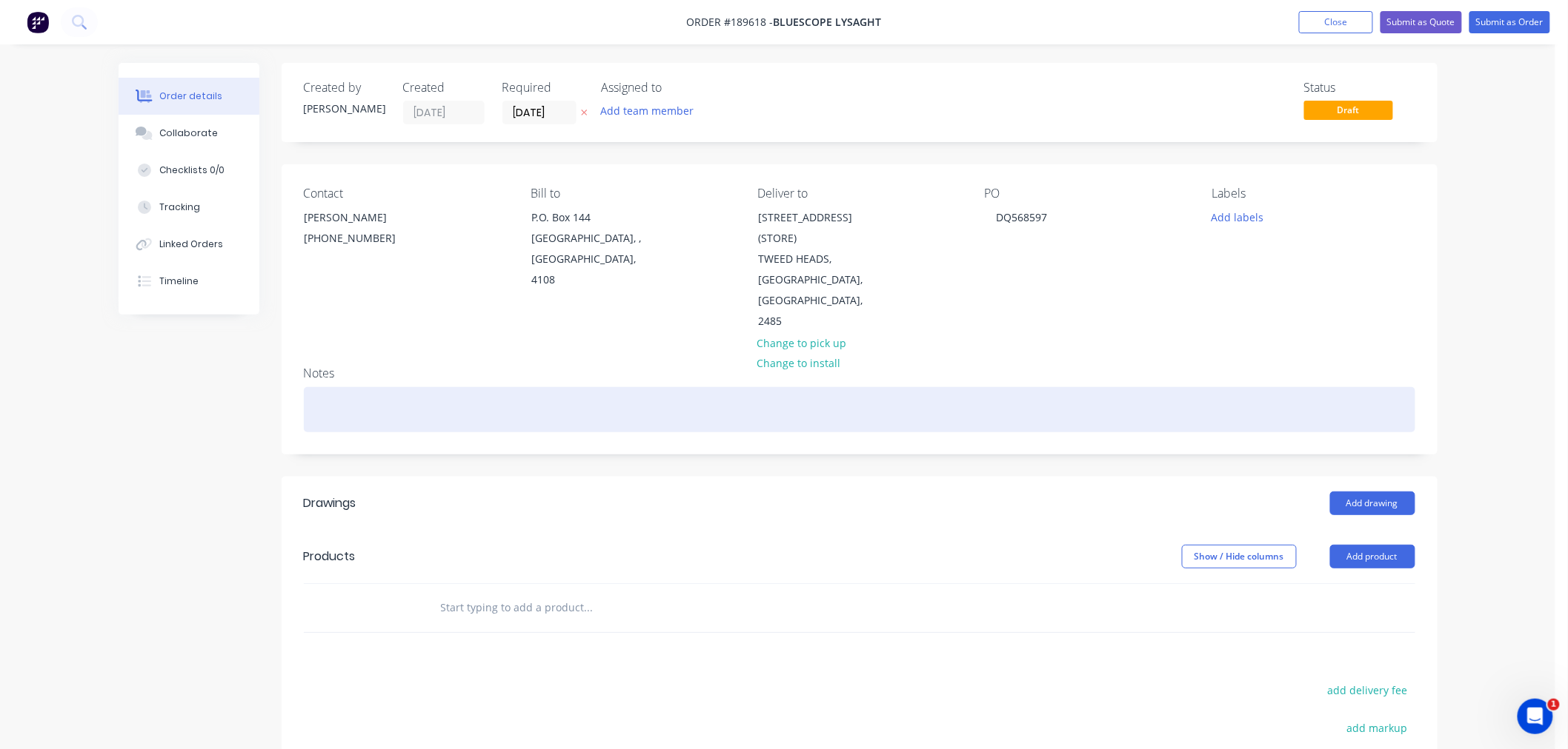
click at [426, 400] on div at bounding box center [859, 409] width 1111 height 45
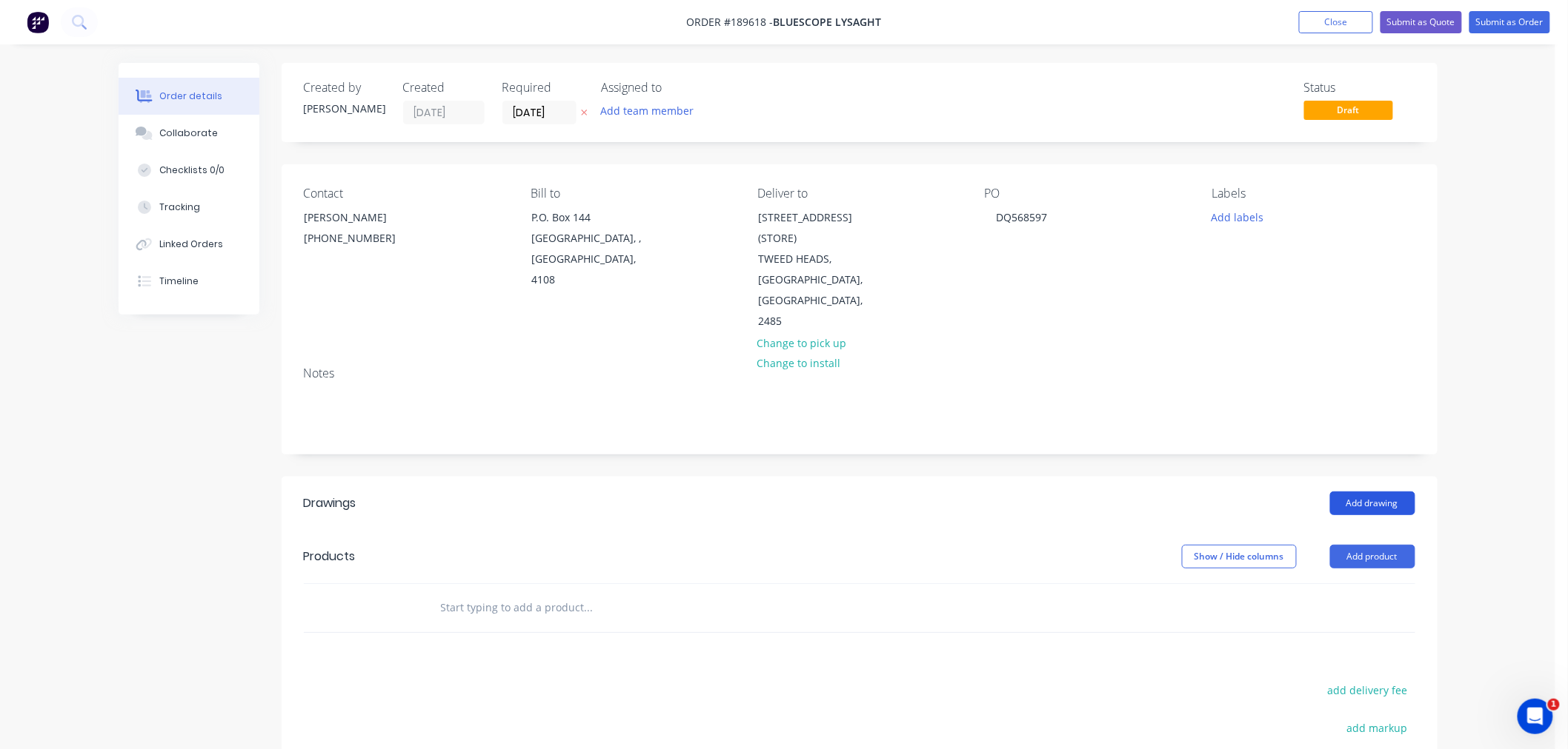
click at [1372, 491] on button "Add drawing" at bounding box center [1372, 503] width 86 height 24
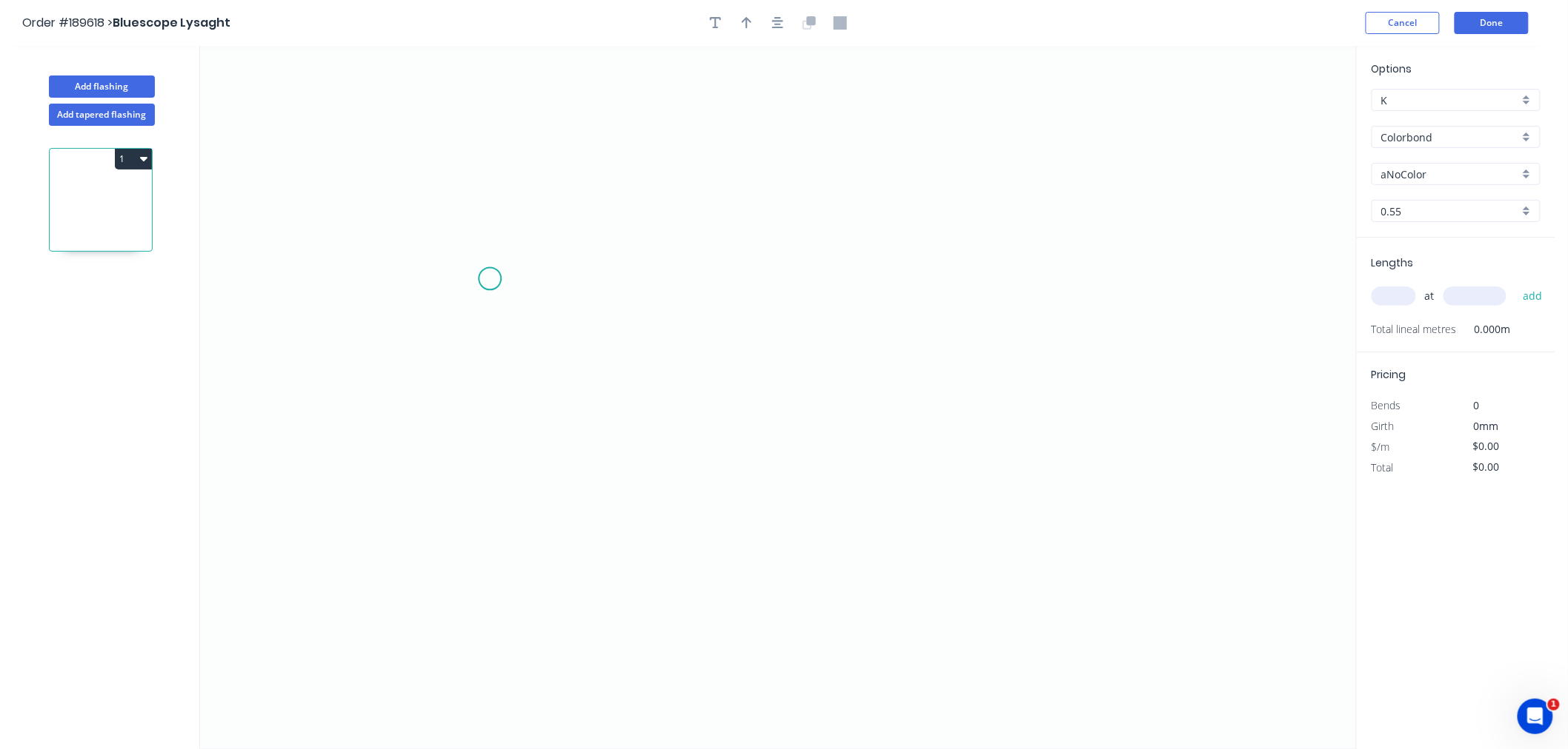
click at [447, 305] on icon "0" at bounding box center [777, 398] width 1156 height 703
click at [1004, 291] on icon "0" at bounding box center [777, 398] width 1156 height 703
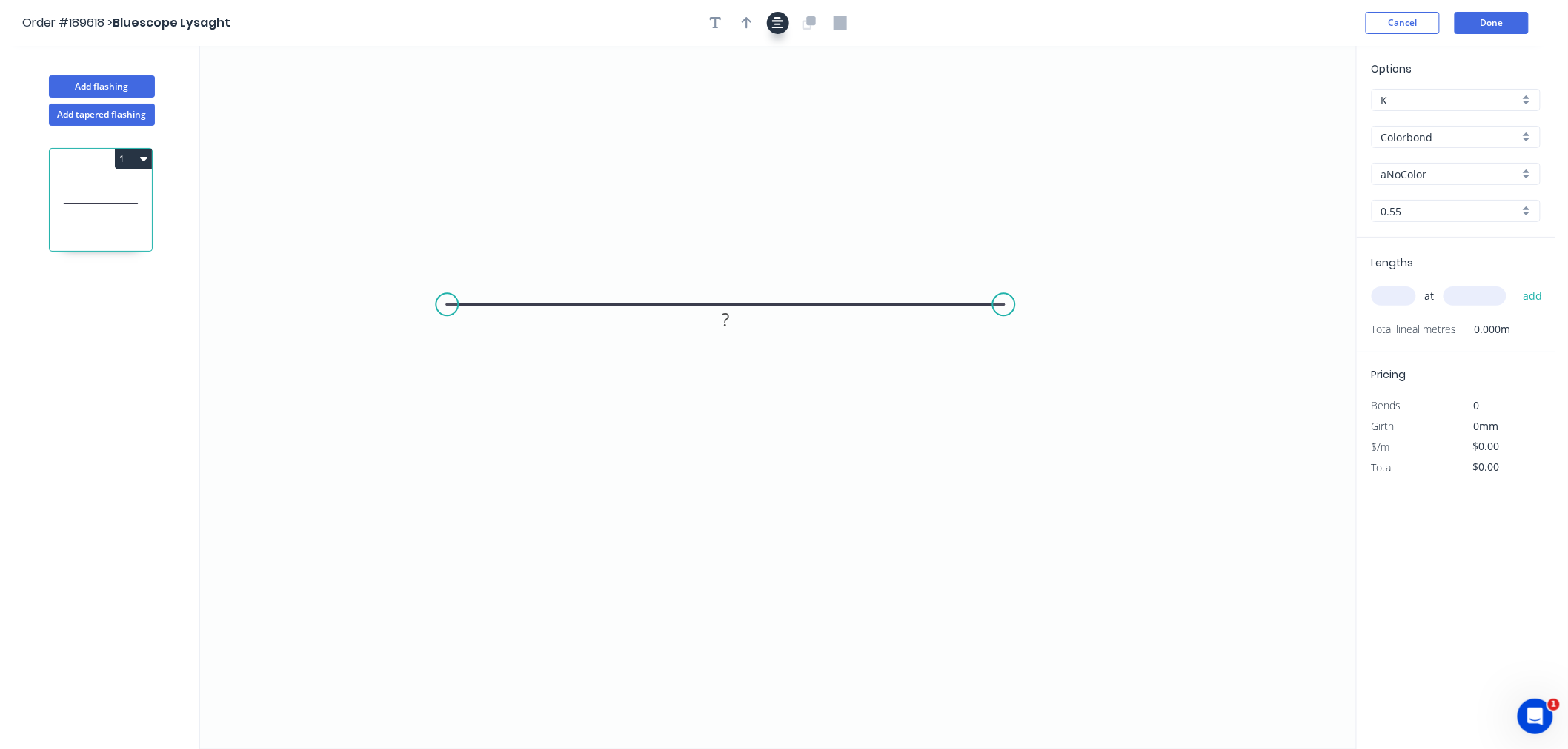
click at [773, 18] on icon "button" at bounding box center [777, 23] width 12 height 13
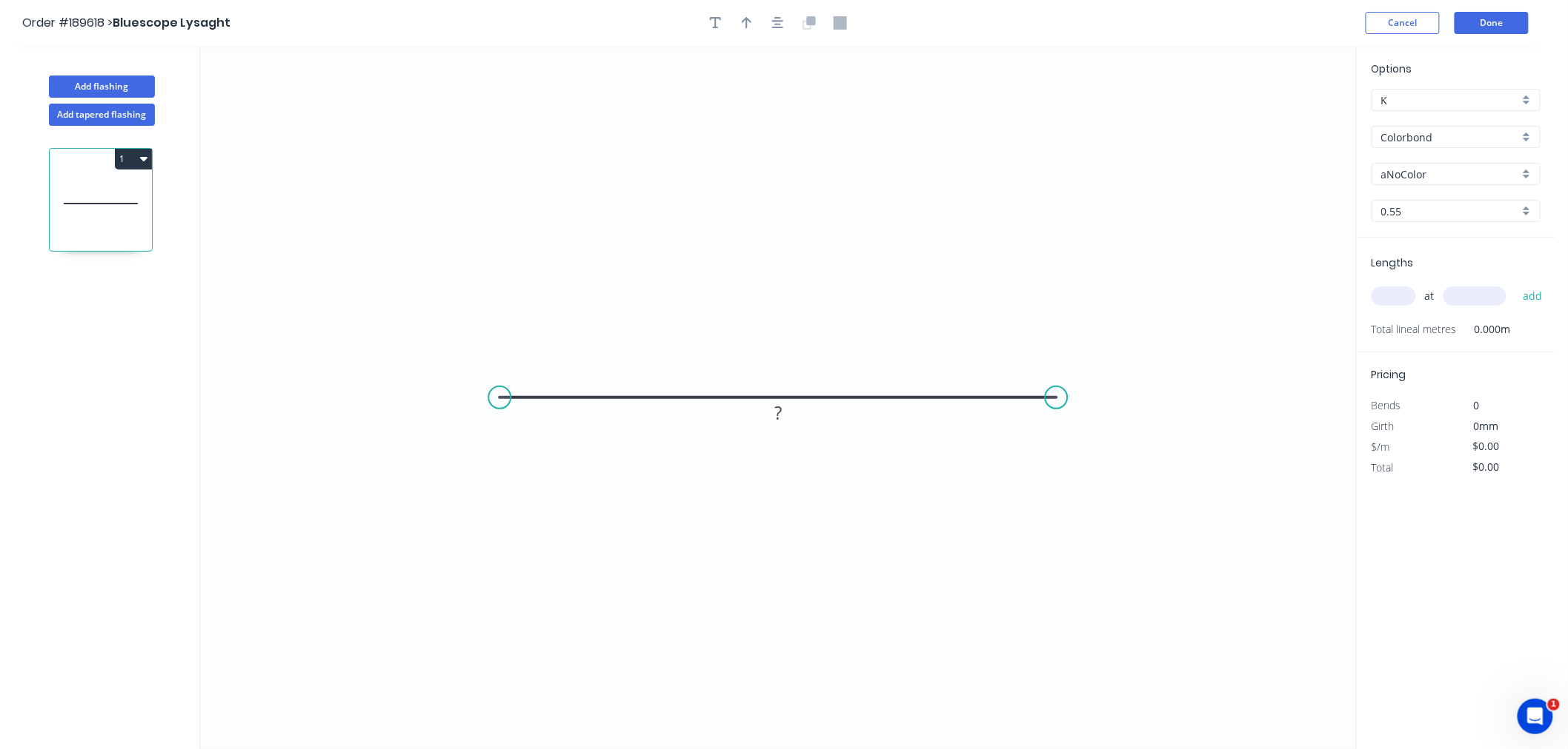
click at [1396, 290] on input "text" at bounding box center [1393, 295] width 44 height 19
click at [1516, 283] on button "add" at bounding box center [1533, 295] width 35 height 25
click at [776, 412] on tspan "?" at bounding box center [778, 412] width 7 height 25
click at [1475, 176] on input "aNoColor" at bounding box center [1450, 174] width 138 height 16
click at [1493, 130] on input "Colorbond" at bounding box center [1450, 137] width 138 height 16
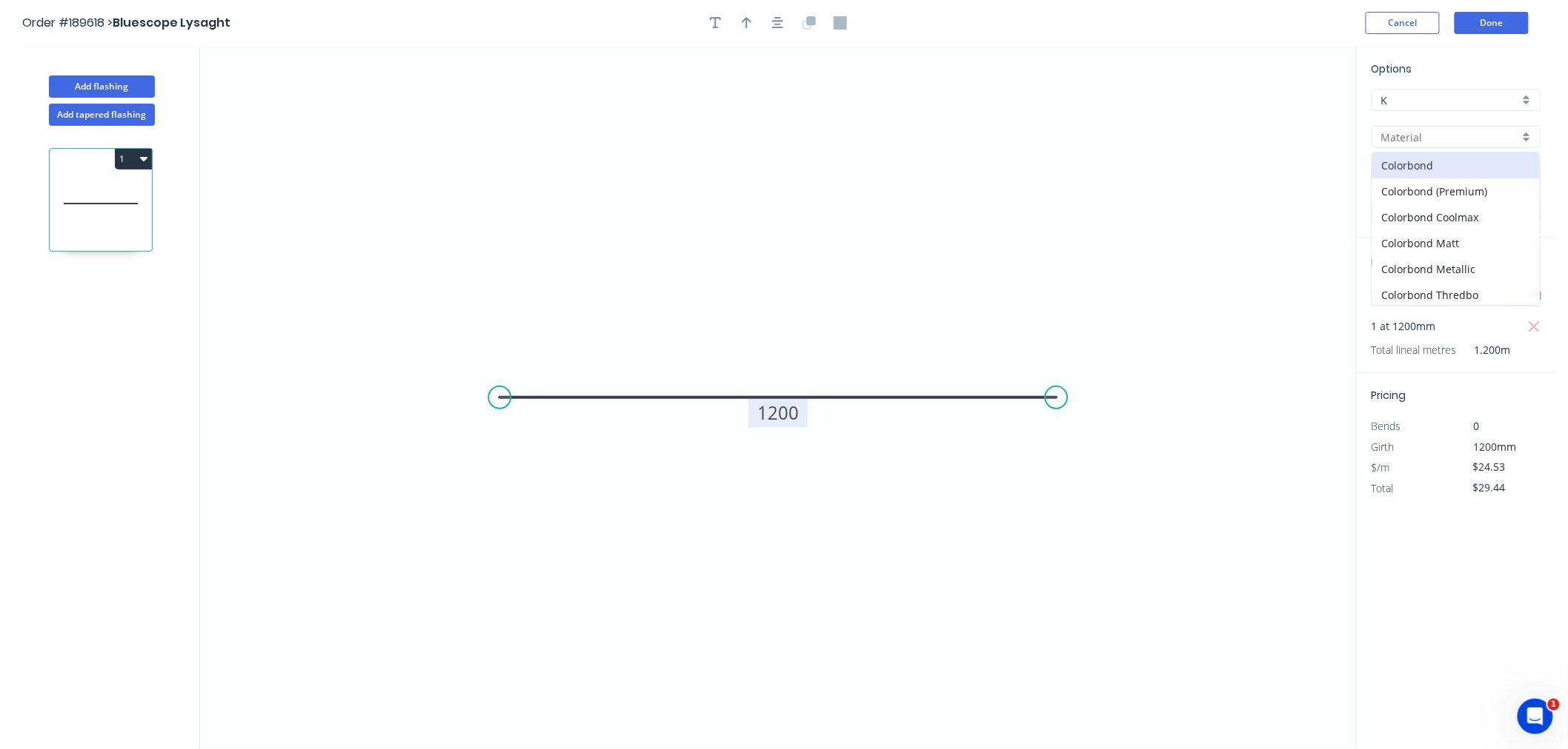
click at [1539, 297] on div "Colorbond Colorbond (Premium) Colorbond Coolmax Colorbond Matt Colorbond Metall…" at bounding box center [1455, 228] width 168 height 154
click at [1499, 248] on div "Colorbond Ultra" at bounding box center [1456, 256] width 168 height 26
click at [1447, 168] on input "Dover White" at bounding box center [1450, 174] width 138 height 16
click at [1467, 263] on div "Surfmist" at bounding box center [1456, 267] width 168 height 26
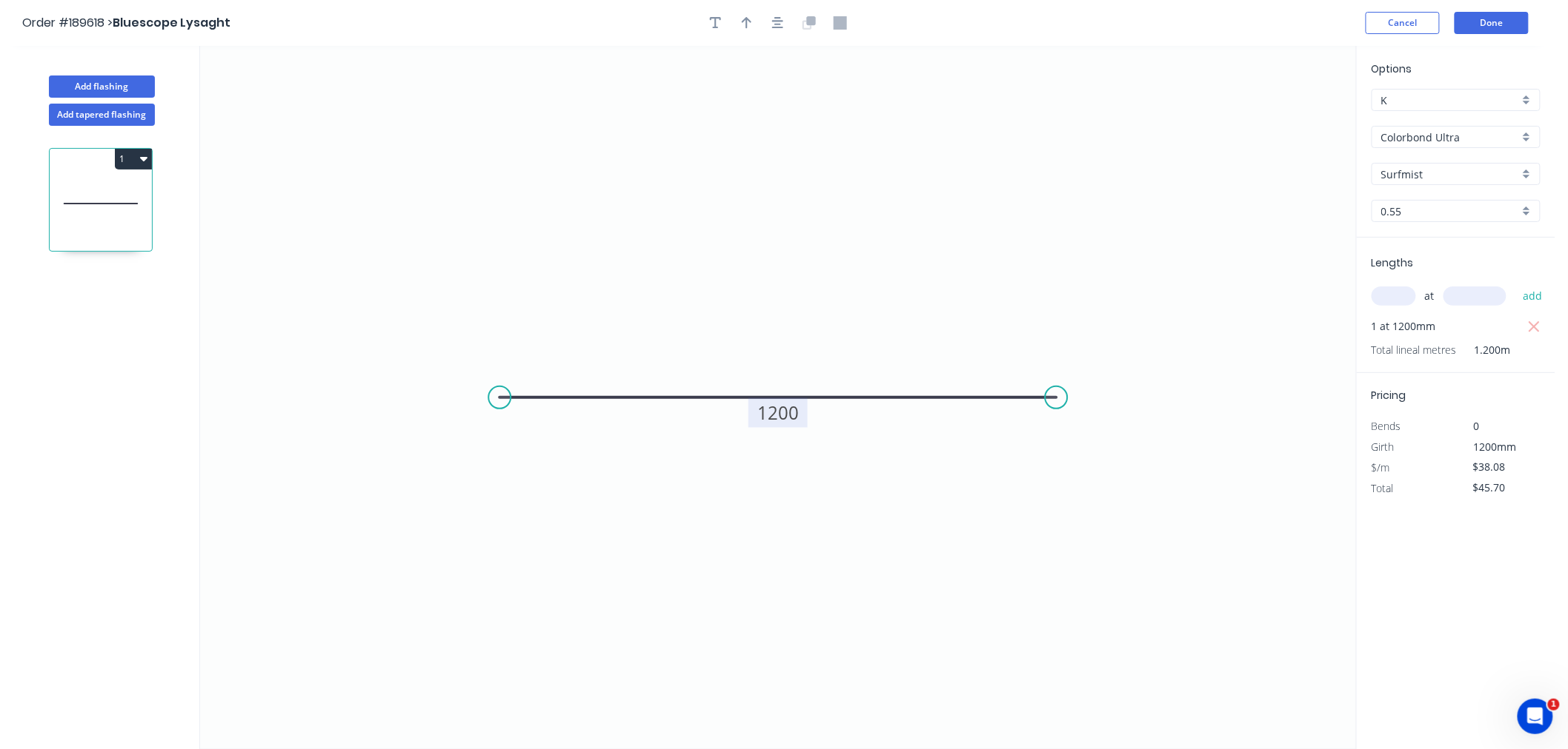
click at [1225, 168] on icon "0 1200" at bounding box center [777, 398] width 1156 height 703
click at [1491, 30] on button "Done" at bounding box center [1492, 23] width 74 height 22
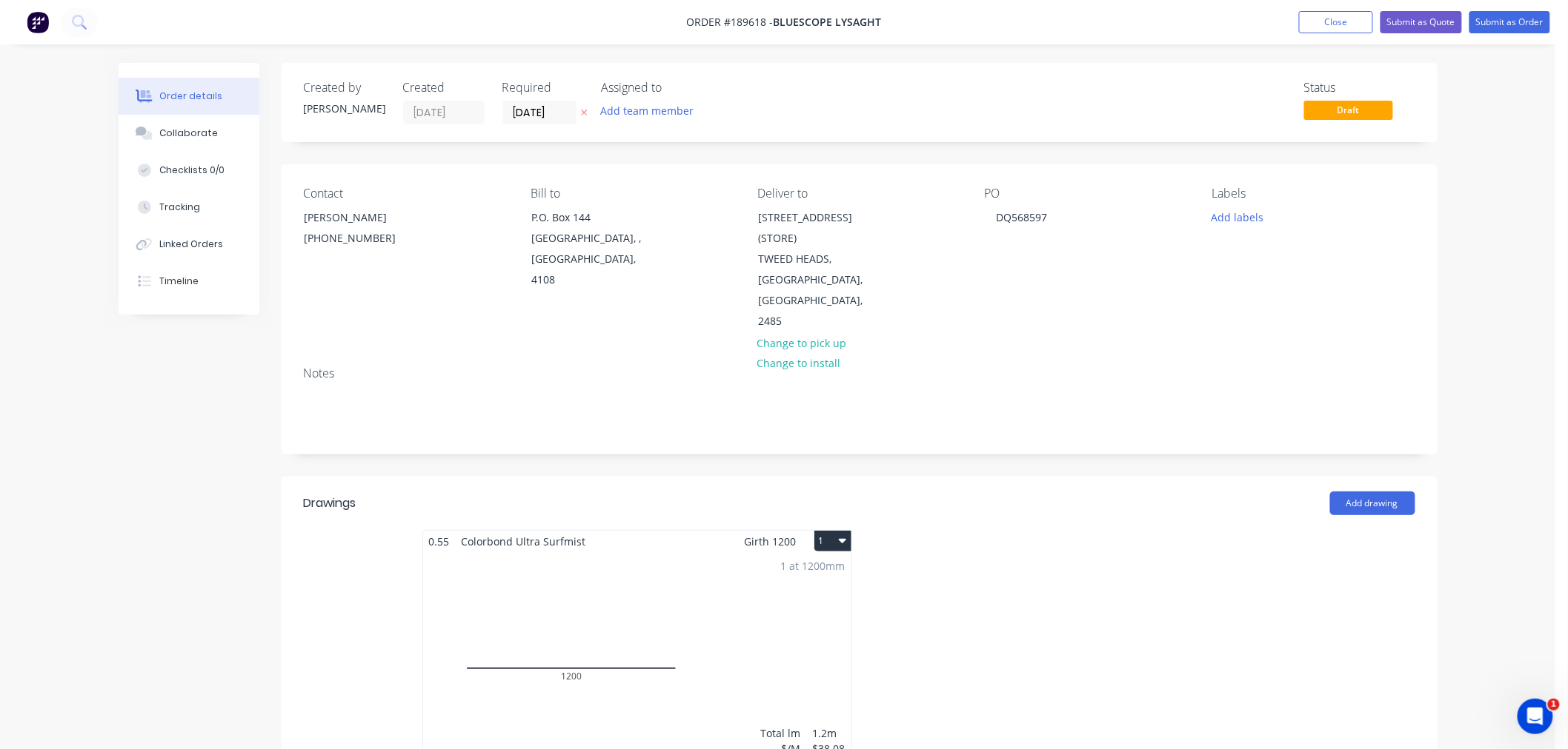
click at [842, 539] on icon "button" at bounding box center [842, 541] width 7 height 5
click at [819, 567] on div "Use larger box size" at bounding box center [781, 577] width 114 height 21
click at [1495, 334] on div "Order details Collaborate Checklists 0/0 Tracking Linked Orders Timeline Order …" at bounding box center [777, 757] width 1555 height 1515
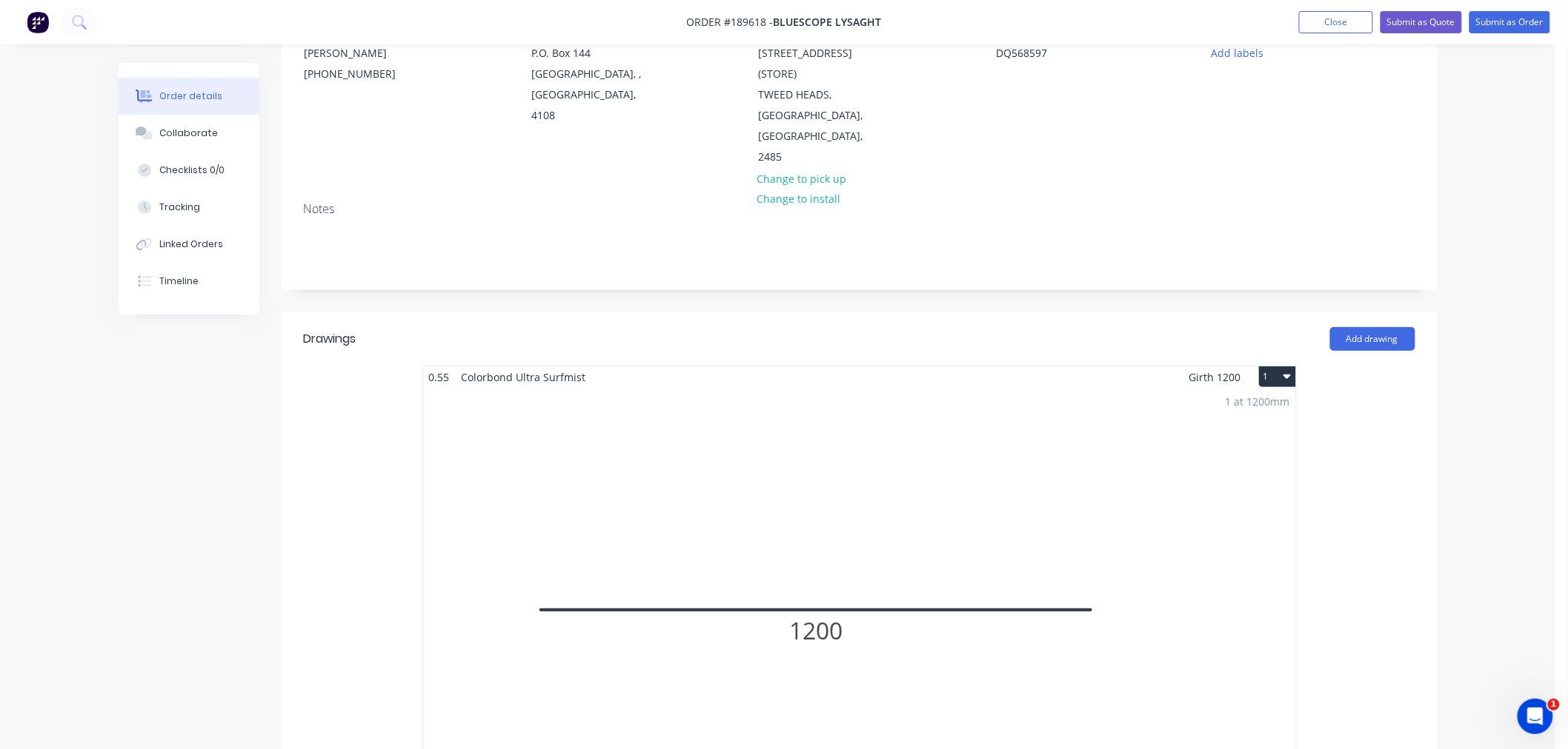
scroll to position [328, 0]
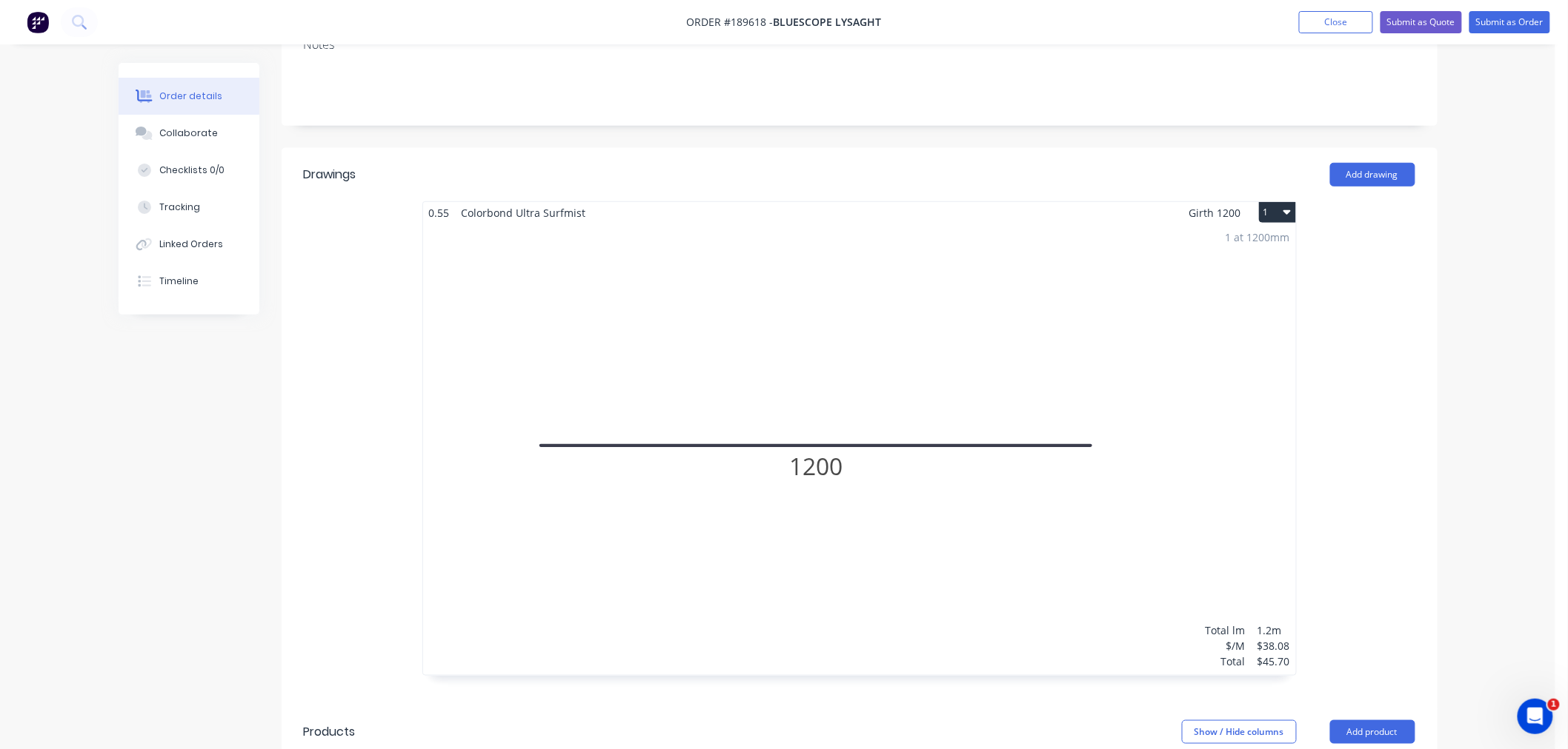
click at [1485, 533] on div "Order details Collaborate Checklists 0/0 Tracking Linked Orders Timeline Order …" at bounding box center [777, 429] width 1555 height 1515
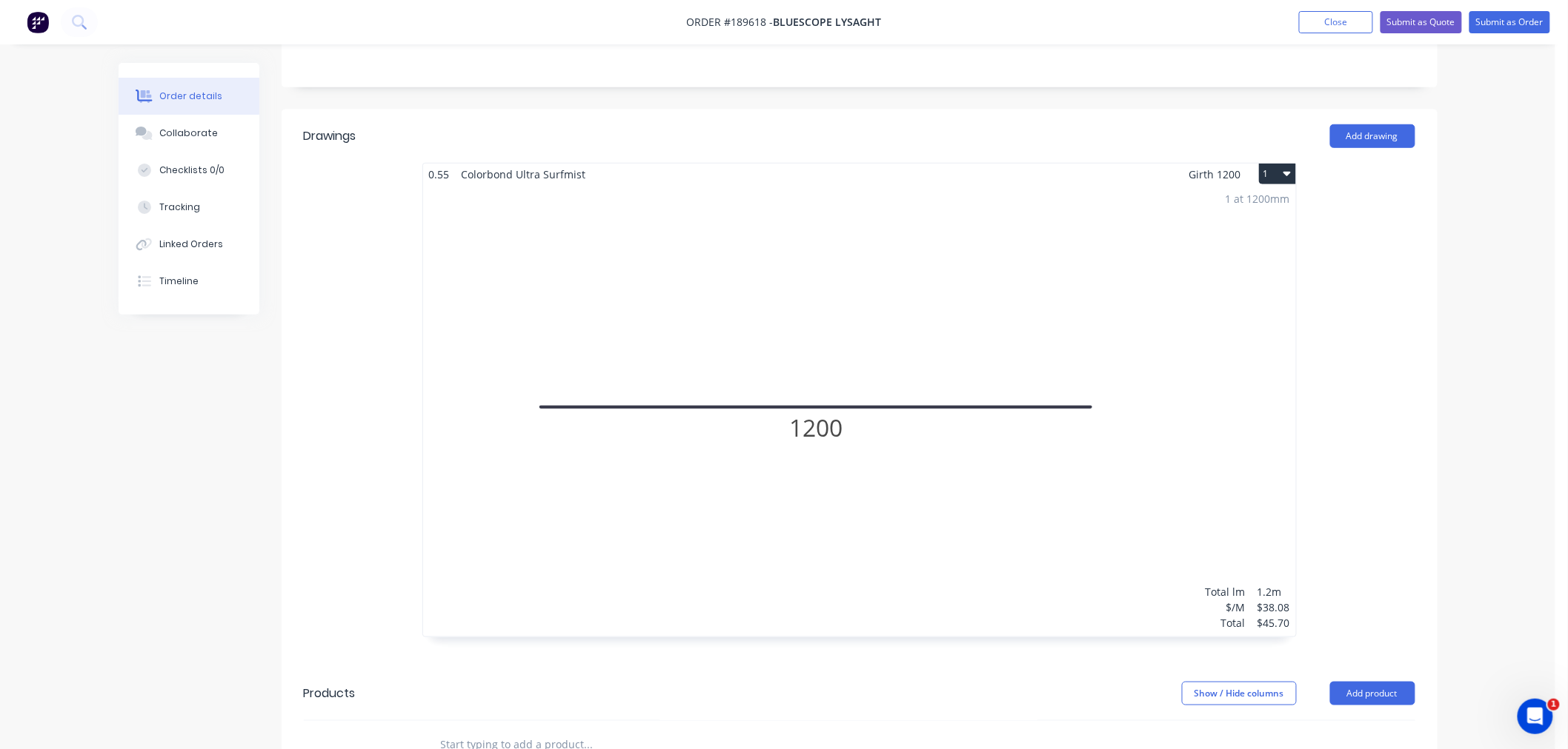
scroll to position [745, 0]
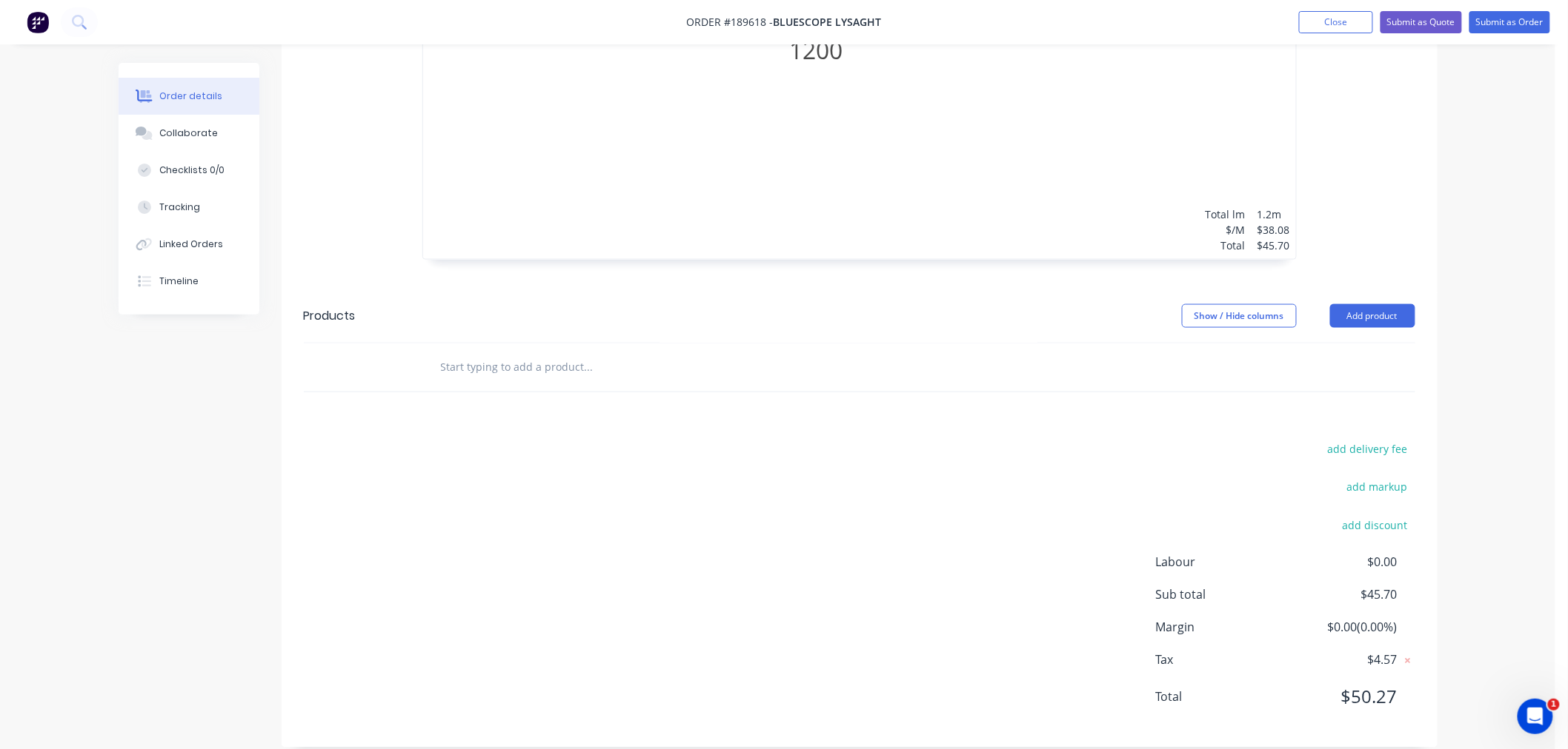
click at [1458, 548] on div "Order details Collaborate Checklists 0/0 Tracking Linked Orders Timeline Order …" at bounding box center [777, 12] width 1555 height 1515
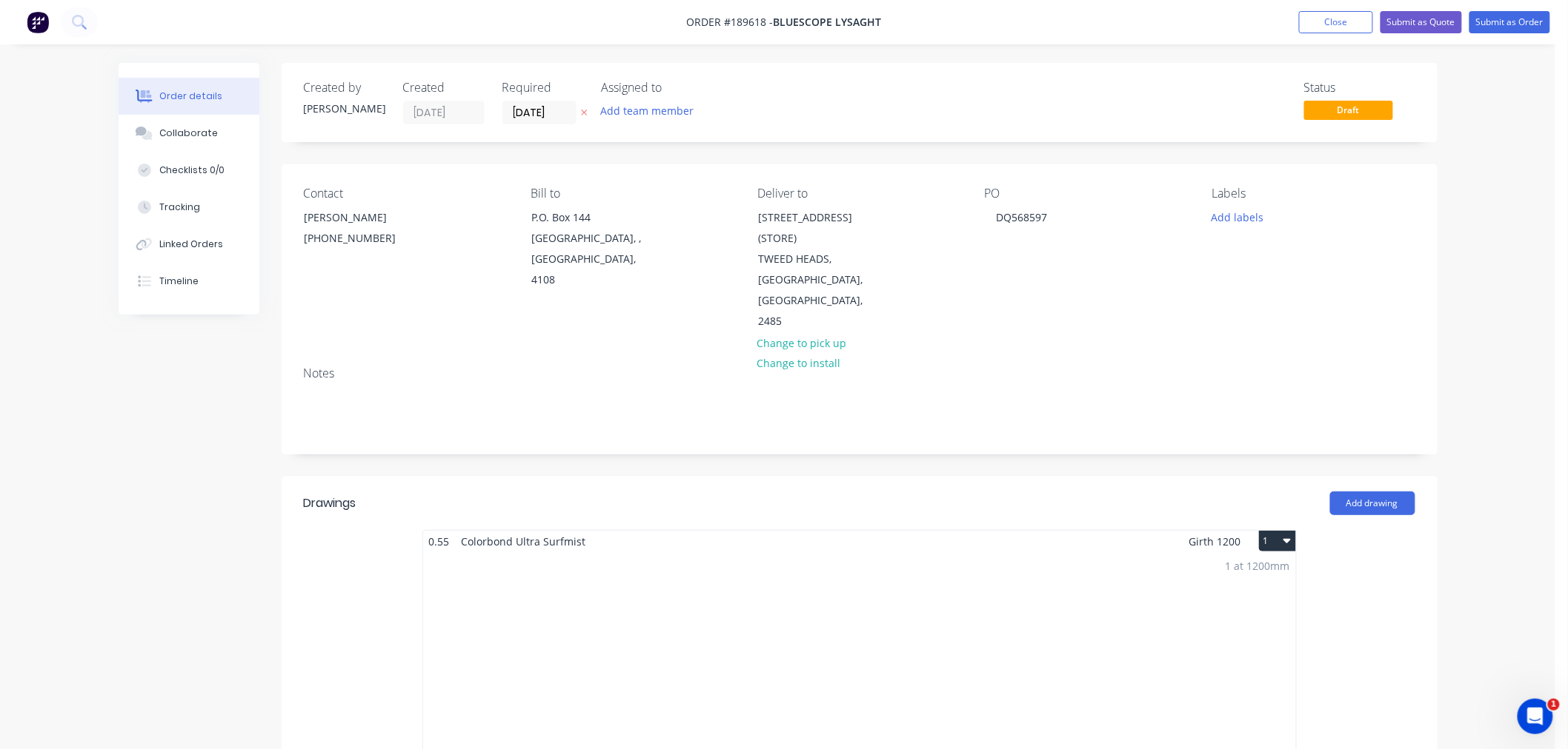
click at [1475, 292] on div "Order details Collaborate Checklists 0/0 Tracking Linked Orders Timeline Order …" at bounding box center [777, 757] width 1555 height 1515
click at [1458, 279] on div "Order details Collaborate Checklists 0/0 Tracking Linked Orders Timeline Order …" at bounding box center [777, 757] width 1555 height 1515
click at [1505, 18] on button "Submit as Order" at bounding box center [1510, 22] width 81 height 22
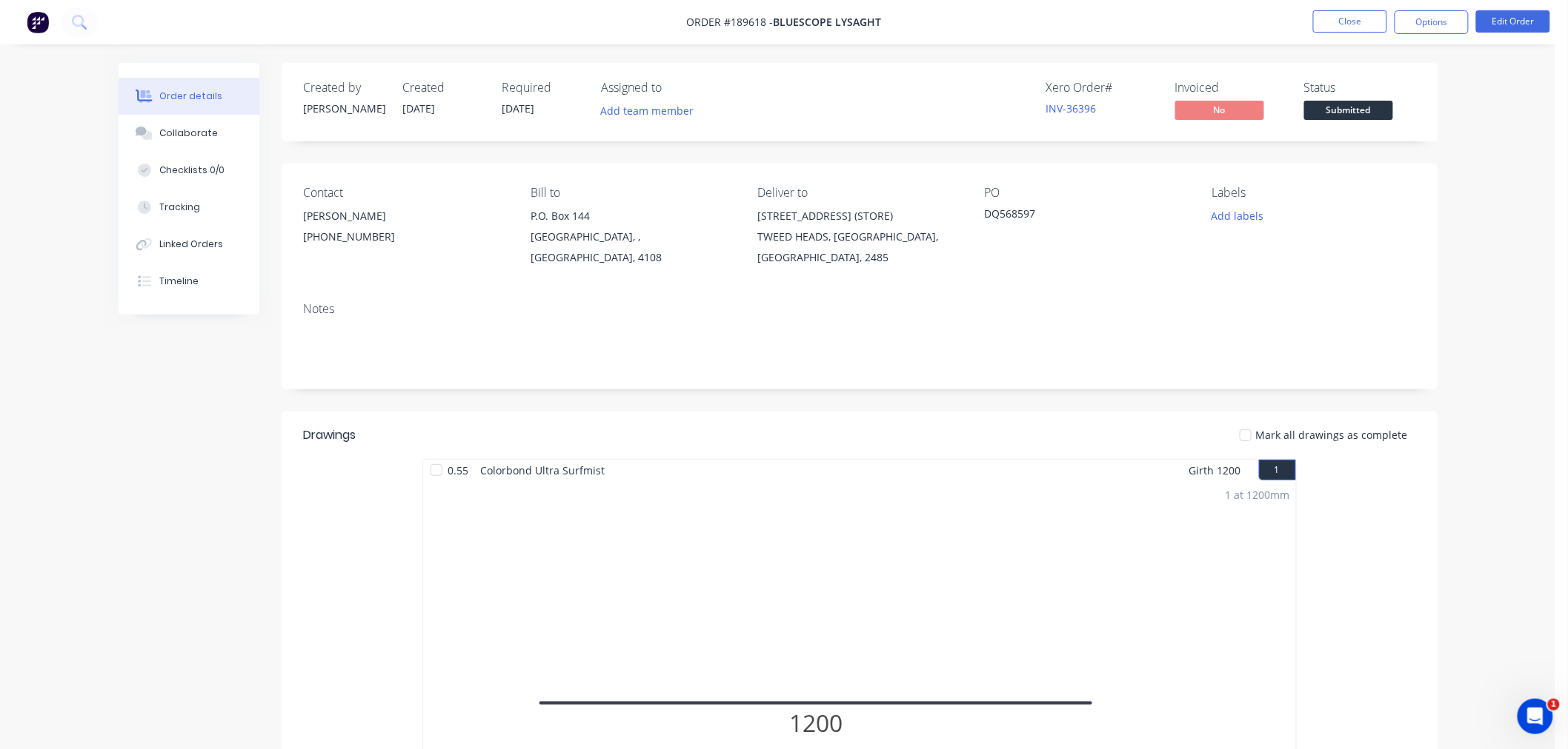
click at [1493, 188] on div "Order details Collaborate Checklists 0/0 Tracking Linked Orders Timeline Order …" at bounding box center [777, 613] width 1555 height 1227
click at [1495, 196] on div "Order details Collaborate Checklists 0/0 Tracking Linked Orders Timeline Order …" at bounding box center [777, 613] width 1555 height 1227
click at [1505, 293] on div "Order details Collaborate Checklists 0/0 Tracking Linked Orders Timeline Order …" at bounding box center [777, 613] width 1555 height 1227
click at [1428, 27] on button "Options" at bounding box center [1431, 22] width 74 height 24
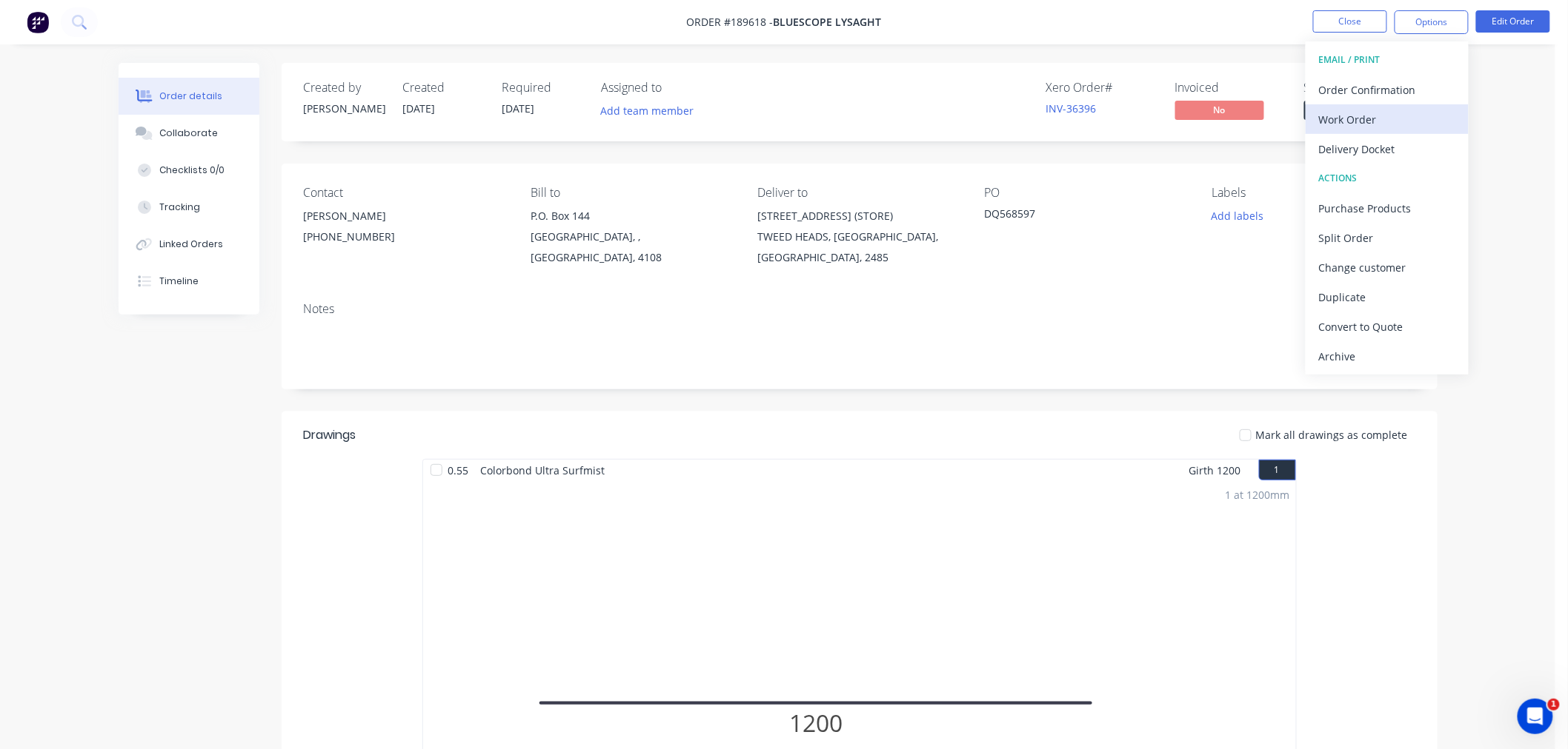
click at [1397, 121] on div "Work Order" at bounding box center [1387, 119] width 136 height 21
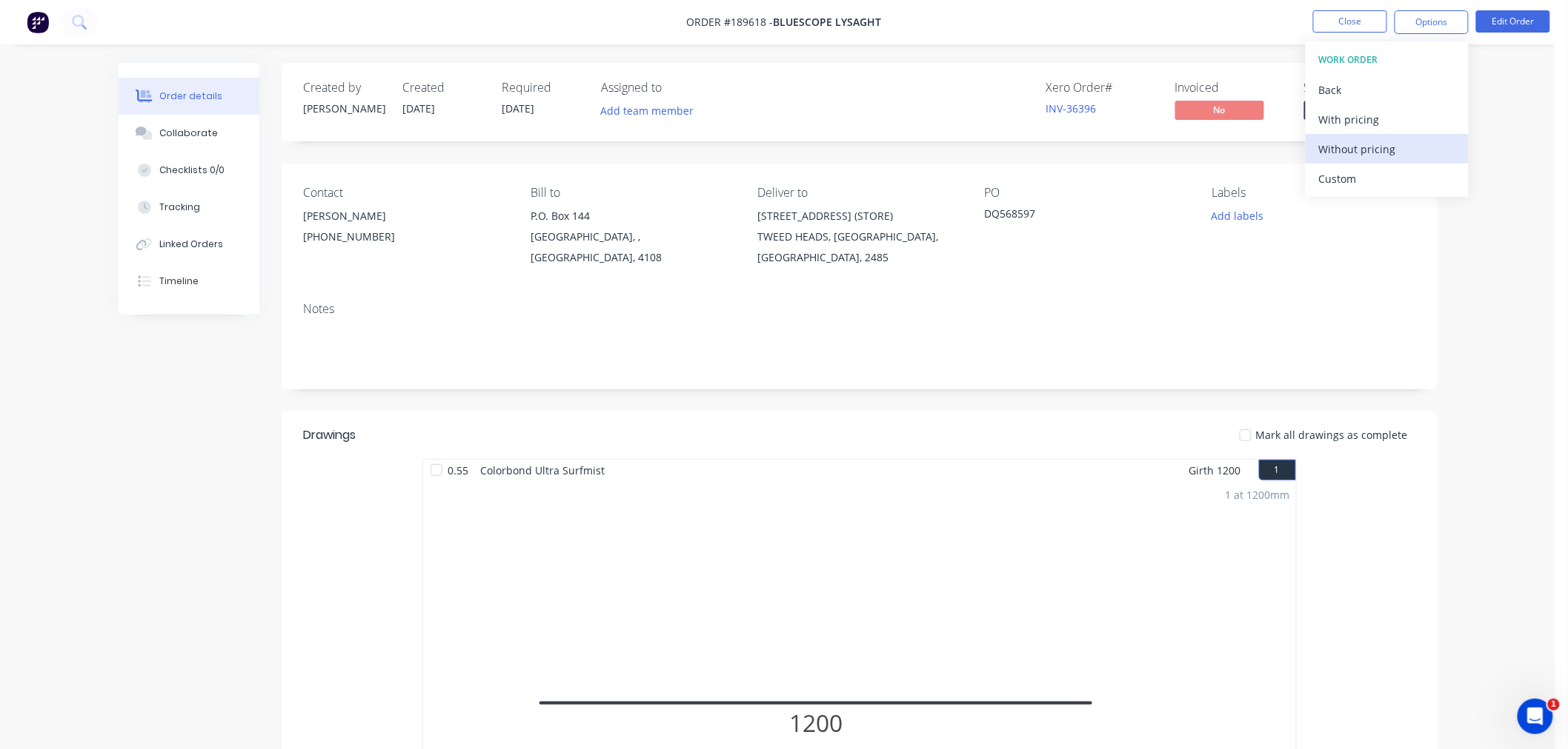
click at [1366, 148] on div "Without pricing" at bounding box center [1387, 148] width 136 height 21
click at [371, 27] on nav "Order #189618 - Bluescope Lysaght Close Options Edit Order" at bounding box center [784, 22] width 1568 height 44
click at [1341, 25] on button "Close" at bounding box center [1350, 21] width 74 height 22
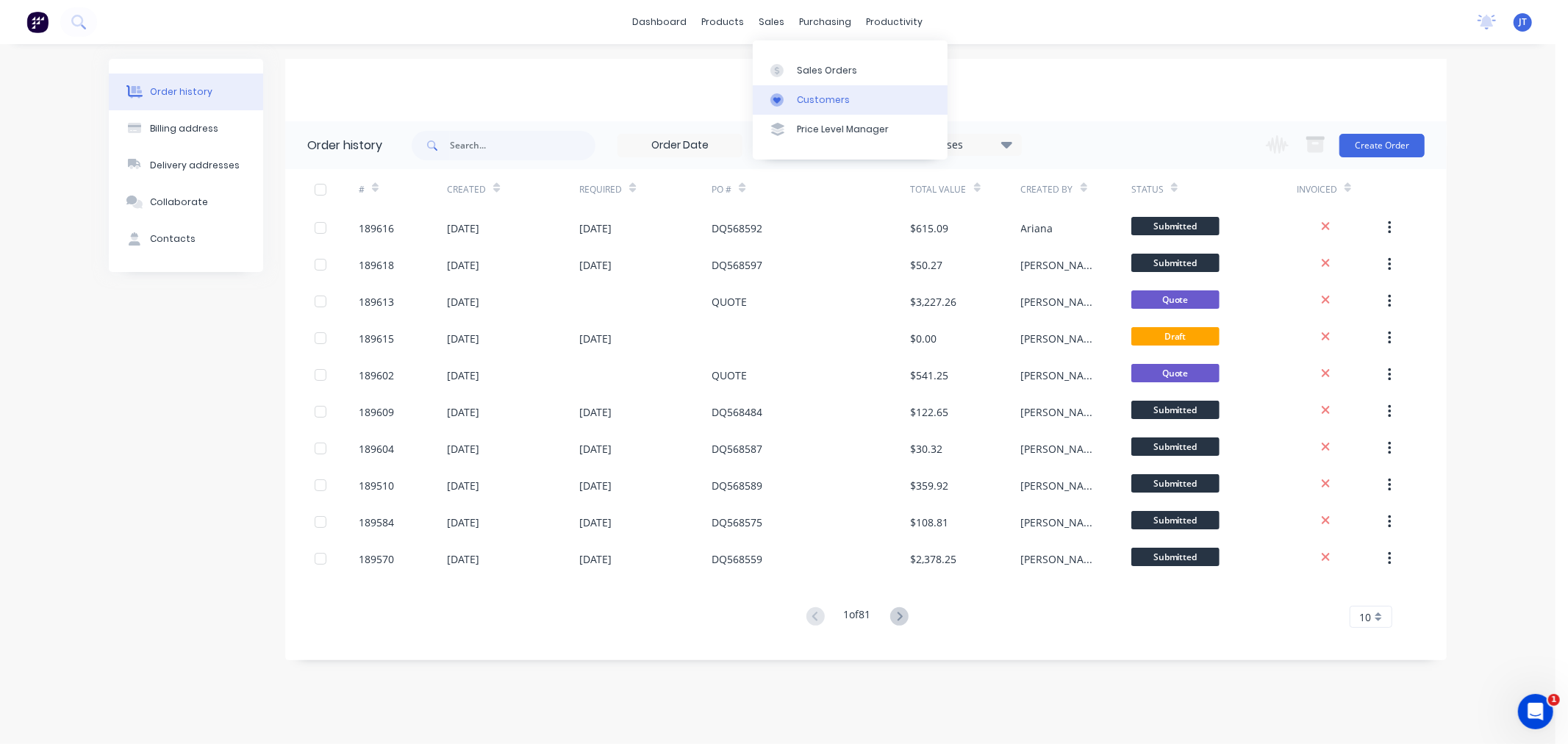
click at [805, 99] on div "Customers" at bounding box center [823, 100] width 53 height 13
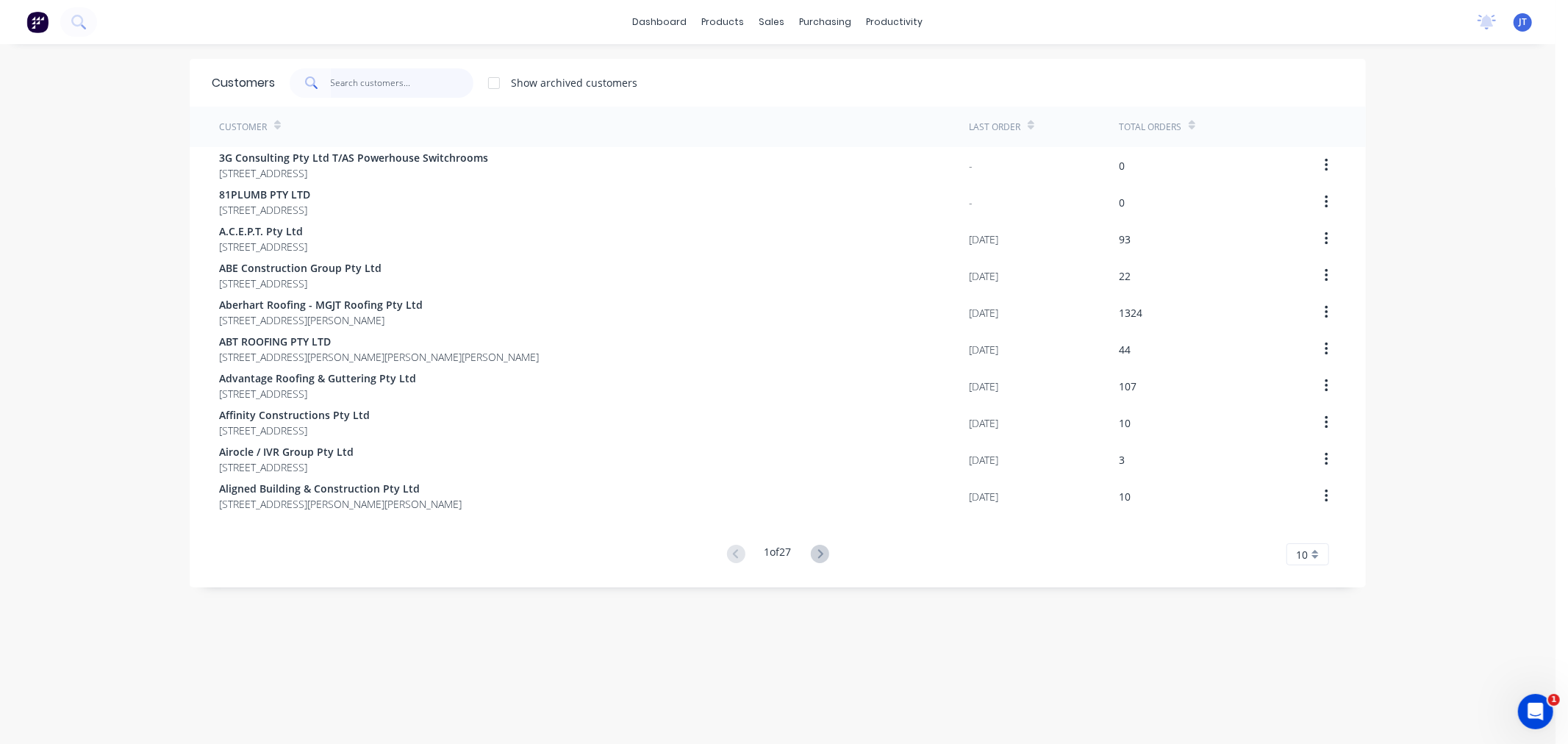
click at [431, 81] on input "text" at bounding box center [402, 83] width 143 height 29
paste input "BEARDS"
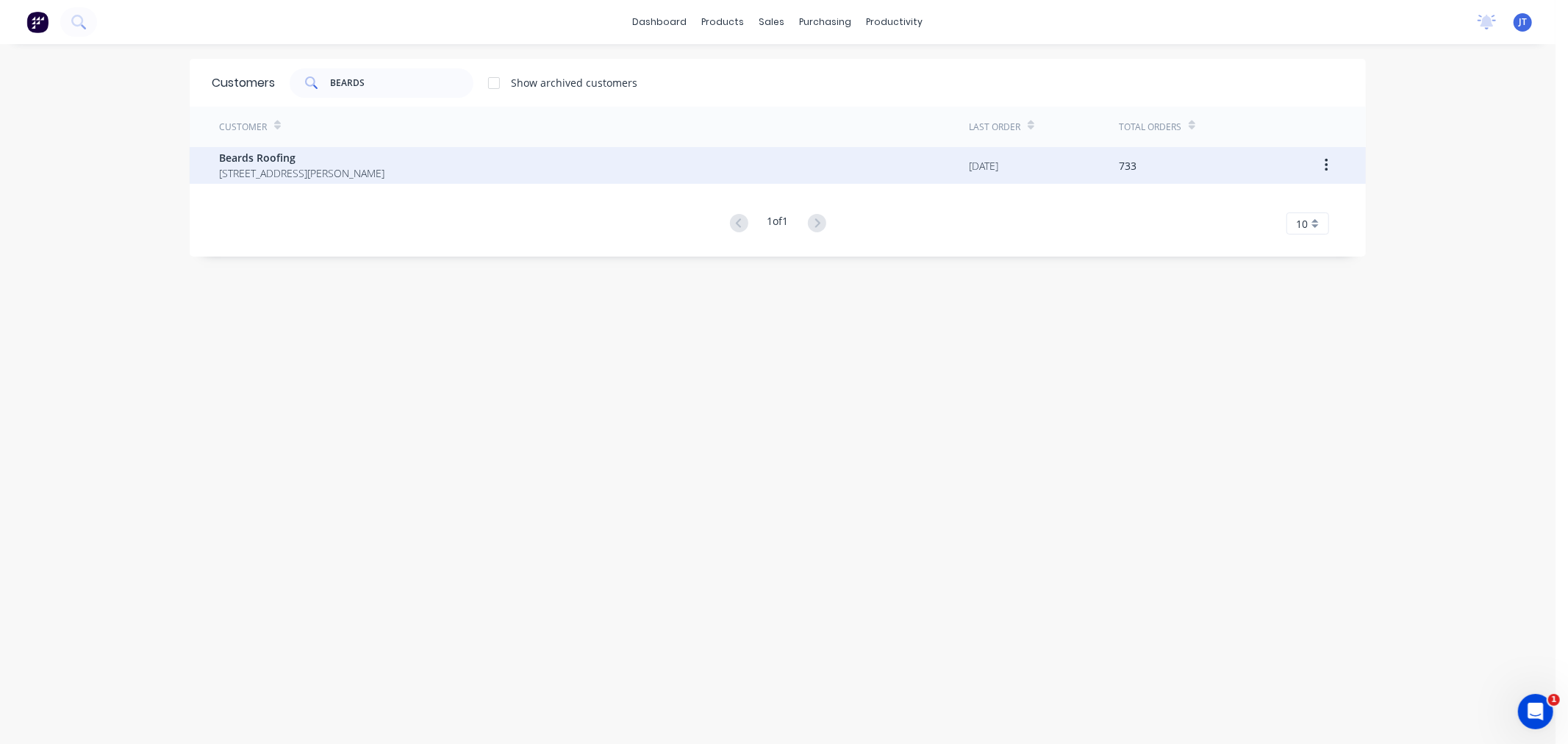
click at [510, 170] on div "Beards Roofing [STREET_ADDRESS][PERSON_NAME]" at bounding box center [594, 165] width 750 height 37
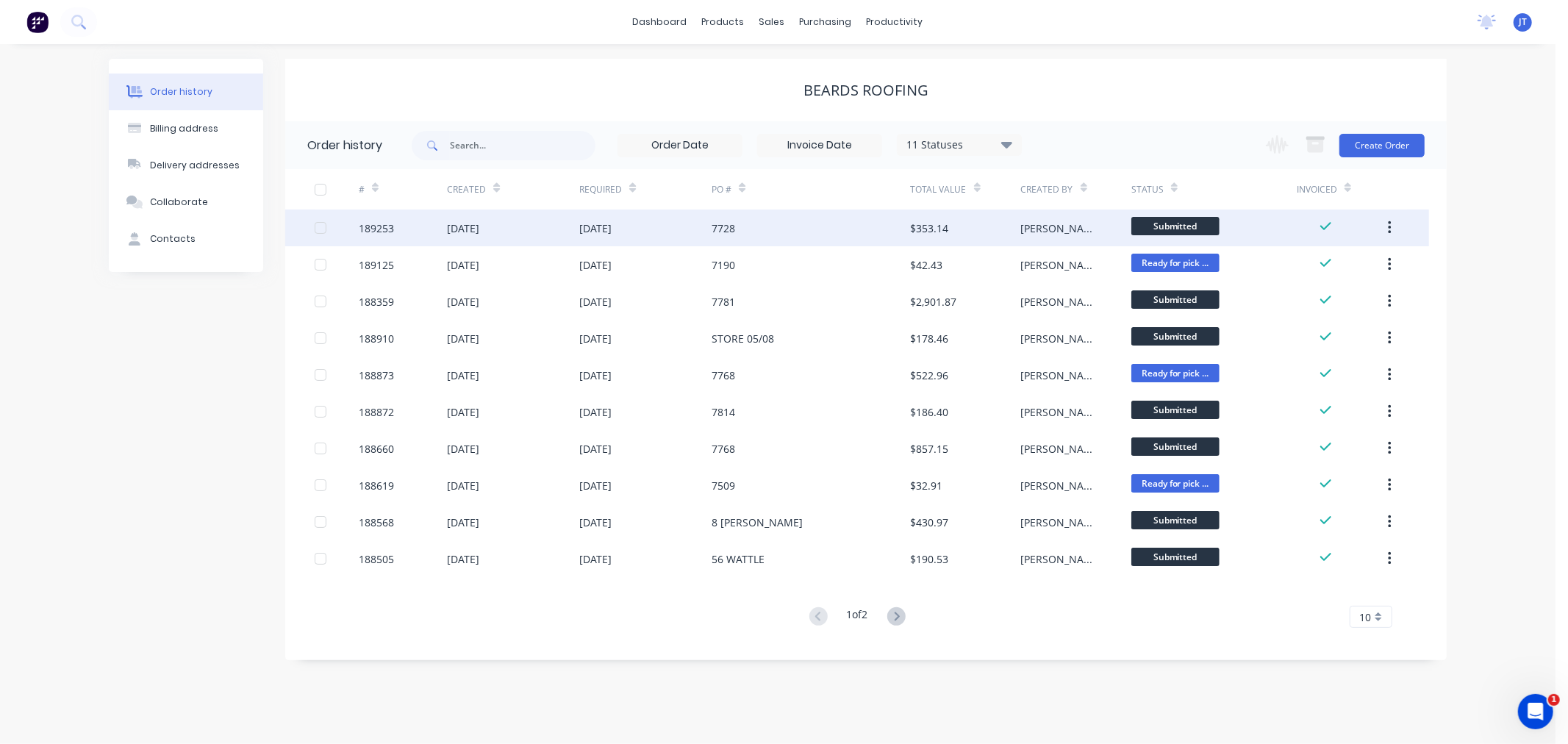
click at [392, 232] on div "189253" at bounding box center [376, 228] width 36 height 16
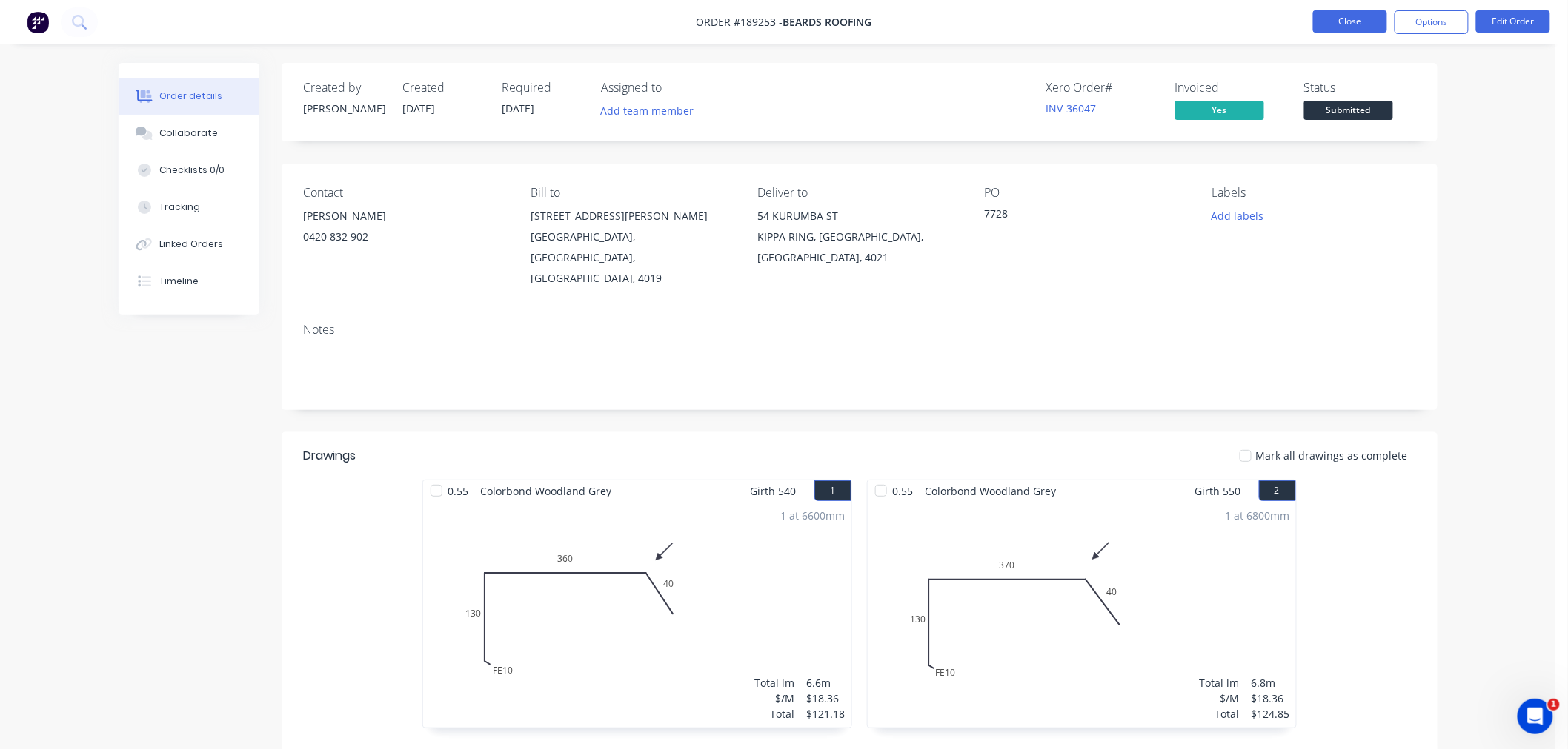
click at [1332, 10] on button "Close" at bounding box center [1350, 21] width 74 height 22
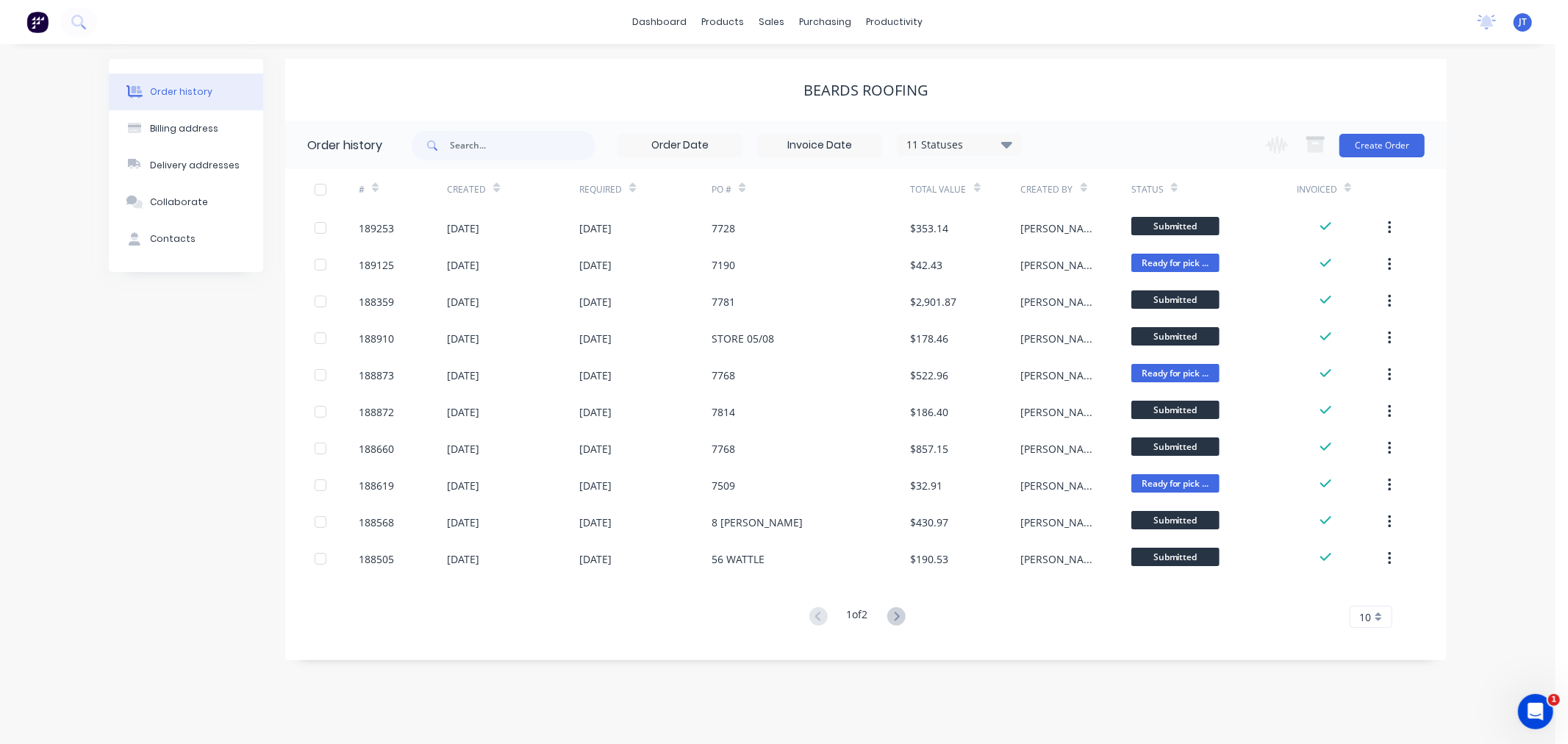
click at [1509, 282] on div "Order history Billing address Delivery addresses Collaborate Contacts Beards Ro…" at bounding box center [778, 394] width 1556 height 700
click at [1391, 145] on button "Create Order" at bounding box center [1382, 145] width 85 height 24
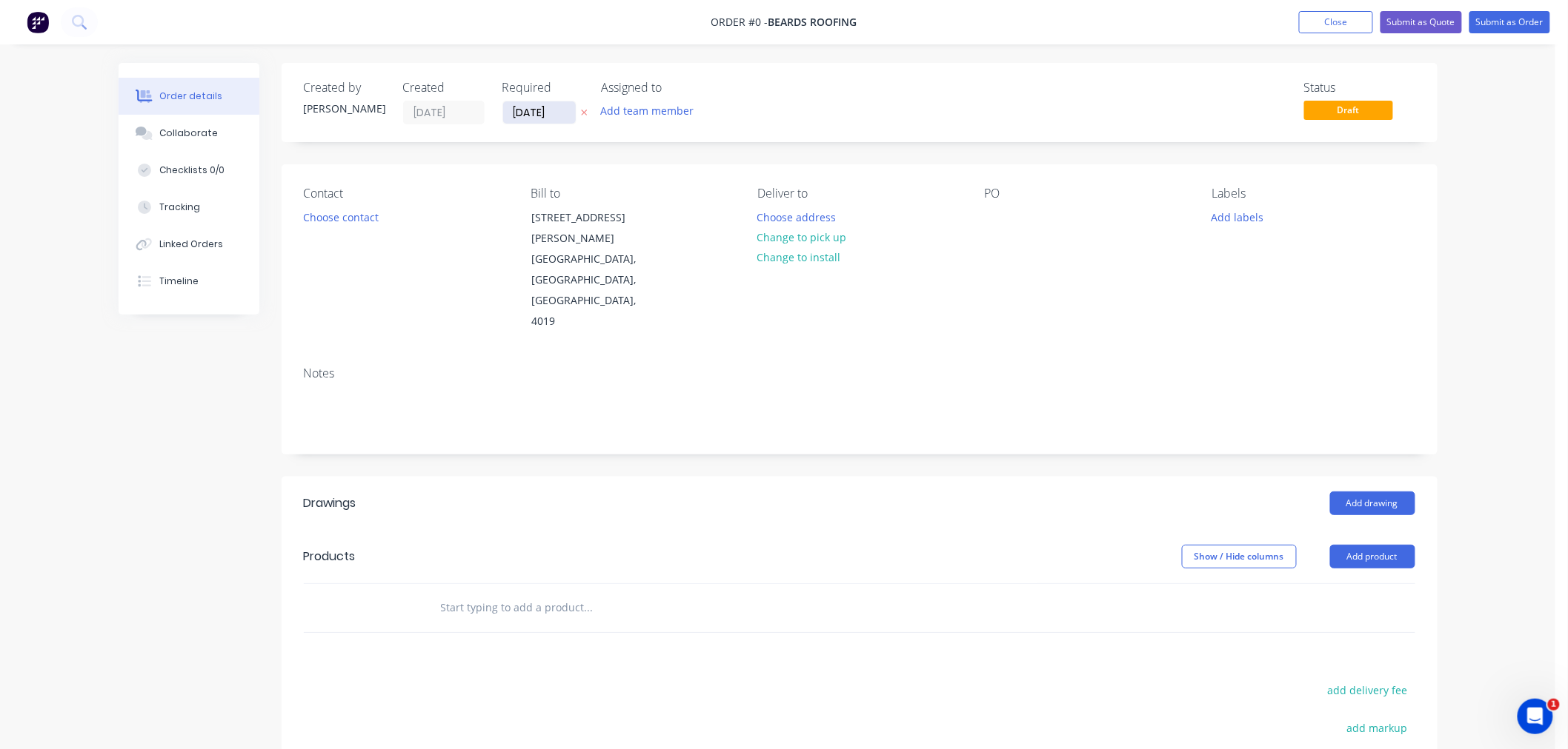
click at [545, 111] on input "[DATE]" at bounding box center [539, 112] width 73 height 22
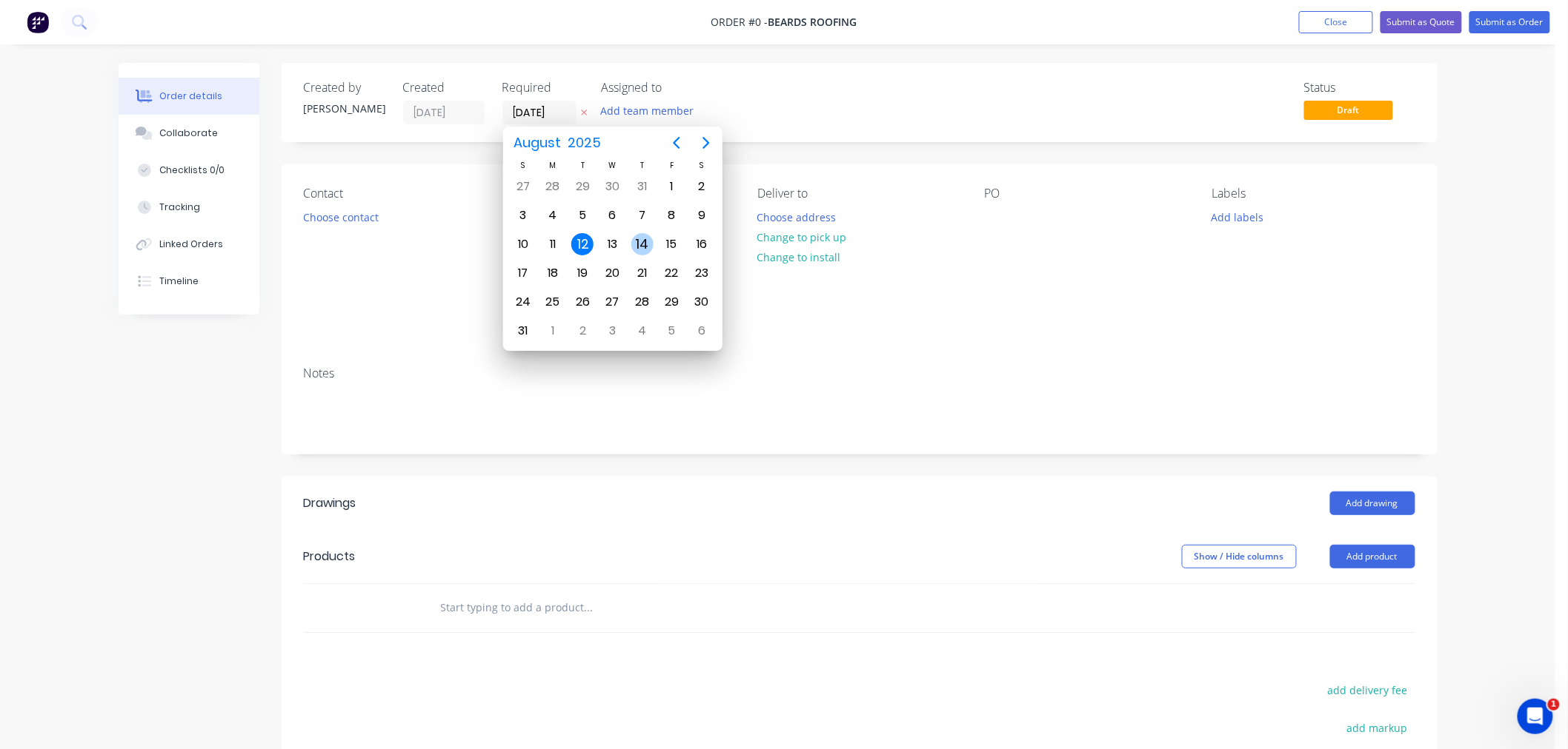
click at [637, 238] on div "14" at bounding box center [643, 244] width 22 height 22
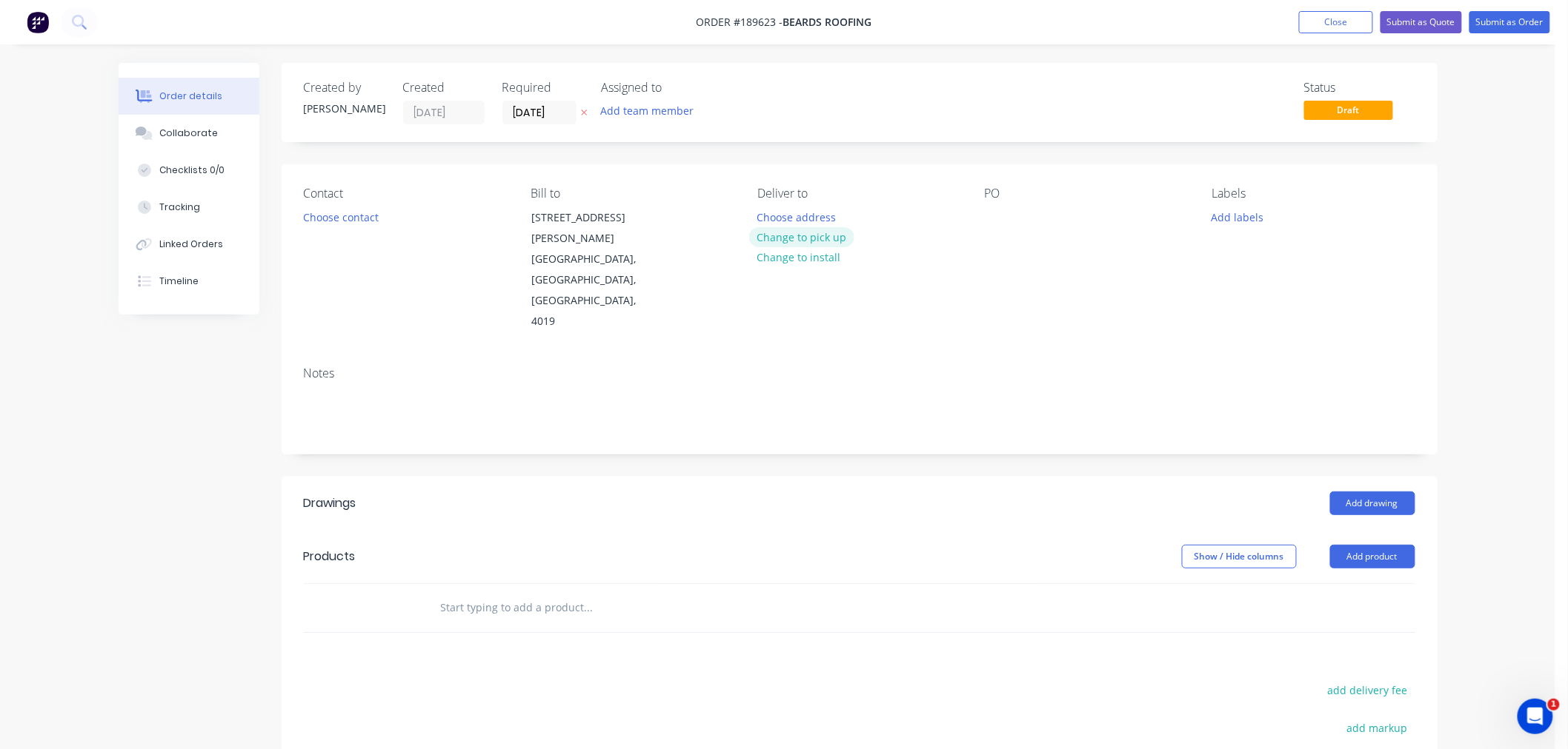
click at [814, 240] on button "Change to pick up" at bounding box center [802, 237] width 105 height 20
click at [764, 213] on div at bounding box center [769, 217] width 24 height 21
click at [941, 127] on div "Created by [PERSON_NAME] Created [DATE] Required [DATE] Assigned to Add team me…" at bounding box center [859, 102] width 1156 height 79
click at [994, 216] on div at bounding box center [996, 217] width 24 height 21
click at [975, 173] on div "Contact Choose contact [PERSON_NAME] to [STREET_ADDRESS][PERSON_NAME] Pick up 6…" at bounding box center [859, 259] width 1156 height 190
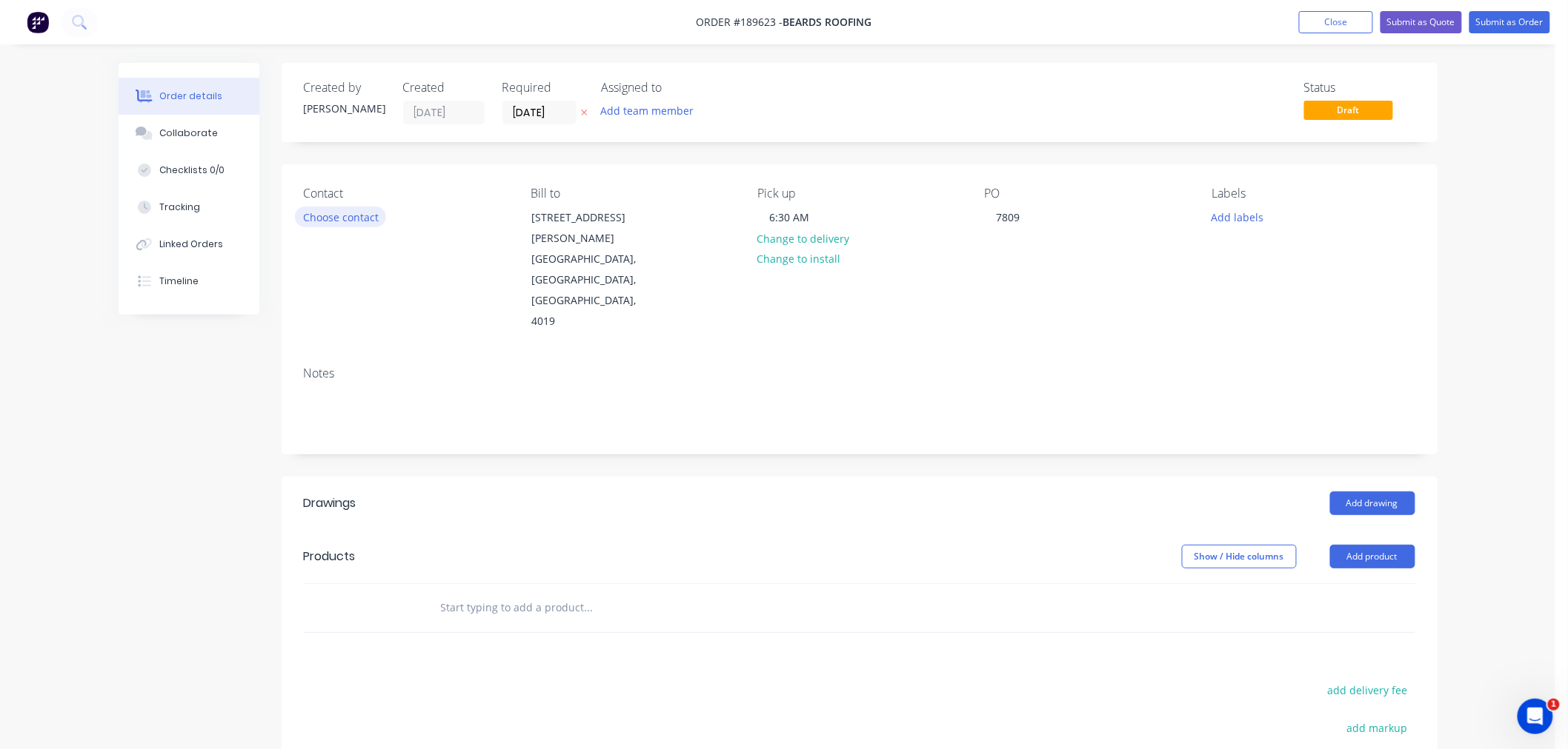
click at [354, 219] on button "Choose contact" at bounding box center [340, 217] width 91 height 20
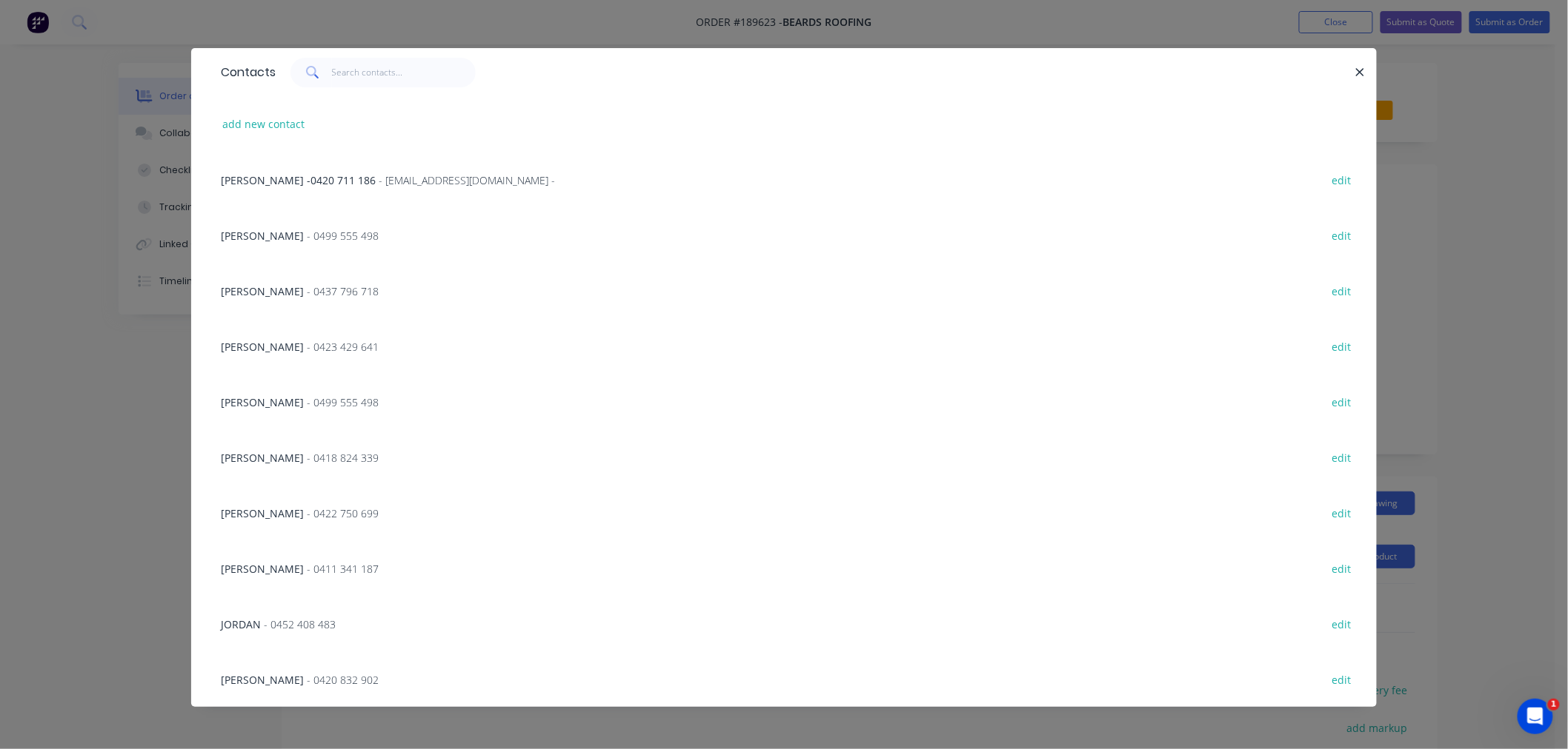
scroll to position [12, 0]
click at [331, 679] on span "- 0420 832 902" at bounding box center [343, 679] width 72 height 14
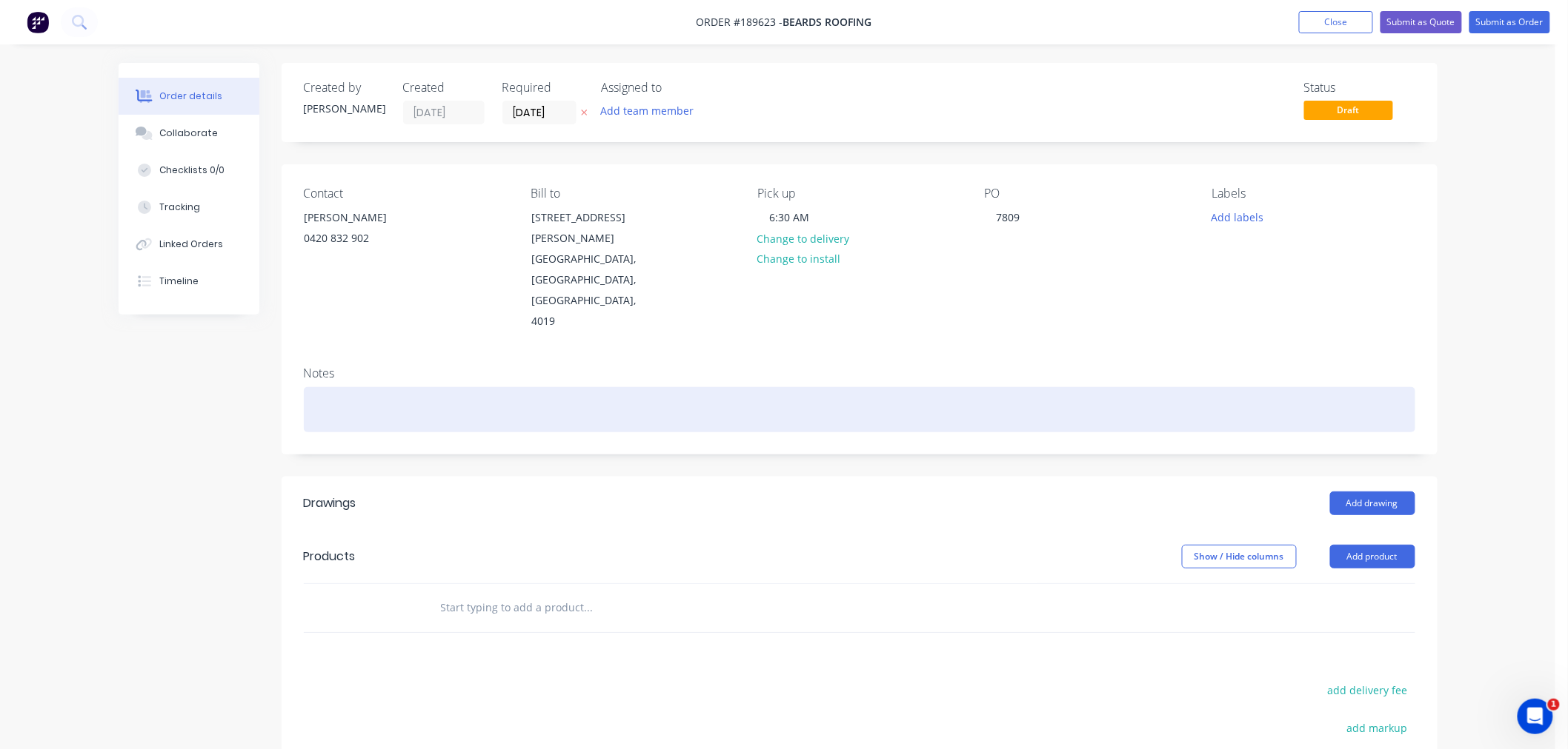
click at [423, 387] on div at bounding box center [859, 409] width 1111 height 45
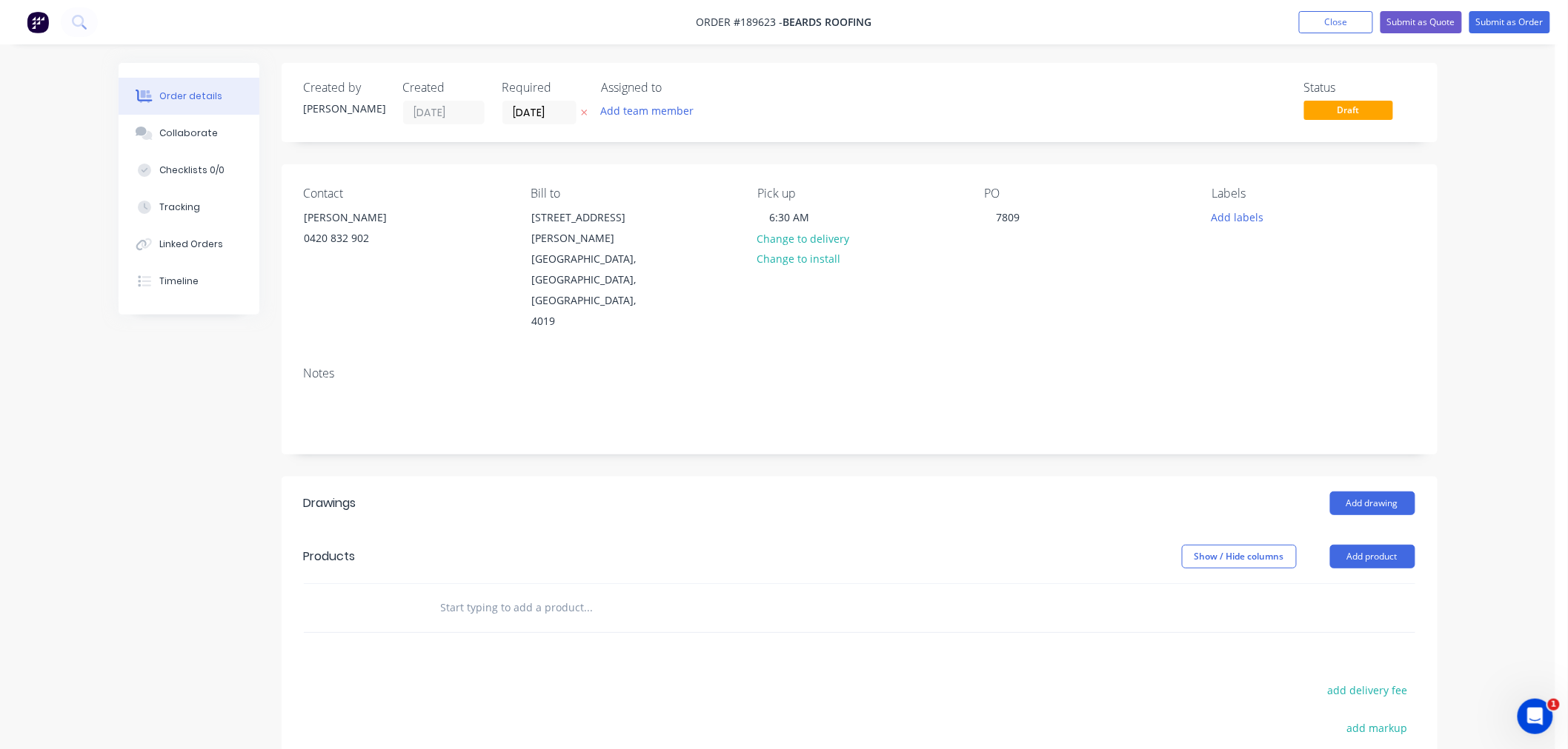
click at [1492, 468] on div "Order details Collaborate Checklists 0/0 Tracking Linked Orders Timeline Order …" at bounding box center [777, 505] width 1555 height 1010
click at [1382, 491] on button "Add drawing" at bounding box center [1372, 503] width 86 height 24
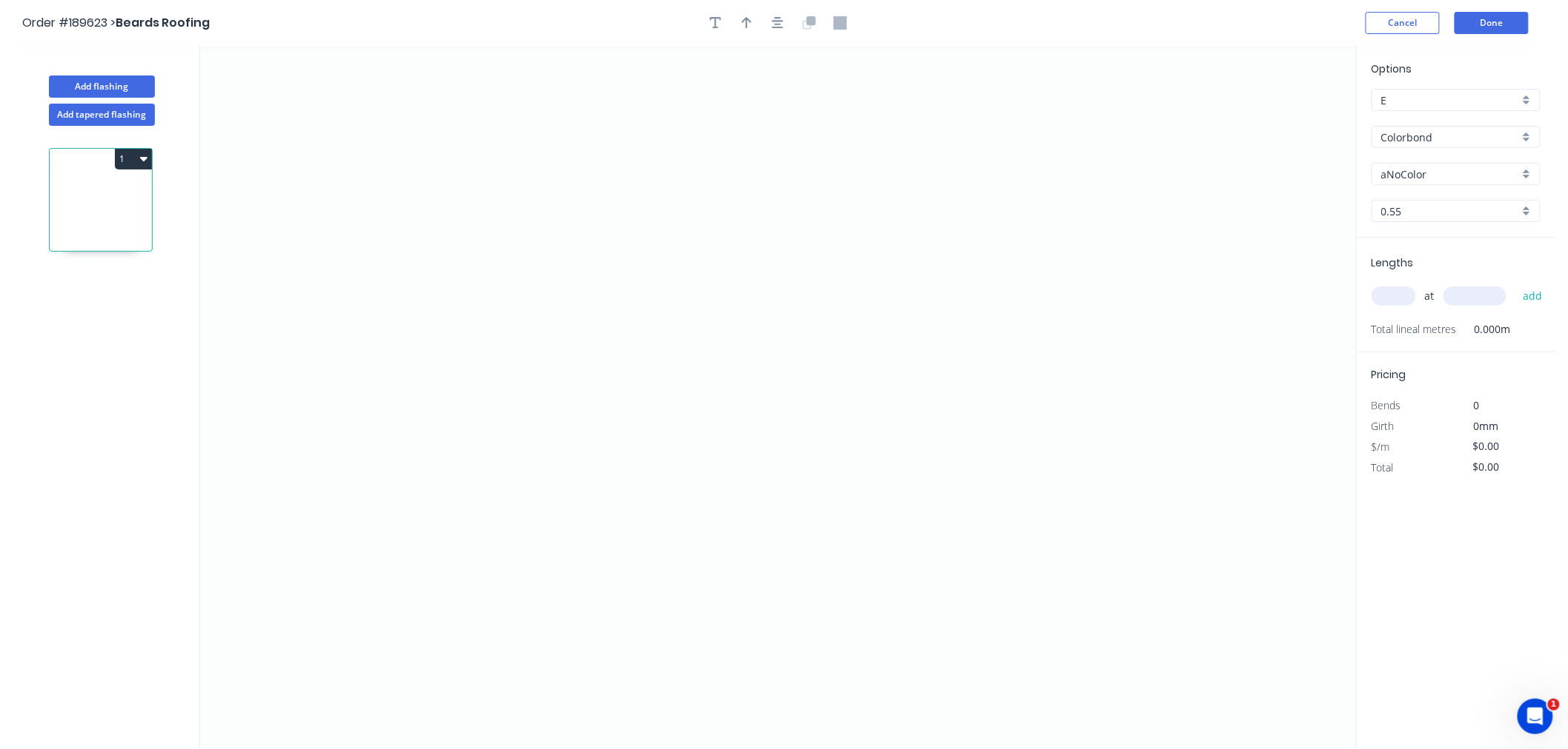
click at [1434, 173] on input "aNoColor" at bounding box center [1450, 174] width 138 height 16
click at [1465, 228] on div "Pale Eucalypt" at bounding box center [1456, 223] width 168 height 26
click at [1396, 294] on input "text" at bounding box center [1393, 295] width 44 height 19
click at [1516, 283] on button "add" at bounding box center [1533, 295] width 35 height 25
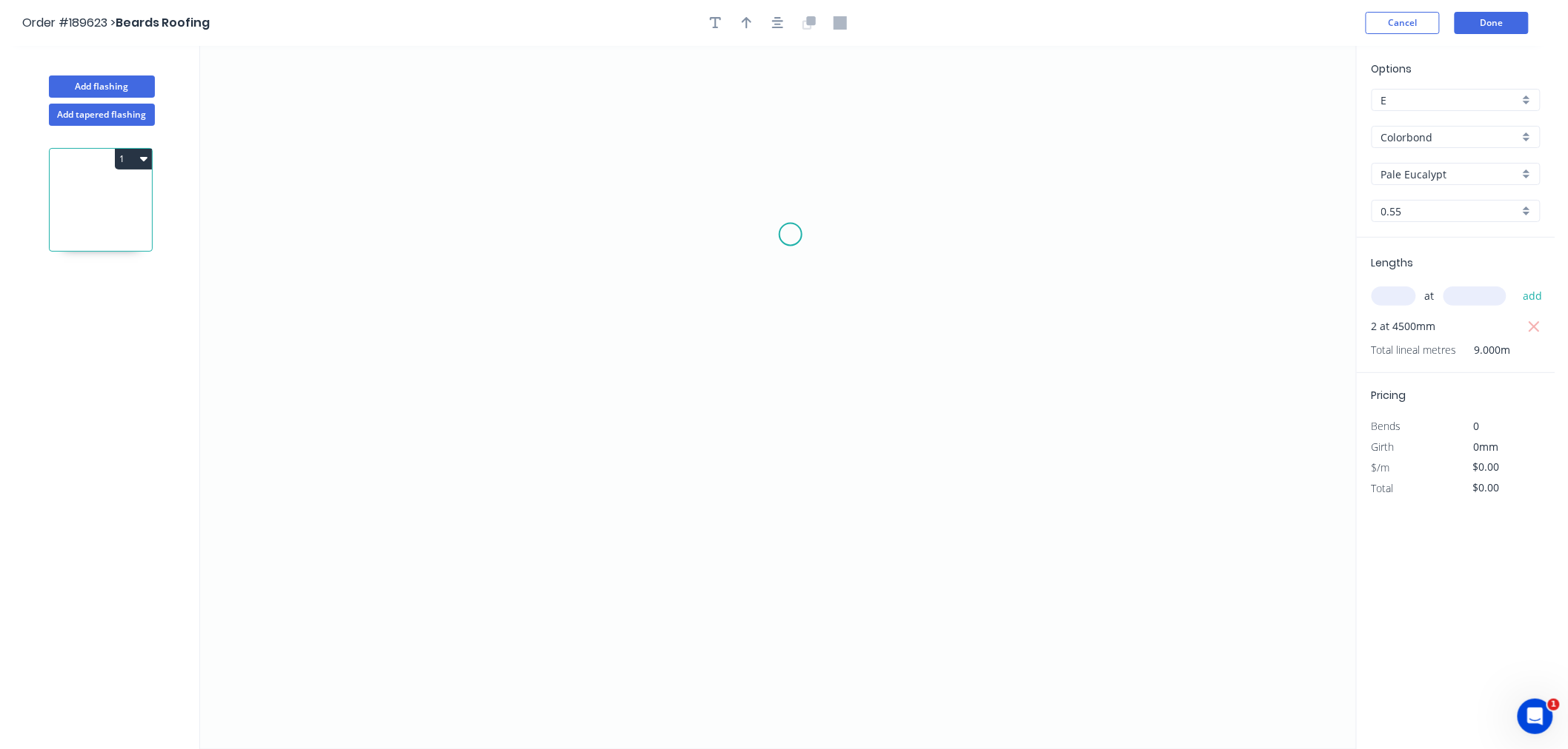
click at [791, 235] on icon "0" at bounding box center [777, 398] width 1156 height 703
click at [760, 153] on icon "0" at bounding box center [777, 398] width 1156 height 703
click at [549, 165] on icon "0 ?" at bounding box center [777, 398] width 1156 height 703
click at [551, 381] on icon "0 ? ? ? º" at bounding box center [777, 398] width 1156 height 703
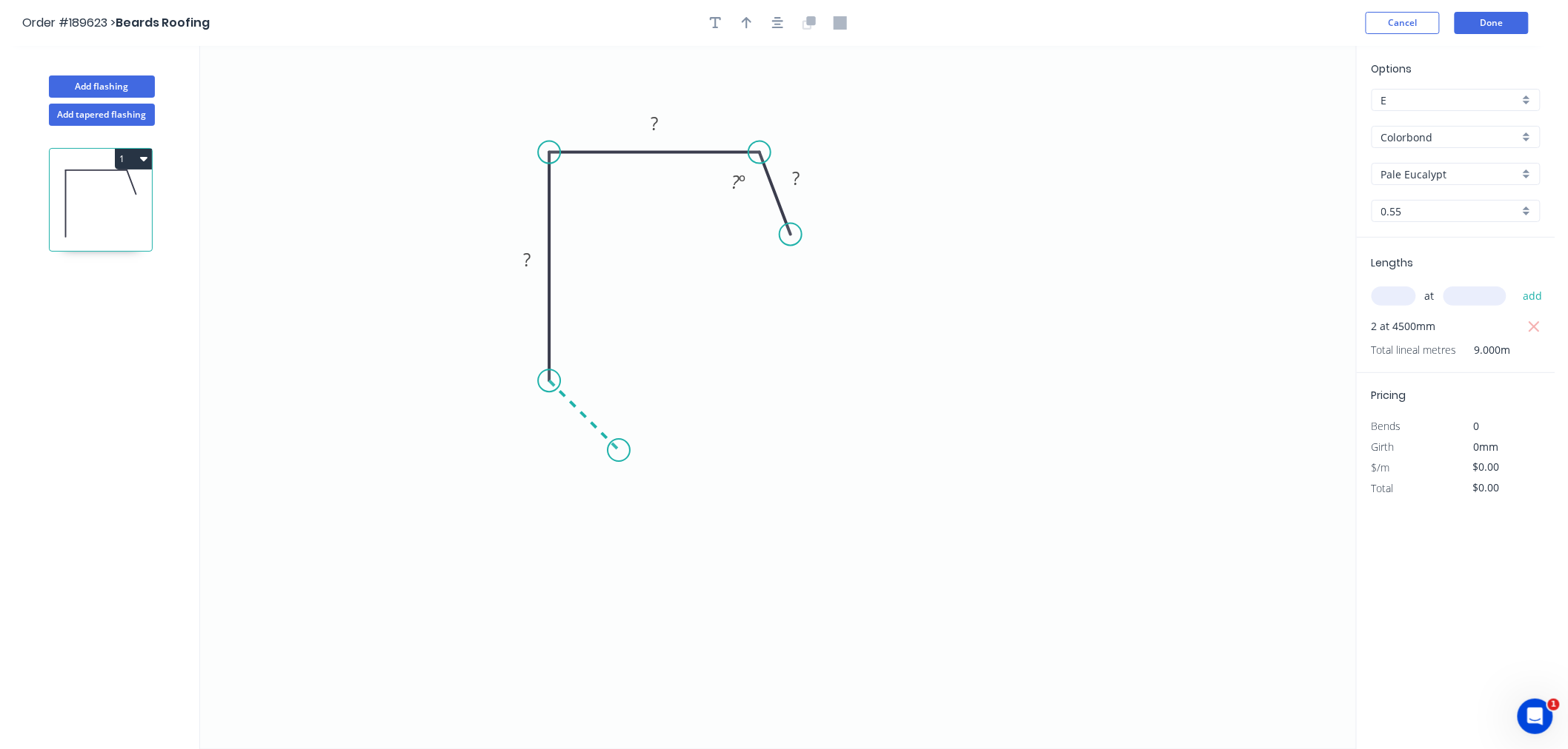
click at [619, 460] on icon "0 ? ? ? ? º" at bounding box center [777, 398] width 1156 height 703
click at [784, 32] on div at bounding box center [777, 23] width 156 height 22
click at [775, 24] on icon "button" at bounding box center [777, 23] width 12 height 12
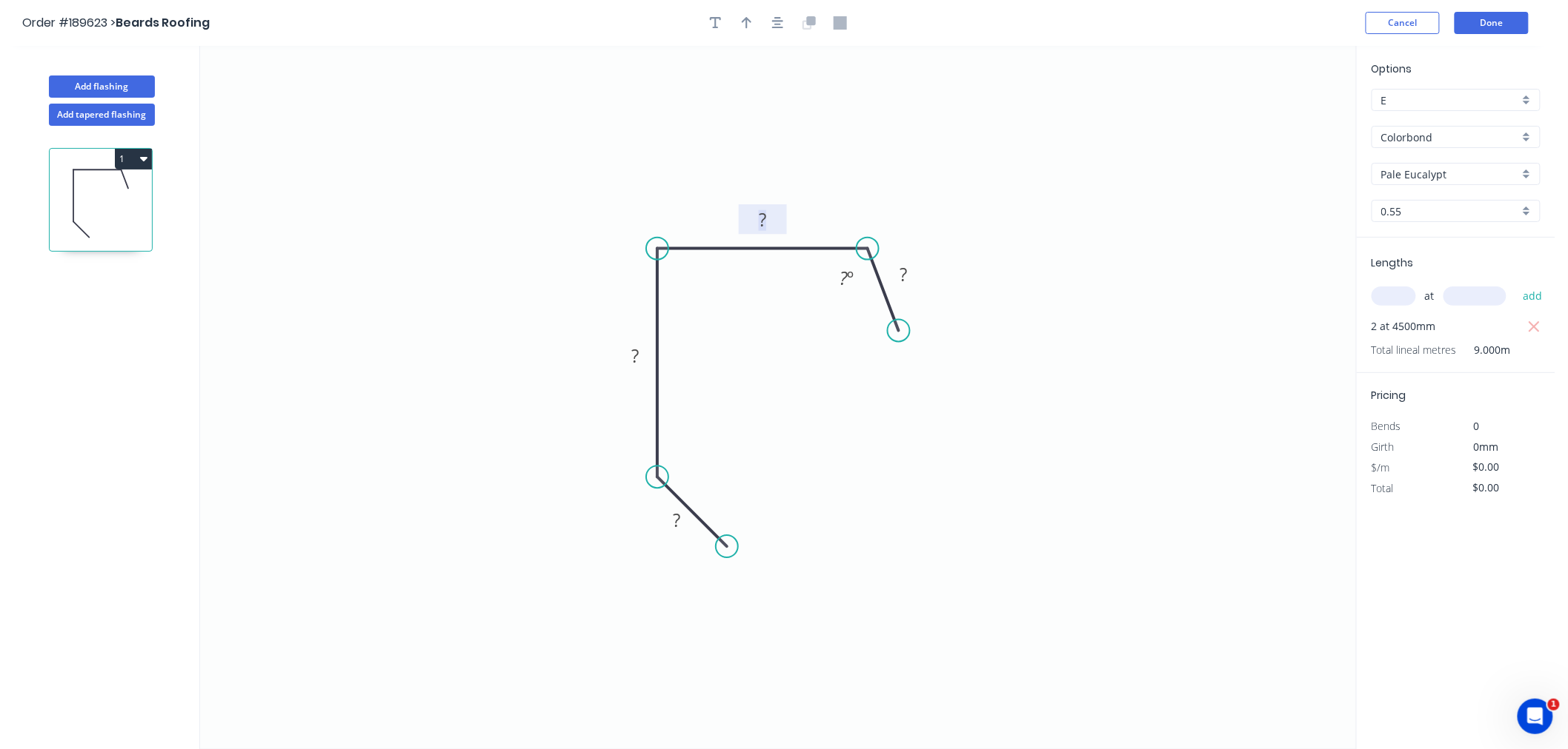
click at [761, 212] on tspan "?" at bounding box center [762, 219] width 7 height 25
click at [862, 328] on div "Hide angle" at bounding box center [911, 328] width 149 height 30
click at [690, 311] on div "Show angle" at bounding box center [731, 302] width 149 height 30
click at [679, 277] on tspan "?" at bounding box center [680, 273] width 8 height 25
click at [749, 27] on icon "button" at bounding box center [746, 23] width 10 height 13
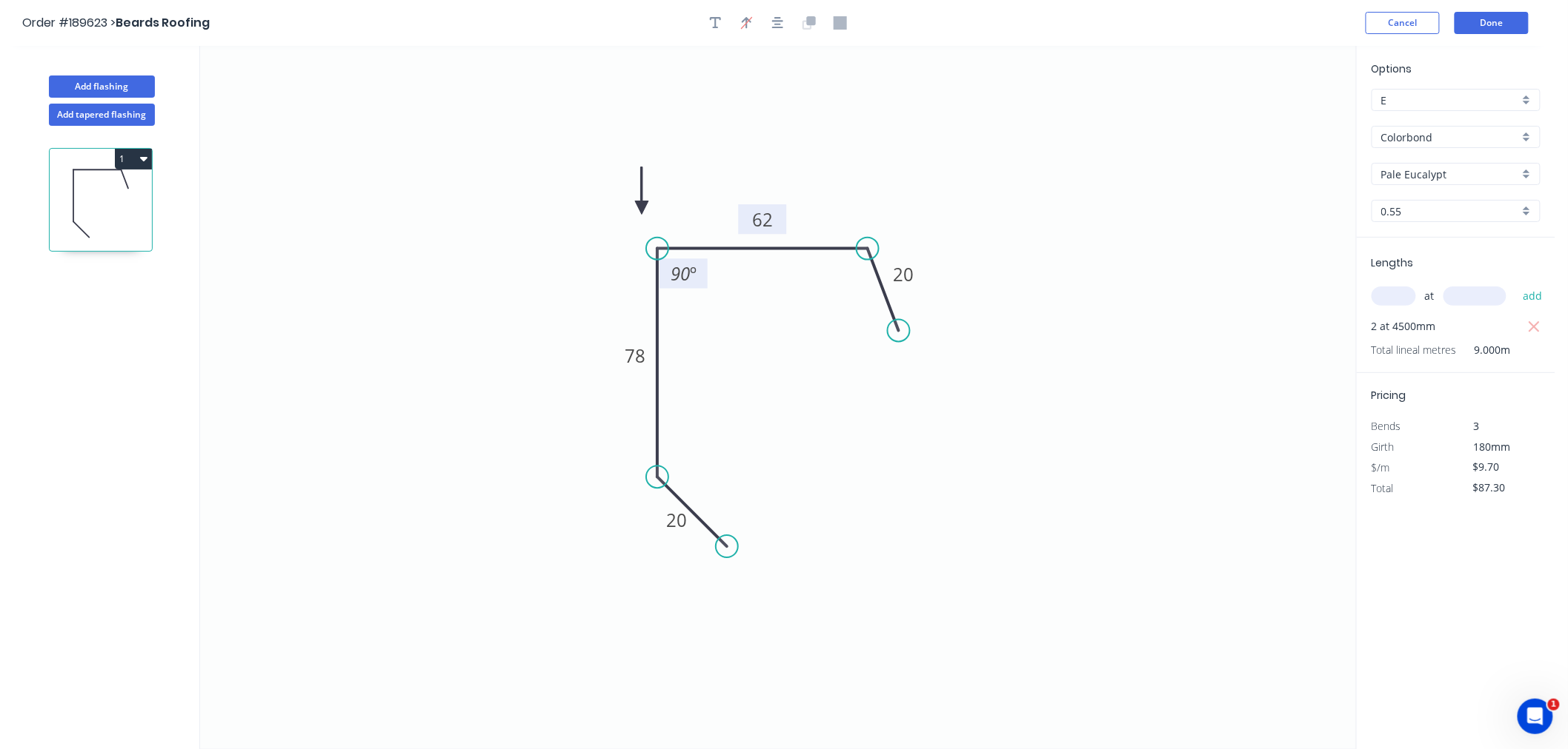
drag, startPoint x: 1279, startPoint y: 119, endPoint x: 637, endPoint y: 209, distance: 648.3
click at [637, 209] on icon at bounding box center [642, 190] width 13 height 47
click at [637, 209] on icon at bounding box center [637, 191] width 13 height 47
click at [637, 209] on icon at bounding box center [654, 209] width 47 height 13
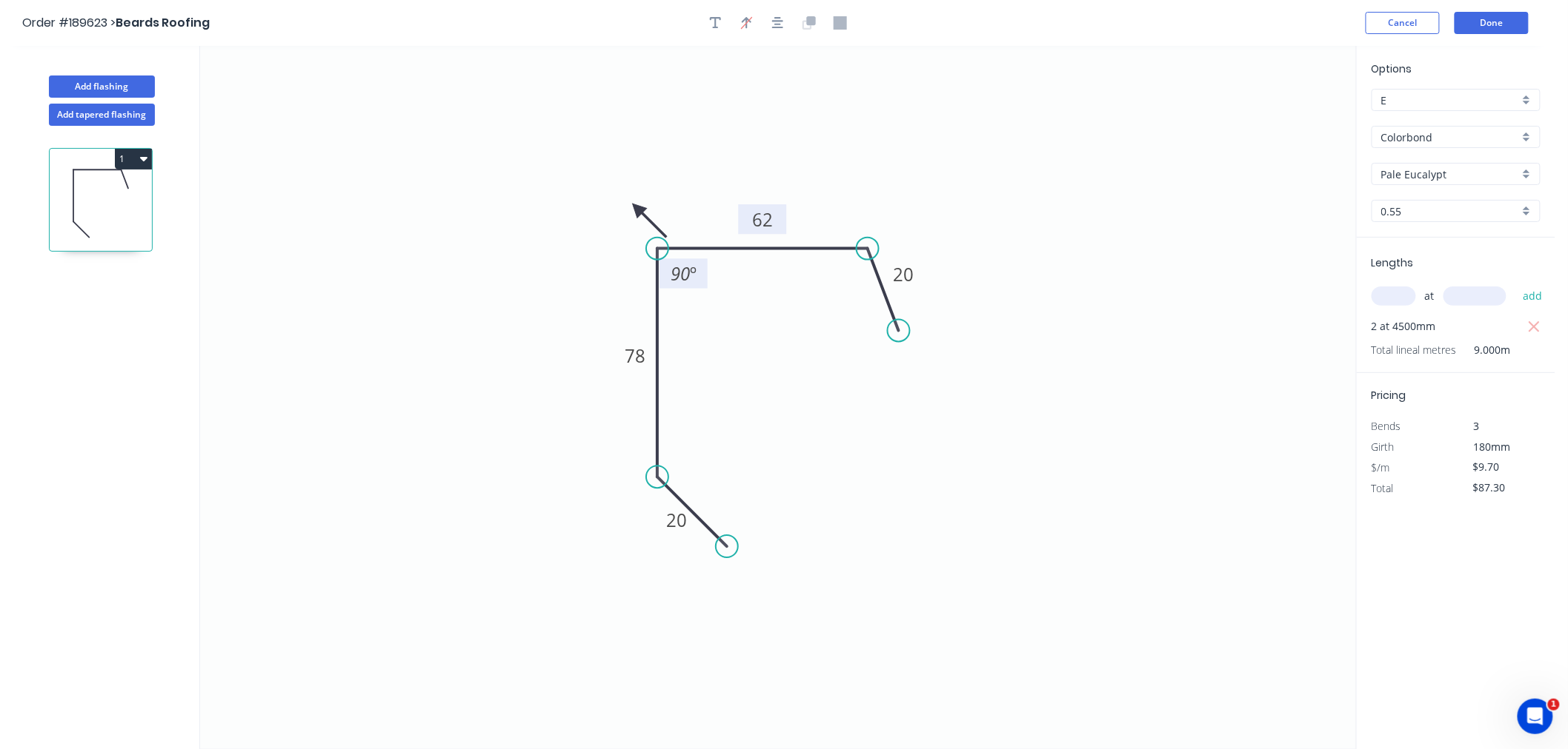
click at [637, 209] on icon at bounding box center [649, 220] width 43 height 43
click at [637, 209] on icon at bounding box center [625, 220] width 43 height 43
click at [637, 209] on icon at bounding box center [620, 209] width 47 height 13
drag, startPoint x: 637, startPoint y: 209, endPoint x: 609, endPoint y: 211, distance: 28.1
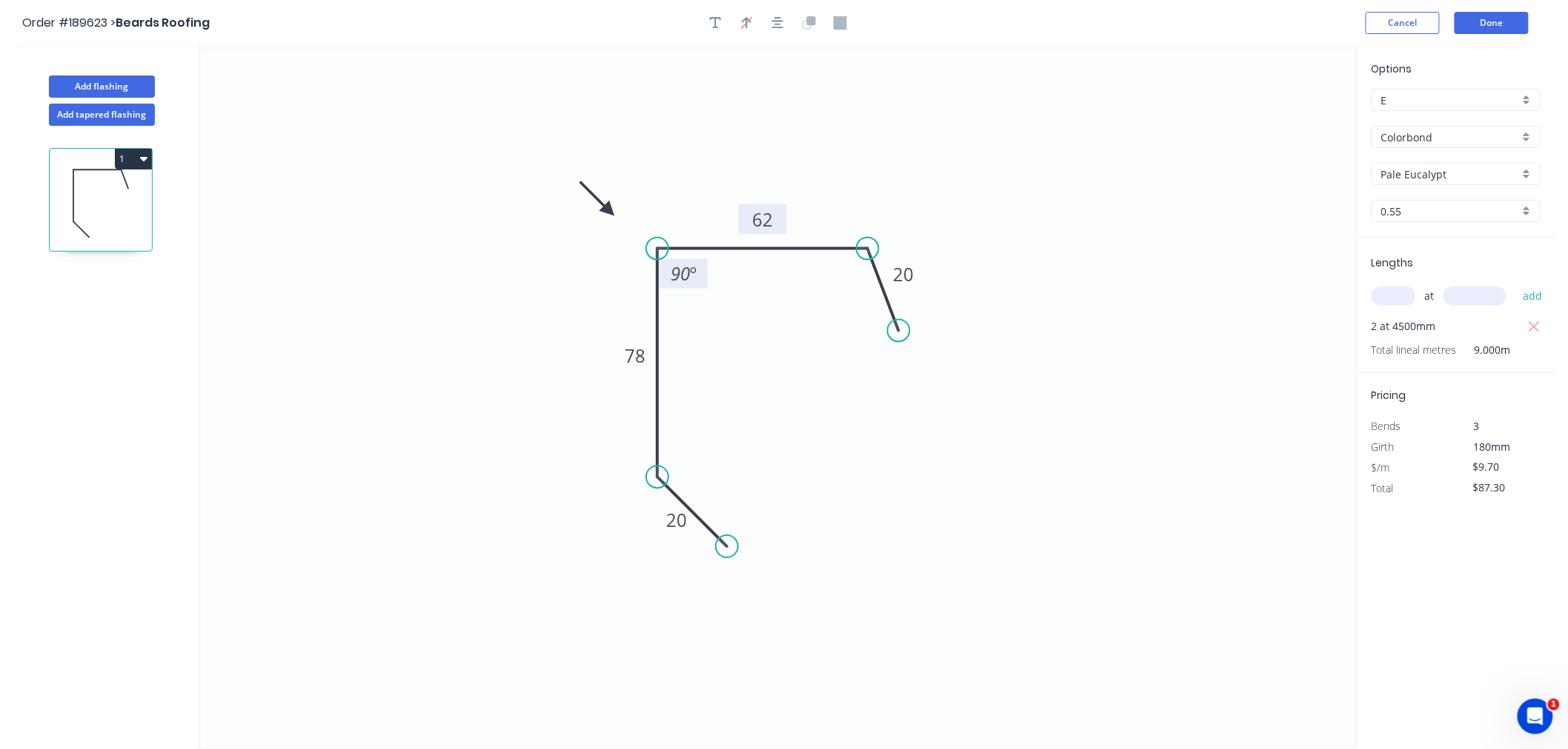
click at [609, 211] on icon at bounding box center [597, 198] width 43 height 43
click at [772, 20] on icon "button" at bounding box center [777, 23] width 12 height 13
click at [928, 116] on icon "0 20 78 62 20 90 º" at bounding box center [777, 398] width 1156 height 703
click at [1254, 37] on header "Order #189623 > Beards Roofing Cancel Done" at bounding box center [777, 23] width 1555 height 46
click at [1512, 25] on button "Done" at bounding box center [1492, 23] width 74 height 22
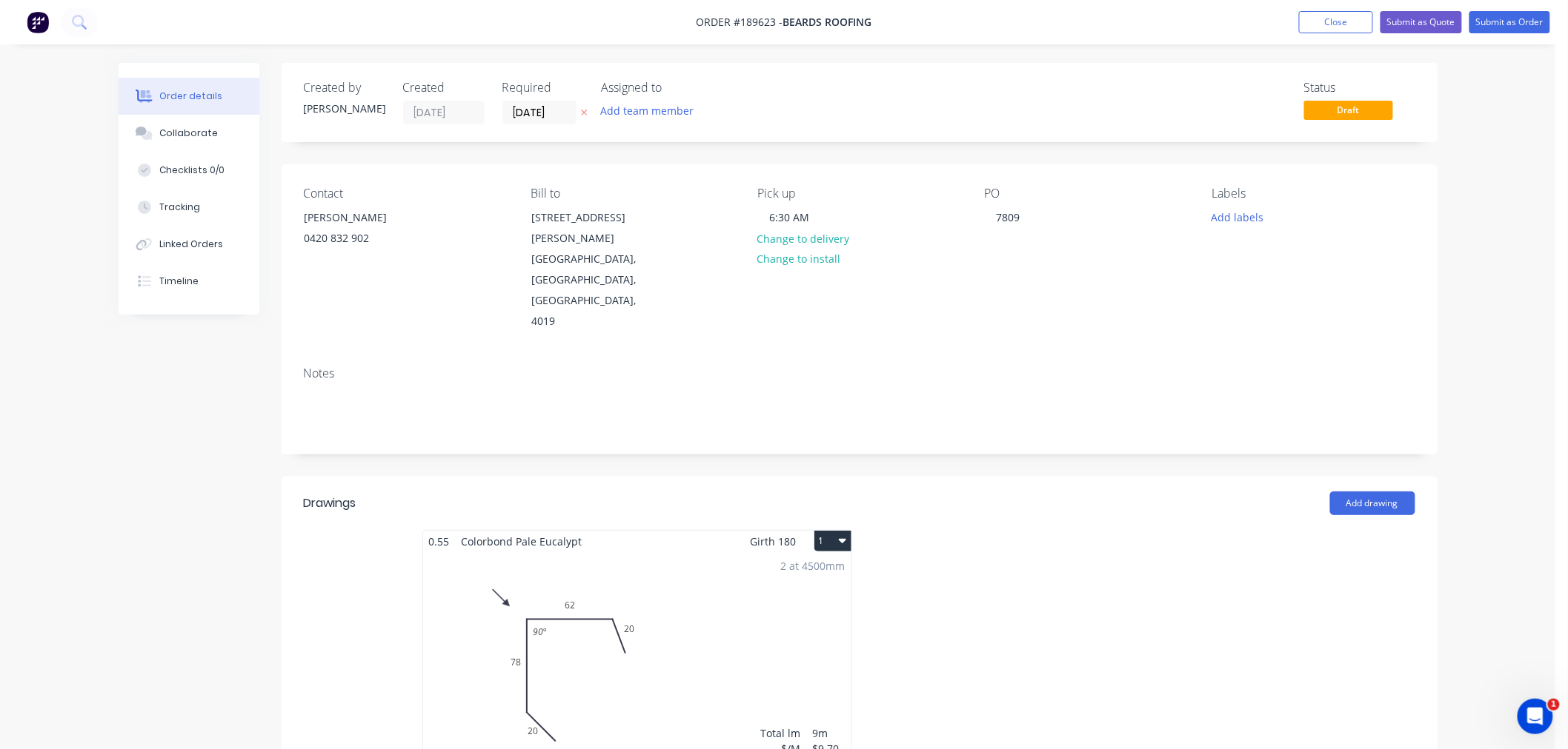
click at [843, 539] on icon "button" at bounding box center [842, 541] width 7 height 5
click at [829, 567] on div "Use larger box size" at bounding box center [781, 577] width 114 height 21
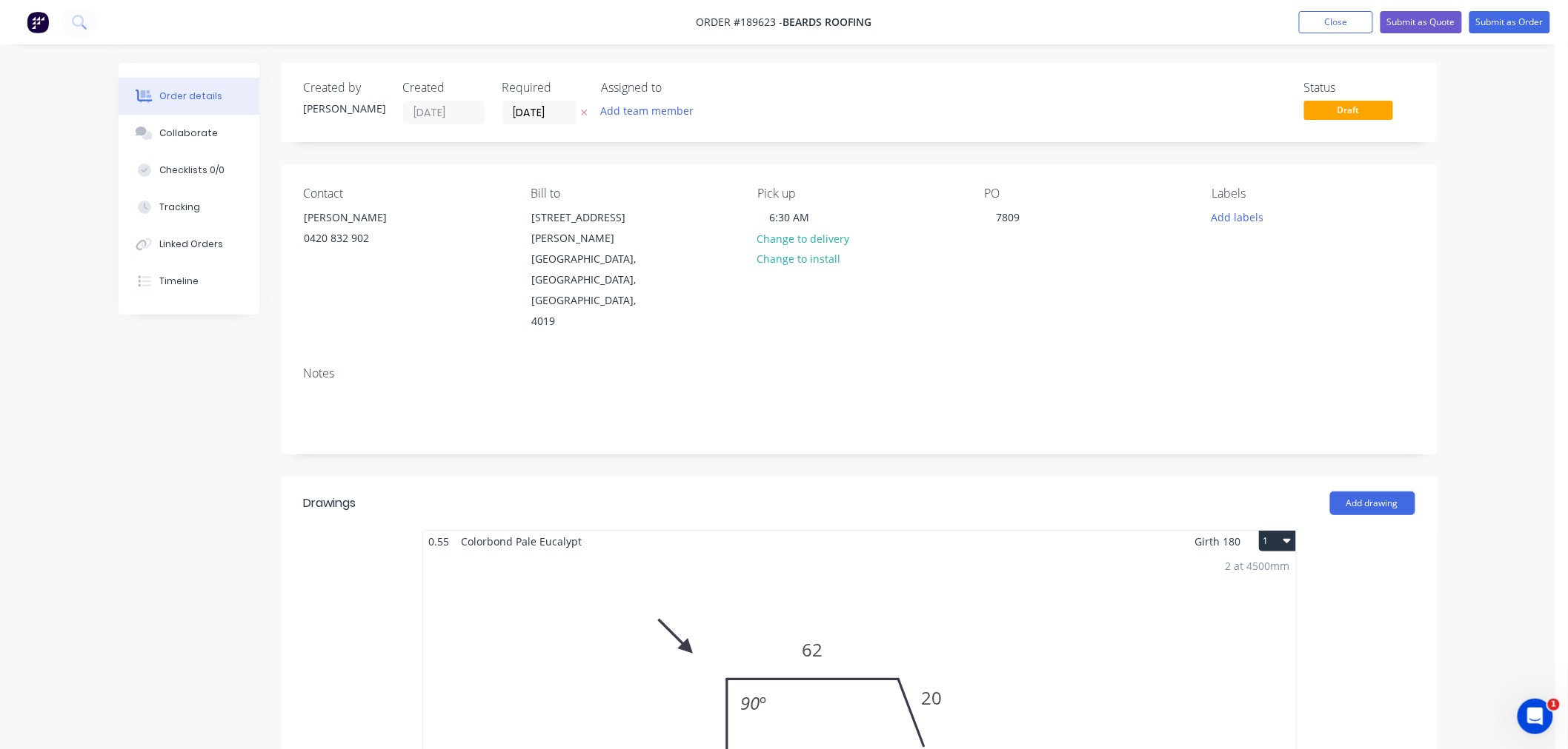
click at [1516, 185] on div "Order details Collaborate Checklists 0/0 Tracking Linked Orders Timeline Order …" at bounding box center [777, 757] width 1555 height 1515
click at [1513, 17] on button "Submit as Order" at bounding box center [1510, 22] width 81 height 22
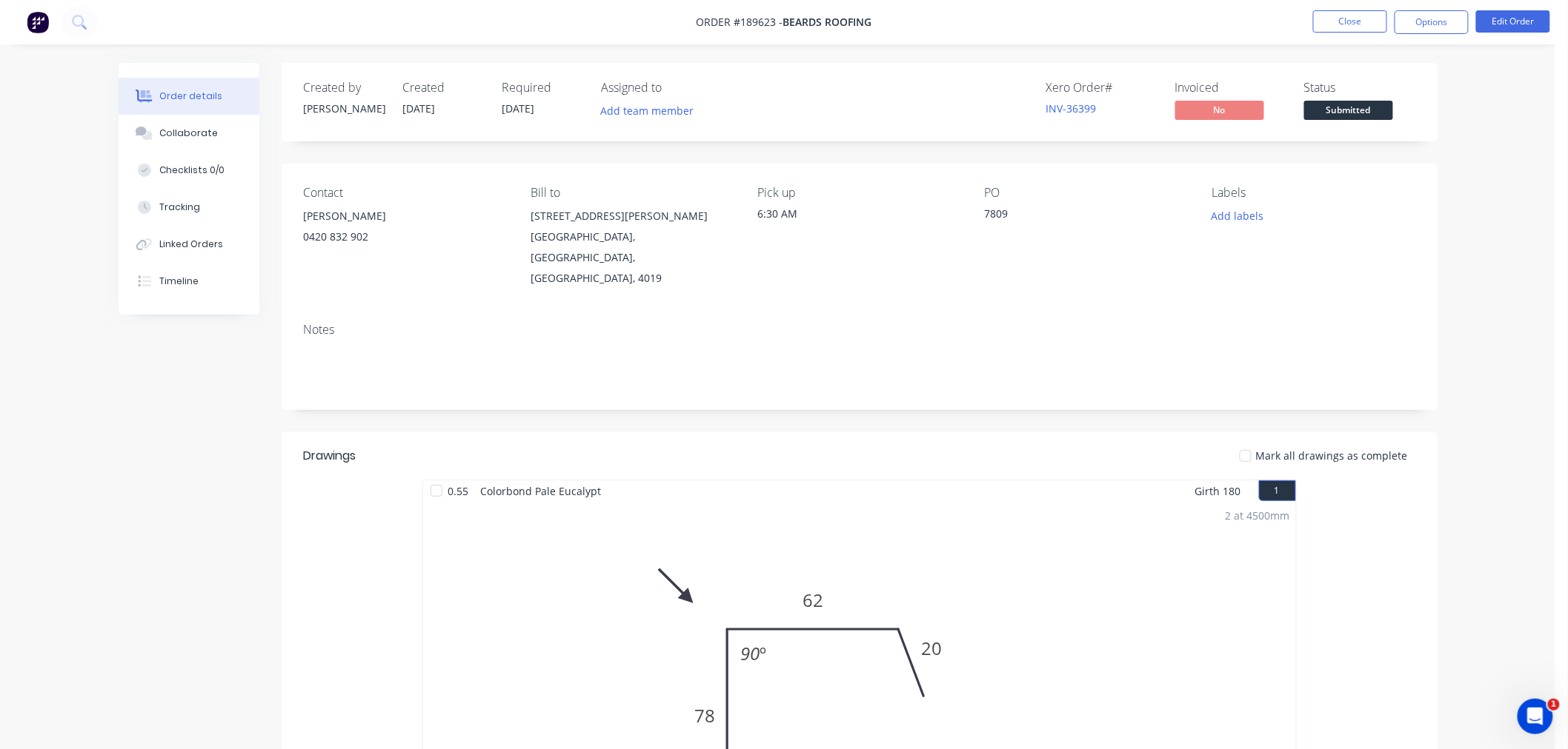
click at [1523, 195] on div "Order details Collaborate Checklists 0/0 Tracking Linked Orders Timeline Order …" at bounding box center [777, 624] width 1555 height 1248
click at [1440, 28] on button "Options" at bounding box center [1431, 22] width 74 height 24
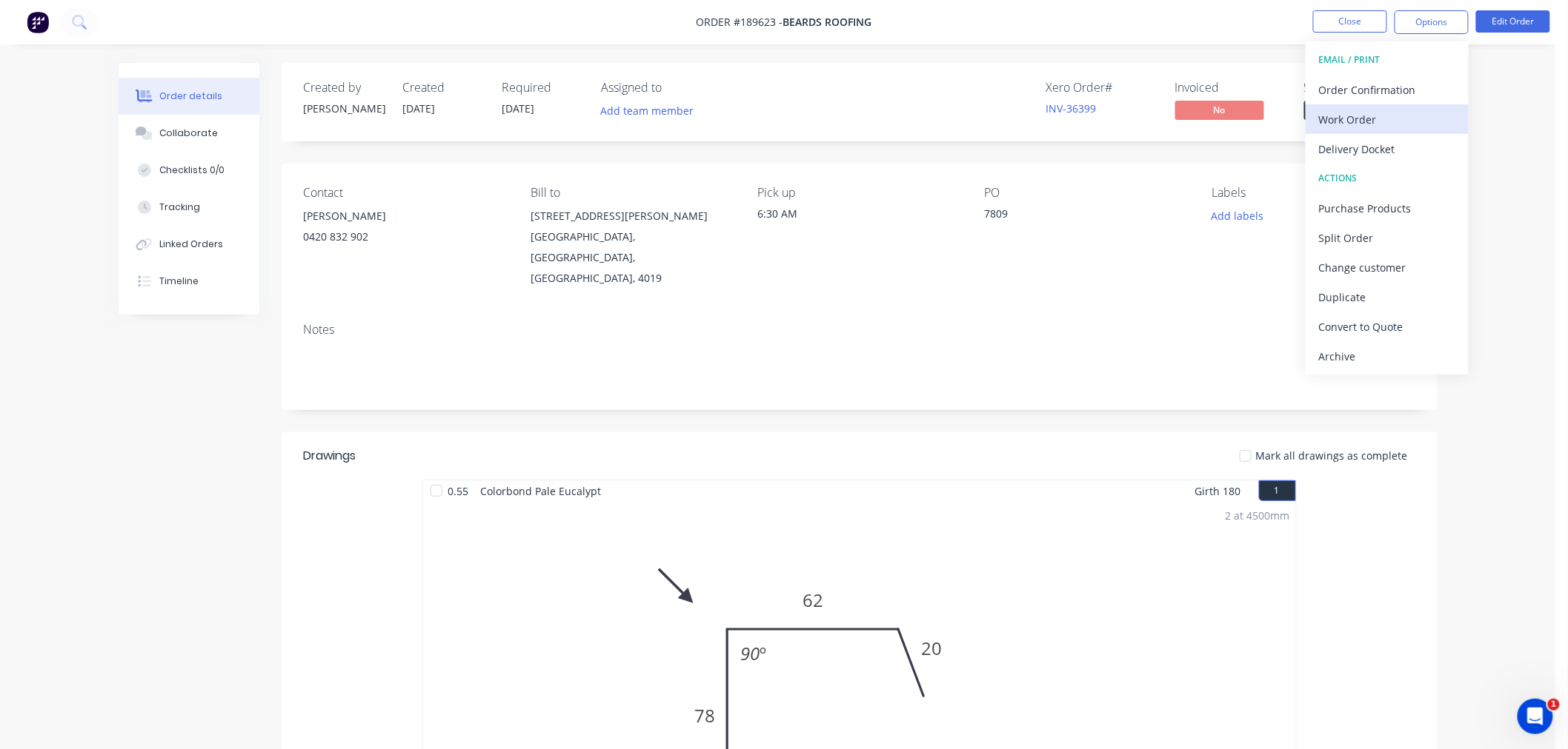
click at [1423, 117] on div "Work Order" at bounding box center [1387, 119] width 136 height 21
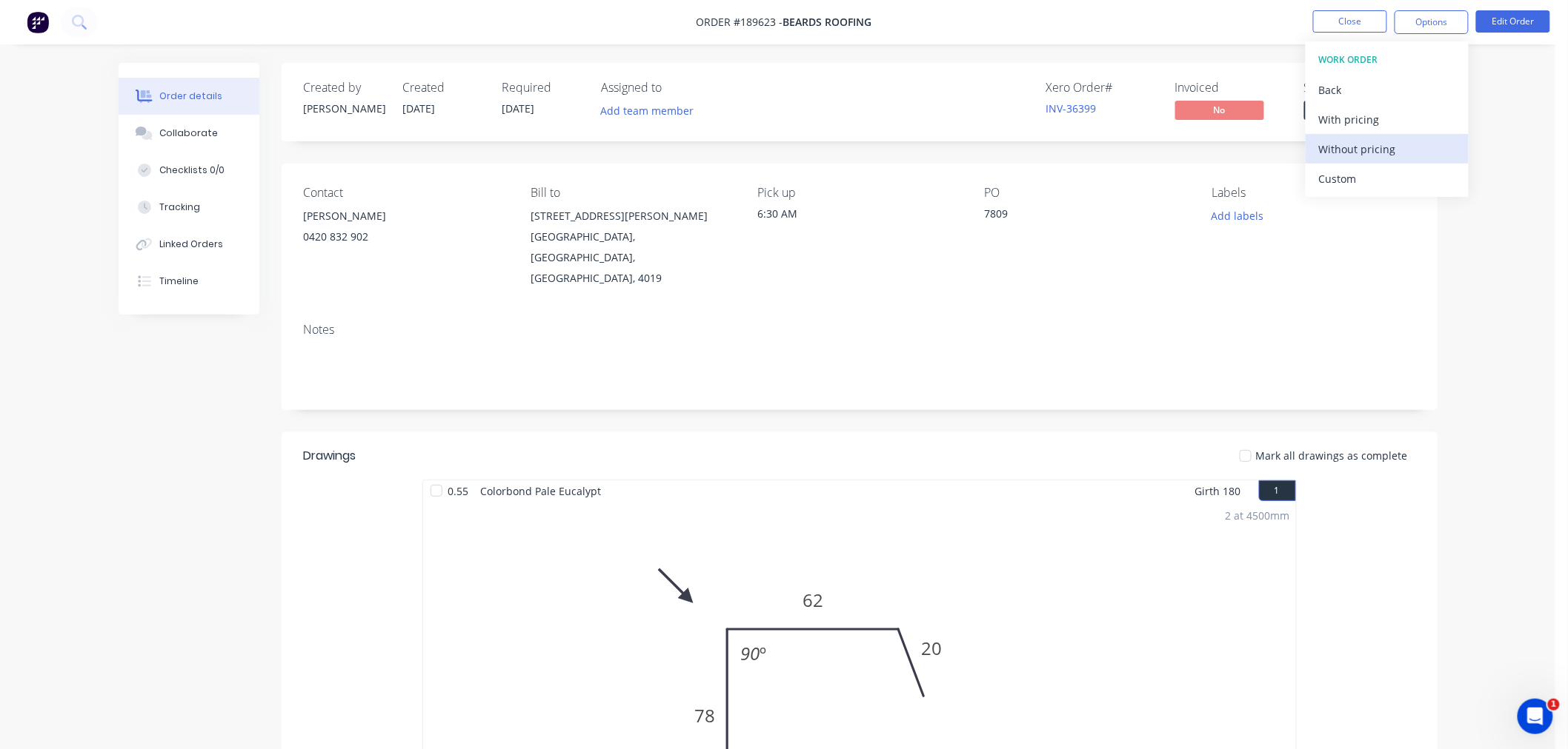
click at [1417, 153] on div "Without pricing" at bounding box center [1387, 148] width 136 height 21
click at [1063, 18] on nav "Order #189623 - Beards Roofing Close Options EMAIL / PRINT Order Confirmation W…" at bounding box center [784, 22] width 1568 height 44
click at [1338, 25] on button "Close" at bounding box center [1350, 21] width 74 height 22
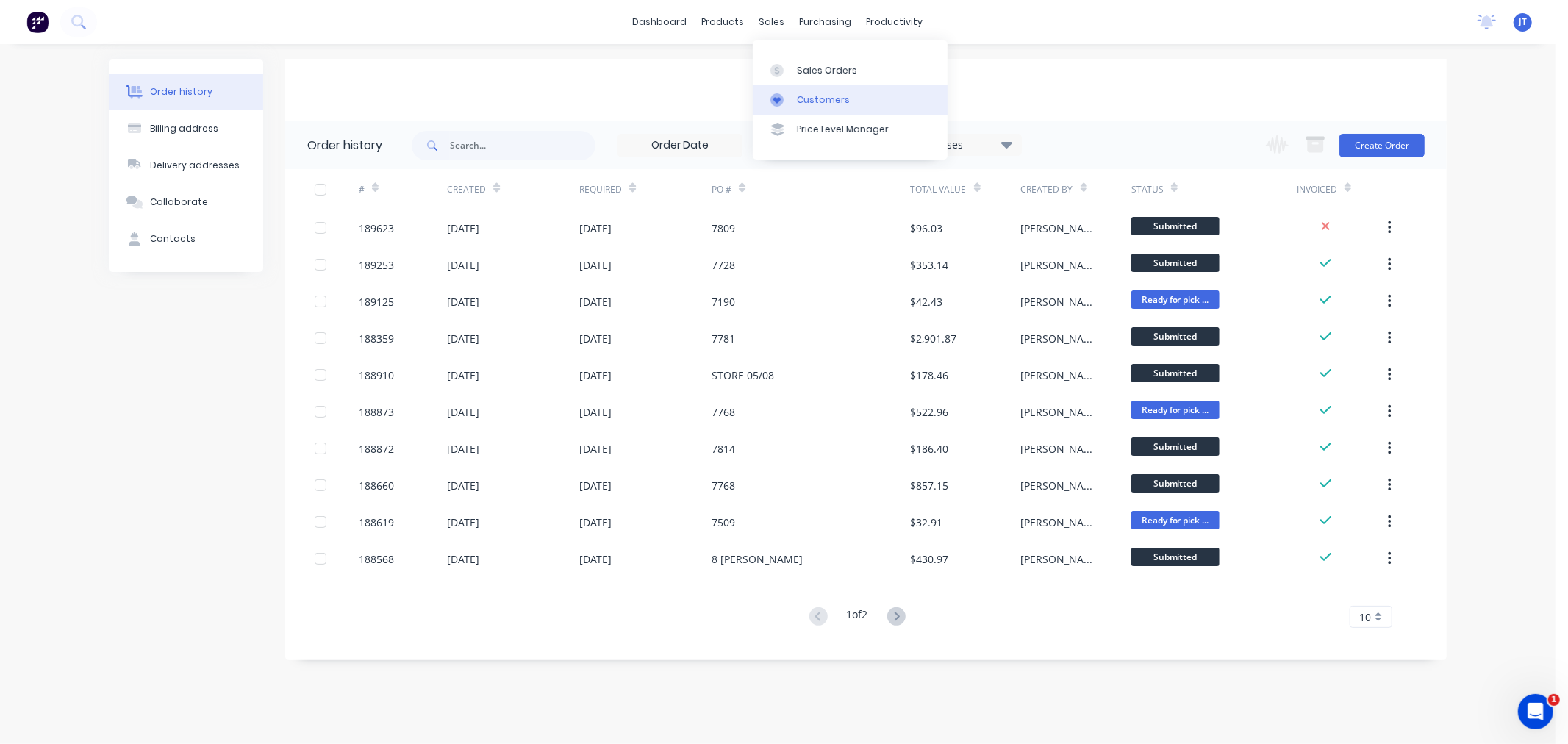
click at [792, 100] on link "Customers" at bounding box center [850, 100] width 195 height 29
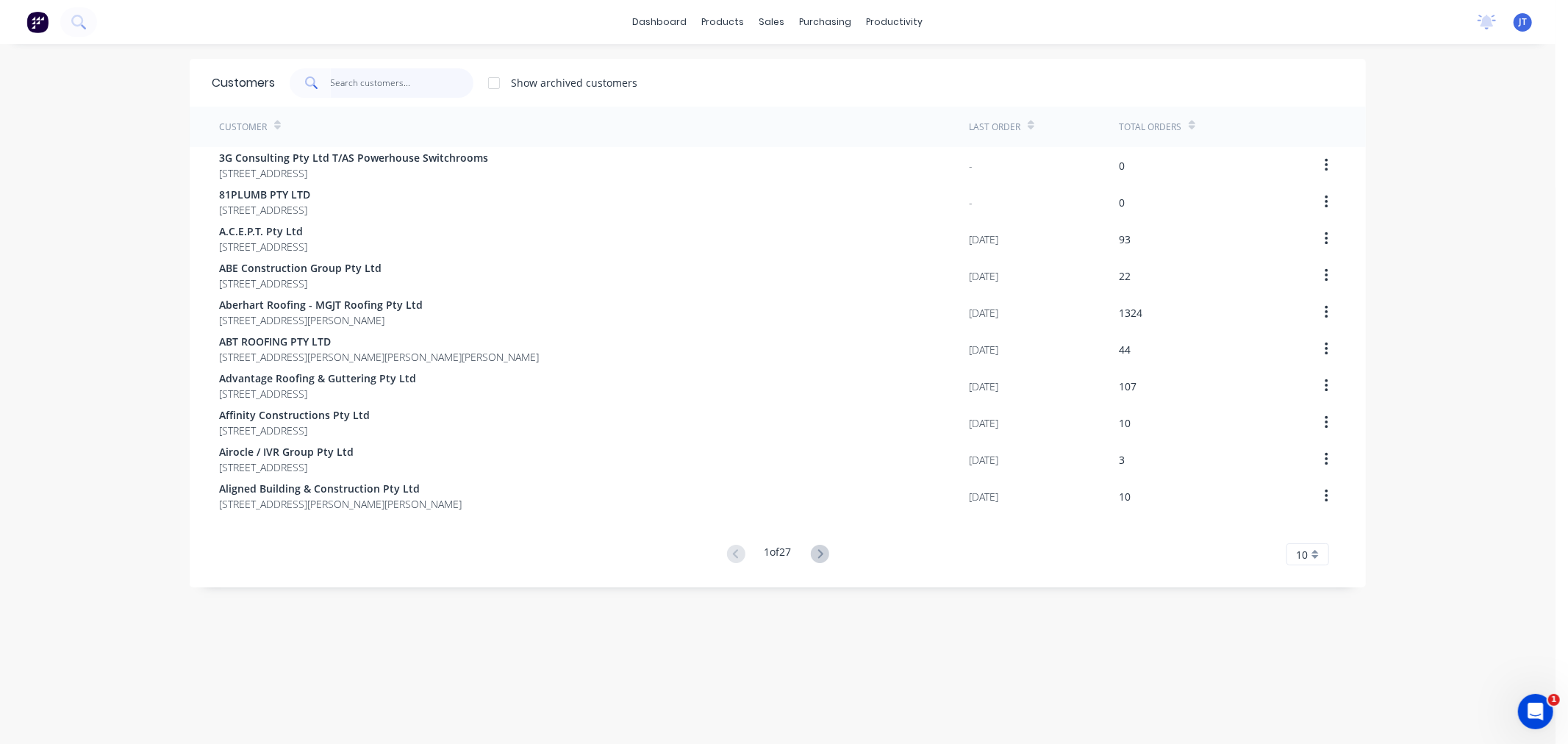
click at [368, 89] on input "text" at bounding box center [402, 83] width 143 height 29
paste input "[GEOGRAPHIC_DATA]"
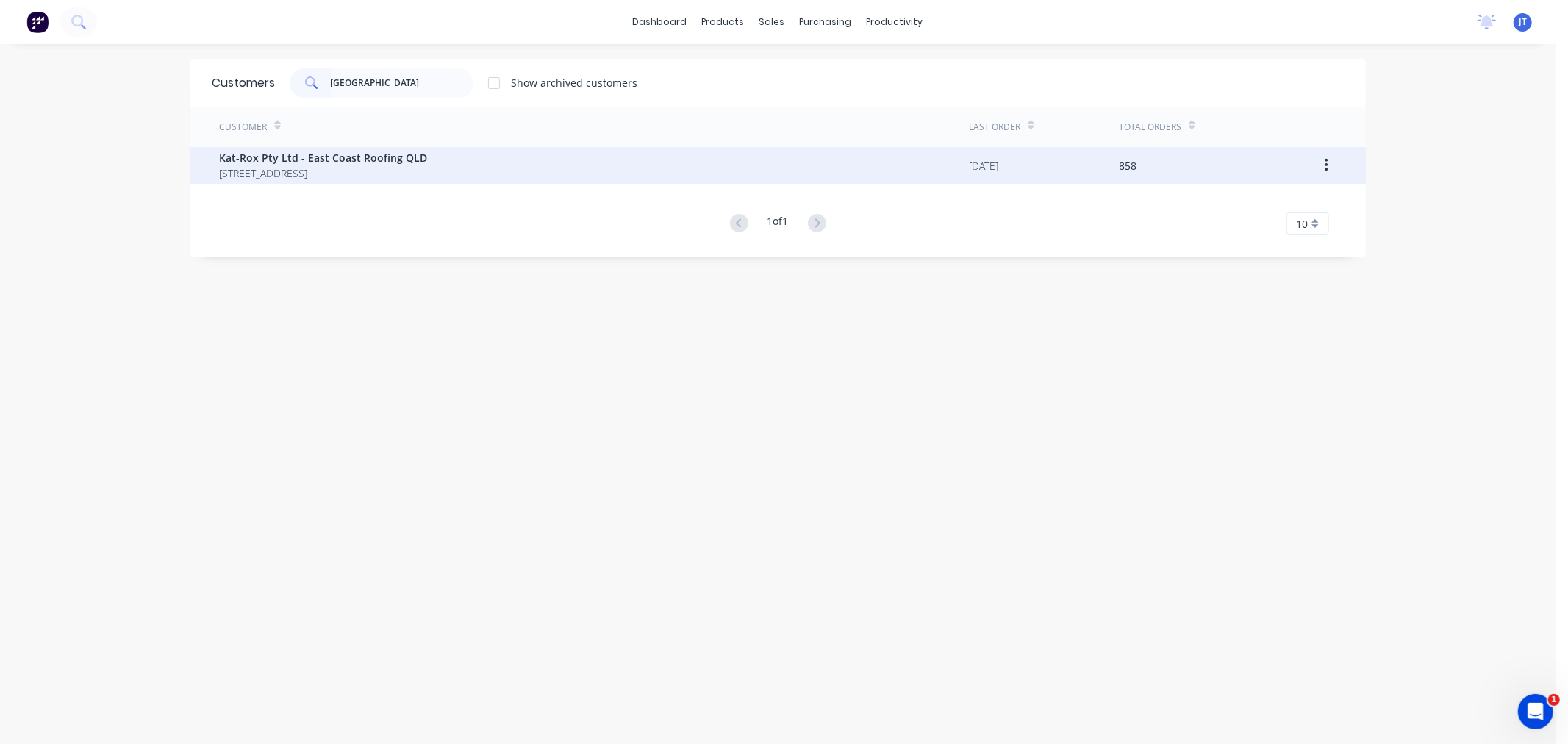
click at [415, 151] on span "Kat-Rox Pty Ltd - East Coast Roofing QLD" at bounding box center [323, 157] width 208 height 16
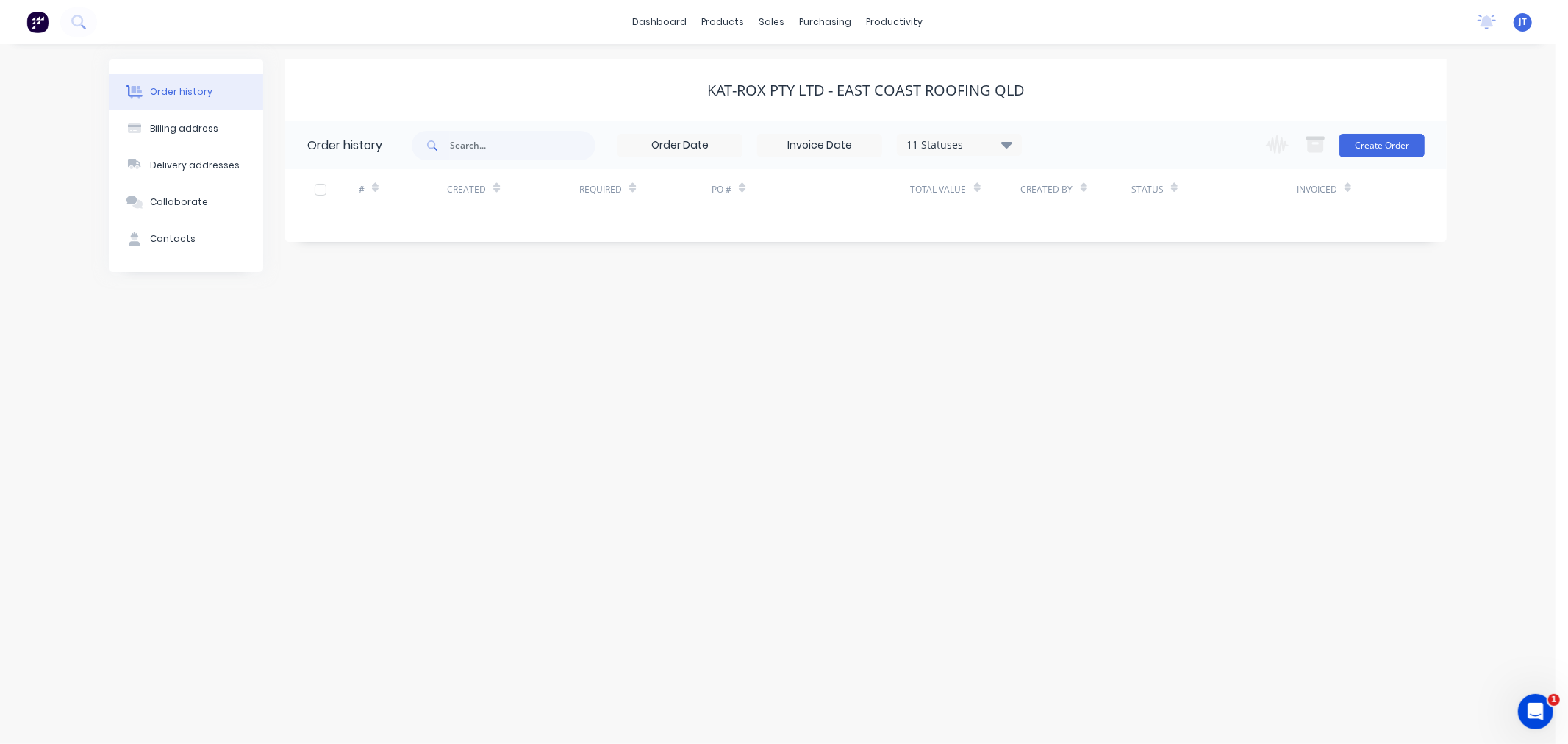
click at [1008, 136] on icon at bounding box center [1007, 143] width 11 height 17
click at [1081, 314] on label at bounding box center [1081, 314] width 0 height 0
click at [1081, 322] on input "checkbox" at bounding box center [1086, 321] width 12 height 14
click at [1457, 297] on div "Order history Billing address Delivery addresses Collaborate Contacts Kat-Rox P…" at bounding box center [778, 394] width 1556 height 700
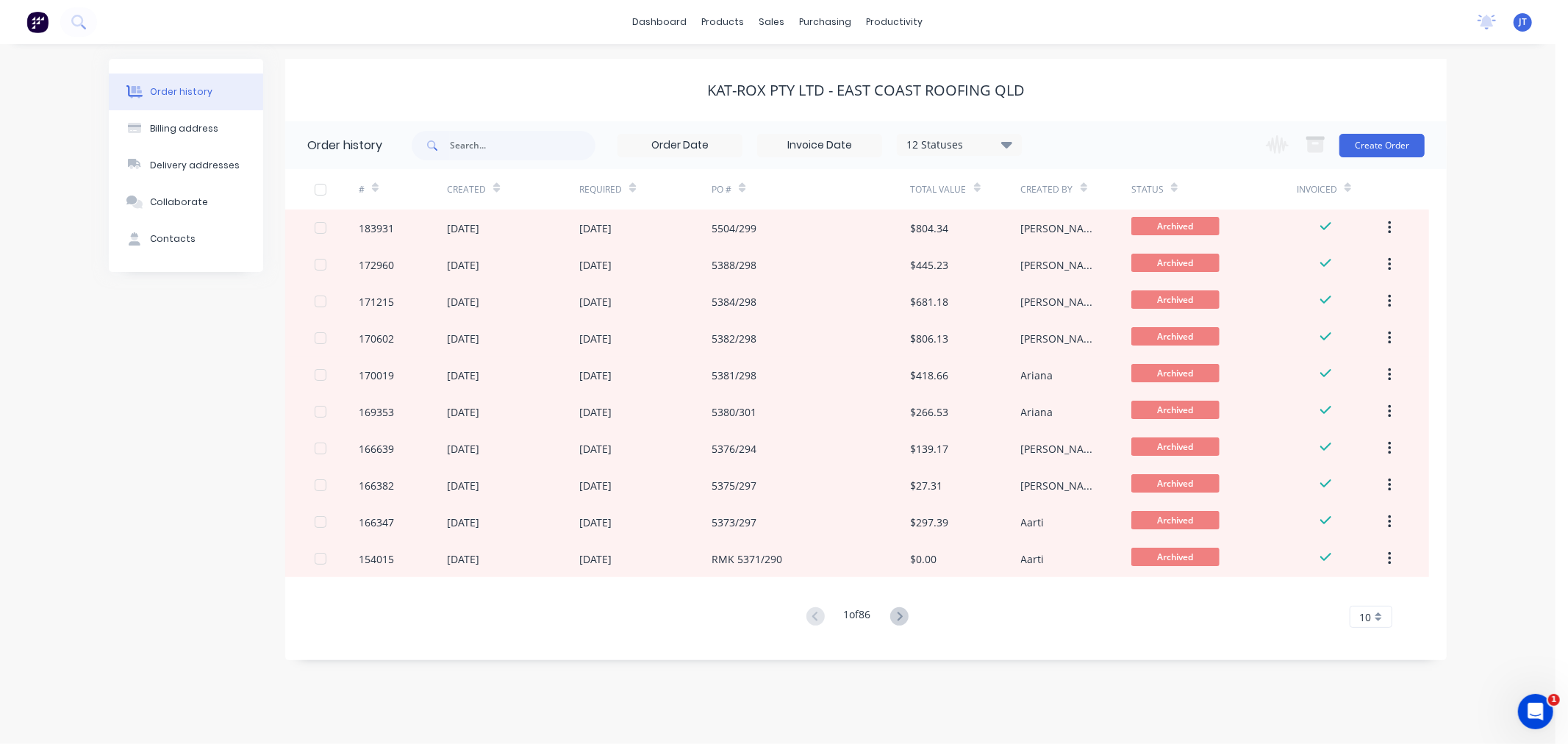
click at [1481, 261] on div "Order history Billing address Delivery addresses Collaborate Contacts Kat-Rox P…" at bounding box center [778, 394] width 1556 height 700
click at [1399, 147] on button "Create Order" at bounding box center [1382, 145] width 85 height 24
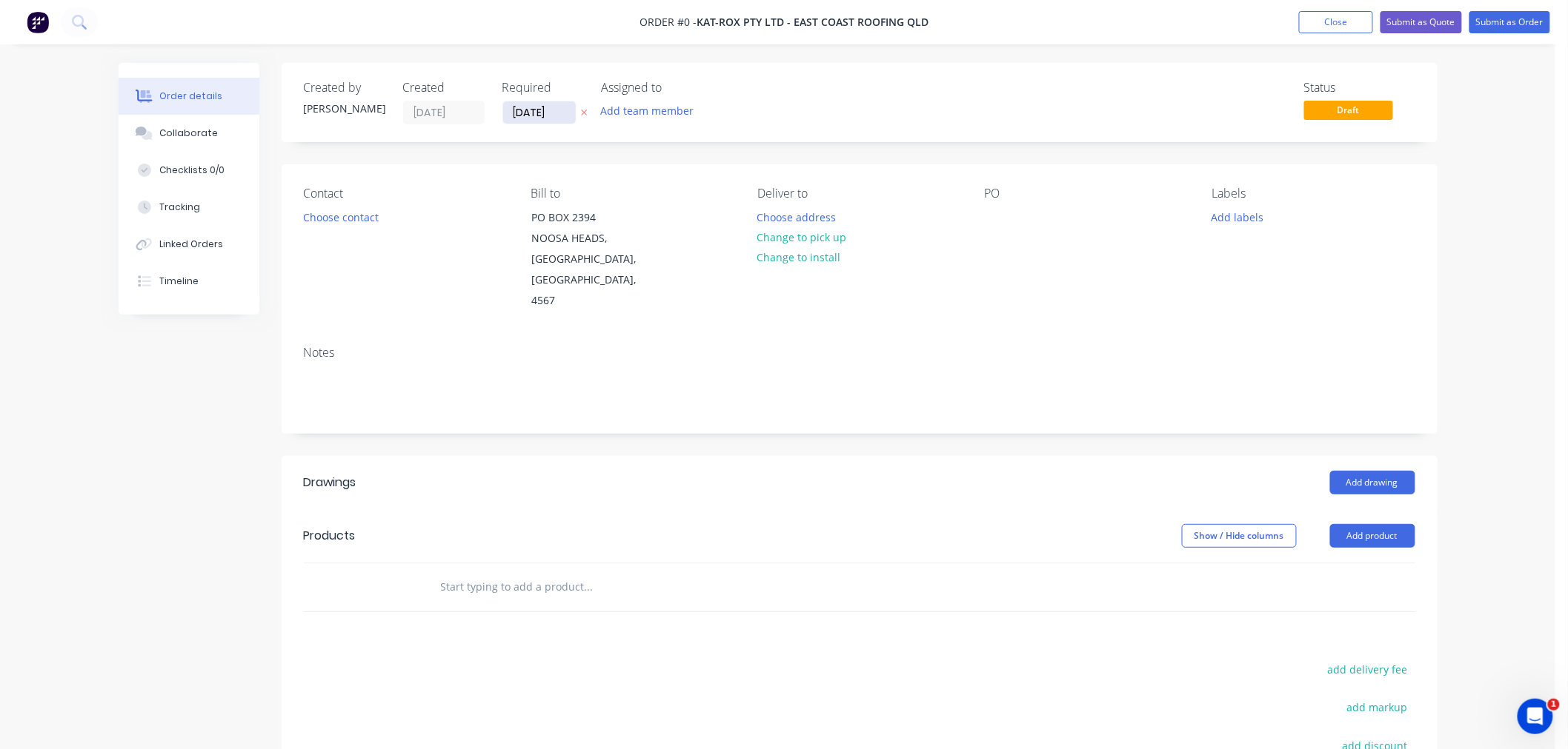
click at [529, 120] on input "[DATE]" at bounding box center [539, 112] width 73 height 22
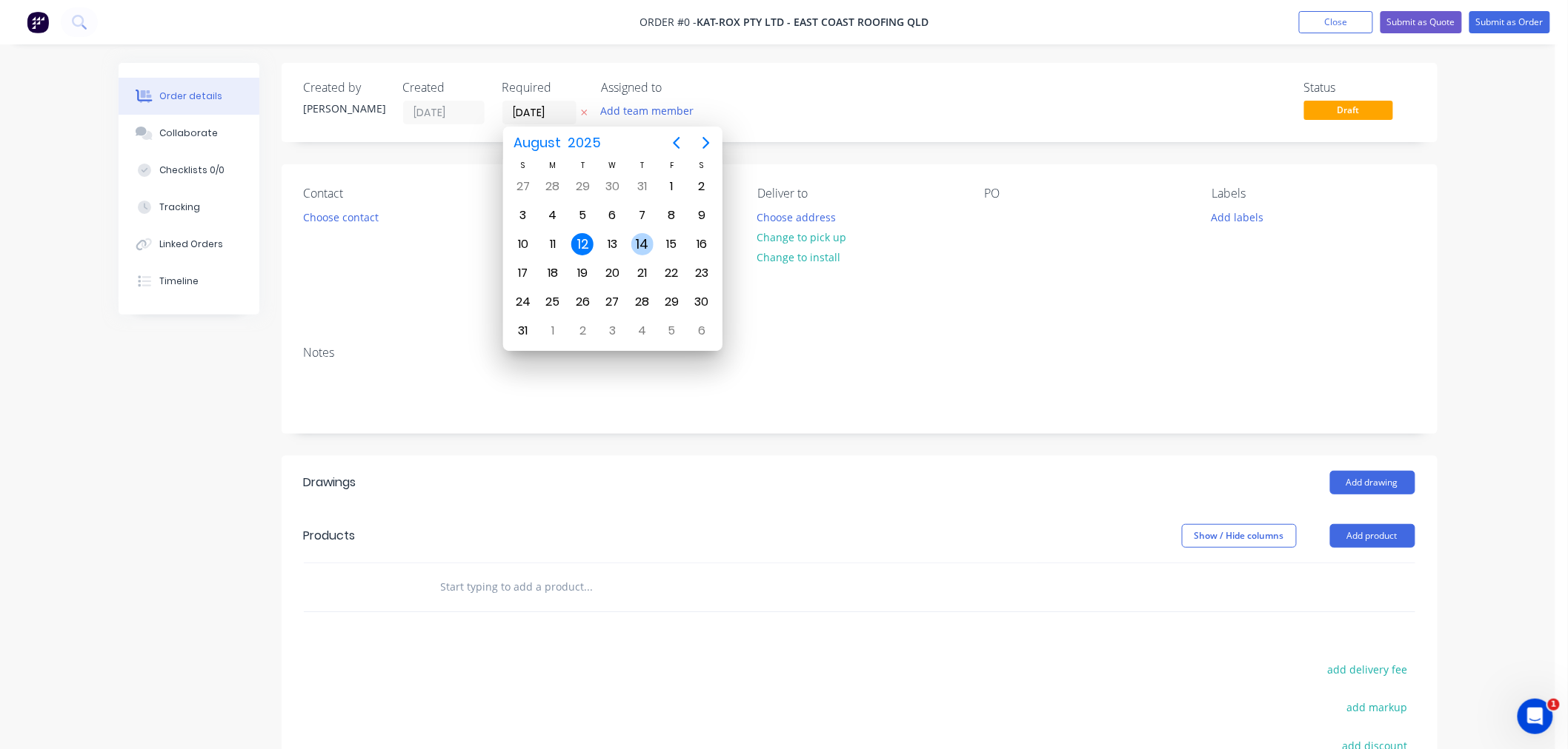
click at [647, 239] on div "14" at bounding box center [643, 244] width 22 height 22
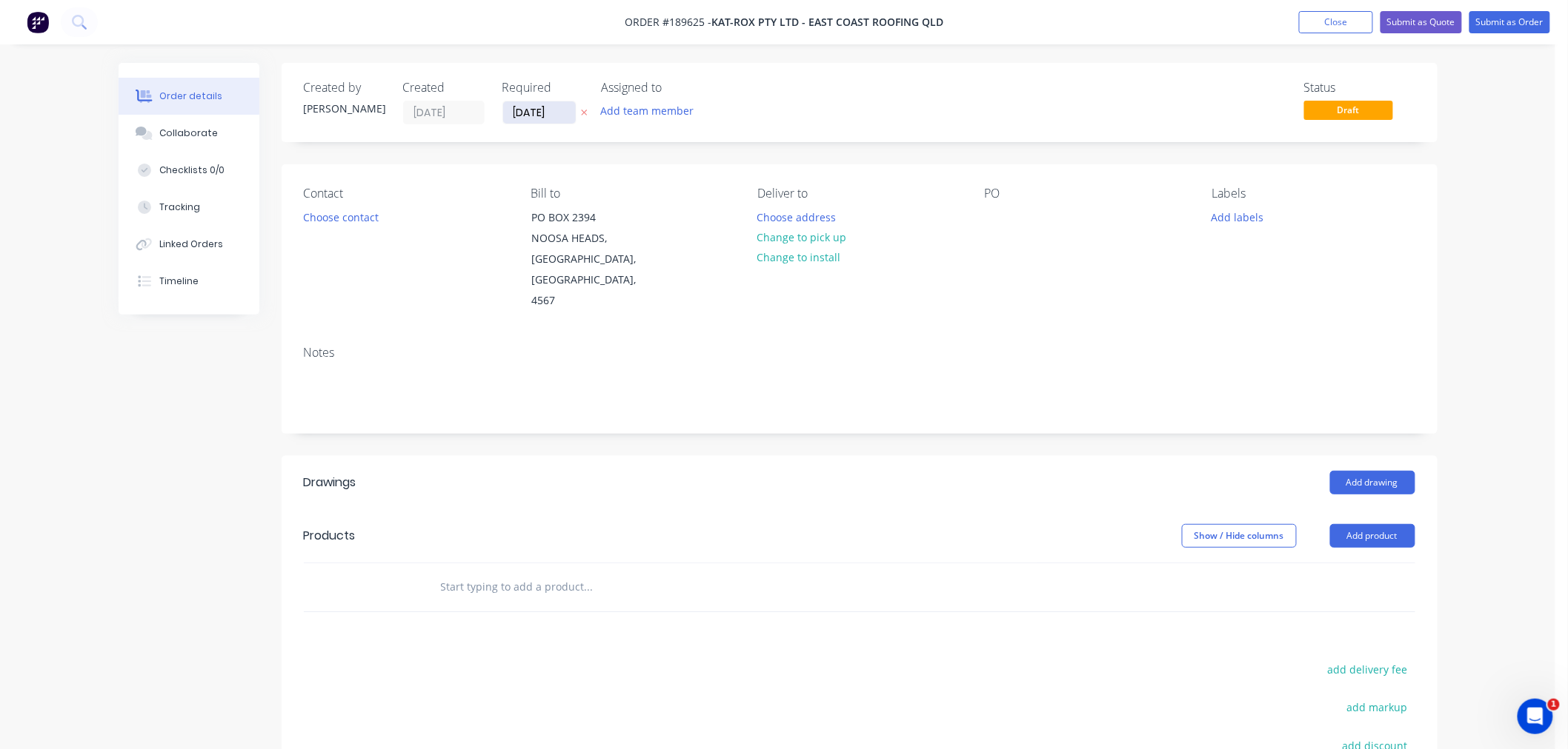
click at [527, 109] on input "[DATE]" at bounding box center [539, 112] width 73 height 22
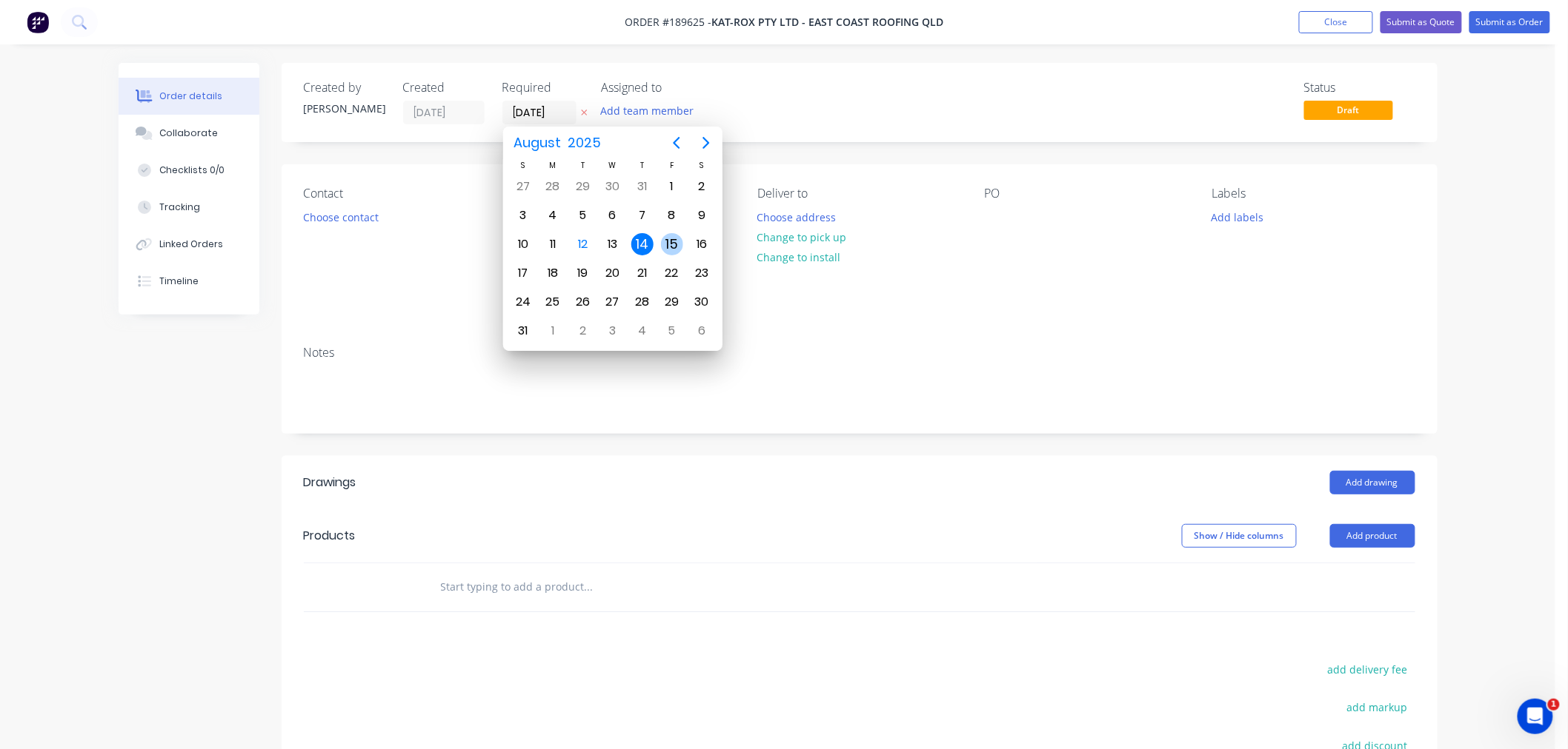
click at [657, 240] on div "15" at bounding box center [672, 244] width 29 height 29
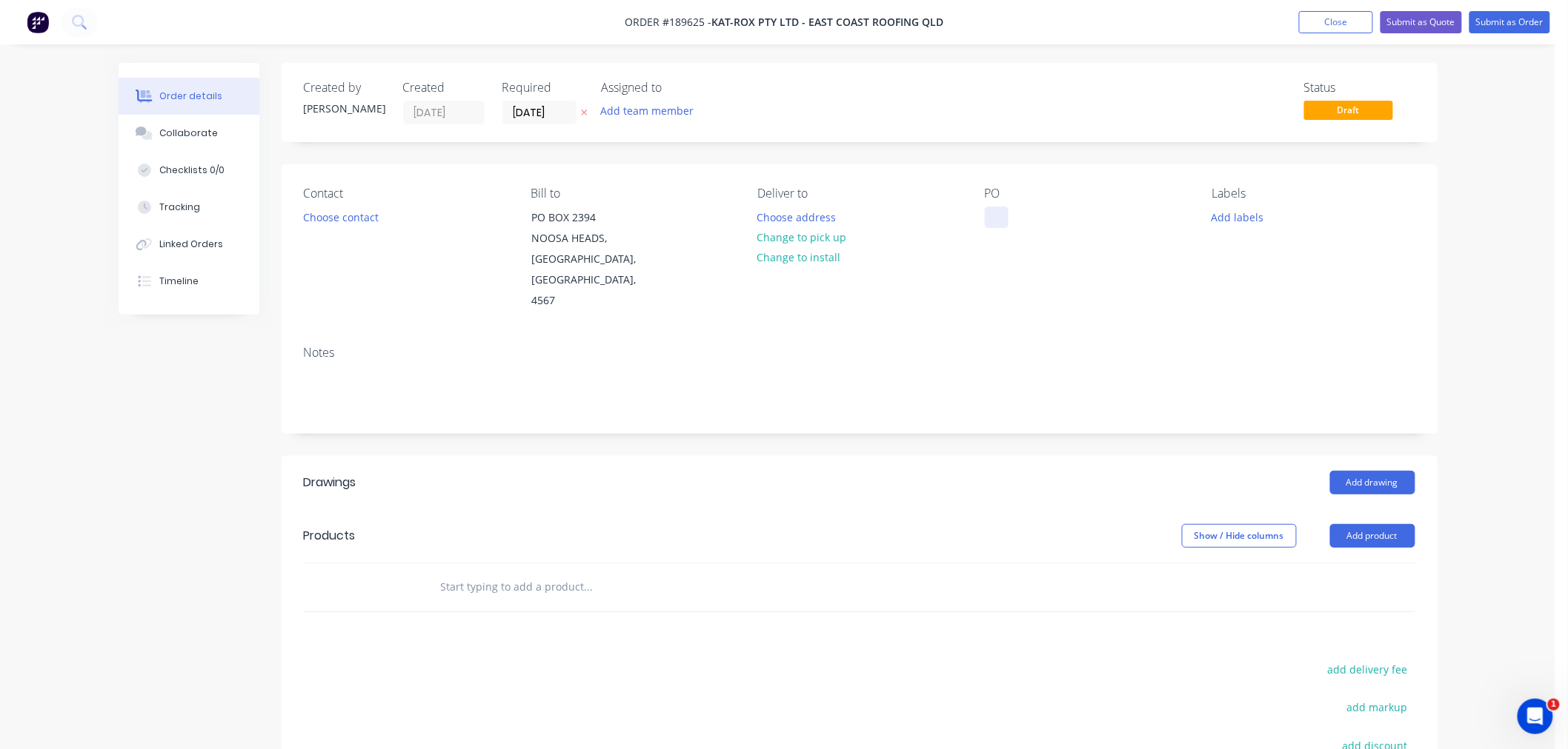
click at [993, 214] on div at bounding box center [996, 217] width 24 height 21
click at [931, 156] on div "Created by [PERSON_NAME] Created [DATE] Required [DATE] Assigned to Add team me…" at bounding box center [859, 514] width 1156 height 905
click at [1381, 524] on button "Add product" at bounding box center [1372, 536] width 86 height 24
click at [1379, 563] on div "Product catalogue" at bounding box center [1345, 573] width 114 height 21
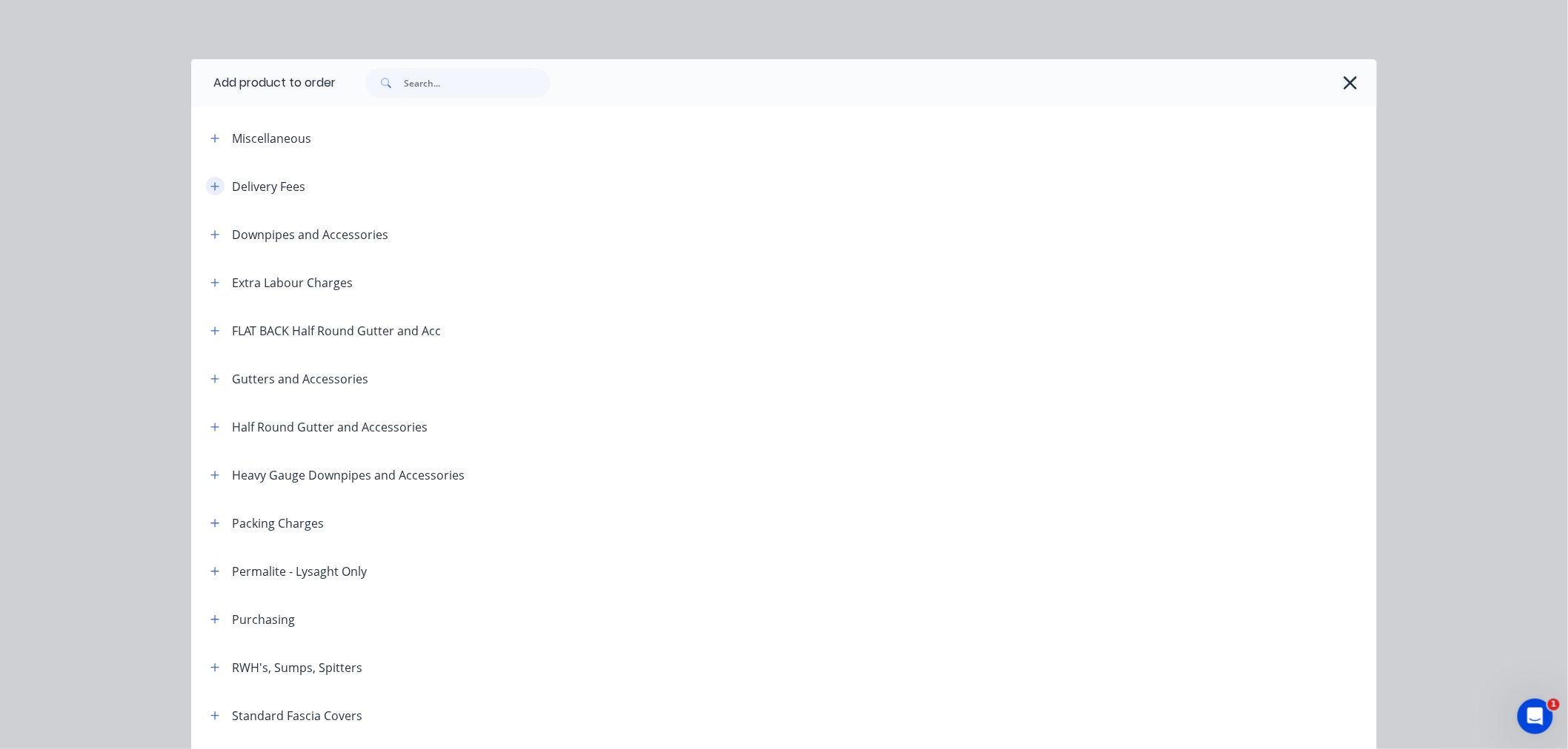
click at [206, 180] on button "button" at bounding box center [215, 186] width 18 height 18
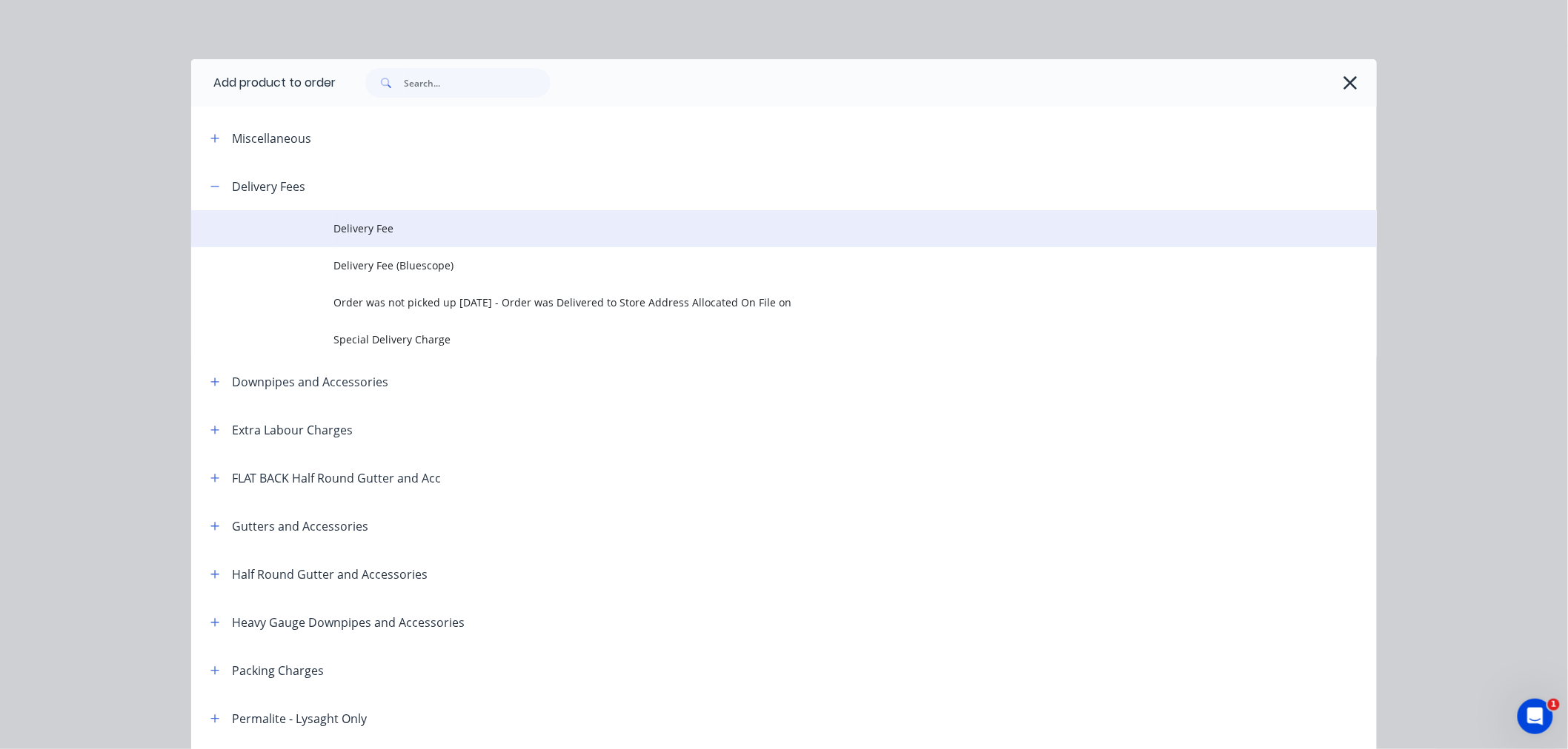
click at [389, 237] on td "Delivery Fee" at bounding box center [854, 229] width 1043 height 37
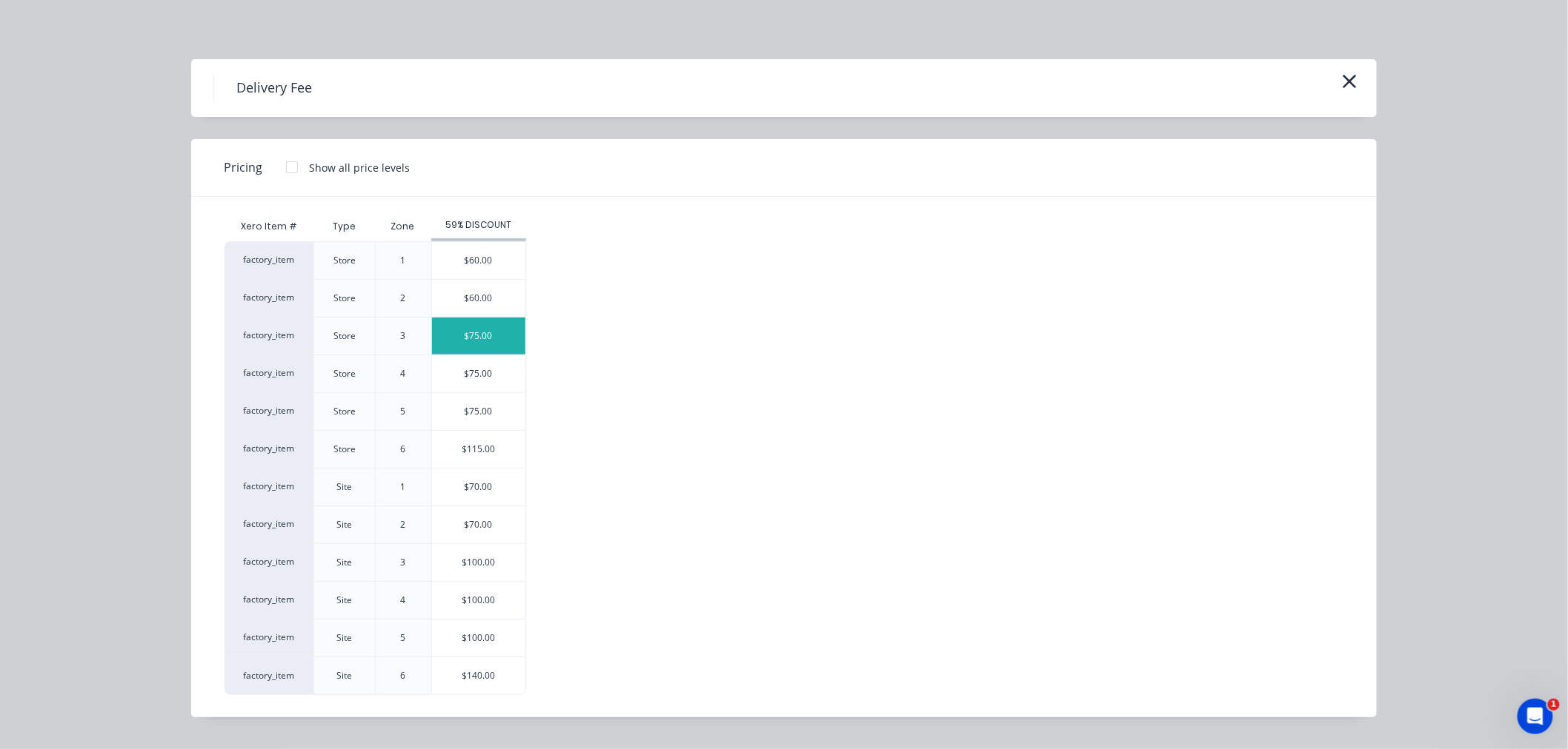
click at [480, 337] on div "$75.00" at bounding box center [478, 336] width 93 height 37
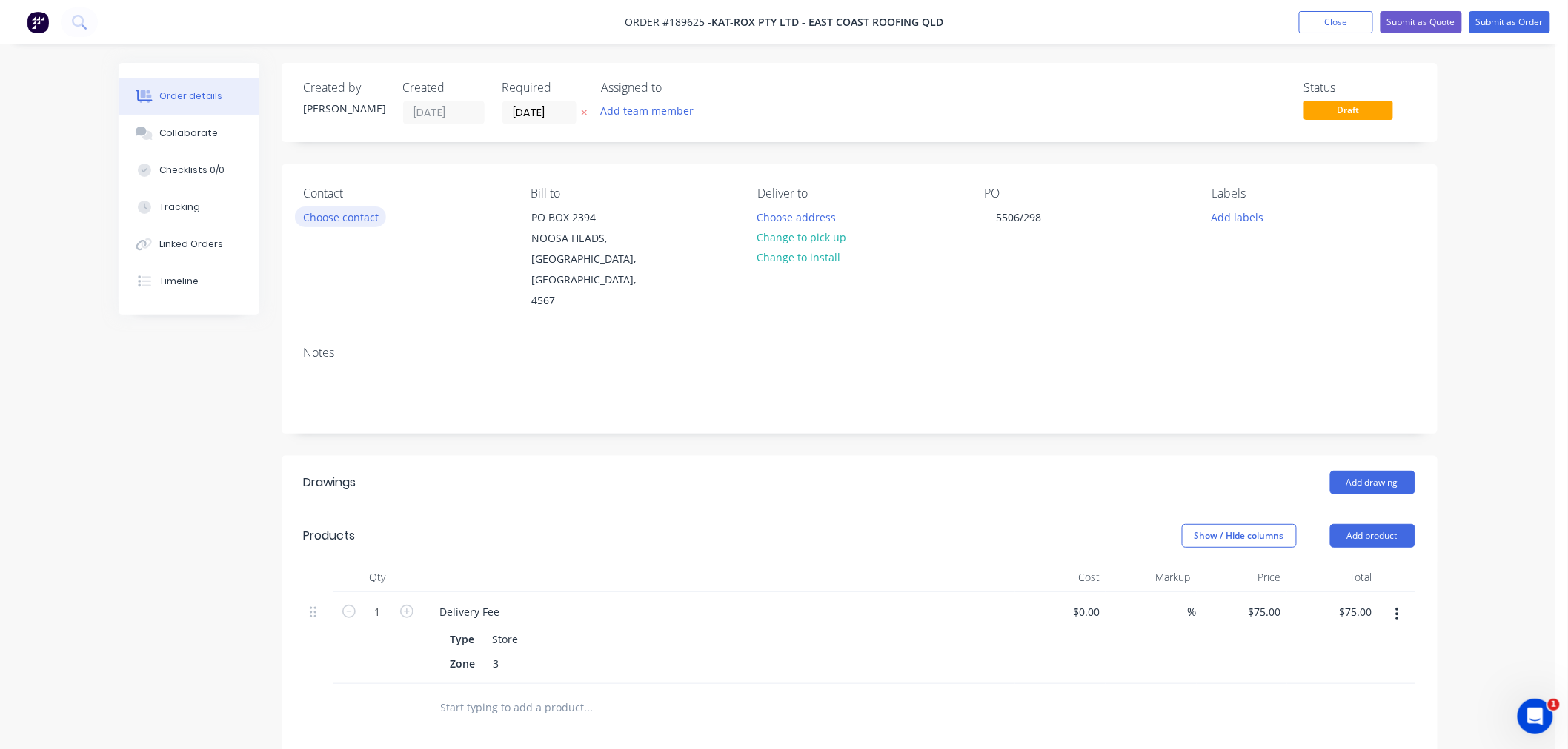
click at [341, 213] on button "Choose contact" at bounding box center [340, 217] width 91 height 20
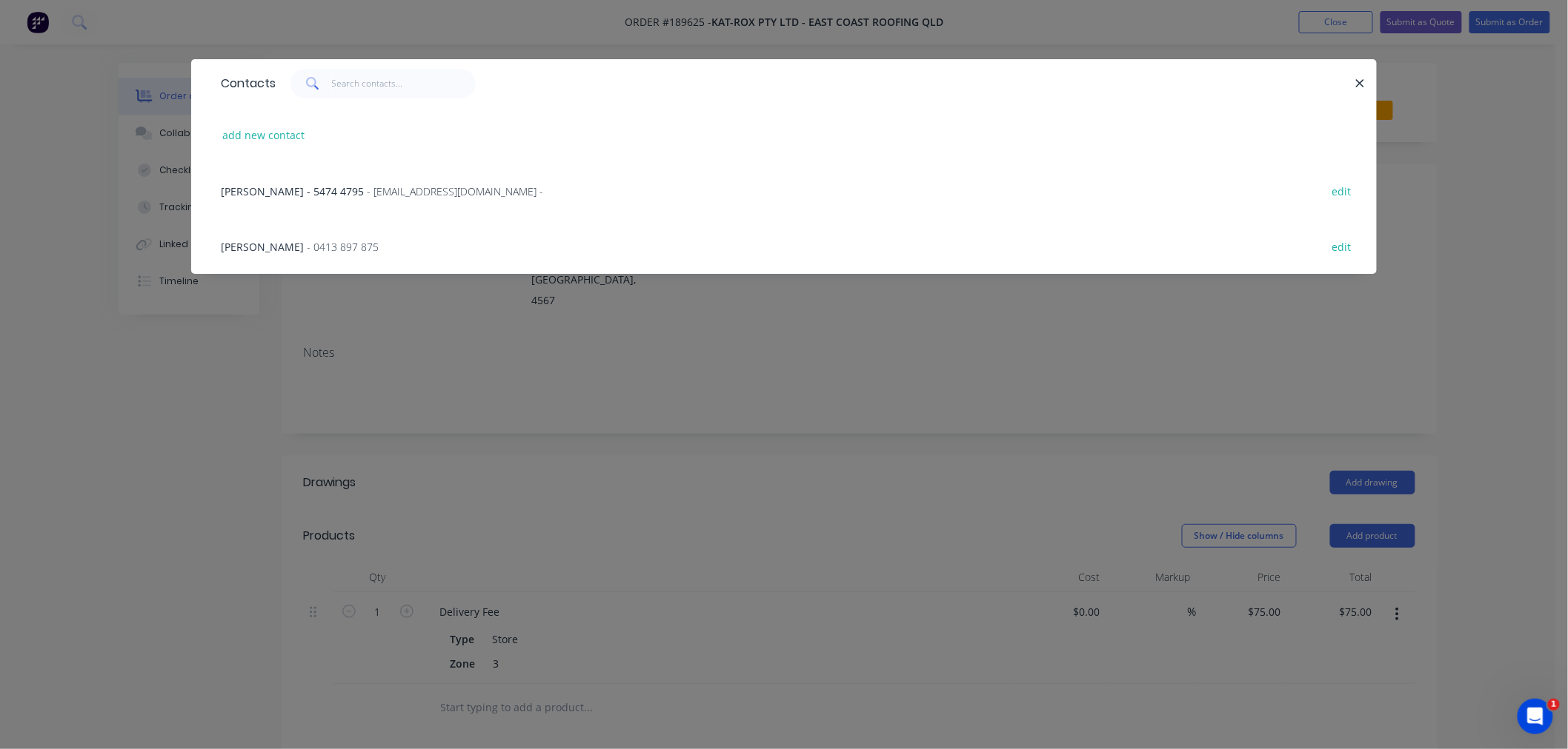
click at [307, 245] on span "- 0413 897 875" at bounding box center [343, 247] width 72 height 14
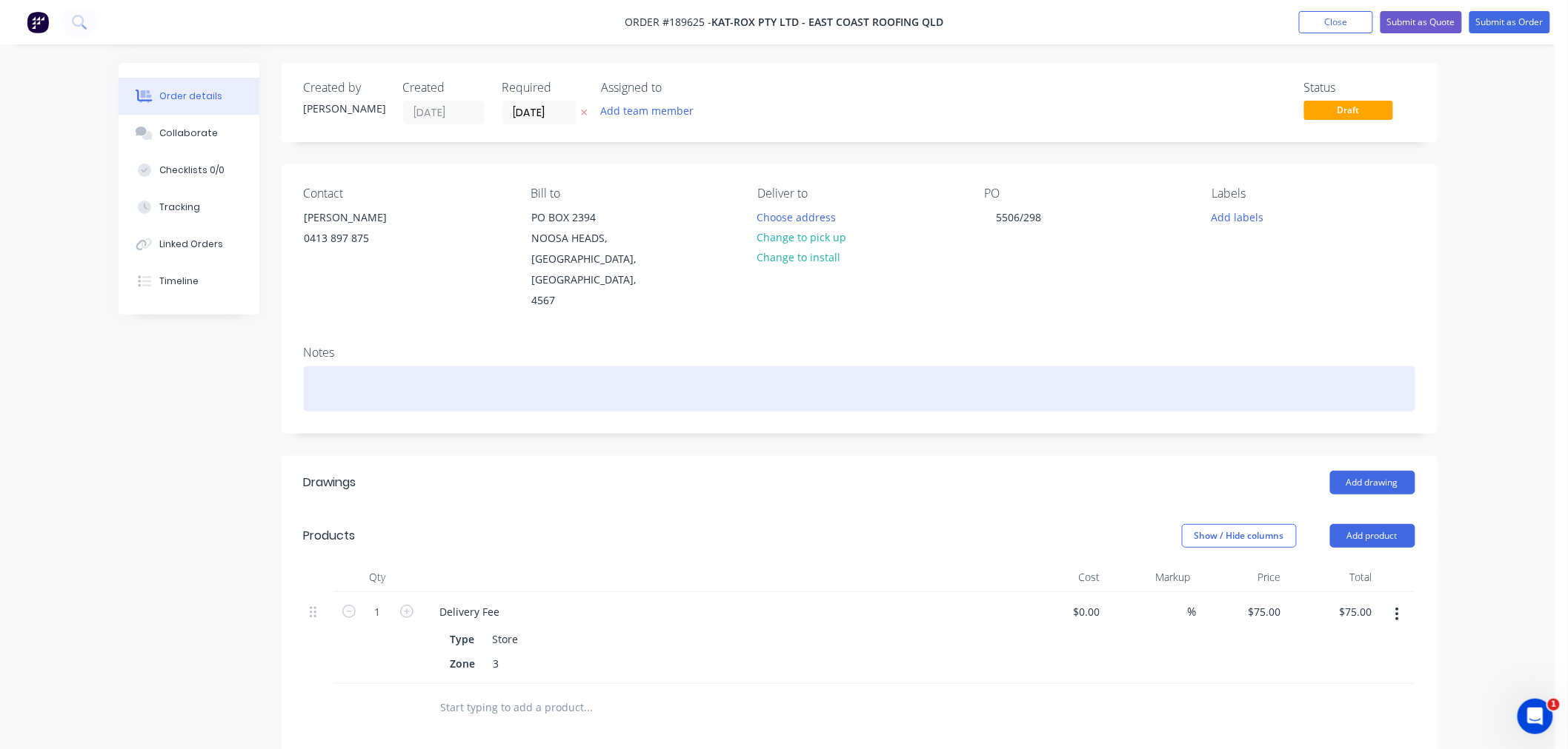
click at [329, 366] on div at bounding box center [859, 388] width 1111 height 45
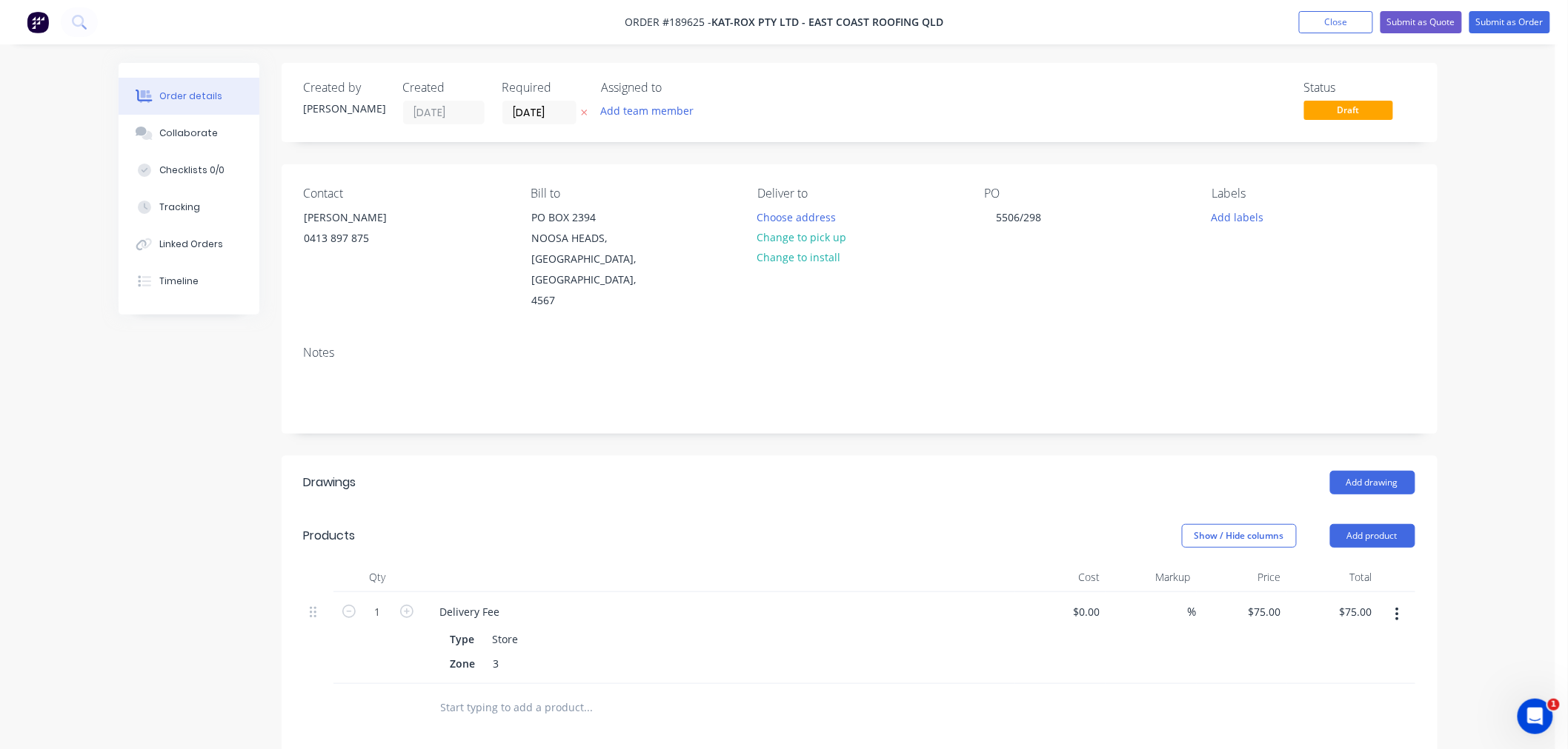
click at [1500, 275] on div "Order details Collaborate Checklists 0/0 Tracking Linked Orders Timeline Order …" at bounding box center [777, 555] width 1555 height 1110
click at [1469, 297] on div "Order details Collaborate Checklists 0/0 Tracking Linked Orders Timeline Order …" at bounding box center [777, 555] width 1555 height 1110
click at [1386, 471] on button "Add drawing" at bounding box center [1372, 483] width 86 height 24
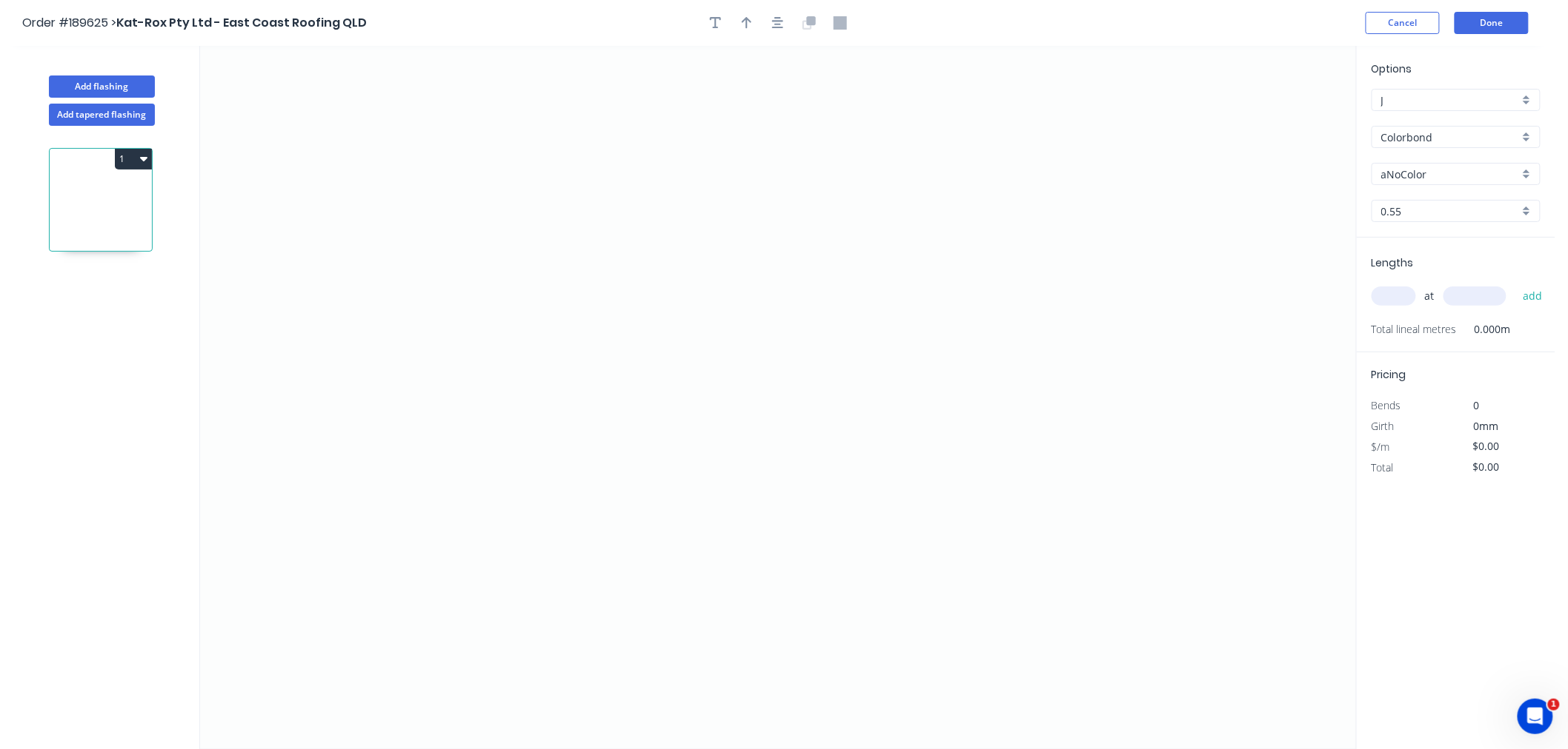
click at [1426, 179] on input "aNoColor" at bounding box center [1450, 174] width 138 height 16
click at [1508, 130] on input "Colorbond" at bounding box center [1450, 137] width 138 height 16
click at [1262, 13] on div "Order #189625 > Kat-Rox Pty Ltd - East Coast Roofing QLD Cancel Done" at bounding box center [777, 23] width 1511 height 22
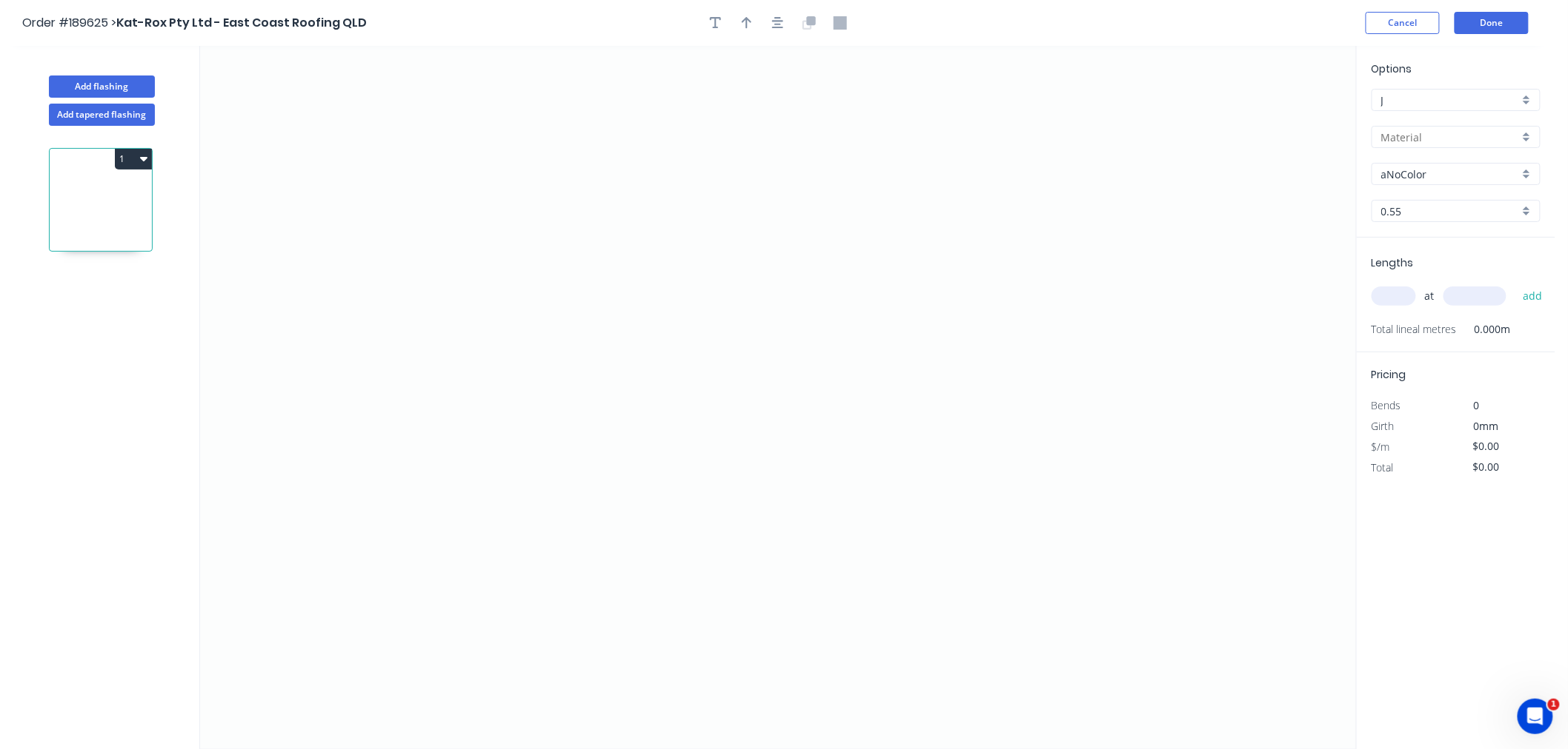
click at [1448, 134] on input "text" at bounding box center [1450, 137] width 138 height 16
click at [1446, 167] on div "Colorbond" at bounding box center [1456, 166] width 168 height 26
click at [1446, 182] on div "aNoColor" at bounding box center [1455, 174] width 168 height 22
click at [1427, 241] on div "Wallaby" at bounding box center [1456, 251] width 168 height 26
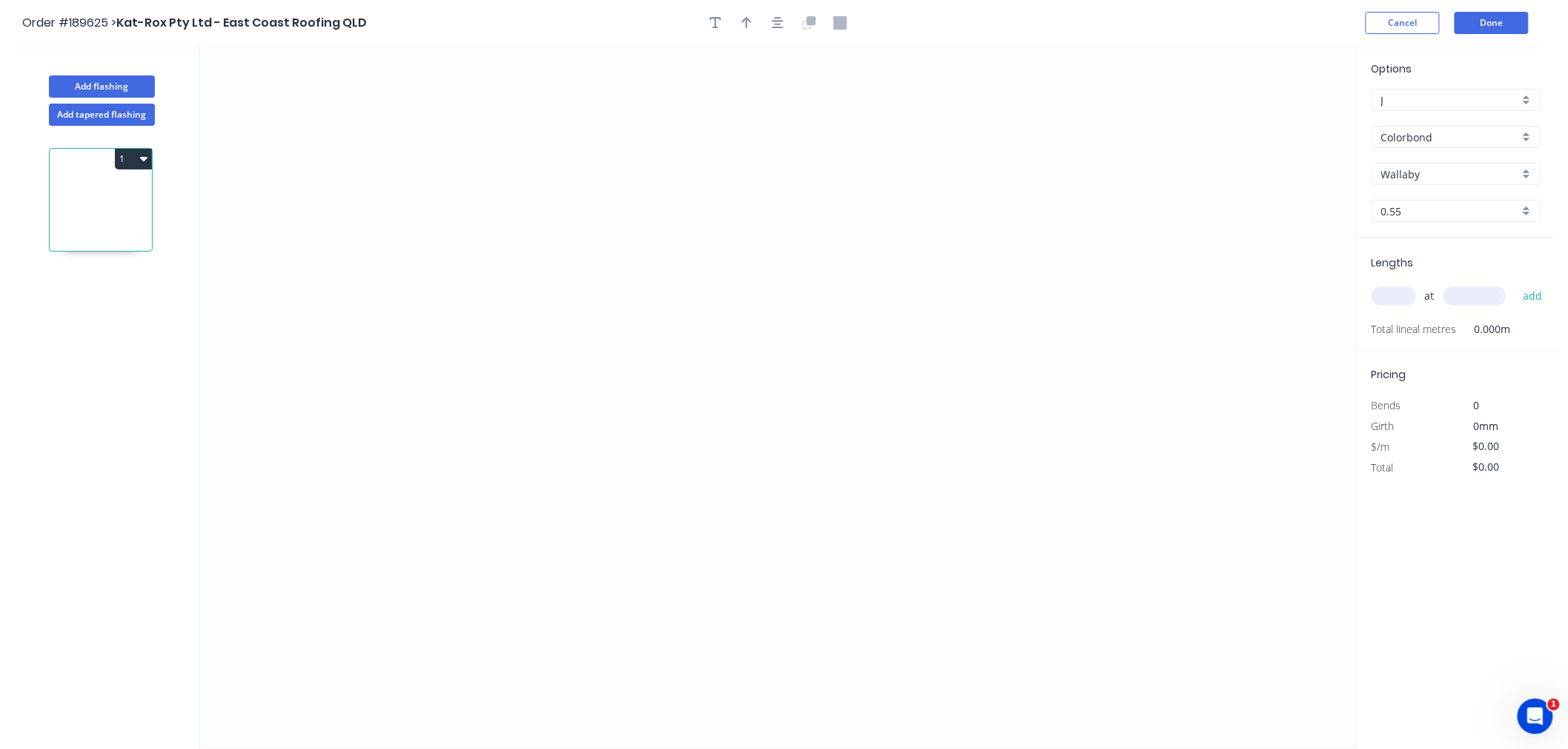
click at [1417, 215] on input "0.55" at bounding box center [1450, 211] width 138 height 16
click at [1431, 161] on div "Options J J Colorbond Colorbond Colorbond (Premium) Colorbond Coolmax Colorbond…" at bounding box center [1456, 149] width 199 height 177
click at [1432, 171] on input "Wallaby" at bounding box center [1450, 174] width 138 height 16
click at [1432, 130] on input "Colorbond" at bounding box center [1450, 137] width 138 height 16
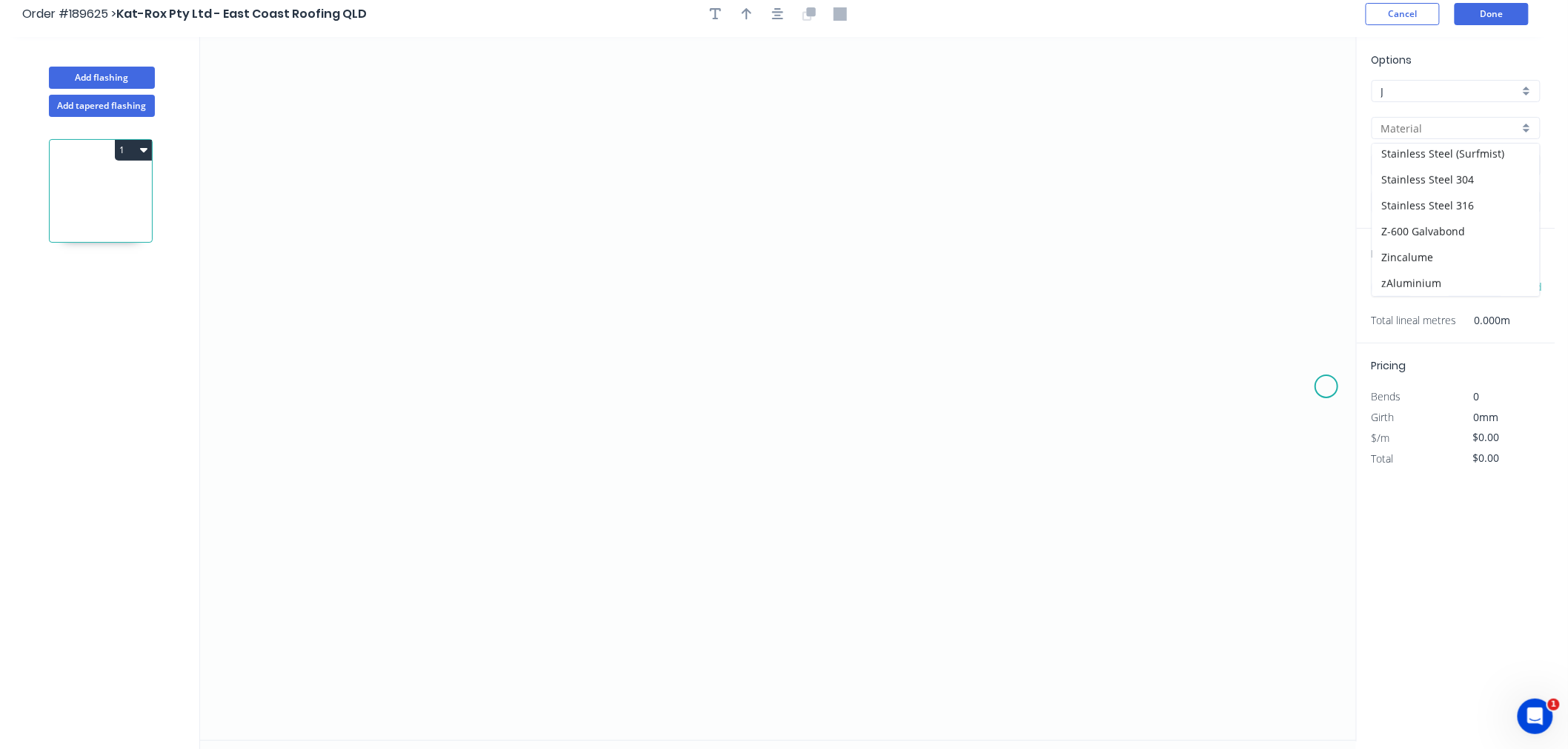
scroll to position [0, 0]
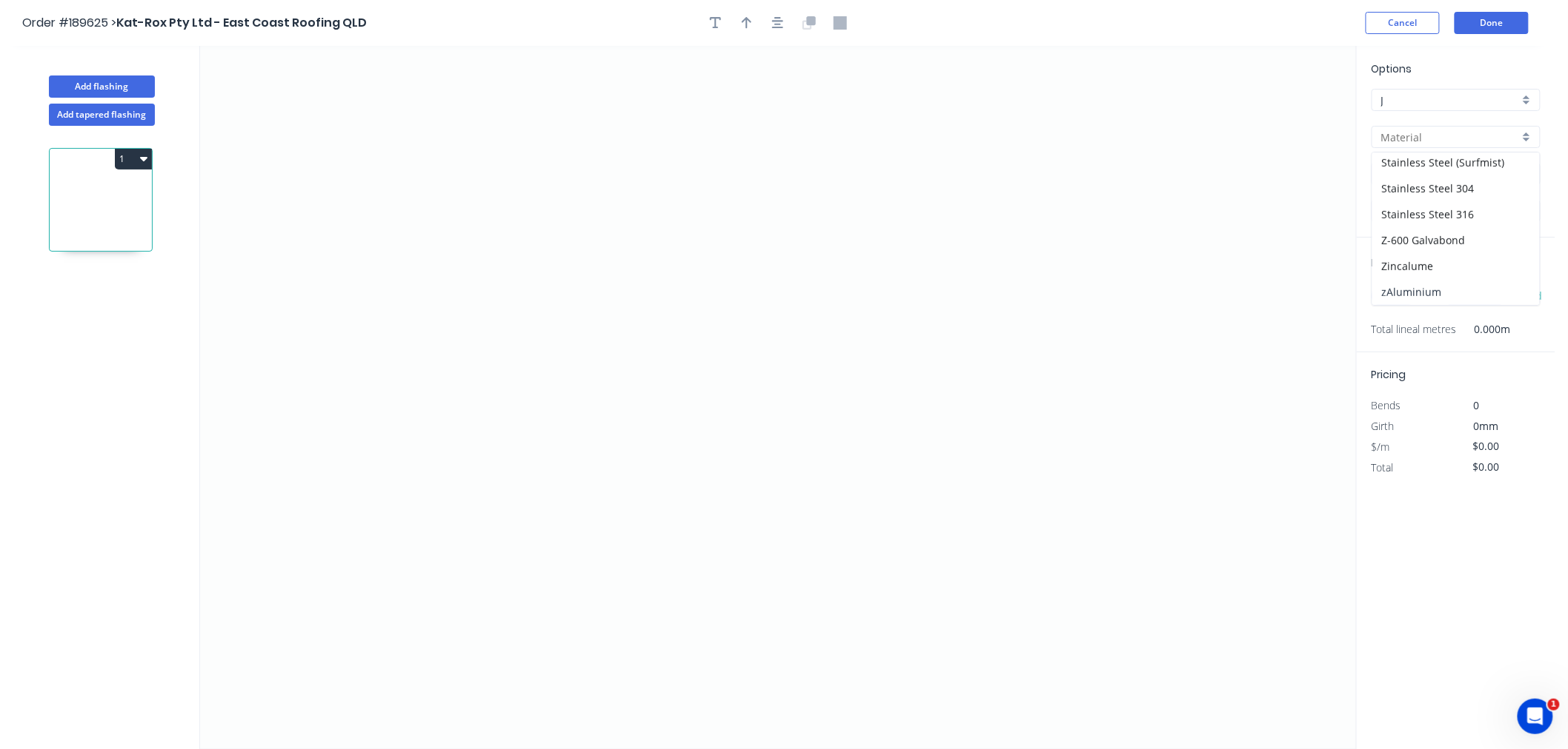
click at [1461, 296] on div "zAluminium" at bounding box center [1456, 292] width 168 height 26
click at [1427, 207] on input "0.8" at bounding box center [1450, 211] width 138 height 16
click at [1427, 207] on input "text" at bounding box center [1450, 211] width 138 height 16
click at [1435, 164] on div "Mill" at bounding box center [1455, 174] width 168 height 22
click at [1440, 207] on div "Mill" at bounding box center [1456, 202] width 168 height 26
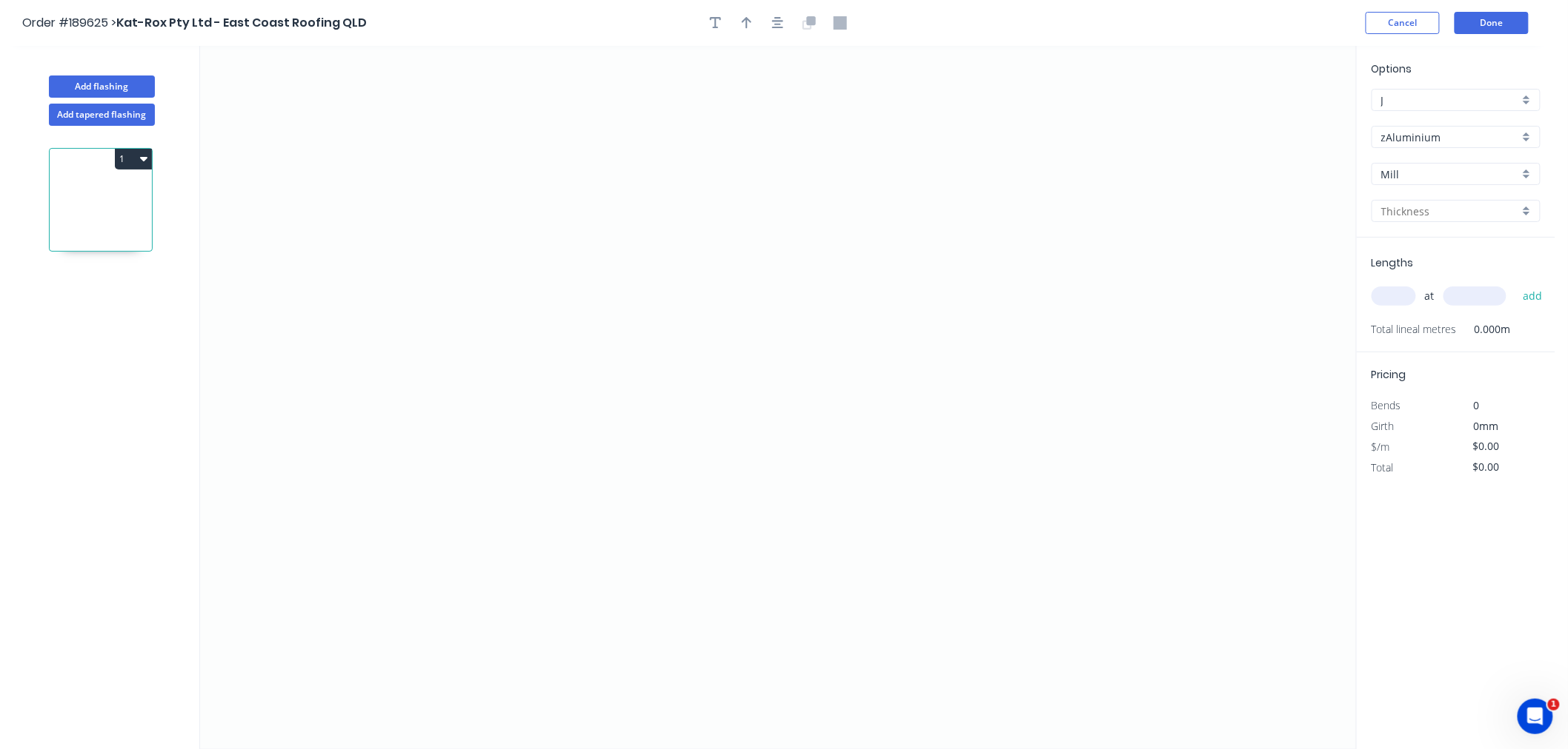
click at [1448, 205] on input "text" at bounding box center [1450, 211] width 138 height 16
click at [1427, 342] on div "3.0" at bounding box center [1456, 343] width 168 height 26
click at [1393, 297] on input "text" at bounding box center [1393, 295] width 44 height 19
click at [1516, 283] on button "add" at bounding box center [1533, 295] width 35 height 25
click at [453, 289] on icon "0" at bounding box center [777, 398] width 1156 height 703
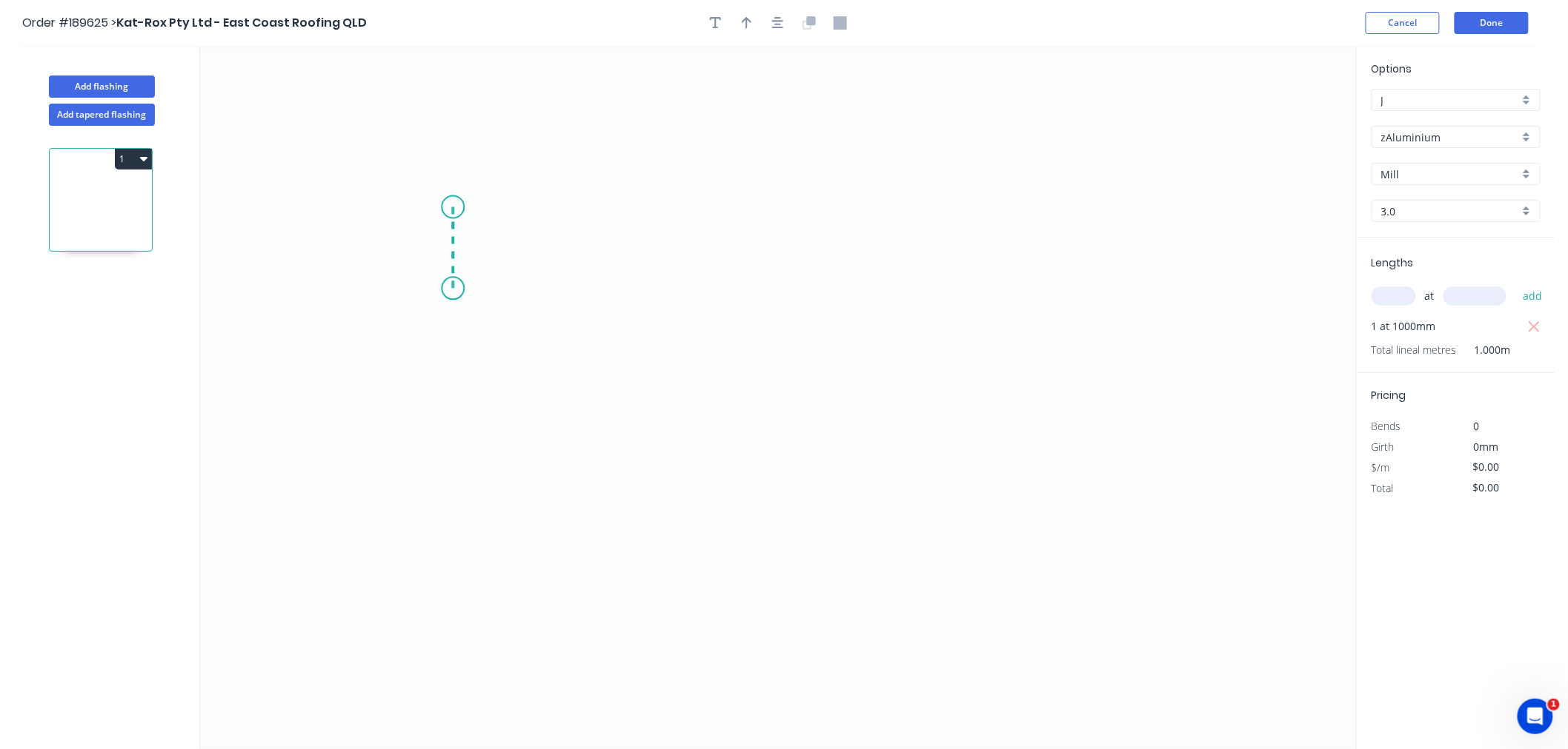
click at [453, 206] on icon "0" at bounding box center [777, 398] width 1156 height 703
click at [857, 202] on icon "0 ?" at bounding box center [777, 398] width 1156 height 703
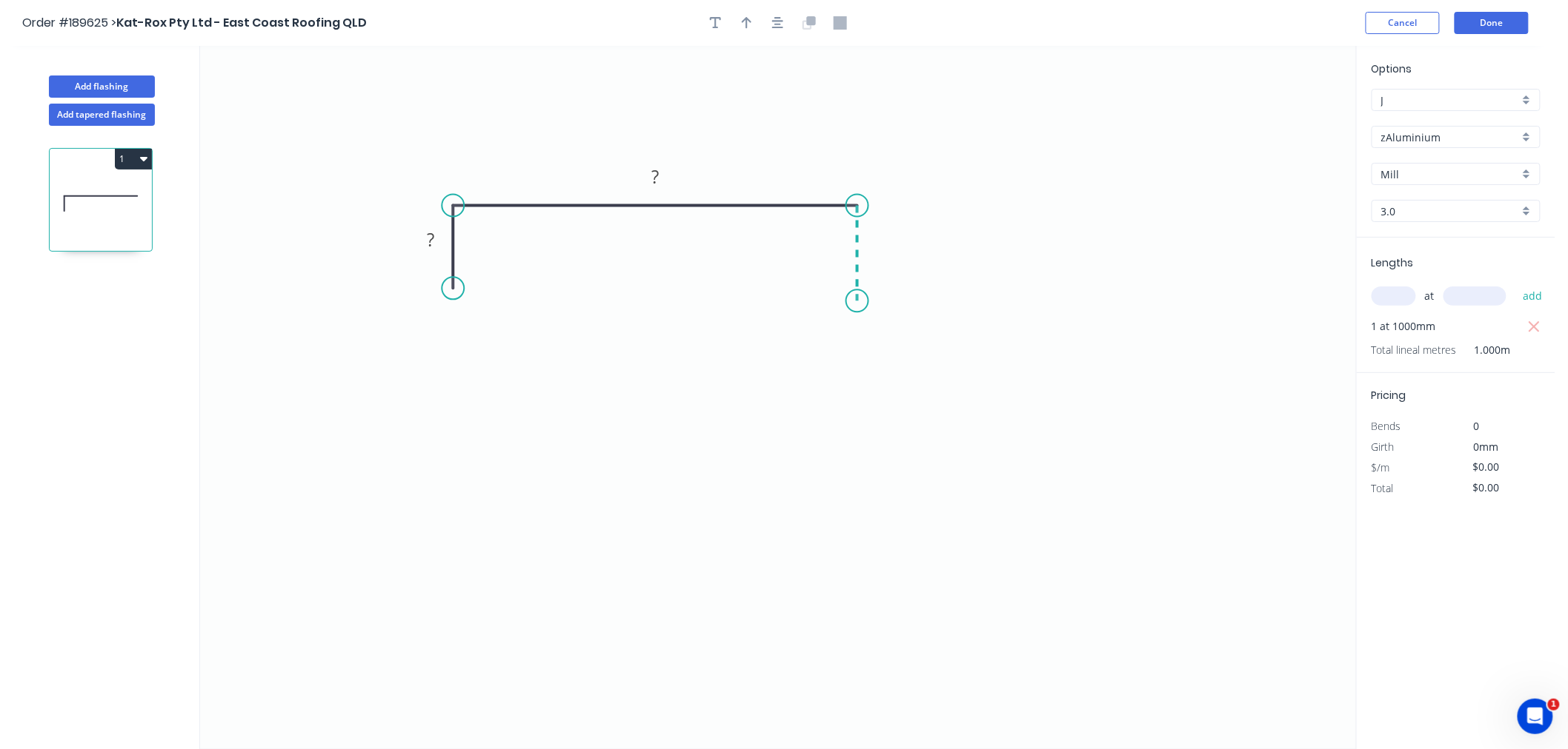
click at [863, 302] on icon "0 ? ?" at bounding box center [777, 398] width 1156 height 703
click at [779, 21] on icon "button" at bounding box center [777, 23] width 12 height 13
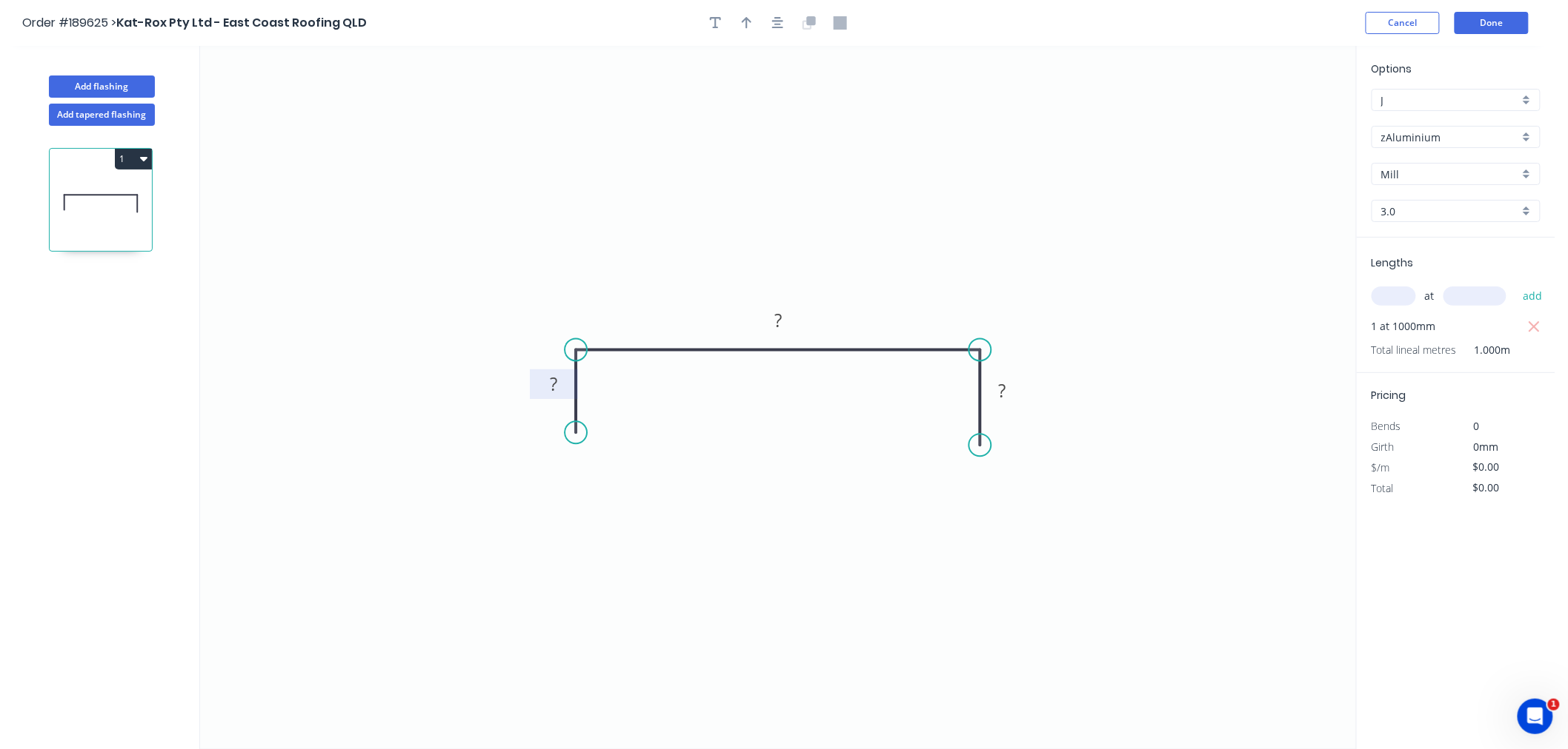
click at [553, 385] on tspan "?" at bounding box center [553, 385] width 7 height 25
click at [749, 22] on icon "button" at bounding box center [746, 23] width 10 height 12
drag, startPoint x: 1282, startPoint y: 117, endPoint x: 876, endPoint y: 286, distance: 439.8
click at [876, 286] on icon at bounding box center [876, 269] width 13 height 47
drag, startPoint x: 876, startPoint y: 279, endPoint x: 862, endPoint y: 268, distance: 17.8
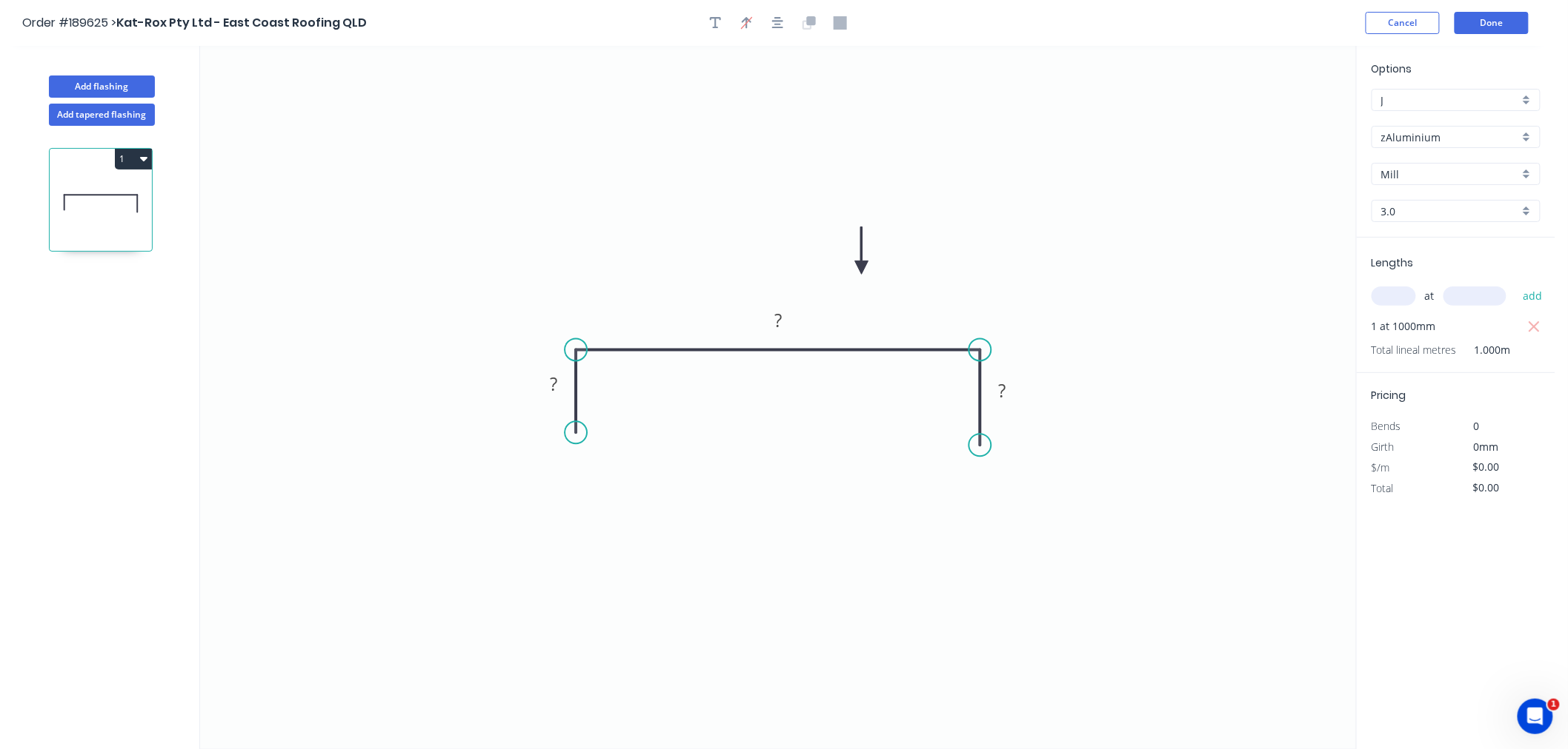
click at [862, 268] on icon at bounding box center [862, 250] width 13 height 47
click at [552, 377] on tspan "?" at bounding box center [553, 385] width 7 height 25
drag, startPoint x: 575, startPoint y: 431, endPoint x: 580, endPoint y: 453, distance: 22.6
click at [580, 453] on circle at bounding box center [575, 453] width 22 height 22
drag, startPoint x: 980, startPoint y: 445, endPoint x: 981, endPoint y: 461, distance: 16.0
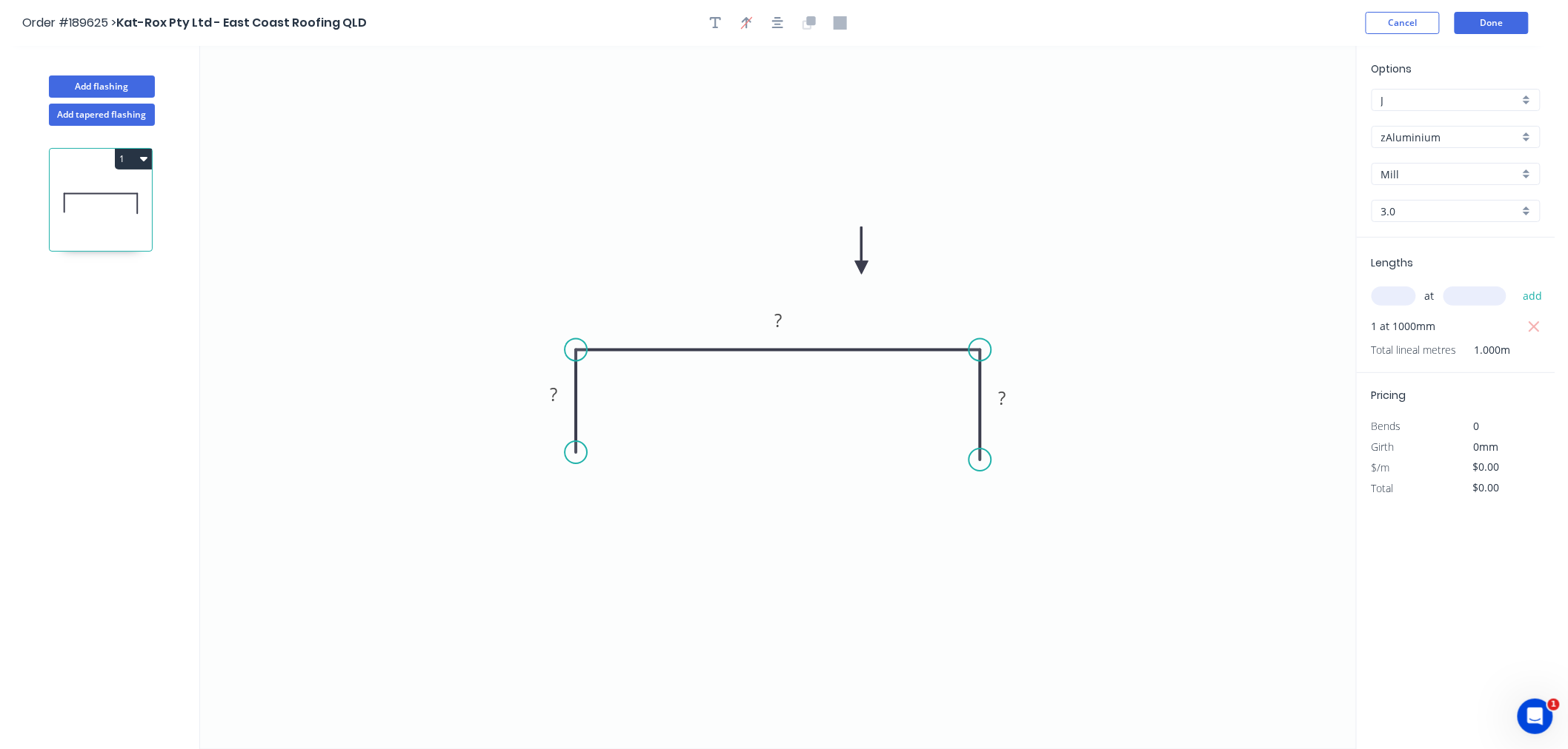
click at [981, 461] on circle at bounding box center [981, 460] width 22 height 22
click at [780, 25] on icon "button" at bounding box center [777, 23] width 12 height 13
click at [546, 386] on rect at bounding box center [553, 387] width 29 height 21
click at [605, 100] on icon "0 27 1134 27" at bounding box center [777, 398] width 1156 height 703
click at [112, 87] on button "Add flashing" at bounding box center [101, 86] width 106 height 22
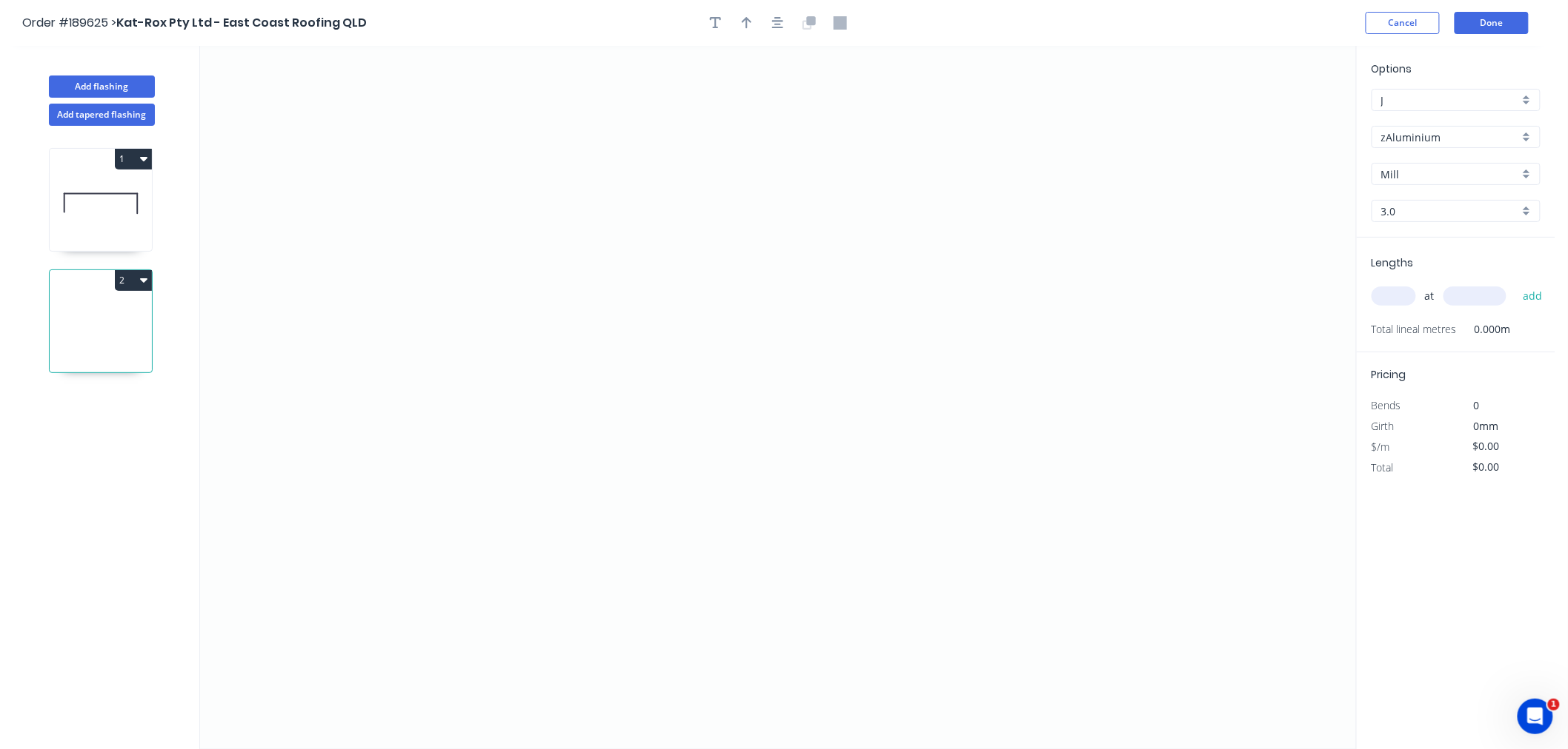
click at [131, 340] on icon at bounding box center [100, 325] width 102 height 95
click at [1397, 300] on input "text" at bounding box center [1393, 295] width 44 height 19
click at [1516, 283] on button "add" at bounding box center [1533, 295] width 35 height 25
click at [684, 189] on icon "0" at bounding box center [777, 398] width 1156 height 703
click at [838, 188] on icon "0" at bounding box center [777, 398] width 1156 height 703
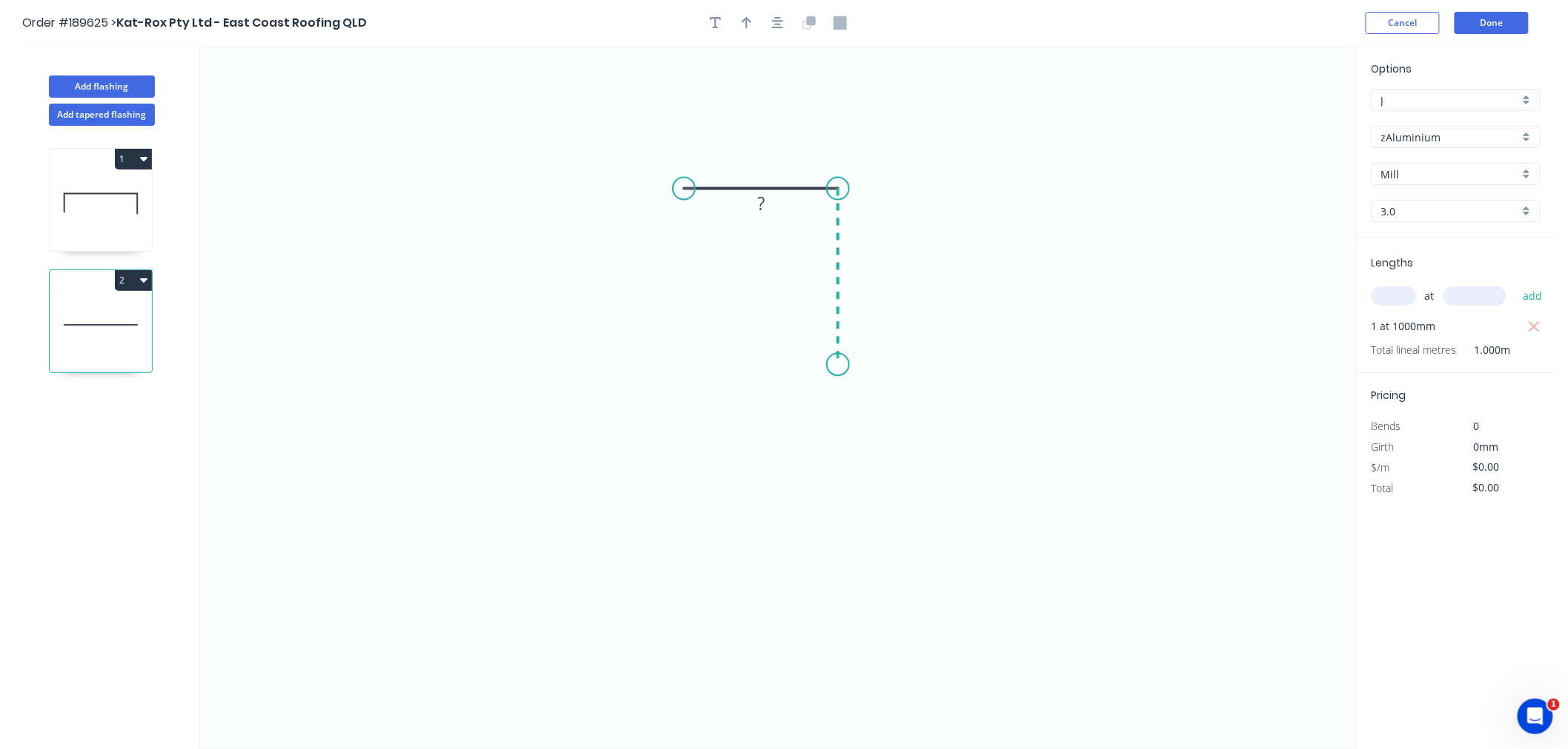
click at [846, 365] on icon "0 ?" at bounding box center [777, 398] width 1156 height 703
click at [779, 25] on icon "button" at bounding box center [777, 23] width 12 height 12
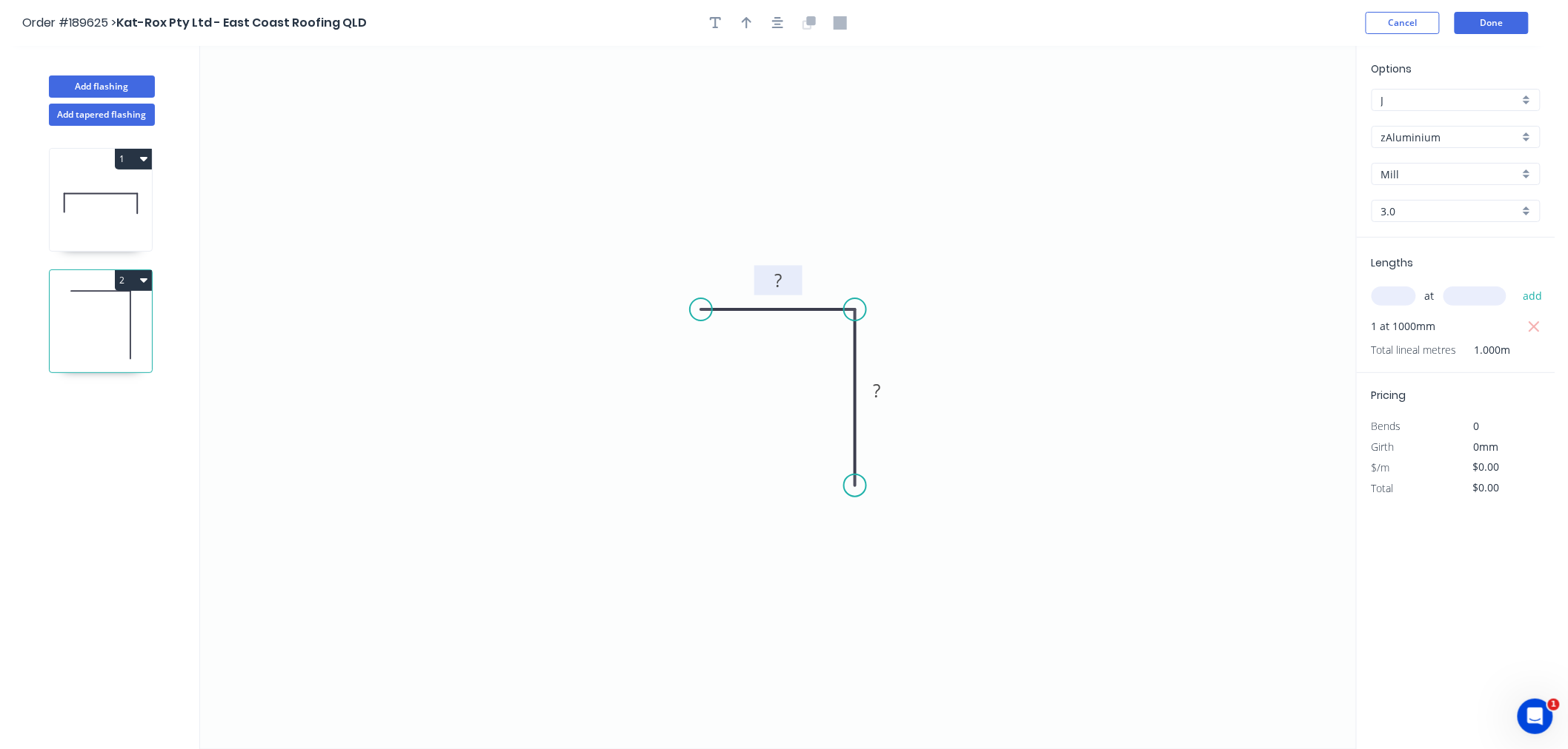
click at [782, 276] on rect at bounding box center [778, 282] width 29 height 21
click at [741, 19] on icon "button" at bounding box center [746, 23] width 10 height 13
drag, startPoint x: 1280, startPoint y: 120, endPoint x: 900, endPoint y: 282, distance: 413.1
click at [900, 282] on icon at bounding box center [900, 265] width 13 height 47
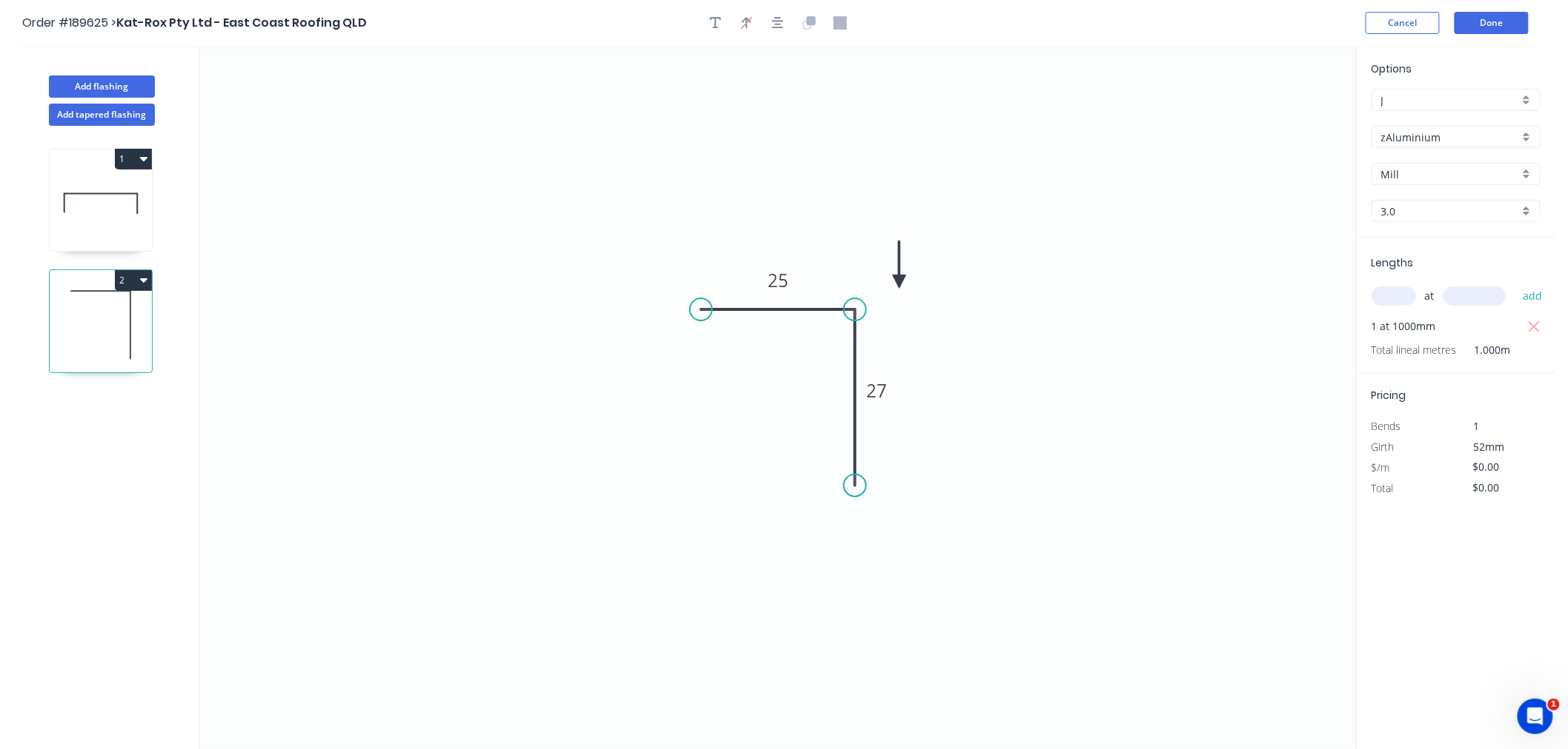
click at [900, 282] on icon at bounding box center [900, 264] width 13 height 47
drag, startPoint x: 900, startPoint y: 278, endPoint x: 900, endPoint y: 294, distance: 16.0
click at [900, 294] on icon at bounding box center [912, 282] width 43 height 43
click at [774, 24] on icon "button" at bounding box center [777, 23] width 12 height 13
click at [1512, 22] on button "Done" at bounding box center [1492, 23] width 74 height 22
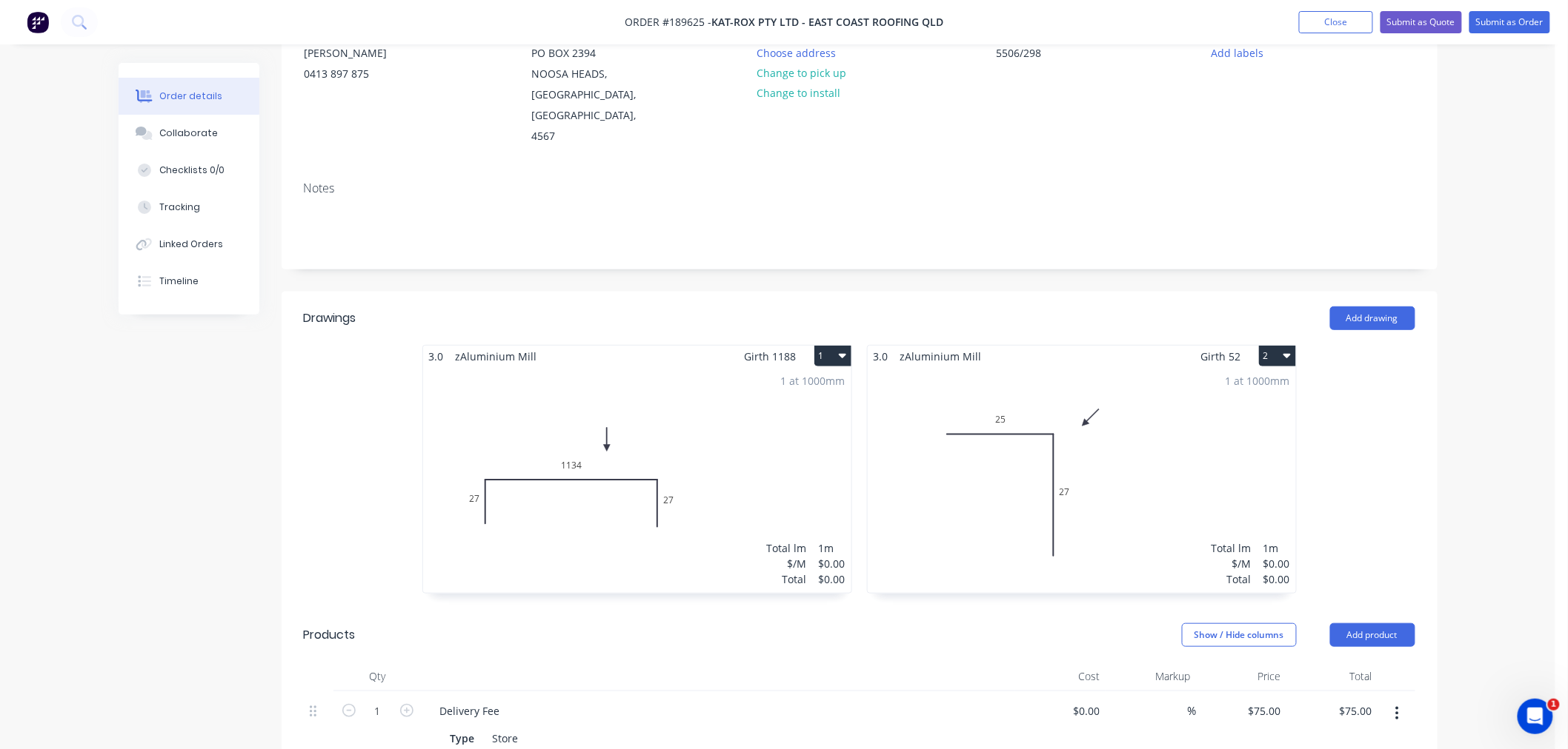
scroll to position [328, 0]
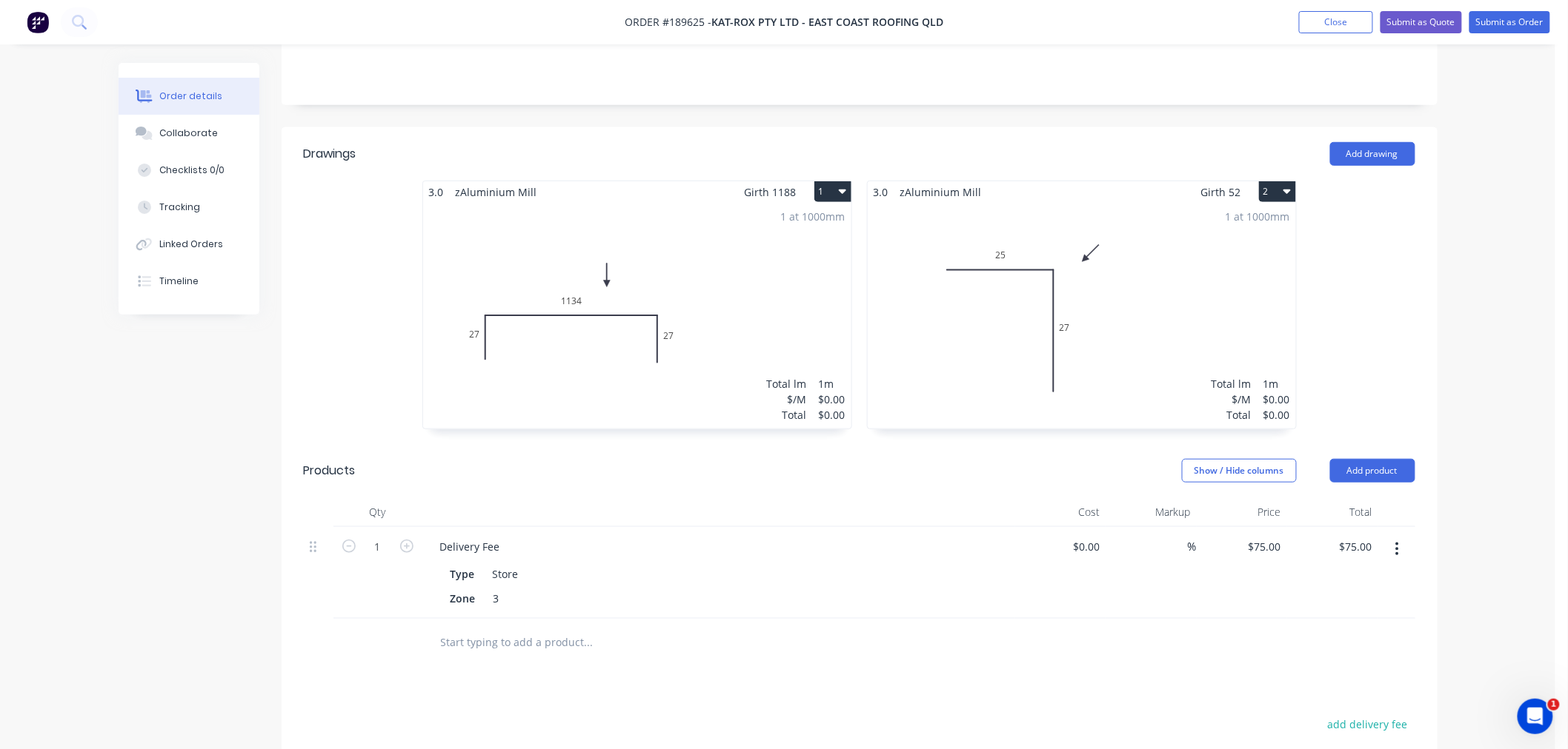
click at [1470, 578] on div "Order details Collaborate Checklists 0/0 Tracking Linked Orders Timeline Order …" at bounding box center [777, 358] width 1555 height 1374
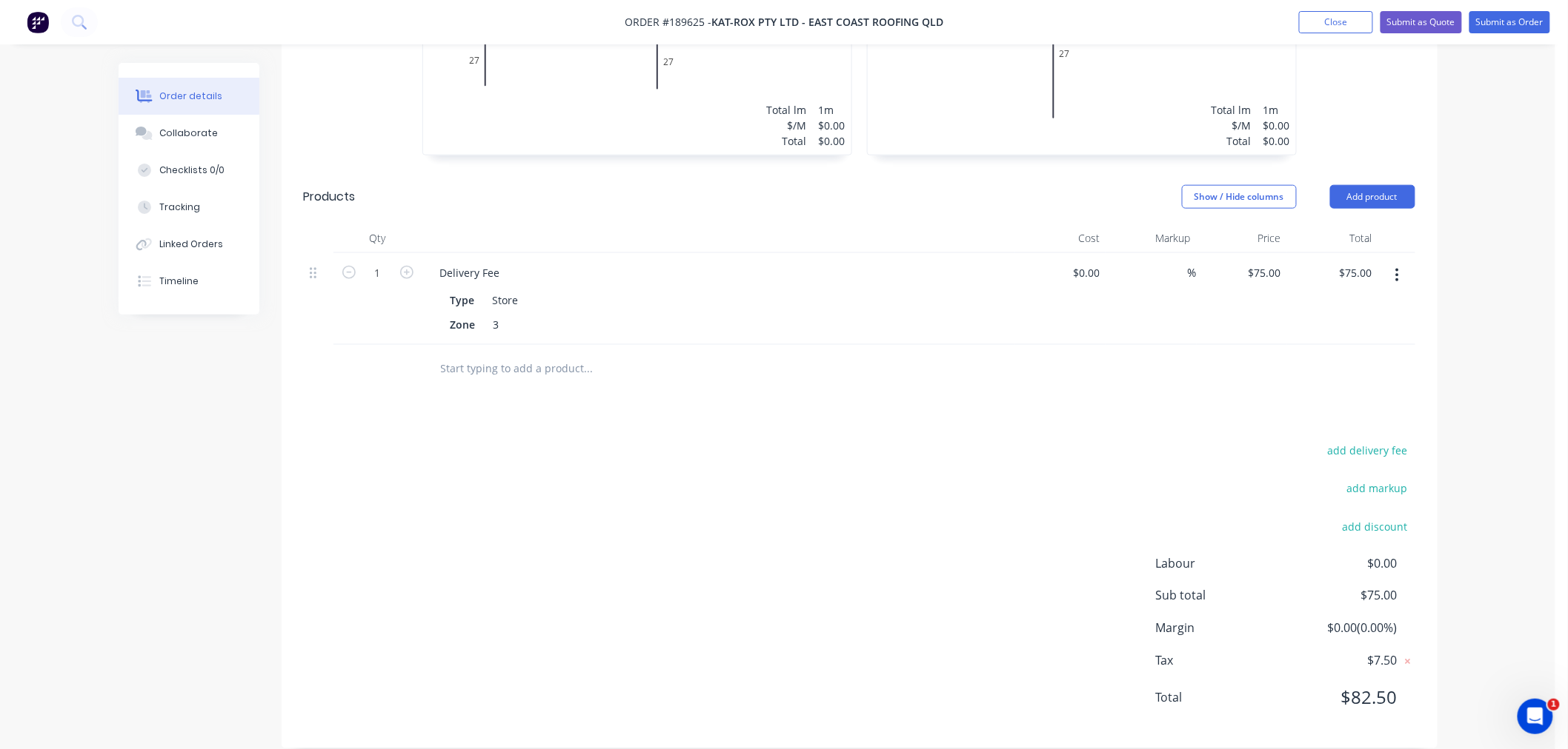
scroll to position [604, 0]
click at [1513, 267] on div "Order details Collaborate Checklists 0/0 Tracking Linked Orders Timeline Order …" at bounding box center [777, 83] width 1555 height 1374
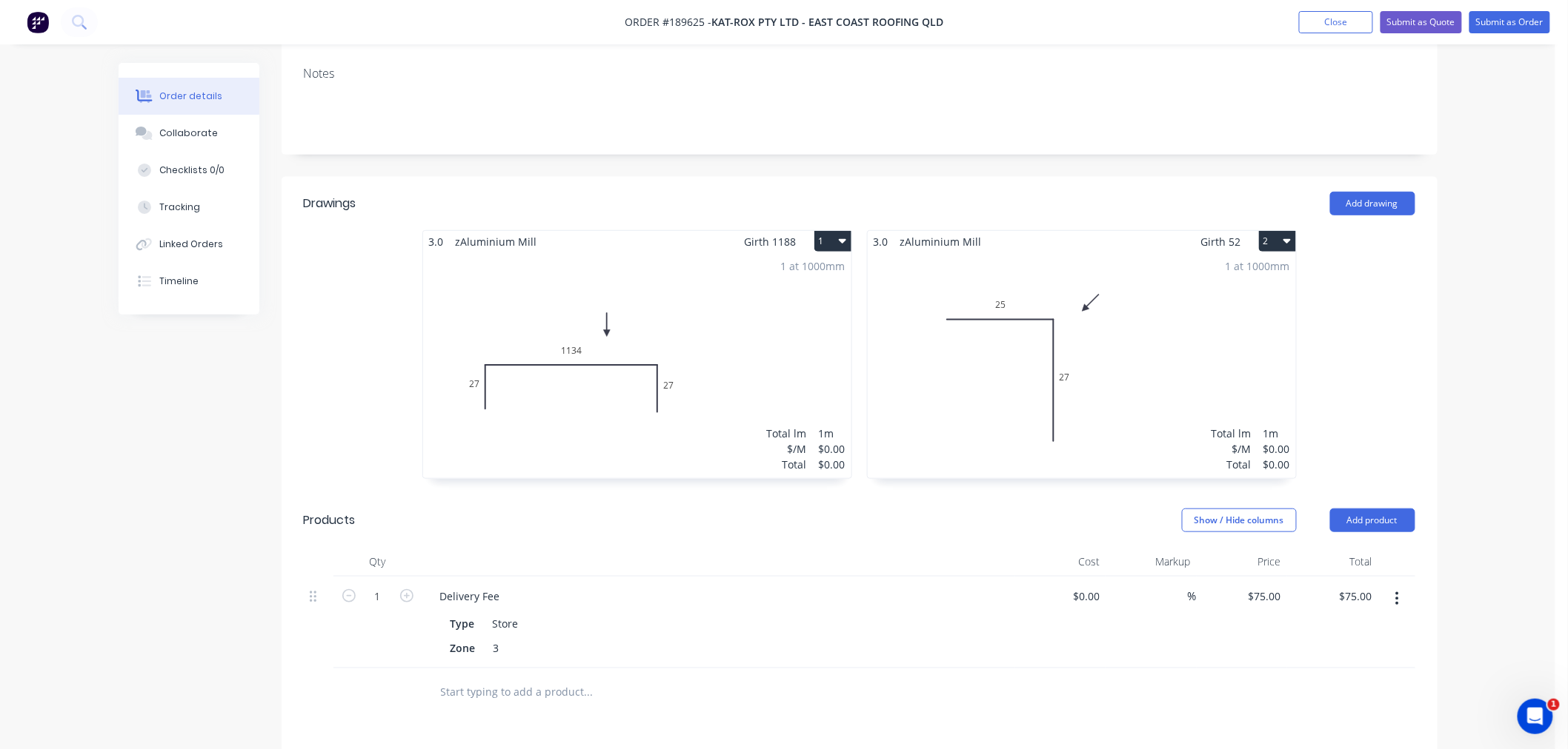
scroll to position [275, 0]
click at [1519, 358] on div "Order details Collaborate Checklists 0/0 Tracking Linked Orders Timeline Order …" at bounding box center [777, 411] width 1555 height 1374
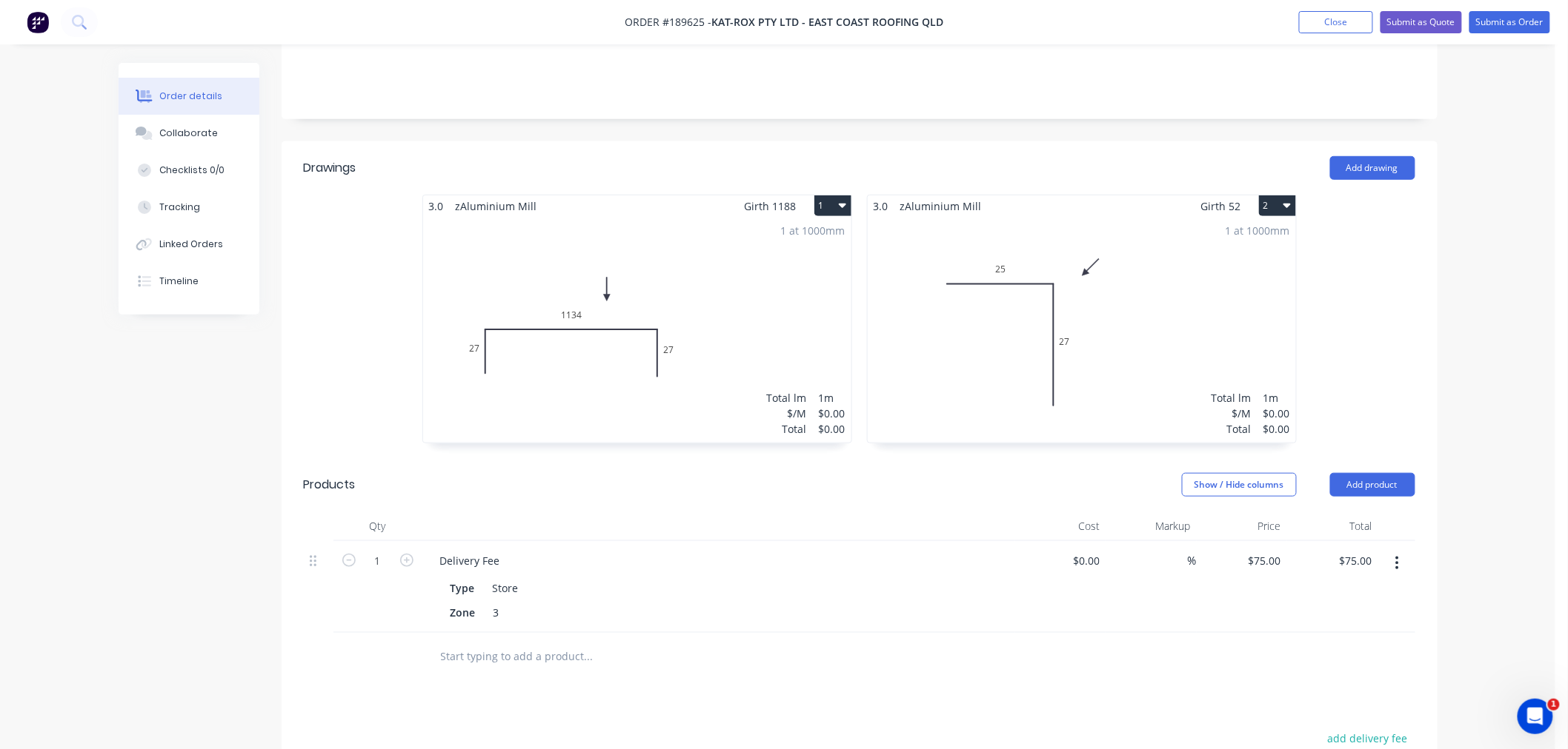
scroll to position [0, 0]
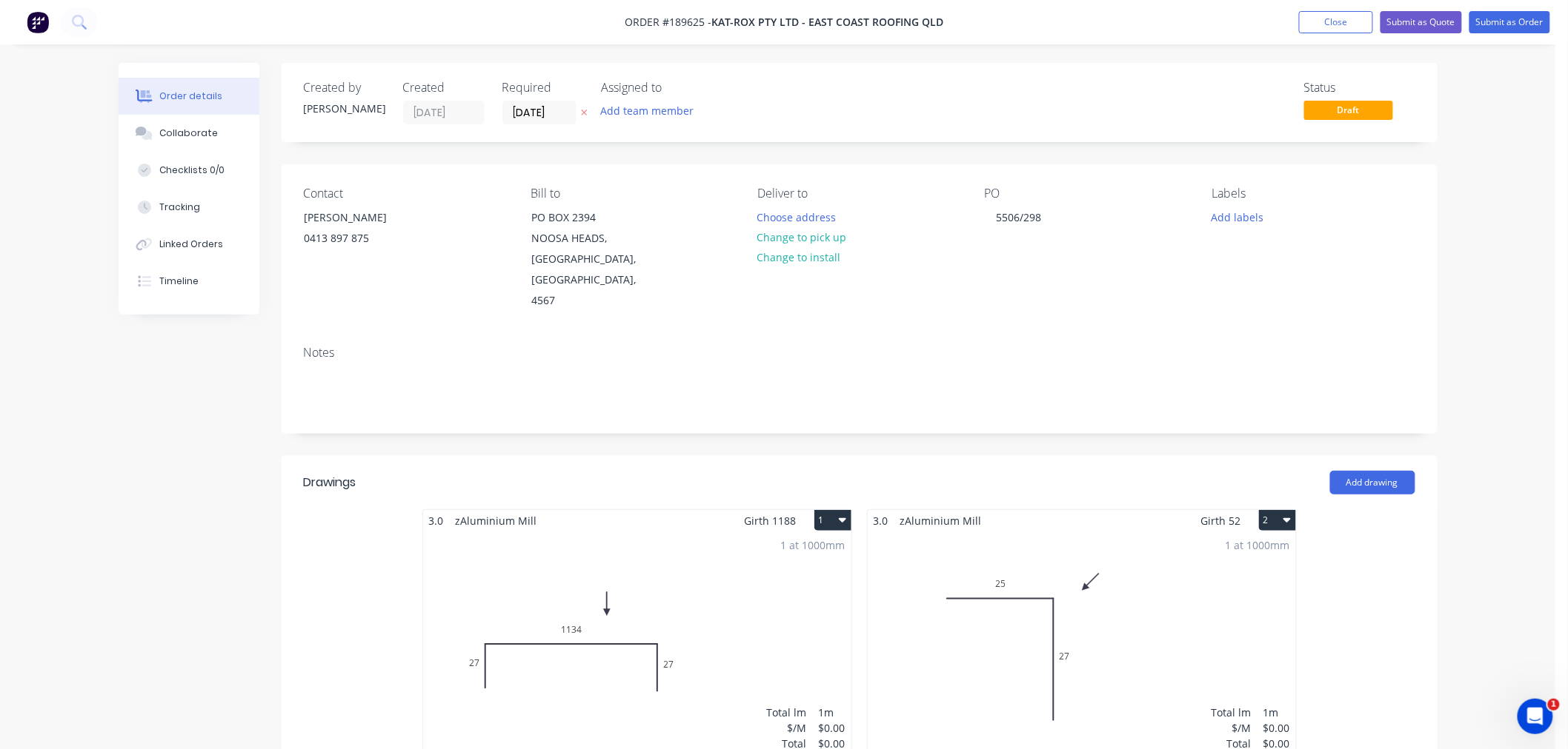
click at [1122, 595] on div "1 at 1000mm Total lm $/M Total 1m $0.00 $0.00" at bounding box center [1081, 644] width 428 height 225
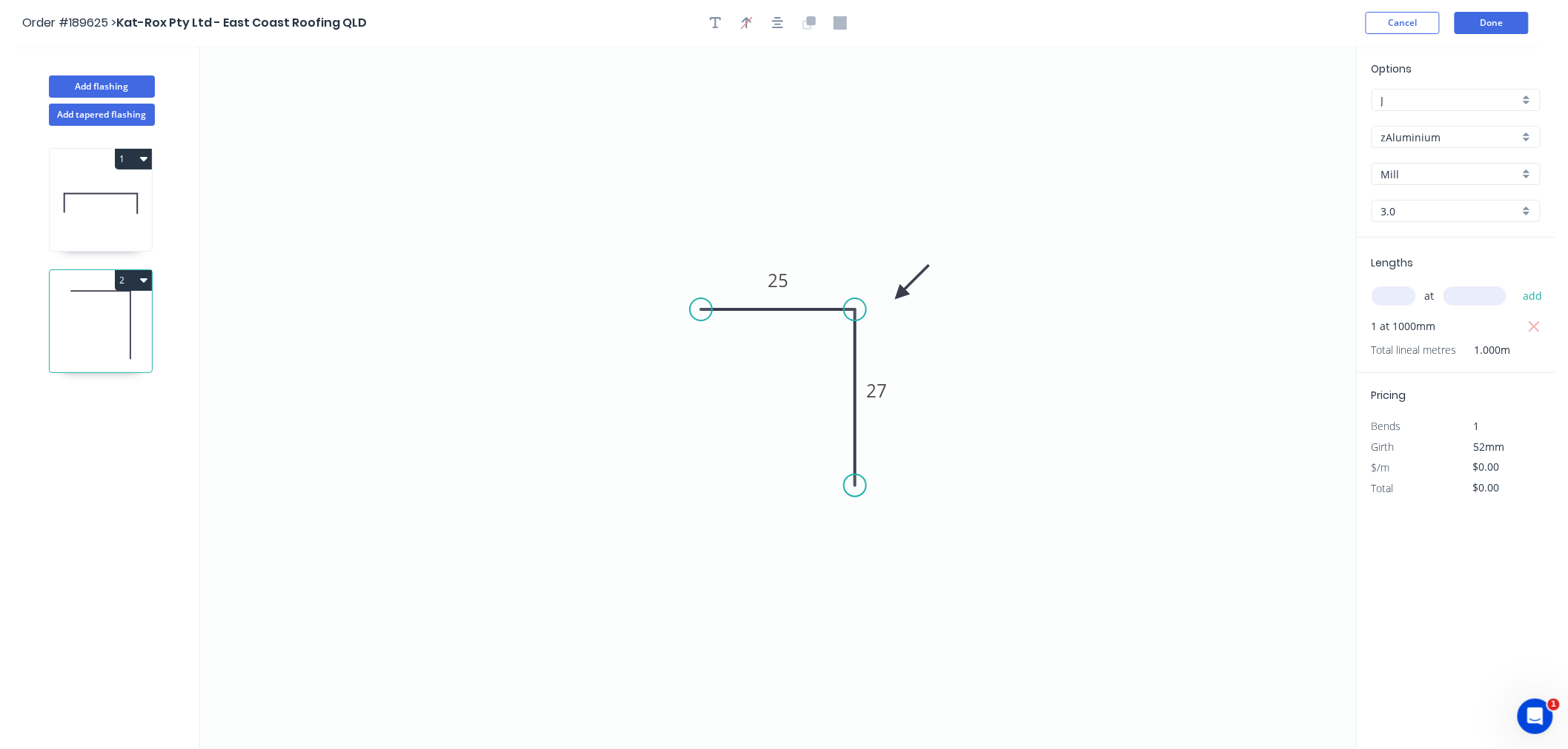
click at [1538, 323] on icon "button" at bounding box center [1534, 327] width 13 height 17
click at [1403, 306] on div "at add" at bounding box center [1457, 295] width 172 height 25
click at [1398, 298] on input "text" at bounding box center [1393, 295] width 44 height 19
click at [1516, 283] on button "add" at bounding box center [1533, 295] width 35 height 25
click at [1219, 24] on div "Order #189625 > Kat-Rox Pty Ltd - East Coast Roofing QLD Cancel Done" at bounding box center [777, 23] width 1511 height 22
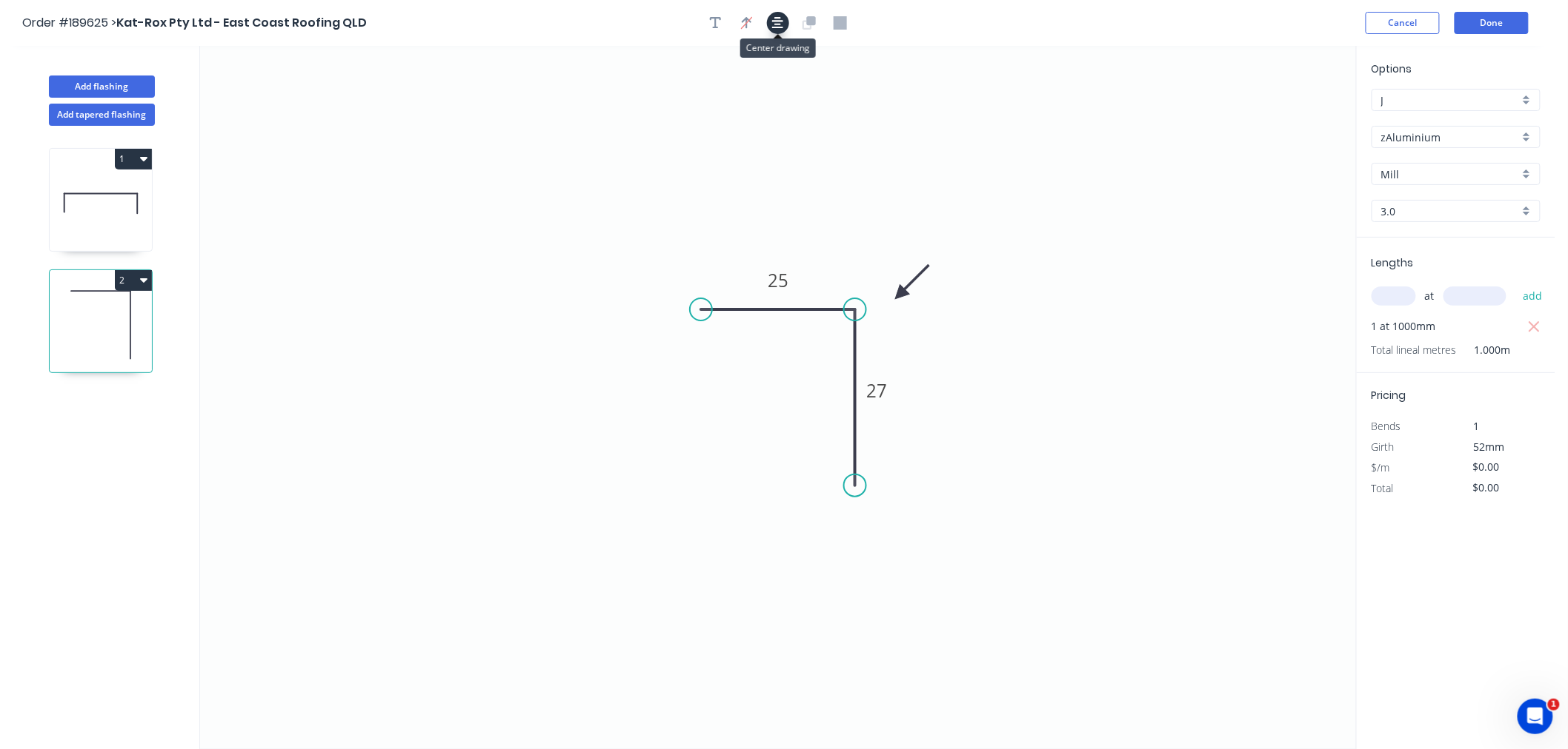
click at [780, 25] on icon "button" at bounding box center [777, 23] width 12 height 13
click at [1068, 9] on header "Order #189625 > Kat-Rox Pty Ltd - East Coast Roofing QLD Cancel Done" at bounding box center [777, 23] width 1555 height 46
click at [1497, 21] on button "Done" at bounding box center [1492, 23] width 74 height 22
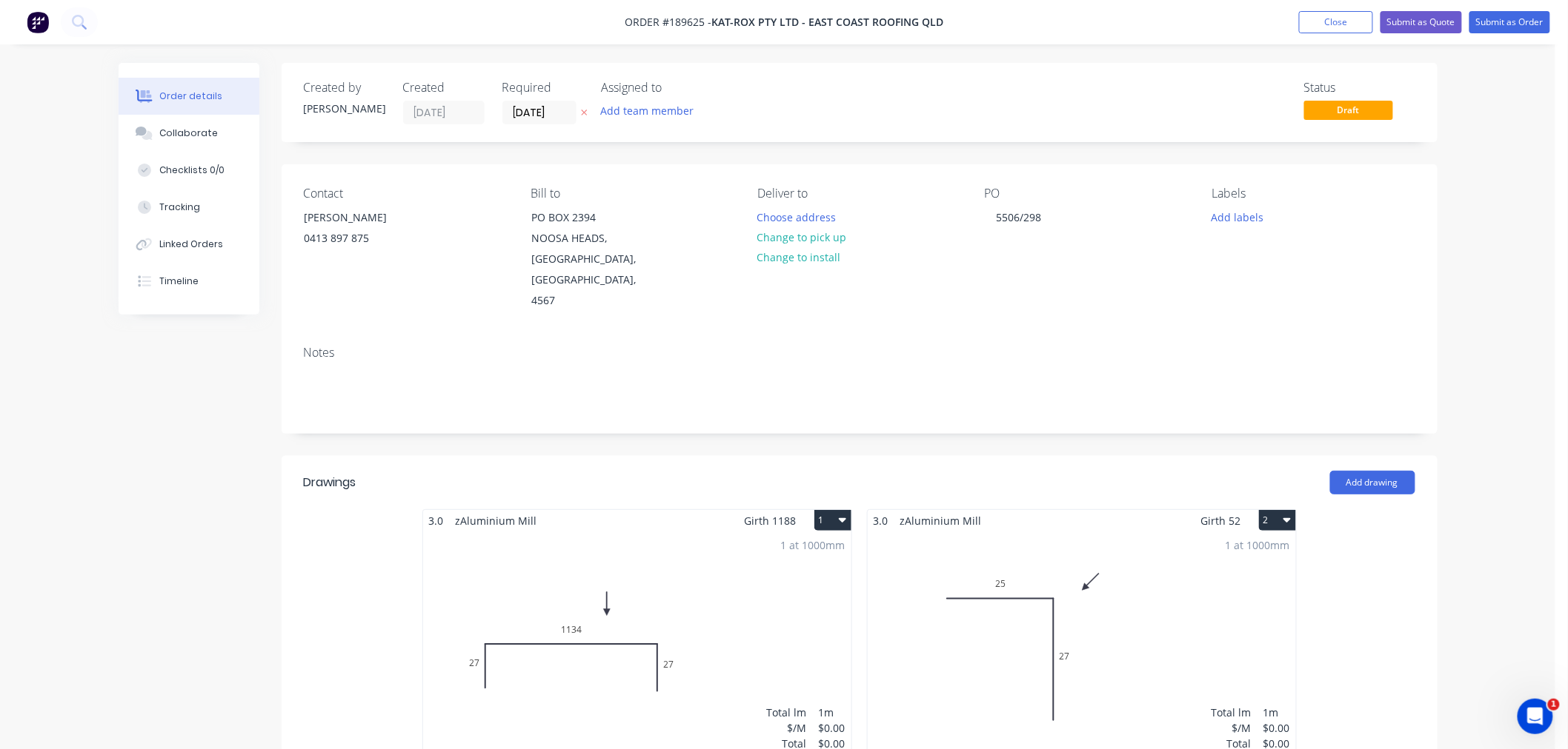
click at [1469, 294] on div "Order details Collaborate Checklists 0/0 Tracking Linked Orders Timeline Order …" at bounding box center [777, 686] width 1555 height 1374
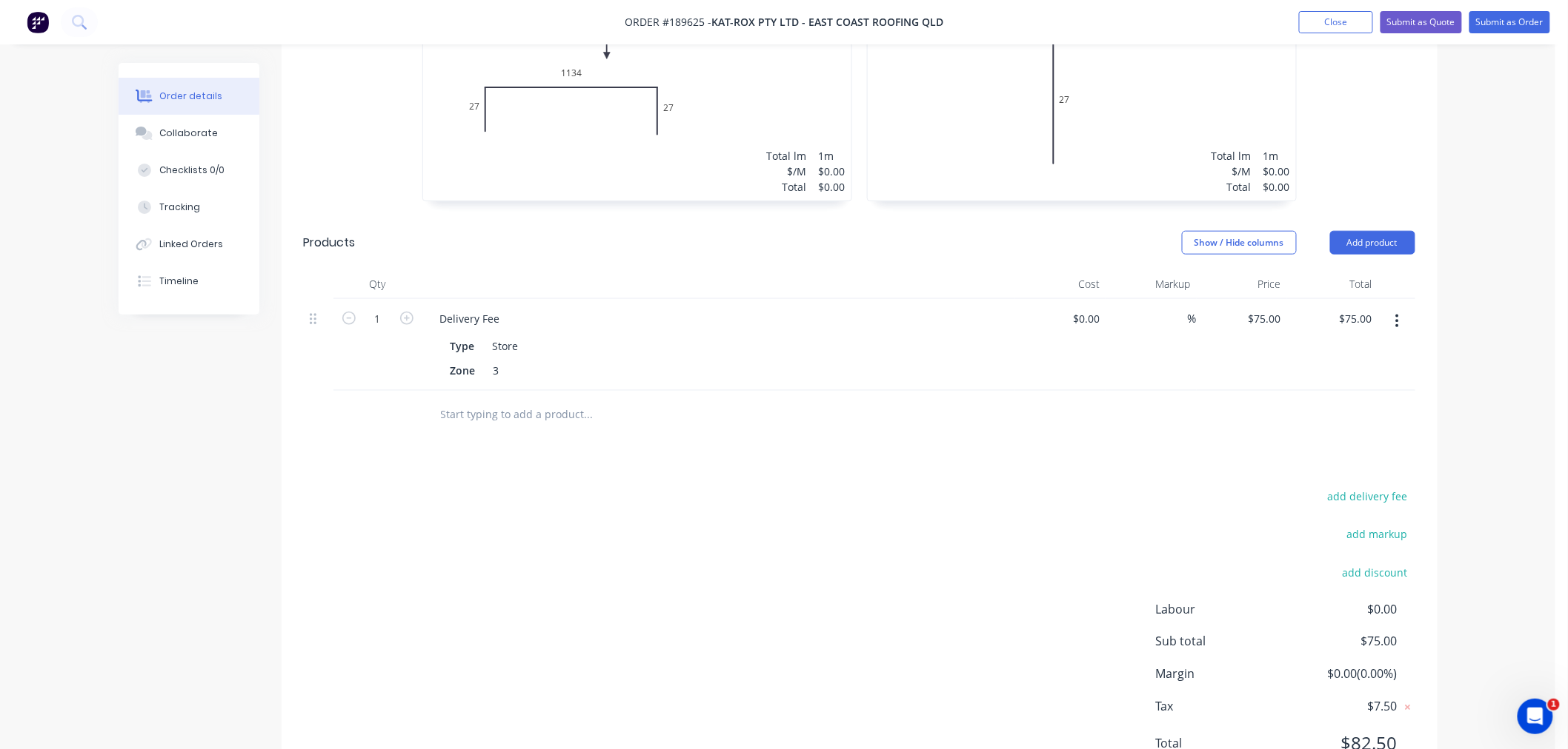
scroll to position [604, 0]
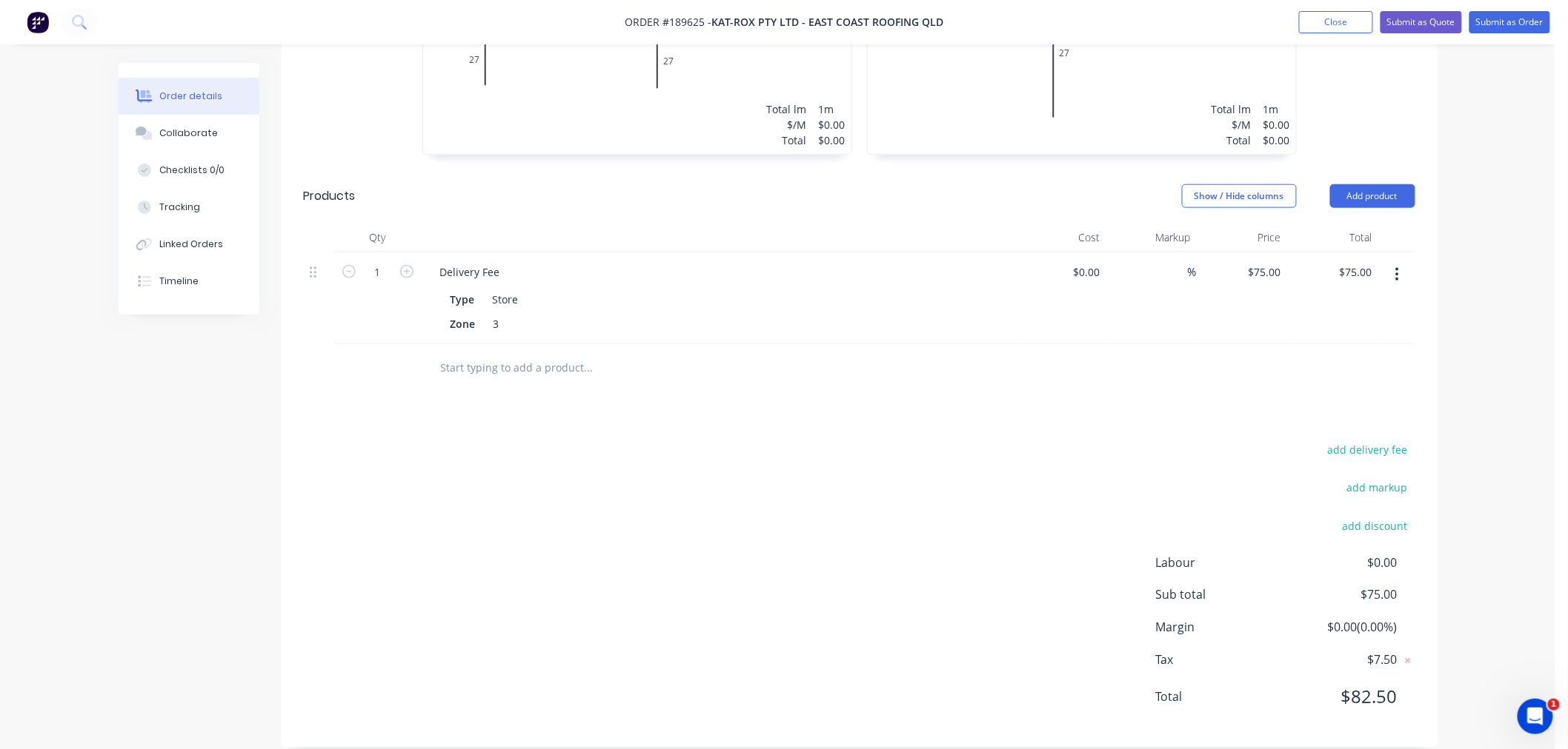
click at [1474, 366] on div "Order details Collaborate Checklists 0/0 Tracking Linked Orders Timeline Order …" at bounding box center [777, 83] width 1555 height 1374
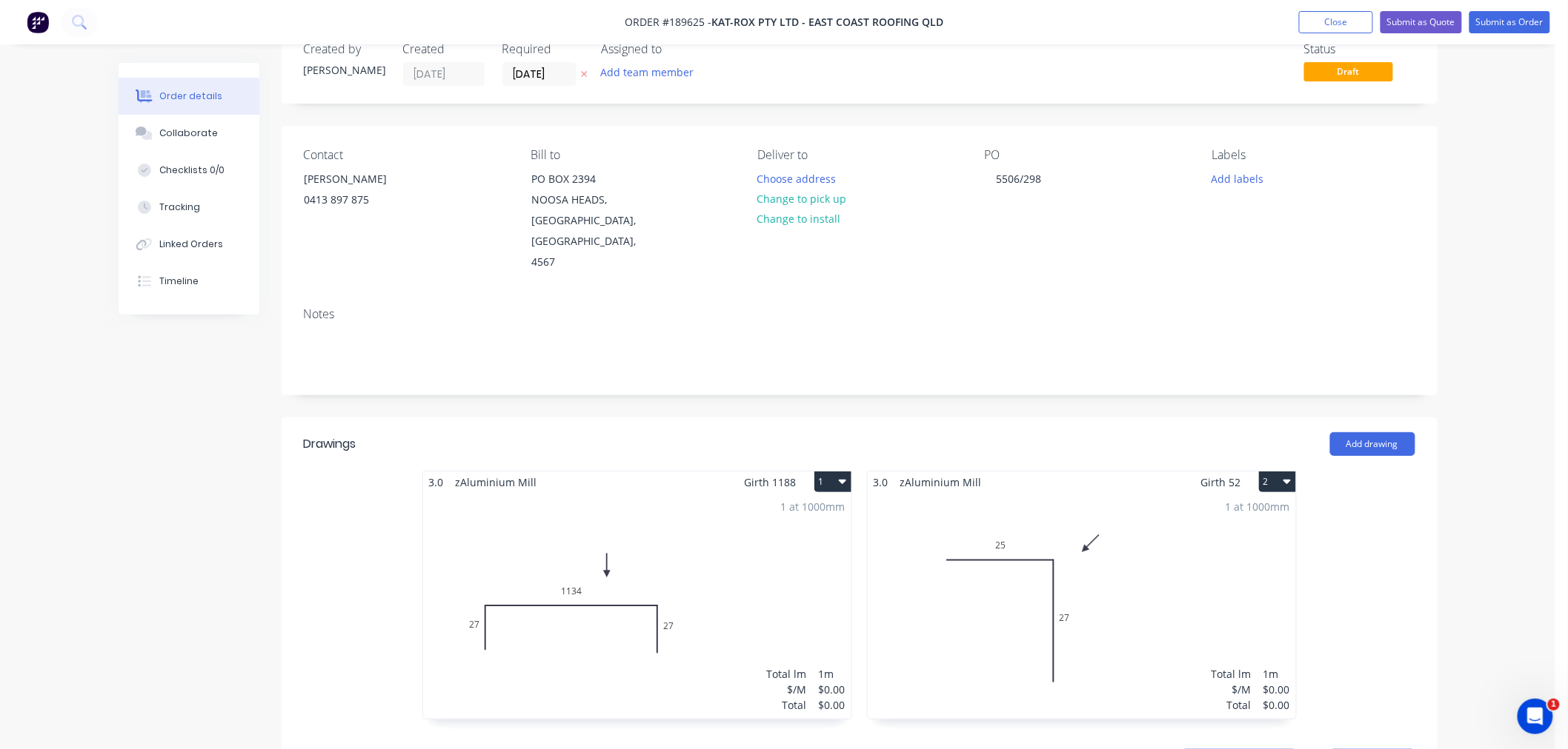
scroll to position [0, 0]
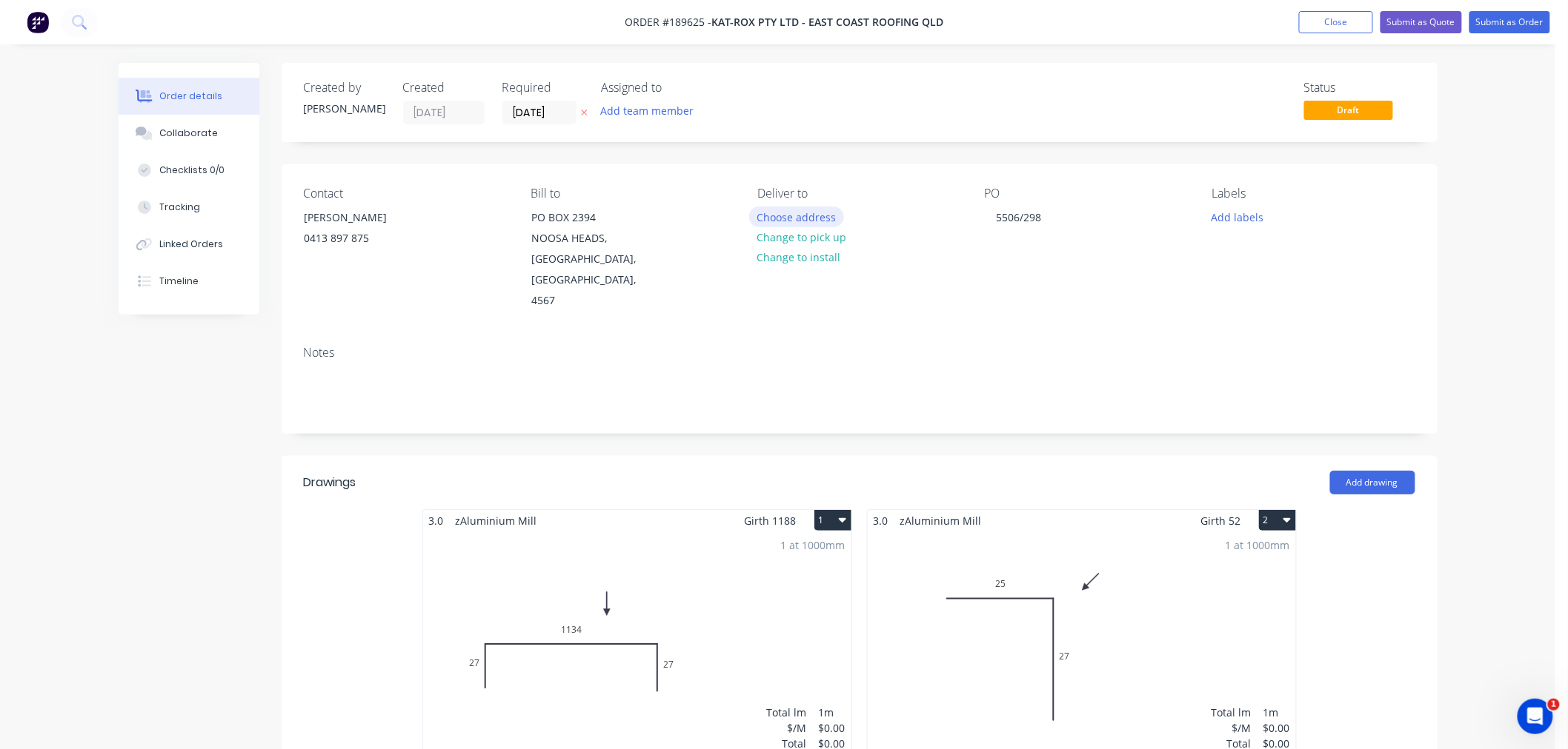
click at [791, 216] on button "Choose address" at bounding box center [796, 217] width 95 height 20
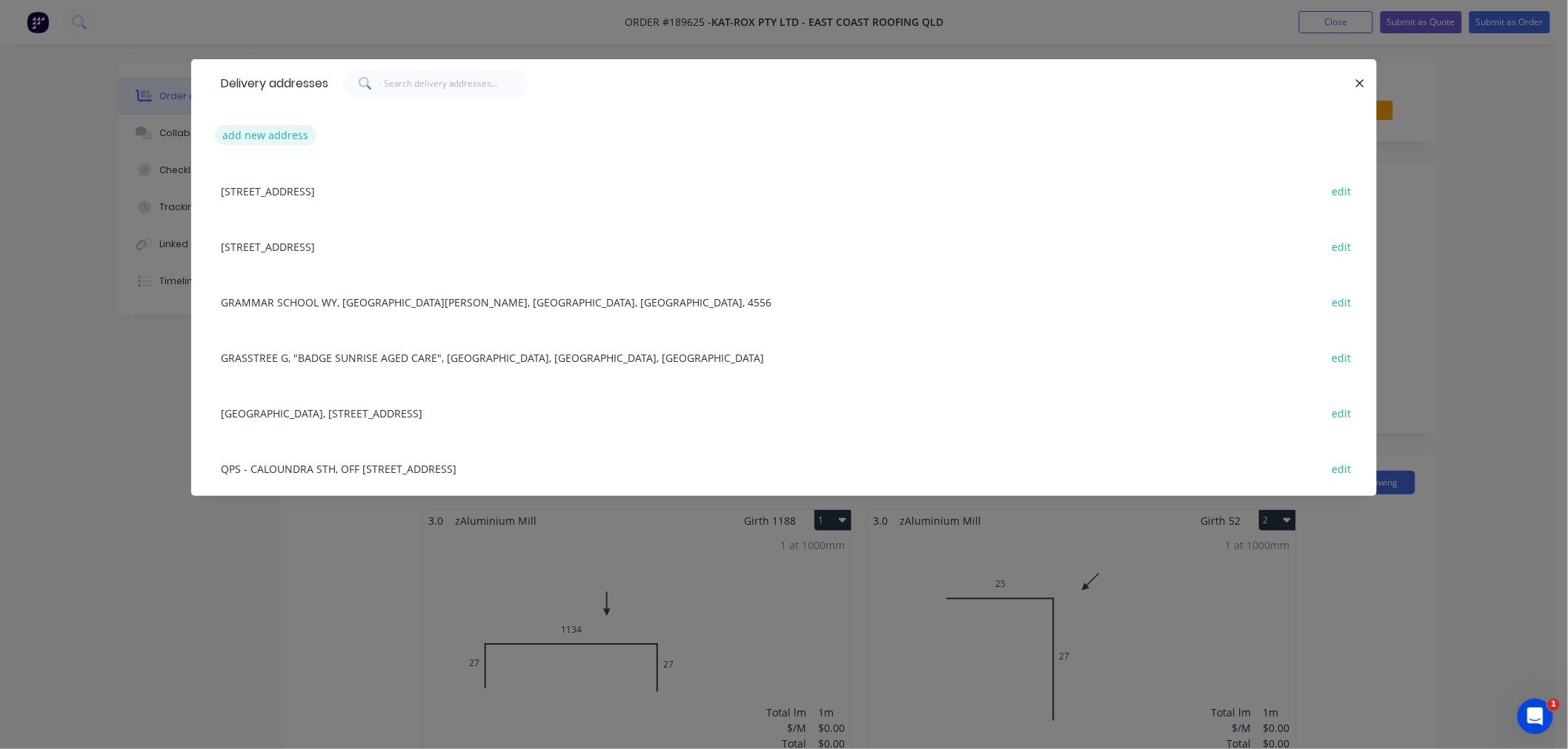
click at [279, 133] on button "add new address" at bounding box center [265, 135] width 101 height 20
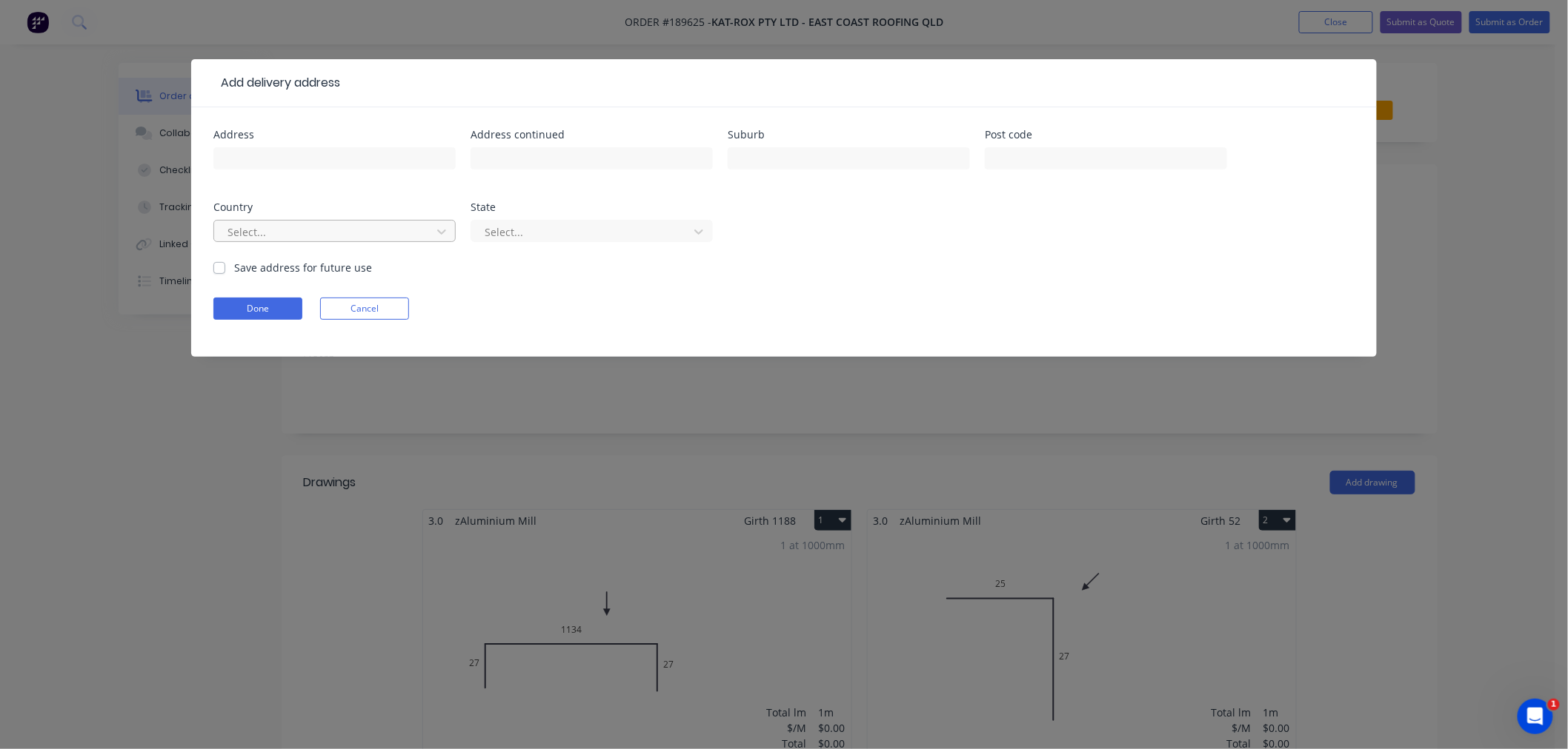
click at [329, 225] on div at bounding box center [324, 232] width 198 height 18
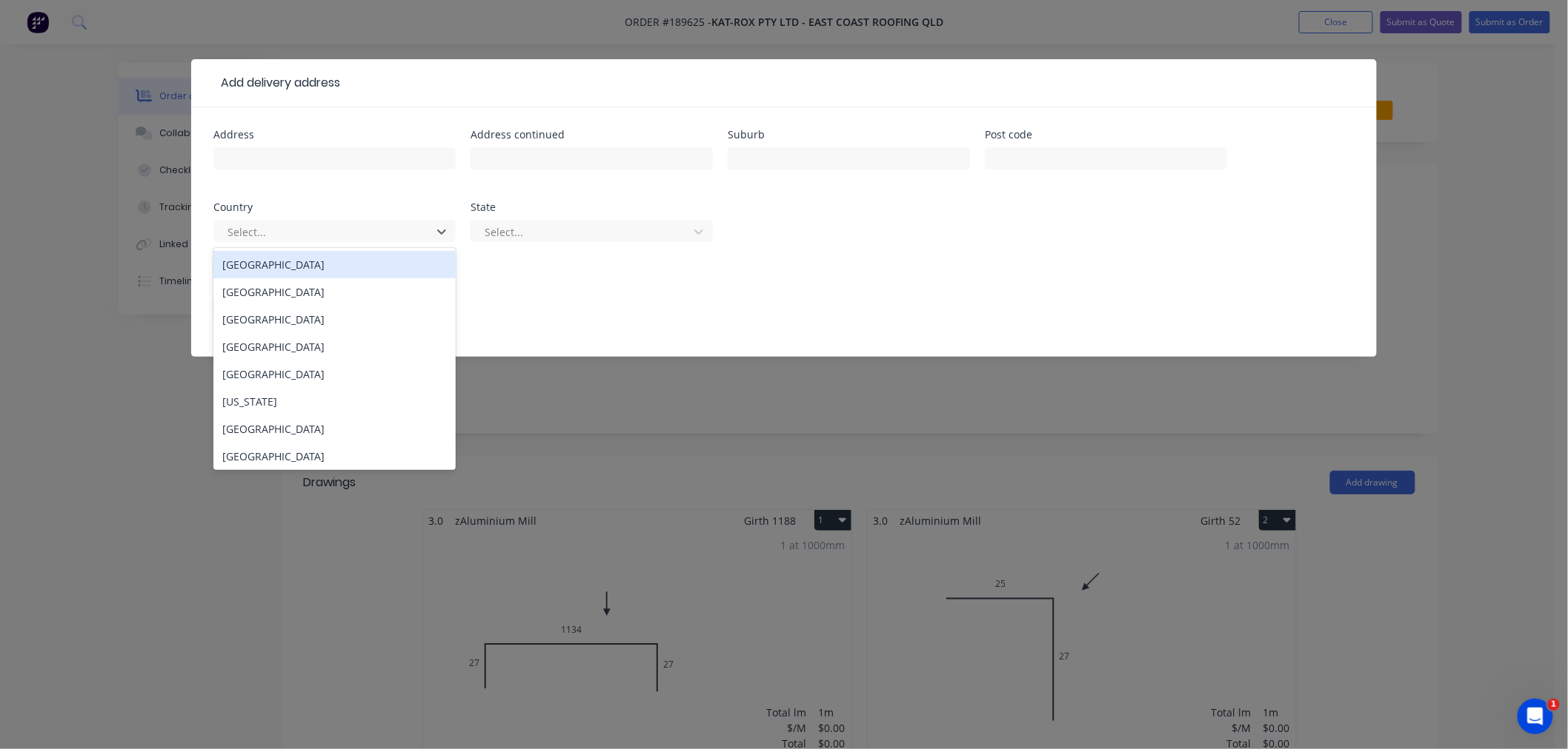
click at [335, 263] on div "[GEOGRAPHIC_DATA]" at bounding box center [334, 265] width 242 height 28
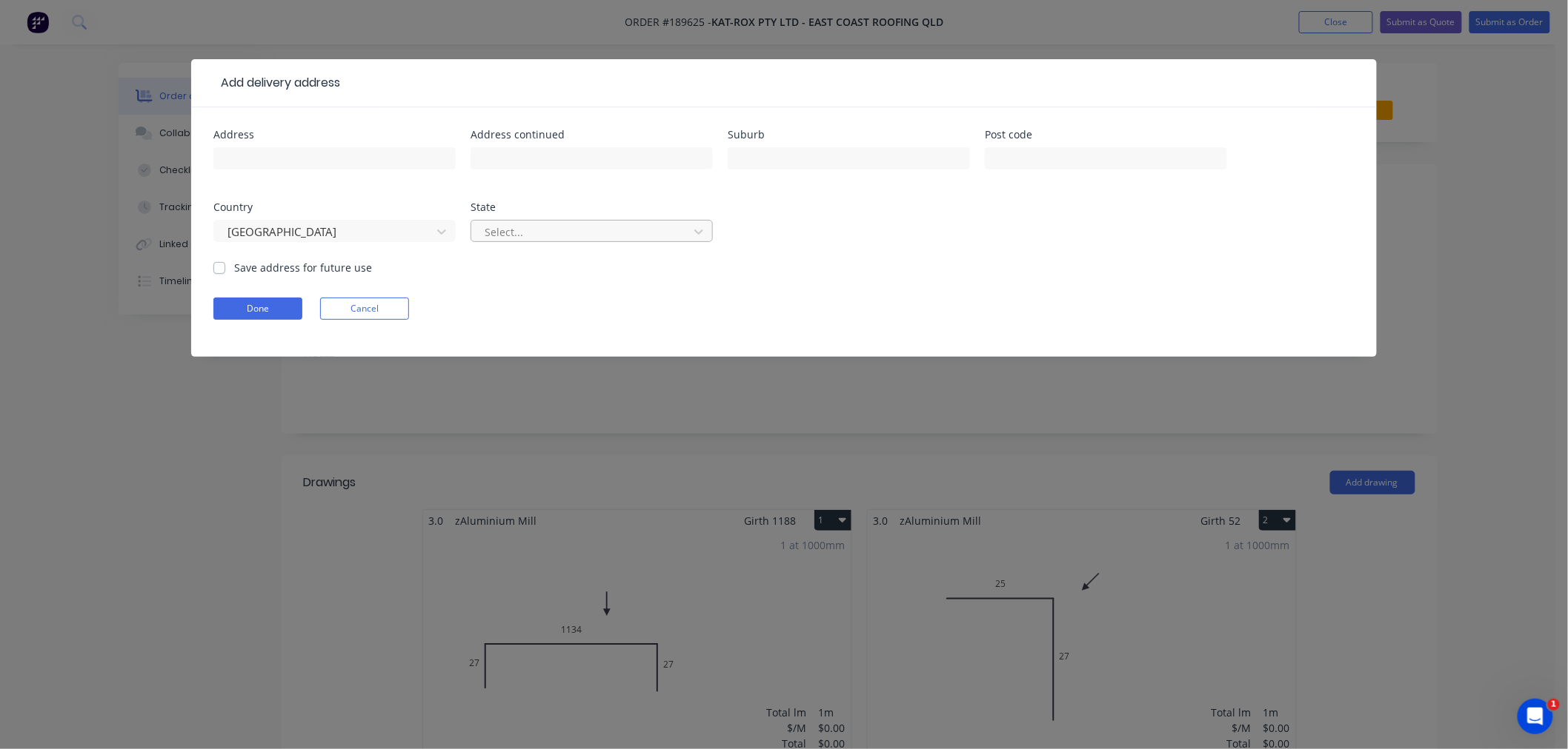
click at [512, 230] on div at bounding box center [582, 232] width 198 height 18
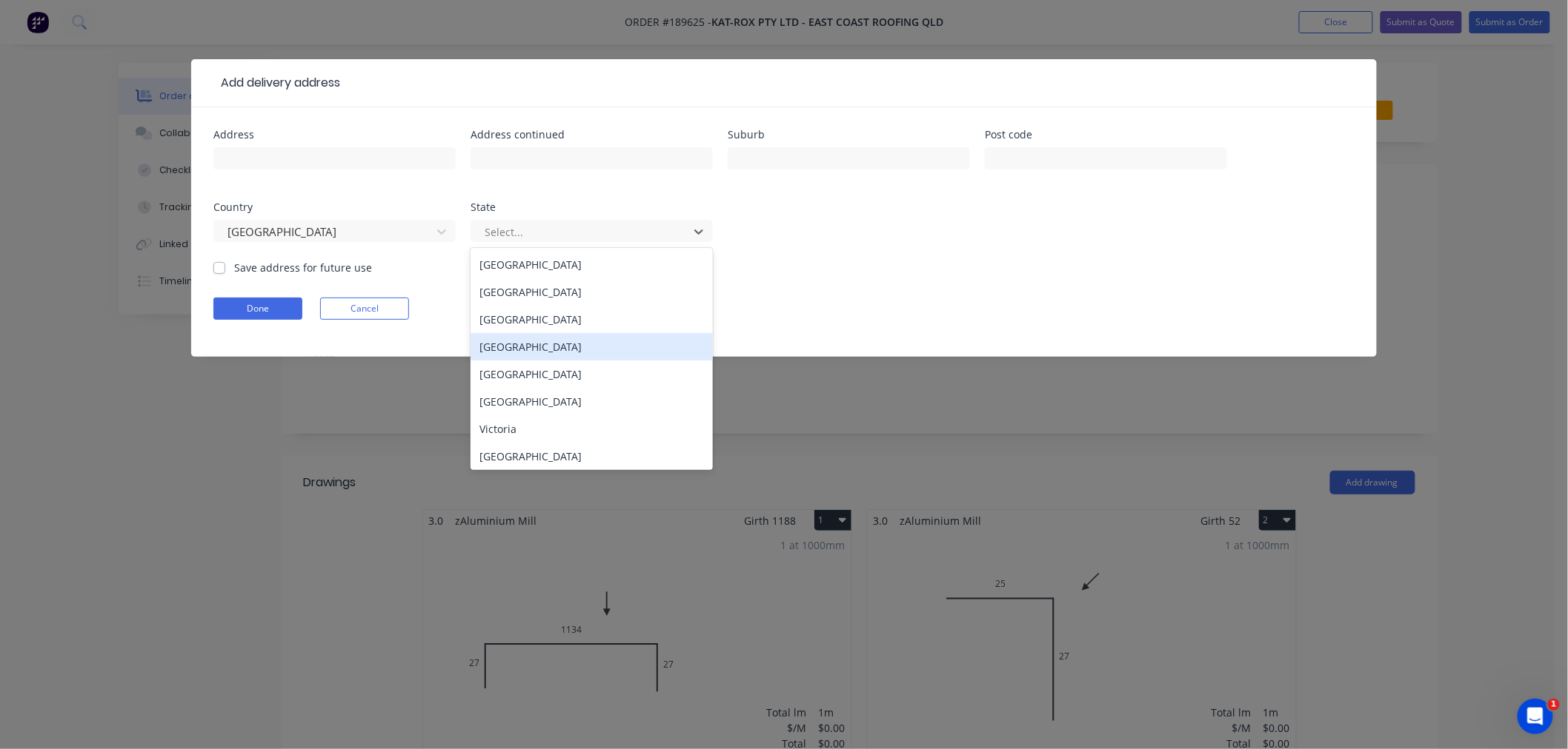
click at [529, 344] on div "[GEOGRAPHIC_DATA]" at bounding box center [591, 347] width 242 height 28
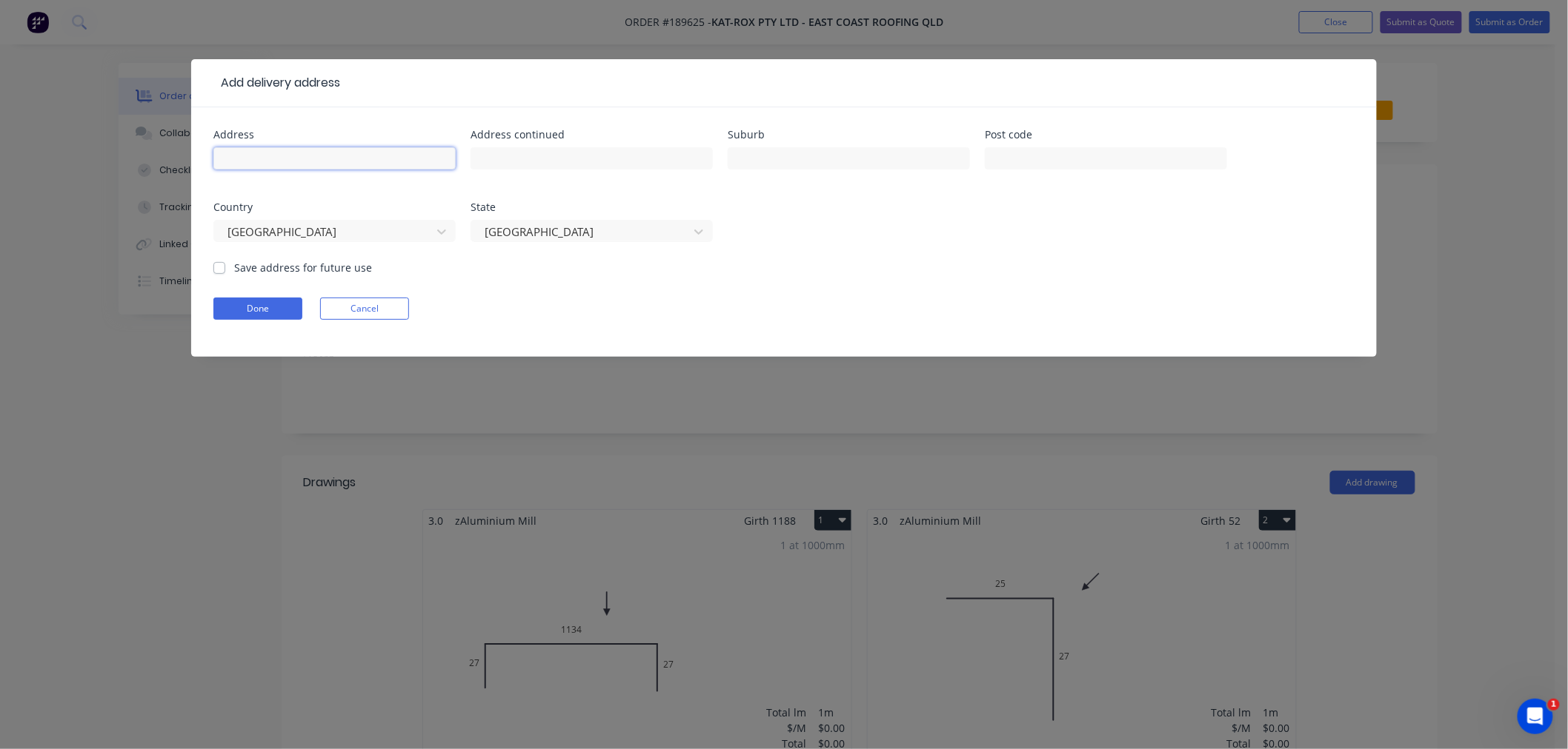
click at [366, 163] on input "text" at bounding box center [334, 158] width 242 height 22
click at [326, 156] on input "12 COLUMBIA DR" at bounding box center [334, 158] width 242 height 22
click at [326, 154] on input "12 COLUMBIA DR" at bounding box center [334, 158] width 242 height 22
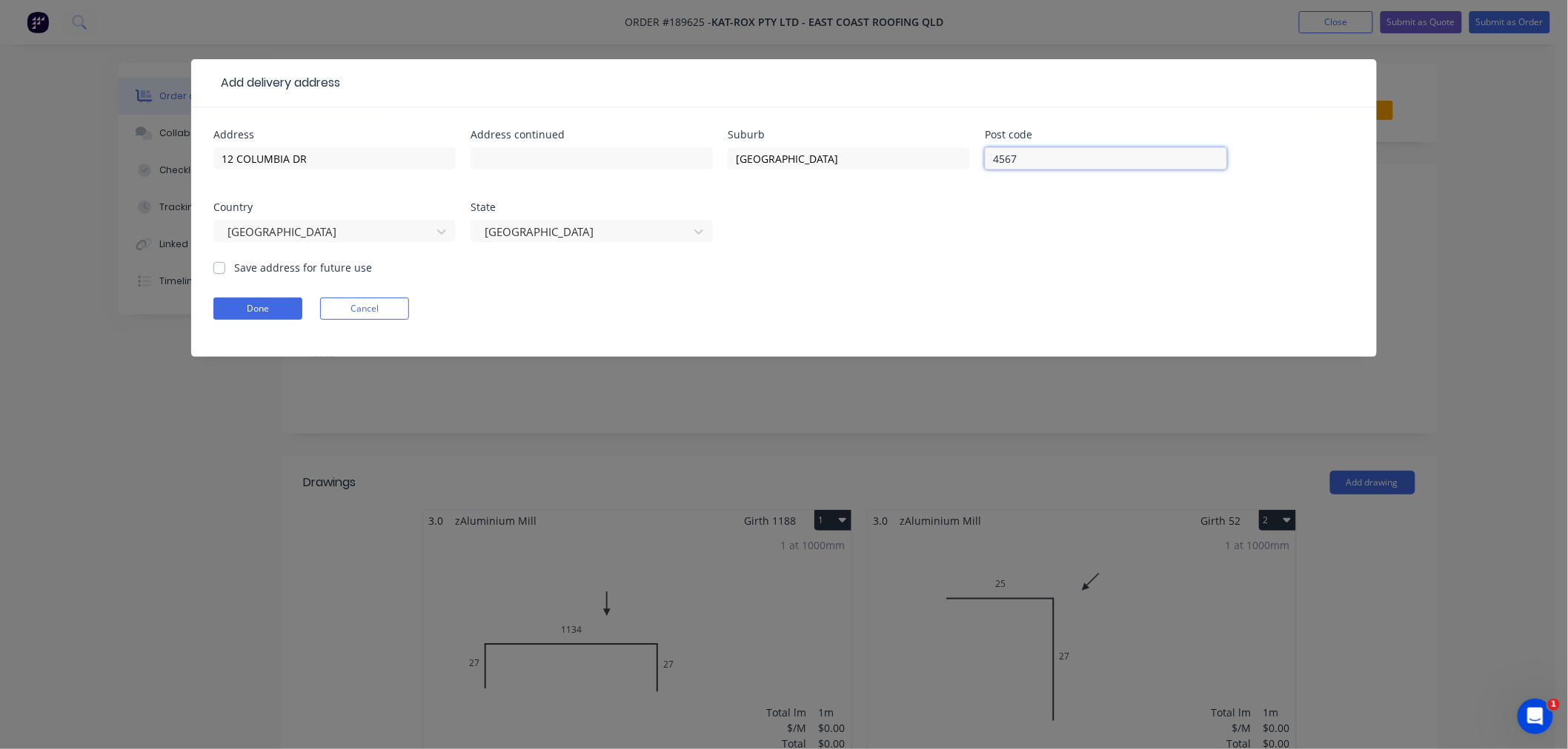
click button "Done" at bounding box center [258, 308] width 89 height 22
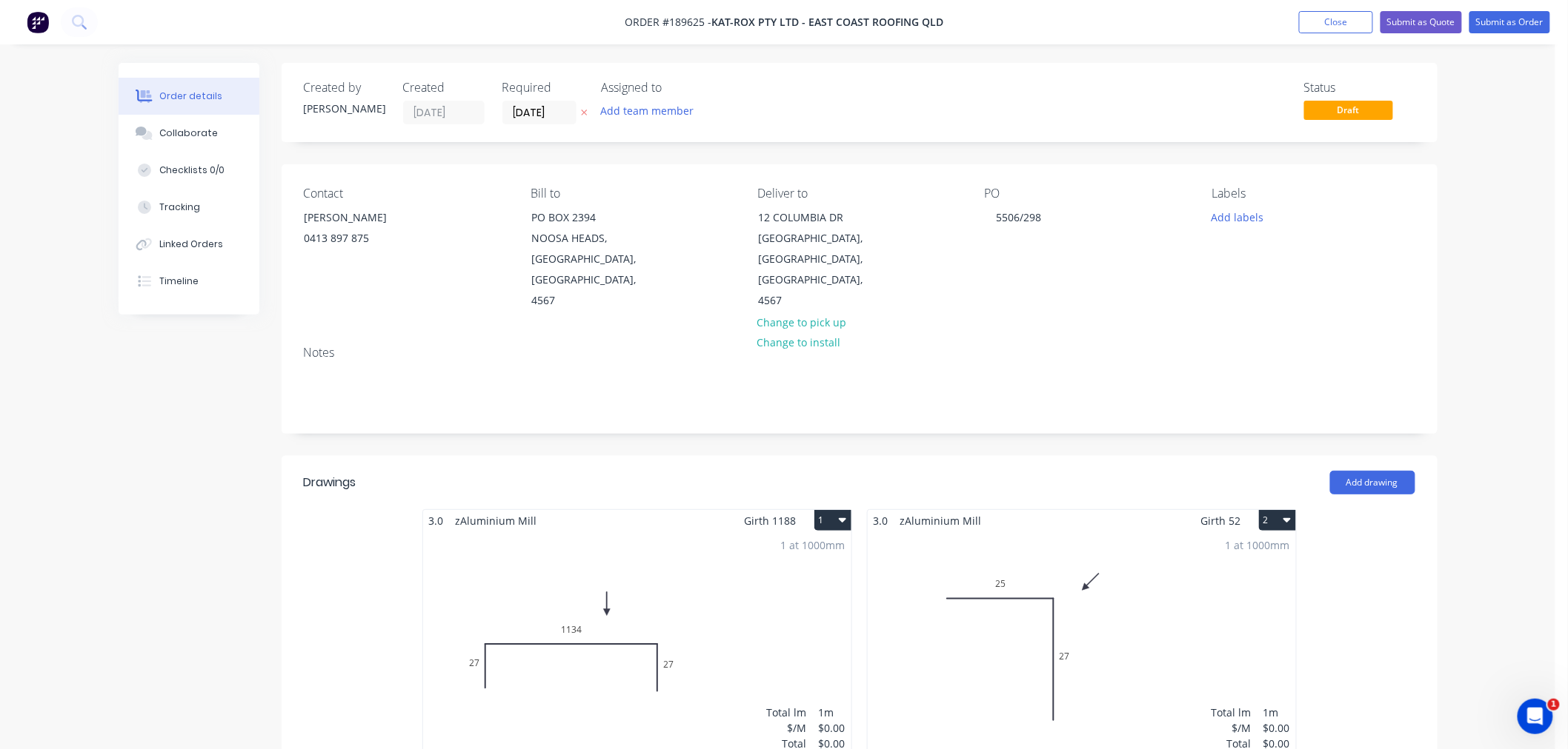
click at [121, 464] on div "Created by [PERSON_NAME] Created [DATE] Required [DATE] Assigned to Add team me…" at bounding box center [778, 718] width 1318 height 1310
click at [196, 444] on div "Created by [PERSON_NAME] Created [DATE] Required [DATE] Assigned to Add team me…" at bounding box center [778, 718] width 1318 height 1310
click at [199, 449] on div "Created by [PERSON_NAME] Created [DATE] Required [DATE] Assigned to Add team me…" at bounding box center [778, 718] width 1318 height 1310
click at [1481, 270] on div "Order details Collaborate Checklists 0/0 Tracking Linked Orders Timeline Order …" at bounding box center [777, 686] width 1555 height 1374
click at [1496, 145] on div "Order details Collaborate Checklists 0/0 Tracking Linked Orders Timeline Order …" at bounding box center [777, 686] width 1555 height 1374
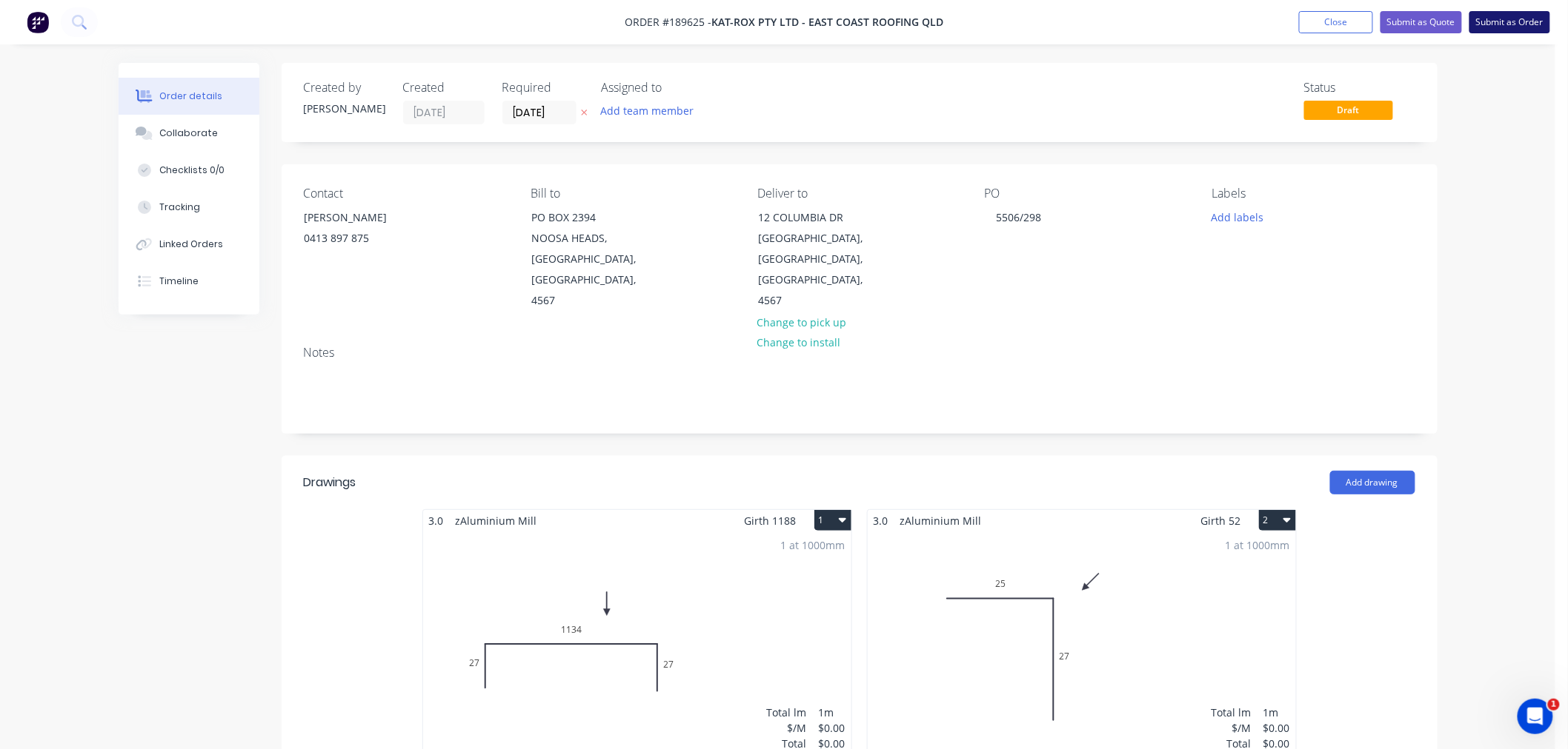
click at [1520, 15] on button "Submit as Order" at bounding box center [1510, 22] width 81 height 22
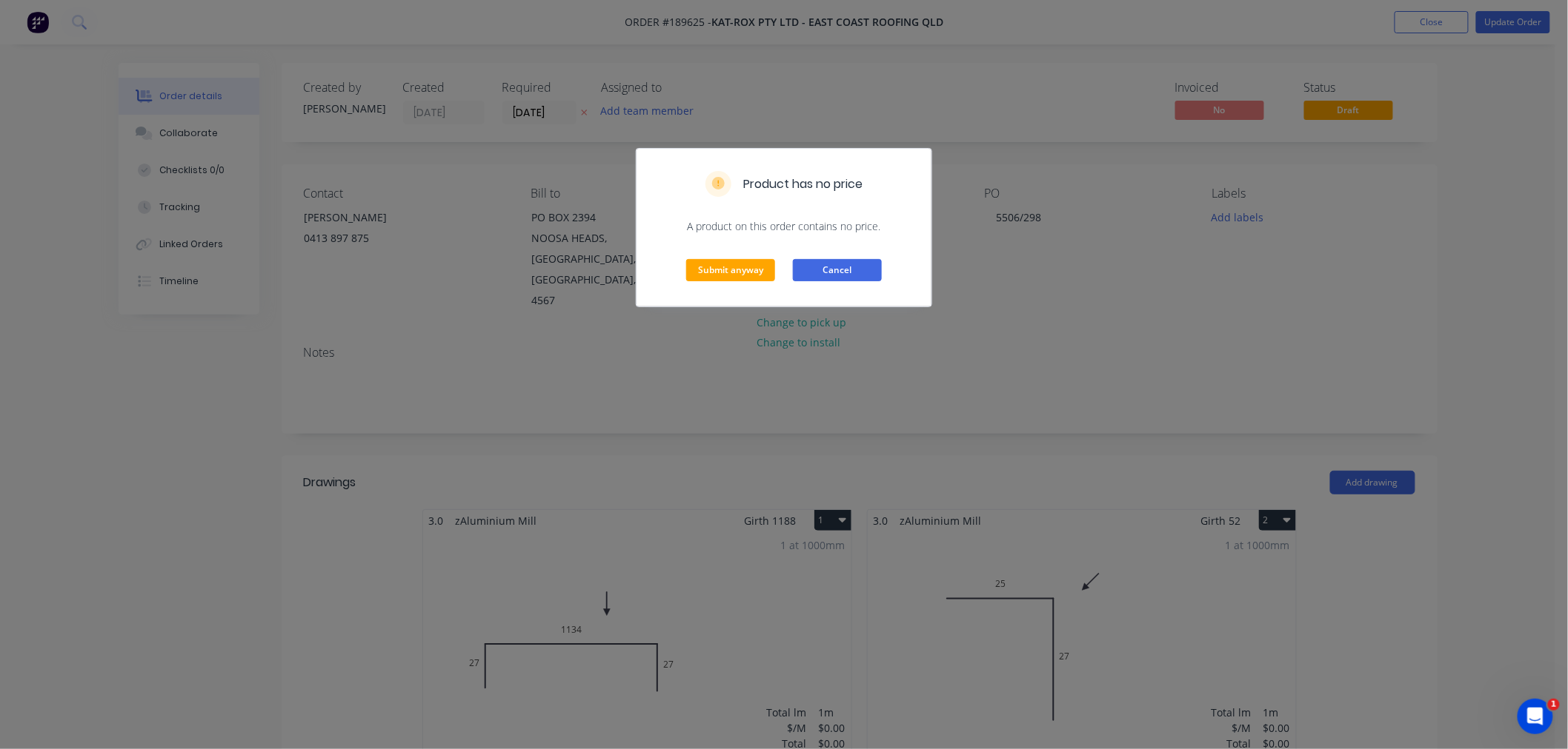
click at [843, 270] on button "Cancel" at bounding box center [837, 271] width 89 height 22
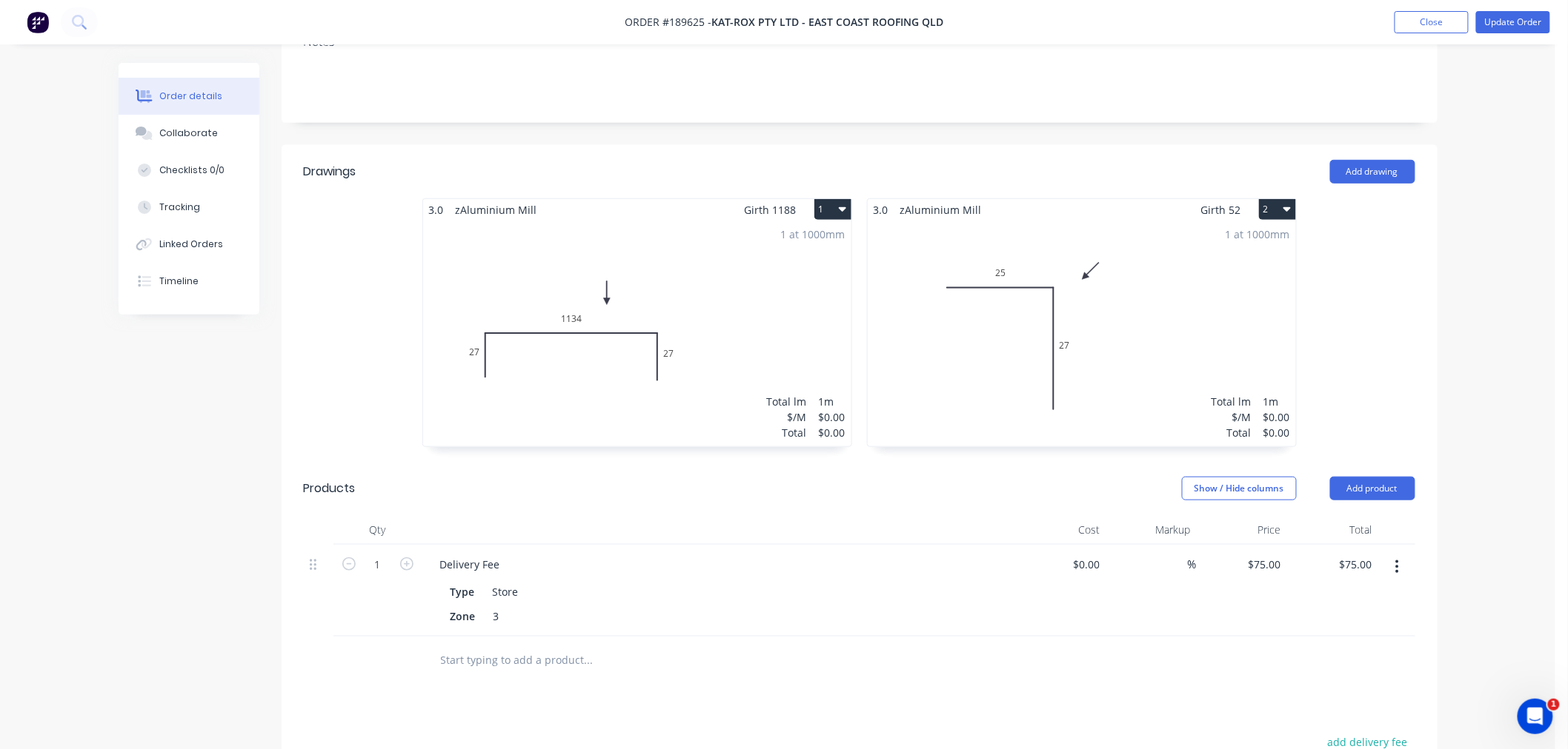
scroll to position [275, 0]
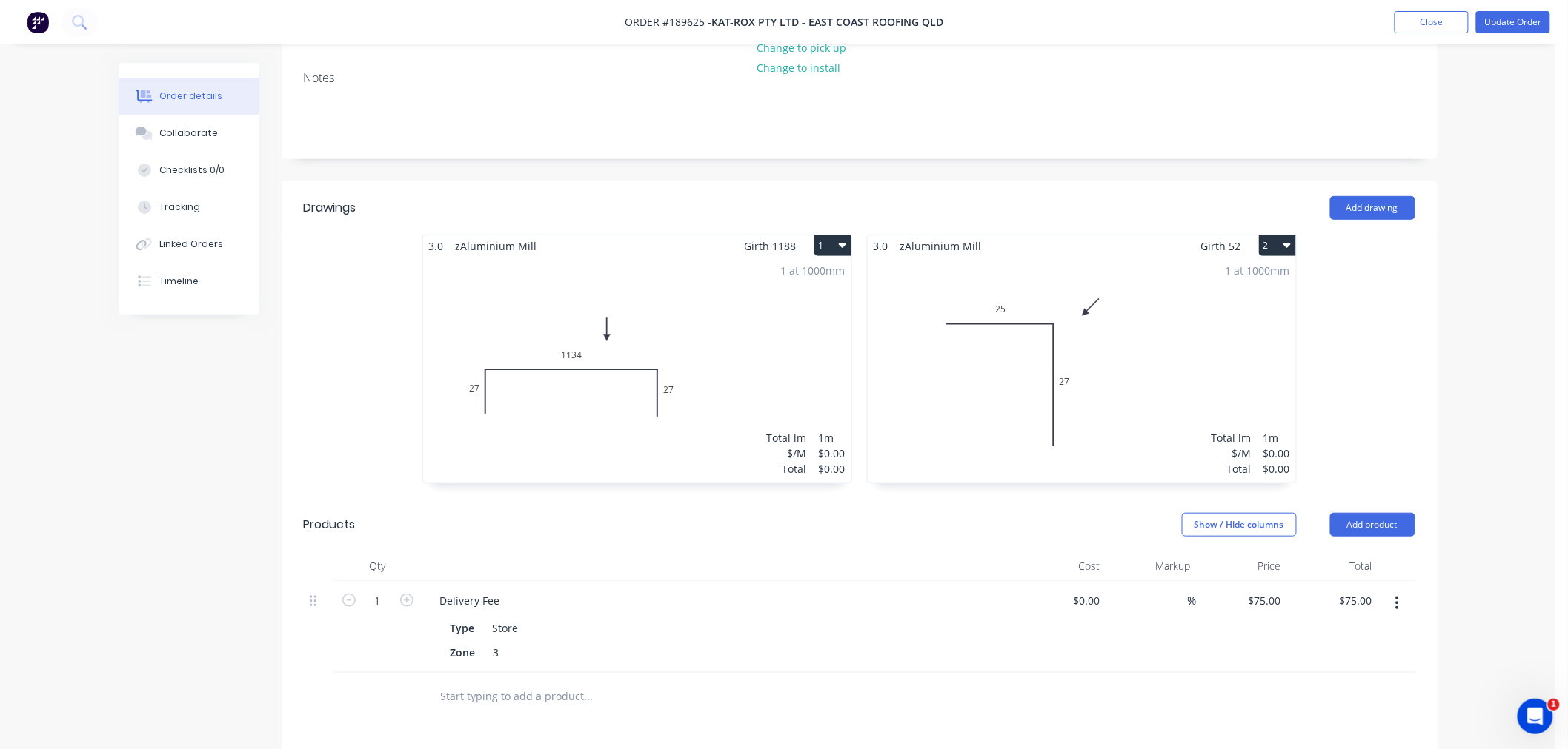
click at [737, 323] on div "1 at 1000mm Total lm $/M Total 1m $0.00 $0.00" at bounding box center [636, 369] width 428 height 225
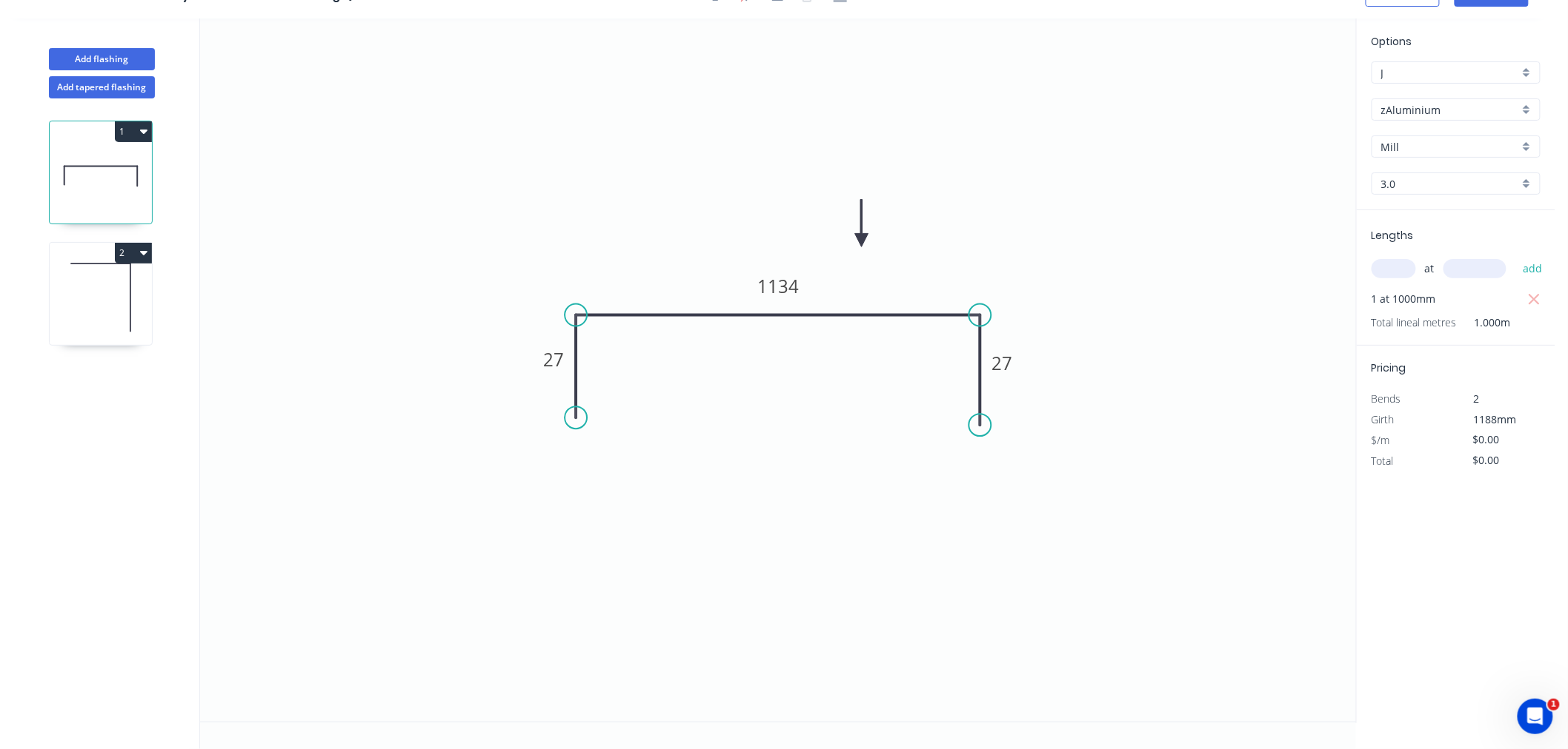
click at [1504, 178] on input "3.0" at bounding box center [1450, 184] width 138 height 16
click at [1424, 290] on div "2.0" at bounding box center [1456, 290] width 168 height 26
click at [114, 275] on icon at bounding box center [100, 297] width 102 height 95
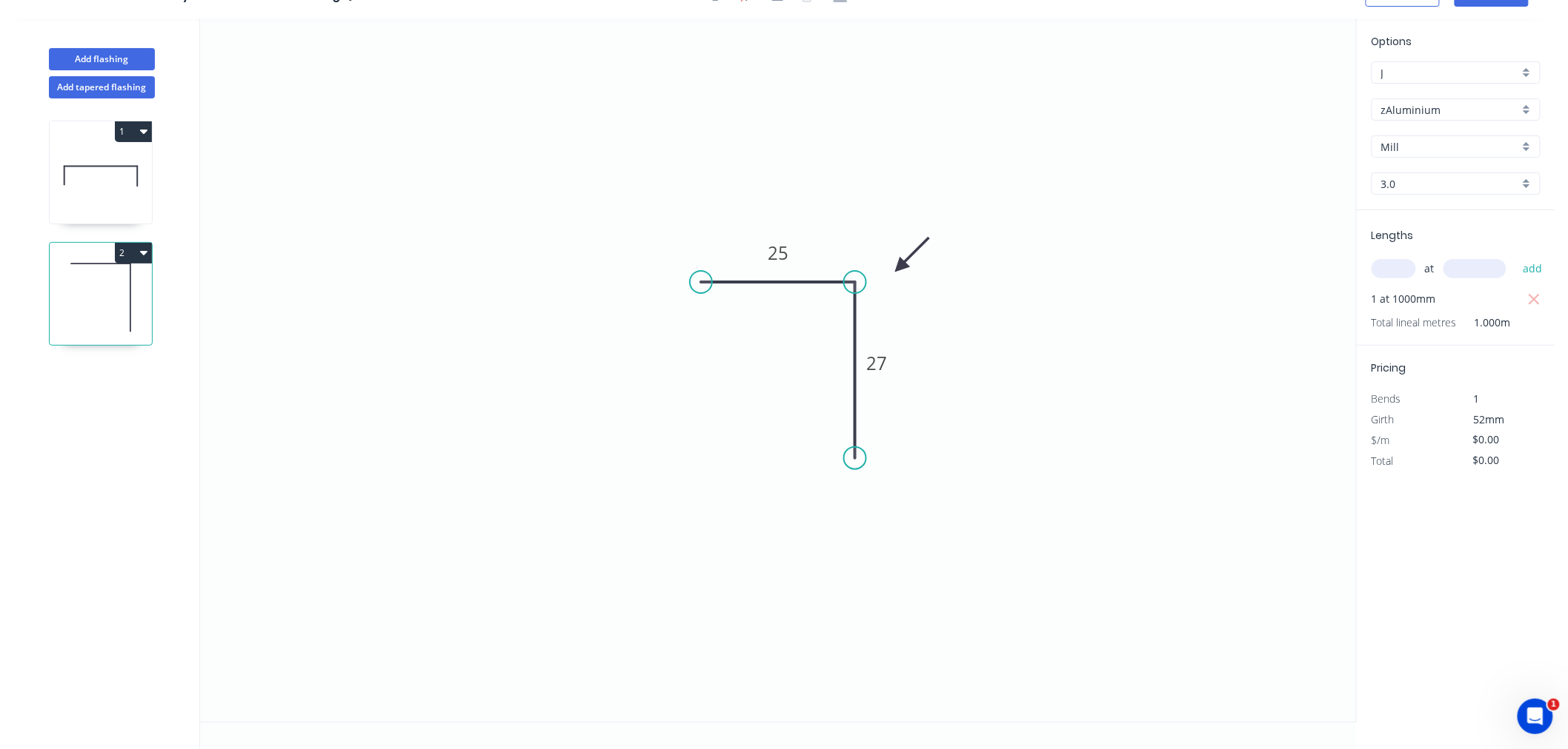
click at [1442, 184] on input "3.0" at bounding box center [1450, 184] width 138 height 16
click at [1418, 282] on div "2.0" at bounding box center [1456, 290] width 168 height 26
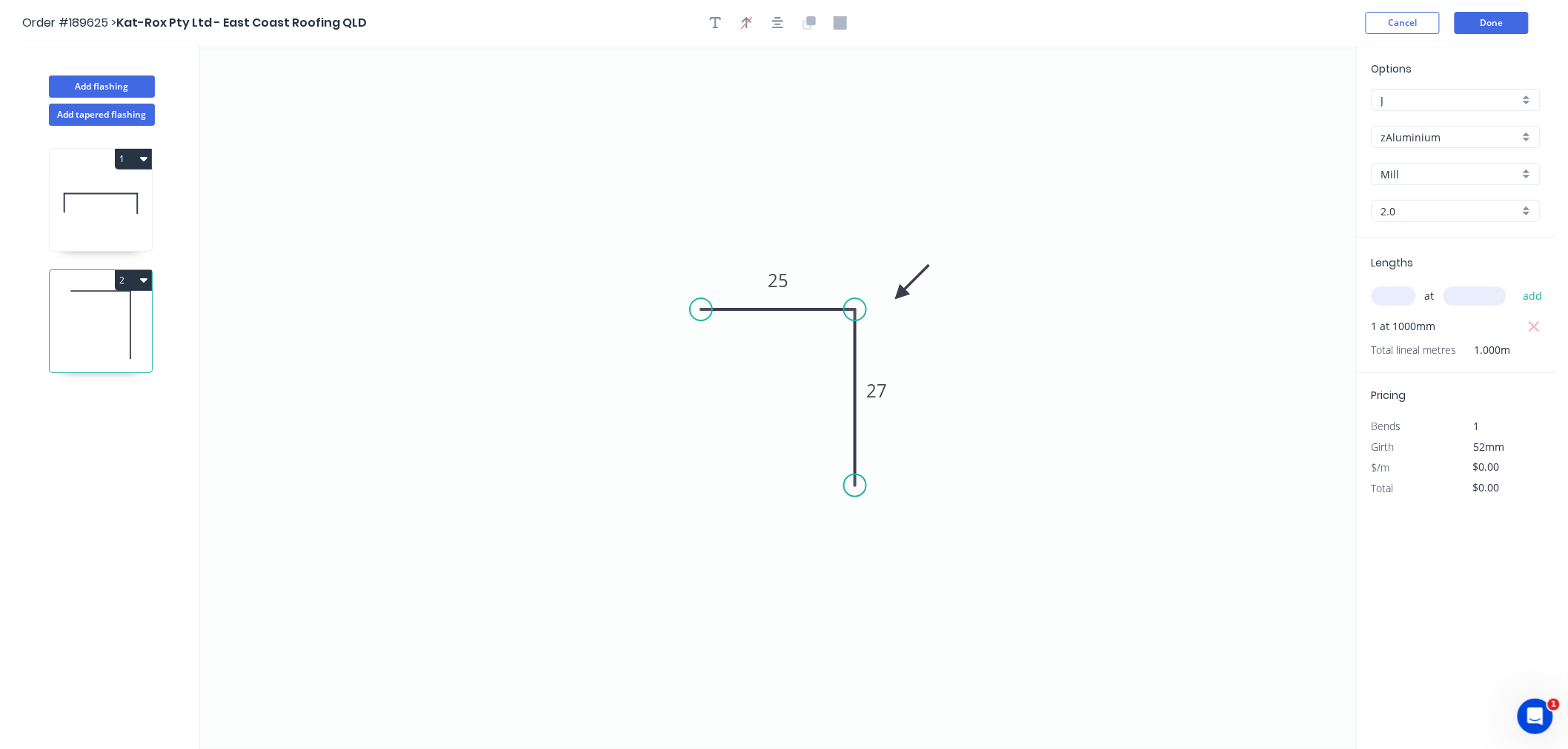
click at [1440, 53] on div "Options J J zAluminium zAluminium Mill Mill 2.0 2.0 Lengths at add 1 at 1000mm …" at bounding box center [1456, 276] width 199 height 445
click at [1516, 19] on button "Done" at bounding box center [1492, 23] width 74 height 22
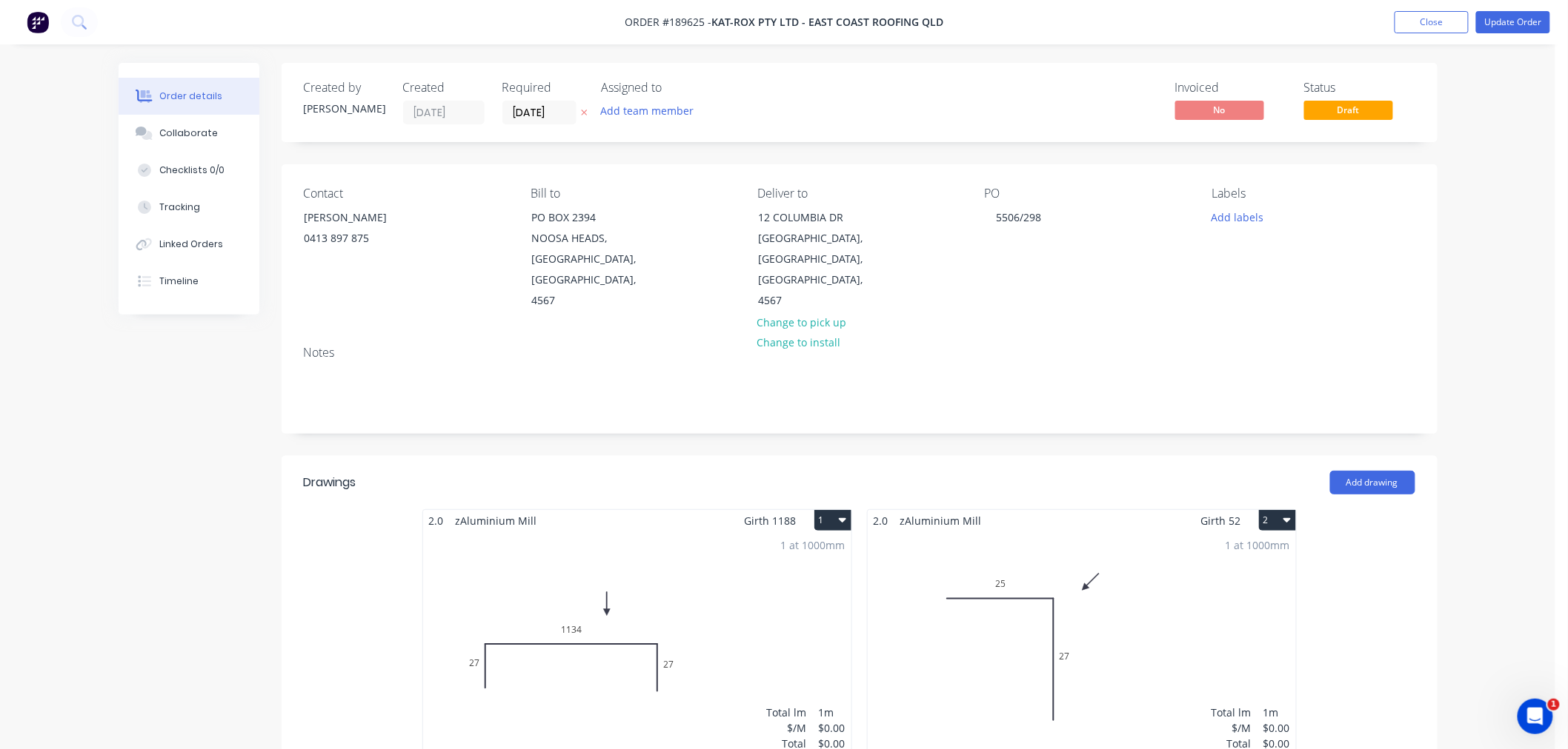
click at [1469, 299] on div "Order details Collaborate Checklists 0/0 Tracking Linked Orders Timeline Order …" at bounding box center [777, 686] width 1555 height 1374
click at [1507, 22] on button "Update Order" at bounding box center [1513, 22] width 74 height 22
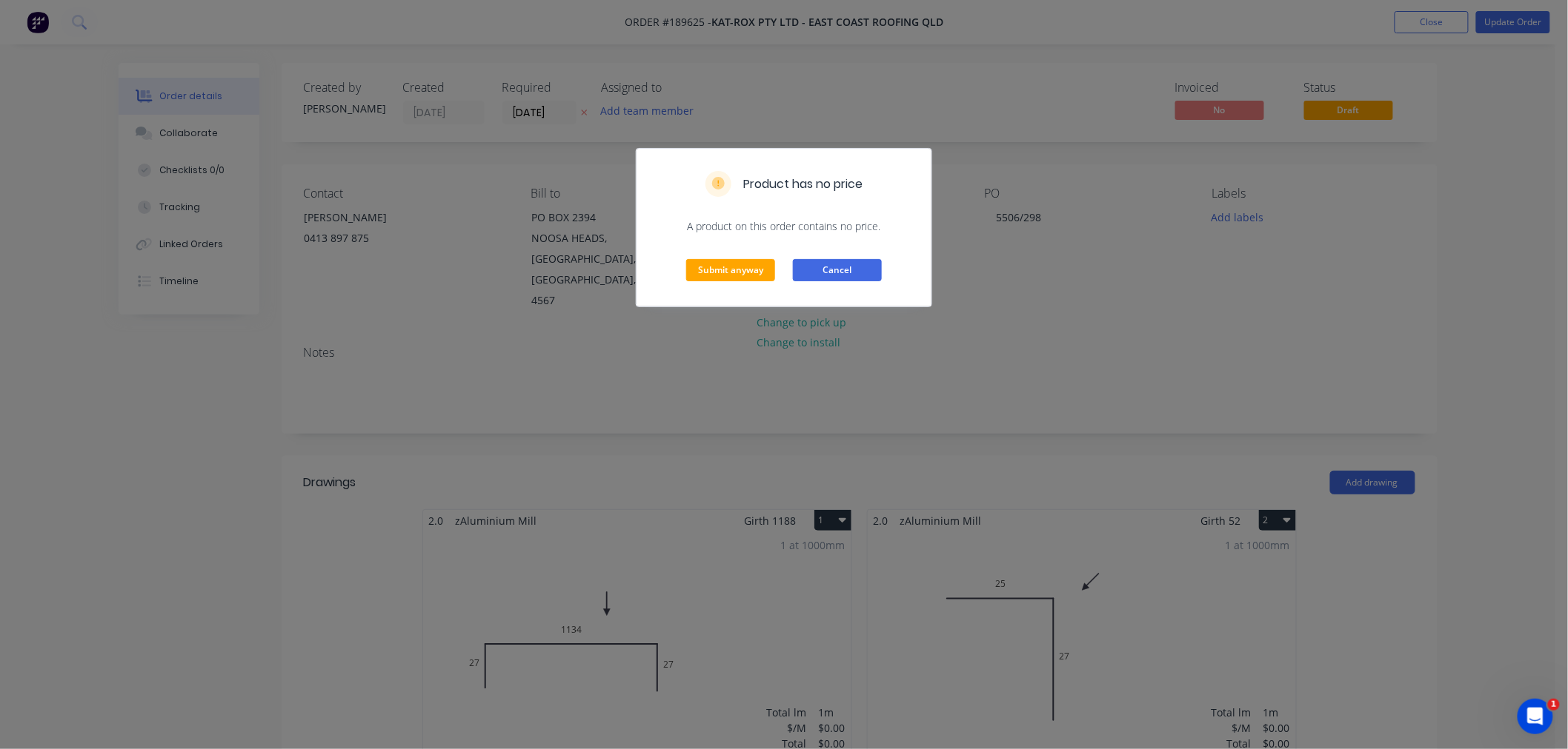
click at [854, 270] on button "Cancel" at bounding box center [837, 271] width 89 height 22
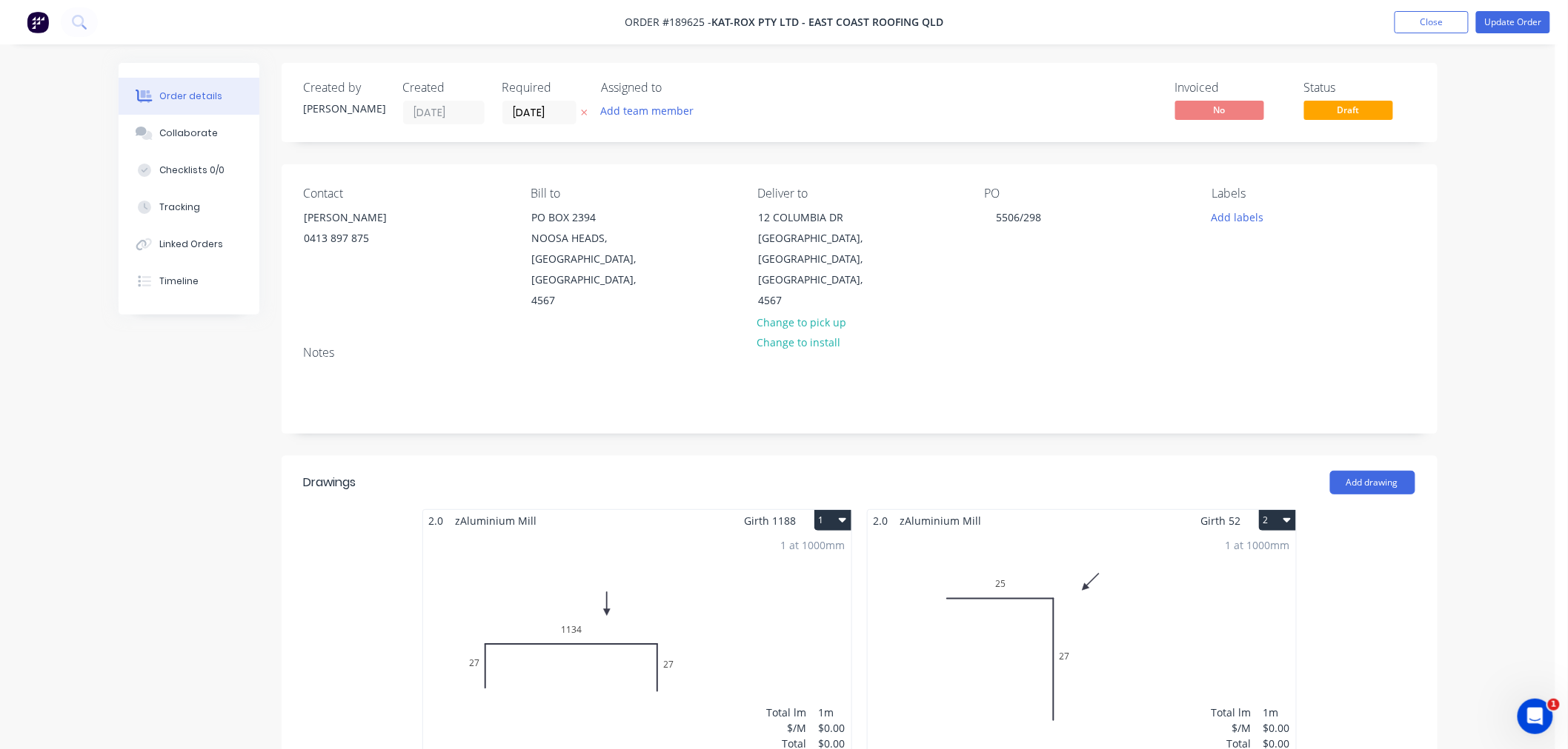
click at [803, 561] on div "1 at 1000mm Total lm $/M Total 1m $0.00 $0.00" at bounding box center [636, 644] width 428 height 225
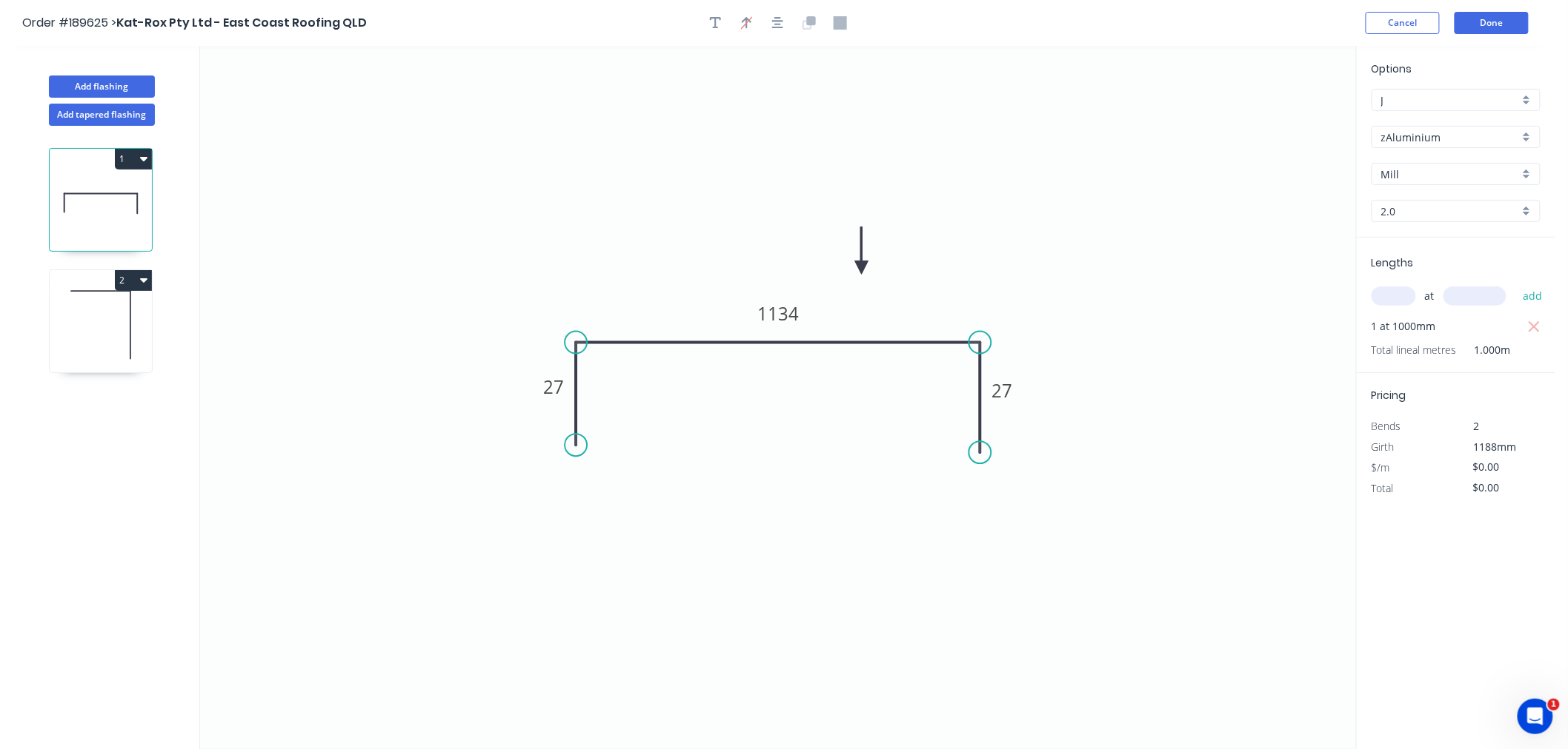
click at [1439, 213] on input "2.0" at bounding box center [1450, 211] width 138 height 16
click at [1409, 340] on div "3.0" at bounding box center [1456, 343] width 168 height 26
click at [98, 329] on icon at bounding box center [100, 325] width 102 height 95
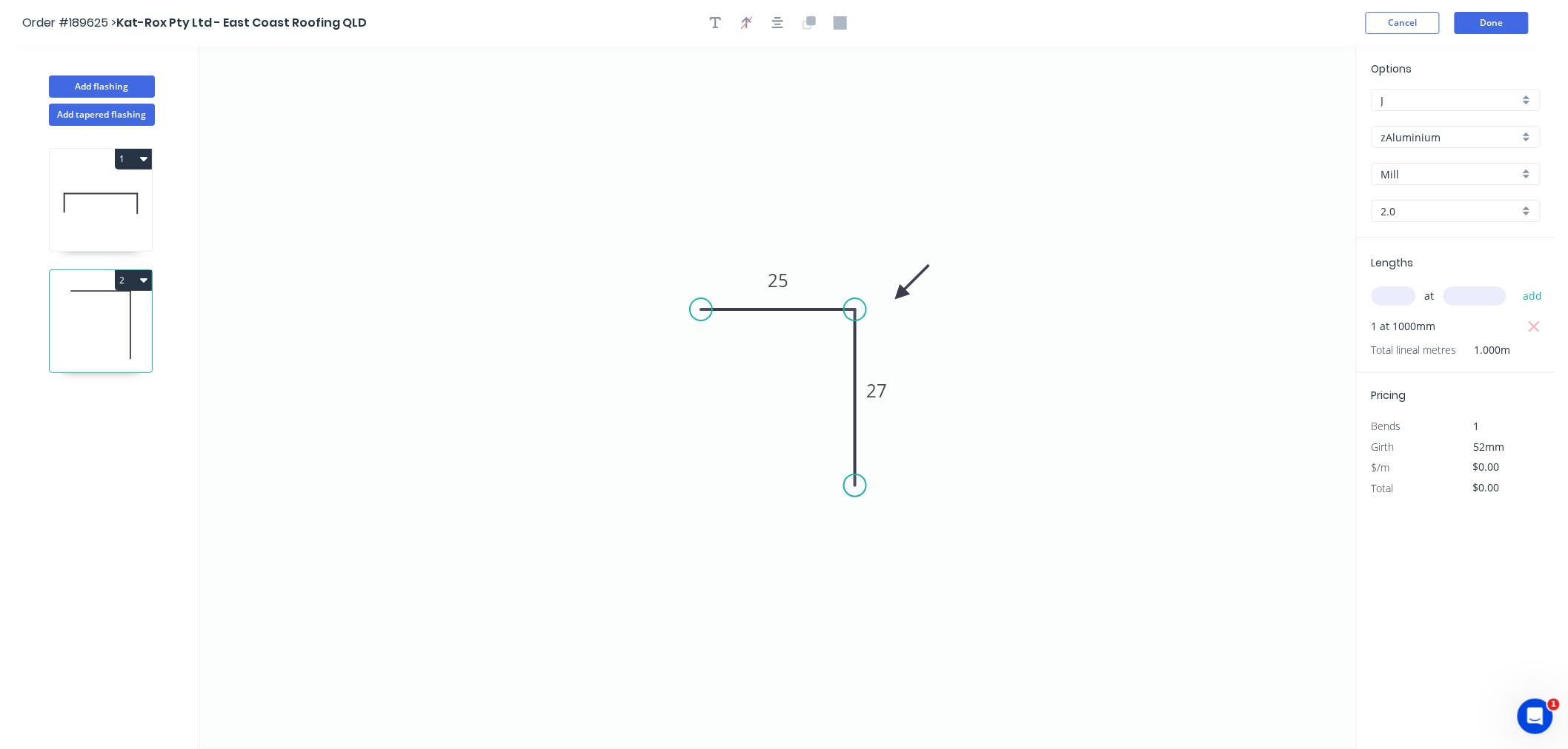
click at [1387, 208] on input "2.0" at bounding box center [1450, 211] width 138 height 16
click at [1428, 346] on div "3.0" at bounding box center [1456, 343] width 168 height 26
click at [1497, 45] on header "Order #189625 > Kat-Rox Pty Ltd - East Coast Roofing QLD Cancel Done" at bounding box center [777, 23] width 1555 height 46
click at [1504, 17] on button "Done" at bounding box center [1492, 23] width 74 height 22
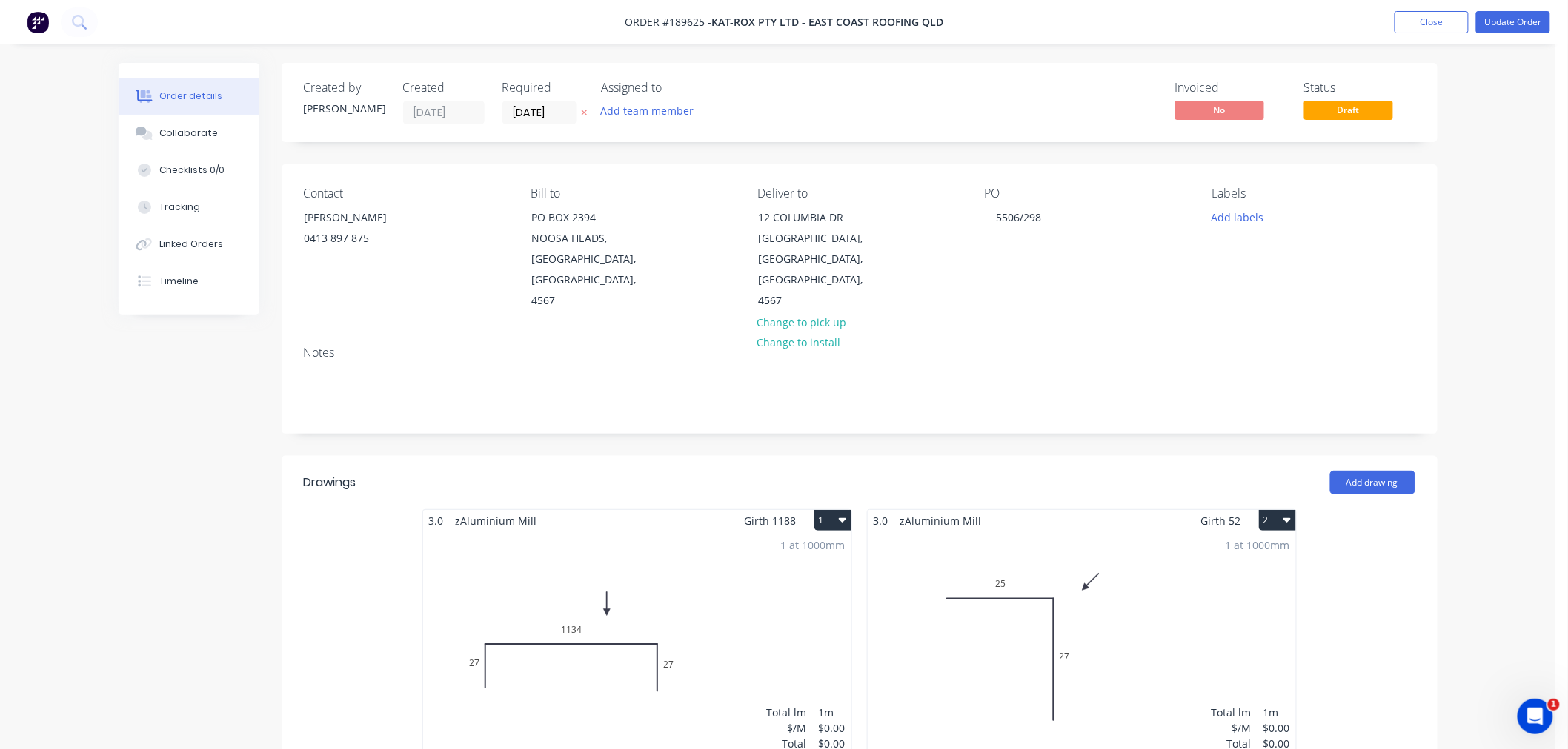
click at [1541, 148] on div "Order details Collaborate Checklists 0/0 Tracking Linked Orders Timeline Order …" at bounding box center [777, 686] width 1555 height 1374
click at [1508, 18] on button "Update Order" at bounding box center [1513, 22] width 74 height 22
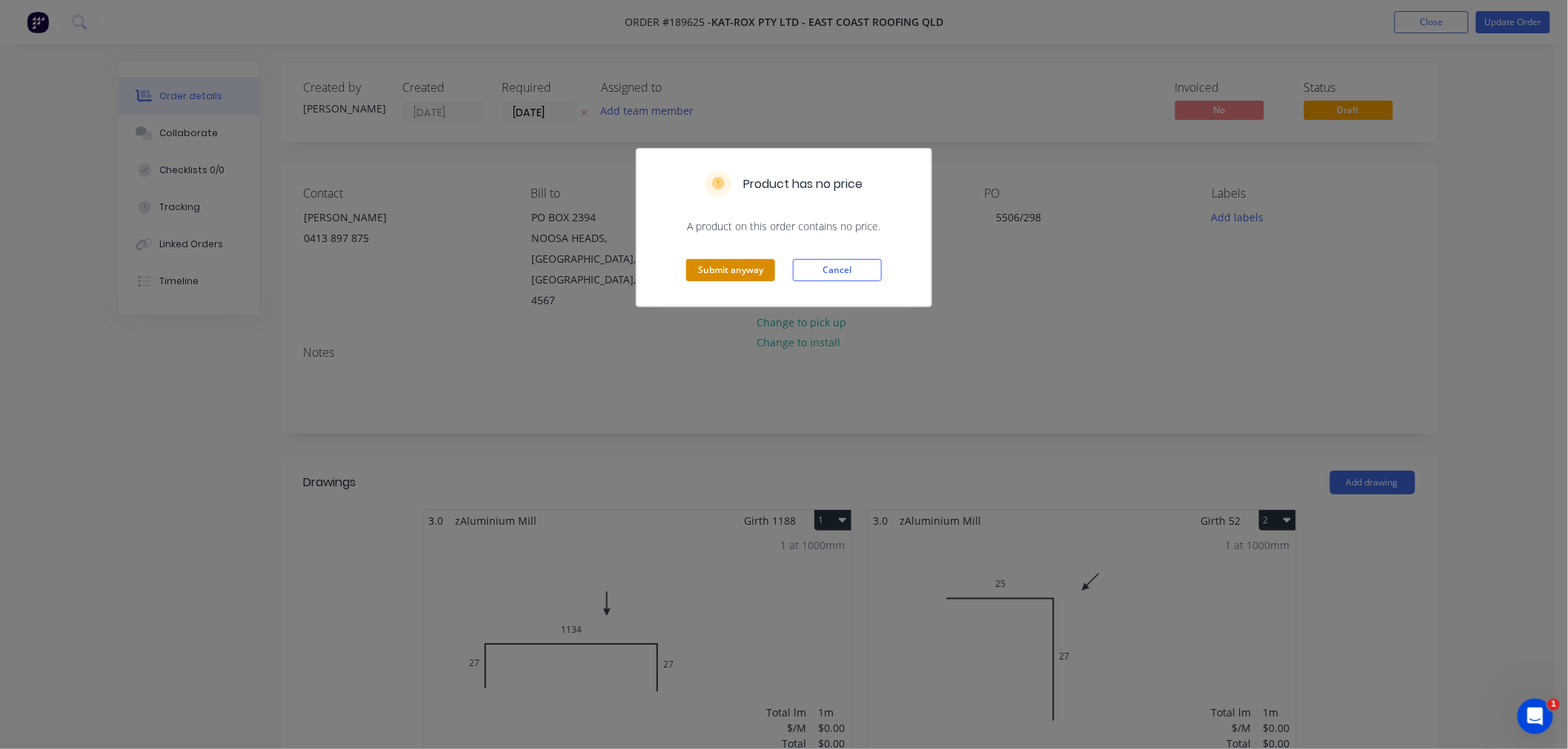
click at [719, 265] on button "Submit anyway" at bounding box center [730, 271] width 89 height 22
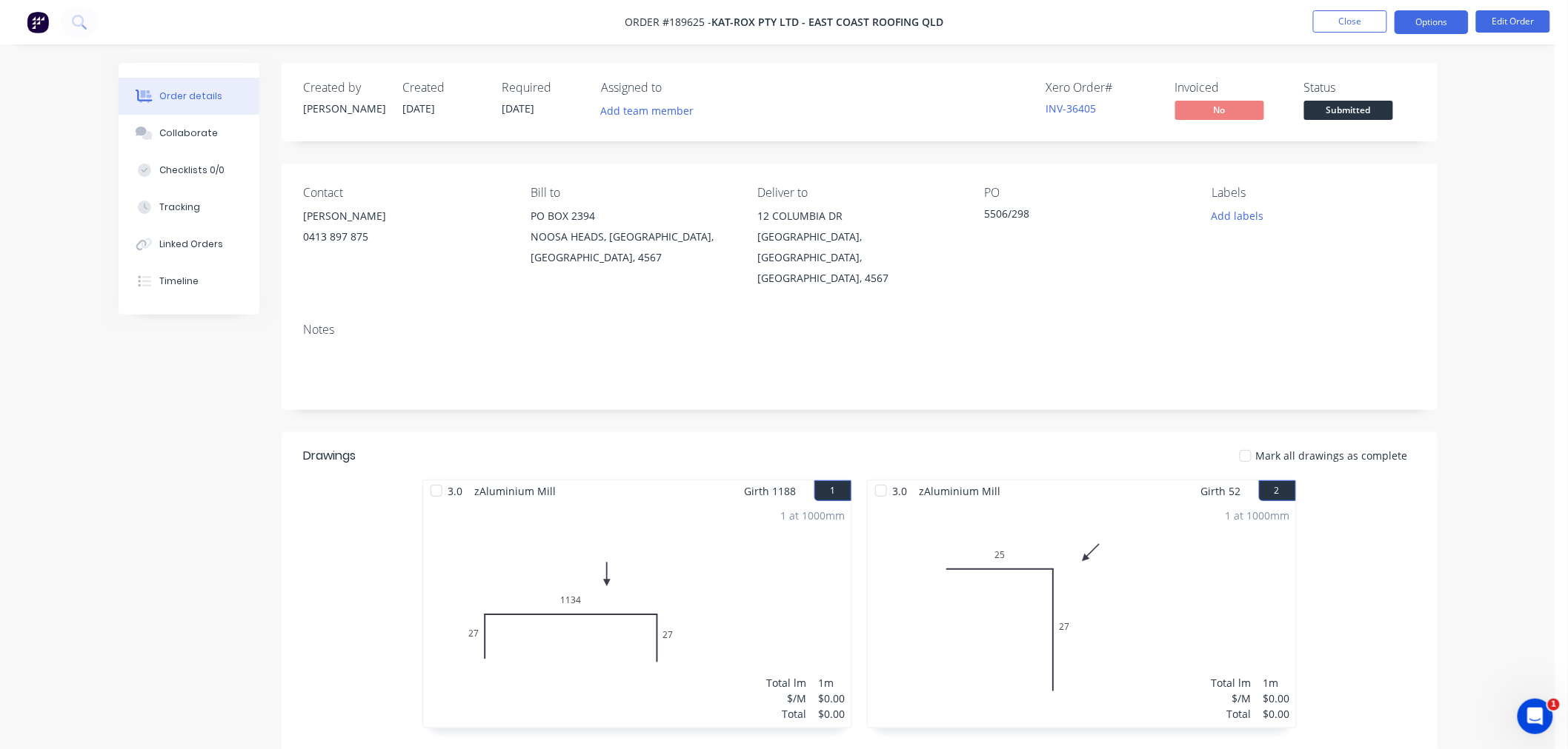
click at [1431, 21] on button "Options" at bounding box center [1431, 22] width 74 height 24
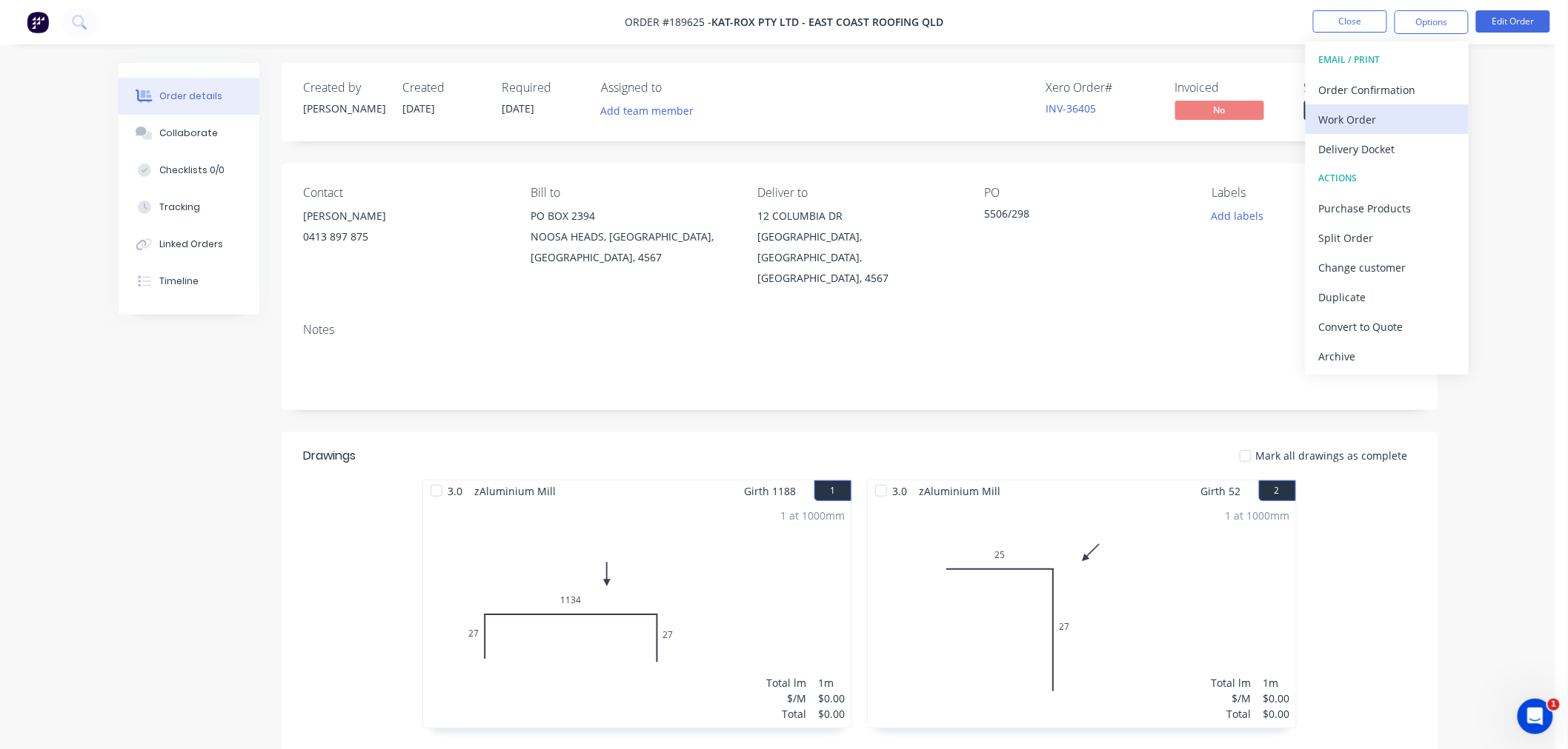
click at [1420, 120] on div "Work Order" at bounding box center [1387, 119] width 136 height 21
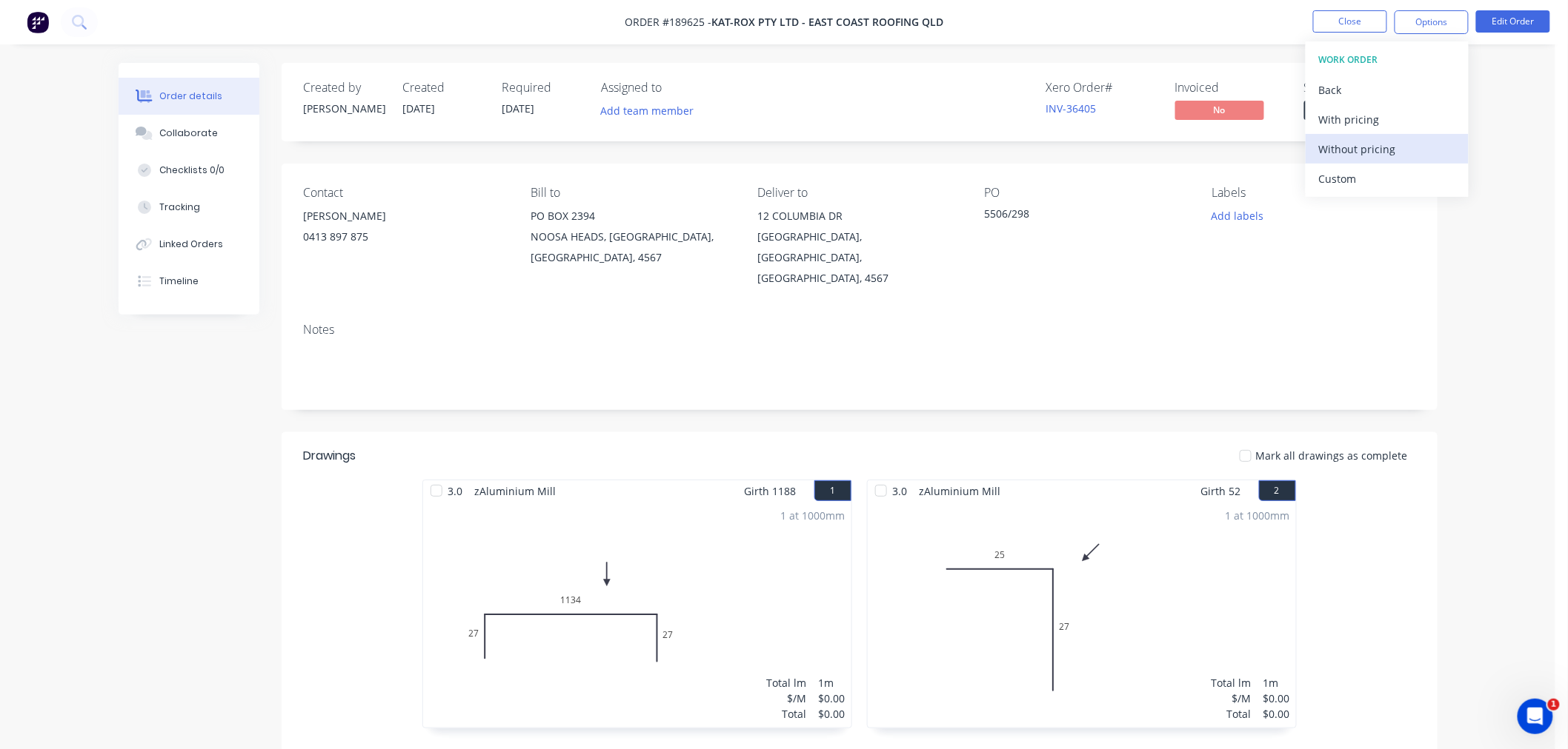
click at [1417, 146] on div "Without pricing" at bounding box center [1387, 148] width 136 height 21
click at [165, 425] on div "Created by [PERSON_NAME] Created [DATE] Required [DATE] Assigned to Add team me…" at bounding box center [778, 618] width 1318 height 1112
click at [1181, 29] on nav "Order #189625 - Kat-Rox Pty Ltd - East Coast Roofing QLD Close Options Edit Ord…" at bounding box center [784, 22] width 1568 height 44
click at [1330, 27] on button "Close" at bounding box center [1350, 21] width 74 height 22
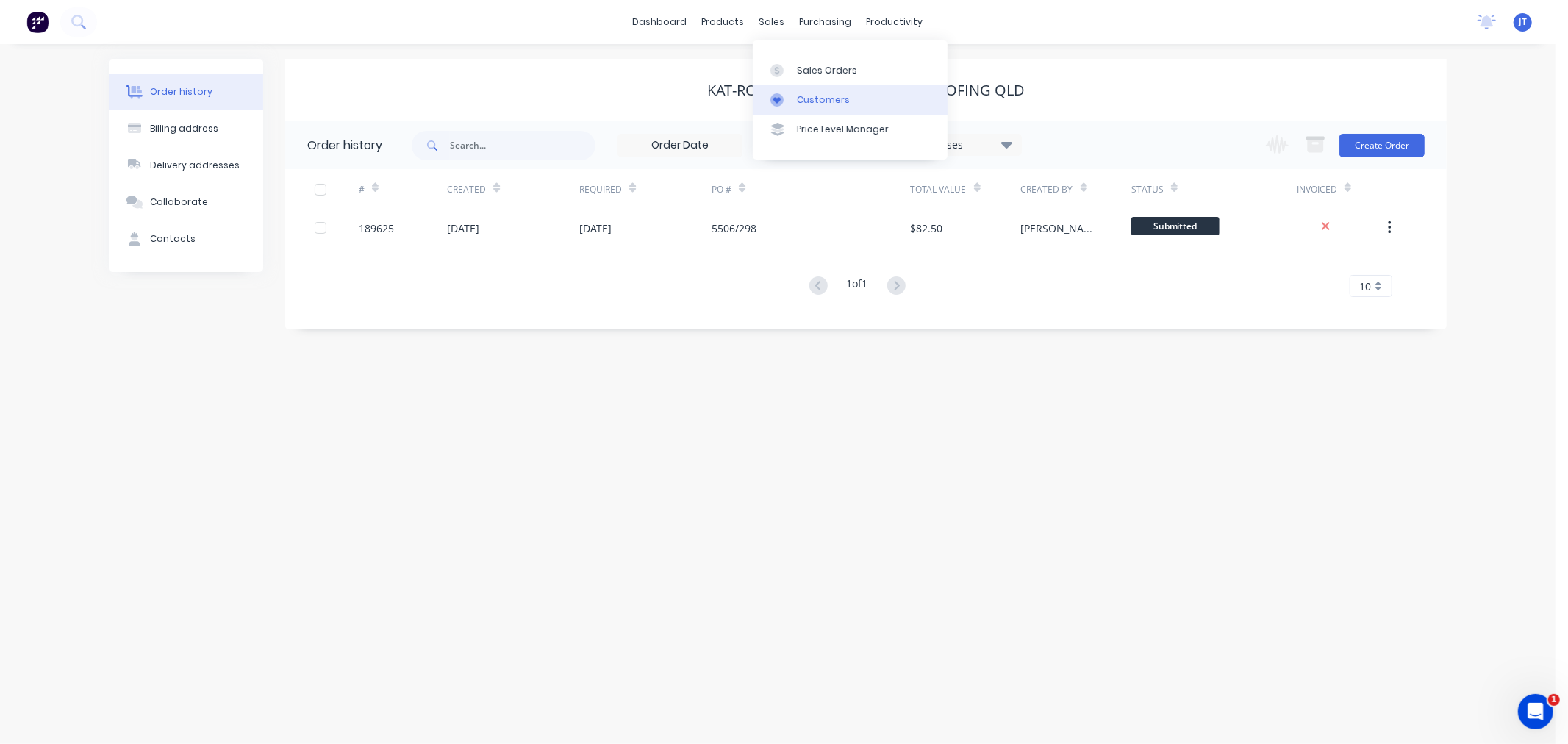
click at [788, 97] on div at bounding box center [781, 100] width 22 height 13
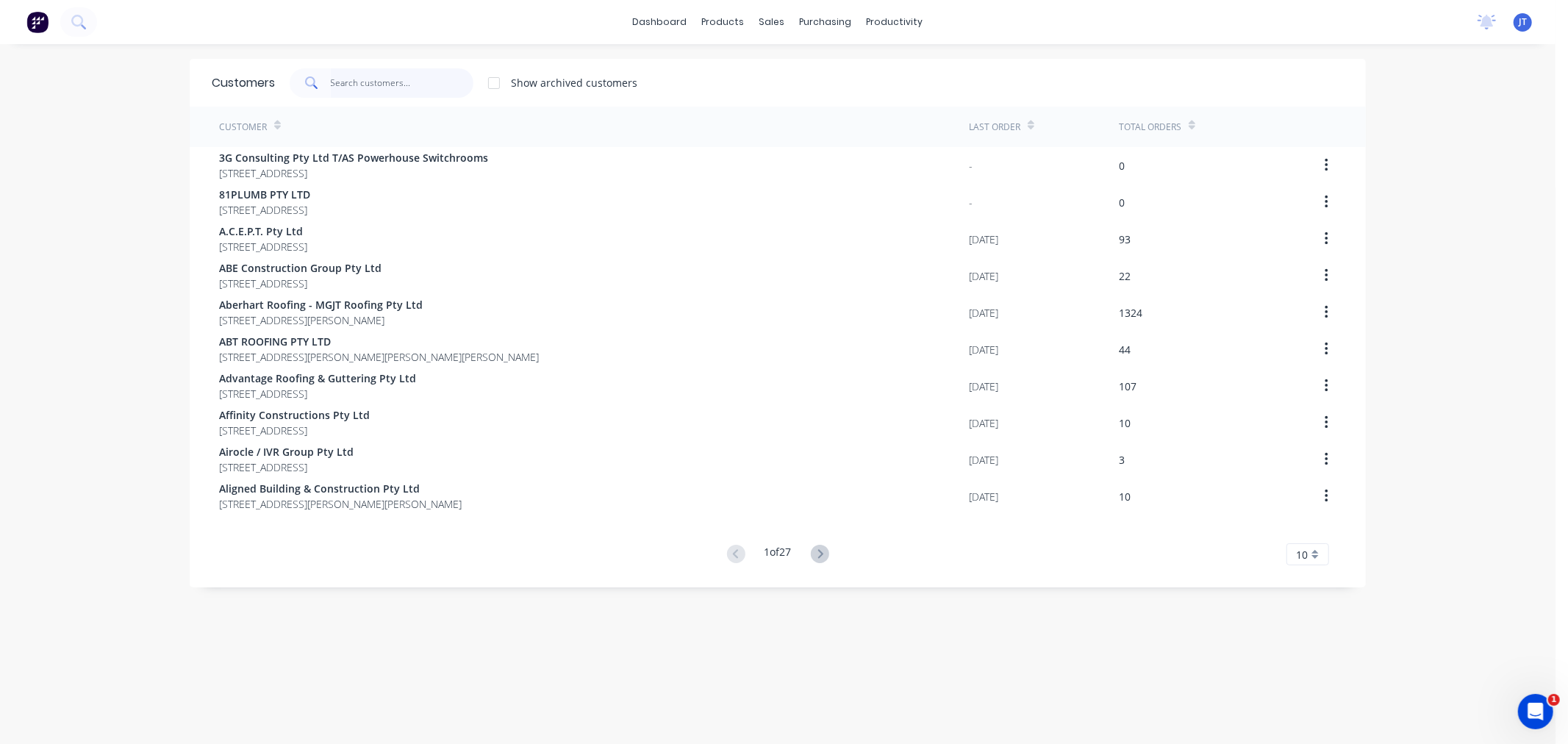
click at [377, 89] on input "text" at bounding box center [402, 83] width 143 height 29
click at [373, 91] on input "text" at bounding box center [402, 83] width 143 height 29
click at [1409, 263] on div "dashboard products sales purchasing productivity dashboard products Product Cat…" at bounding box center [778, 372] width 1556 height 744
click at [389, 79] on input "text" at bounding box center [402, 83] width 143 height 29
click at [390, 85] on input "text" at bounding box center [402, 83] width 143 height 29
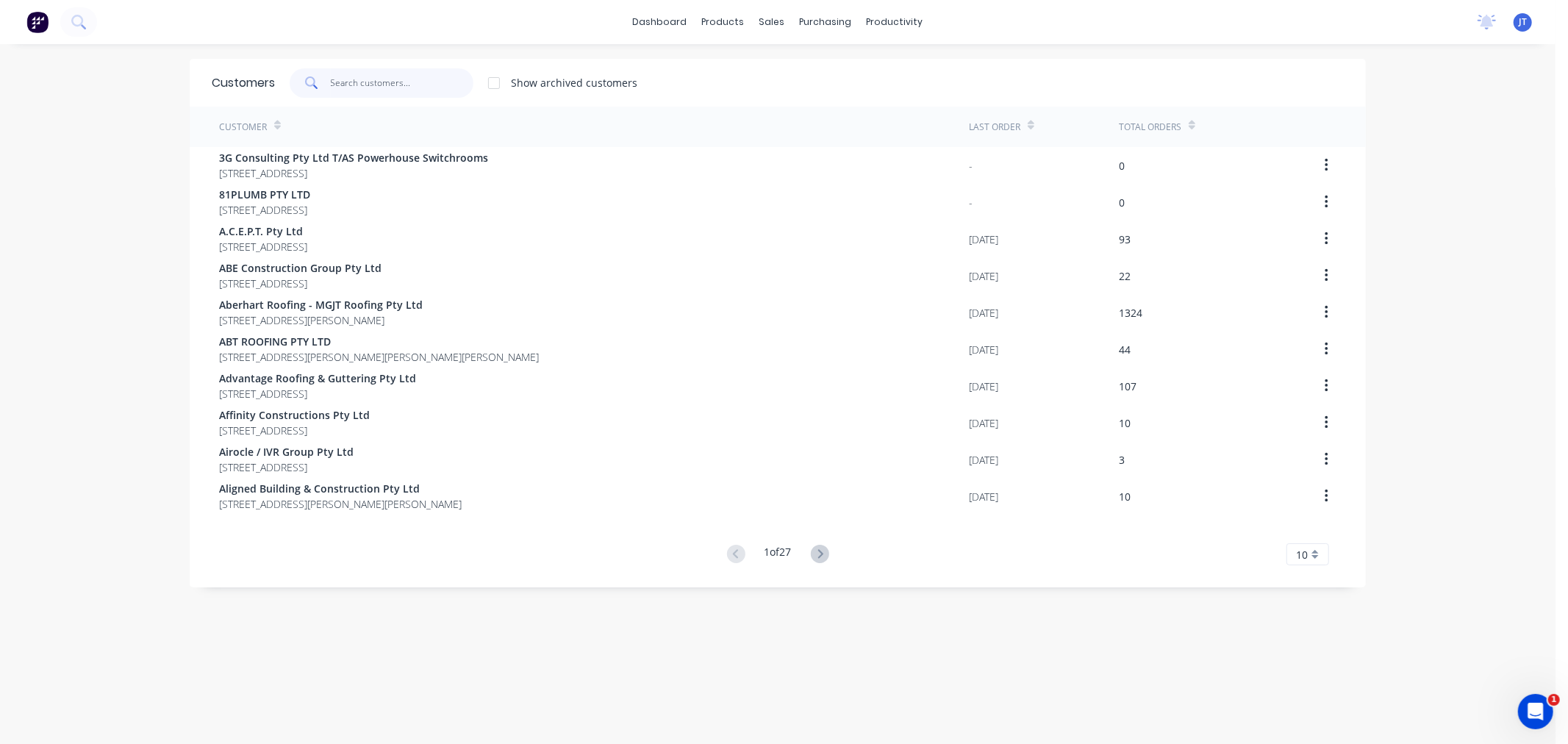
paste input "HAVENDEEN ROOFING"
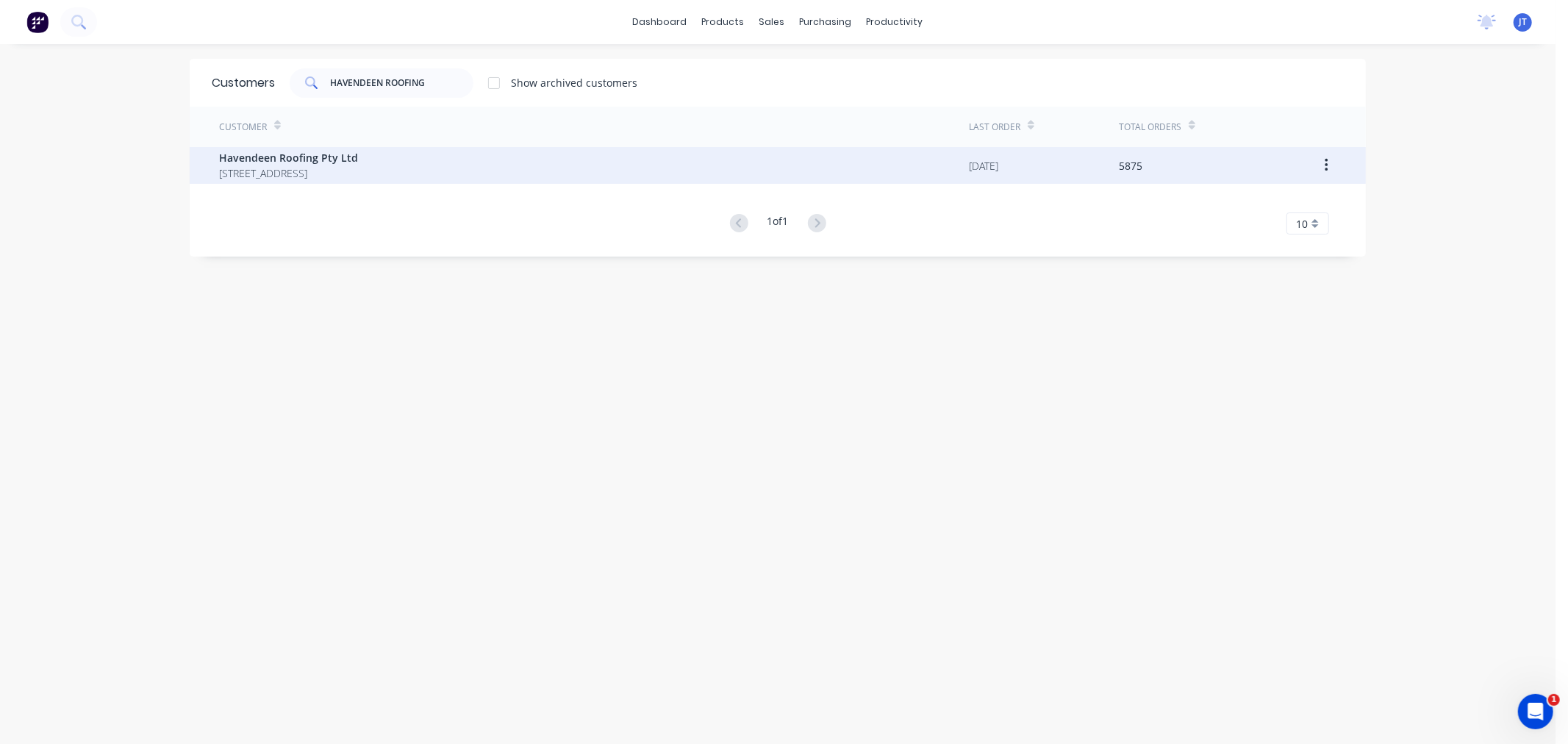
click at [358, 172] on span "[STREET_ADDRESS]" at bounding box center [289, 173] width 139 height 16
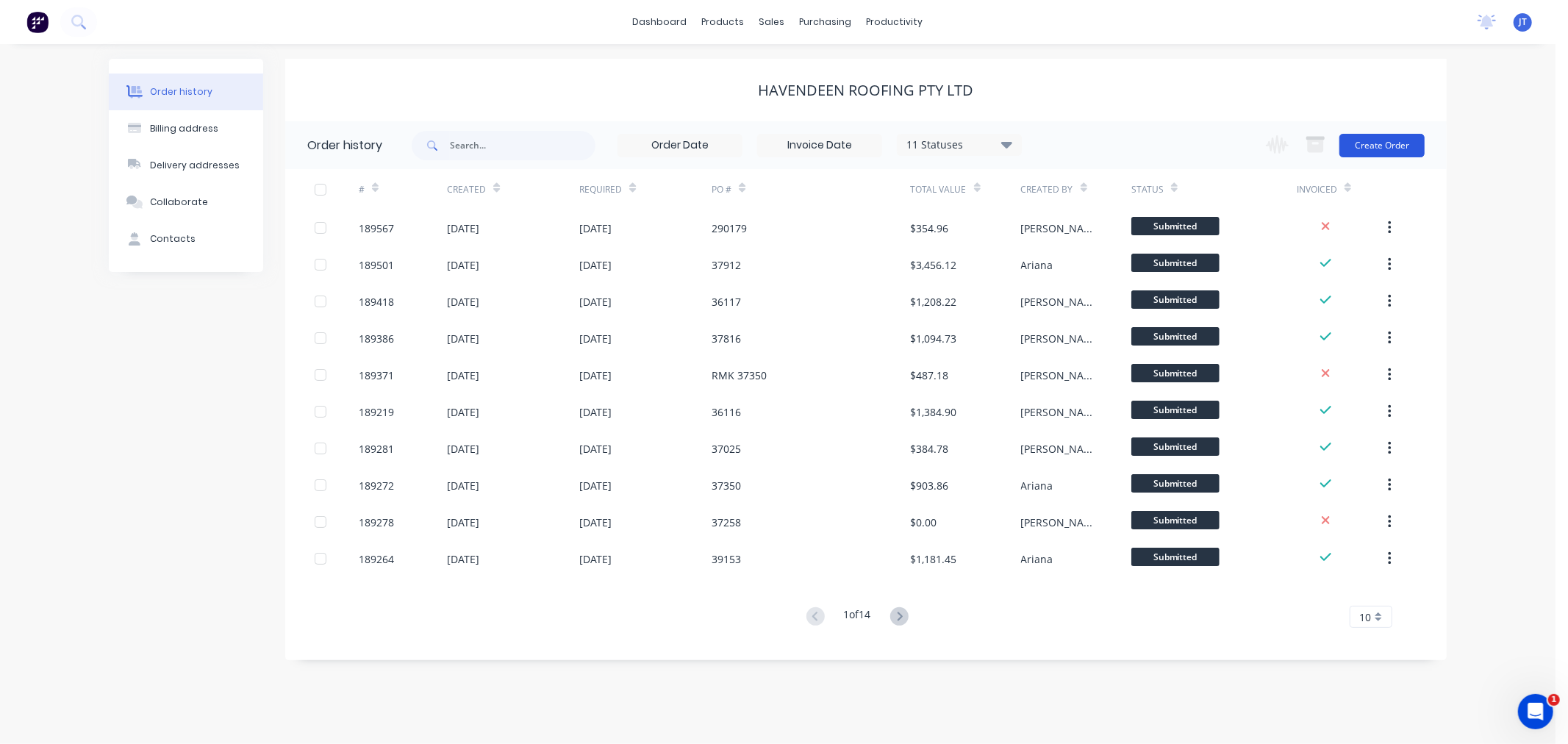
click at [1373, 141] on button "Create Order" at bounding box center [1382, 145] width 85 height 24
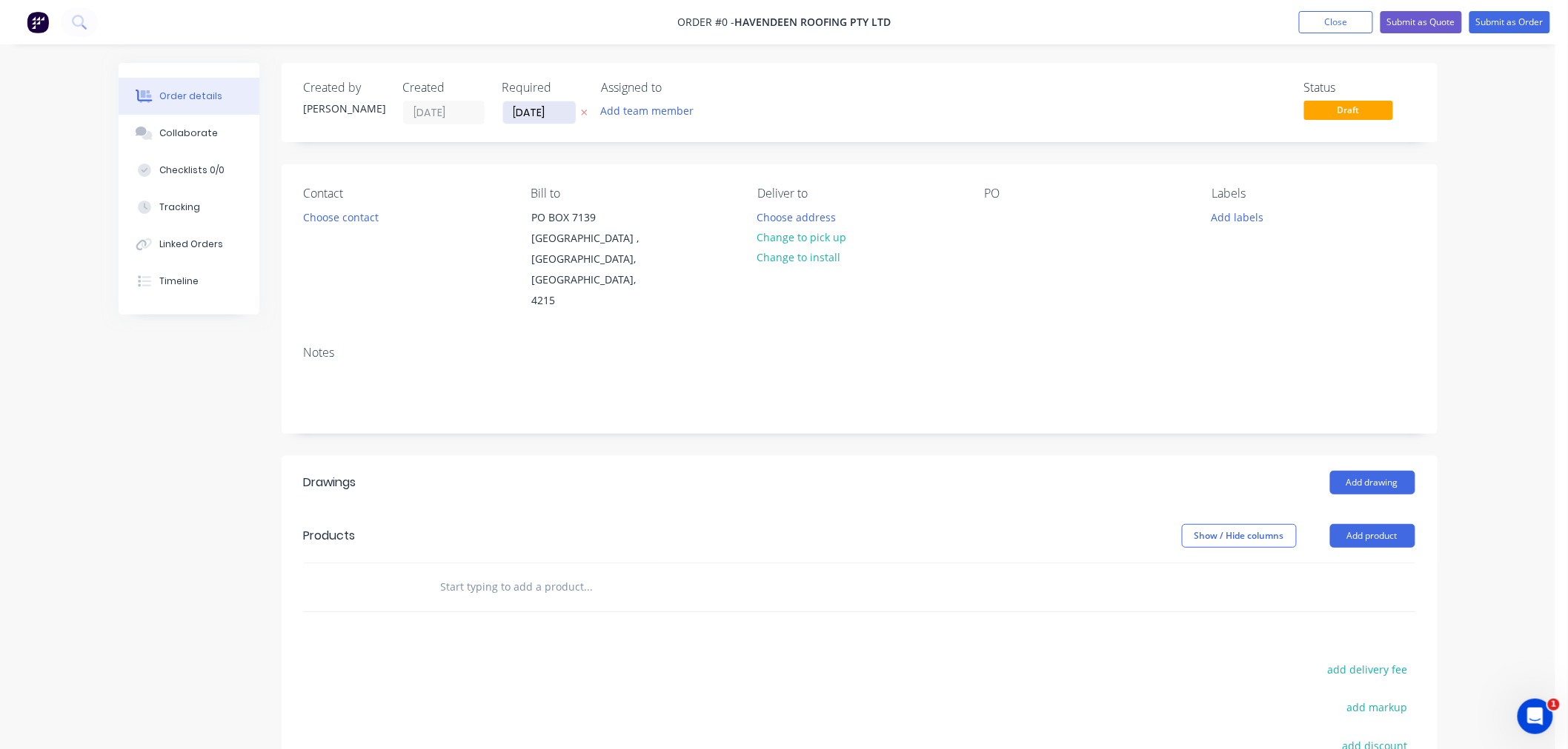
click at [523, 112] on input "[DATE]" at bounding box center [539, 112] width 73 height 22
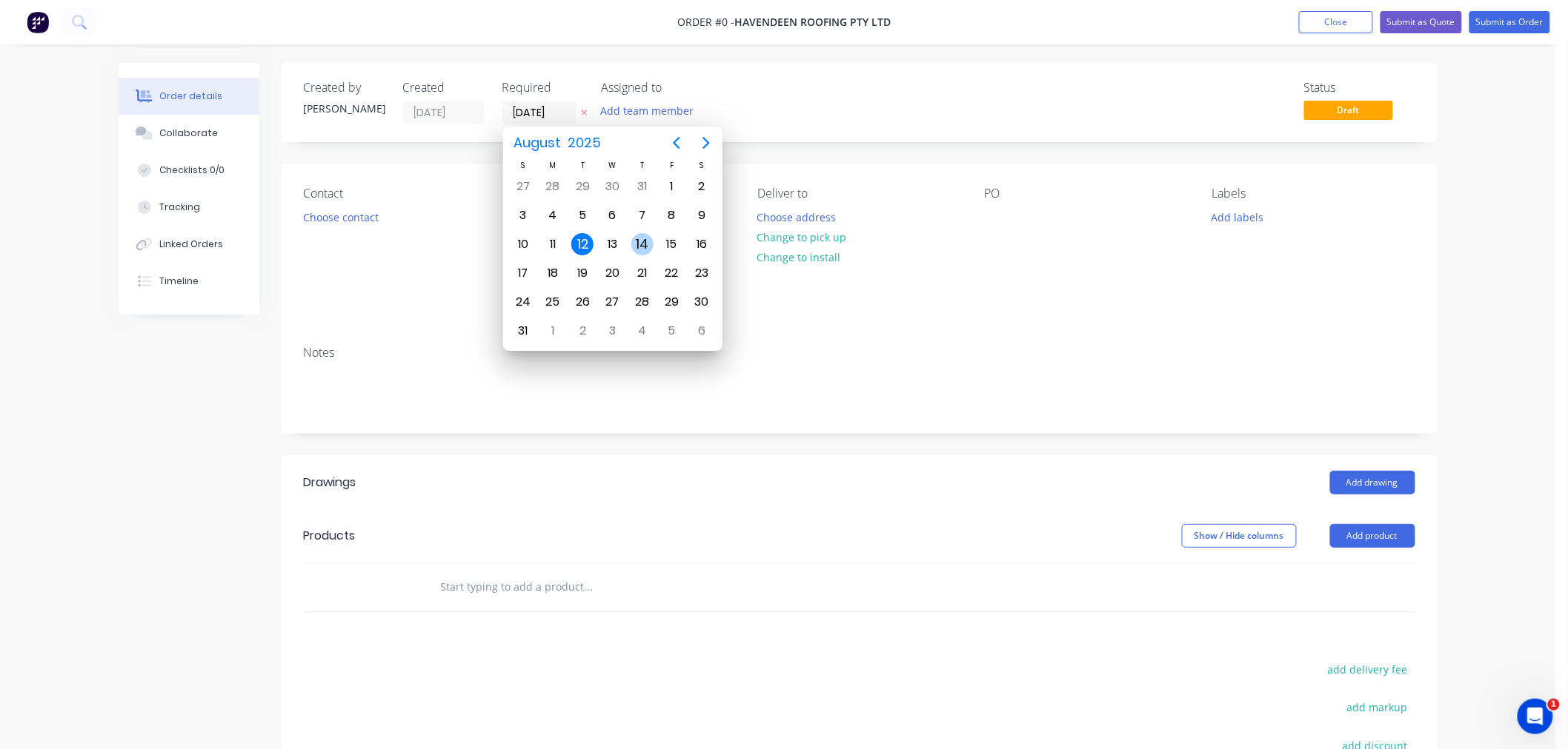
click at [651, 245] on div "14" at bounding box center [643, 244] width 22 height 22
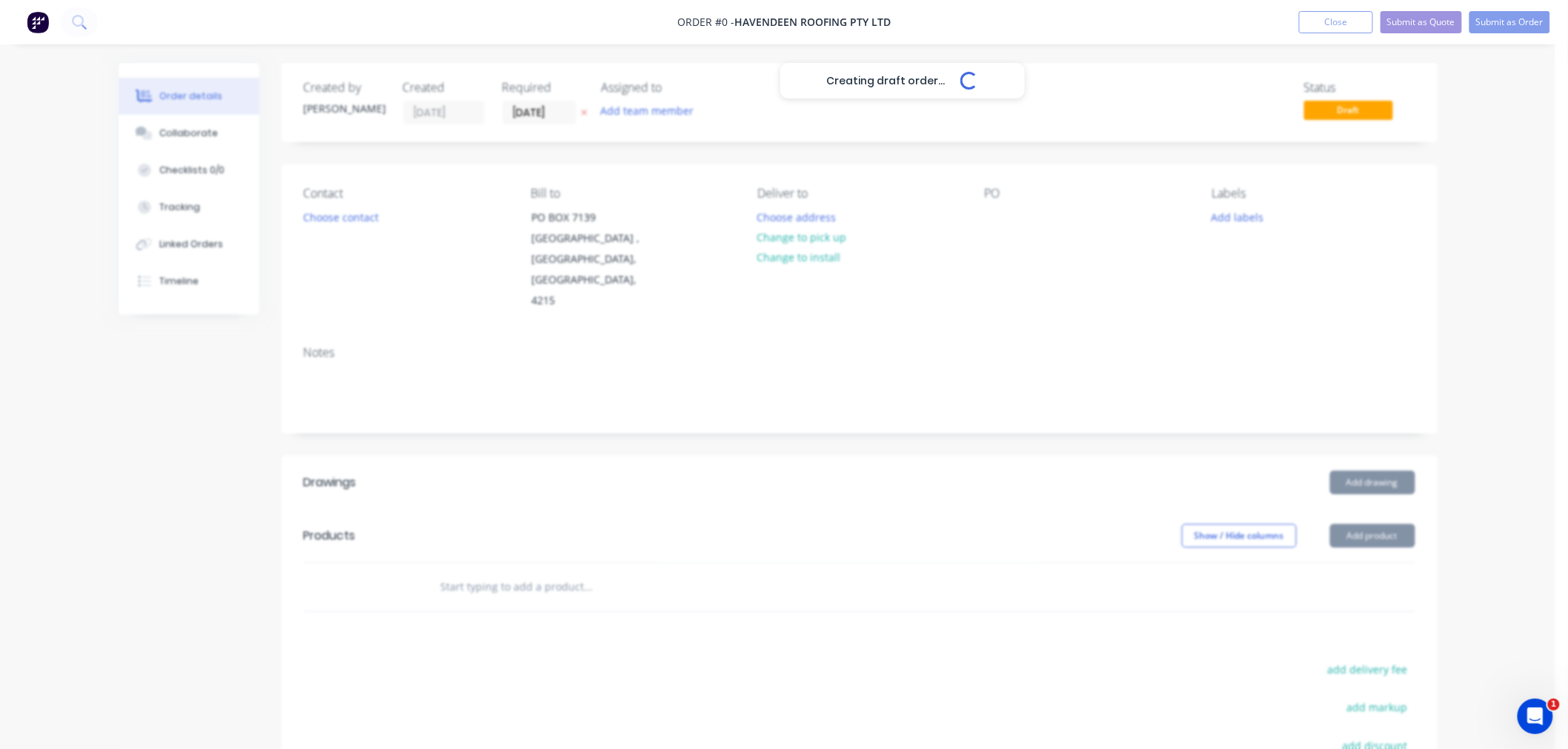
click at [1495, 387] on div "Creating draft order... Loading..." at bounding box center [902, 437] width 1568 height 749
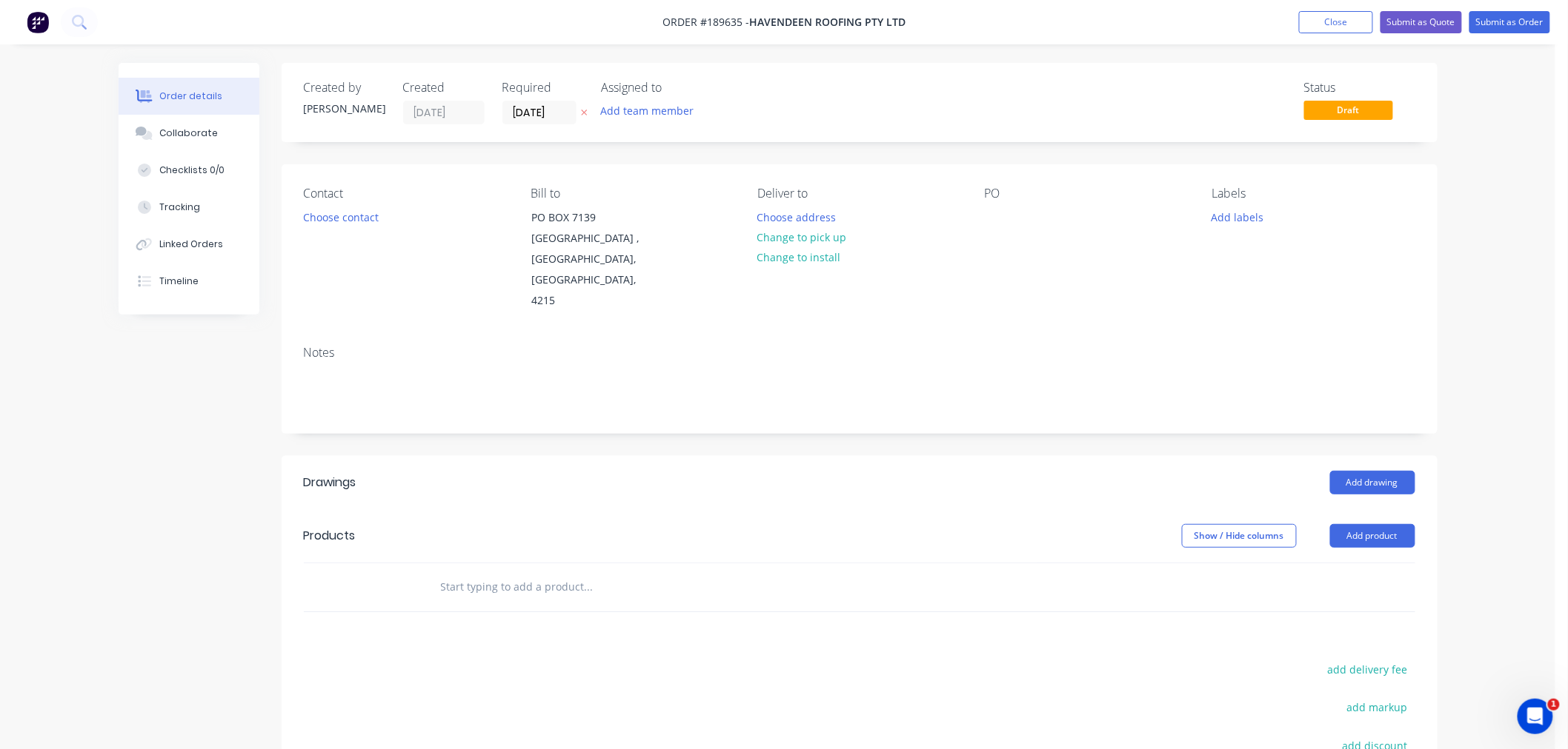
click at [1472, 313] on div "Order details Collaborate Checklists 0/0 Tracking Linked Orders Timeline Order …" at bounding box center [777, 495] width 1555 height 990
click at [997, 218] on div at bounding box center [996, 217] width 24 height 21
click at [794, 214] on button "Choose address" at bounding box center [796, 217] width 95 height 20
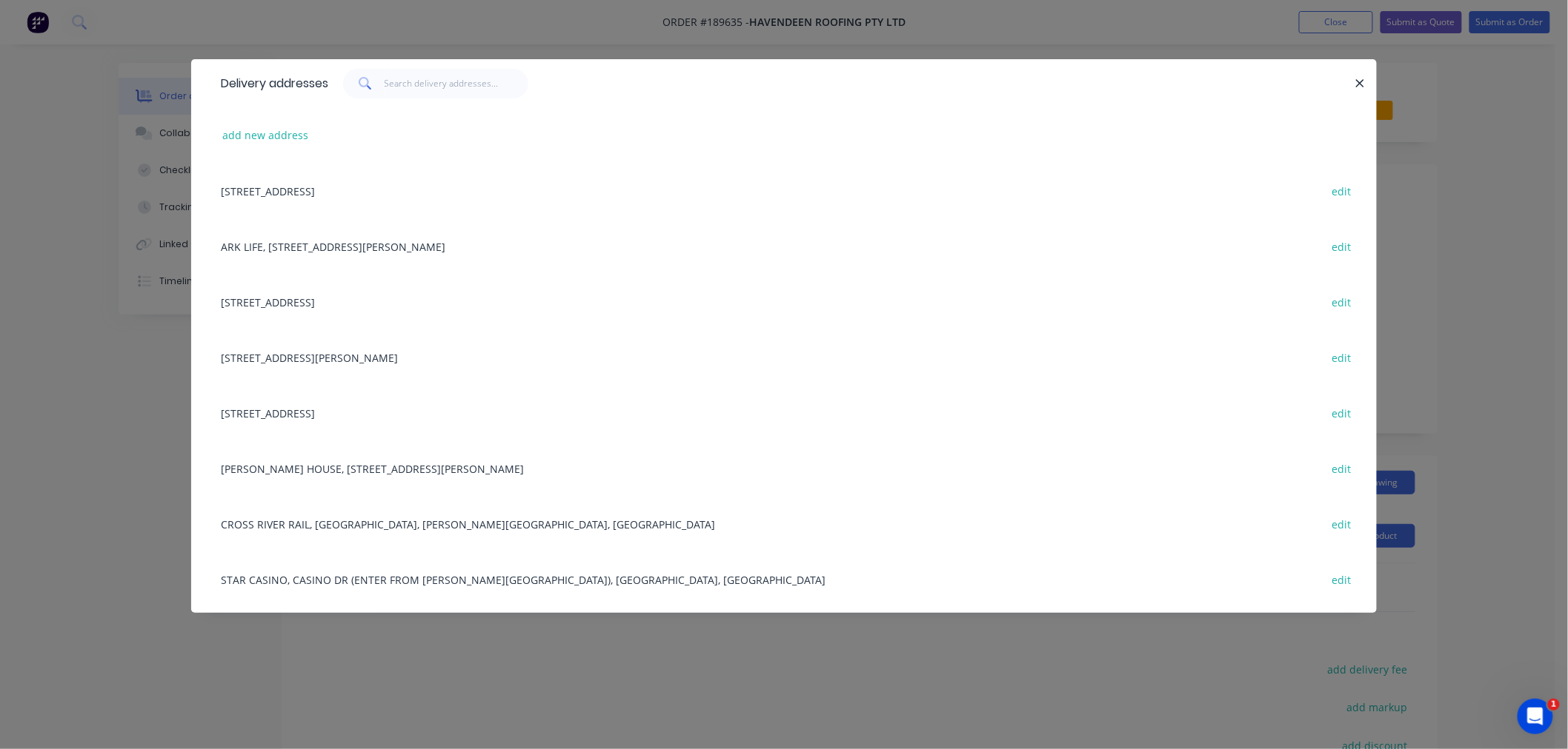
click at [77, 405] on div "Delivery addresses add new address [GEOGRAPHIC_DATA], 4215 edit ARK LIFE, [STRE…" at bounding box center [784, 374] width 1568 height 749
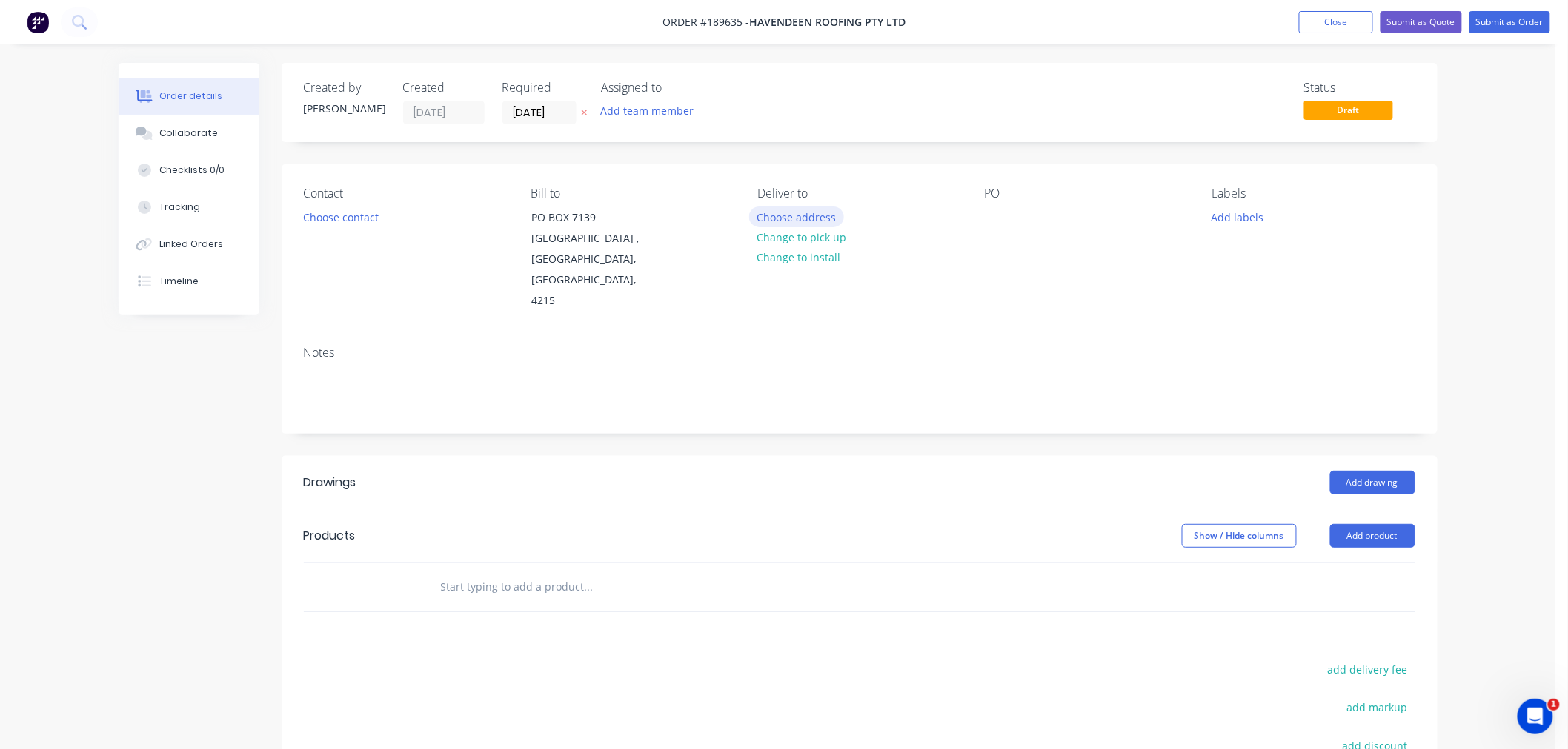
click at [790, 215] on button "Choose address" at bounding box center [796, 217] width 95 height 20
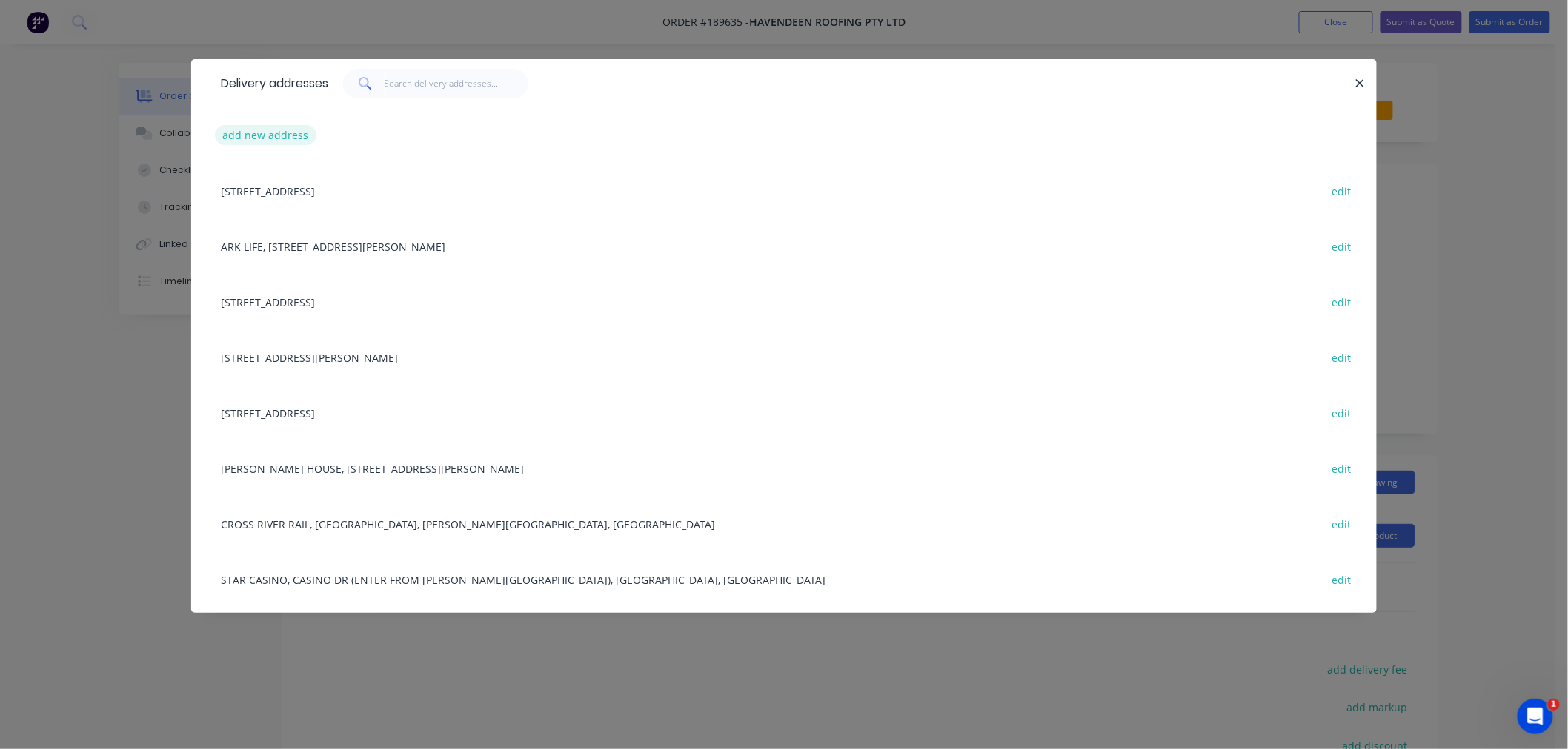
click at [267, 138] on button "add new address" at bounding box center [265, 135] width 101 height 20
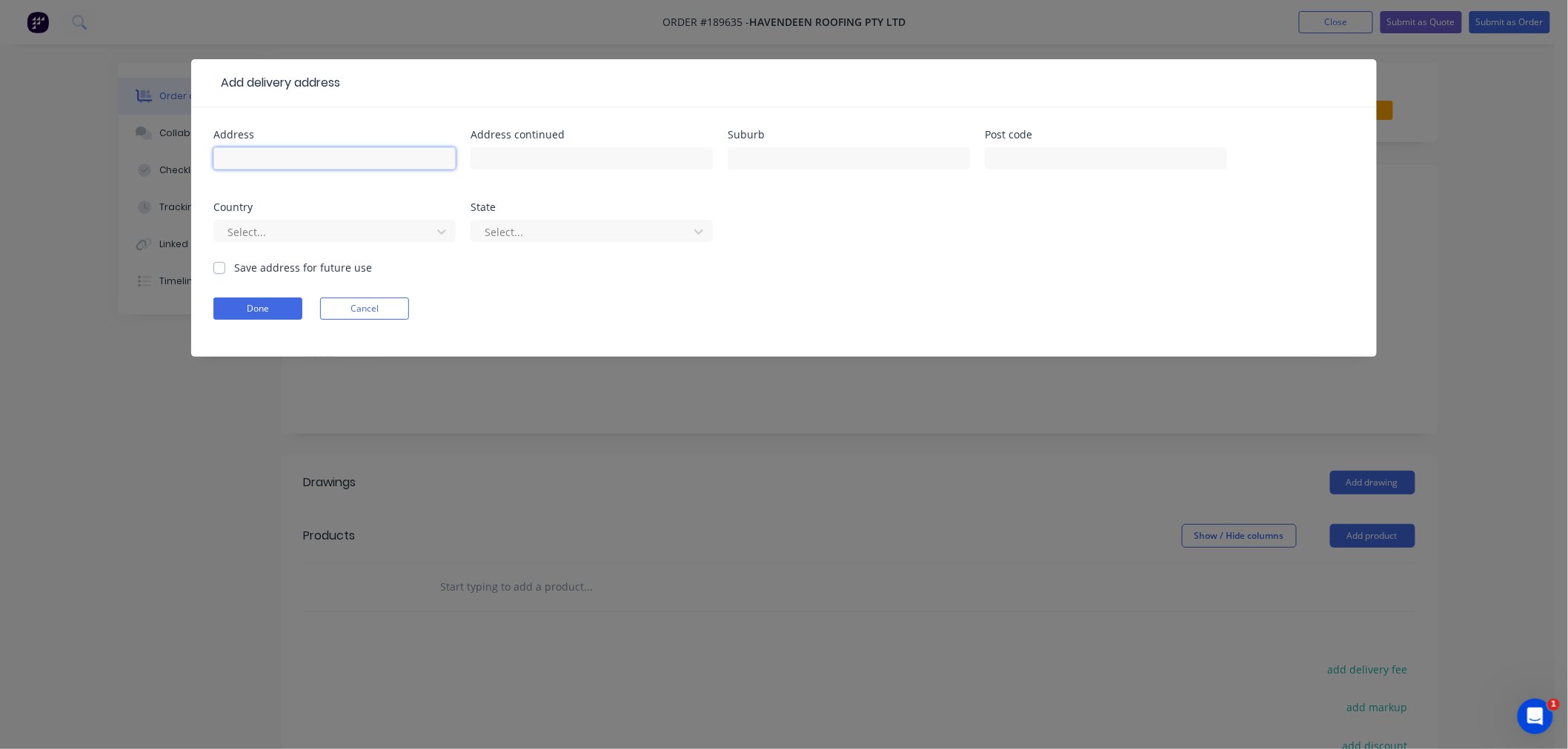
drag, startPoint x: 283, startPoint y: 154, endPoint x: 274, endPoint y: 182, distance: 29.4
click at [283, 154] on input "text" at bounding box center [334, 158] width 242 height 22
click at [272, 225] on div at bounding box center [324, 232] width 198 height 18
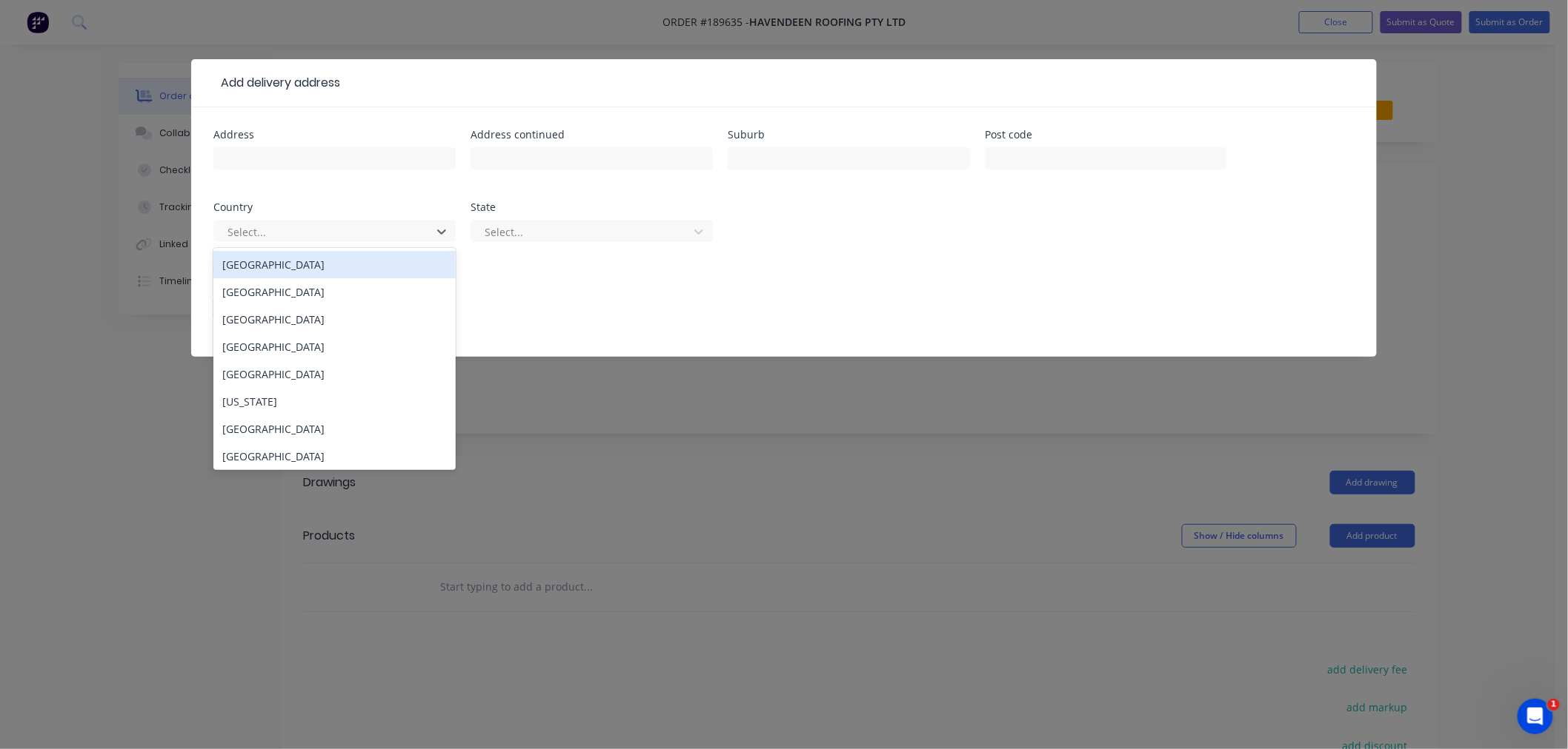
click at [285, 267] on div "[GEOGRAPHIC_DATA]" at bounding box center [334, 265] width 242 height 28
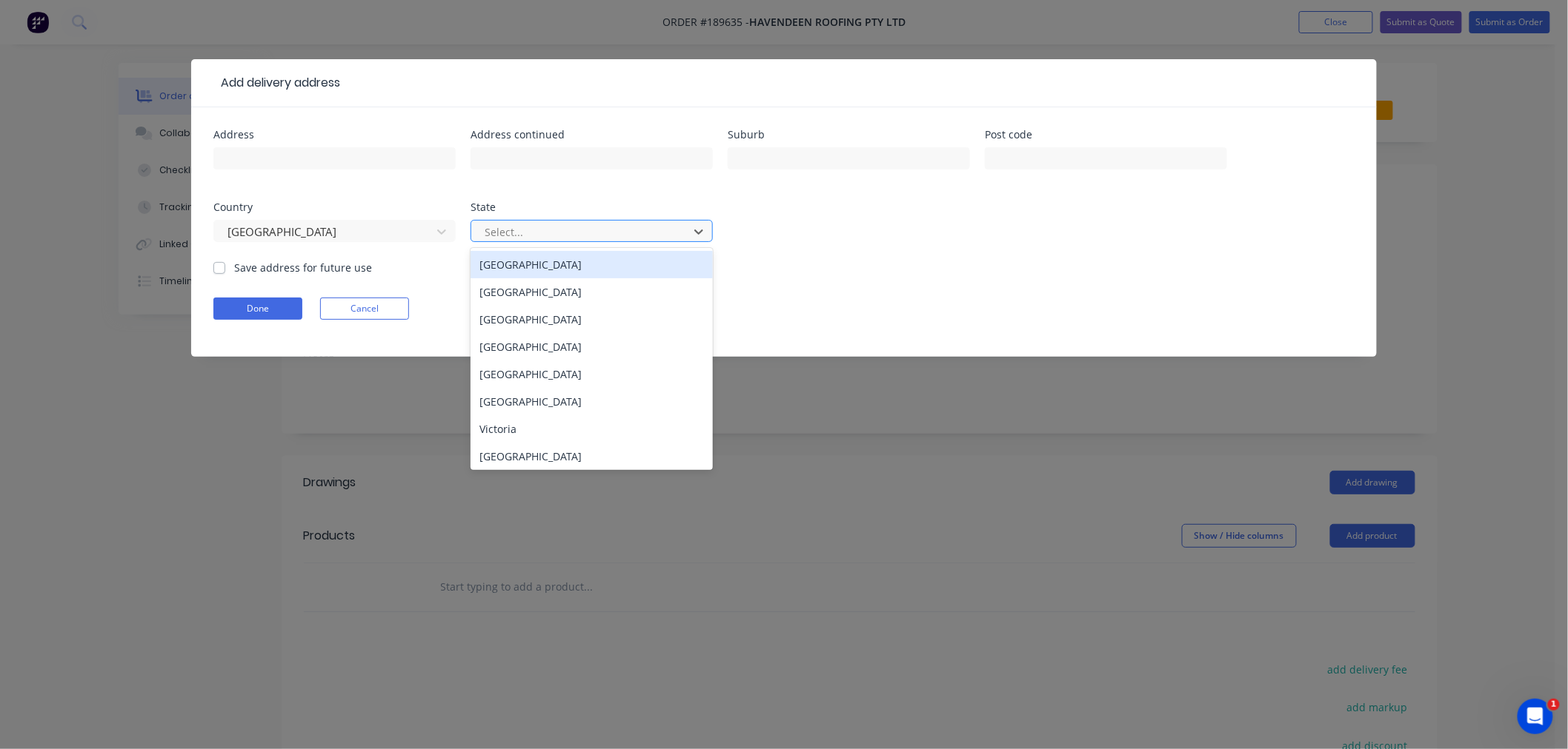
click at [528, 229] on div at bounding box center [582, 232] width 198 height 18
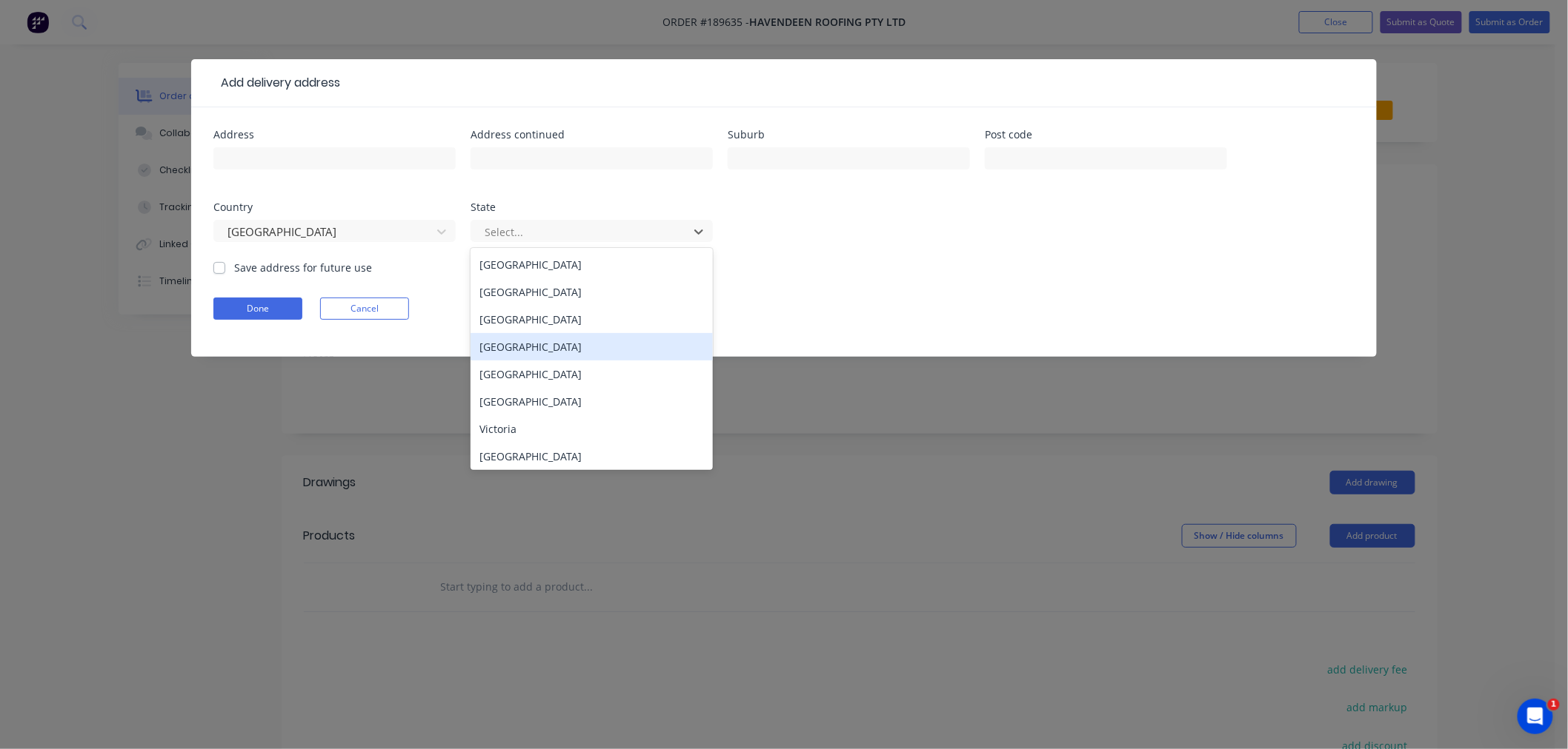
click at [517, 347] on div "[GEOGRAPHIC_DATA]" at bounding box center [591, 347] width 242 height 28
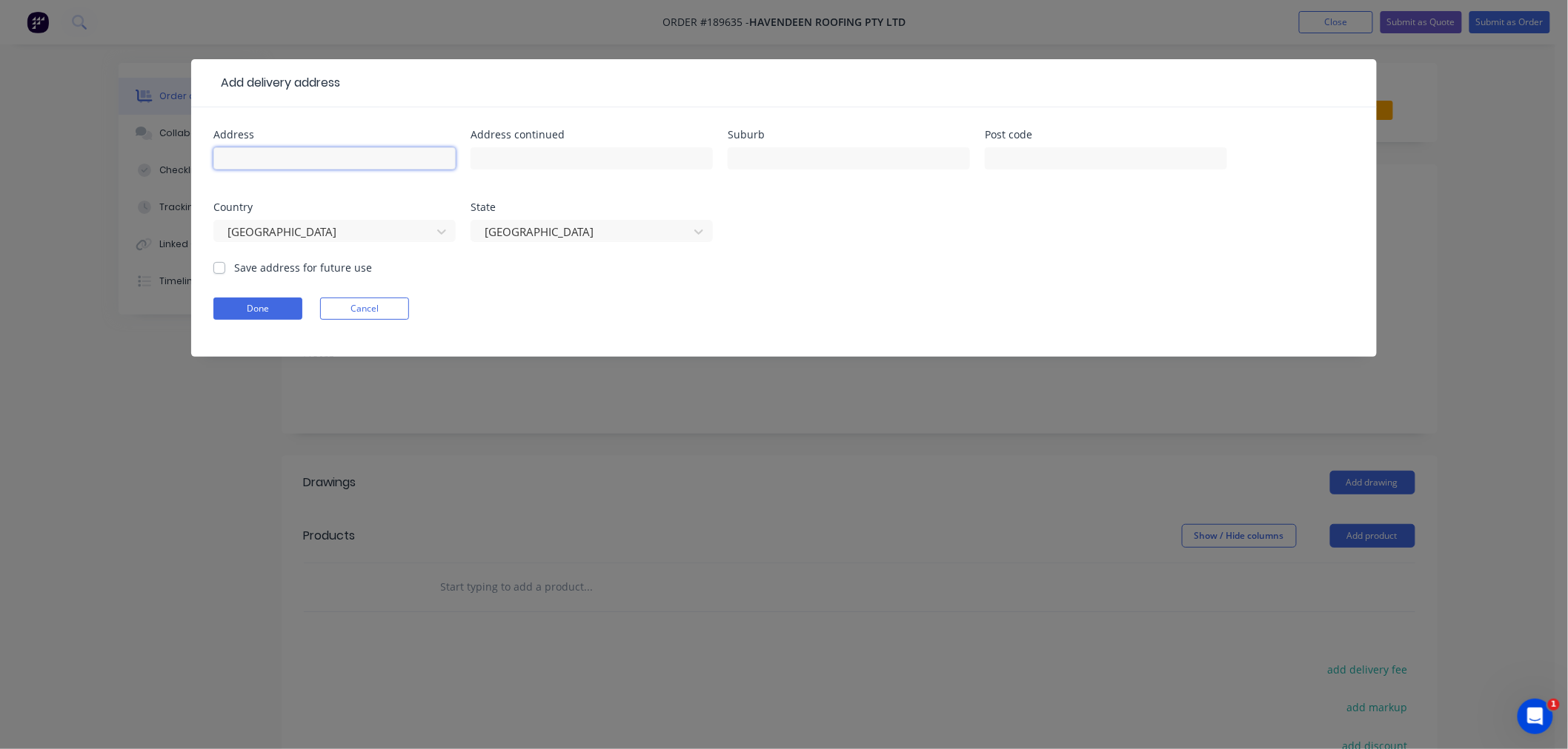
click at [316, 156] on input "text" at bounding box center [334, 158] width 242 height 22
click at [309, 153] on input "22 CASE ST" at bounding box center [334, 158] width 242 height 22
click button "Done" at bounding box center [258, 308] width 89 height 22
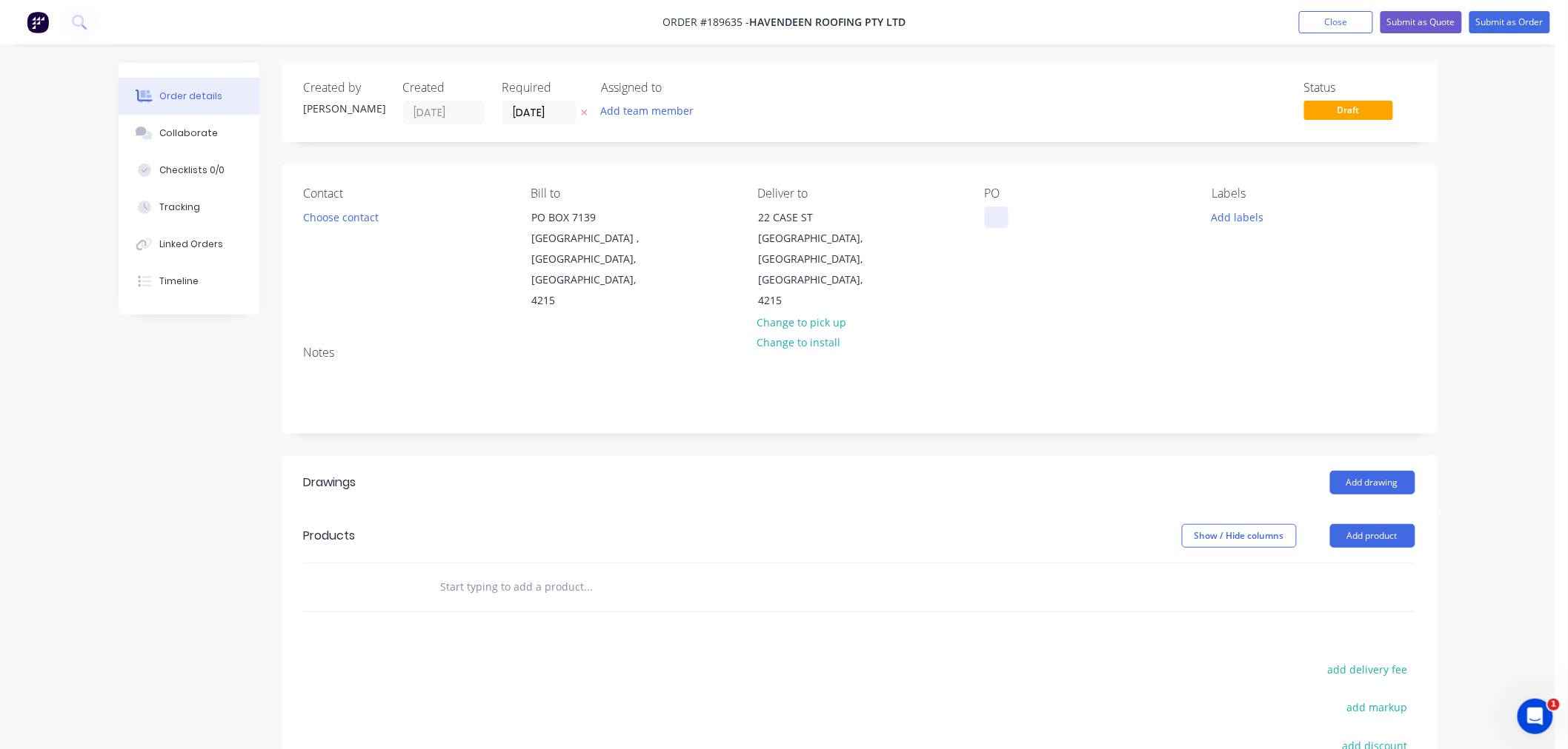
click at [991, 221] on div at bounding box center [996, 217] width 24 height 21
click at [341, 211] on button "Choose contact" at bounding box center [340, 217] width 91 height 20
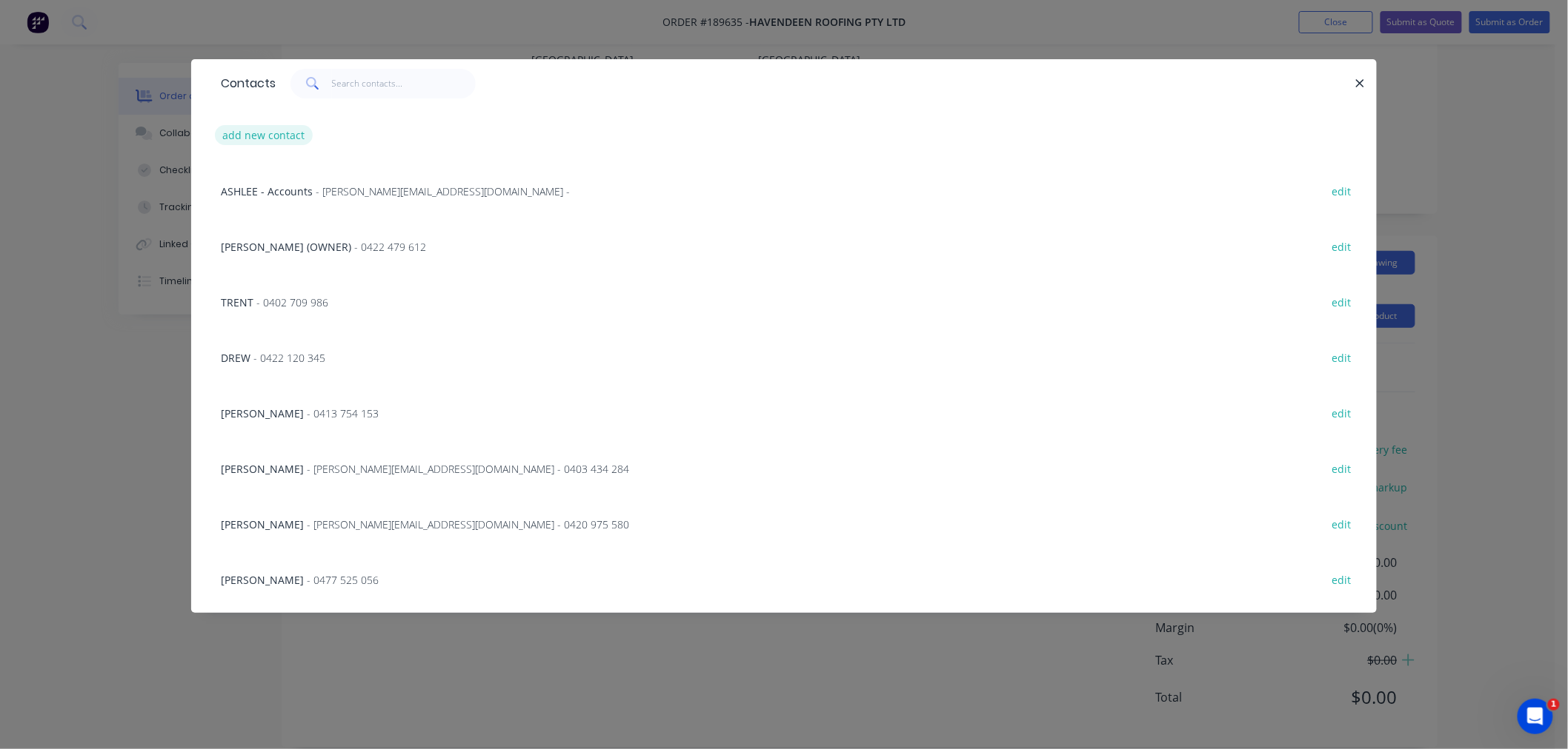
click at [265, 125] on button "add new contact" at bounding box center [263, 135] width 98 height 20
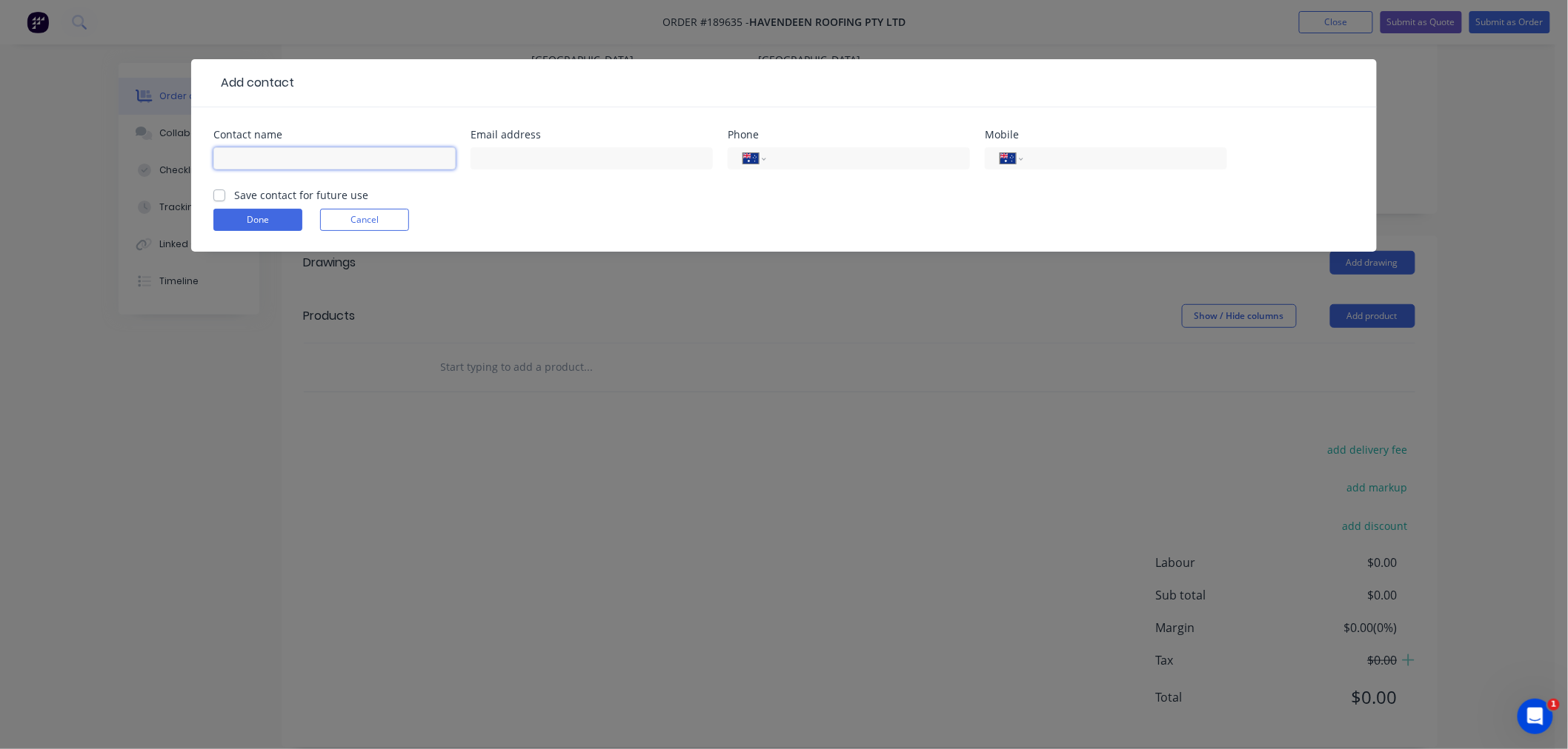
click at [290, 161] on input "text" at bounding box center [334, 158] width 242 height 22
click at [242, 215] on button "Done" at bounding box center [258, 220] width 89 height 22
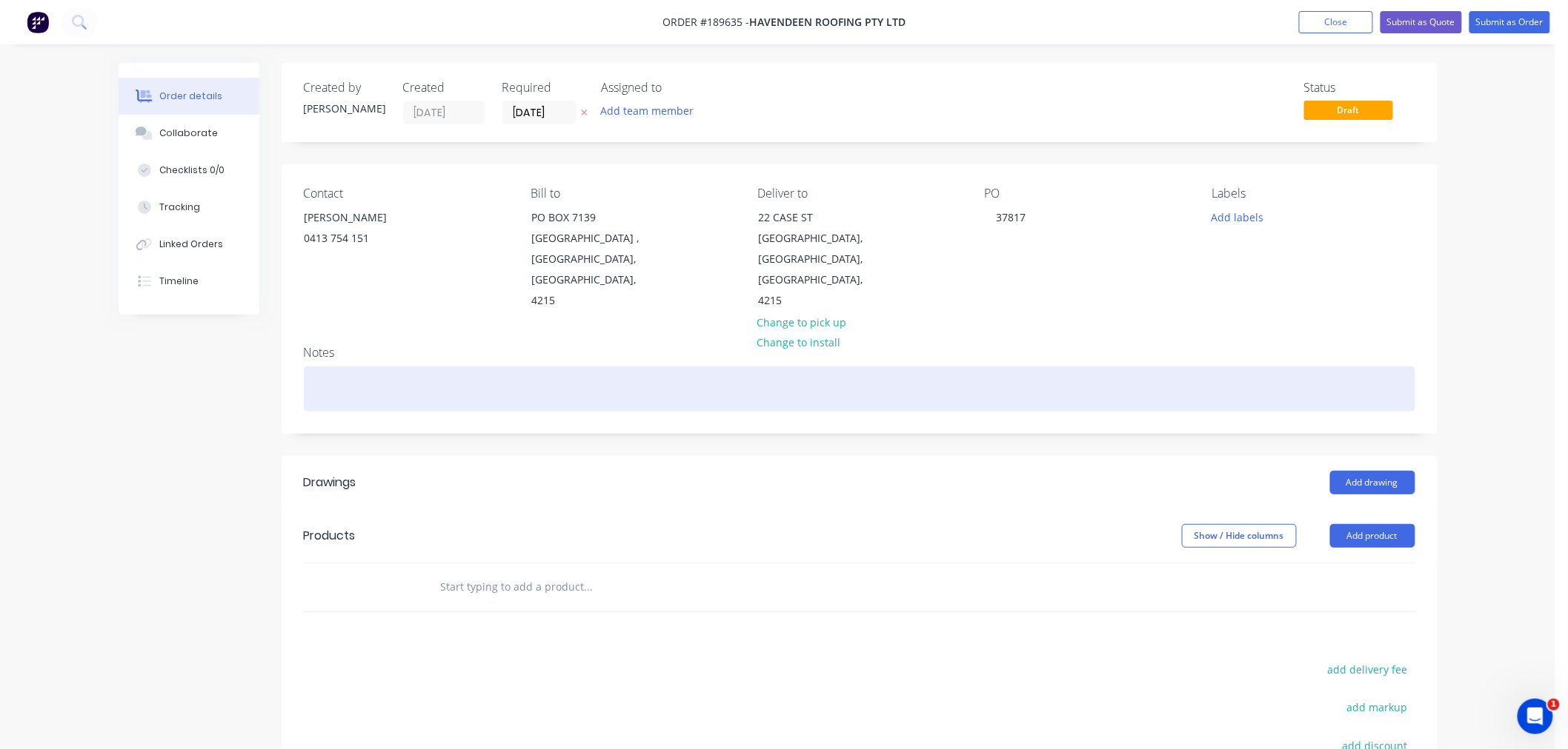
click at [431, 366] on div at bounding box center [859, 388] width 1111 height 45
drag, startPoint x: 1123, startPoint y: 359, endPoint x: 1137, endPoint y: 359, distance: 14.0
click at [1123, 366] on div at bounding box center [859, 388] width 1111 height 45
click at [1100, 371] on div at bounding box center [859, 388] width 1111 height 45
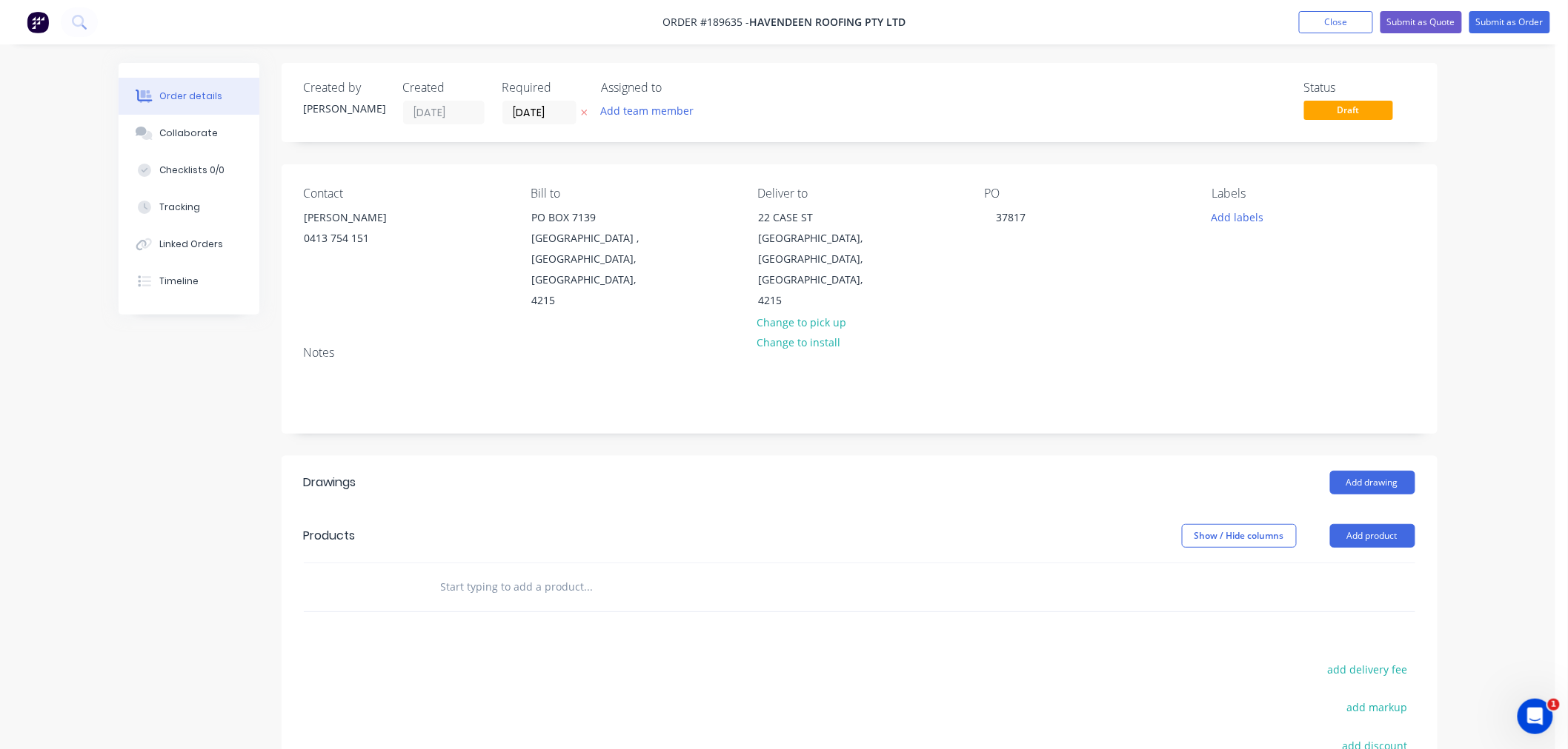
click at [1464, 302] on div "Order details Collaborate Checklists 0/0 Tracking Linked Orders Timeline Order …" at bounding box center [777, 495] width 1555 height 990
click at [1376, 471] on button "Add drawing" at bounding box center [1372, 483] width 86 height 24
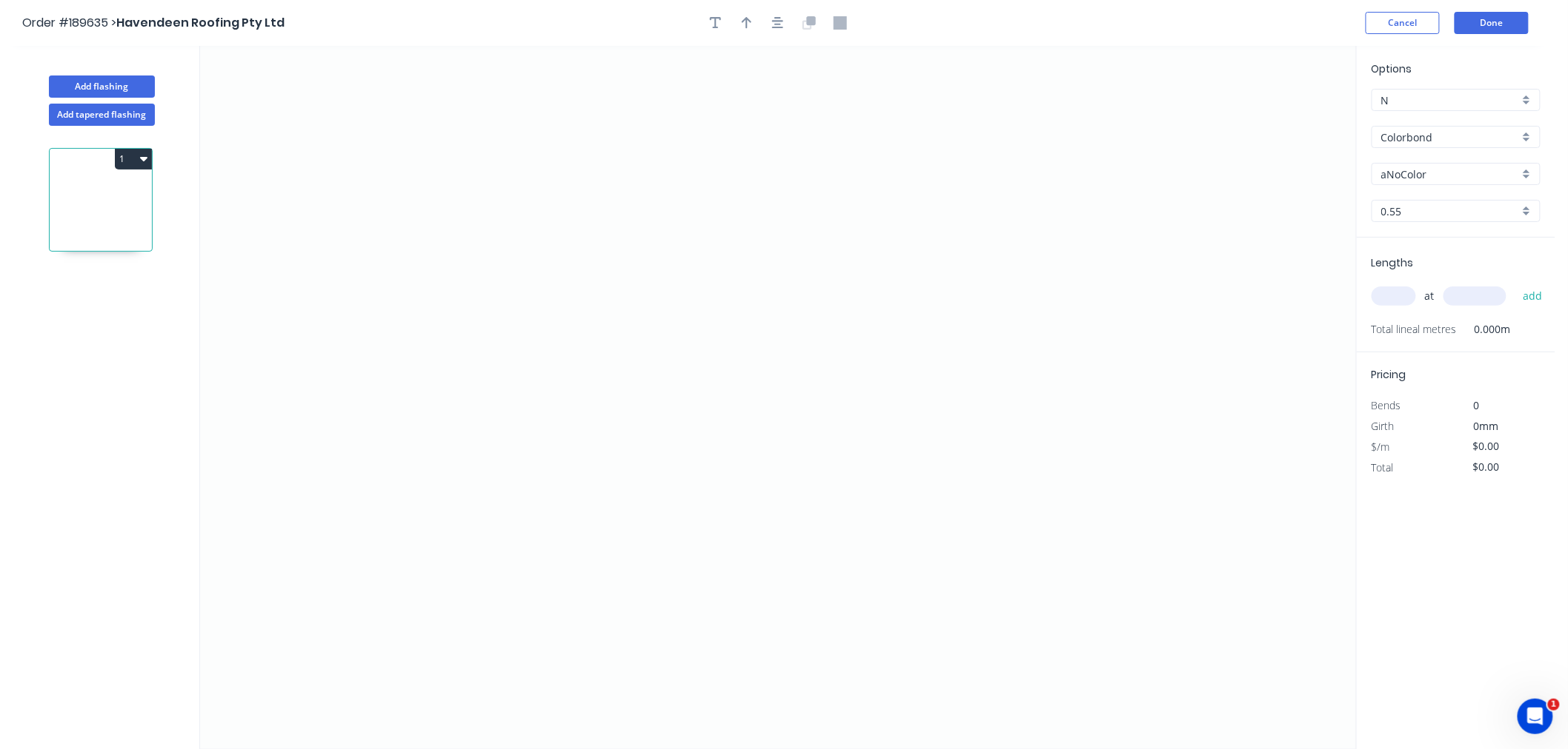
click at [1415, 173] on input "aNoColor" at bounding box center [1450, 174] width 138 height 16
click at [1462, 256] on div "Night Sky" at bounding box center [1456, 262] width 168 height 26
click at [1405, 302] on input "text" at bounding box center [1393, 295] width 44 height 19
click at [1516, 283] on button "add" at bounding box center [1533, 295] width 35 height 25
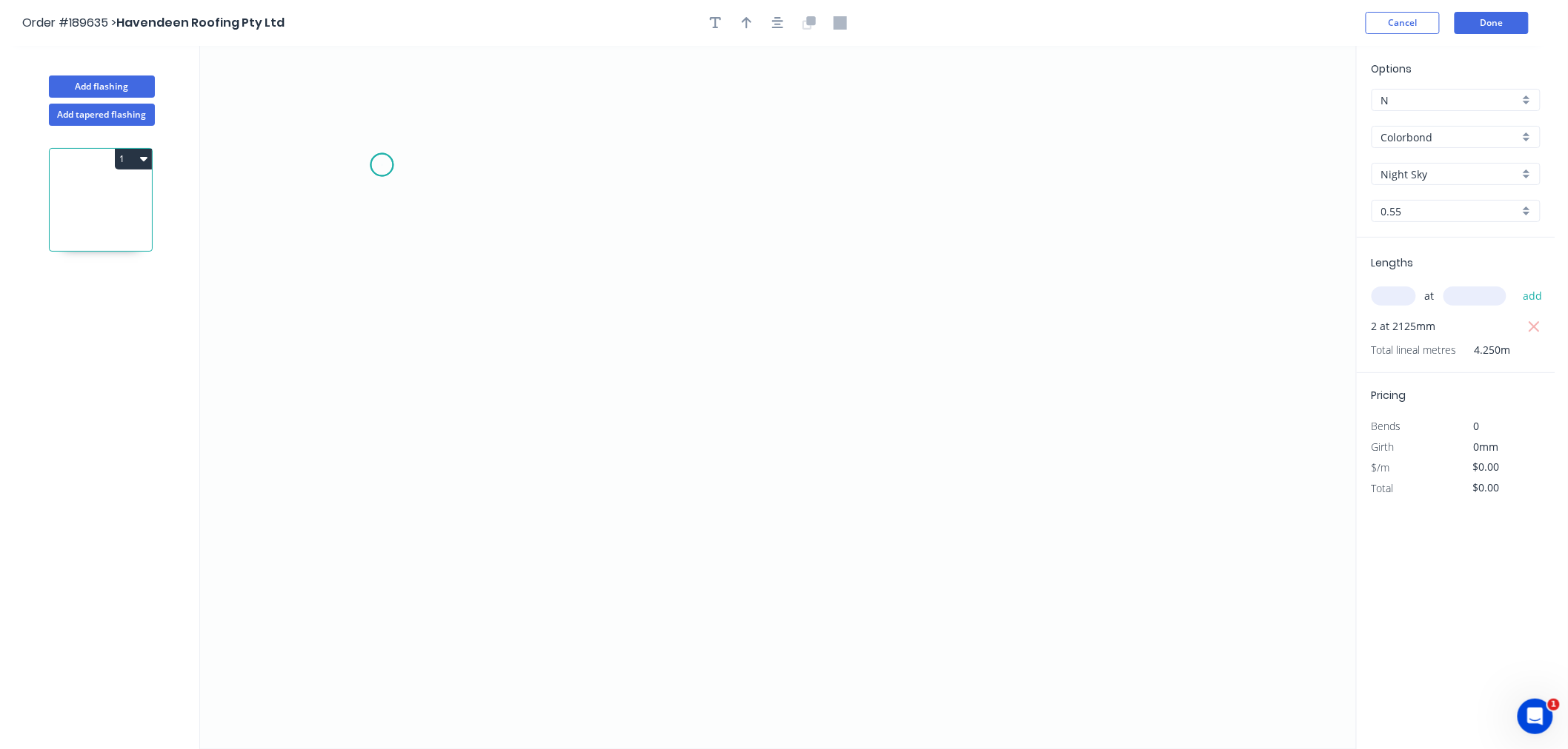
click at [381, 165] on icon "0" at bounding box center [777, 398] width 1156 height 703
click at [550, 168] on icon "0" at bounding box center [777, 398] width 1156 height 703
click at [563, 404] on icon "0 ?" at bounding box center [777, 398] width 1156 height 703
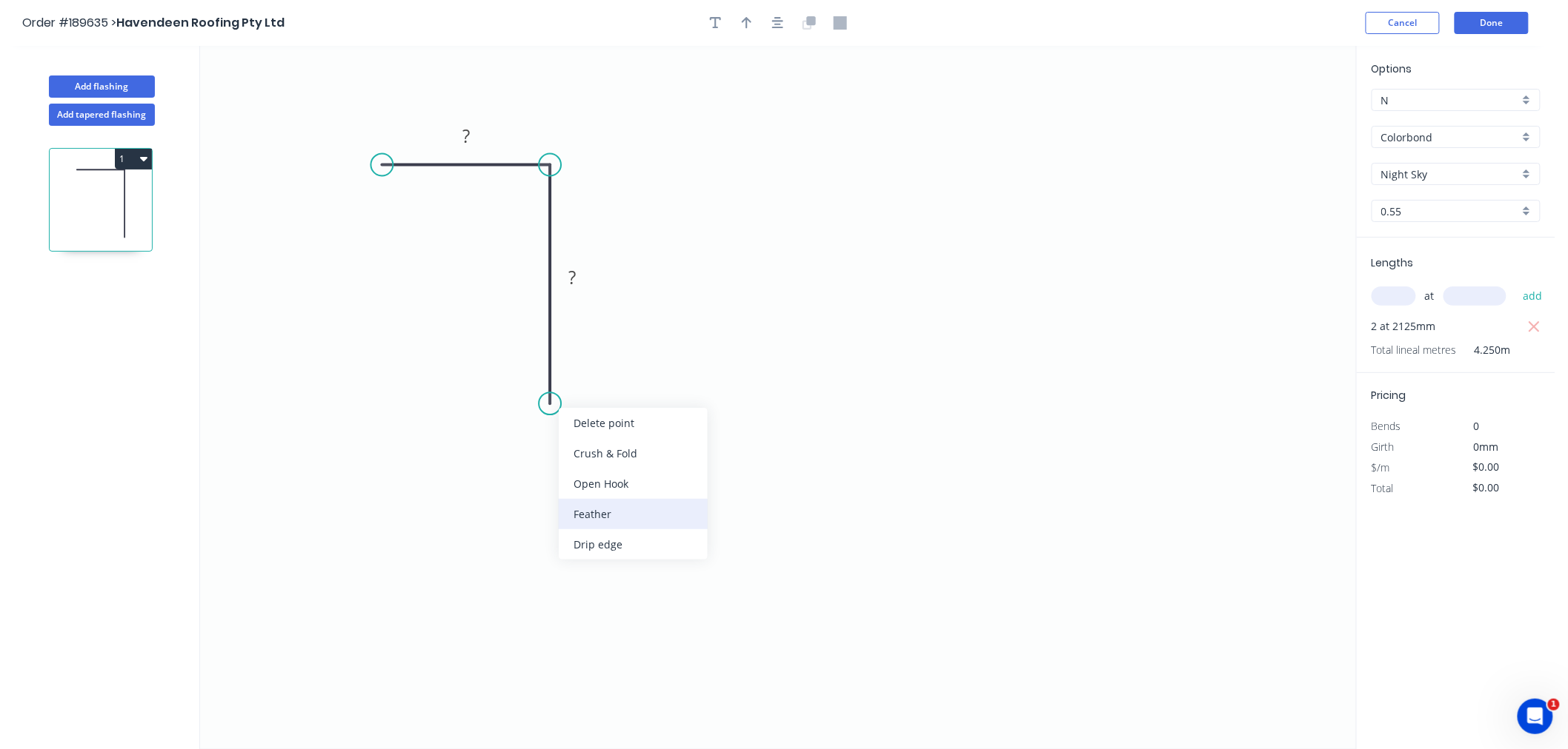
click at [613, 506] on div "Feather" at bounding box center [633, 513] width 149 height 30
click at [391, 154] on icon "0 ? FE 15 ?" at bounding box center [777, 398] width 1156 height 703
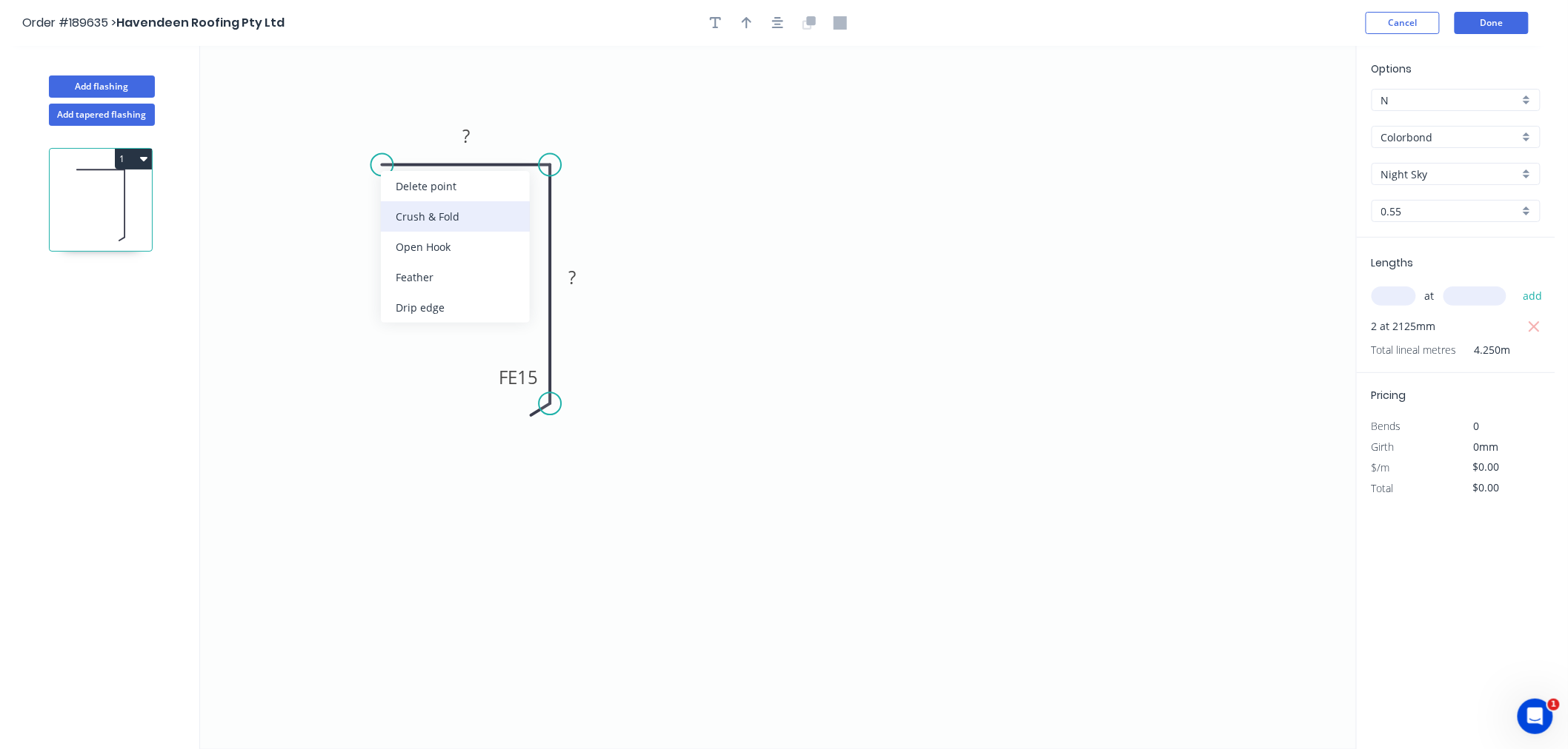
click at [411, 221] on div "Crush & Fold" at bounding box center [456, 216] width 149 height 30
click at [410, 127] on tspan "10" at bounding box center [411, 126] width 21 height 25
drag, startPoint x: 374, startPoint y: 113, endPoint x: 344, endPoint y: 123, distance: 31.6
click at [344, 123] on rect at bounding box center [372, 137] width 59 height 29
click at [386, 133] on tspan "10" at bounding box center [381, 136] width 21 height 25
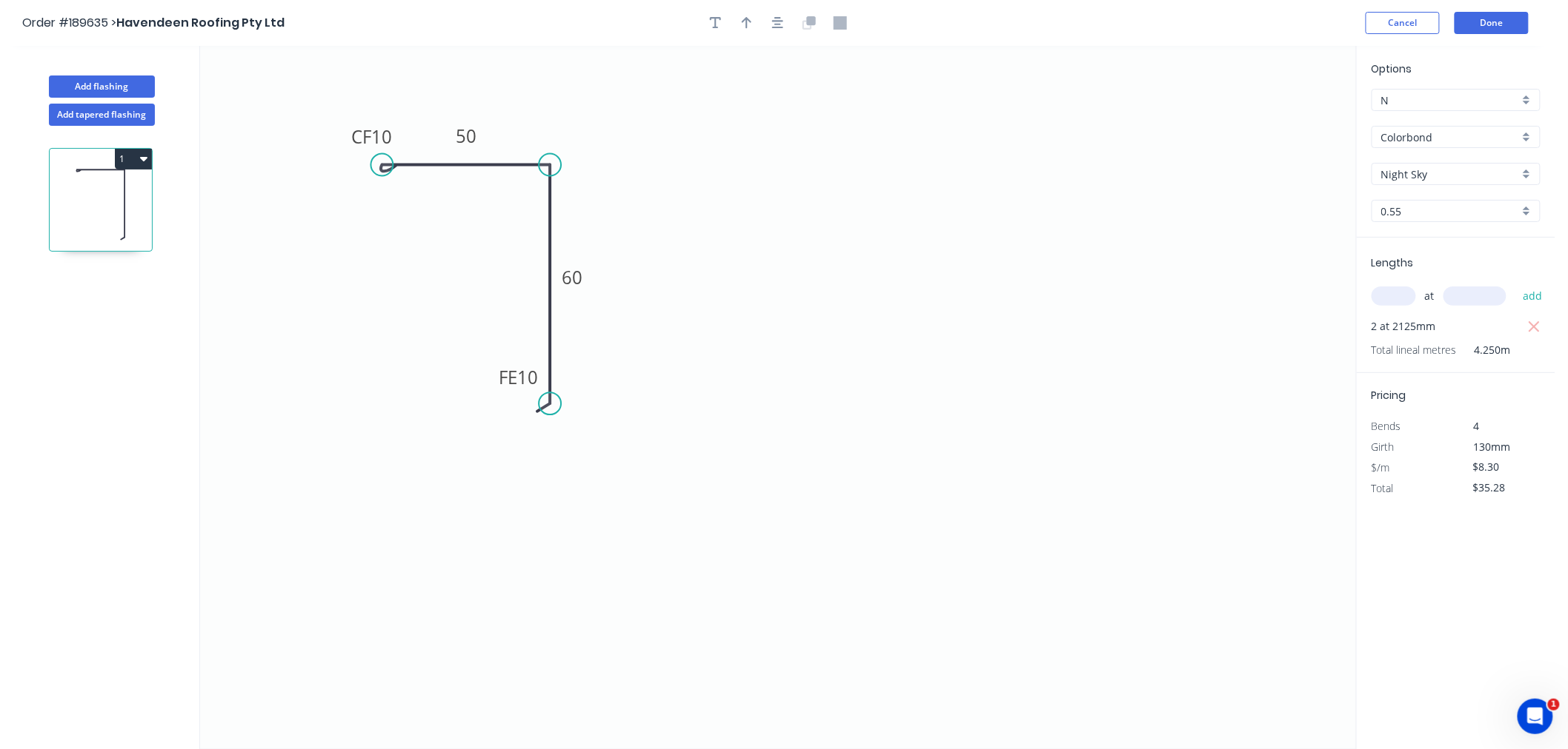
click at [749, 188] on icon "0 CF 10 50 FE 10 60" at bounding box center [777, 398] width 1156 height 703
click at [775, 21] on icon "button" at bounding box center [777, 23] width 12 height 12
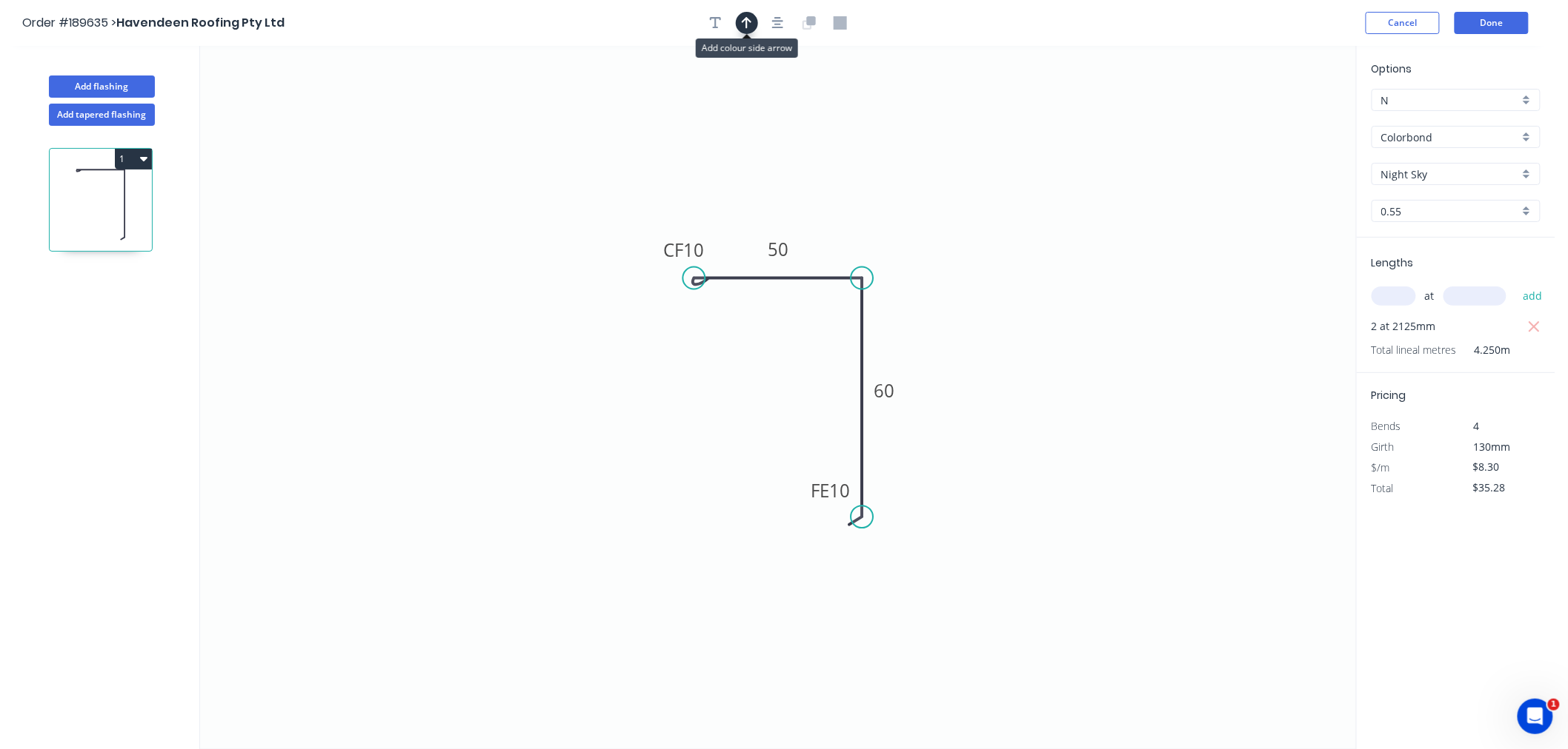
click at [749, 26] on icon "button" at bounding box center [746, 23] width 10 height 13
drag, startPoint x: 1280, startPoint y: 116, endPoint x: 1089, endPoint y: 157, distance: 195.4
click at [981, 278] on icon "0 CF 10 50 FE 10 60" at bounding box center [777, 398] width 1156 height 703
drag, startPoint x: 1283, startPoint y: 120, endPoint x: 905, endPoint y: 252, distance: 400.4
click at [905, 252] on icon at bounding box center [903, 235] width 13 height 47
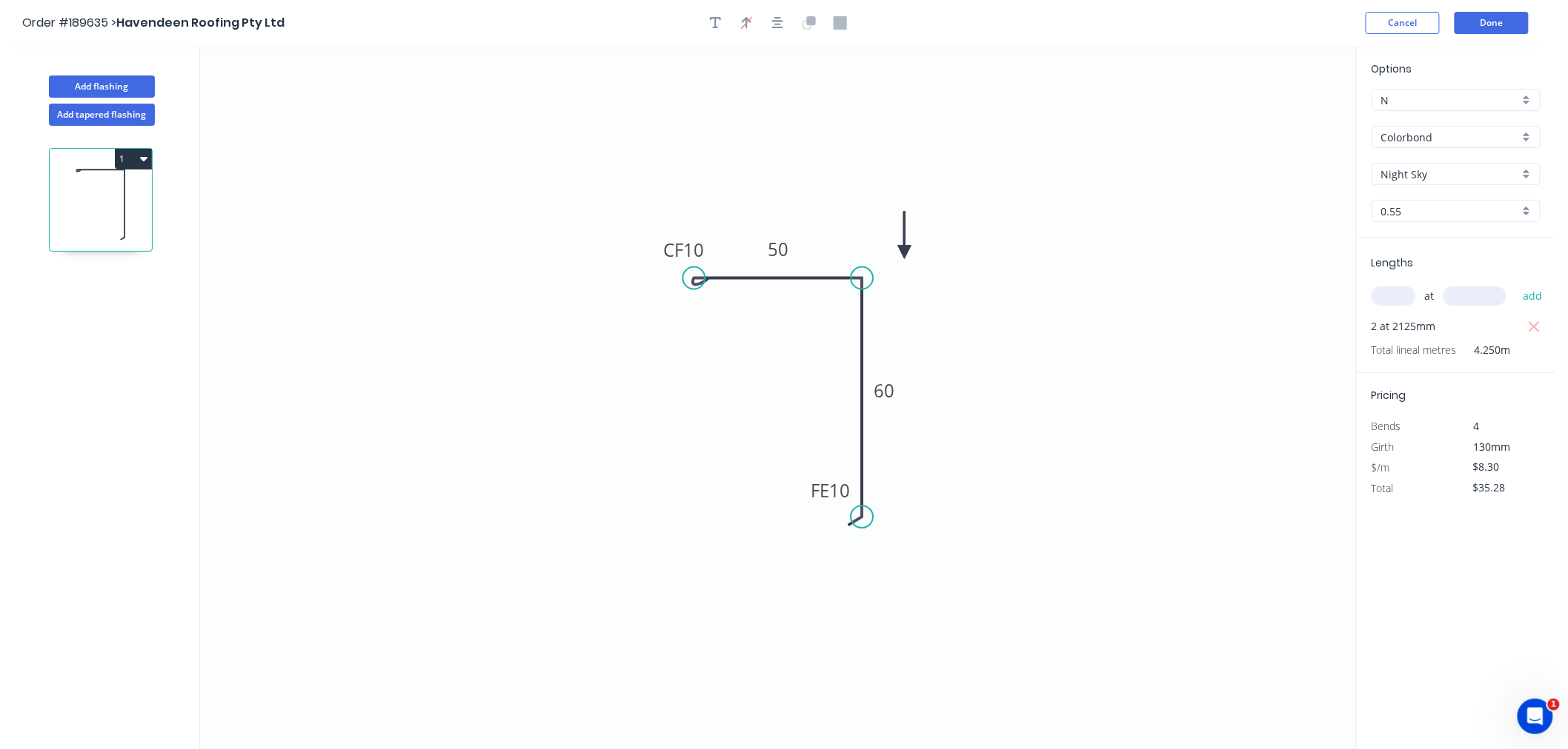
click at [905, 252] on icon at bounding box center [904, 235] width 13 height 47
click at [778, 25] on icon "button" at bounding box center [777, 23] width 12 height 13
click at [1023, 163] on icon "0 CF 10 50 FE 10 60" at bounding box center [777, 398] width 1156 height 703
click at [1482, 19] on button "Done" at bounding box center [1492, 23] width 74 height 22
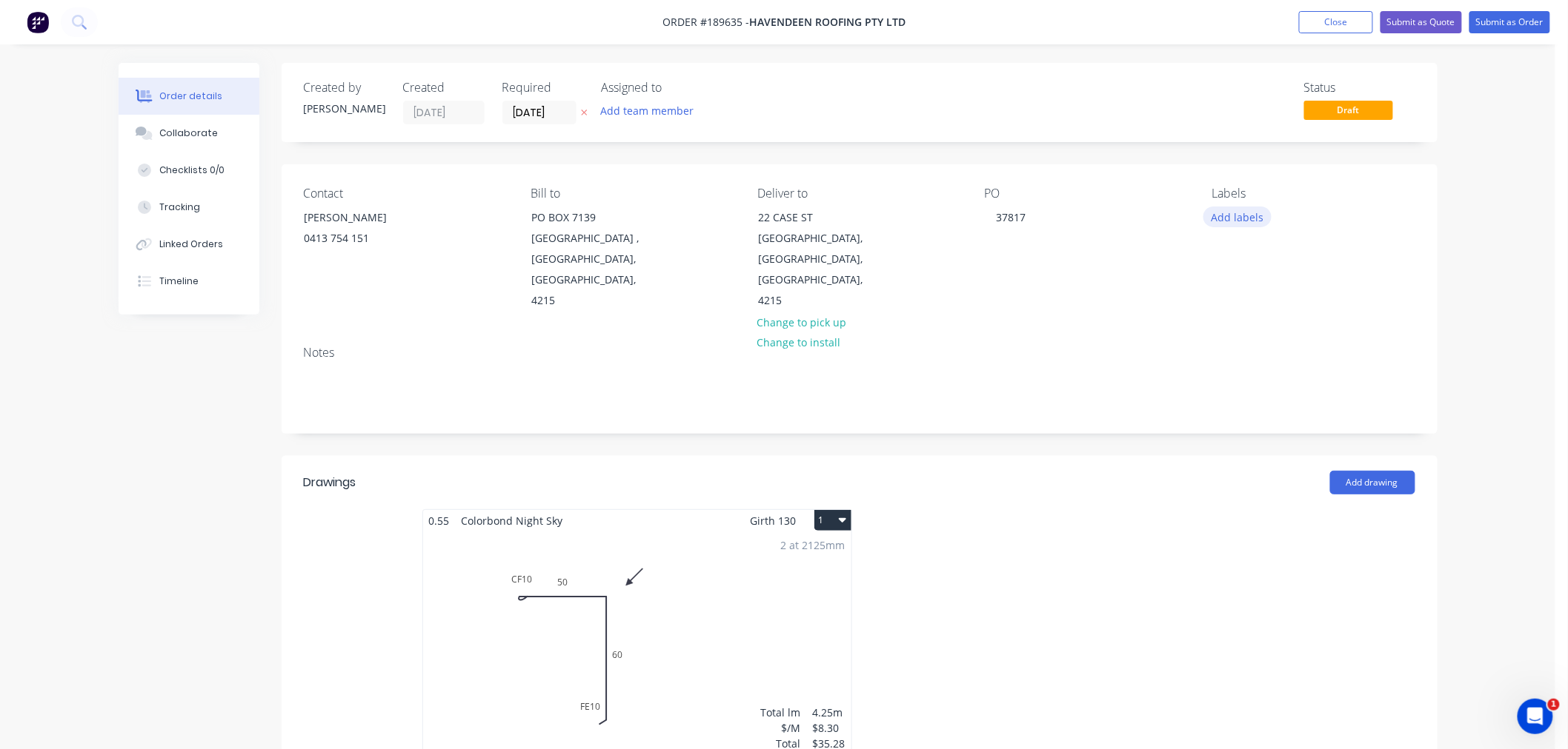
click at [1235, 216] on button "Add labels" at bounding box center [1237, 217] width 68 height 20
click at [1246, 290] on div at bounding box center [1238, 287] width 29 height 29
click at [1501, 276] on div "Order details Collaborate Checklists 0/0 Tracking Linked Orders Timeline Order …" at bounding box center [777, 627] width 1555 height 1253
click at [1516, 309] on div "Order details Collaborate Checklists 0/0 Tracking Linked Orders Timeline Order …" at bounding box center [777, 627] width 1555 height 1253
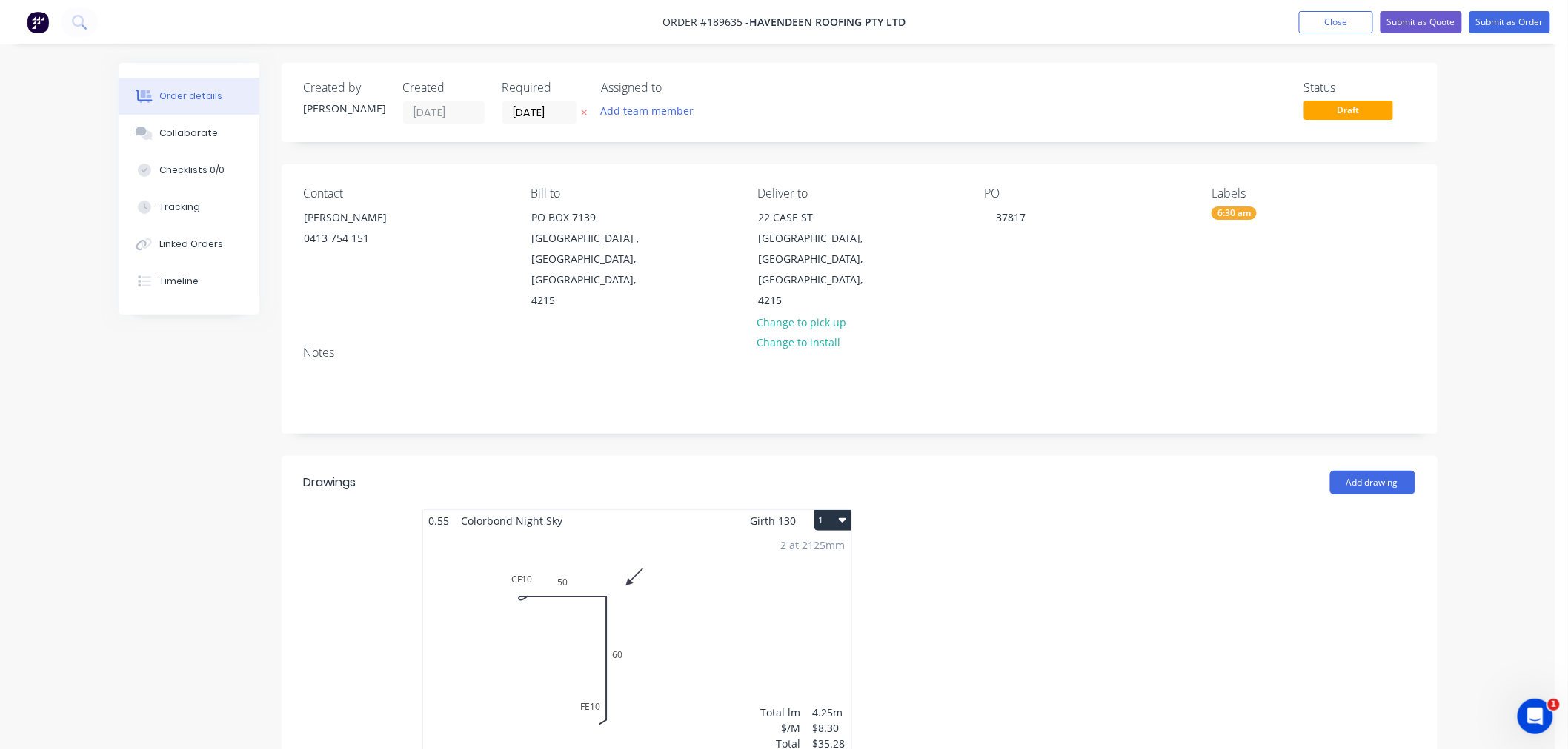
click at [1493, 357] on div "Order details Collaborate Checklists 0/0 Tracking Linked Orders Timeline Order …" at bounding box center [777, 627] width 1555 height 1253
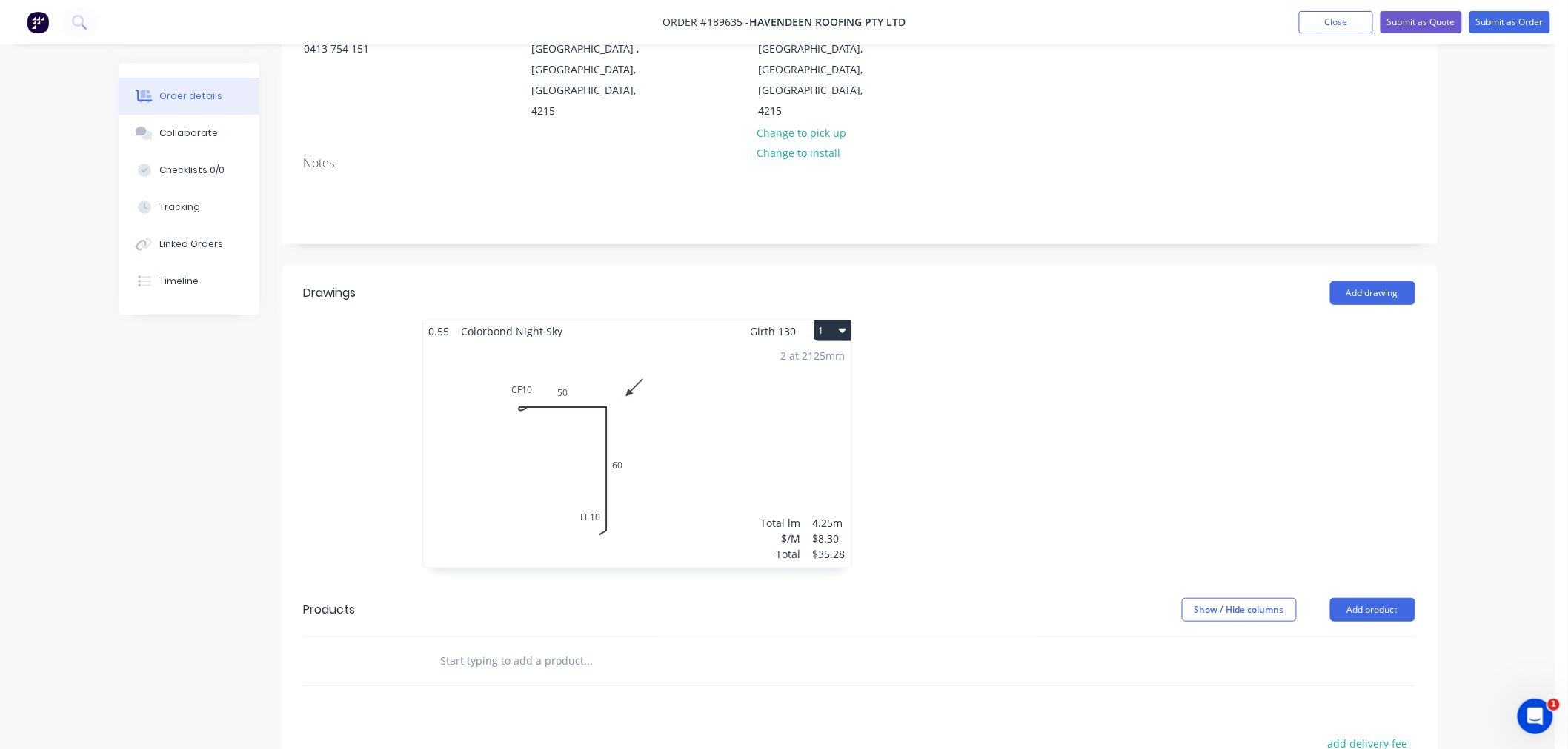
scroll to position [0, 0]
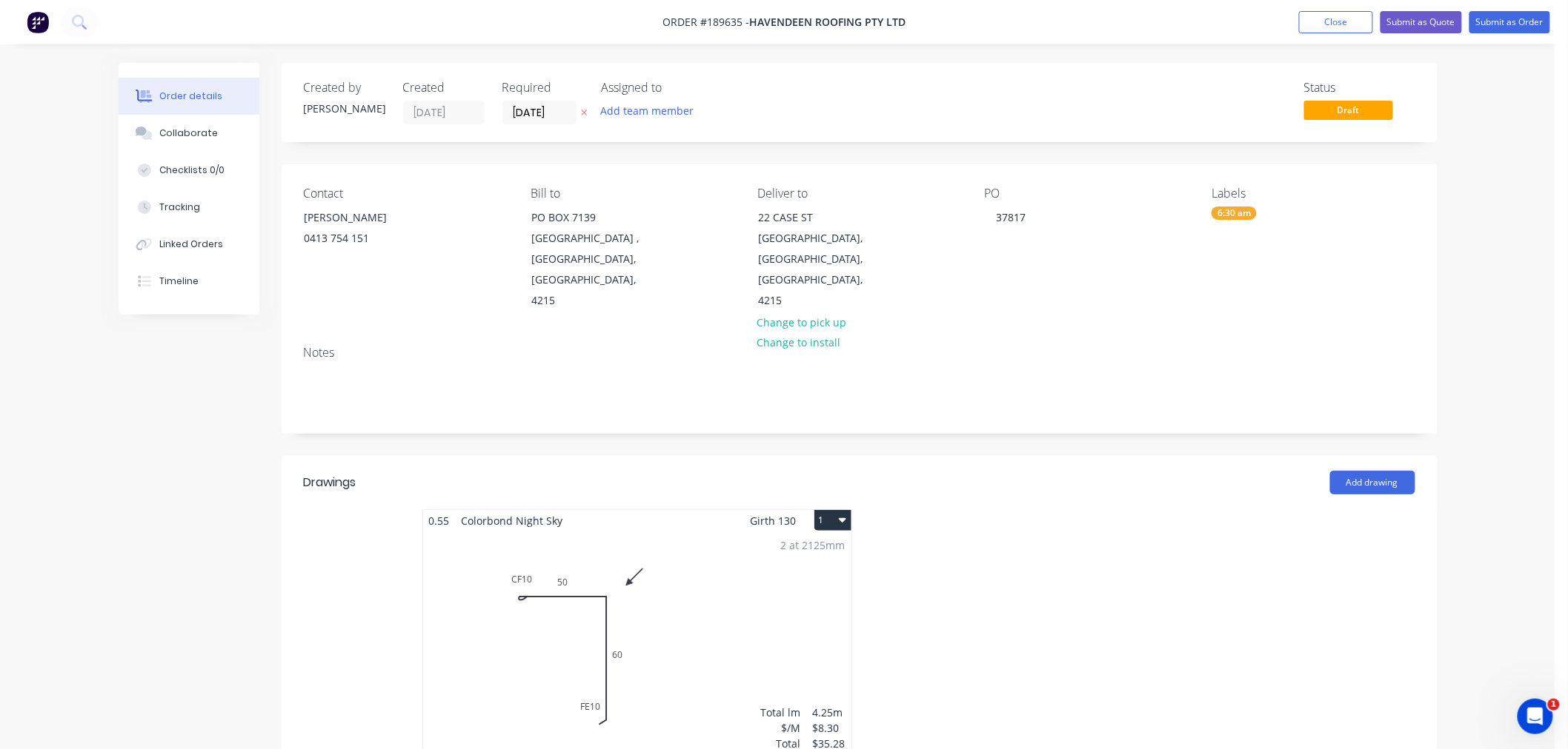
click at [837, 510] on button "1" at bounding box center [832, 520] width 37 height 21
click at [836, 542] on button "Use larger box size" at bounding box center [781, 557] width 141 height 29
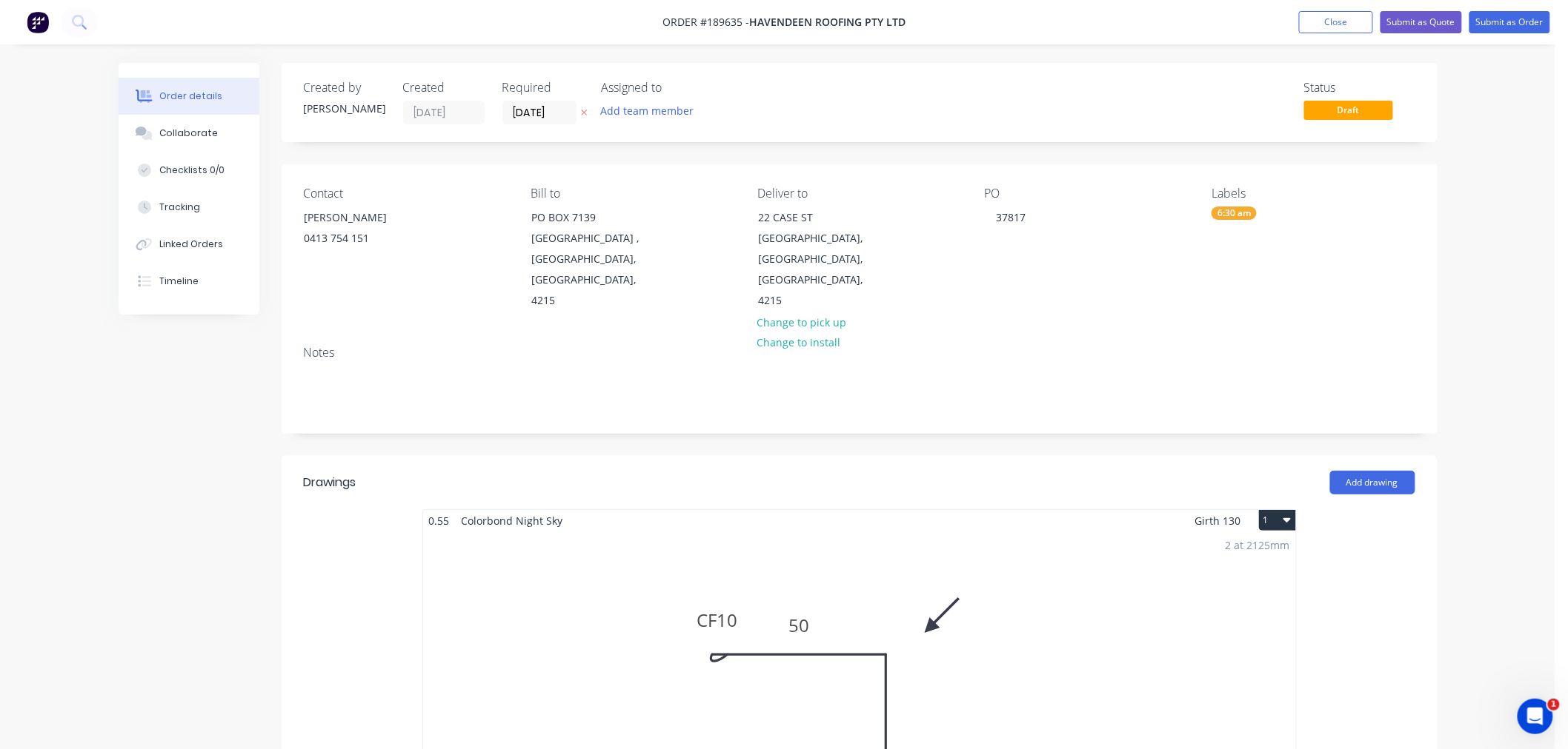
click at [1500, 351] on div "Order details Collaborate Checklists 0/0 Tracking Linked Orders Timeline Order …" at bounding box center [777, 747] width 1555 height 1494
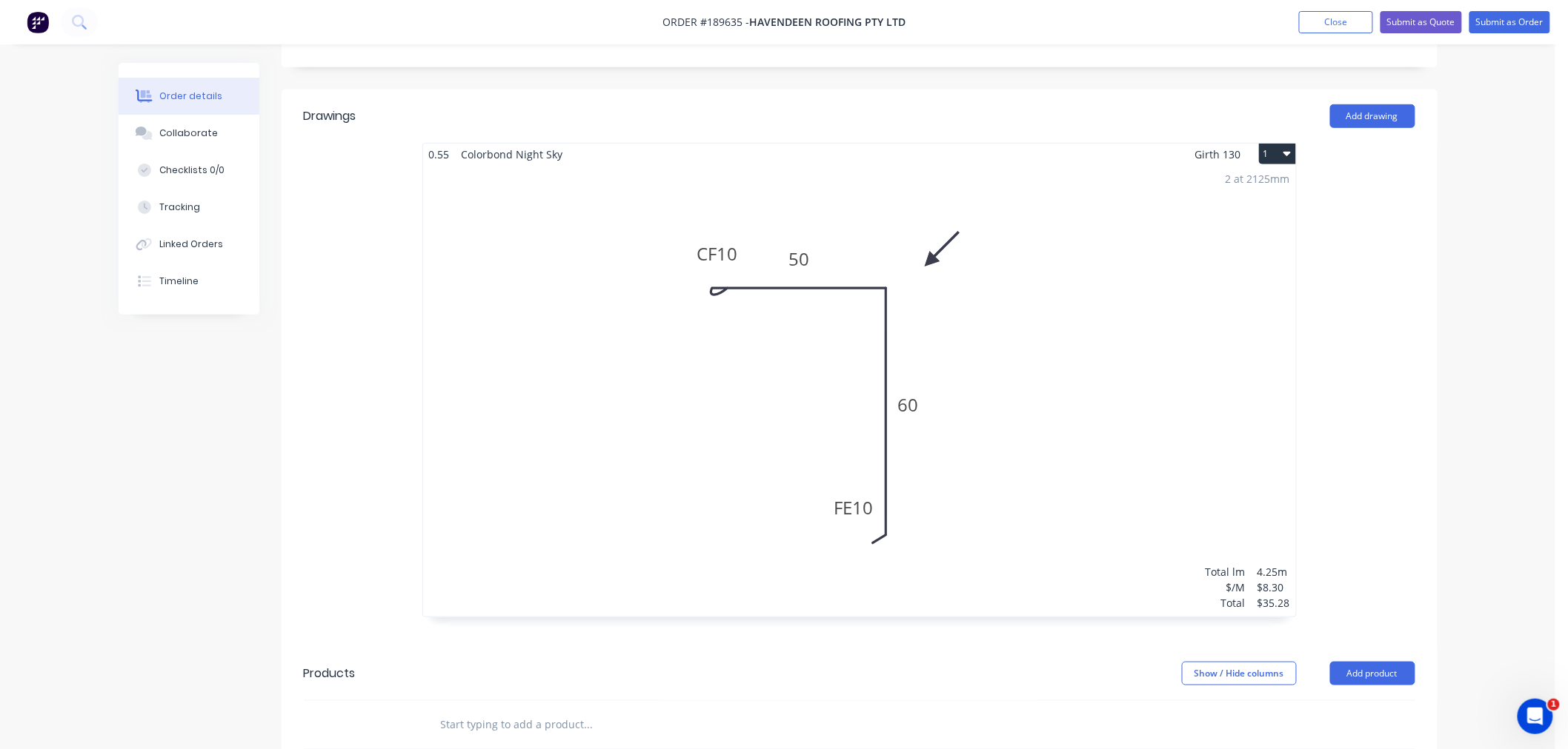
scroll to position [328, 0]
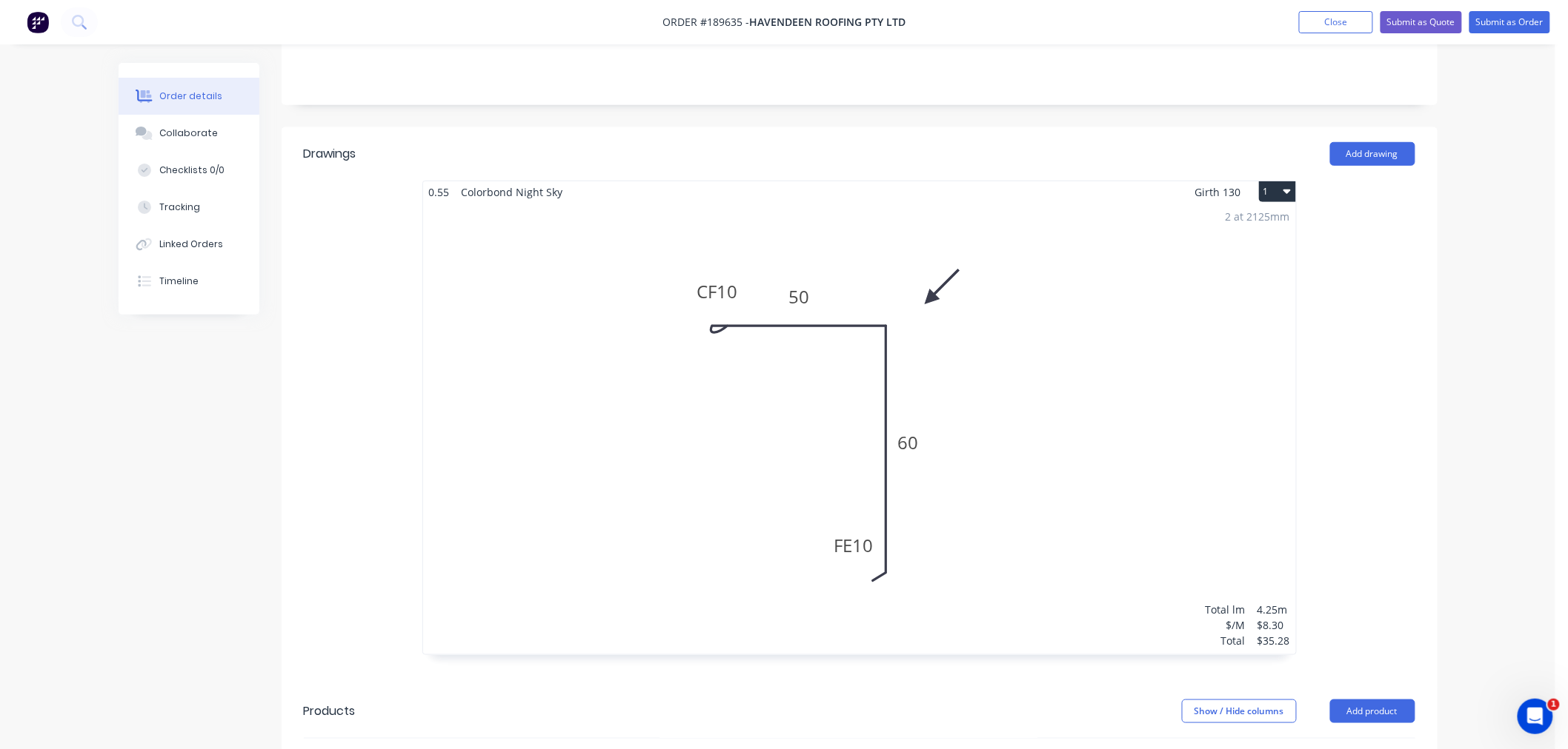
click at [1481, 351] on div "Order details Collaborate Checklists 0/0 Tracking Linked Orders Timeline Order …" at bounding box center [777, 419] width 1555 height 1494
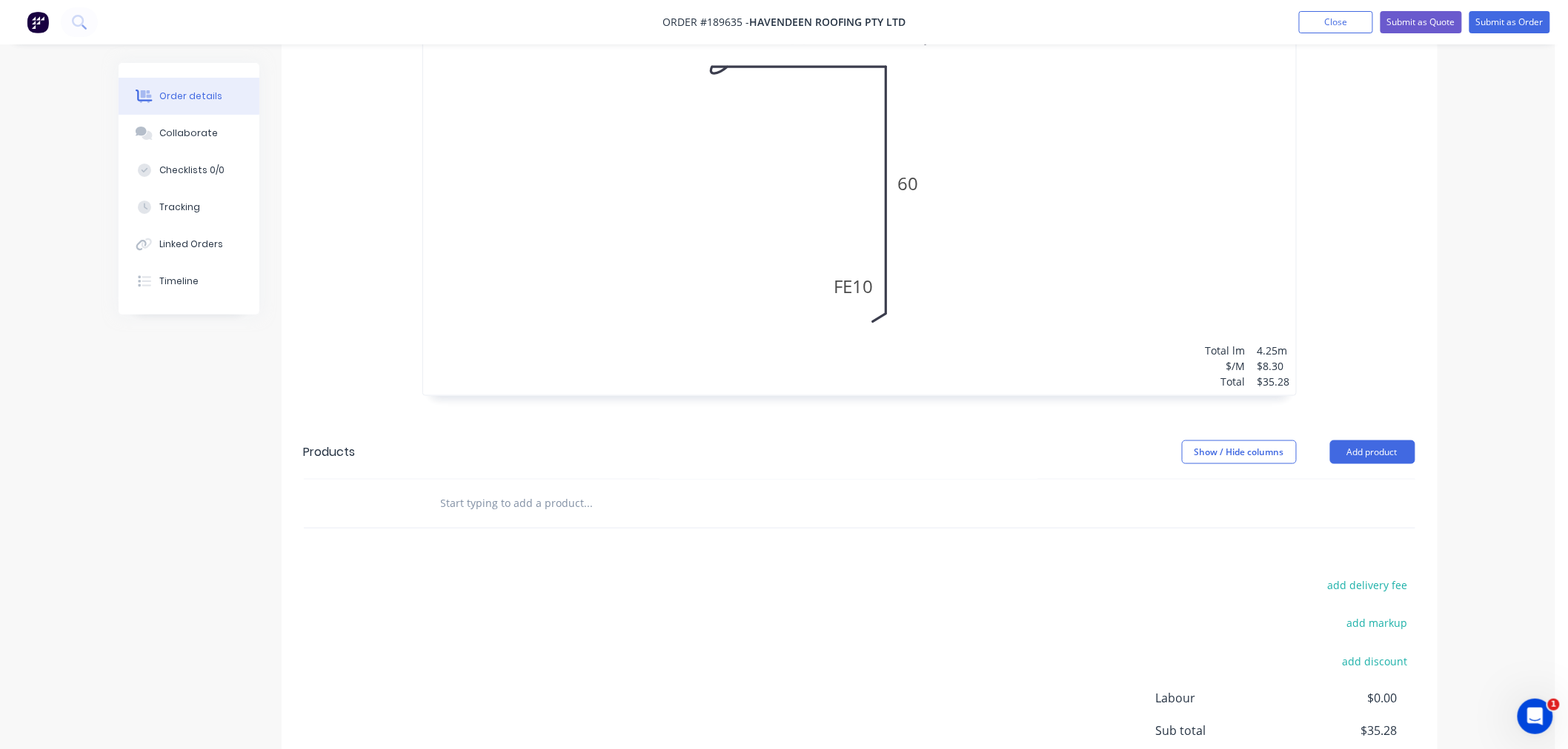
scroll to position [724, 0]
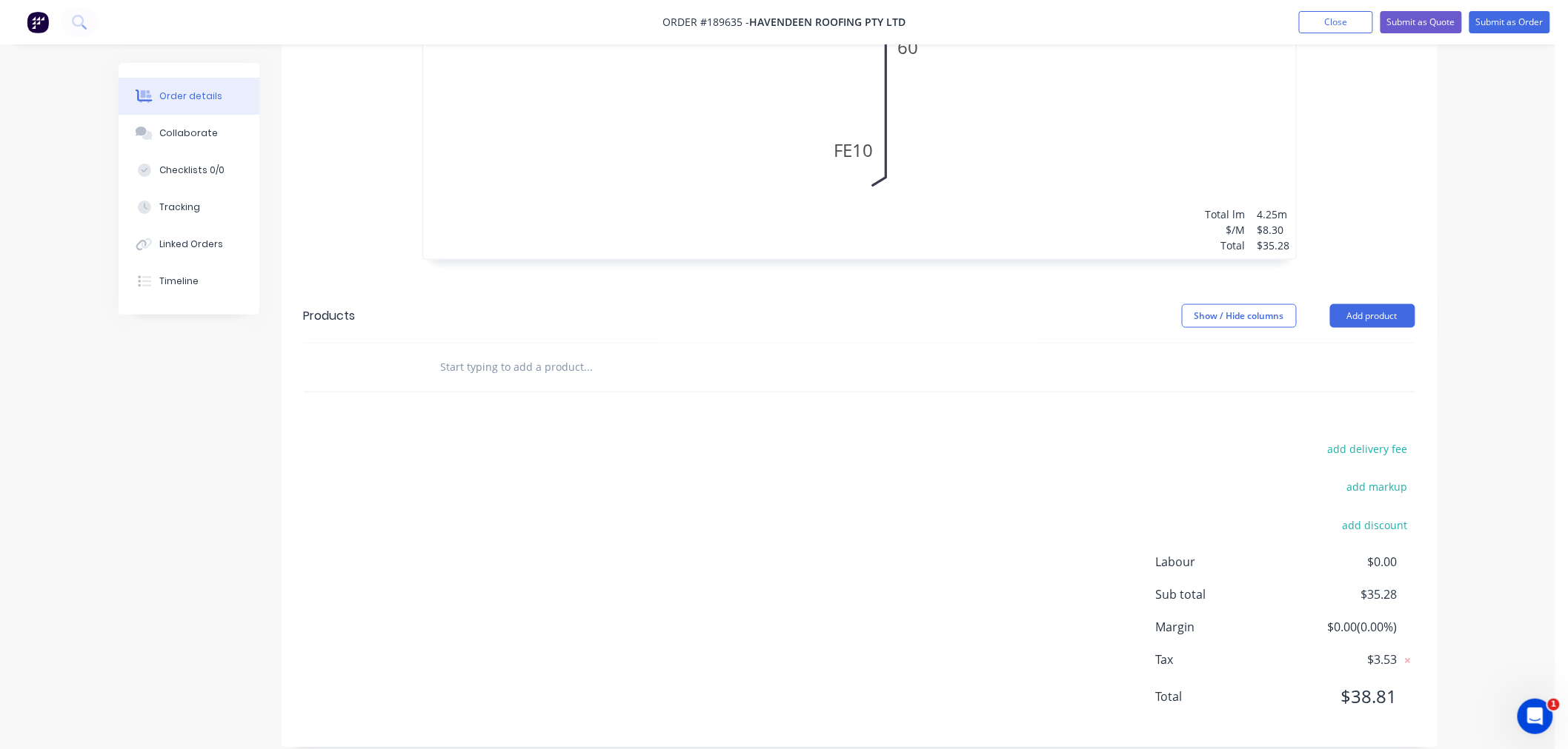
click at [1504, 573] on div "Order details Collaborate Checklists 0/0 Tracking Linked Orders Timeline Order …" at bounding box center [777, 23] width 1555 height 1494
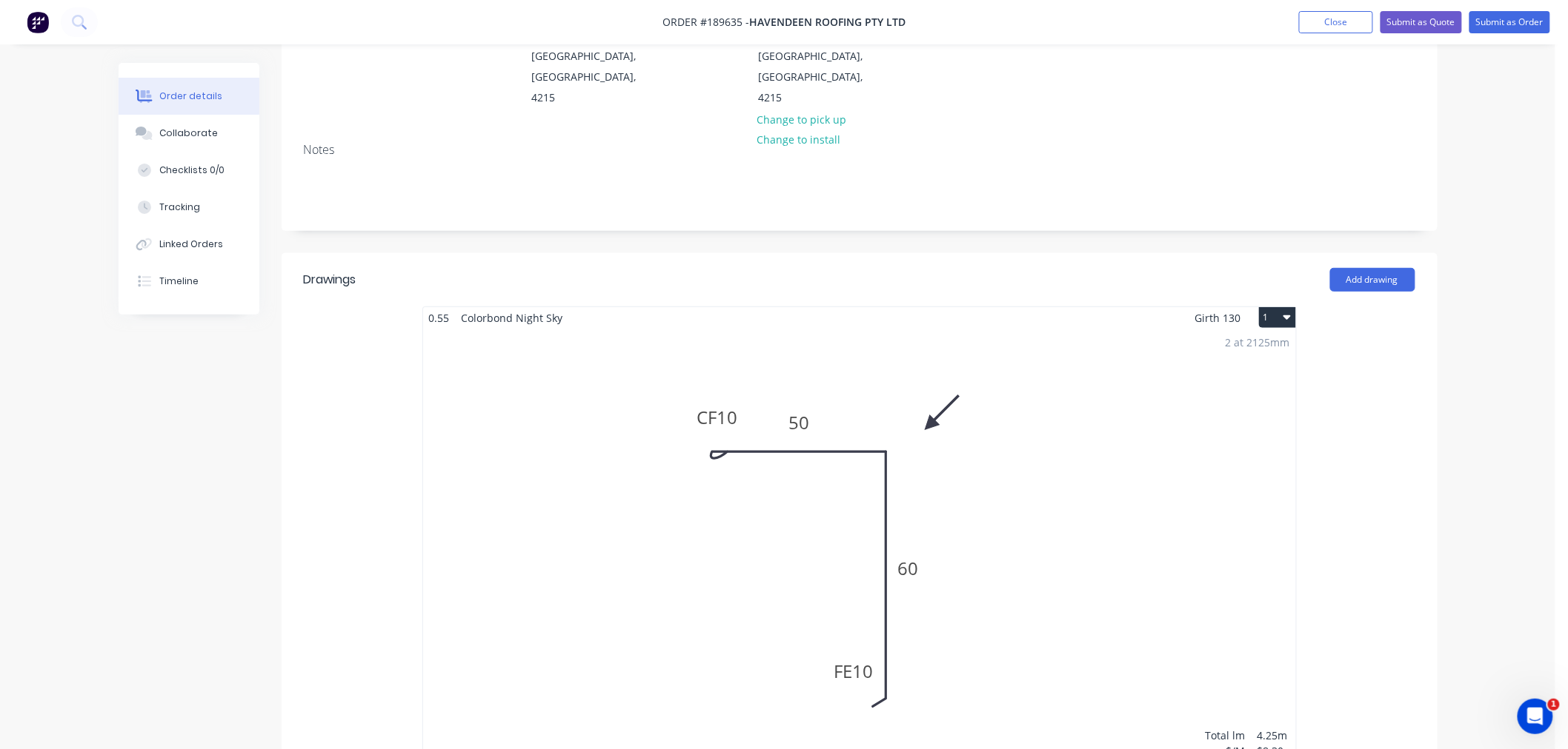
scroll to position [0, 0]
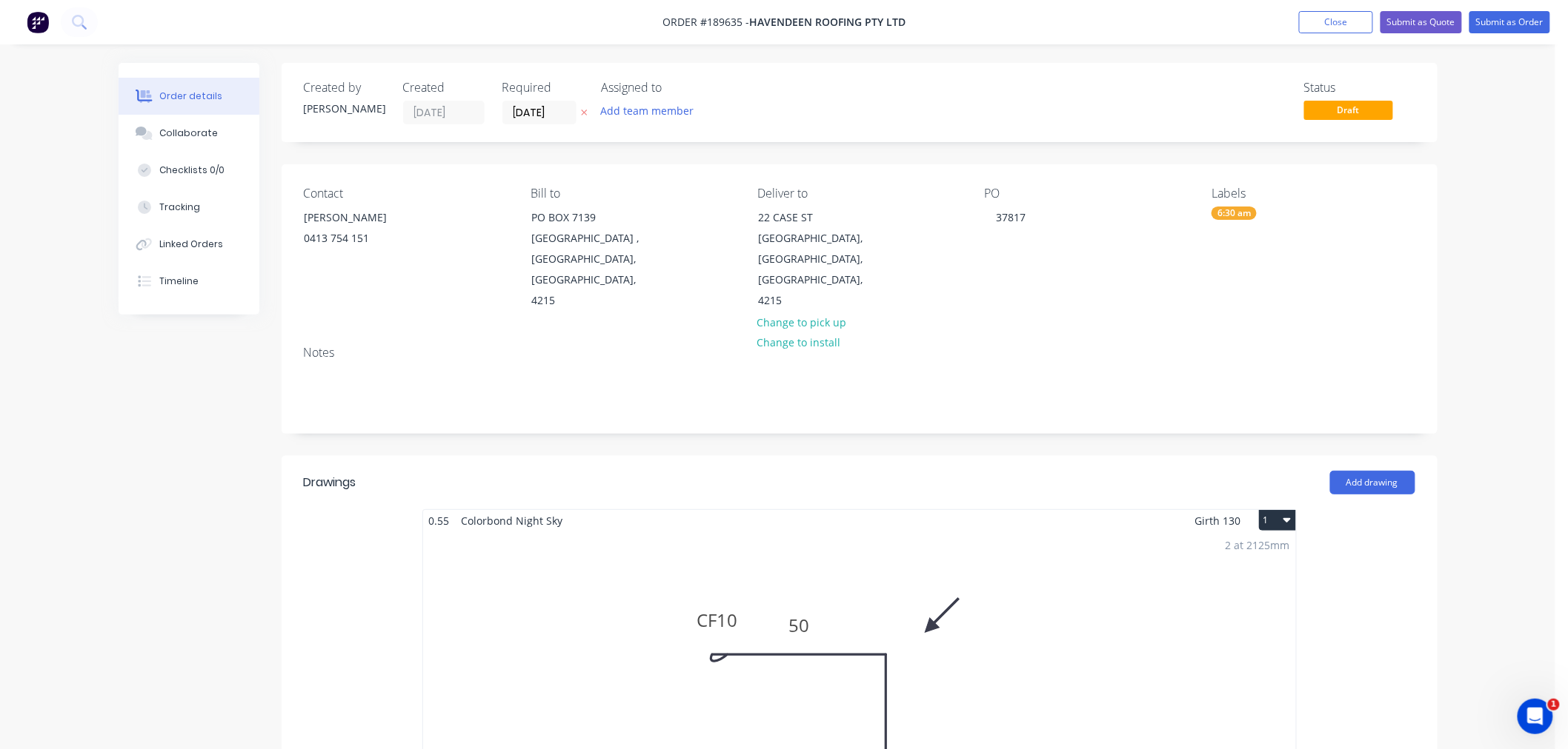
click at [1477, 232] on div "Order details Collaborate Checklists 0/0 Tracking Linked Orders Timeline Order …" at bounding box center [777, 747] width 1555 height 1494
click at [1519, 17] on button "Submit as Order" at bounding box center [1510, 22] width 81 height 22
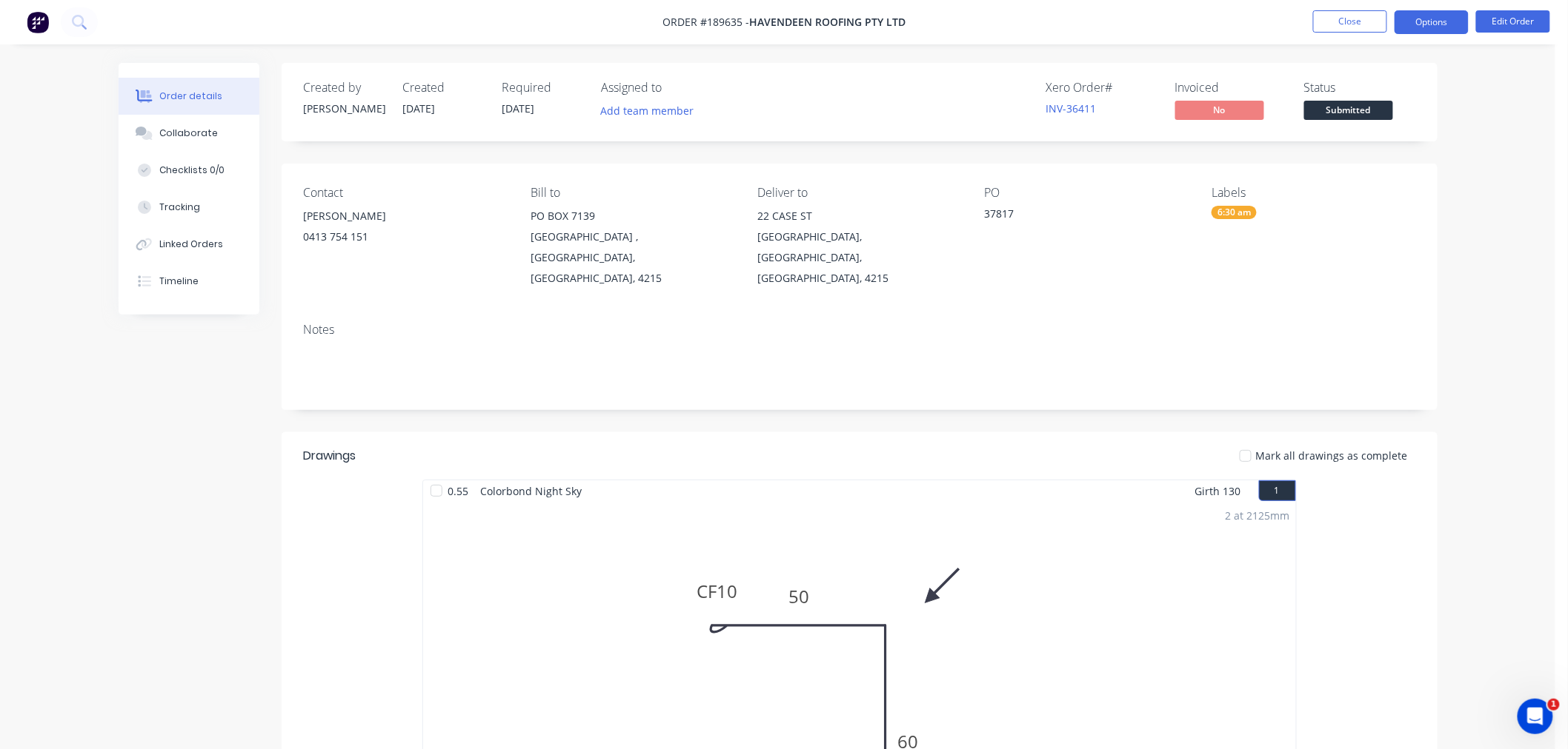
click at [1413, 28] on button "Options" at bounding box center [1431, 22] width 74 height 24
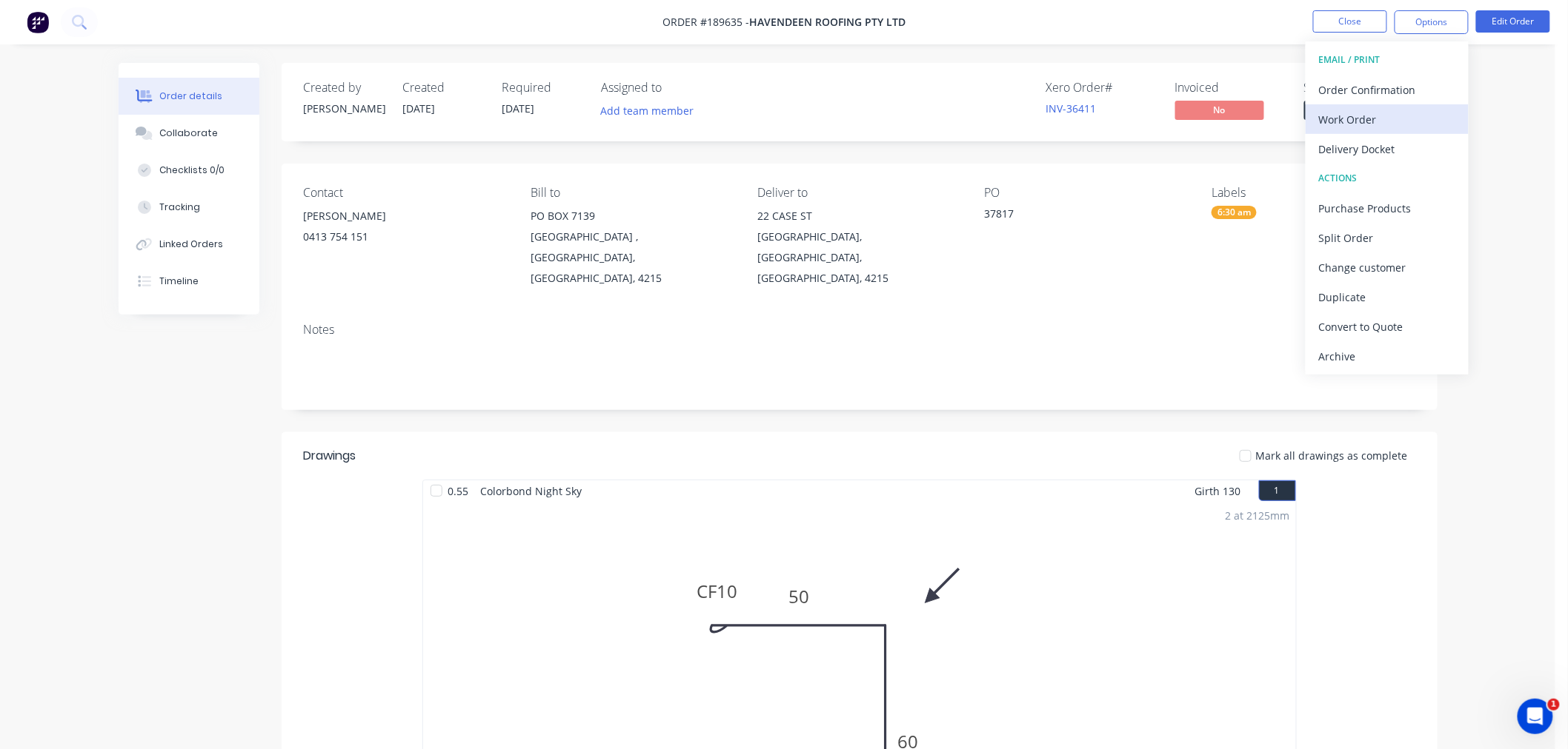
click at [1419, 123] on div "Work Order" at bounding box center [1387, 119] width 136 height 21
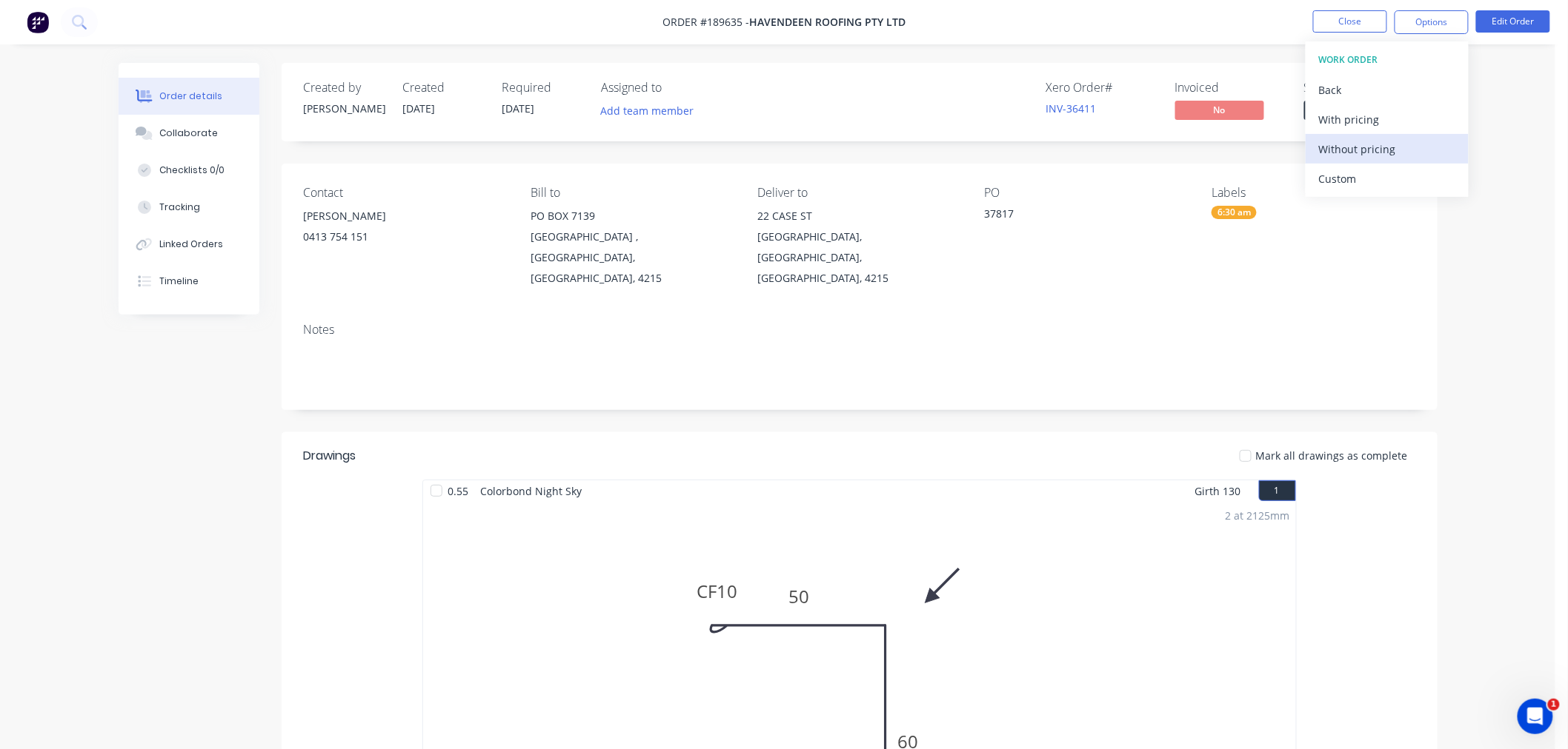
click at [1401, 146] on div "Without pricing" at bounding box center [1387, 148] width 136 height 21
click at [928, 86] on div "Xero Order # INV-36411 Invoiced No Status Submitted" at bounding box center [1082, 102] width 666 height 43
click at [1343, 15] on button "Close" at bounding box center [1350, 21] width 74 height 22
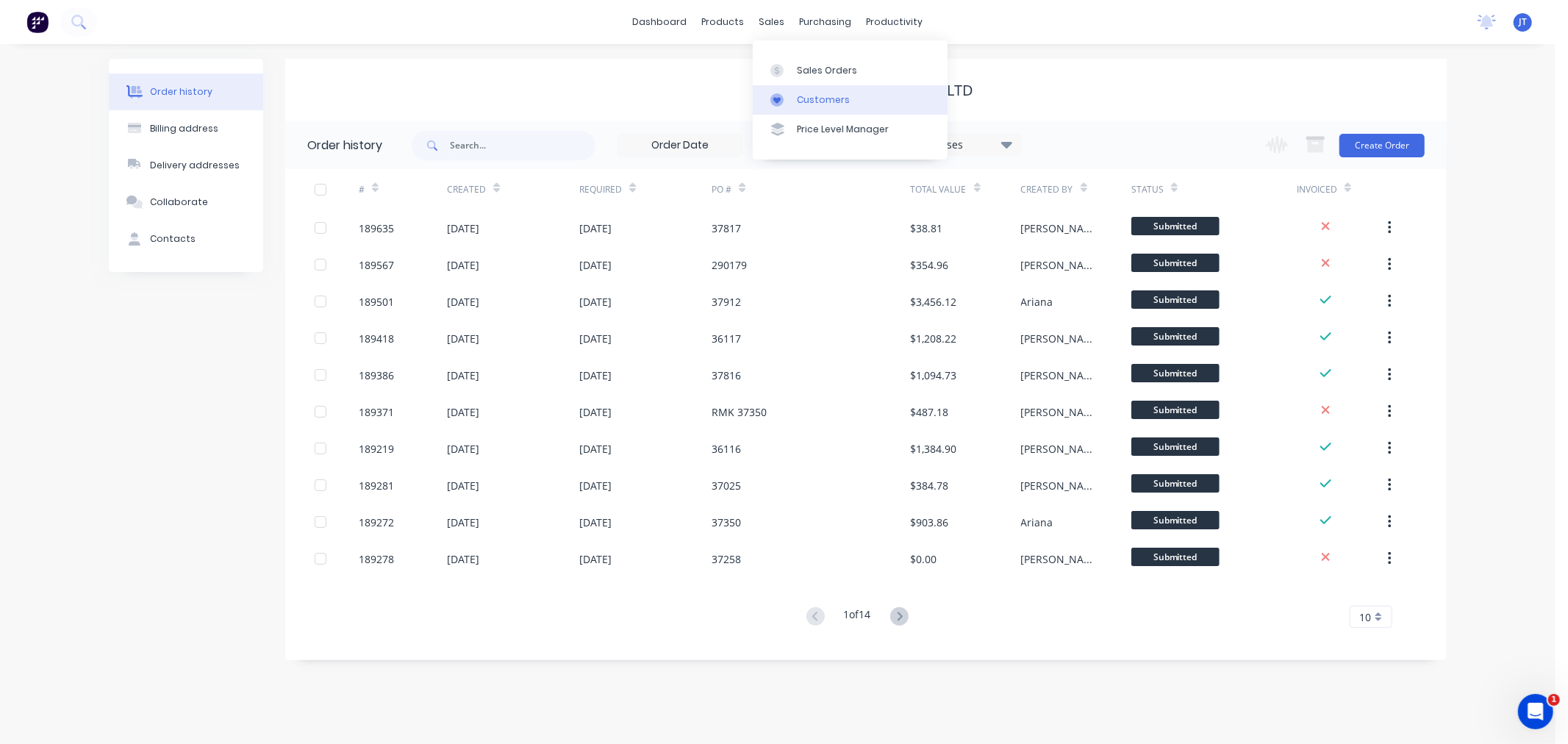
click at [804, 105] on div "Customers" at bounding box center [823, 100] width 53 height 13
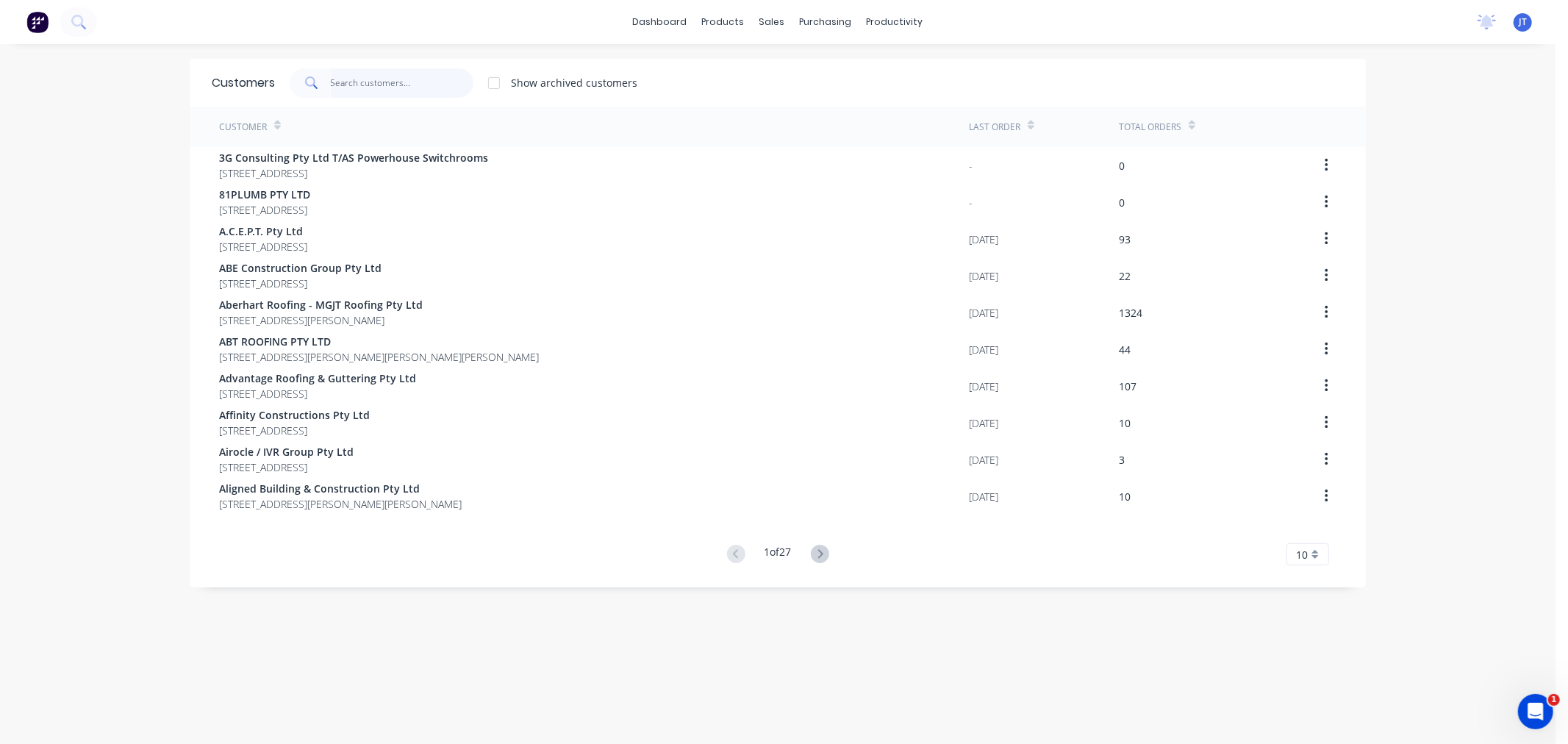
click at [408, 86] on input "text" at bounding box center [402, 83] width 143 height 29
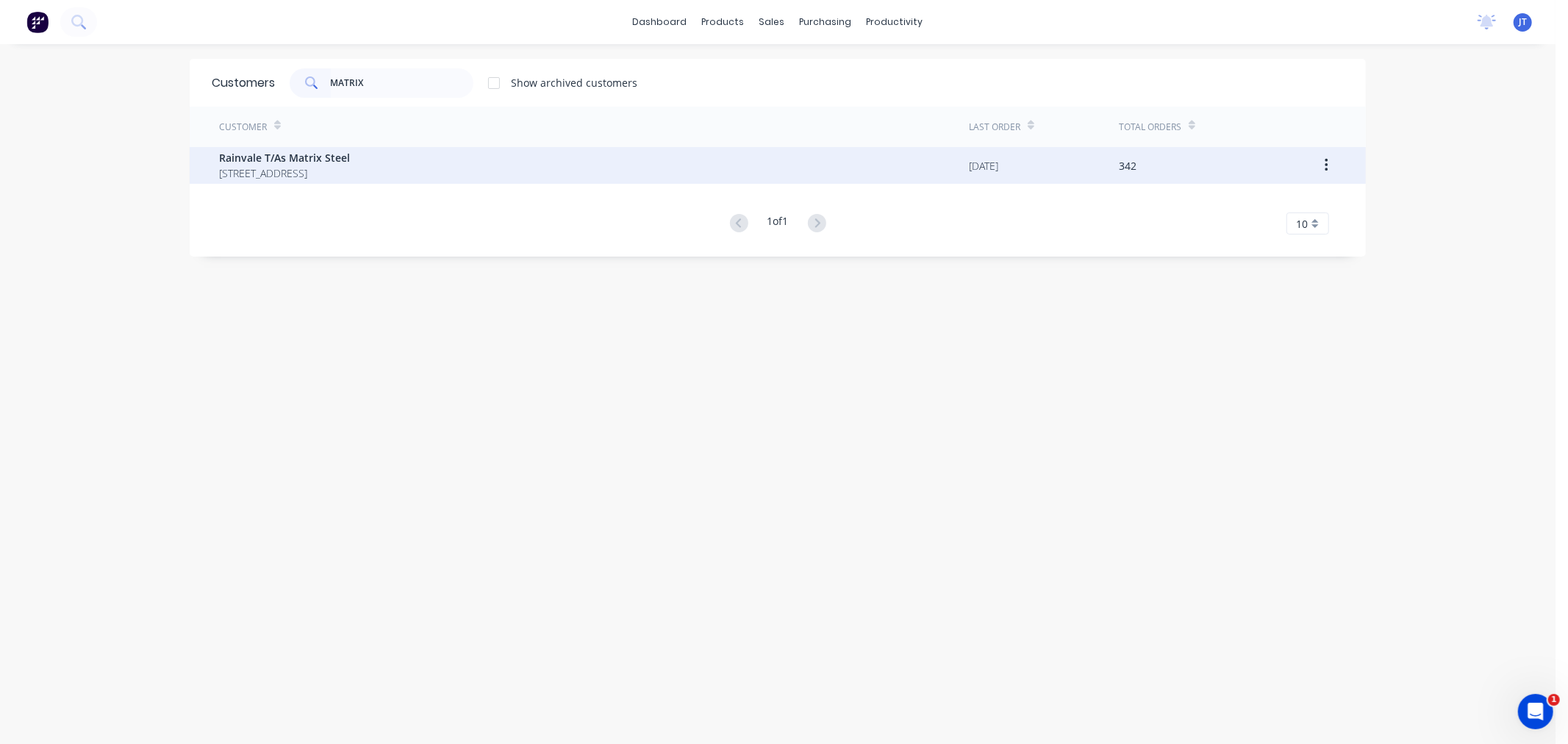
click at [350, 169] on span "[STREET_ADDRESS]" at bounding box center [284, 173] width 131 height 16
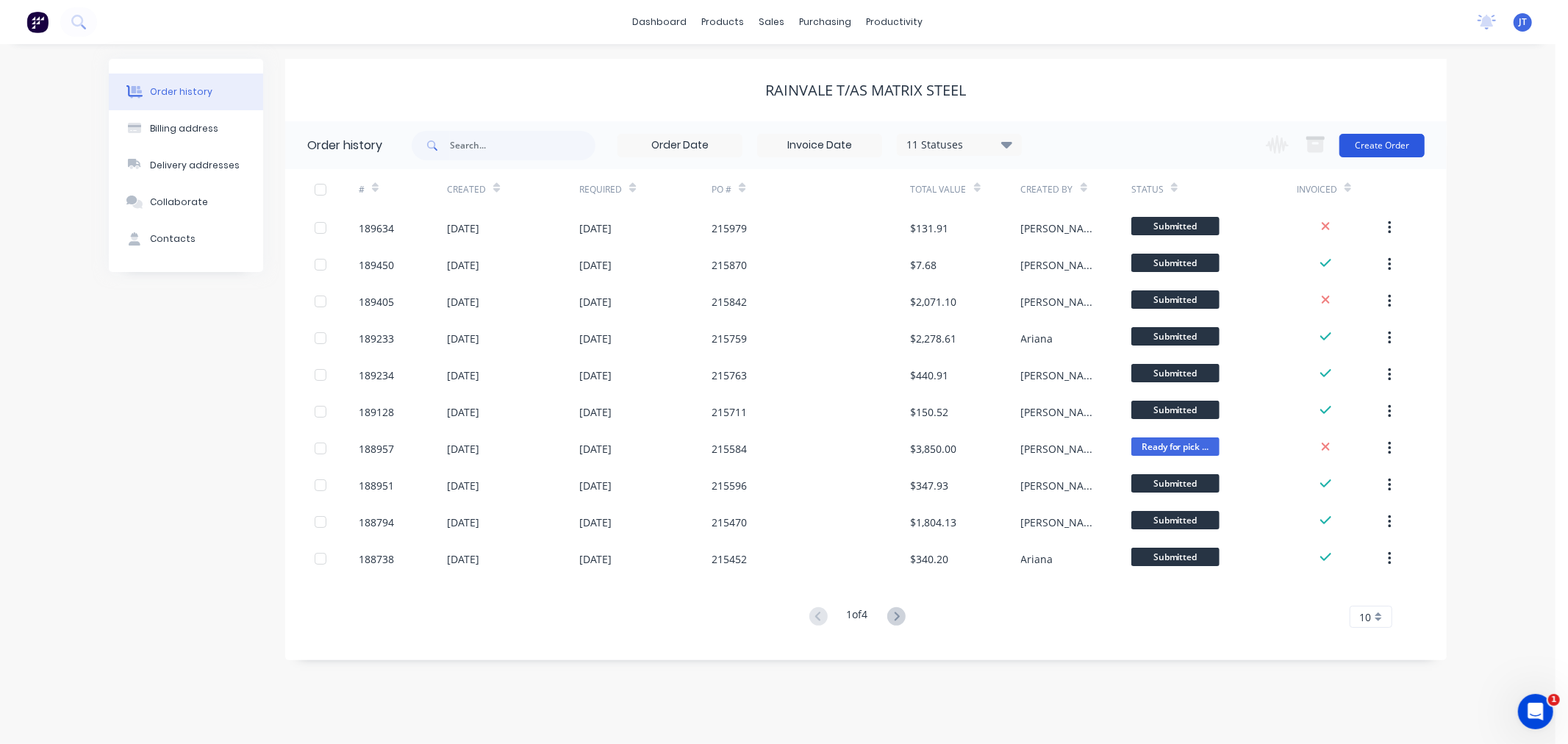
click at [1394, 141] on button "Create Order" at bounding box center [1382, 145] width 85 height 24
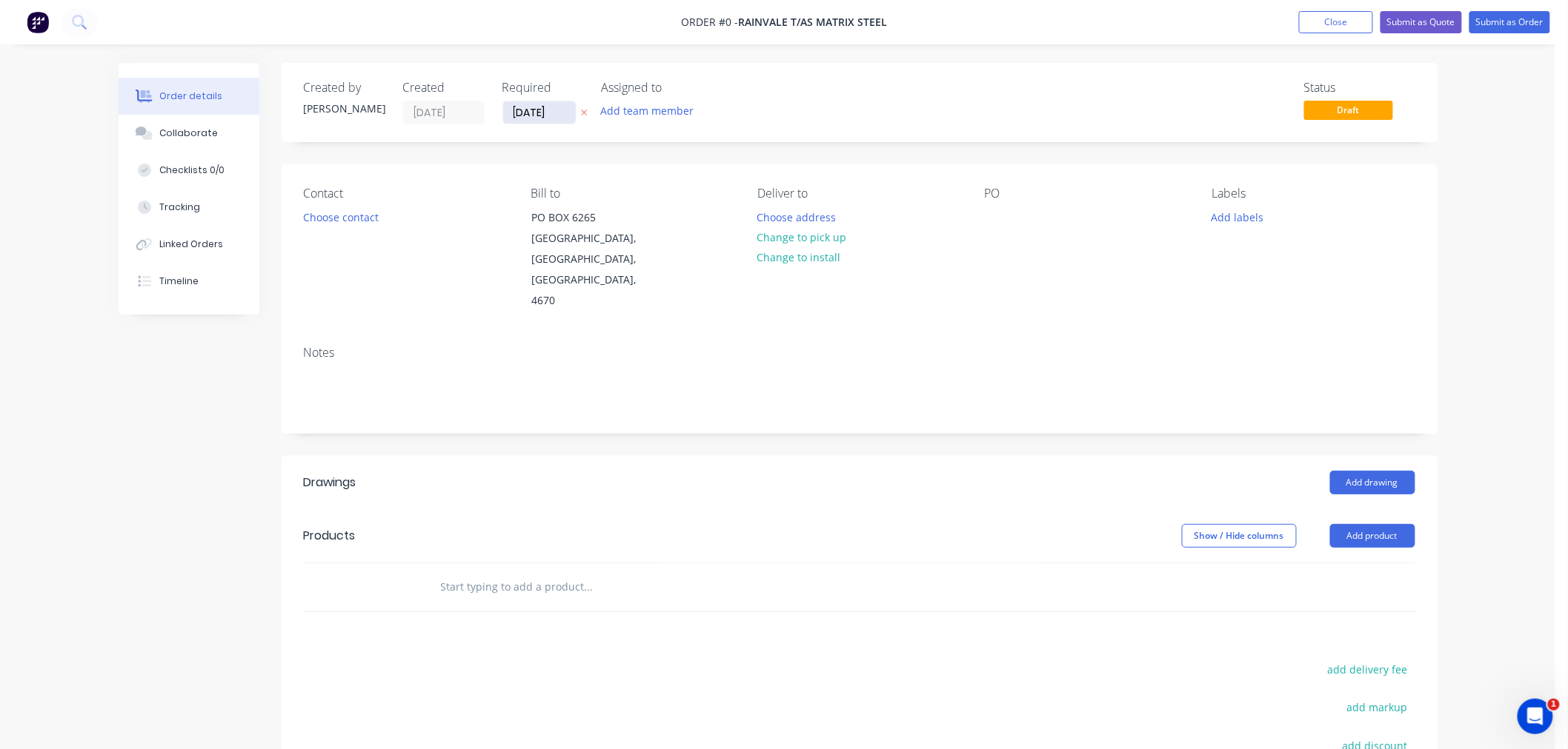
click at [540, 115] on input "[DATE]" at bounding box center [539, 112] width 73 height 22
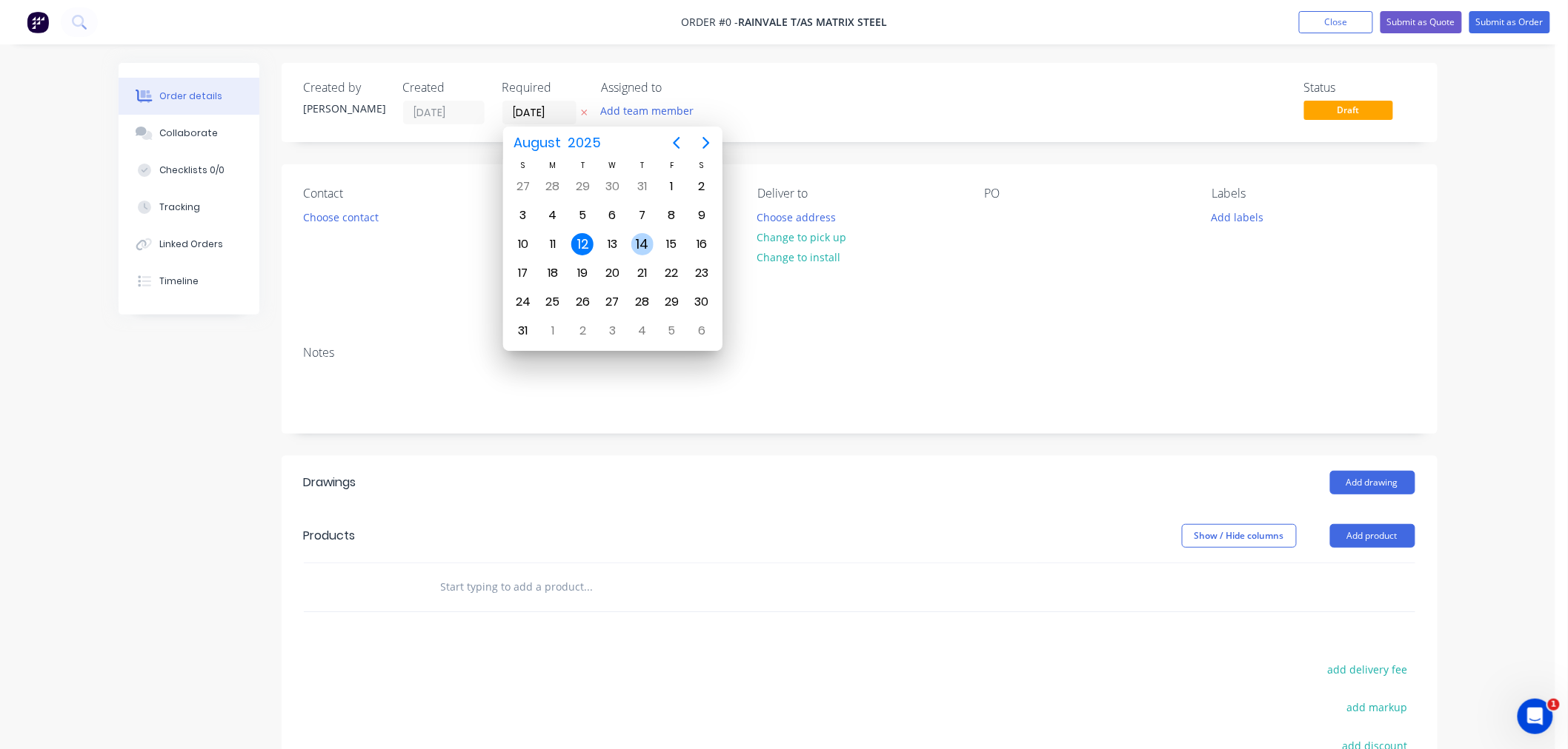
click at [642, 239] on div "14" at bounding box center [643, 244] width 22 height 22
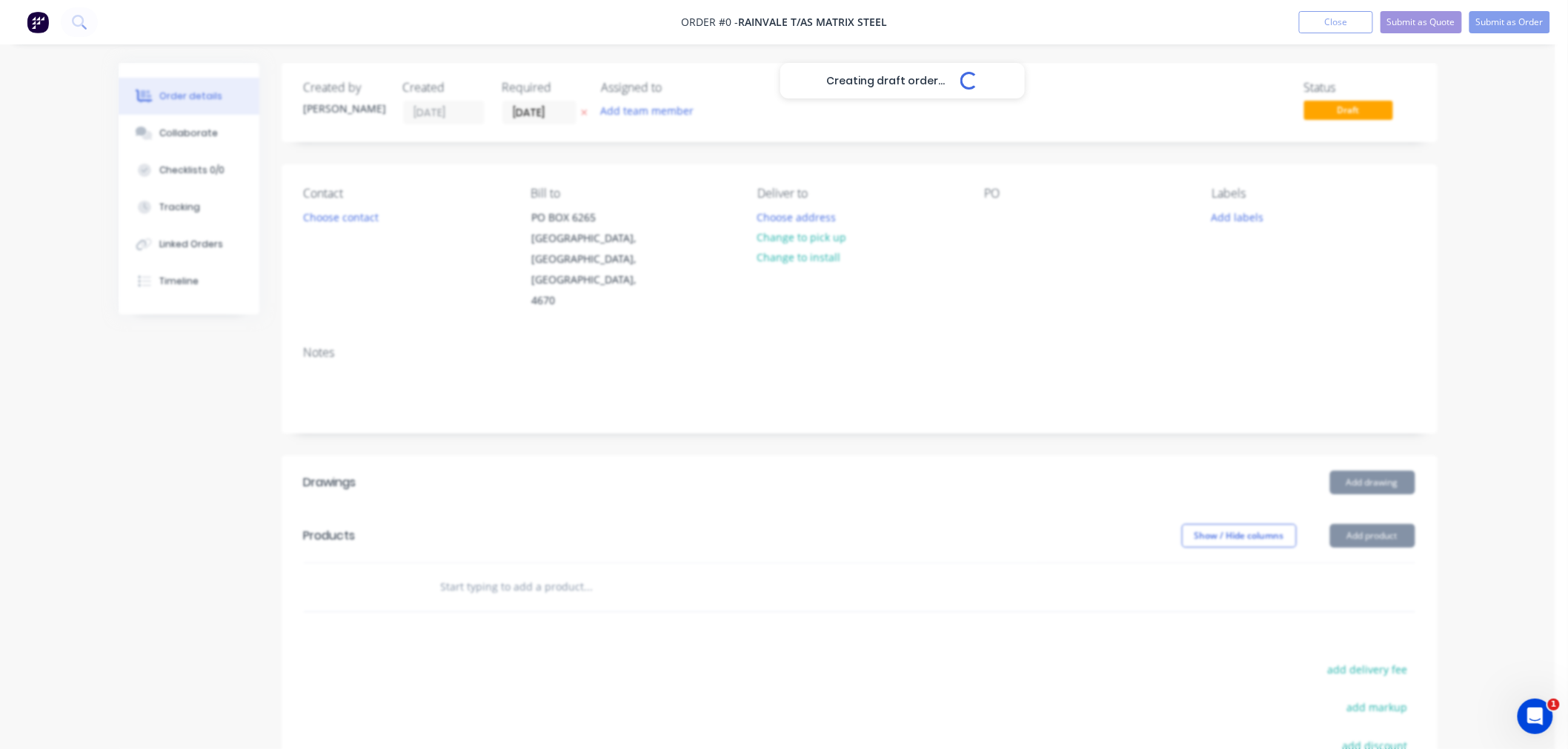
click at [1512, 464] on div "Creating draft order... Loading..." at bounding box center [902, 437] width 1568 height 749
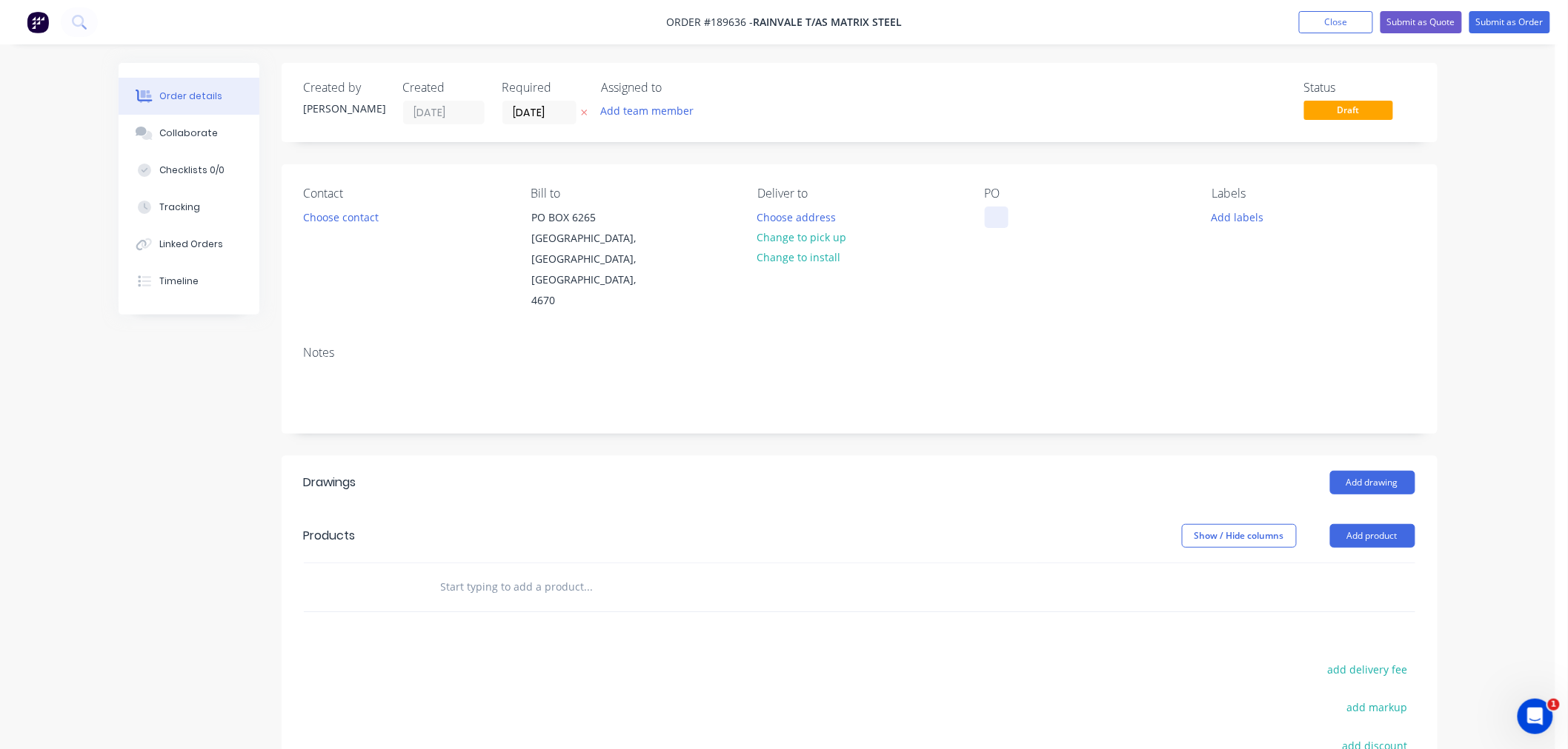
click at [991, 214] on div at bounding box center [996, 217] width 24 height 21
click at [1214, 218] on button "Add labels" at bounding box center [1237, 217] width 68 height 20
click at [1468, 214] on div "Order details Collaborate Checklists 0/0 Tracking Linked Orders Timeline Order …" at bounding box center [777, 495] width 1555 height 990
click at [995, 223] on div at bounding box center [996, 217] width 24 height 21
click at [1469, 375] on div "Order details Collaborate Checklists 0/0 Tracking Linked Orders Timeline Order …" at bounding box center [777, 495] width 1555 height 990
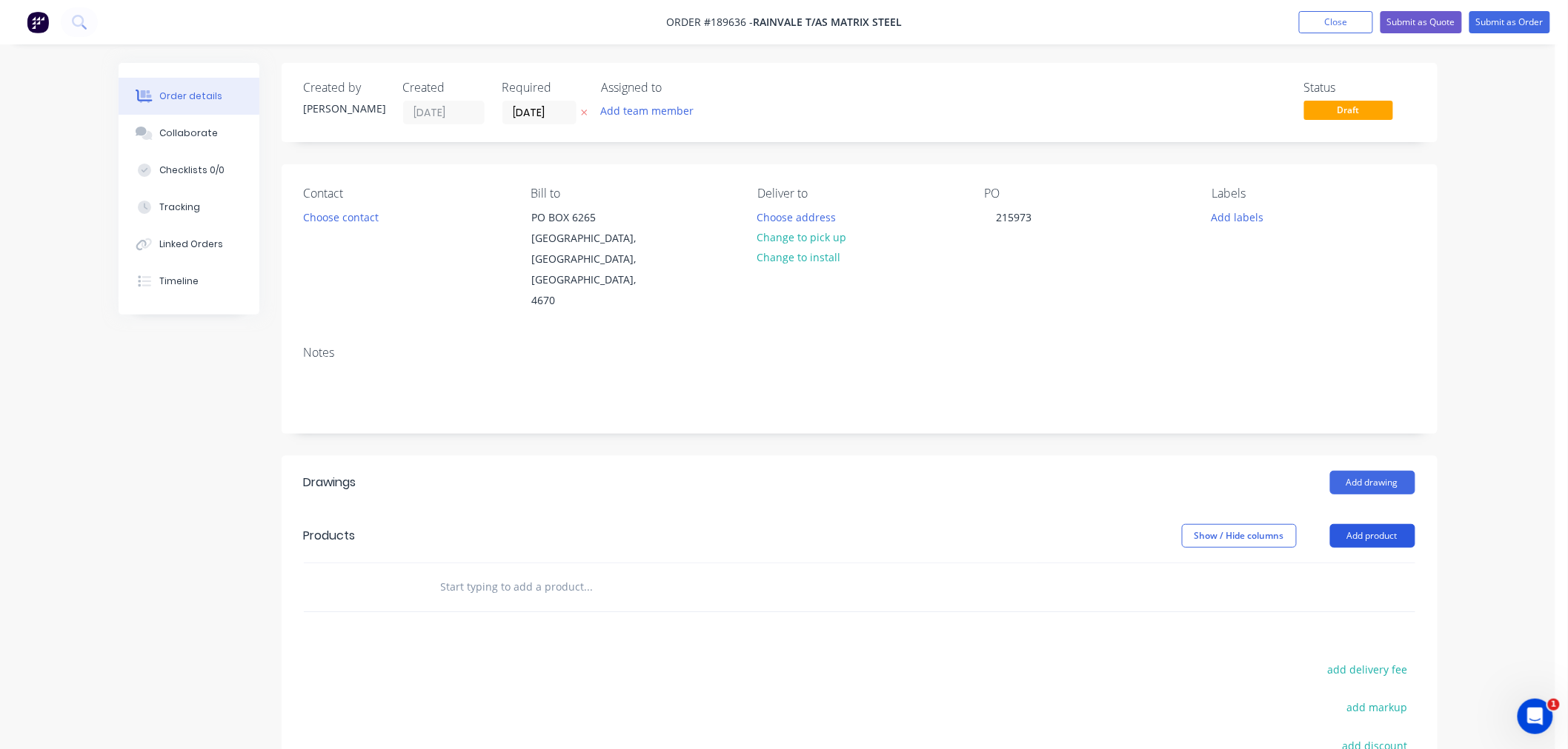
click at [1376, 524] on button "Add product" at bounding box center [1372, 536] width 86 height 24
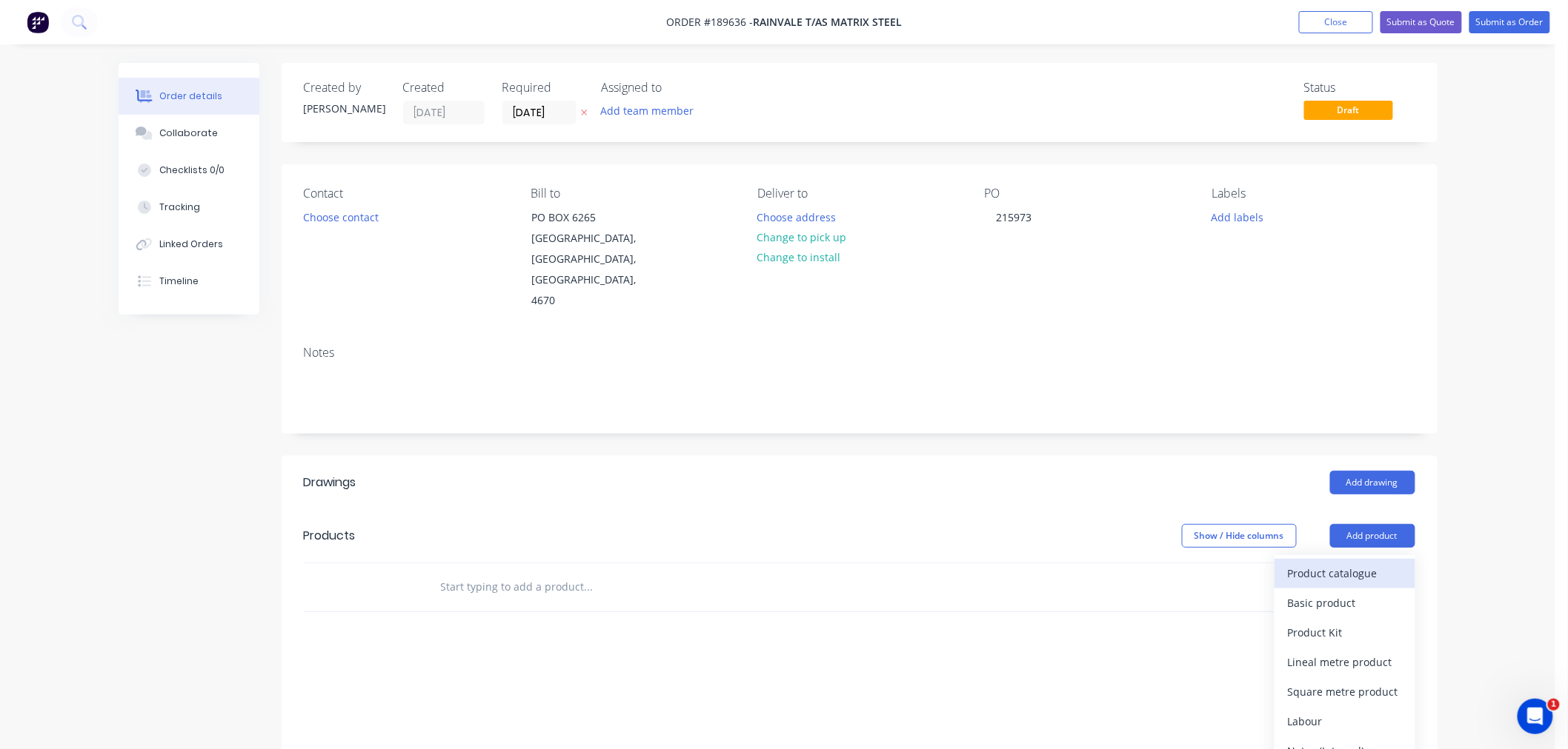
click at [1375, 563] on div "Product catalogue" at bounding box center [1345, 573] width 114 height 21
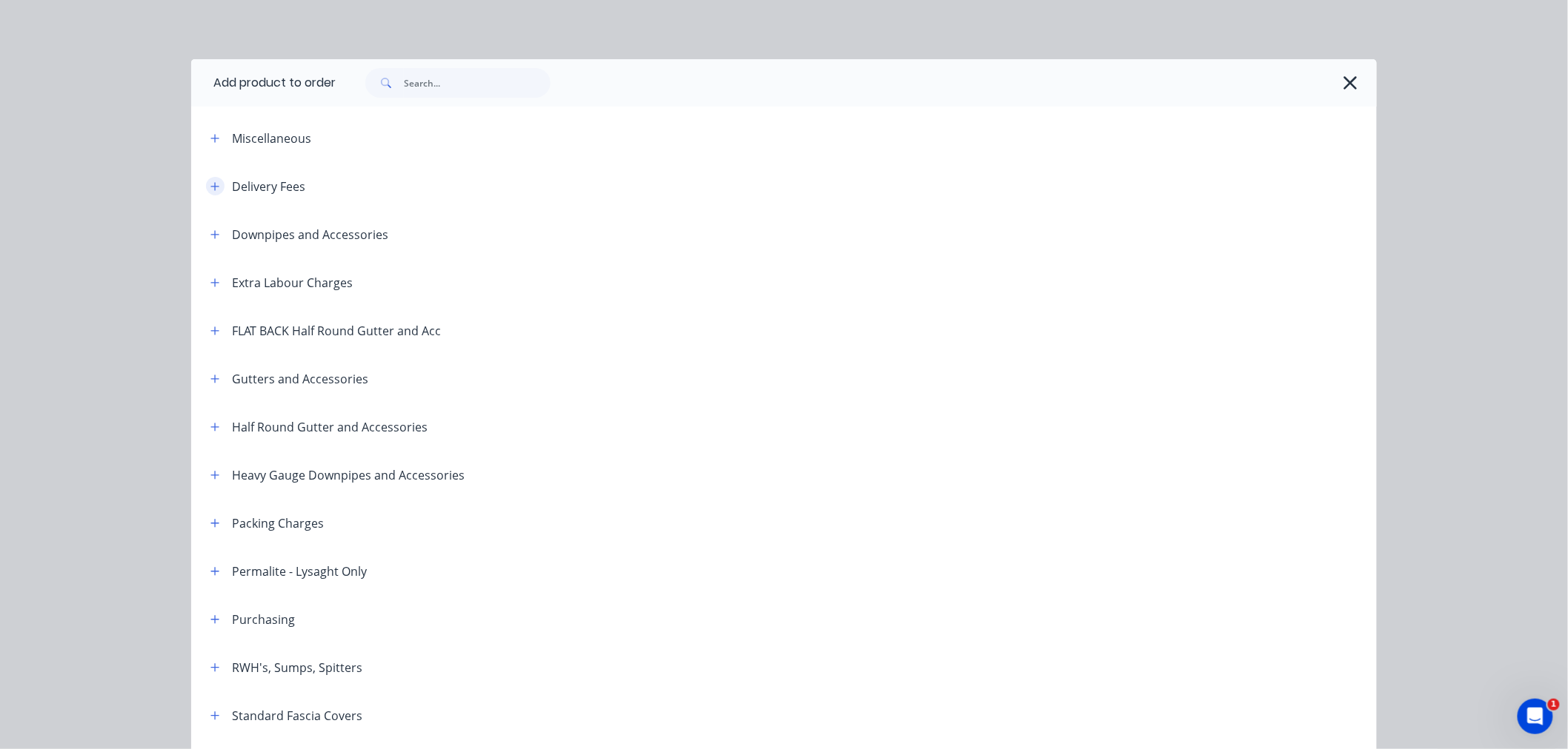
click at [211, 190] on icon "button" at bounding box center [215, 186] width 9 height 10
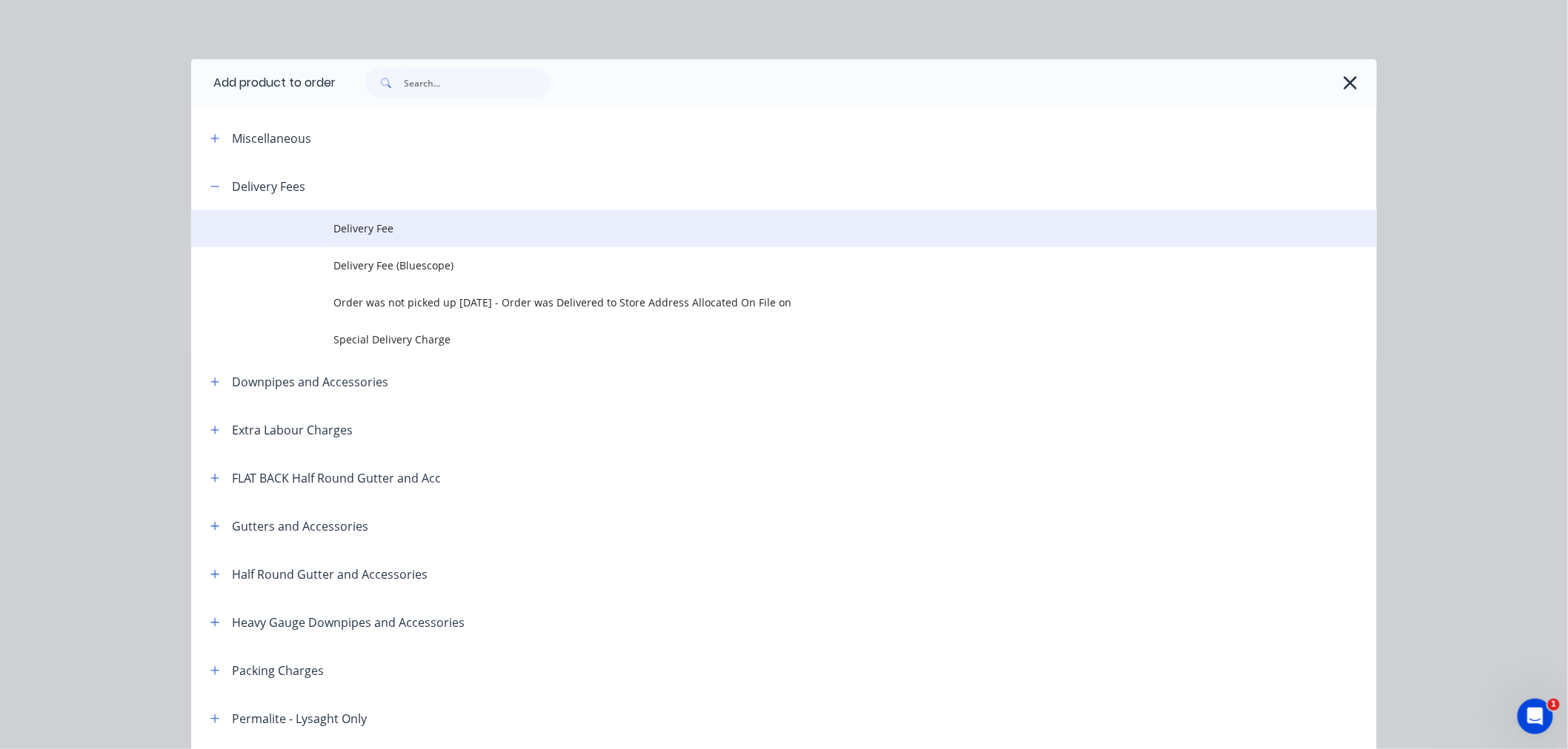
click at [363, 236] on td "Delivery Fee" at bounding box center [854, 229] width 1043 height 37
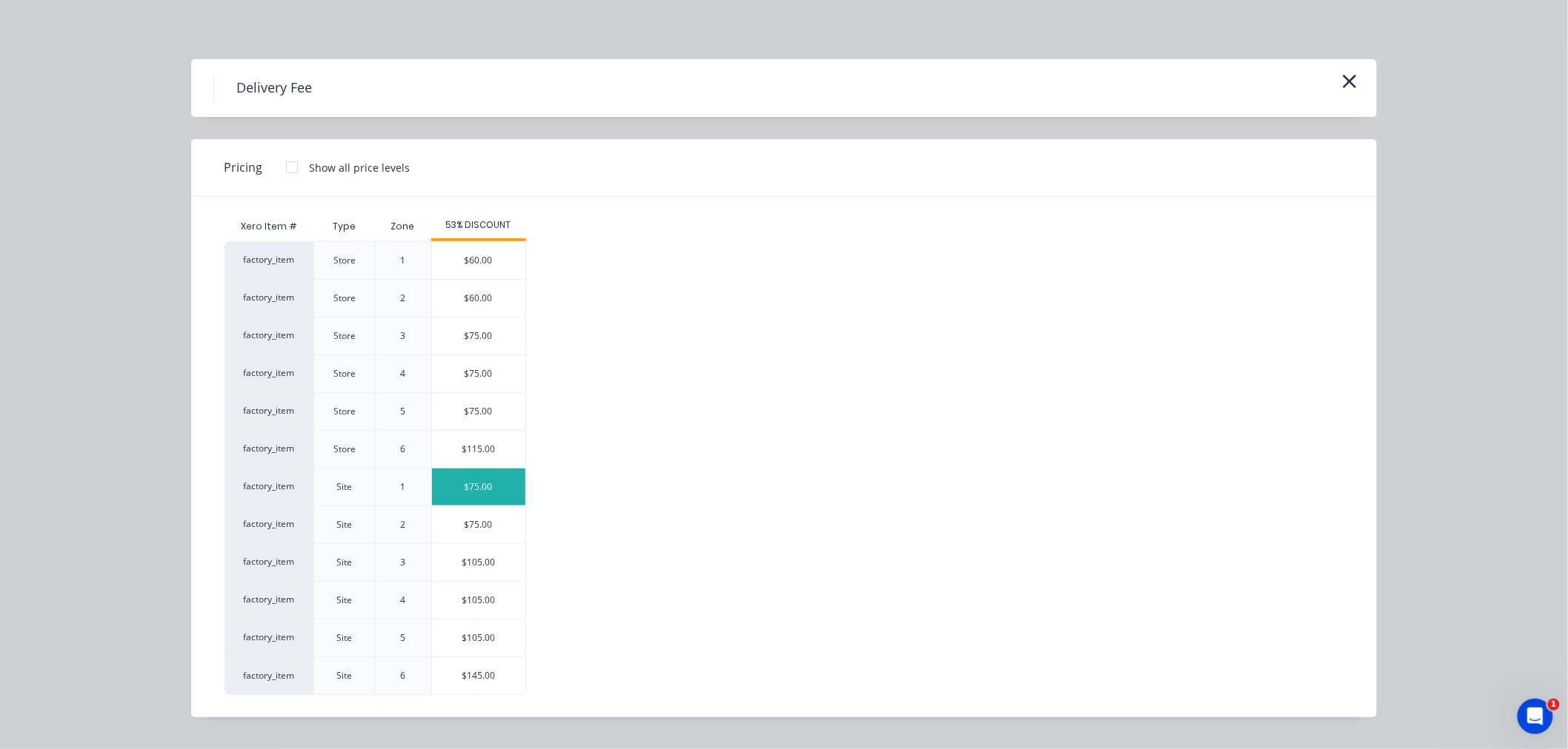
click at [503, 490] on div "$75.00" at bounding box center [478, 487] width 93 height 37
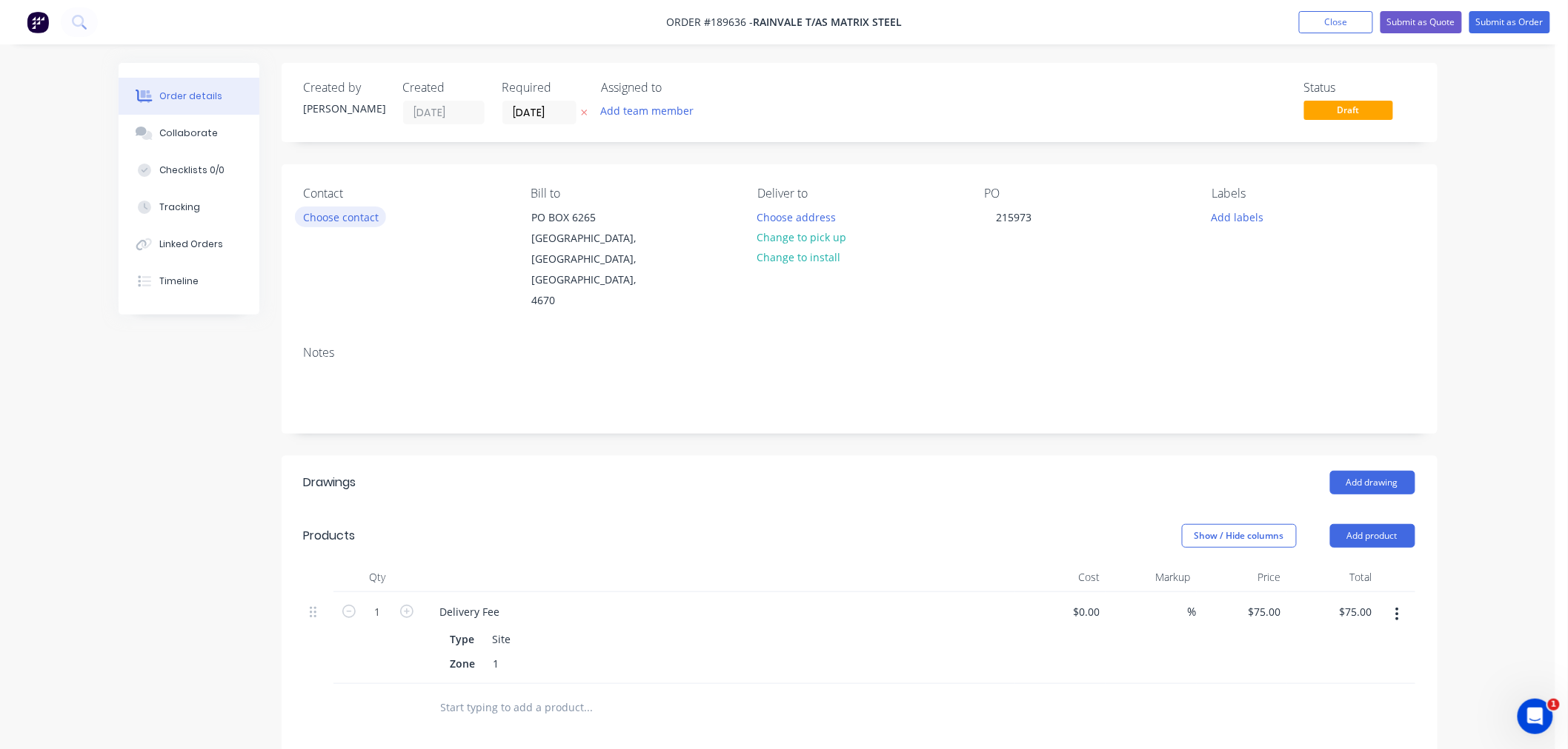
click at [358, 216] on button "Choose contact" at bounding box center [340, 217] width 91 height 20
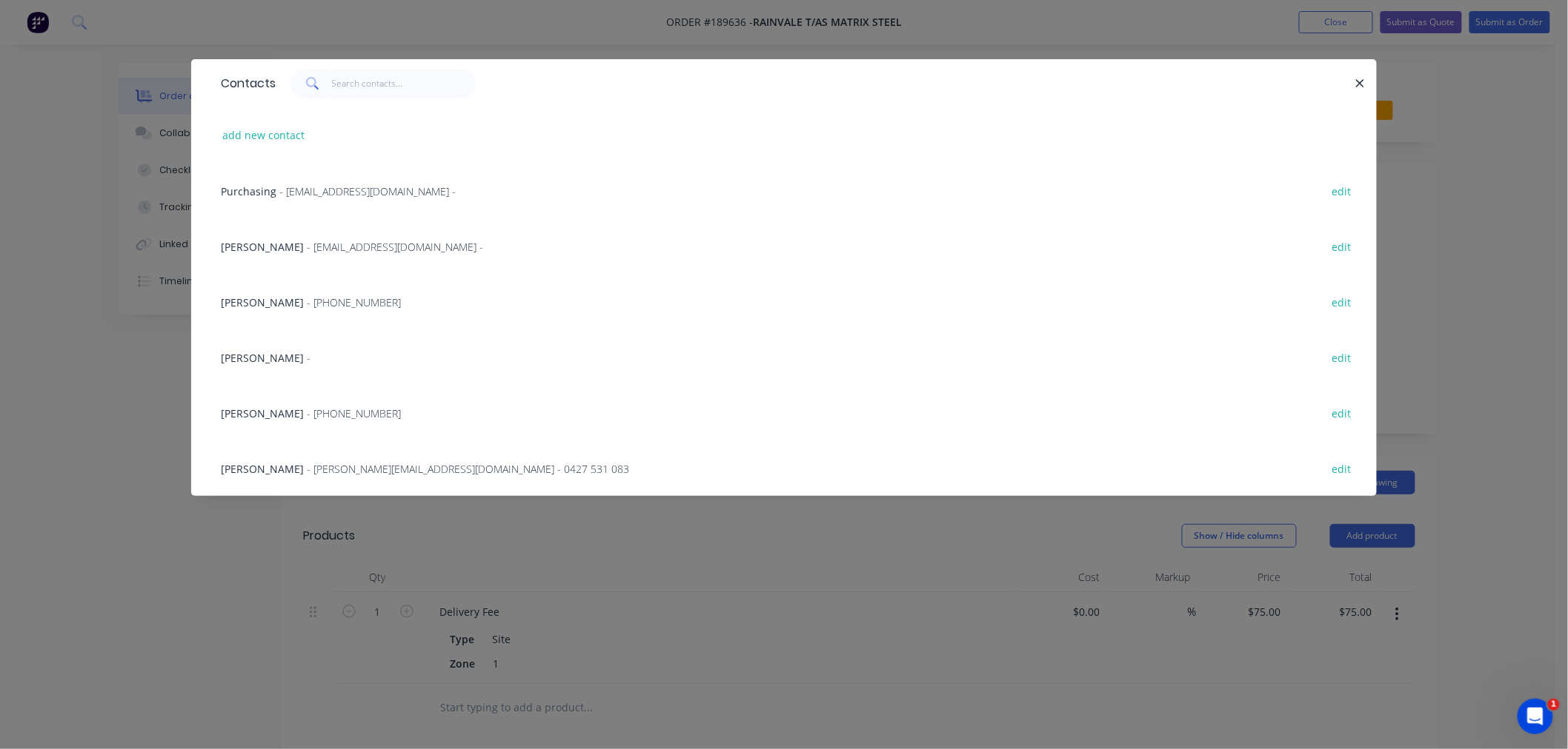
click at [322, 413] on span "- [PHONE_NUMBER]" at bounding box center [354, 413] width 94 height 14
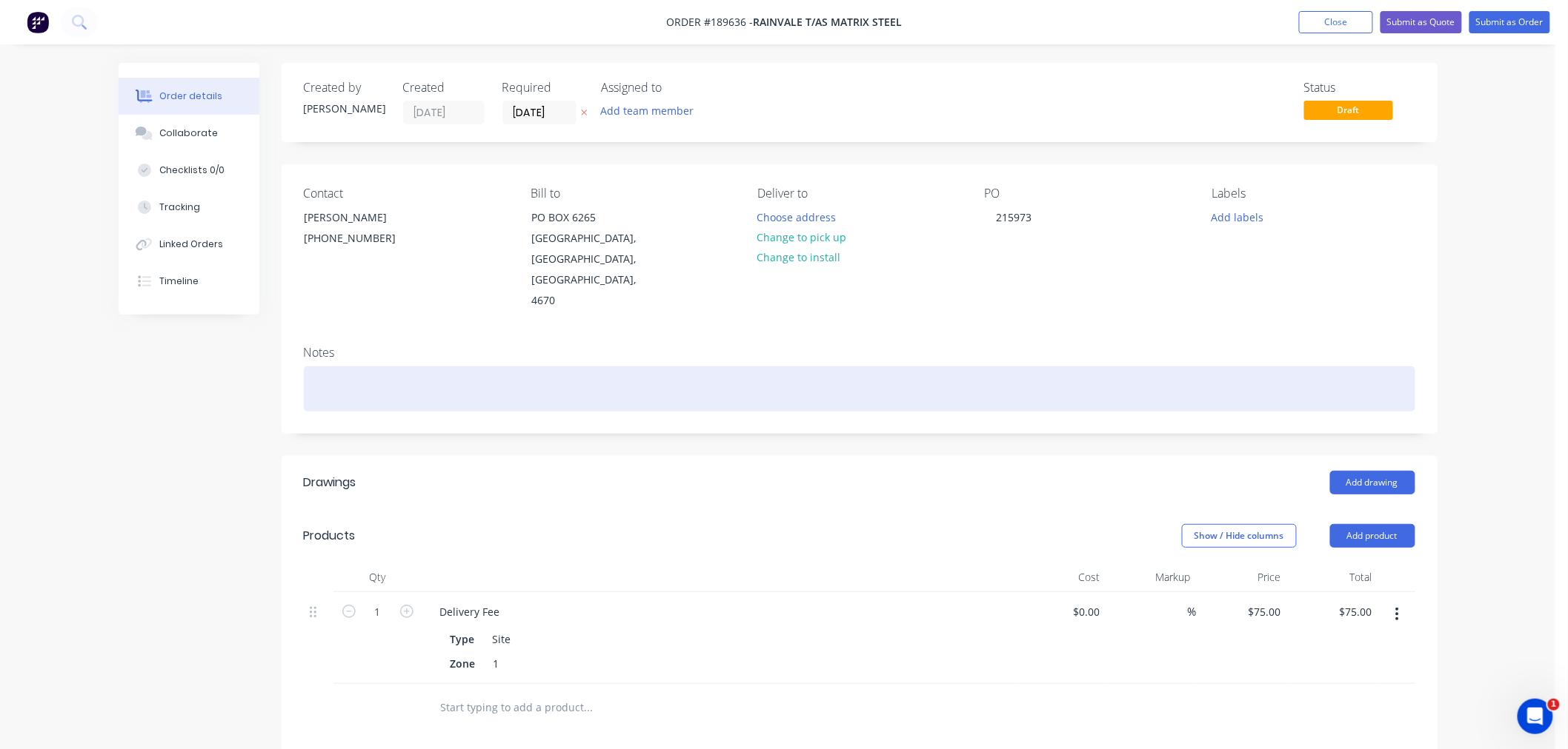
click at [366, 374] on div at bounding box center [859, 388] width 1111 height 45
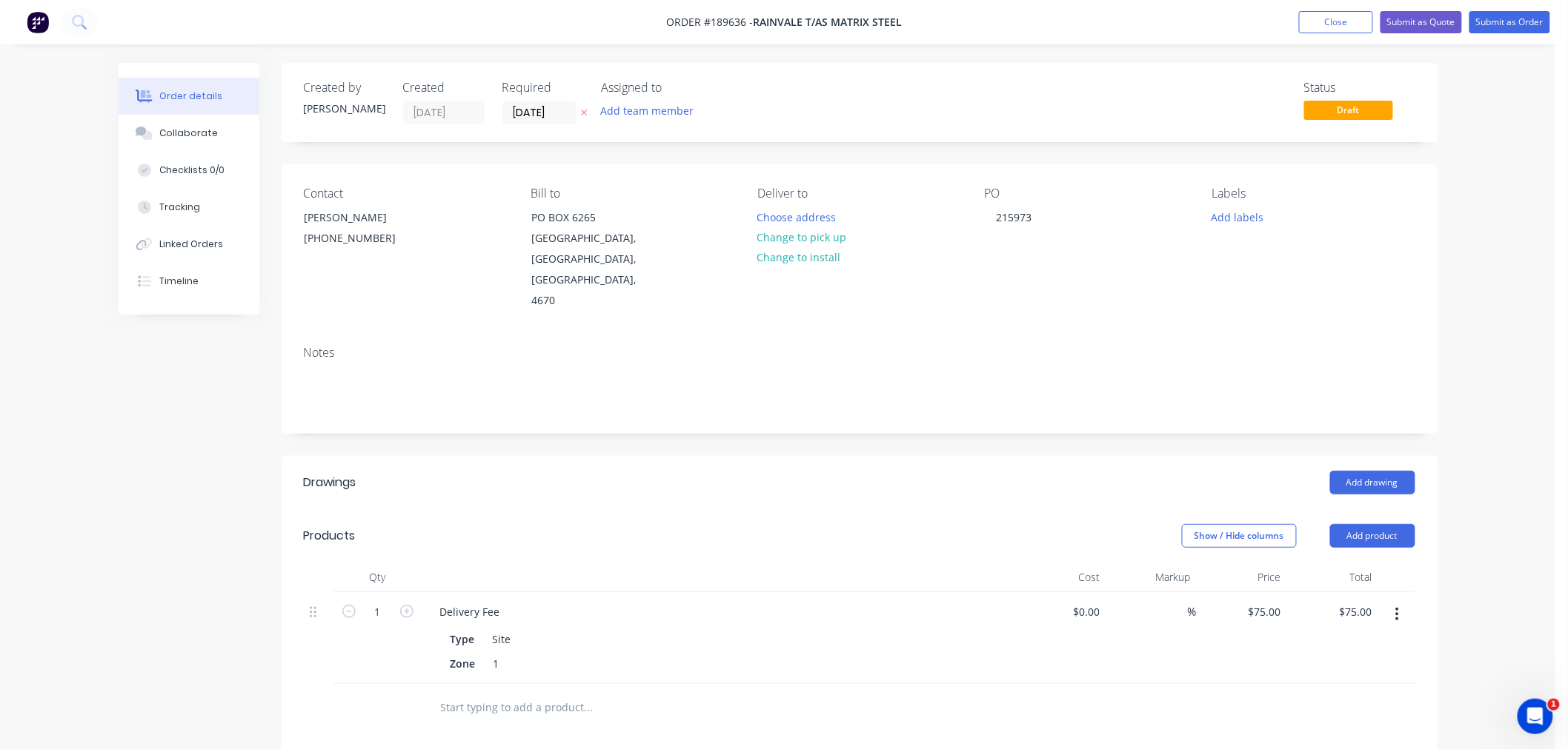
click at [1462, 372] on div "Order details Collaborate Checklists 0/0 Tracking Linked Orders Timeline Order …" at bounding box center [777, 555] width 1555 height 1110
click at [1396, 471] on button "Add drawing" at bounding box center [1372, 483] width 86 height 24
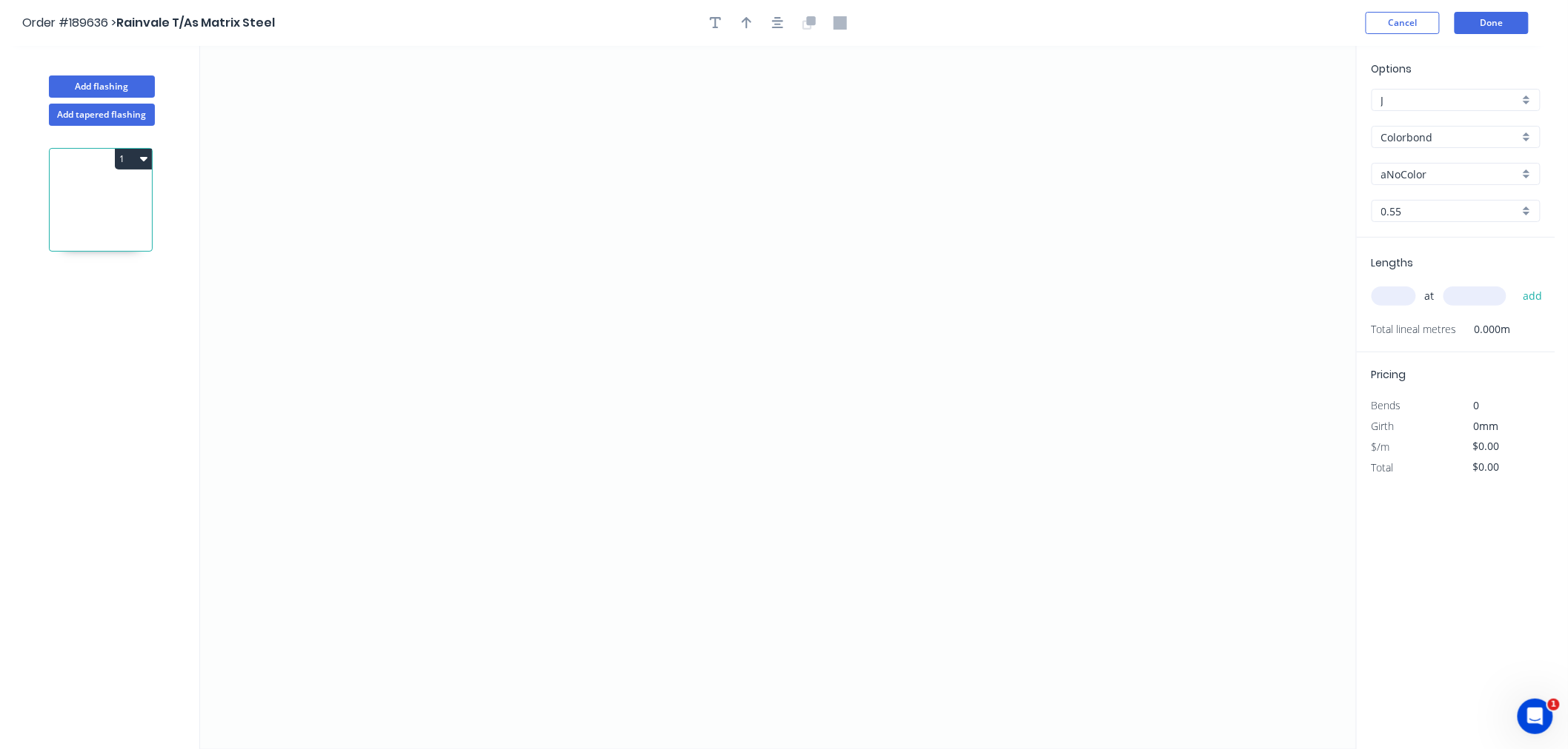
click at [1416, 131] on input "Colorbond" at bounding box center [1450, 137] width 138 height 16
click at [1424, 163] on div "Colorbond" at bounding box center [1456, 166] width 168 height 26
click at [1425, 177] on input "aNoColor" at bounding box center [1450, 174] width 138 height 16
click at [1416, 137] on input "Colorbond" at bounding box center [1450, 137] width 138 height 16
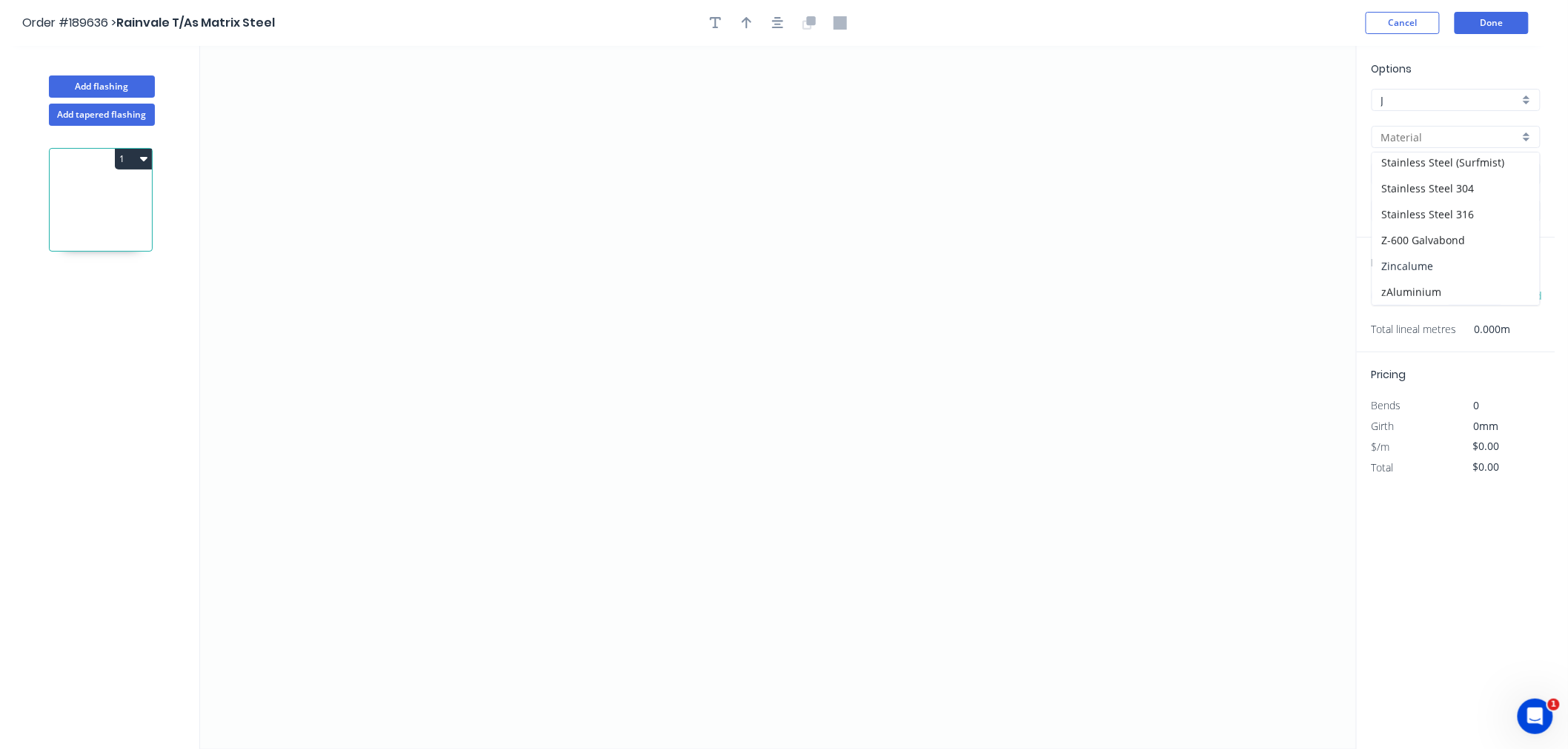
click at [1459, 262] on div "Zincalume" at bounding box center [1456, 266] width 168 height 26
click at [1416, 210] on input "0.55" at bounding box center [1450, 211] width 138 height 16
click at [1420, 243] on div "0.55" at bounding box center [1456, 239] width 168 height 26
click at [1405, 301] on input "text" at bounding box center [1393, 295] width 44 height 19
click at [1516, 283] on button "add" at bounding box center [1533, 295] width 35 height 25
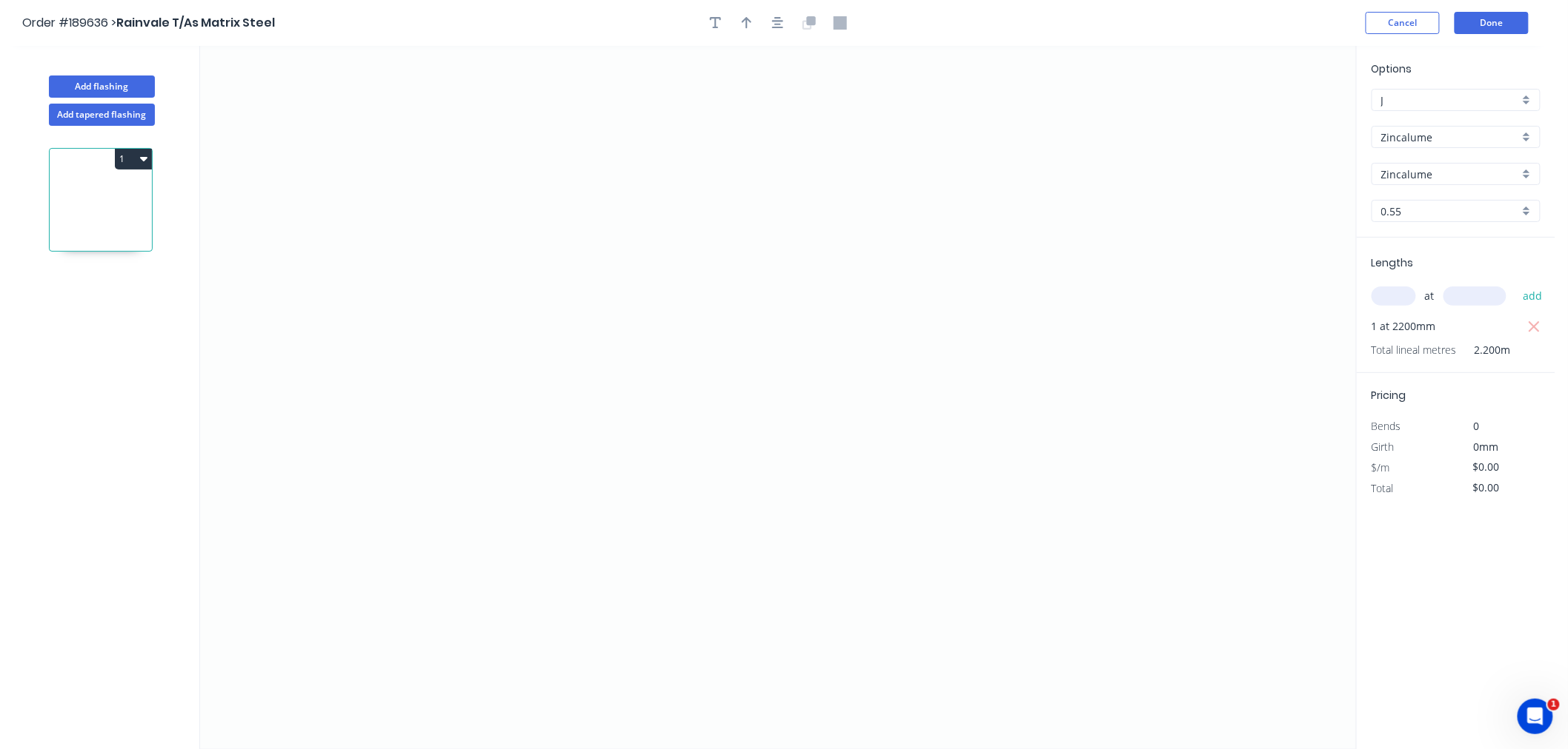
click at [1390, 302] on input "text" at bounding box center [1393, 295] width 44 height 19
click at [354, 336] on icon "0" at bounding box center [777, 398] width 1156 height 703
click at [397, 255] on icon at bounding box center [376, 295] width 43 height 81
click at [807, 256] on icon "0 ?" at bounding box center [777, 398] width 1156 height 703
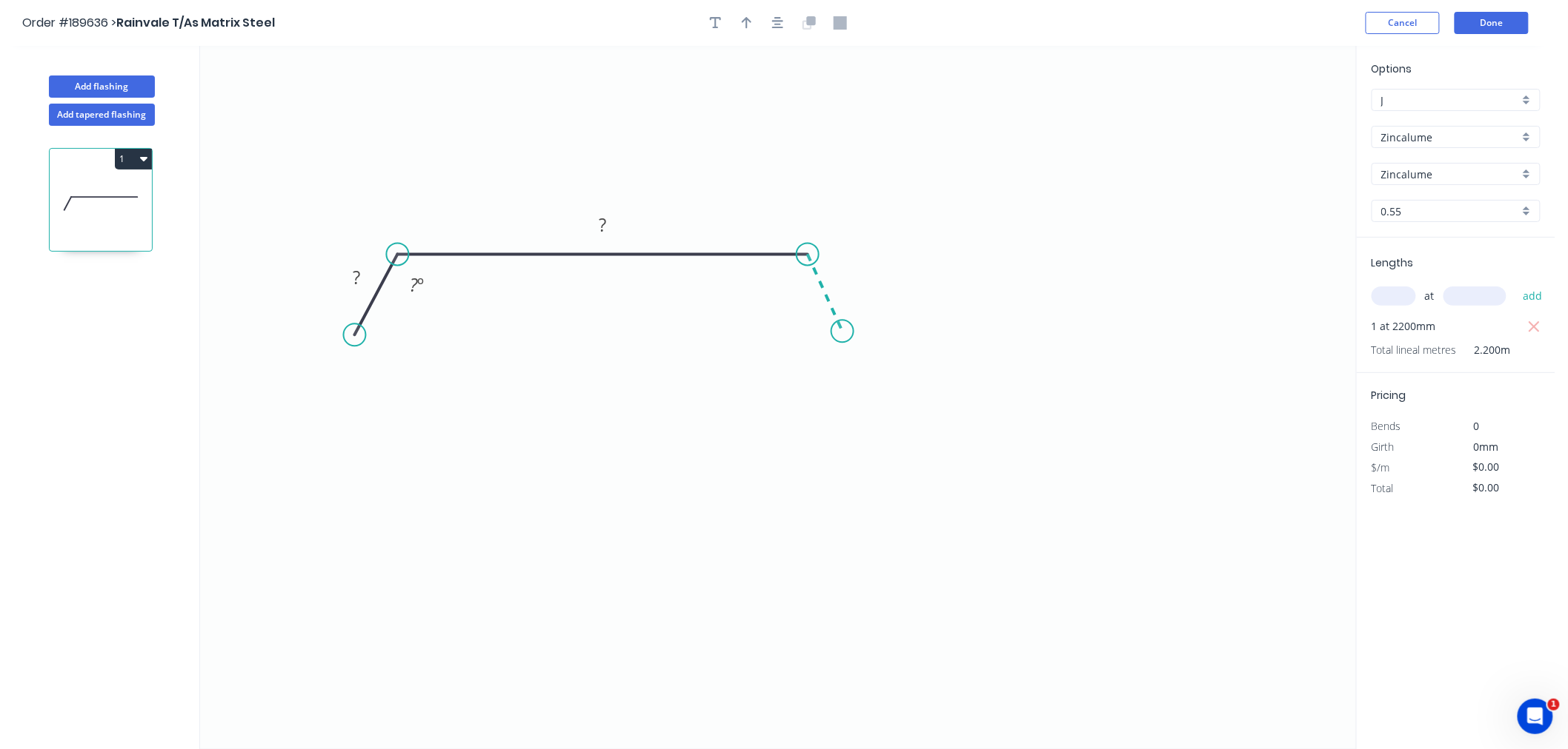
click at [842, 331] on icon "0 ? ? ? º" at bounding box center [777, 398] width 1156 height 703
click at [780, 17] on icon "button" at bounding box center [777, 23] width 12 height 13
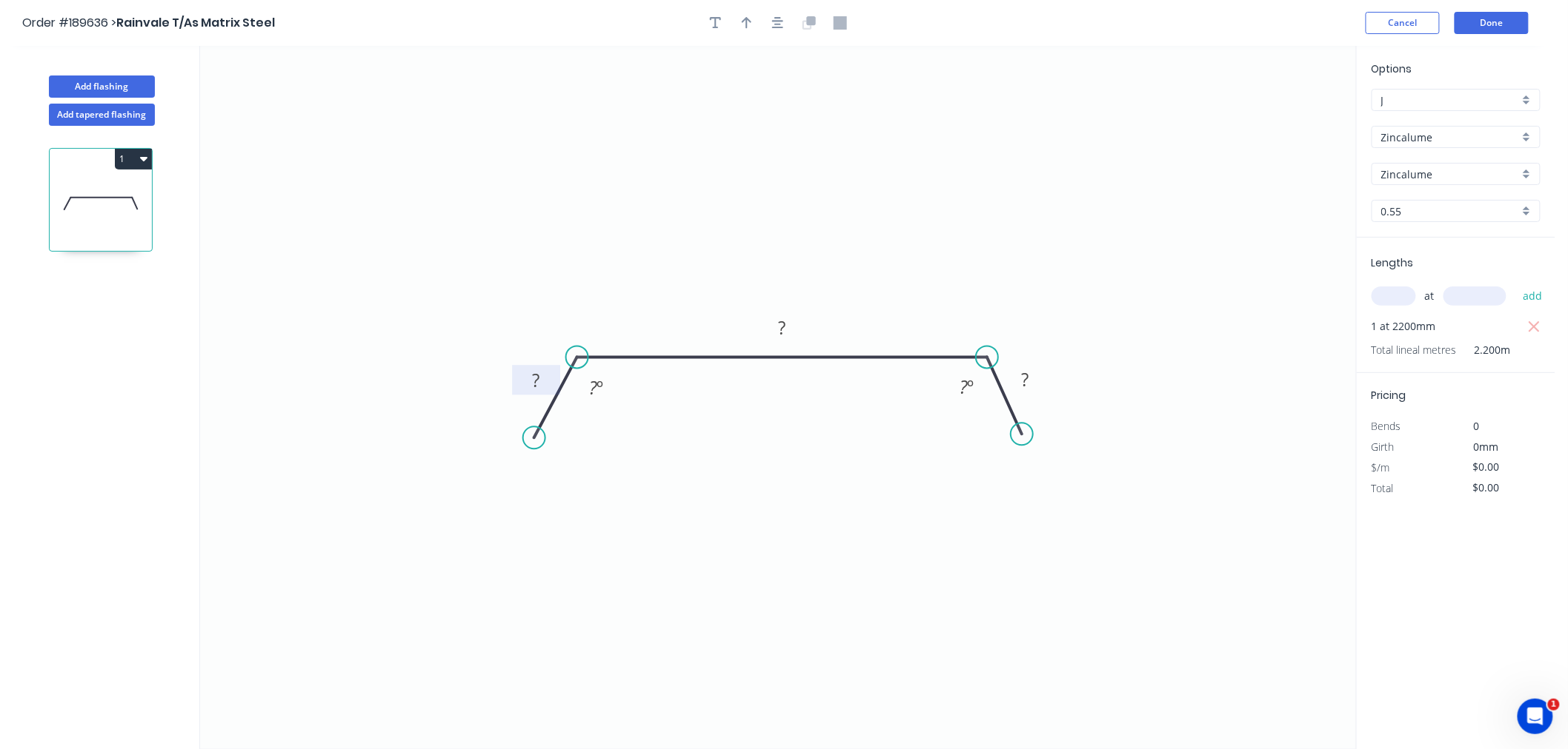
click at [540, 382] on rect at bounding box center [536, 381] width 29 height 21
drag, startPoint x: 1020, startPoint y: 435, endPoint x: 1030, endPoint y: 444, distance: 13.5
click at [1030, 444] on circle at bounding box center [1029, 444] width 22 height 22
drag, startPoint x: 530, startPoint y: 434, endPoint x: 526, endPoint y: 447, distance: 13.6
click at [526, 447] on circle at bounding box center [526, 446] width 22 height 22
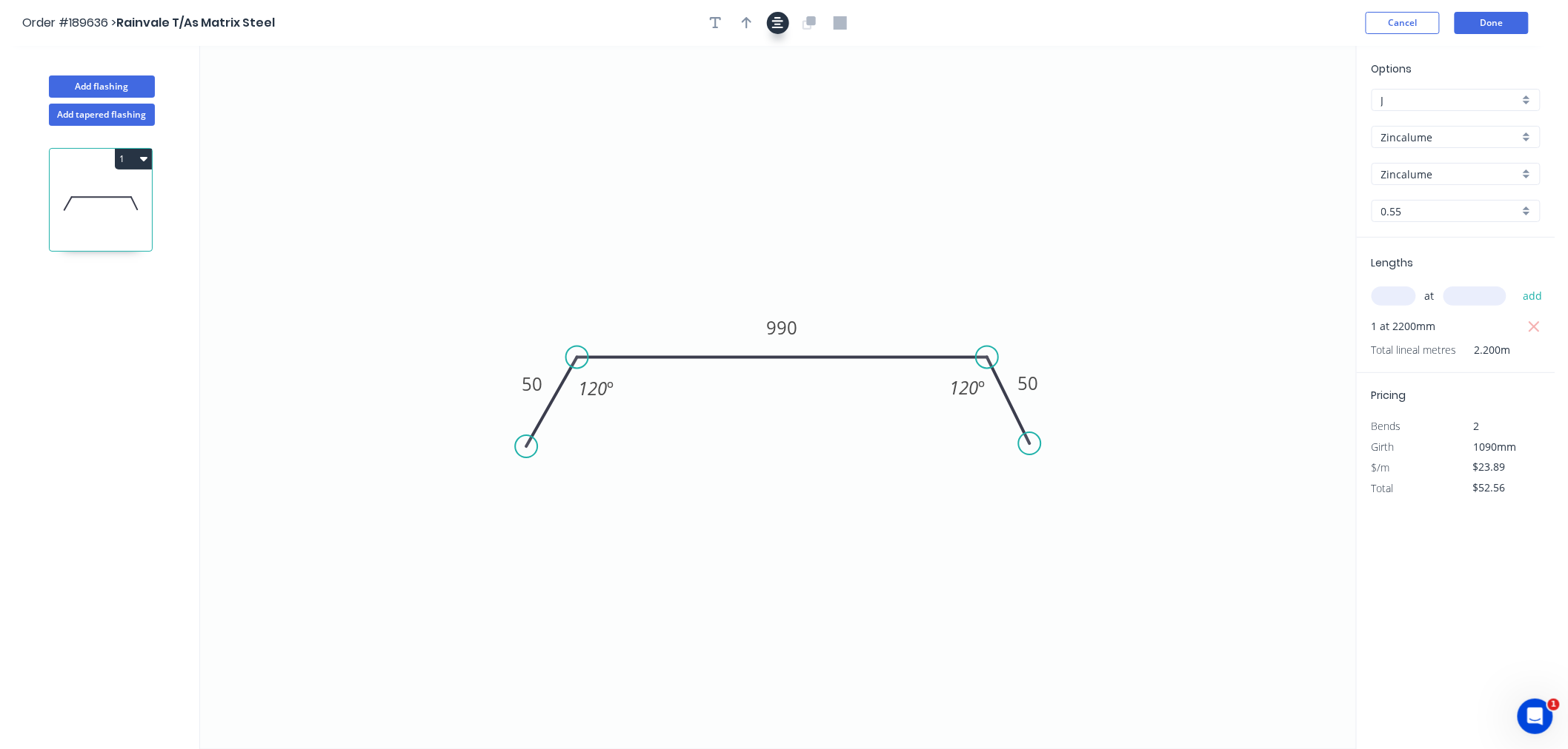
click at [778, 25] on icon "button" at bounding box center [777, 23] width 12 height 13
click at [741, 17] on icon "button" at bounding box center [746, 23] width 10 height 13
drag, startPoint x: 1280, startPoint y: 117, endPoint x: 869, endPoint y: 290, distance: 445.9
click at [869, 290] on icon at bounding box center [869, 271] width 13 height 47
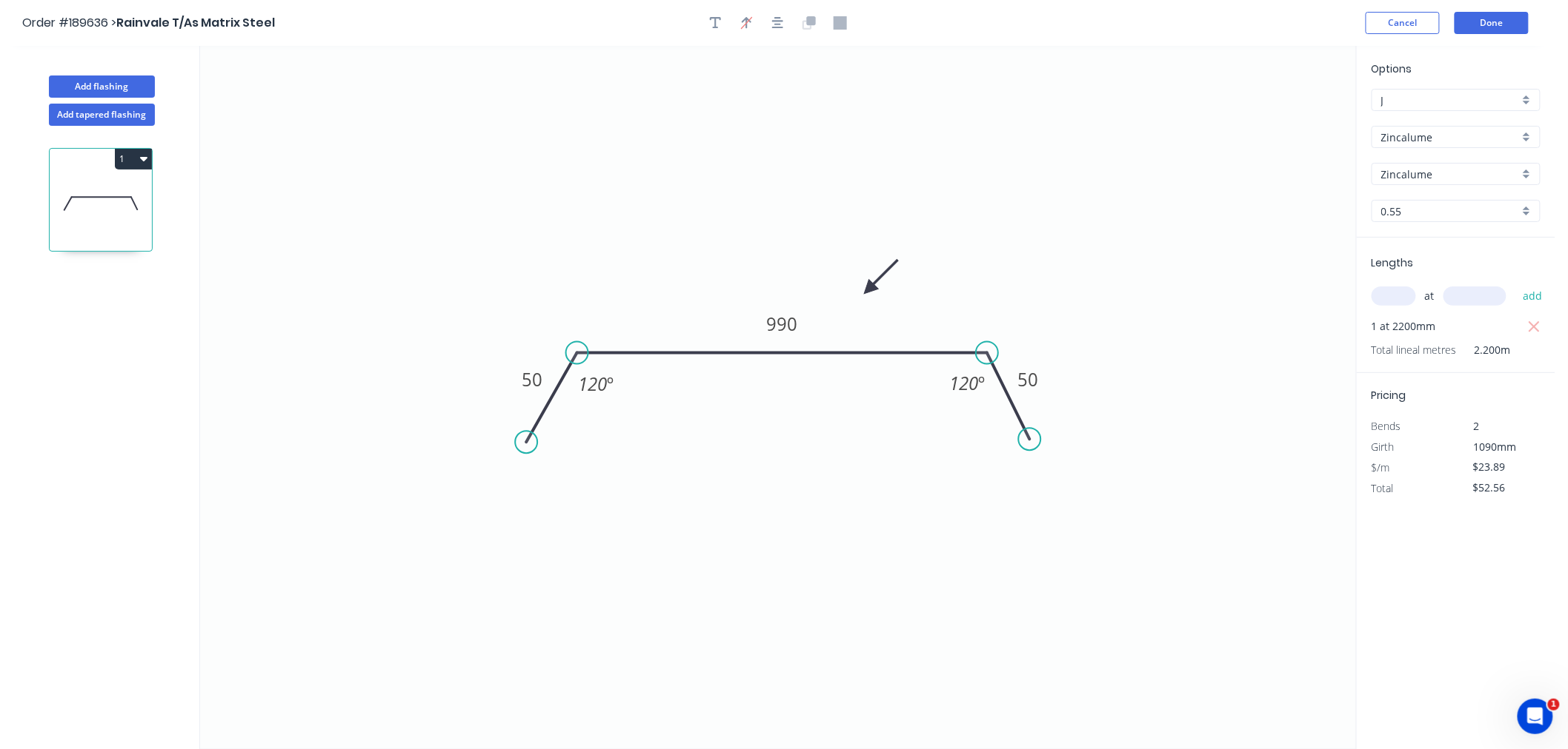
drag, startPoint x: 802, startPoint y: 188, endPoint x: 798, endPoint y: 177, distance: 11.7
click at [802, 187] on icon "0 50 990 50 120 º 120 º" at bounding box center [777, 398] width 1156 height 703
click at [780, 21] on icon "button" at bounding box center [777, 23] width 12 height 13
click at [765, 146] on icon "0 50 990 50 120 º 120 º" at bounding box center [777, 398] width 1156 height 703
click at [868, 285] on icon at bounding box center [880, 277] width 43 height 43
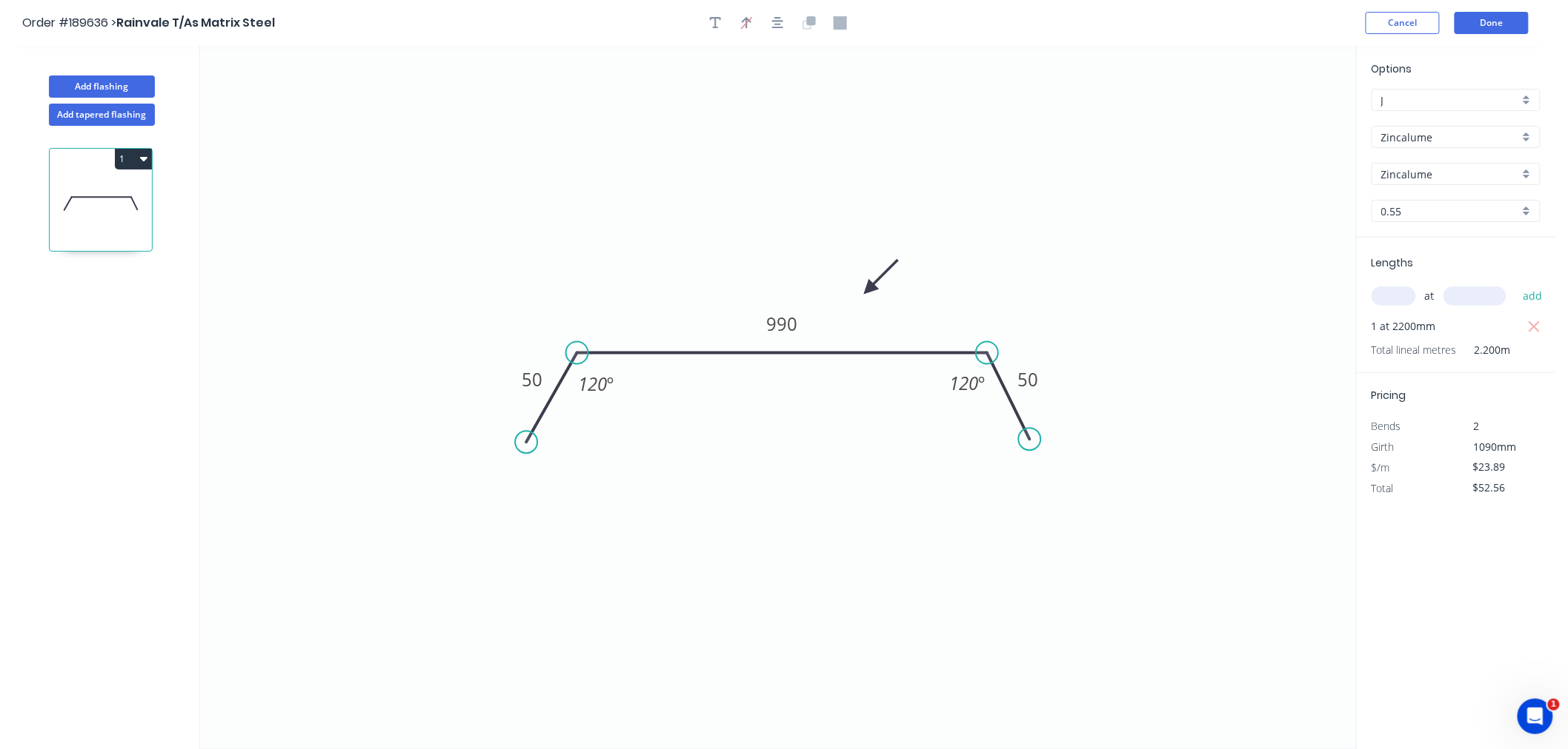
click at [867, 285] on icon at bounding box center [880, 277] width 43 height 43
click at [867, 285] on icon at bounding box center [884, 284] width 47 height 13
click at [867, 285] on icon at bounding box center [867, 301] width 13 height 47
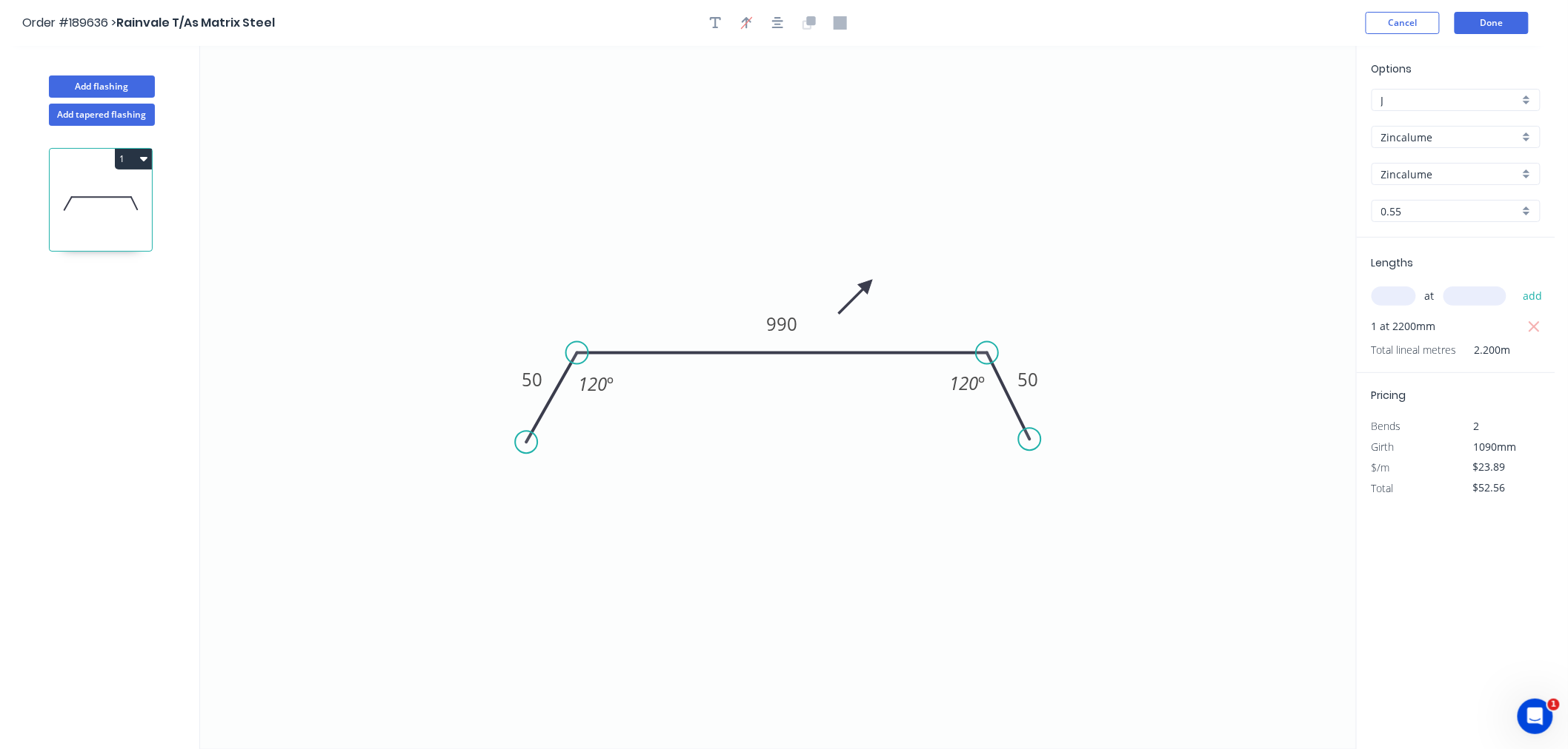
click at [867, 285] on icon at bounding box center [855, 296] width 43 height 43
click at [867, 285] on icon at bounding box center [850, 284] width 47 height 13
click at [867, 285] on icon at bounding box center [855, 272] width 43 height 43
click at [784, 112] on icon "0 50 990 50 120 º 120 º" at bounding box center [777, 398] width 1156 height 703
click at [120, 86] on button "Add flashing" at bounding box center [101, 86] width 106 height 22
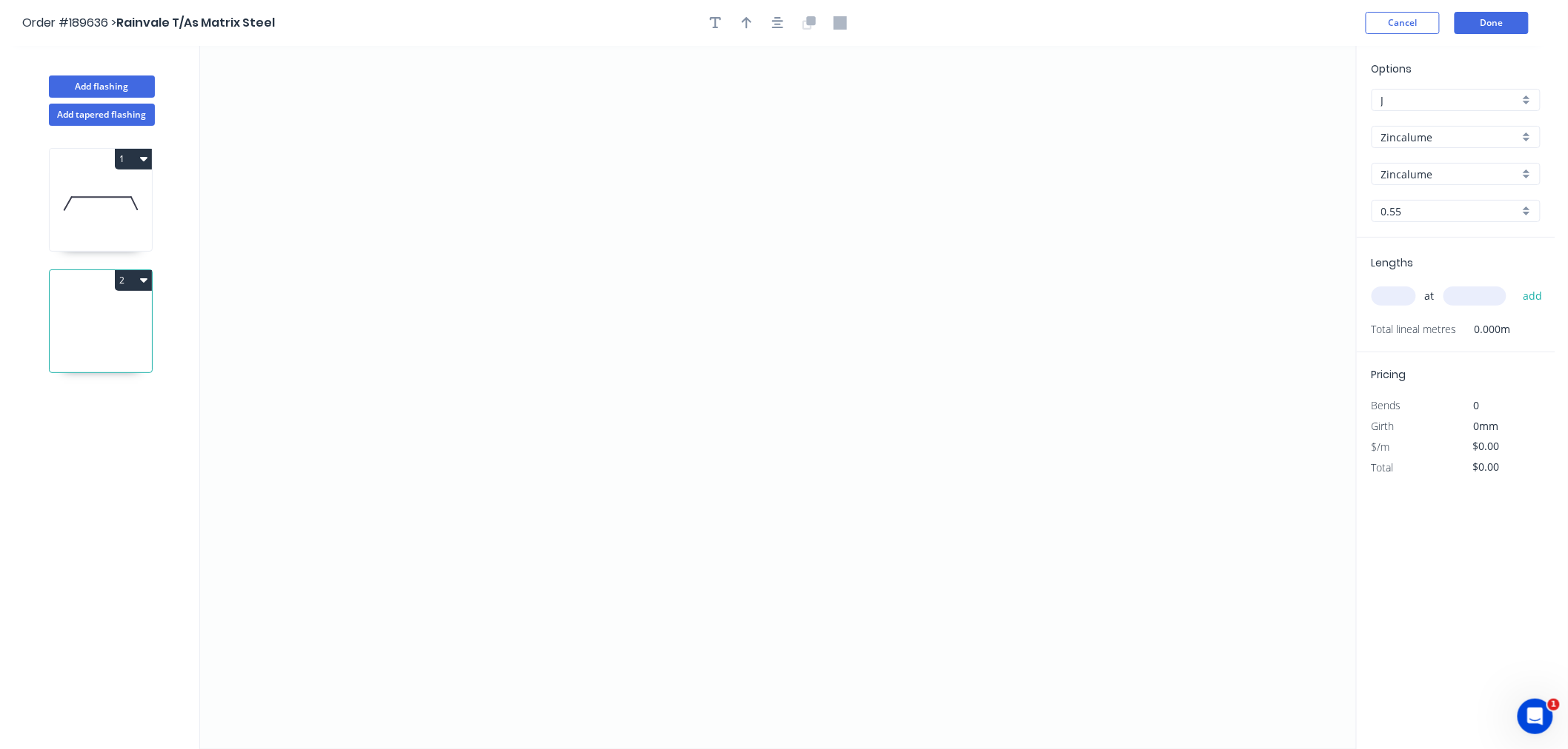
click at [1396, 300] on input "text" at bounding box center [1393, 295] width 44 height 19
click at [1516, 283] on button "add" at bounding box center [1533, 295] width 35 height 25
click at [316, 217] on icon "0" at bounding box center [777, 398] width 1156 height 703
click at [794, 233] on icon "0" at bounding box center [777, 398] width 1156 height 703
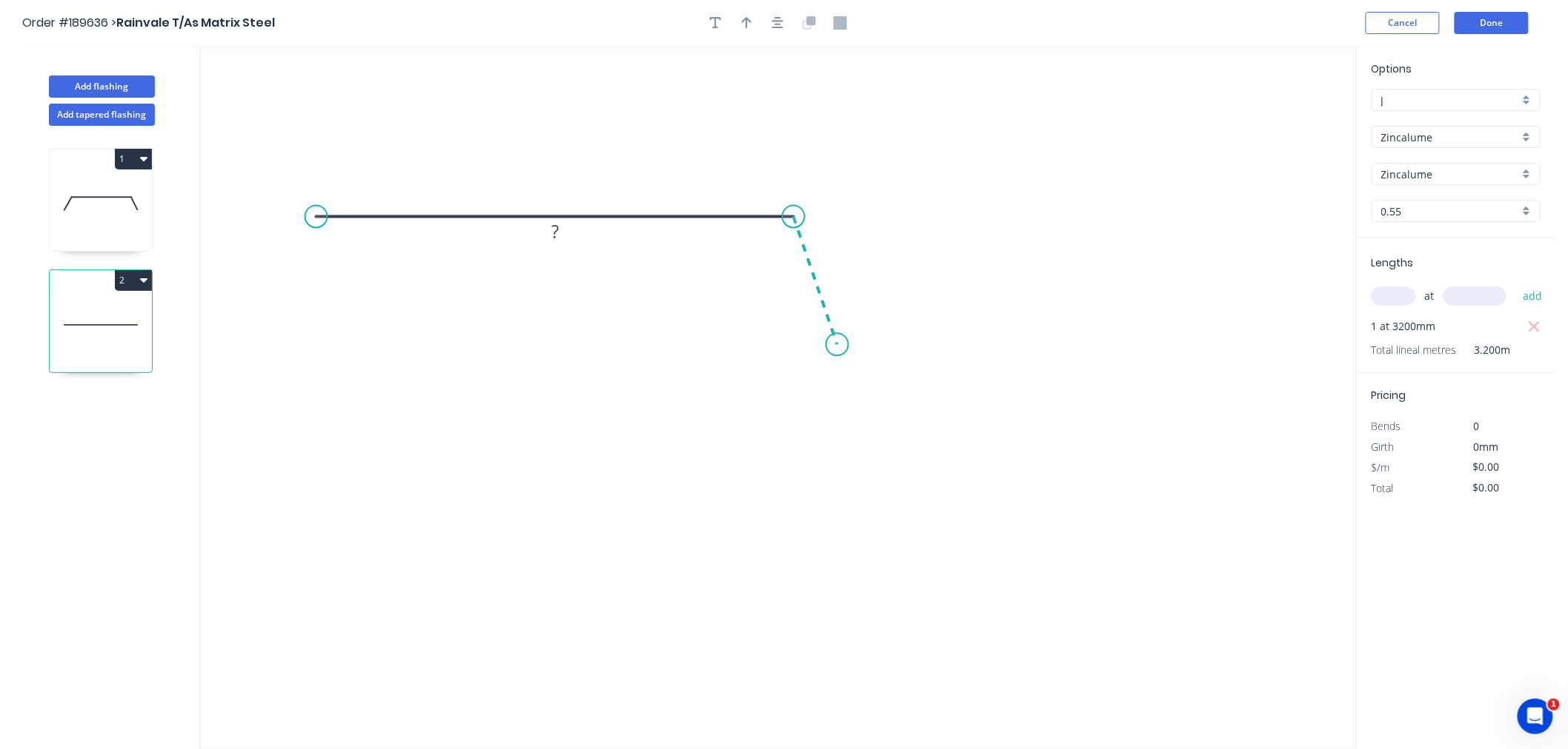
click at [837, 344] on icon "0 ?" at bounding box center [777, 398] width 1156 height 703
click at [351, 267] on div "Crush & Fold" at bounding box center [387, 265] width 149 height 30
click at [342, 173] on tspan "10" at bounding box center [345, 178] width 21 height 25
click at [546, 172] on icon "0 CF 15 ? ? ? º" at bounding box center [777, 398] width 1156 height 703
click at [549, 193] on rect at bounding box center [555, 189] width 29 height 21
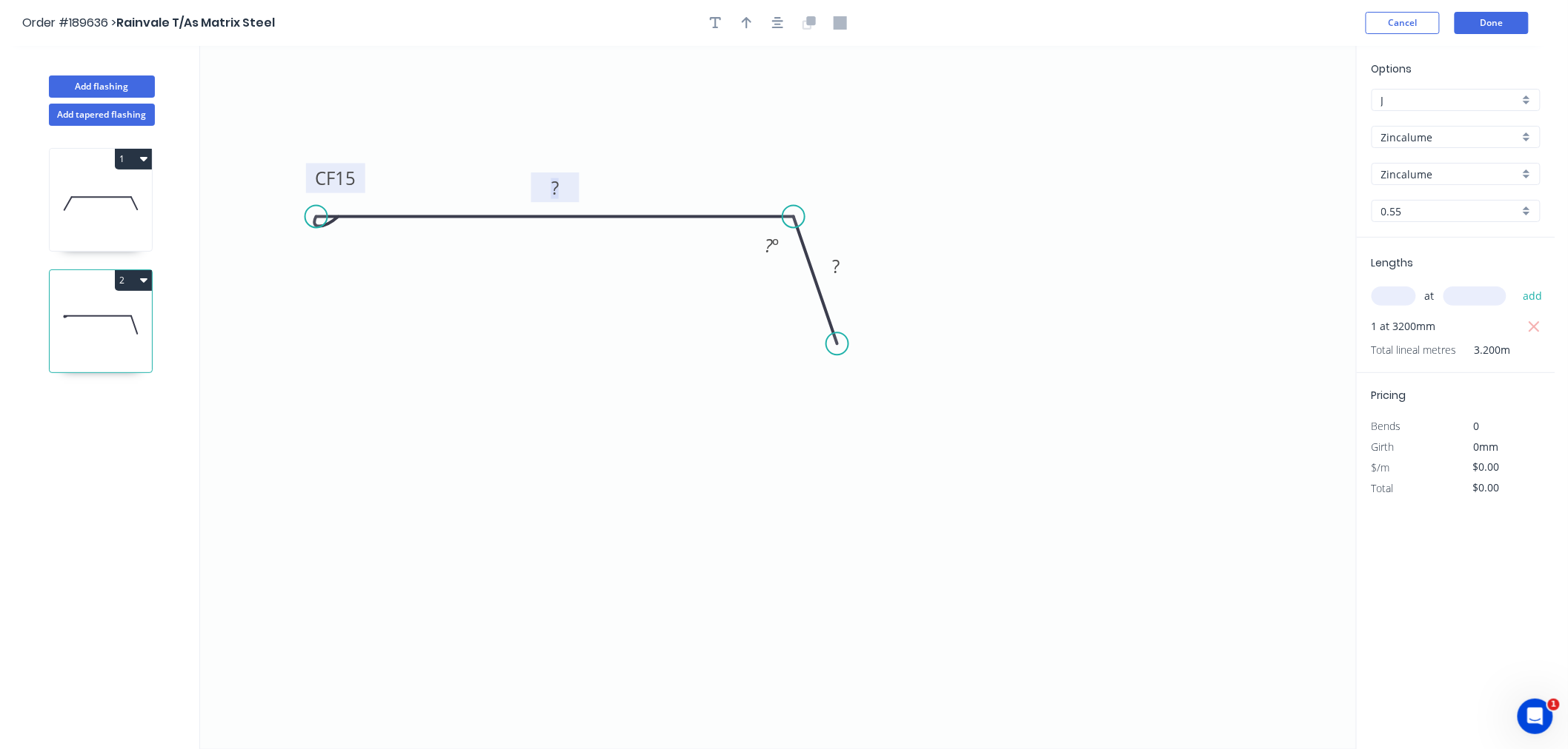
click at [354, 176] on tspan "15" at bounding box center [345, 178] width 21 height 25
click at [780, 30] on button "button" at bounding box center [778, 23] width 22 height 22
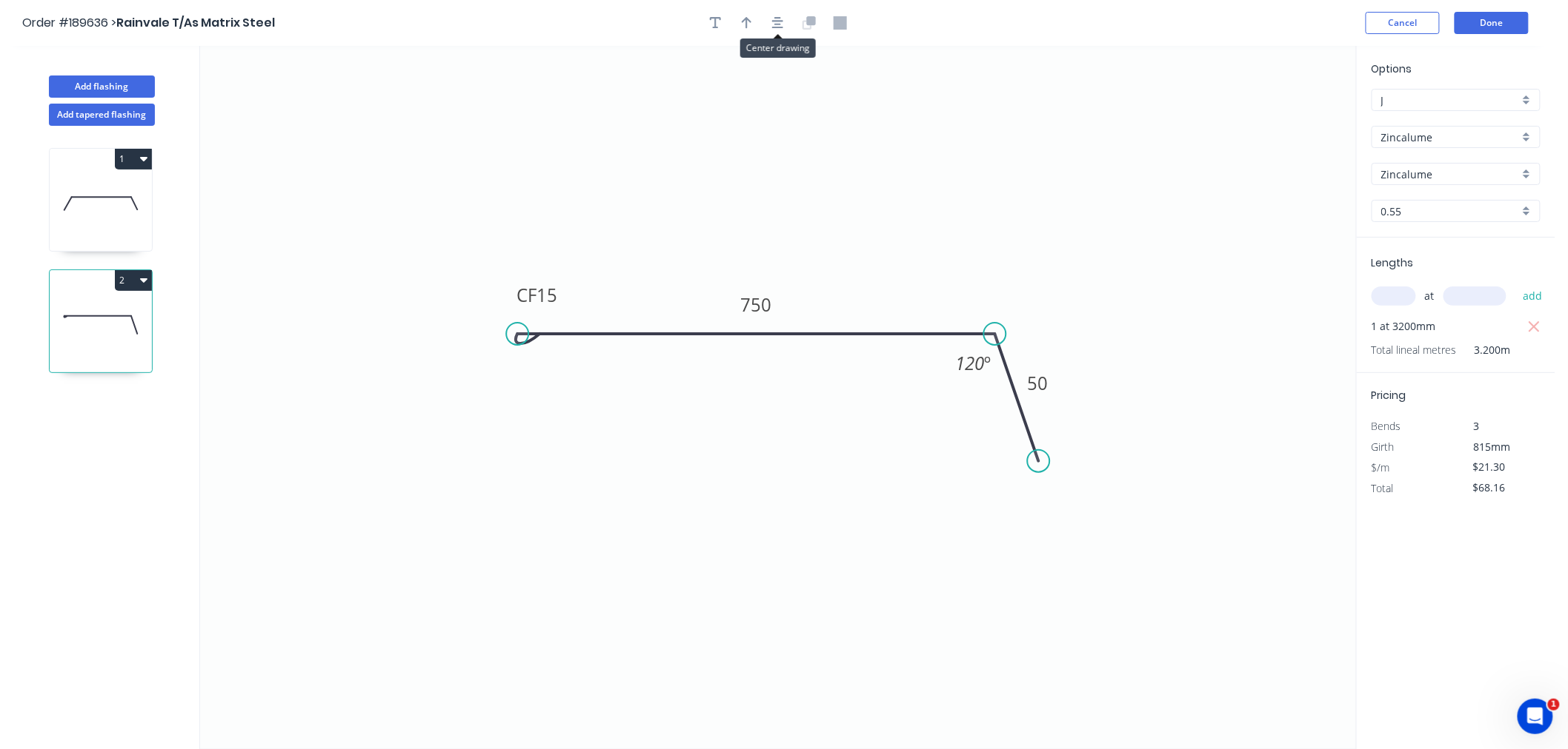
type input "$21.30"
type input "$68.16"
click at [747, 28] on icon "button" at bounding box center [746, 23] width 10 height 12
drag, startPoint x: 1282, startPoint y: 120, endPoint x: 937, endPoint y: 258, distance: 371.6
click at [937, 258] on icon at bounding box center [938, 240] width 13 height 47
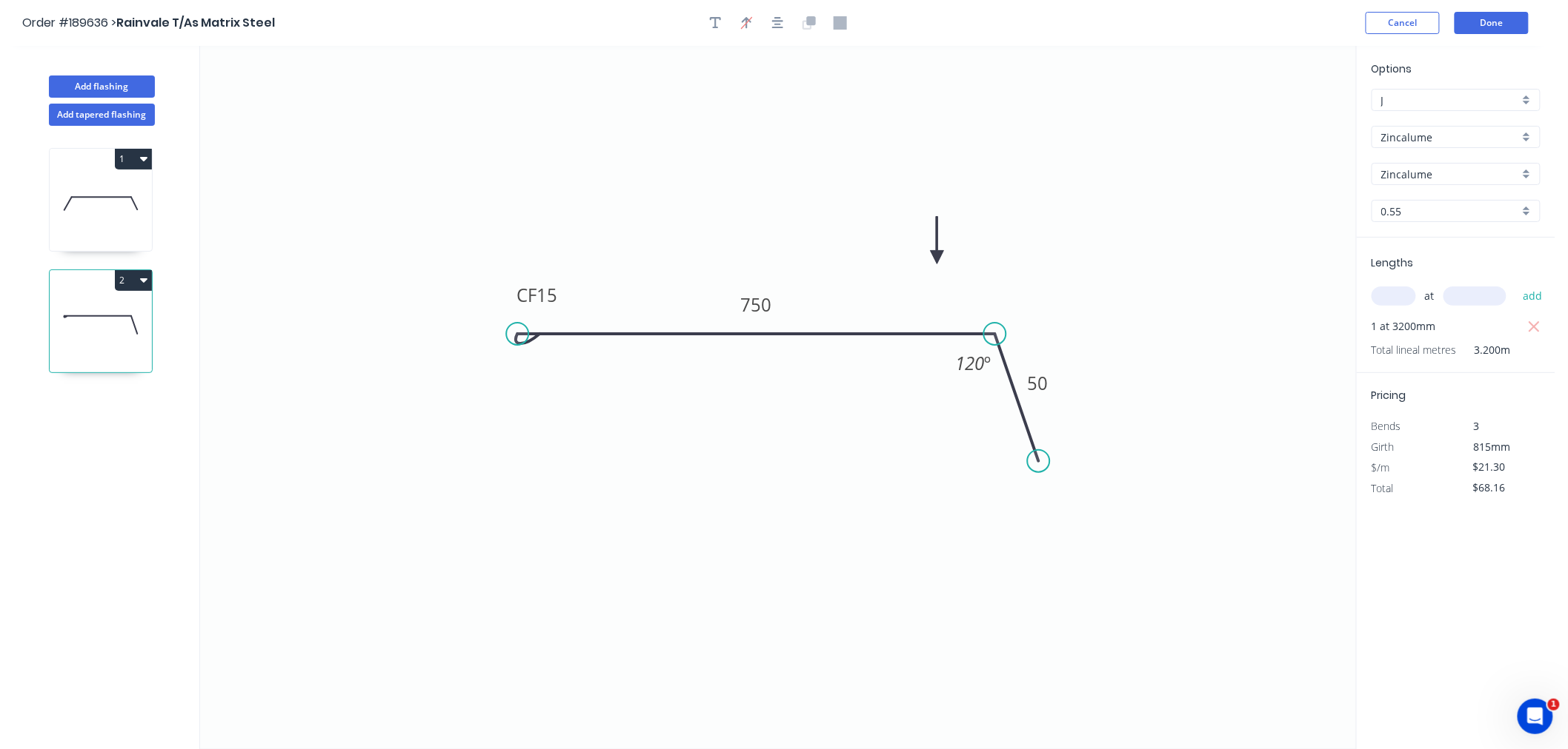
click at [937, 257] on icon at bounding box center [937, 240] width 13 height 47
click at [772, 27] on icon "button" at bounding box center [777, 23] width 12 height 13
click at [107, 85] on button "Add flashing" at bounding box center [101, 86] width 106 height 22
type input "$0.00"
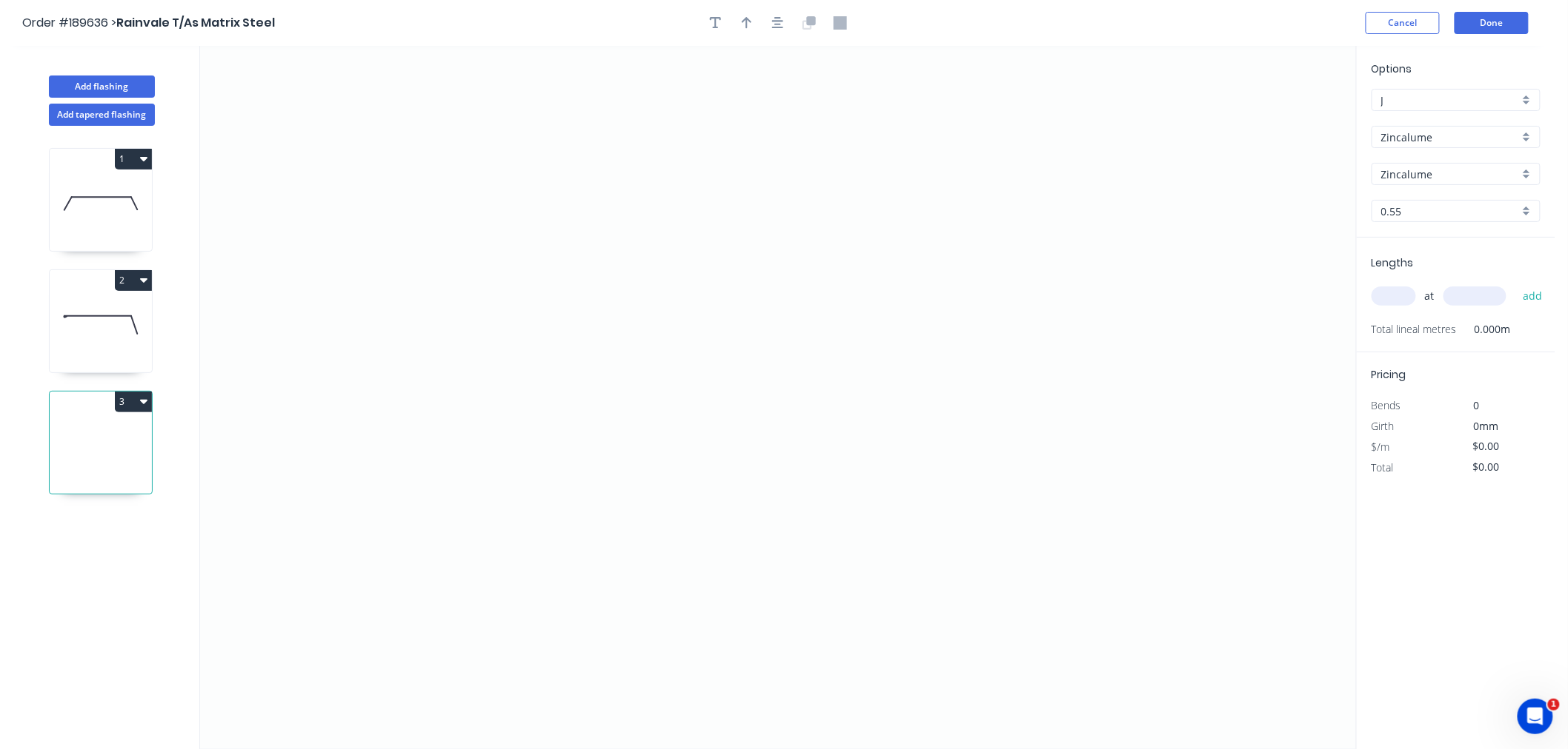
click at [1389, 297] on input "text" at bounding box center [1393, 295] width 44 height 19
type input "1"
type input "1800"
click at [1516, 283] on button "add" at bounding box center [1533, 295] width 35 height 25
click at [435, 336] on icon "0" at bounding box center [777, 398] width 1156 height 703
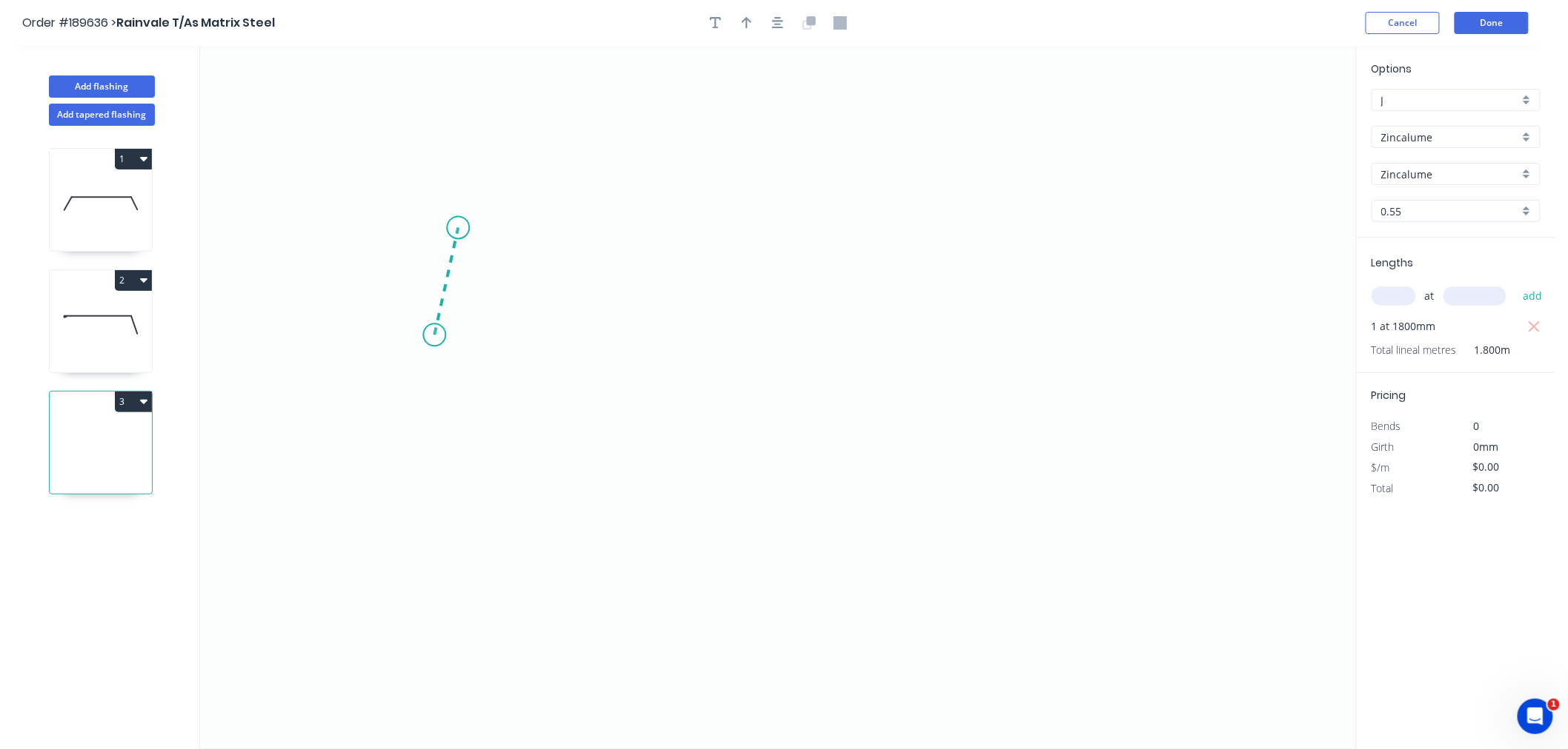
click at [458, 228] on icon at bounding box center [447, 282] width 24 height 108
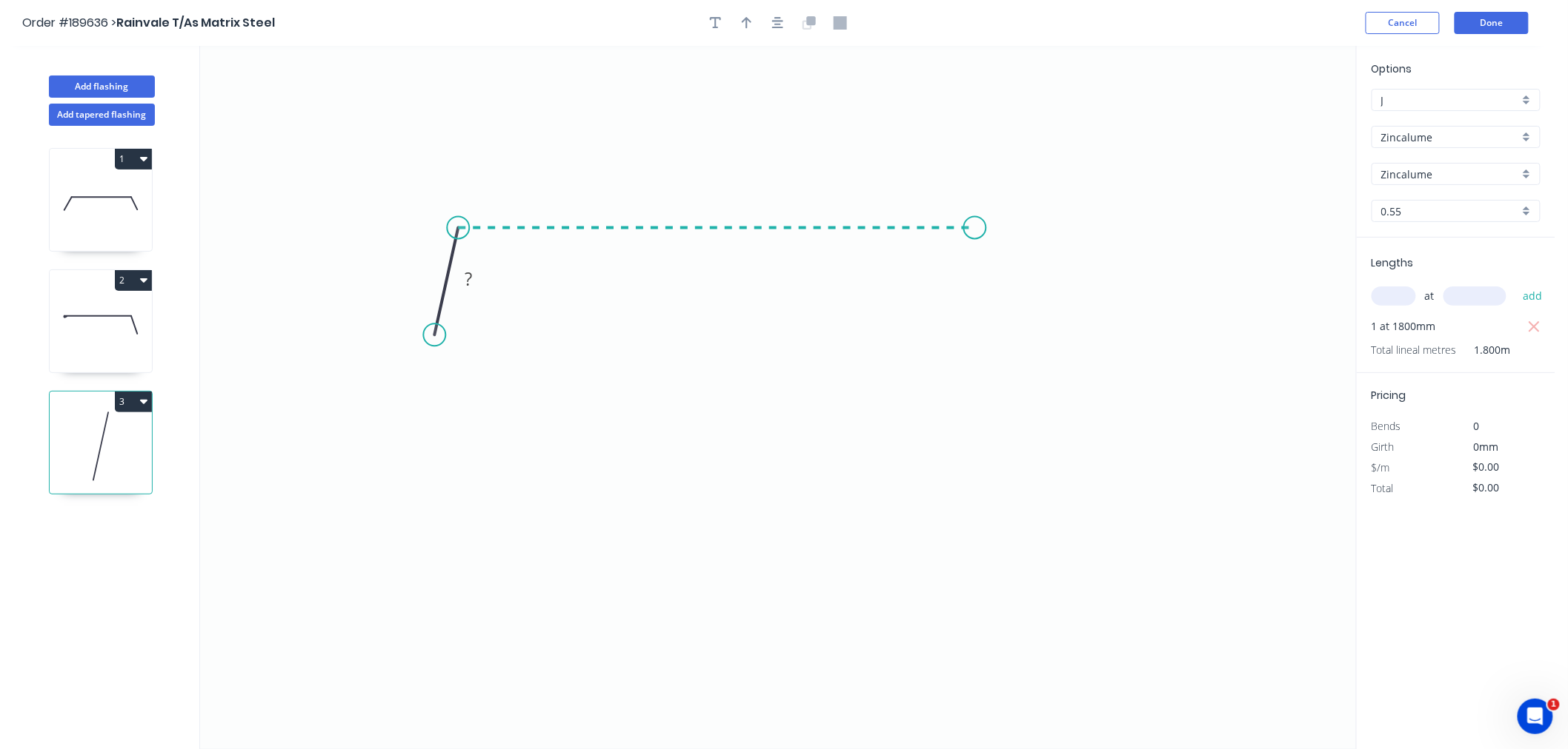
click at [975, 228] on icon "0 ?" at bounding box center [777, 398] width 1156 height 703
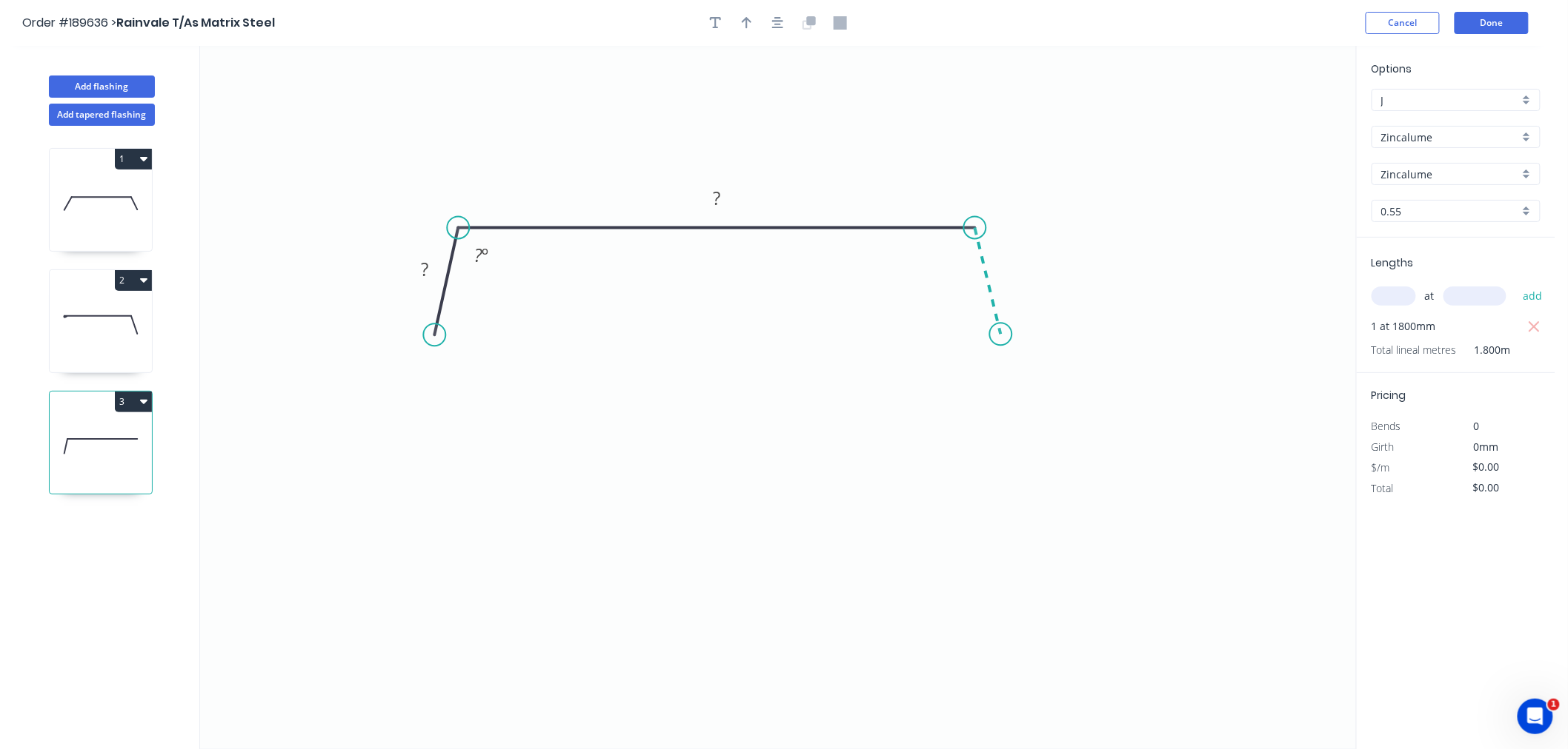
click at [1001, 335] on icon "0 ? ? ? º" at bounding box center [777, 398] width 1156 height 703
click at [786, 17] on button "button" at bounding box center [778, 23] width 22 height 22
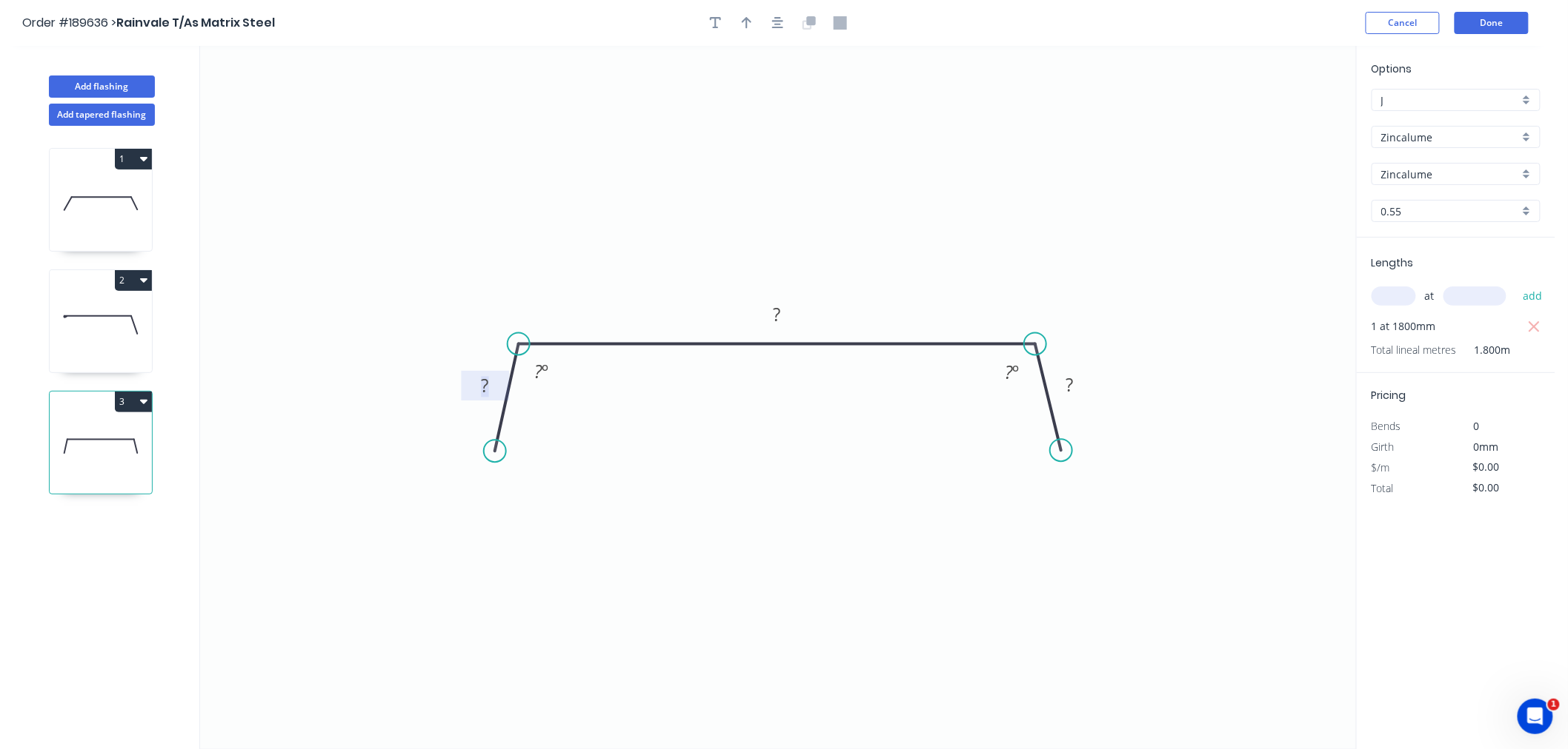
click at [489, 386] on rect at bounding box center [485, 387] width 29 height 21
click at [783, 31] on button "button" at bounding box center [778, 23] width 22 height 22
type input "$13.91"
type input "$25.04"
click at [742, 23] on icon "button" at bounding box center [746, 23] width 10 height 13
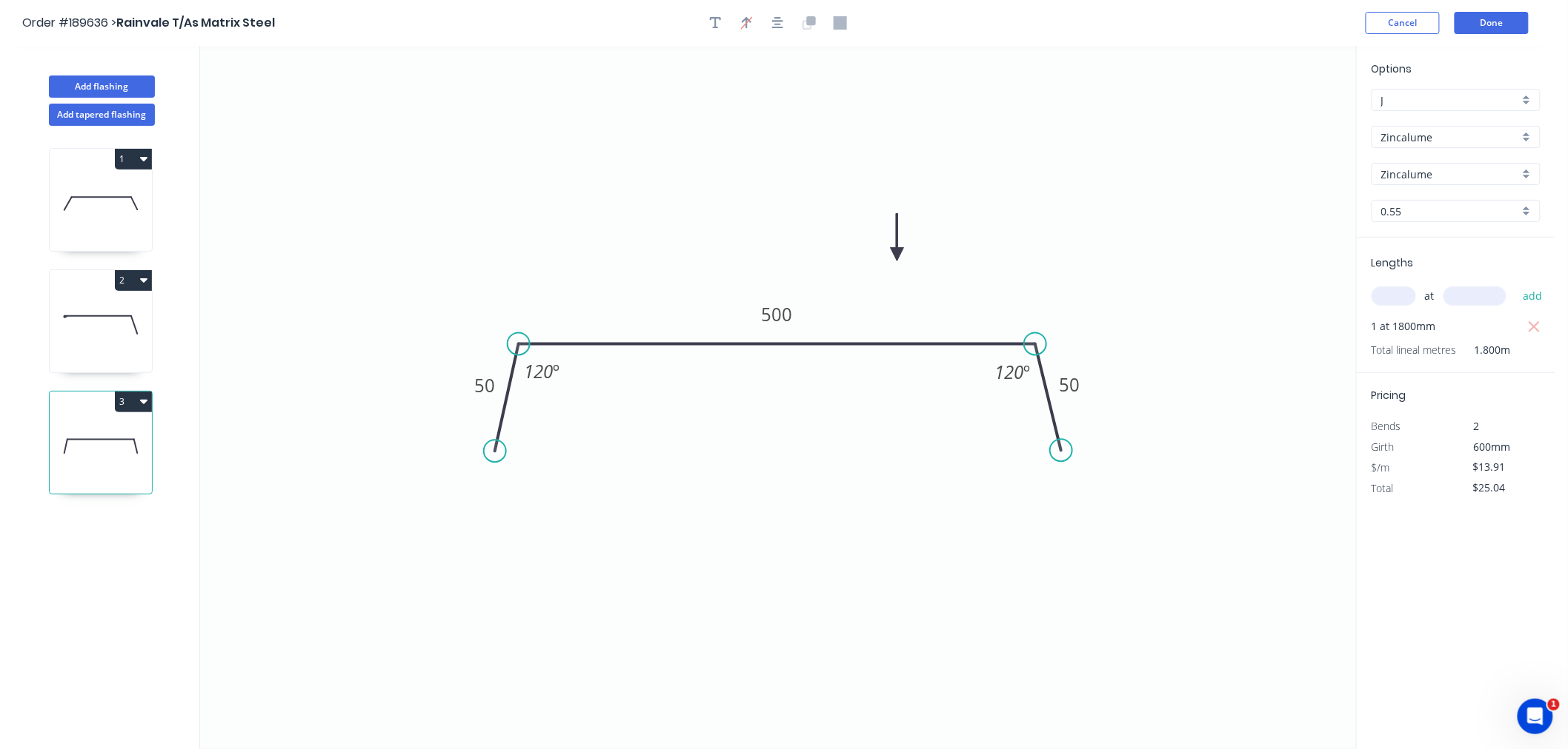
drag, startPoint x: 1284, startPoint y: 121, endPoint x: 897, endPoint y: 255, distance: 409.5
click at [897, 255] on icon at bounding box center [897, 237] width 13 height 47
click at [897, 255] on icon at bounding box center [909, 242] width 43 height 43
click at [897, 255] on icon at bounding box center [913, 255] width 47 height 13
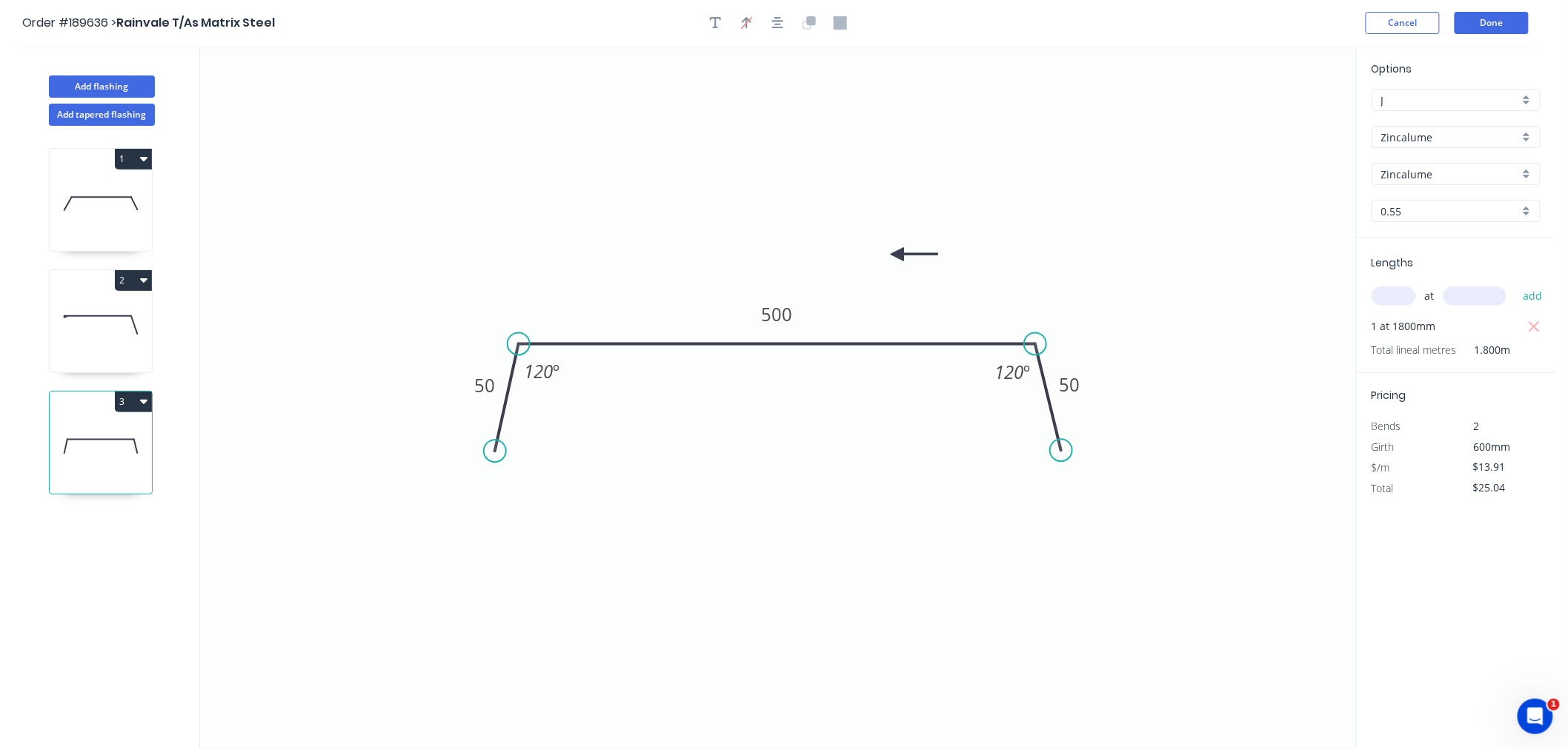
click at [897, 255] on icon at bounding box center [913, 255] width 47 height 13
click at [897, 255] on icon at bounding box center [897, 271] width 13 height 47
click at [897, 255] on icon at bounding box center [885, 266] width 43 height 43
click at [897, 255] on icon at bounding box center [879, 255] width 47 height 13
drag, startPoint x: 897, startPoint y: 256, endPoint x: 800, endPoint y: 241, distance: 98.2
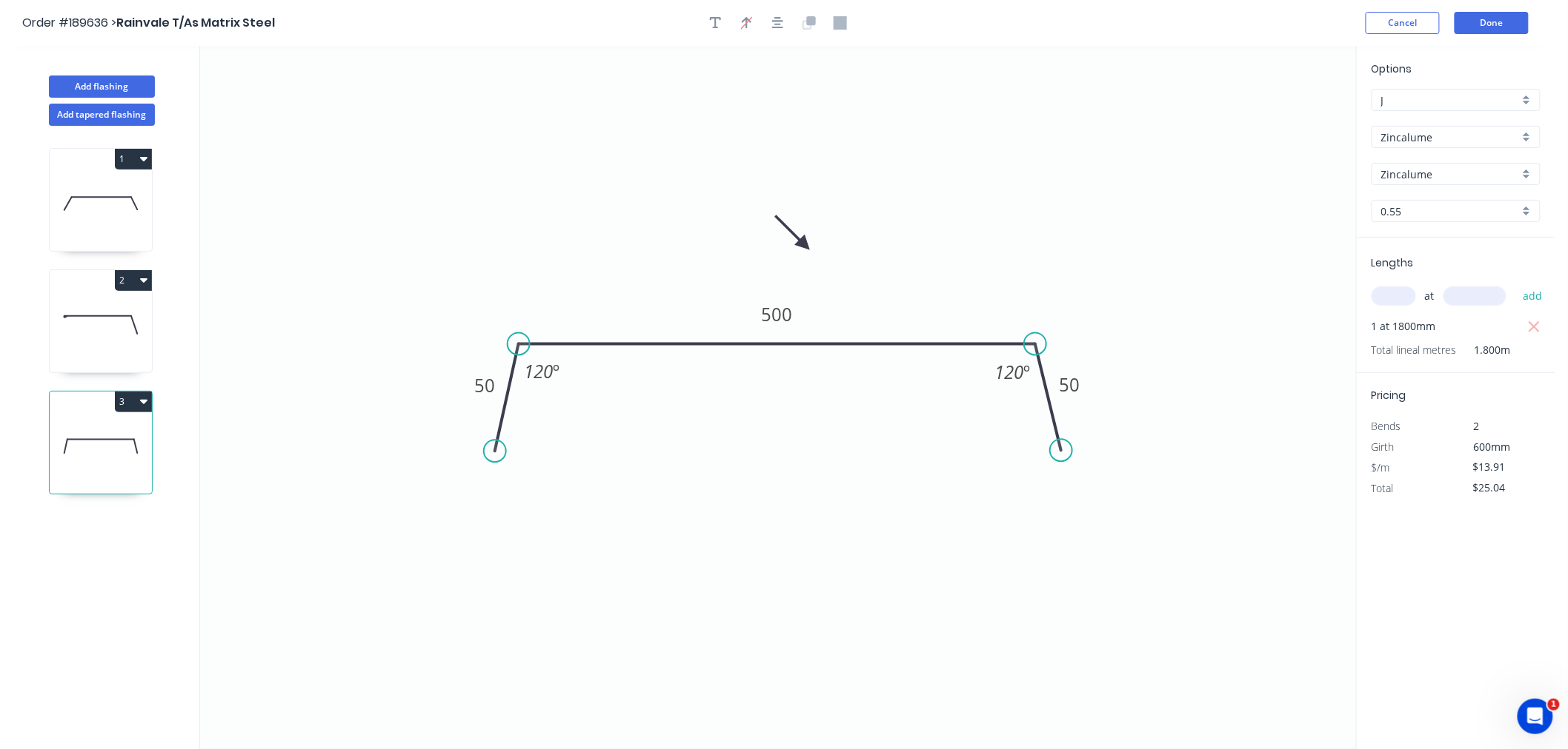
click at [800, 241] on icon at bounding box center [793, 232] width 43 height 43
click at [800, 241] on icon at bounding box center [788, 228] width 43 height 43
drag, startPoint x: 800, startPoint y: 241, endPoint x: 916, endPoint y: 263, distance: 118.1
click at [916, 263] on icon at bounding box center [915, 245] width 13 height 47
click at [772, 22] on icon "button" at bounding box center [777, 23] width 12 height 13
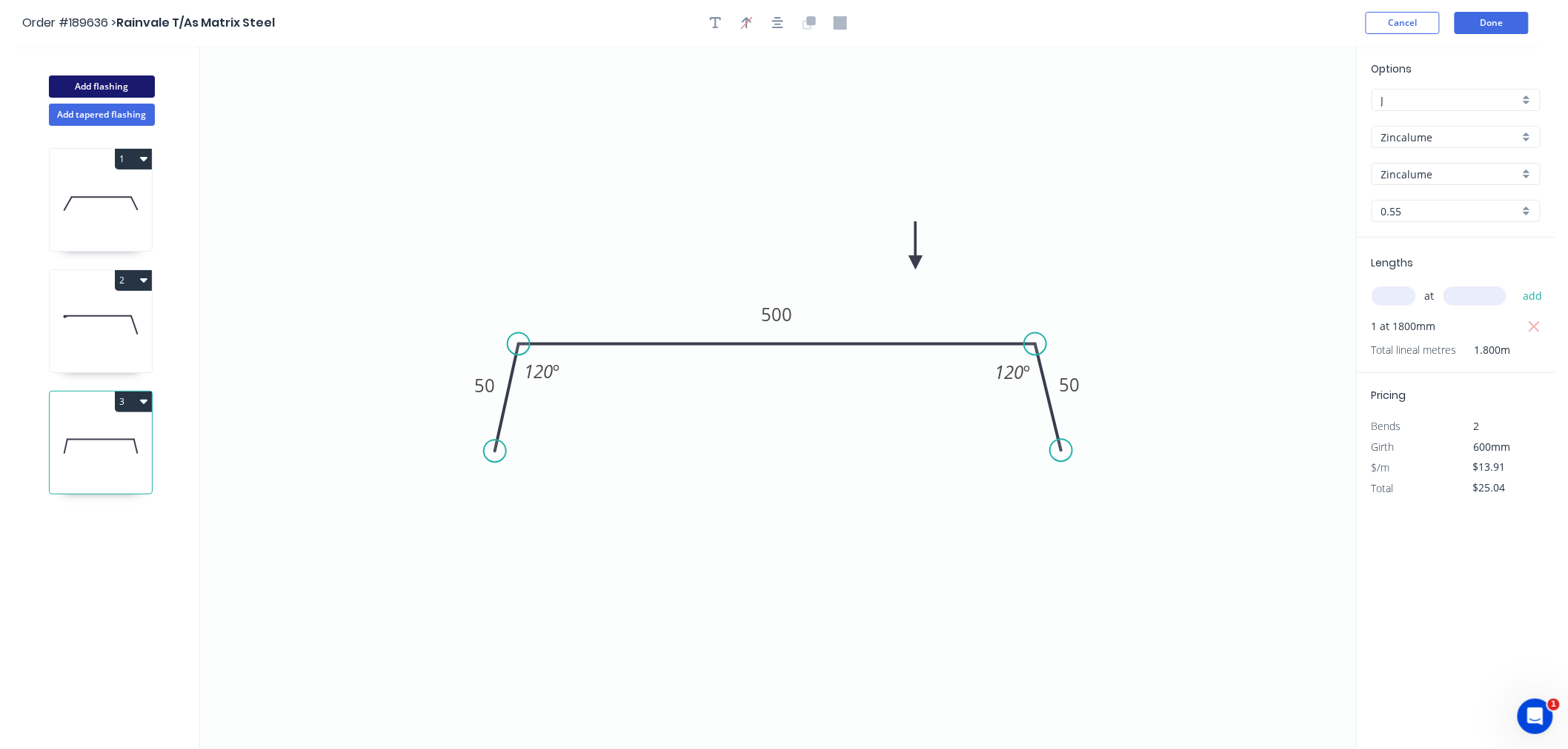
click at [104, 85] on button "Add flashing" at bounding box center [101, 86] width 106 height 22
type input "$0.00"
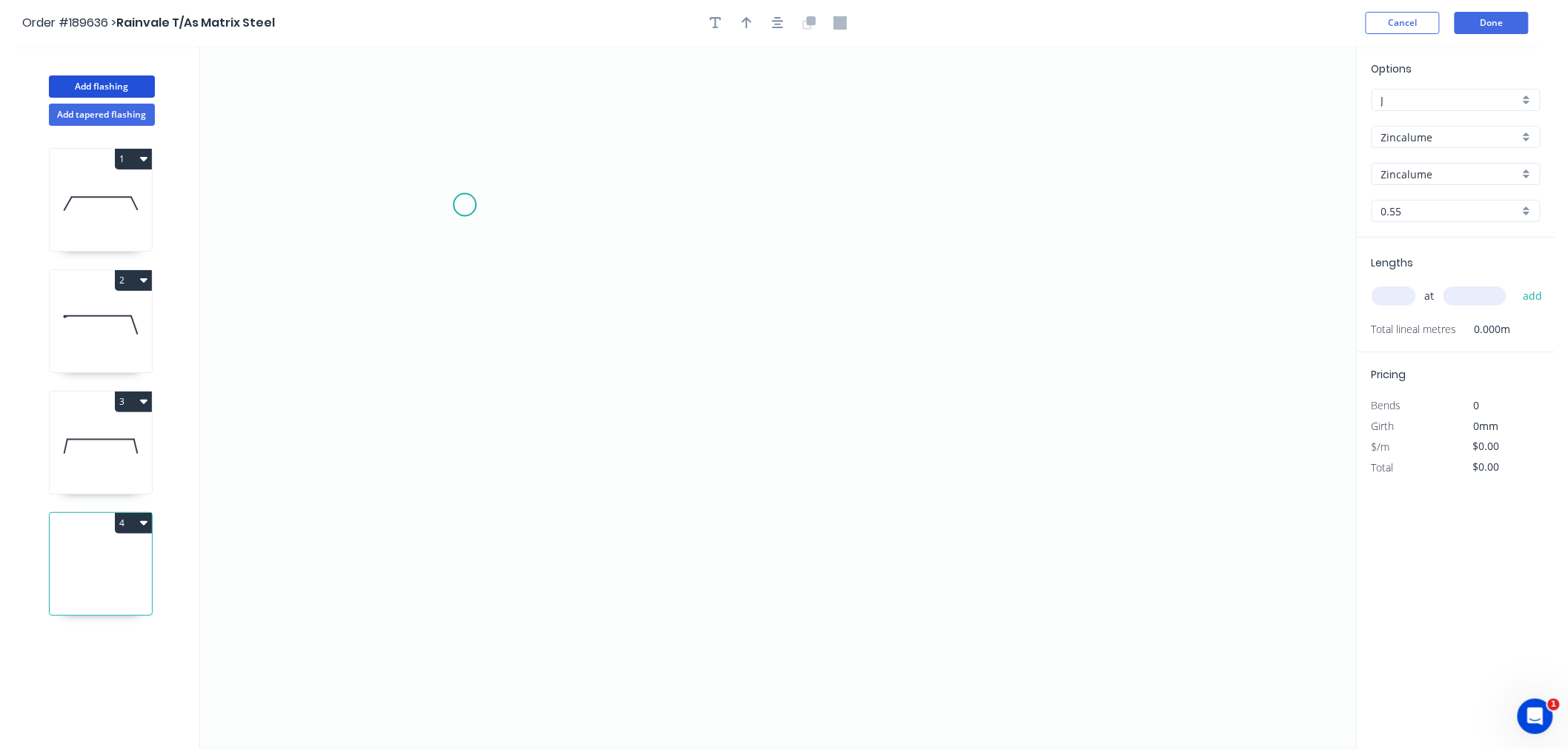
click at [465, 205] on icon "0" at bounding box center [777, 398] width 1156 height 703
click at [563, 168] on icon at bounding box center [514, 187] width 99 height 37
click at [961, 423] on icon "0 ?" at bounding box center [777, 398] width 1156 height 703
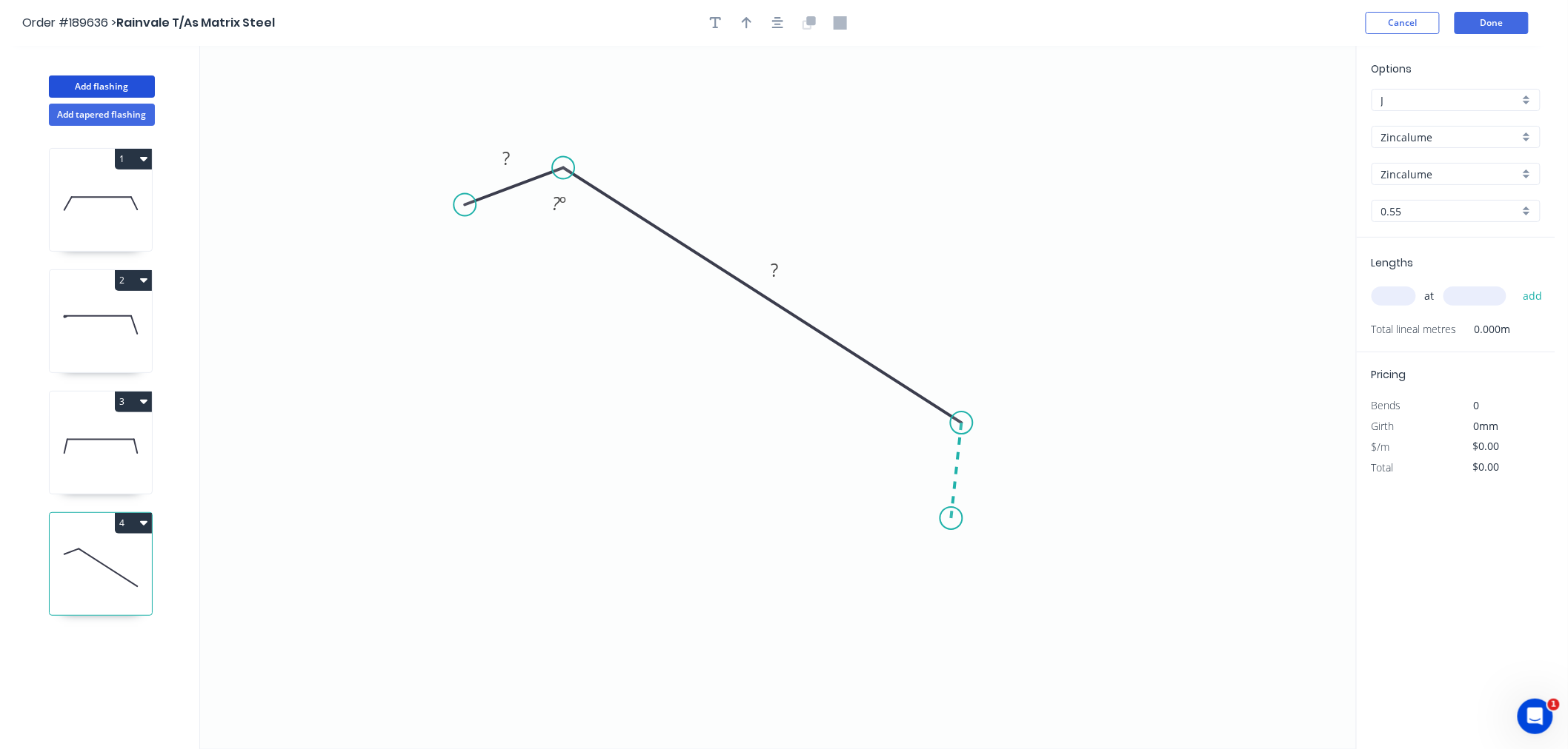
click at [951, 519] on icon "0 ? ? ? º" at bounding box center [777, 398] width 1156 height 703
click at [780, 20] on icon "button" at bounding box center [777, 23] width 12 height 12
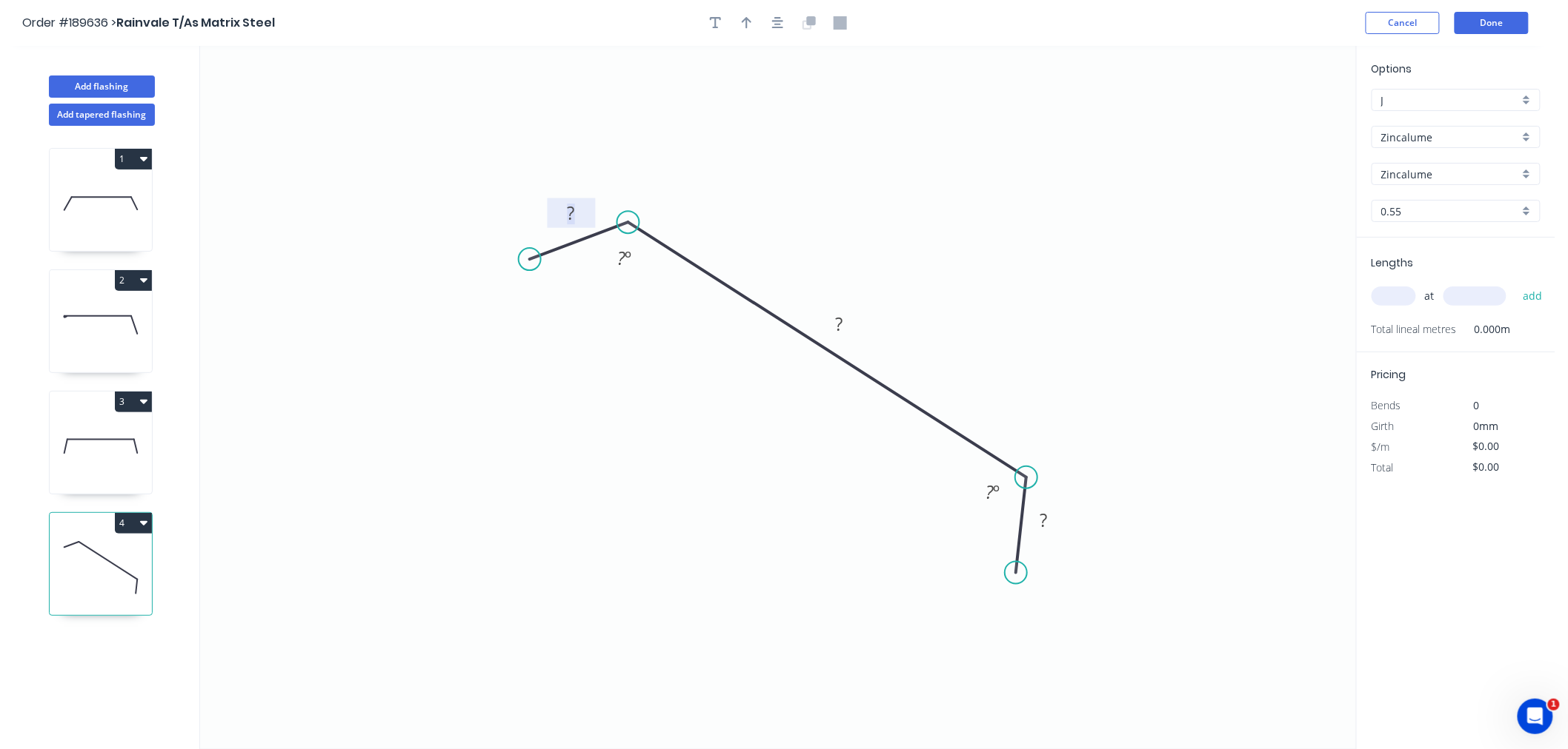
click at [567, 217] on tspan "?" at bounding box center [571, 213] width 7 height 25
drag, startPoint x: 783, startPoint y: 23, endPoint x: 772, endPoint y: 24, distance: 11.0
click at [783, 22] on icon "button" at bounding box center [777, 23] width 12 height 13
click at [749, 31] on button "button" at bounding box center [747, 23] width 22 height 22
drag, startPoint x: 1276, startPoint y: 115, endPoint x: 968, endPoint y: 355, distance: 390.5
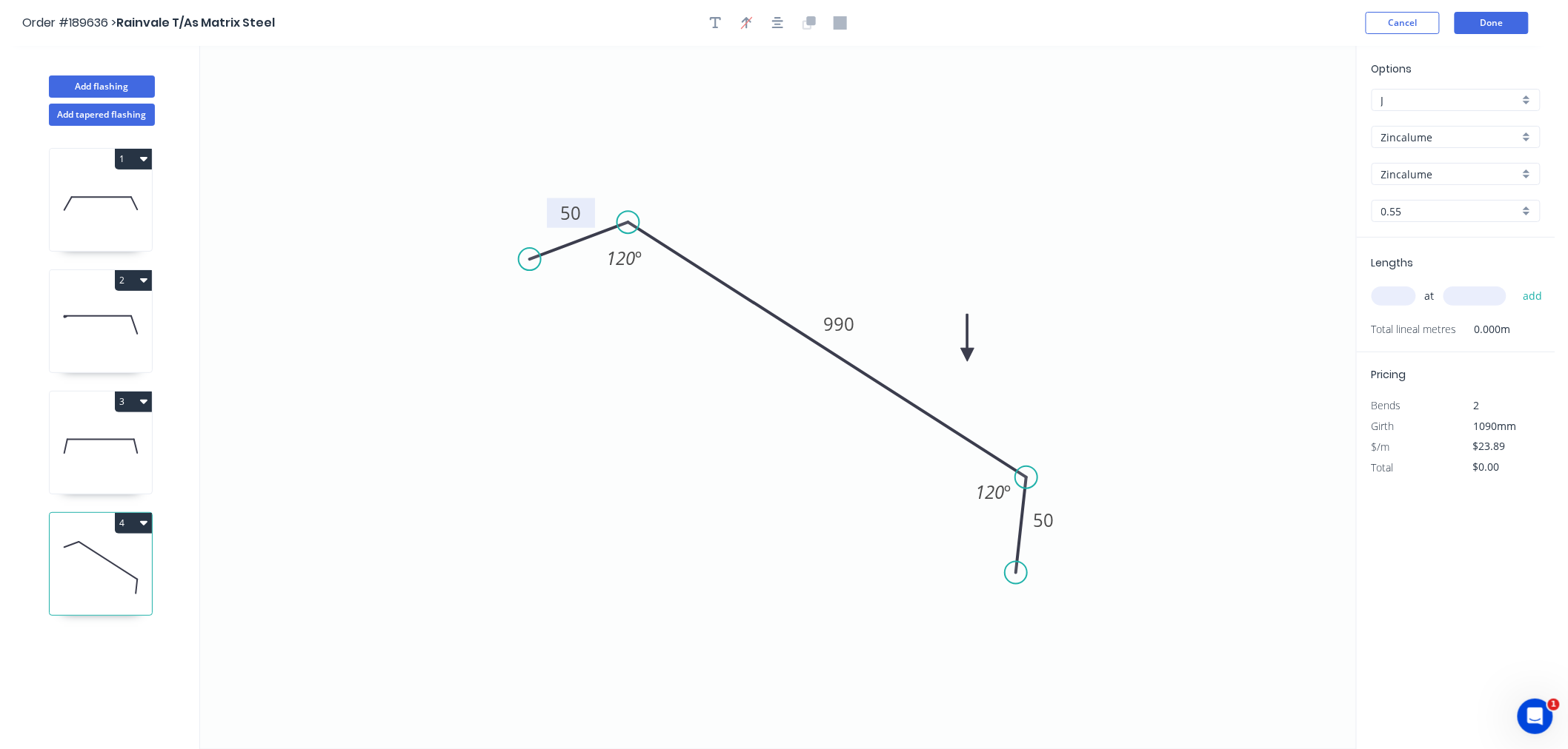
click at [968, 355] on icon at bounding box center [968, 337] width 13 height 47
drag, startPoint x: 529, startPoint y: 256, endPoint x: 529, endPoint y: 285, distance: 29.0
click at [529, 285] on circle at bounding box center [529, 284] width 22 height 22
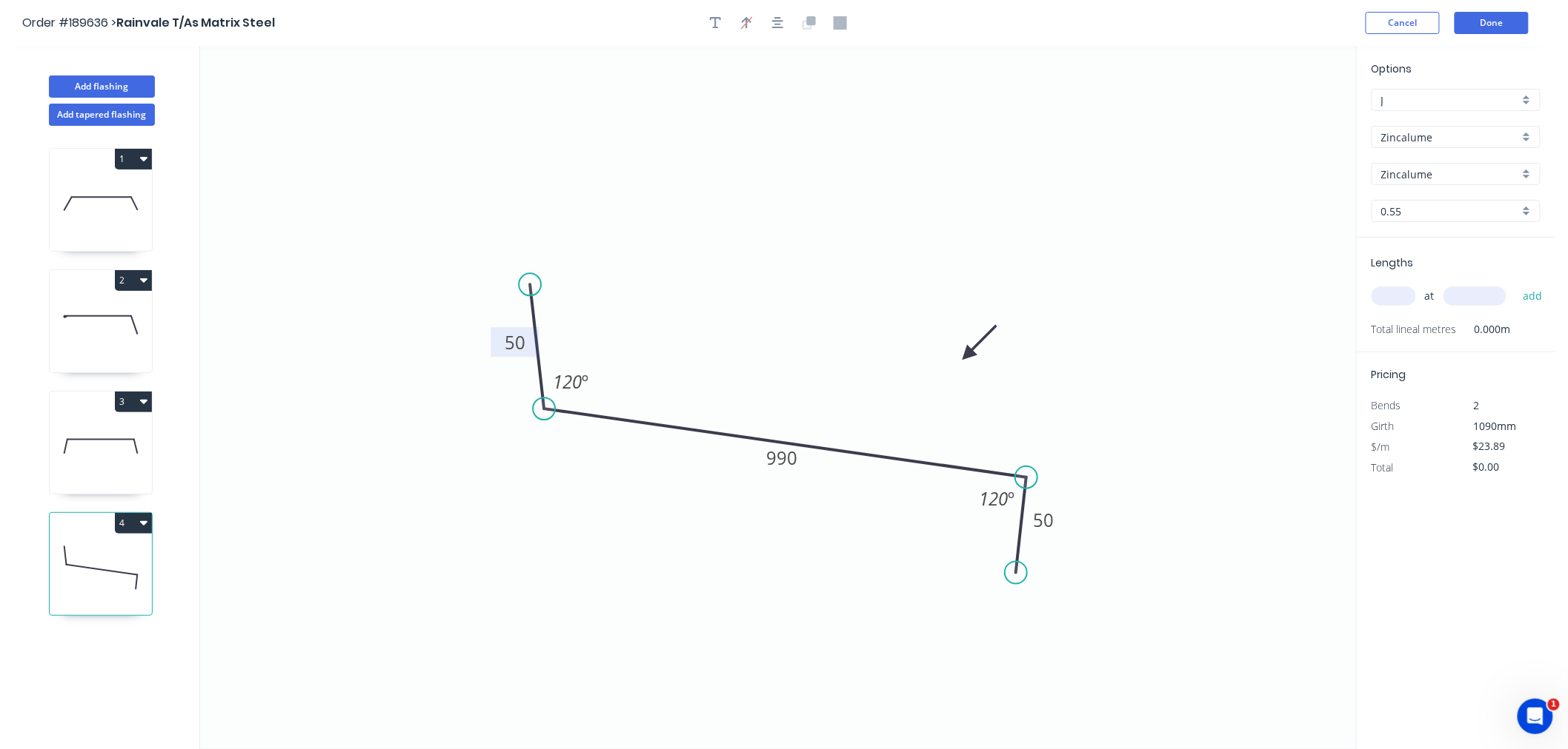
drag, startPoint x: 560, startPoint y: 307, endPoint x: 524, endPoint y: 363, distance: 66.6
click at [541, 406] on circle at bounding box center [544, 409] width 22 height 22
drag, startPoint x: 529, startPoint y: 276, endPoint x: 492, endPoint y: 498, distance: 225.1
click at [492, 498] on circle at bounding box center [492, 497] width 22 height 22
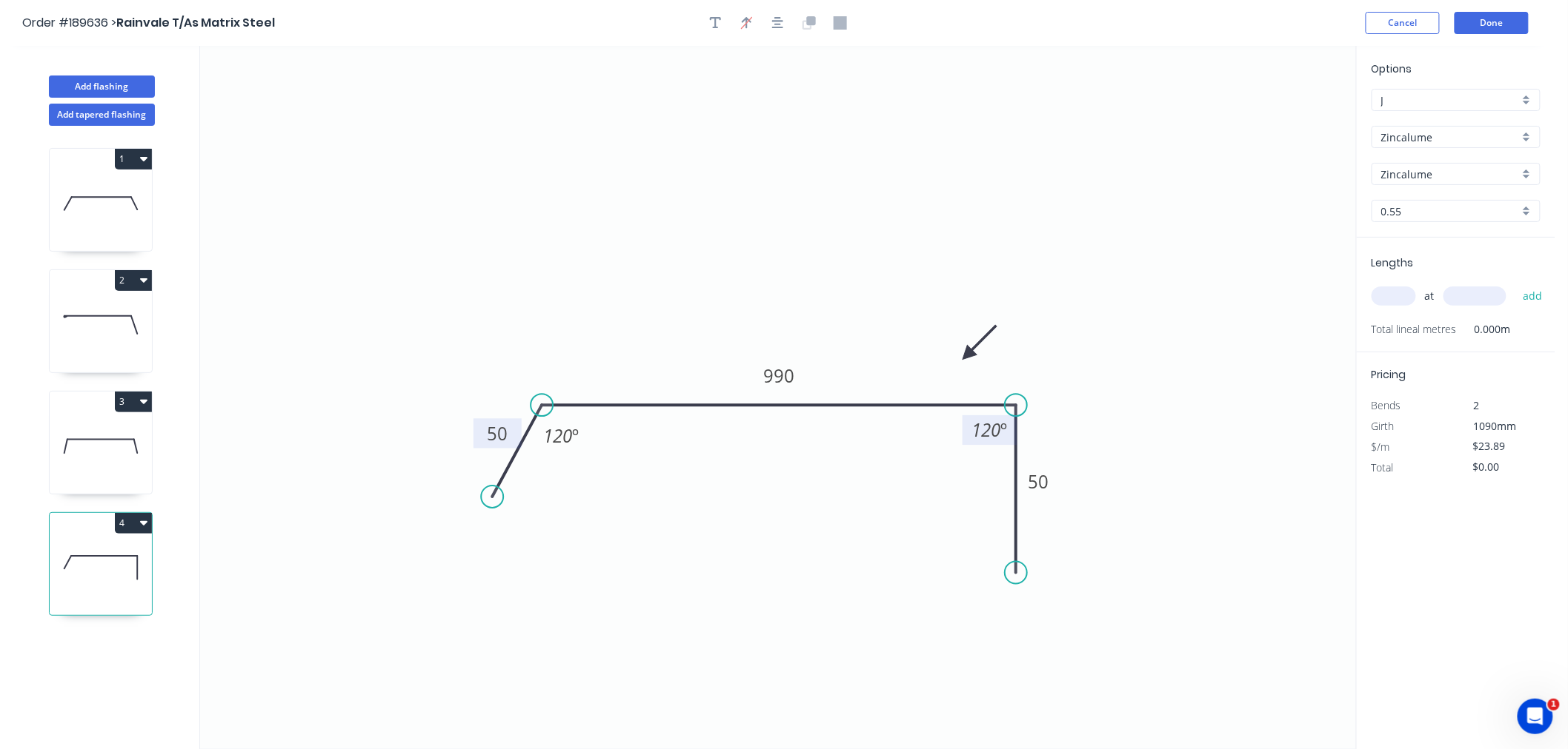
drag, startPoint x: 1018, startPoint y: 472, endPoint x: 1010, endPoint y: 417, distance: 55.6
click at [1010, 417] on g "120 º" at bounding box center [994, 420] width 64 height 52
drag, startPoint x: 1018, startPoint y: 578, endPoint x: 1052, endPoint y: 507, distance: 78.7
click at [1052, 507] on circle at bounding box center [1052, 506] width 22 height 22
drag, startPoint x: 490, startPoint y: 493, endPoint x: 516, endPoint y: 501, distance: 27.2
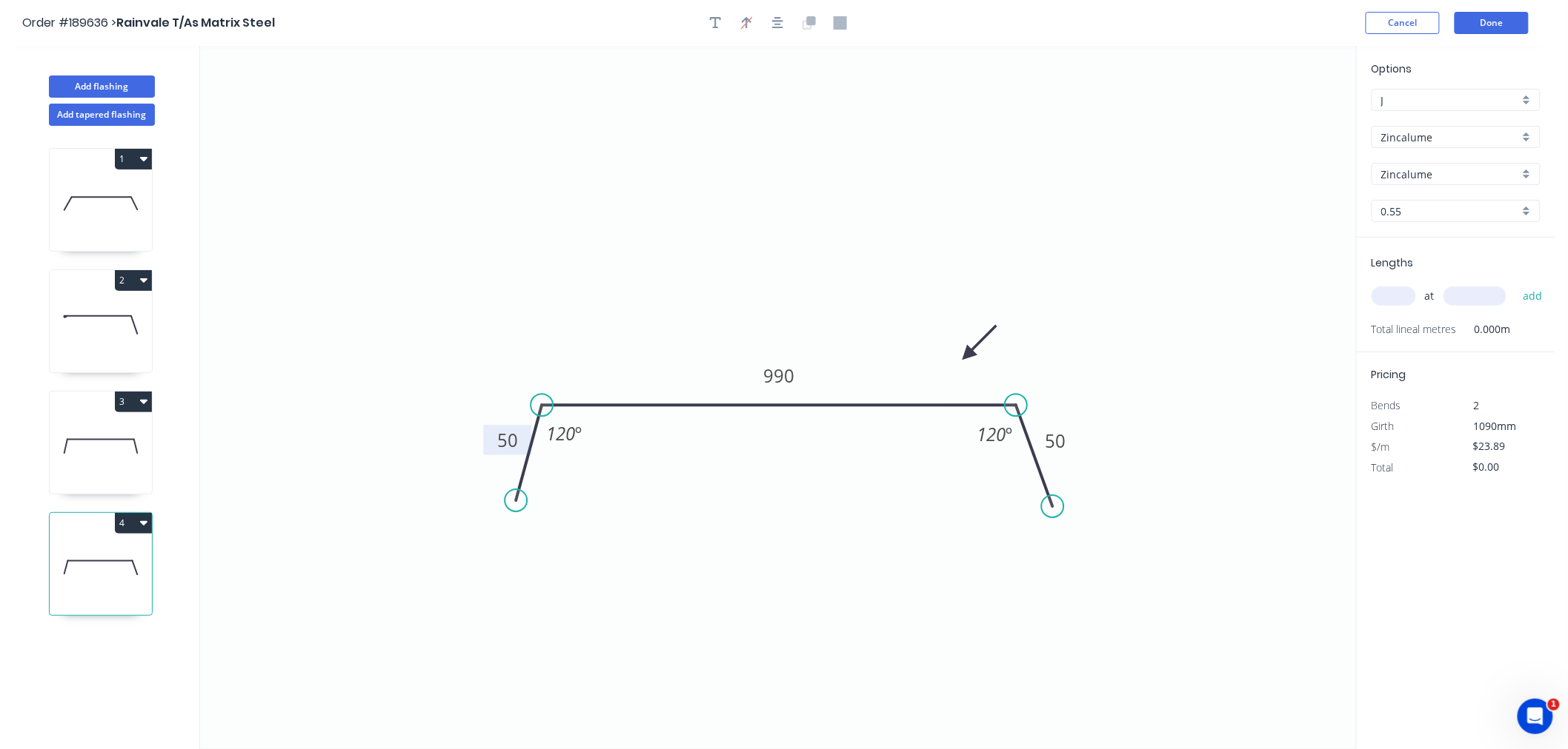
click at [516, 501] on circle at bounding box center [516, 501] width 22 height 22
drag, startPoint x: 970, startPoint y: 349, endPoint x: 899, endPoint y: 347, distance: 71.0
click at [899, 347] on icon at bounding box center [911, 334] width 43 height 43
click at [100, 456] on icon at bounding box center [100, 446] width 102 height 95
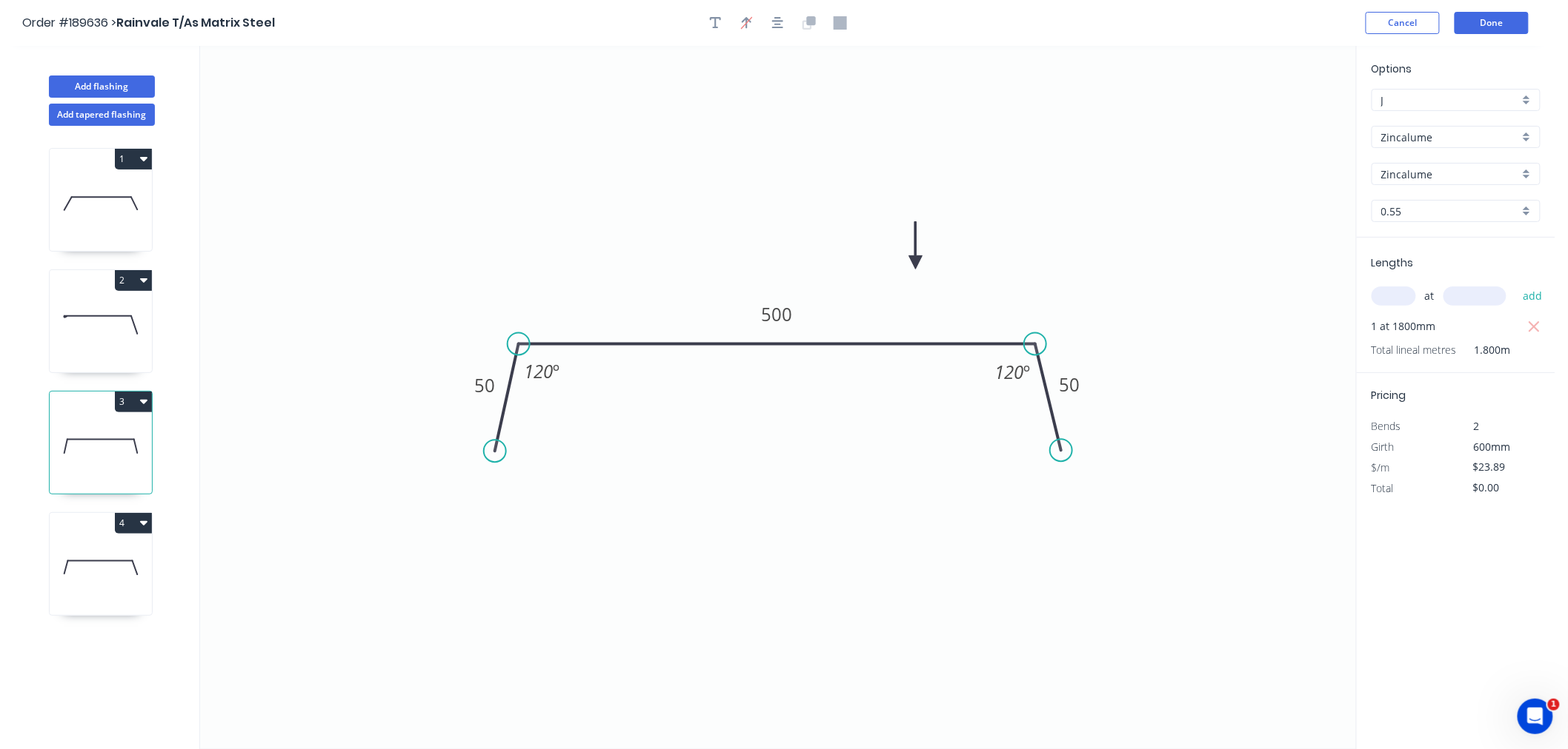
type input "$13.91"
type input "$25.04"
click at [112, 525] on div "4" at bounding box center [100, 524] width 102 height 21
type input "$23.89"
type input "$0.00"
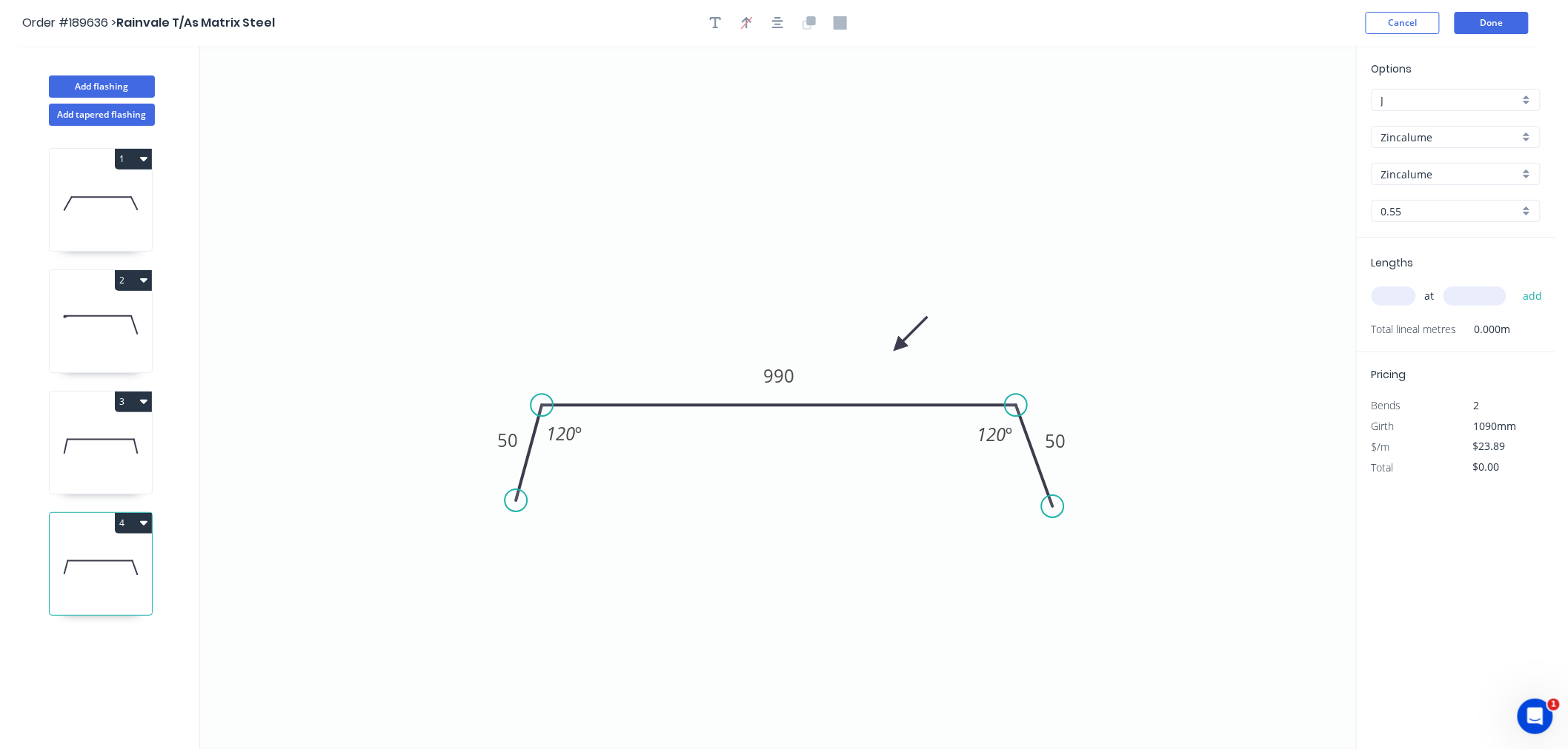
click at [126, 305] on icon at bounding box center [100, 325] width 102 height 95
type input "$21.30"
type input "$68.16"
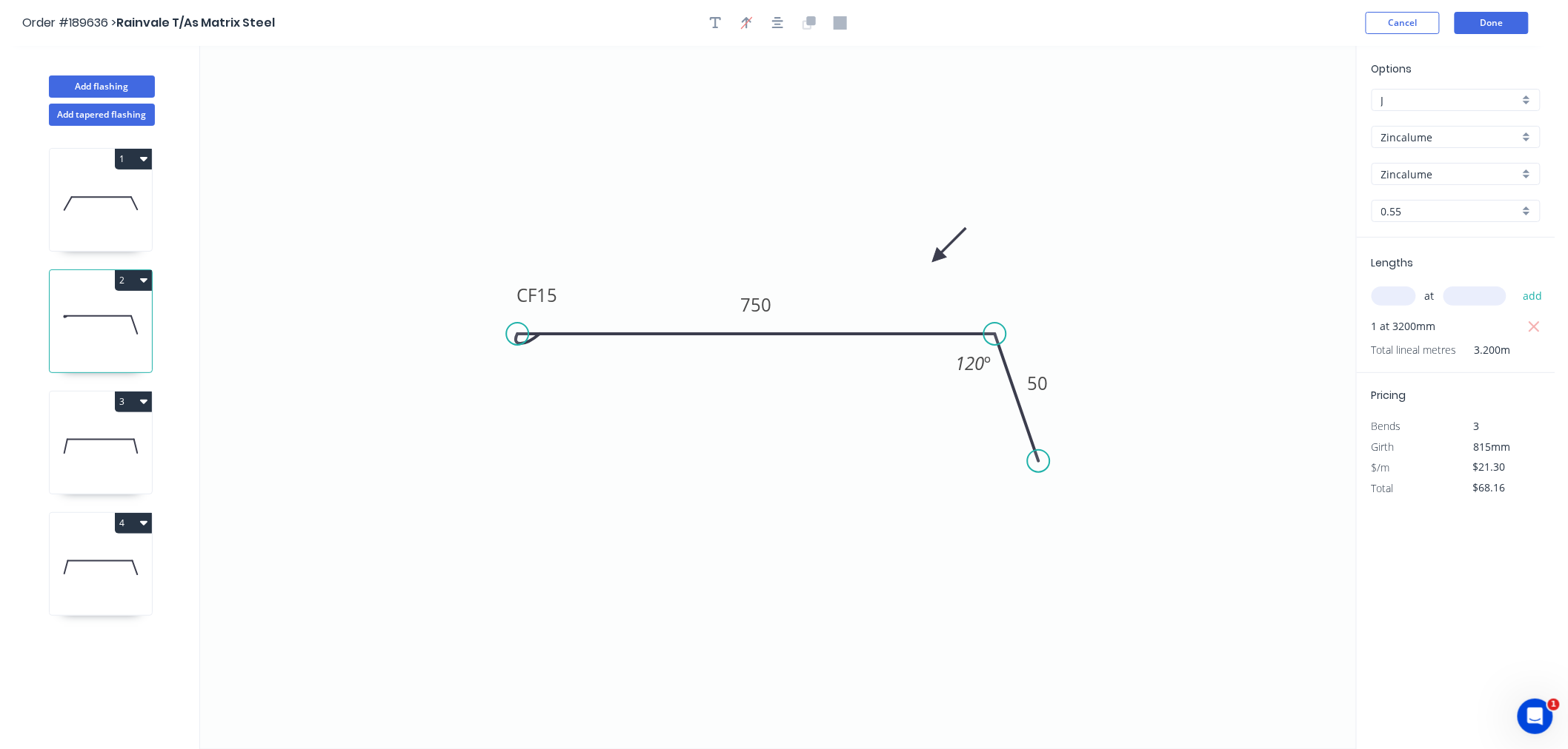
click at [106, 181] on icon at bounding box center [100, 203] width 102 height 95
type input "$23.89"
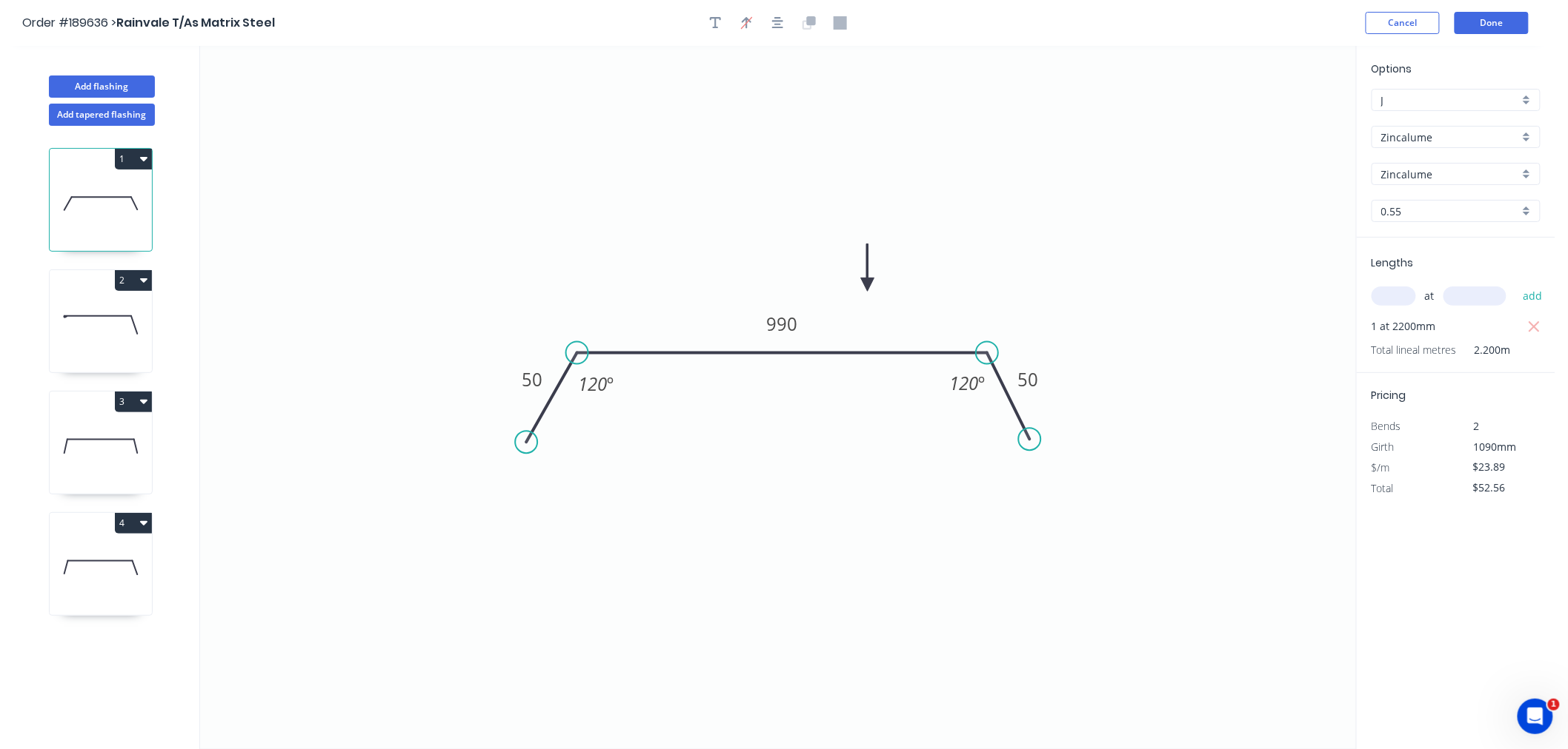
click at [105, 551] on icon at bounding box center [100, 568] width 102 height 95
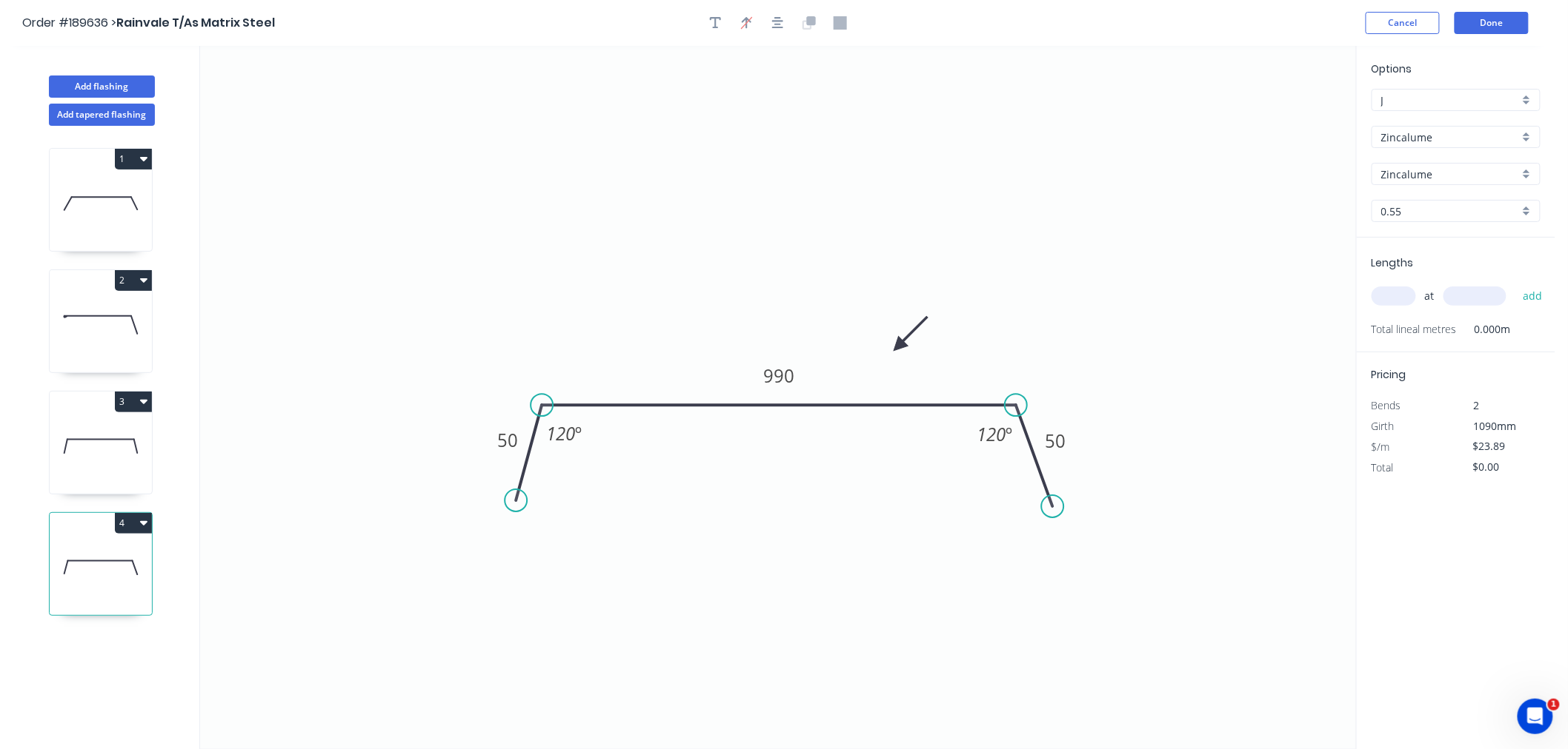
click at [109, 212] on icon at bounding box center [100, 203] width 102 height 95
type input "$52.56"
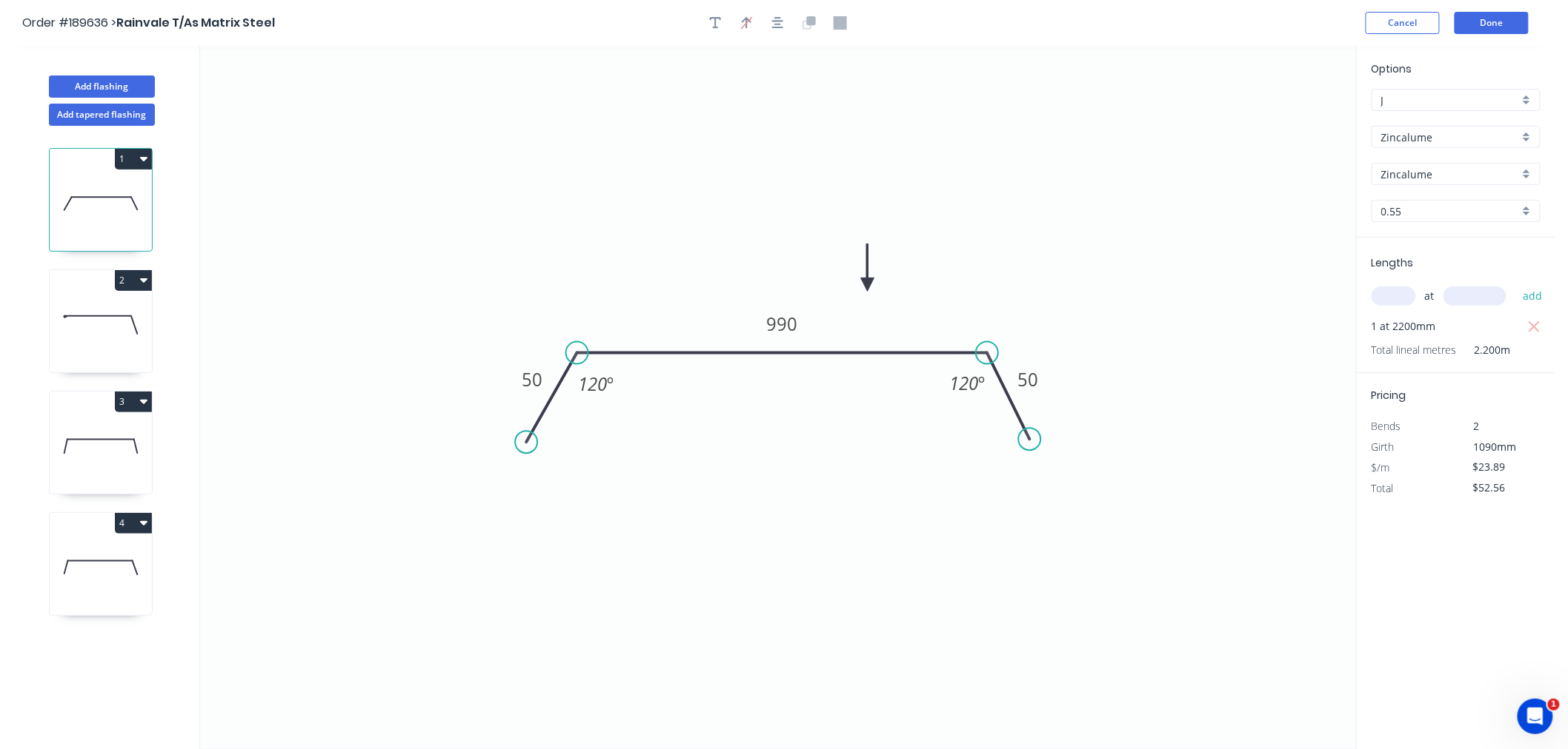
click at [867, 285] on icon at bounding box center [867, 268] width 13 height 47
click at [108, 336] on icon at bounding box center [100, 325] width 102 height 95
type input "$21.30"
type input "$68.16"
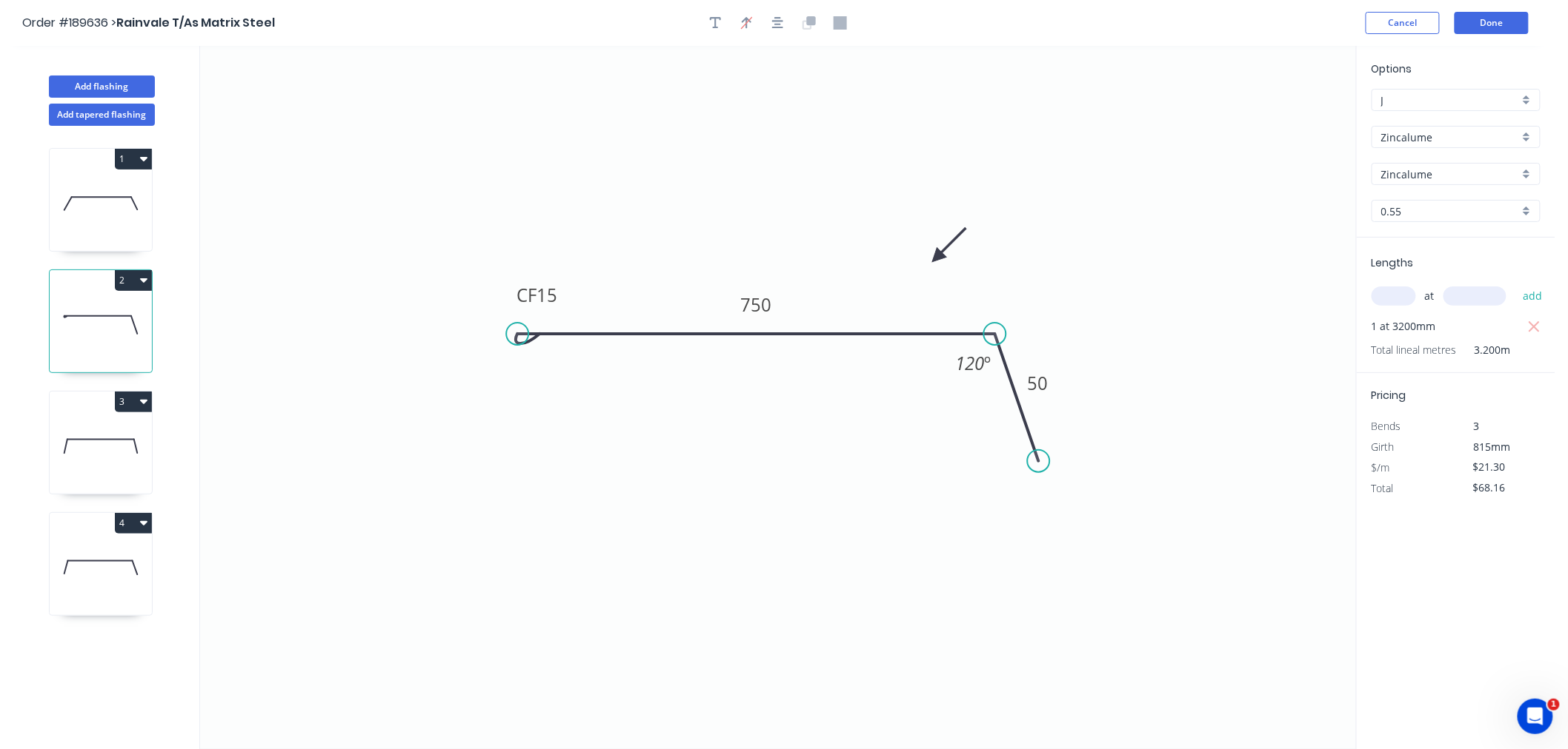
click at [93, 443] on icon at bounding box center [100, 446] width 102 height 95
type input "$13.91"
type input "$25.04"
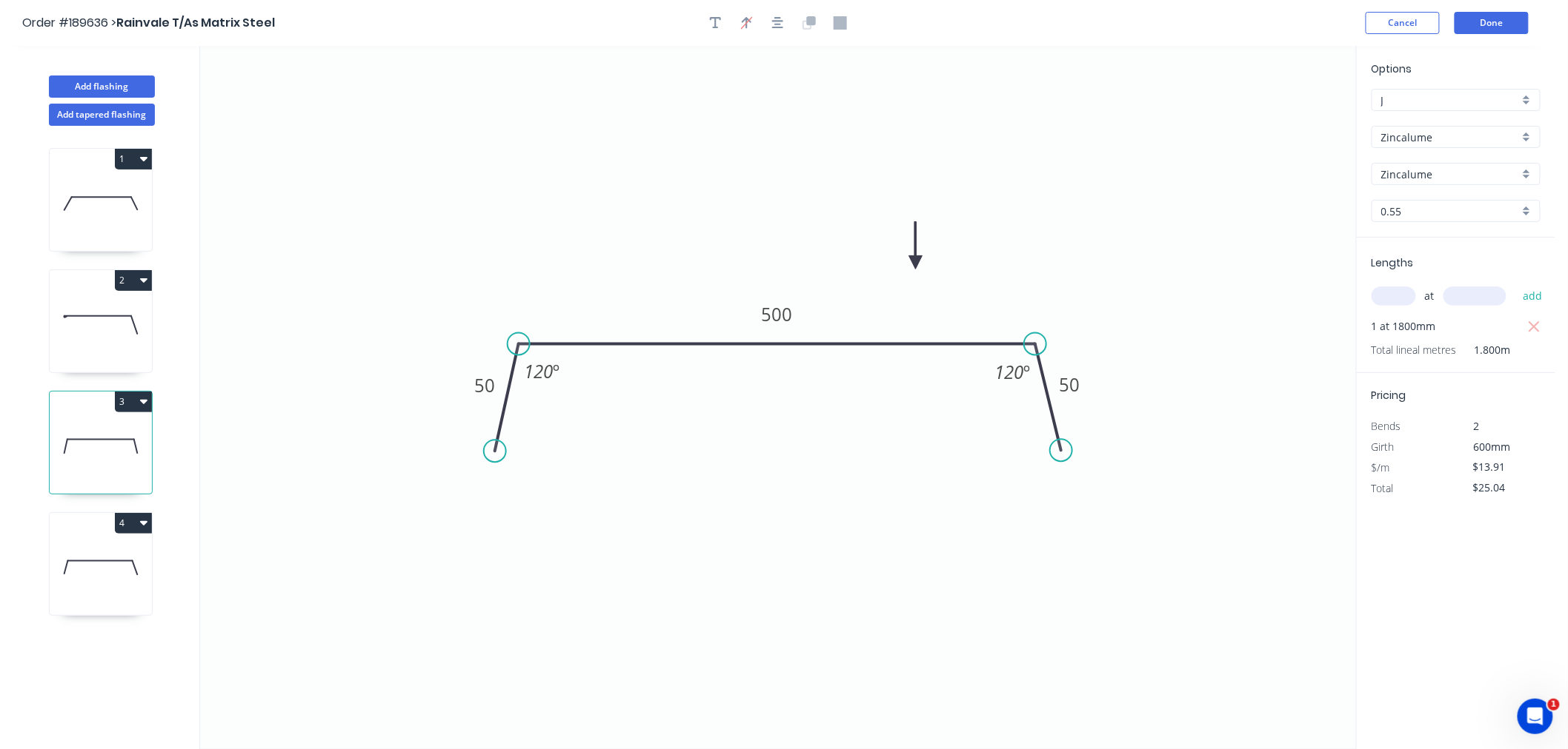
click at [98, 568] on icon at bounding box center [100, 568] width 102 height 95
type input "$23.89"
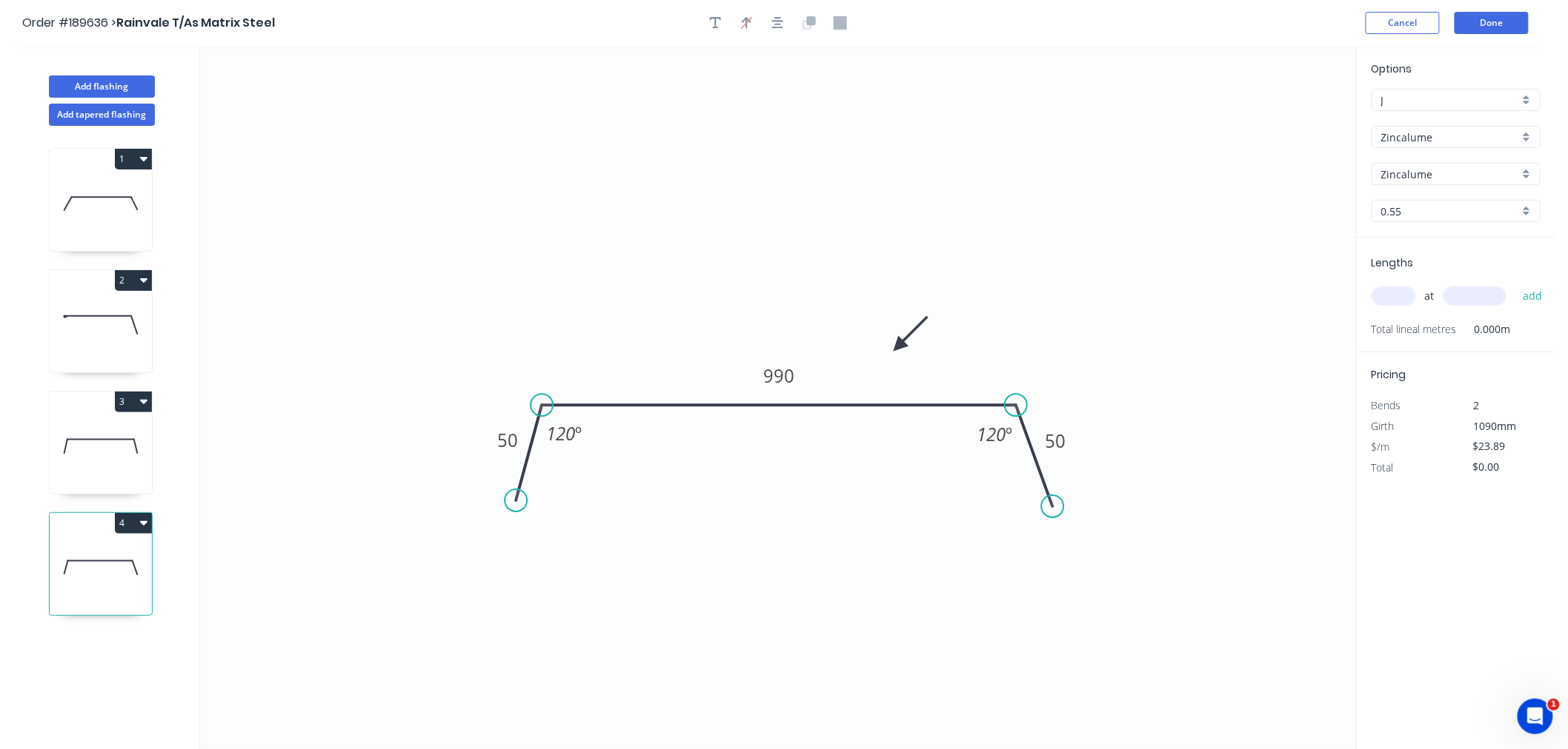
click at [897, 340] on icon at bounding box center [911, 334] width 43 height 43
click at [897, 340] on icon "0 50 990 50 120 º 120 º" at bounding box center [777, 398] width 1156 height 703
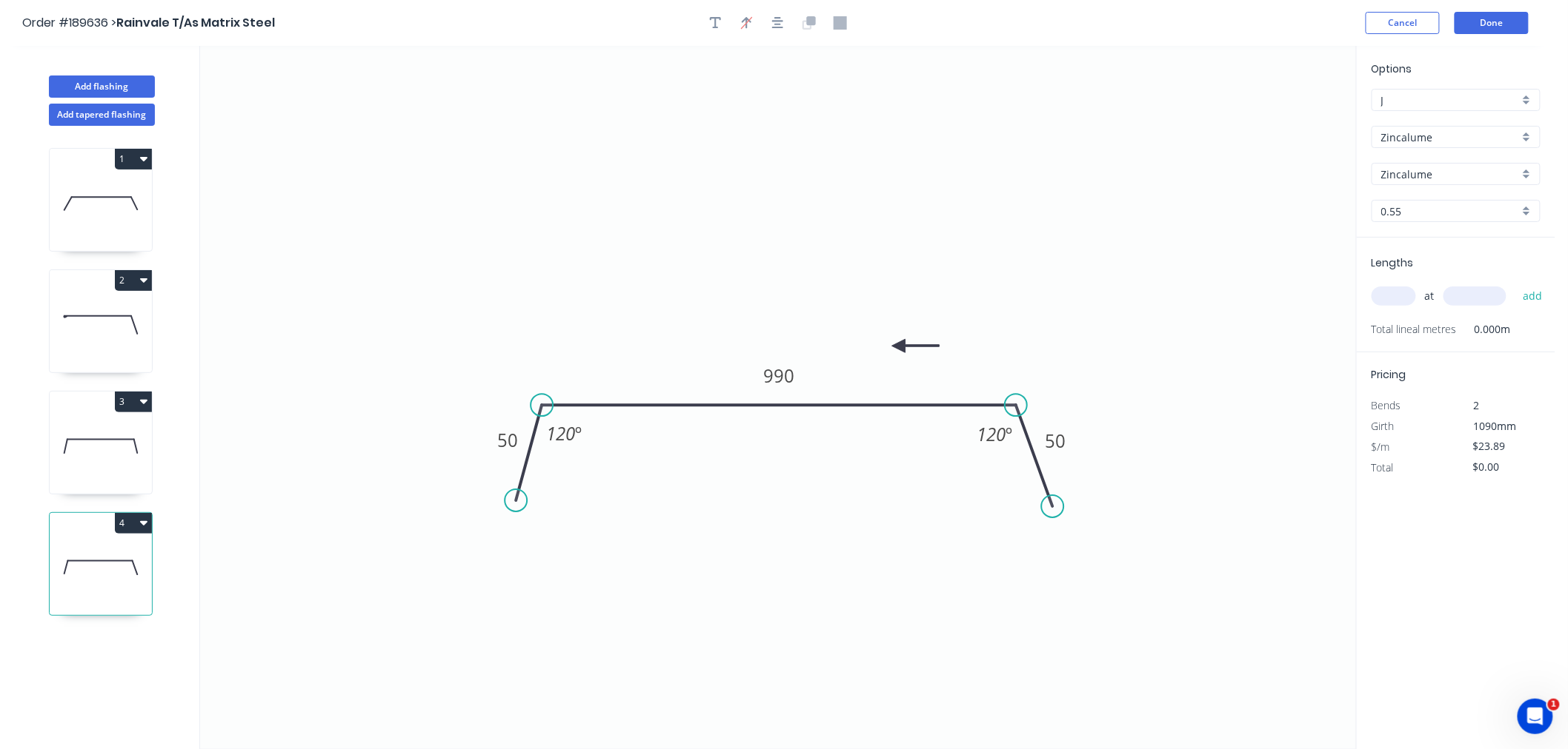
click at [897, 340] on icon "0 50 990 50 120 º 120 º" at bounding box center [777, 398] width 1156 height 703
click at [900, 346] on icon at bounding box center [915, 346] width 47 height 13
click at [900, 346] on icon at bounding box center [911, 358] width 43 height 43
click at [900, 346] on icon at bounding box center [899, 363] width 13 height 47
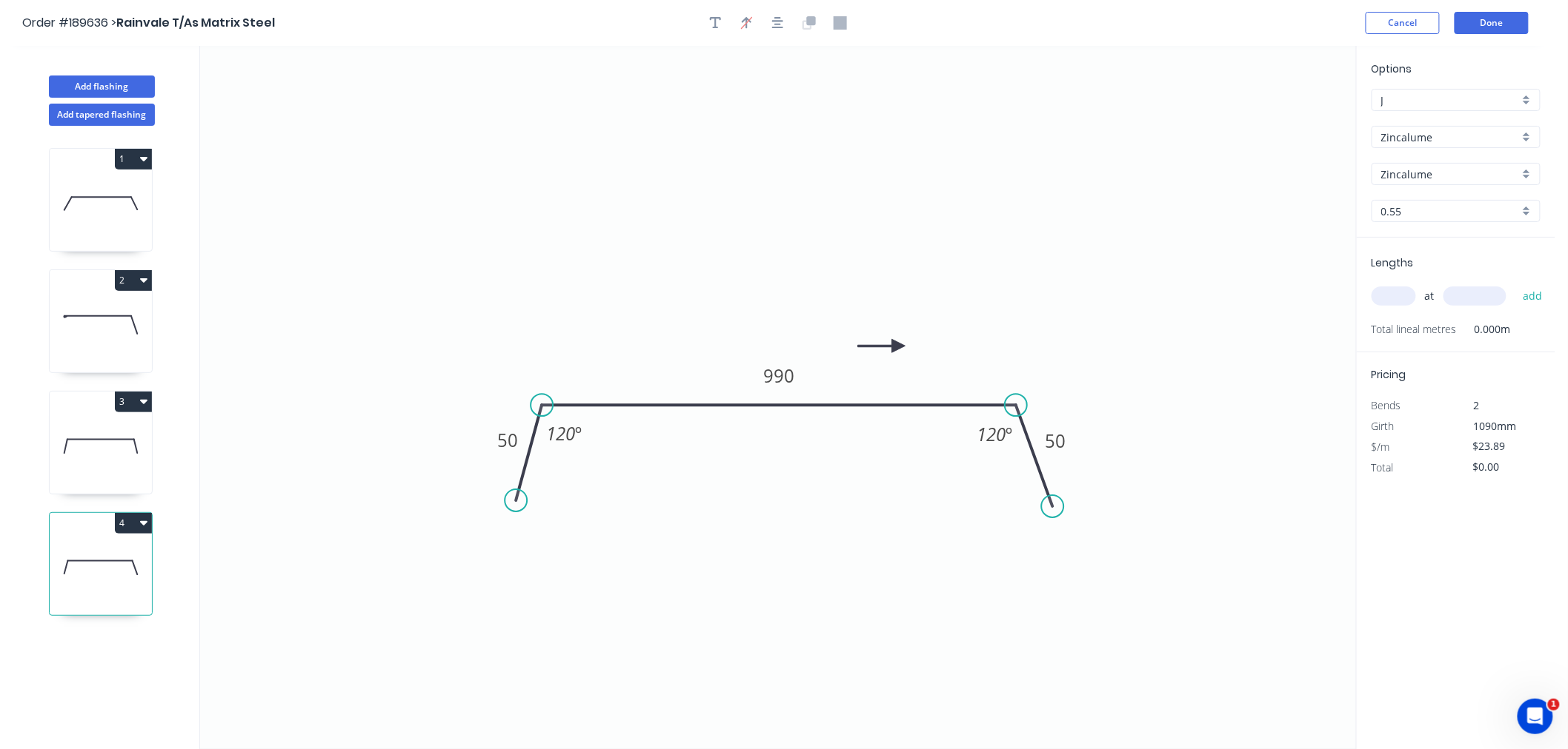
click at [900, 346] on icon at bounding box center [881, 346] width 47 height 13
click at [900, 346] on icon at bounding box center [887, 334] width 43 height 43
click at [121, 188] on icon at bounding box center [100, 203] width 102 height 95
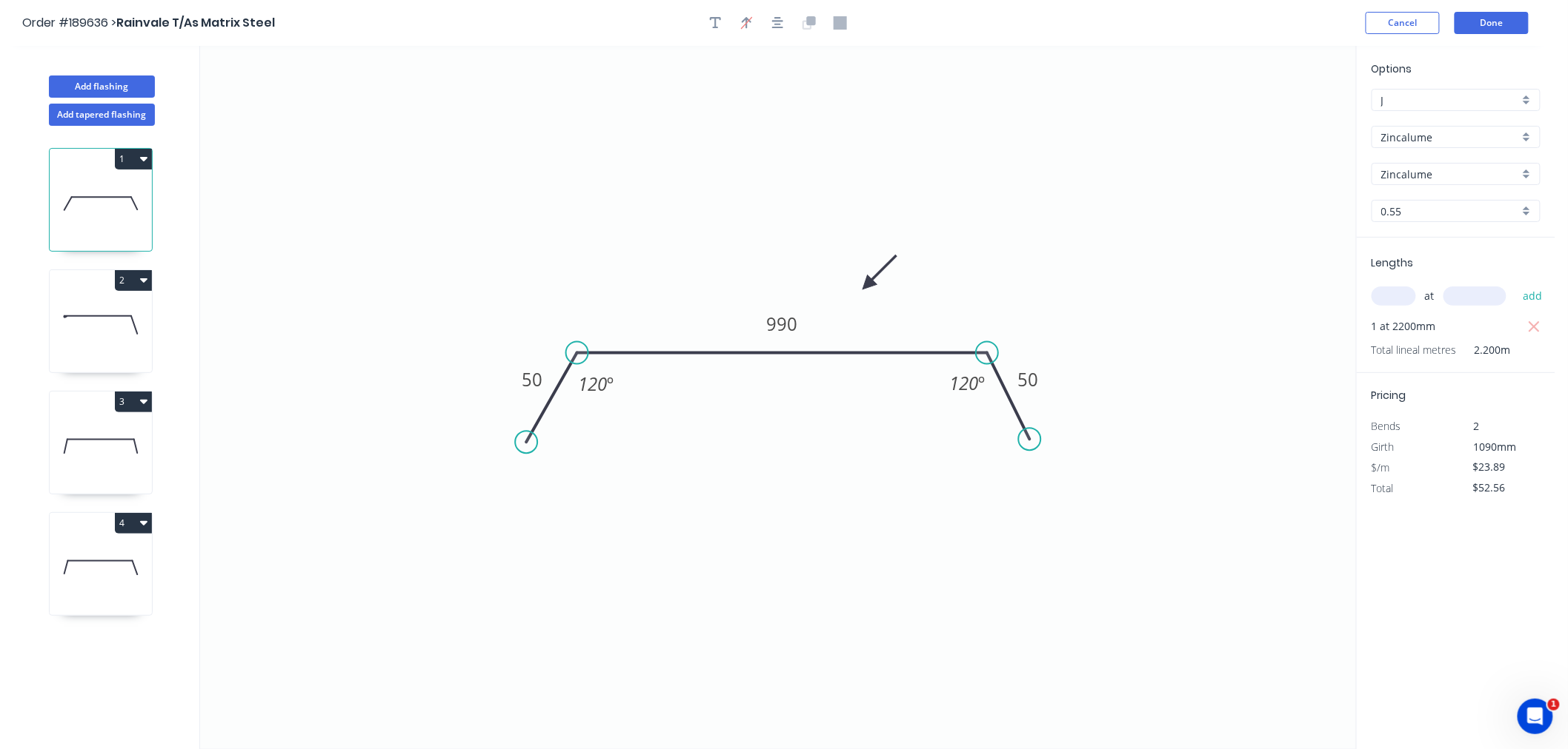
click at [142, 550] on icon at bounding box center [100, 568] width 102 height 95
type input "$0.00"
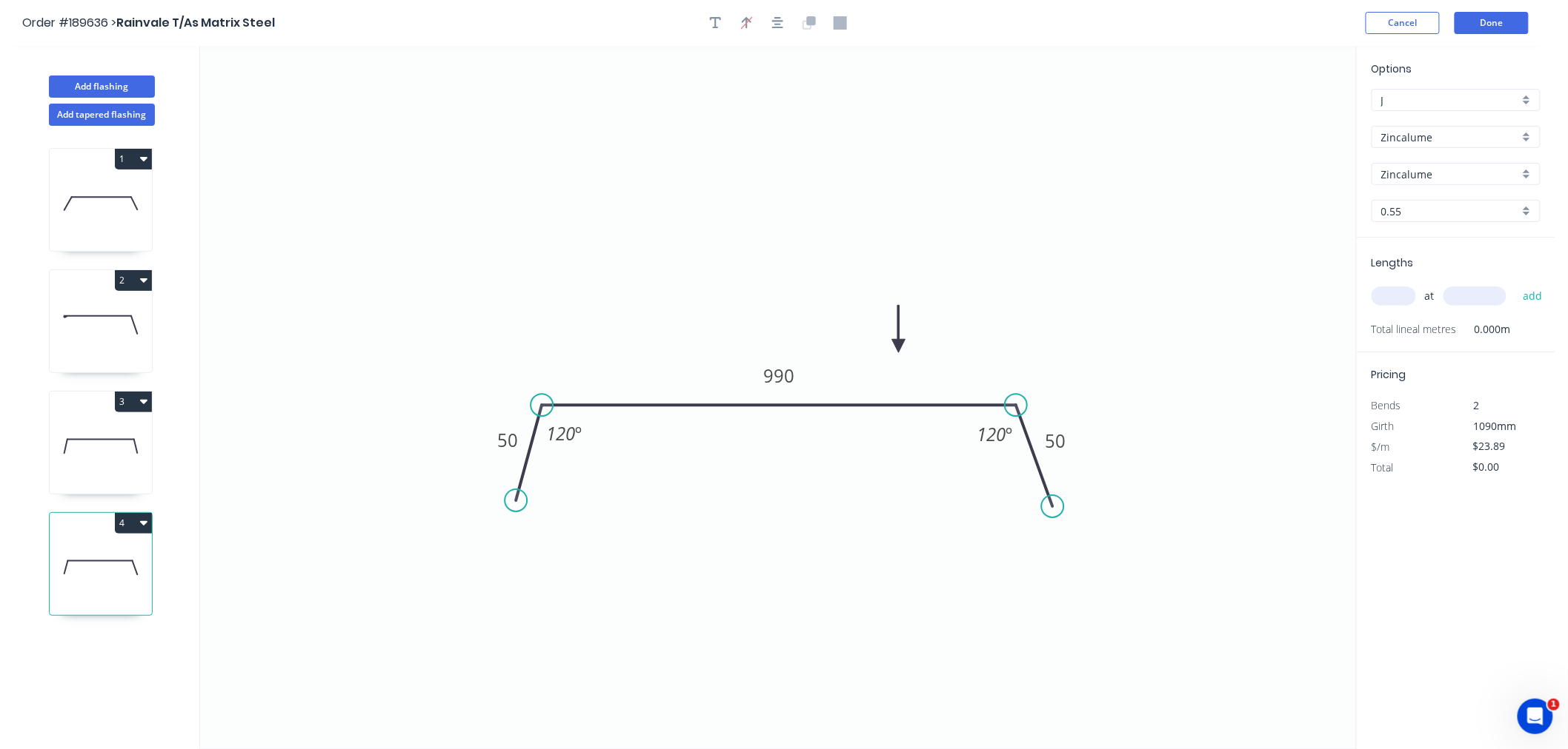
click at [1402, 294] on input "text" at bounding box center [1393, 295] width 44 height 19
click at [115, 459] on icon at bounding box center [100, 446] width 102 height 95
type input "$13.91"
type input "$25.04"
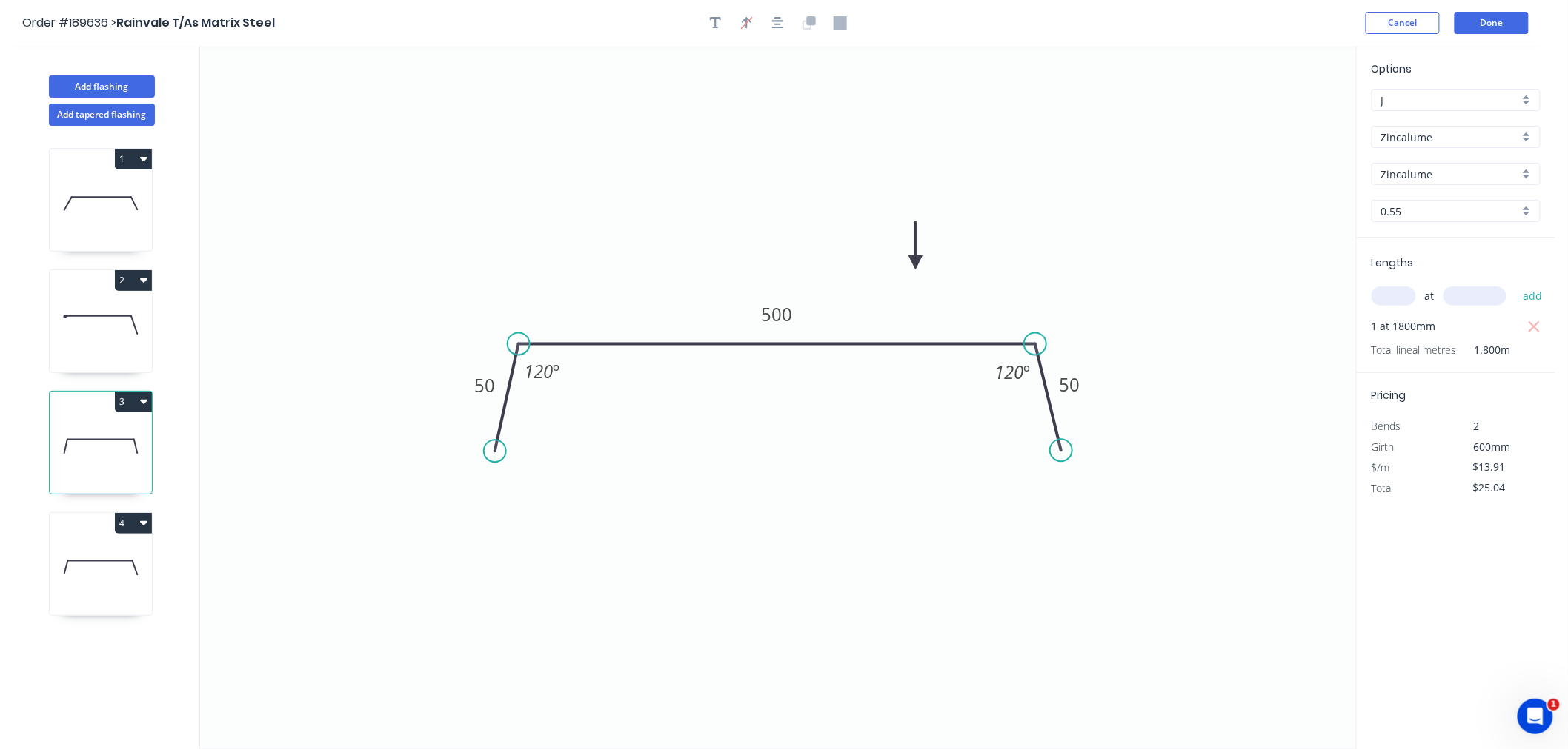
click at [138, 559] on icon at bounding box center [100, 568] width 102 height 95
type input "$23.89"
type input "$0.00"
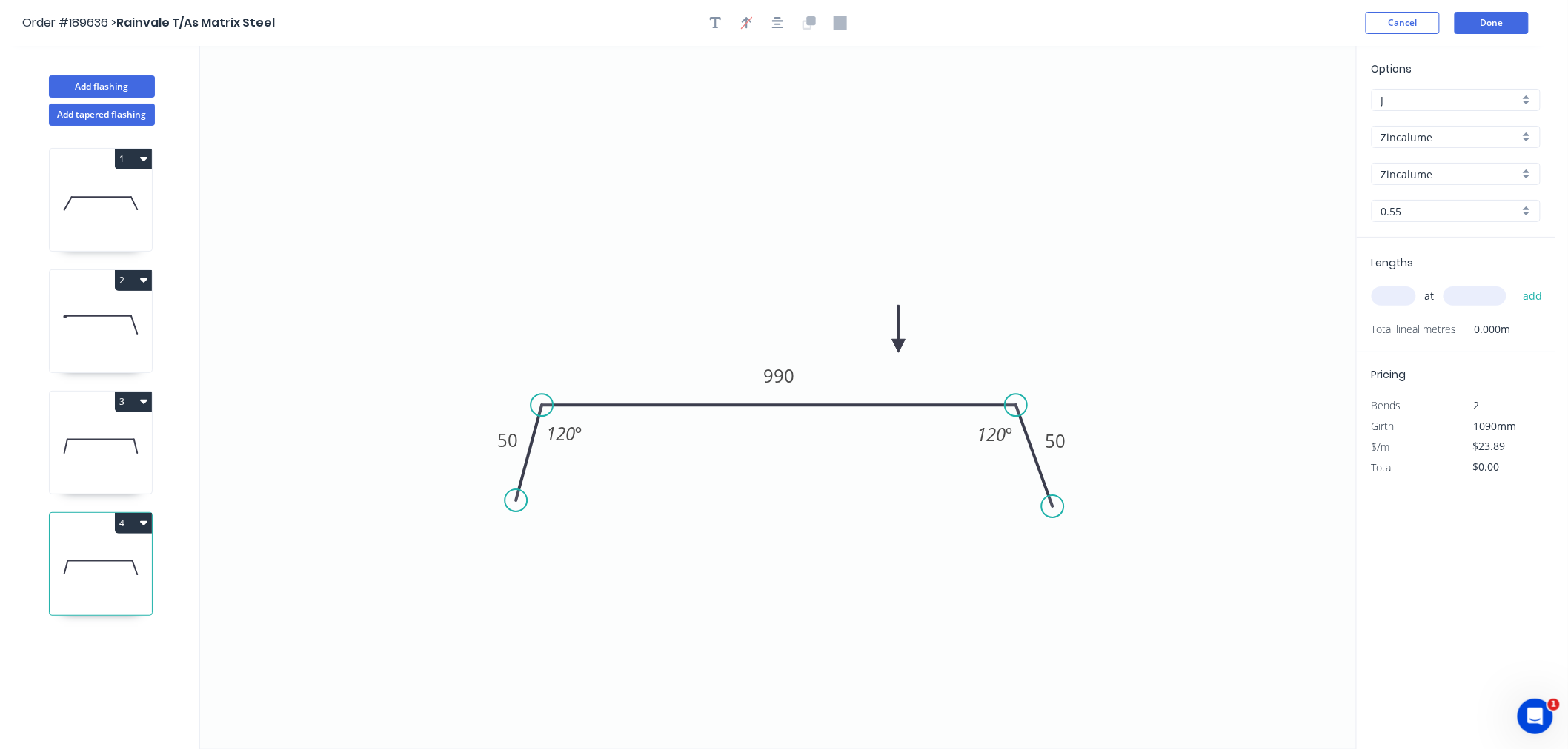
click at [1401, 291] on input "text" at bounding box center [1393, 295] width 44 height 19
type input "1"
type input "2000"
click at [1516, 283] on button "add" at bounding box center [1533, 295] width 35 height 25
type input "$47.78"
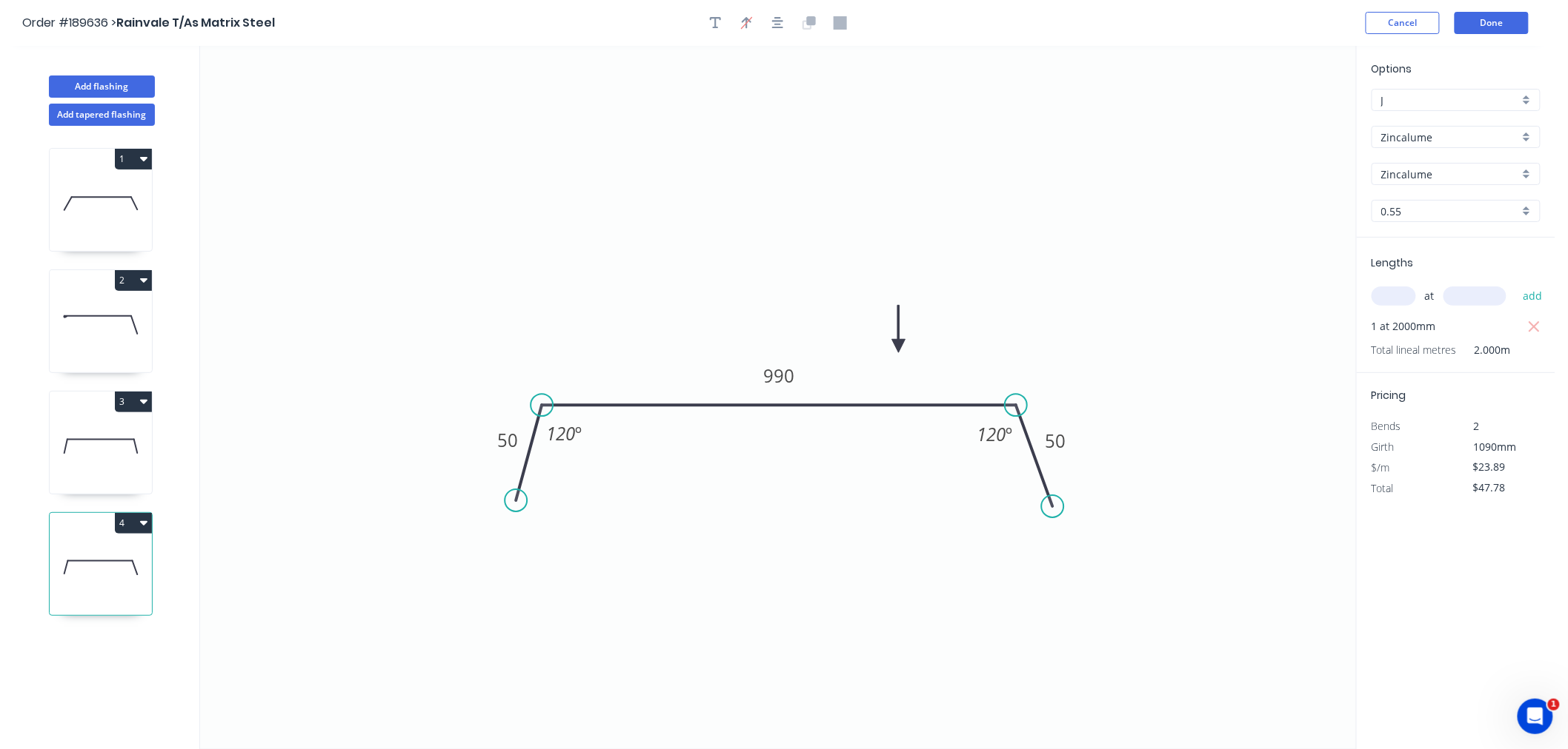
click at [126, 456] on icon at bounding box center [100, 446] width 102 height 95
type input "$13.91"
type input "$25.04"
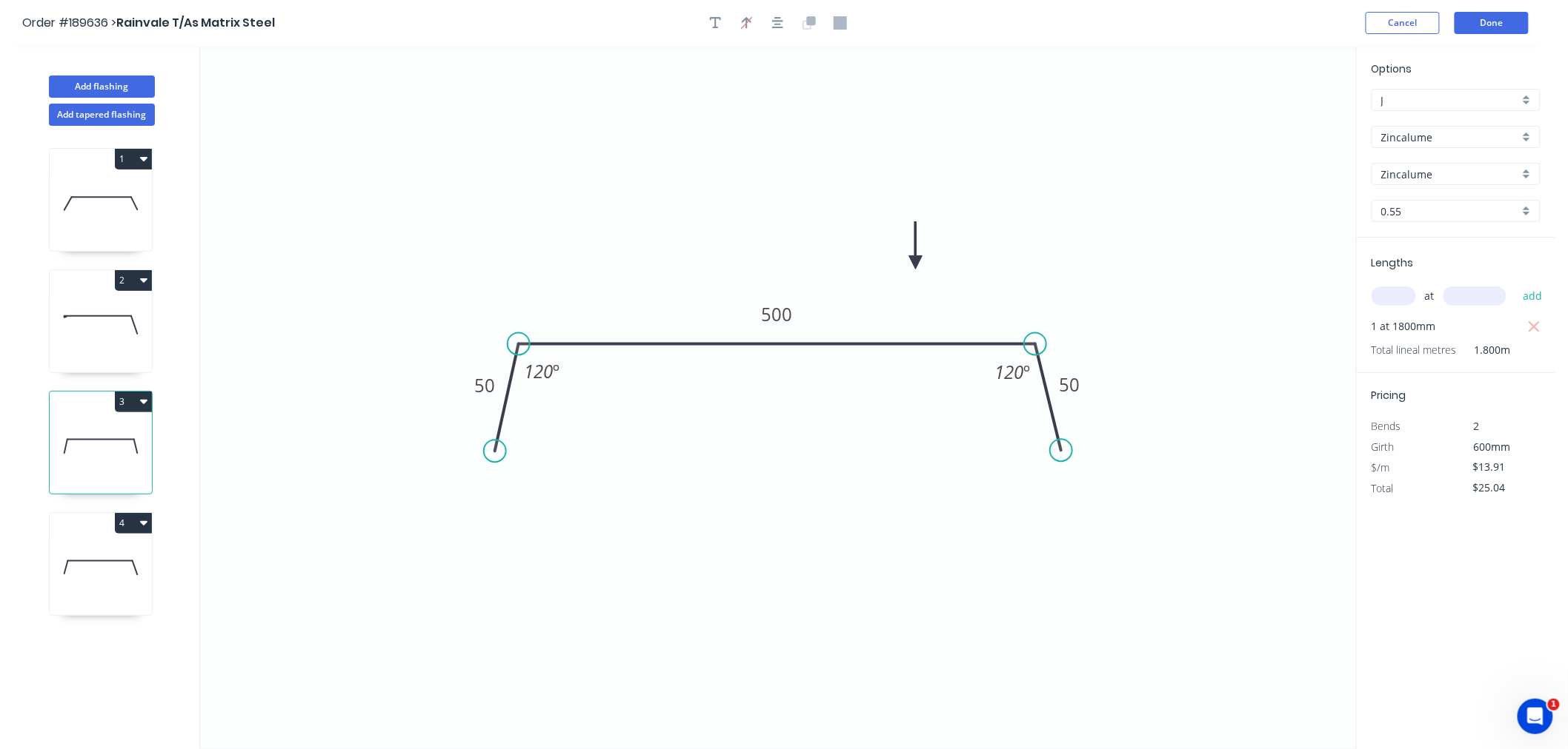
click at [110, 202] on icon at bounding box center [100, 203] width 102 height 95
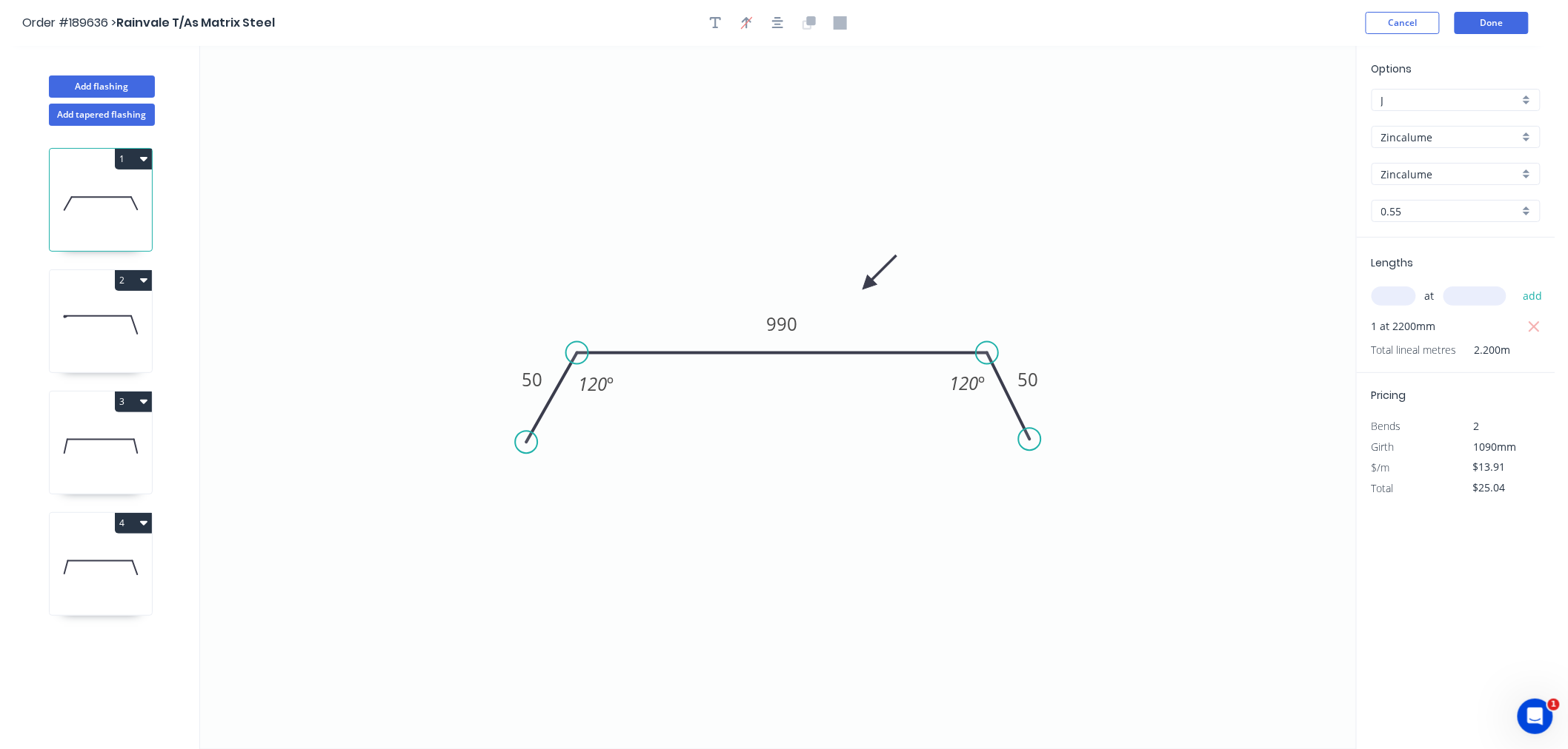
type input "$23.89"
type input "$52.56"
click at [80, 339] on icon at bounding box center [100, 325] width 102 height 95
type input "$21.30"
type input "$68.16"
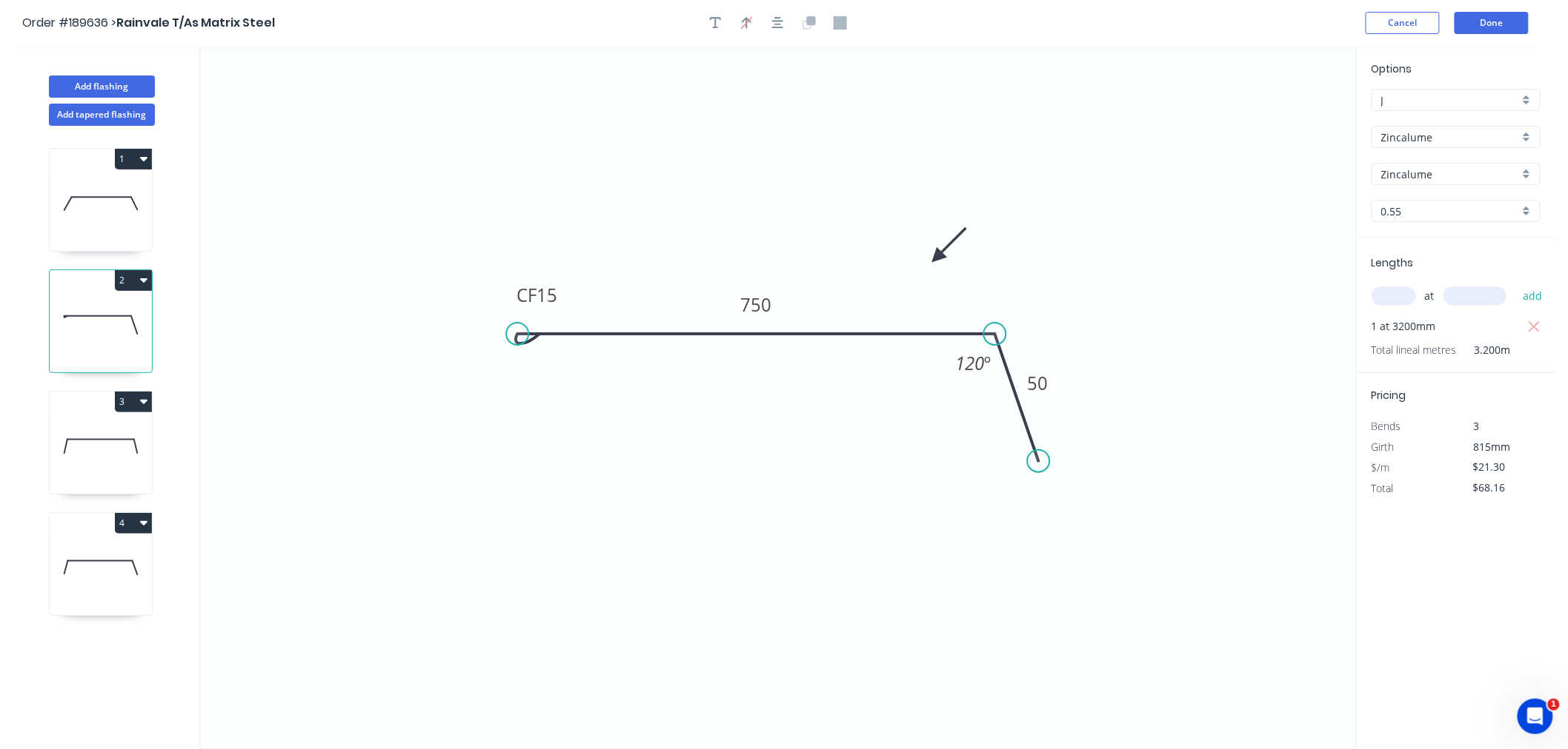
click at [113, 456] on icon at bounding box center [100, 446] width 102 height 95
type input "$13.91"
type input "$25.04"
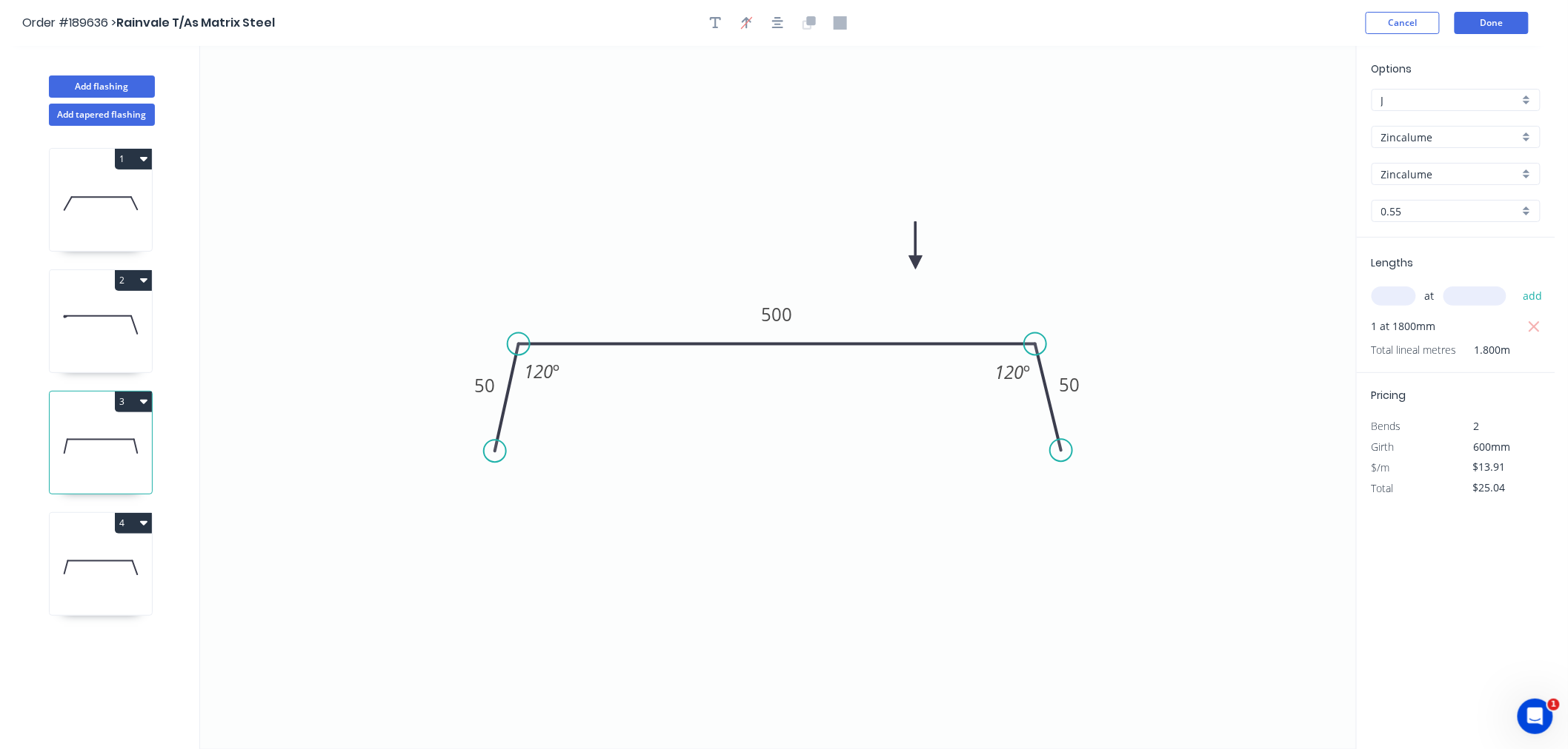
click at [97, 582] on icon at bounding box center [100, 568] width 102 height 95
type input "$23.89"
type input "$47.78"
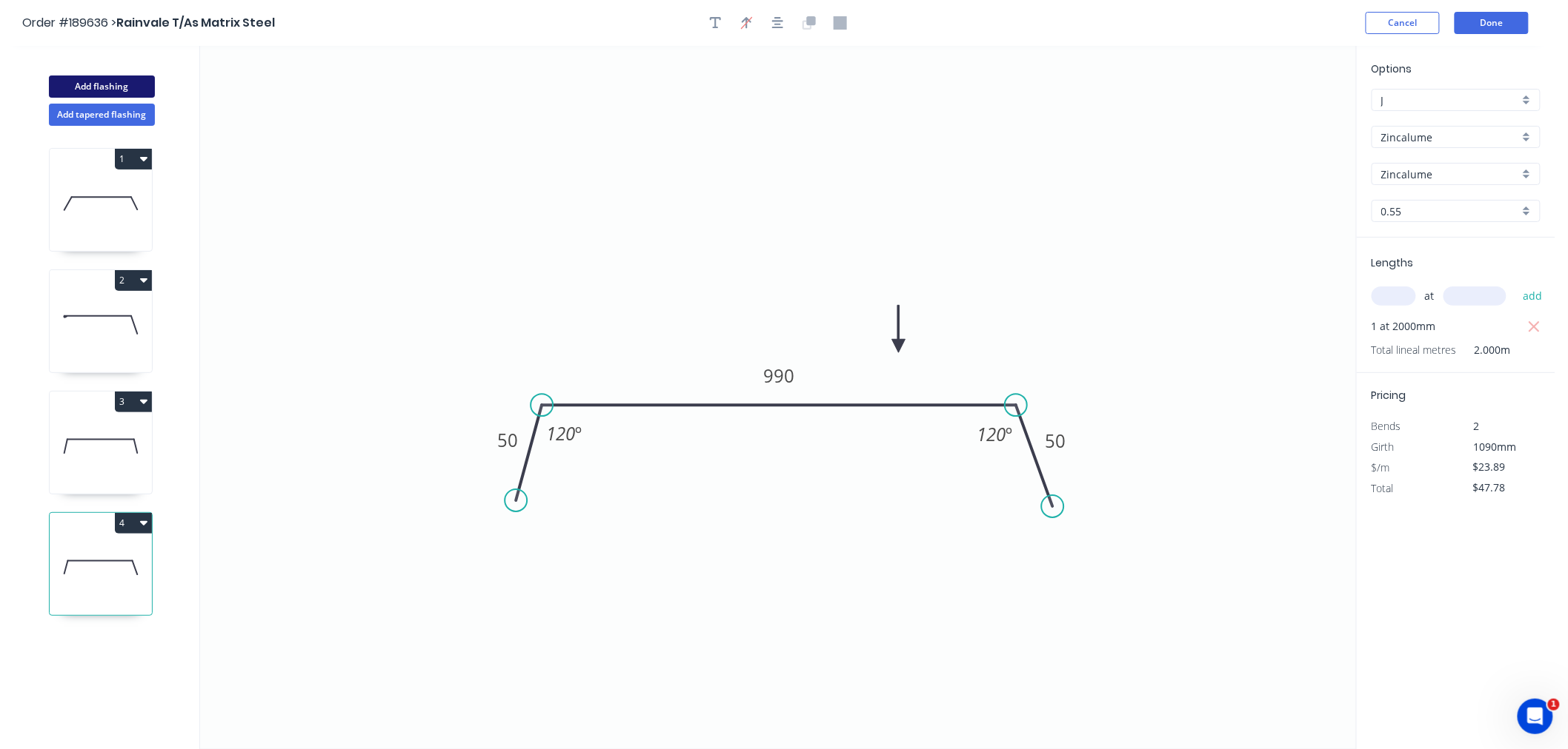
click at [145, 91] on button "Add flashing" at bounding box center [101, 86] width 106 height 22
type input "$0.00"
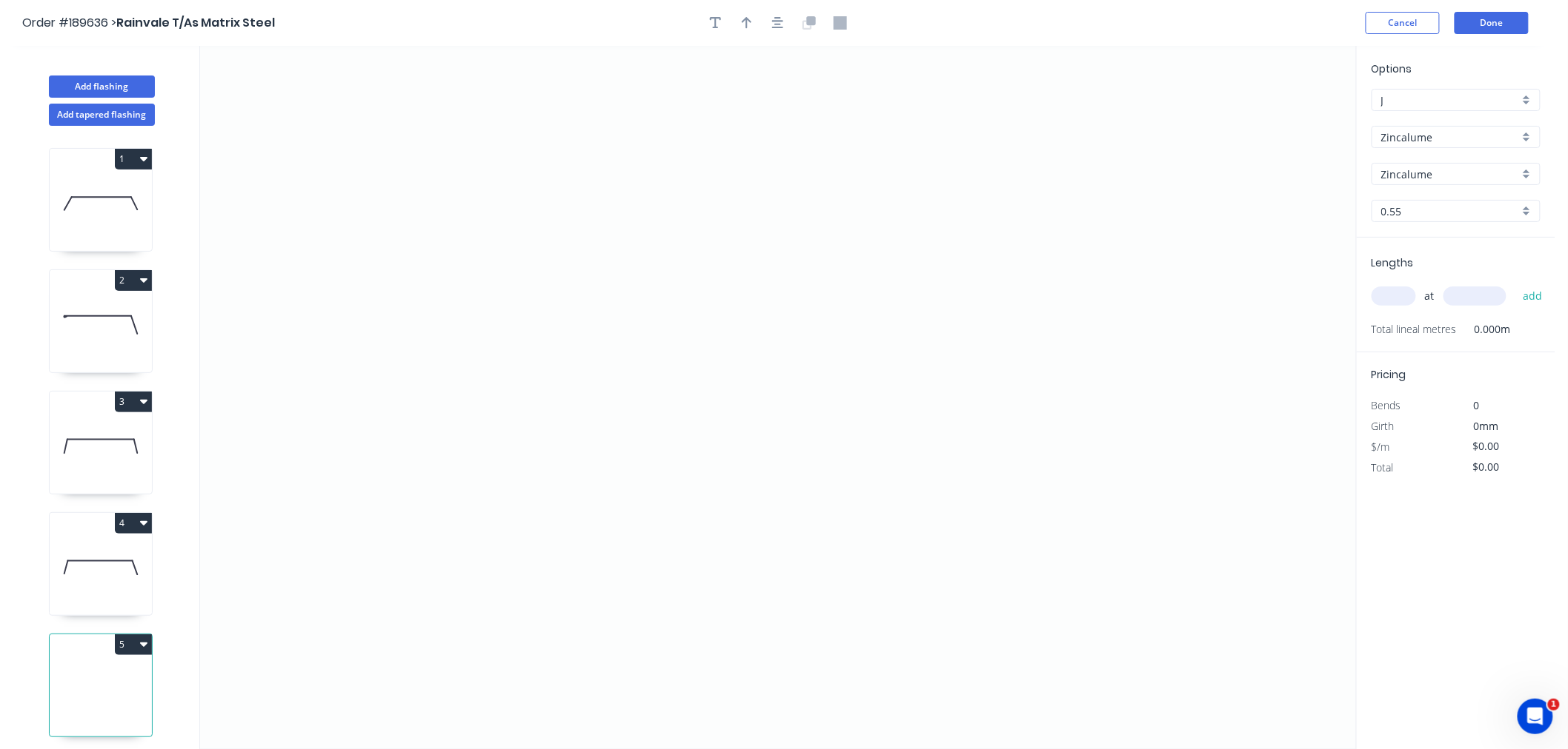
click at [1482, 127] on div "Zincalume" at bounding box center [1455, 137] width 168 height 22
click at [1461, 163] on div "Colorbond" at bounding box center [1456, 166] width 168 height 26
type input "Colorbond"
type input "aNoColor"
click at [1453, 174] on input "aNoColor" at bounding box center [1450, 174] width 138 height 16
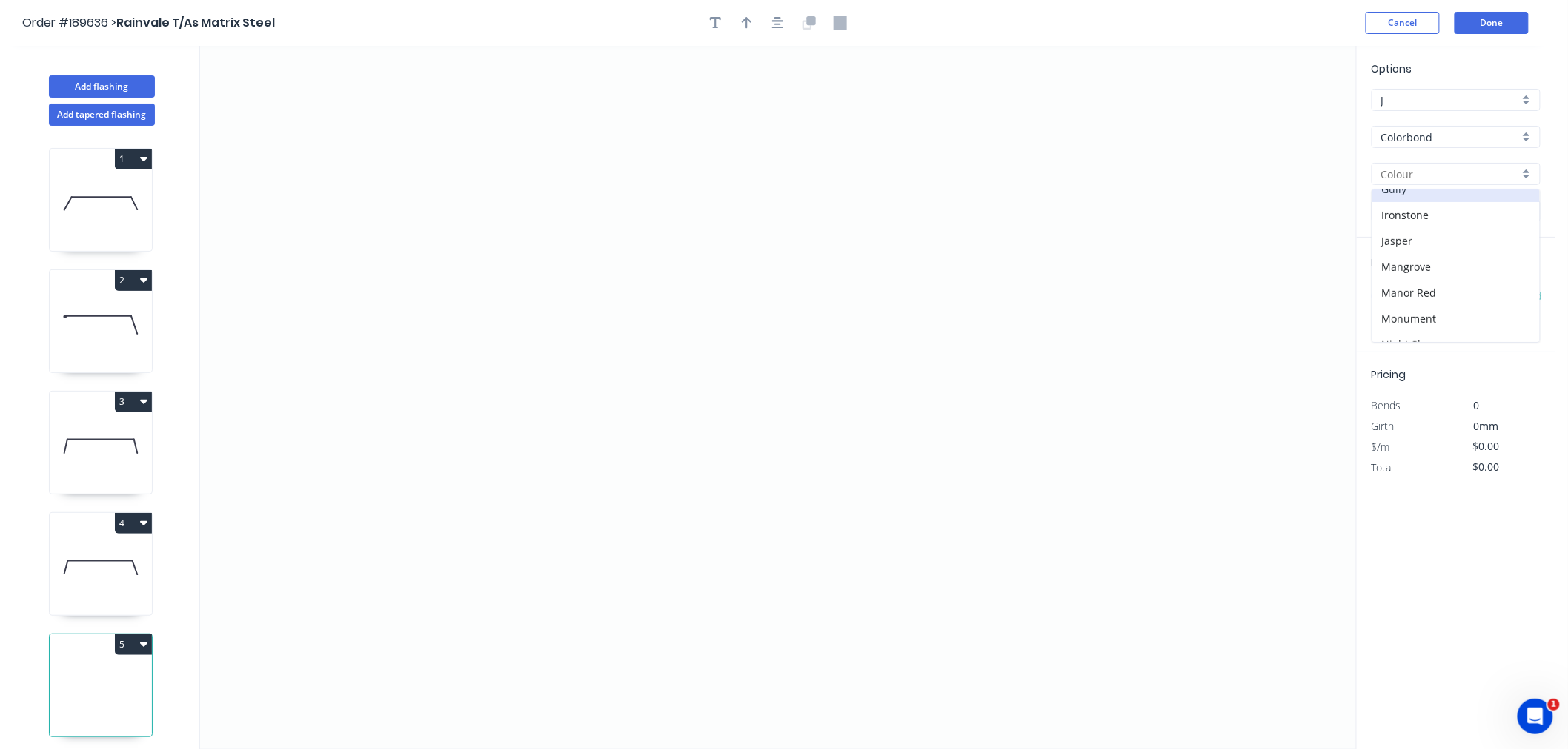
scroll to position [230, 0]
click at [1472, 253] on div "Jasper" at bounding box center [1456, 258] width 168 height 26
type input "Jasper"
click at [1405, 299] on input "text" at bounding box center [1393, 295] width 44 height 19
type input "4"
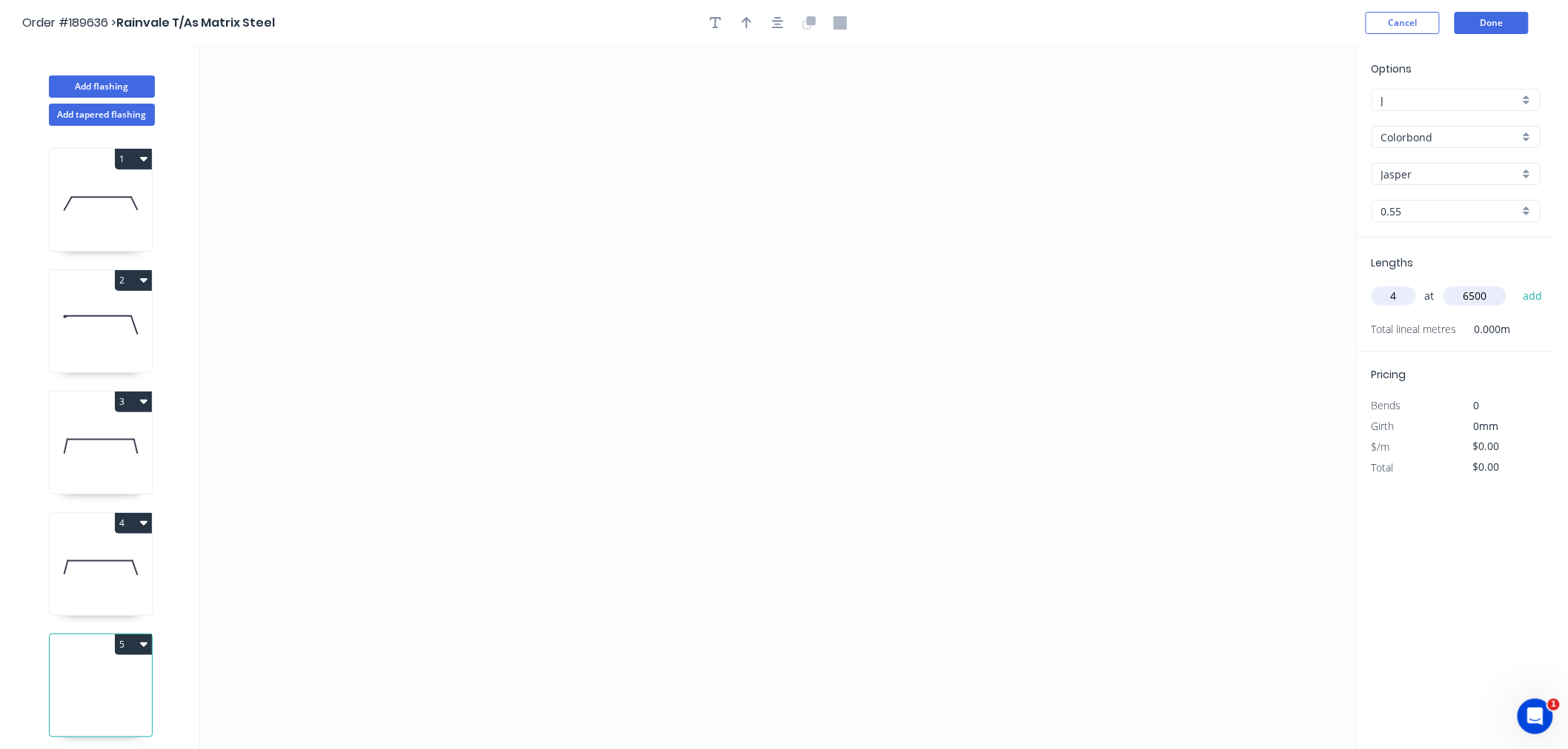
type input "6500"
click at [1516, 283] on button "add" at bounding box center [1533, 295] width 35 height 25
type input "4"
type input "7500"
click at [1516, 283] on button "add" at bounding box center [1533, 295] width 35 height 25
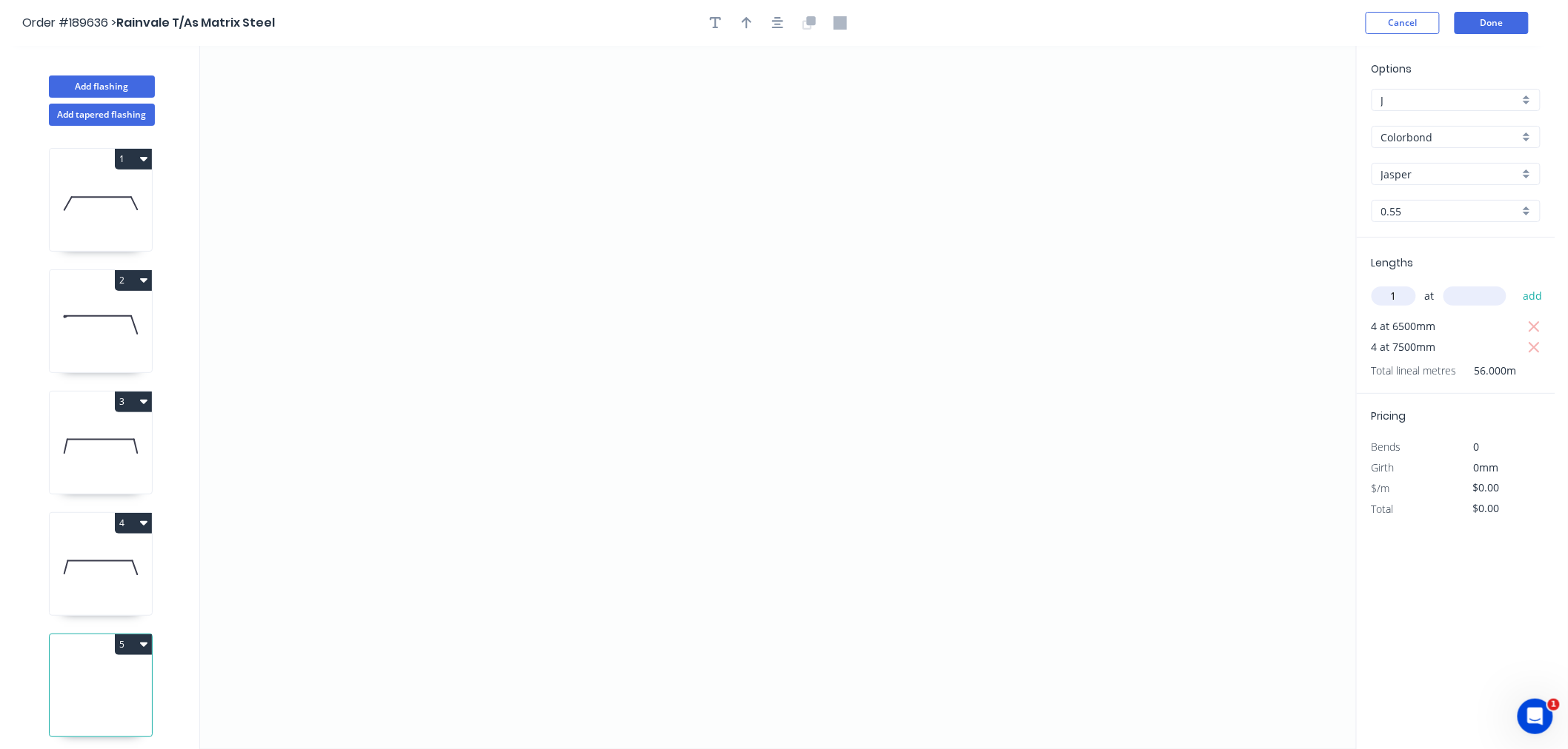
type input "1"
type input "4700"
click at [1516, 283] on button "add" at bounding box center [1533, 295] width 35 height 25
type input "1"
type input "4900"
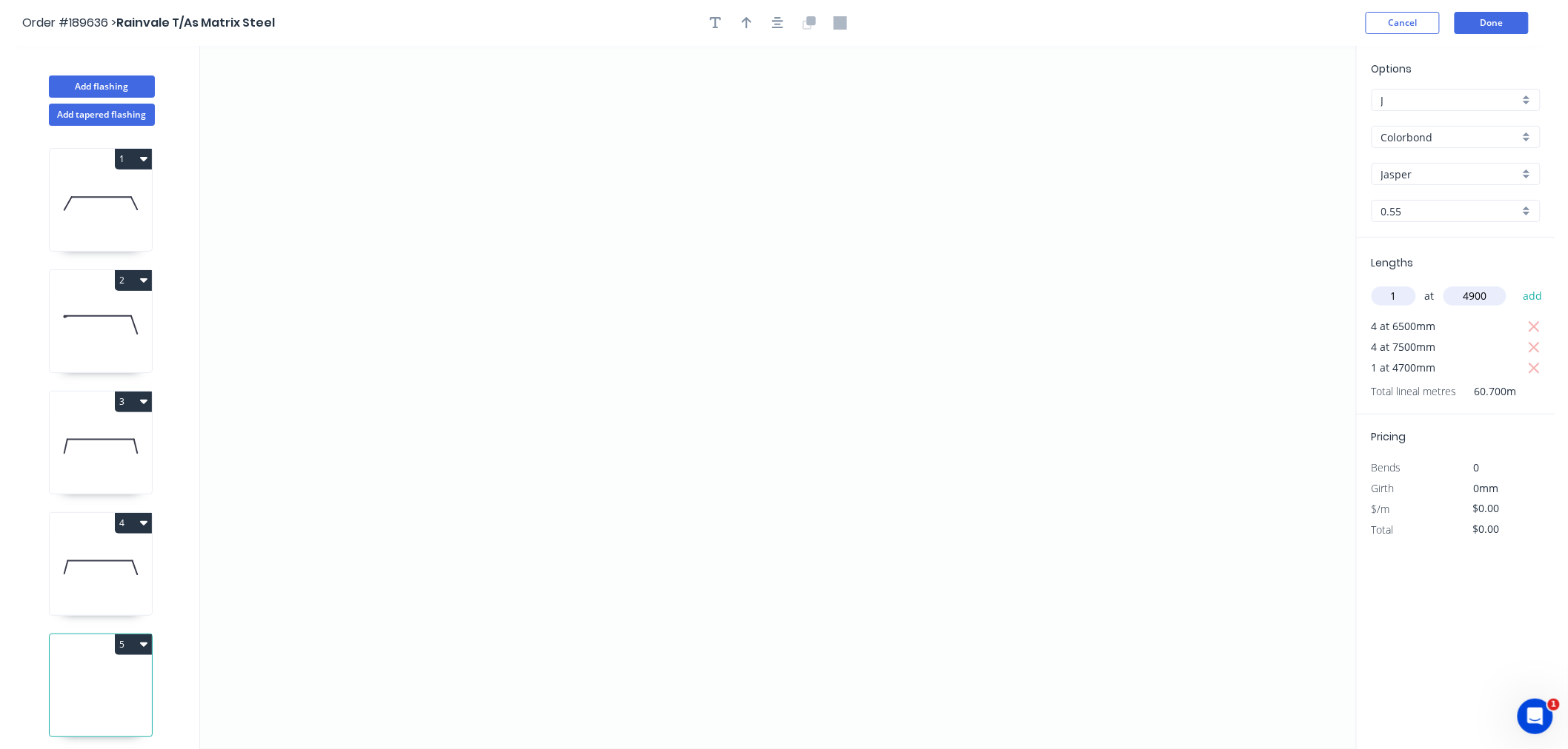
click at [1516, 283] on button "add" at bounding box center [1533, 295] width 35 height 25
type input "2"
type input "3000"
click at [1516, 283] on button "add" at bounding box center [1533, 295] width 35 height 25
type input "3"
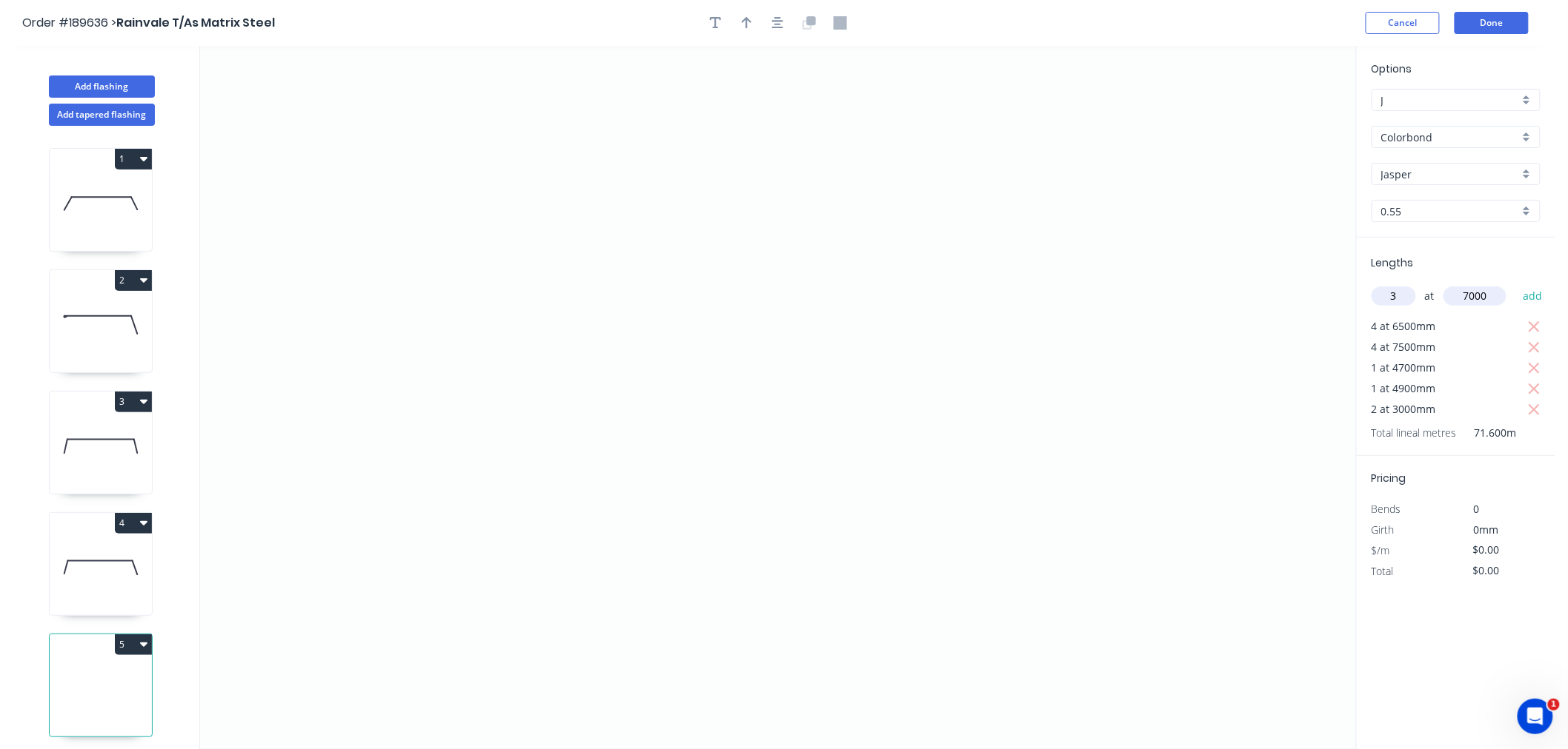
type input "7000"
click at [1516, 283] on button "add" at bounding box center [1533, 295] width 35 height 25
click at [620, 170] on icon "0" at bounding box center [777, 398] width 1156 height 703
click at [620, 536] on icon "0" at bounding box center [777, 398] width 1156 height 703
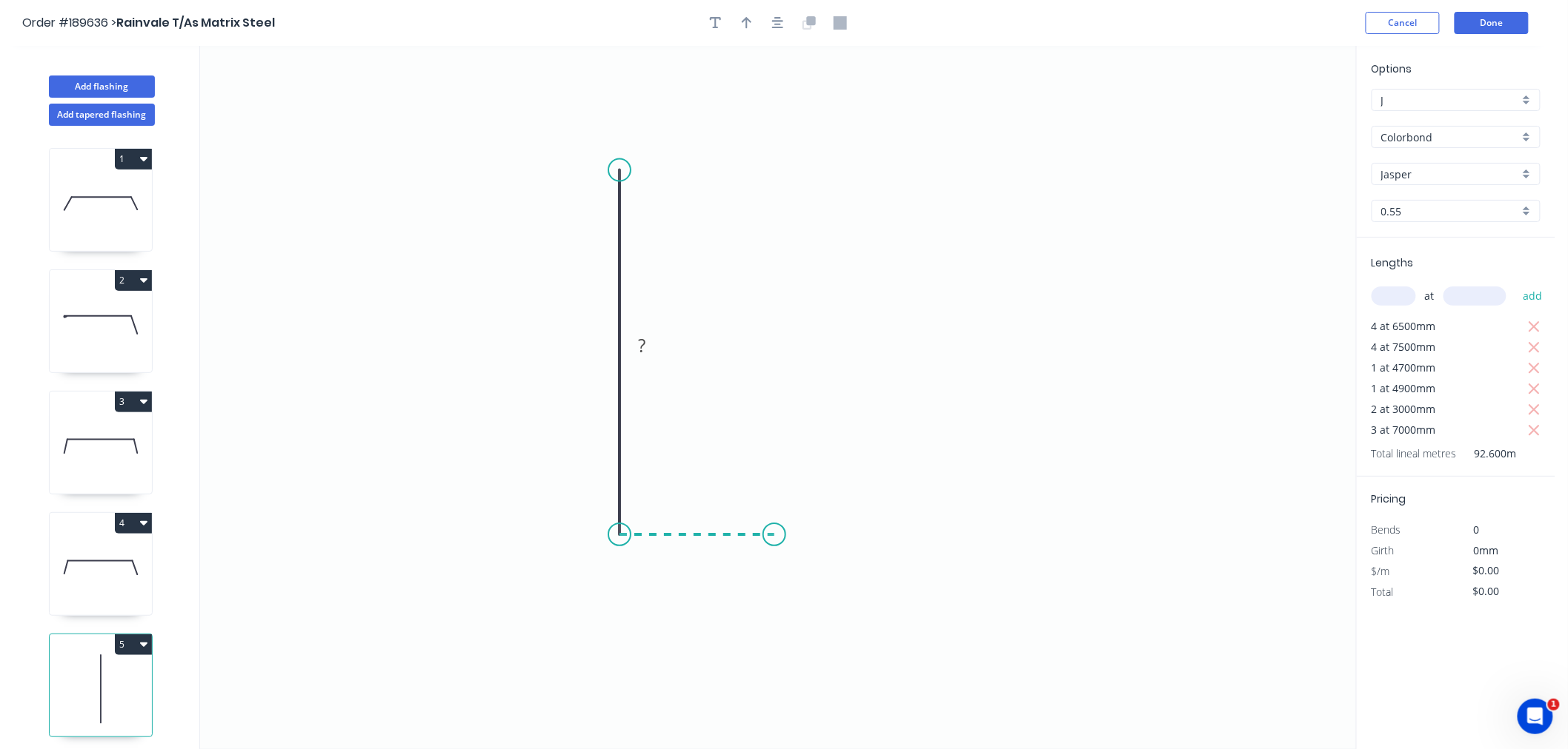
click at [774, 536] on icon "0 ?" at bounding box center [777, 398] width 1156 height 703
drag, startPoint x: 772, startPoint y: 26, endPoint x: 761, endPoint y: 40, distance: 17.8
click at [772, 25] on icon "button" at bounding box center [777, 23] width 12 height 13
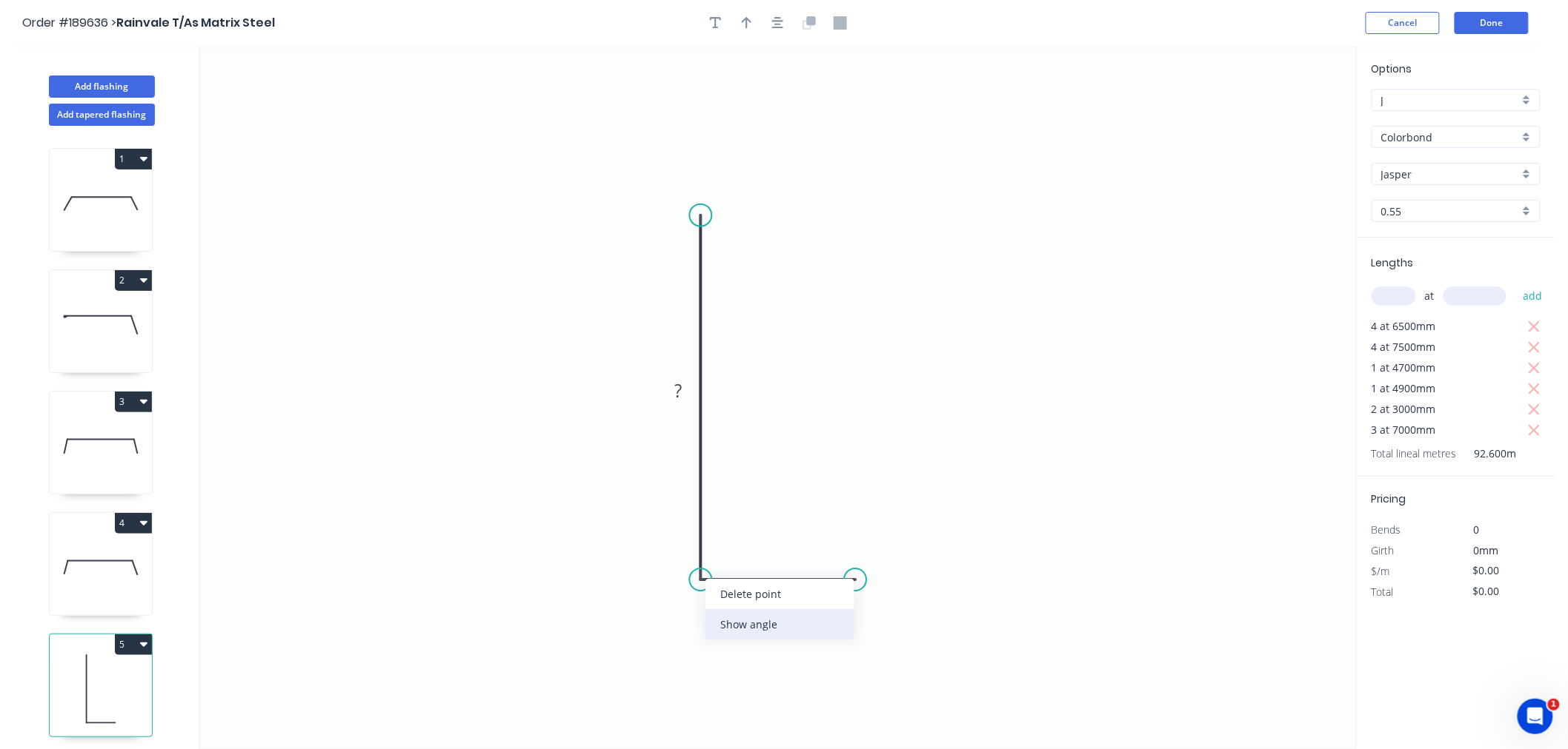
click at [742, 625] on div "Show angle" at bounding box center [780, 624] width 149 height 30
click at [721, 556] on tspan "?" at bounding box center [723, 552] width 8 height 25
click at [855, 576] on circle at bounding box center [855, 580] width 22 height 22
click at [852, 506] on icon "0 ? ? 90 º" at bounding box center [777, 398] width 1156 height 703
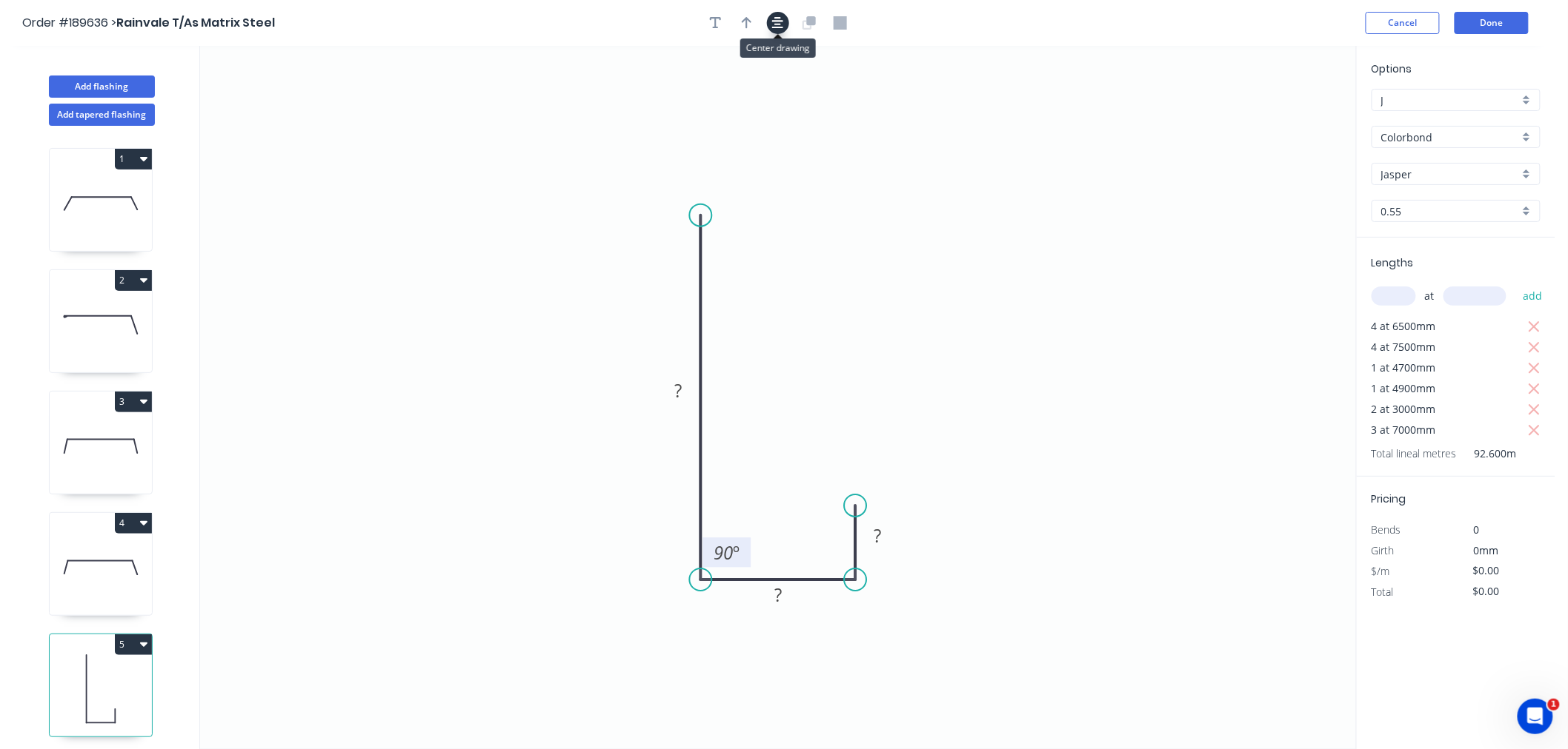
click at [779, 23] on icon "button" at bounding box center [777, 23] width 12 height 13
click at [682, 386] on rect at bounding box center [679, 391] width 29 height 21
drag, startPoint x: 954, startPoint y: 422, endPoint x: 897, endPoint y: 445, distance: 61.5
click at [954, 422] on icon "0 350 30 15 90 º" at bounding box center [777, 398] width 1156 height 703
type input "$11.50"
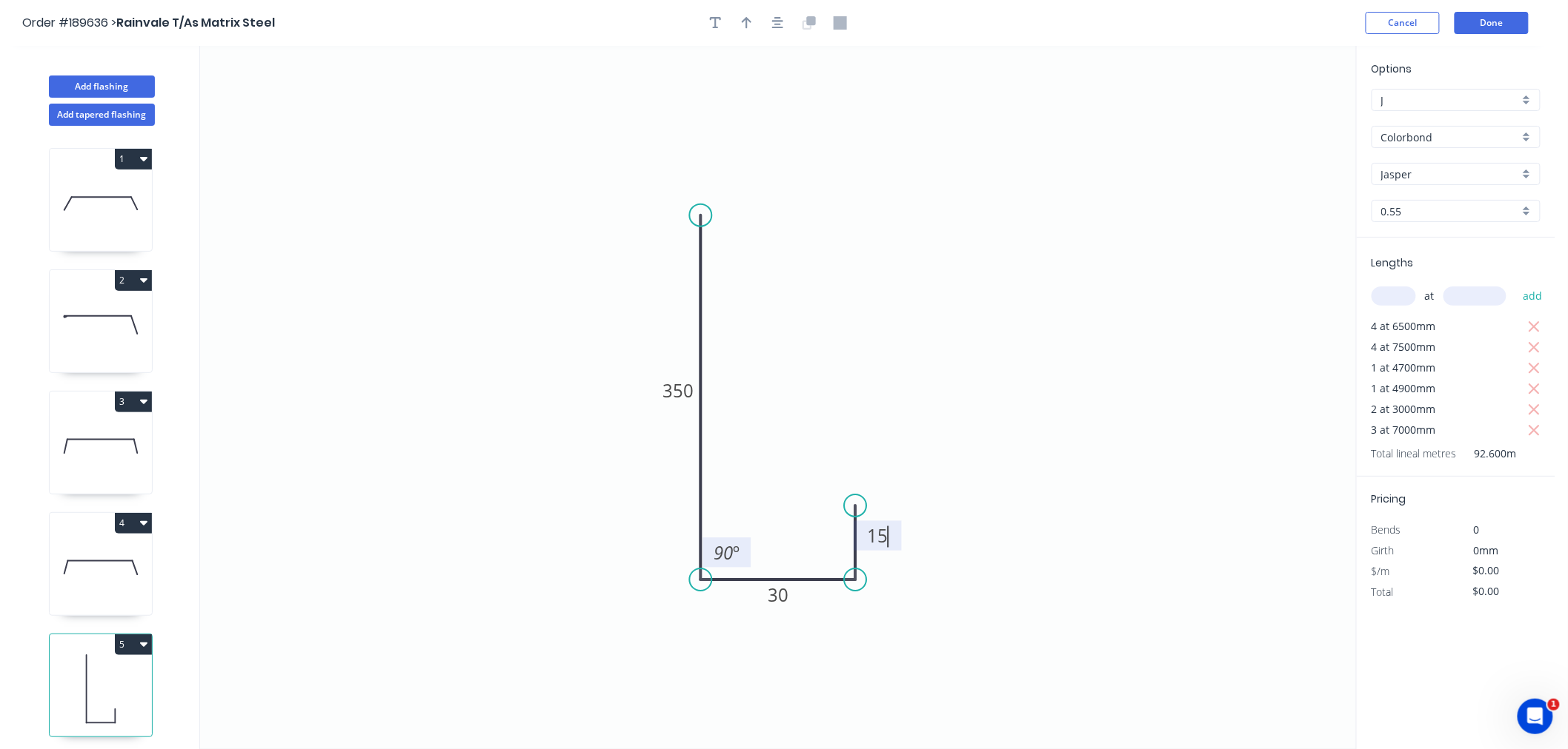
type input "$1,064.90"
click at [882, 635] on div "Show angle" at bounding box center [924, 635] width 149 height 30
click at [828, 556] on tspan "?" at bounding box center [826, 552] width 8 height 25
drag, startPoint x: 833, startPoint y: 42, endPoint x: 743, endPoint y: 16, distance: 93.7
click at [832, 42] on header "Order #189636 > Rainvale T/As Matrix Steel Cancel Done" at bounding box center [777, 23] width 1555 height 46
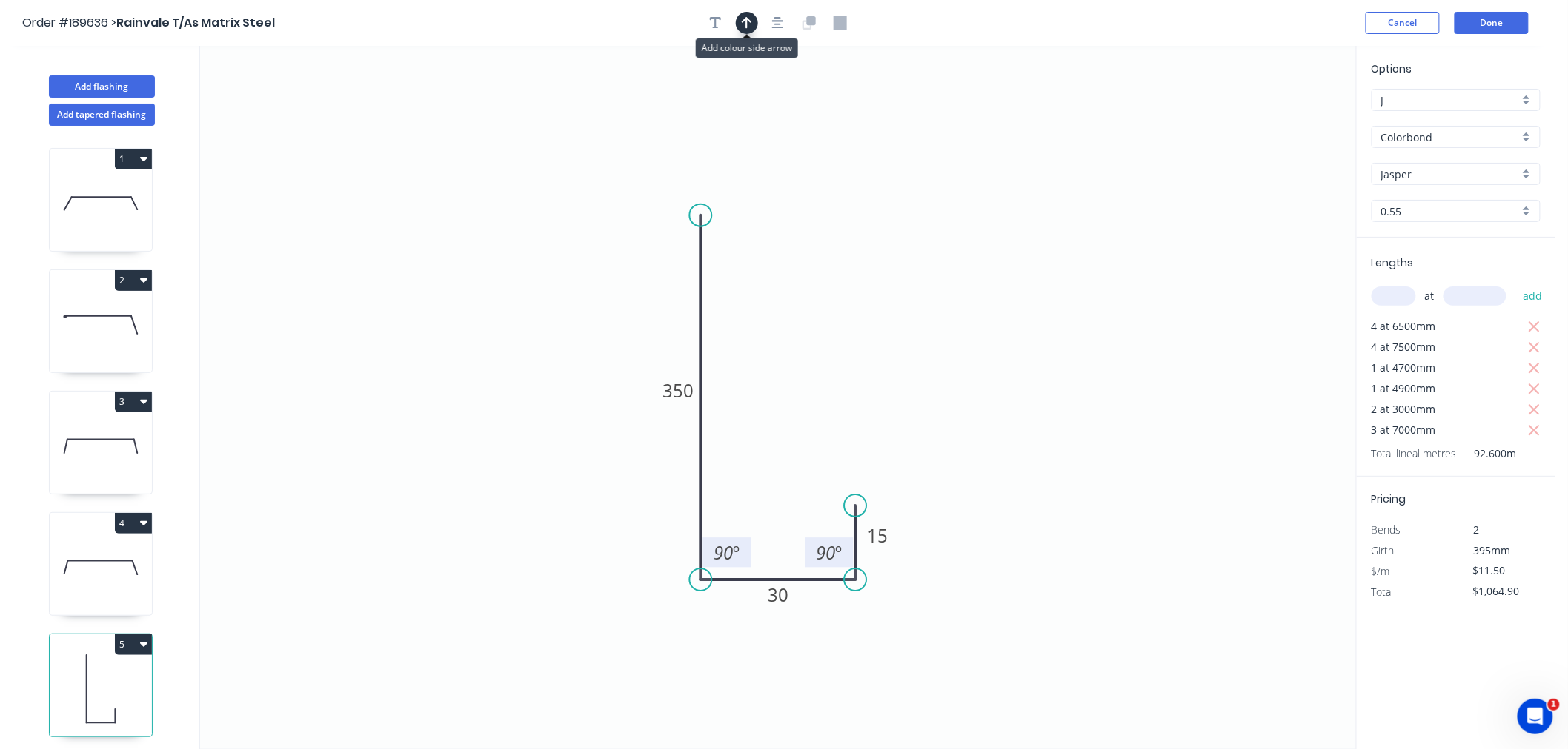
click at [747, 18] on icon "button" at bounding box center [746, 23] width 10 height 12
drag, startPoint x: 1278, startPoint y: 120, endPoint x: 567, endPoint y: 334, distance: 742.5
click at [567, 334] on icon at bounding box center [566, 315] width 13 height 47
click at [567, 334] on icon at bounding box center [566, 316] width 13 height 47
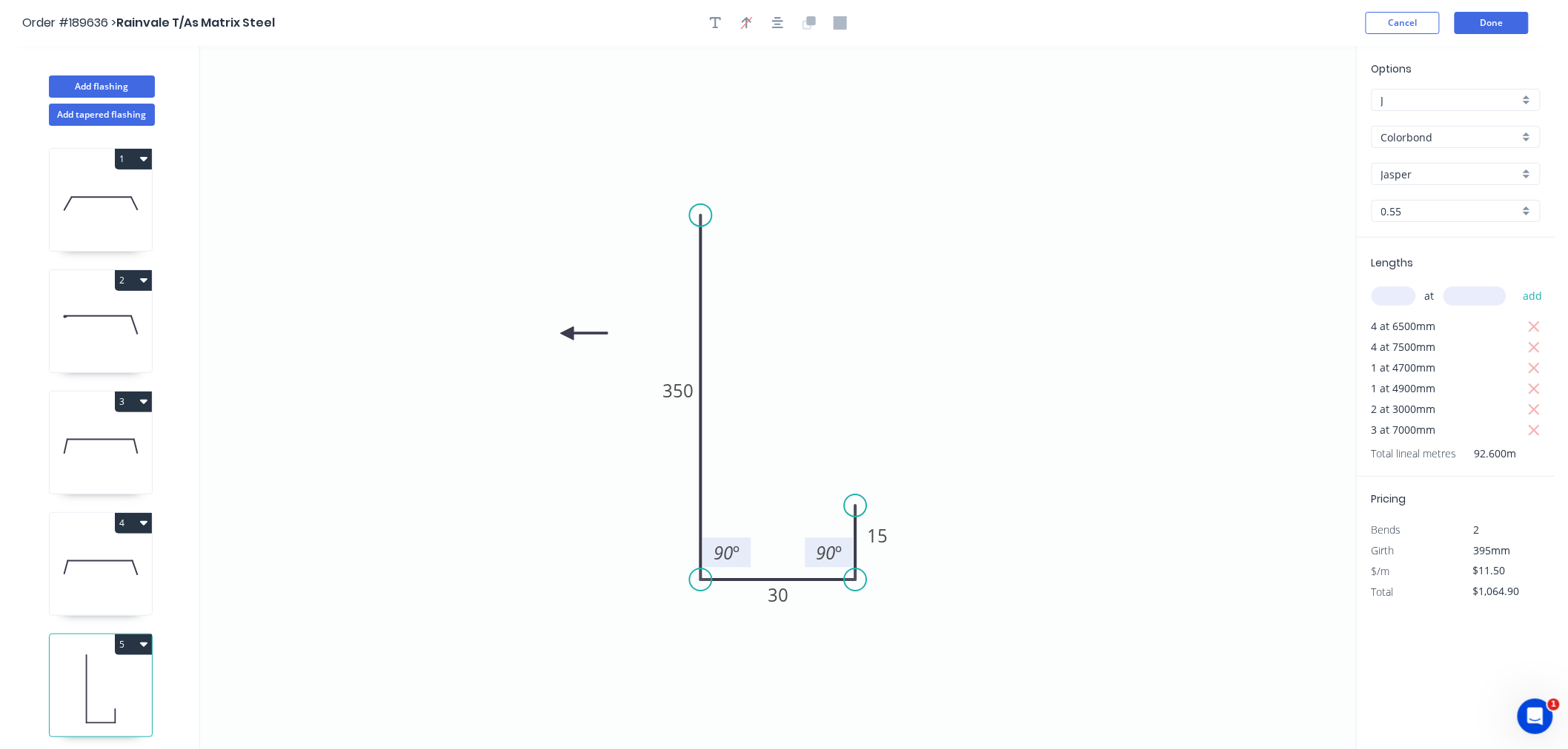
click at [567, 334] on icon at bounding box center [583, 333] width 47 height 13
click at [567, 334] on icon at bounding box center [566, 350] width 13 height 47
click at [567, 334] on icon at bounding box center [554, 345] width 43 height 43
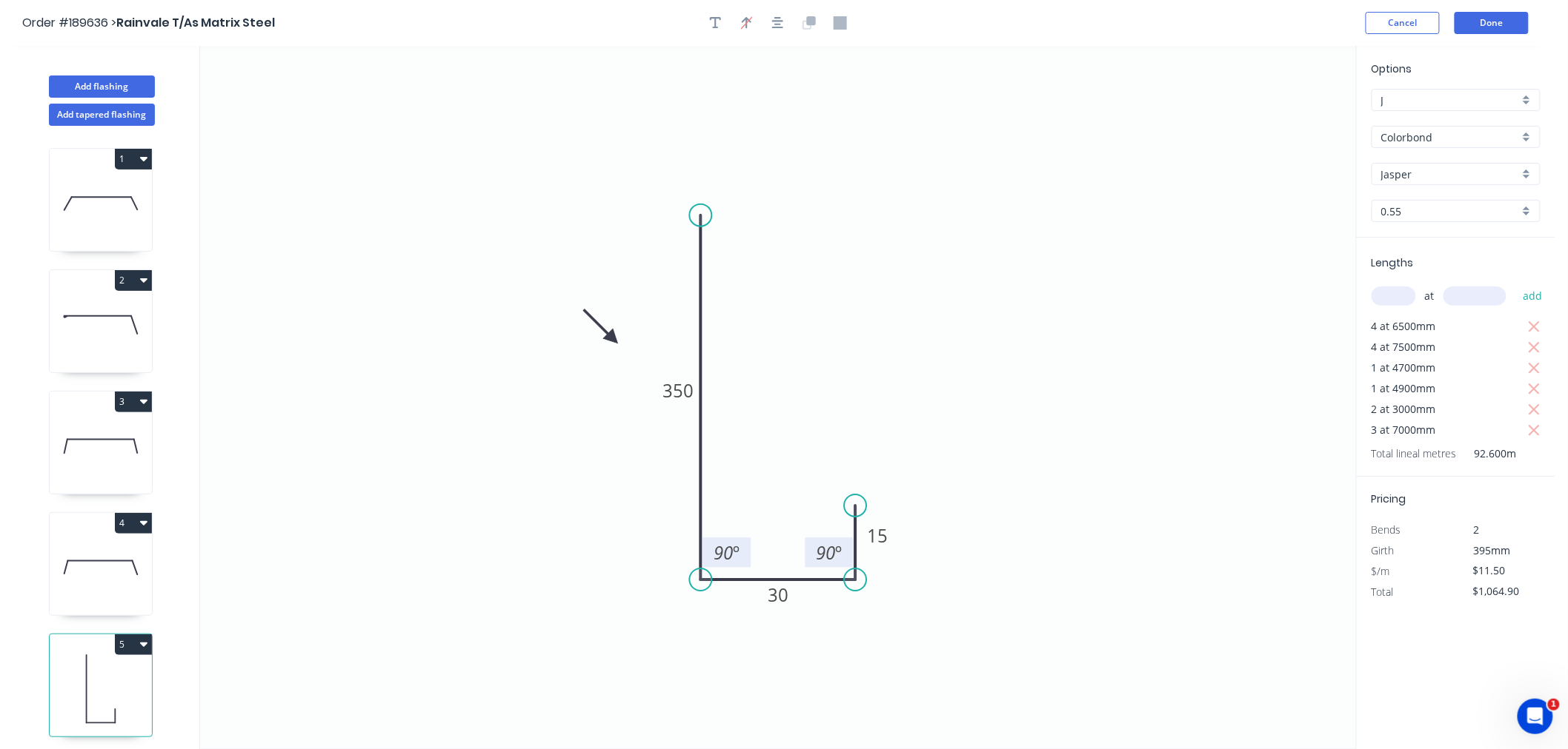
drag, startPoint x: 567, startPoint y: 334, endPoint x: 615, endPoint y: 339, distance: 48.3
click at [615, 339] on icon at bounding box center [600, 327] width 43 height 43
click at [615, 339] on icon at bounding box center [603, 326] width 43 height 43
click at [615, 339] on icon at bounding box center [615, 320] width 13 height 47
click at [615, 339] on icon at bounding box center [627, 326] width 43 height 43
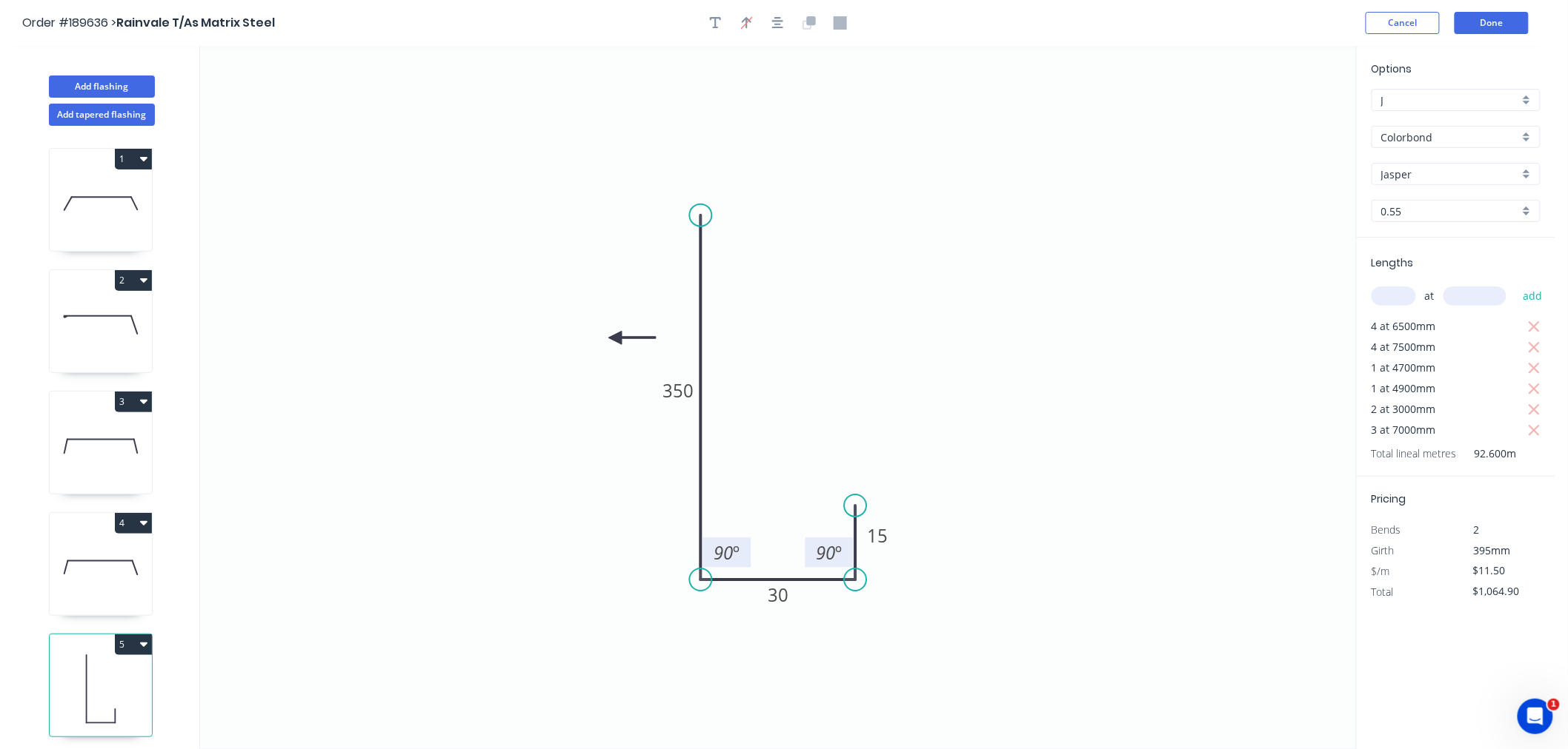
click at [615, 339] on icon at bounding box center [632, 338] width 47 height 13
click at [615, 339] on icon at bounding box center [627, 350] width 43 height 43
click at [615, 339] on icon at bounding box center [615, 354] width 13 height 47
click at [615, 339] on icon at bounding box center [603, 350] width 43 height 43
drag, startPoint x: 615, startPoint y: 339, endPoint x: 610, endPoint y: 453, distance: 114.1
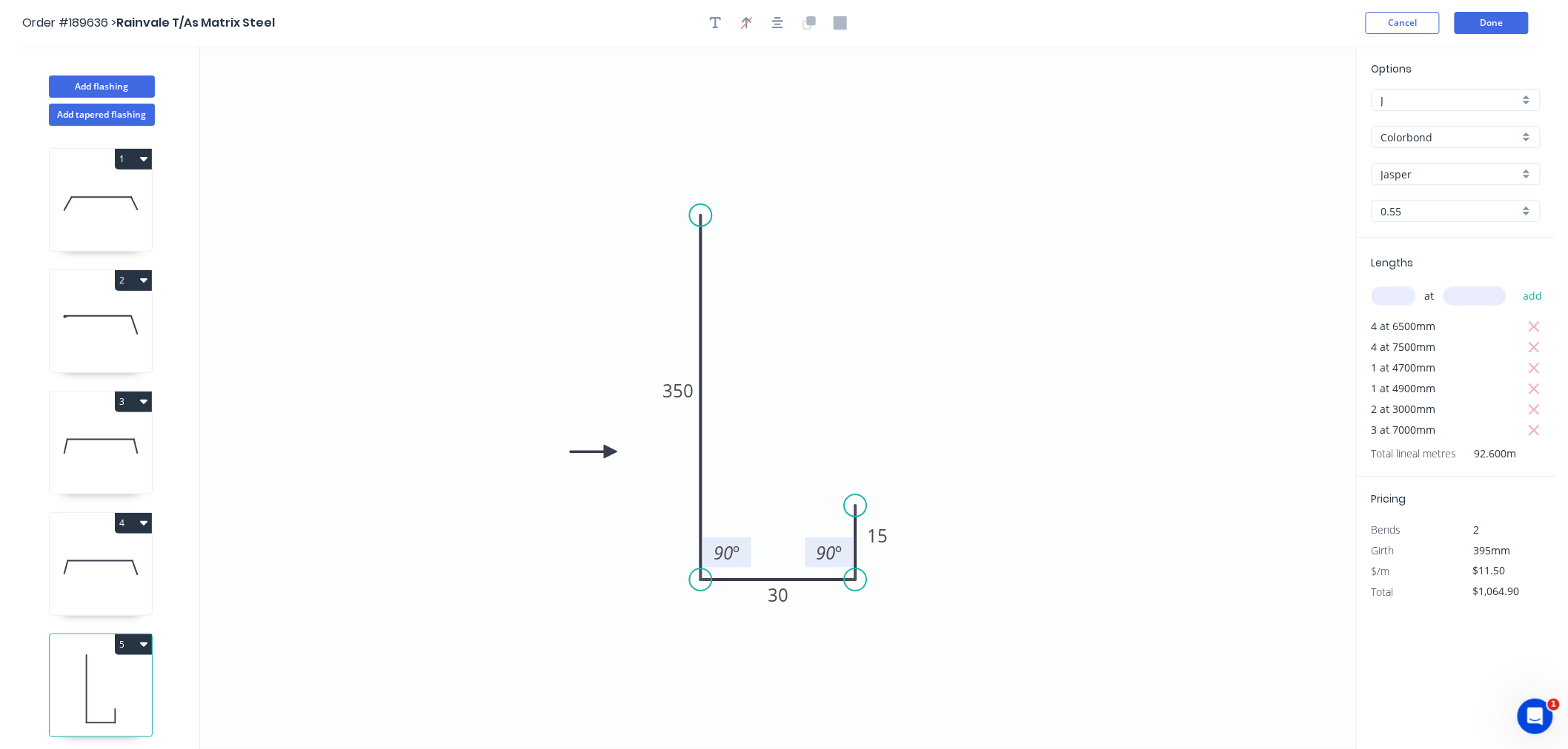
click at [610, 453] on icon at bounding box center [593, 452] width 47 height 13
click at [772, 17] on icon "button" at bounding box center [777, 23] width 12 height 13
click at [904, 144] on icon "0 350 30 15 90 º 90 º" at bounding box center [777, 398] width 1156 height 703
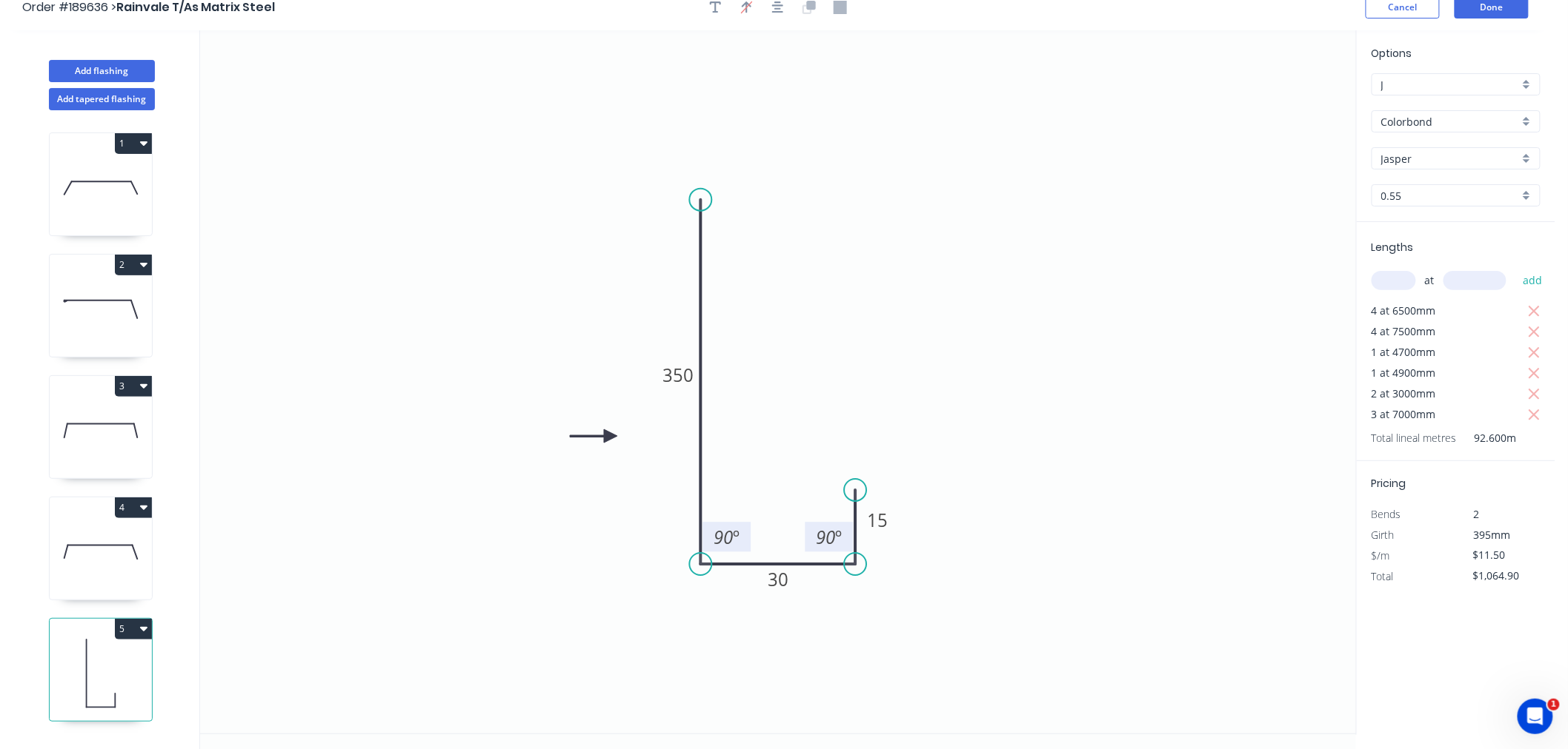
scroll to position [28, 0]
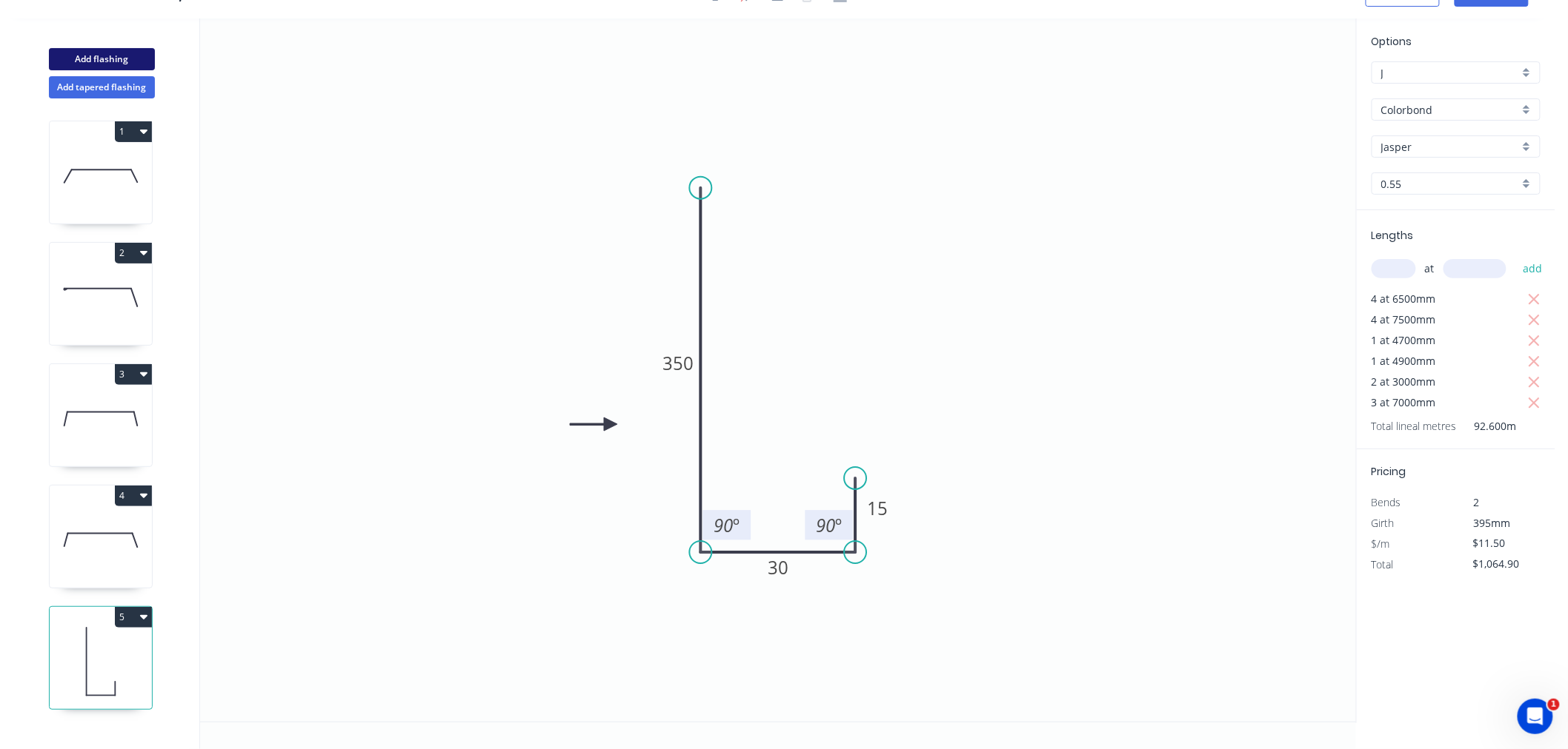
click at [102, 55] on button "Add flashing" at bounding box center [101, 59] width 106 height 22
type input "$0.00"
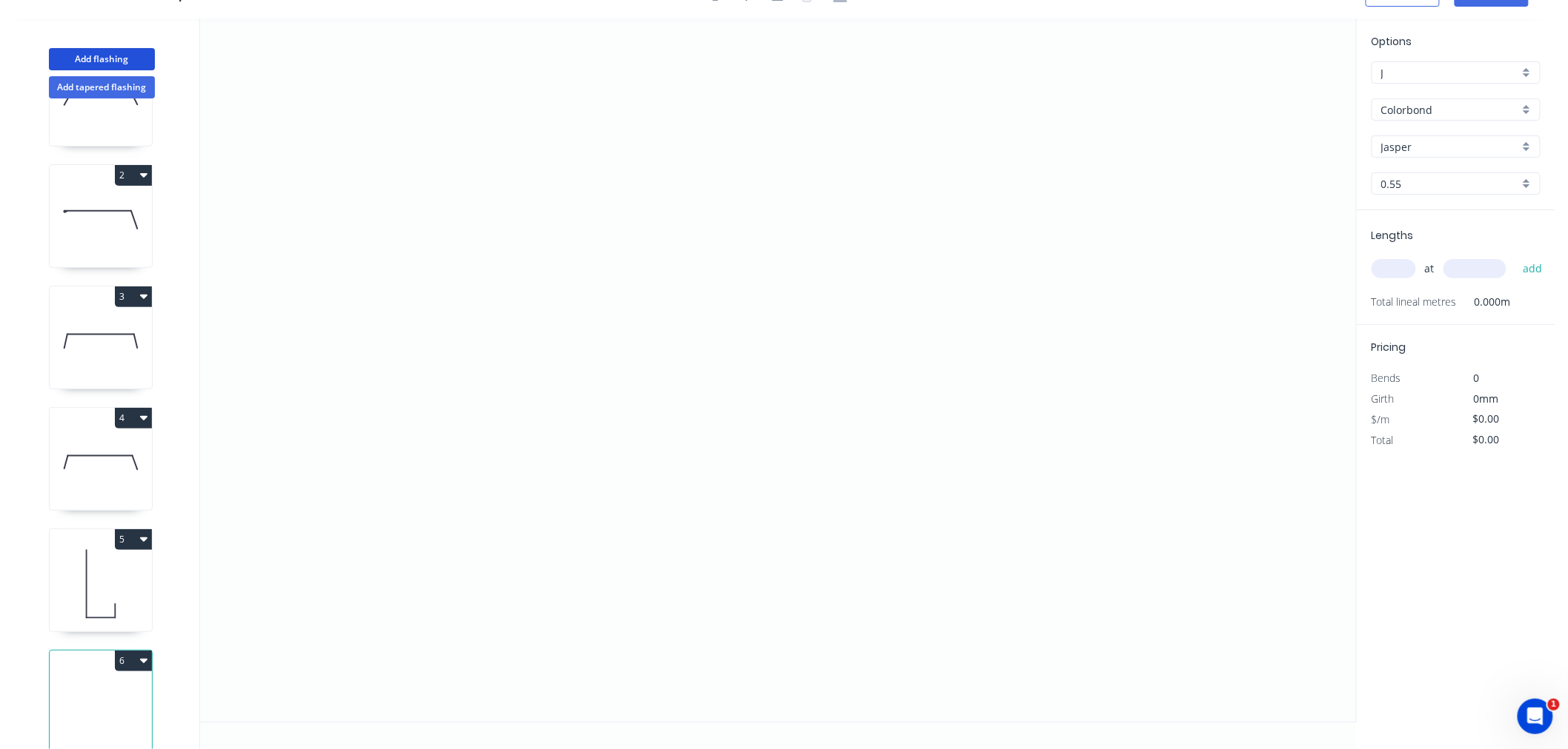
scroll to position [112, 0]
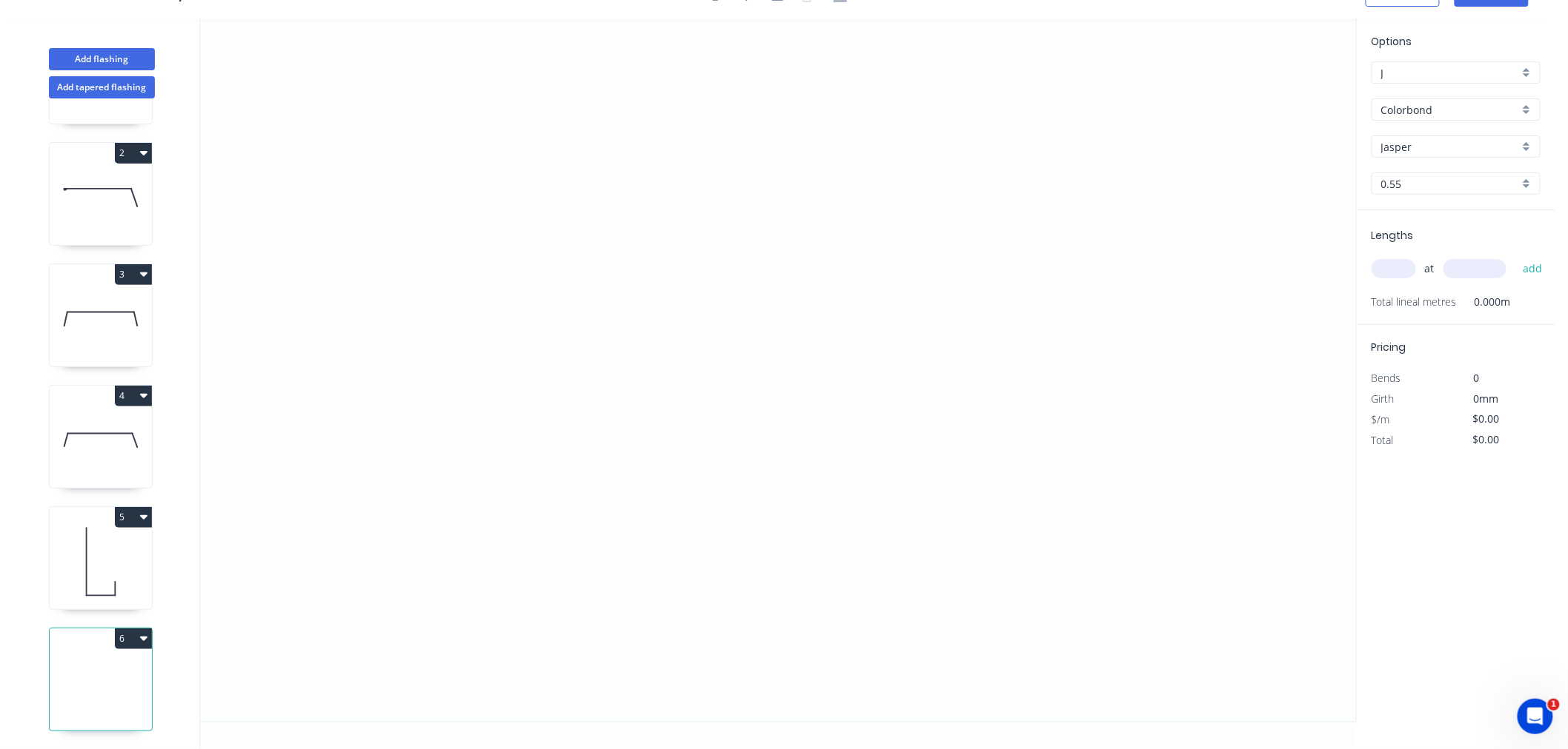
click at [99, 544] on icon at bounding box center [100, 561] width 102 height 95
type input "$11.50"
type input "$1,064.90"
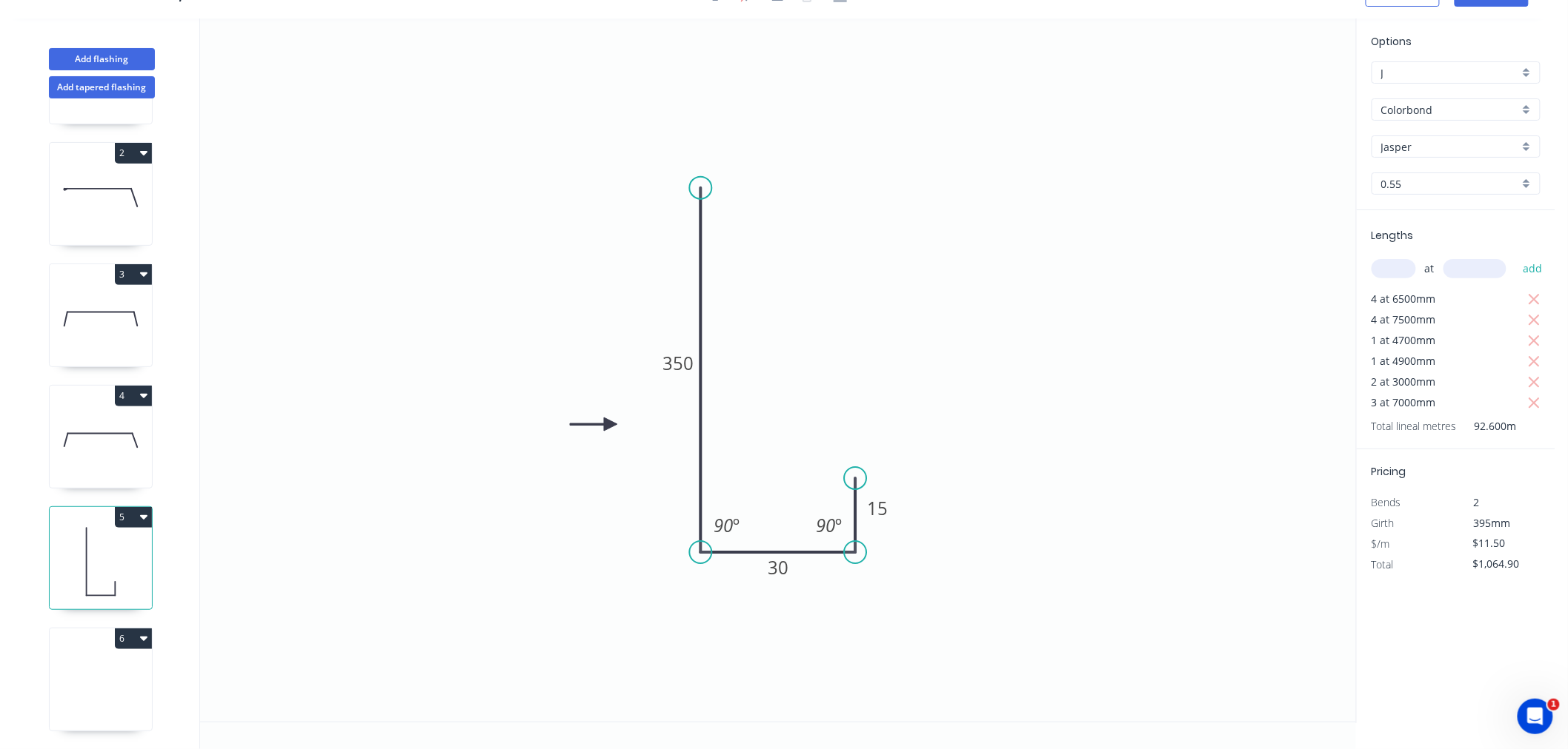
click at [112, 680] on icon at bounding box center [100, 683] width 102 height 95
type input "$0.00"
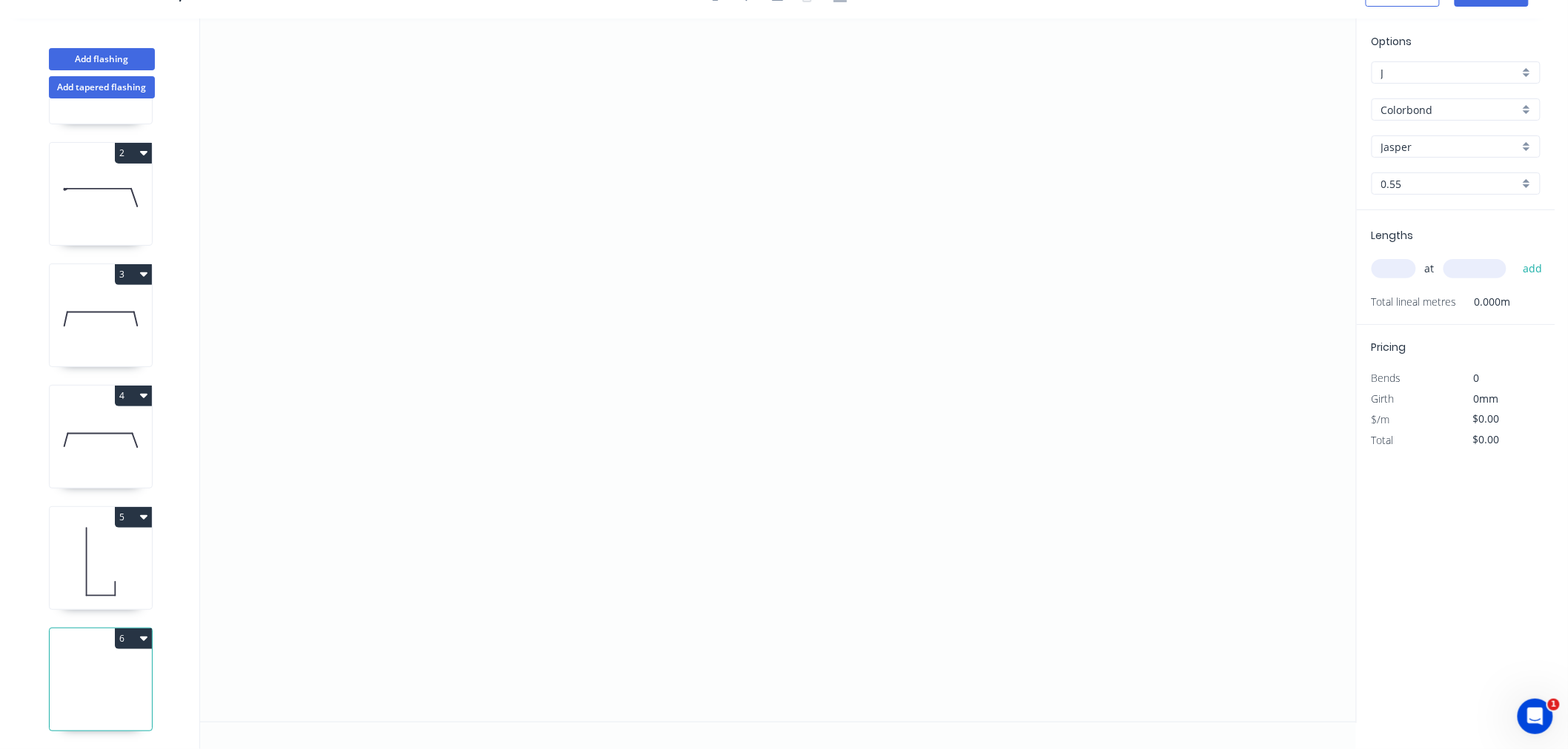
click at [1397, 265] on input "text" at bounding box center [1393, 269] width 44 height 19
type input "1"
type input "2000"
click at [1516, 256] on button "add" at bounding box center [1533, 268] width 35 height 25
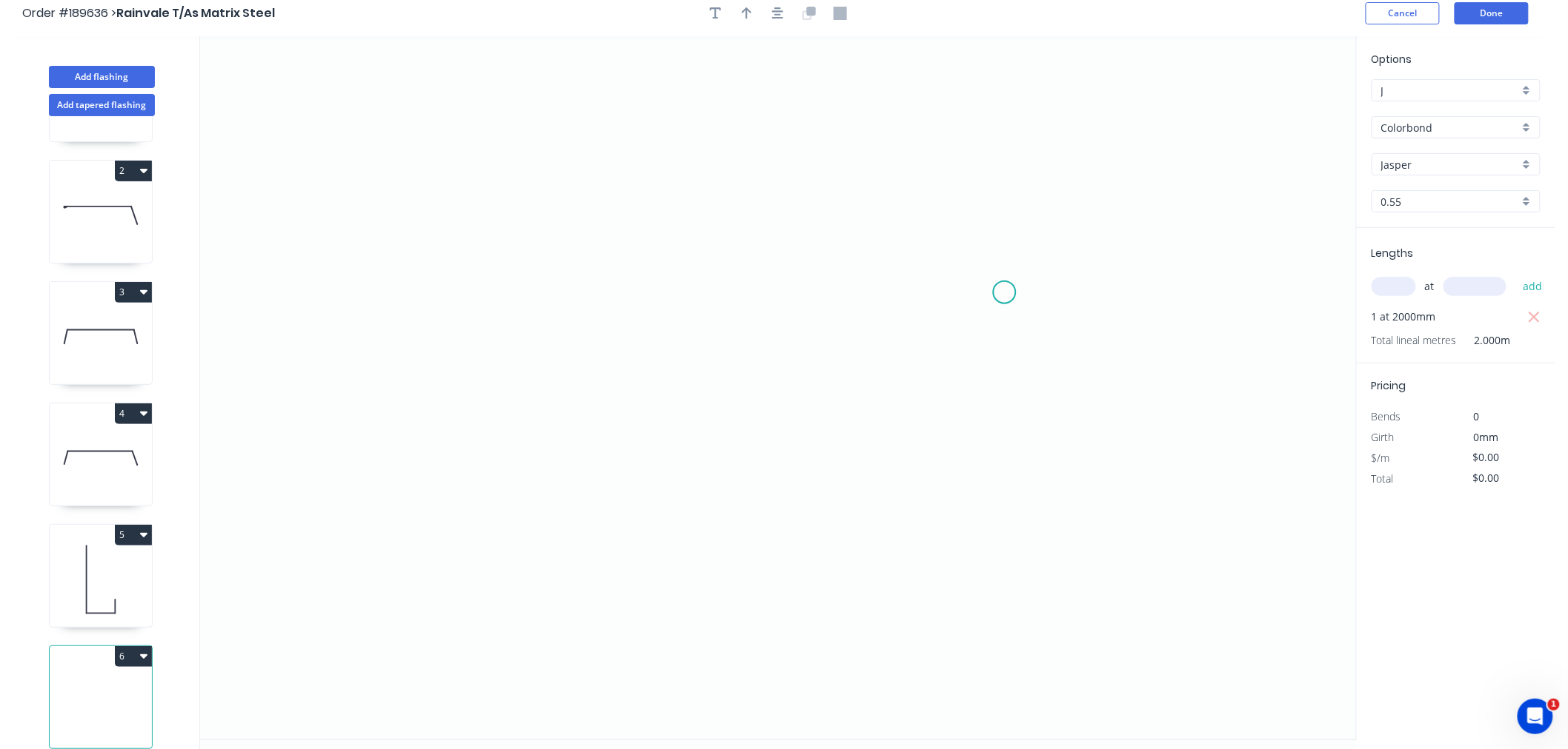
scroll to position [0, 0]
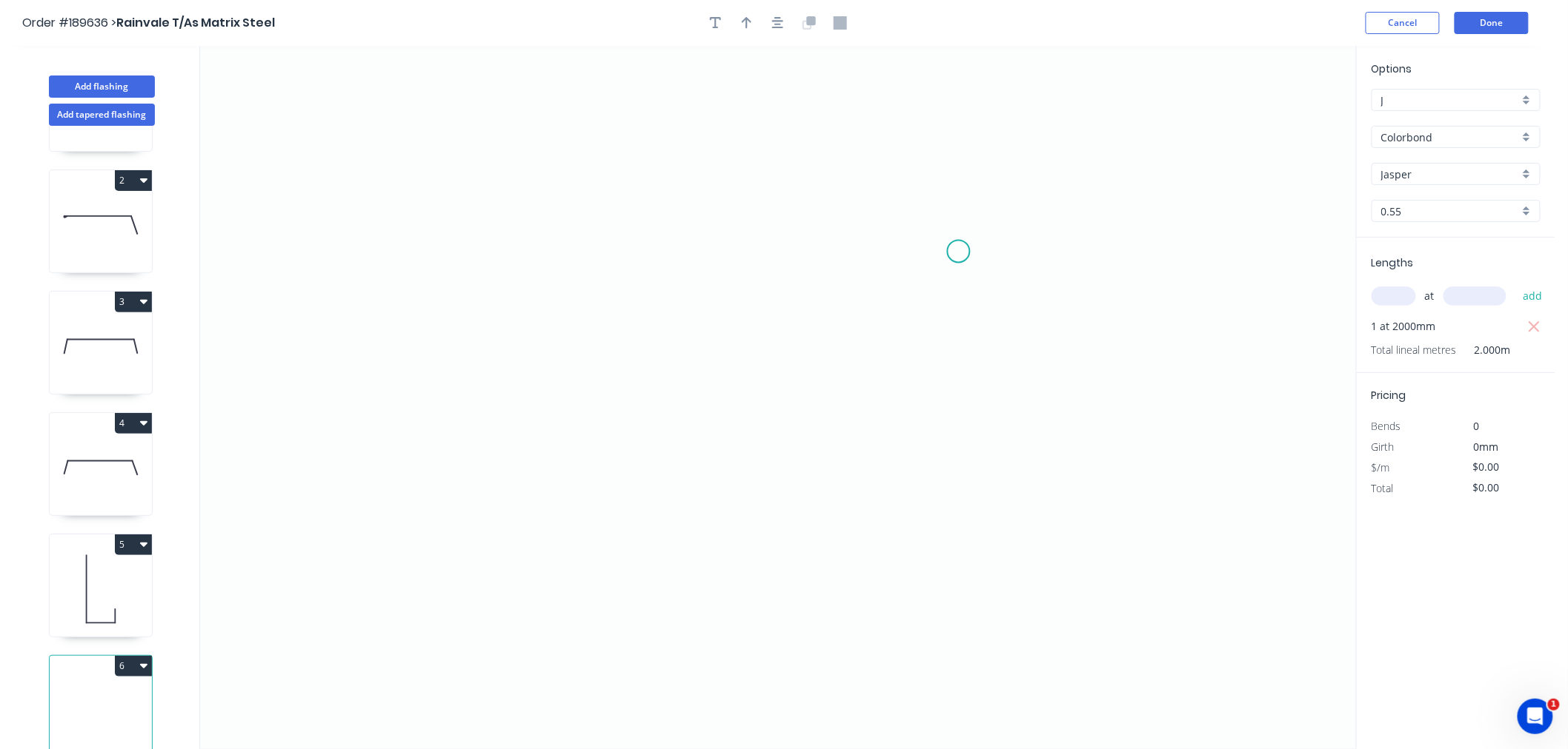
click at [961, 250] on icon "0" at bounding box center [777, 398] width 1156 height 703
drag, startPoint x: 937, startPoint y: 144, endPoint x: 923, endPoint y: 141, distance: 14.3
click at [937, 144] on icon at bounding box center [949, 197] width 25 height 106
click at [544, 151] on icon "0 ?" at bounding box center [777, 398] width 1156 height 703
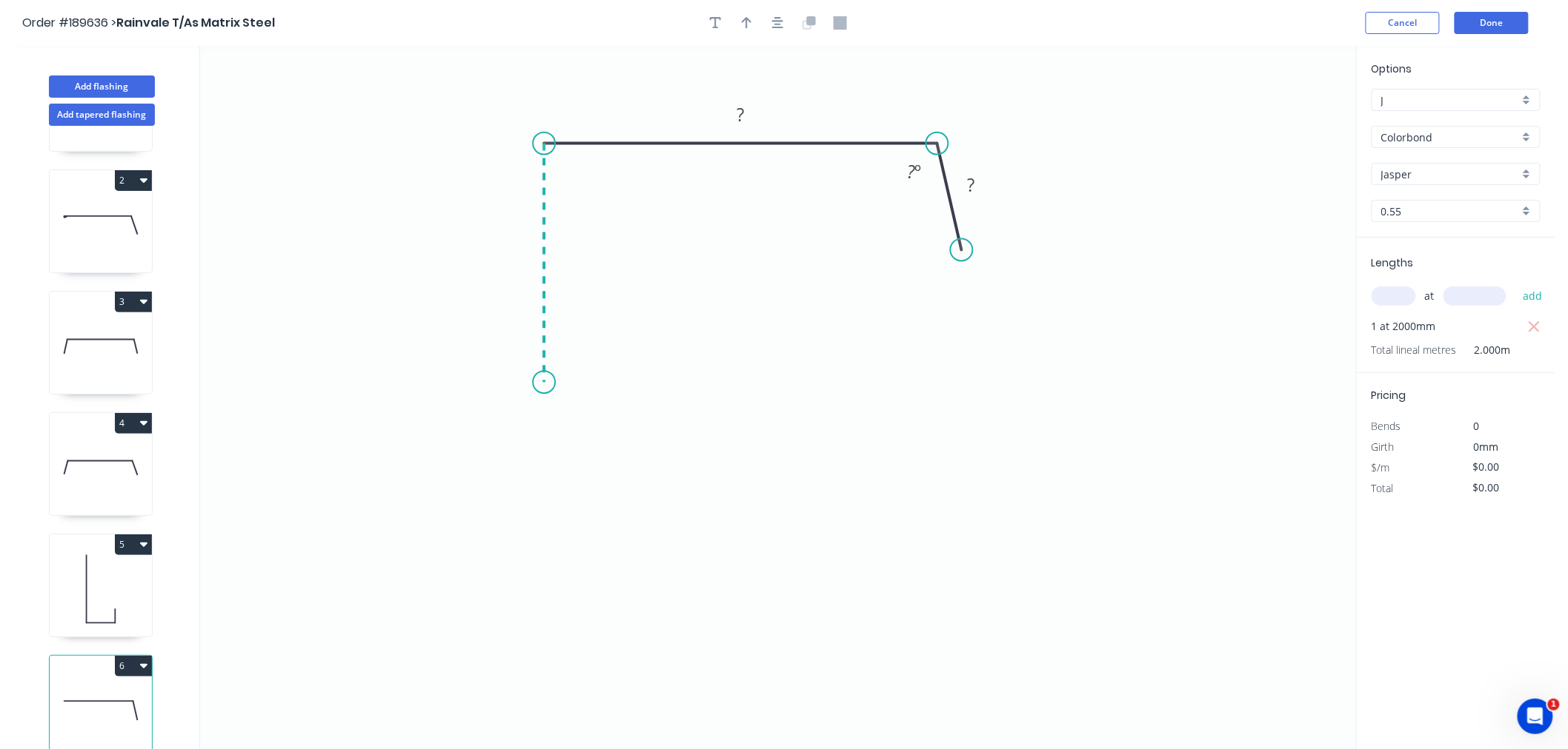
click at [548, 383] on icon "0 ? ? ? º" at bounding box center [777, 398] width 1156 height 703
click at [404, 440] on icon "0 ? ? ? ? º" at bounding box center [777, 398] width 1156 height 703
click at [476, 559] on icon "0 ? ? ? ? ? º ? º" at bounding box center [777, 398] width 1156 height 703
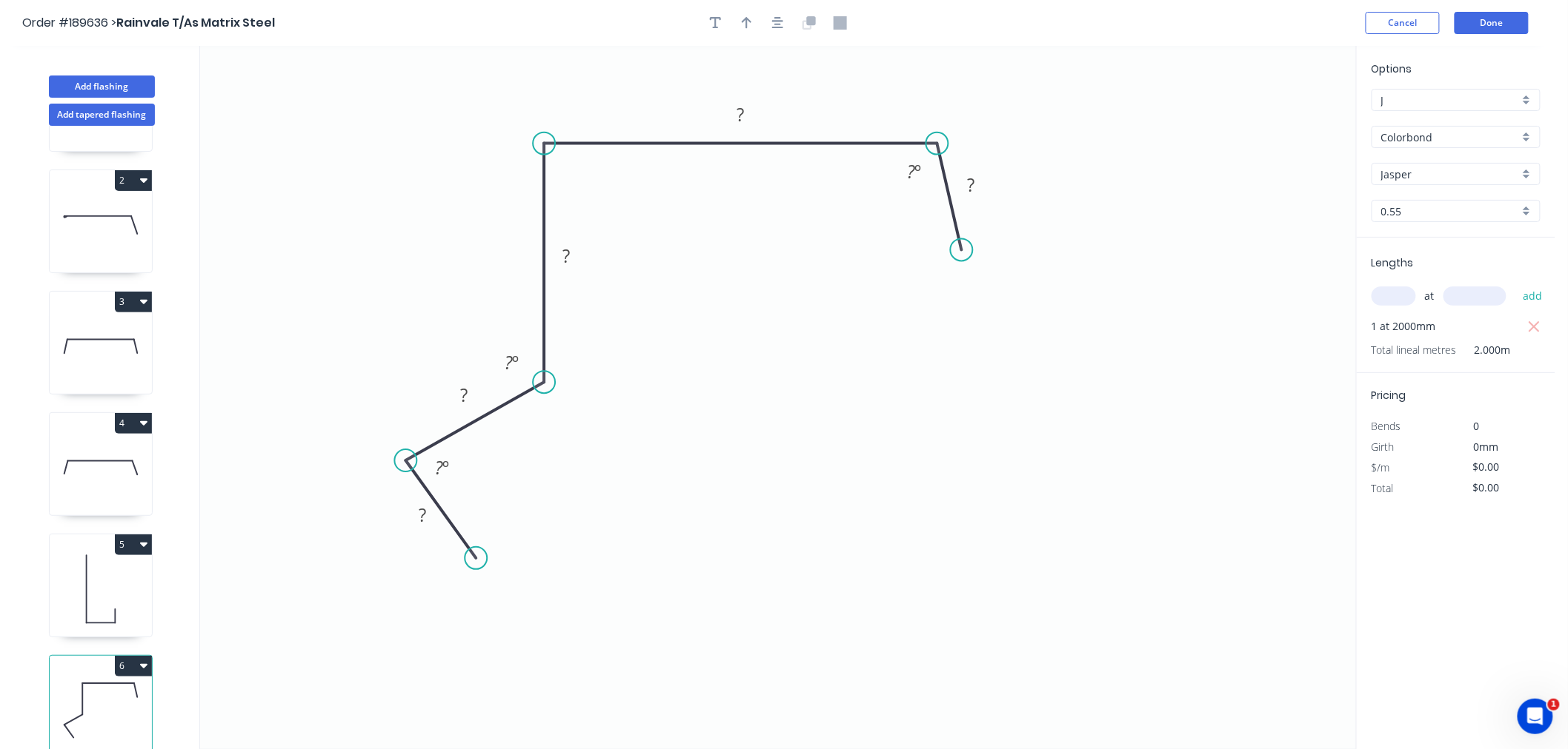
drag, startPoint x: 408, startPoint y: 442, endPoint x: 405, endPoint y: 461, distance: 19.2
click at [405, 461] on circle at bounding box center [406, 460] width 22 height 22
drag, startPoint x: 471, startPoint y: 558, endPoint x: 504, endPoint y: 586, distance: 43.3
click at [504, 586] on circle at bounding box center [504, 585] width 22 height 22
click at [538, 419] on div "Hide angle" at bounding box center [585, 407] width 149 height 30
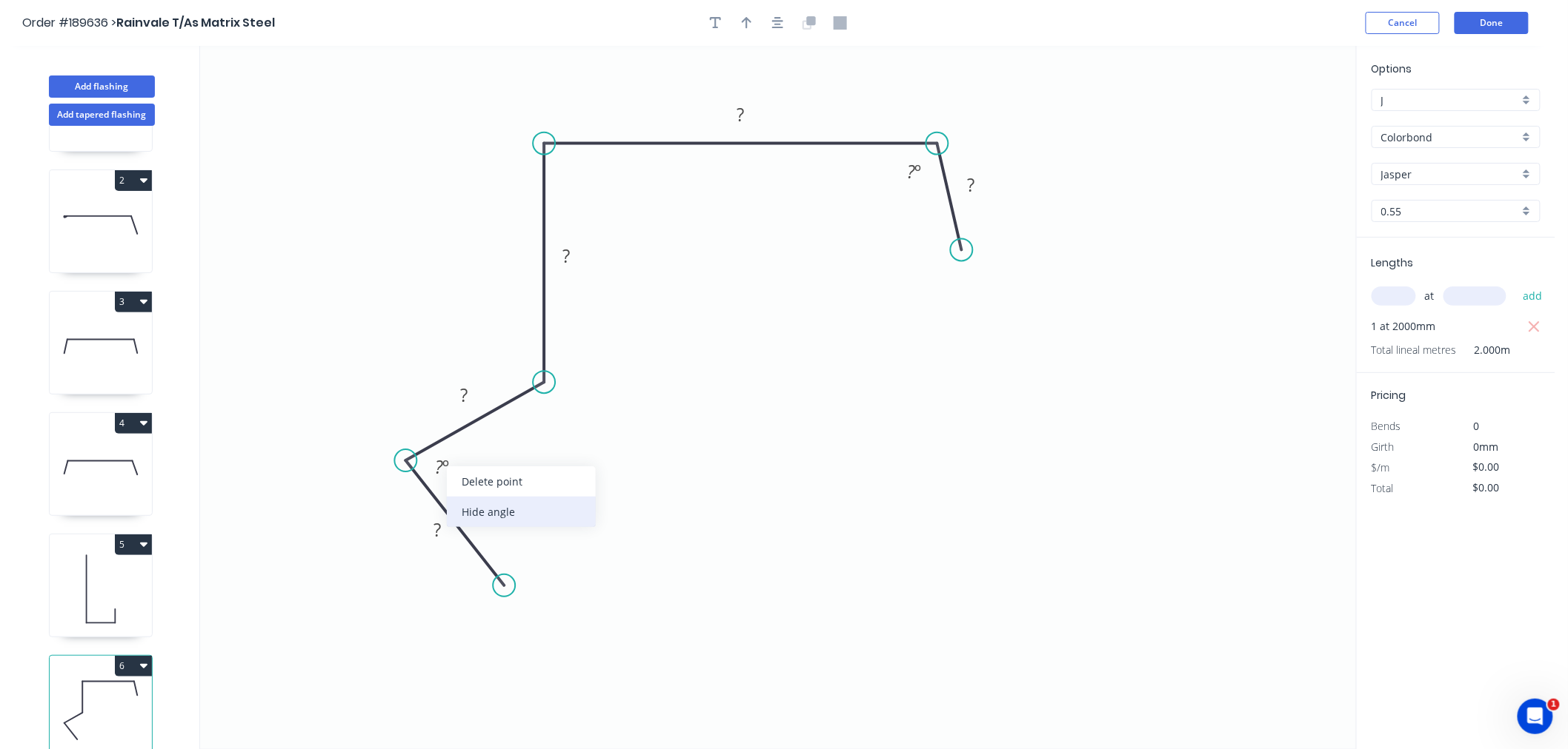
click at [482, 518] on div "Hide angle" at bounding box center [521, 512] width 149 height 30
click at [434, 542] on rect at bounding box center [437, 530] width 48 height 29
click at [439, 529] on tspan "?" at bounding box center [437, 529] width 7 height 25
click at [569, 432] on div "Show angle" at bounding box center [608, 432] width 149 height 30
click at [506, 367] on tspan "?" at bounding box center [509, 363] width 8 height 25
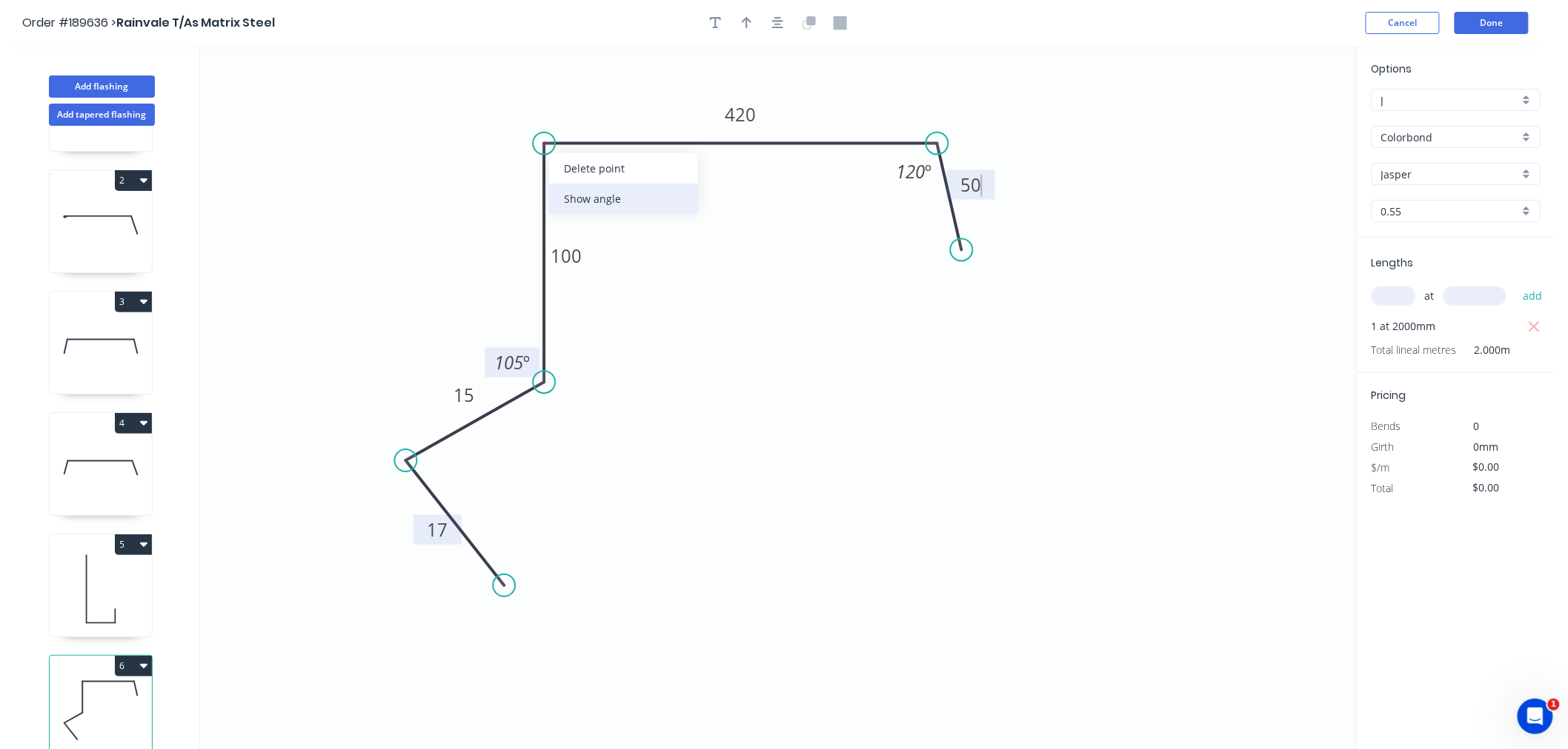
click at [571, 191] on div "Show angle" at bounding box center [623, 199] width 149 height 30
type input "$20.53"
type input "$41.06"
click at [567, 165] on tspan "?" at bounding box center [567, 168] width 8 height 25
click at [633, 73] on icon "0 17 15 100 420 50 120 º 90 º 105 º" at bounding box center [777, 398] width 1156 height 703
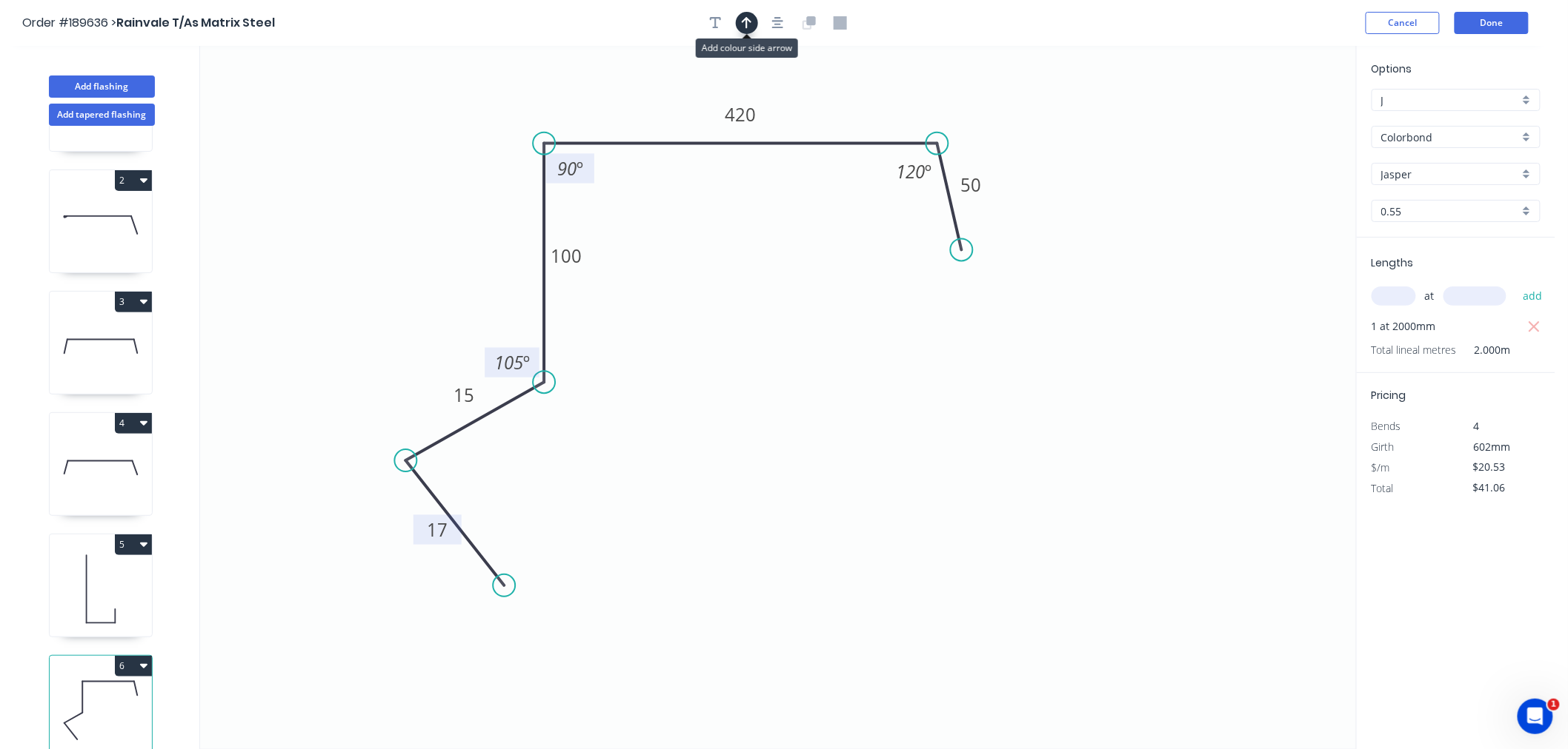
click at [742, 22] on icon "button" at bounding box center [746, 23] width 10 height 13
drag, startPoint x: 961, startPoint y: 250, endPoint x: 972, endPoint y: 262, distance: 16.3
click at [972, 262] on circle at bounding box center [972, 262] width 22 height 22
click at [1049, 172] on icon "0 17 15 100 420 50 120 º 90 º 105 º" at bounding box center [777, 398] width 1156 height 703
drag, startPoint x: 1283, startPoint y: 114, endPoint x: 833, endPoint y: 115, distance: 450.0
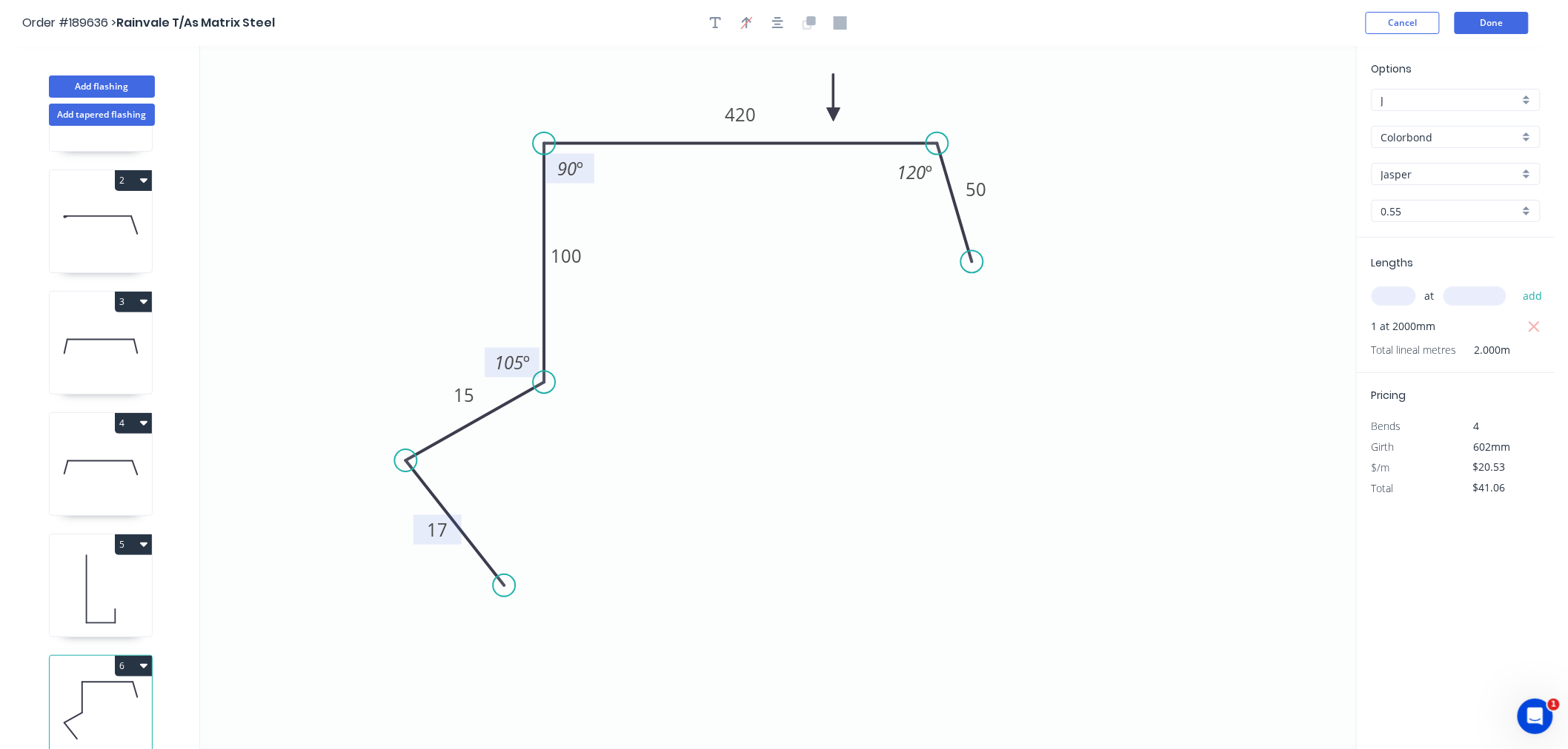
click at [833, 115] on icon at bounding box center [833, 97] width 13 height 47
click at [438, 504] on div "Show angle" at bounding box center [480, 511] width 149 height 30
click at [446, 468] on tspan "º" at bounding box center [445, 467] width 6 height 25
click at [540, 492] on icon "0 17 15 100 420 50 120 º 90 º 105 º ? º" at bounding box center [777, 398] width 1156 height 703
click at [438, 470] on tspan "?" at bounding box center [438, 467] width 8 height 25
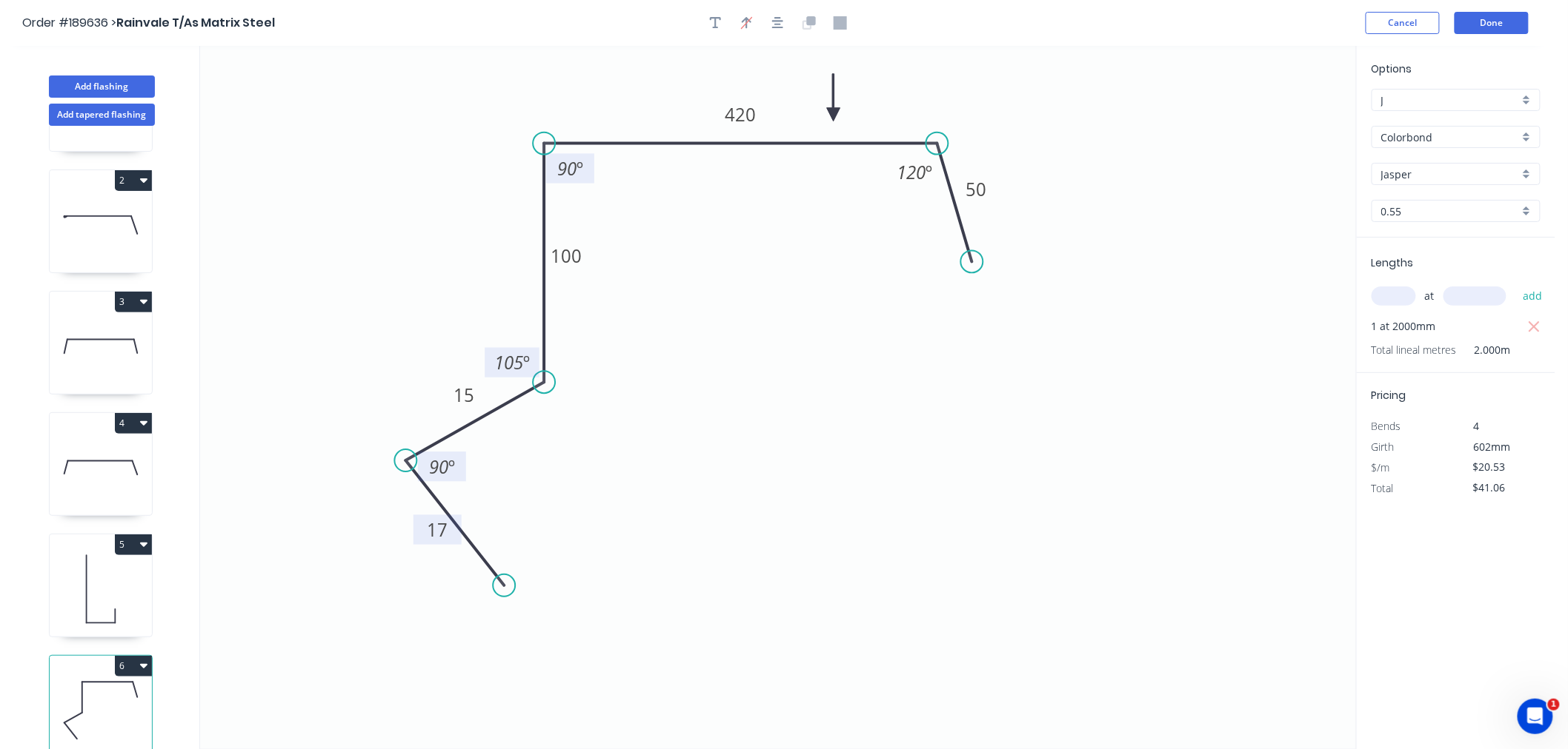
click at [744, 379] on icon "0 17 15 100 420 50 120 º 90 º 105 º 90 º" at bounding box center [777, 398] width 1156 height 703
click at [774, 17] on icon "button" at bounding box center [777, 23] width 12 height 13
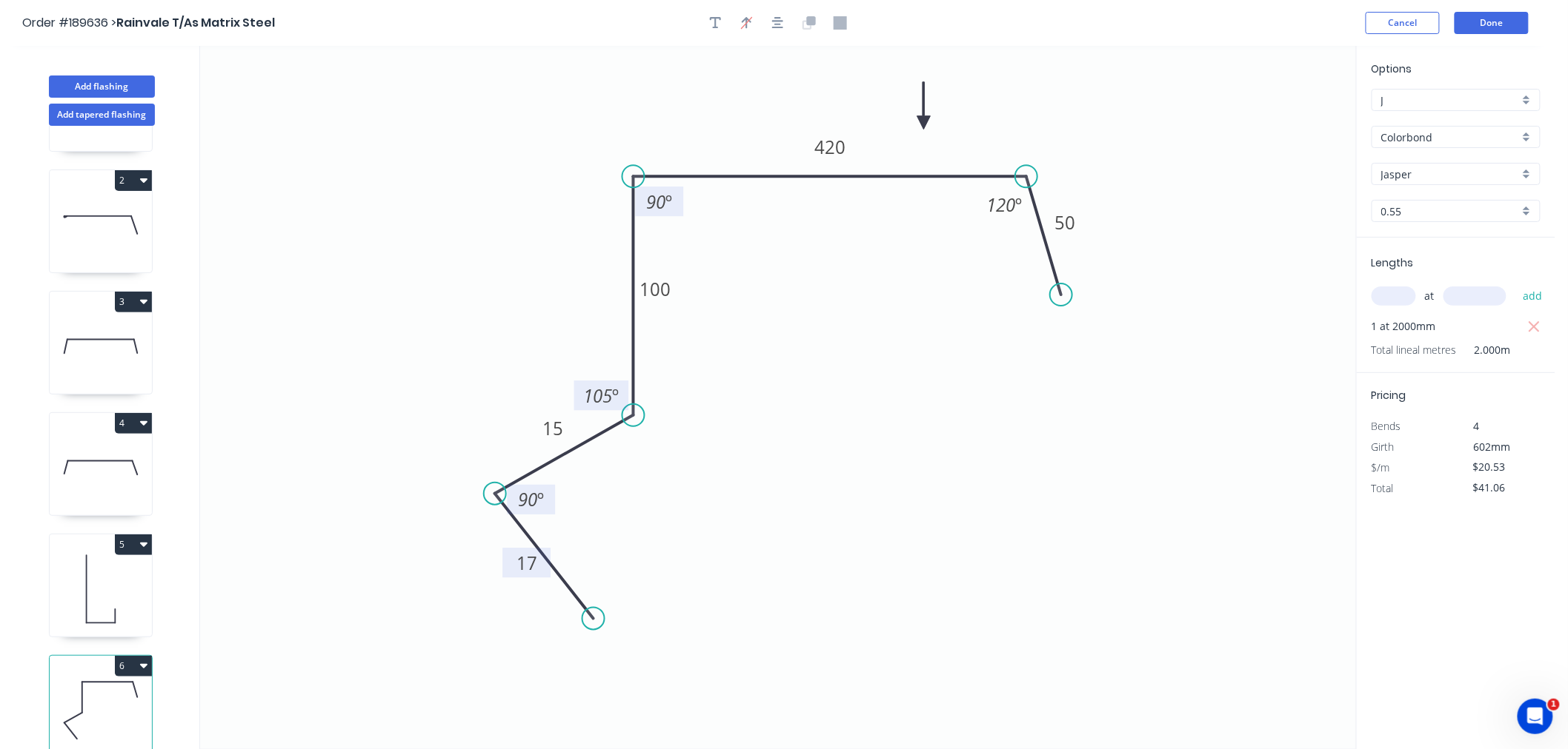
drag, startPoint x: 832, startPoint y: 108, endPoint x: 923, endPoint y: 123, distance: 92.2
click at [923, 123] on icon at bounding box center [923, 105] width 13 height 47
click at [781, 29] on button "button" at bounding box center [778, 23] width 22 height 22
click at [839, 309] on icon "0 17 15 100 420 50 120 º 90 º 105 º 90 º" at bounding box center [777, 398] width 1156 height 703
drag, startPoint x: 100, startPoint y: 574, endPoint x: 150, endPoint y: 544, distance: 58.3
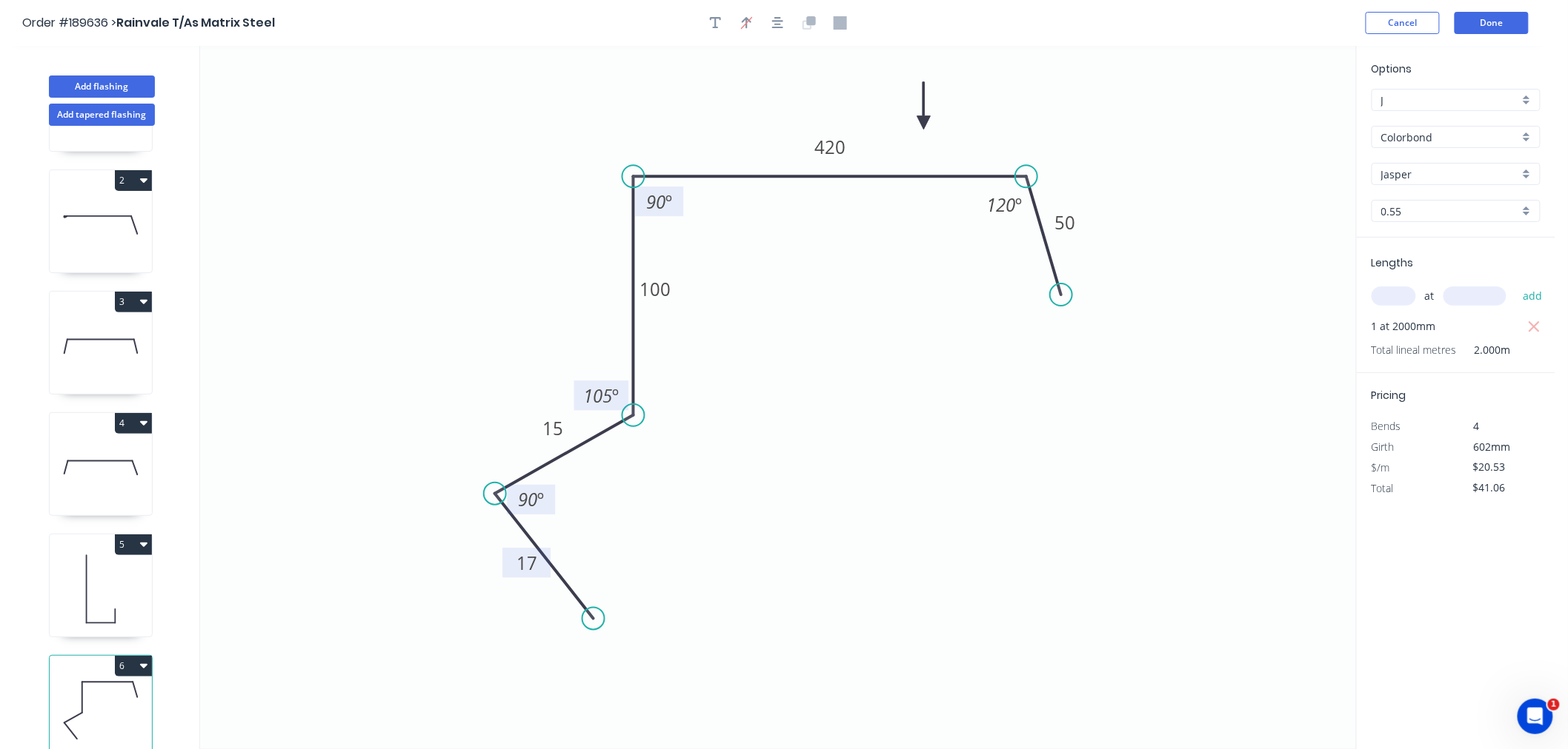
click at [105, 576] on icon at bounding box center [100, 589] width 102 height 95
type input "$11.50"
type input "$1,064.90"
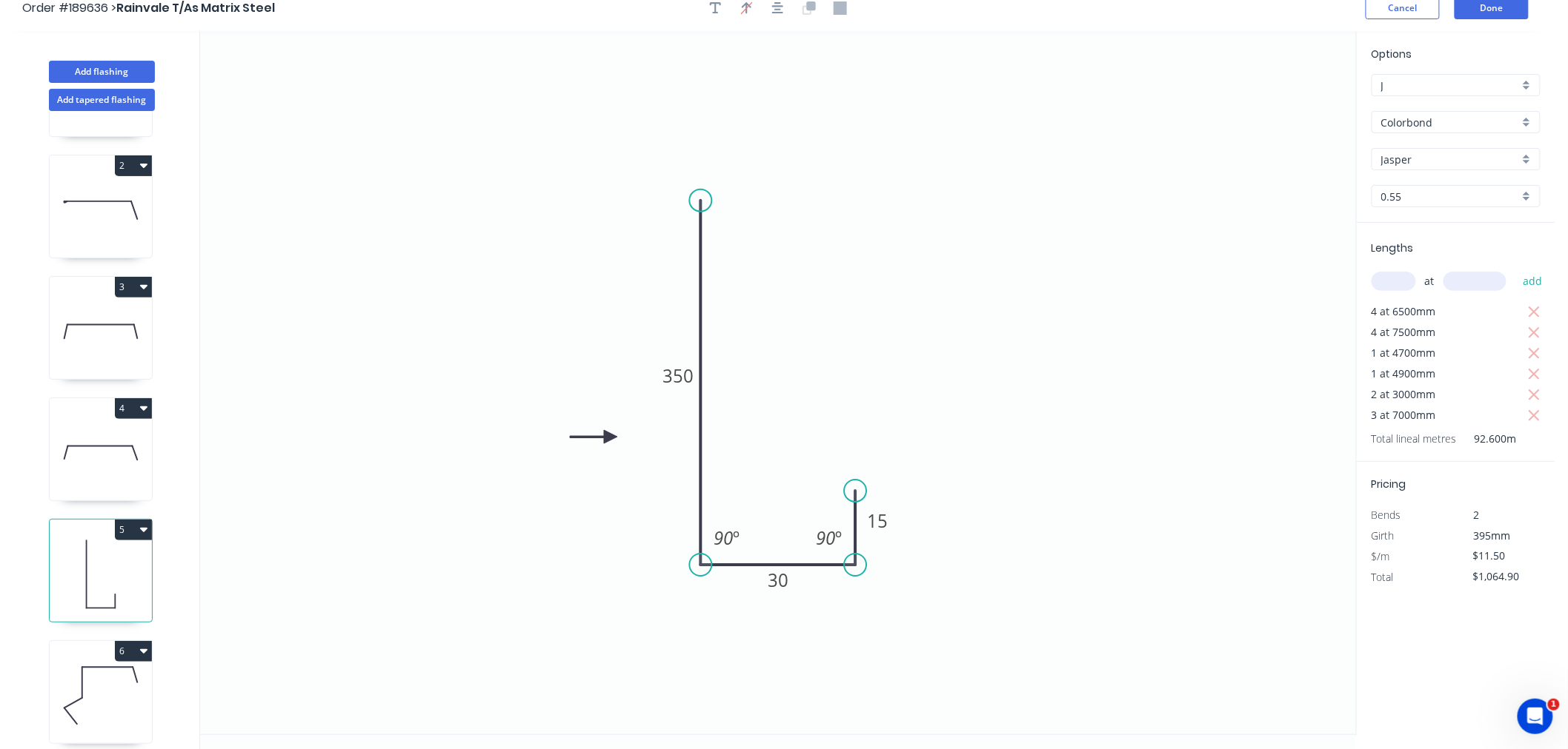
scroll to position [28, 0]
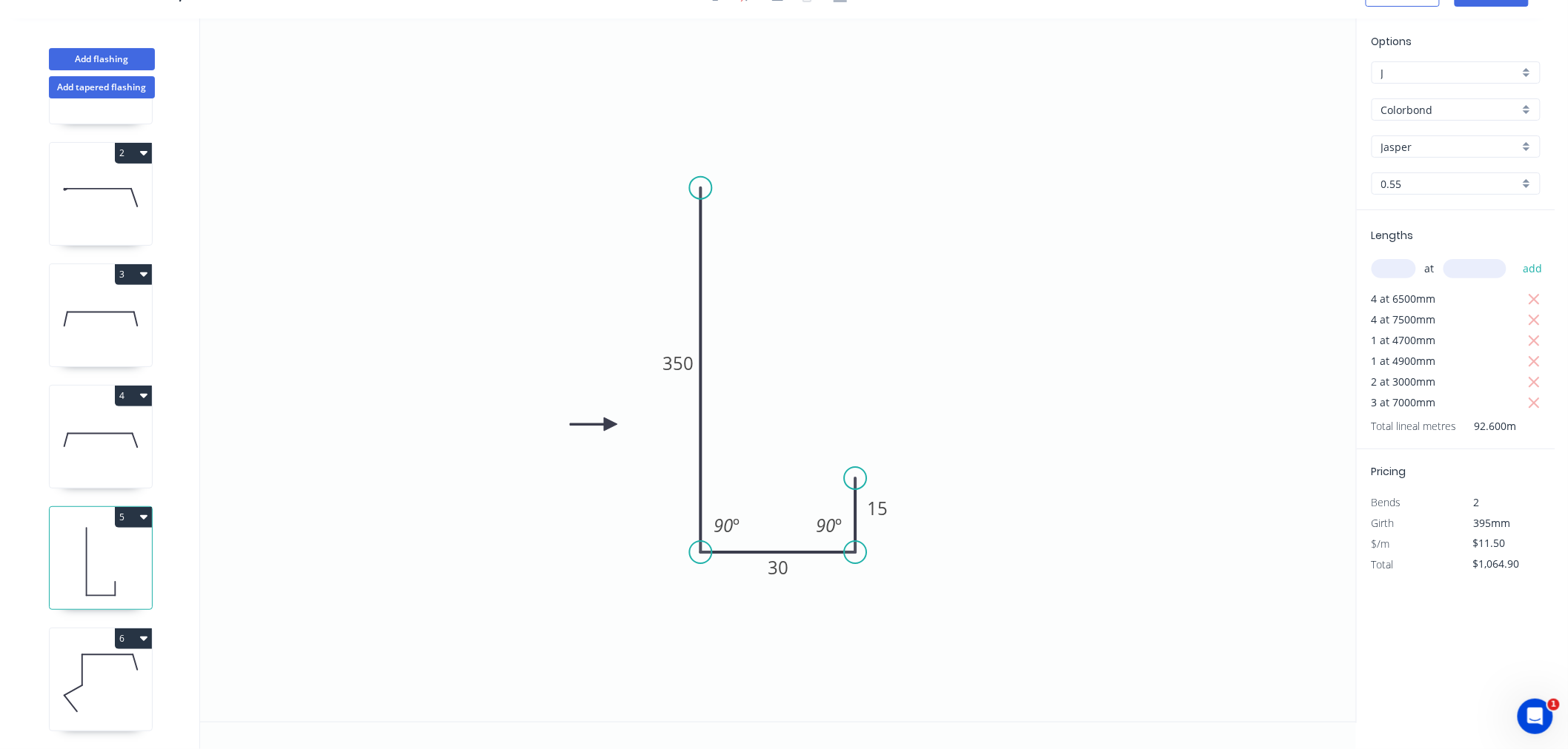
click at [98, 662] on icon at bounding box center [100, 683] width 102 height 95
type input "$20.53"
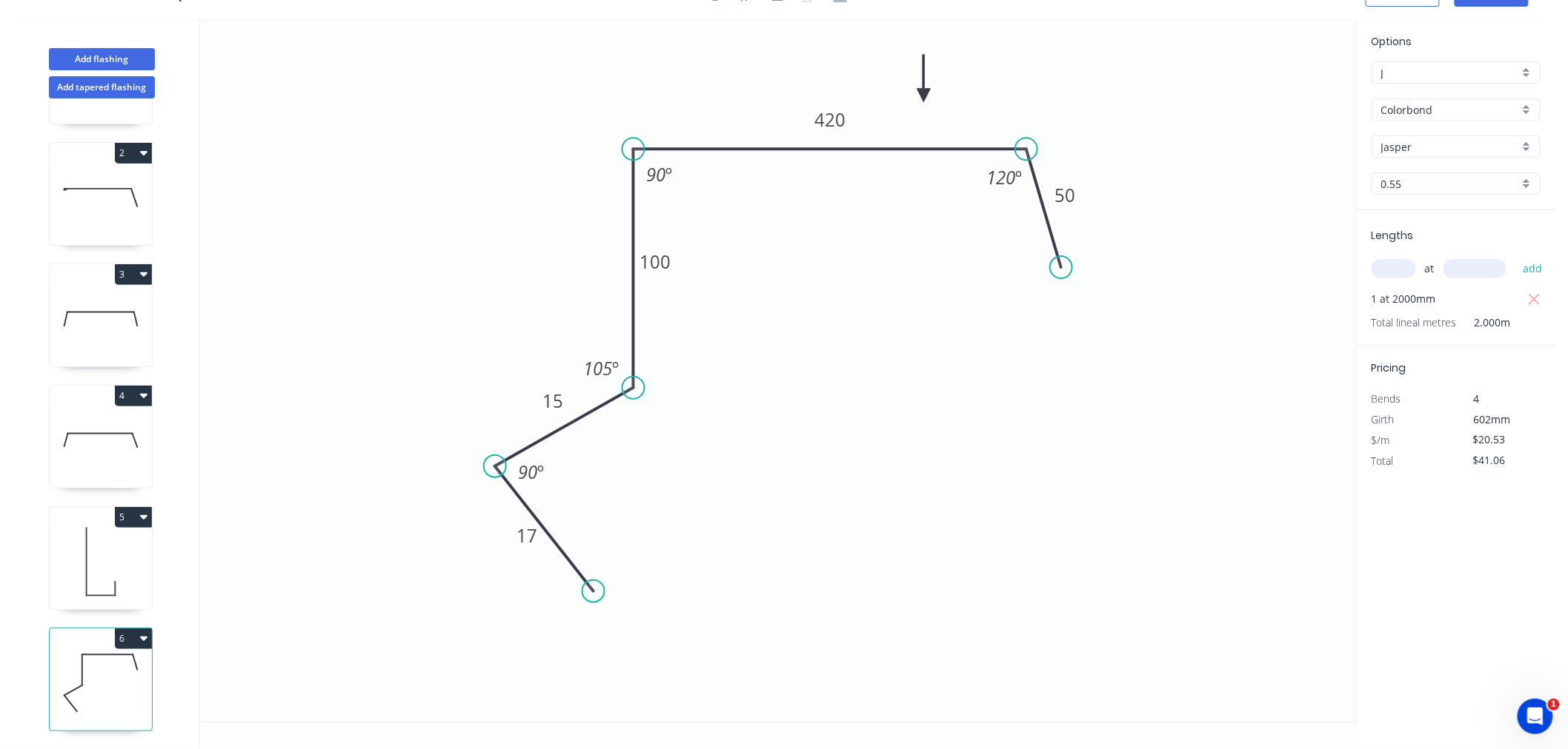
scroll to position [0, 0]
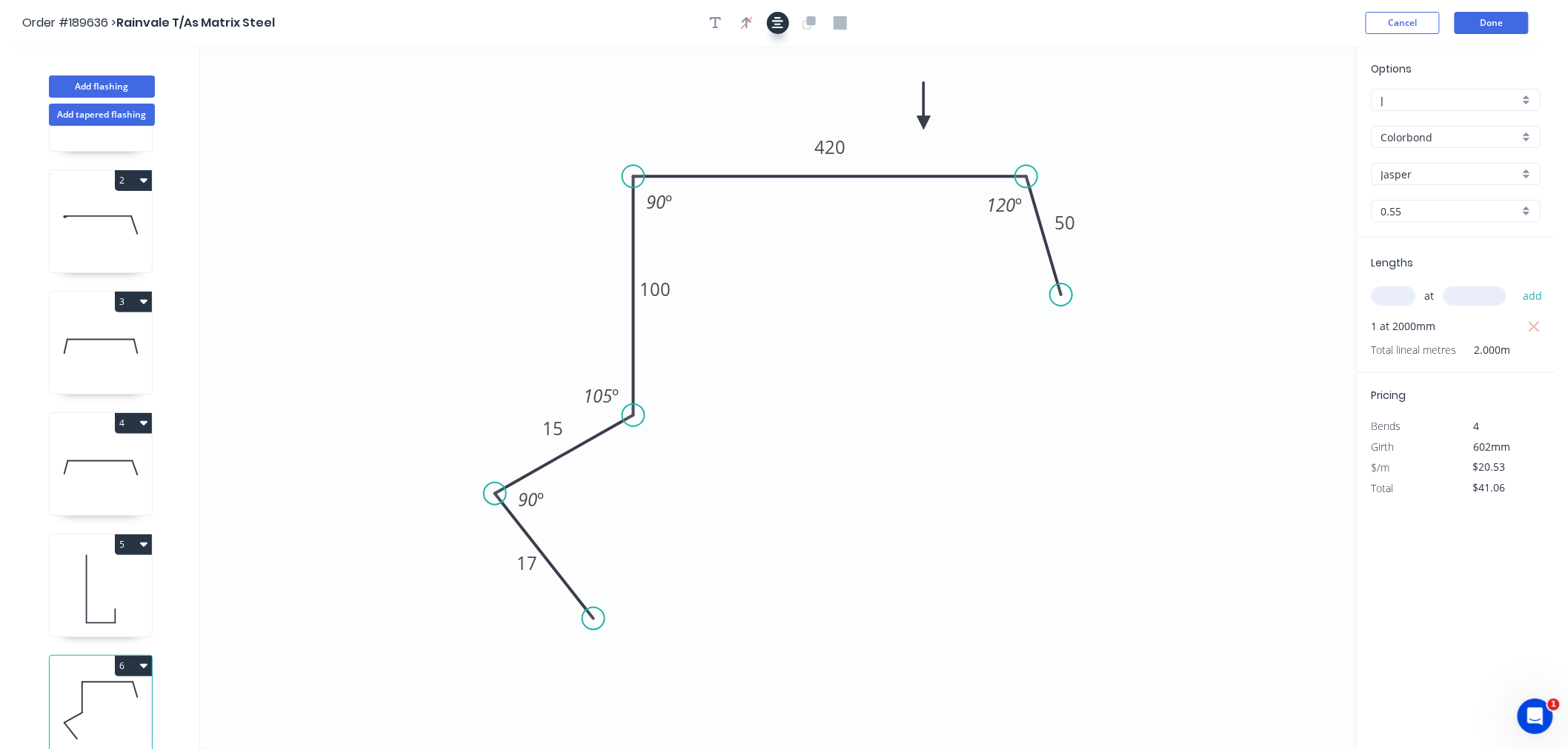
click at [776, 17] on icon "button" at bounding box center [777, 23] width 12 height 12
click at [835, 314] on icon "0 17 15 100 420 50 120 º 90 º 105 º 90 º" at bounding box center [777, 398] width 1156 height 703
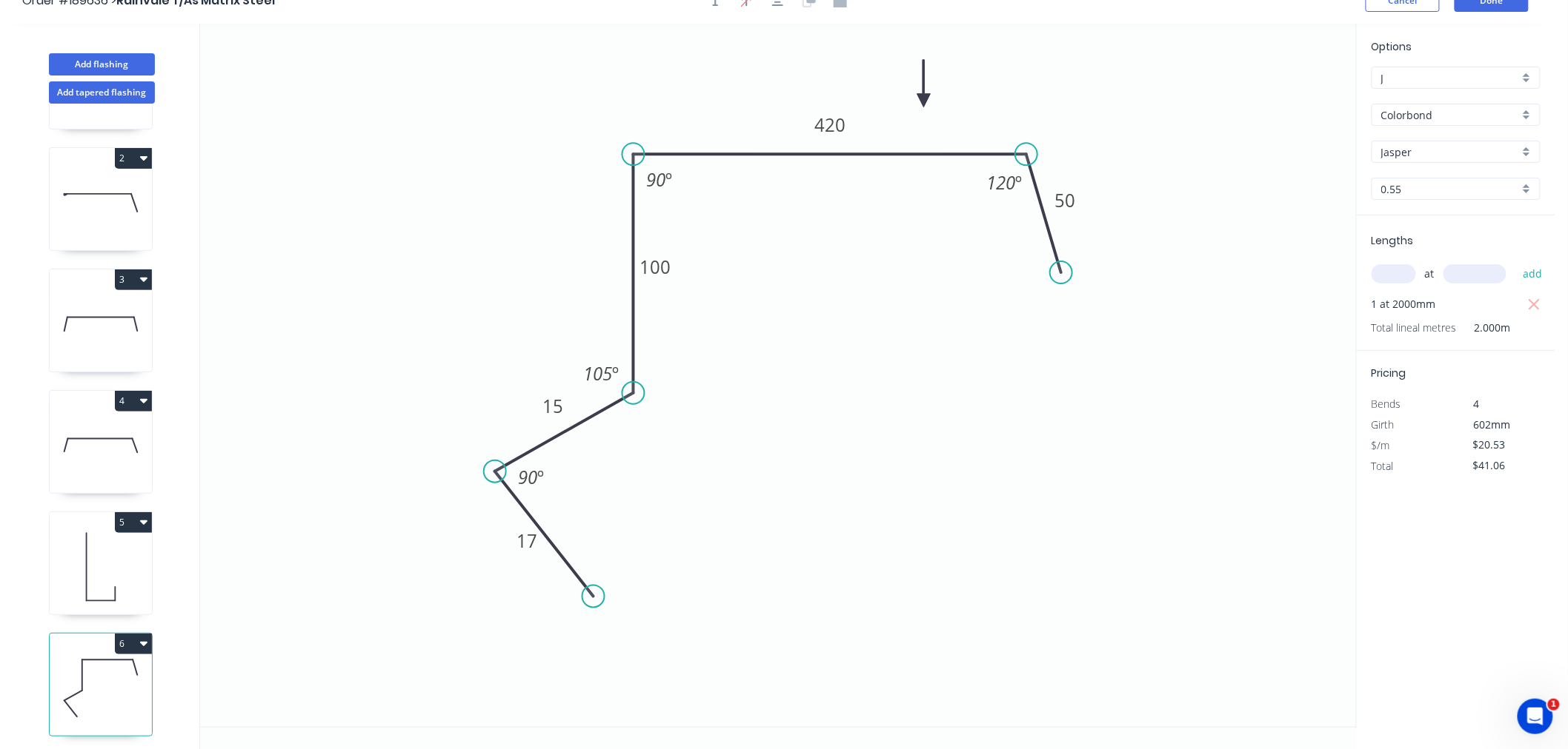
scroll to position [28, 0]
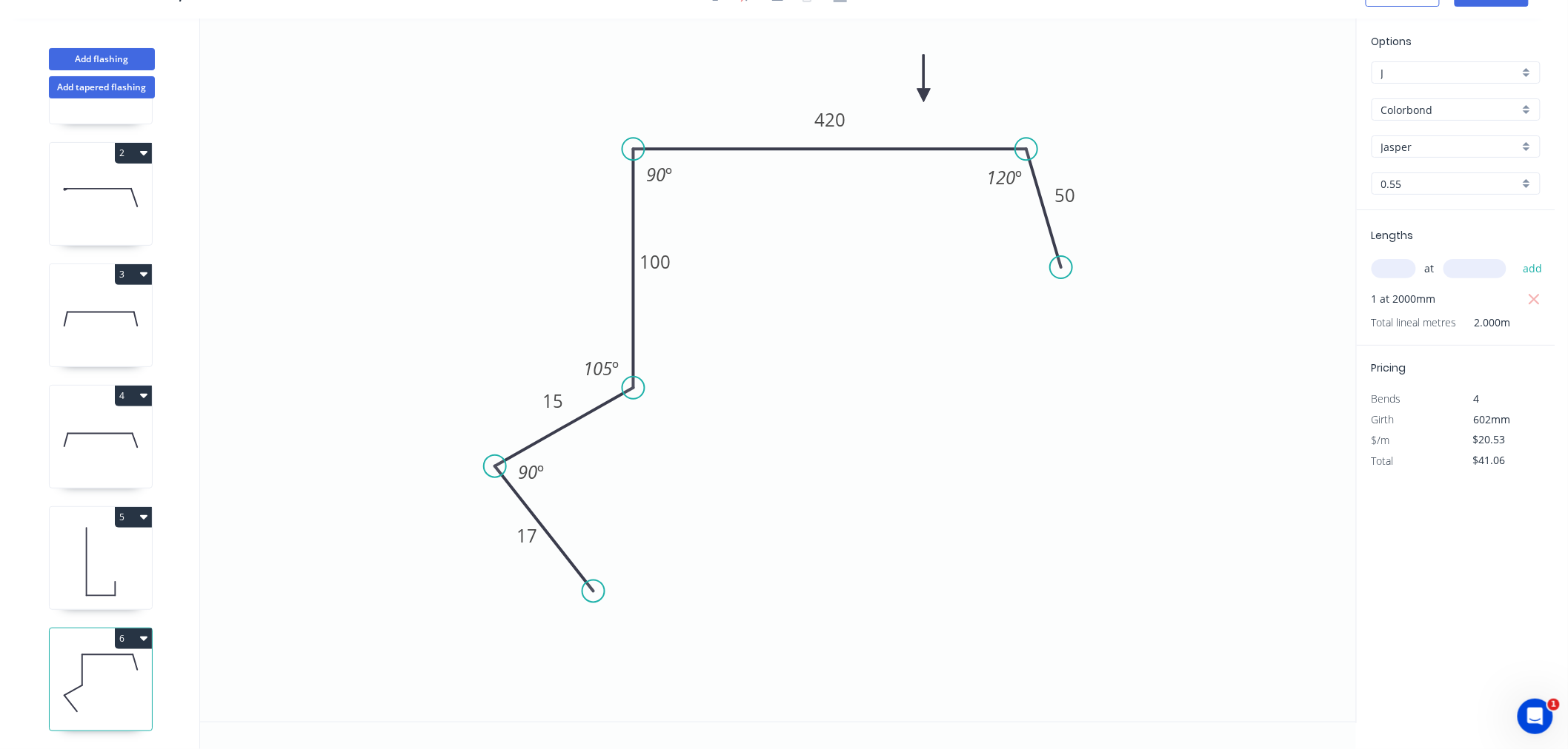
click at [138, 629] on button "6" at bounding box center [134, 639] width 37 height 21
click at [123, 670] on div "Duplicate" at bounding box center [82, 675] width 114 height 21
type input "$0.00"
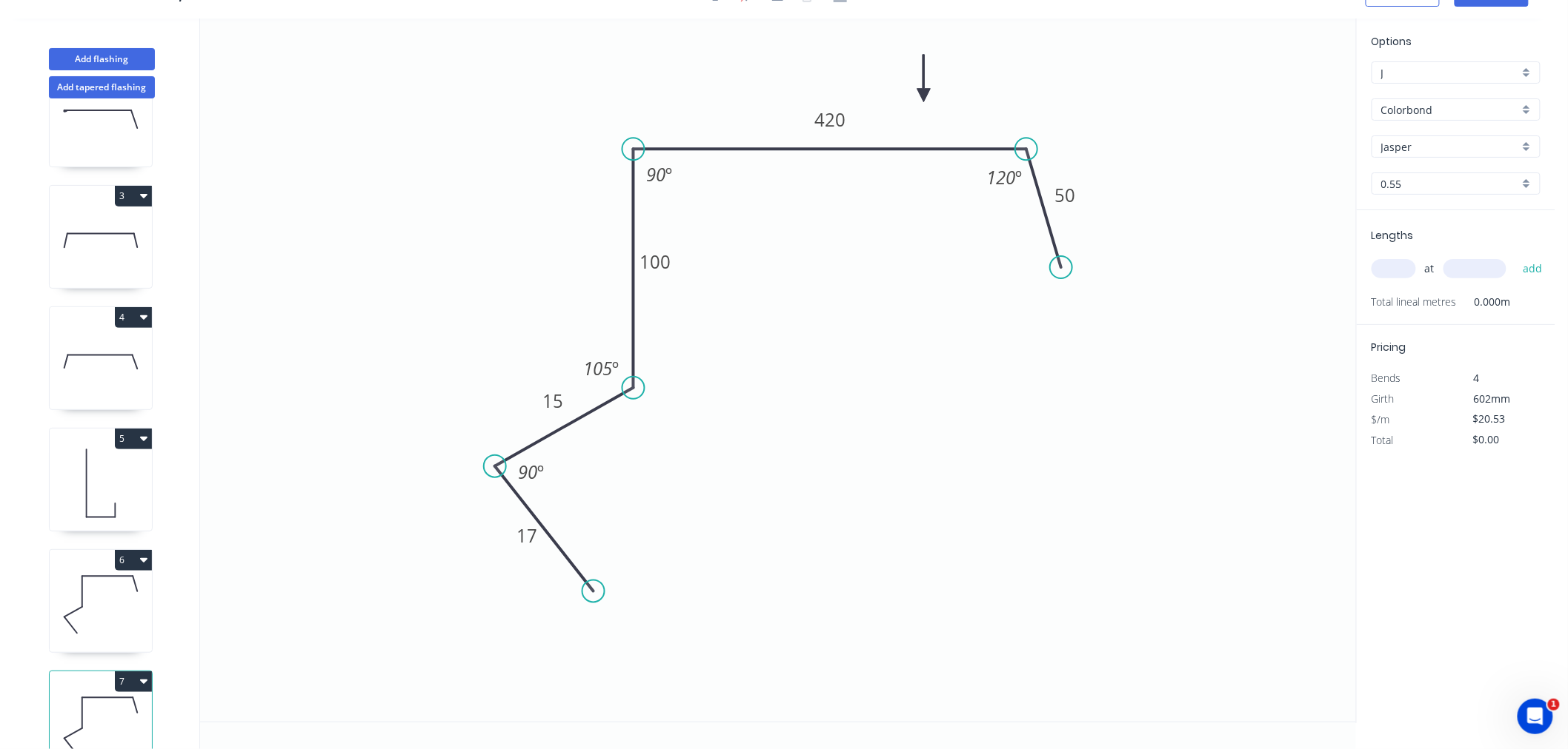
scroll to position [233, 0]
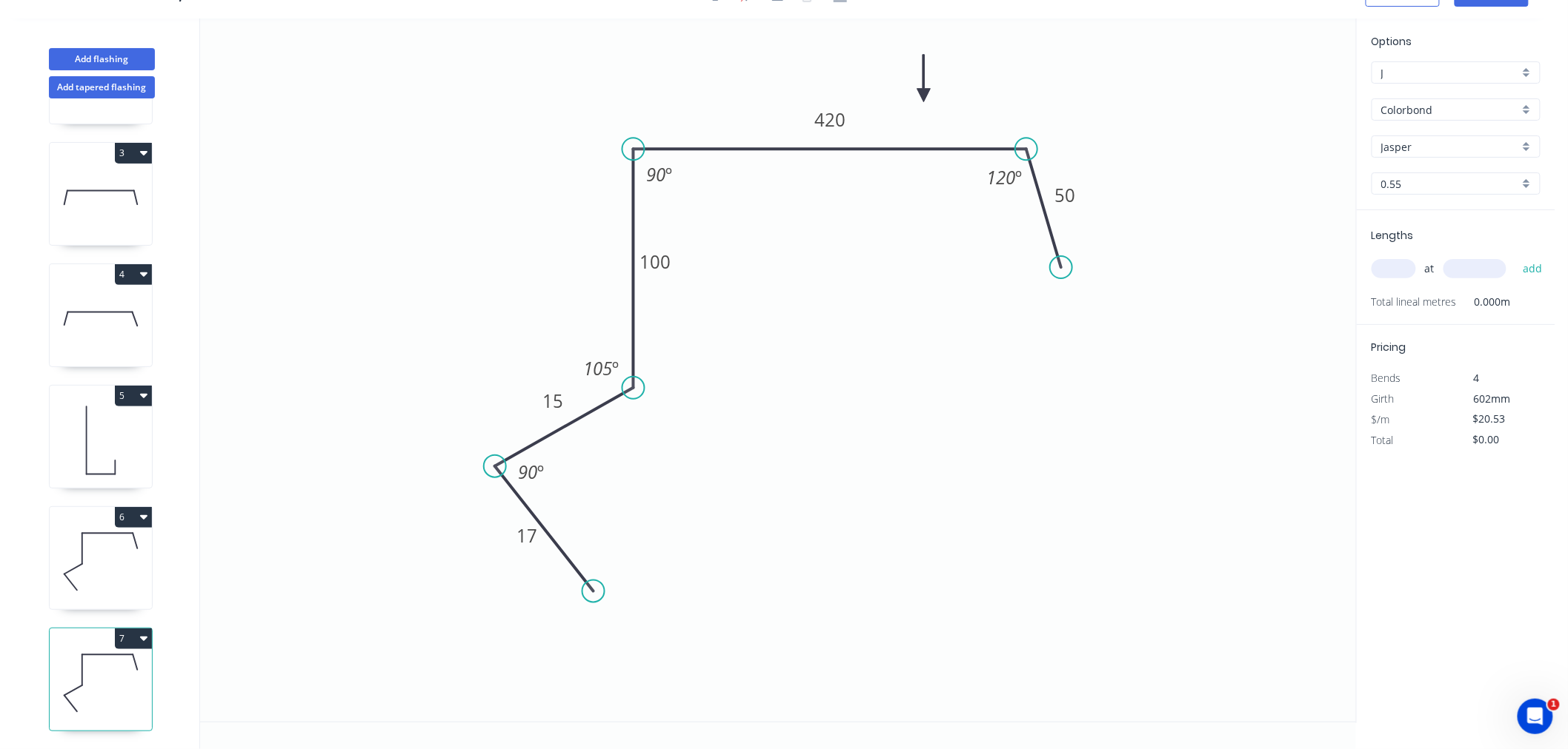
click at [114, 675] on icon at bounding box center [100, 683] width 102 height 95
click at [823, 120] on tspan "420" at bounding box center [830, 120] width 31 height 25
click at [943, 425] on icon "0 17 15 100 470 50 120 º 90 º 105 º 90 º" at bounding box center [777, 370] width 1156 height 703
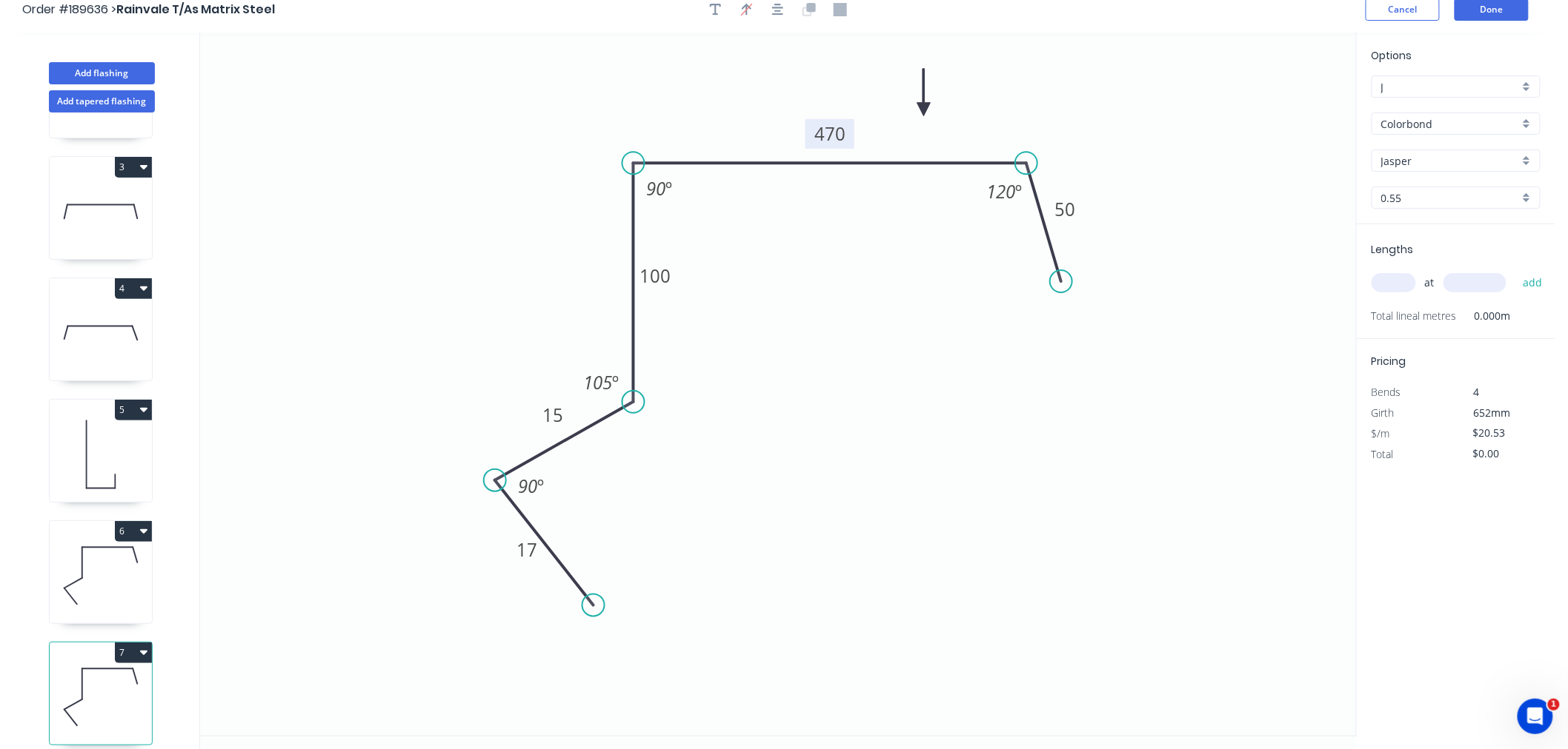
scroll to position [0, 0]
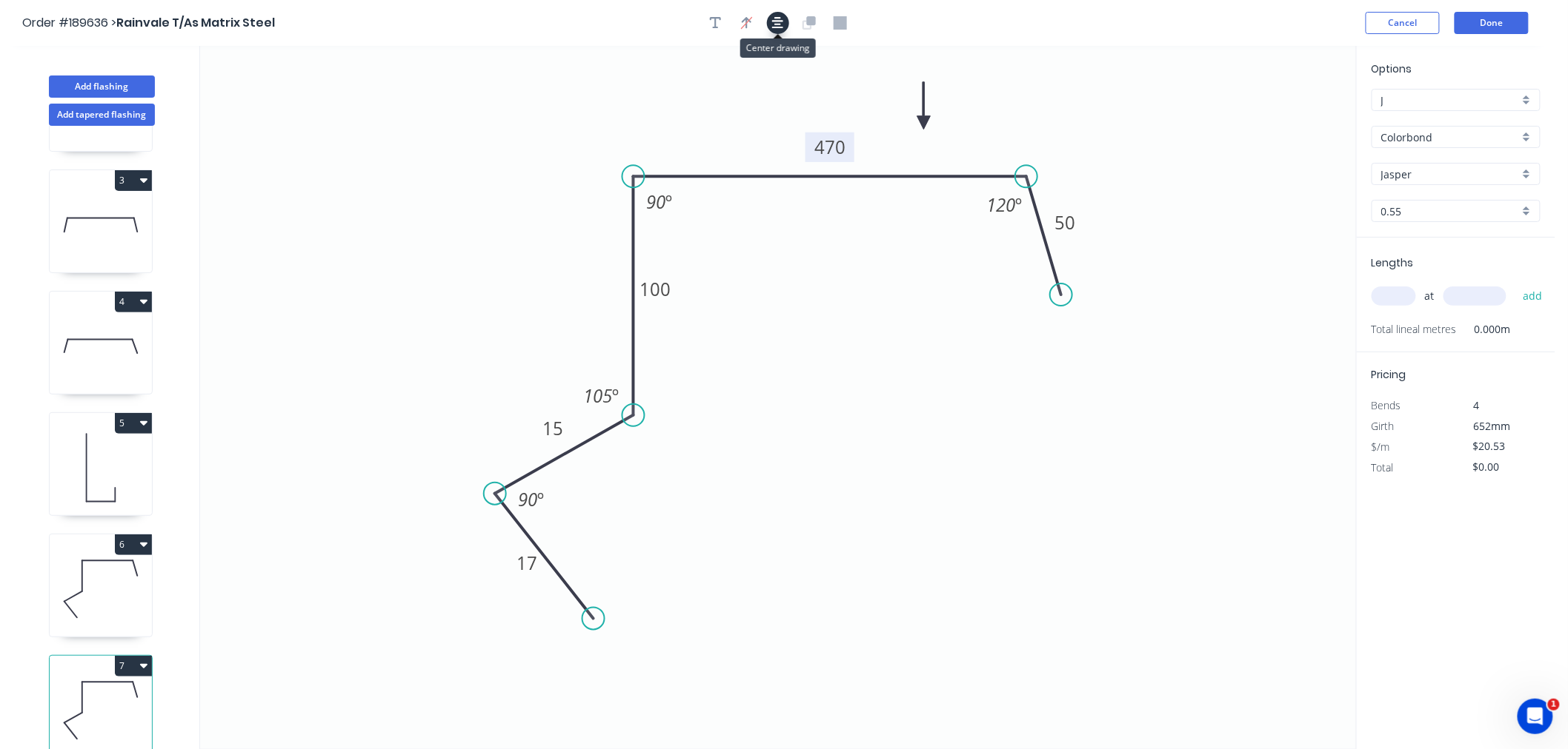
click at [774, 17] on icon "button" at bounding box center [777, 23] width 12 height 13
click at [1390, 286] on input "text" at bounding box center [1393, 295] width 44 height 19
type input "1"
type input "2200"
click at [1516, 283] on button "add" at bounding box center [1533, 295] width 35 height 25
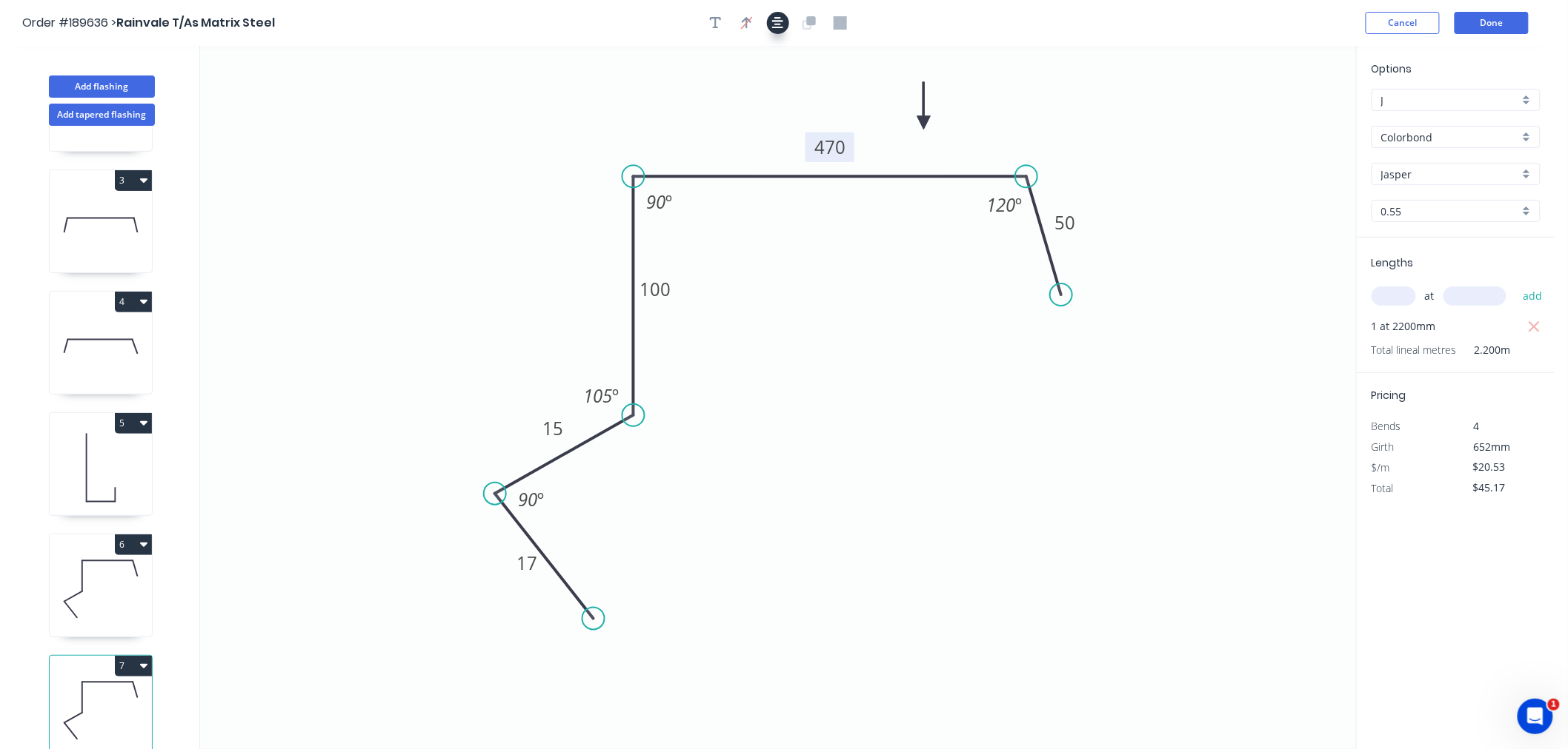
click at [775, 25] on icon "button" at bounding box center [777, 23] width 12 height 13
click at [768, 112] on icon "0 17 15 100 470 50 120 º 90 º 105 º 90 º" at bounding box center [777, 398] width 1156 height 703
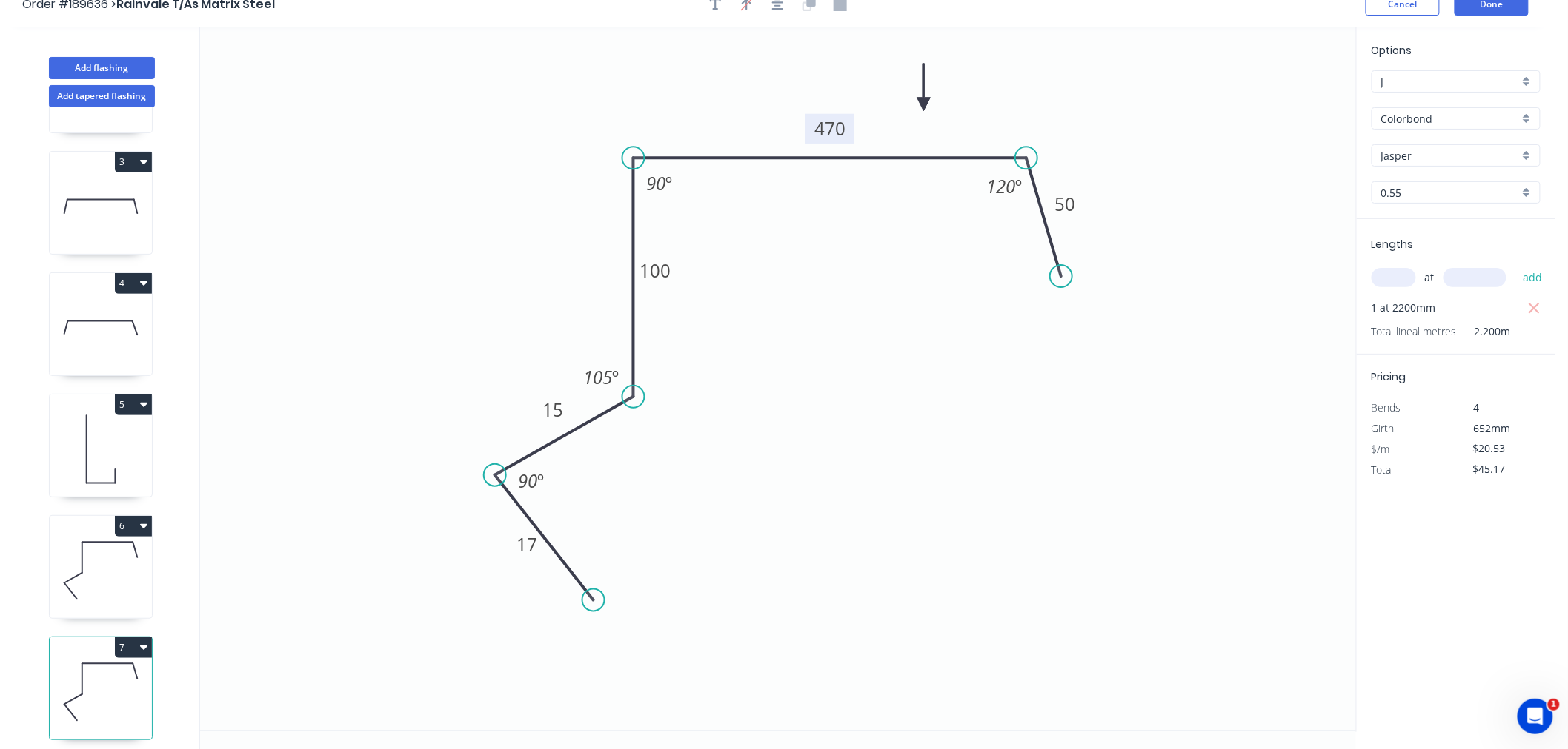
scroll to position [28, 0]
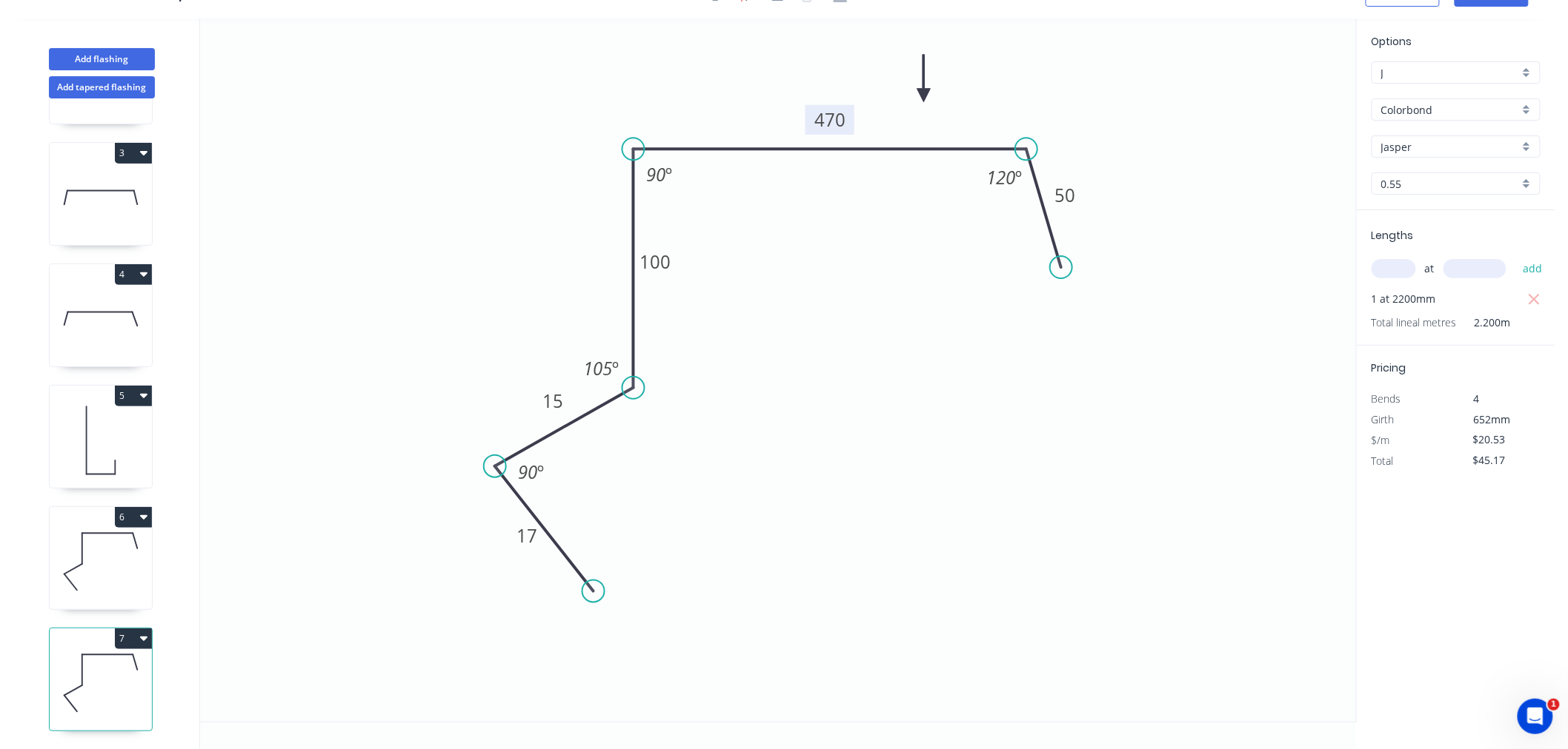
click at [107, 561] on icon at bounding box center [100, 561] width 102 height 95
click at [99, 671] on icon at bounding box center [100, 683] width 102 height 95
click at [114, 546] on icon at bounding box center [100, 561] width 102 height 95
click at [108, 686] on icon at bounding box center [100, 683] width 102 height 95
click at [99, 548] on icon at bounding box center [100, 561] width 102 height 95
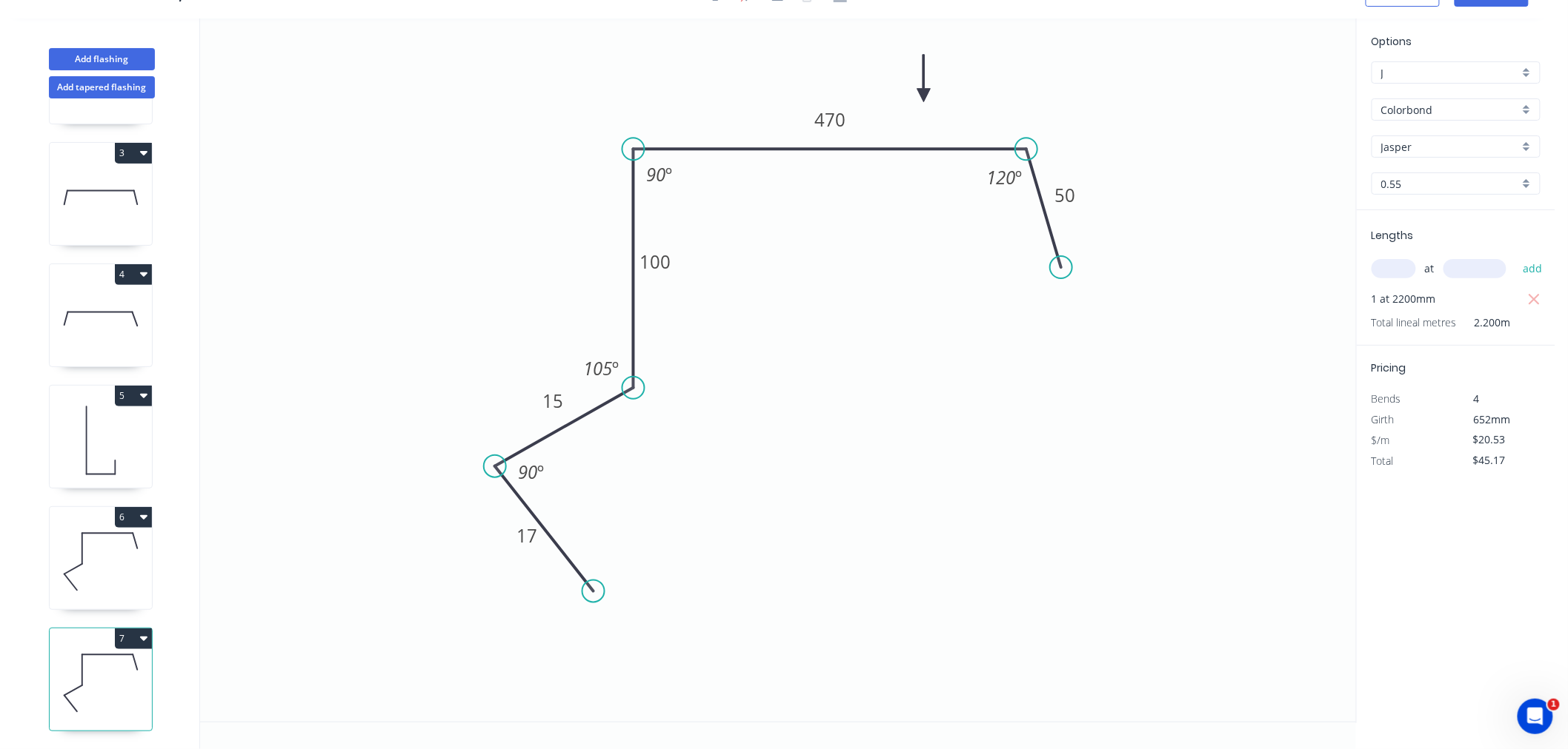
type input "$41.06"
click at [77, 438] on icon at bounding box center [100, 440] width 102 height 95
type input "$11.50"
type input "$1,064.90"
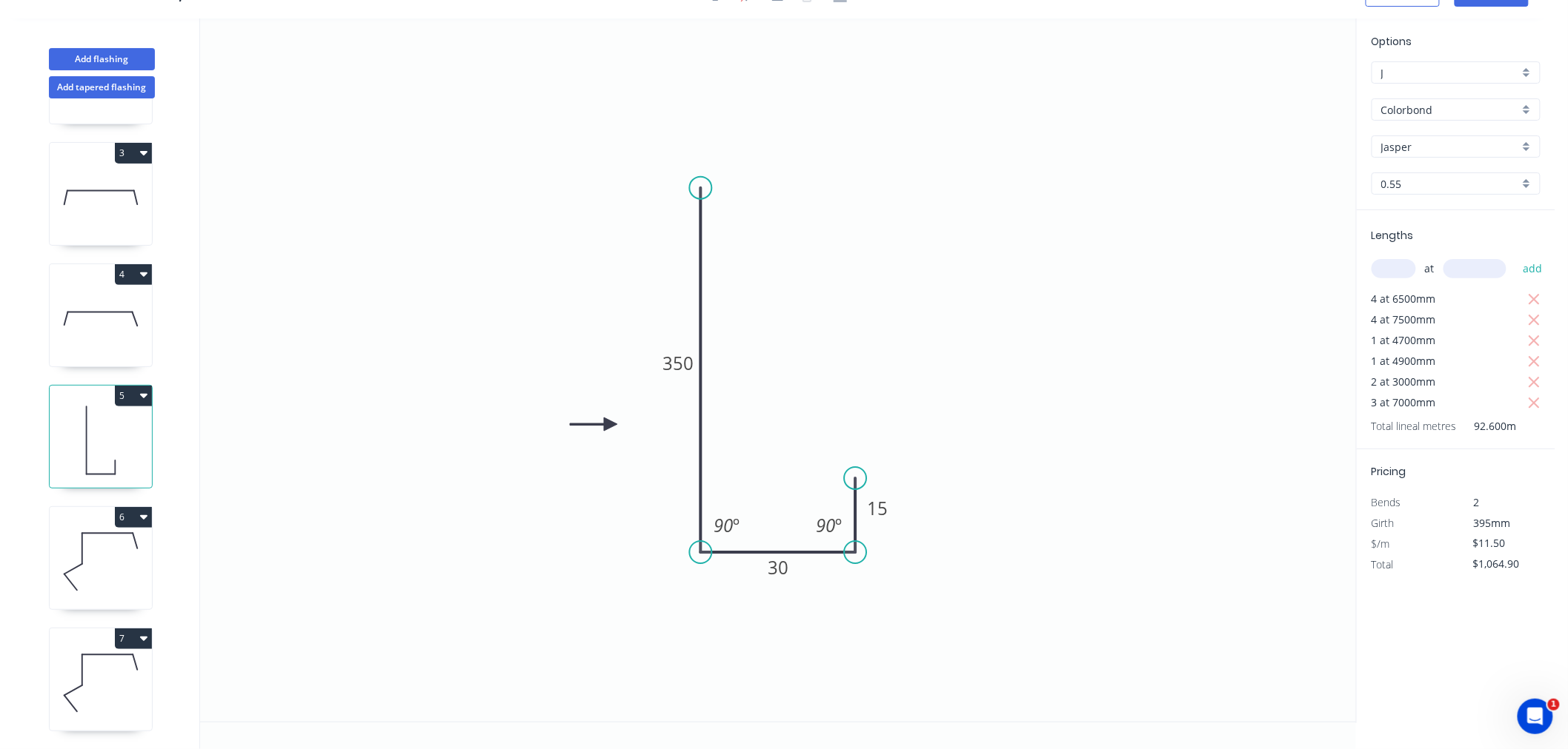
click at [92, 542] on icon at bounding box center [100, 561] width 102 height 95
type input "$20.53"
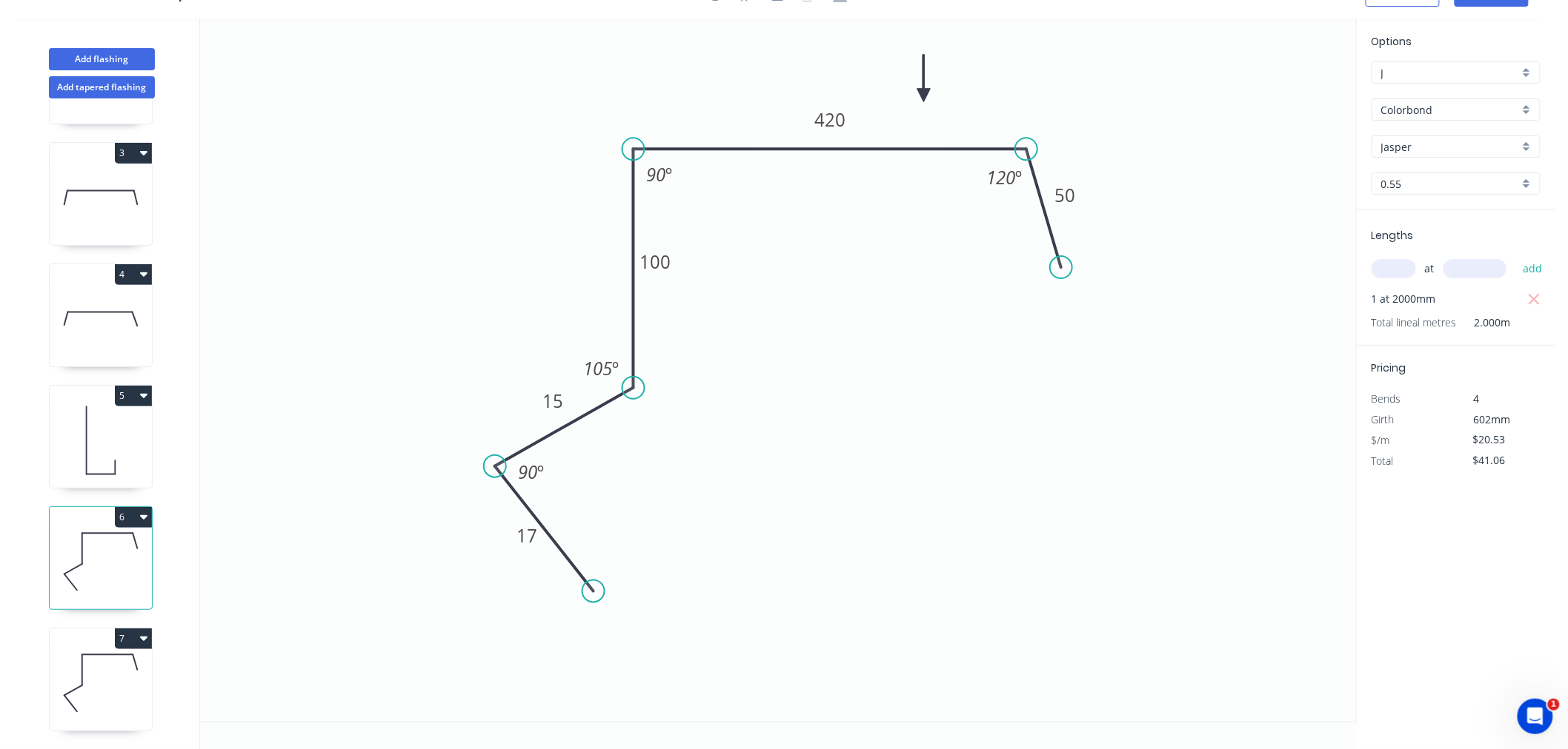
click at [99, 674] on icon at bounding box center [100, 683] width 102 height 95
click at [86, 560] on icon at bounding box center [100, 561] width 102 height 95
click at [107, 672] on icon at bounding box center [100, 683] width 102 height 95
click at [140, 632] on icon "button" at bounding box center [144, 638] width 7 height 12
click at [129, 665] on div "Duplicate" at bounding box center [82, 675] width 114 height 21
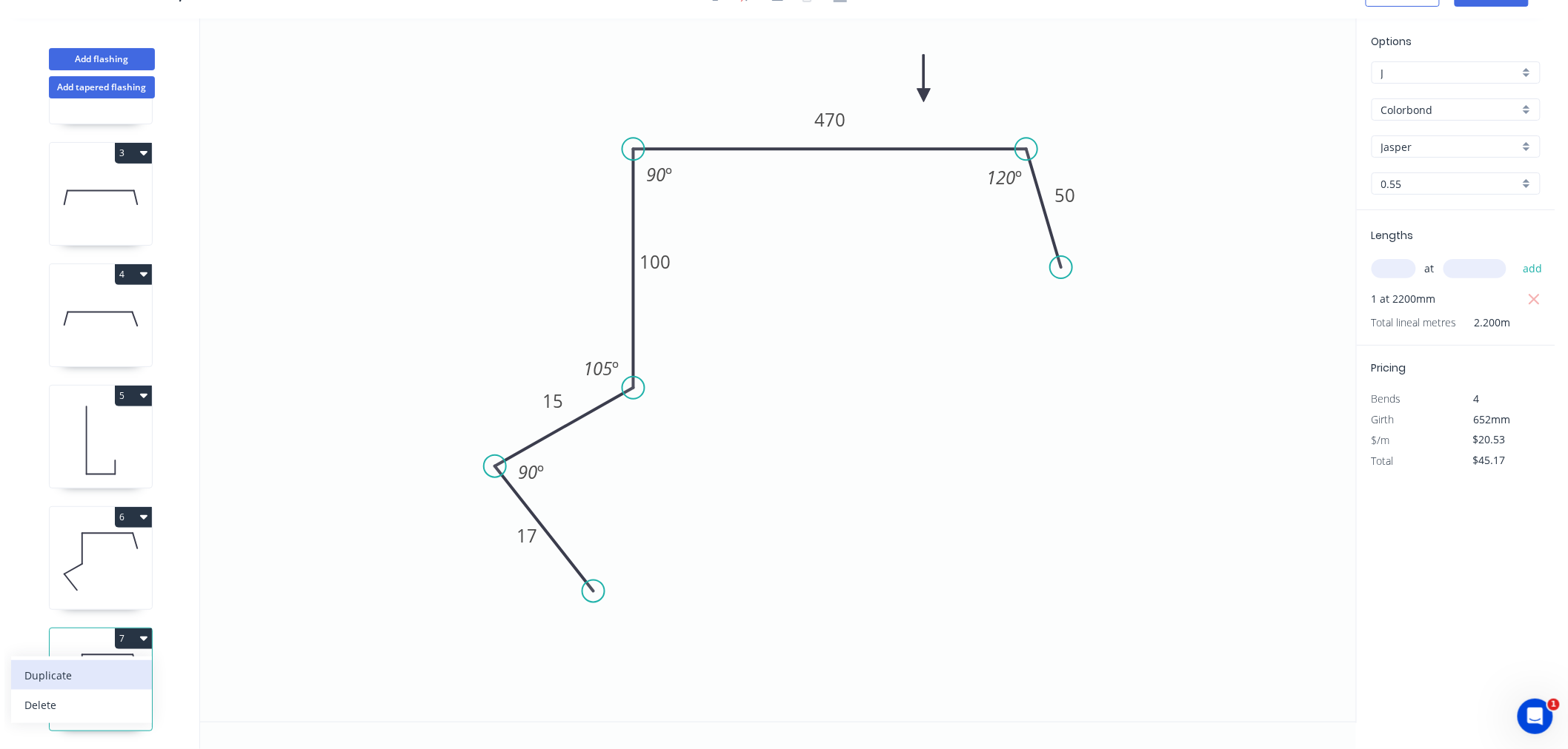
type input "$0.00"
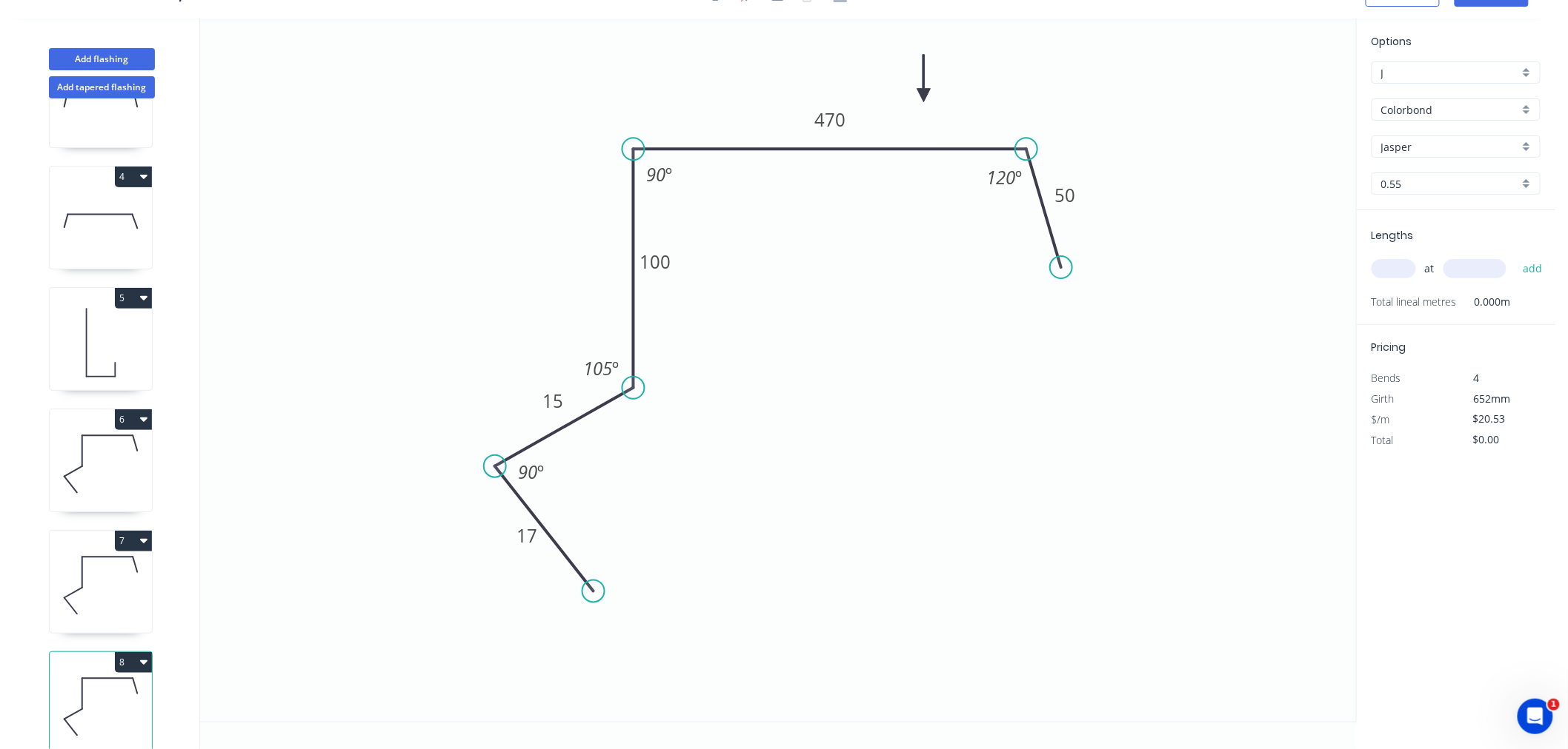
scroll to position [354, 0]
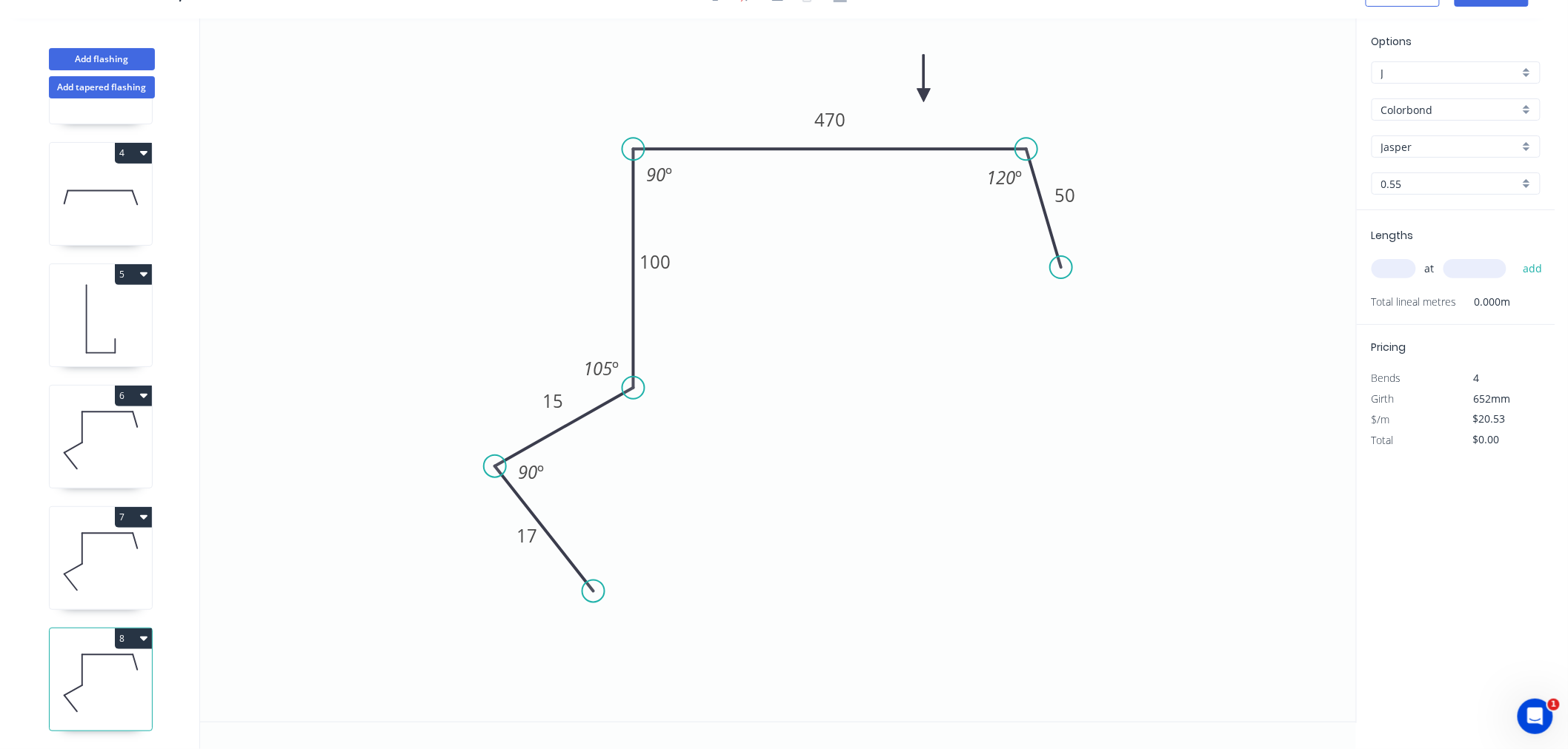
click at [104, 671] on icon at bounding box center [100, 683] width 102 height 95
click at [830, 120] on tspan "470" at bounding box center [830, 120] width 31 height 25
click at [902, 271] on icon "0 17 15 100 440 50 120 º 90 º 105 º 90 º" at bounding box center [777, 370] width 1156 height 703
click at [1388, 267] on input "text" at bounding box center [1393, 269] width 44 height 19
type input "2"
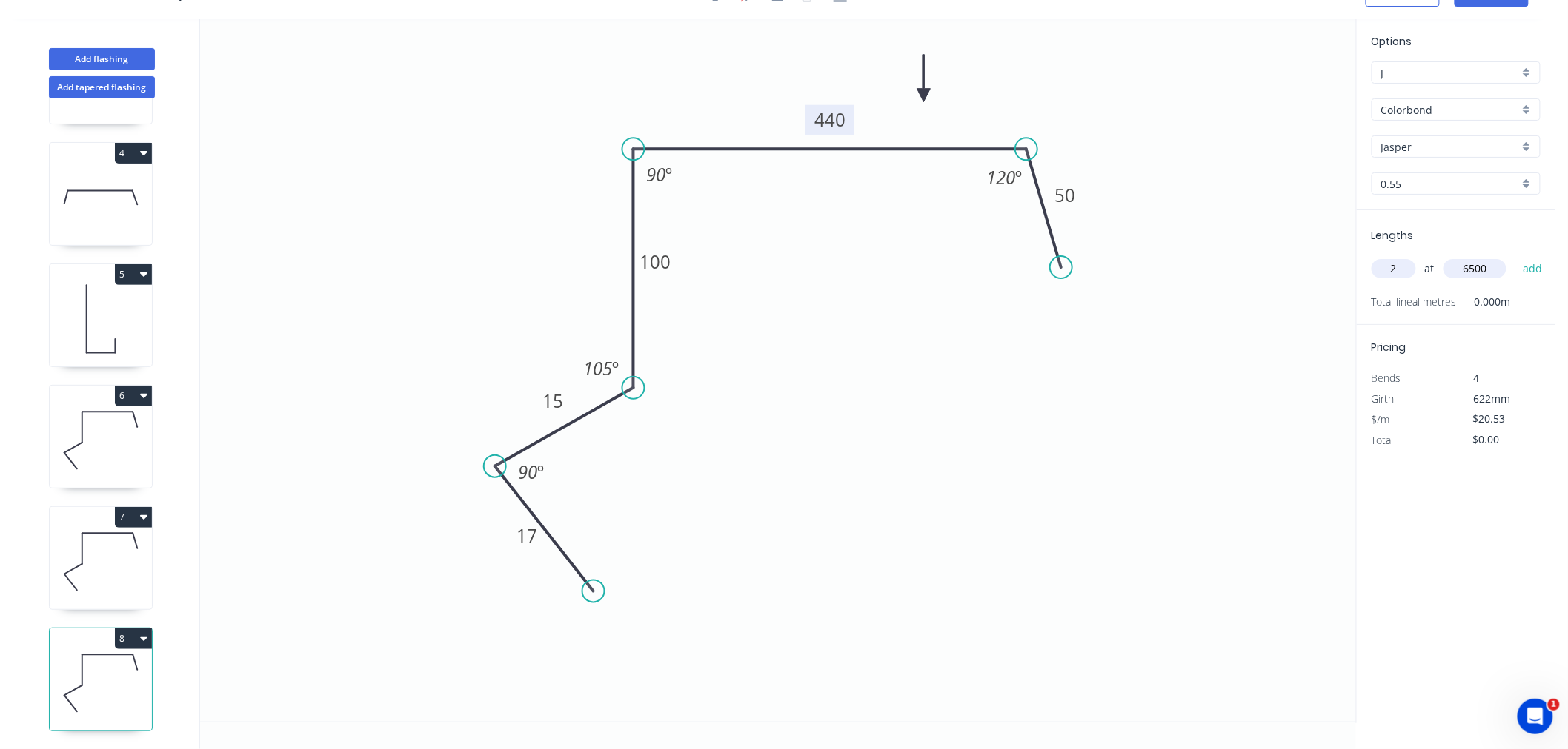
type input "6500"
click at [1516, 256] on button "add" at bounding box center [1533, 268] width 35 height 25
type input "$266.89"
click at [951, 419] on icon "0 17 15 100 440 50 120 º 90 º 105 º 90 º" at bounding box center [777, 370] width 1156 height 703
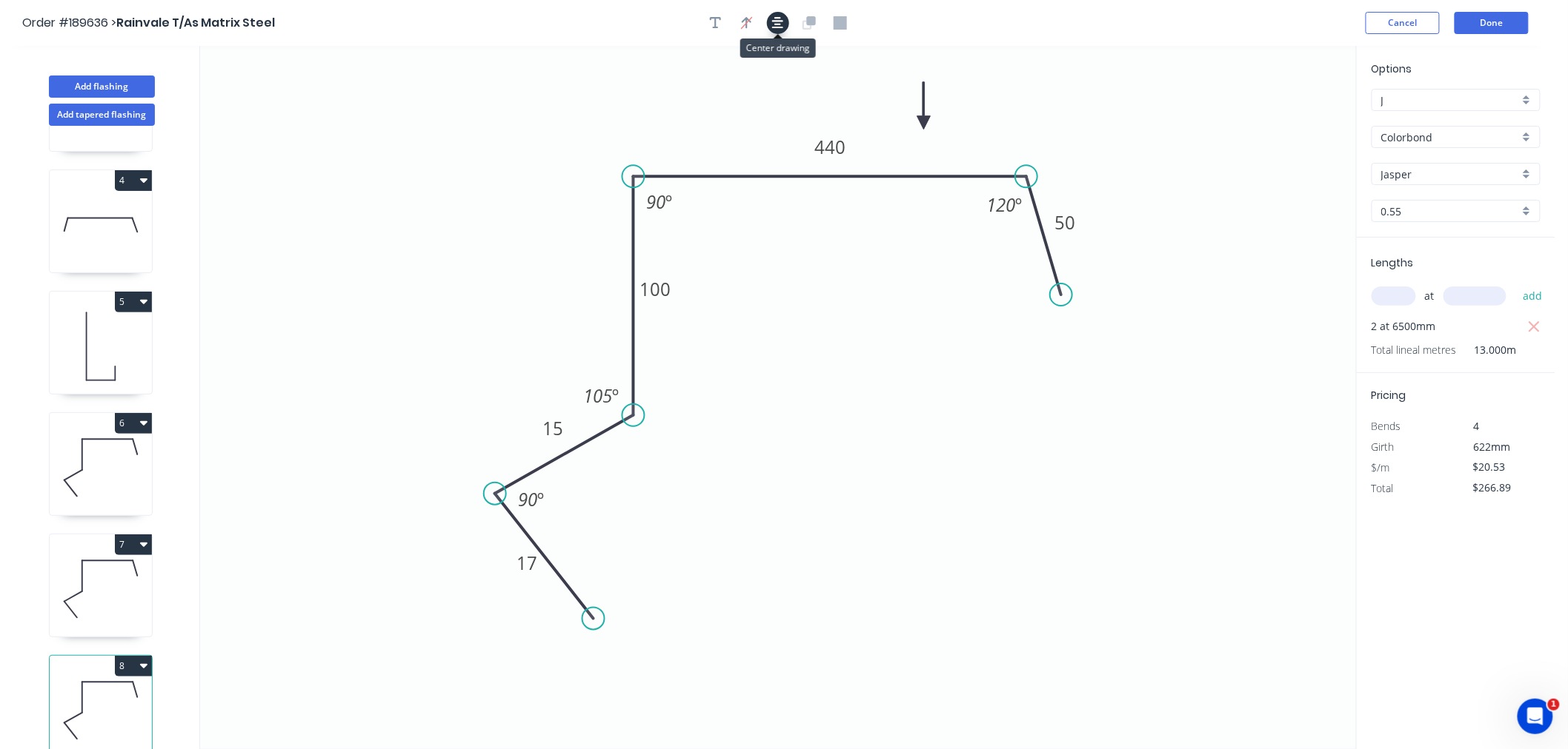
click at [776, 17] on icon "button" at bounding box center [777, 23] width 12 height 13
click at [514, 128] on icon "0 17 15 100 440 50 120 º 90 º 105 º 90 º" at bounding box center [777, 398] width 1156 height 703
click at [774, 23] on icon "button" at bounding box center [777, 23] width 12 height 13
click at [920, 120] on icon at bounding box center [923, 105] width 13 height 47
click at [784, 28] on button "button" at bounding box center [778, 23] width 22 height 22
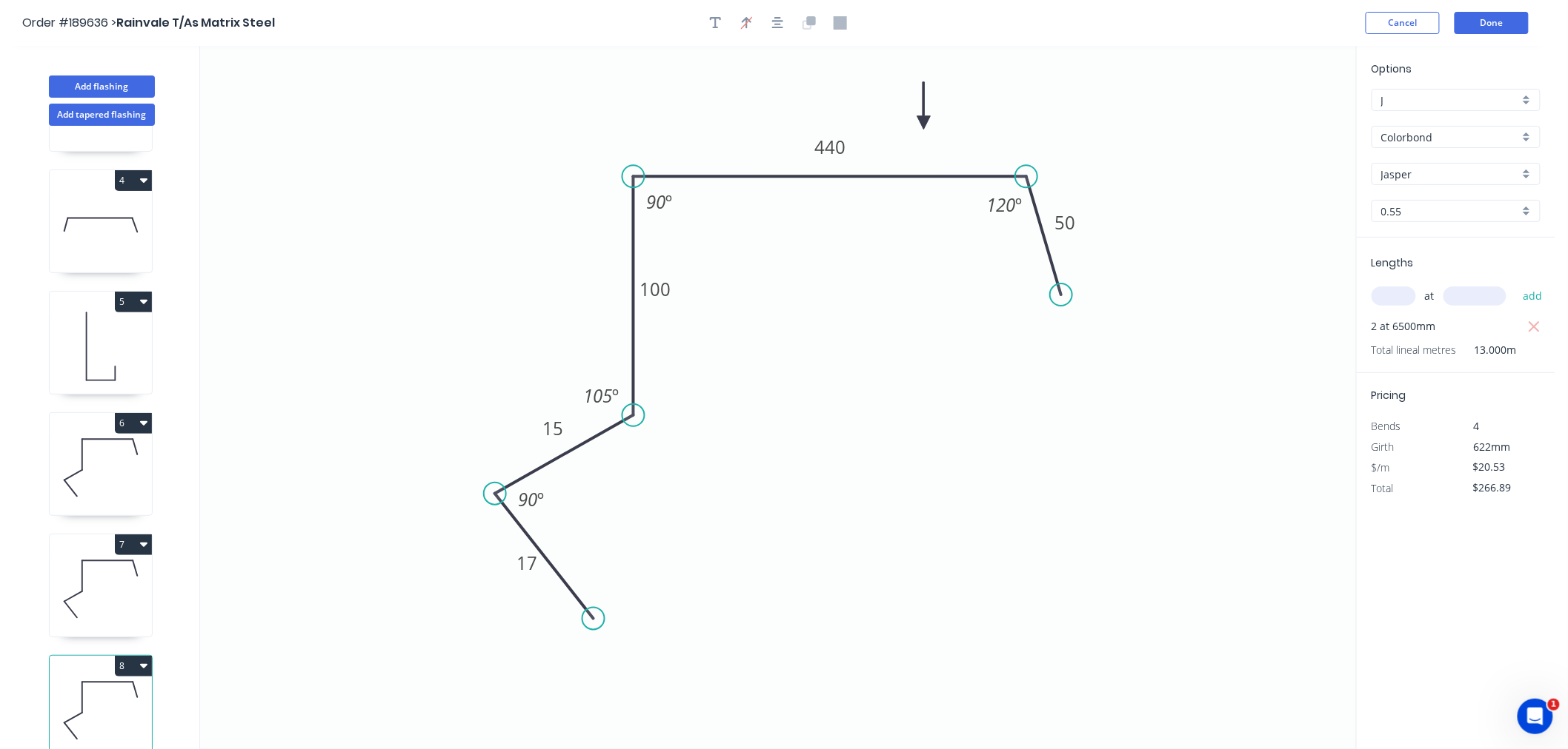
click at [1070, 98] on icon "0 17 15 100 440 50 120 º 90 º 105 º 90 º" at bounding box center [777, 398] width 1156 height 703
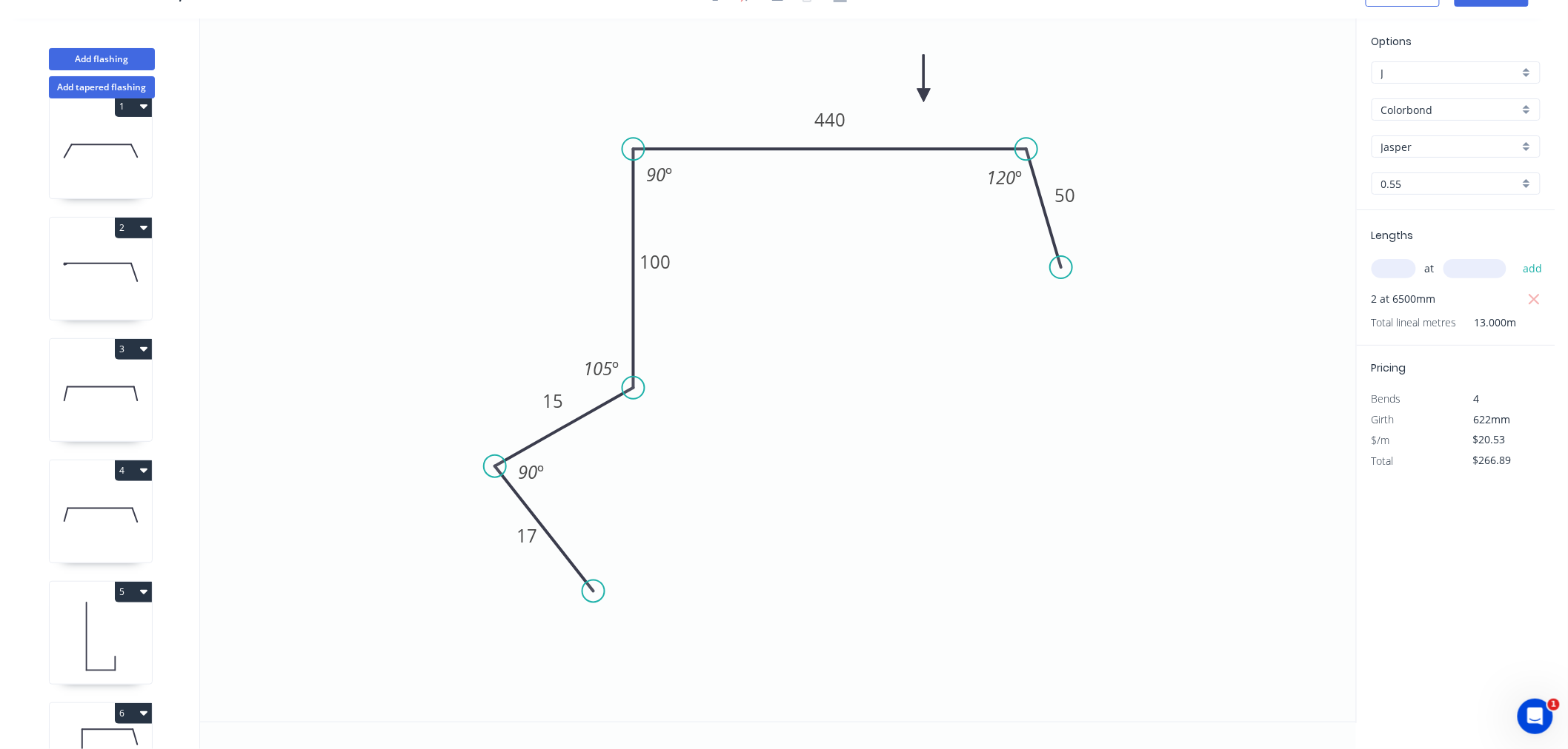
scroll to position [354, 0]
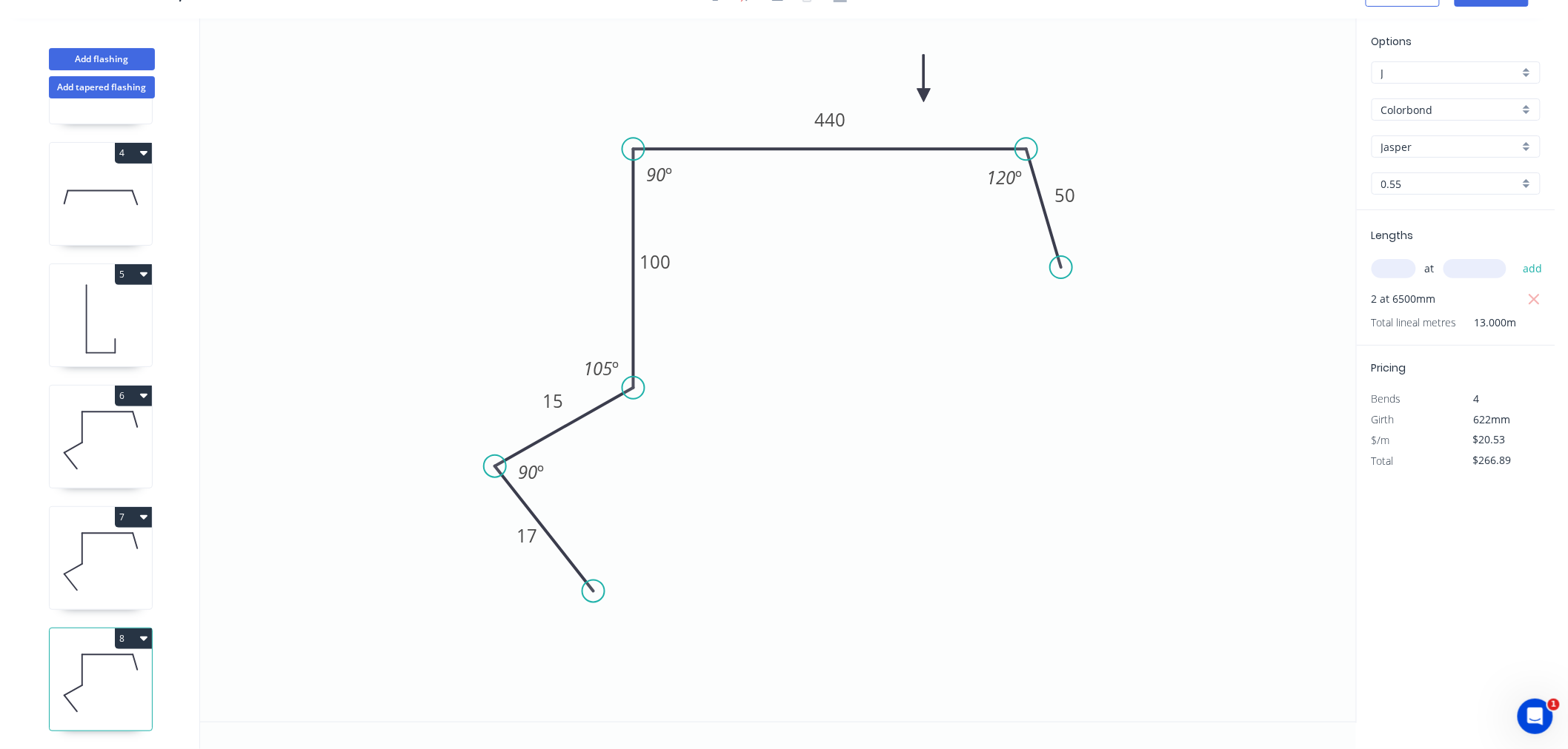
click at [87, 188] on icon at bounding box center [100, 197] width 102 height 95
type input "Zincalume"
type input "$23.89"
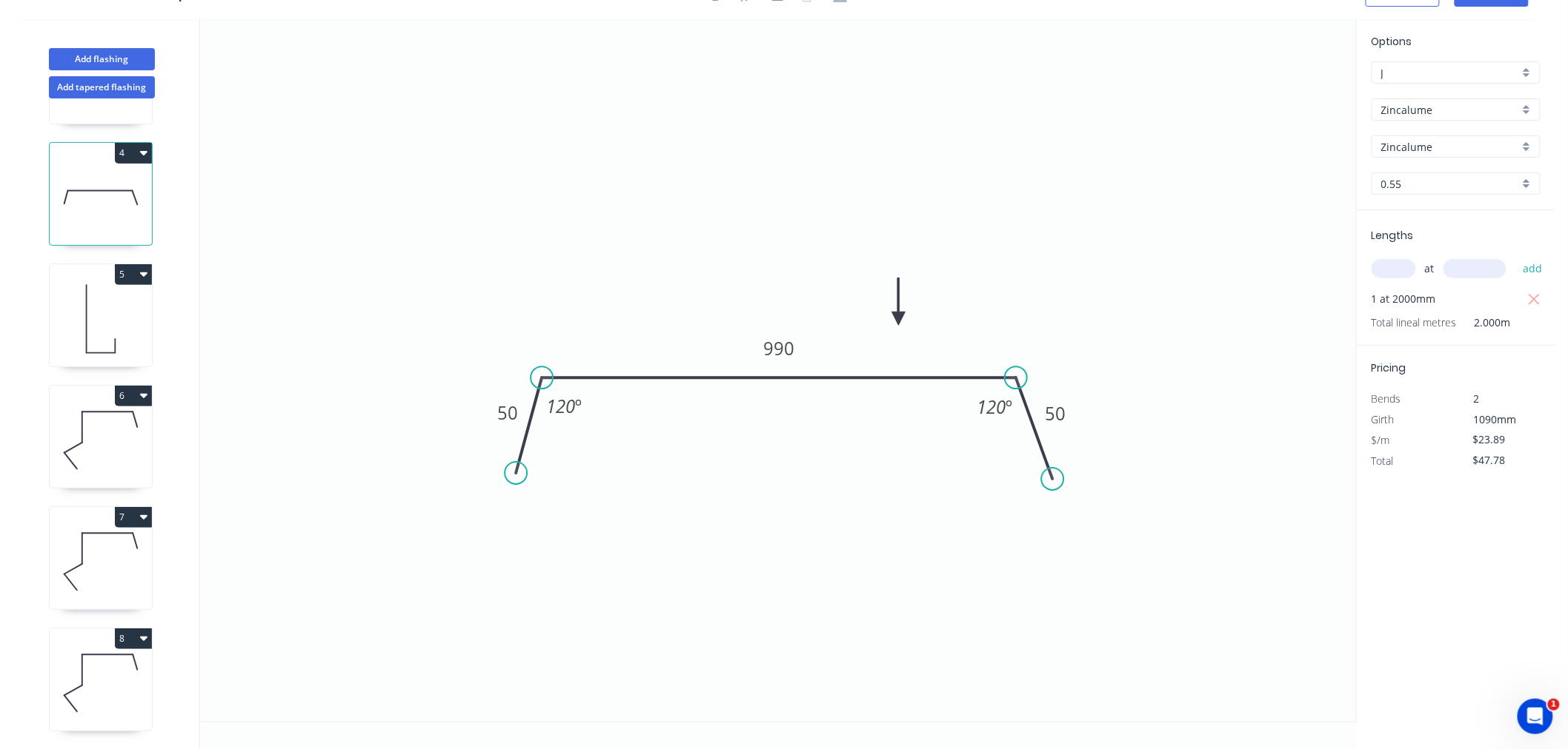
click at [145, 146] on icon "button" at bounding box center [144, 152] width 7 height 12
click at [127, 179] on div "Duplicate" at bounding box center [82, 190] width 114 height 21
type input "$0.00"
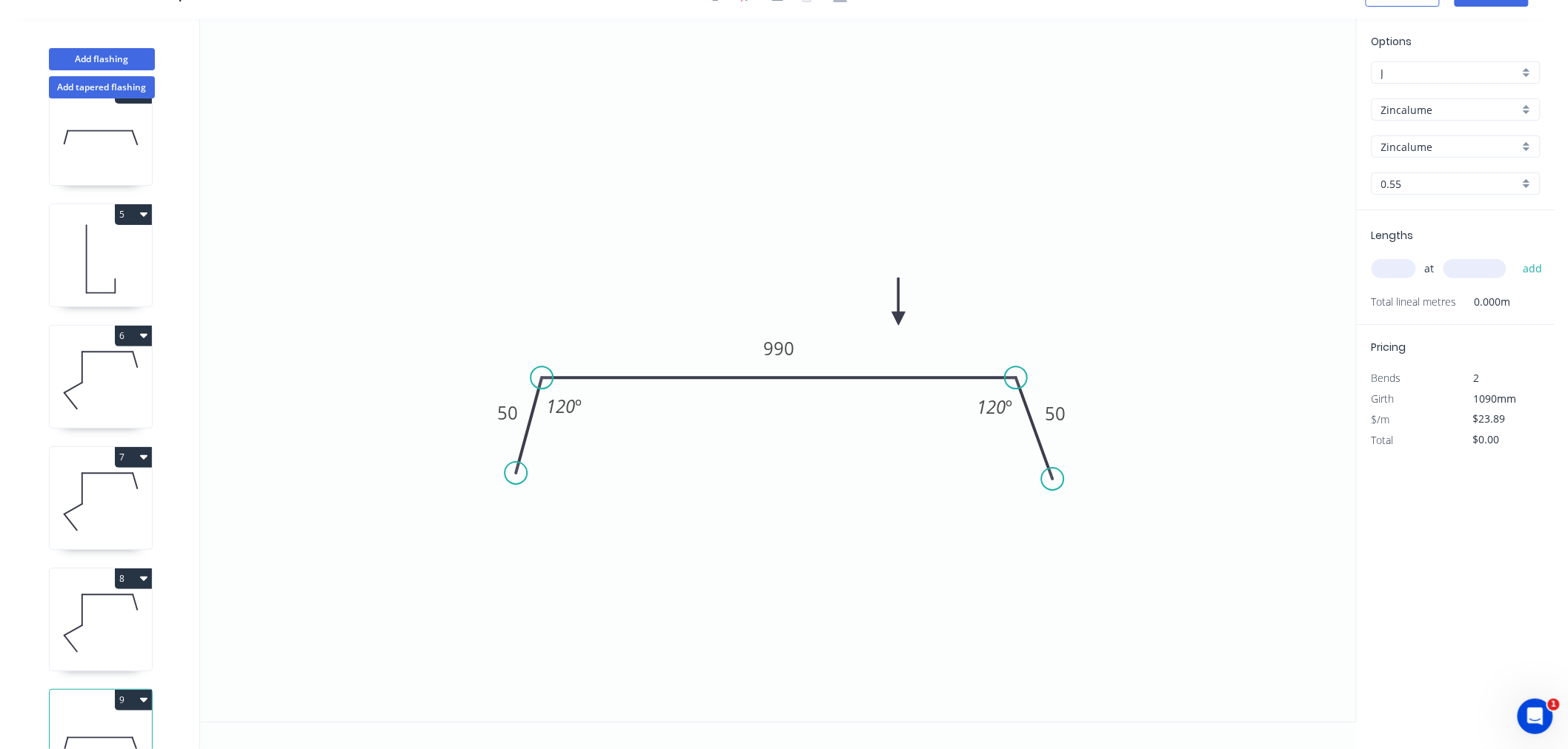
scroll to position [476, 0]
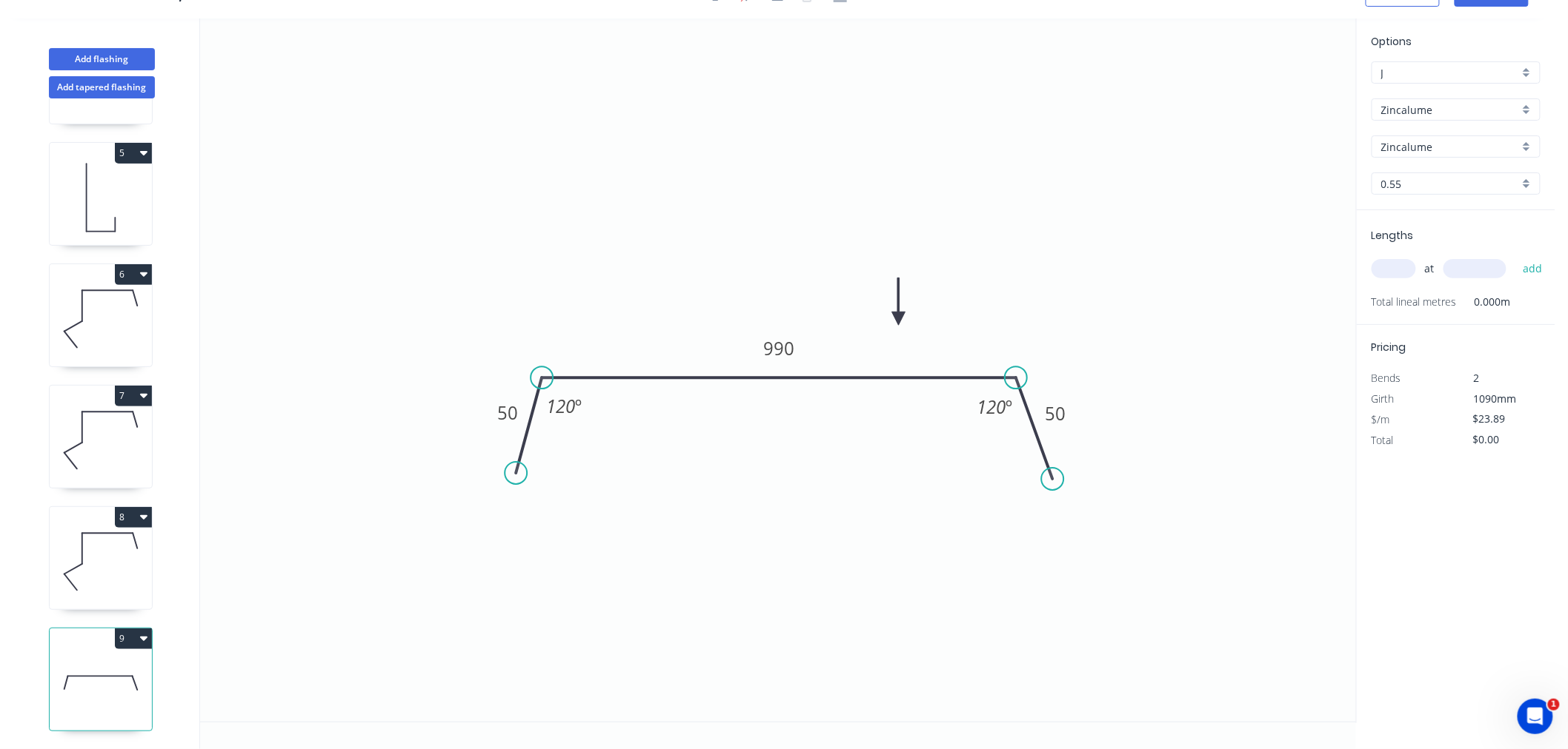
click at [122, 673] on icon at bounding box center [100, 683] width 102 height 95
click at [505, 411] on tspan "50" at bounding box center [507, 412] width 21 height 25
type input "$0.00"
click at [1295, 240] on icon "0 50 1230 50 120 º 120 º" at bounding box center [777, 370] width 1156 height 703
click at [1397, 269] on input "text" at bounding box center [1393, 269] width 44 height 19
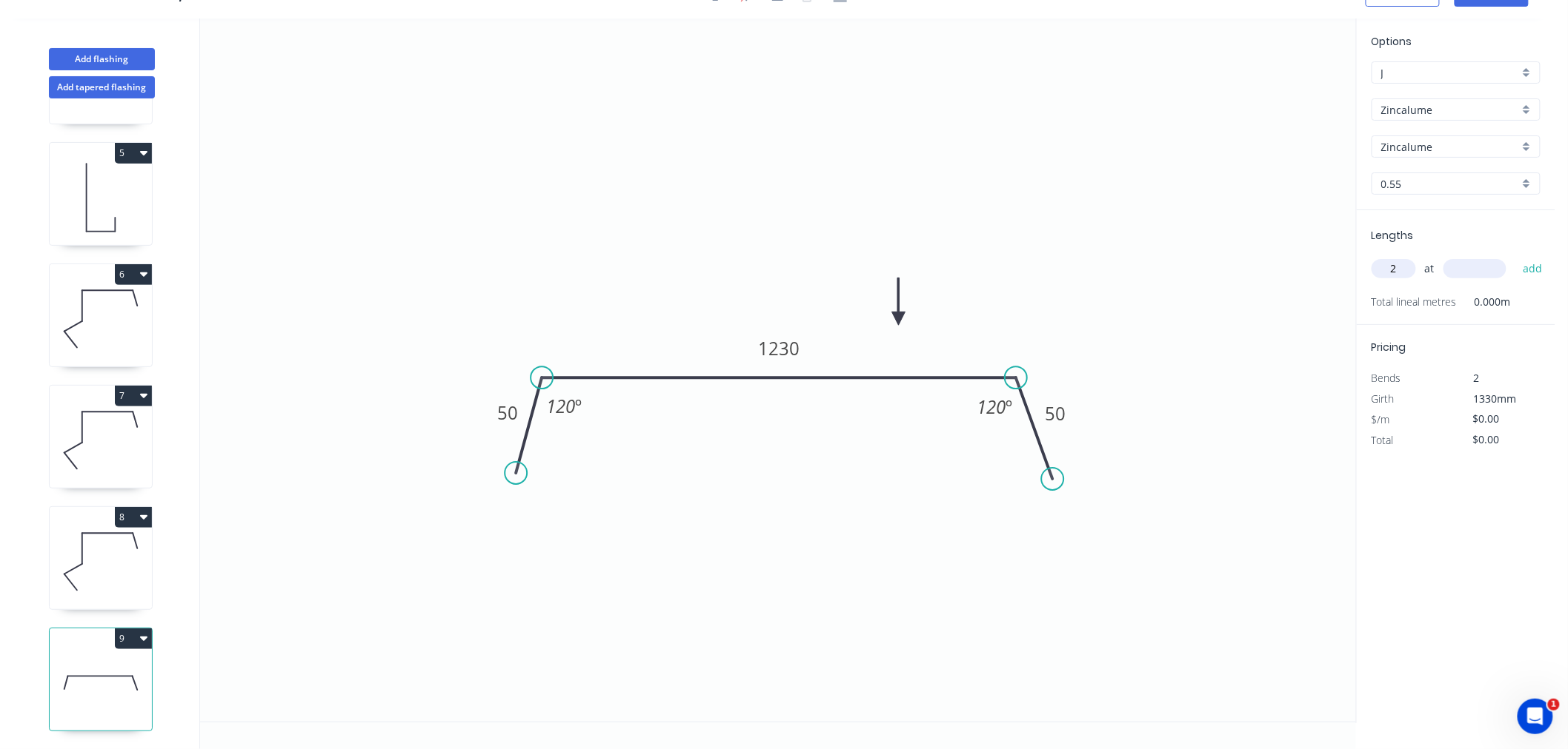
type input "2"
type input "1200"
click at [1516, 256] on button "add" at bounding box center [1533, 268] width 35 height 25
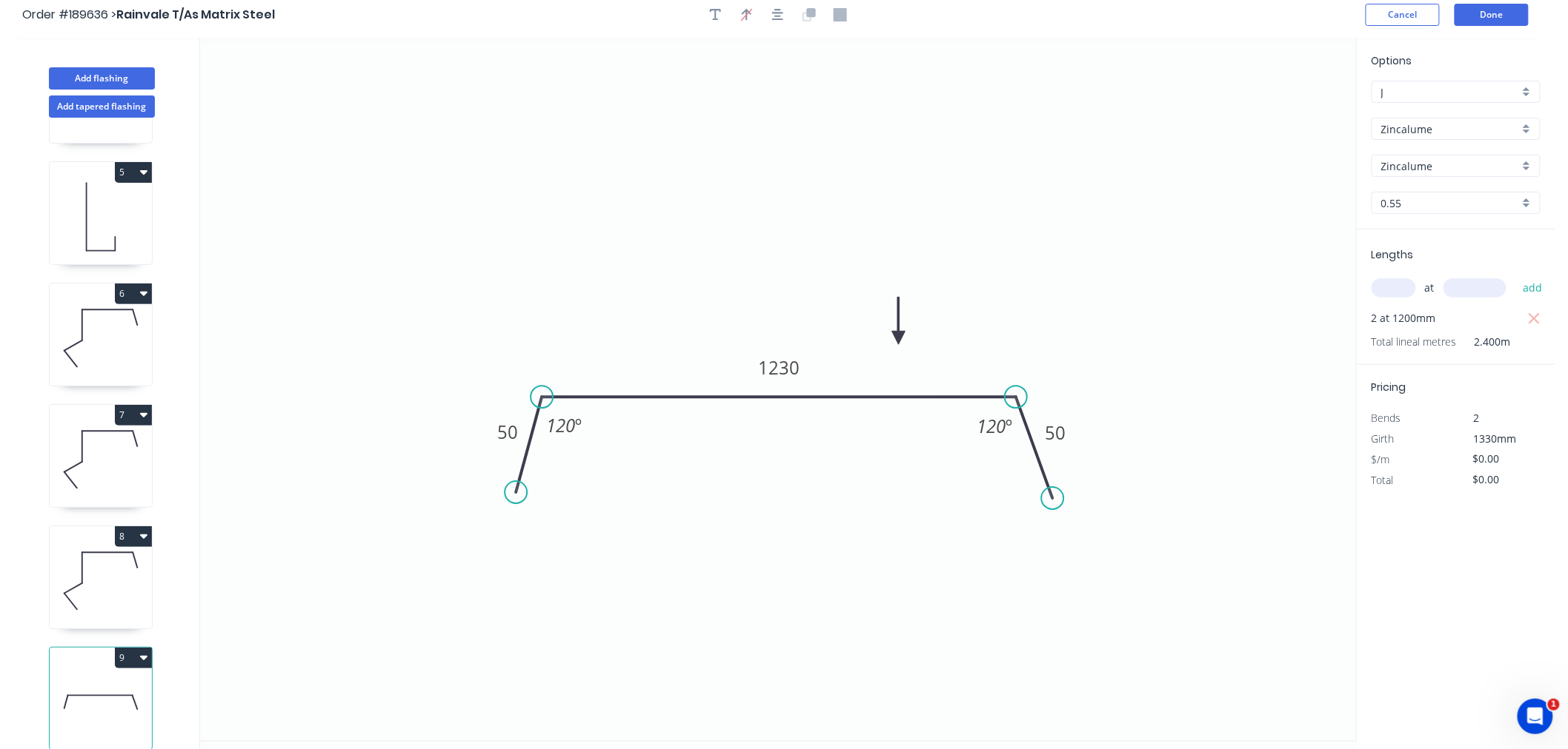
scroll to position [0, 0]
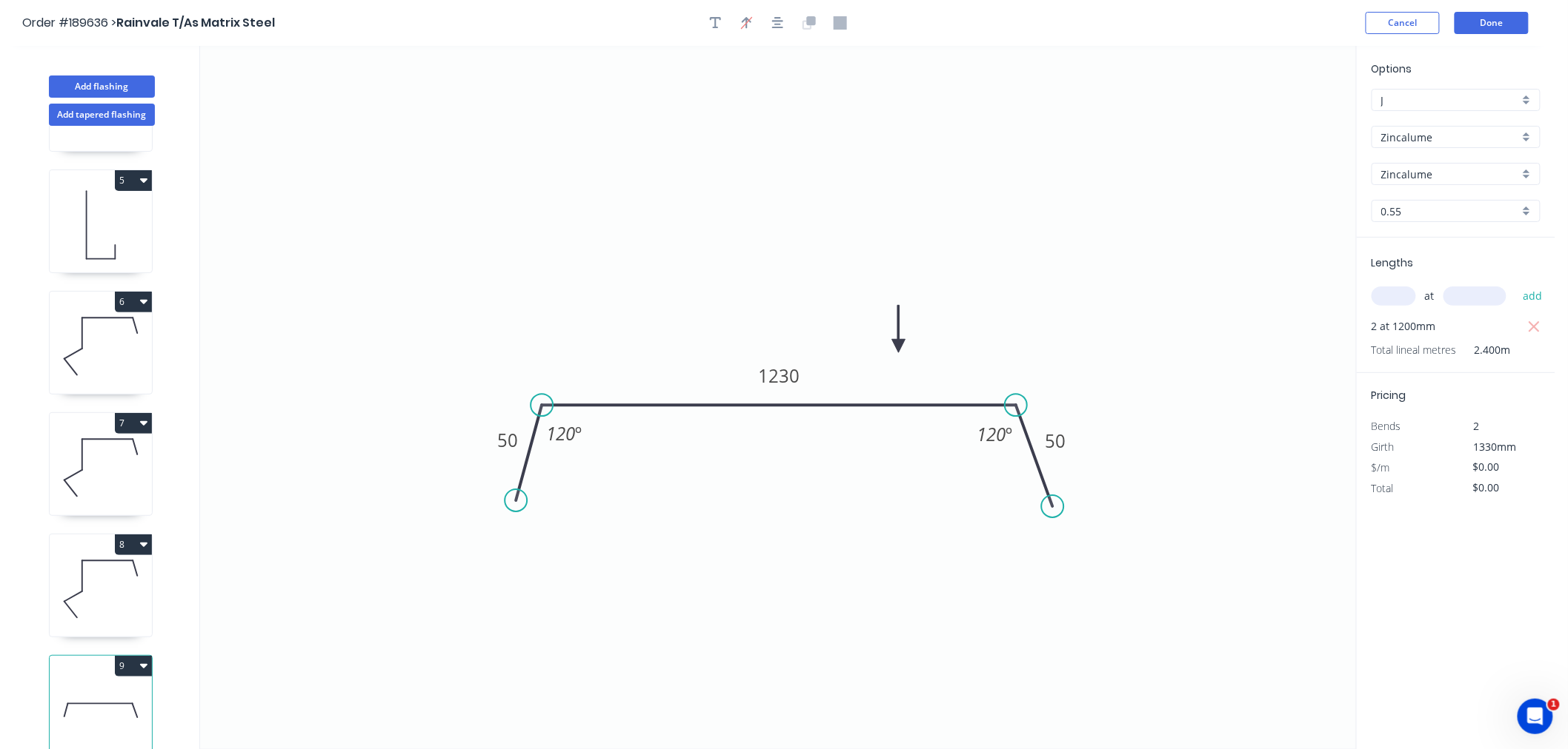
drag, startPoint x: 779, startPoint y: 23, endPoint x: 612, endPoint y: 127, distance: 196.7
click at [779, 22] on icon "button" at bounding box center [777, 23] width 12 height 13
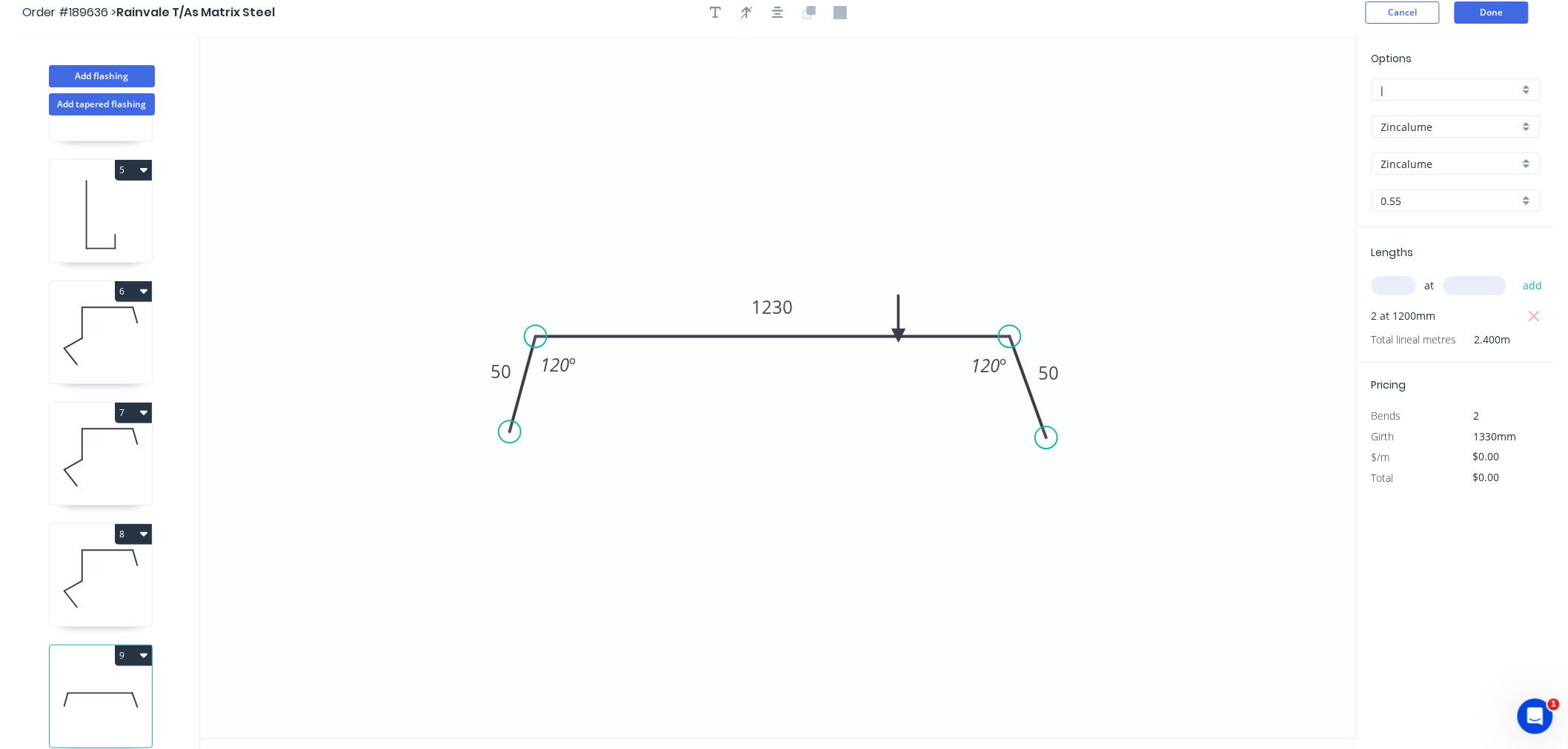
scroll to position [28, 0]
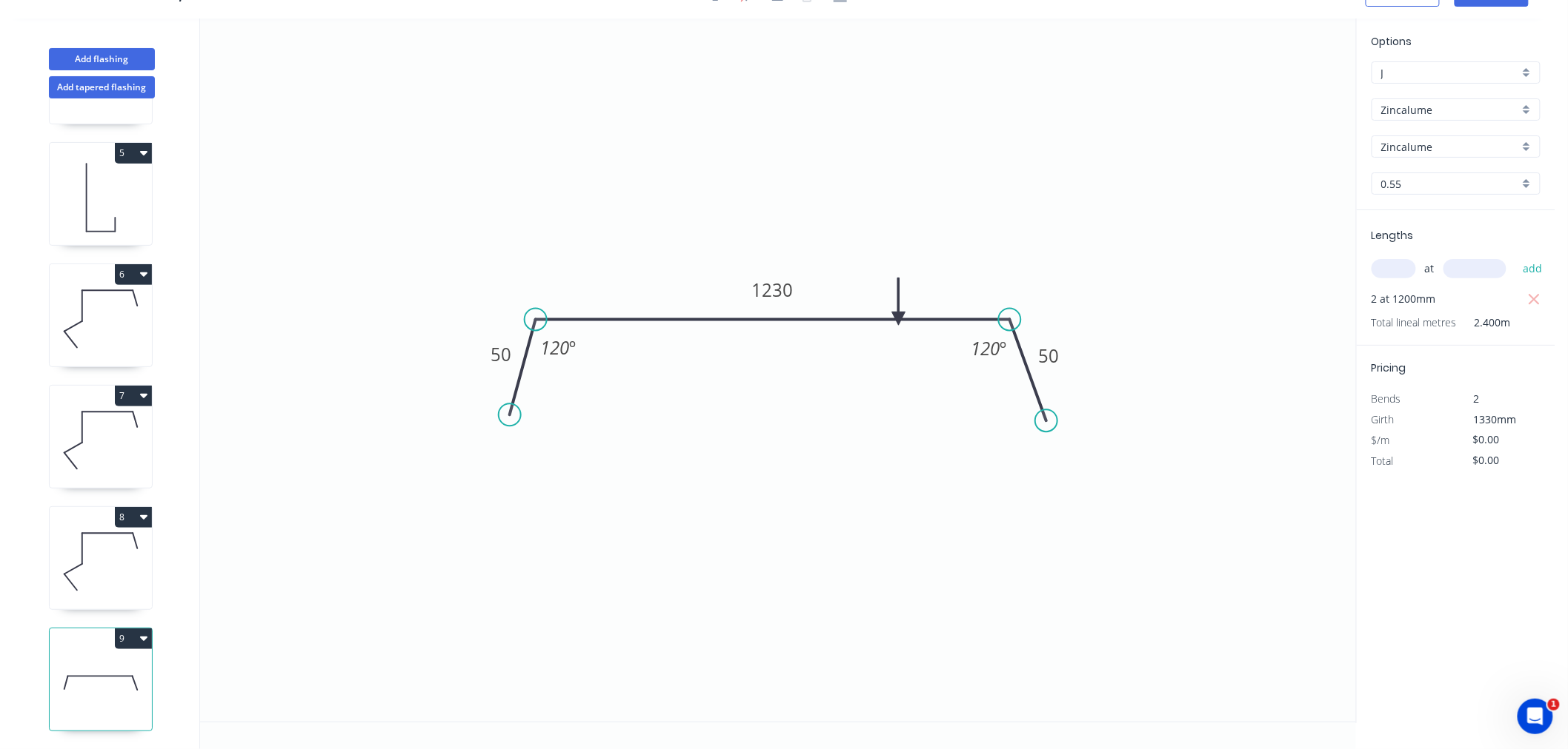
click at [145, 632] on icon "button" at bounding box center [144, 638] width 7 height 12
click at [131, 665] on div "Duplicate" at bounding box center [82, 675] width 114 height 21
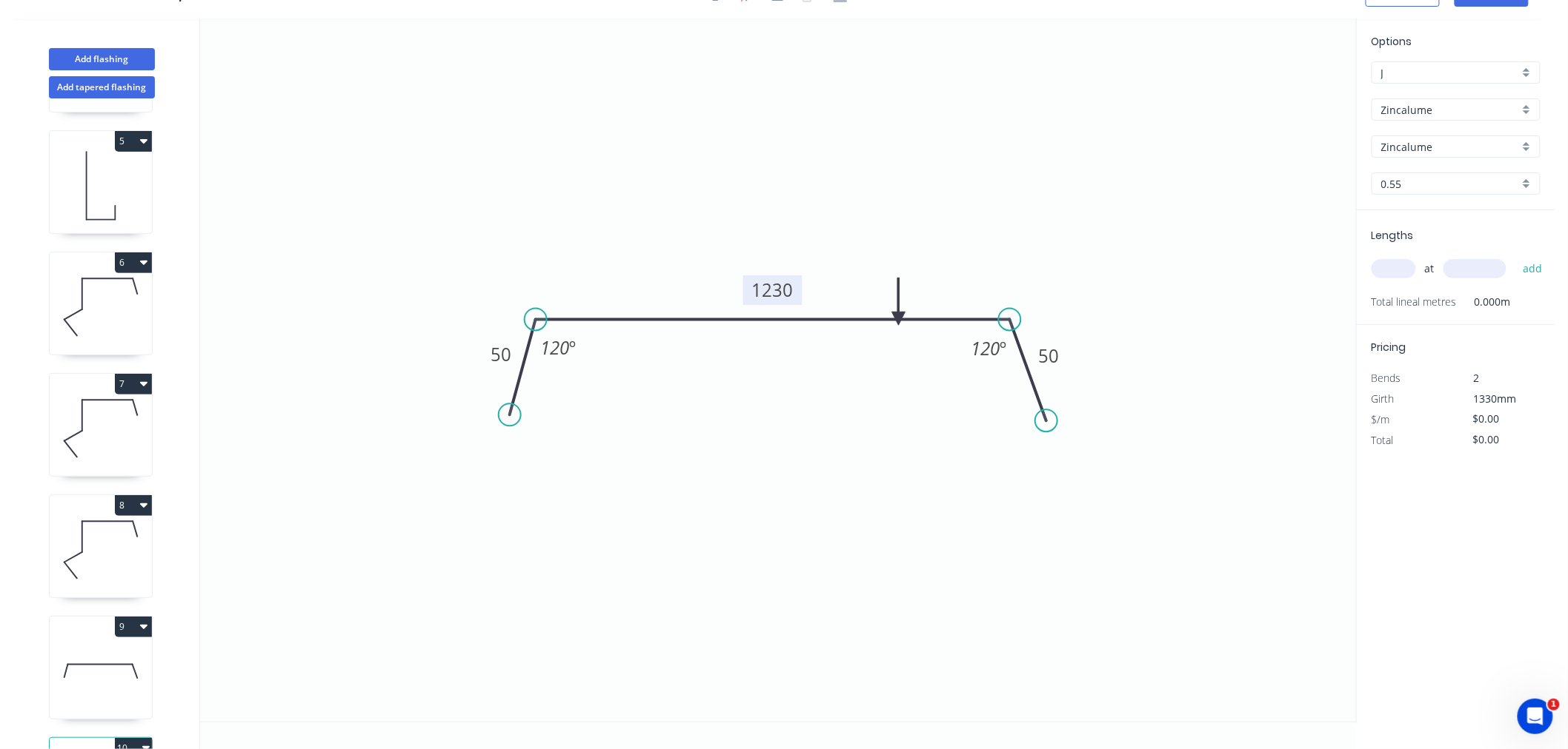
click at [768, 286] on tspan "1230" at bounding box center [772, 291] width 41 height 25
drag, startPoint x: 898, startPoint y: 304, endPoint x: 900, endPoint y: 258, distance: 46.0
click at [900, 258] on icon at bounding box center [900, 240] width 13 height 47
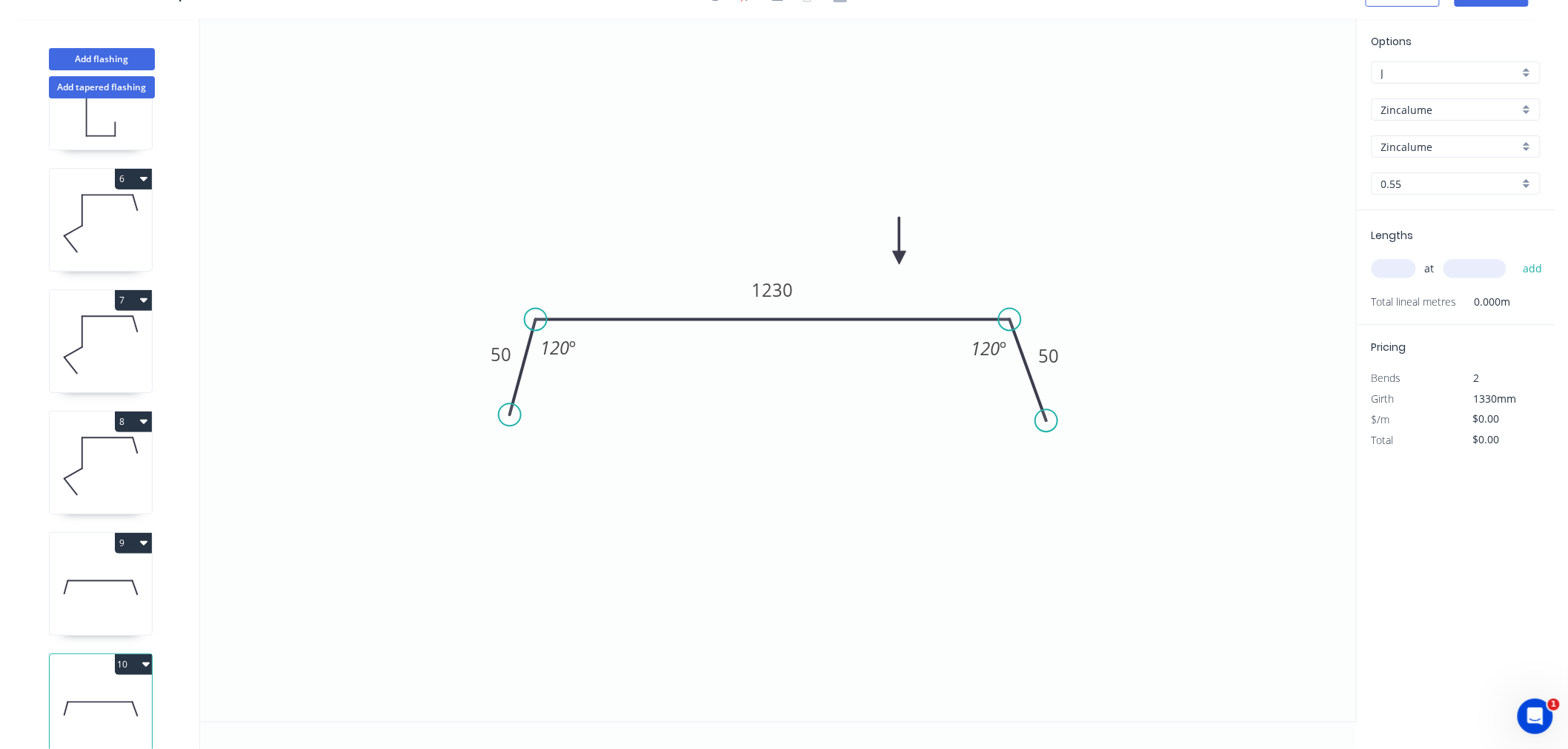
scroll to position [597, 0]
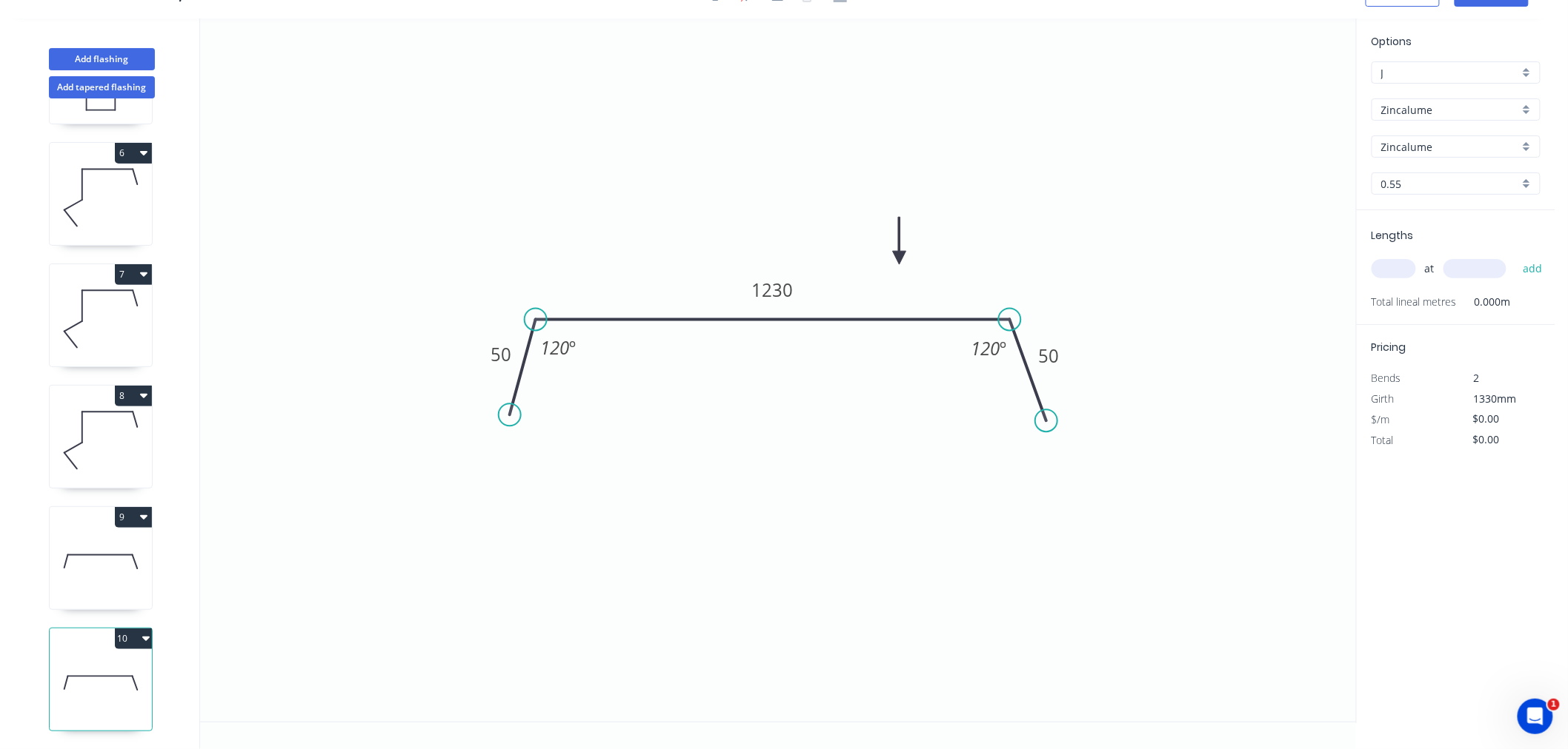
click at [113, 554] on icon at bounding box center [100, 561] width 102 height 95
drag, startPoint x: 897, startPoint y: 293, endPoint x: 892, endPoint y: 245, distance: 48.3
click at [892, 245] on icon at bounding box center [892, 227] width 13 height 47
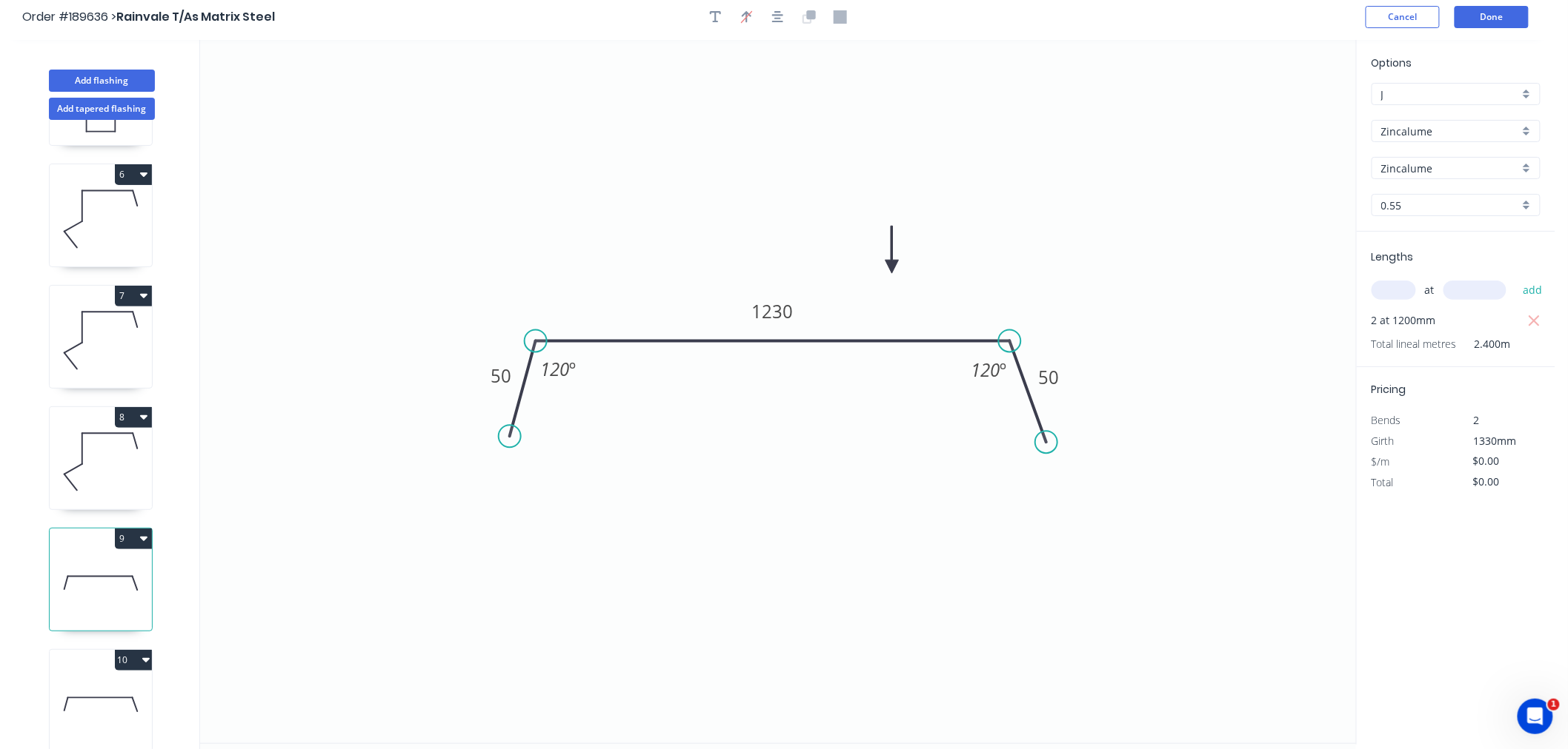
scroll to position [0, 0]
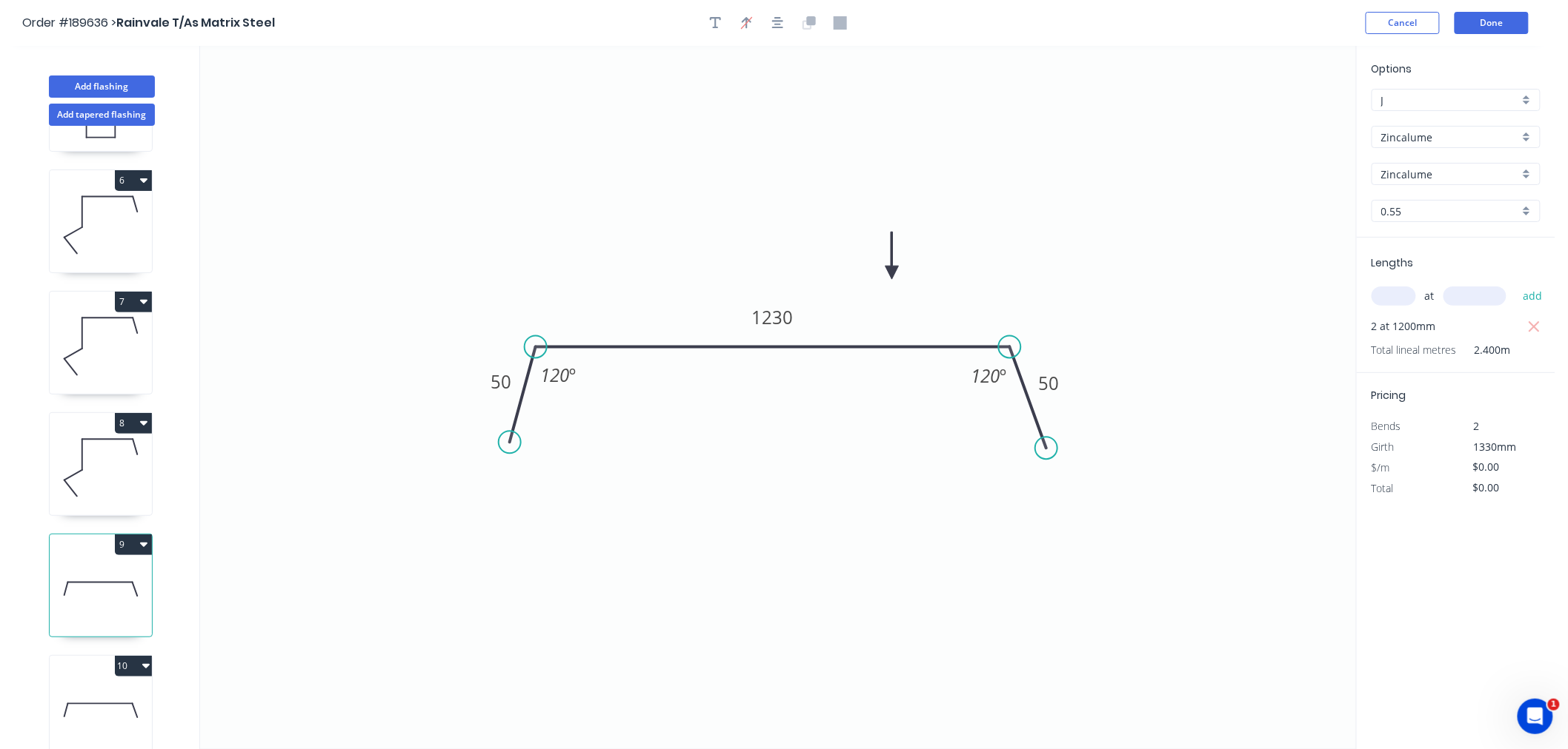
click at [772, 9] on header "Order #189636 > Rainvale T/As Matrix Steel Cancel Done" at bounding box center [777, 23] width 1555 height 46
click at [780, 24] on icon "button" at bounding box center [777, 23] width 12 height 12
click at [112, 668] on icon at bounding box center [100, 710] width 102 height 95
click at [791, 314] on tspan "1230" at bounding box center [772, 317] width 41 height 25
click at [724, 188] on icon "0 50 1500 50 120 º 120 º" at bounding box center [777, 398] width 1156 height 703
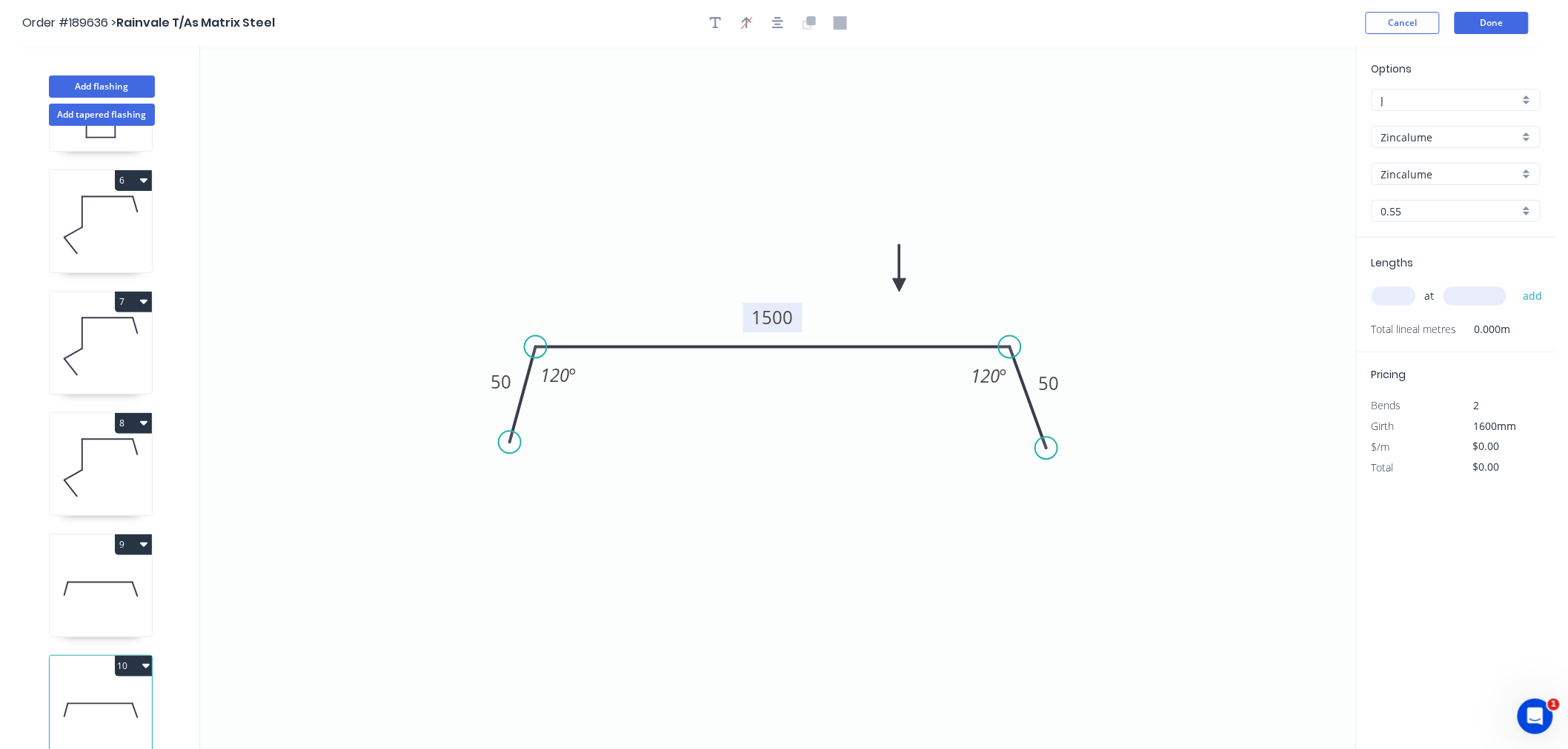
click at [1402, 297] on input "text" at bounding box center [1393, 295] width 44 height 19
type input "2"
type input "1200"
click at [1516, 283] on button "add" at bounding box center [1533, 295] width 35 height 25
click at [1481, 31] on button "Done" at bounding box center [1492, 23] width 74 height 22
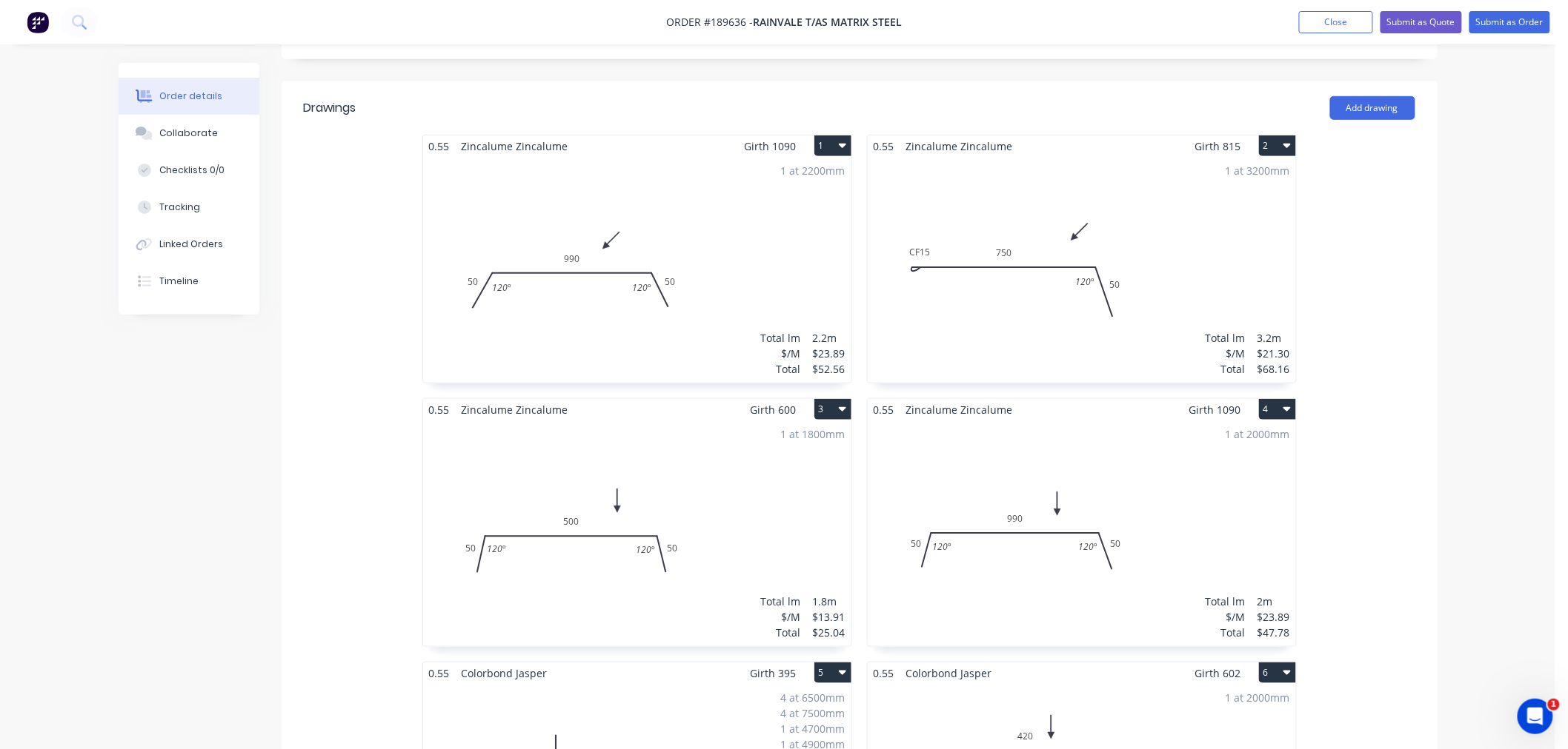
scroll to position [1151, 0]
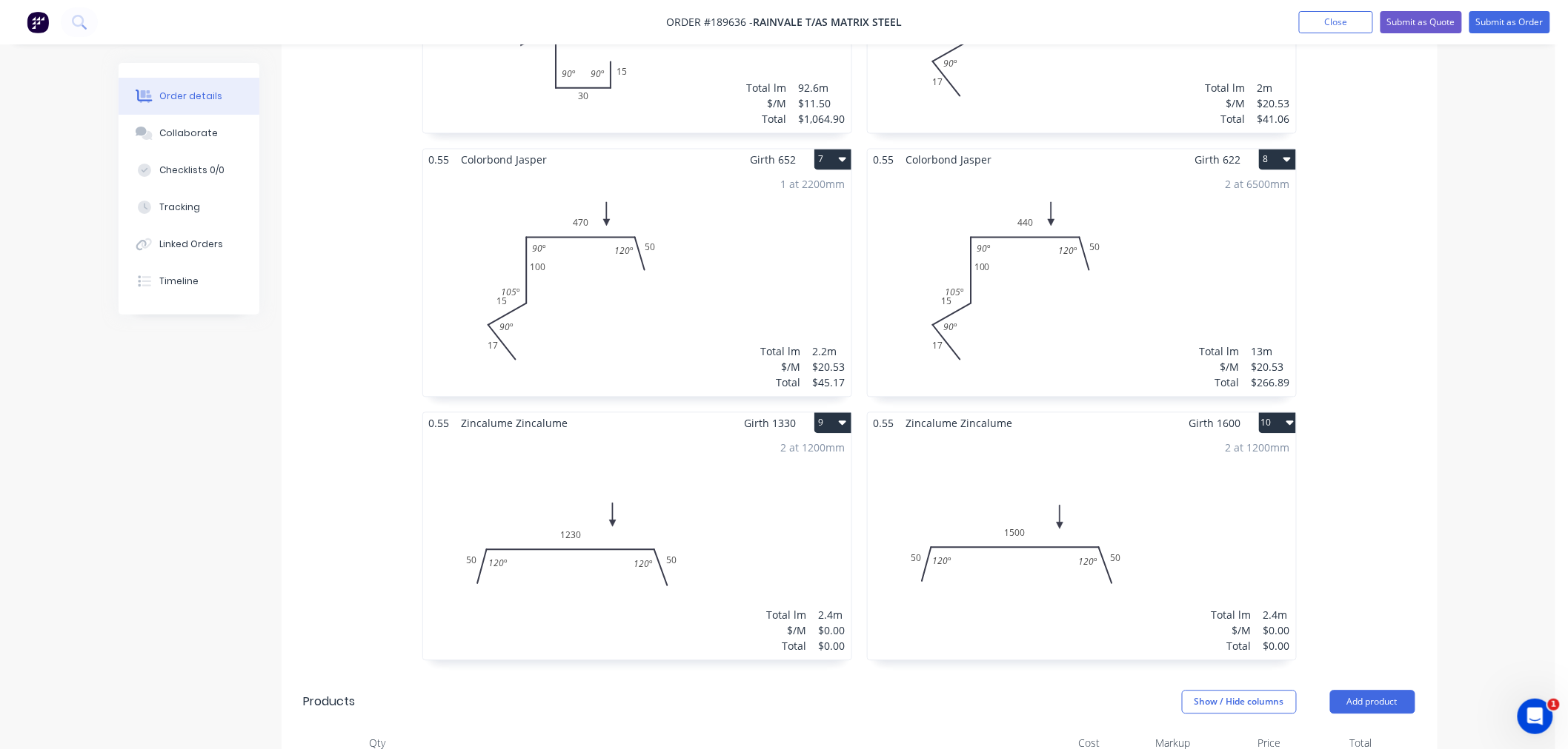
click at [725, 491] on div "2 at 1200mm Total lm $/M Total 2.4m $0.00 $0.00" at bounding box center [636, 547] width 428 height 225
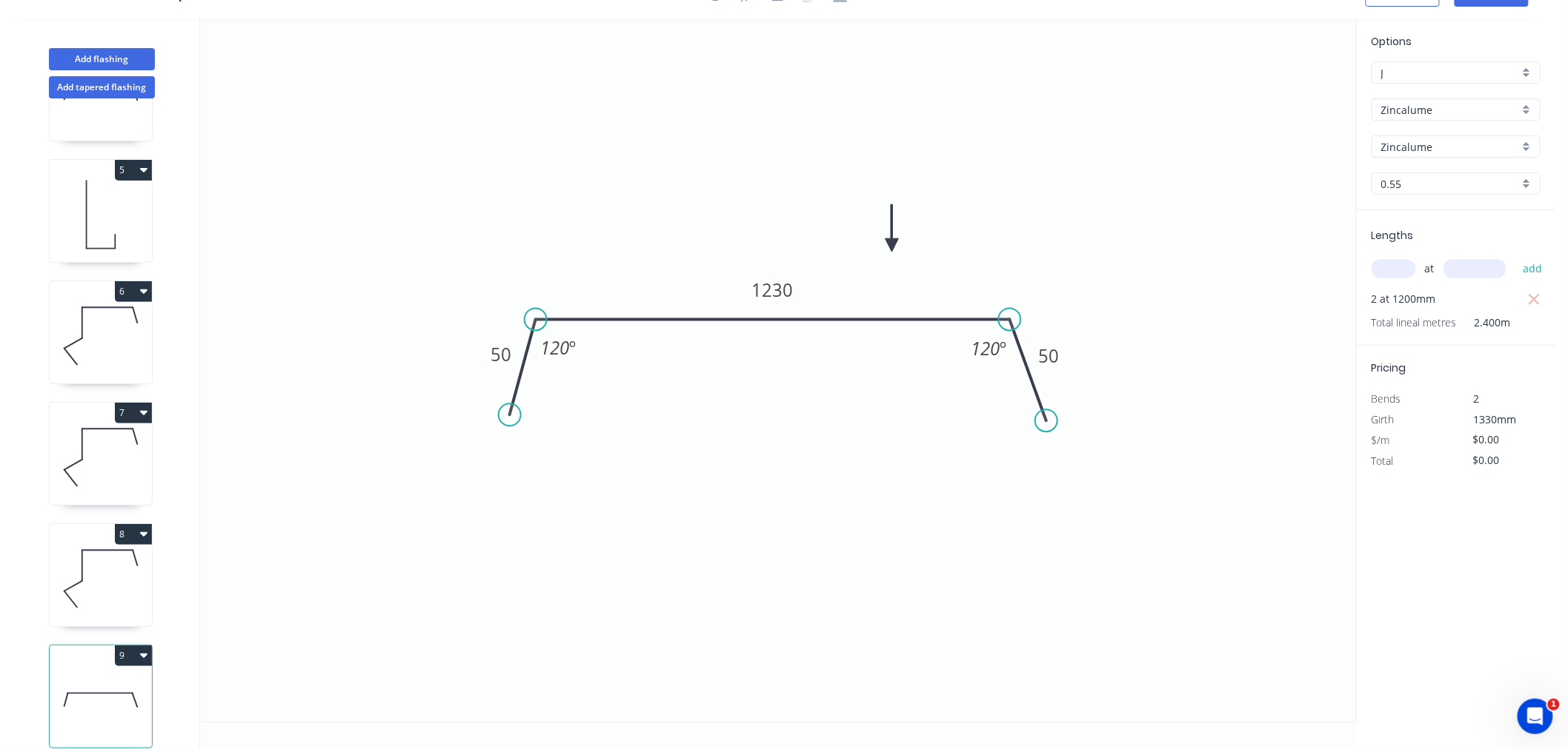
scroll to position [597, 0]
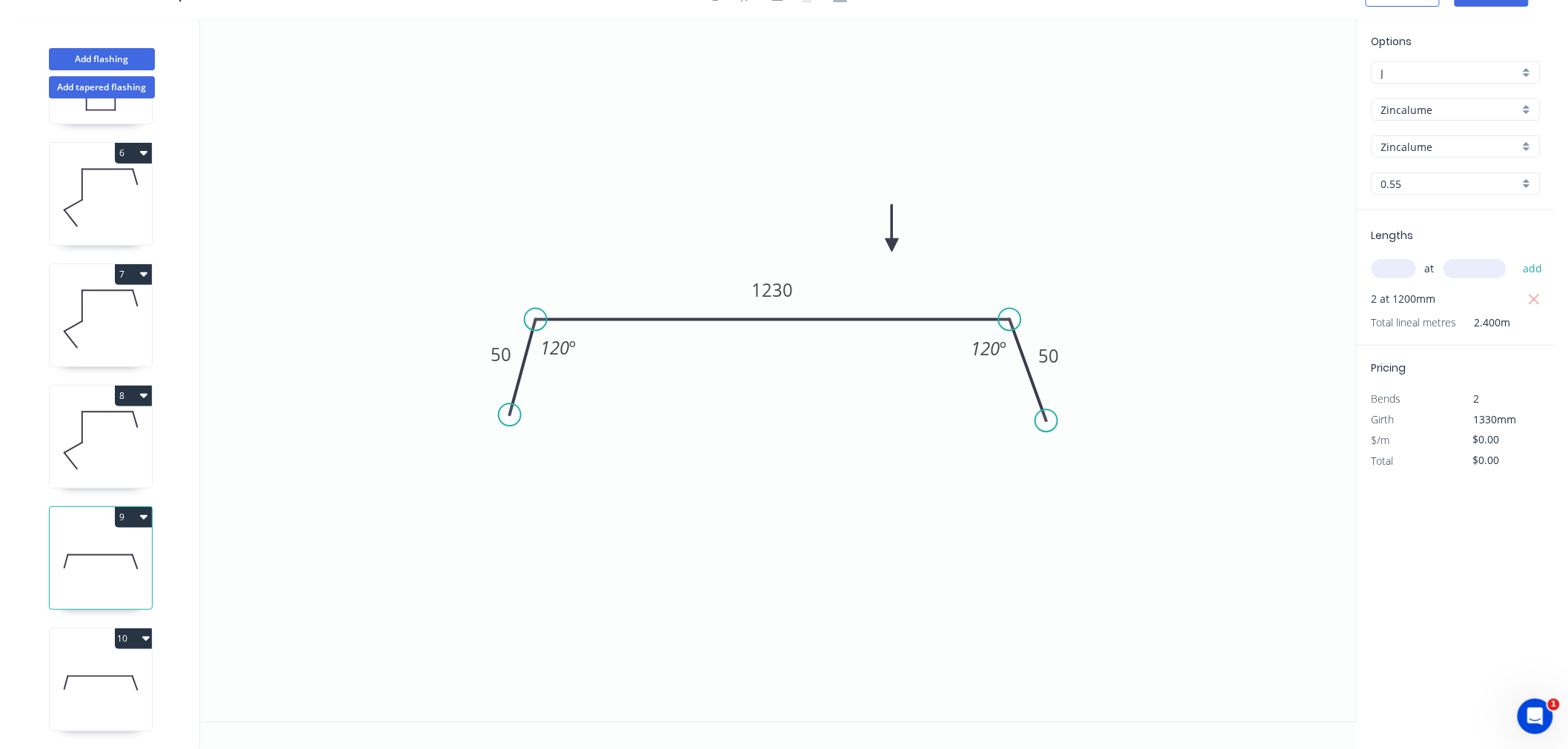
click at [143, 632] on icon "button" at bounding box center [145, 638] width 7 height 12
click at [131, 695] on div "Delete" at bounding box center [82, 705] width 114 height 21
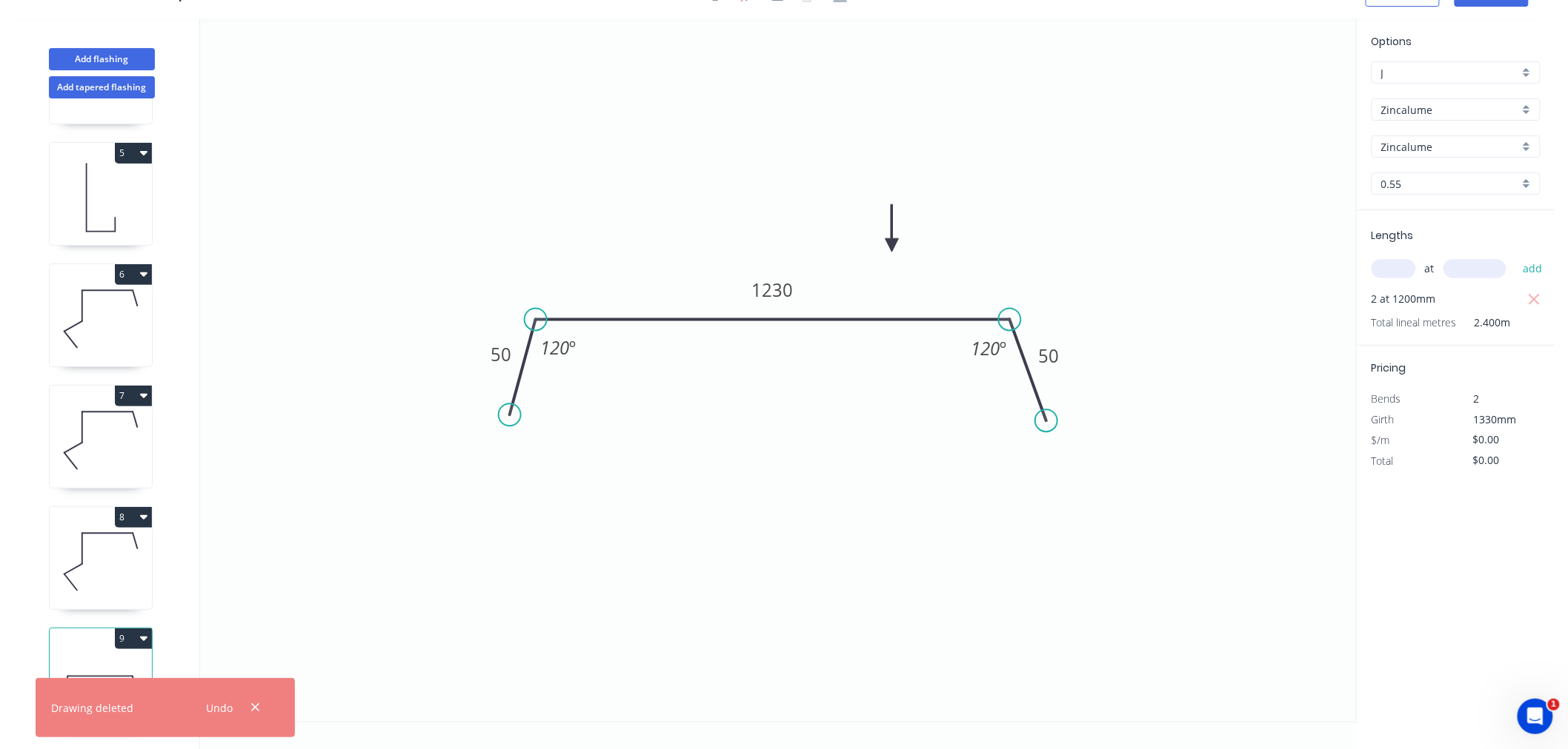
click at [148, 628] on button "9" at bounding box center [134, 639] width 37 height 21
click at [29, 695] on div "Delete" at bounding box center [82, 705] width 114 height 21
type input "Colorbond"
type input "Jasper"
type input "$20.53"
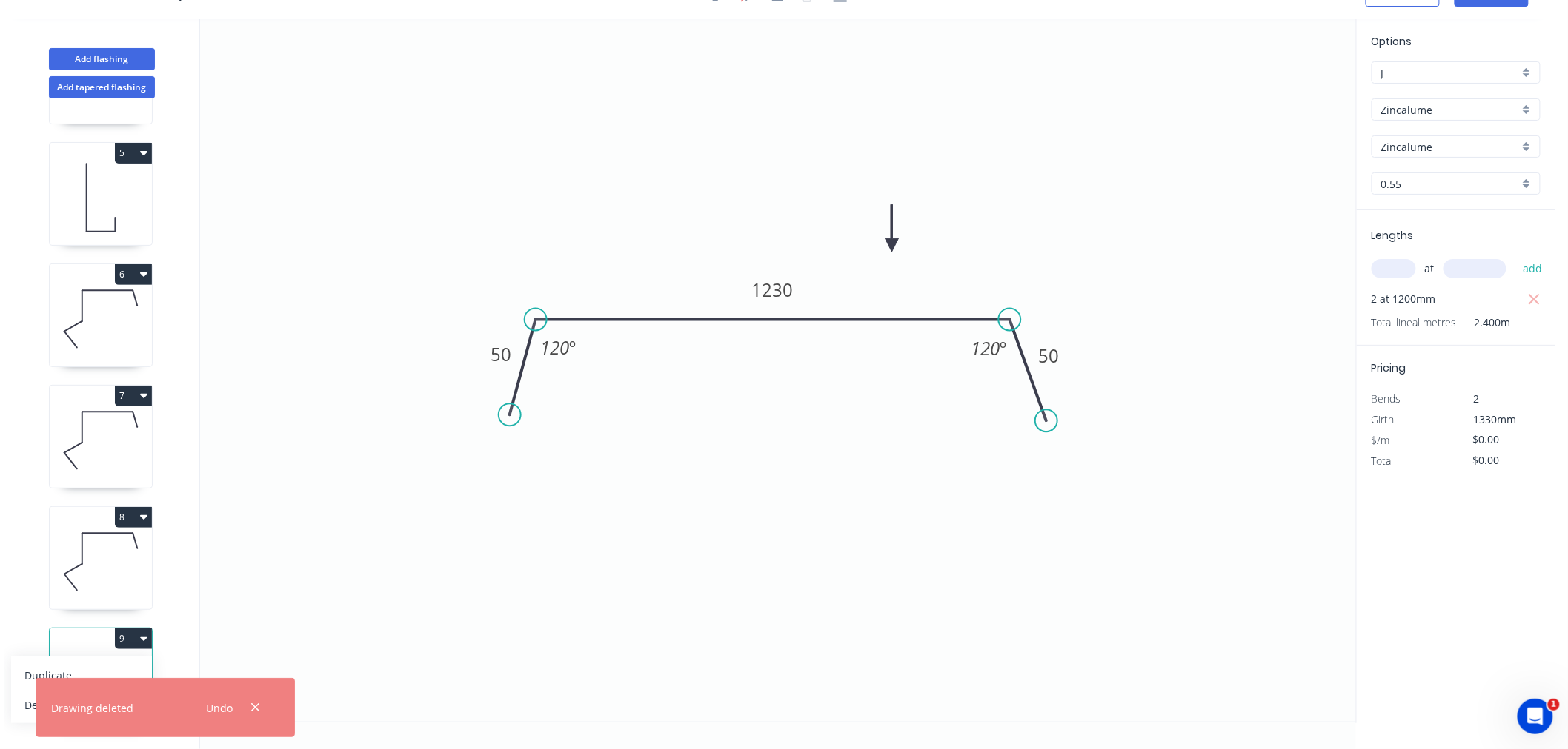
type input "$266.89"
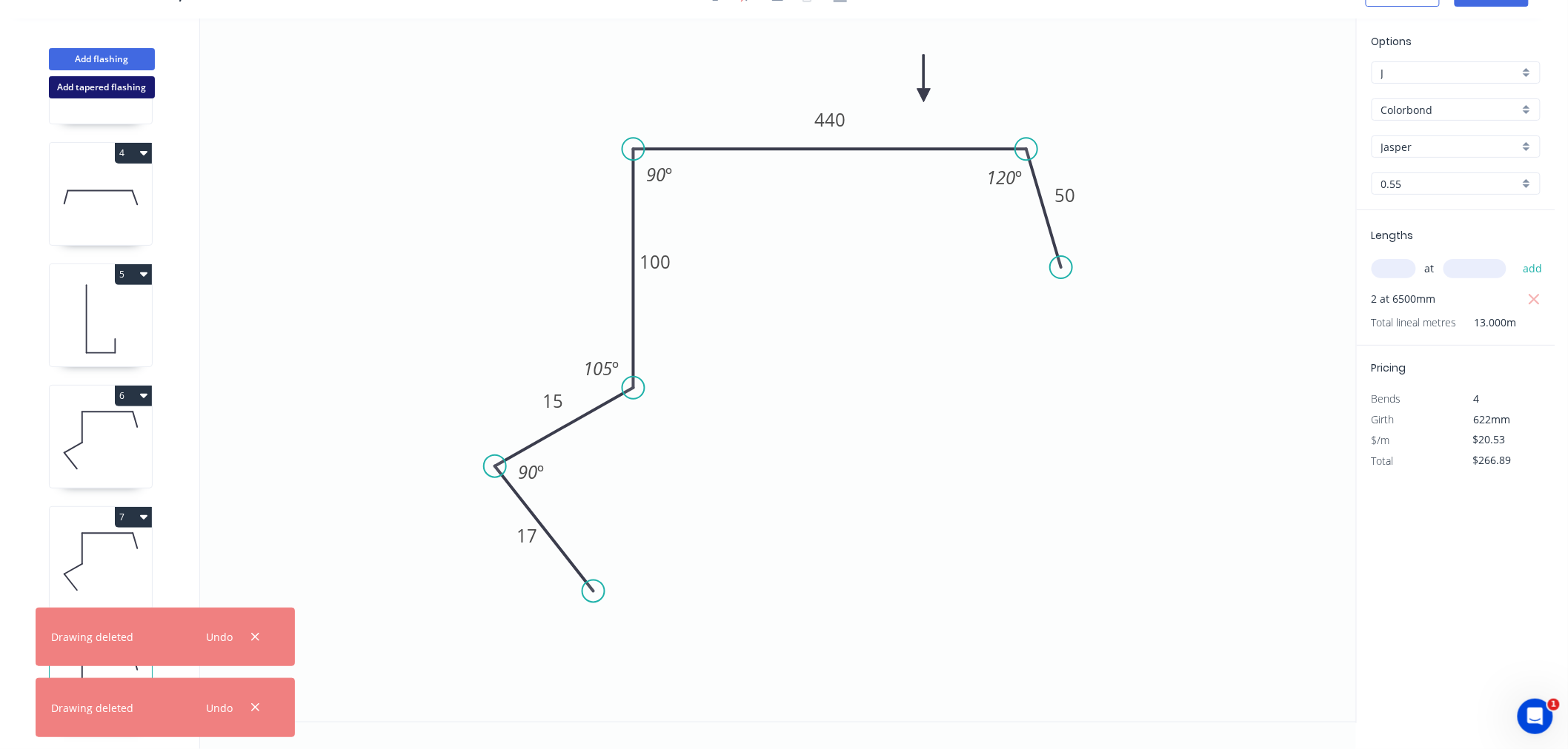
click at [109, 82] on button "Add tapered flashing" at bounding box center [101, 87] width 106 height 22
type input "$0.00"
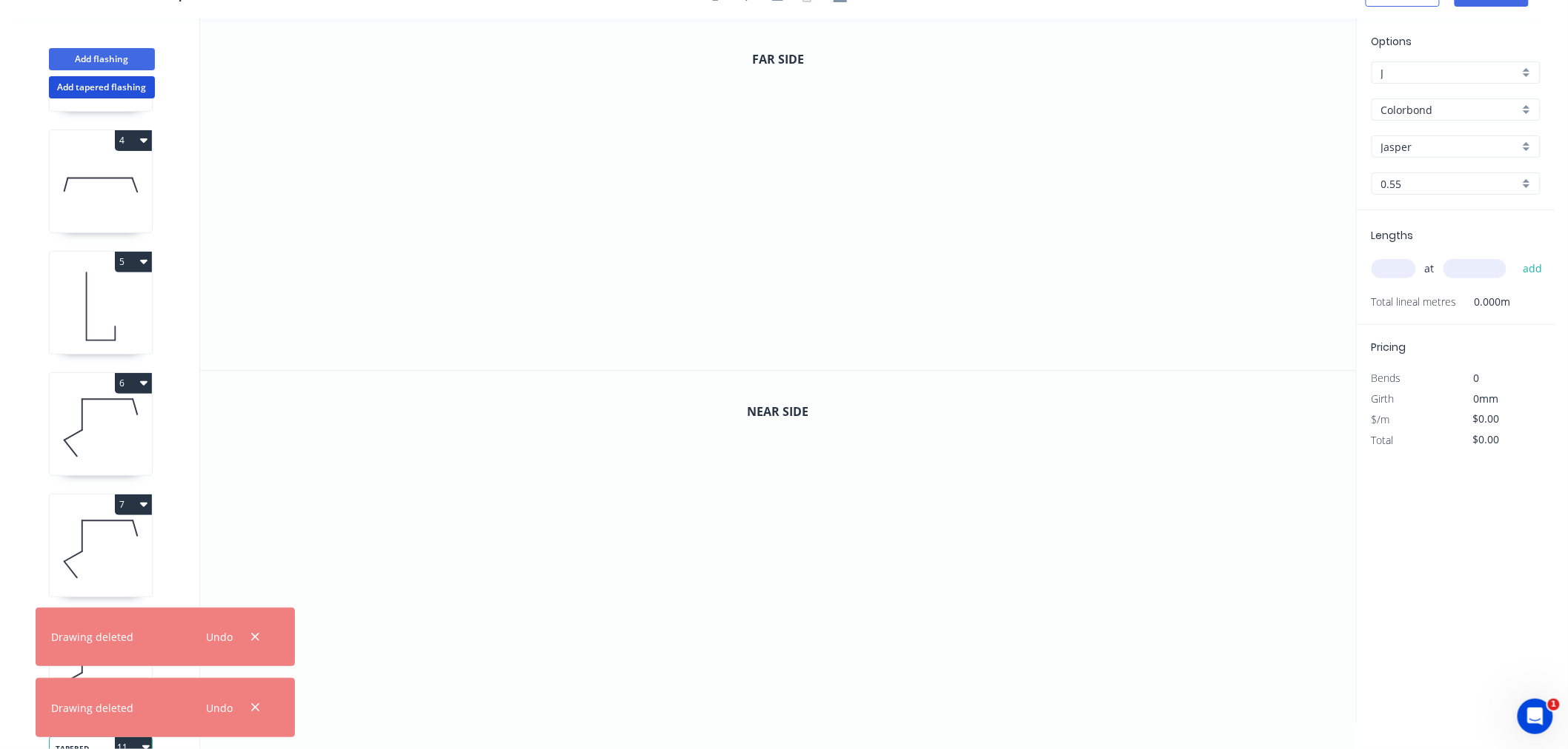
scroll to position [476, 0]
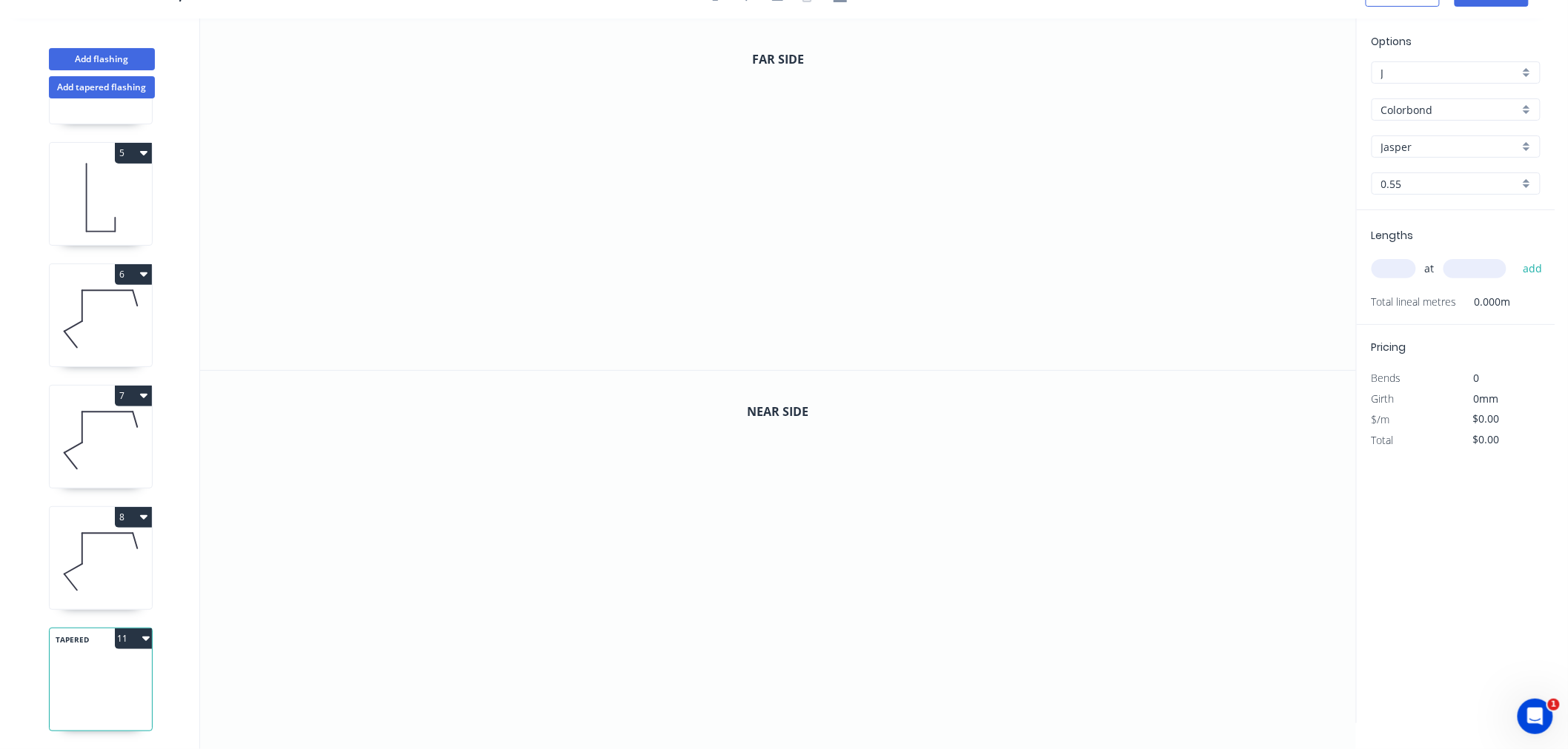
click at [127, 669] on div "TAPERED 11" at bounding box center [100, 679] width 104 height 104
click at [1527, 108] on div "Colorbond" at bounding box center [1455, 109] width 168 height 22
click at [1476, 236] on div "Zincalume" at bounding box center [1456, 238] width 168 height 26
type input "Zincalume"
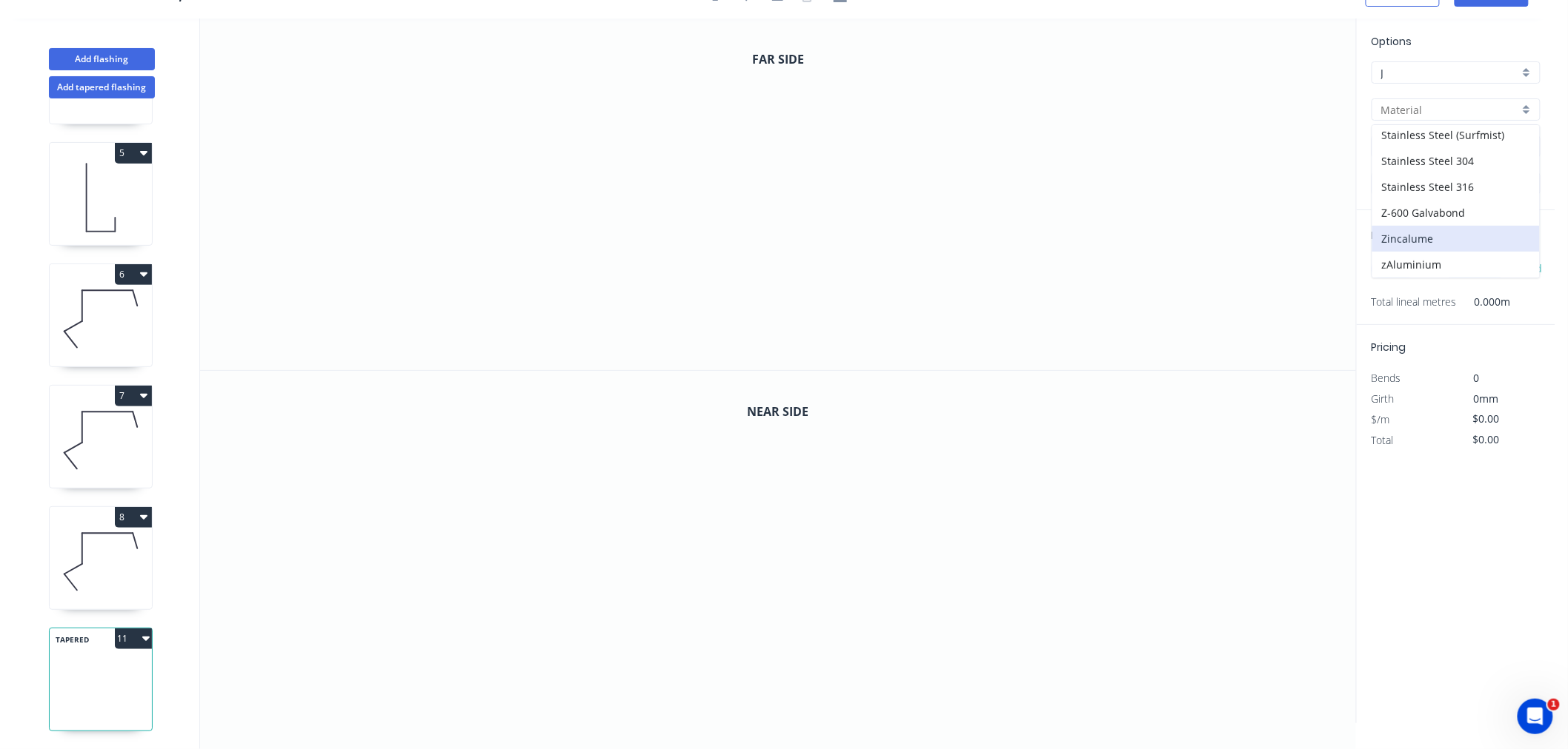
type input "Zincalume"
click at [1406, 267] on input "text" at bounding box center [1393, 269] width 44 height 19
type input "1"
type input "1200"
click at [1516, 256] on button "add" at bounding box center [1533, 268] width 35 height 25
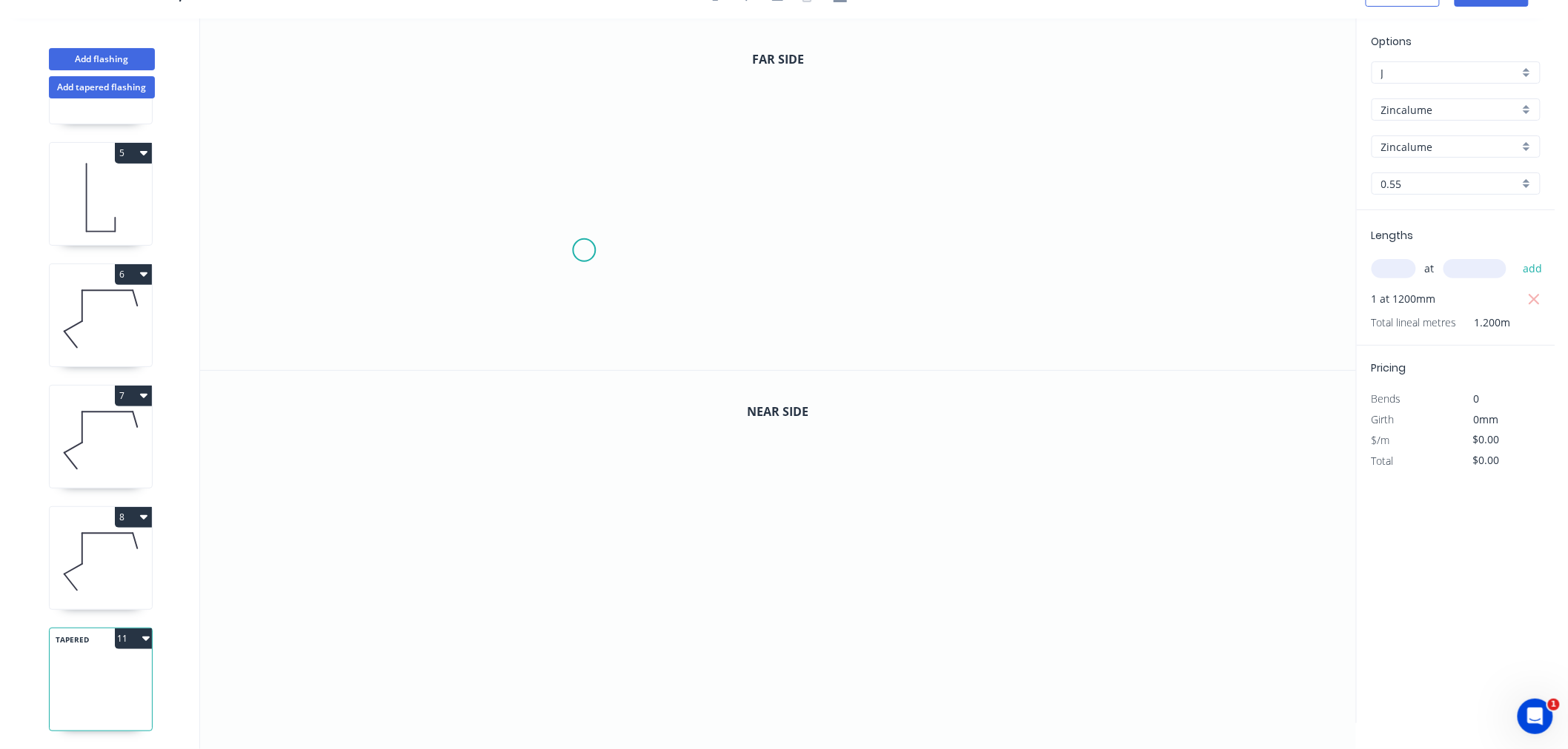
click at [584, 250] on icon "0" at bounding box center [777, 194] width 1156 height 351
click at [611, 151] on icon "0" at bounding box center [777, 194] width 1156 height 351
click at [927, 167] on icon "0 ?" at bounding box center [777, 194] width 1156 height 351
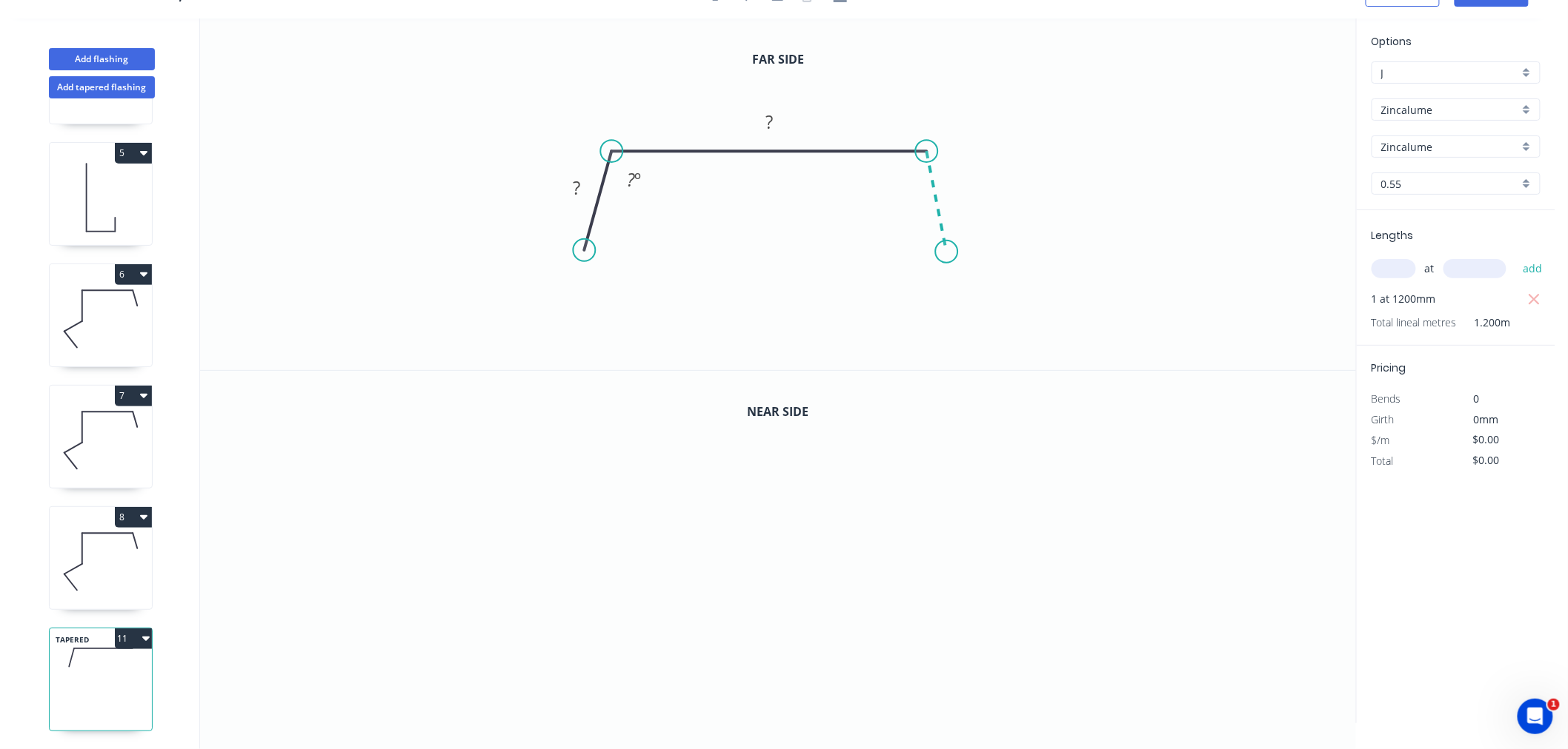
click at [948, 252] on icon "0 ? ? ? º" at bounding box center [777, 194] width 1156 height 351
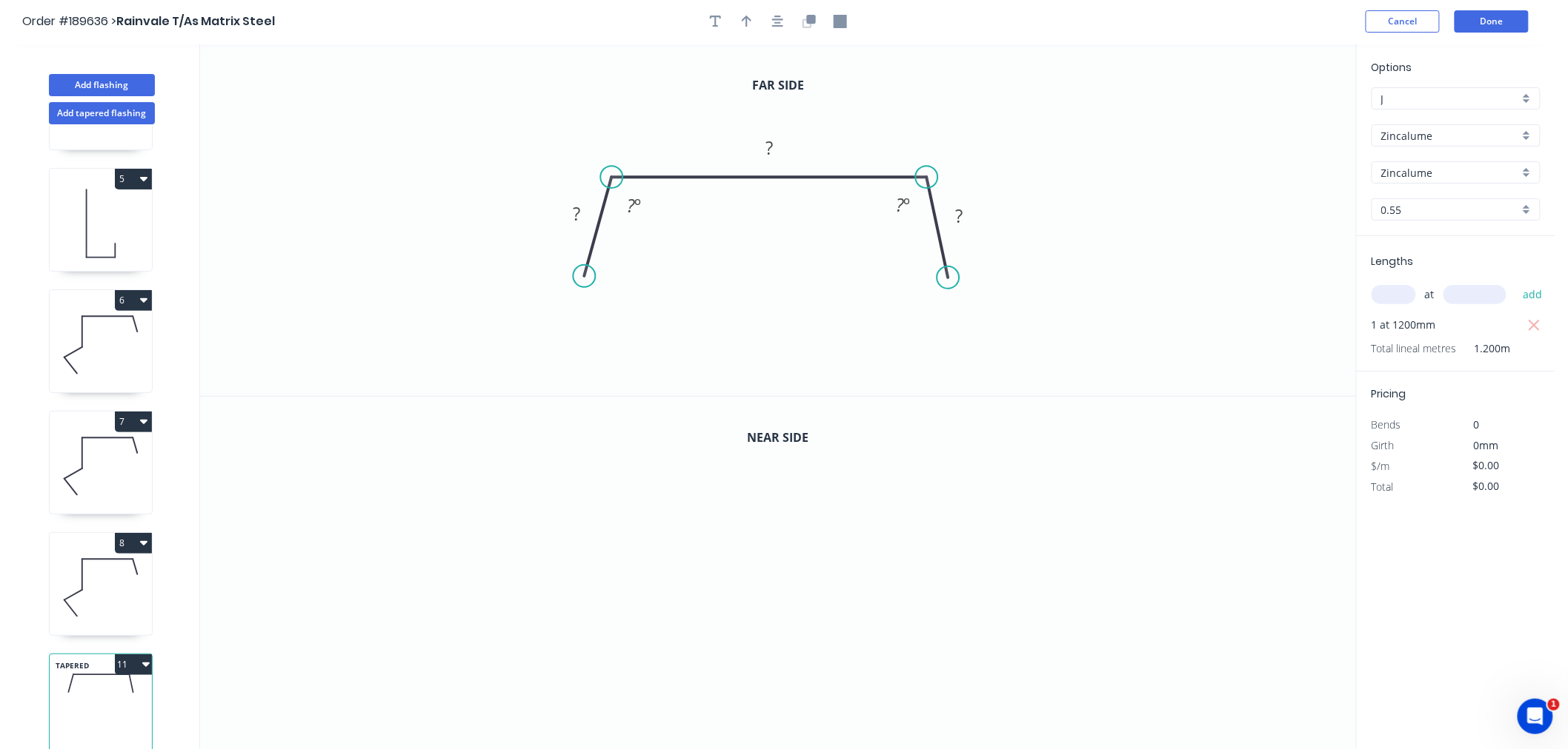
scroll to position [0, 0]
click at [776, 24] on icon "button" at bounding box center [777, 23] width 12 height 12
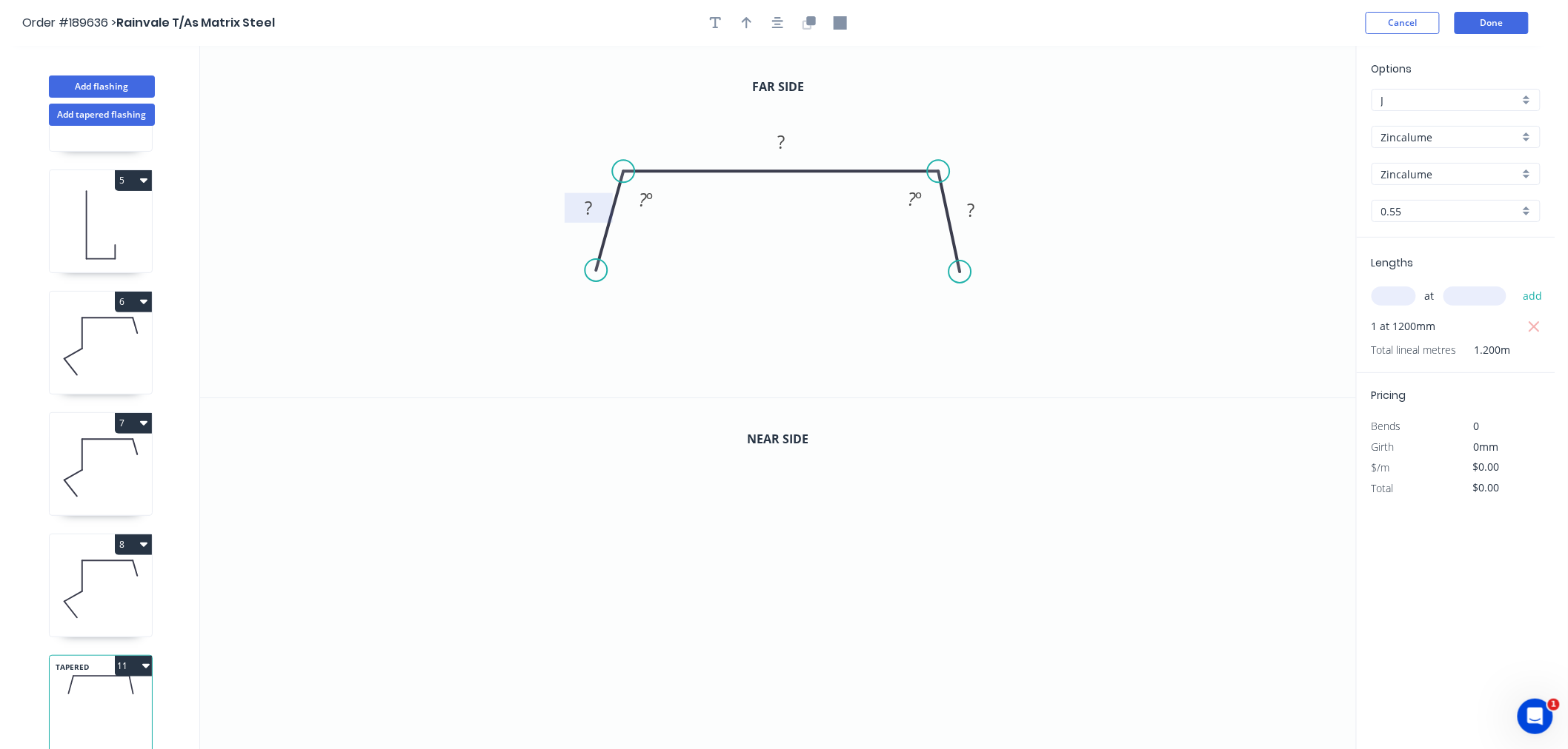
click at [587, 211] on tspan "?" at bounding box center [588, 207] width 7 height 25
click at [854, 33] on header "Order #189636 > Rainvale T/As Matrix Steel Cancel Done" at bounding box center [777, 23] width 1555 height 46
click at [775, 17] on icon "button" at bounding box center [777, 23] width 12 height 13
click at [808, 25] on icon "button" at bounding box center [808, 23] width 13 height 13
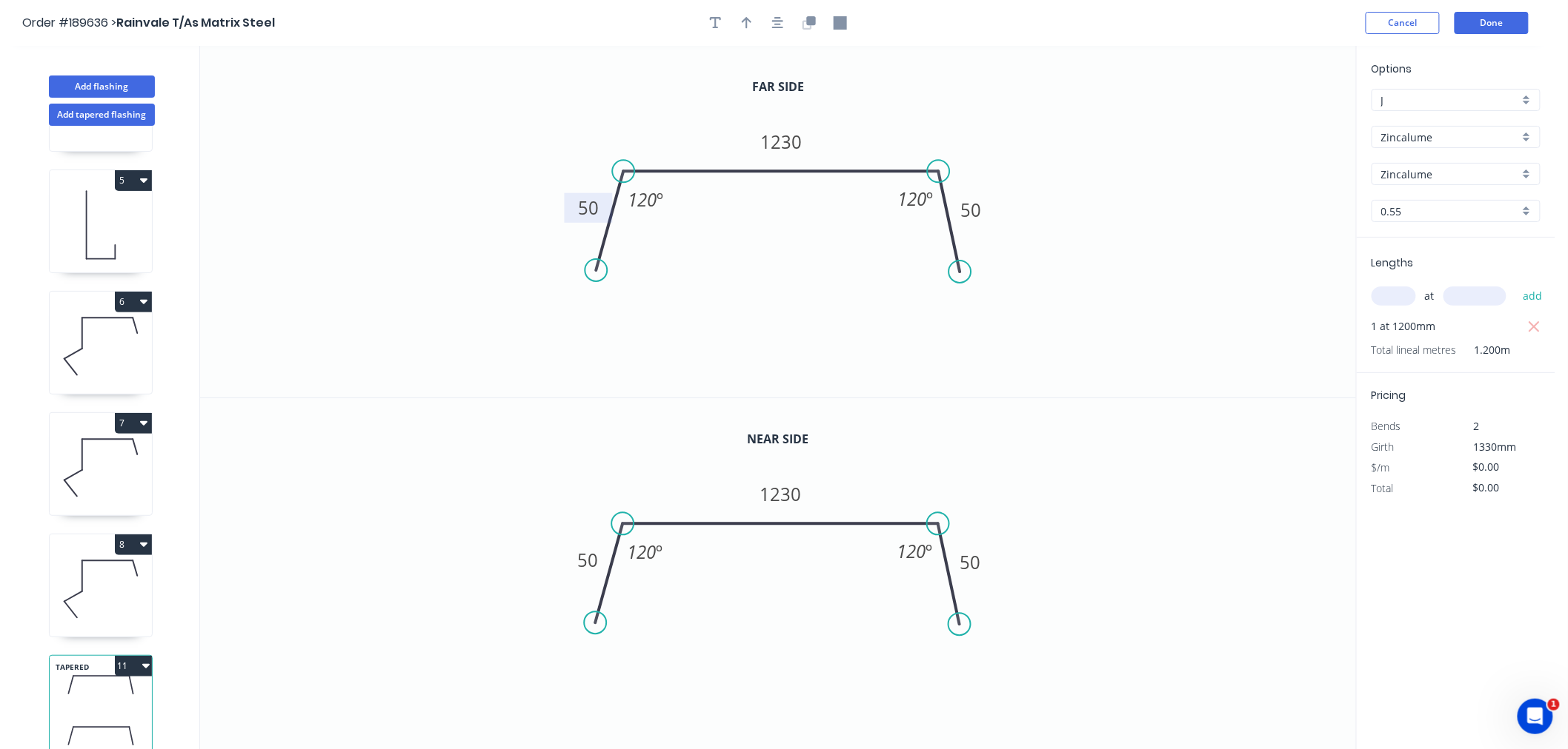
click at [1165, 445] on icon "0 50 1230 50 120 º 120 º" at bounding box center [777, 574] width 1156 height 352
click at [1536, 328] on icon "button" at bounding box center [1534, 327] width 11 height 11
click at [1396, 299] on input "text" at bounding box center [1393, 295] width 44 height 19
type input "2"
type input "1200"
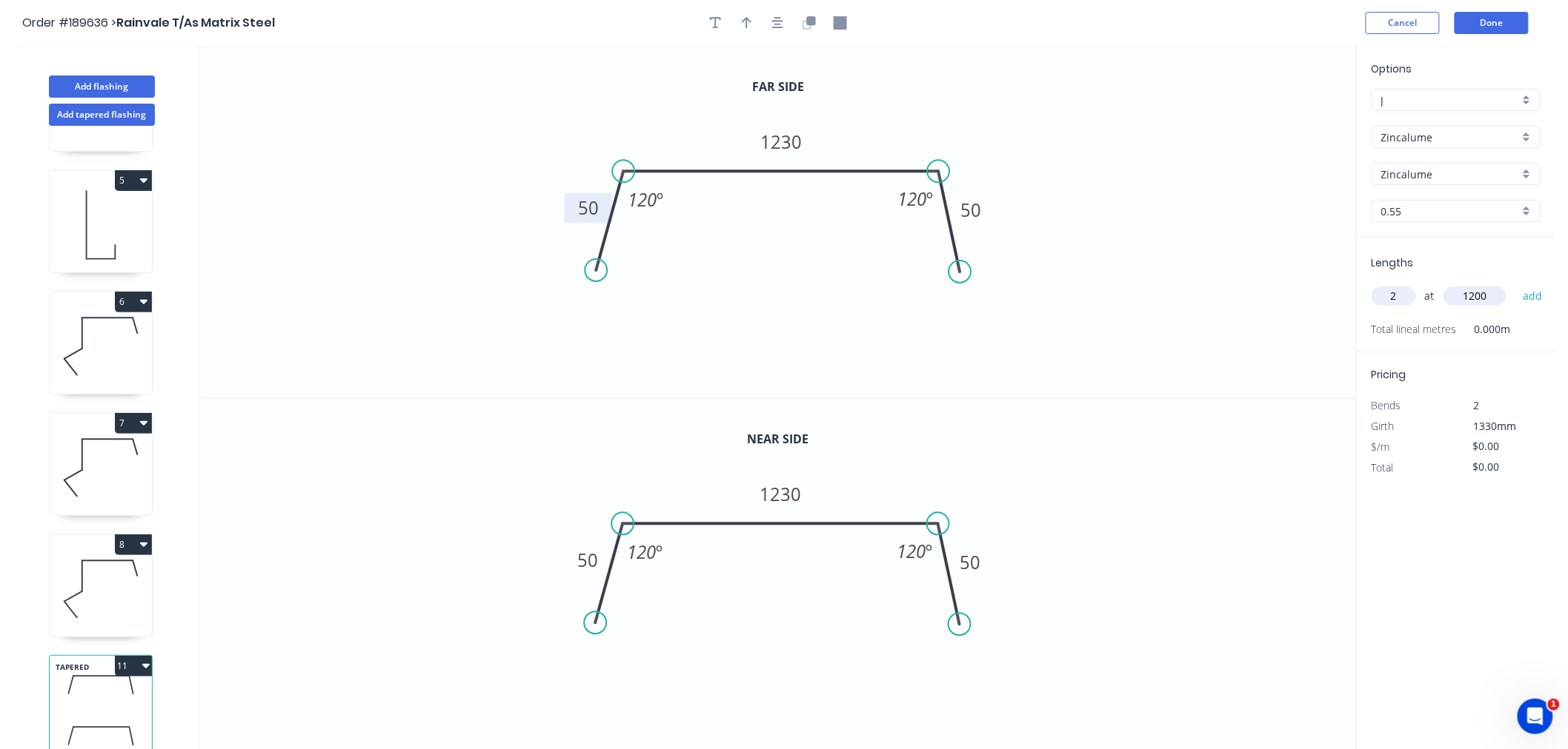
click at [1516, 283] on button "add" at bounding box center [1533, 295] width 35 height 25
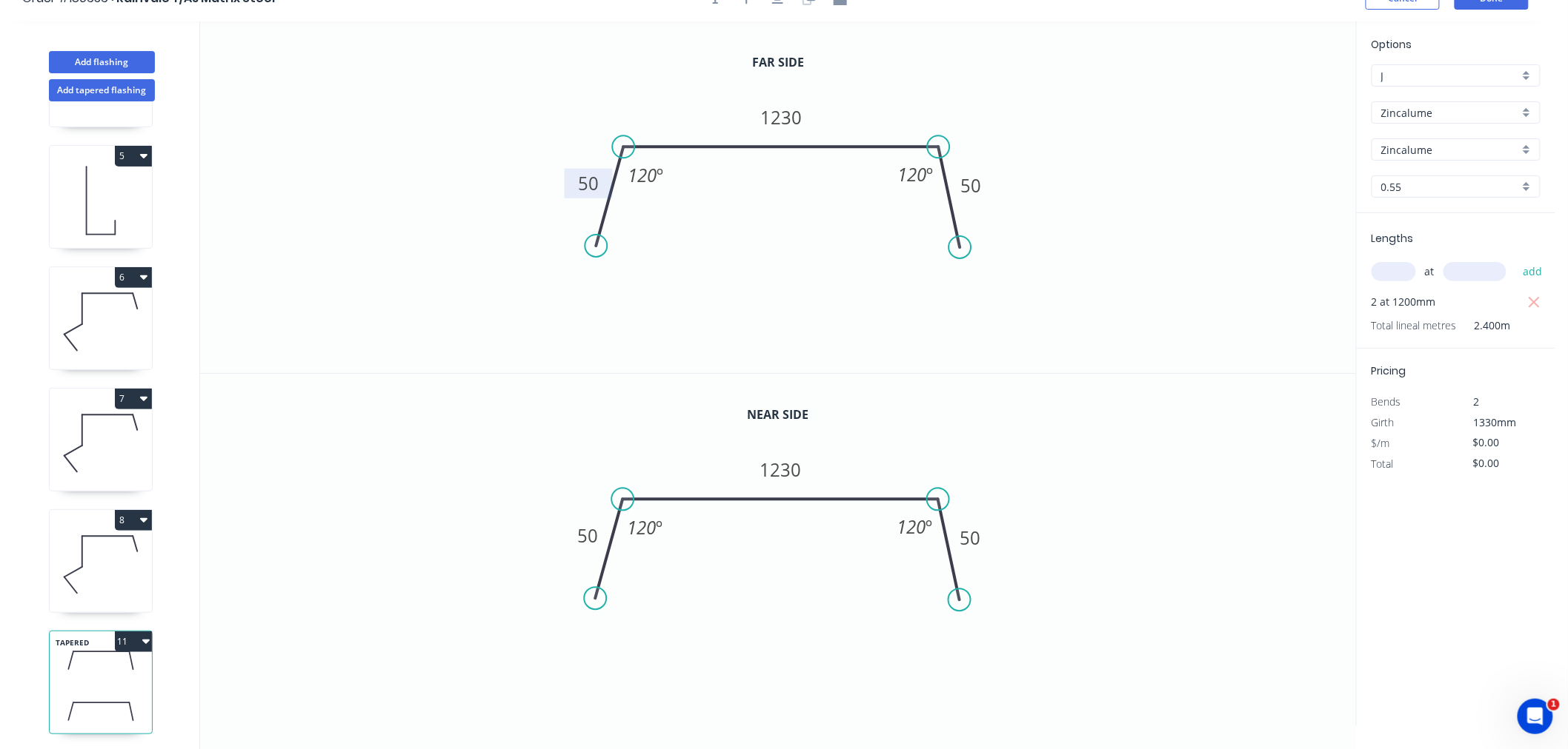
scroll to position [28, 0]
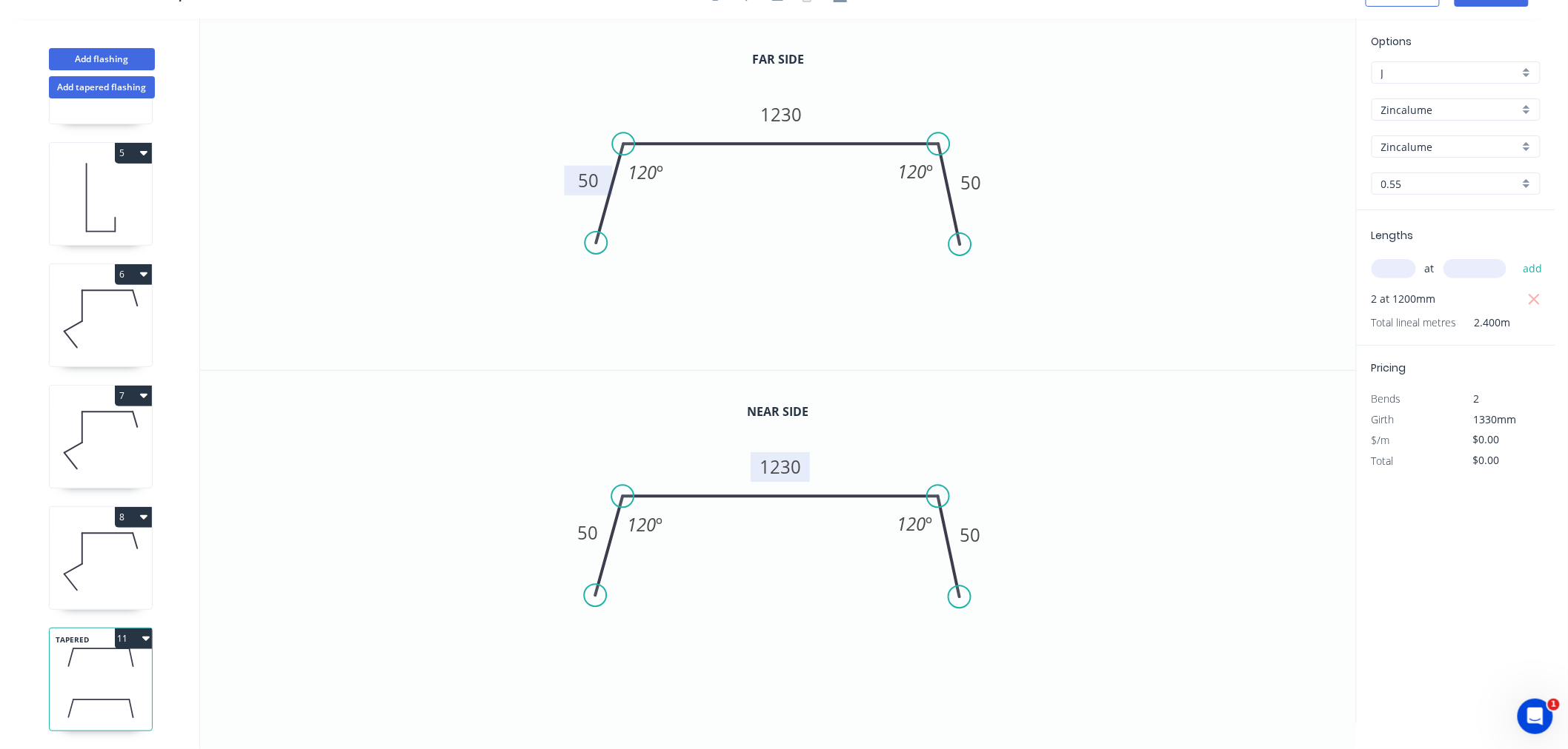
click at [787, 472] on tspan "1230" at bounding box center [781, 467] width 41 height 25
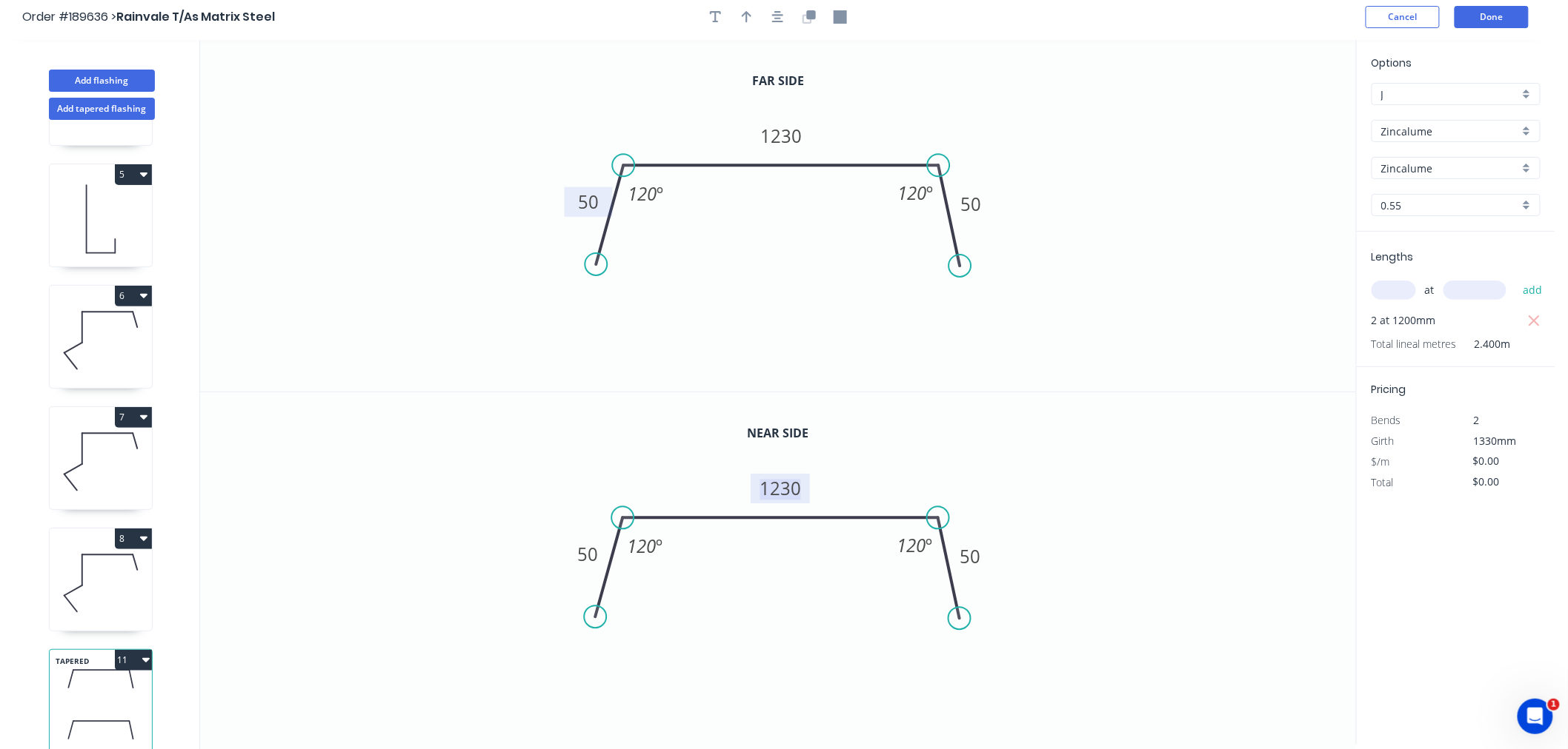
scroll to position [0, 0]
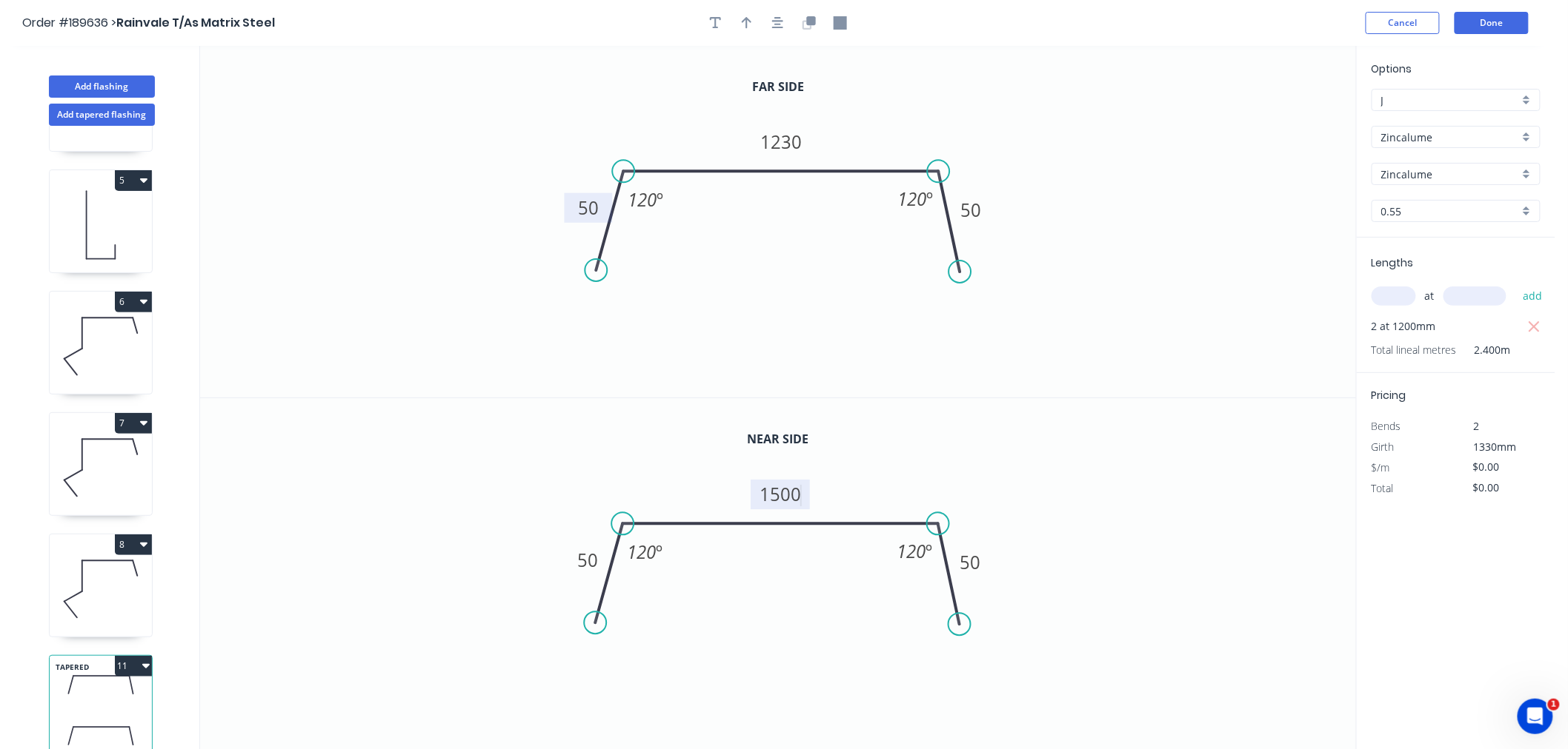
click at [1075, 431] on icon "0 50 1500 50 120 º 120 º" at bounding box center [777, 574] width 1156 height 352
click at [781, 17] on icon "button" at bounding box center [777, 23] width 12 height 13
drag, startPoint x: 1144, startPoint y: 219, endPoint x: 1129, endPoint y: 222, distance: 15.3
click at [1138, 223] on icon "0 50 1230 50 120 º 120 º" at bounding box center [777, 222] width 1156 height 351
click at [743, 25] on icon "button" at bounding box center [746, 23] width 10 height 13
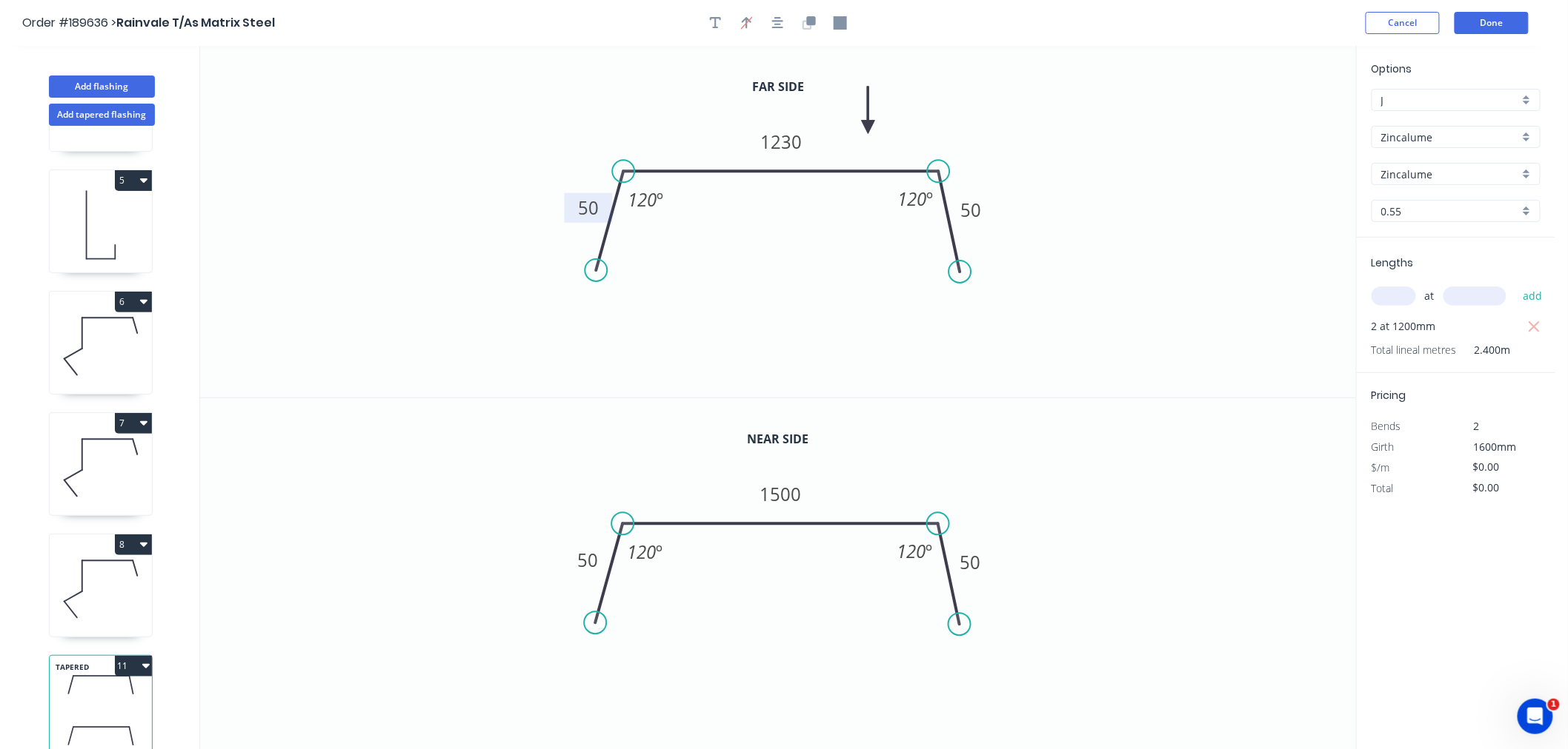
drag, startPoint x: 1276, startPoint y: 113, endPoint x: 868, endPoint y: 127, distance: 408.2
click at [868, 127] on icon at bounding box center [868, 109] width 13 height 47
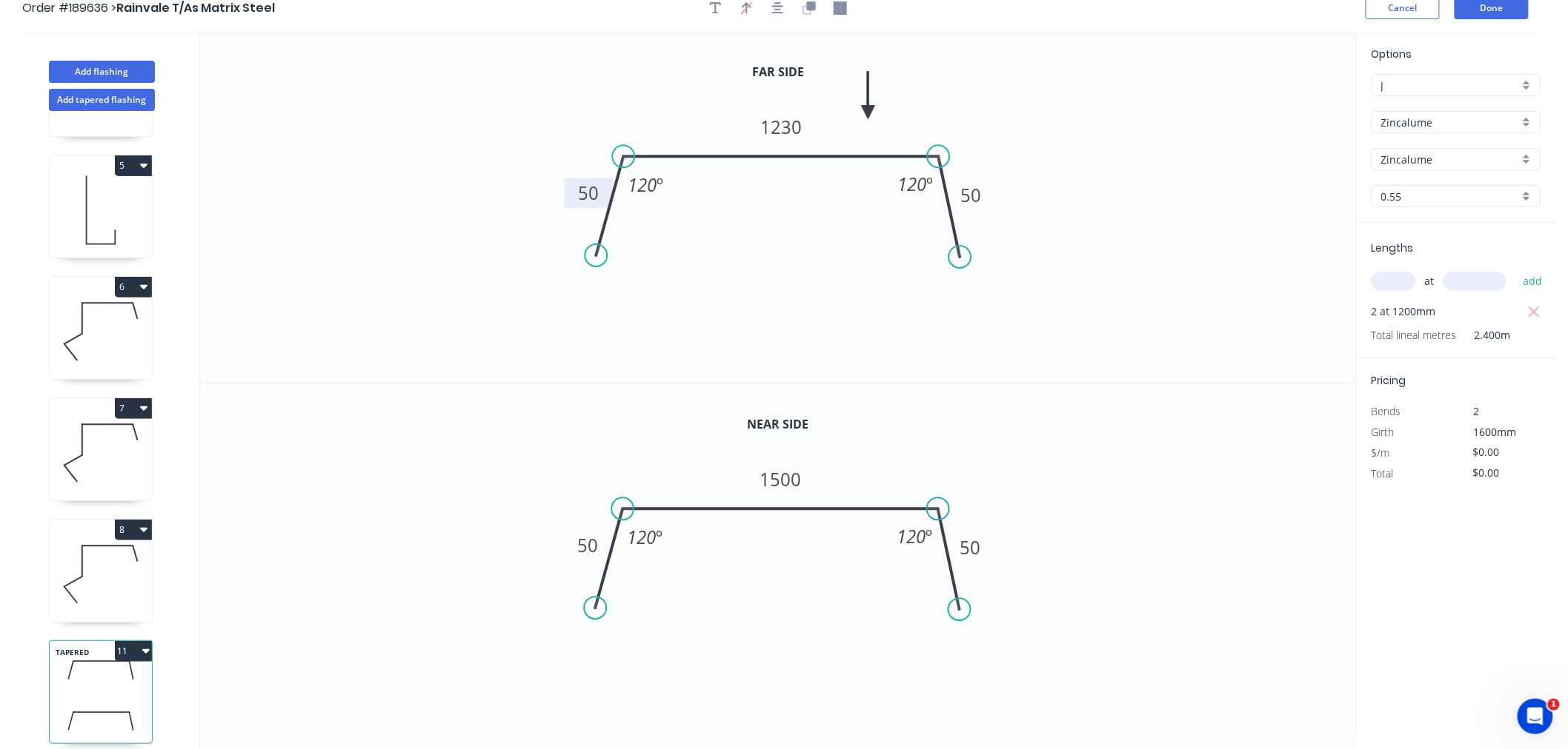
scroll to position [28, 0]
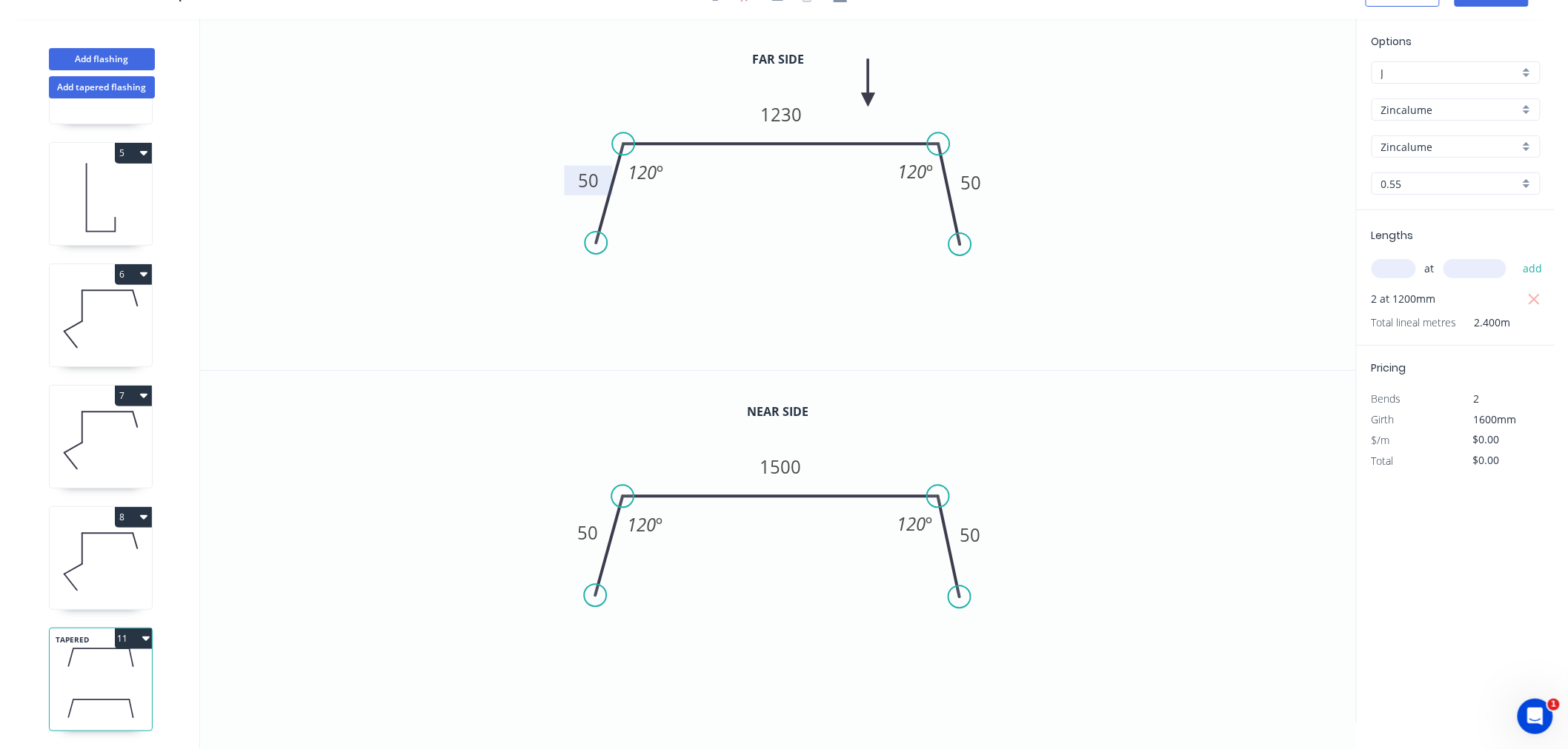
click at [143, 632] on icon "button" at bounding box center [145, 638] width 7 height 12
click at [114, 695] on div "Delete" at bounding box center [82, 705] width 114 height 21
type input "Colorbond"
type input "Jasper"
type input "$20.53"
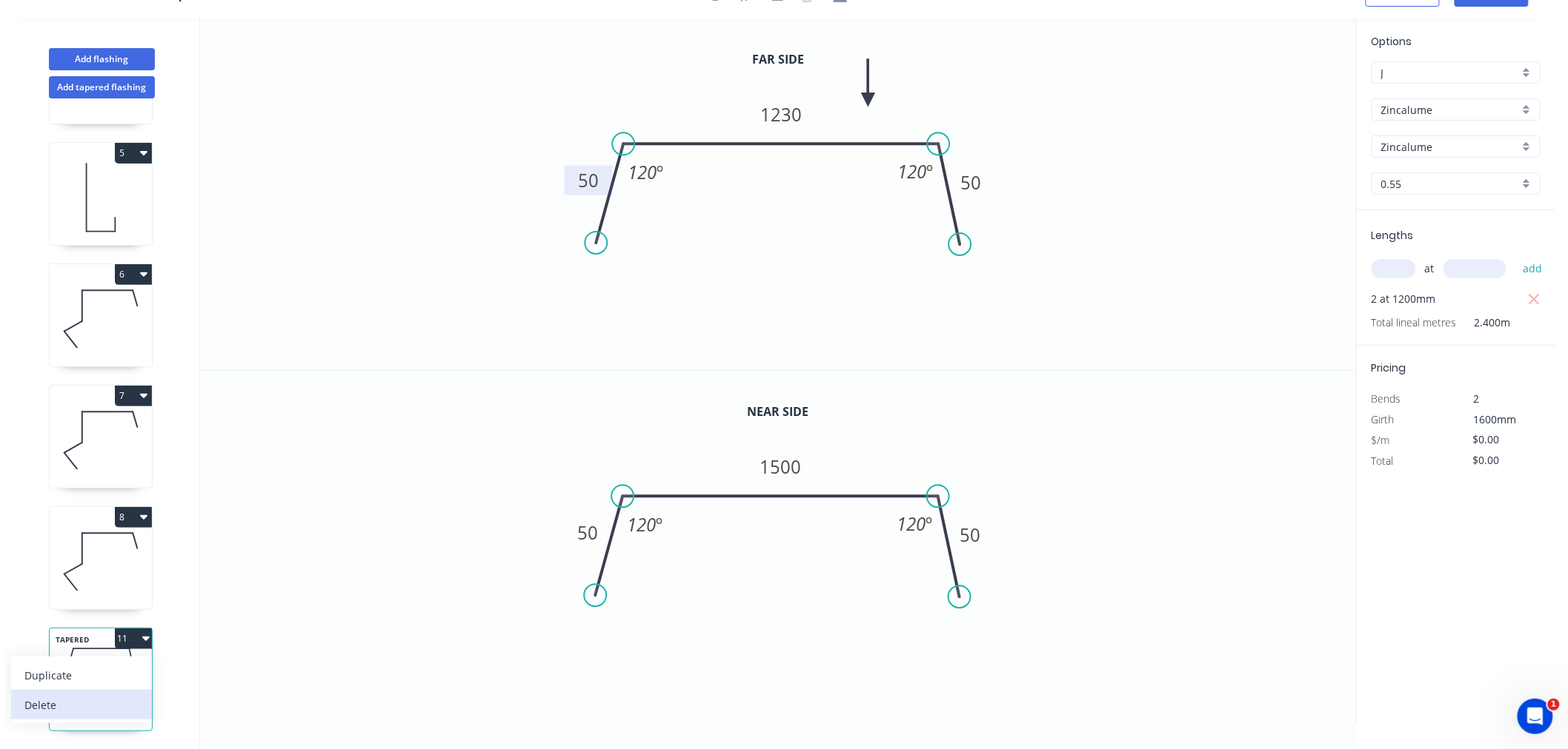
type input "$266.89"
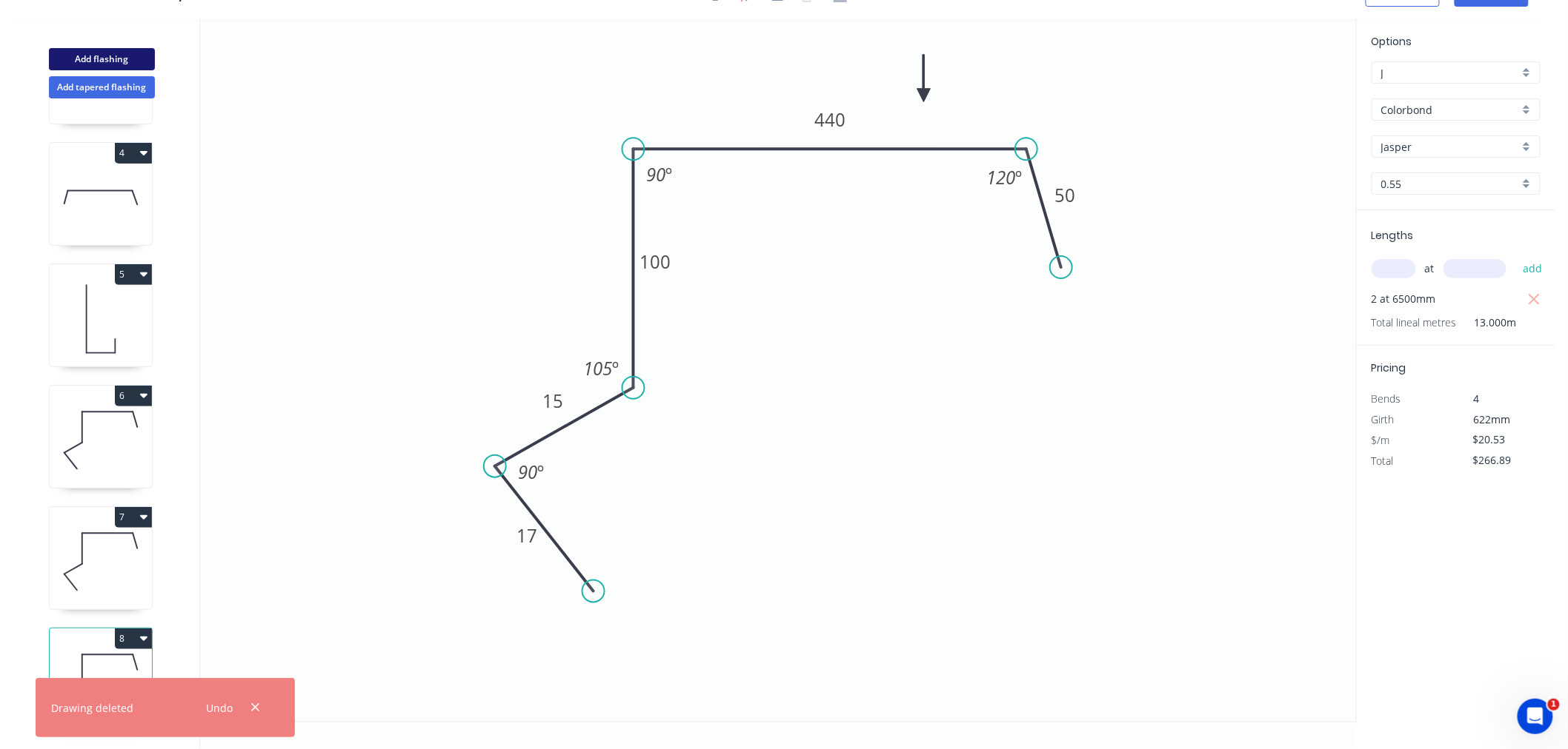
click at [106, 63] on button "Add flashing" at bounding box center [101, 59] width 106 height 22
type input "$0.00"
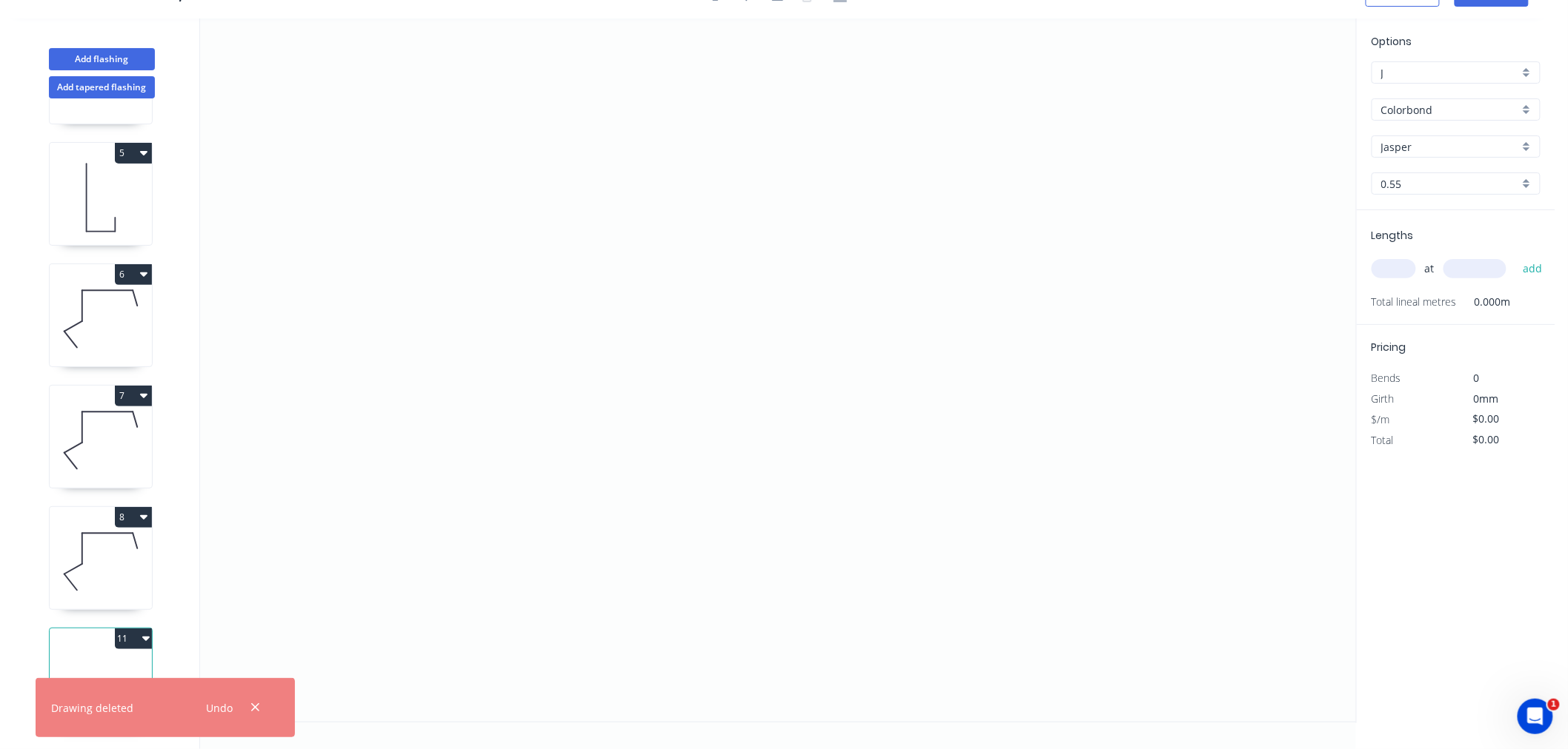
click at [116, 647] on icon at bounding box center [100, 683] width 102 height 95
click at [1424, 142] on input "Jasper" at bounding box center [1450, 146] width 138 height 16
click at [1442, 99] on div "Colorbond" at bounding box center [1455, 109] width 168 height 22
type input "Jasper"
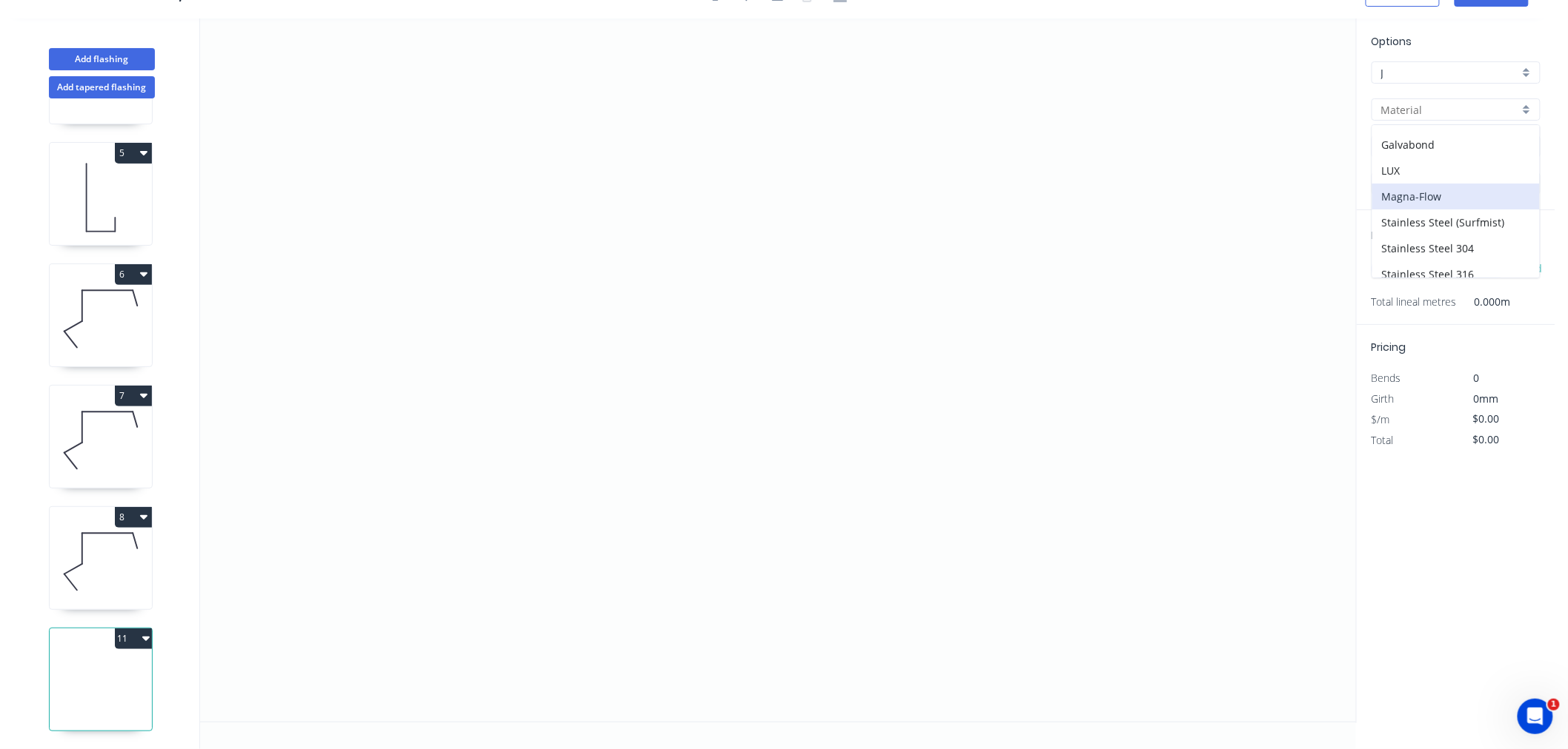
scroll to position [317, 0]
click at [1462, 225] on div "Zincalume" at bounding box center [1456, 238] width 168 height 26
type input "Zincalume"
click at [1401, 267] on input "text" at bounding box center [1393, 269] width 44 height 19
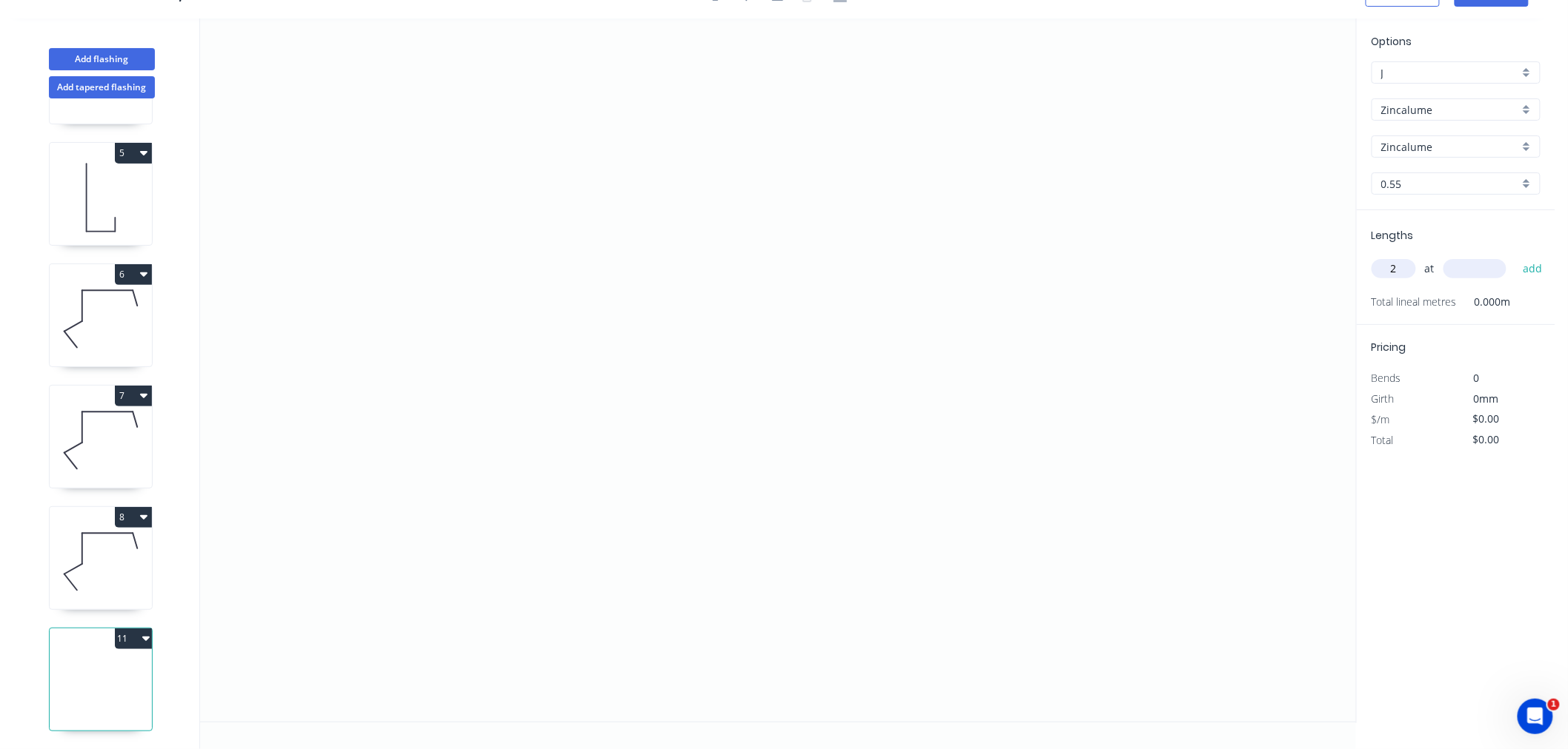
type input "2"
type input "1200"
click at [1516, 256] on button "add" at bounding box center [1533, 268] width 35 height 25
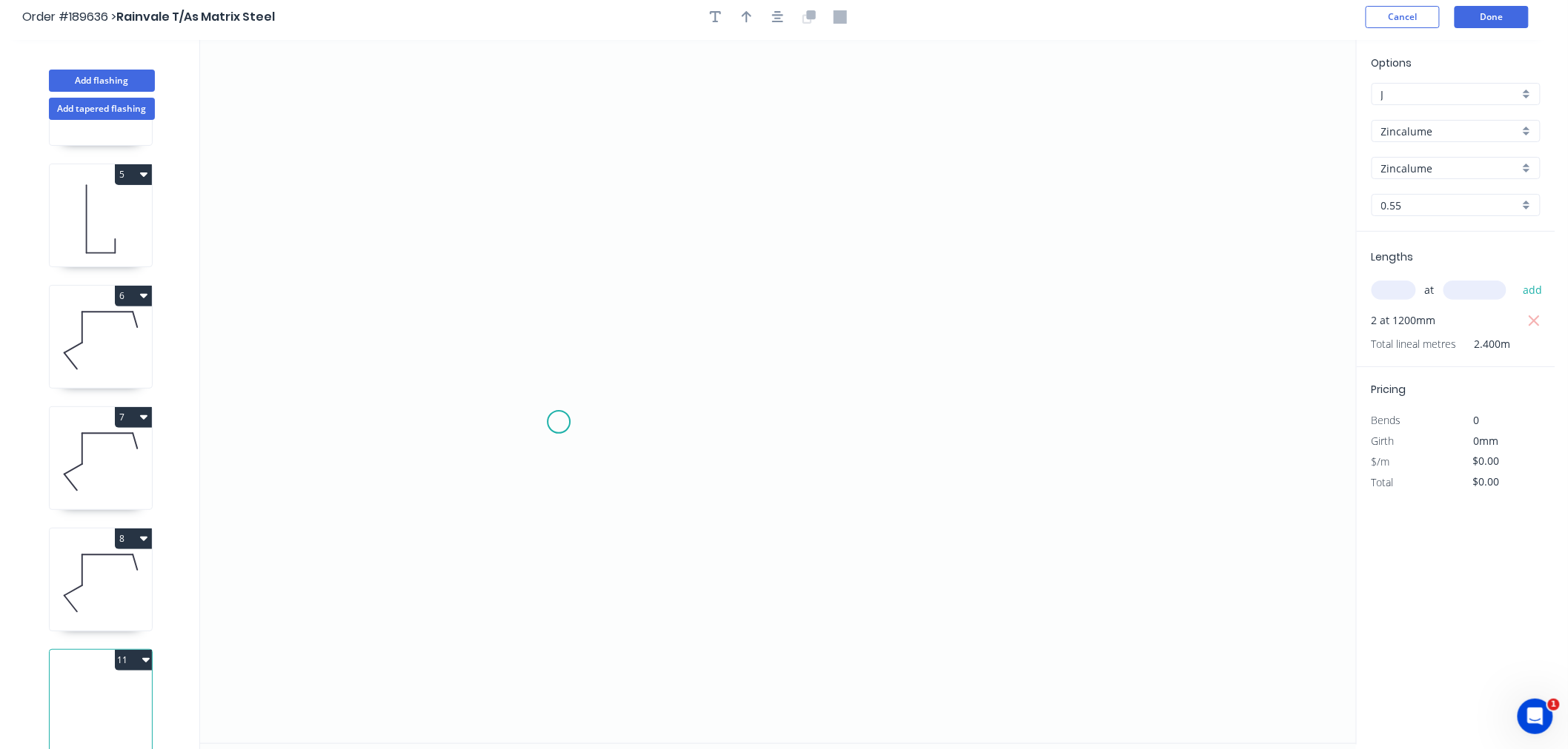
scroll to position [0, 0]
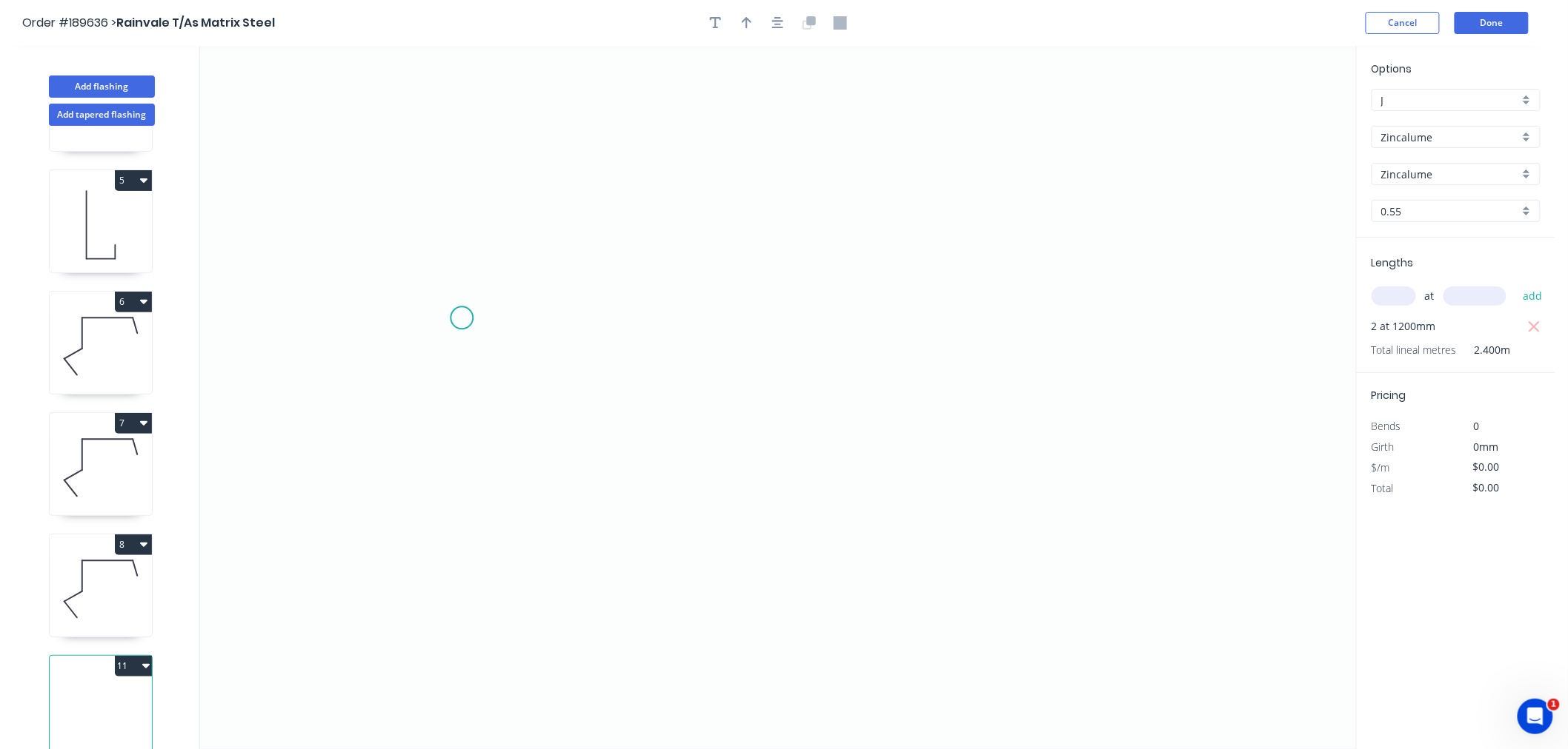
click at [449, 330] on icon "0" at bounding box center [777, 398] width 1156 height 703
click at [500, 201] on icon at bounding box center [474, 265] width 51 height 130
click at [964, 195] on icon "0 ?" at bounding box center [777, 398] width 1156 height 703
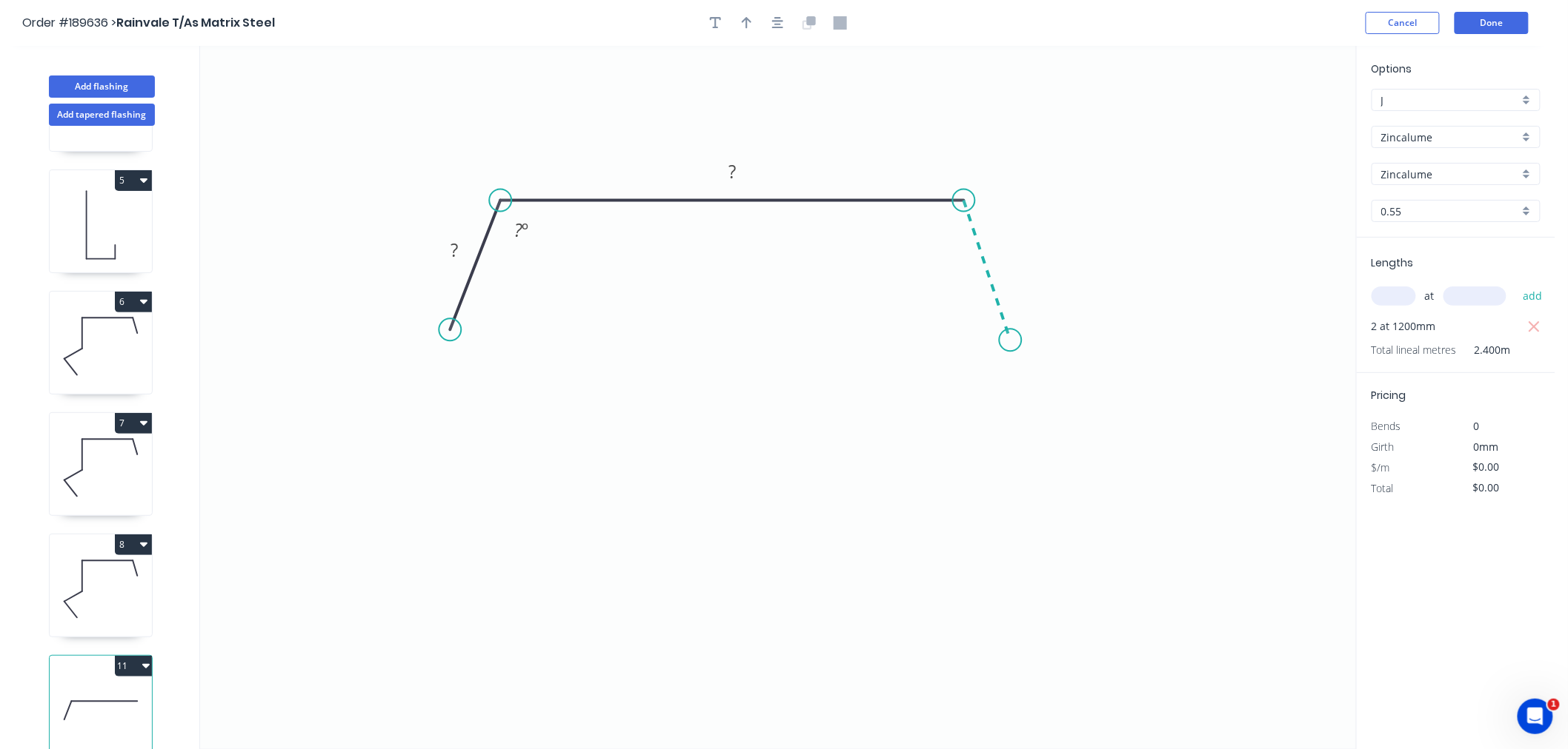
click at [1011, 340] on icon "0 ? ? ? º" at bounding box center [777, 398] width 1156 height 703
click at [775, 23] on icon "button" at bounding box center [777, 23] width 12 height 13
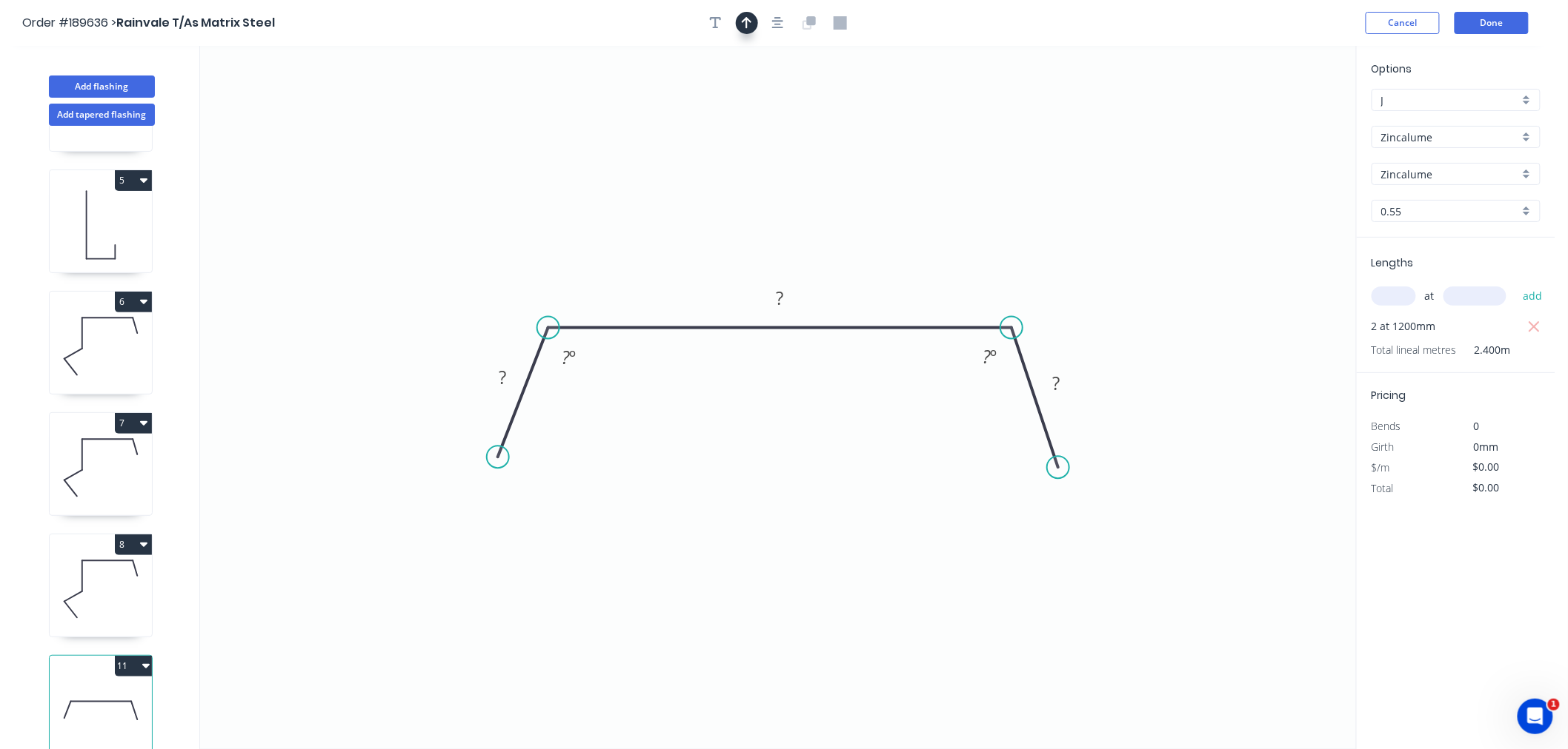
click at [743, 22] on icon "button" at bounding box center [746, 23] width 10 height 12
drag, startPoint x: 1282, startPoint y: 116, endPoint x: 597, endPoint y: 333, distance: 718.5
click at [886, 270] on icon at bounding box center [886, 252] width 13 height 47
click at [503, 374] on tspan "?" at bounding box center [503, 377] width 7 height 25
click at [505, 153] on icon "0 50 1230 50 120 º 120 º" at bounding box center [777, 398] width 1156 height 703
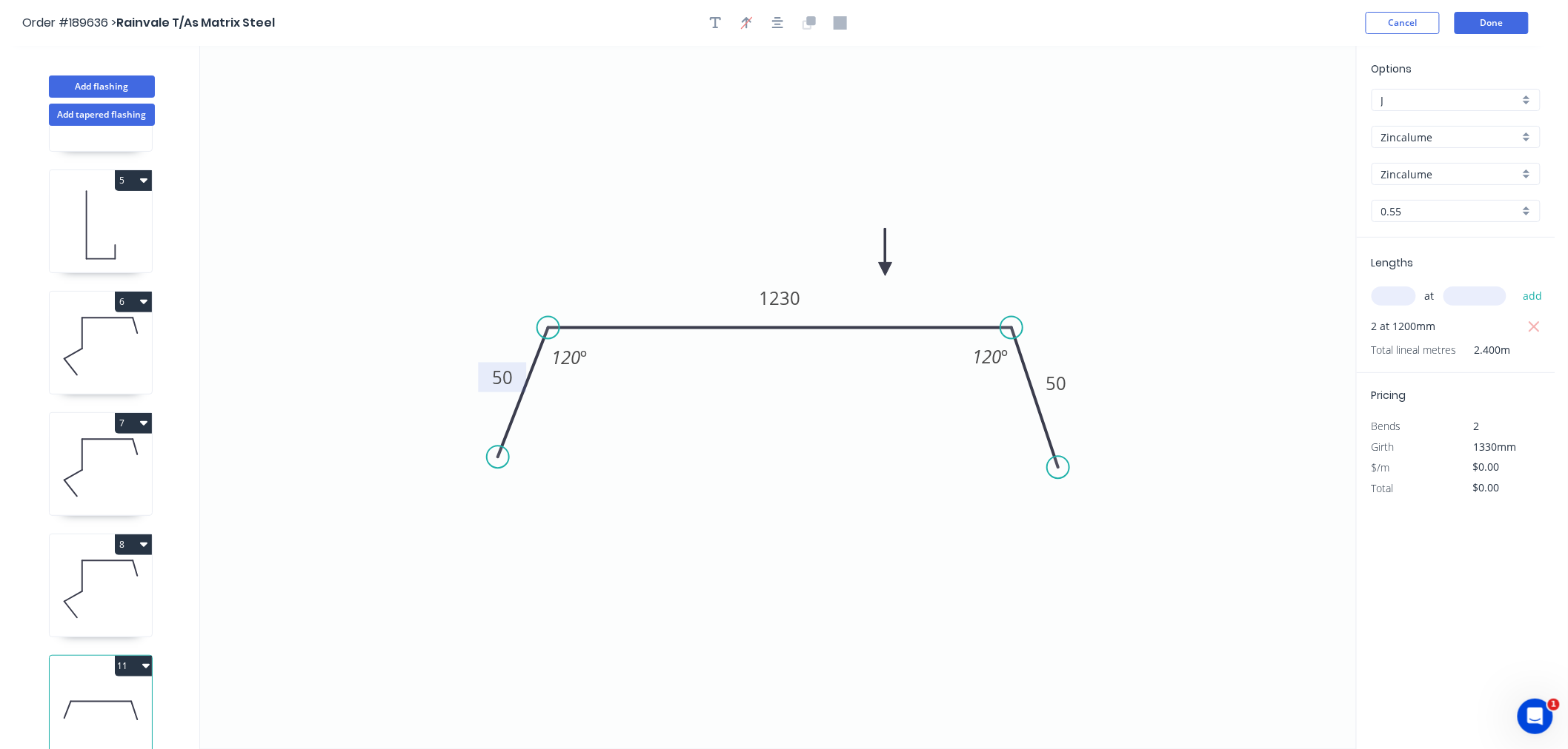
click at [145, 660] on icon "button" at bounding box center [145, 665] width 7 height 12
click at [123, 692] on div "Duplicate" at bounding box center [82, 702] width 114 height 21
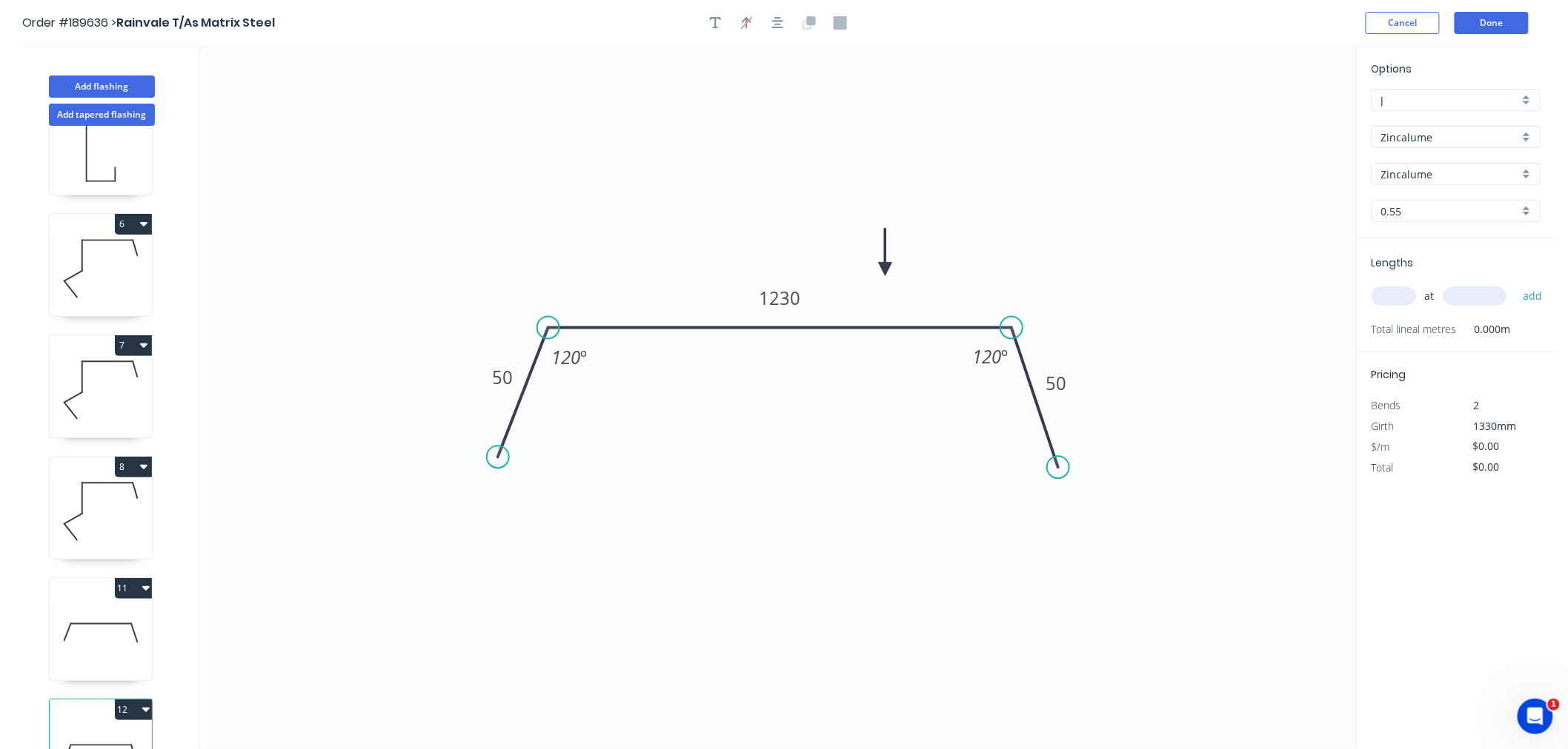
scroll to position [597, 0]
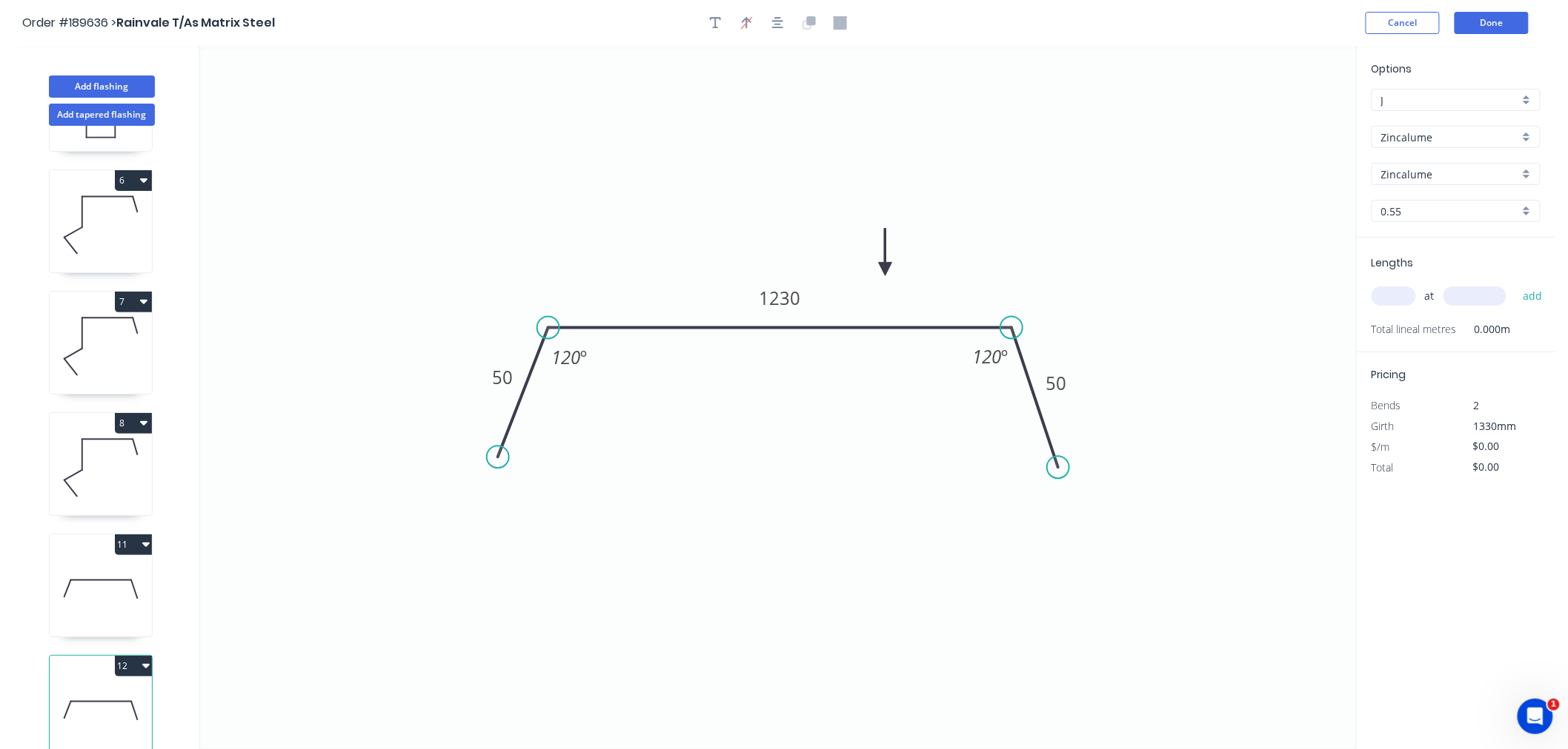
click at [100, 707] on icon at bounding box center [100, 710] width 102 height 95
click at [1382, 293] on input "text" at bounding box center [1393, 295] width 44 height 19
click at [778, 298] on tspan "1230" at bounding box center [779, 298] width 41 height 25
drag, startPoint x: 764, startPoint y: 18, endPoint x: 784, endPoint y: 28, distance: 22.4
click at [764, 17] on div at bounding box center [777, 23] width 156 height 22
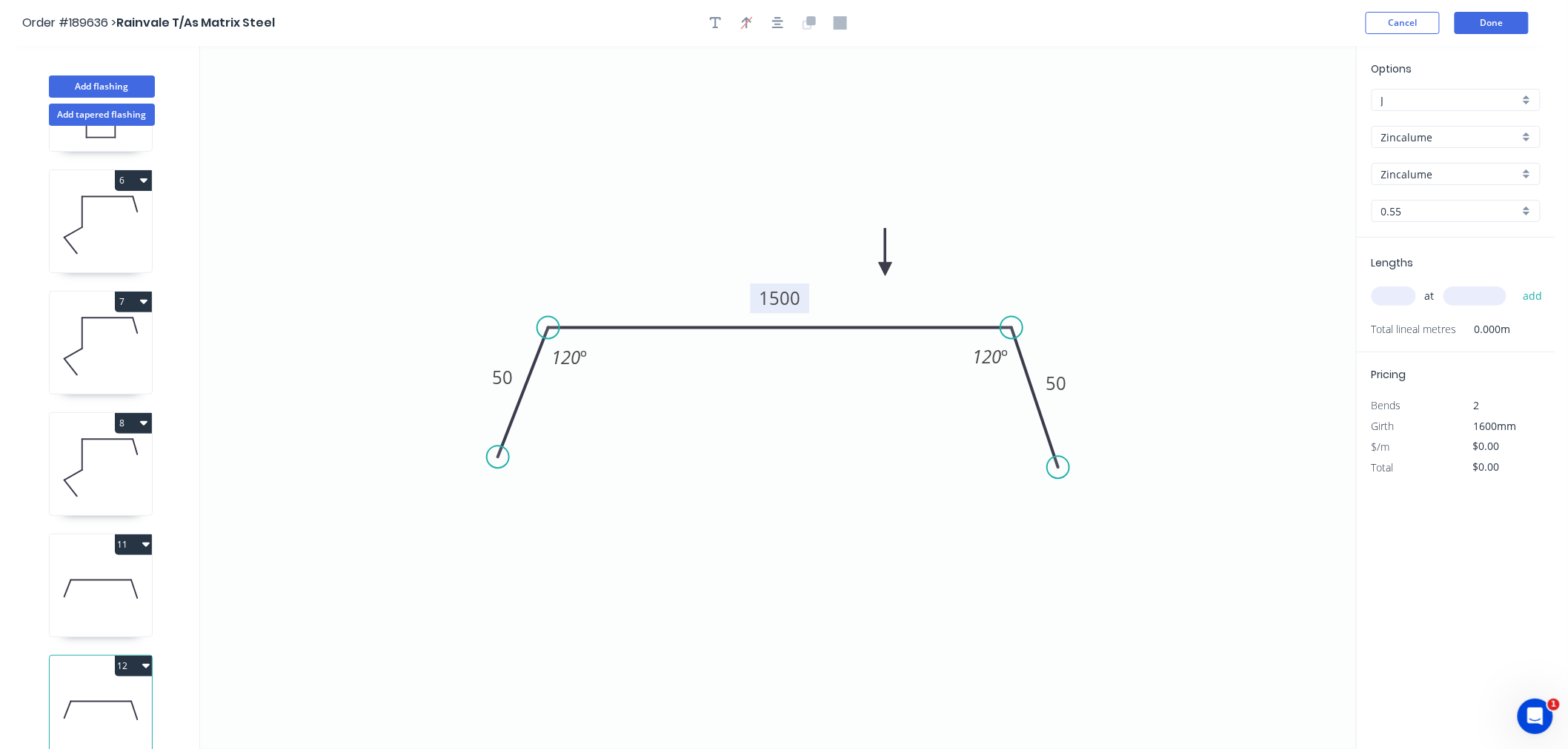
click at [1102, 163] on icon "0 50 1500 50 120 º 120 º" at bounding box center [777, 398] width 1156 height 703
click at [1384, 300] on input "text" at bounding box center [1393, 295] width 44 height 19
type input "2"
type input "1200"
click at [1516, 283] on button "add" at bounding box center [1533, 295] width 35 height 25
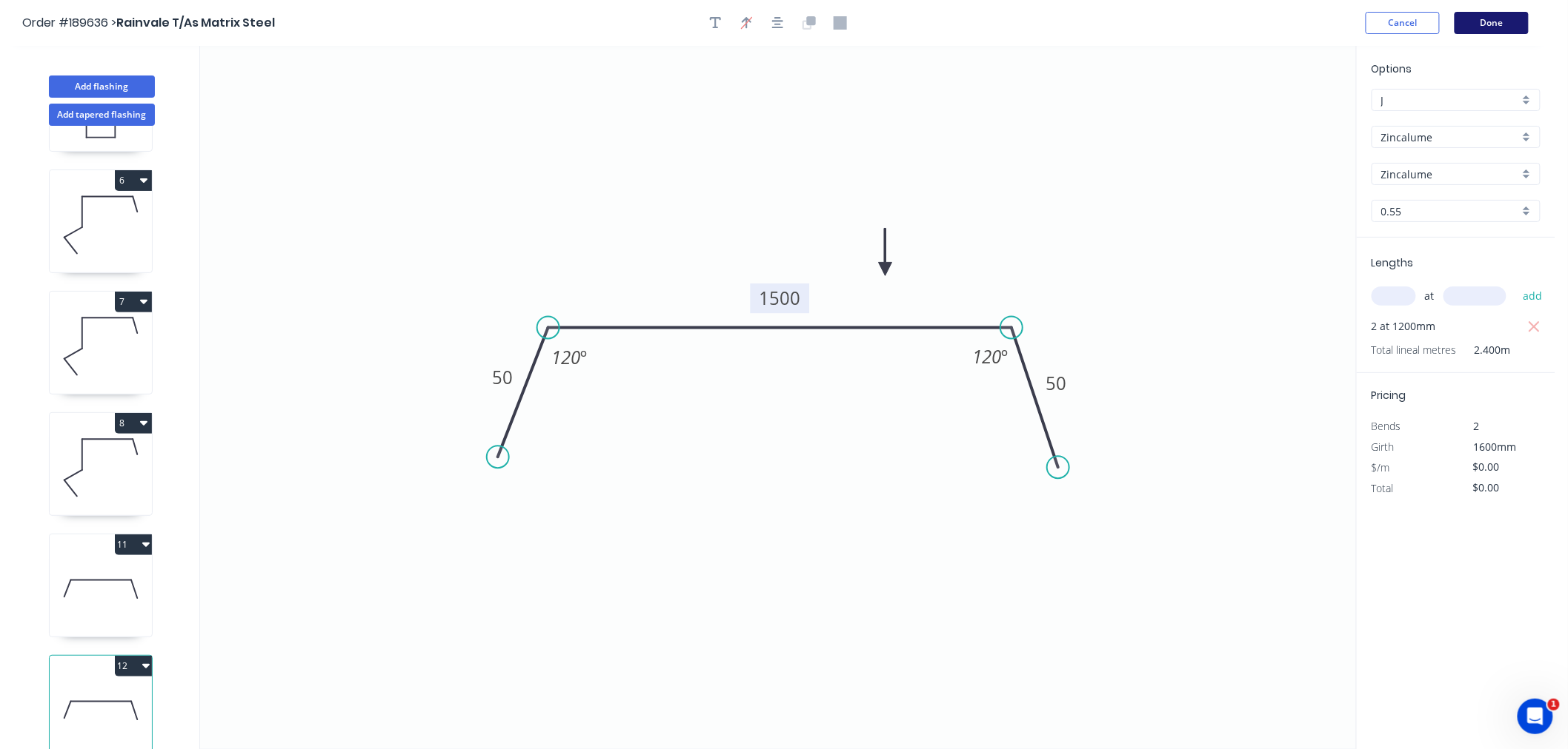
click at [1491, 22] on button "Done" at bounding box center [1492, 23] width 74 height 22
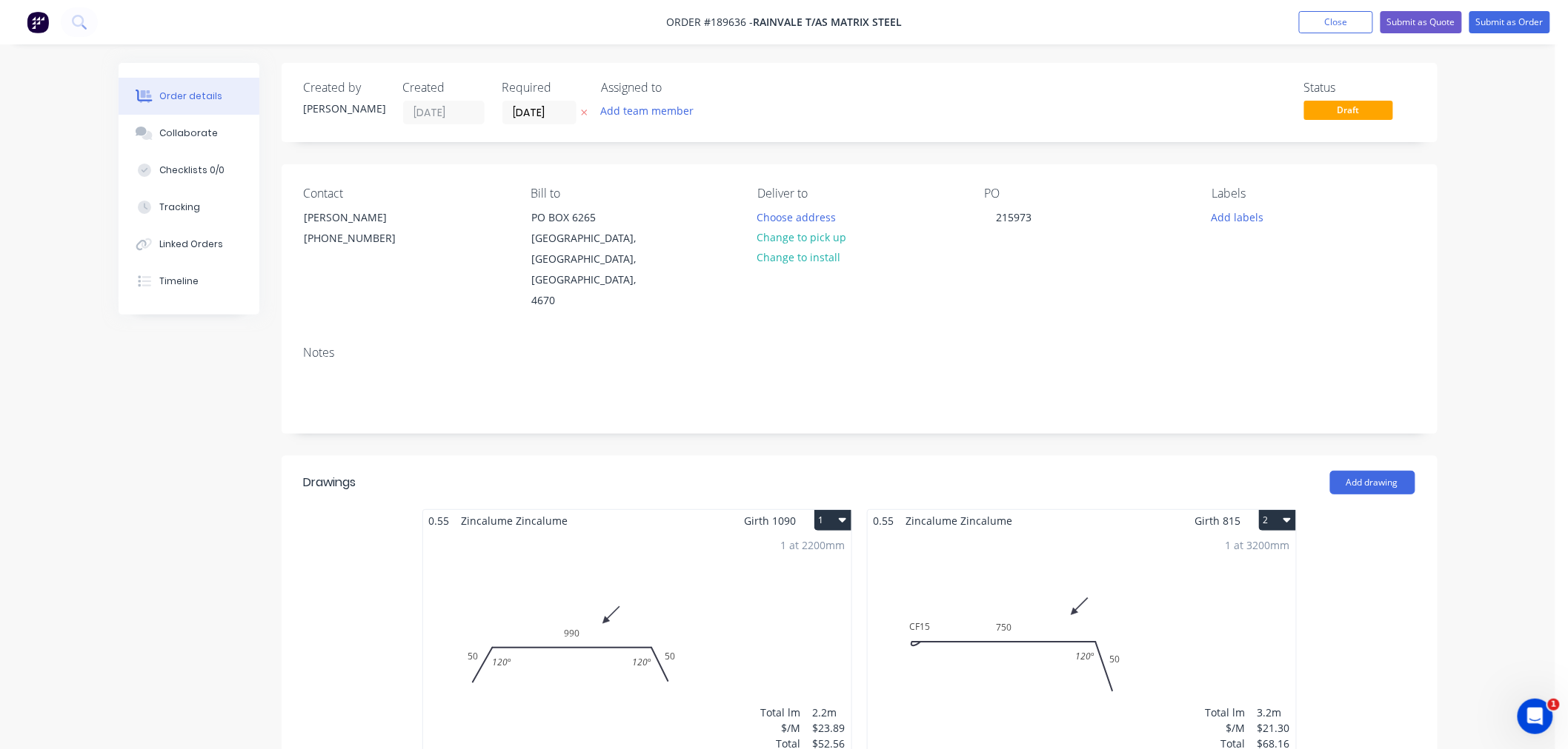
click at [1508, 27] on button "Submit as Order" at bounding box center [1510, 22] width 81 height 22
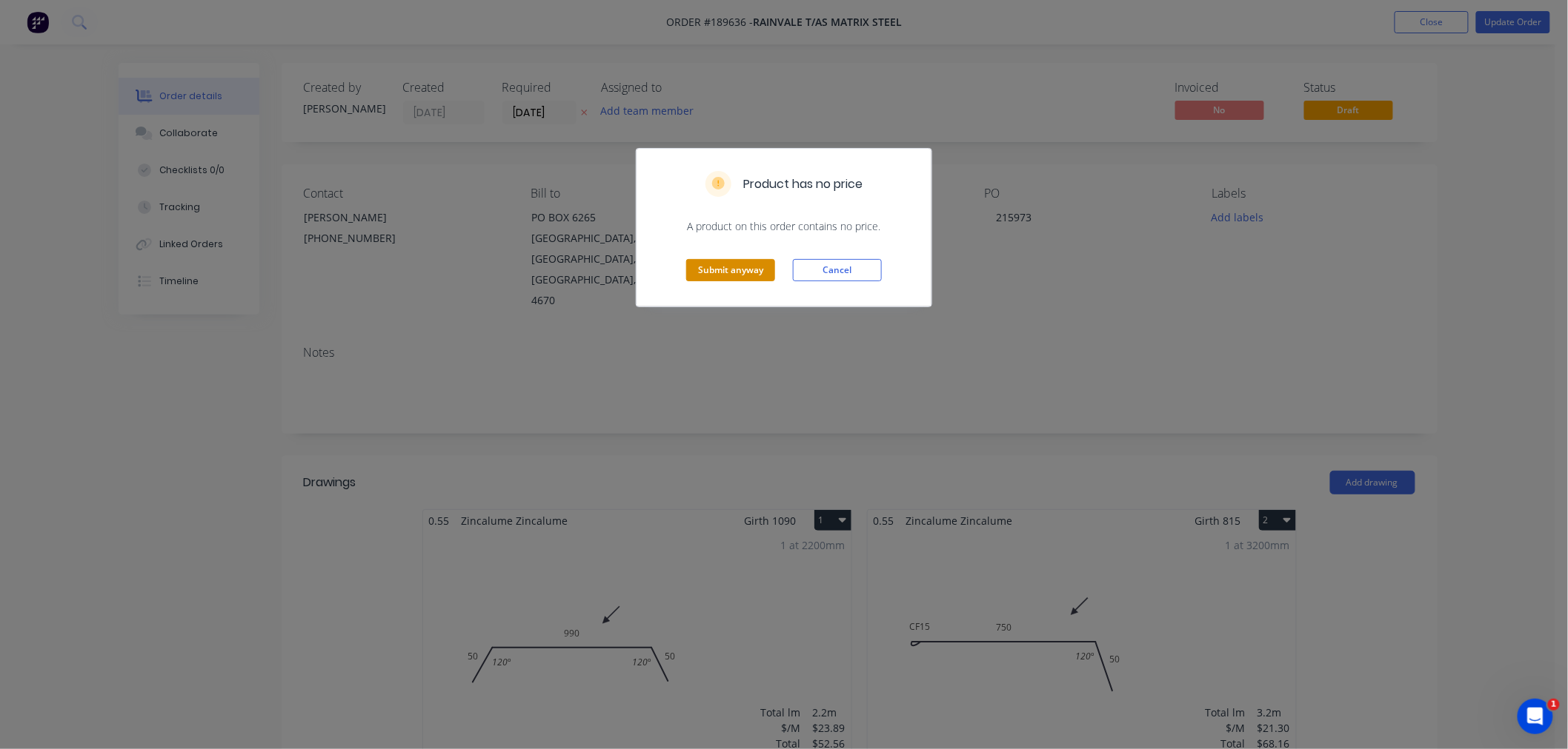
click at [722, 272] on button "Submit anyway" at bounding box center [730, 271] width 89 height 22
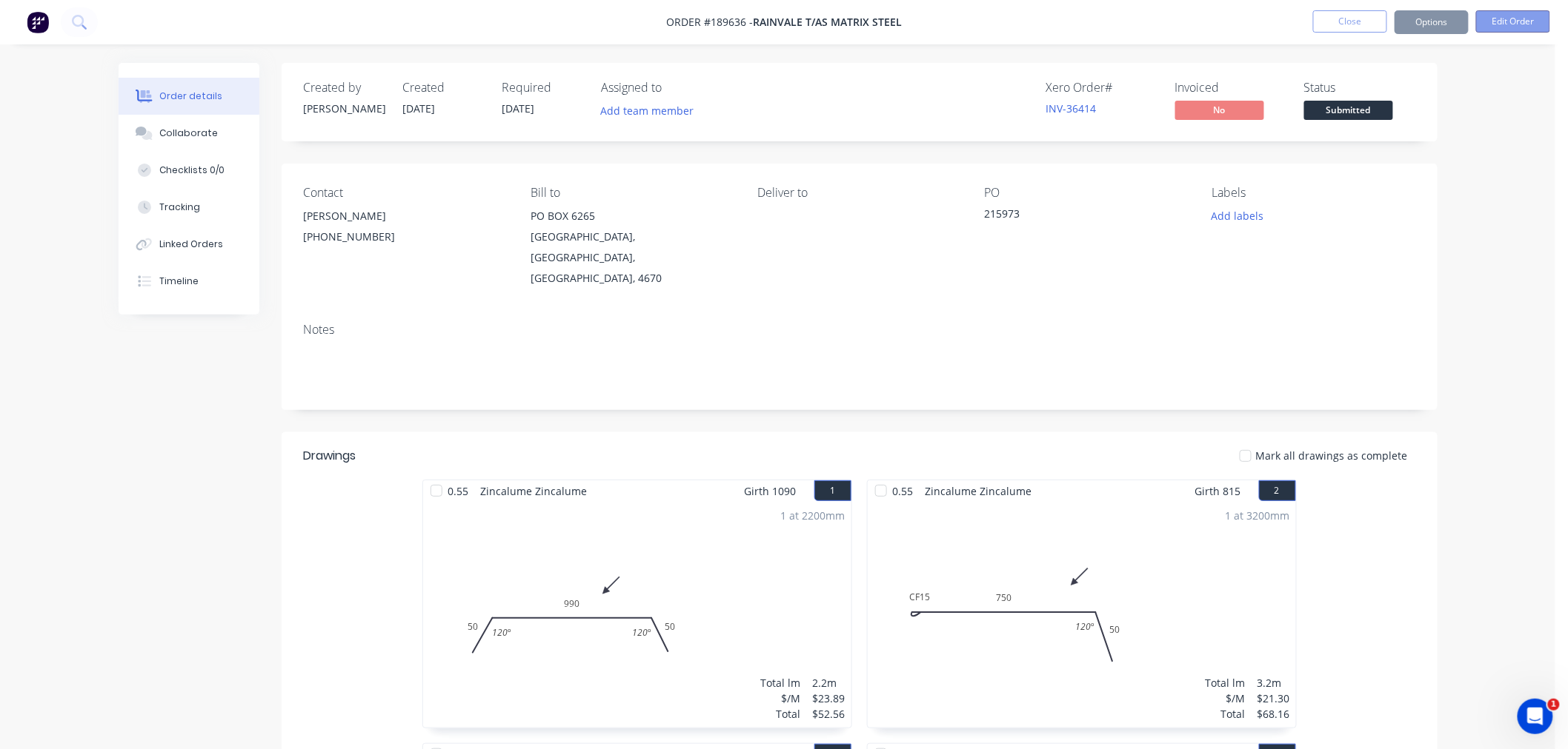
click at [1520, 21] on button "Edit Order" at bounding box center [1513, 21] width 74 height 22
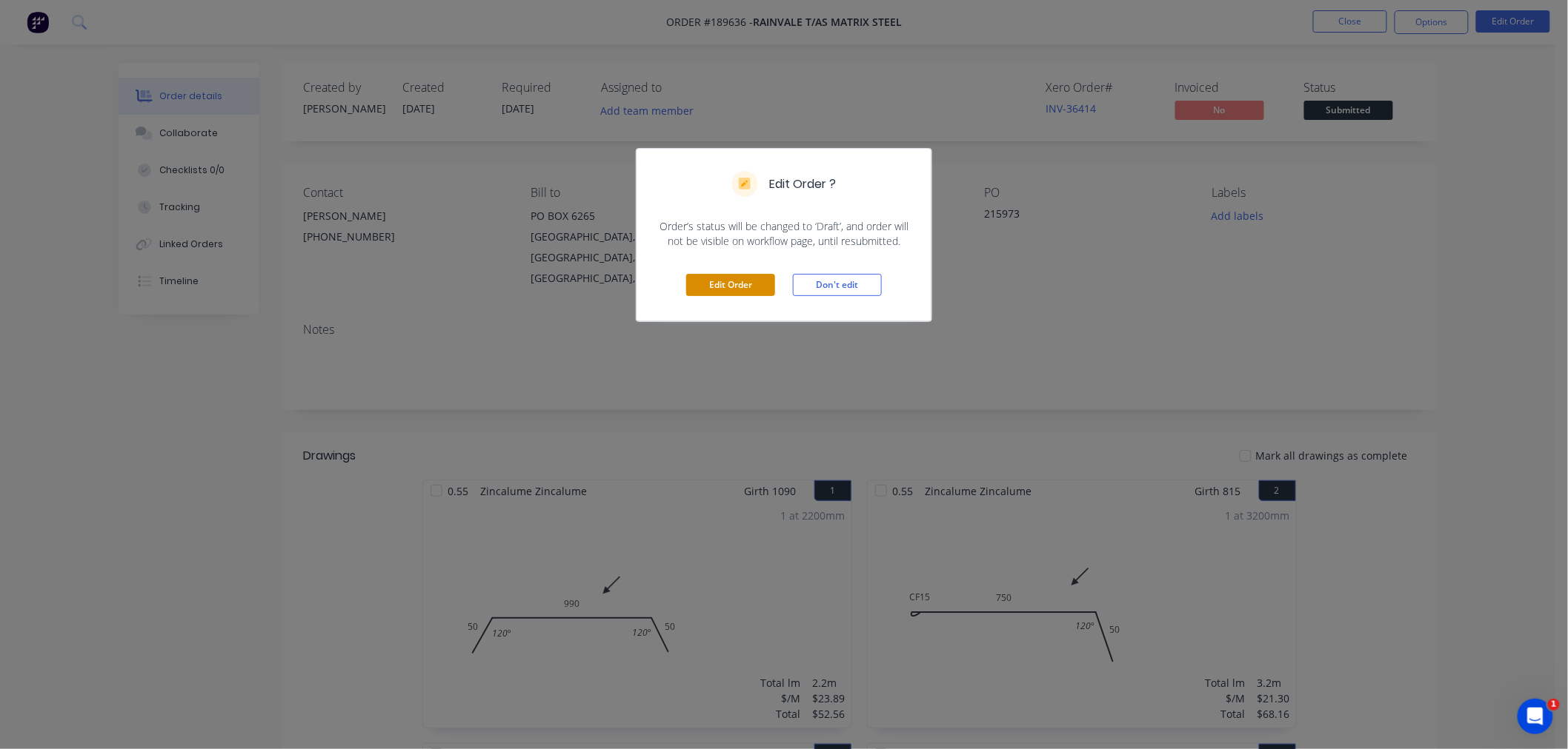
click at [723, 280] on button "Edit Order" at bounding box center [730, 285] width 89 height 22
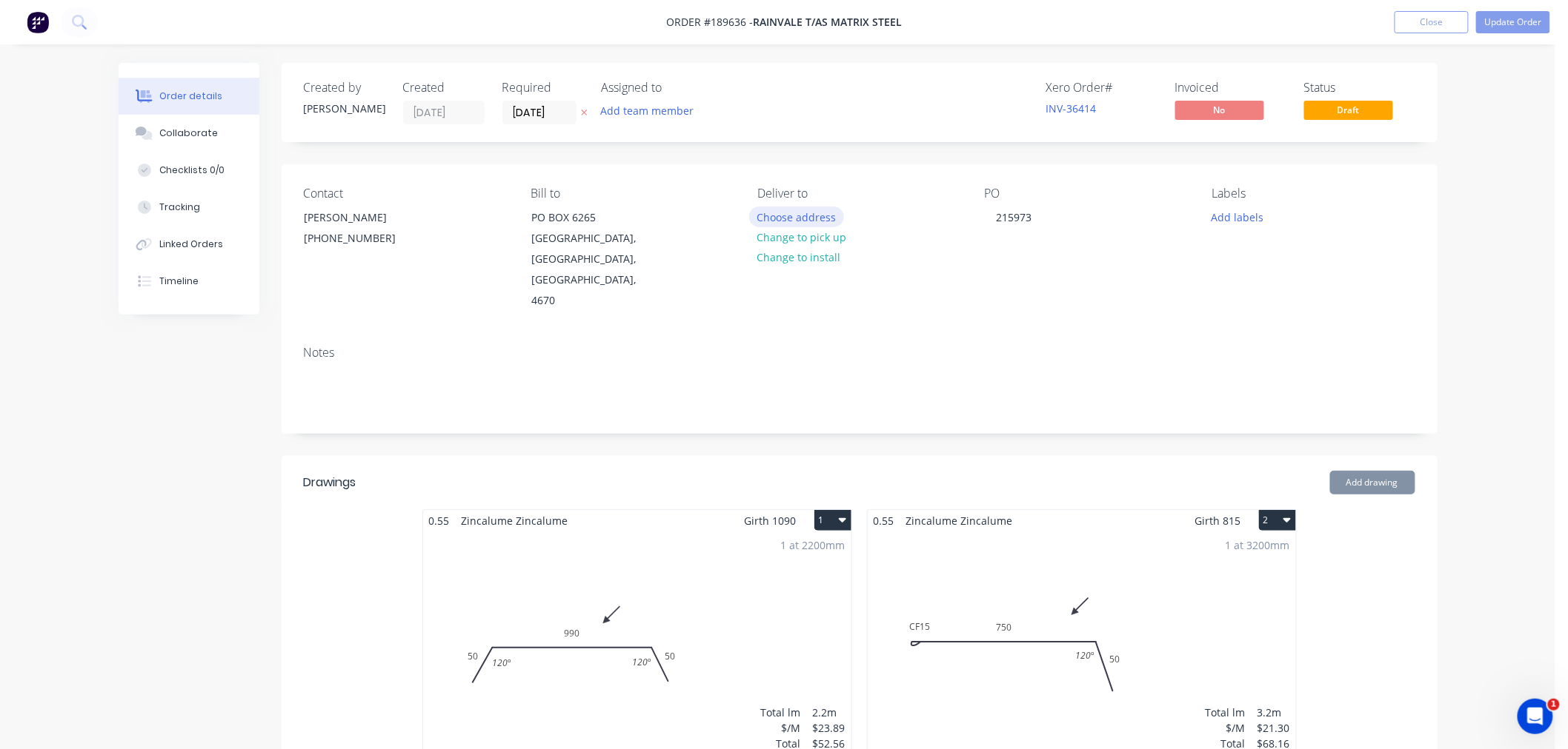
click at [801, 211] on button "Choose address" at bounding box center [796, 217] width 95 height 20
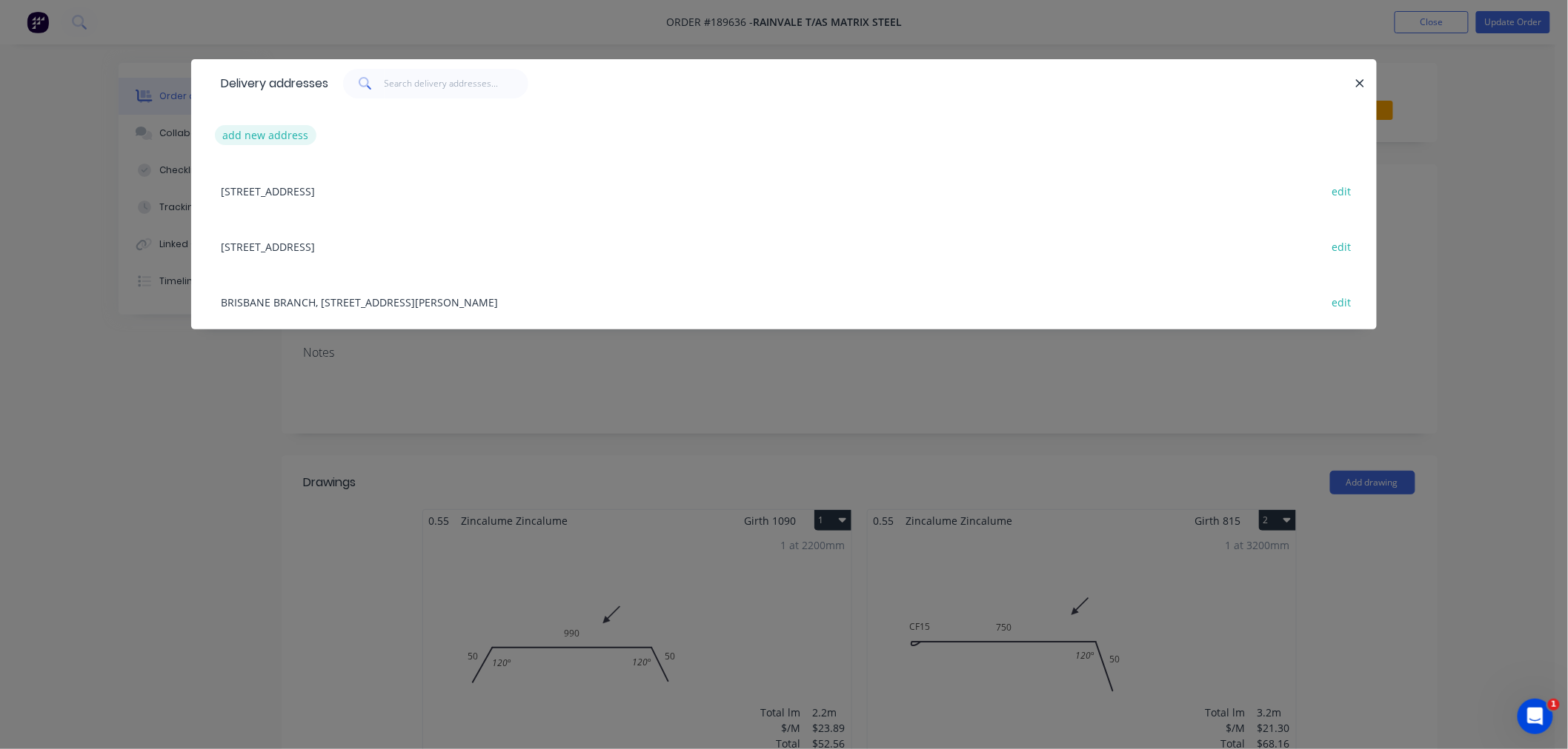
click at [258, 138] on button "add new address" at bounding box center [265, 135] width 101 height 20
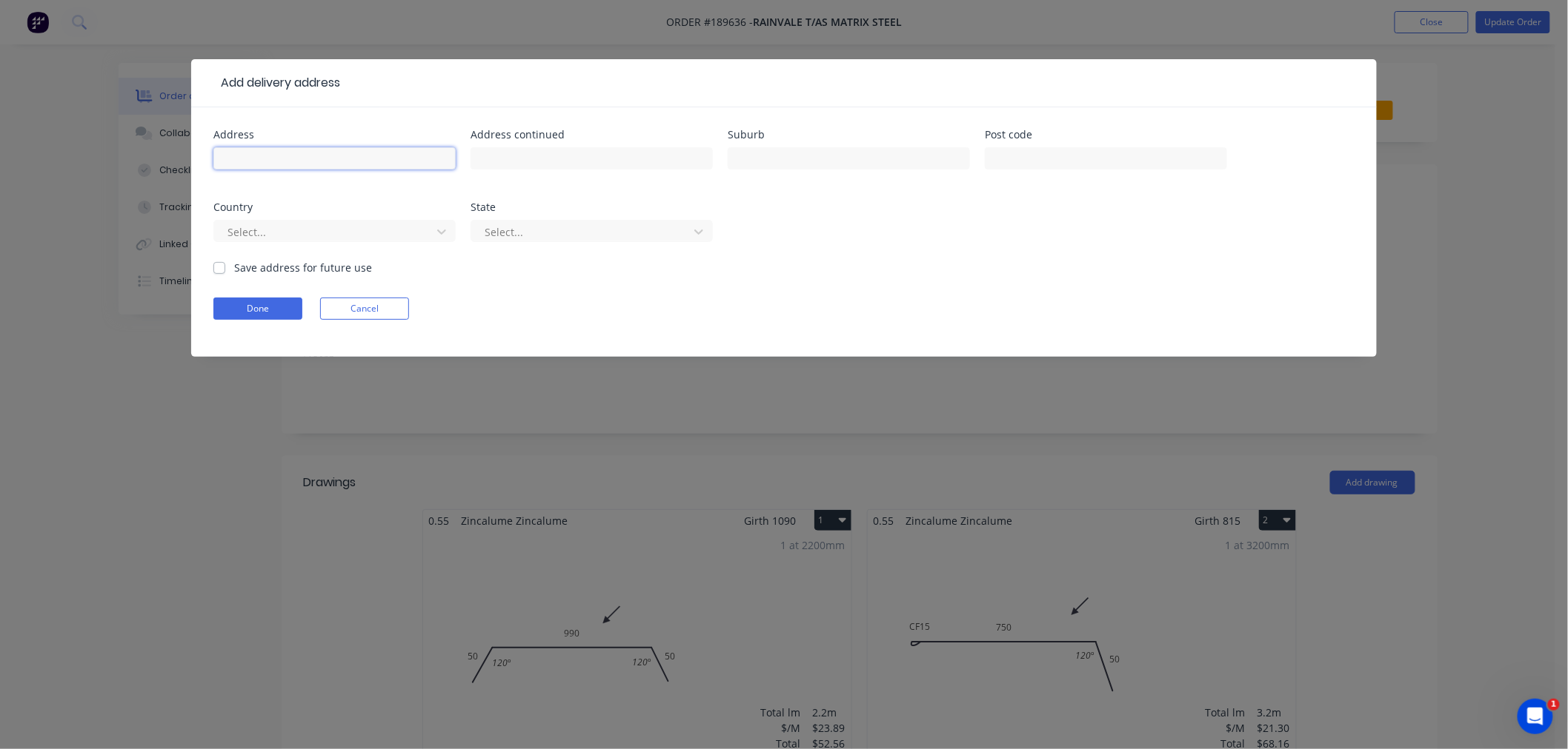
drag, startPoint x: 272, startPoint y: 167, endPoint x: 277, endPoint y: 229, distance: 62.2
click at [272, 167] on input "text" at bounding box center [334, 158] width 242 height 22
click at [277, 231] on div at bounding box center [324, 232] width 198 height 18
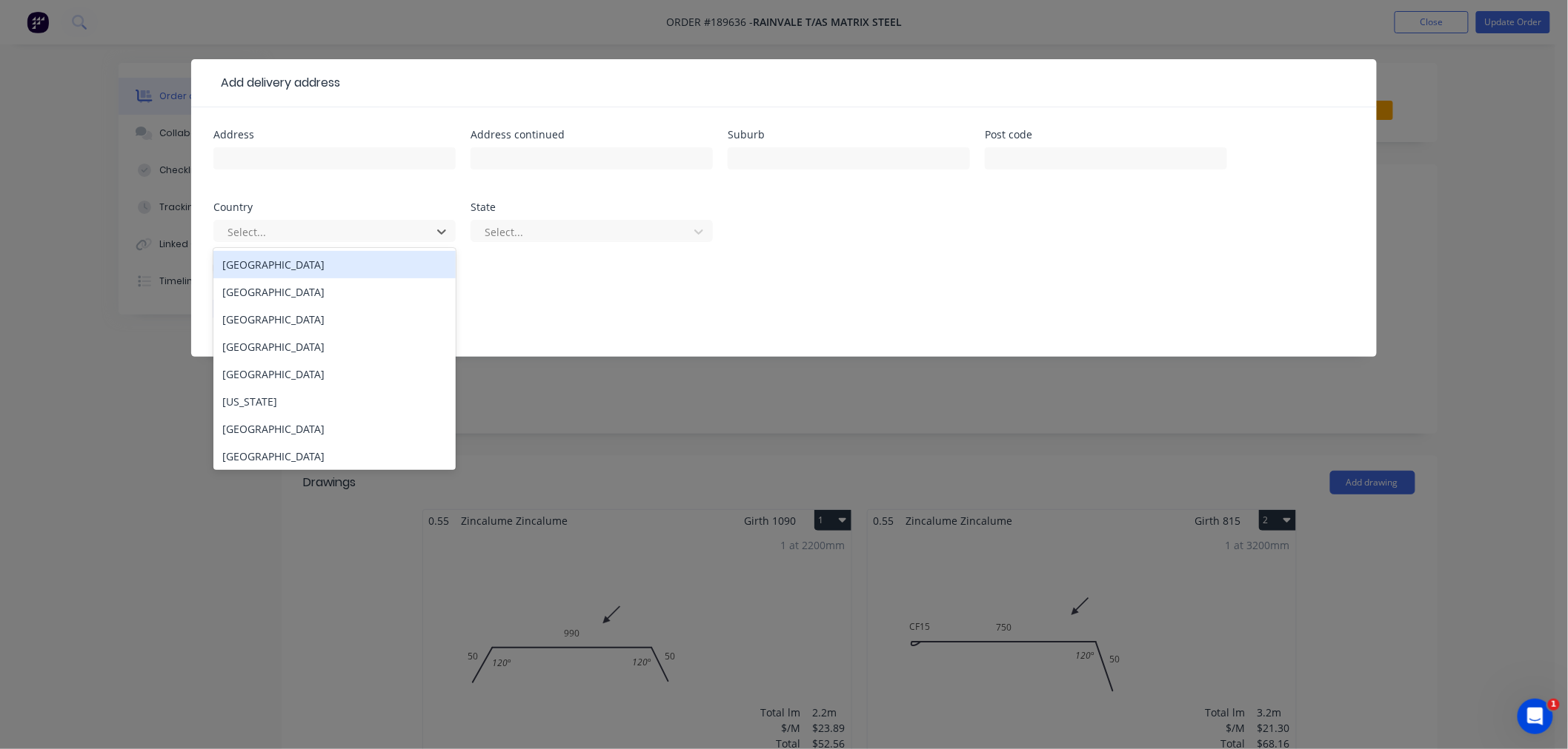
click at [283, 268] on div "[GEOGRAPHIC_DATA]" at bounding box center [334, 265] width 242 height 28
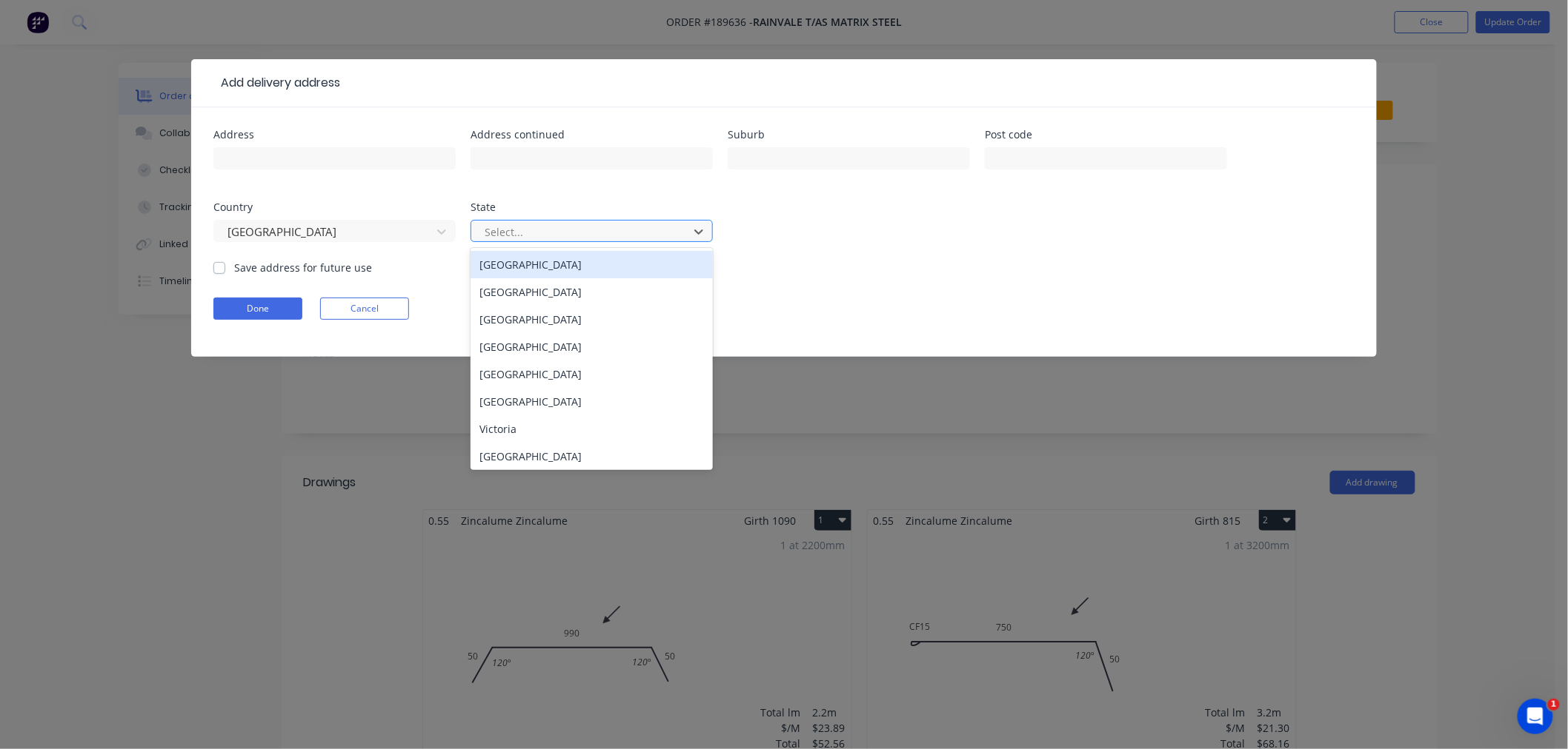
click at [520, 236] on div at bounding box center [582, 232] width 198 height 18
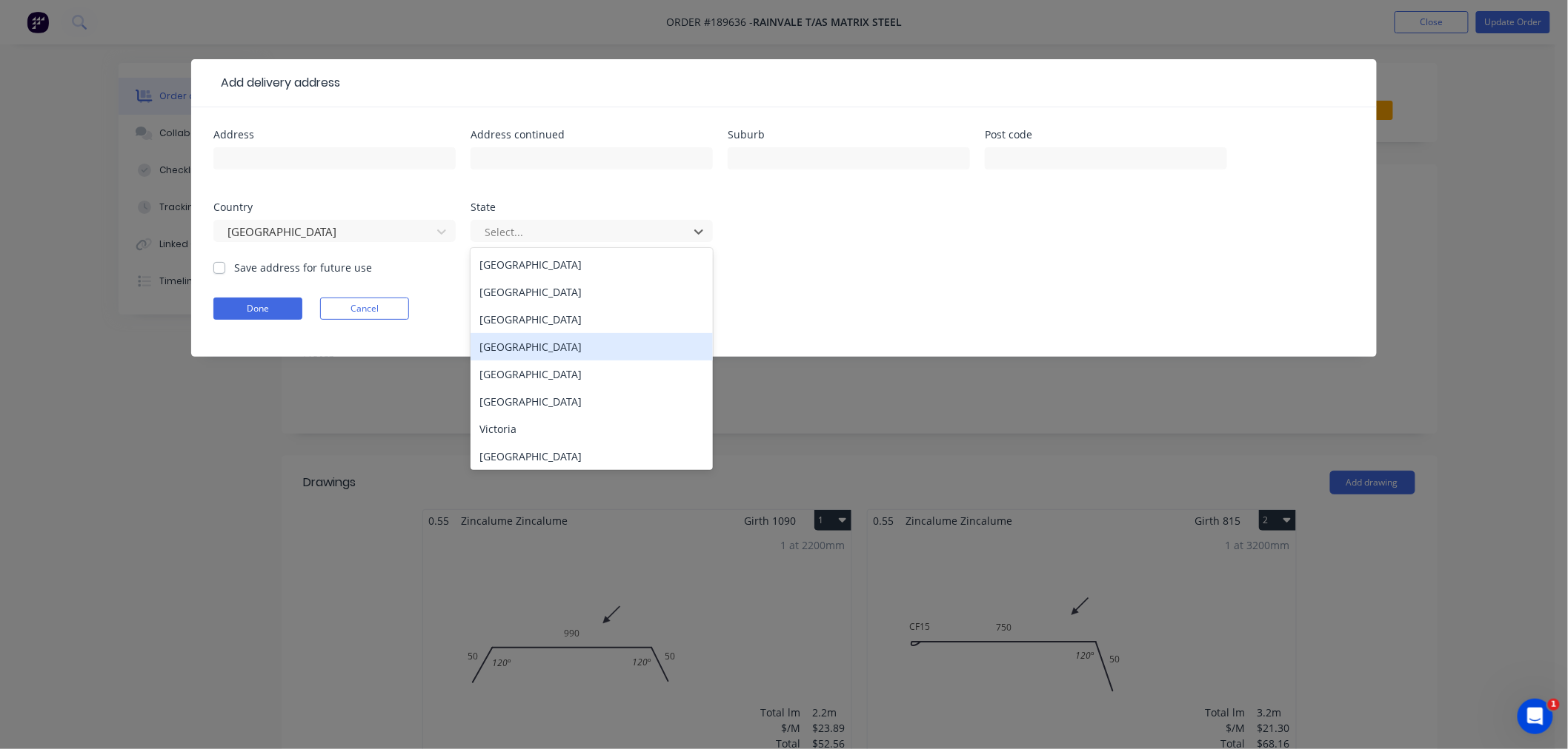
click at [520, 345] on div "[GEOGRAPHIC_DATA]" at bounding box center [591, 347] width 242 height 28
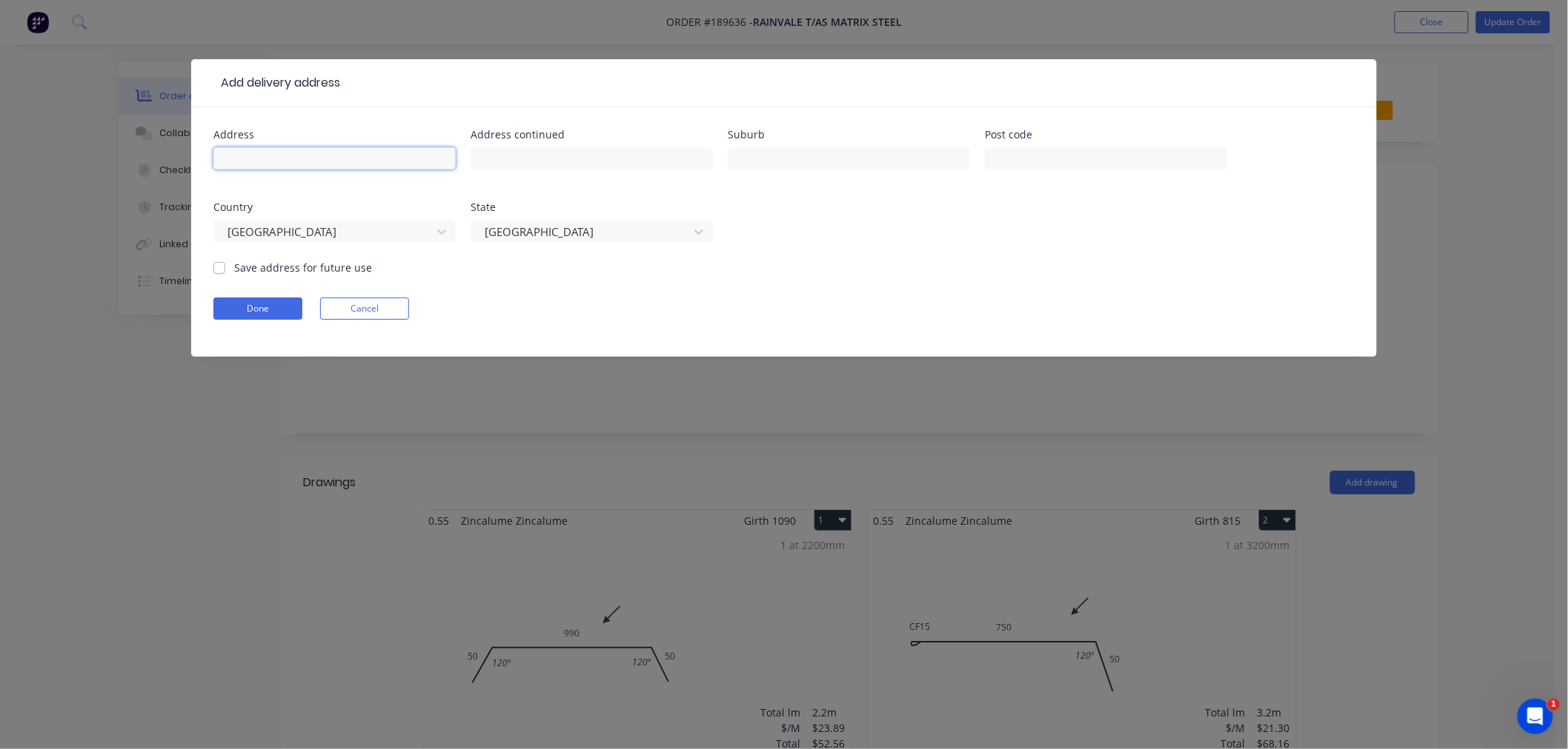
click at [342, 154] on input "text" at bounding box center [334, 158] width 242 height 22
type input "58 RIALTO STREET"
type input "COORPAROO"
click button "Done" at bounding box center [258, 308] width 89 height 22
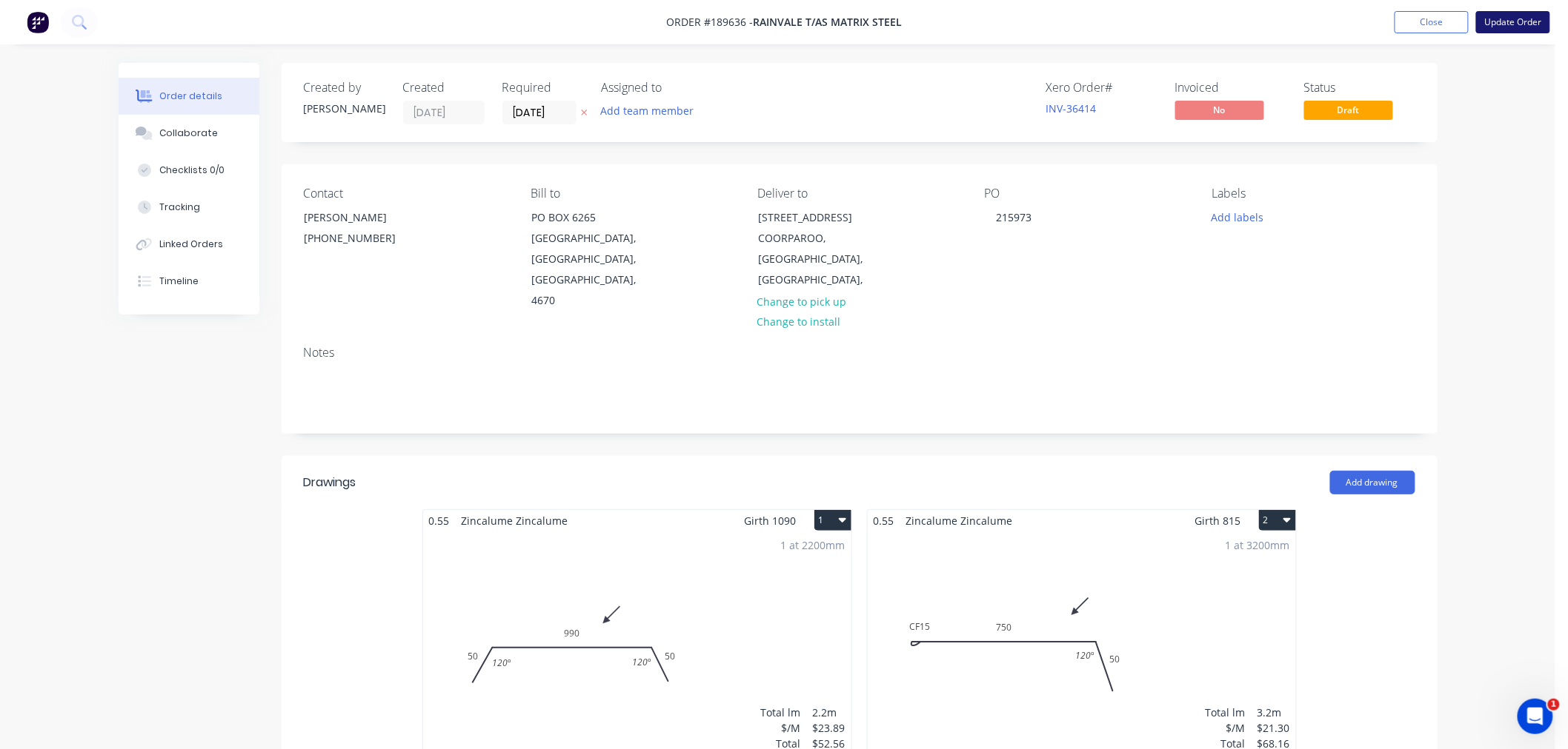
click at [1500, 26] on button "Update Order" at bounding box center [1513, 22] width 74 height 22
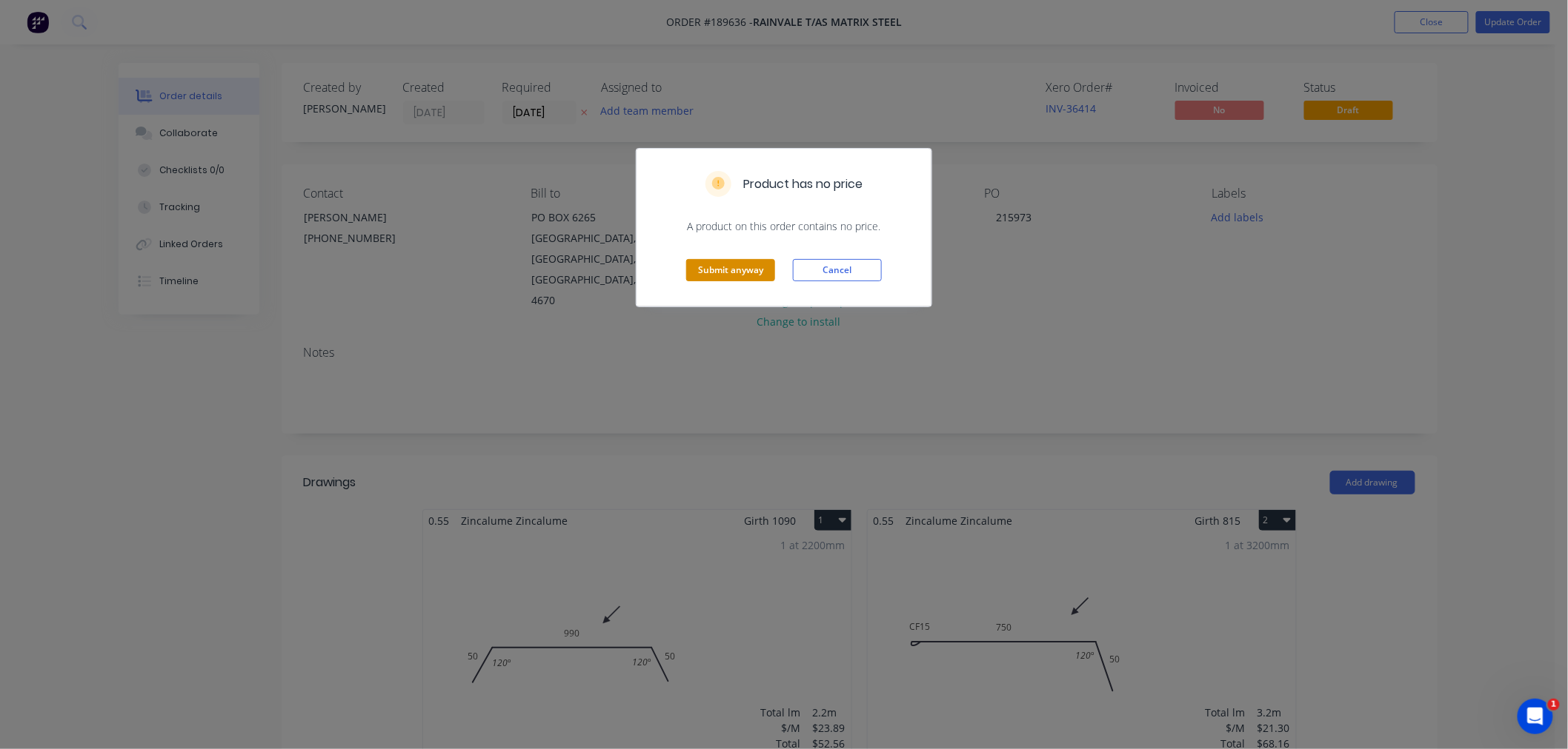
click at [742, 268] on button "Submit anyway" at bounding box center [730, 271] width 89 height 22
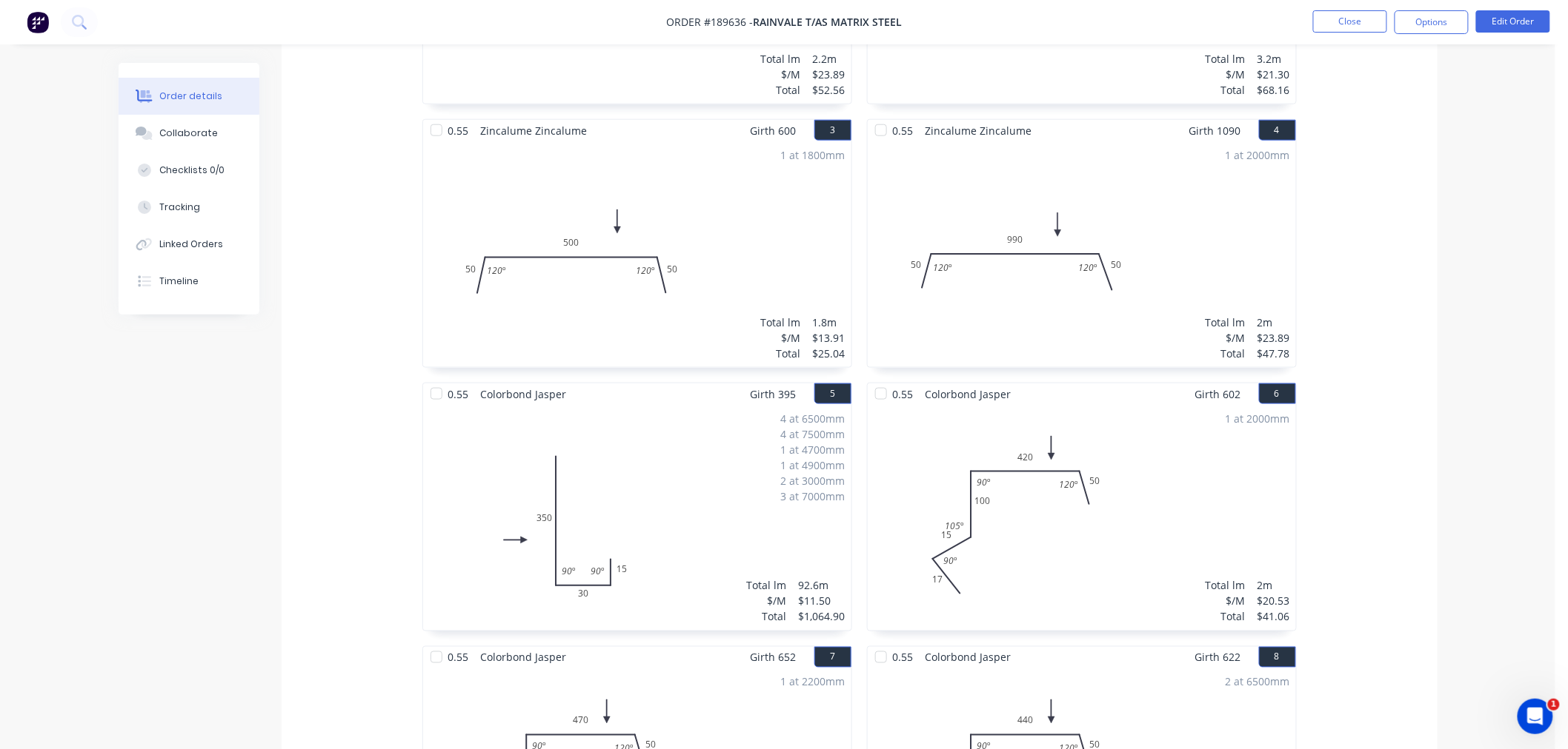
scroll to position [460, 0]
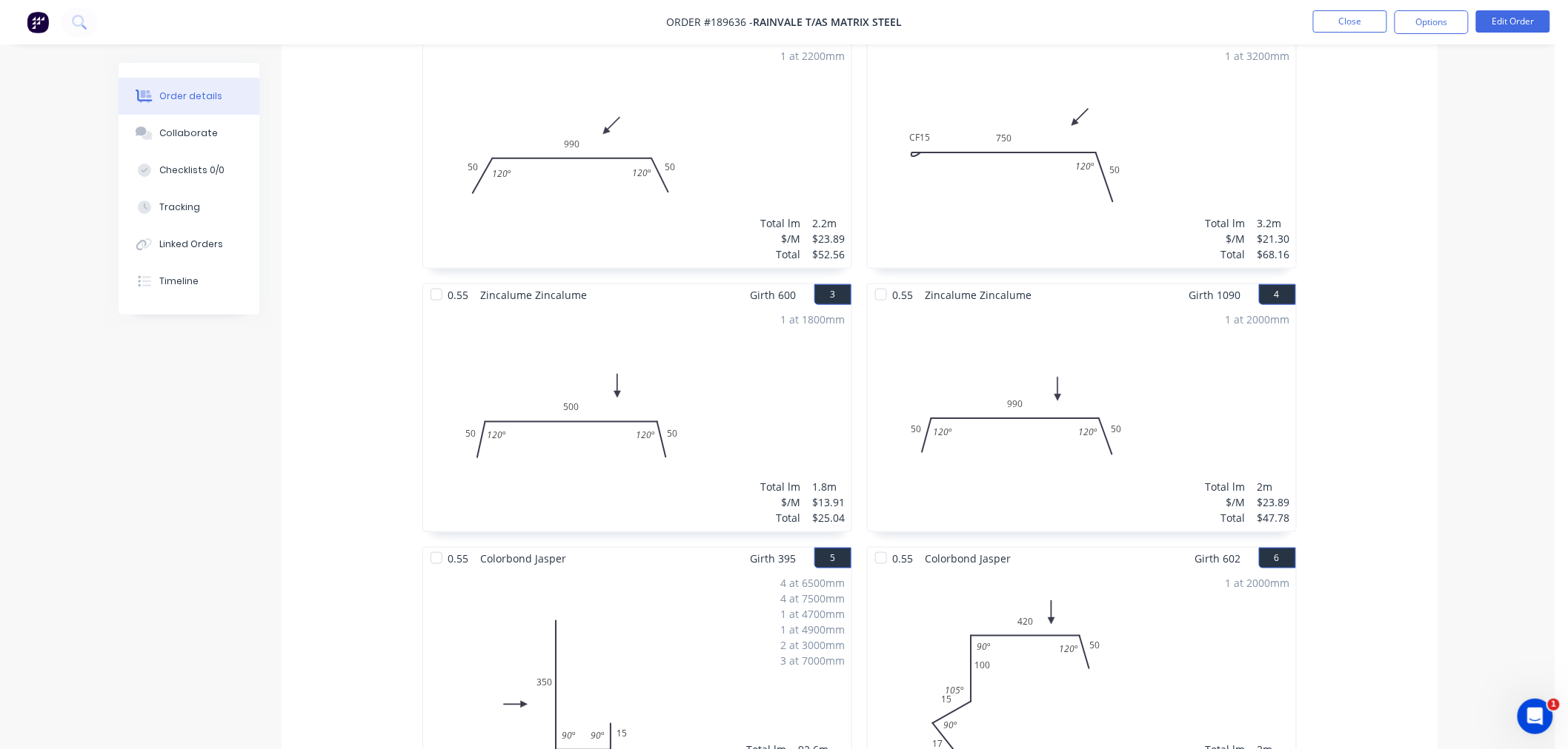
click at [1452, 411] on div "Order details Collaborate Checklists 0/0 Tracking Linked Orders Timeline Order …" at bounding box center [777, 655] width 1555 height 2230
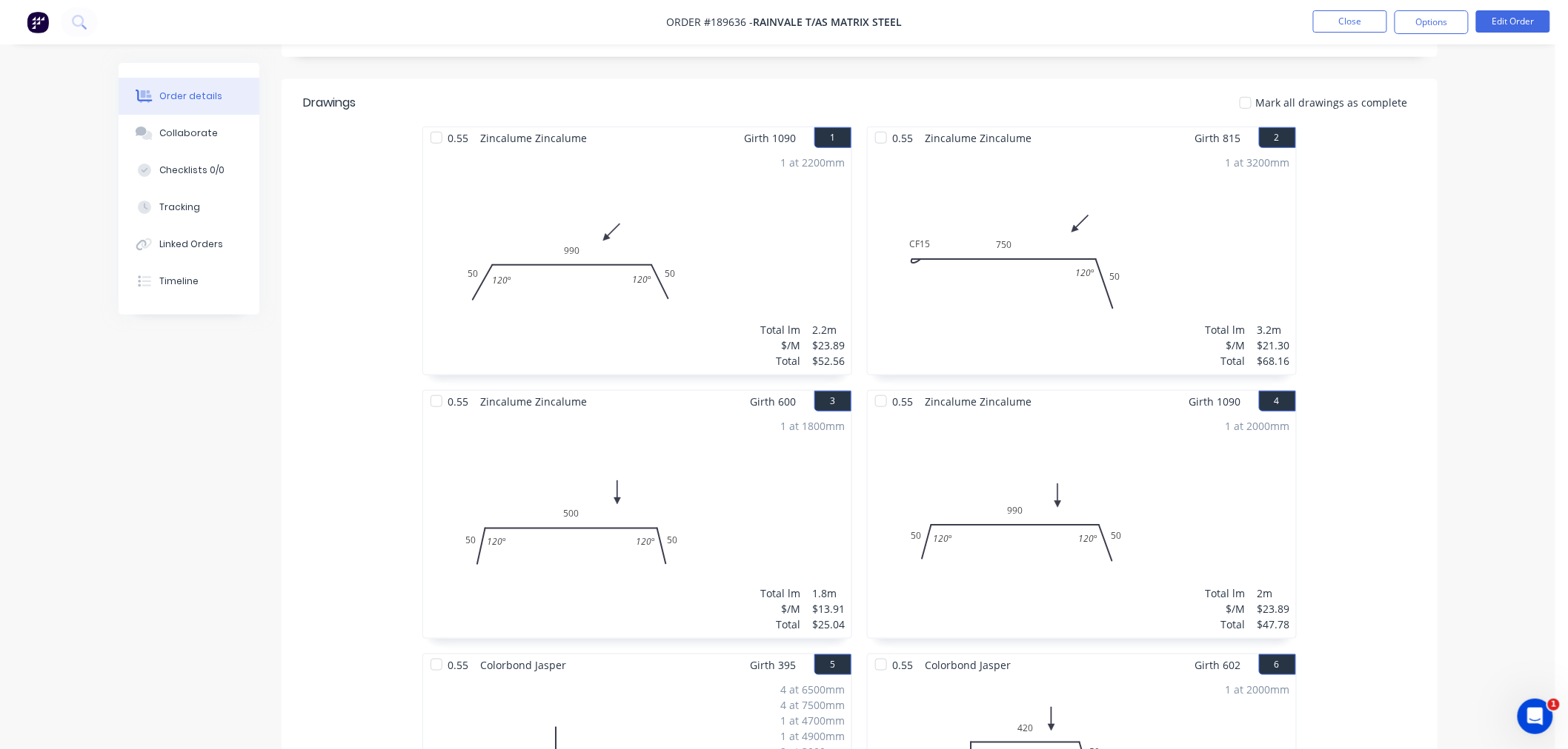
scroll to position [294, 0]
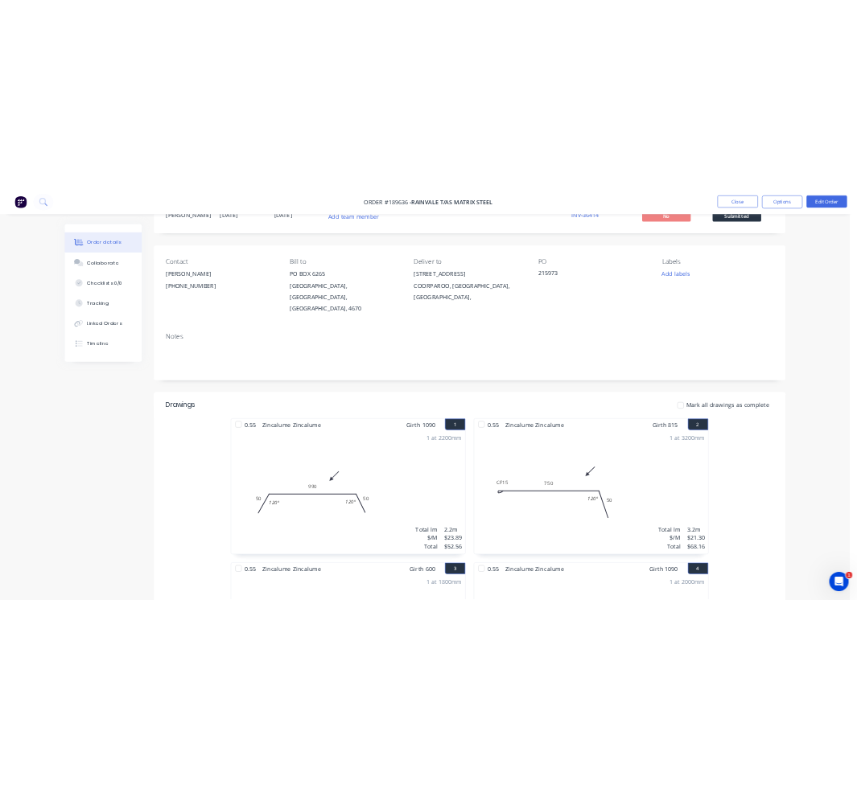
scroll to position [0, 0]
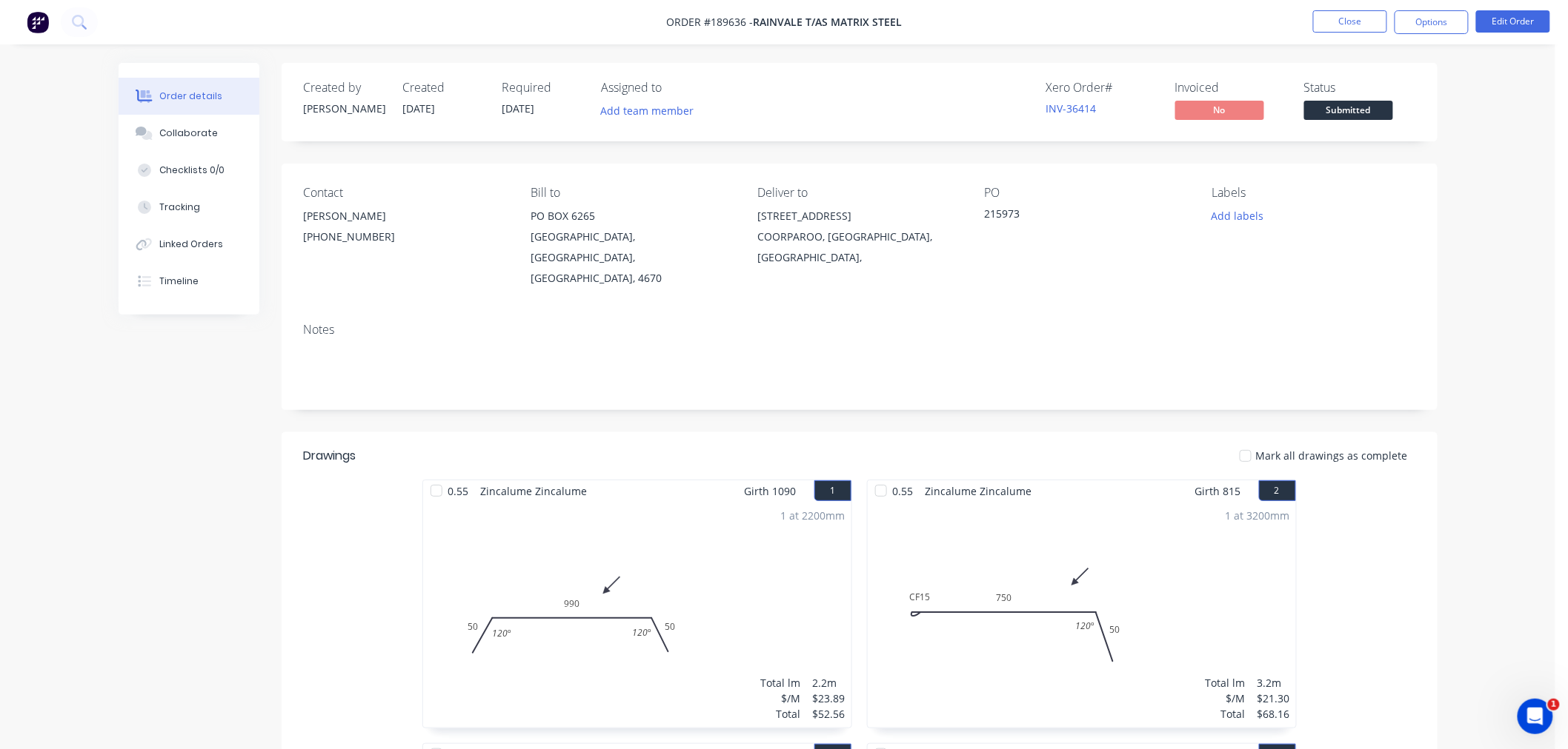
click at [1423, 23] on button "Options" at bounding box center [1431, 22] width 74 height 24
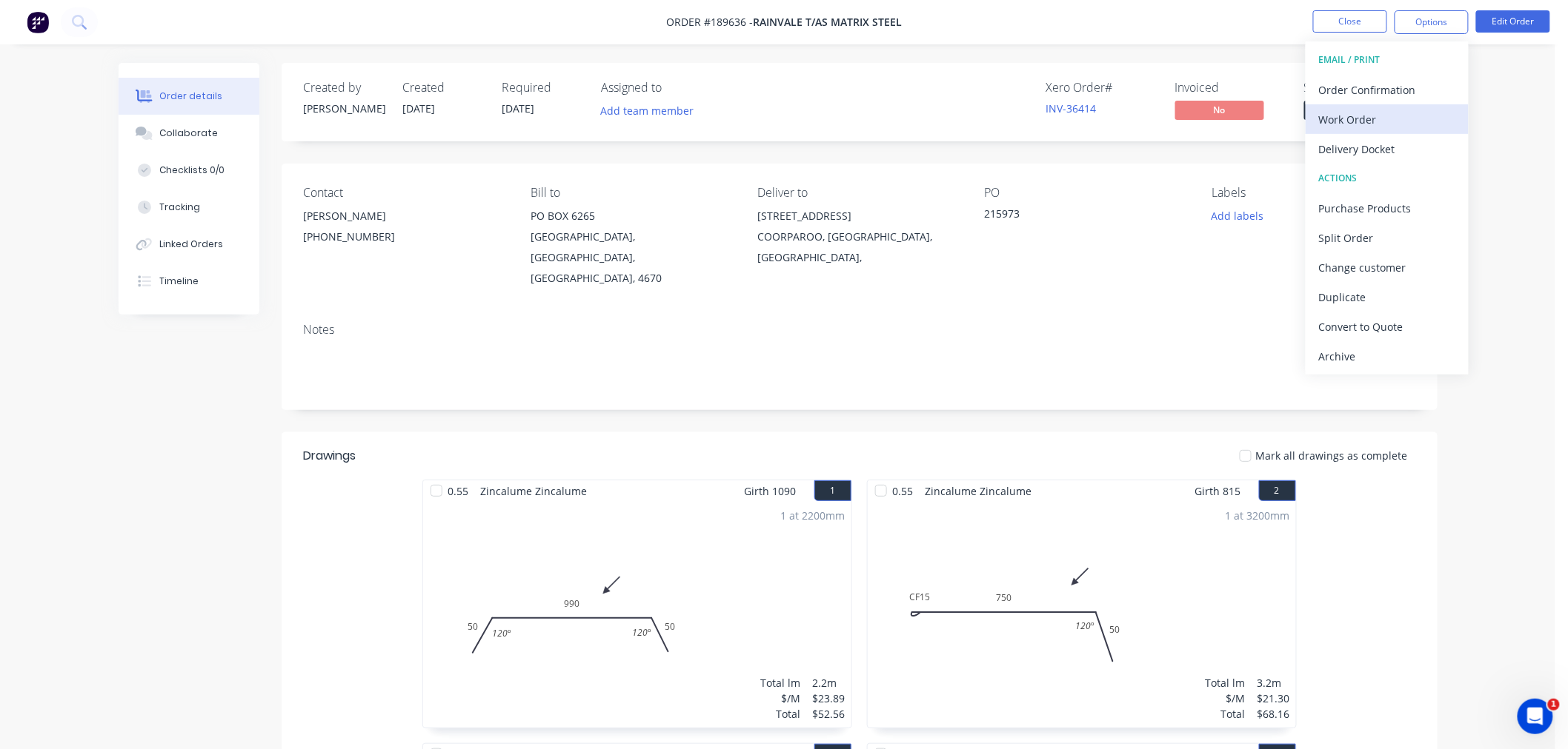
click at [1371, 117] on div "Work Order" at bounding box center [1387, 119] width 136 height 21
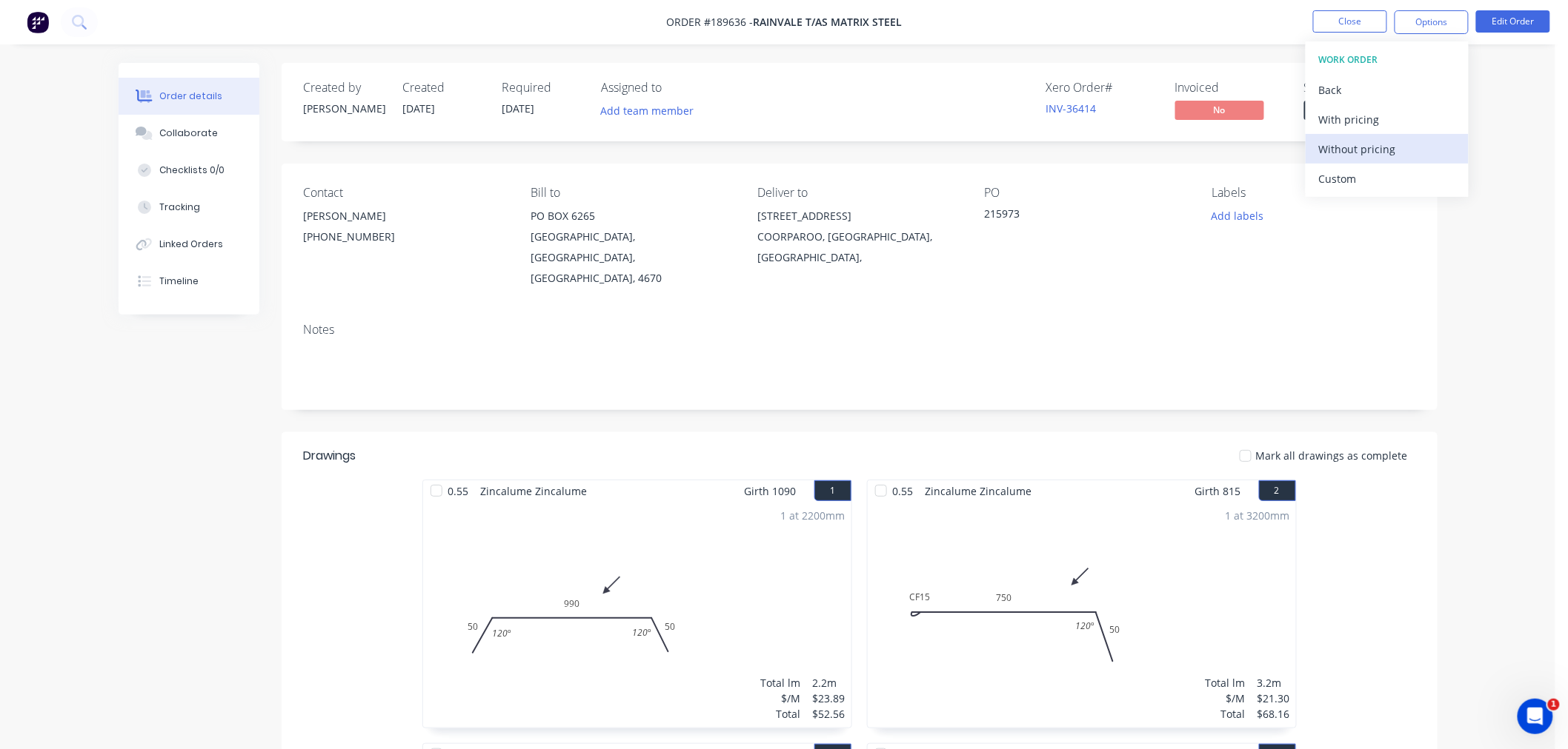
click at [1368, 150] on div "Without pricing" at bounding box center [1387, 148] width 136 height 21
click at [1341, 25] on button "Close" at bounding box center [1350, 21] width 74 height 22
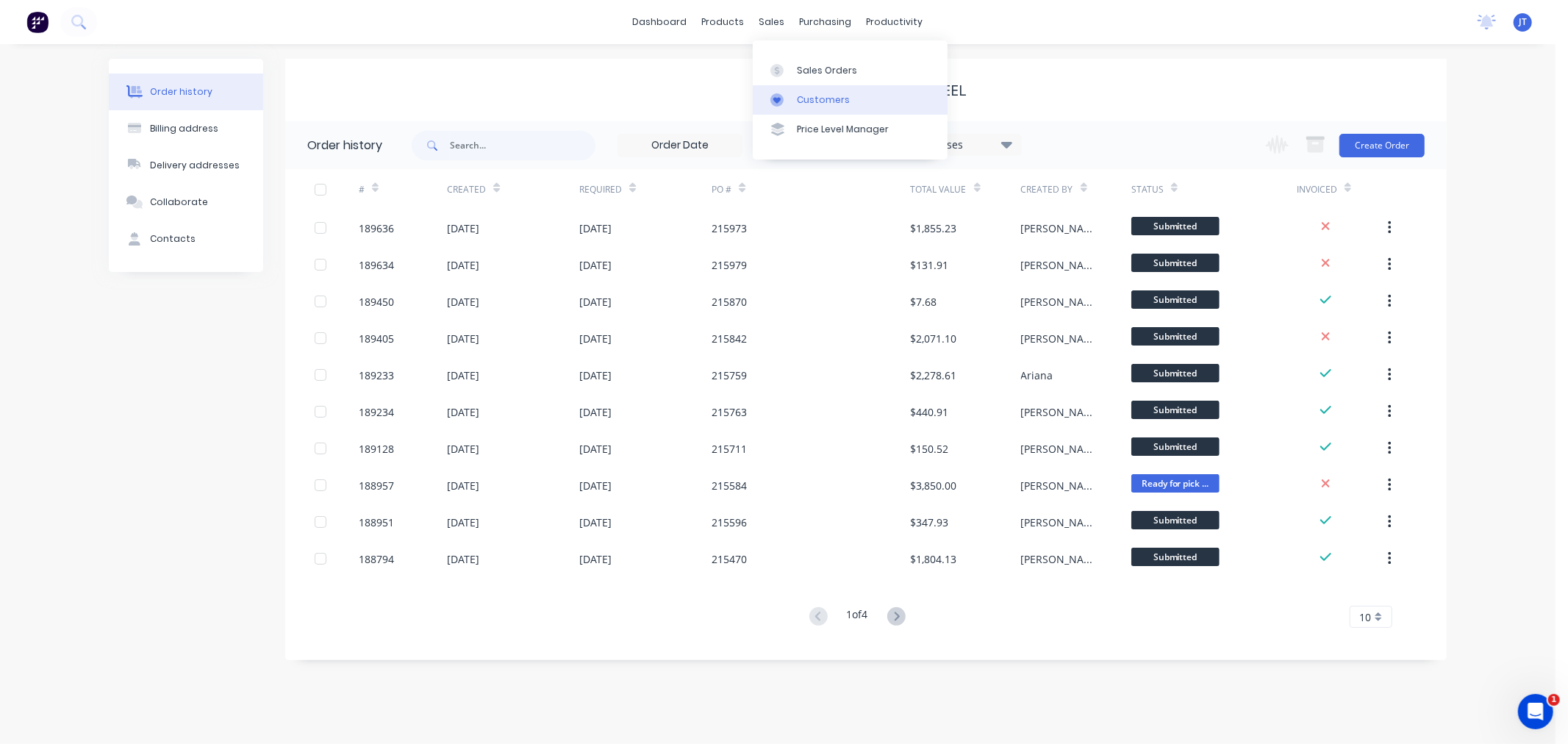
click at [846, 100] on link "Customers" at bounding box center [850, 100] width 195 height 29
